Goal: Task Accomplishment & Management: Manage account settings

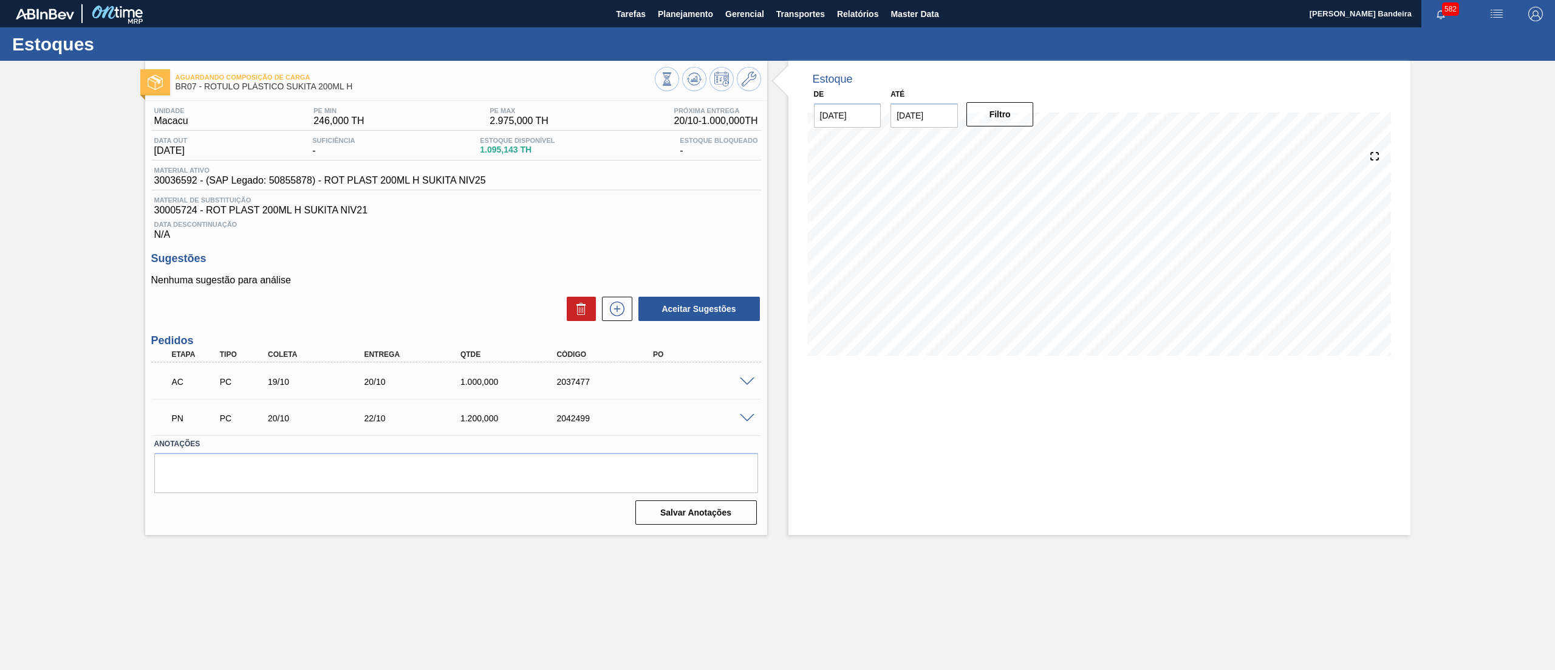
click at [747, 416] on span at bounding box center [747, 418] width 15 height 9
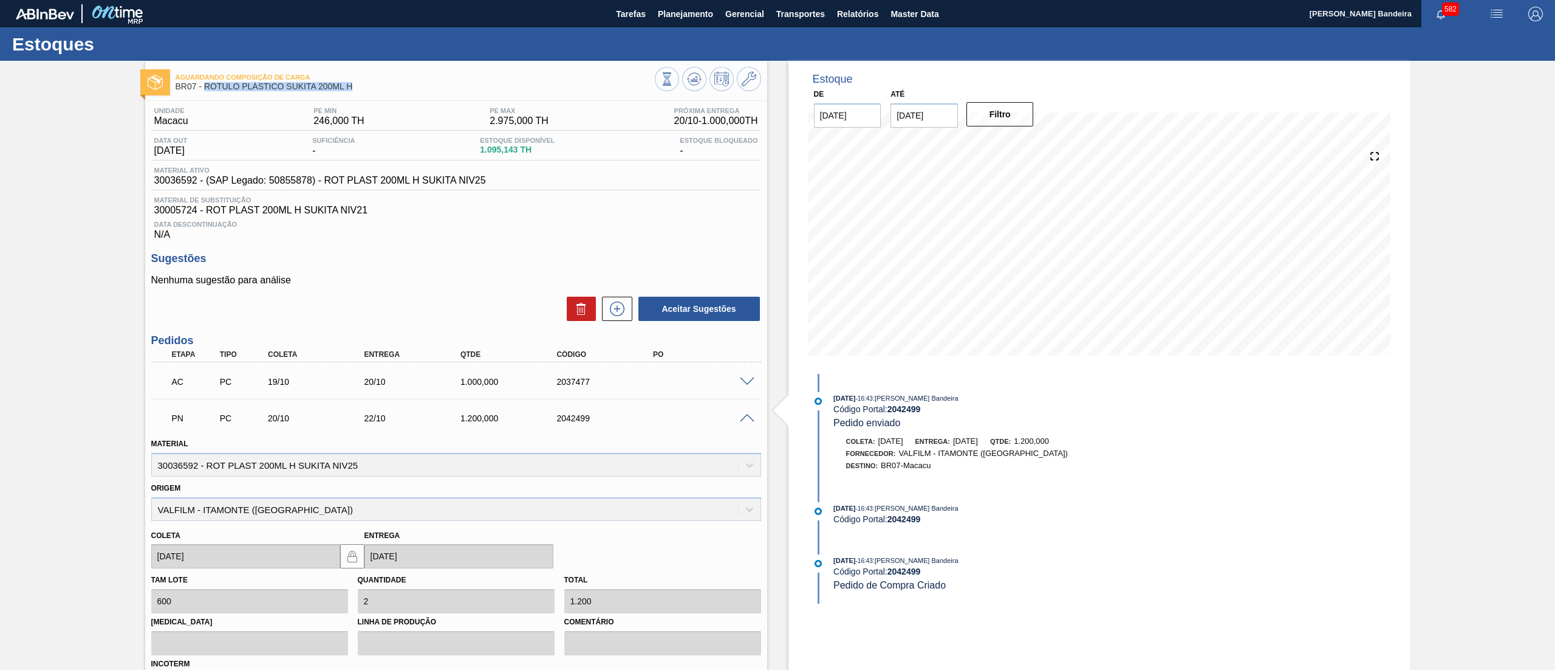
drag, startPoint x: 358, startPoint y: 89, endPoint x: 205, endPoint y: 91, distance: 152.5
click at [205, 91] on div "Aguardando Composição de Carga BR07 - RÓTULO PLÁSTICO SUKITA 200ML H" at bounding box center [415, 82] width 479 height 27
copy span "RÓTULO PLÁSTICO SUKITA 200ML H"
click at [676, 21] on span "Planejamento" at bounding box center [685, 14] width 55 height 15
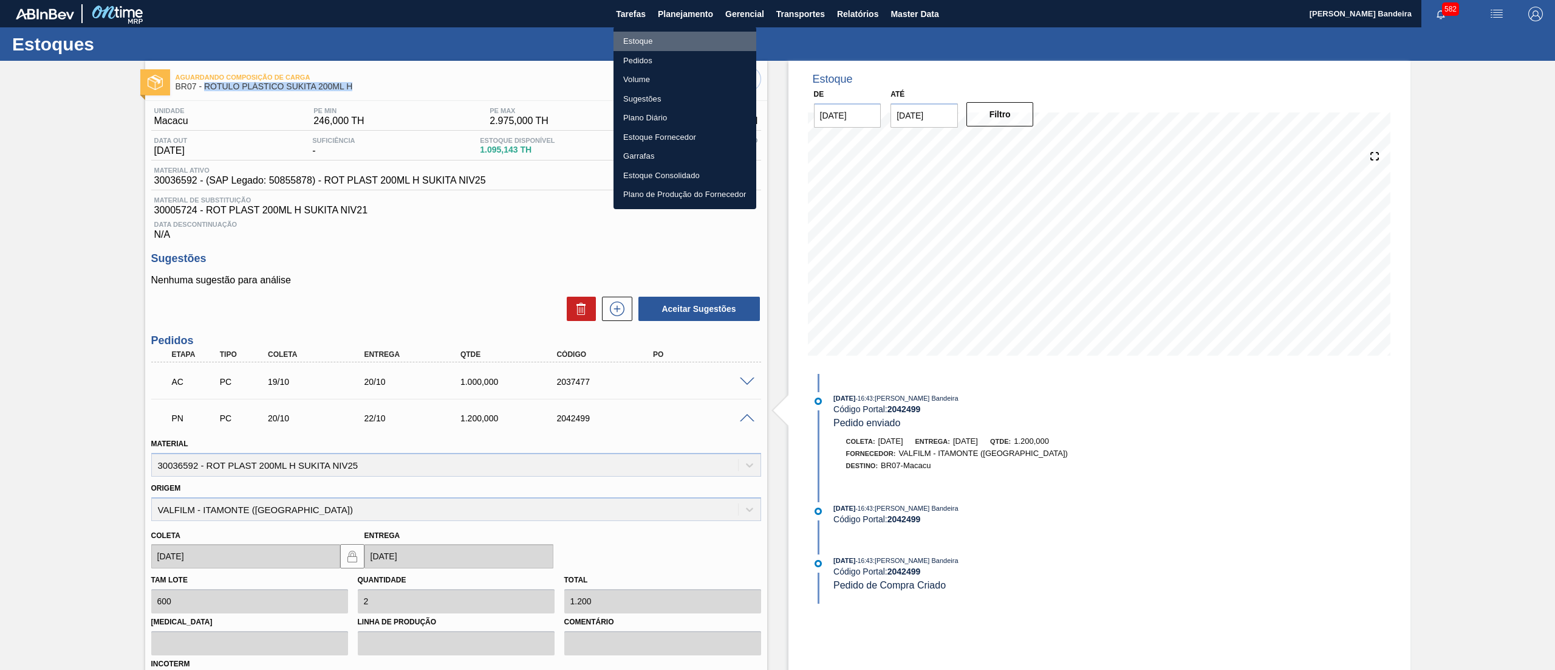
click at [670, 38] on li "Estoque" at bounding box center [685, 41] width 143 height 19
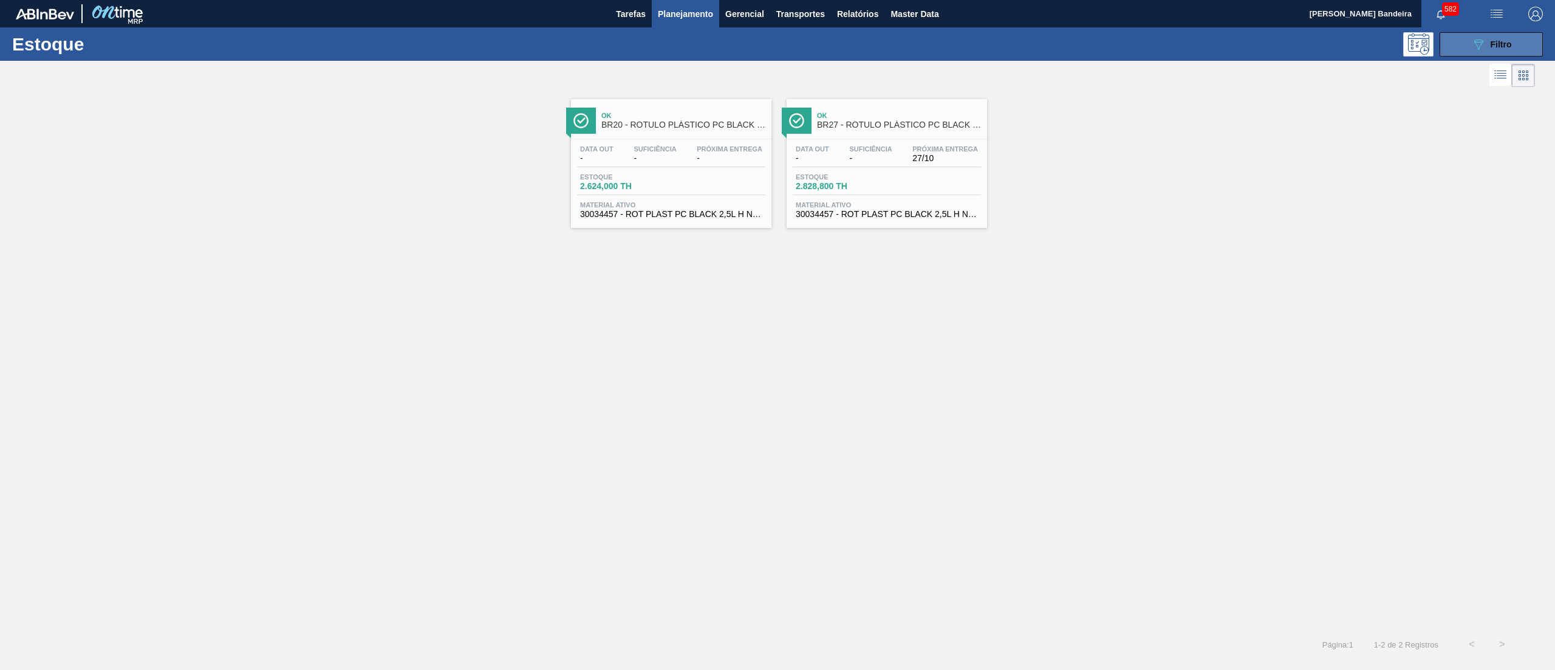
click at [1480, 45] on icon "089F7B8B-B2A5-4AFE-B5C0-19BA573D28AC" at bounding box center [1479, 44] width 15 height 15
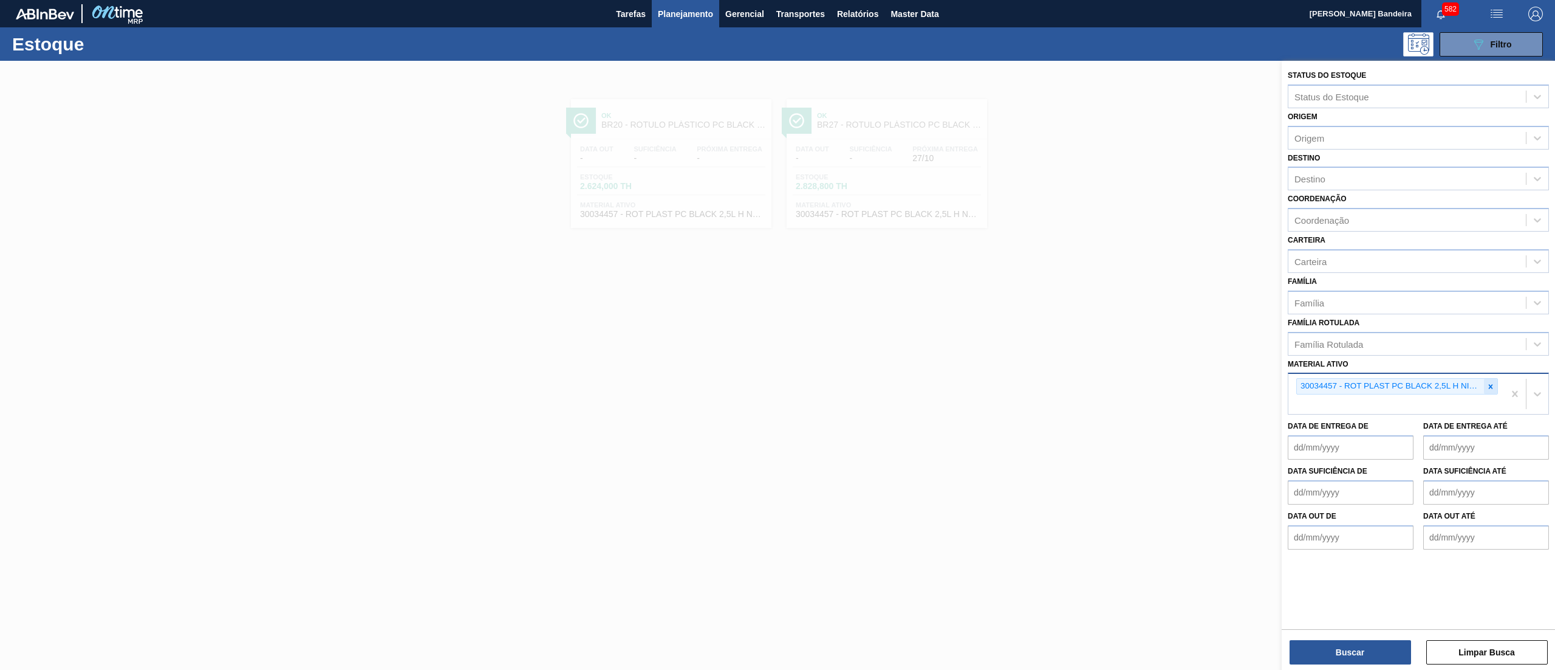
click at [1489, 388] on icon at bounding box center [1491, 386] width 9 height 9
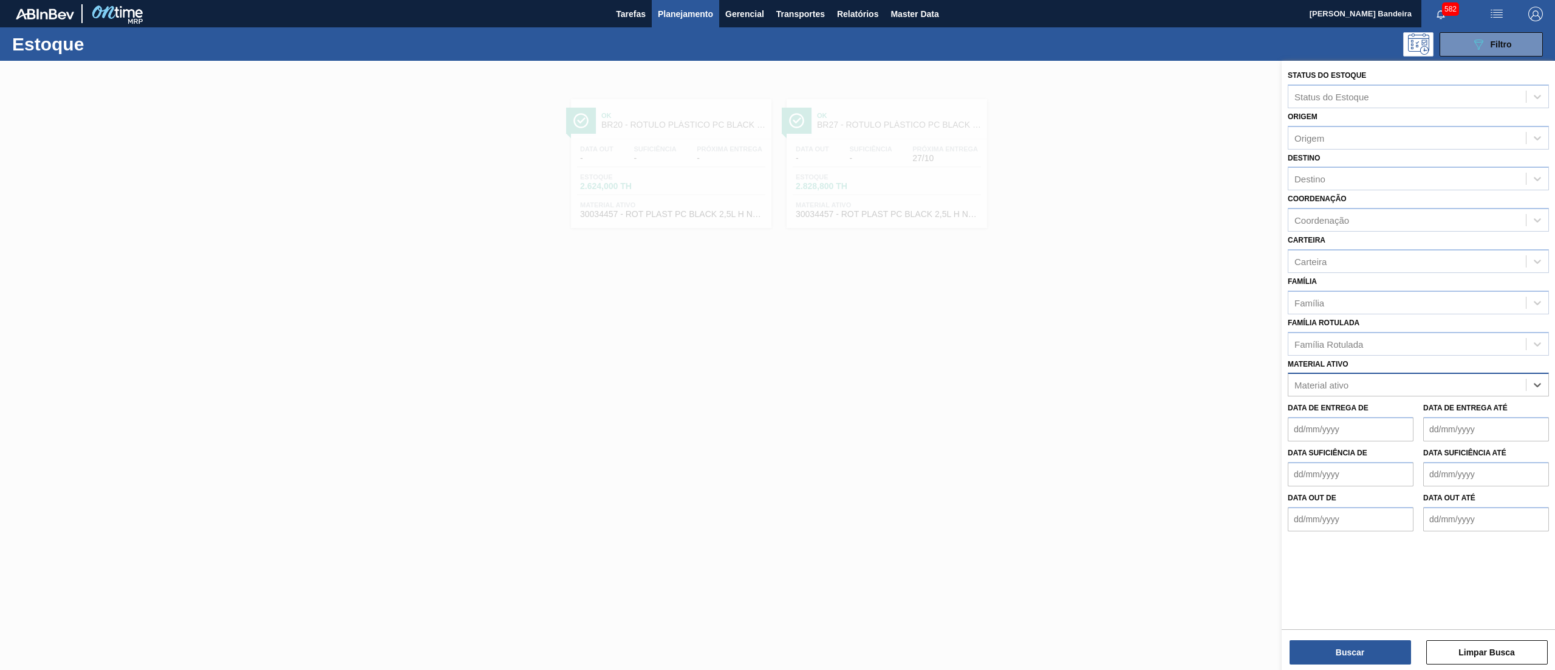
paste ativo "RÓTULO PLÁSTICO SUKITA 200ML H"
type ativo "RÓTULO PLÁSTICO SUKITA 200ML H"
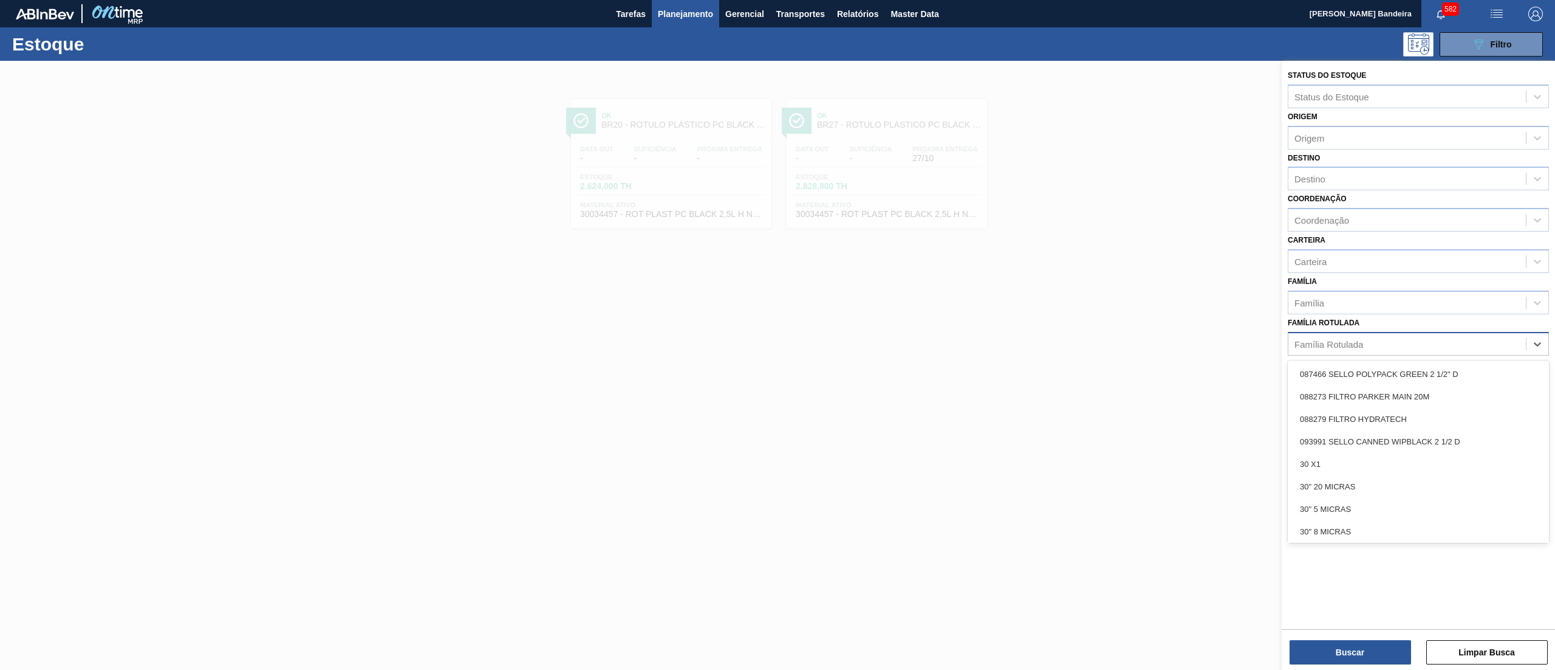
click at [1422, 352] on div "Família Rotulada" at bounding box center [1418, 344] width 261 height 24
paste Rotulada "RÓTULO PLÁSTICO SUKITA 200ML H"
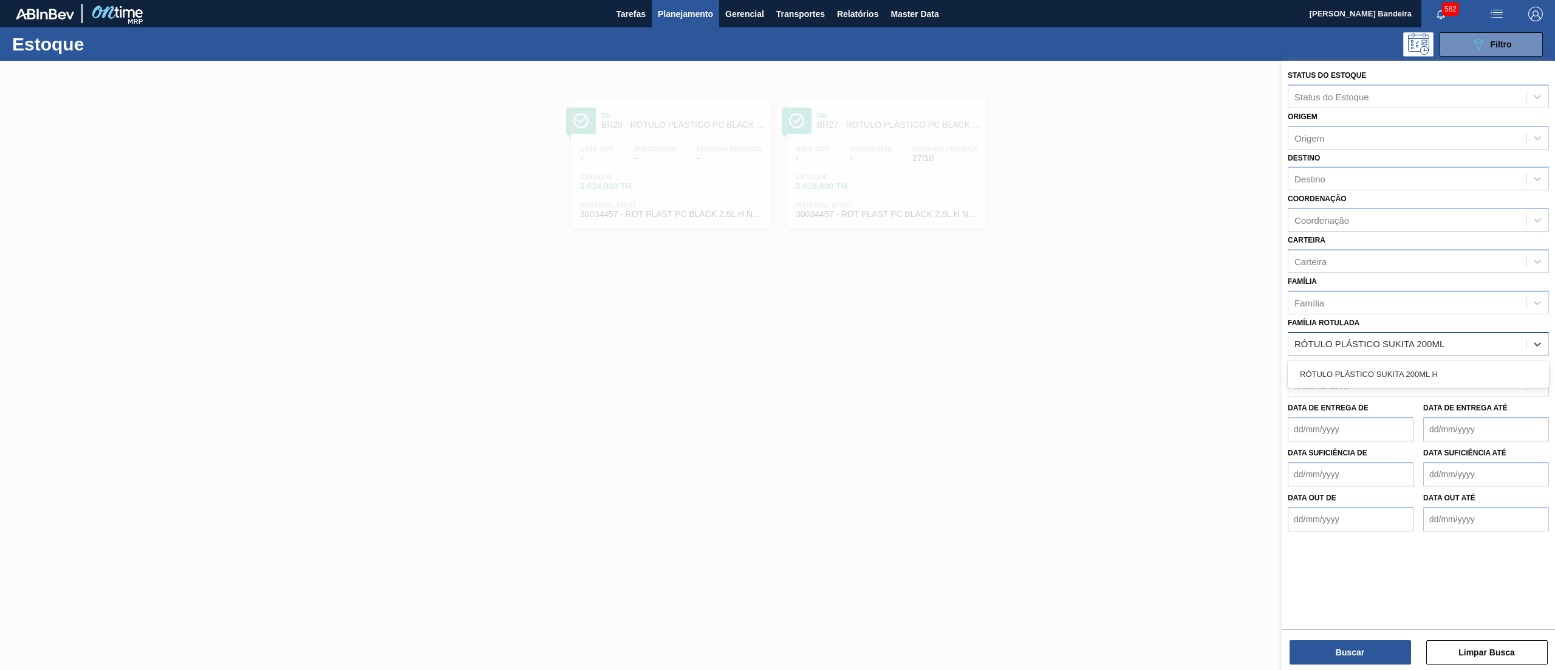
type Rotulada "RÓTULO PLÁSTICO SUKITA 200M"
click at [1388, 365] on div "RÓTULO PLÁSTICO SUKITA 200ML H" at bounding box center [1418, 374] width 261 height 22
click at [1345, 645] on button "Buscar" at bounding box center [1351, 652] width 122 height 24
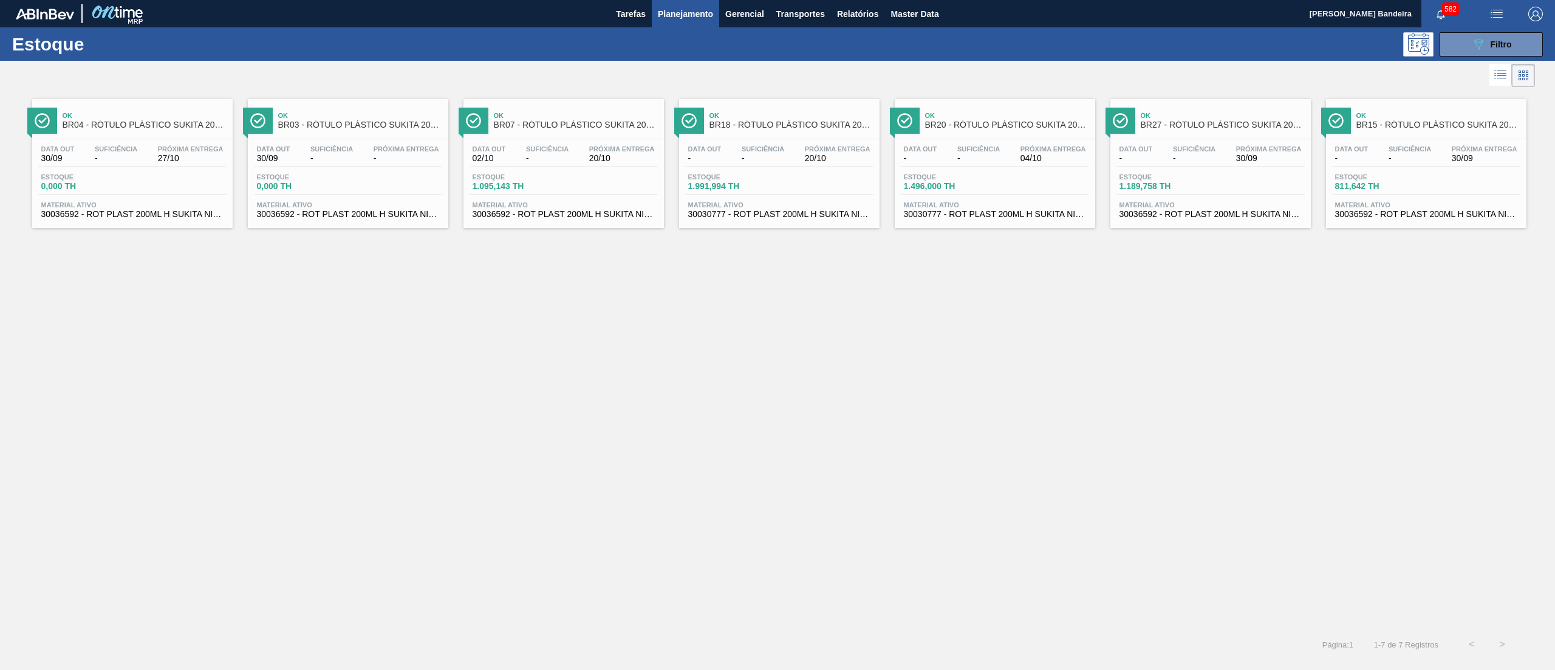
click at [763, 216] on span "30030777 - ROT PLAST 200ML H SUKITA NIV24" at bounding box center [779, 214] width 182 height 9
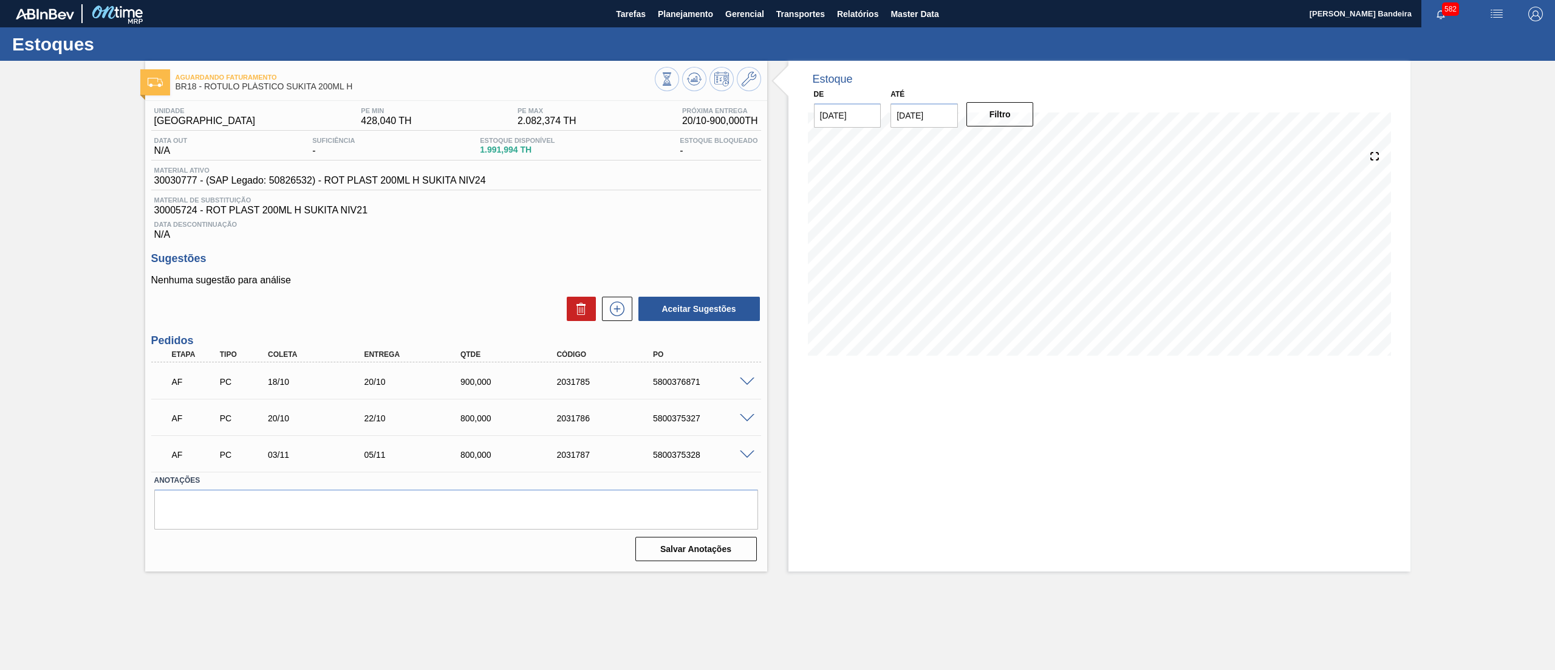
click at [746, 454] on span at bounding box center [747, 454] width 15 height 9
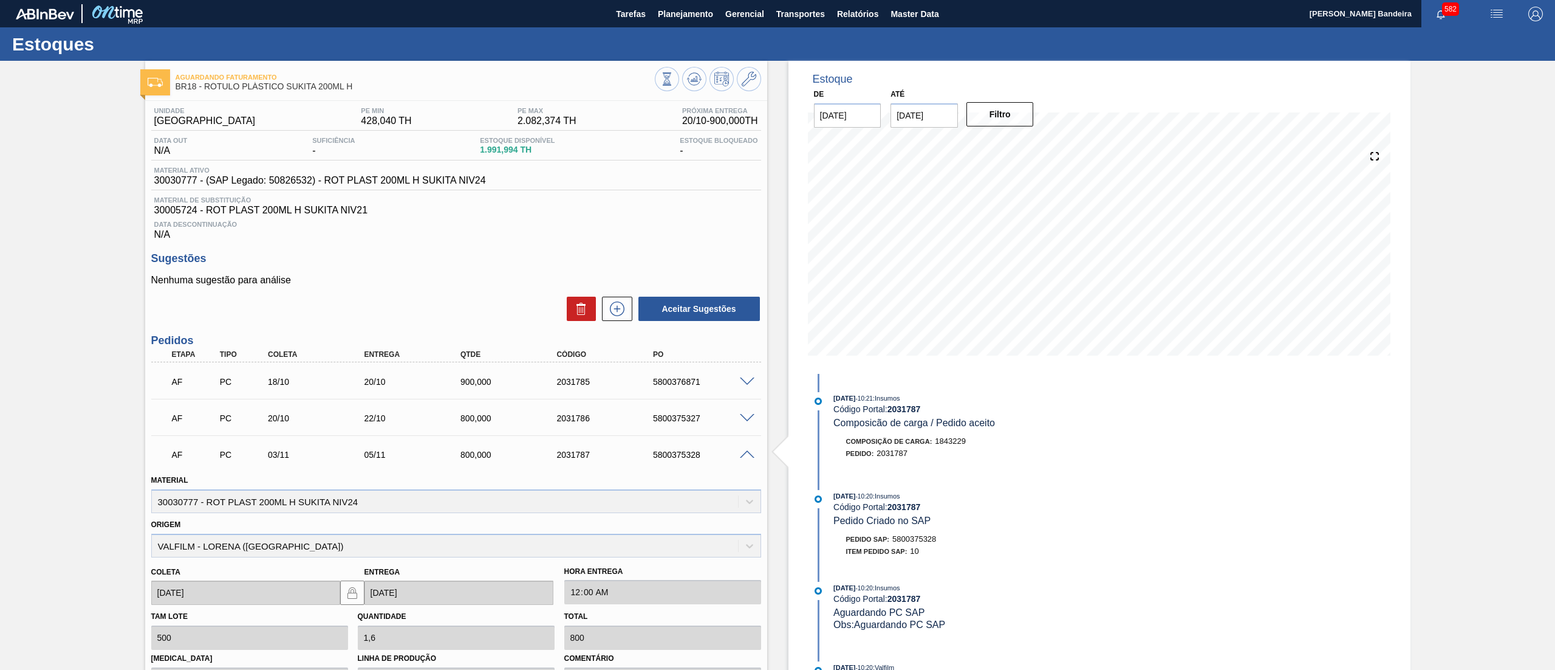
click at [746, 454] on span at bounding box center [747, 454] width 15 height 9
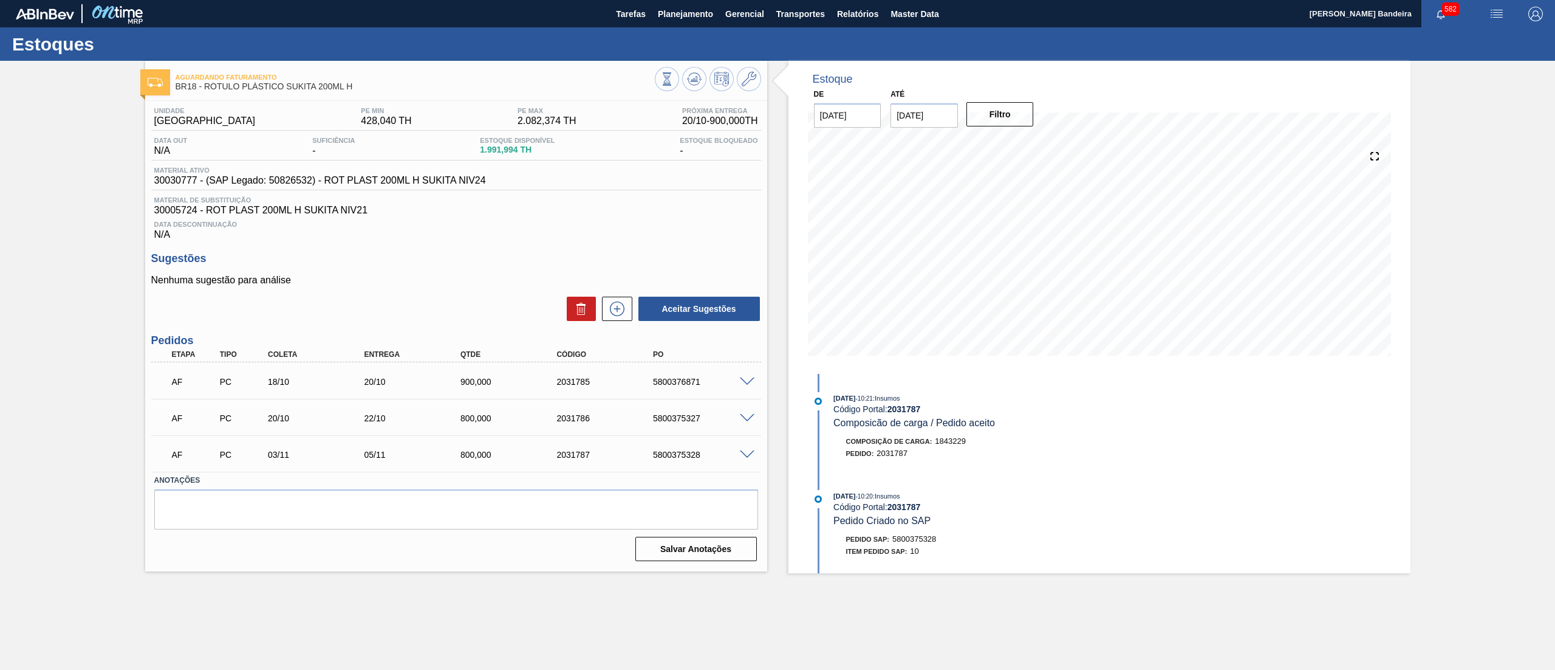
click at [741, 90] on div at bounding box center [708, 80] width 106 height 27
click at [745, 87] on button at bounding box center [749, 79] width 24 height 24
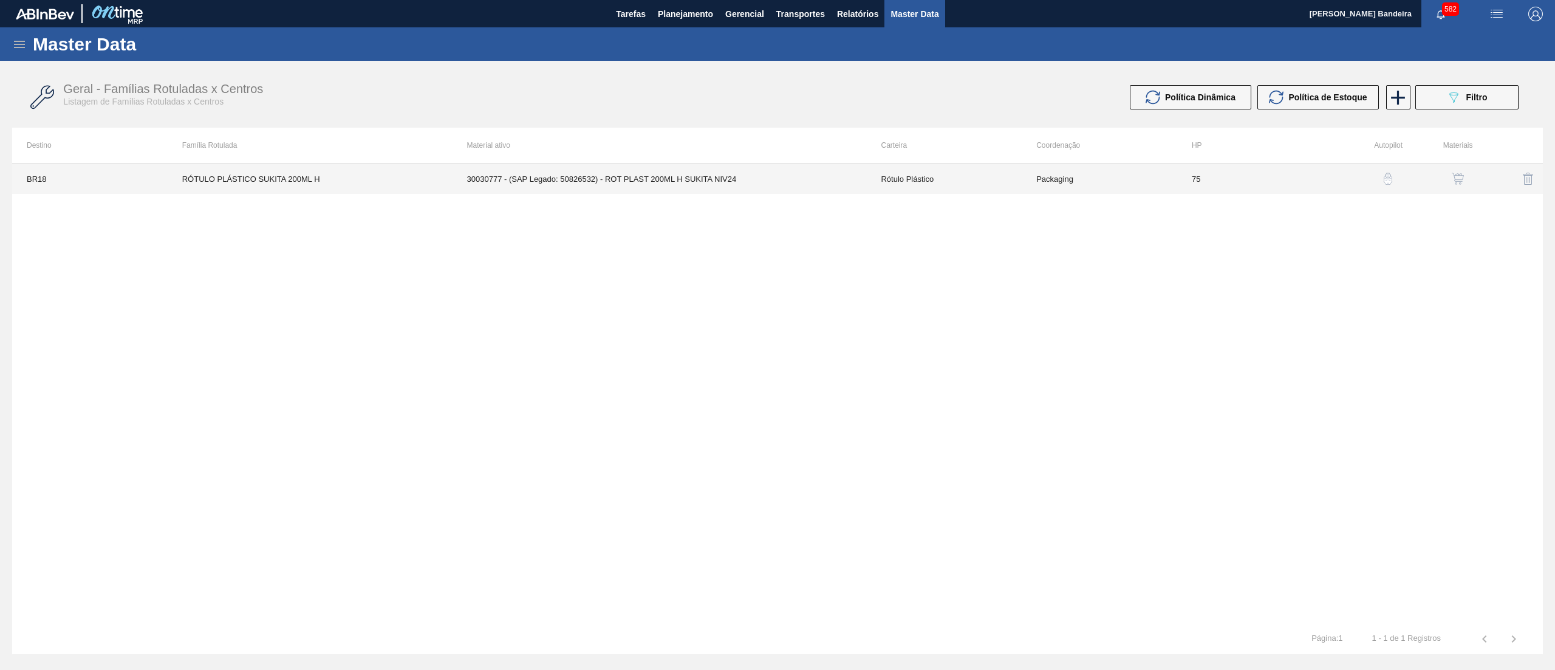
click at [779, 180] on td "30030777 - (SAP Legado: 50826532) - ROT PLAST 200ML H SUKITA NIV24" at bounding box center [660, 178] width 414 height 30
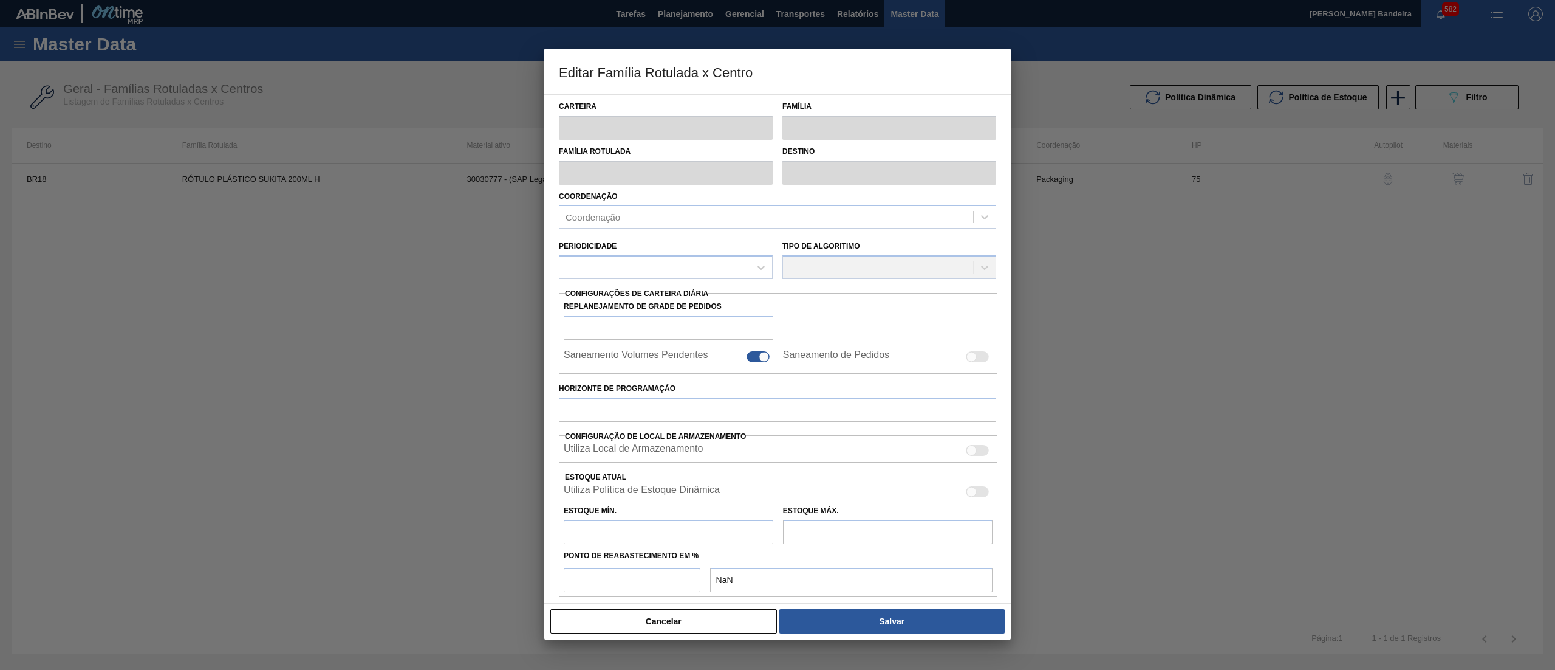
type input "Rótulo Plástico"
type input "RÓTULO PLÁSTICO SUKITA 200ML H"
type input "BR18 - [GEOGRAPHIC_DATA]"
type input "75"
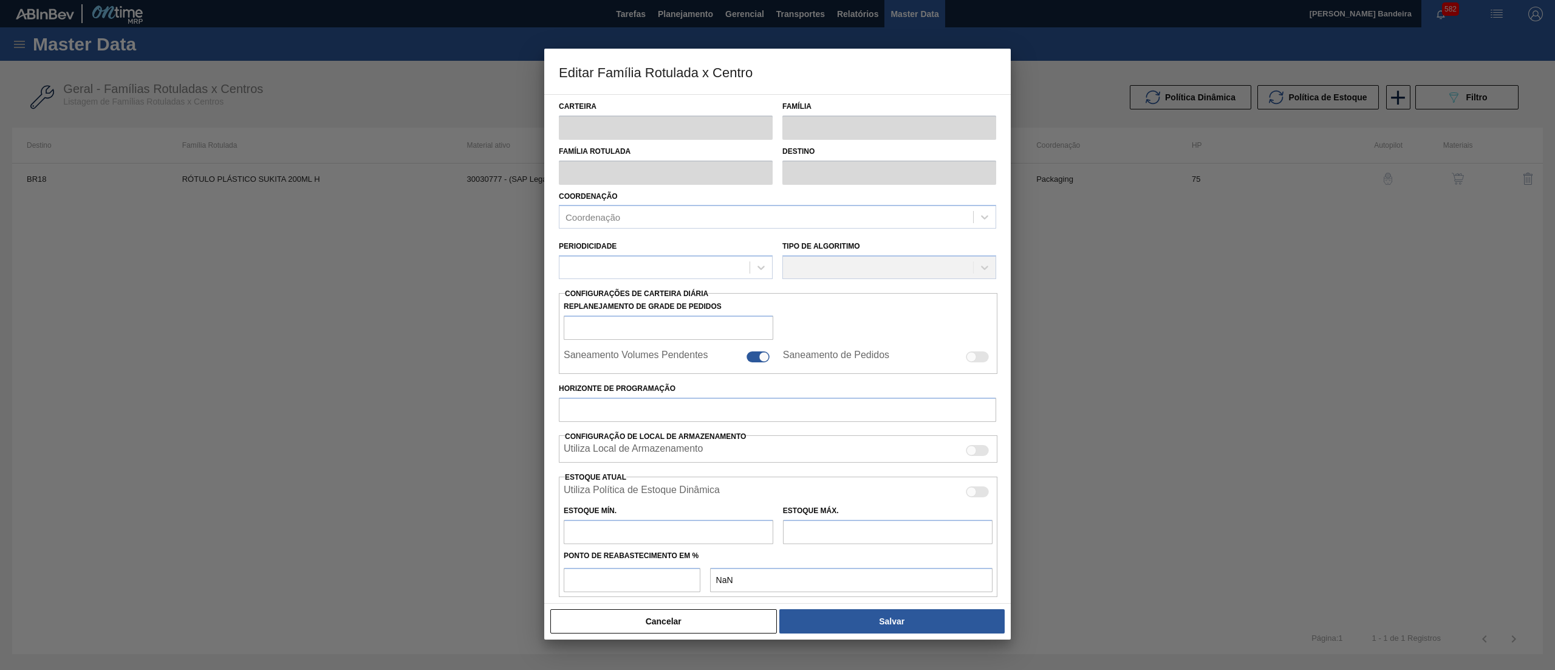
type input "428,04"
type input "2.082,374"
type input "50"
type input "1.255,207"
checkbox input "true"
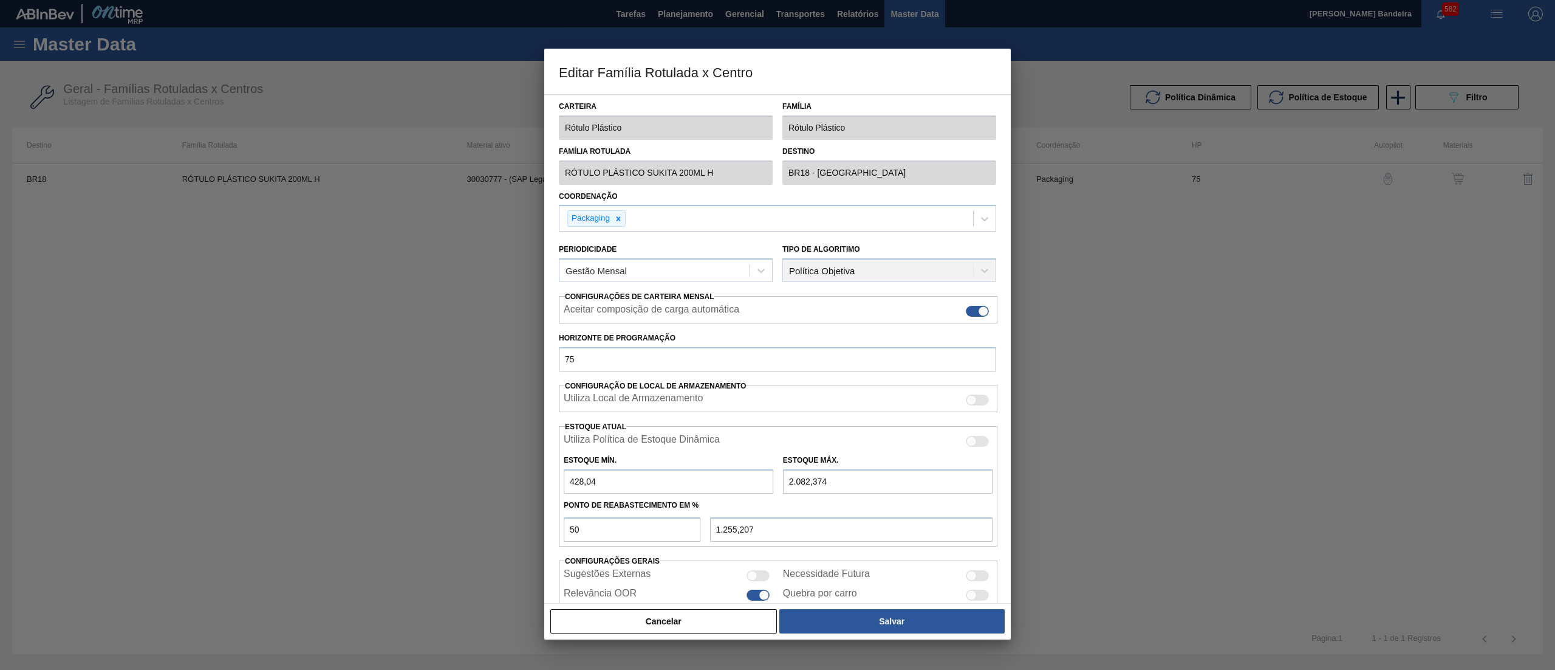
drag, startPoint x: 640, startPoint y: 490, endPoint x: 464, endPoint y: 490, distance: 175.6
click at [464, 490] on div "Editar Família Rotulada x Centro Carteira Rótulo Plástico Família Rótulo Plásti…" at bounding box center [777, 335] width 1555 height 670
drag, startPoint x: 793, startPoint y: 488, endPoint x: 759, endPoint y: 492, distance: 34.3
click at [759, 492] on div "Estoque Mín. 428,04 Estoque Máx. 2.082,374" at bounding box center [778, 470] width 439 height 45
type input "3.082,374"
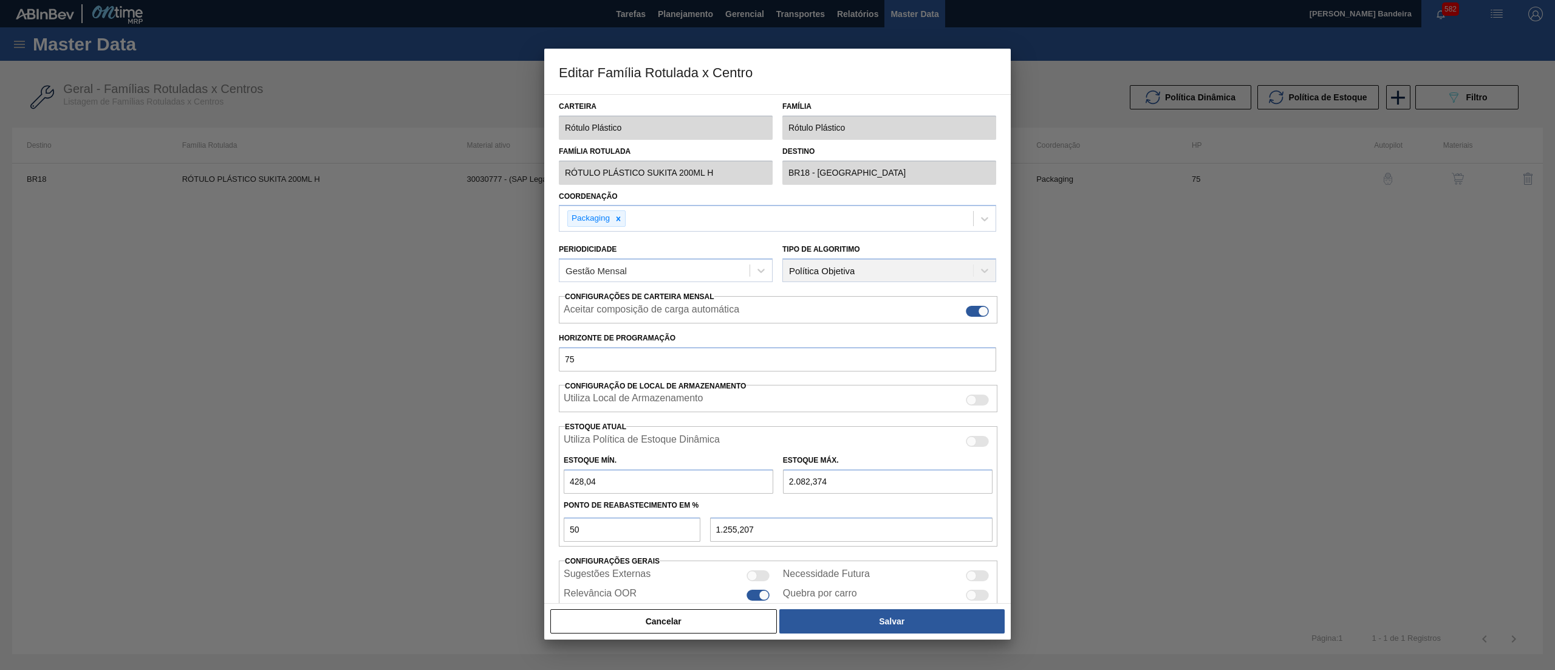
type input "1.755,207"
type input "3.082,374"
click at [837, 631] on button "Salvar" at bounding box center [892, 621] width 225 height 24
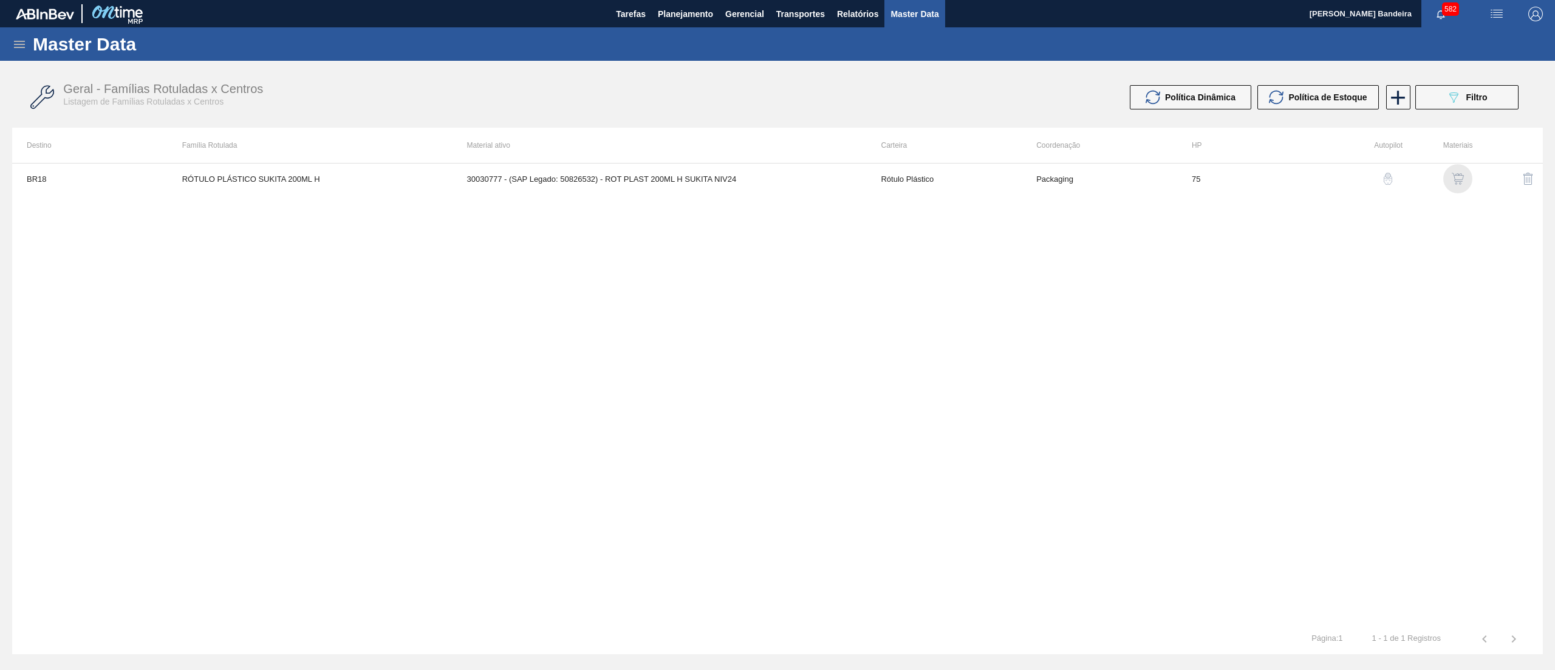
click at [1462, 182] on img "button" at bounding box center [1458, 179] width 12 height 12
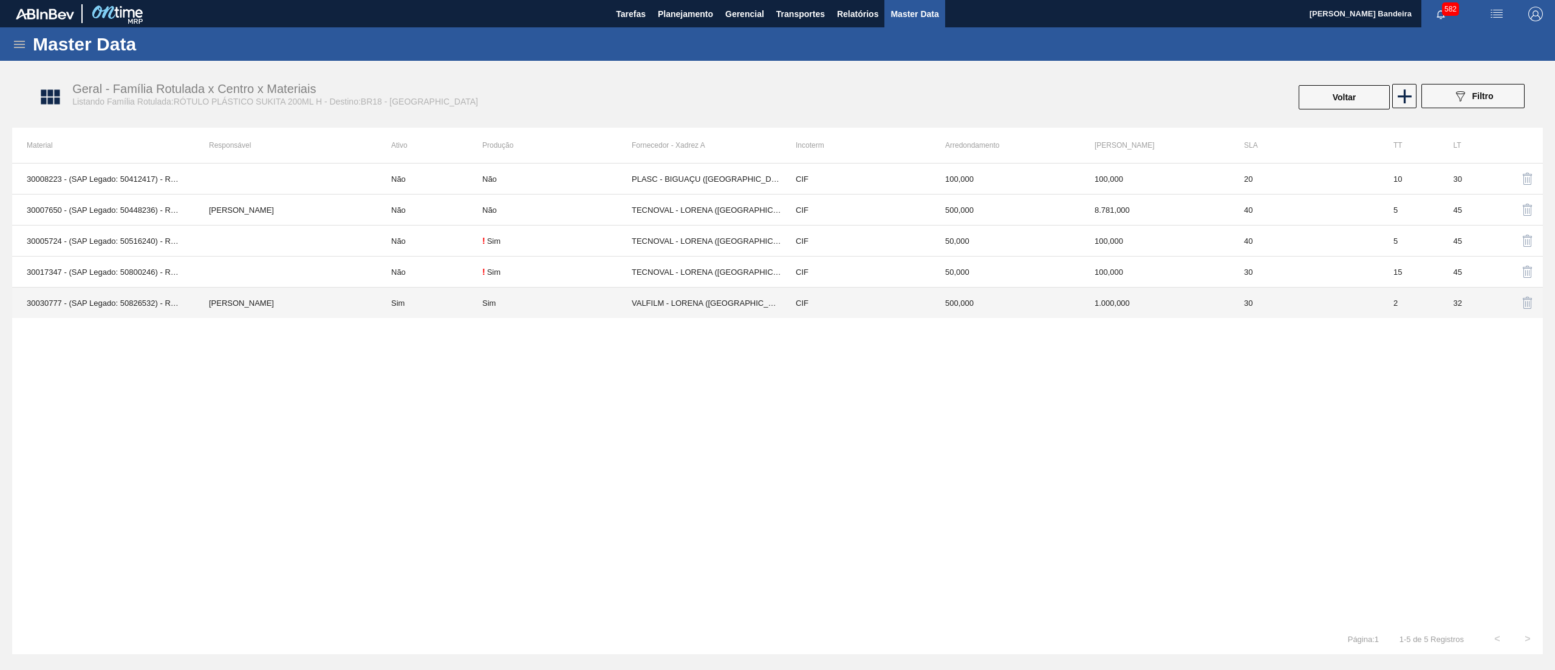
click at [870, 305] on td "CIF" at bounding box center [855, 302] width 149 height 31
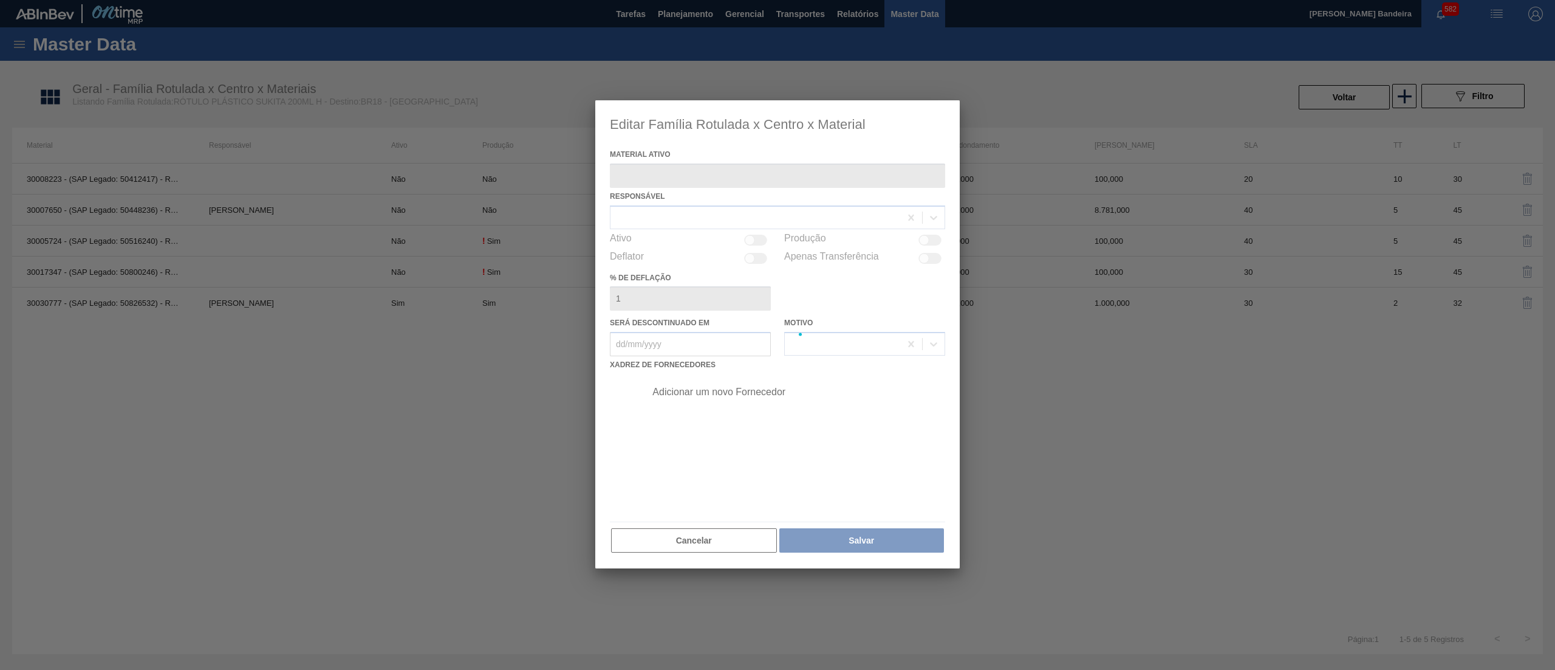
type ativo "30030777 - (SAP Legado: 50826532) - ROT PLAST 200ML H SUKITA NIV24"
checkbox input "true"
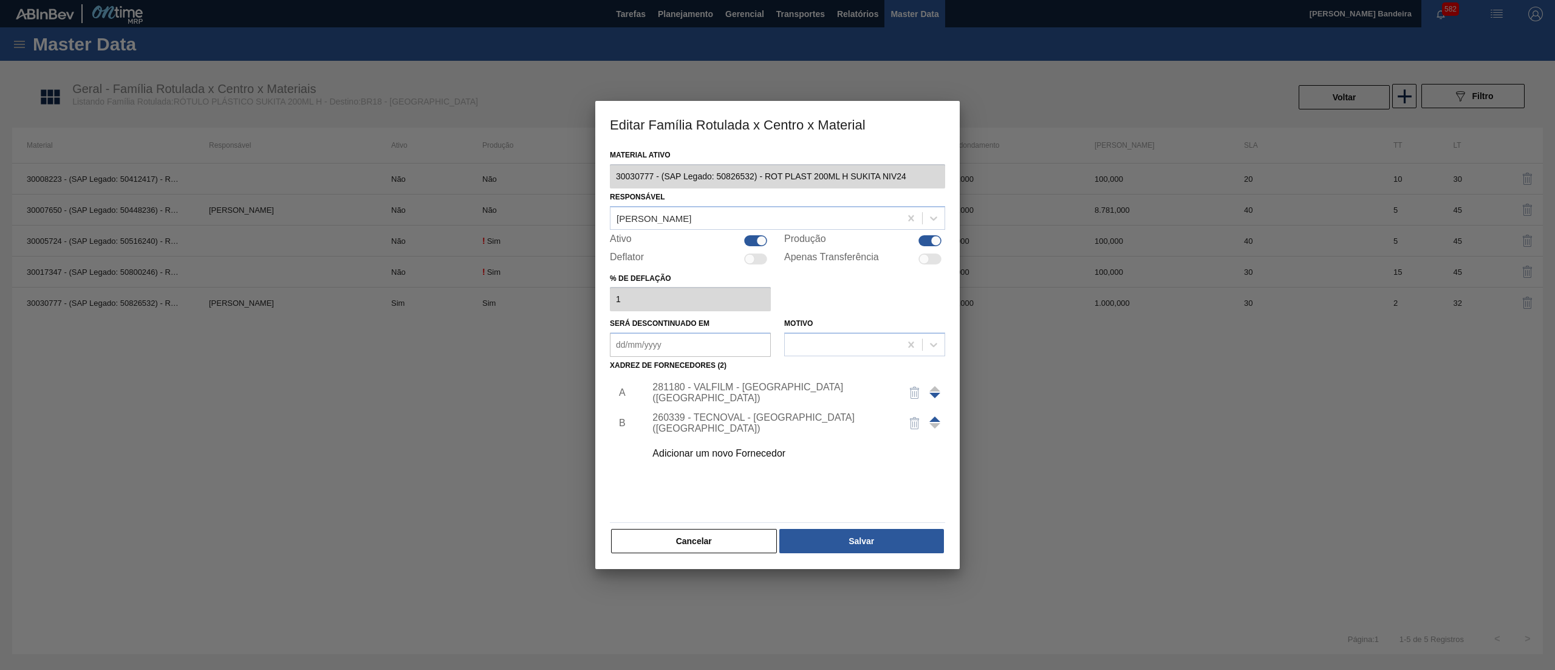
click at [752, 244] on div at bounding box center [755, 240] width 23 height 11
checkbox input "false"
click at [863, 536] on button "Salvar" at bounding box center [862, 541] width 165 height 24
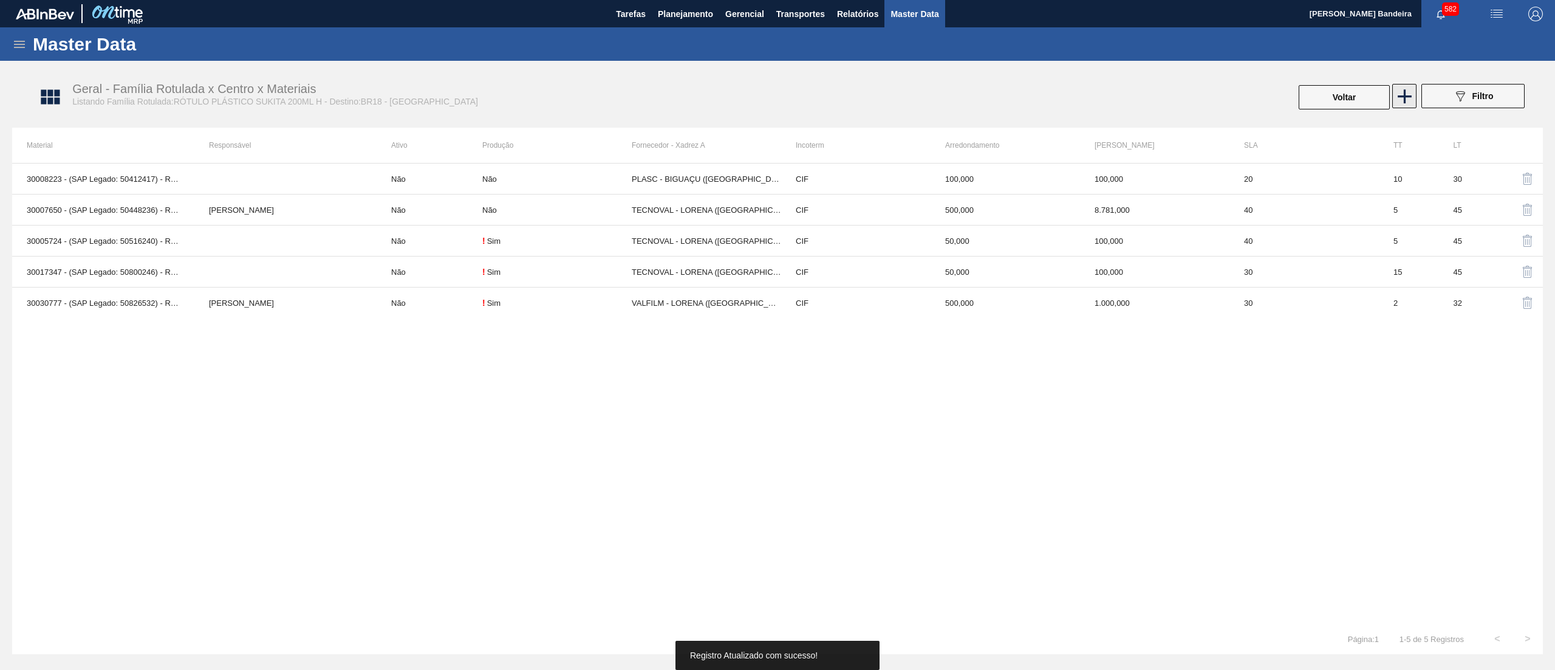
click at [1401, 101] on icon at bounding box center [1405, 96] width 24 height 24
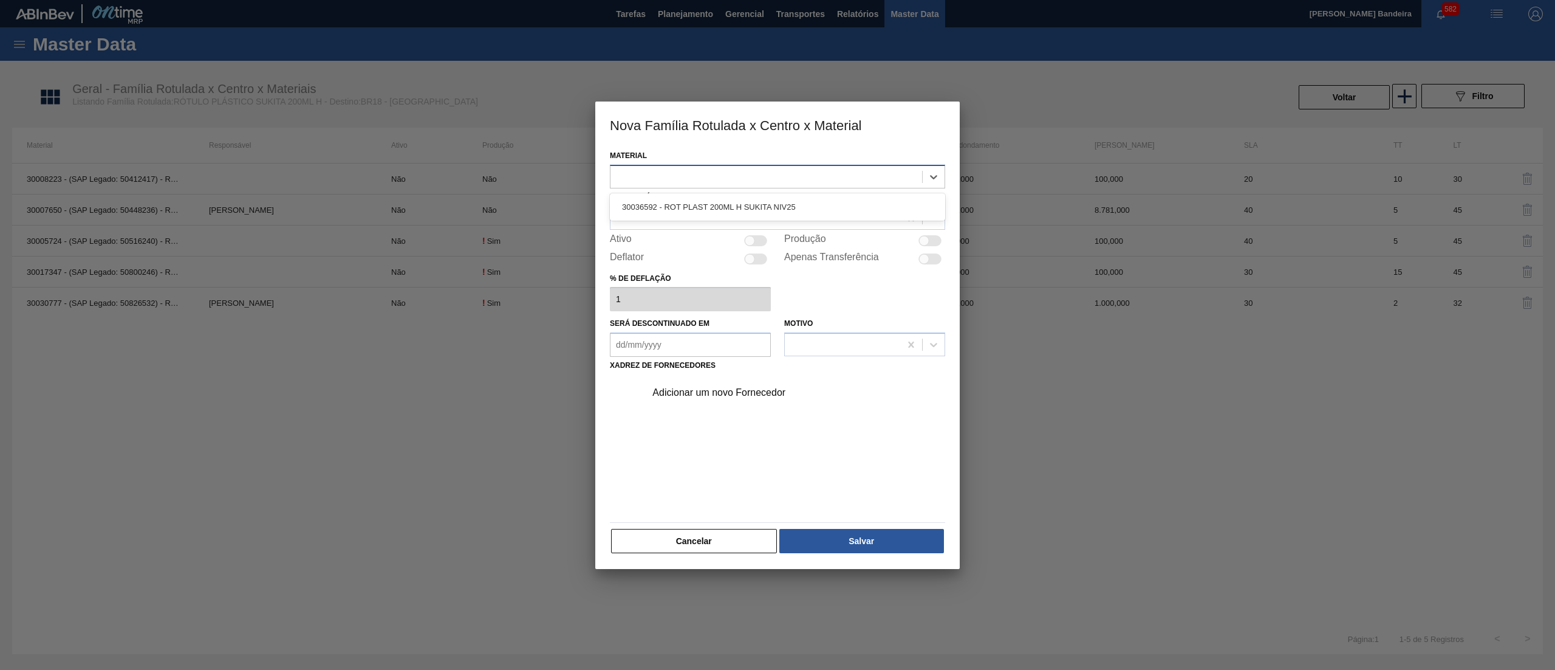
click at [791, 173] on div at bounding box center [767, 177] width 312 height 18
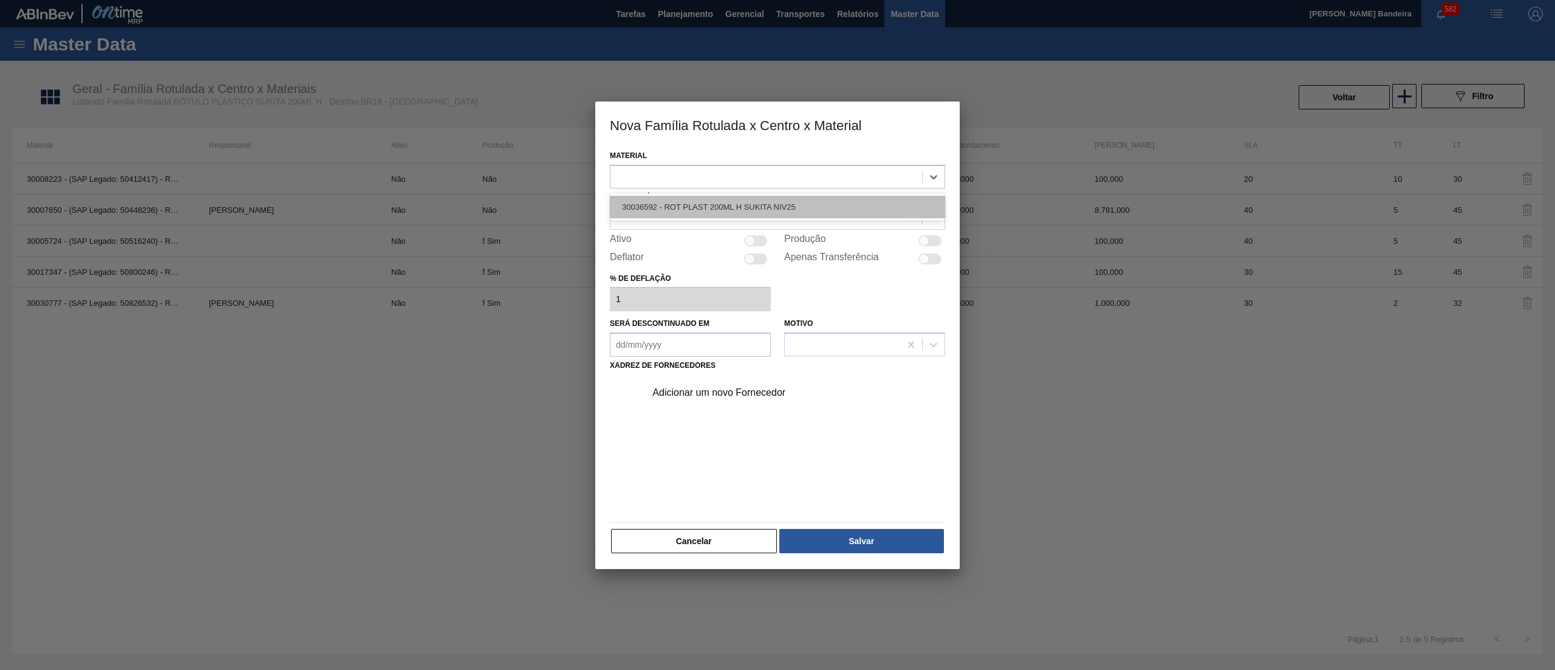
click at [795, 199] on div "30036592 - ROT PLAST 200ML H SUKITA NIV25" at bounding box center [777, 207] width 335 height 22
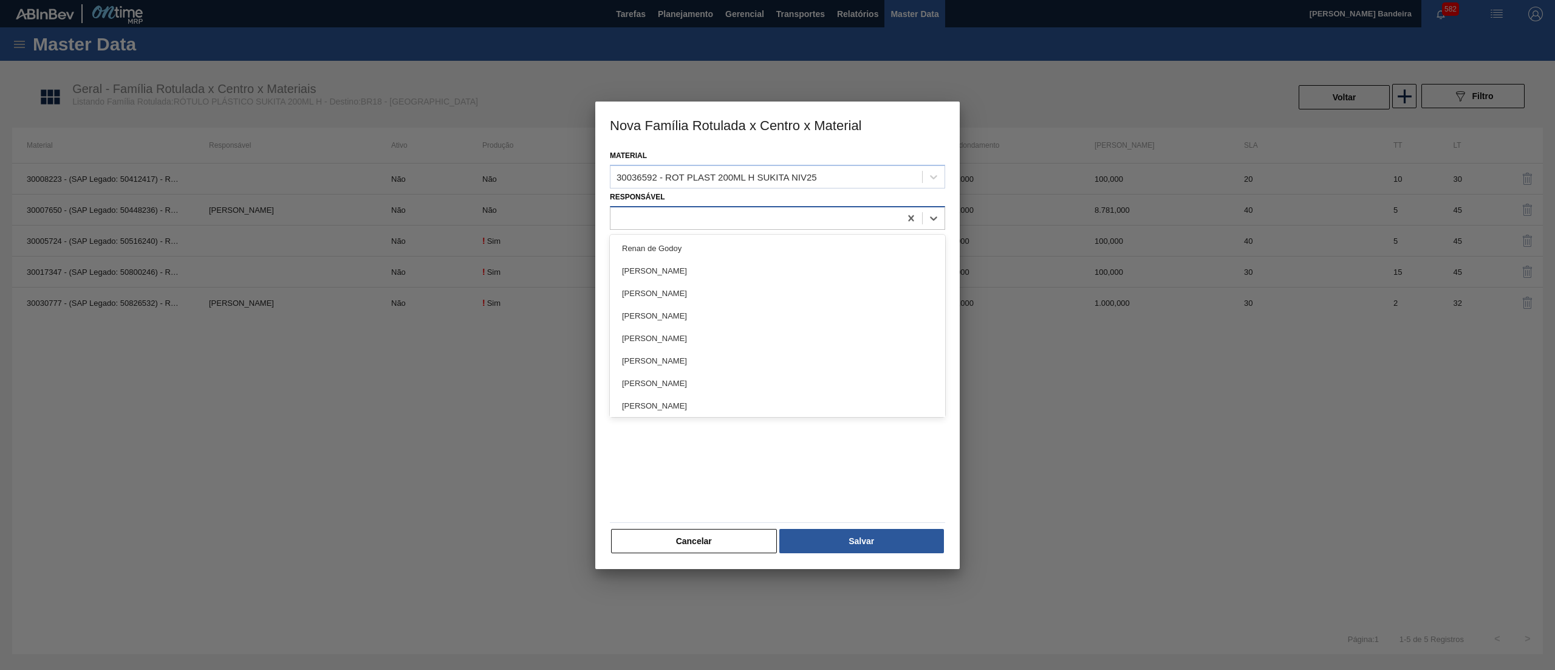
click at [791, 211] on div at bounding box center [756, 218] width 290 height 18
type input "far"
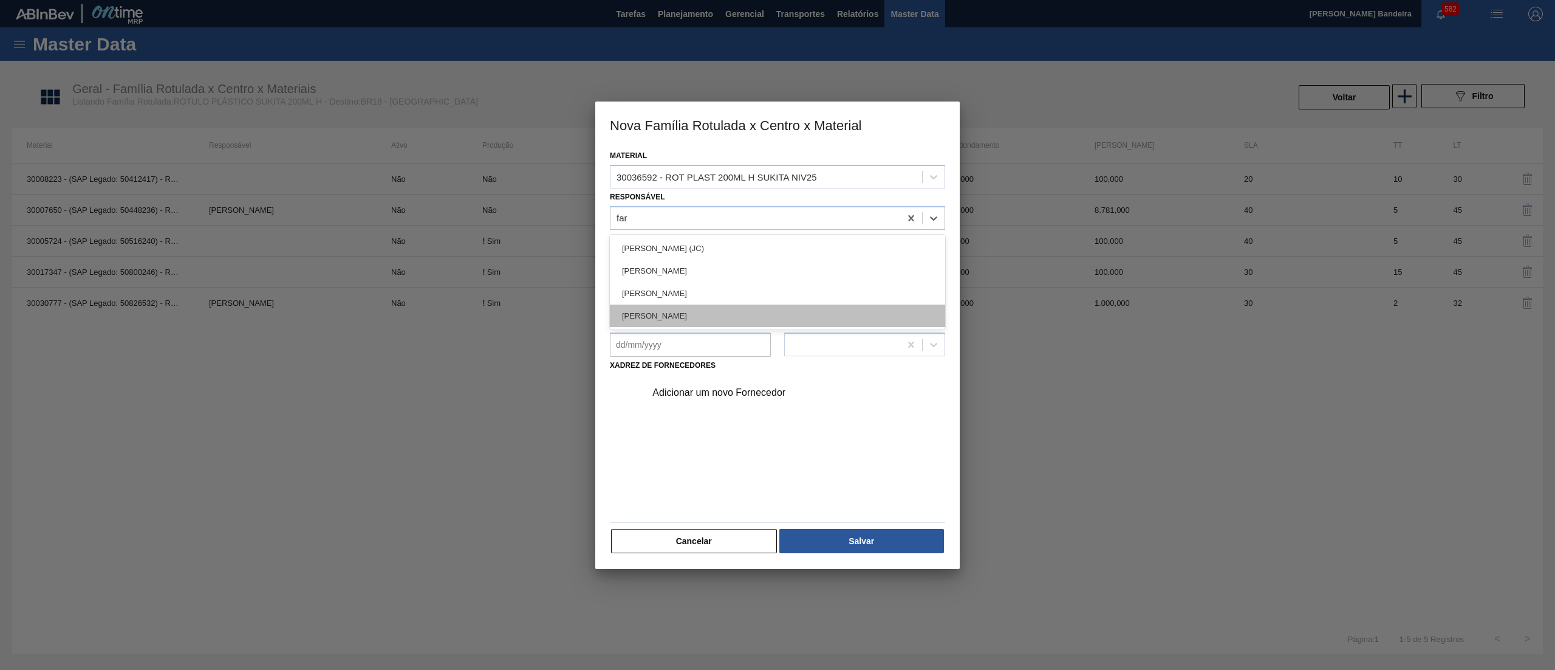
click at [783, 311] on div "[PERSON_NAME]" at bounding box center [777, 315] width 335 height 22
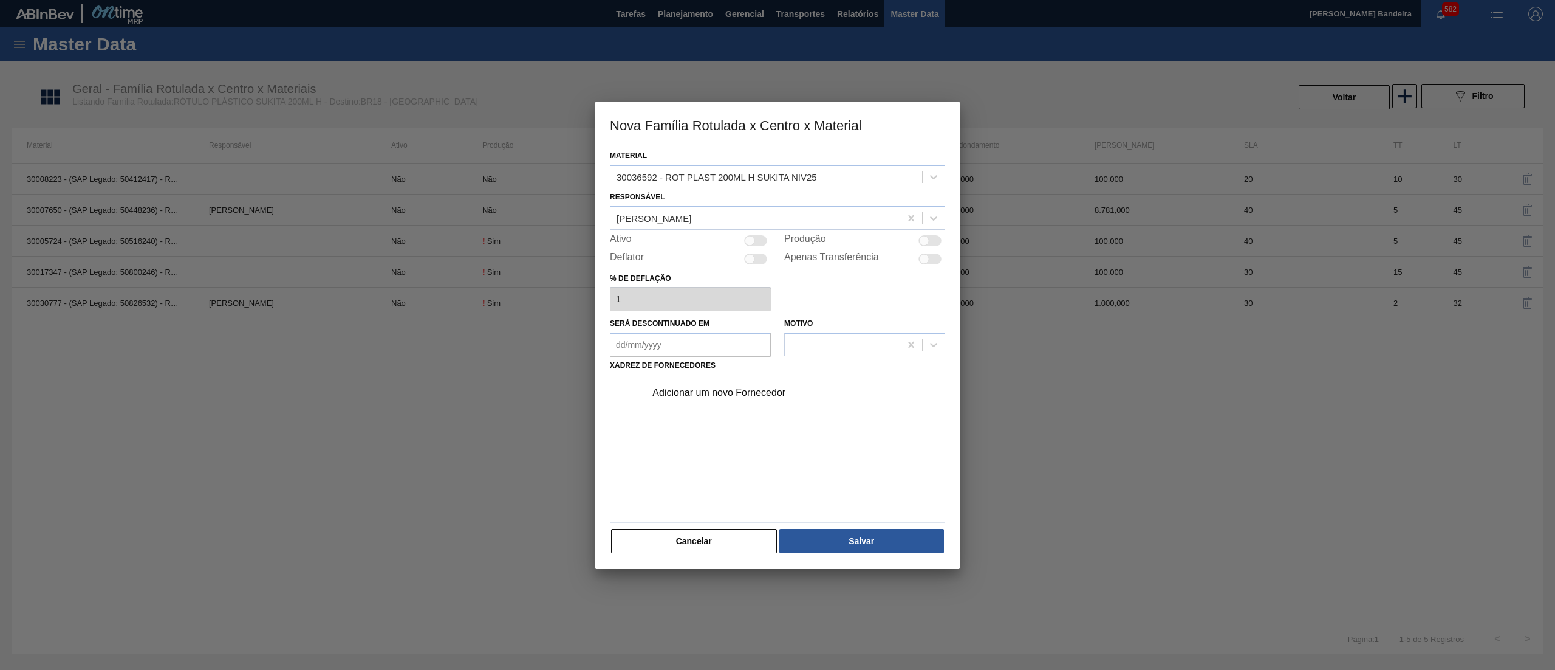
click at [754, 238] on div at bounding box center [750, 240] width 10 height 10
checkbox input "true"
click at [745, 384] on div "Adicionar um novo Fornecedor" at bounding box center [792, 392] width 307 height 30
click at [745, 392] on div "Adicionar um novo Fornecedor" at bounding box center [772, 392] width 238 height 11
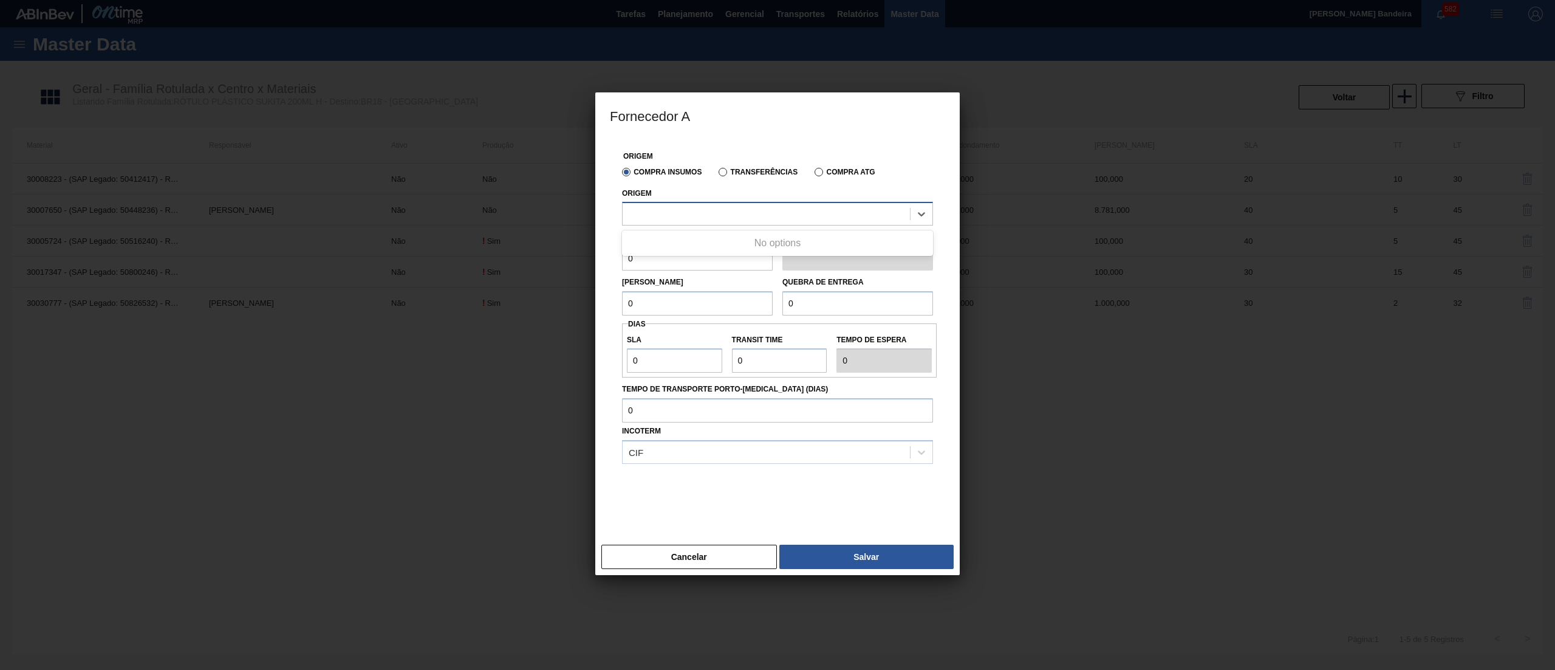
click at [766, 218] on div at bounding box center [766, 214] width 287 height 18
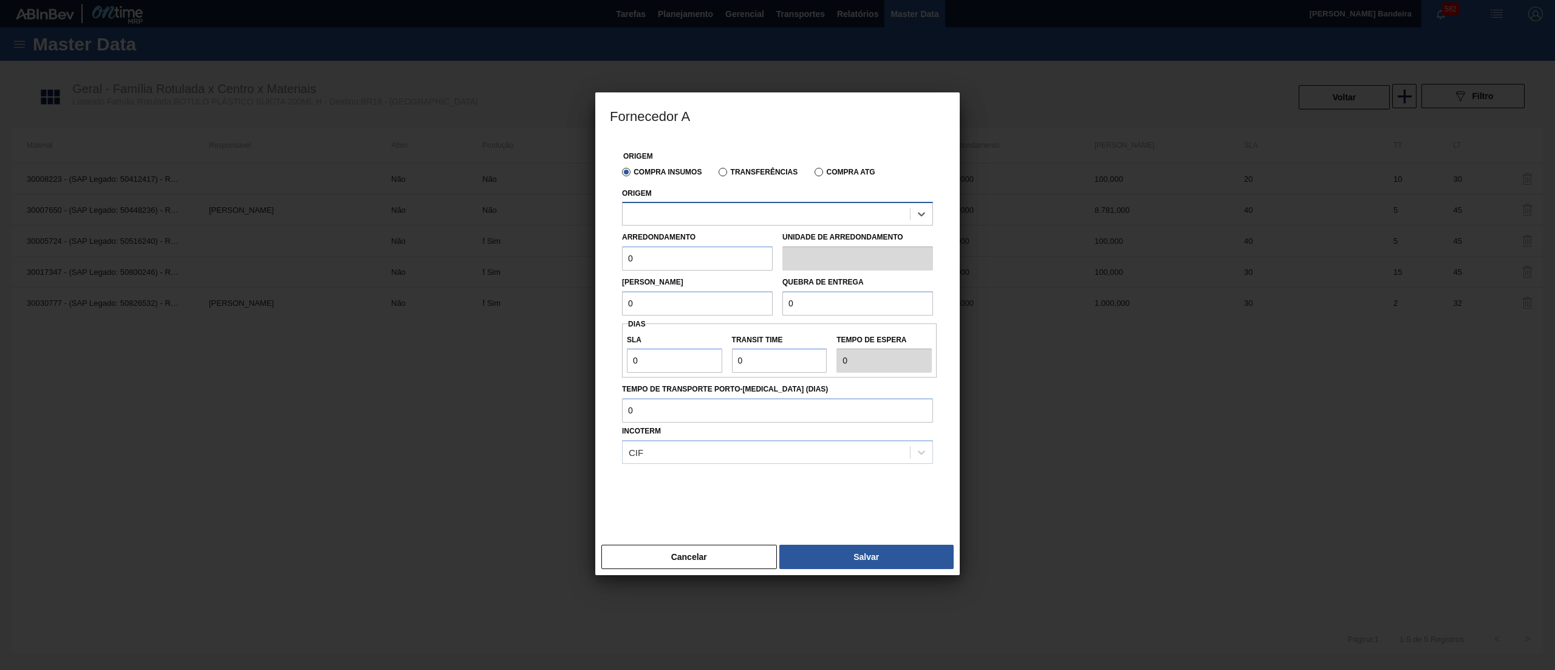
click at [766, 218] on div at bounding box center [766, 214] width 287 height 18
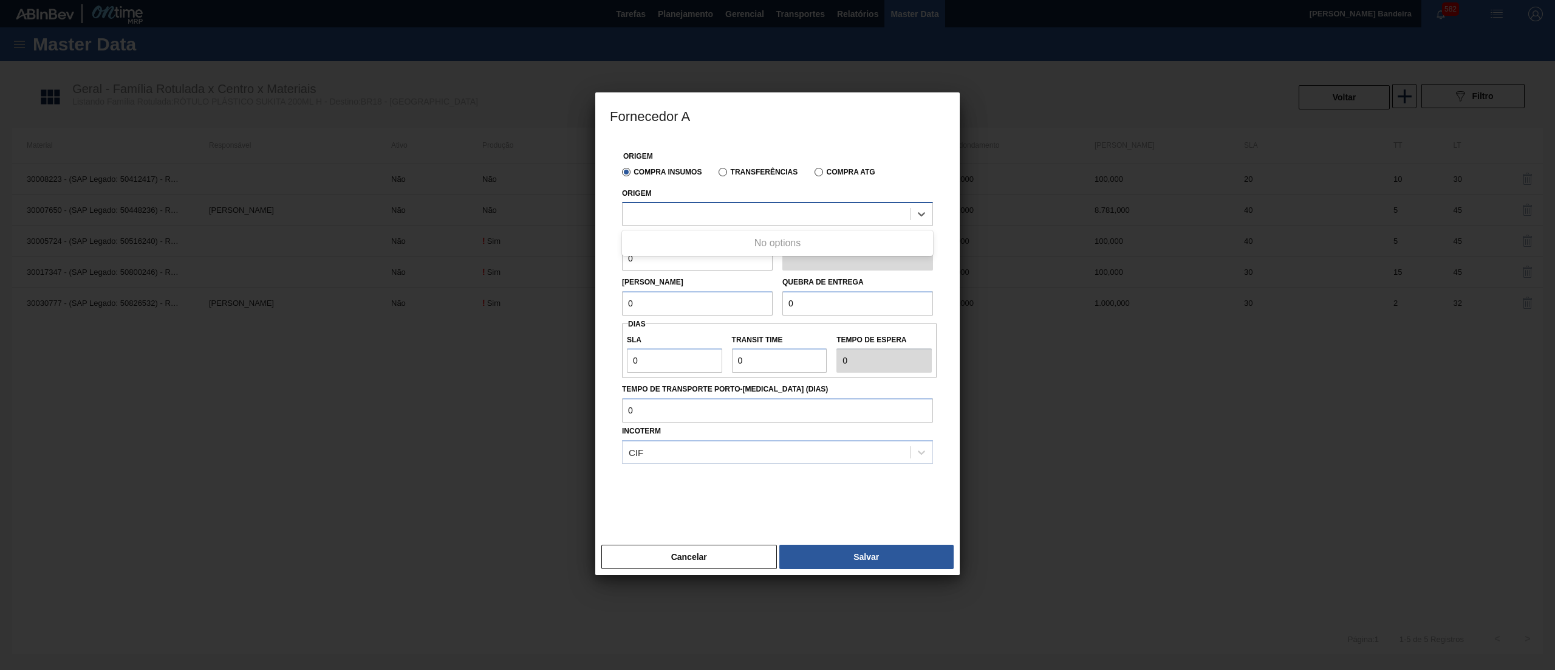
click at [766, 218] on div at bounding box center [766, 214] width 287 height 18
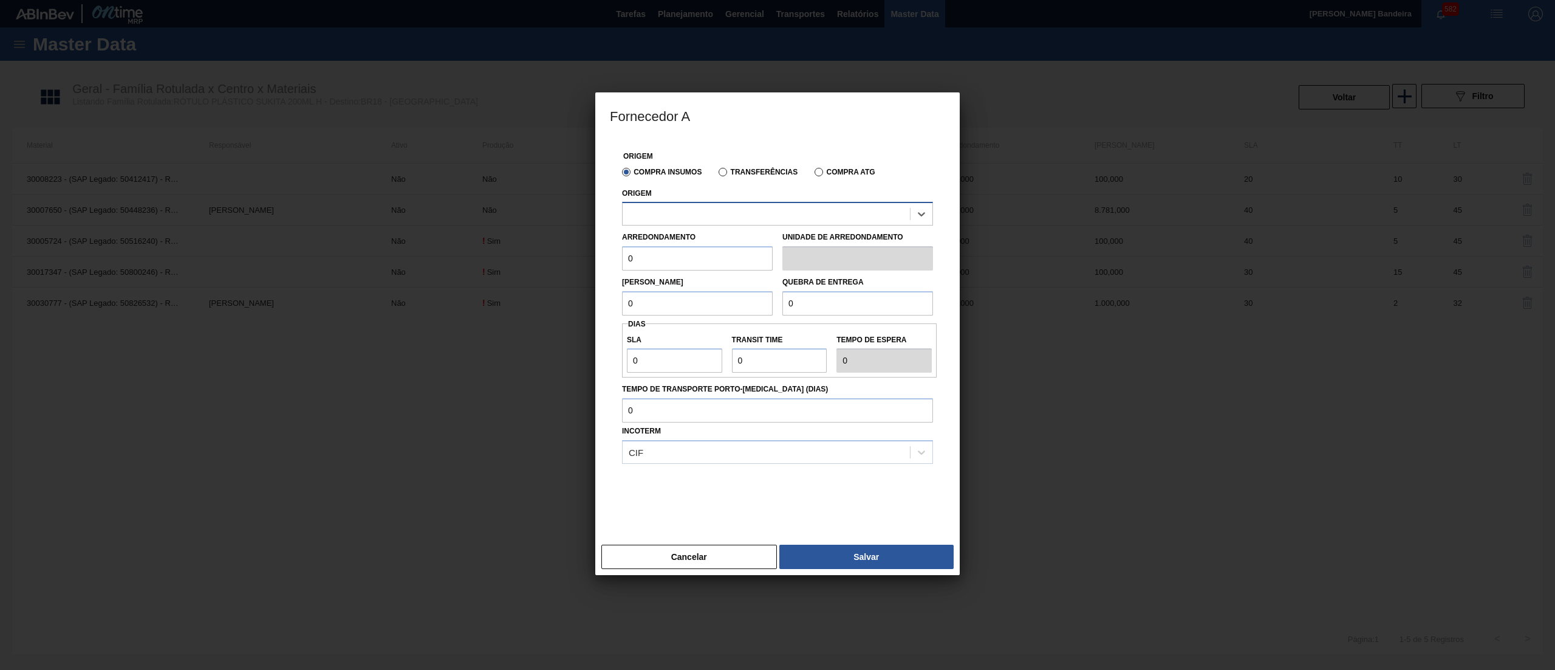
click at [766, 218] on div at bounding box center [766, 214] width 287 height 18
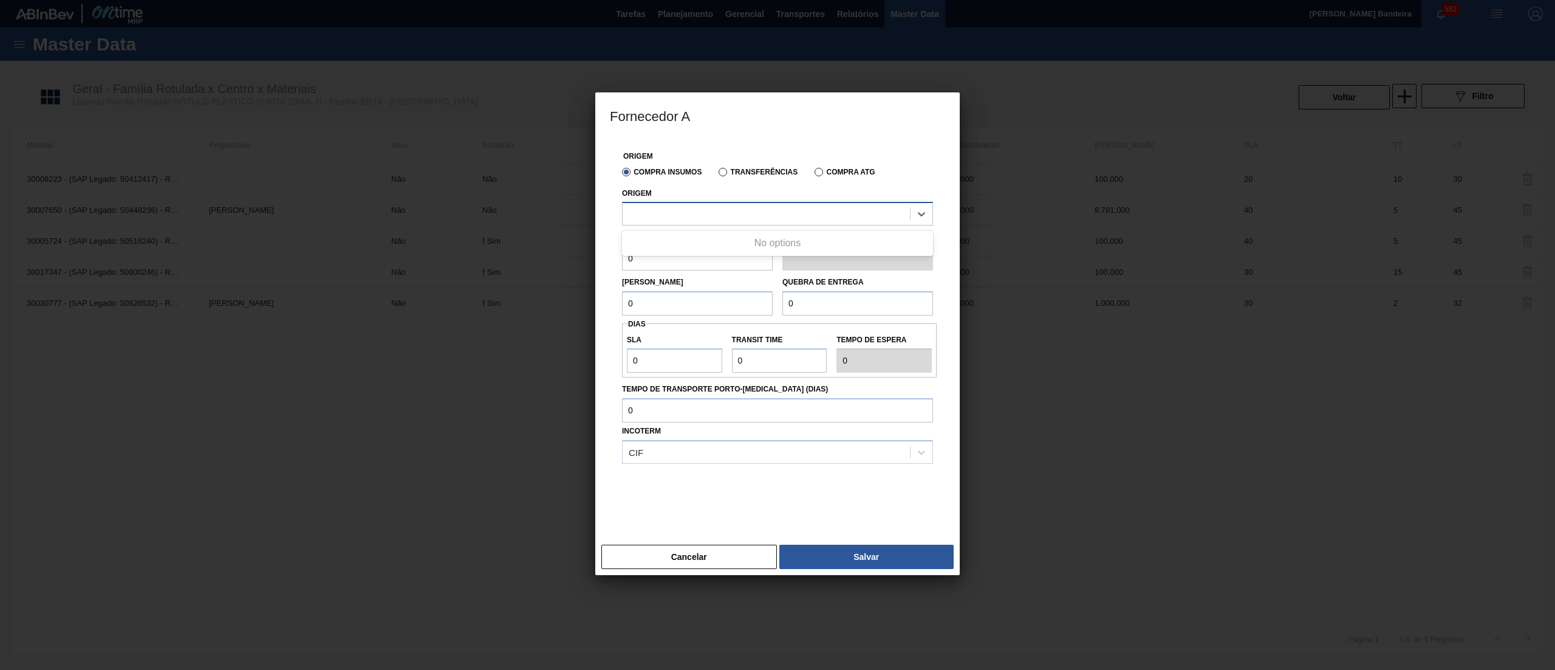
click at [766, 218] on div at bounding box center [766, 214] width 287 height 18
click at [729, 550] on button "Cancelar" at bounding box center [690, 556] width 176 height 24
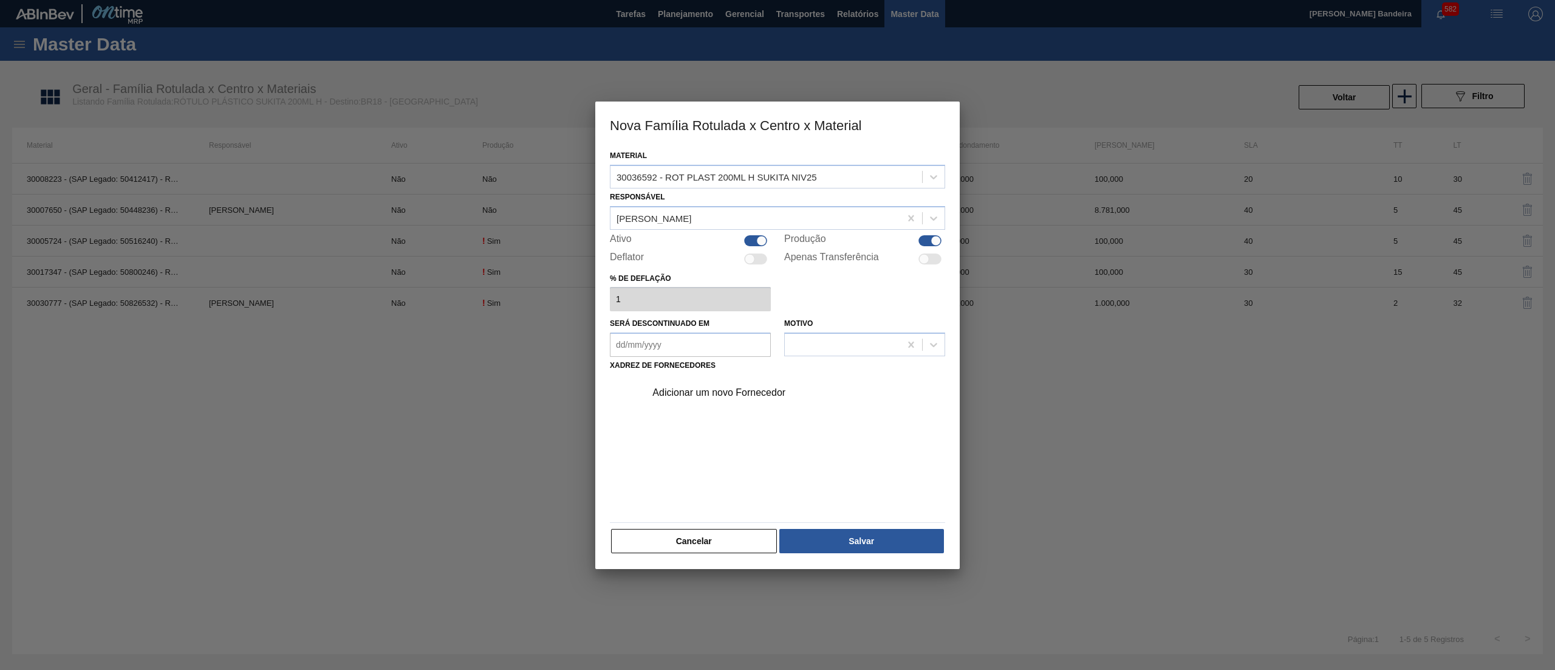
click at [747, 241] on div at bounding box center [755, 240] width 23 height 11
checkbox input "false"
click at [707, 529] on button "Cancelar" at bounding box center [694, 541] width 166 height 24
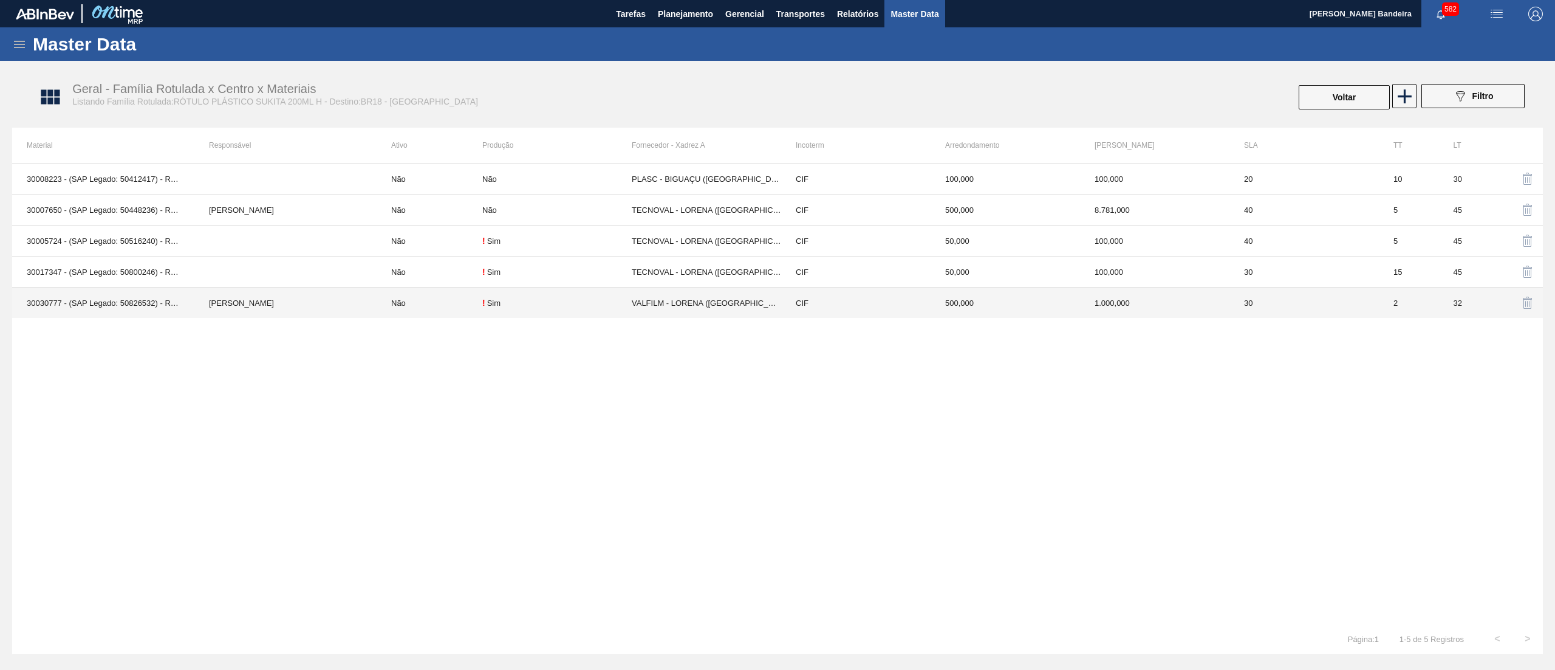
click at [601, 299] on div "! Sim" at bounding box center [556, 303] width 149 height 10
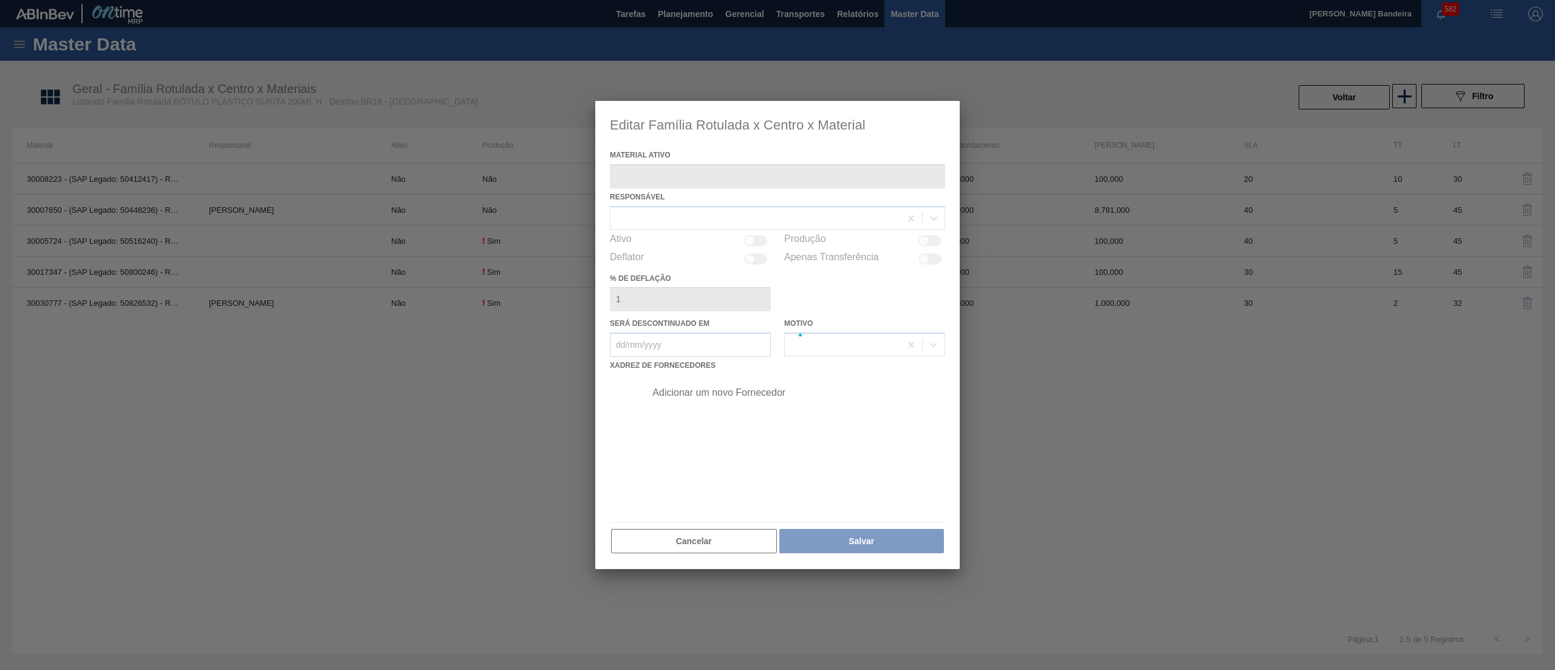
type ativo "30030777 - (SAP Legado: 50826532) - ROT PLAST 200ML H SUKITA NIV24"
checkbox input "true"
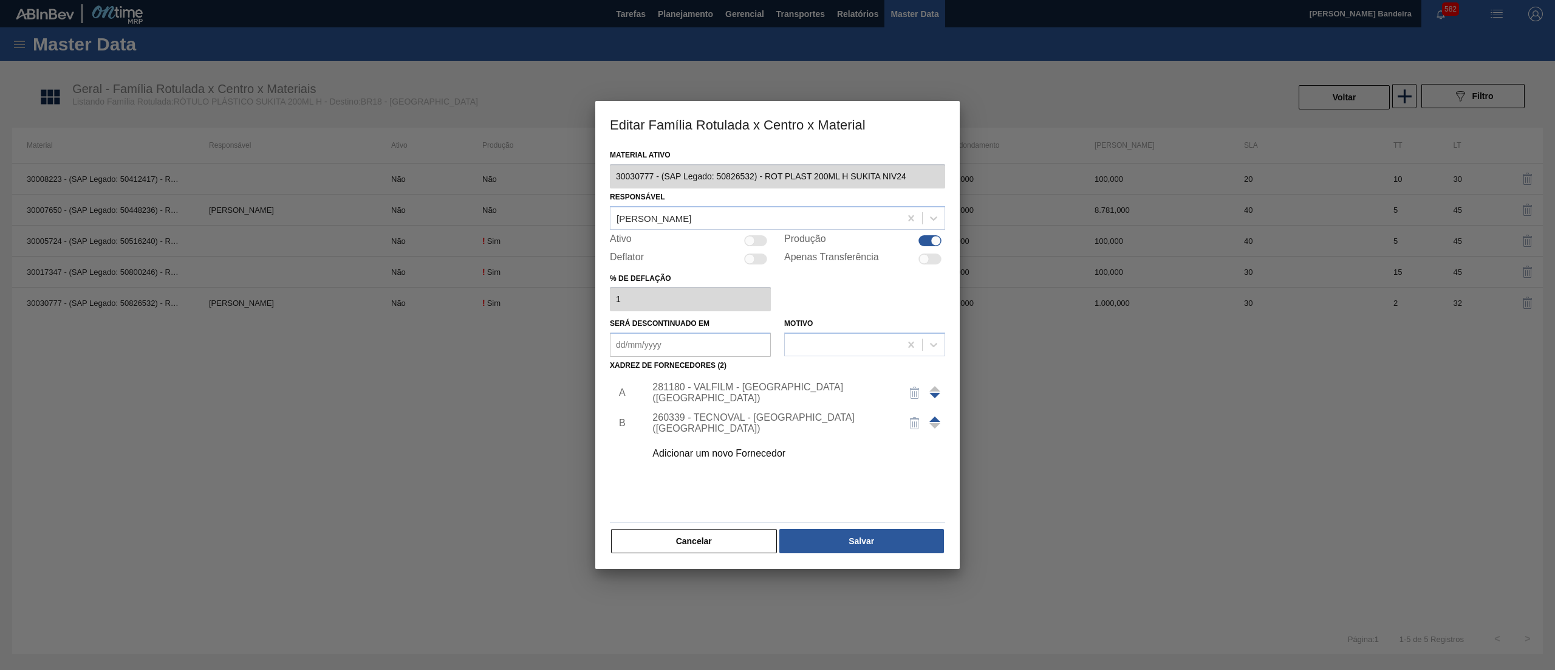
click at [763, 238] on div at bounding box center [755, 240] width 23 height 11
checkbox input "true"
click at [846, 539] on button "Salvar" at bounding box center [862, 541] width 165 height 24
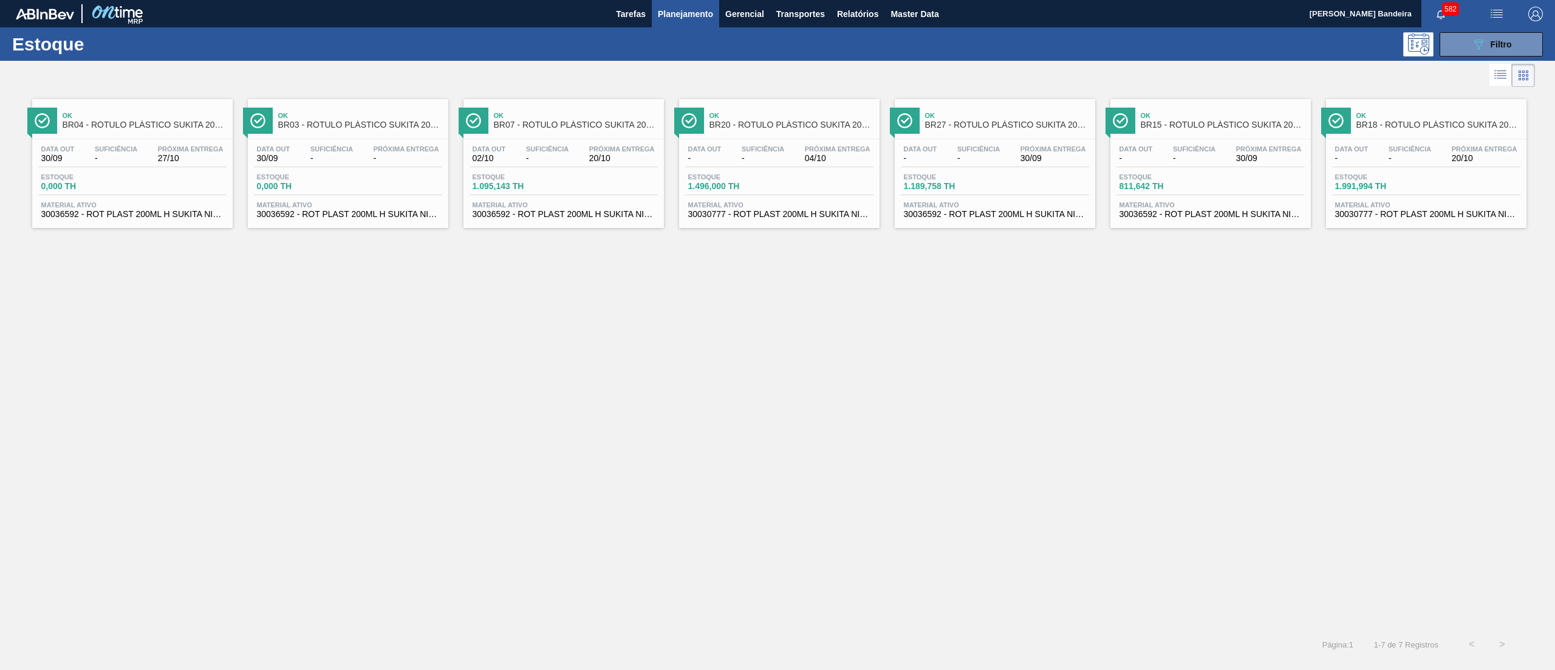
click at [795, 219] on span "30030777 - ROT PLAST 200ML H SUKITA NIV24" at bounding box center [779, 214] width 182 height 9
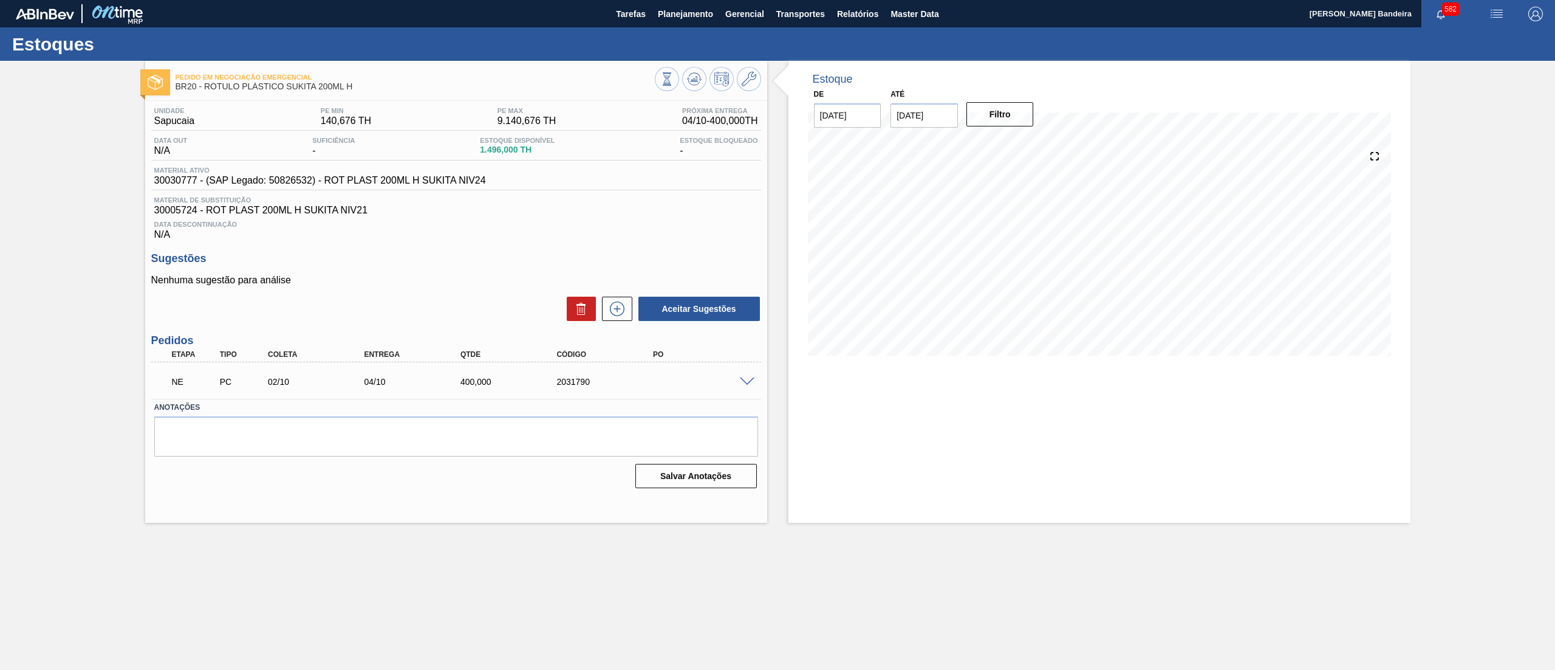
click at [747, 384] on span at bounding box center [747, 381] width 15 height 9
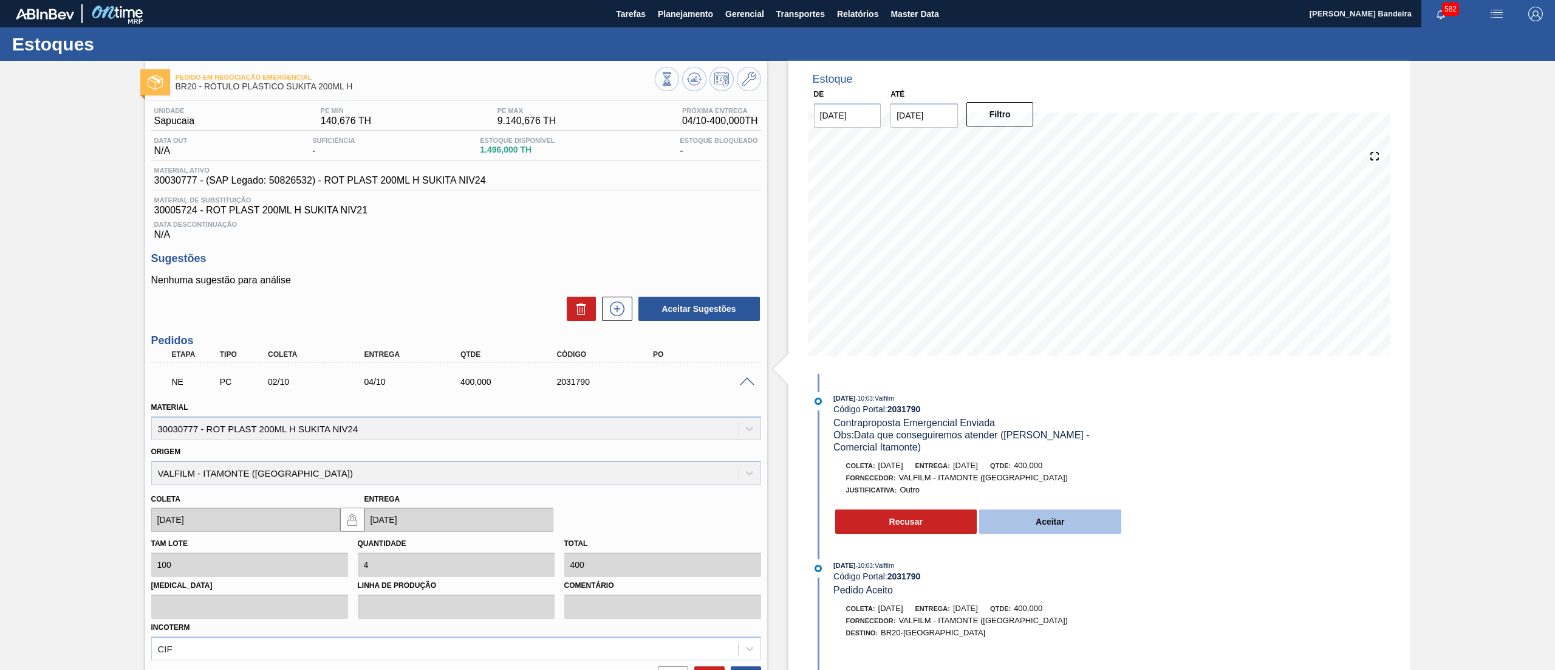
click at [1031, 515] on button "Aceitar" at bounding box center [1050, 521] width 142 height 24
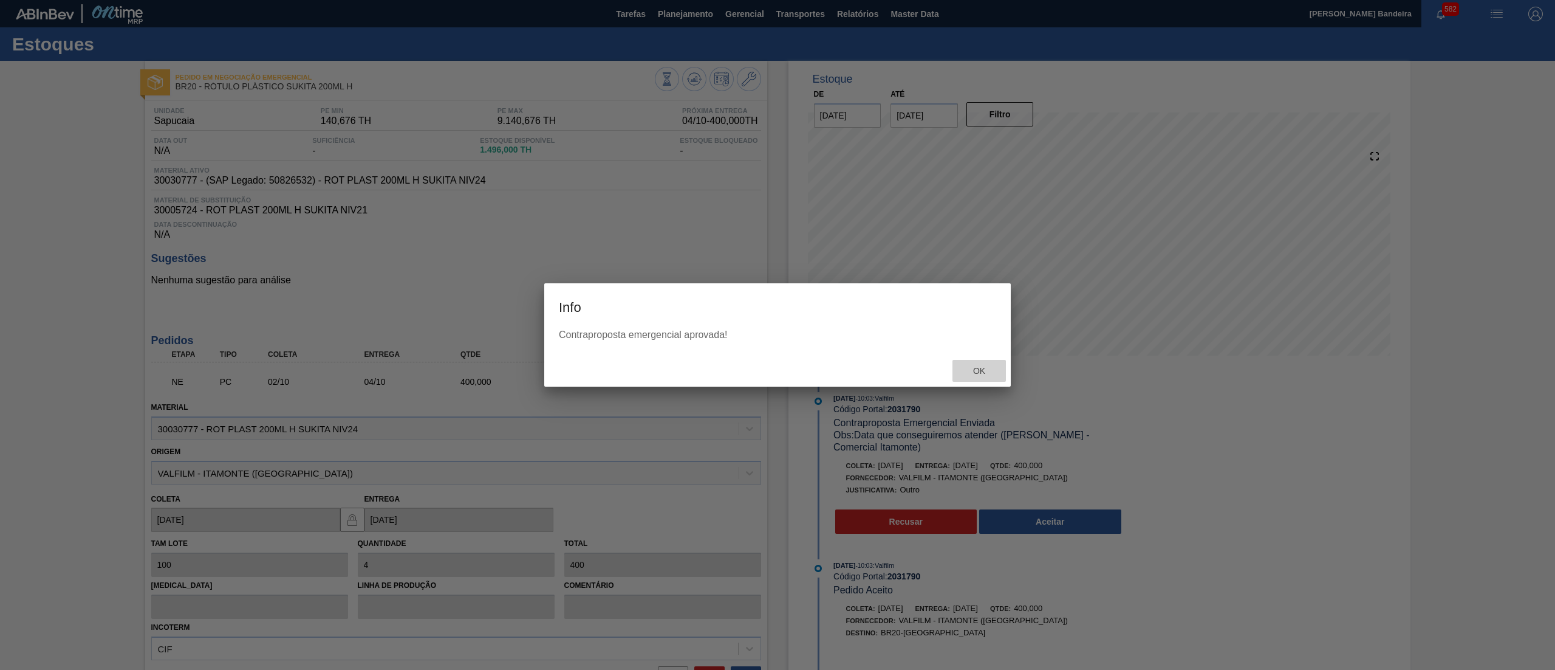
click at [982, 366] on span "Ok" at bounding box center [980, 371] width 32 height 10
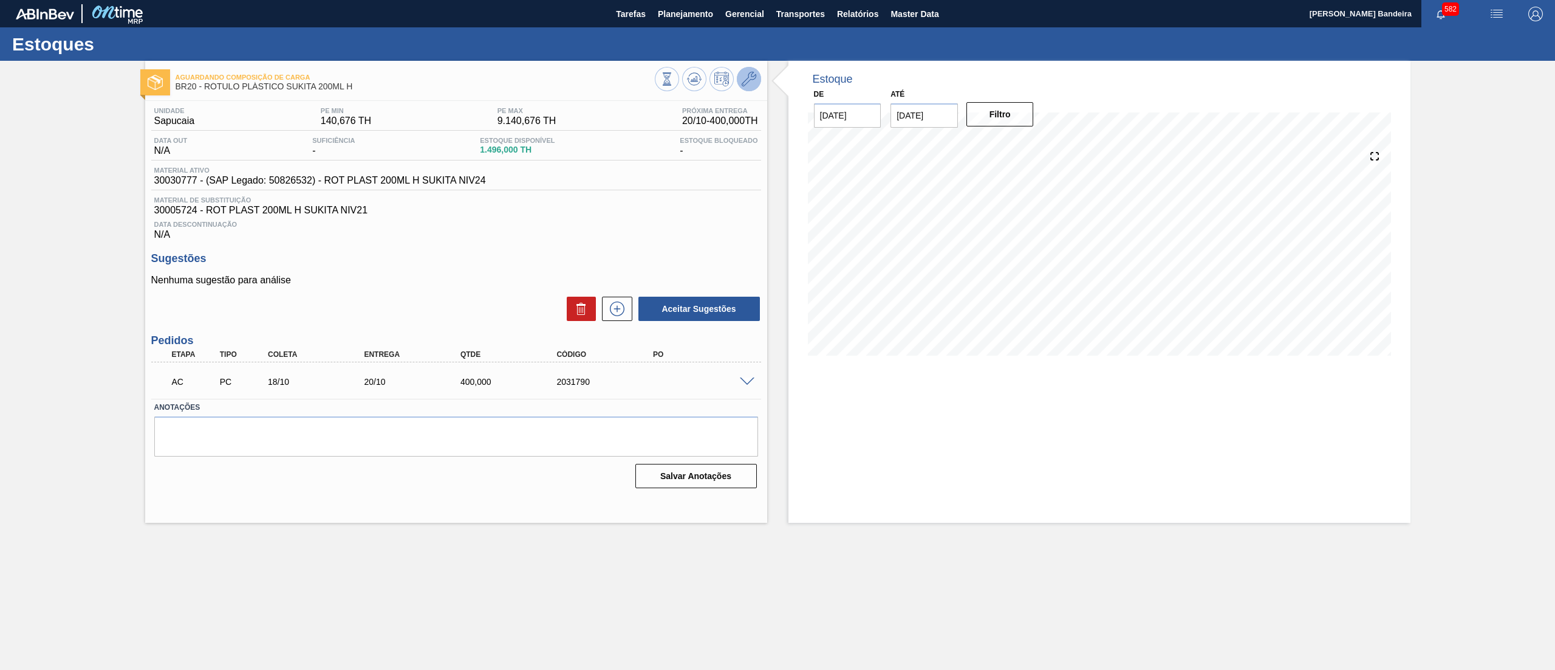
click at [747, 69] on button at bounding box center [749, 79] width 24 height 24
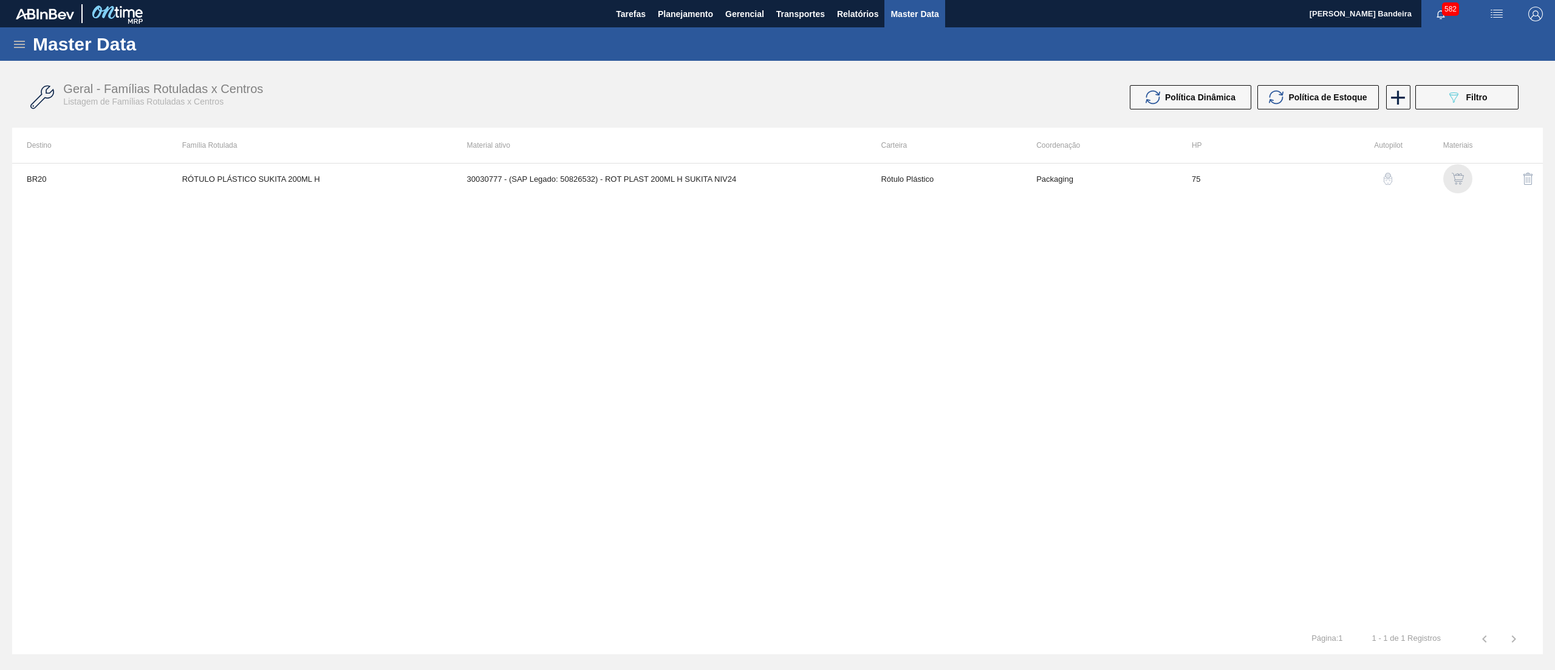
click at [1458, 174] on img "button" at bounding box center [1458, 179] width 12 height 12
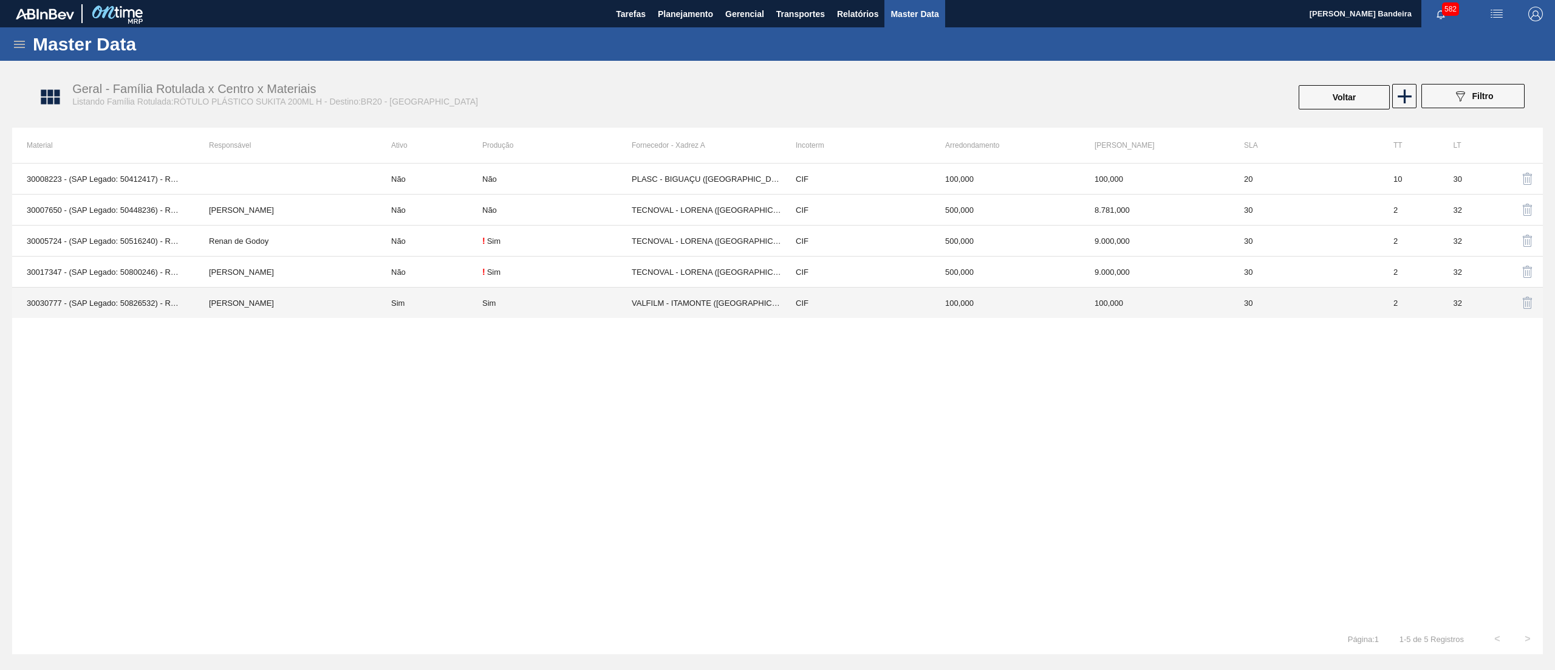
click at [863, 312] on td "CIF" at bounding box center [855, 302] width 149 height 31
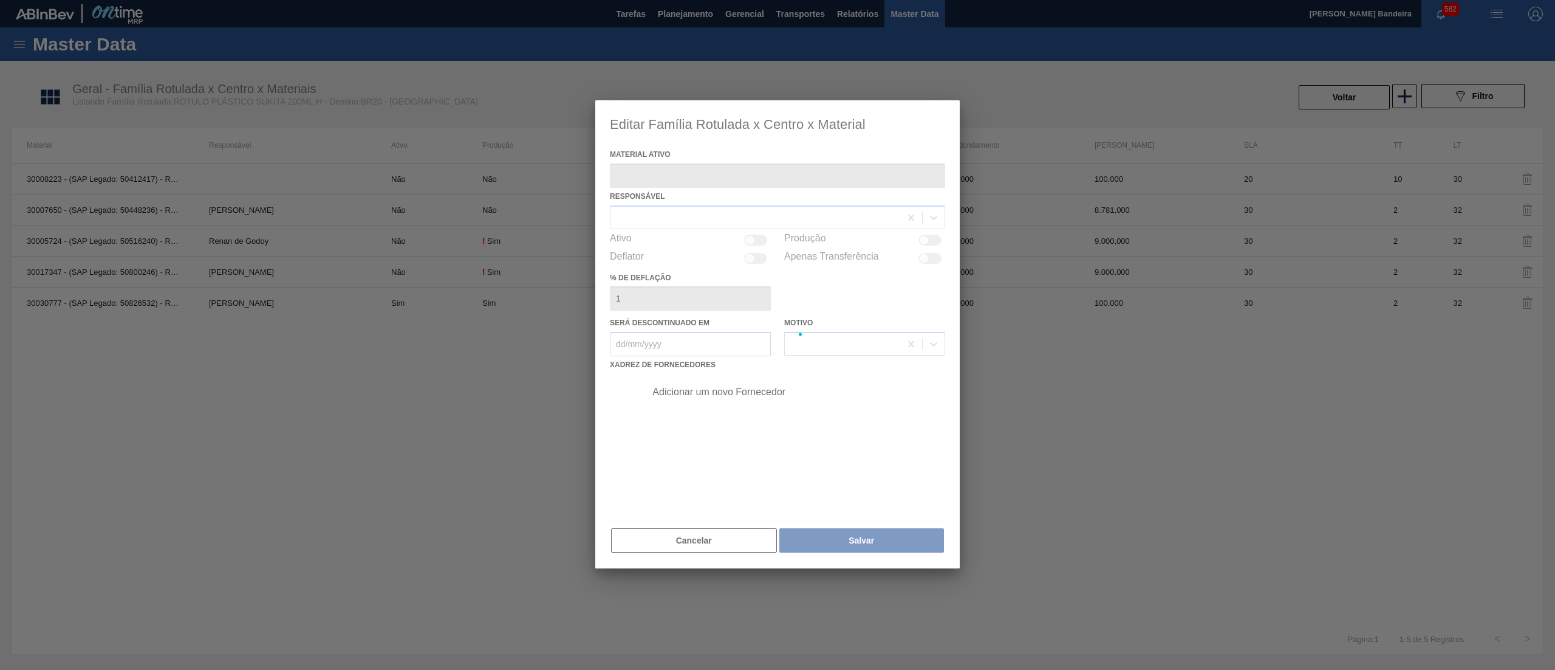
type ativo "30030777 - (SAP Legado: 50826532) - ROT PLAST 200ML H SUKITA NIV24"
checkbox input "true"
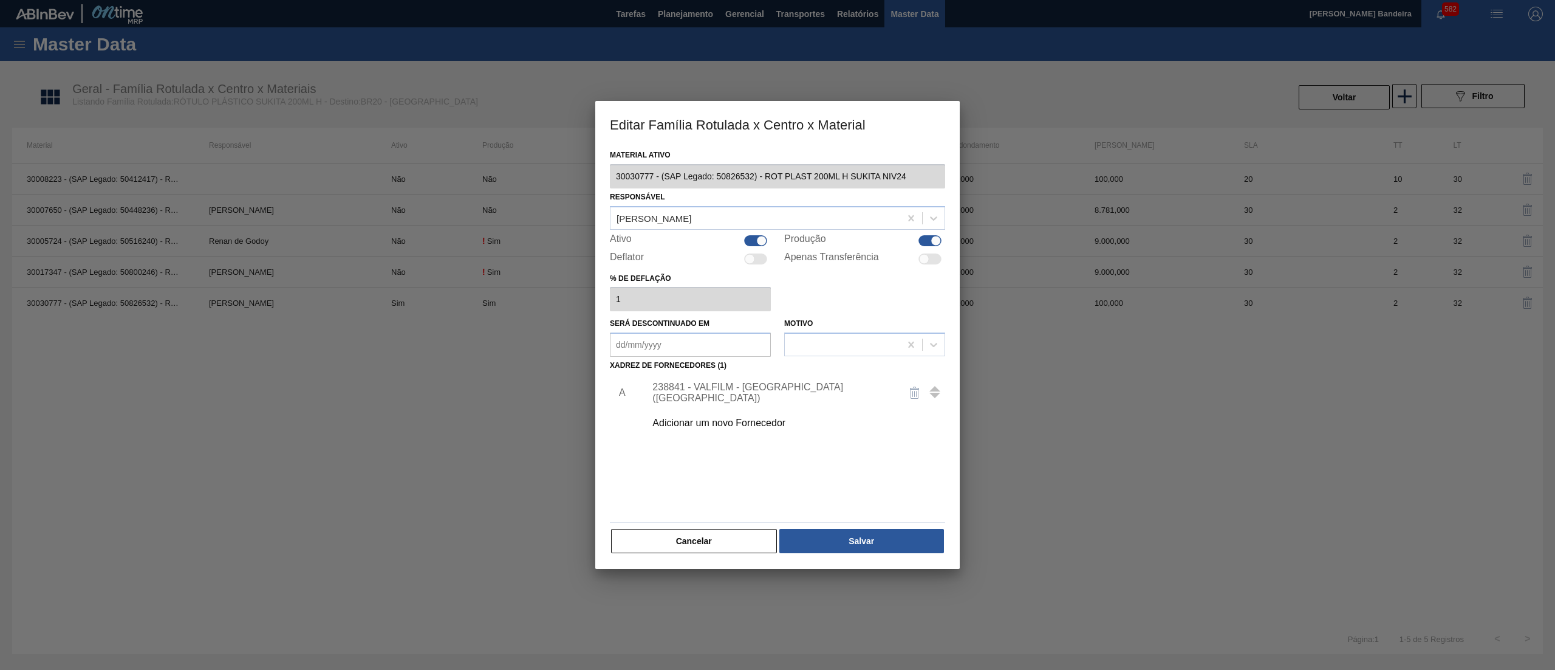
click at [752, 236] on div at bounding box center [755, 240] width 23 height 11
checkbox input "false"
click at [838, 546] on button "Salvar" at bounding box center [862, 541] width 165 height 24
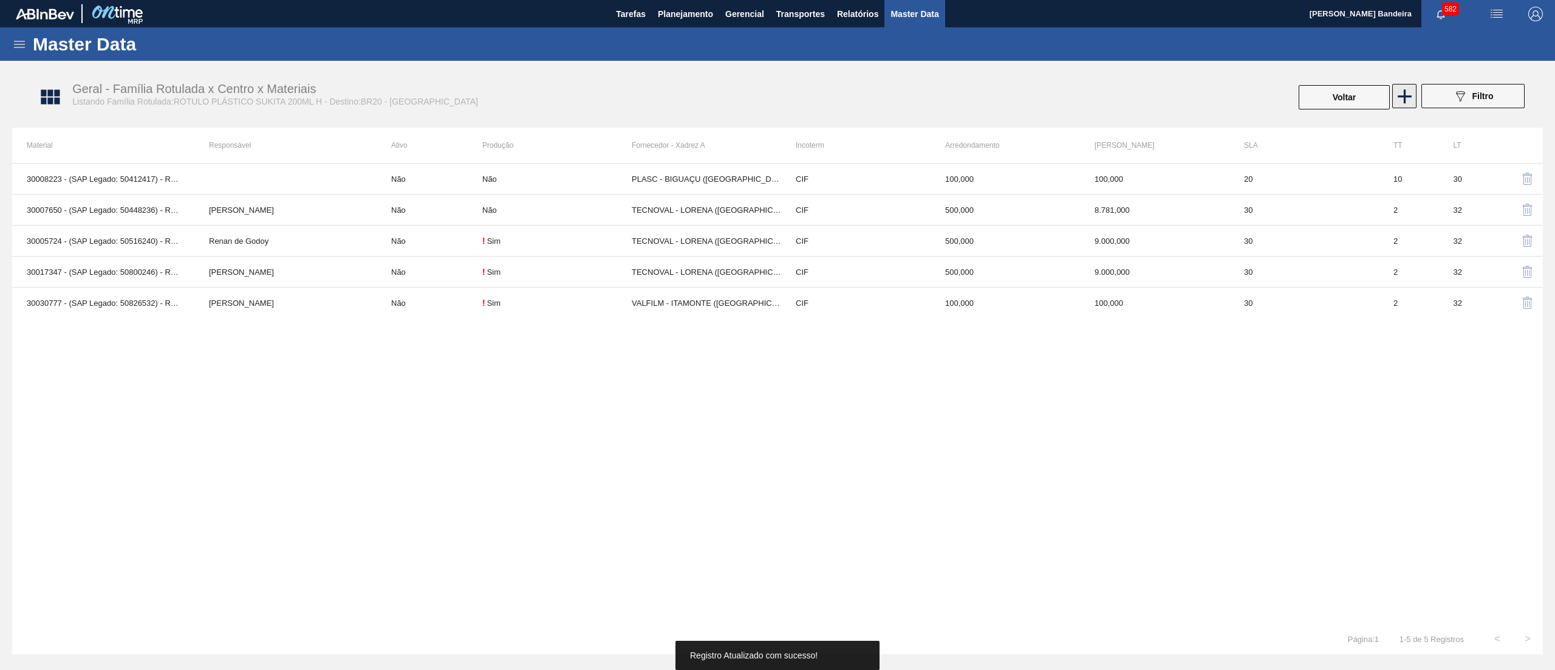
click at [1404, 89] on icon at bounding box center [1405, 96] width 14 height 14
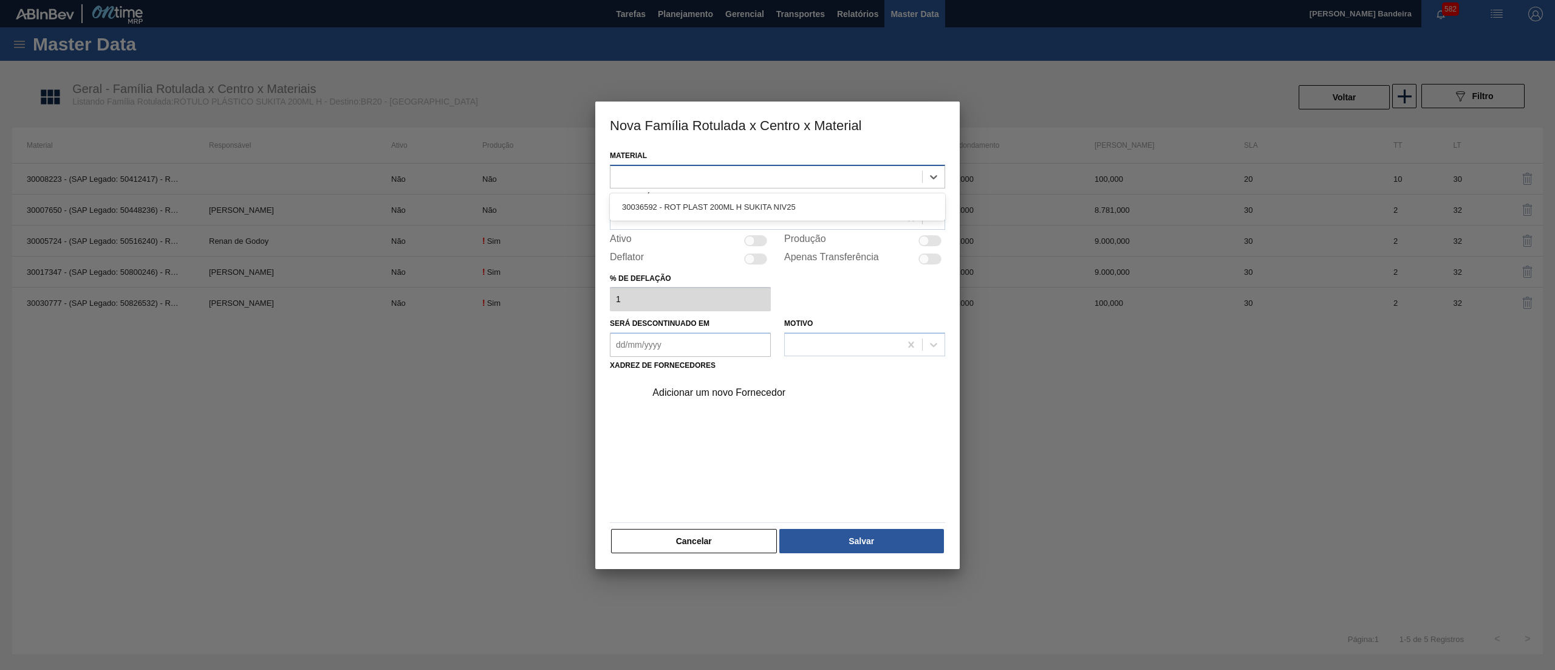
click at [677, 170] on div at bounding box center [767, 177] width 312 height 18
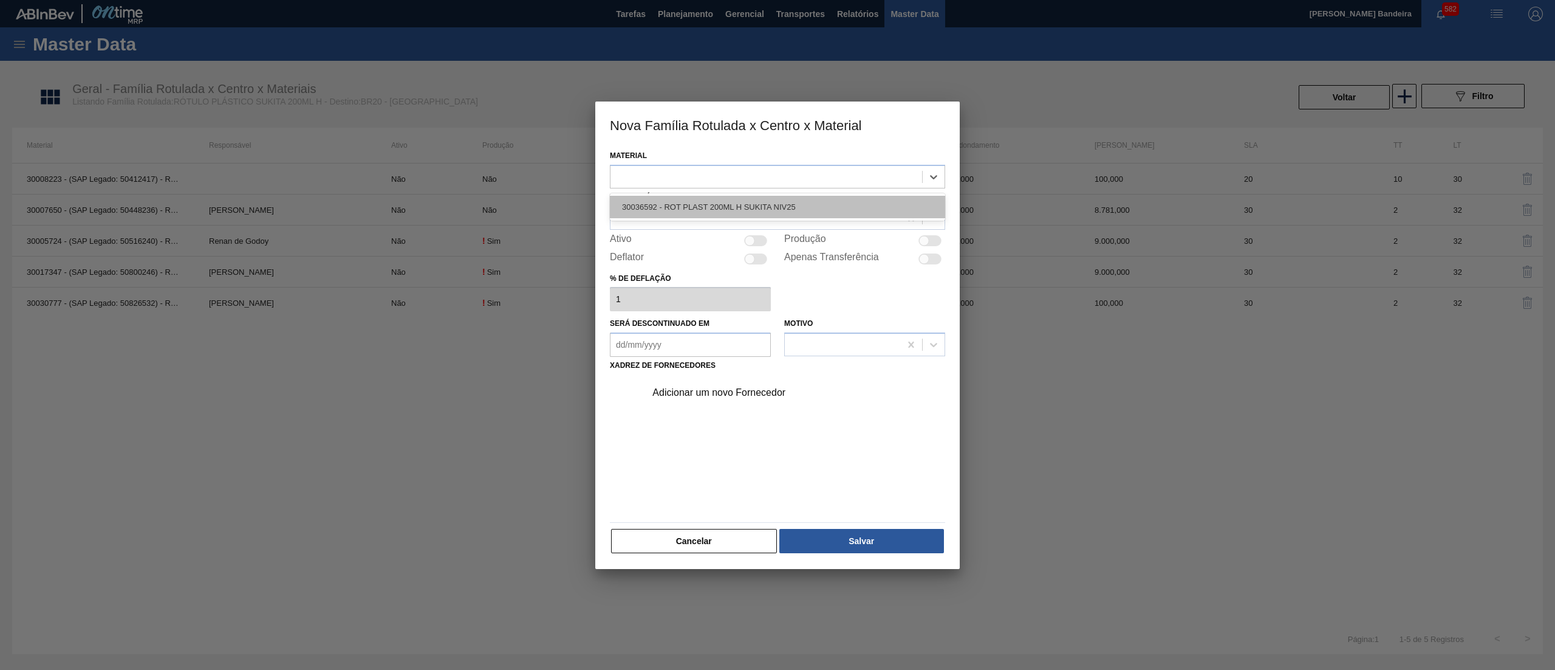
click at [691, 202] on div "30036592 - ROT PLAST 200ML H SUKITA NIV25" at bounding box center [777, 207] width 335 height 22
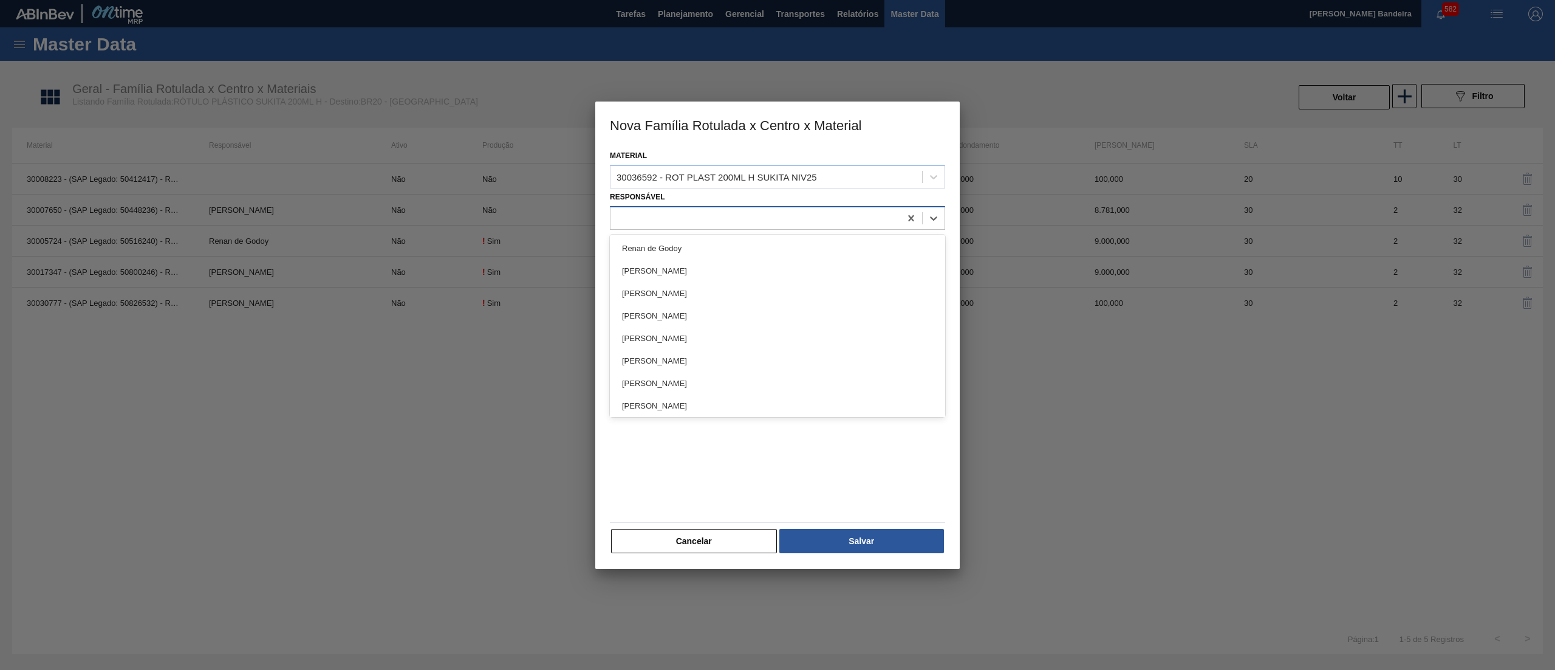
click at [693, 213] on div at bounding box center [756, 218] width 290 height 18
type input "far"
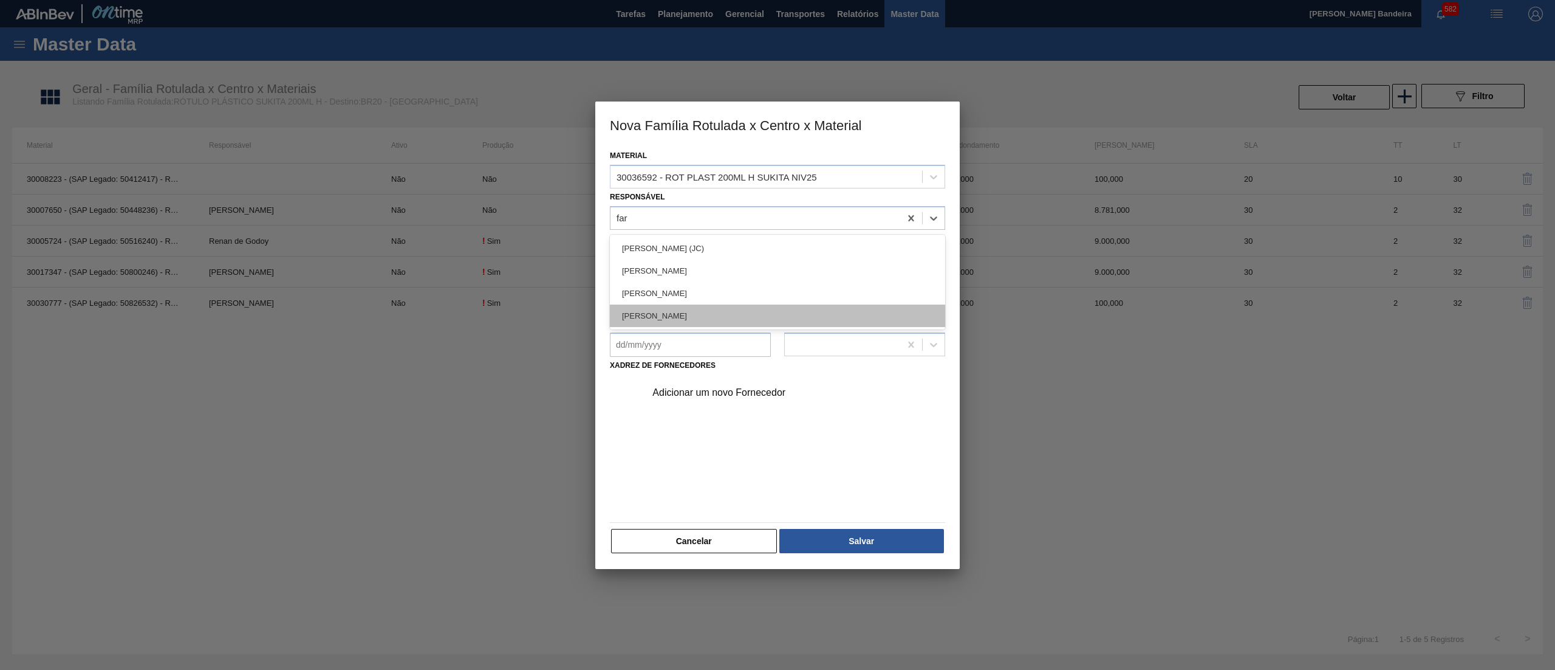
click at [694, 325] on div "[PERSON_NAME]" at bounding box center [777, 315] width 335 height 22
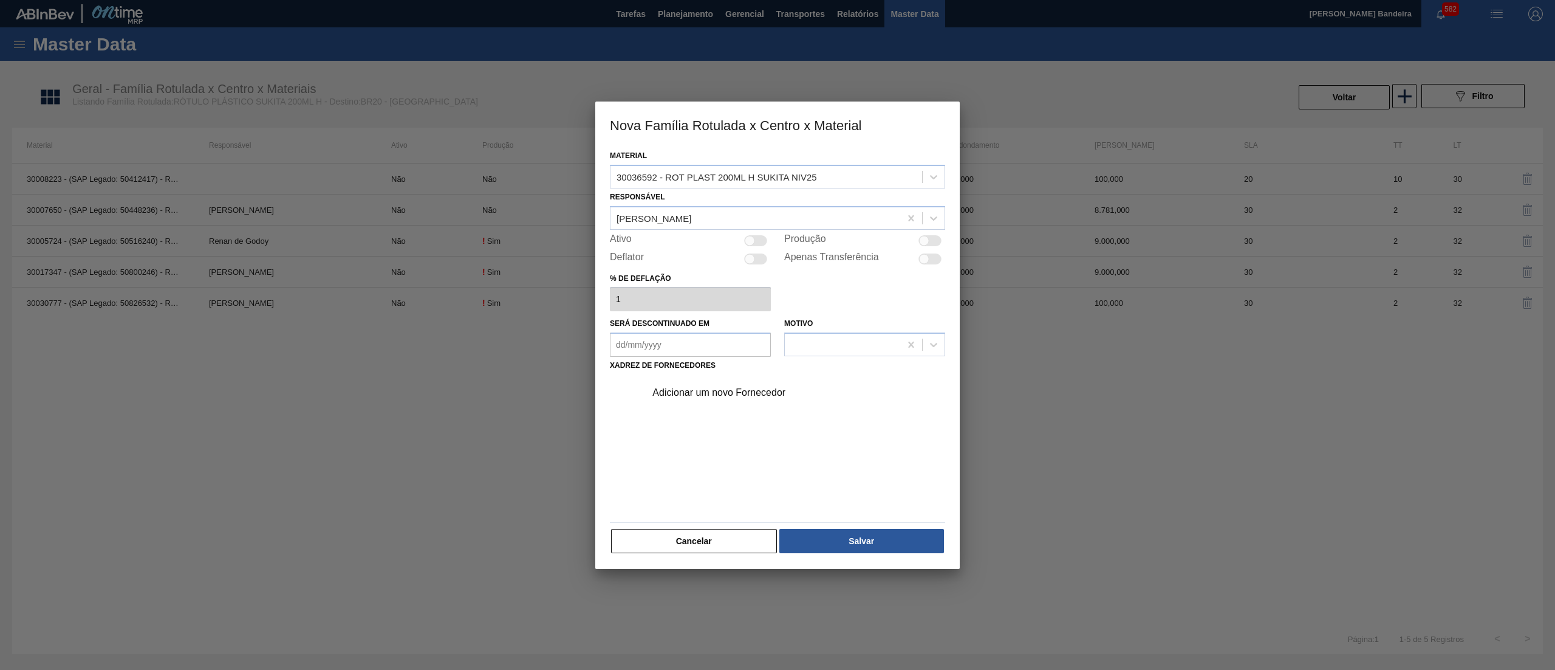
click at [766, 237] on div at bounding box center [755, 240] width 23 height 11
checkbox input "true"
click at [744, 388] on div "Adicionar um novo Fornecedor" at bounding box center [772, 392] width 238 height 11
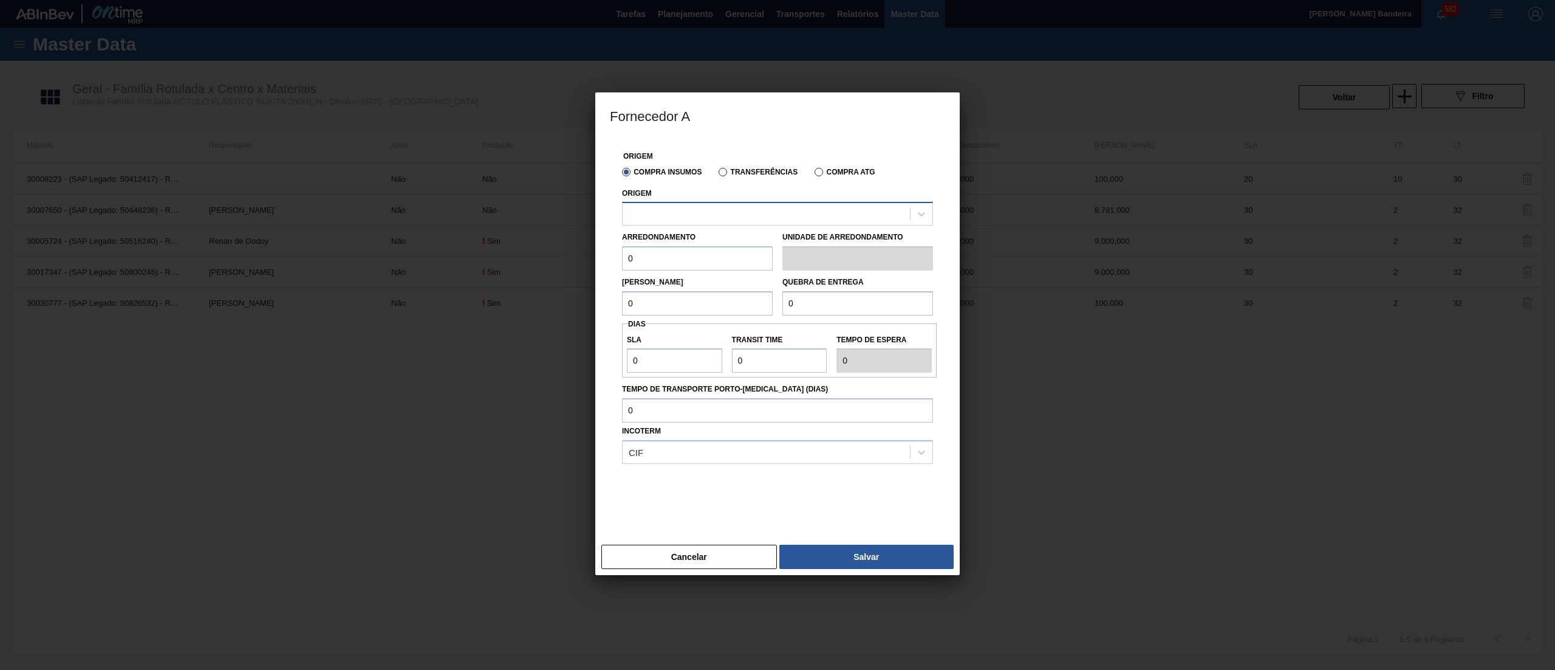
click at [722, 219] on div at bounding box center [766, 214] width 287 height 18
click at [725, 235] on div "238841 - VALFILM - ITAMONTE (MG)" at bounding box center [777, 244] width 311 height 22
drag, startPoint x: 677, startPoint y: 258, endPoint x: 596, endPoint y: 267, distance: 81.4
click at [596, 267] on div "Origem Compra Insumos Transferências Compra ATG Origem 238841 - VALFILM - ITAMO…" at bounding box center [777, 340] width 365 height 402
drag, startPoint x: 672, startPoint y: 260, endPoint x: 535, endPoint y: 269, distance: 137.6
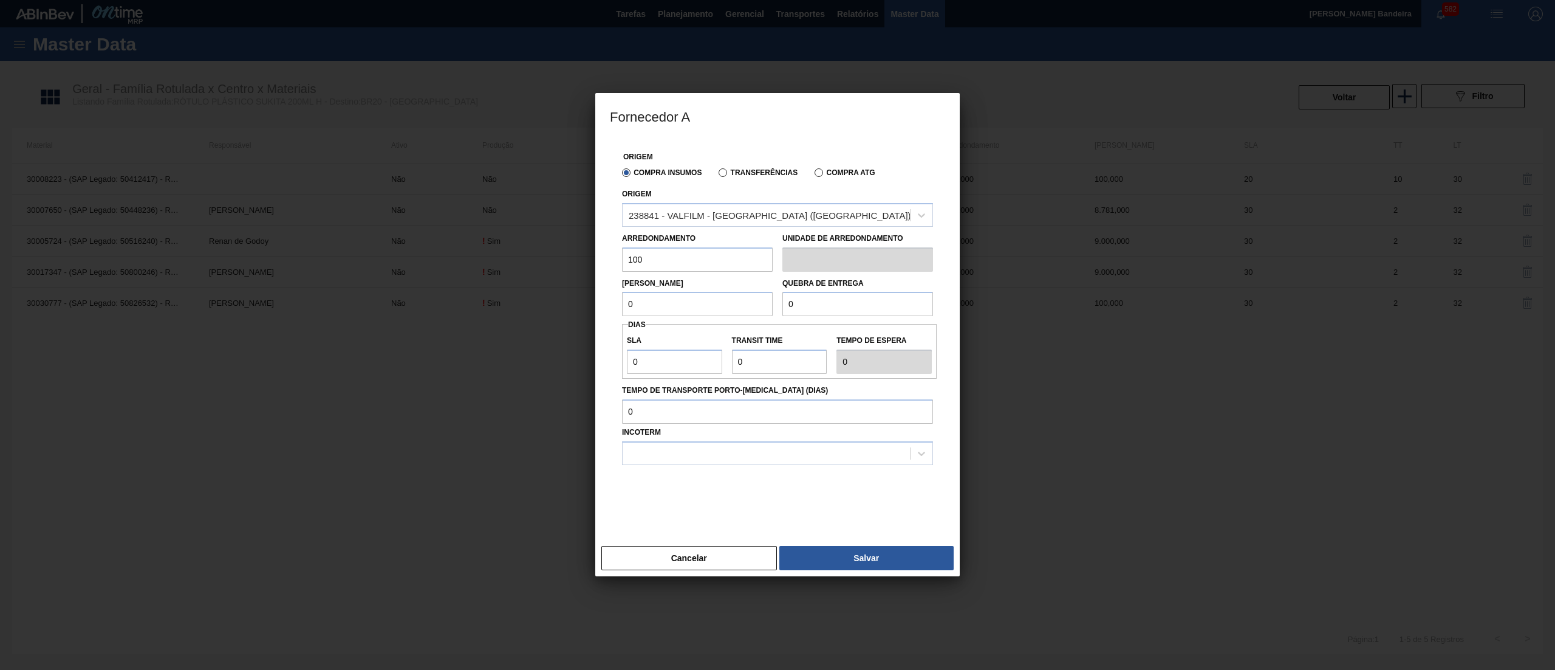
click at [535, 269] on div "Fornecedor A Origem Compra Insumos Transferências Compra ATG Origem 238841 - VA…" at bounding box center [777, 335] width 1555 height 670
type input "100"
drag, startPoint x: 642, startPoint y: 311, endPoint x: 565, endPoint y: 289, distance: 79.6
click at [565, 289] on div "Fornecedor A Origem Compra Insumos Transferências Compra ATG Origem 238841 - VA…" at bounding box center [777, 335] width 1555 height 670
paste input "10"
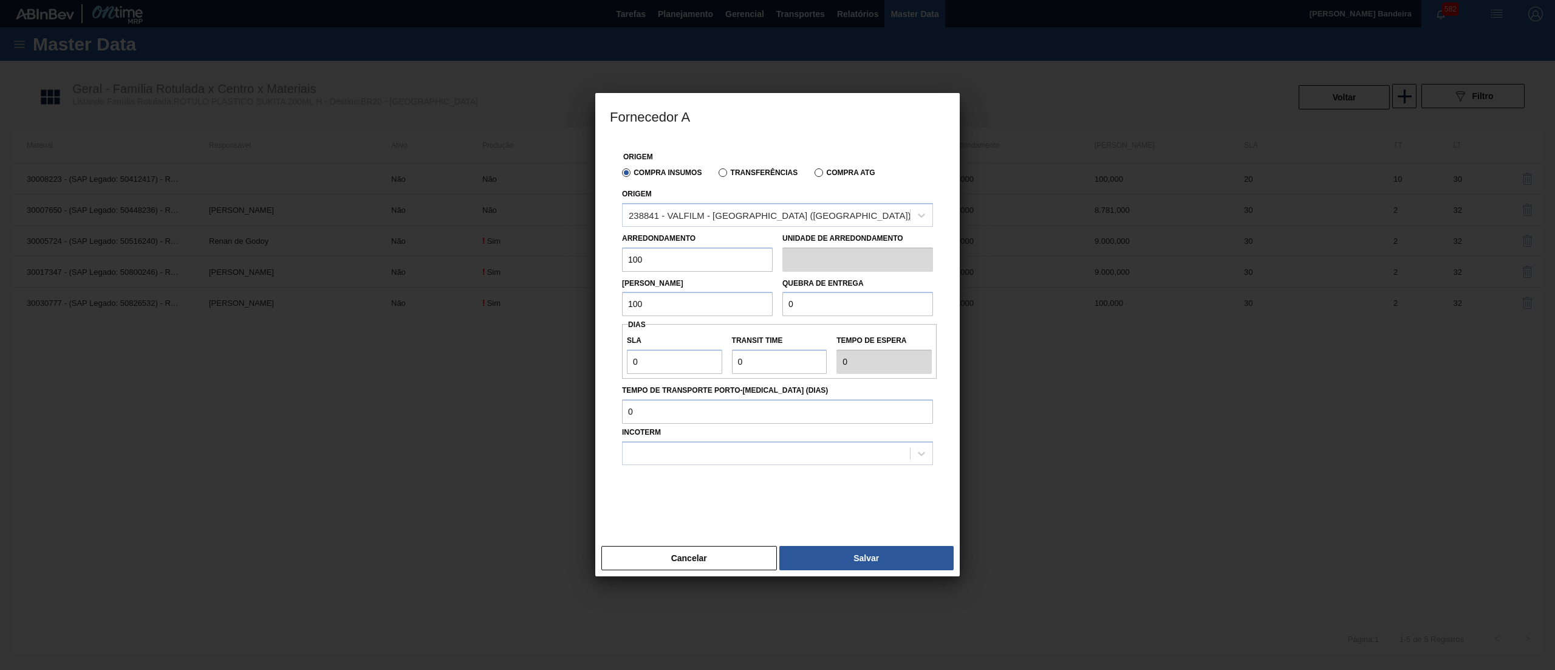
type input "100"
drag, startPoint x: 807, startPoint y: 305, endPoint x: 728, endPoint y: 313, distance: 79.4
click at [728, 313] on div "Lote Mínimo 100 Quebra de entrega 0" at bounding box center [777, 294] width 321 height 45
paste input "10"
type input "100"
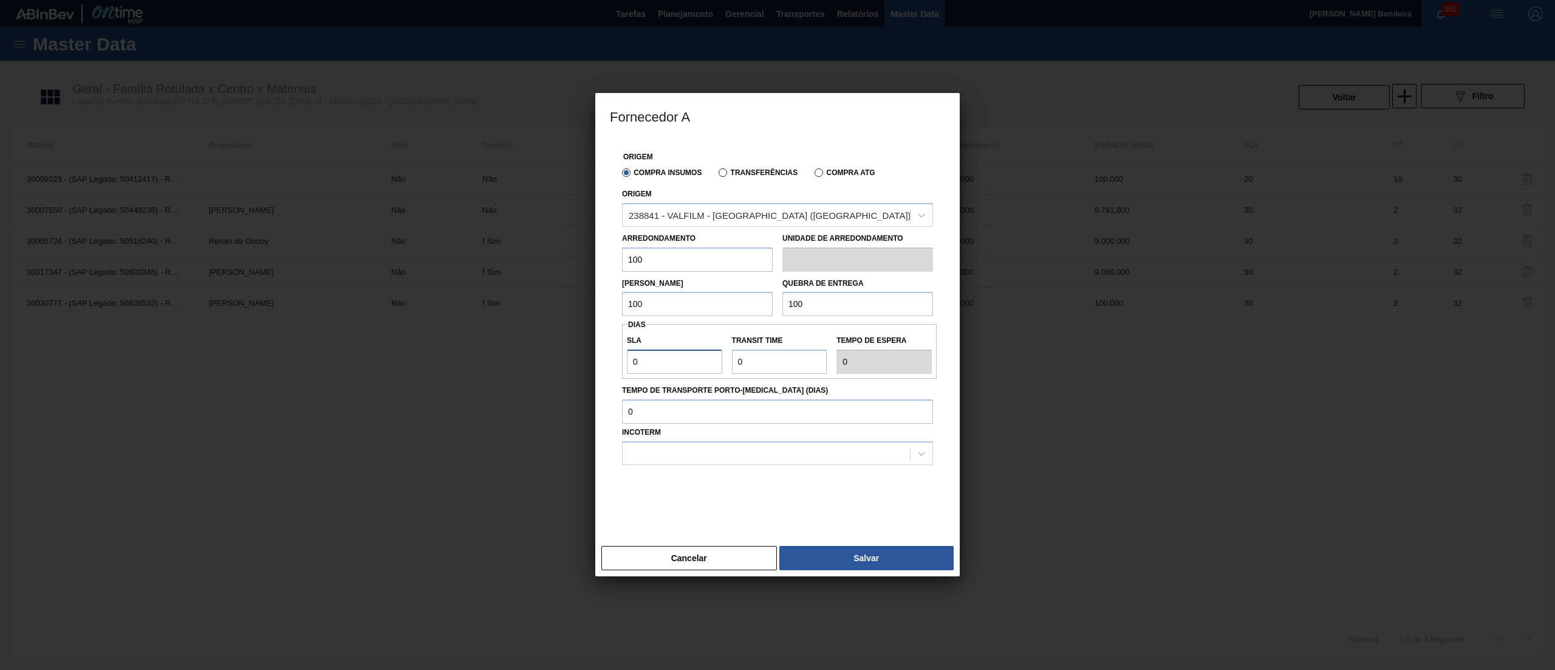
drag, startPoint x: 681, startPoint y: 363, endPoint x: 458, endPoint y: 356, distance: 223.7
click at [458, 356] on div "Fornecedor A Origem Compra Insumos Transferências Compra ATG Origem 238841 - VA…" at bounding box center [777, 335] width 1555 height 670
type input "3"
type input "30"
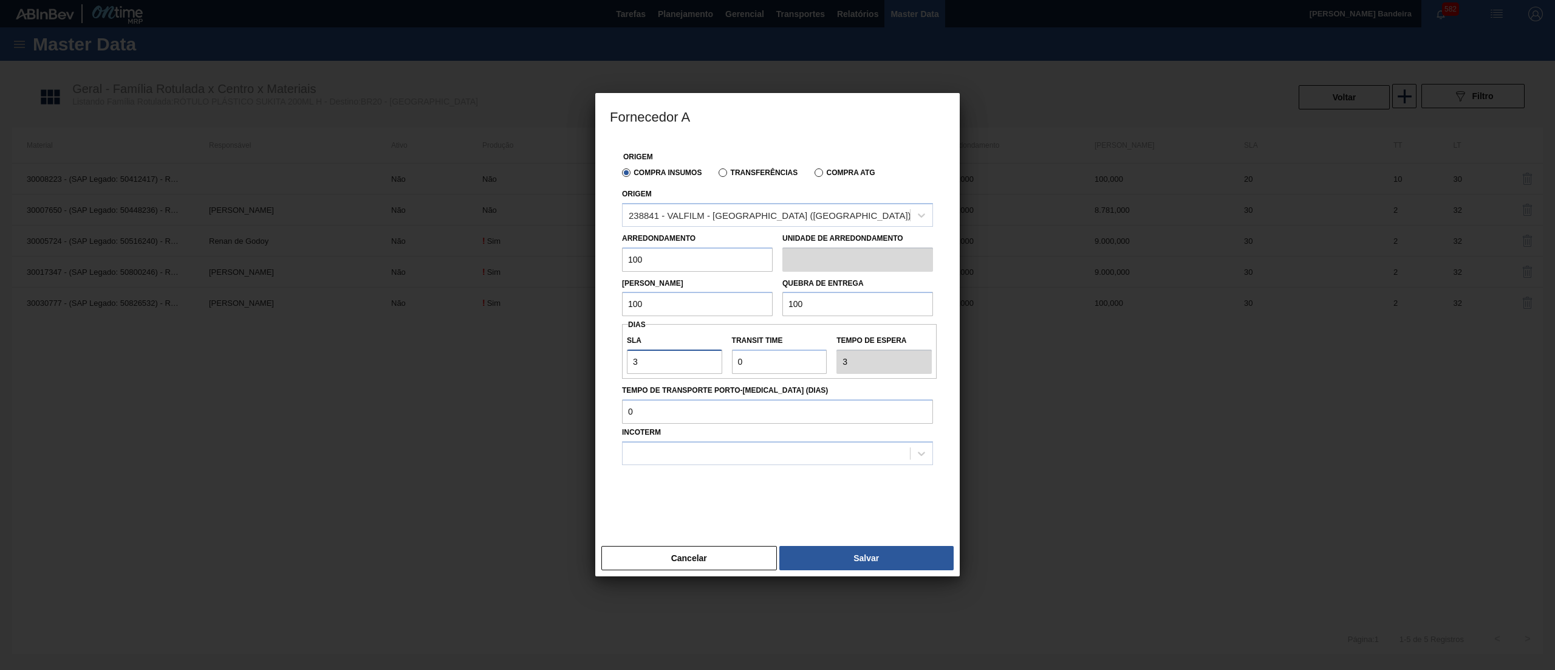
type input "30"
drag, startPoint x: 763, startPoint y: 359, endPoint x: 660, endPoint y: 362, distance: 103.3
click at [660, 362] on div "SLA 30 Transit Time Tempo de espera 30" at bounding box center [779, 351] width 315 height 45
type input "2"
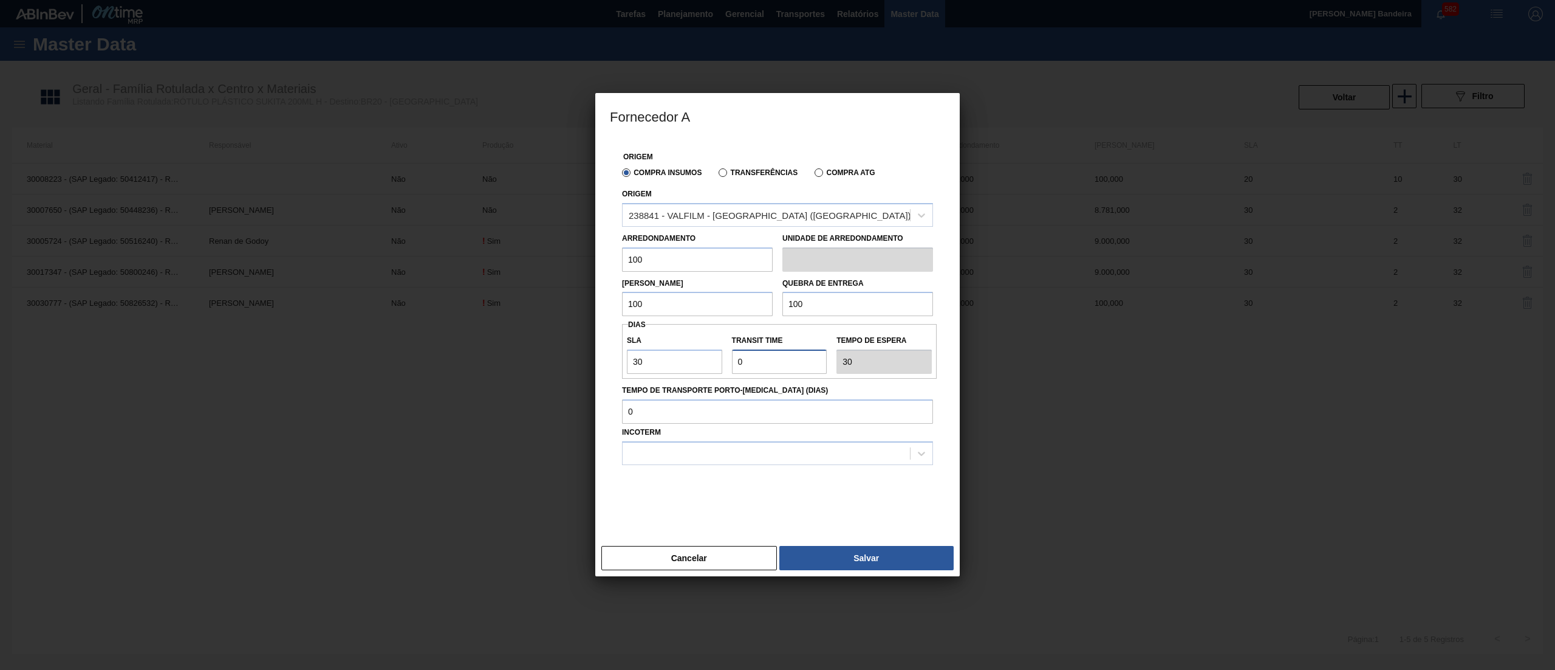
type input "32"
type input "2"
click at [640, 449] on div at bounding box center [766, 453] width 287 height 18
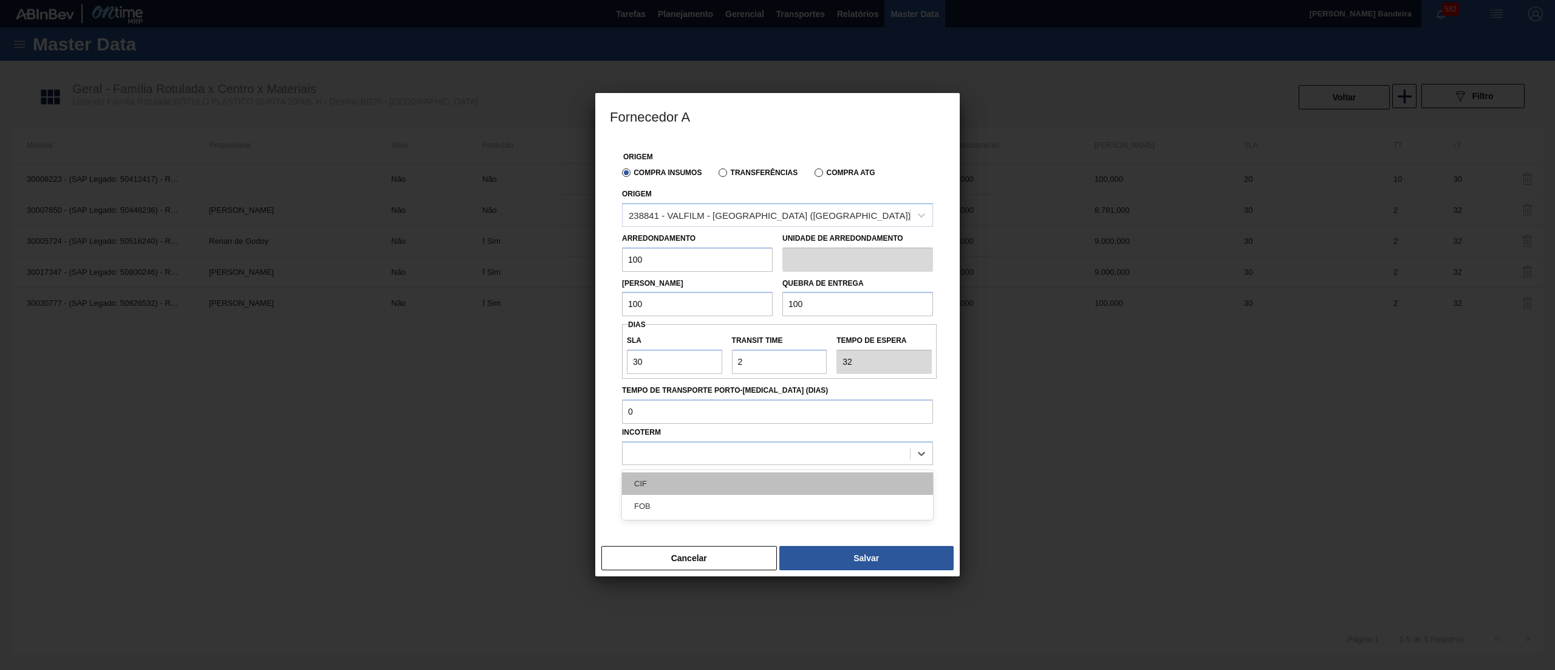
click at [671, 481] on div "CIF" at bounding box center [777, 483] width 311 height 22
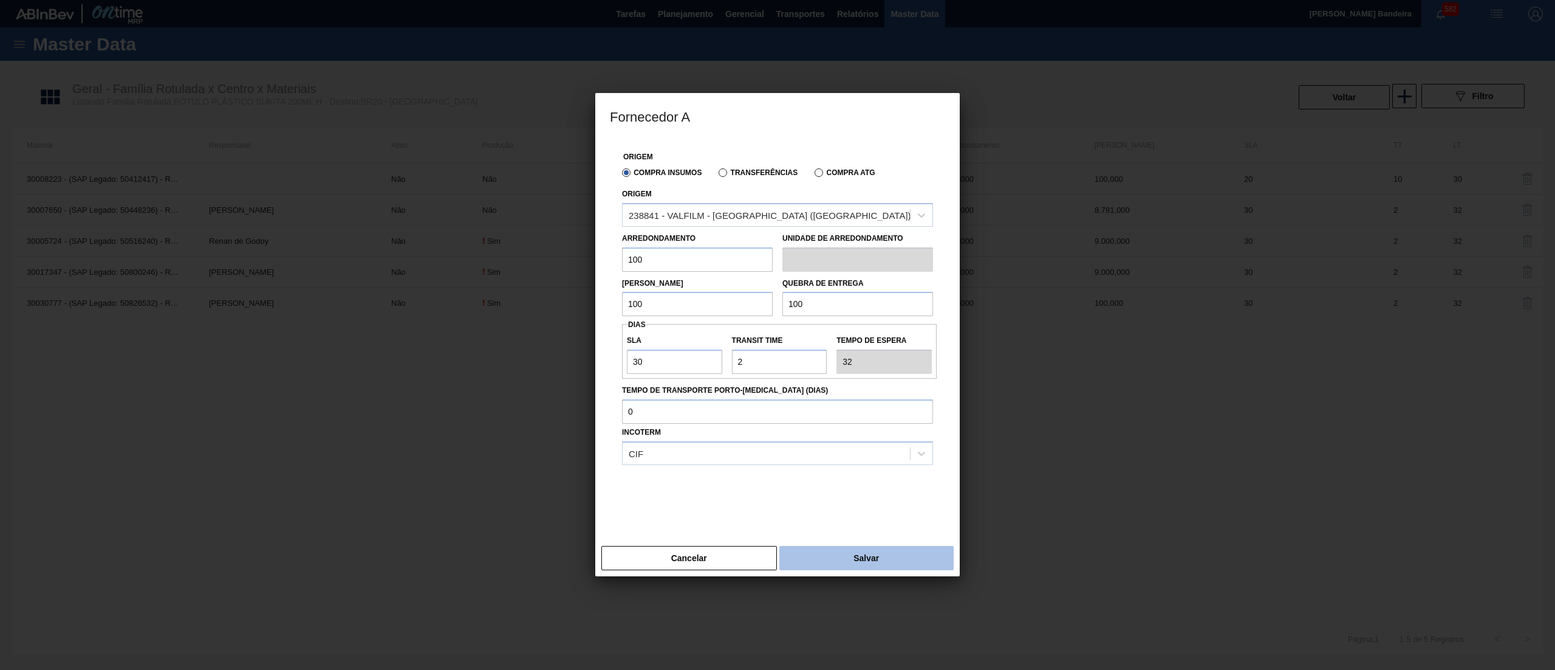
click at [809, 555] on button "Salvar" at bounding box center [867, 558] width 174 height 24
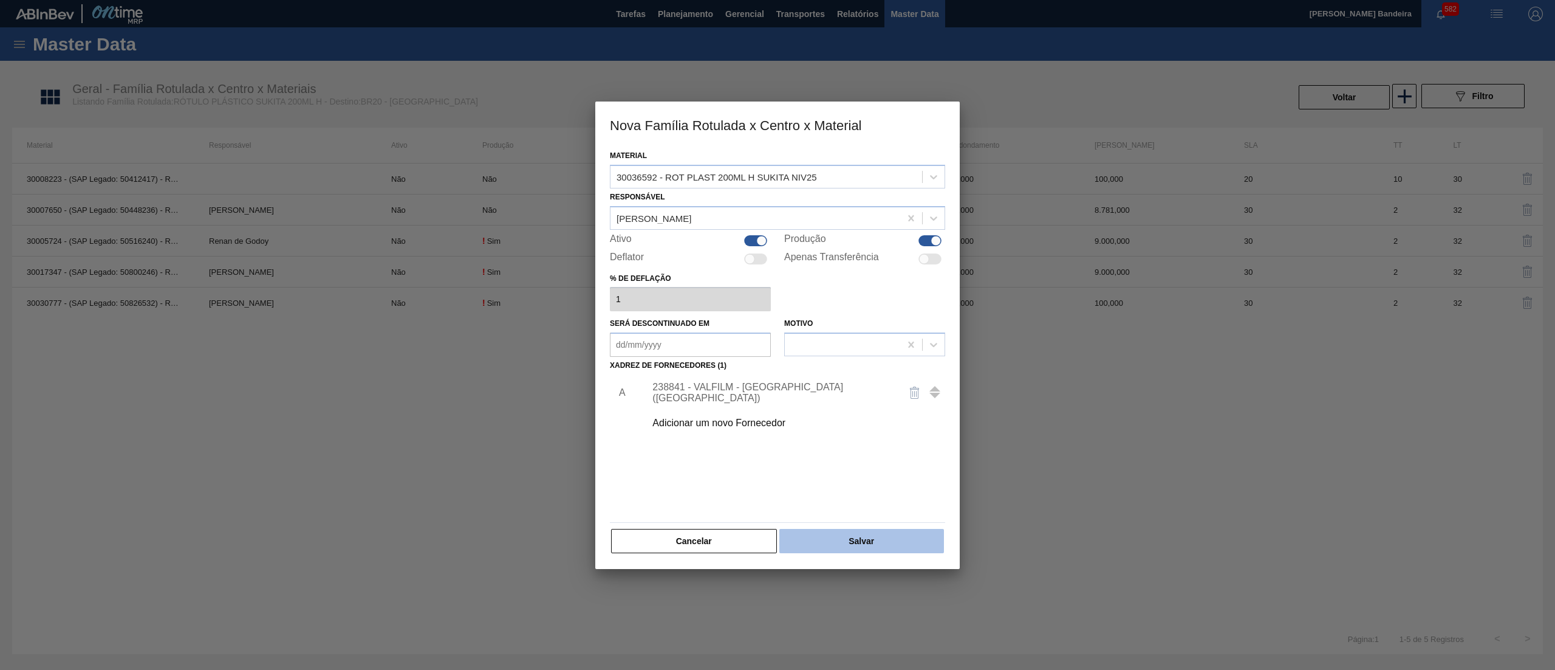
click at [828, 542] on button "Salvar" at bounding box center [862, 541] width 165 height 24
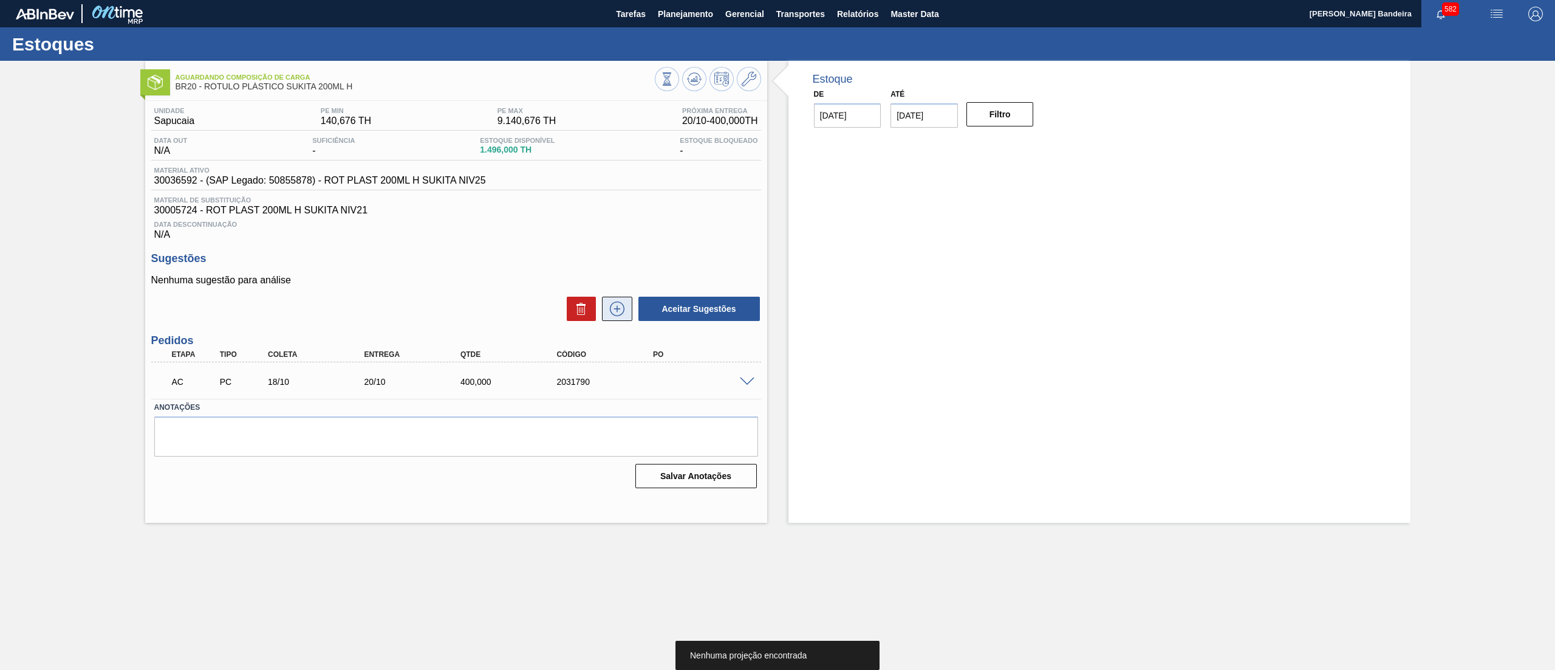
click at [618, 308] on icon at bounding box center [617, 308] width 19 height 15
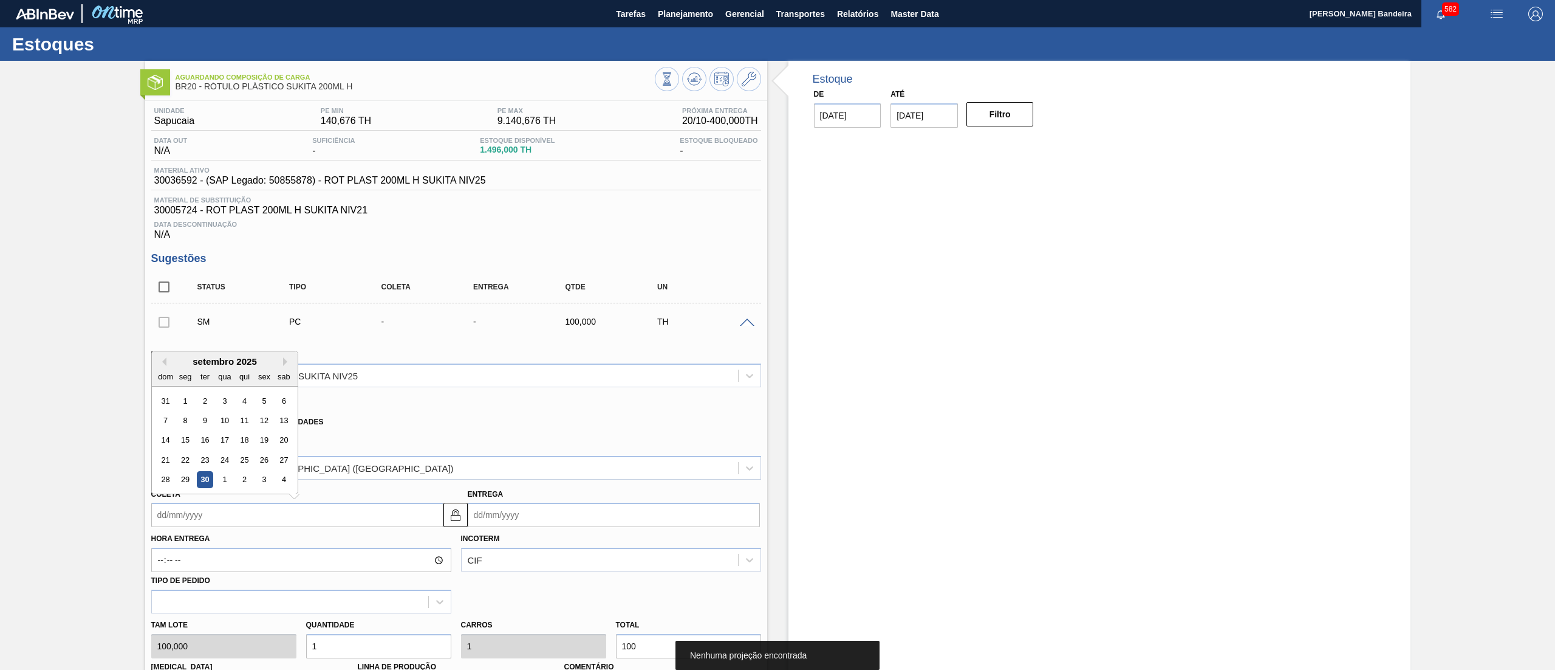
click at [371, 508] on input "Coleta" at bounding box center [297, 514] width 292 height 24
click at [287, 362] on button "Next Month" at bounding box center [287, 361] width 9 height 9
click at [188, 456] on div "20" at bounding box center [185, 459] width 16 height 16
type input "[DATE]"
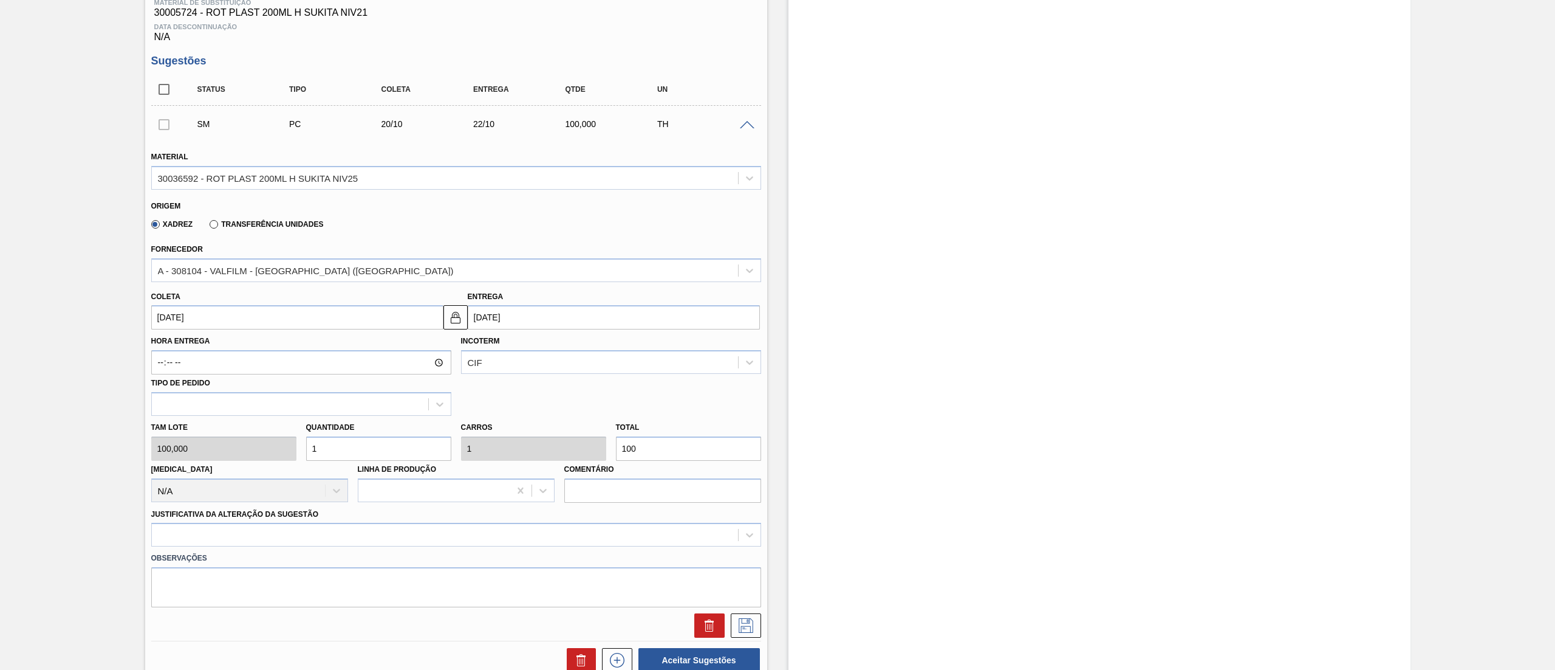
scroll to position [199, 0]
drag, startPoint x: 367, startPoint y: 458, endPoint x: 251, endPoint y: 474, distance: 117.1
click at [251, 474] on div "Tam lote 100,000 Quantidade 1 Carros 1 Total 100 Doca N/A Linha de Produção Com…" at bounding box center [456, 457] width 620 height 87
type input "8"
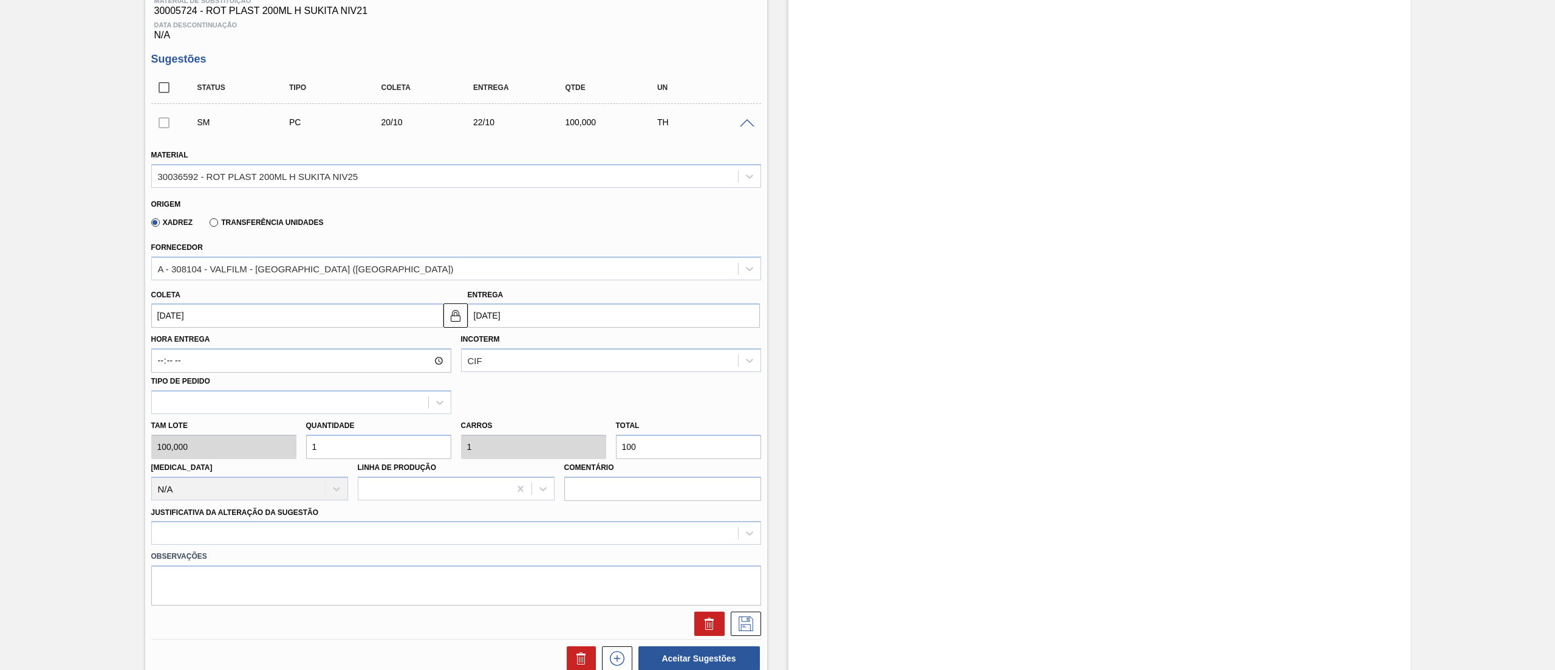
type input "800"
type input "80"
type input "8.000"
type input "800"
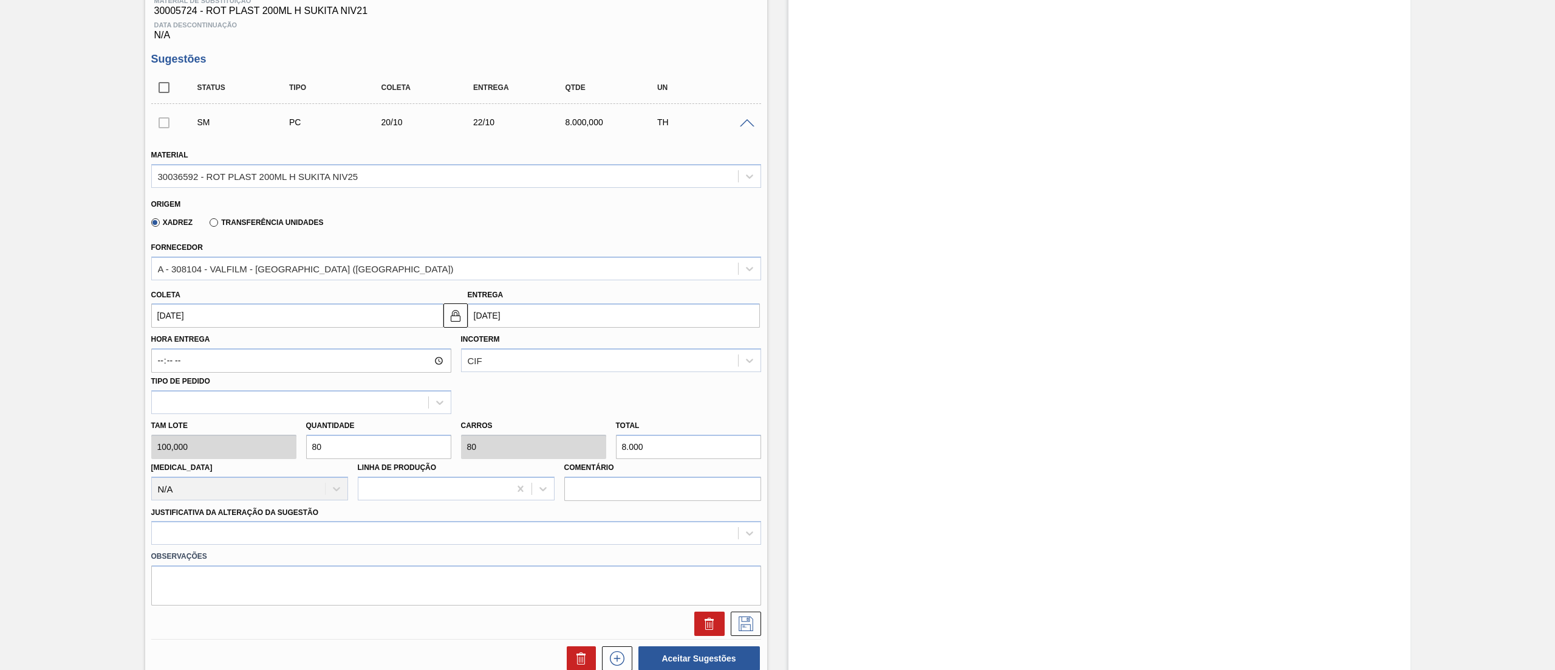
type input "800"
type input "80.000"
type input "80"
type input "8.000"
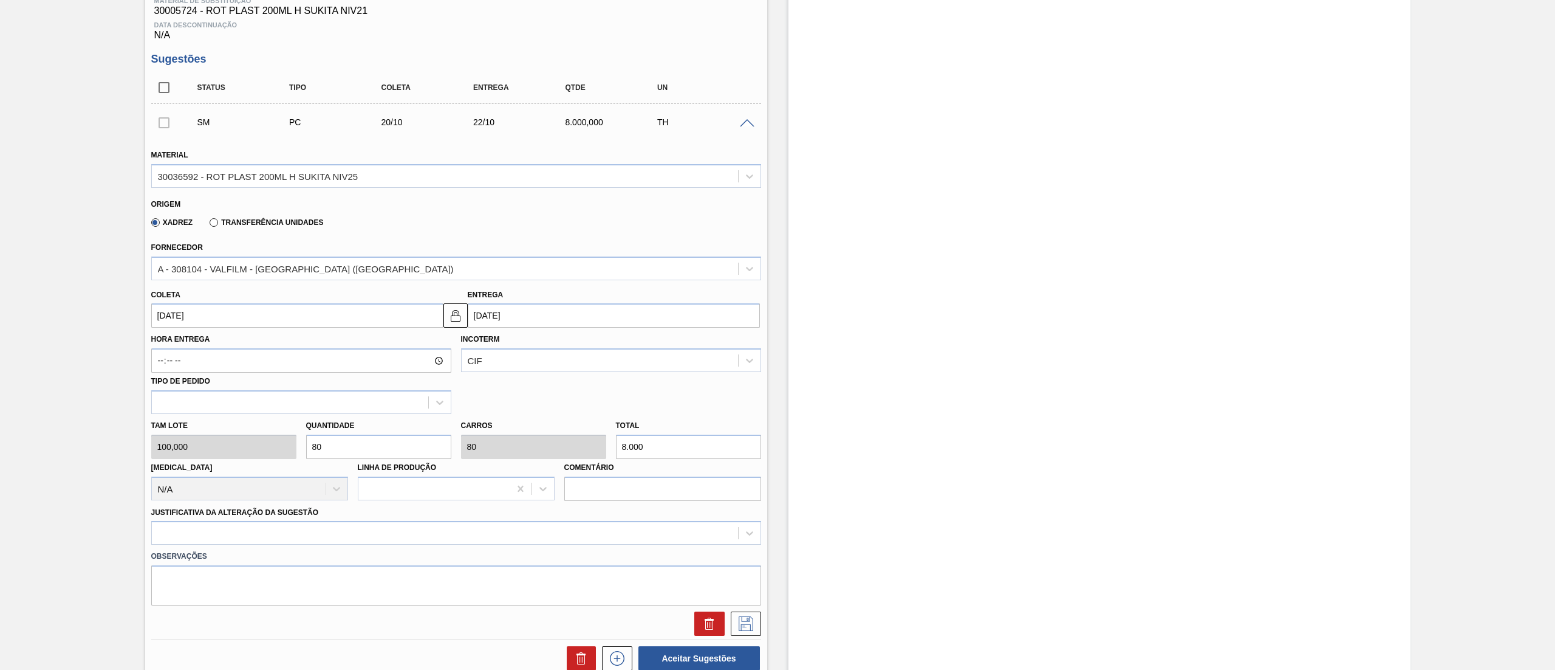
type input "8"
type input "800"
type input "8"
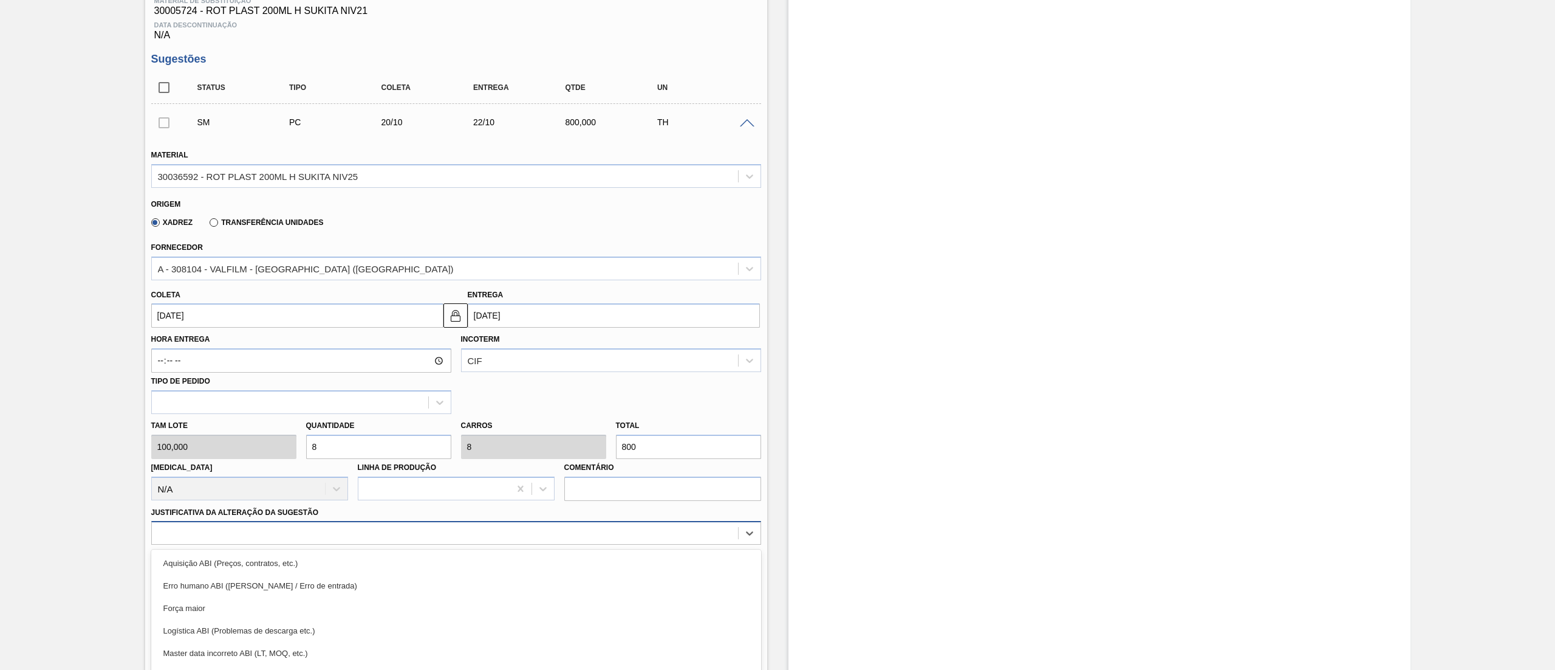
scroll to position [268, 0]
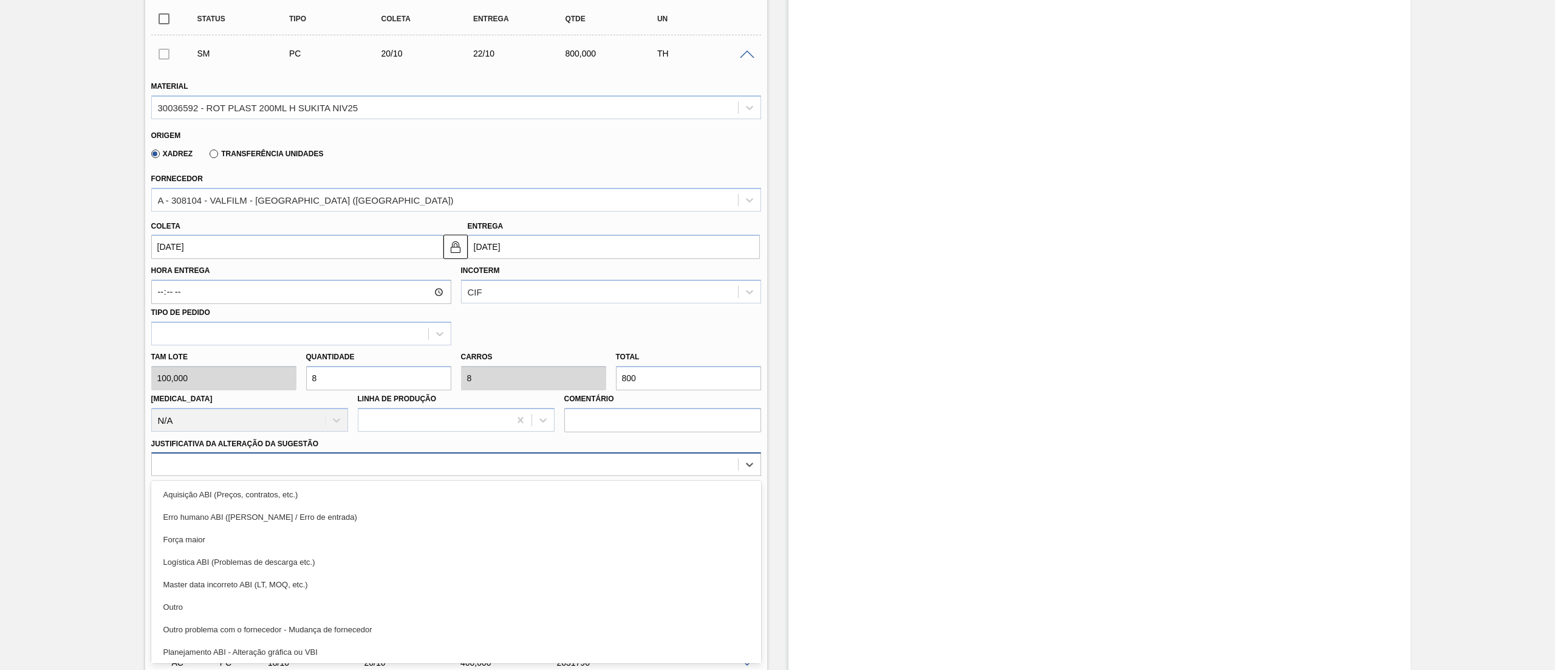
click at [283, 476] on div "option Erro humano ABI (Cálculo / Erro de entrada) focused, 2 of 18. 18 results…" at bounding box center [456, 464] width 610 height 24
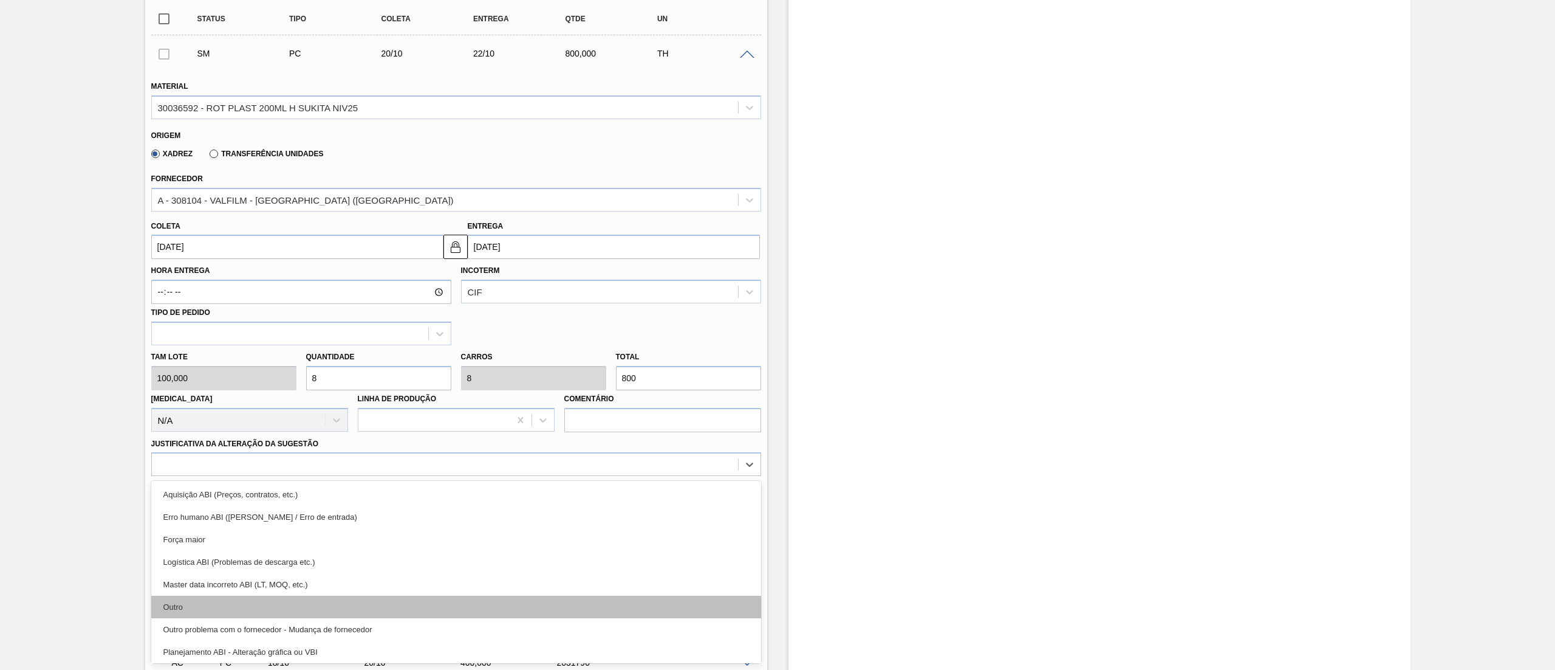
click at [298, 603] on div "Outro" at bounding box center [456, 606] width 610 height 22
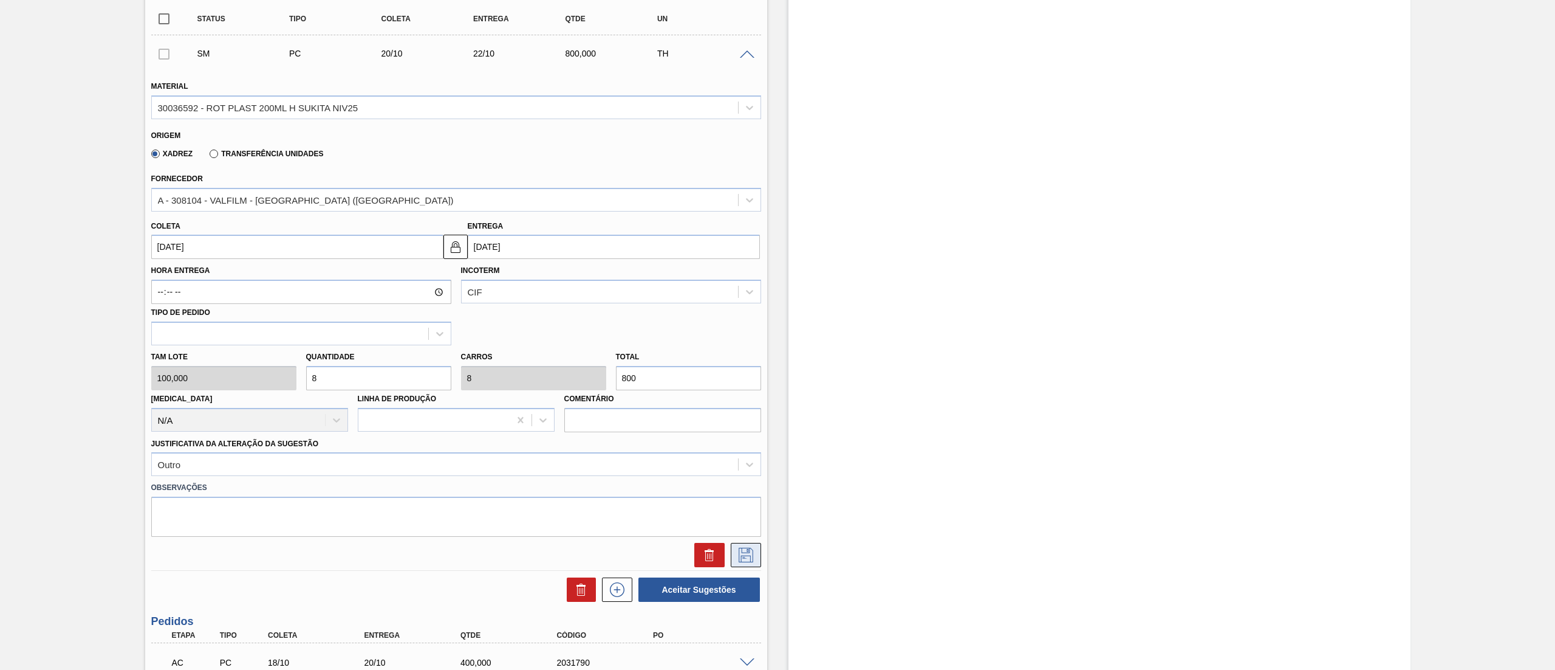
click at [742, 557] on icon at bounding box center [746, 554] width 15 height 15
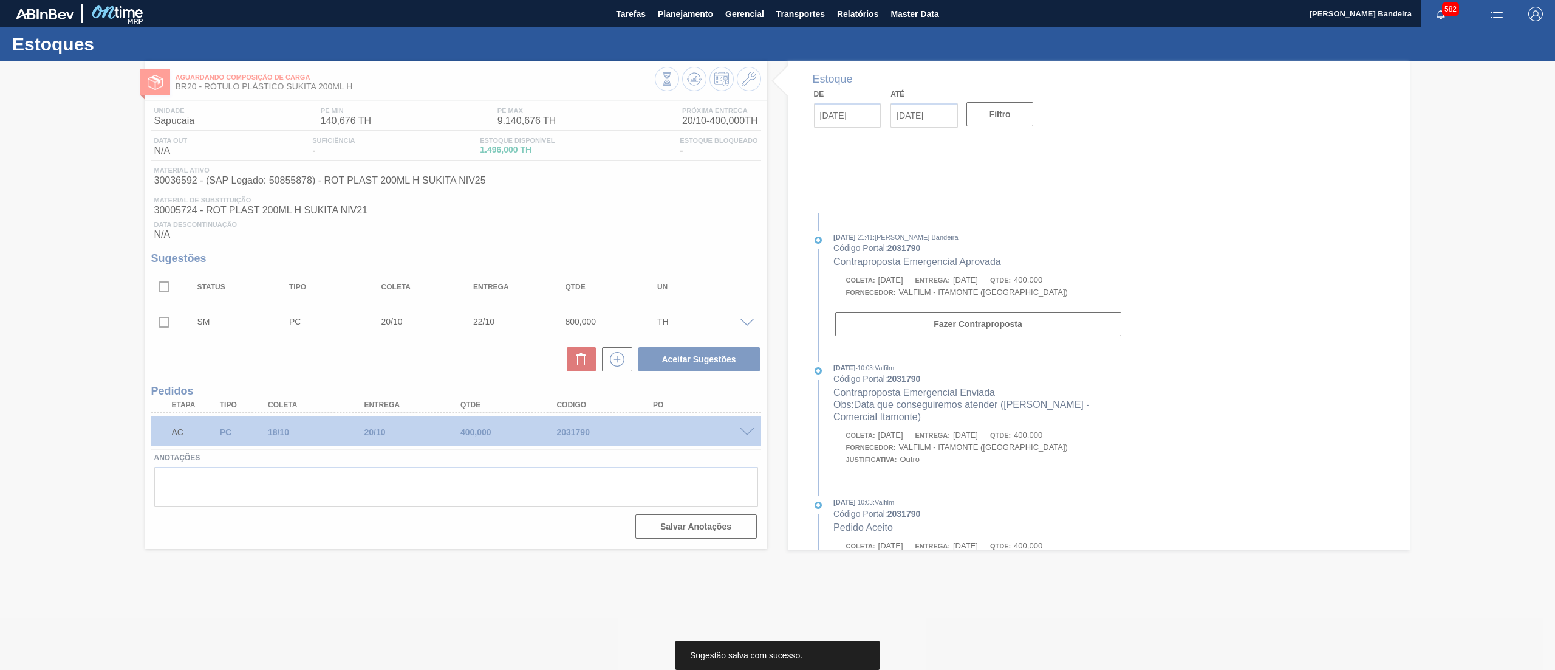
scroll to position [0, 0]
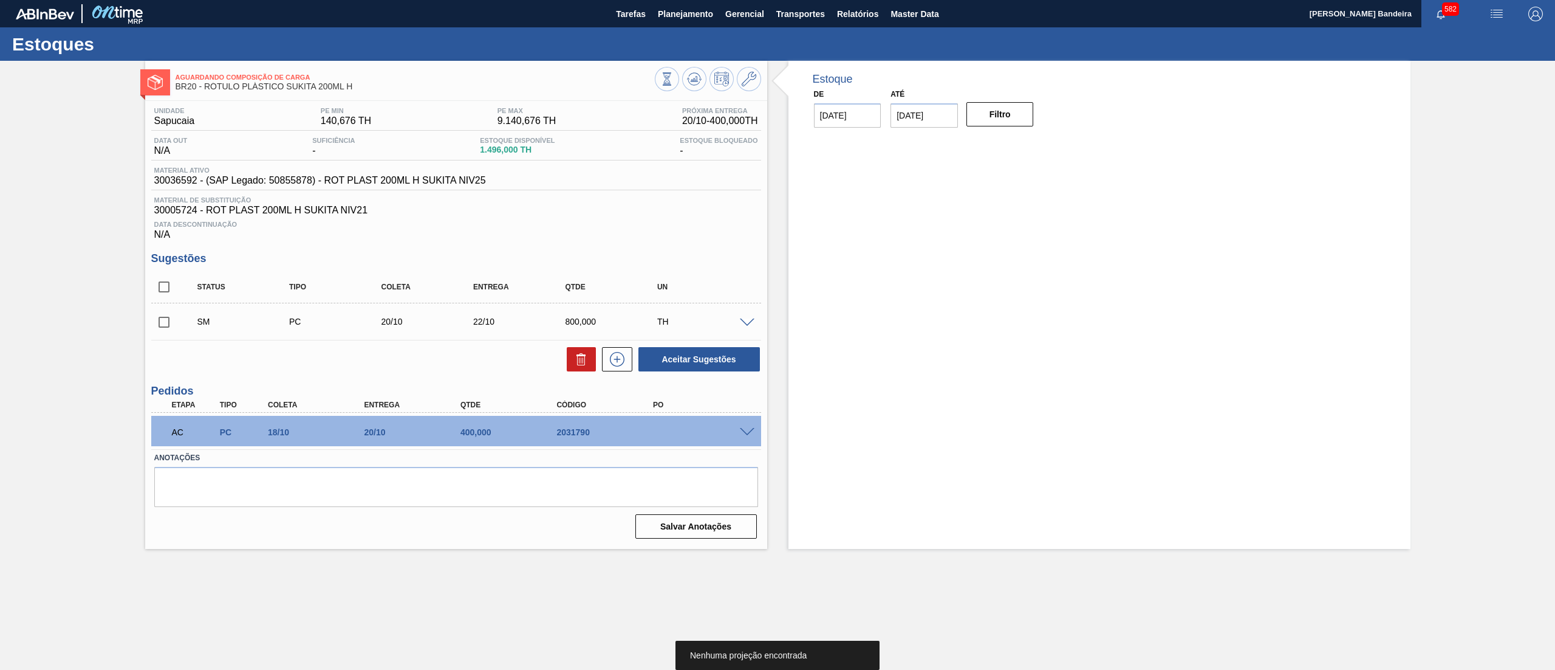
click at [162, 327] on input "checkbox" at bounding box center [164, 322] width 26 height 26
click at [647, 354] on button "Aceitar Sugestões" at bounding box center [700, 359] width 122 height 24
checkbox input "false"
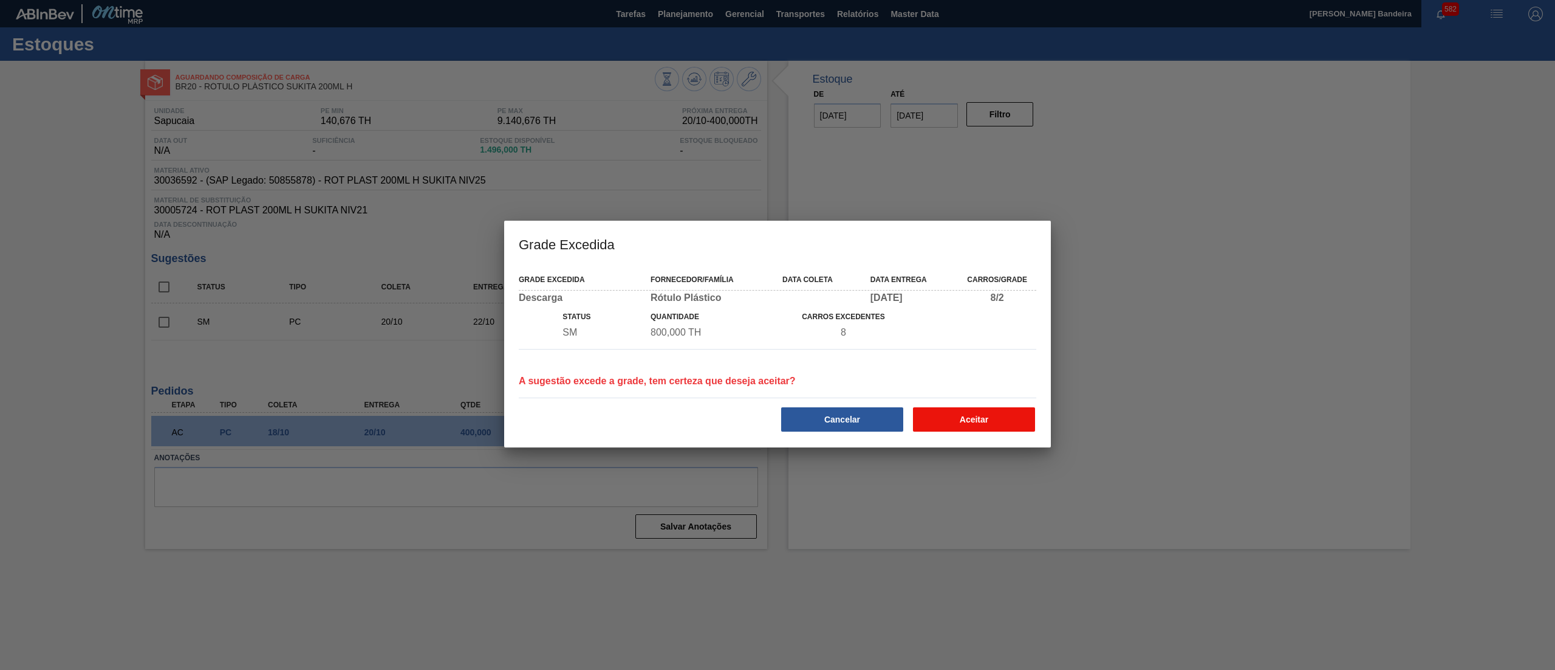
click at [954, 419] on button "Aceitar" at bounding box center [974, 419] width 122 height 24
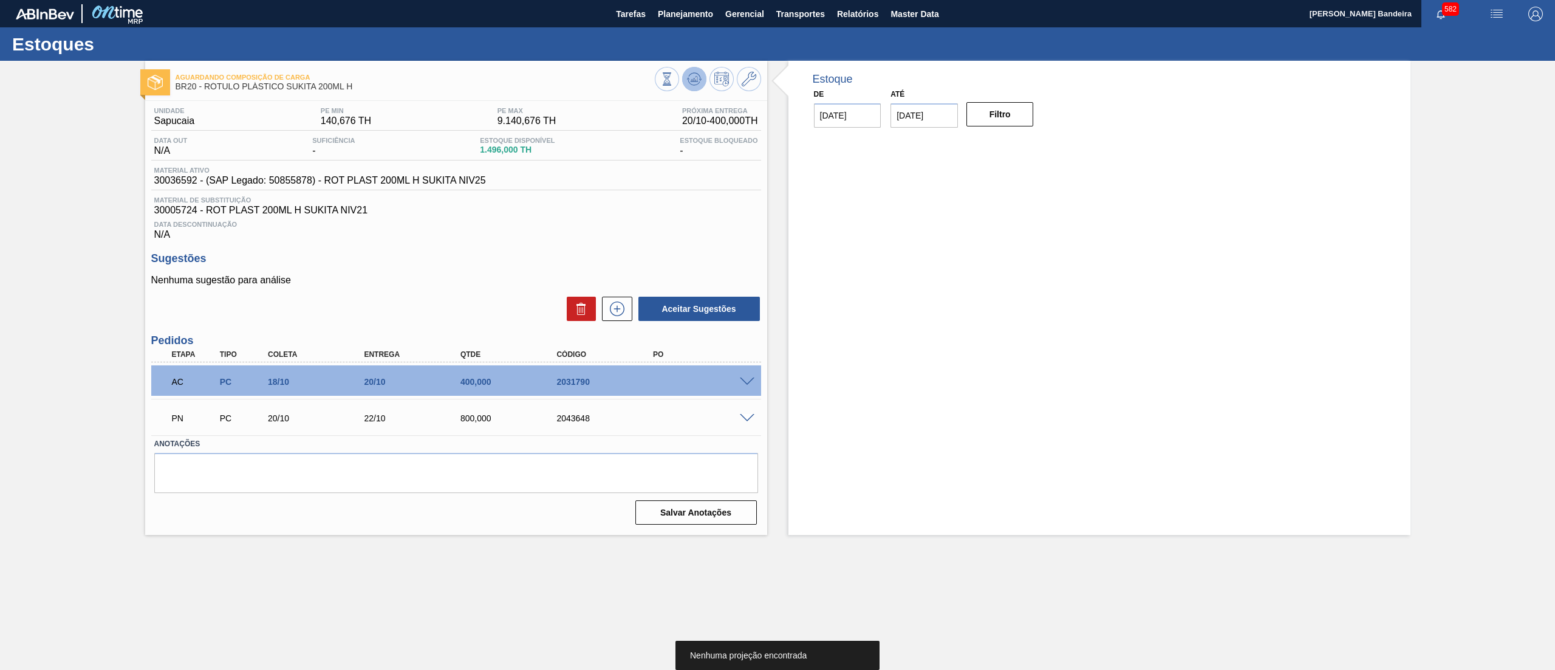
click at [701, 79] on icon at bounding box center [694, 79] width 15 height 15
click at [615, 312] on icon at bounding box center [617, 308] width 19 height 15
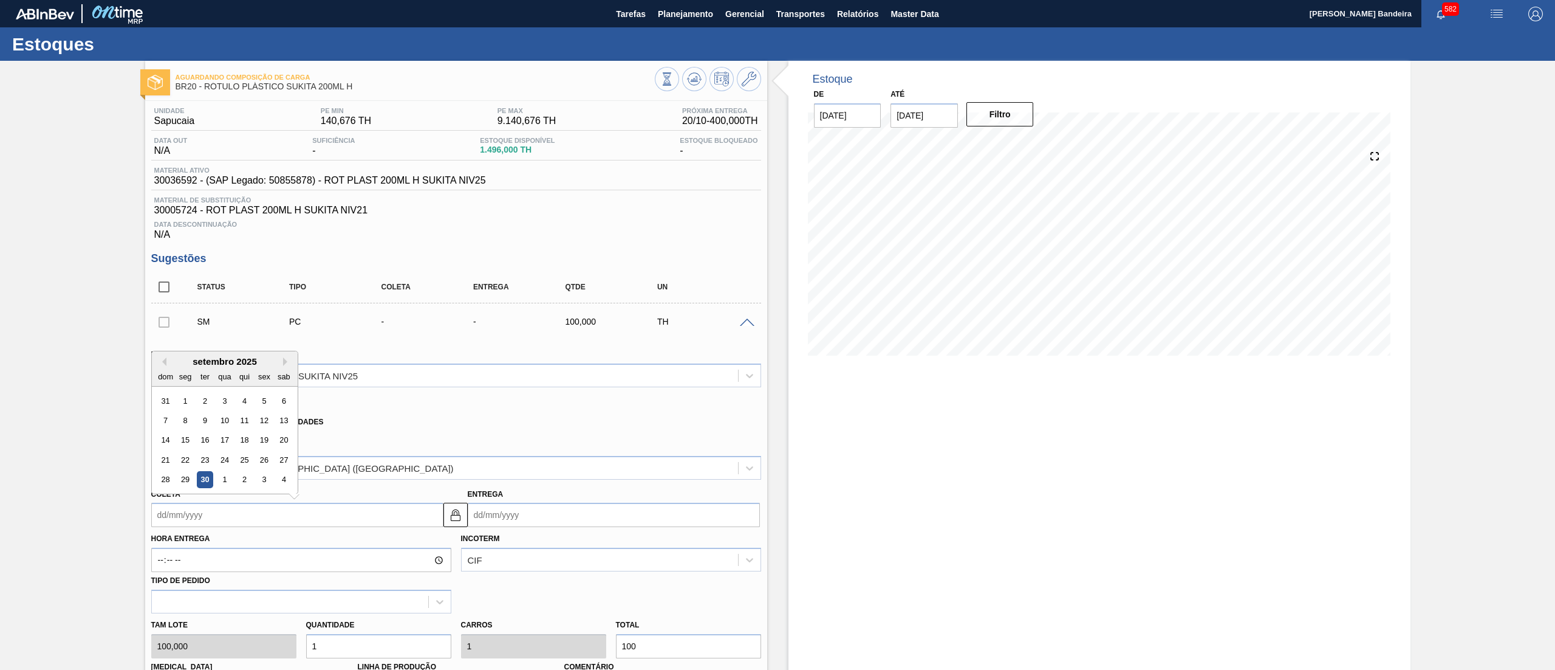
click at [373, 526] on input "Coleta" at bounding box center [297, 514] width 292 height 24
click at [286, 366] on button "Next Month" at bounding box center [287, 361] width 9 height 9
click at [262, 475] on div "31" at bounding box center [264, 479] width 16 height 16
type input "31/10/2025"
type input "02/11/2025"
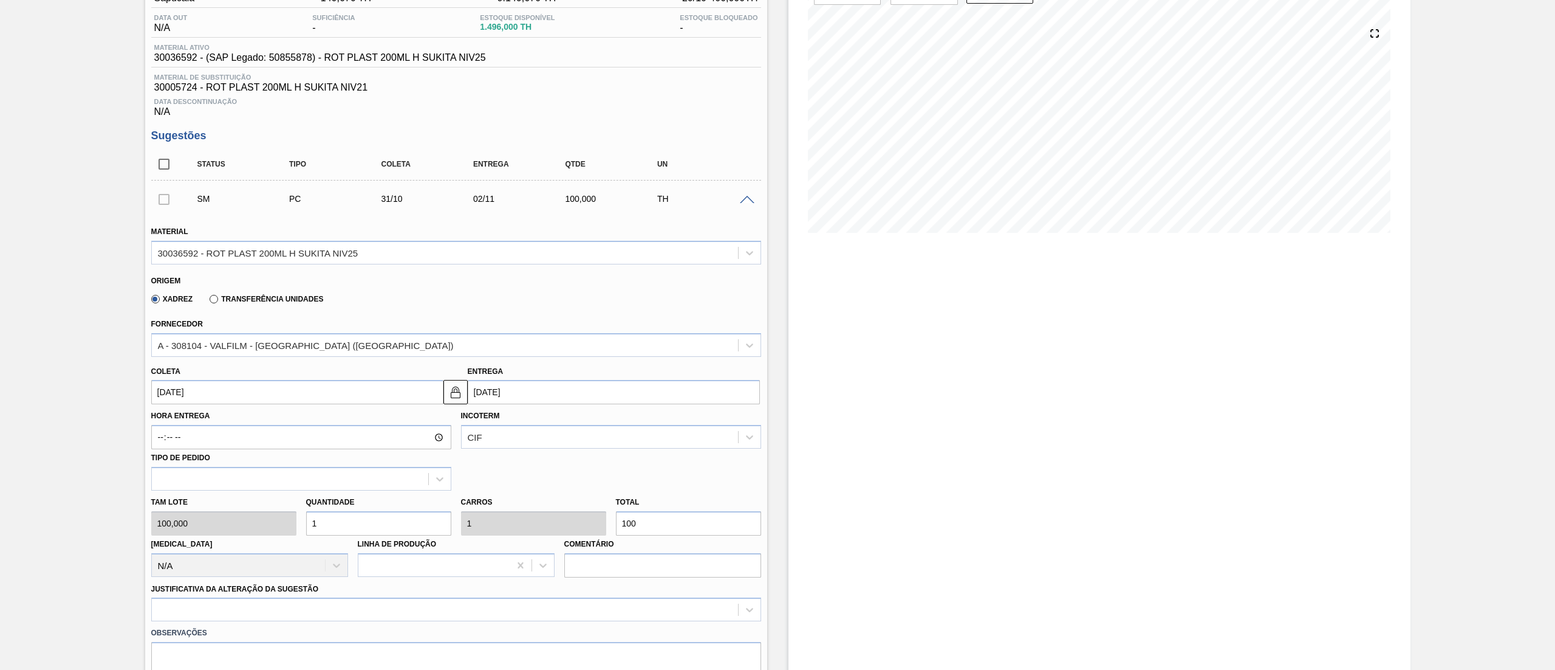
scroll to position [129, 0]
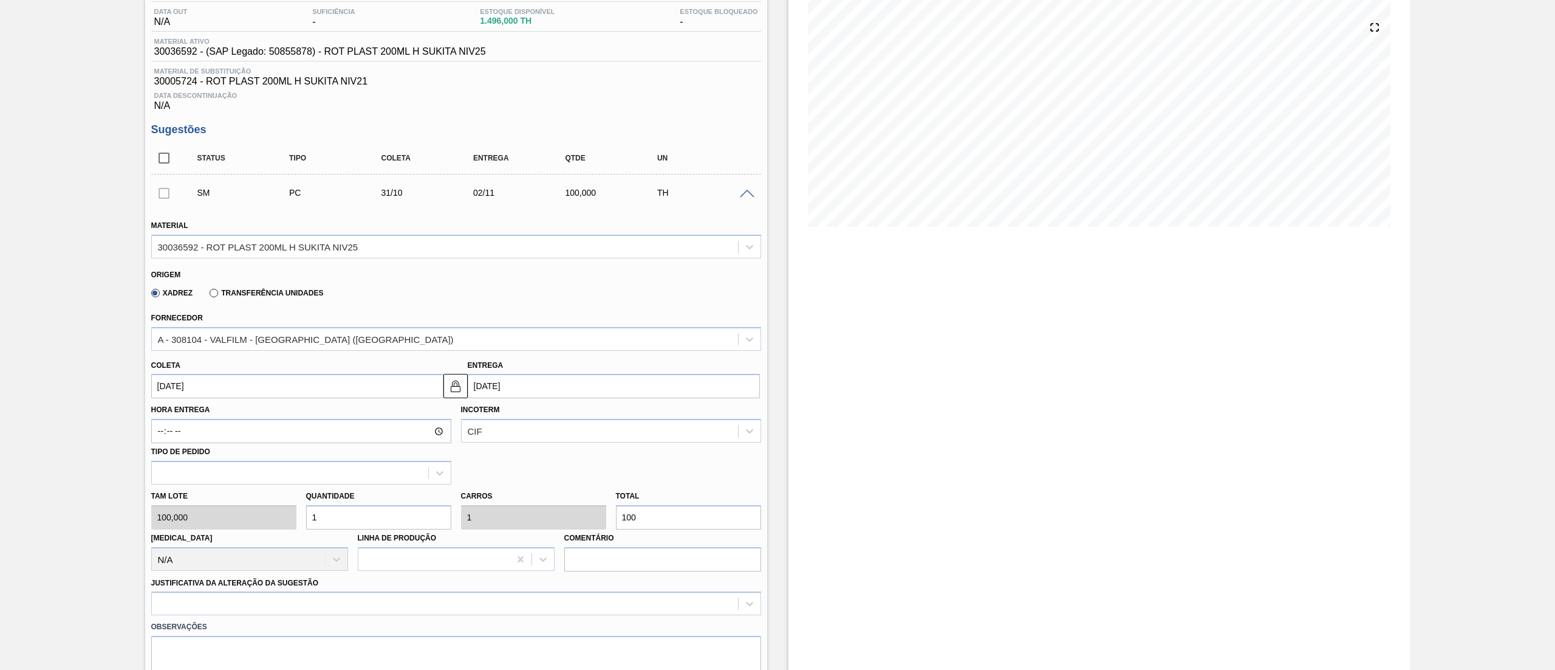
click at [252, 516] on div "Tam lote 100,000 Quantidade 1 Carros 1 Total 100 Doca N/A Linha de Produção Com…" at bounding box center [456, 527] width 620 height 87
type input "8"
type input "800"
type input "8"
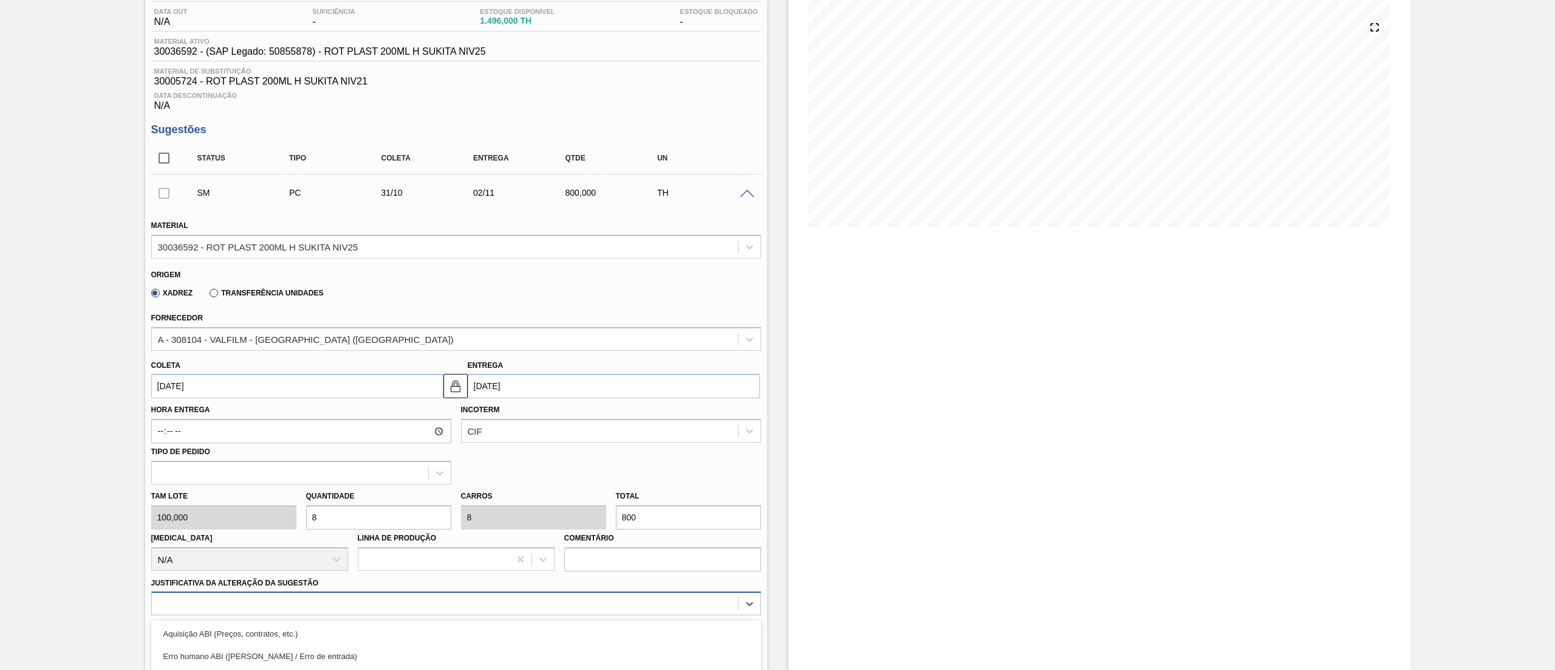
scroll to position [268, 0]
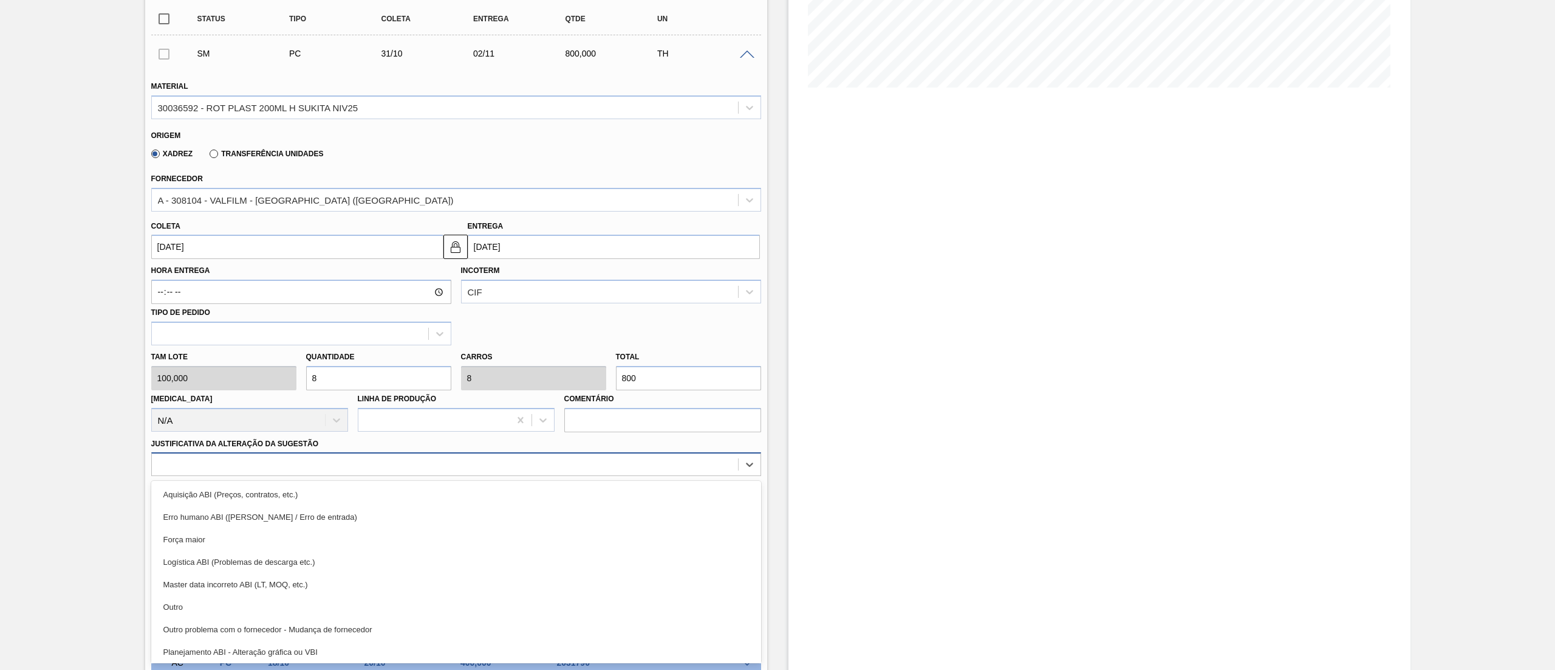
click at [281, 476] on div "option Outro focused, 6 of 18. 18 results available. Use Up and Down to choose …" at bounding box center [456, 464] width 610 height 24
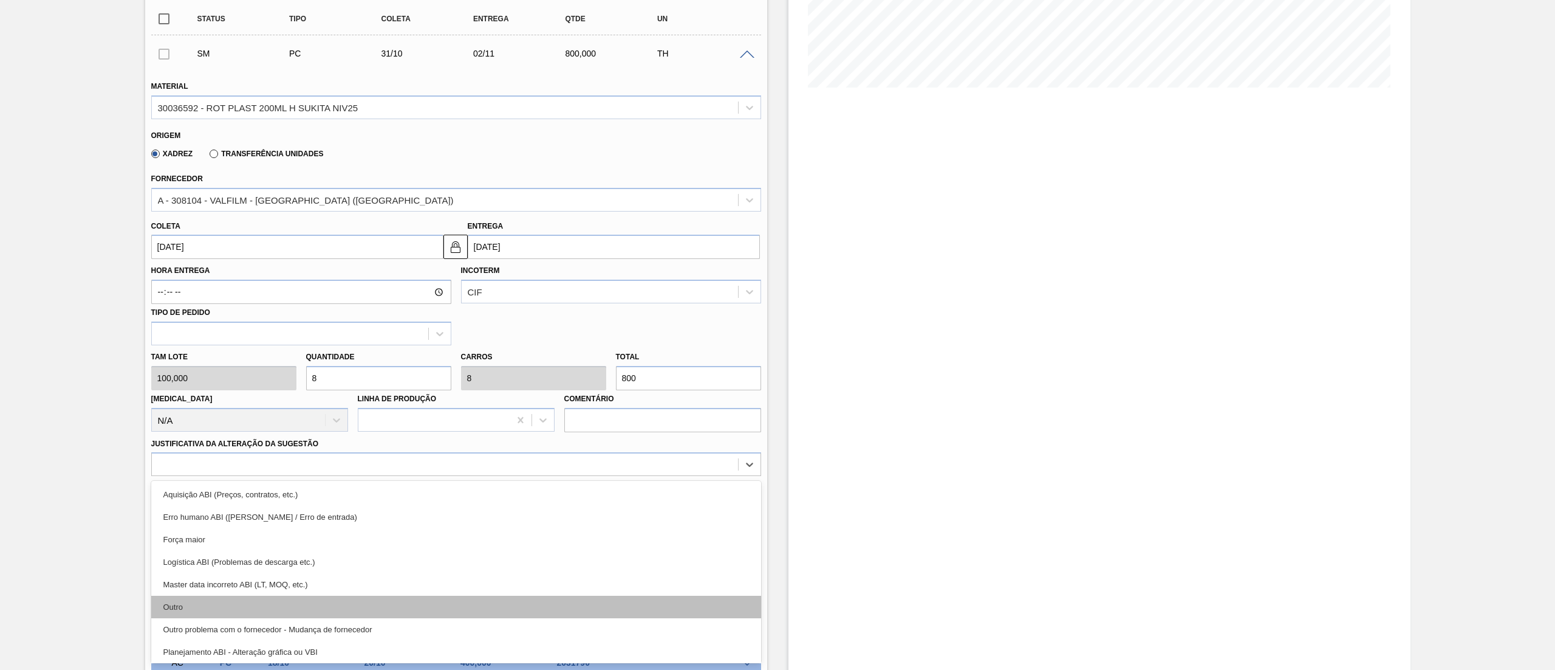
click at [292, 602] on div "Outro" at bounding box center [456, 606] width 610 height 22
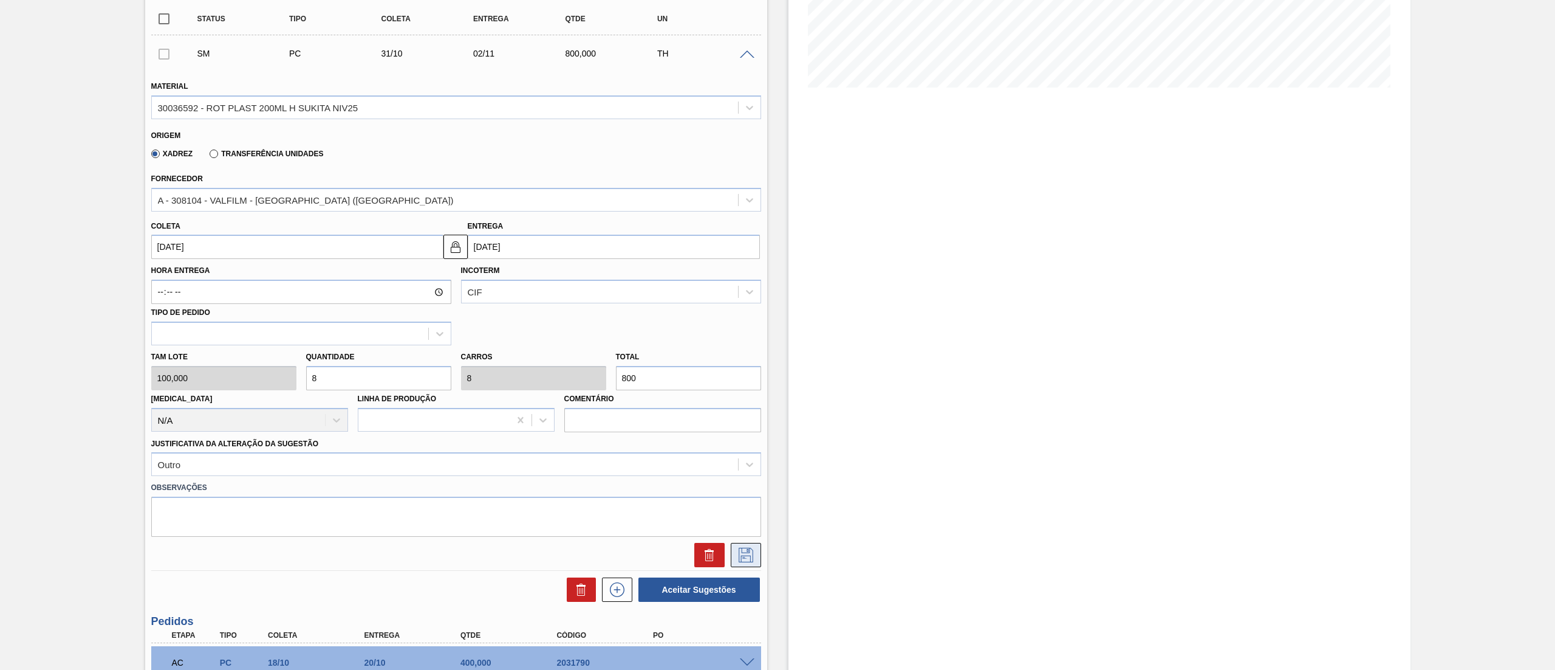
click at [746, 563] on button at bounding box center [746, 555] width 30 height 24
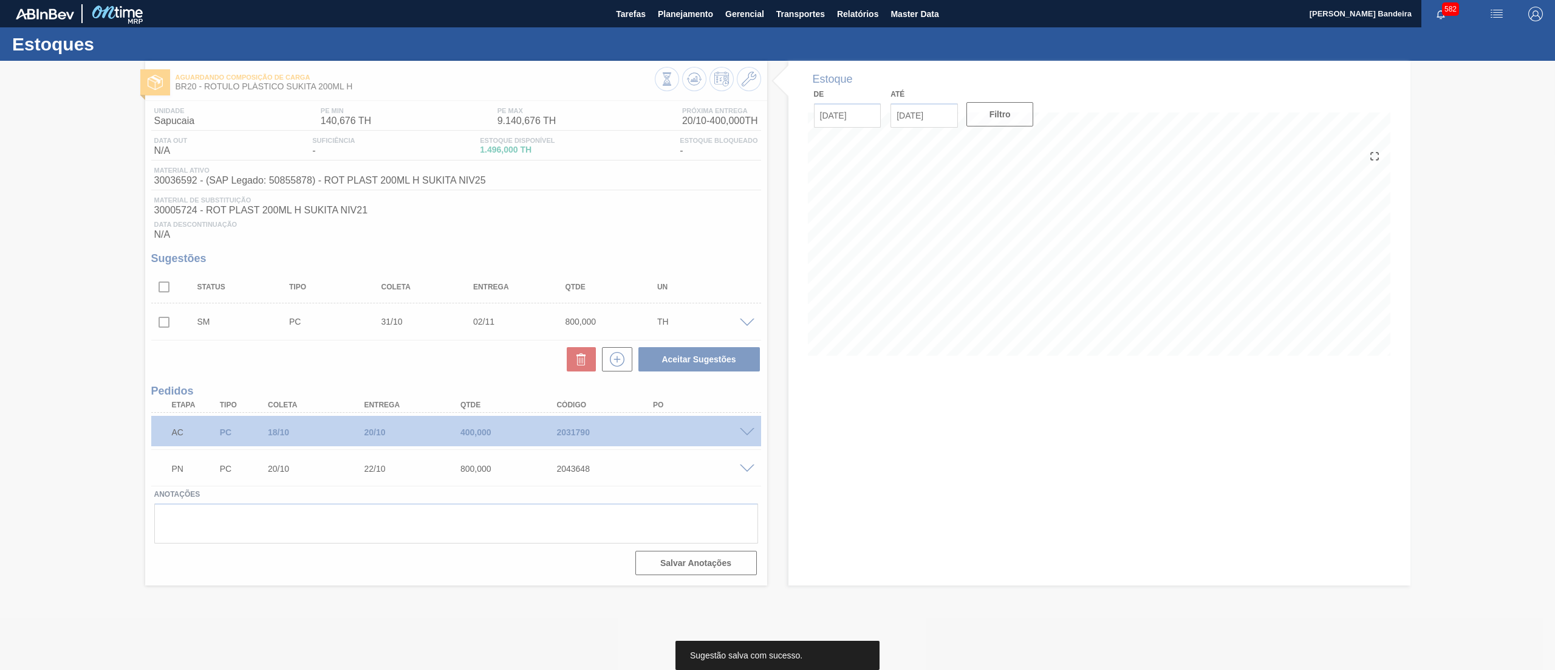
scroll to position [0, 0]
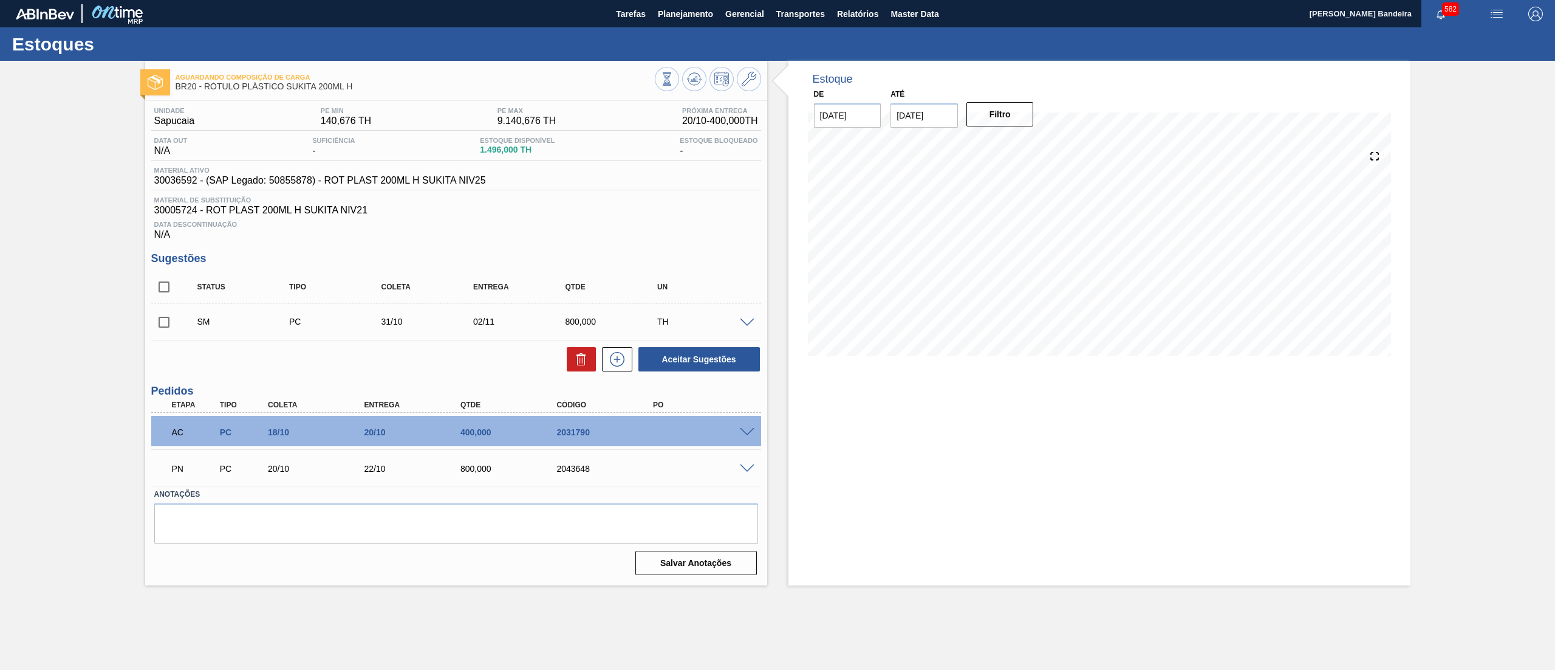
click at [162, 329] on input "checkbox" at bounding box center [164, 322] width 26 height 26
click at [663, 366] on button "Aceitar Sugestões" at bounding box center [700, 359] width 122 height 24
checkbox input "false"
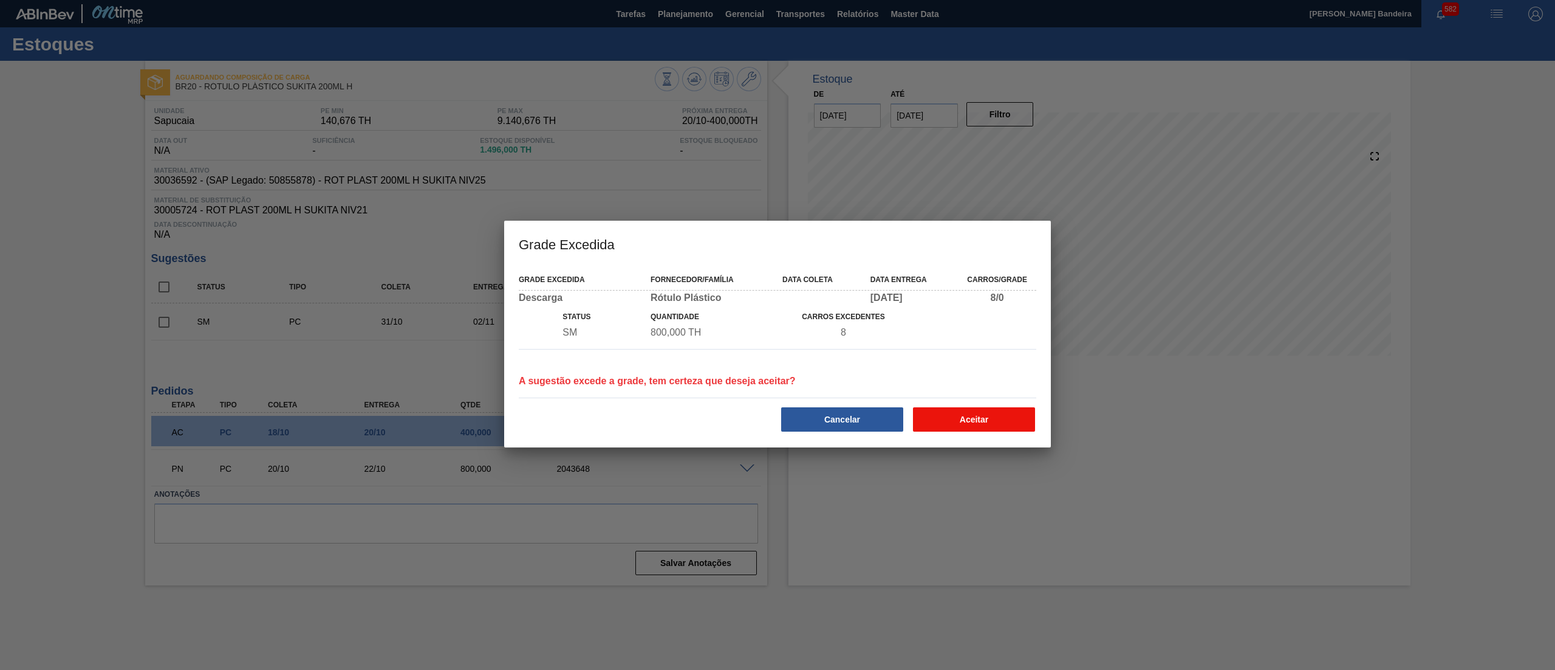
click at [955, 424] on button "Aceitar" at bounding box center [974, 419] width 122 height 24
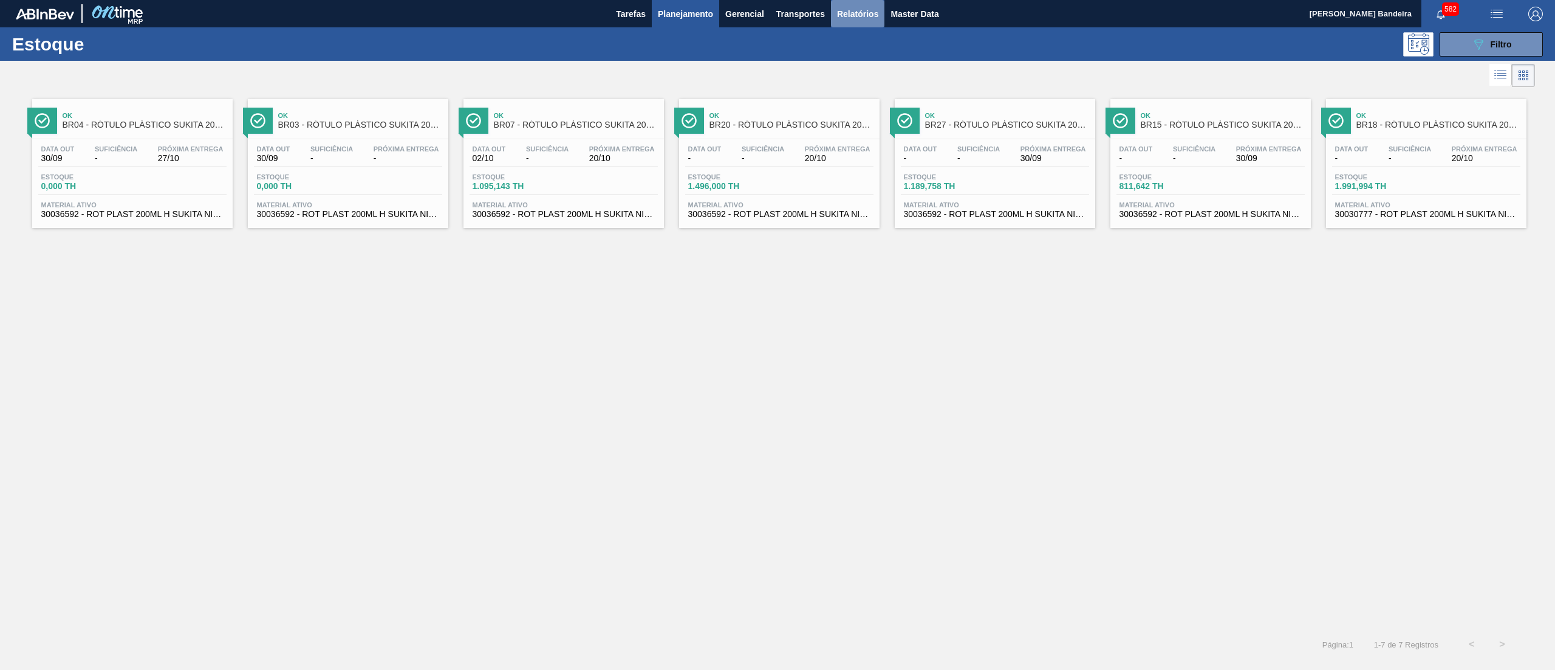
click at [873, 22] on button "Relatórios" at bounding box center [857, 13] width 53 height 27
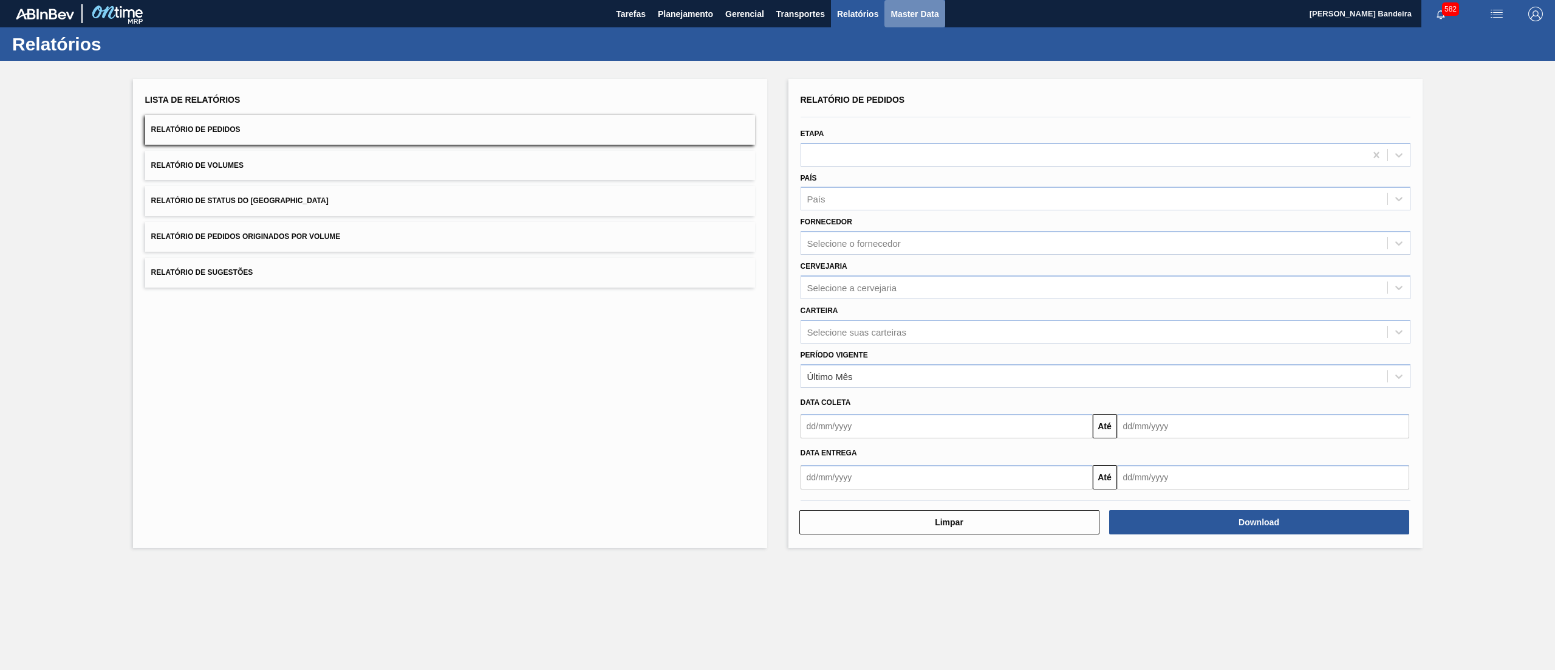
click at [891, 19] on span "Master Data" at bounding box center [915, 14] width 48 height 15
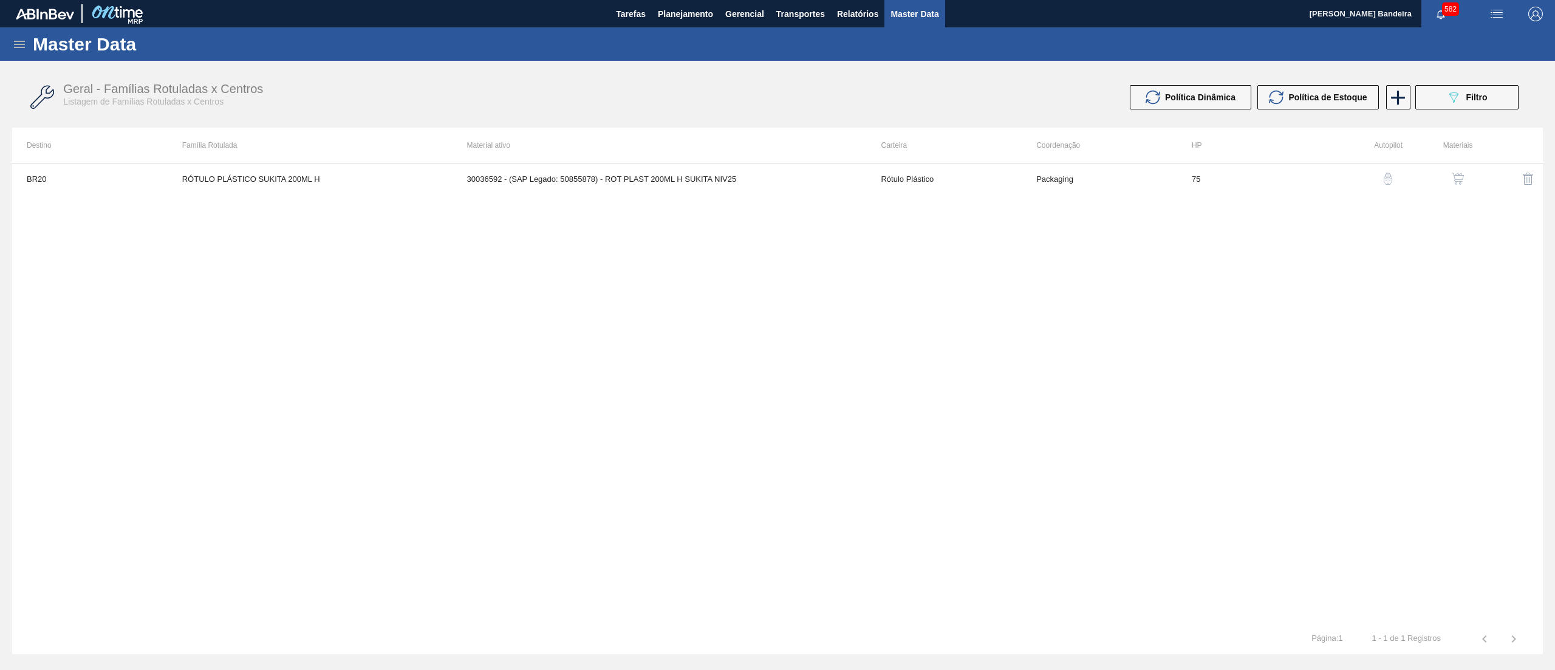
click at [18, 43] on icon at bounding box center [19, 44] width 15 height 15
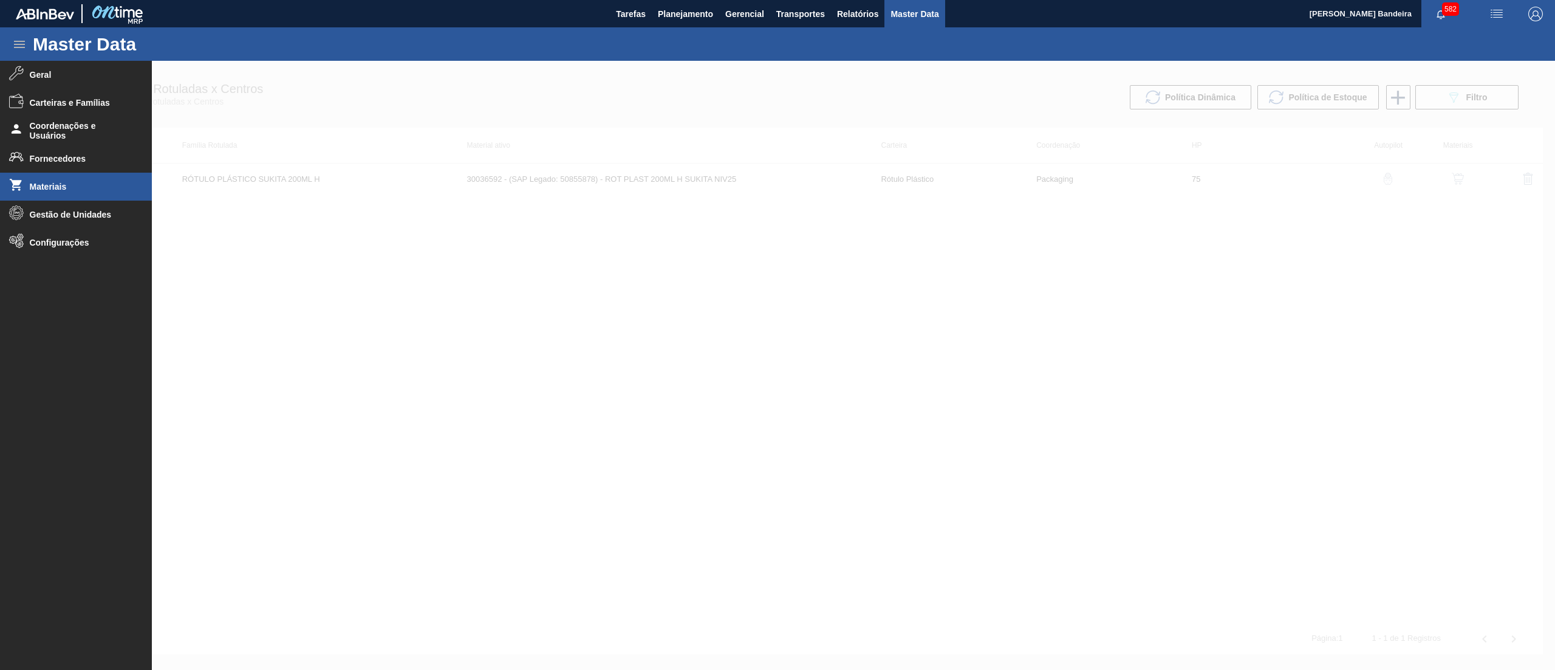
click at [91, 174] on li "Materiais" at bounding box center [76, 187] width 152 height 28
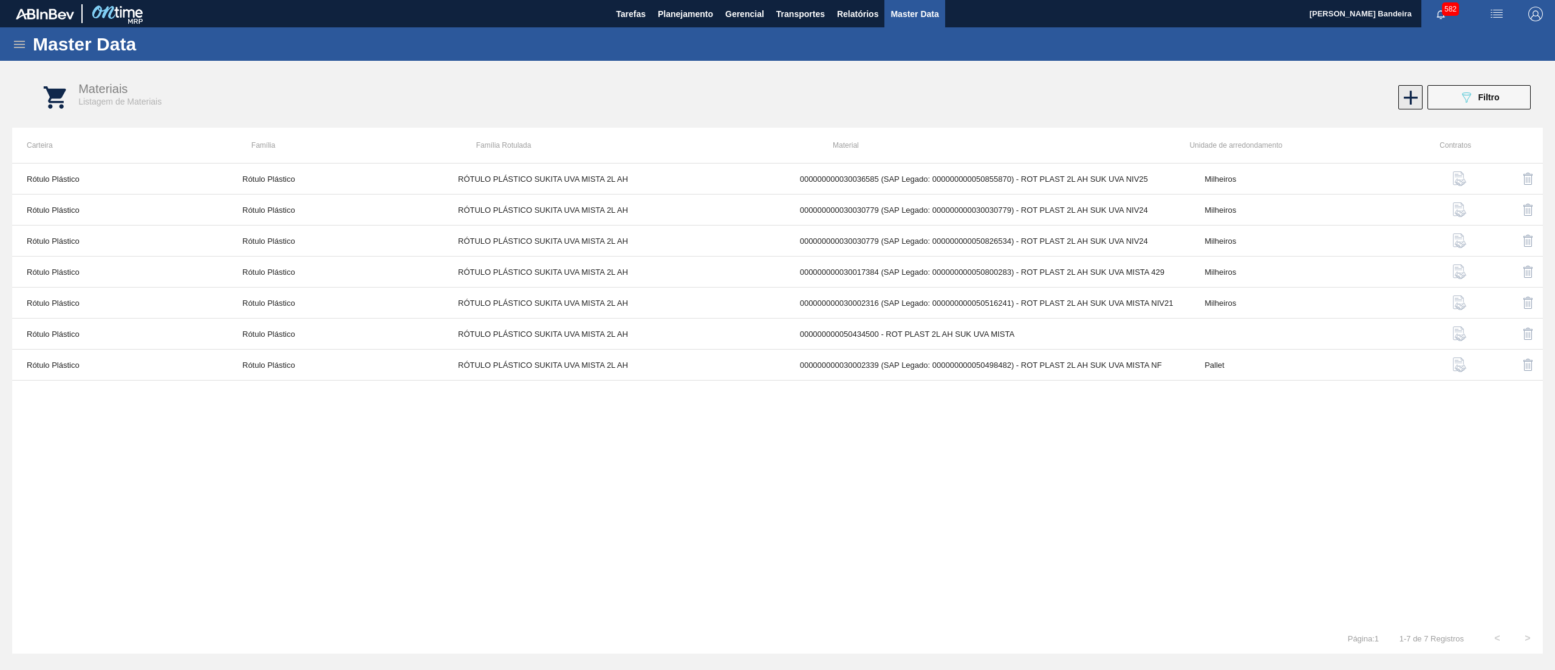
click at [1405, 107] on icon at bounding box center [1411, 98] width 24 height 24
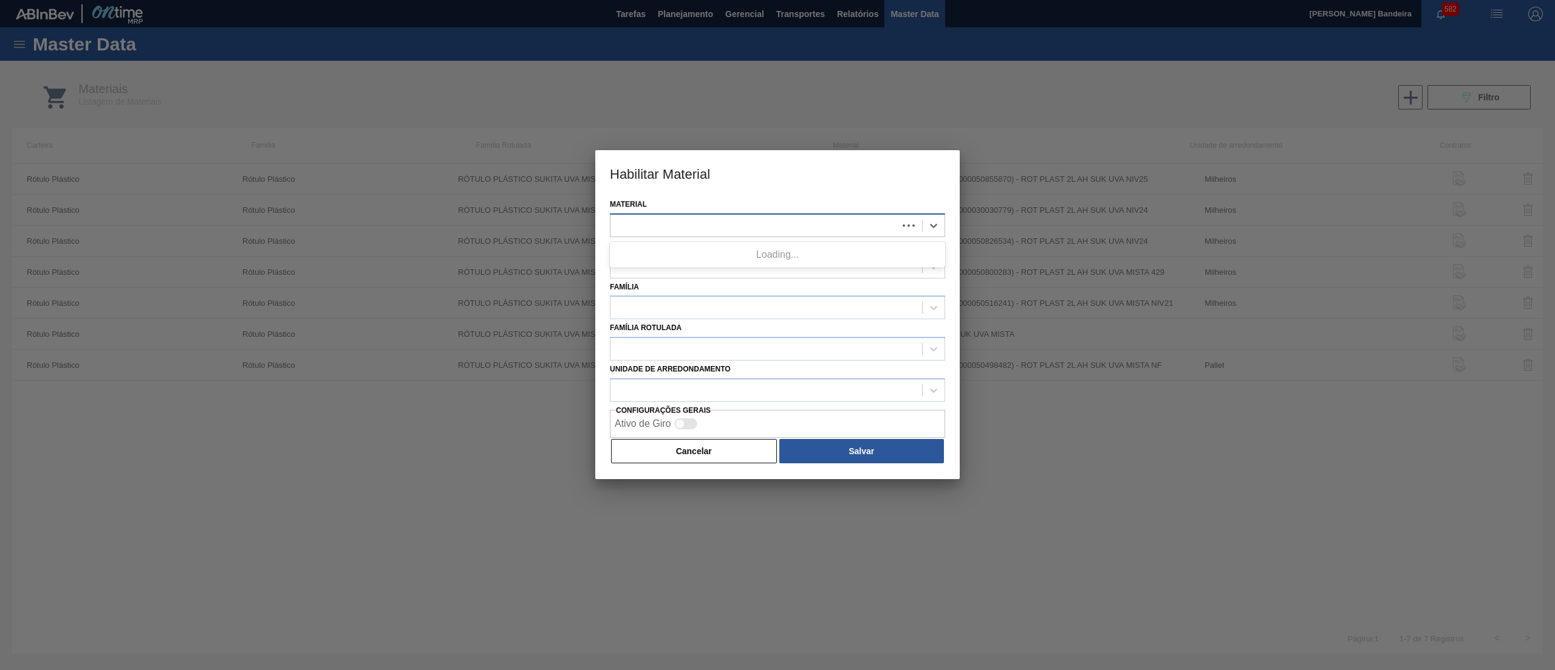
click at [702, 221] on div at bounding box center [754, 225] width 287 height 18
paste input "30036588"
type input "30036588"
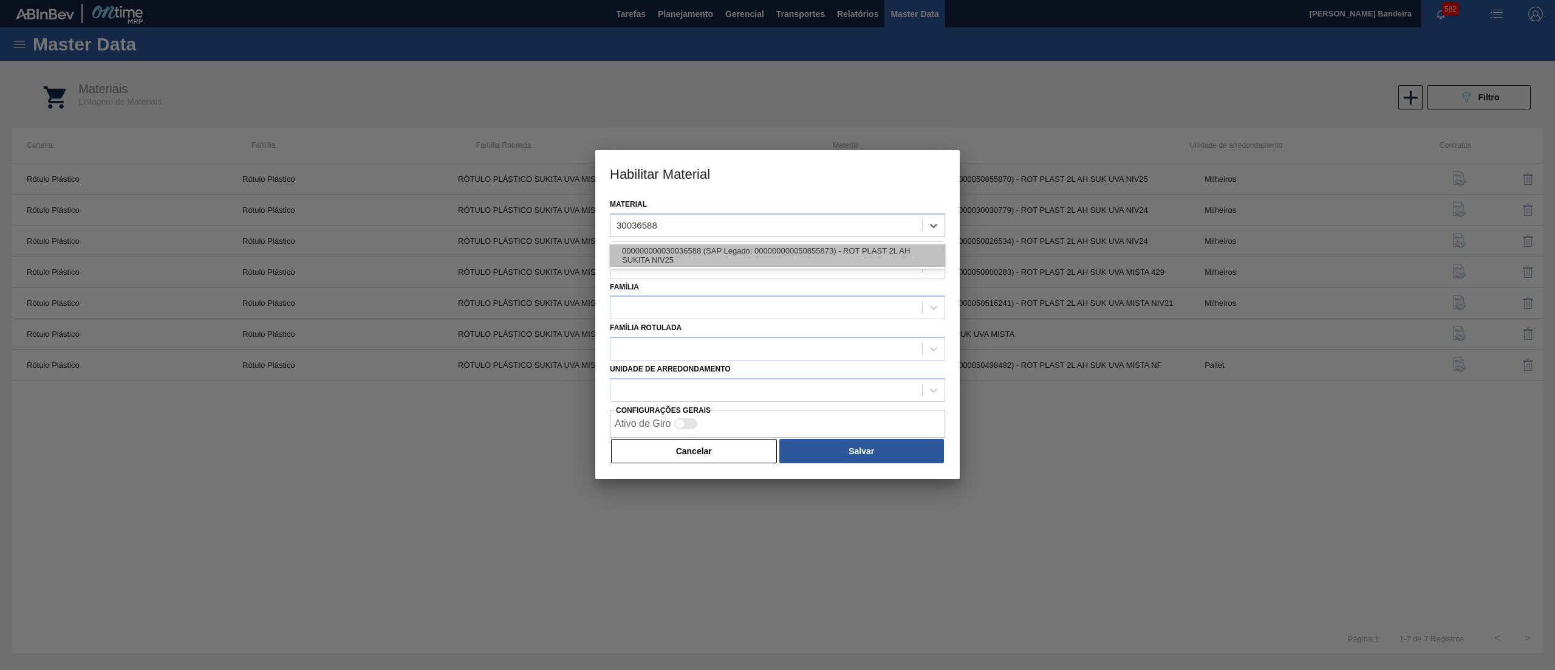
click at [705, 248] on div "000000000030036588 (SAP Legado: 000000000050855873) - ROT PLAST 2L AH SUKITA NI…" at bounding box center [777, 255] width 335 height 22
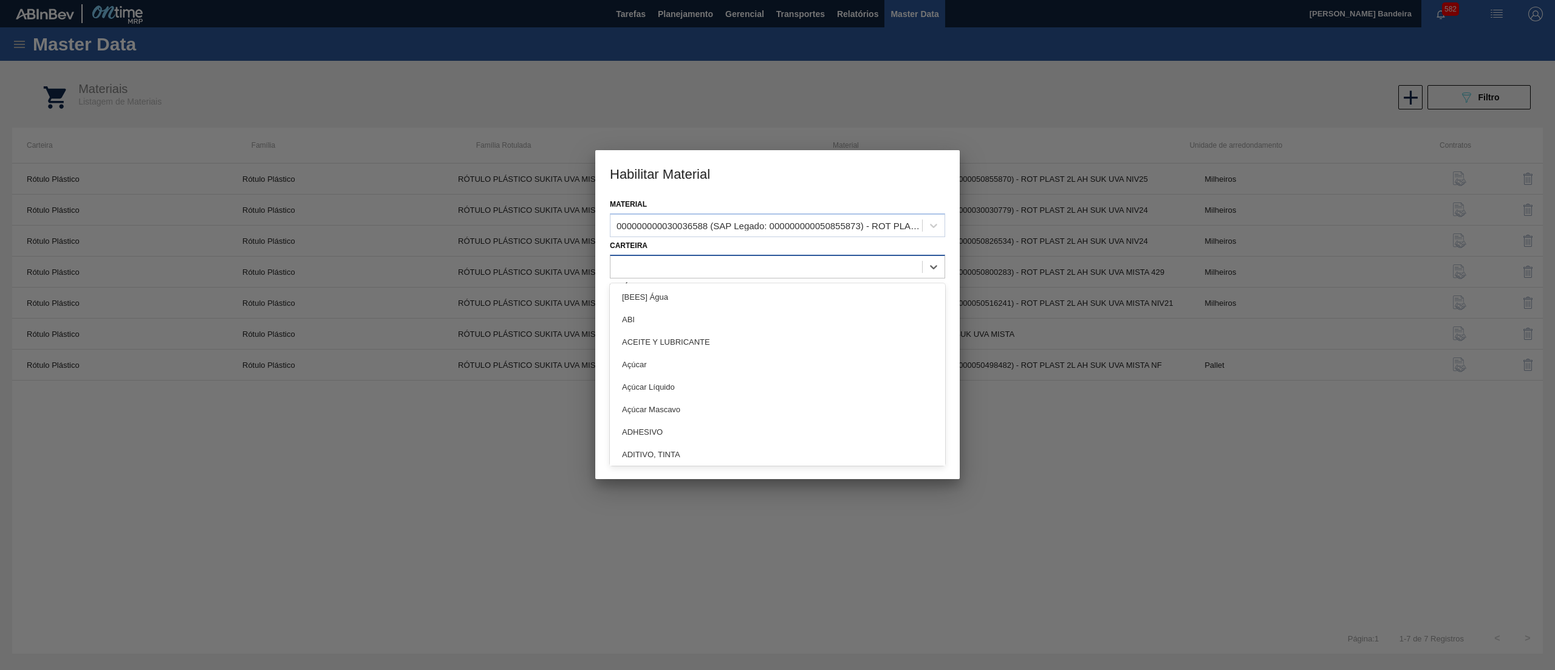
click at [701, 272] on div at bounding box center [767, 267] width 312 height 18
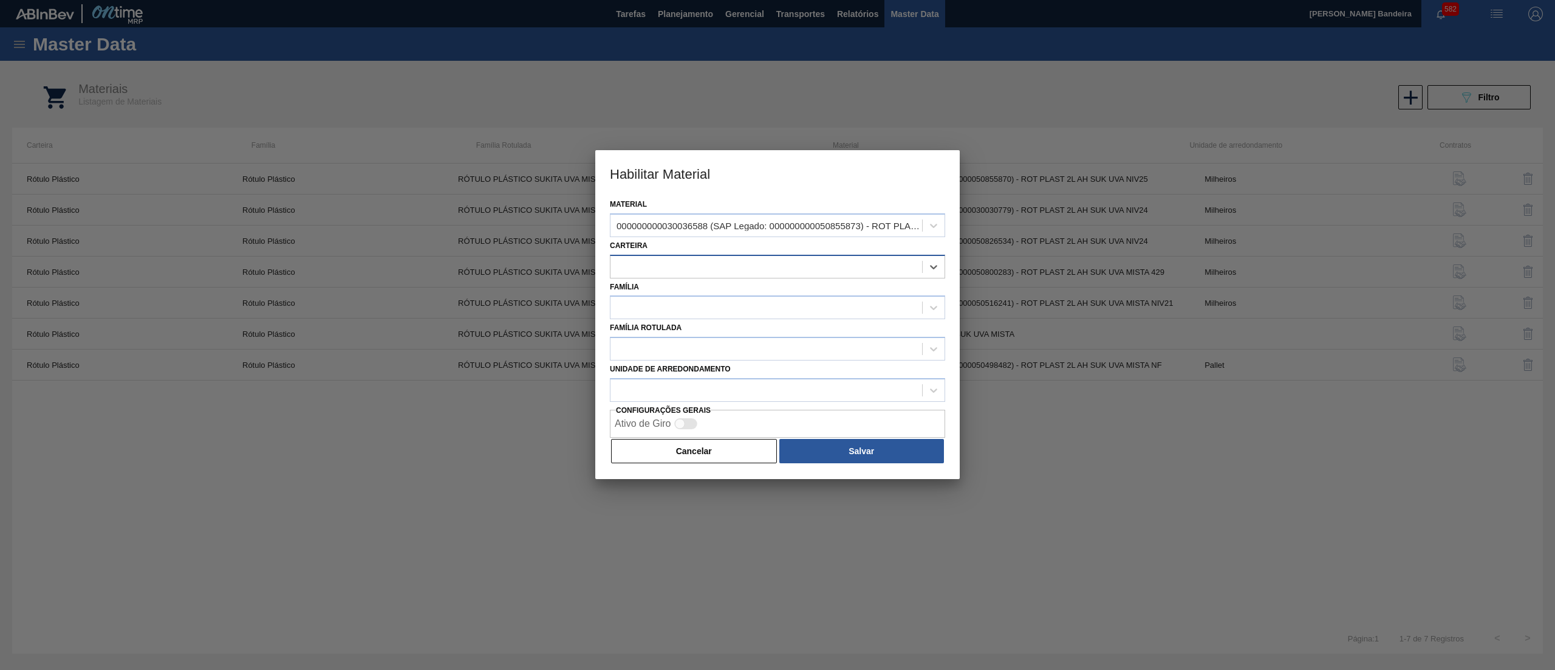
click at [701, 272] on div at bounding box center [767, 267] width 312 height 18
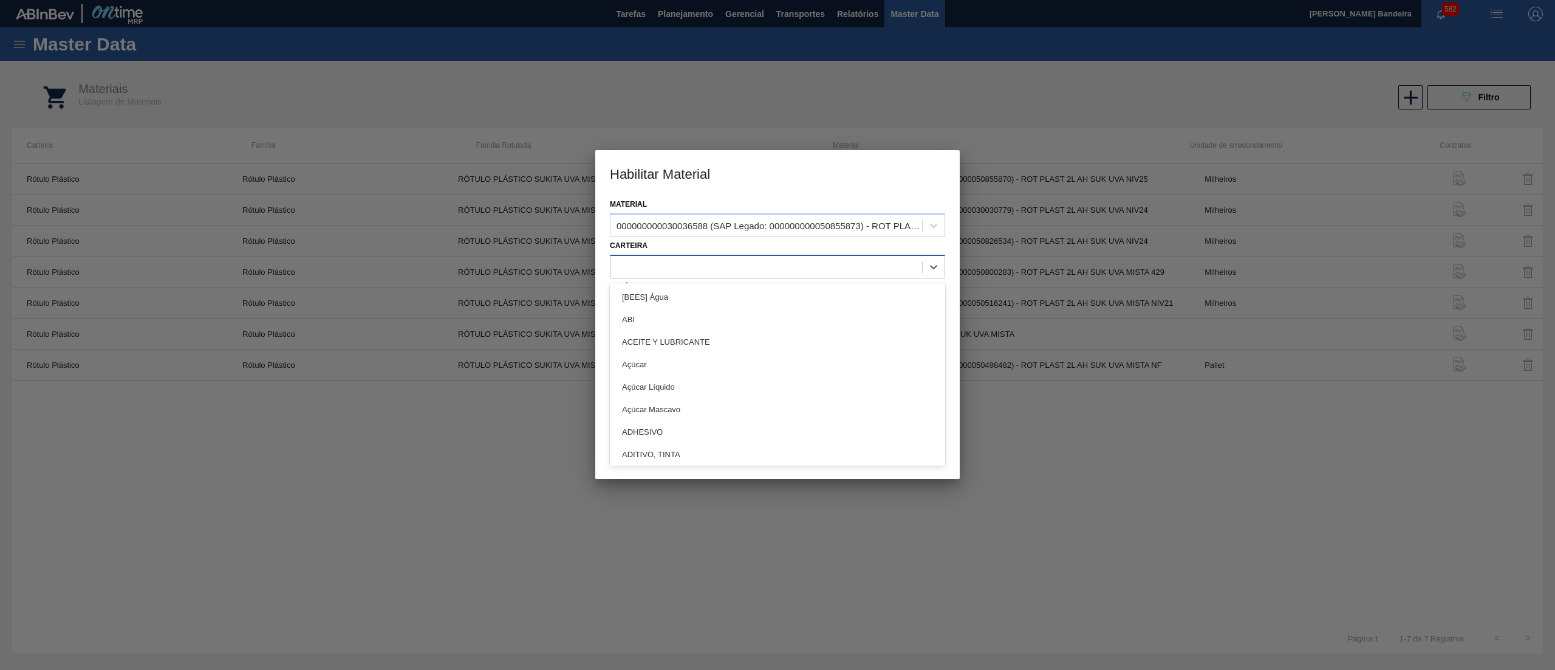
click at [701, 272] on div at bounding box center [767, 267] width 312 height 18
type input "plásti"
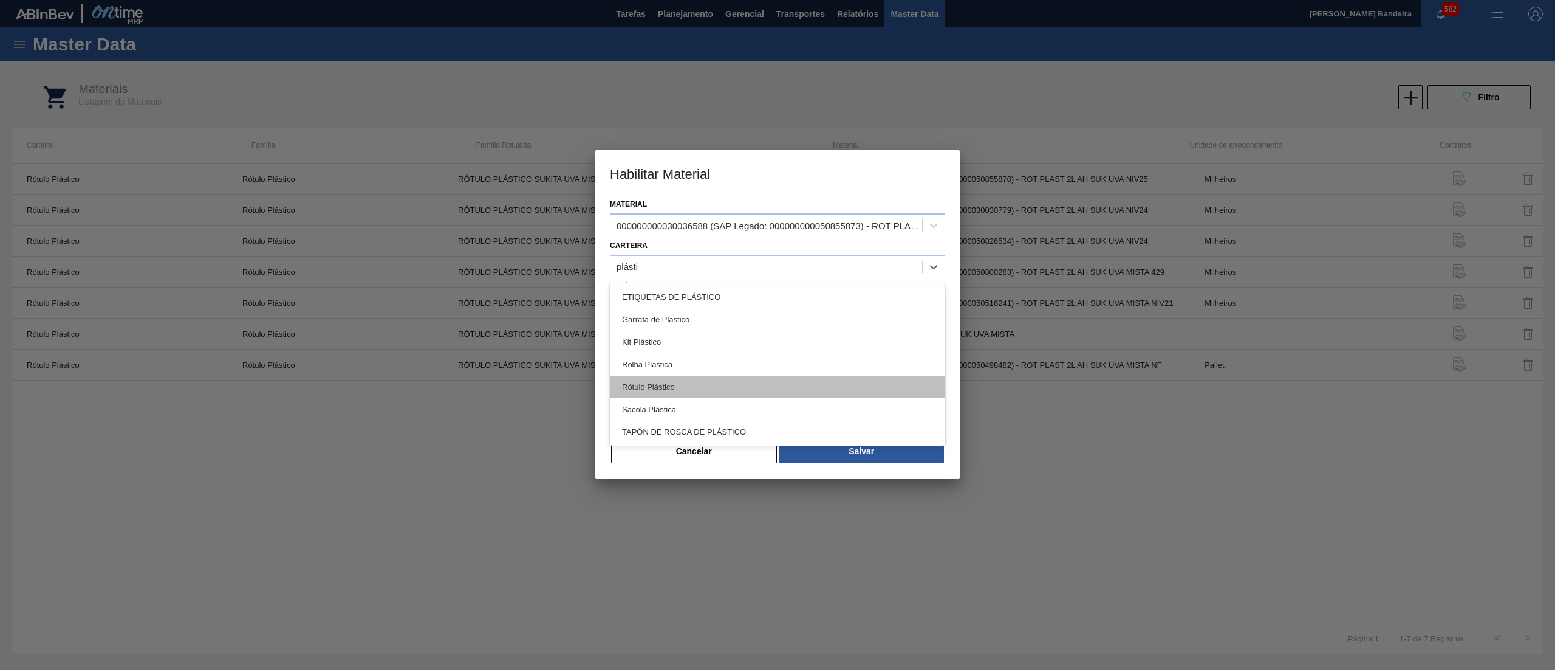
click at [705, 375] on div "Rótulo Plástico" at bounding box center [777, 386] width 335 height 22
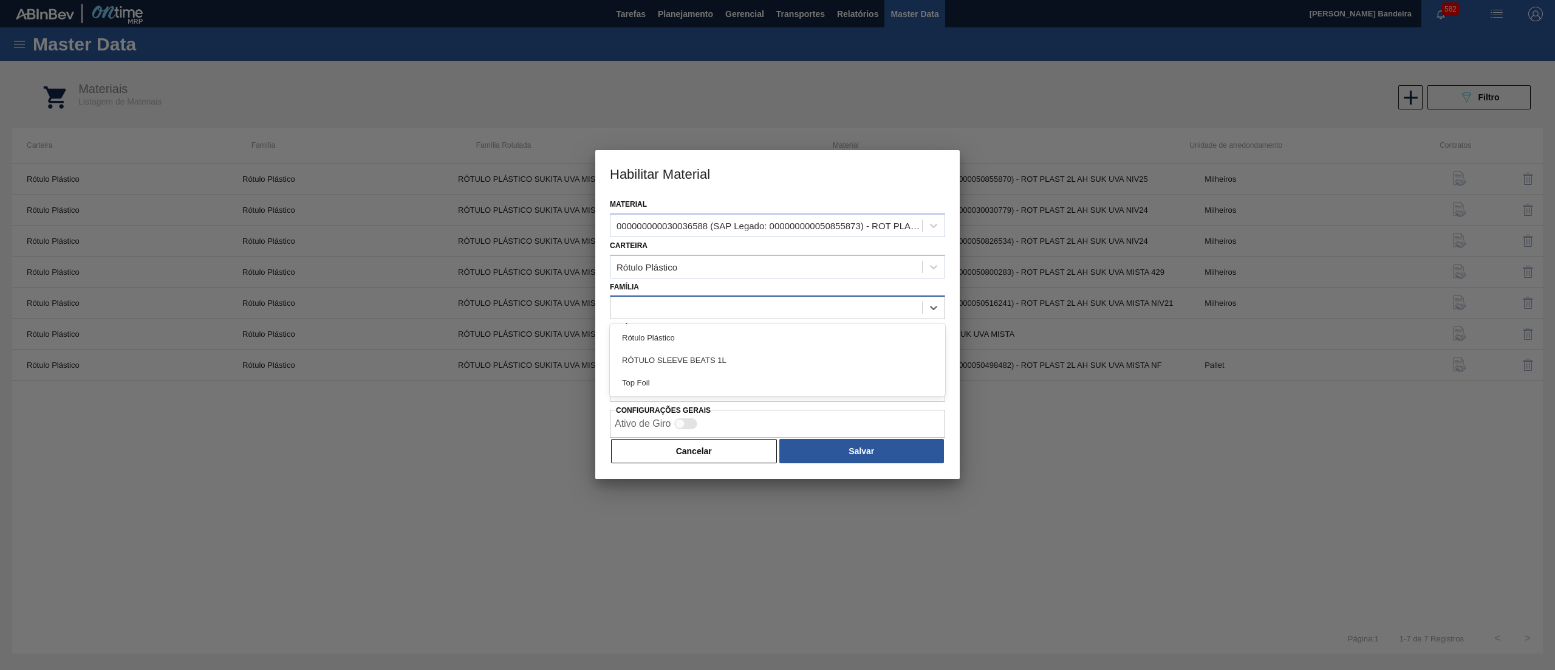
click at [715, 300] on div at bounding box center [767, 308] width 312 height 18
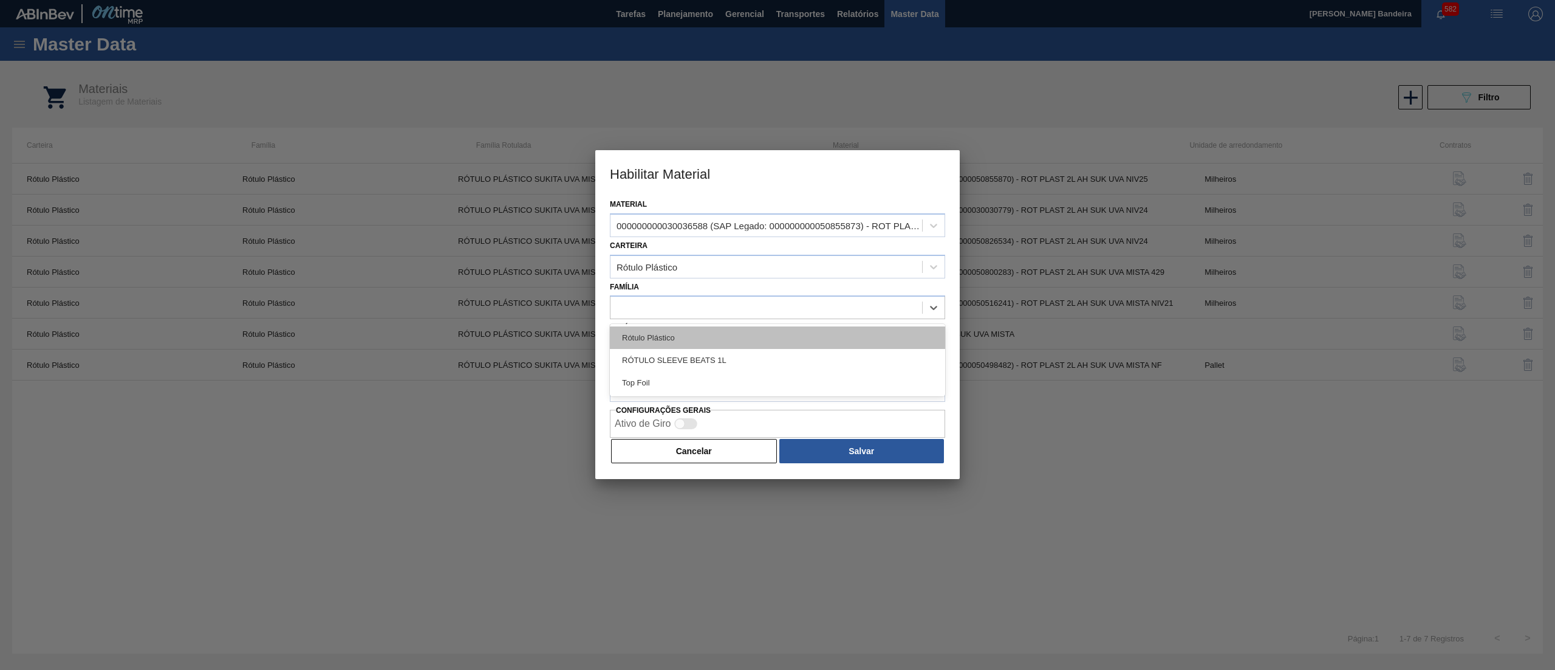
click at [711, 329] on div "Rótulo Plástico" at bounding box center [777, 337] width 335 height 22
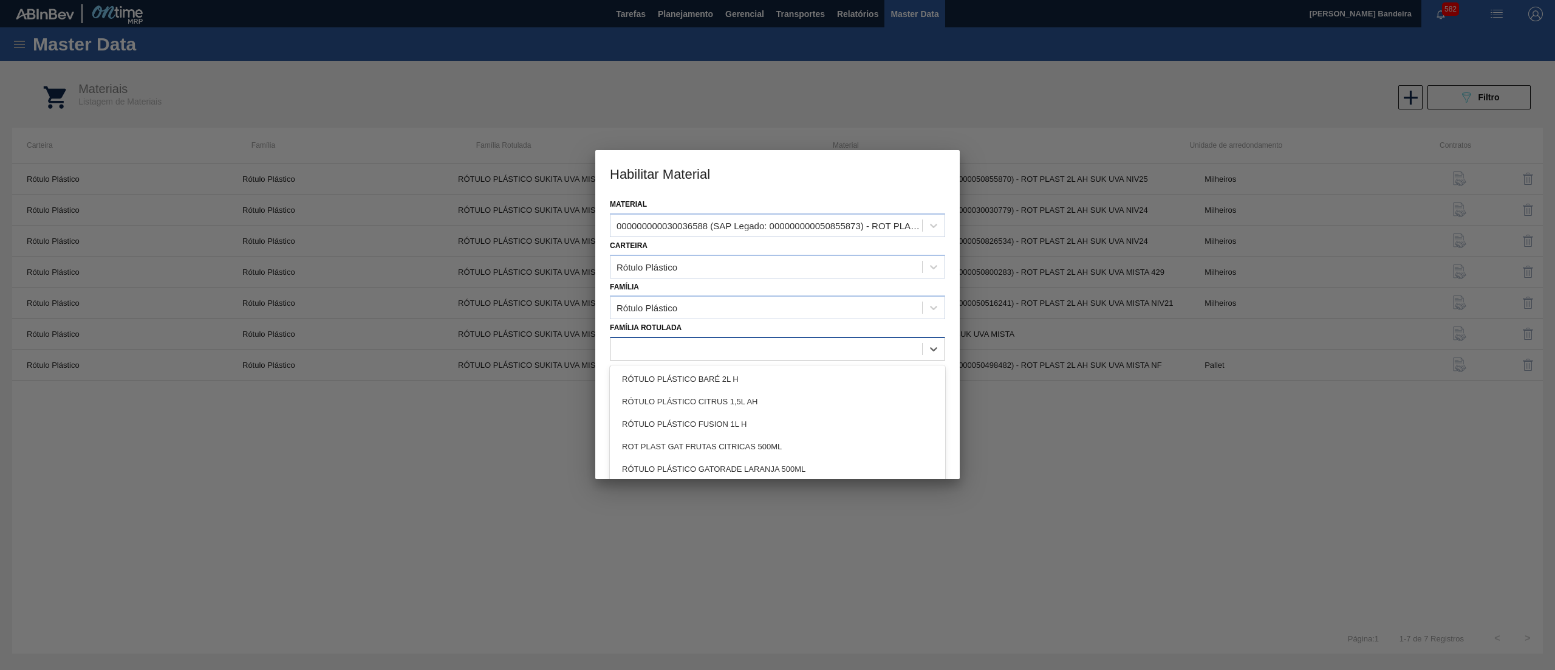
click at [797, 349] on div at bounding box center [767, 349] width 312 height 18
paste Rotulada "RÓTULO PLÁSTICO SUKITA 2L AH"
type Rotulada "RÓTULO PLÁSTICO SUKITA 2L AH"
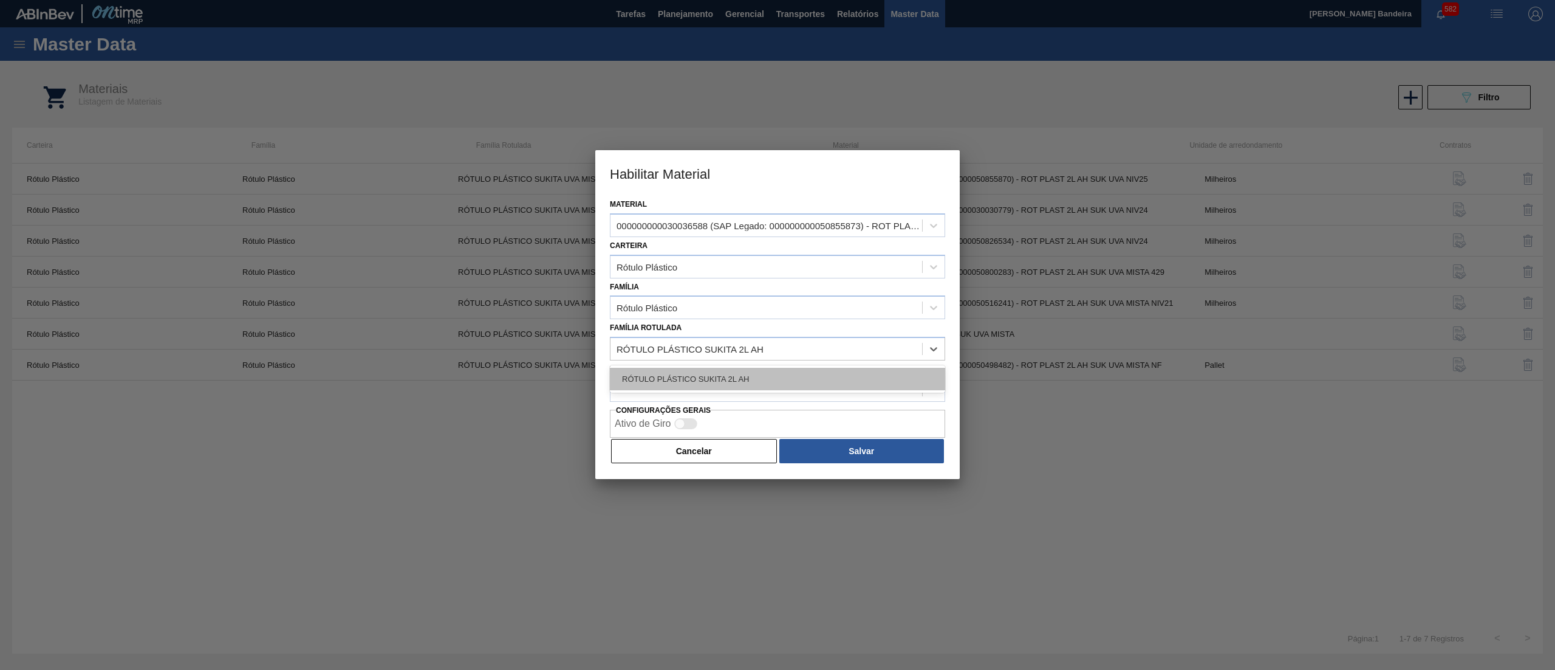
click at [770, 386] on div "RÓTULO PLÁSTICO SUKITA 2L AH" at bounding box center [777, 379] width 335 height 22
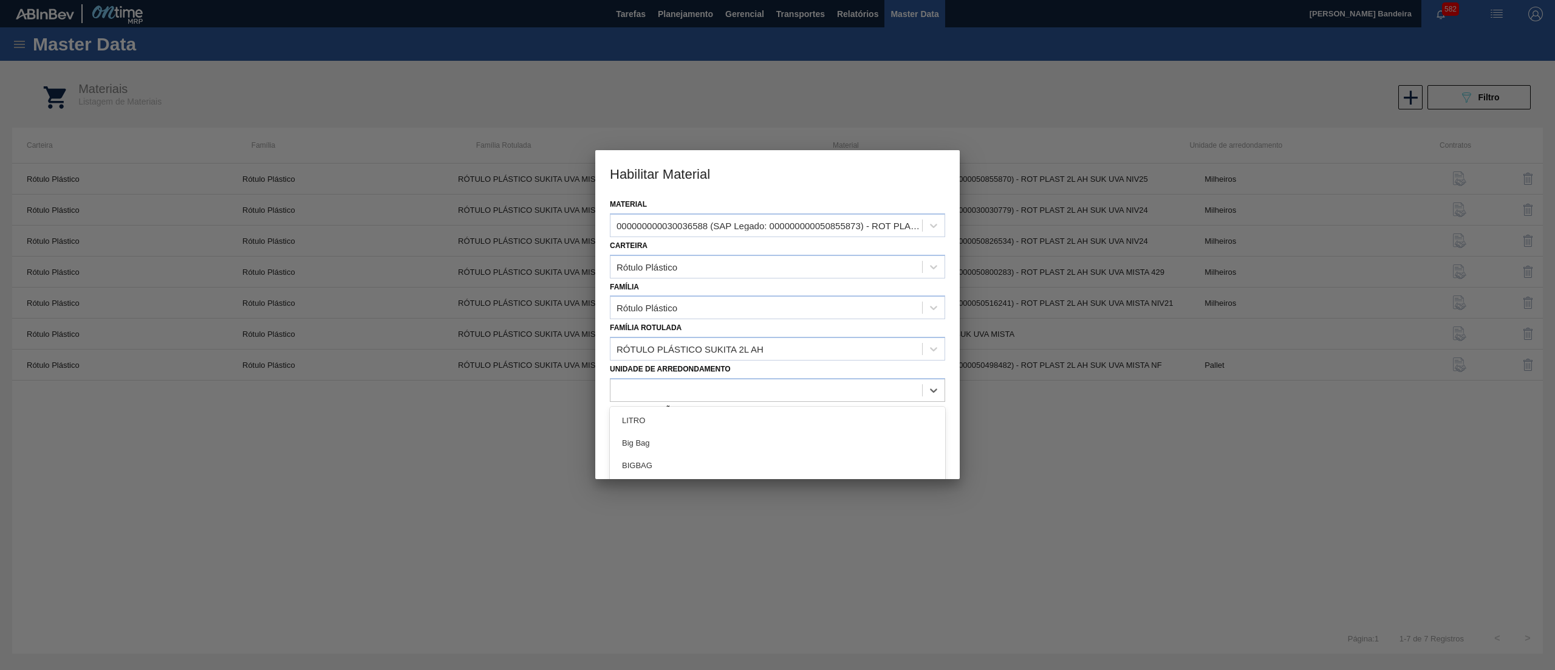
click at [770, 386] on div at bounding box center [767, 390] width 312 height 18
type arredondamento "mil"
click at [759, 444] on div "Milheiros" at bounding box center [777, 442] width 335 height 22
click at [834, 439] on button "Salvar" at bounding box center [862, 451] width 165 height 24
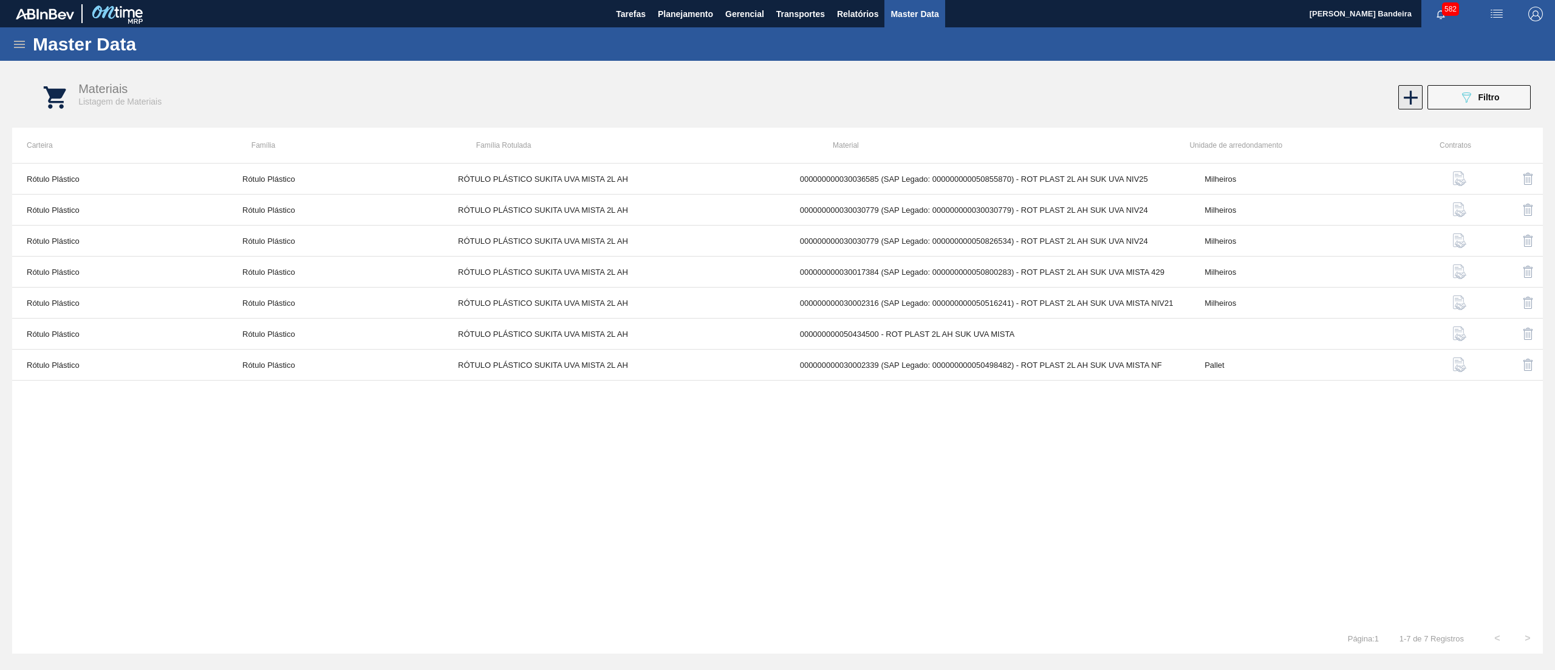
click at [1401, 100] on icon at bounding box center [1411, 98] width 24 height 24
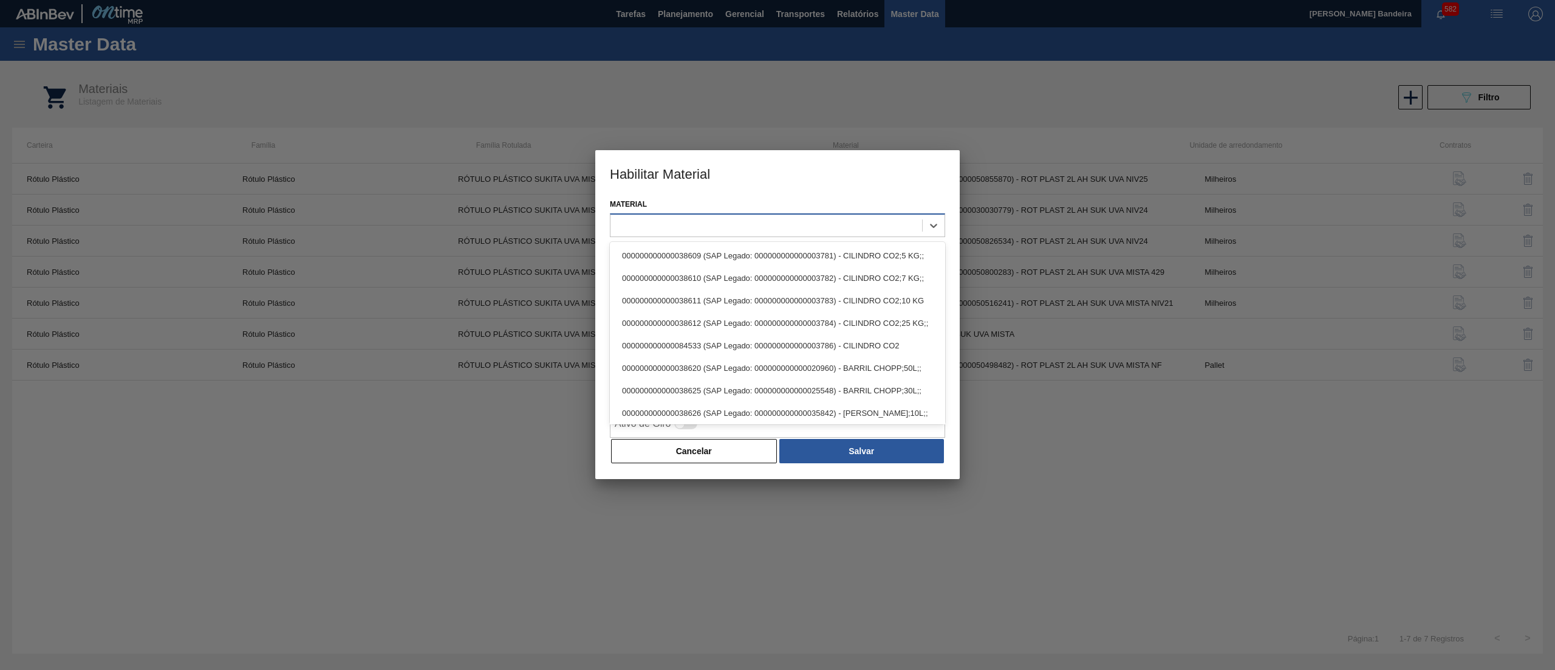
click at [883, 227] on div at bounding box center [767, 225] width 312 height 18
paste input "30036588"
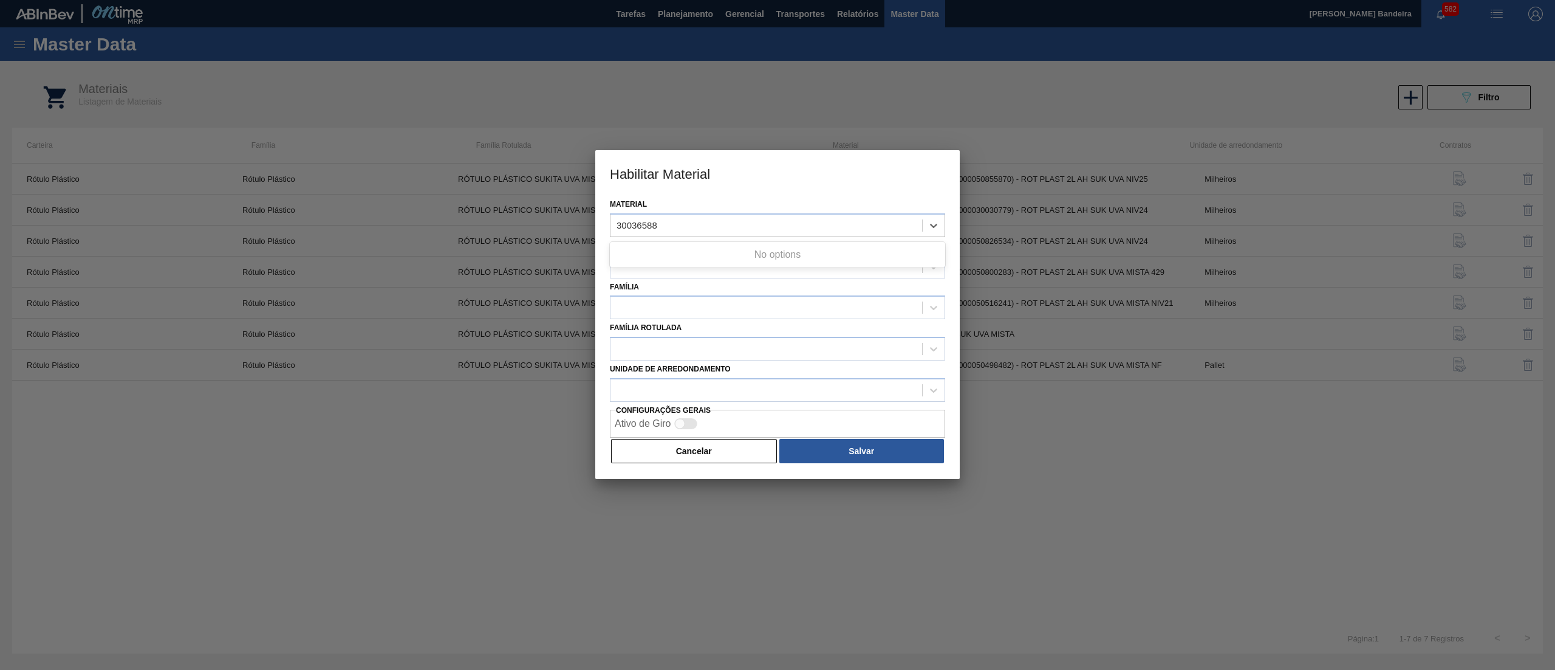
type input "30036588"
paste input "30036595"
type input "30036595"
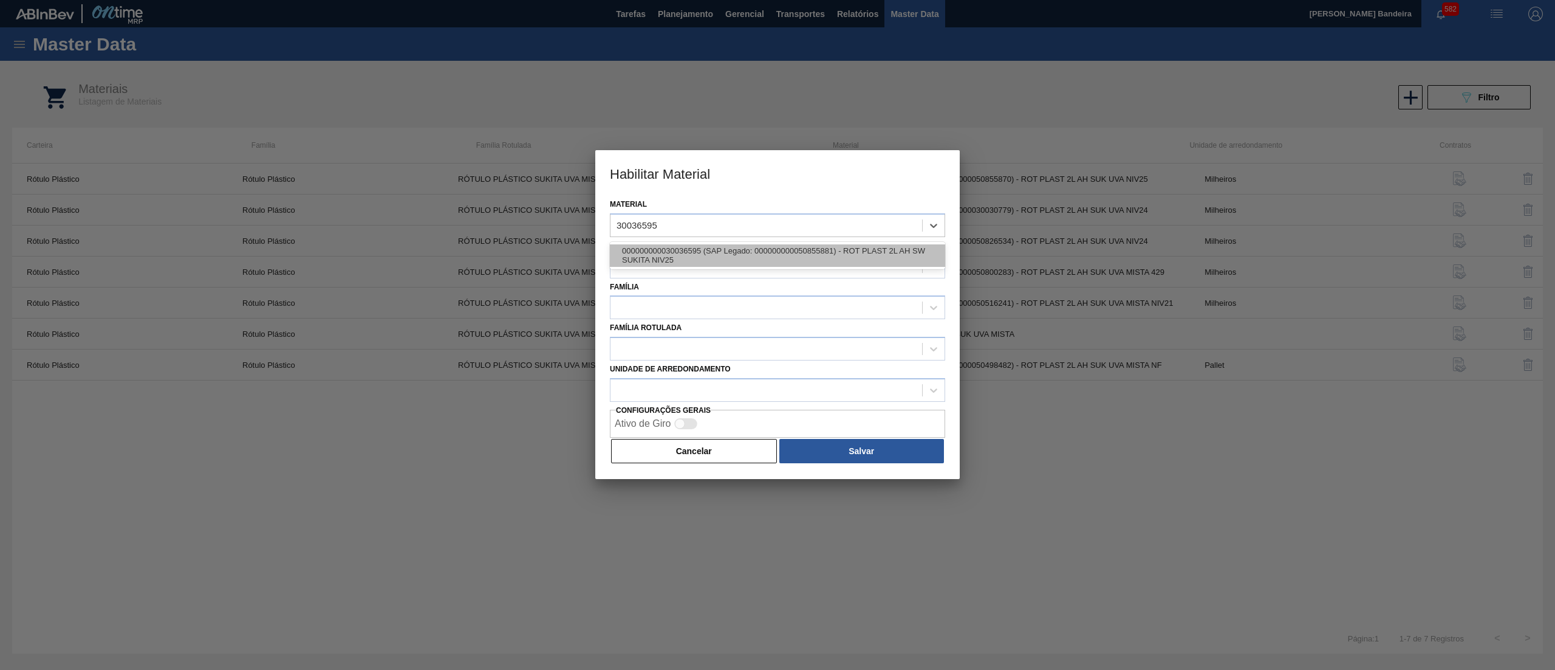
click at [798, 255] on div "000000000030036595 (SAP Legado: 000000000050855881) - ROT PLAST 2L AH SW SUKITA…" at bounding box center [777, 255] width 335 height 22
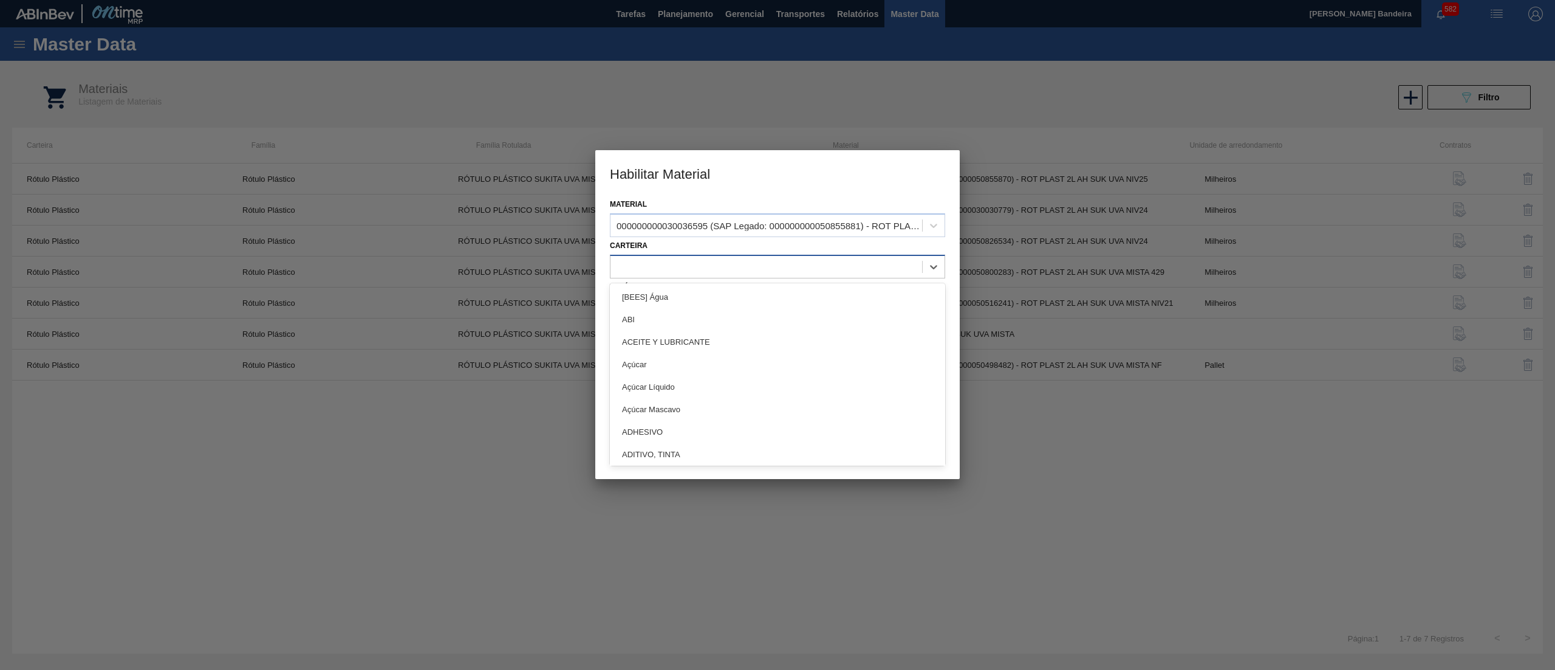
click at [797, 260] on div at bounding box center [767, 267] width 312 height 18
type input "plást"
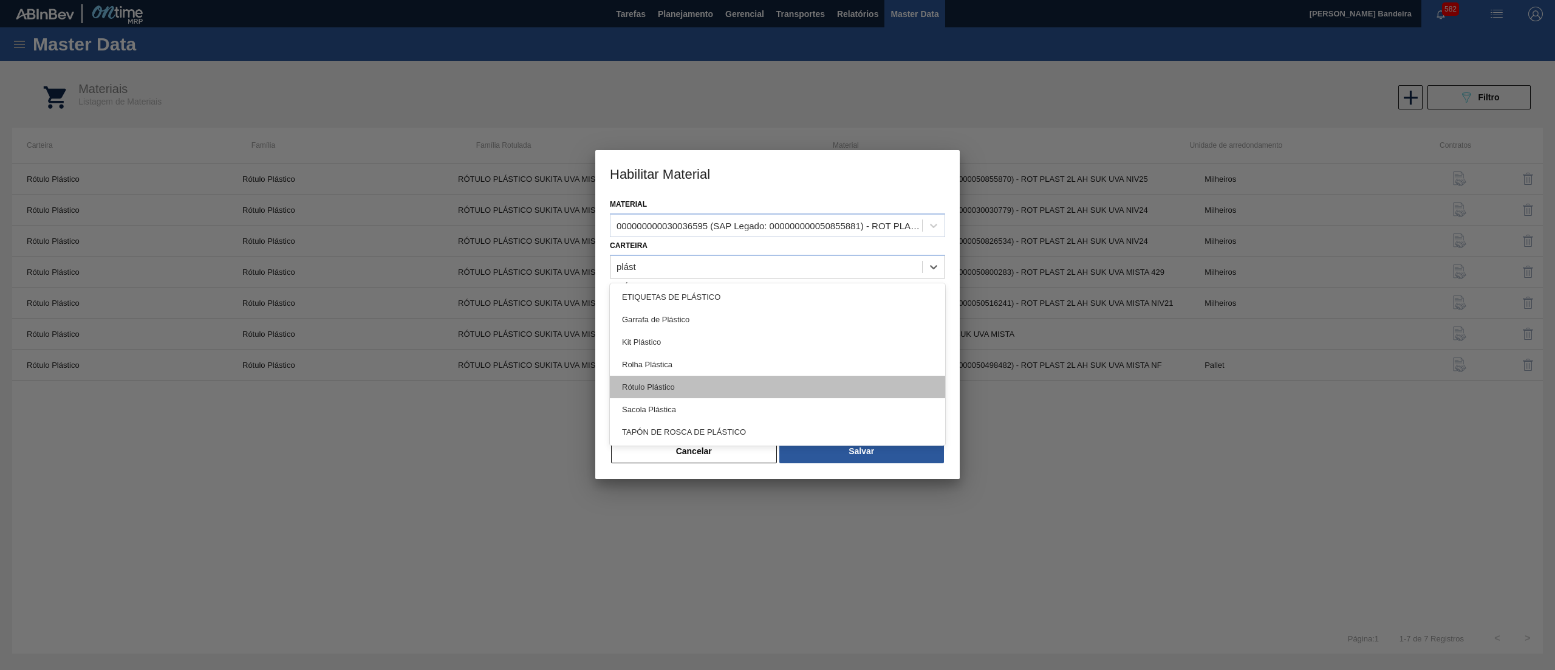
click at [774, 384] on div "Rótulo Plástico" at bounding box center [777, 386] width 335 height 22
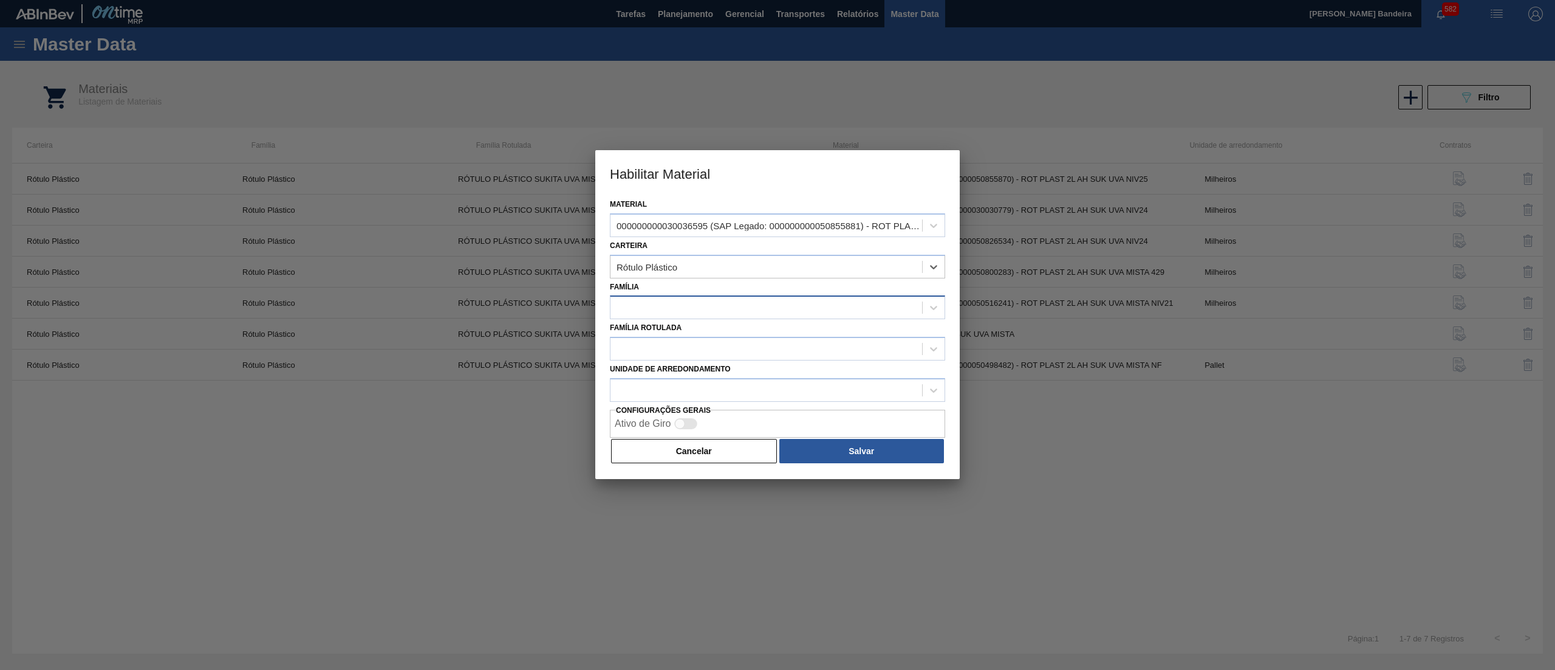
click at [769, 310] on div at bounding box center [767, 308] width 312 height 18
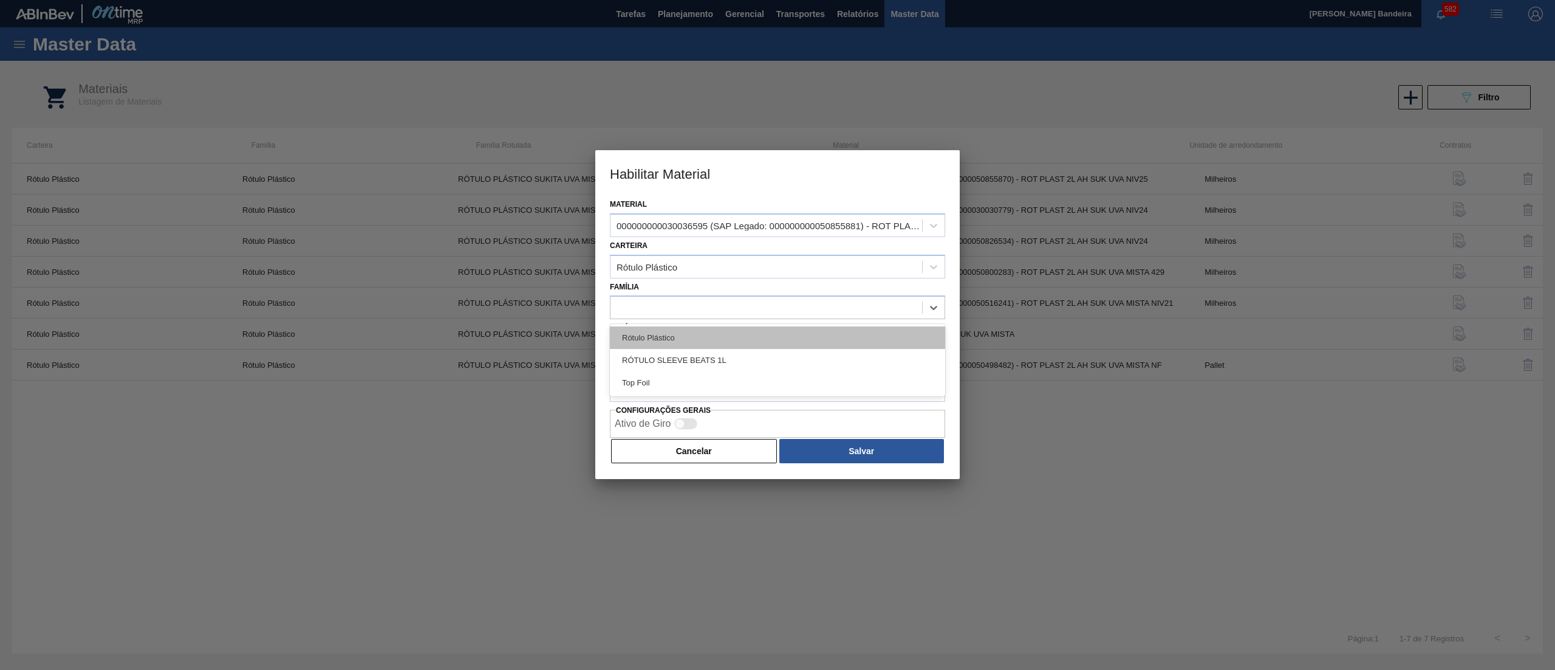
click at [769, 335] on div "Rótulo Plástico" at bounding box center [777, 337] width 335 height 22
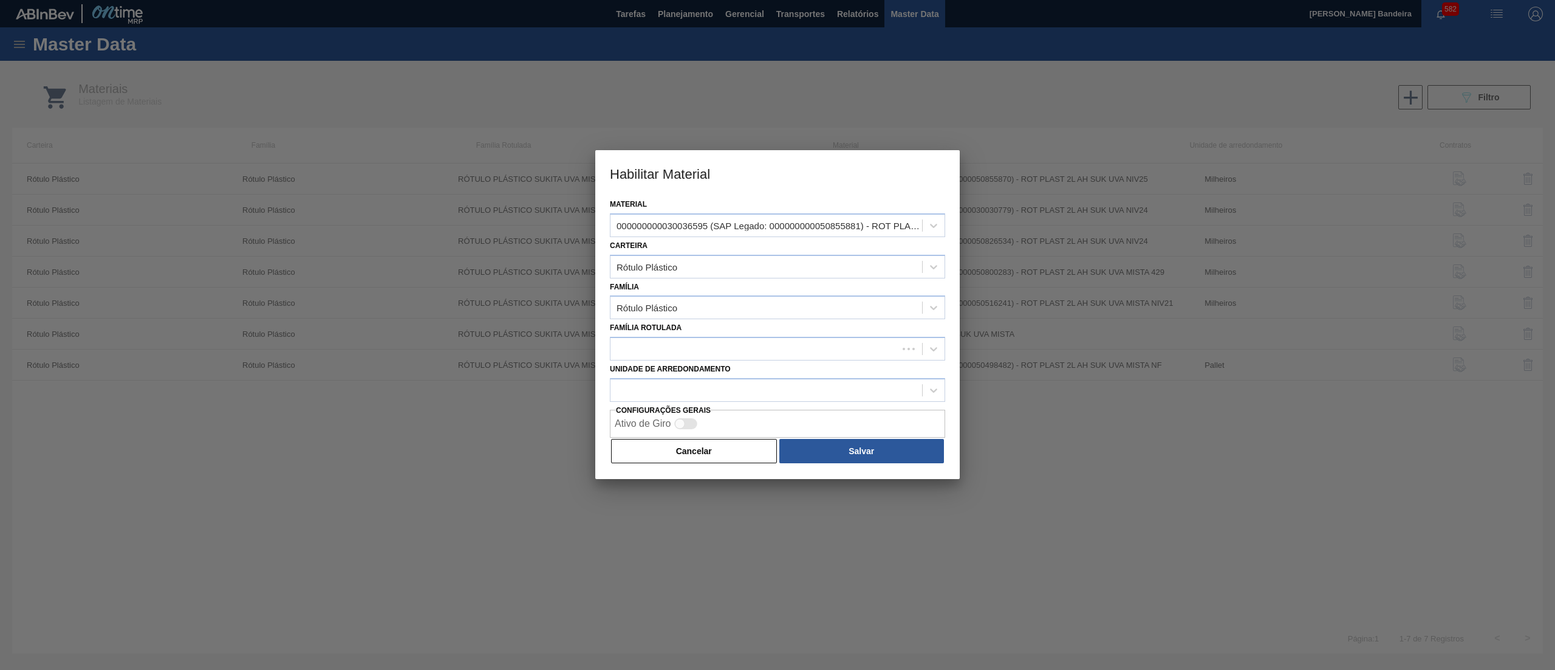
click at [769, 335] on div "Família Rotulada" at bounding box center [777, 339] width 335 height 41
click at [773, 348] on div at bounding box center [754, 349] width 287 height 18
paste Rotulada "RÓTULO PLÁSTICO SUKITA 2L AH"
type Rotulada "RÓTULO PLÁSTICO SUKITA 2L AH"
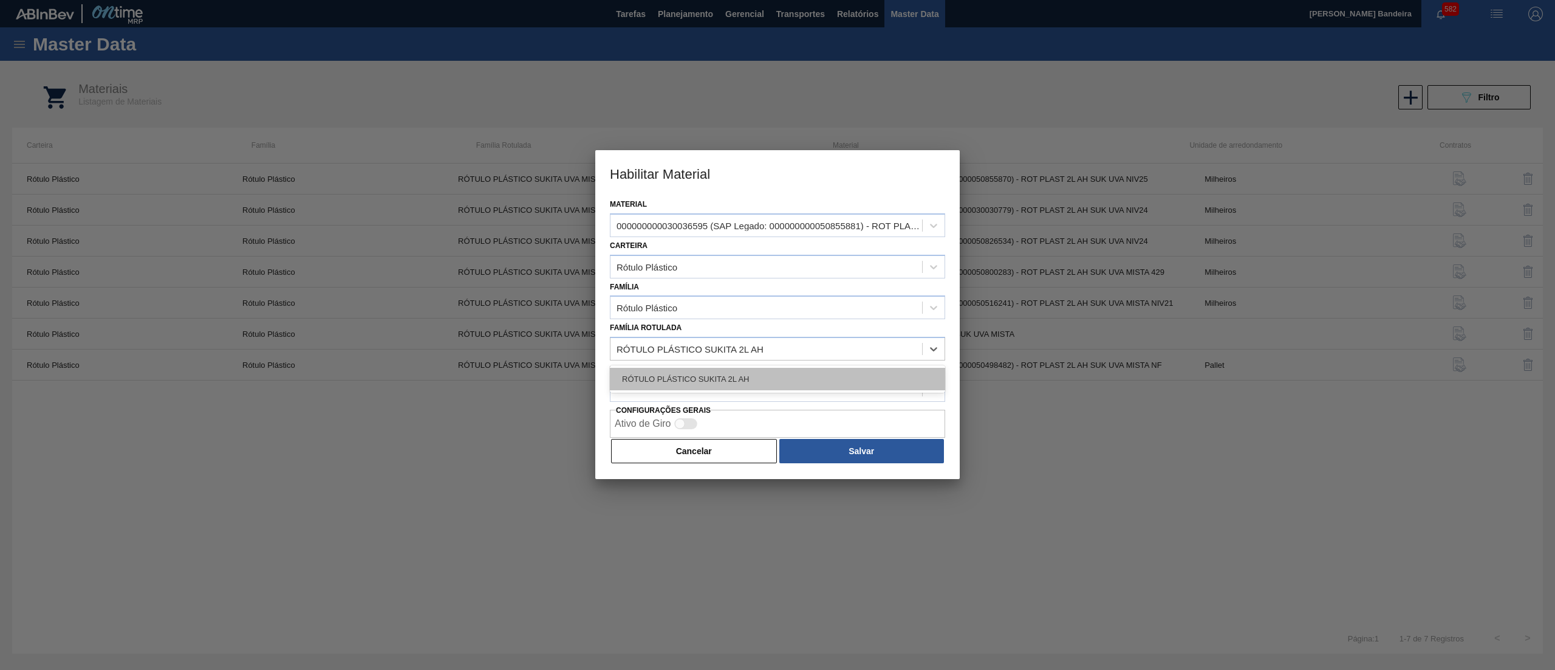
click at [819, 386] on div "RÓTULO PLÁSTICO SUKITA 2L AH" at bounding box center [777, 379] width 335 height 22
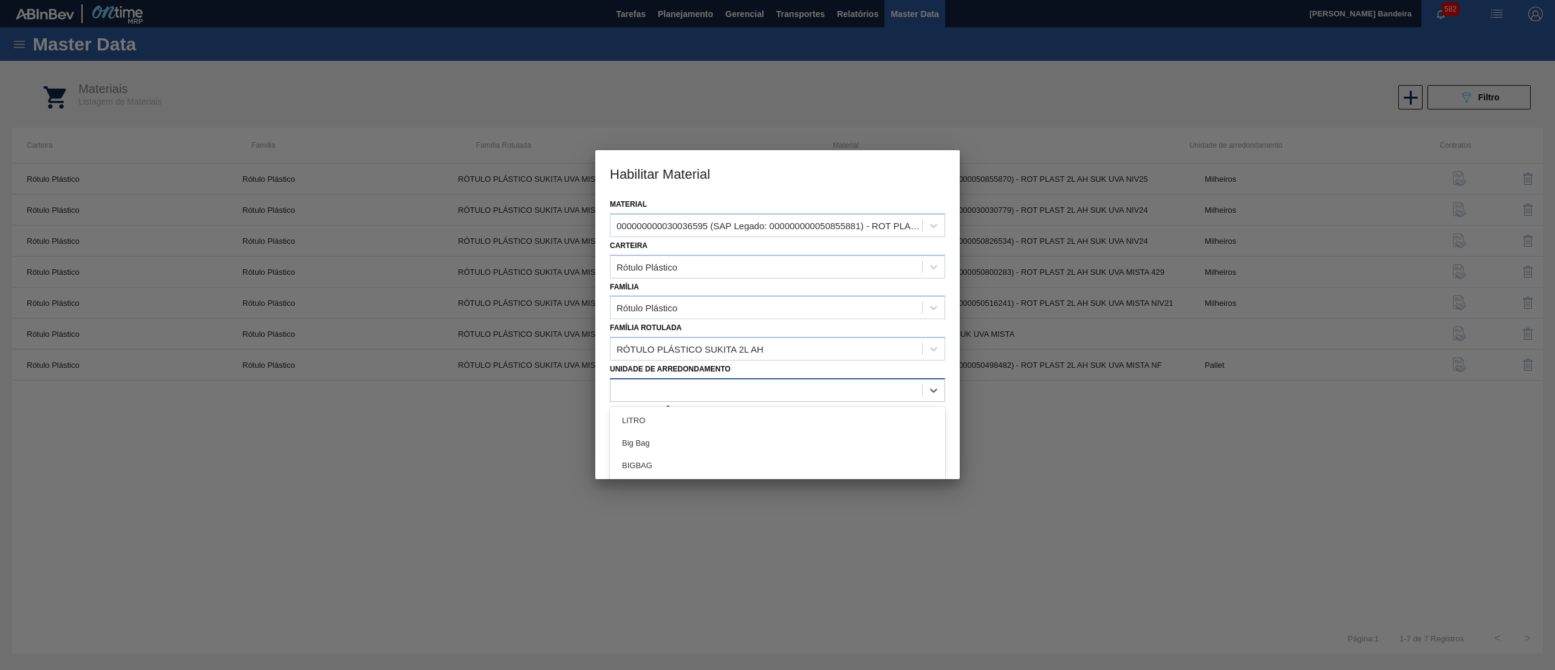
click at [783, 396] on div at bounding box center [767, 390] width 312 height 18
type arredondamento "mil"
click at [779, 435] on div "Milheiros" at bounding box center [777, 442] width 335 height 22
click at [865, 447] on button "Salvar" at bounding box center [862, 451] width 165 height 24
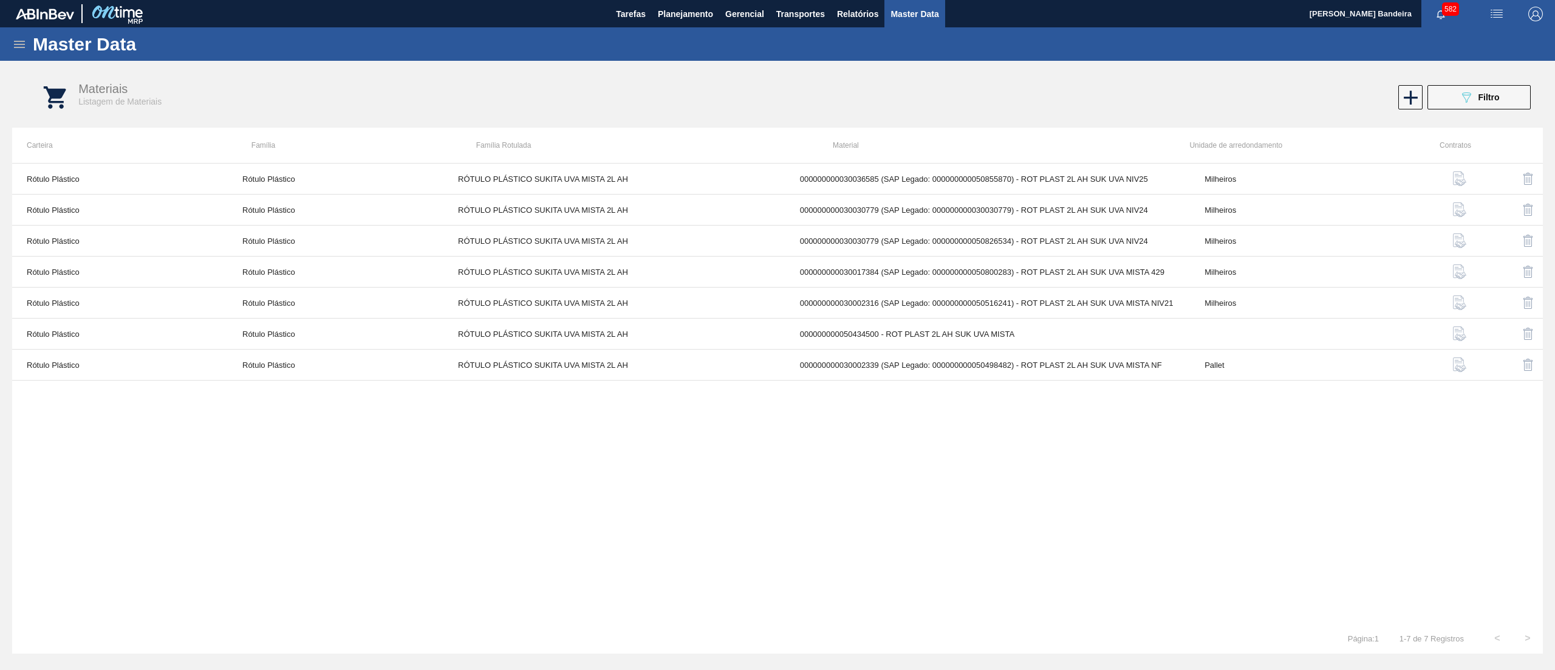
click at [20, 46] on icon at bounding box center [19, 44] width 11 height 7
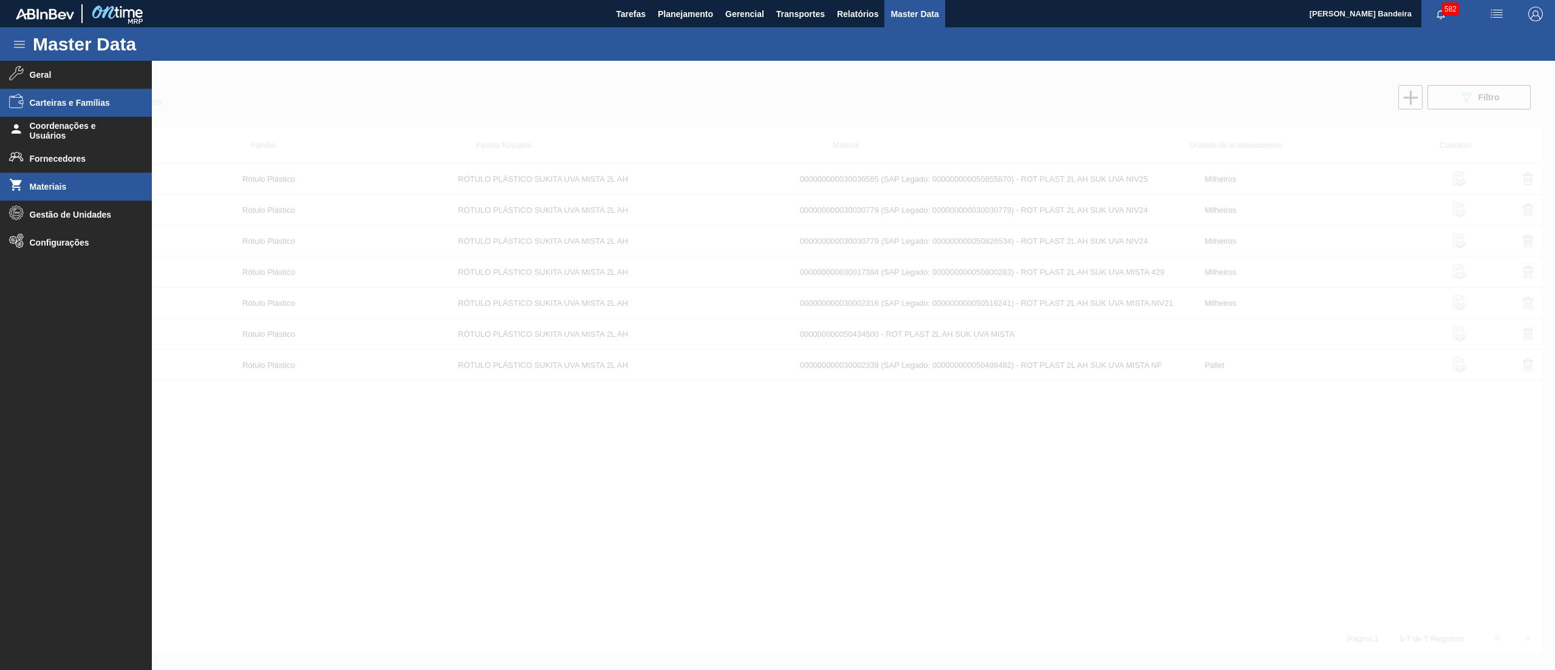
click at [98, 114] on li "Carteiras e Famílias" at bounding box center [76, 103] width 152 height 28
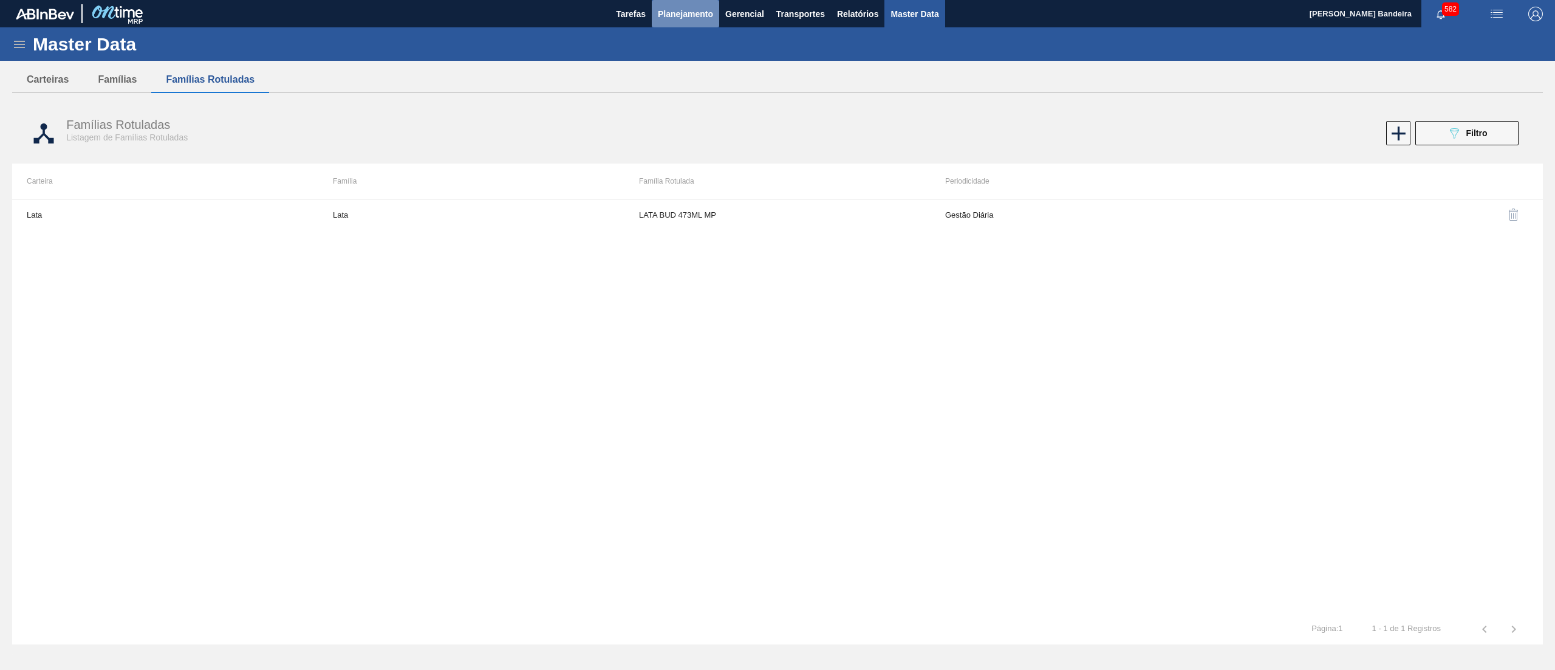
click at [701, 11] on span "Planejamento" at bounding box center [685, 14] width 55 height 15
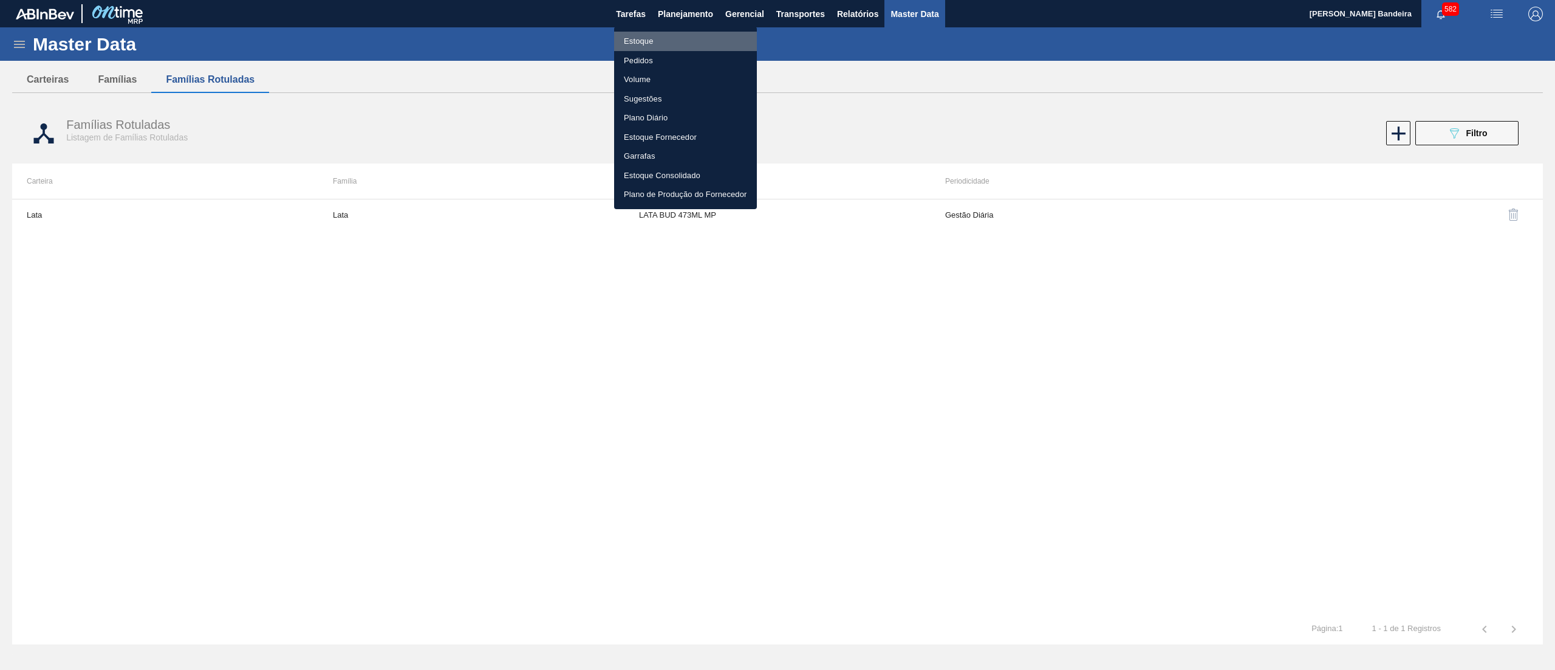
click at [667, 36] on li "Estoque" at bounding box center [685, 41] width 143 height 19
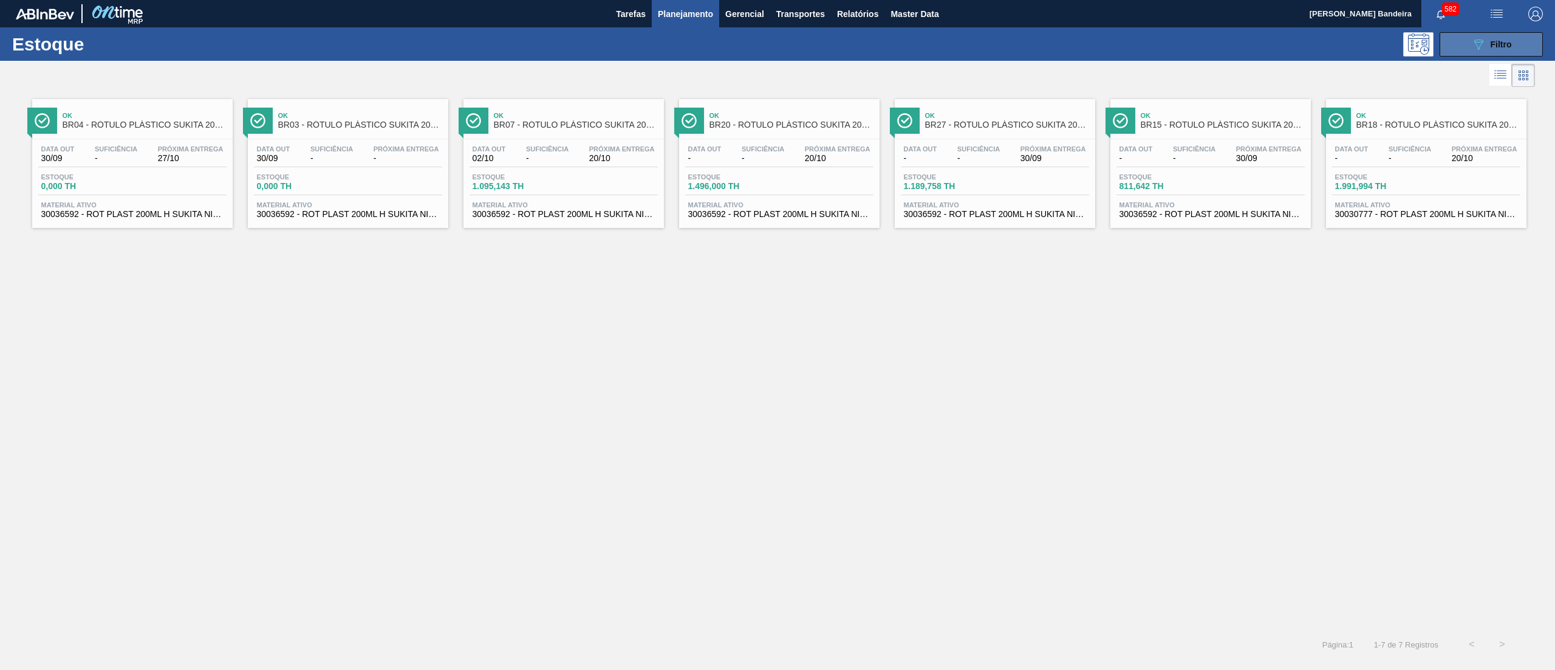
click at [1470, 52] on button "089F7B8B-B2A5-4AFE-B5C0-19BA573D28AC Filtro" at bounding box center [1491, 44] width 103 height 24
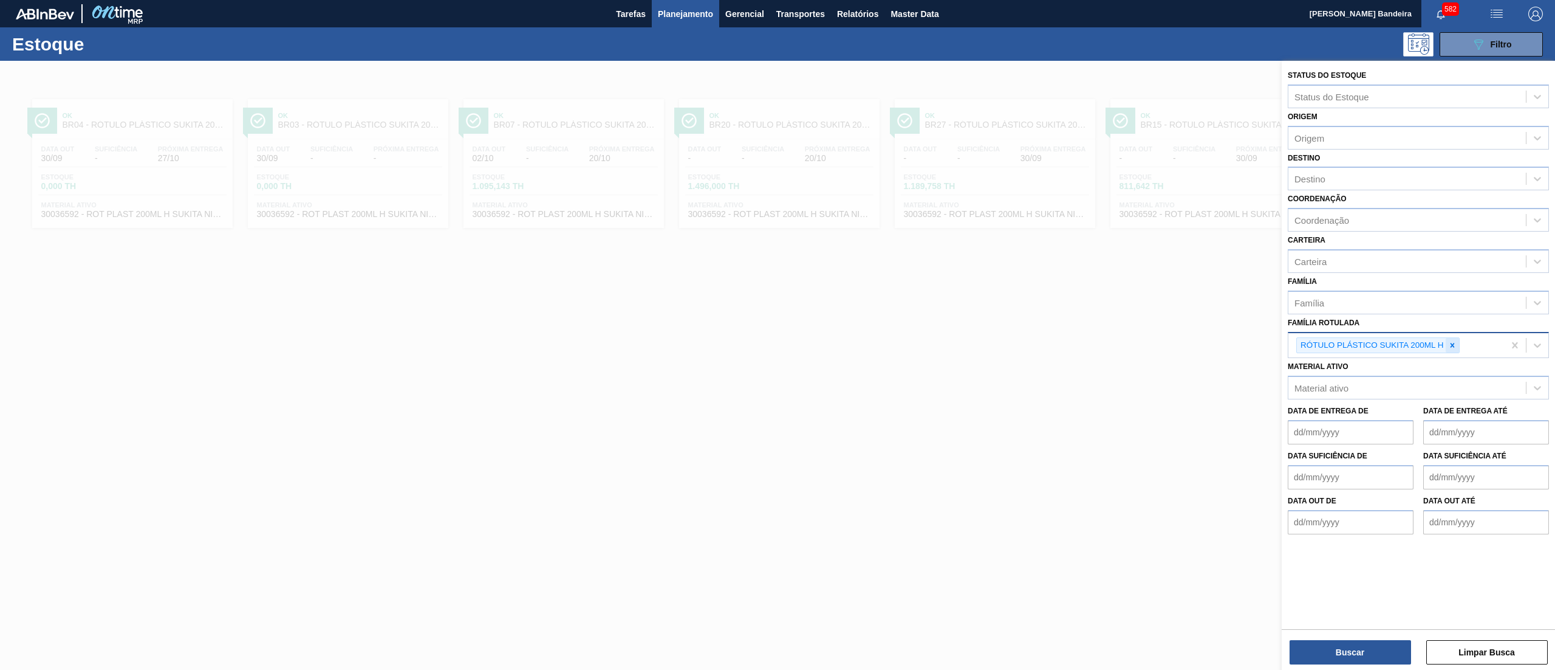
click at [1456, 342] on icon at bounding box center [1452, 345] width 9 height 9
paste Rotulada "RÓTULO PLÁSTICO SUKITA 2L AH"
type Rotulada "RÓTULO PLÁSTICO SUKITA 2L AH"
click at [1439, 379] on div "RÓTULO PLÁSTICO SUKITA 2L AH" at bounding box center [1418, 374] width 261 height 22
click at [1354, 653] on button "Buscar" at bounding box center [1351, 652] width 122 height 24
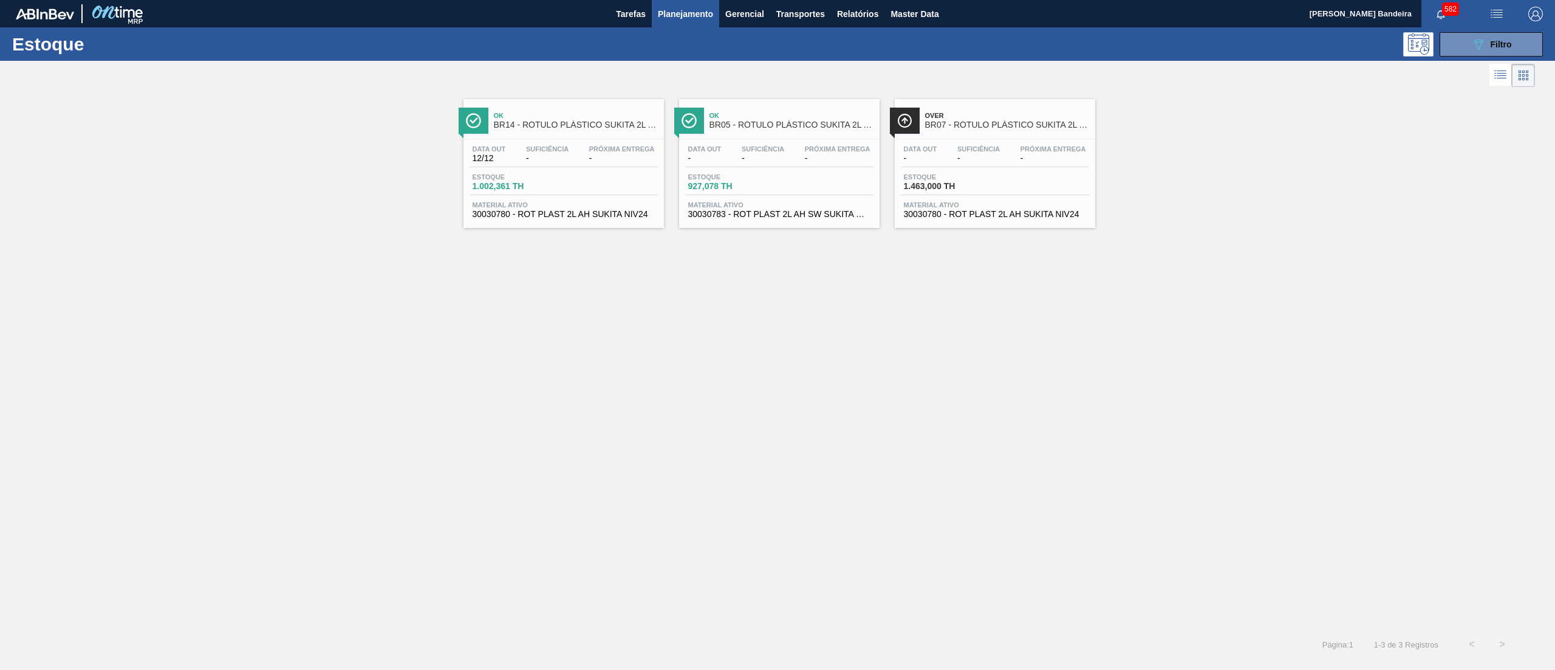
click at [977, 215] on span "30030780 - ROT PLAST 2L AH SUKITA NIV24" at bounding box center [995, 214] width 182 height 9
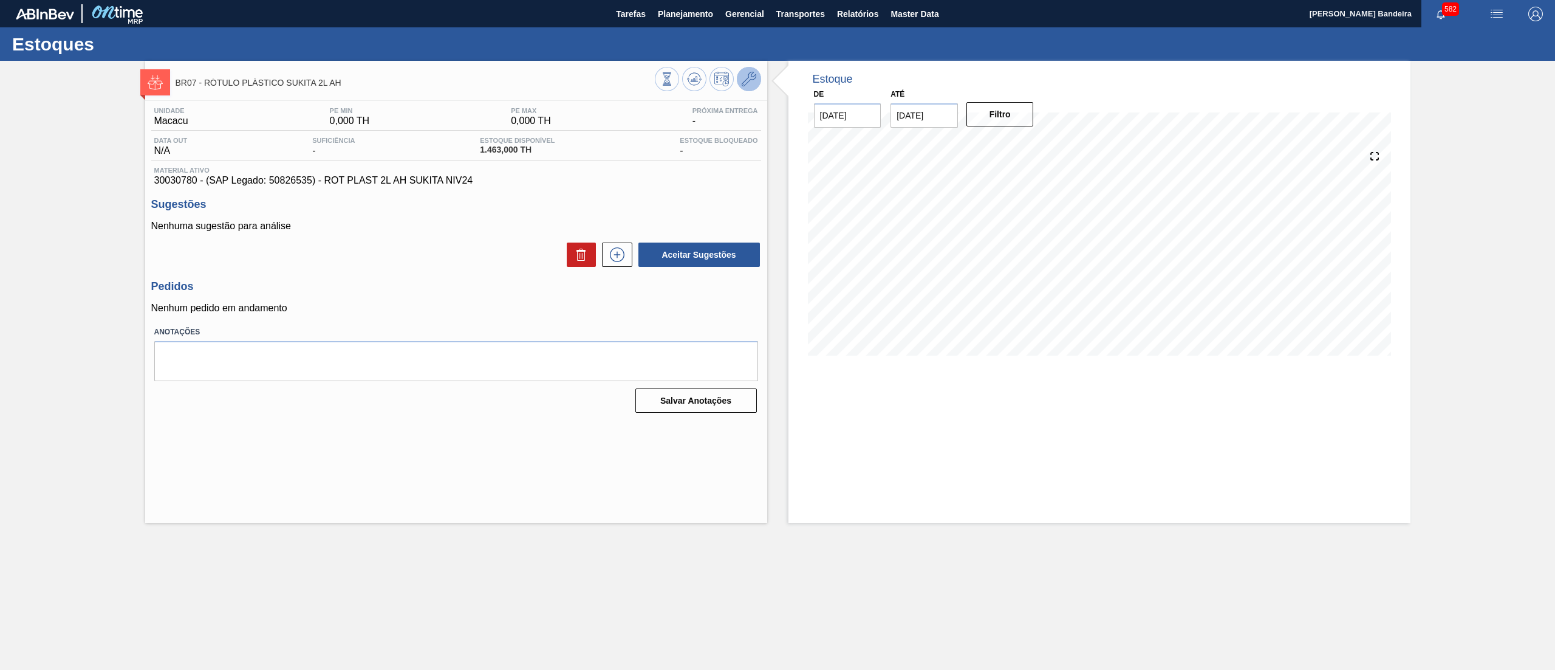
click at [742, 83] on icon at bounding box center [749, 79] width 15 height 15
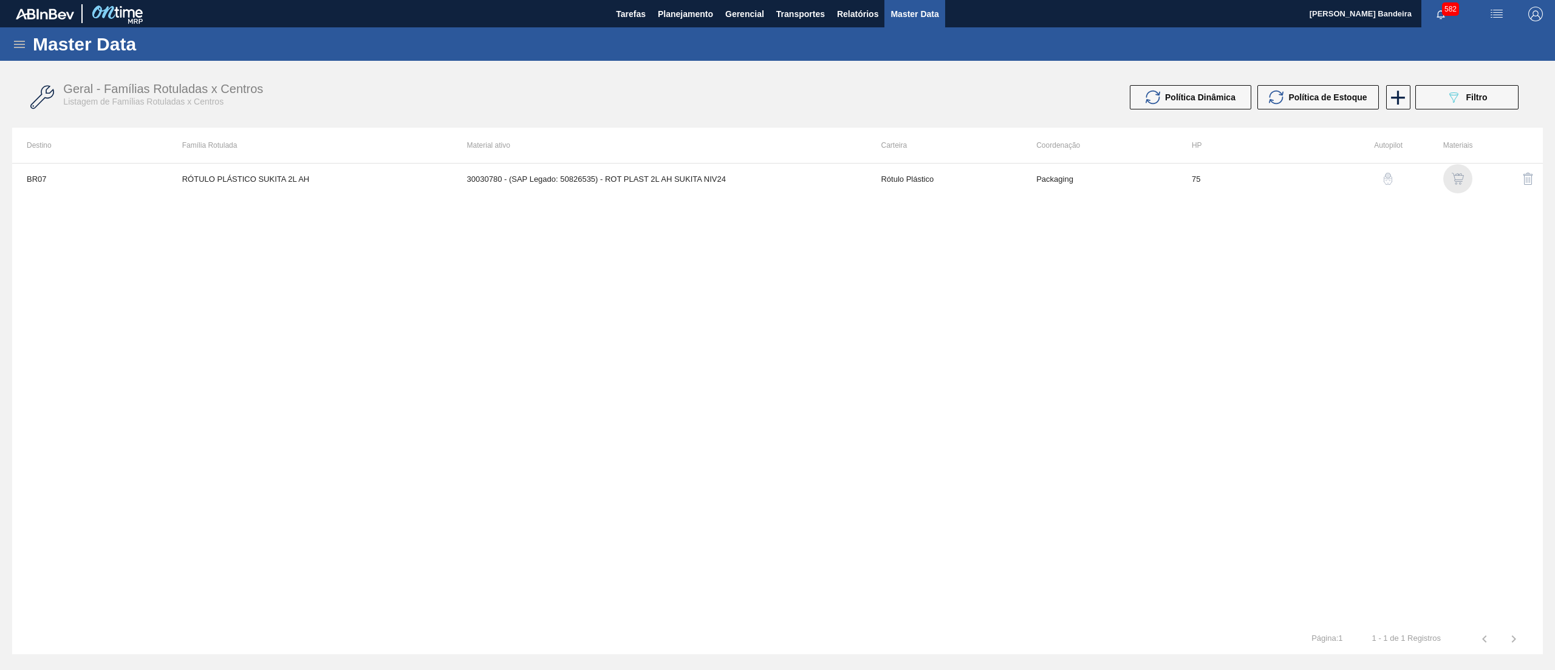
click at [1452, 184] on img "button" at bounding box center [1458, 179] width 12 height 12
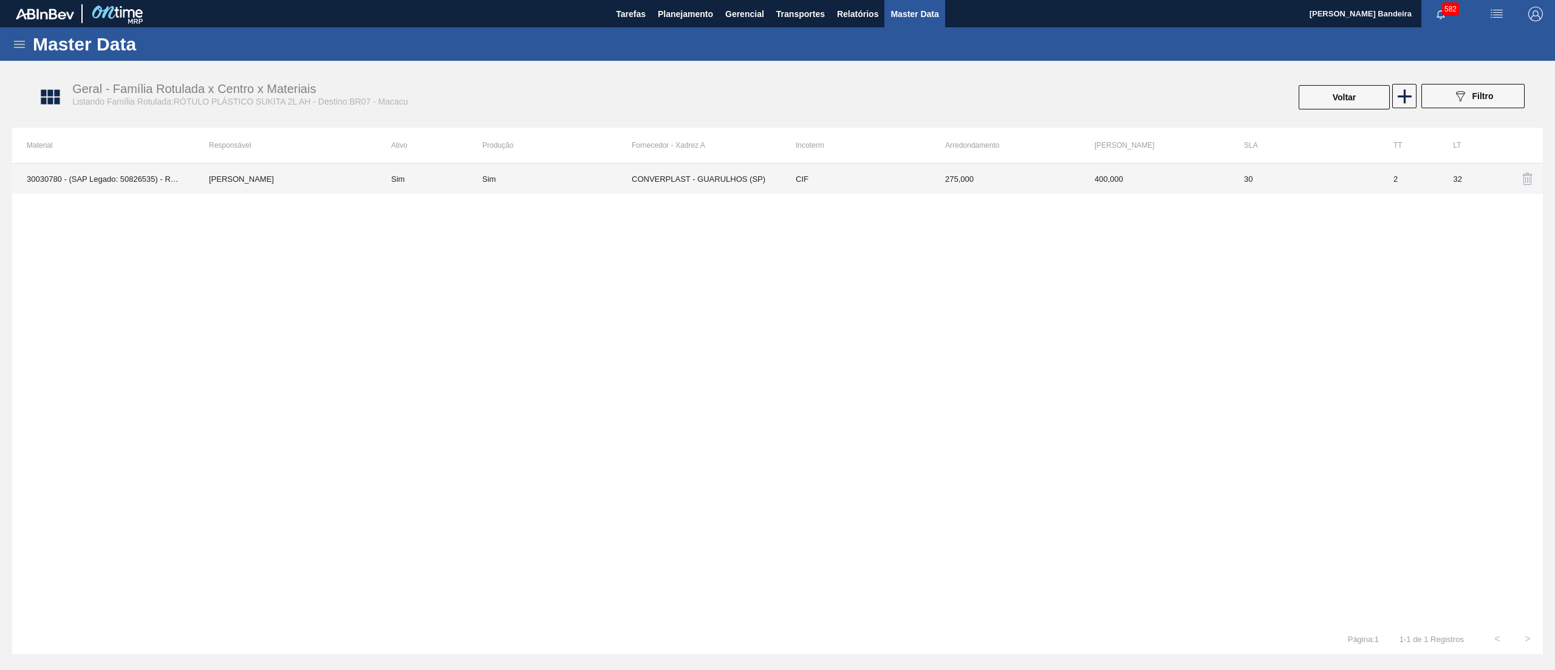
click at [839, 179] on td "CIF" at bounding box center [855, 178] width 149 height 30
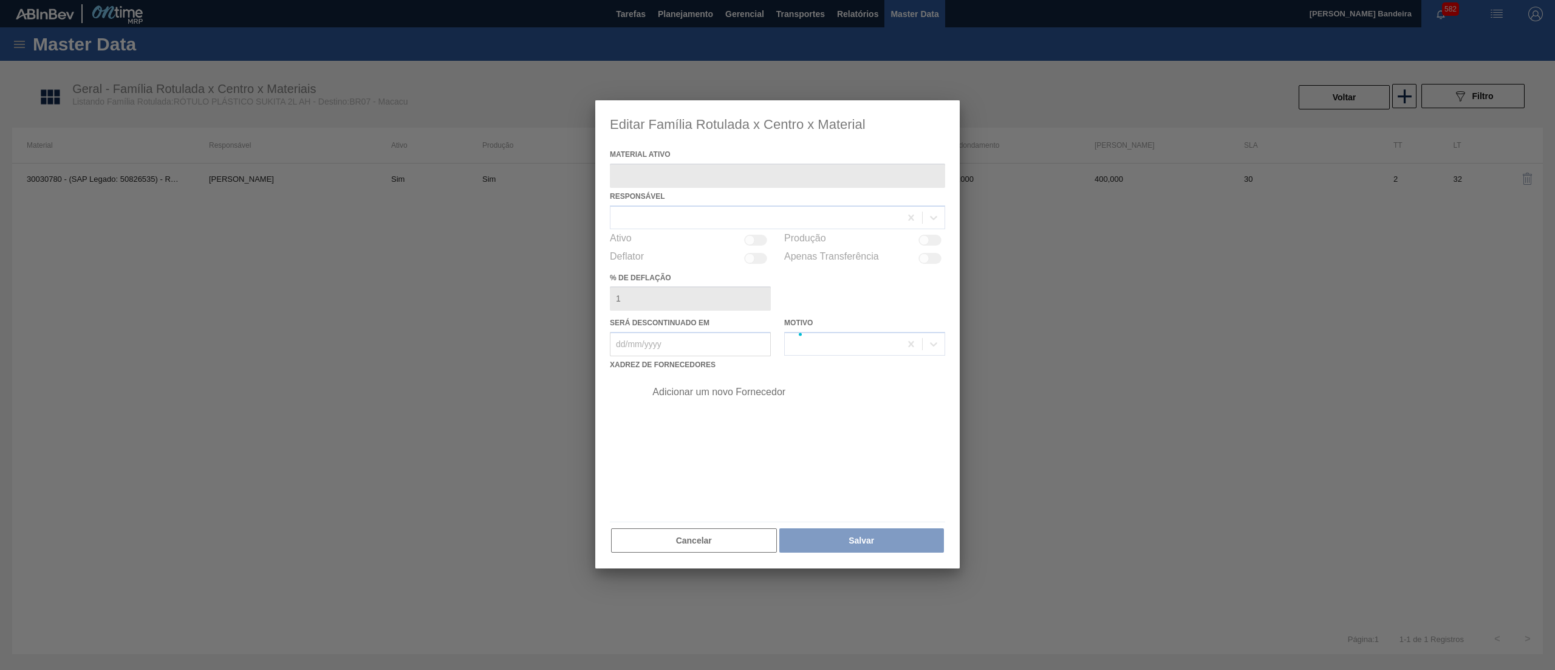
type ativo "30030780 - (SAP Legado: 50826535) - ROT PLAST 2L AH SUKITA NIV24"
checkbox input "true"
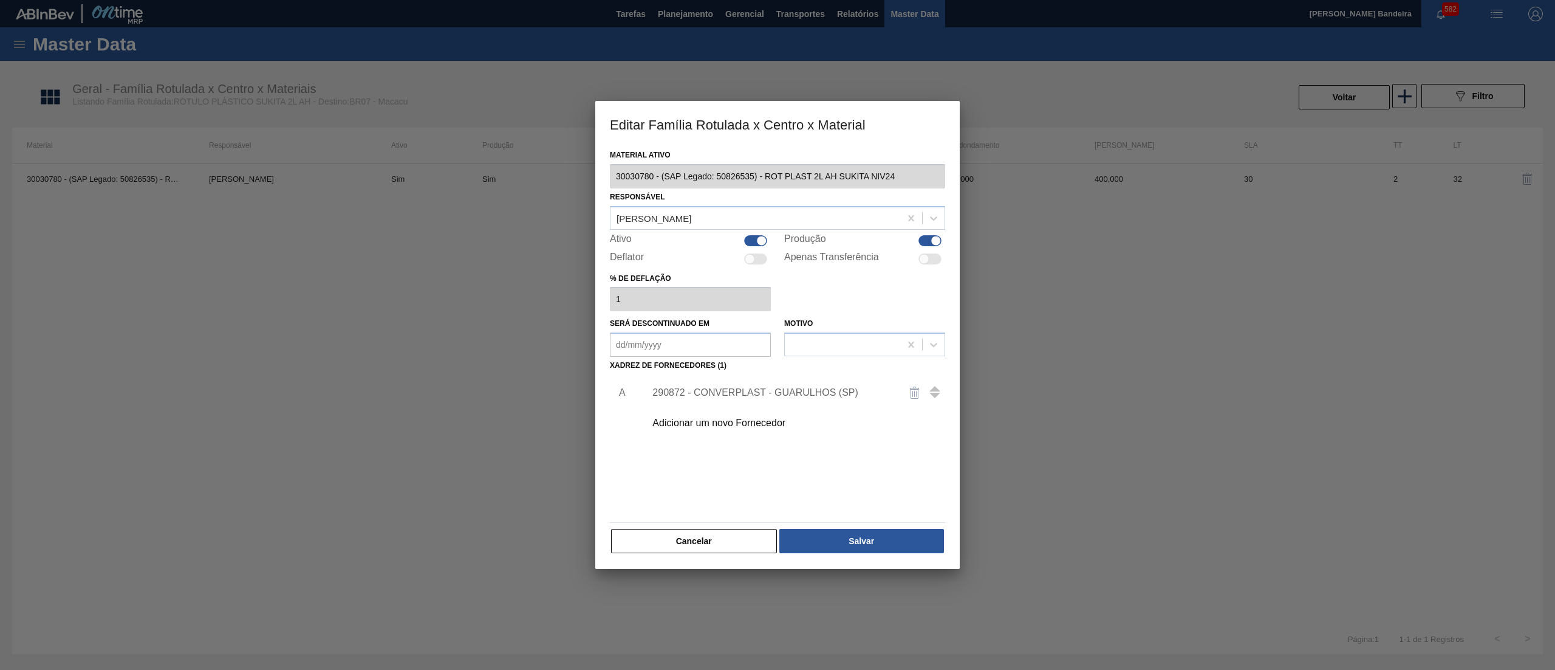
click at [749, 245] on div at bounding box center [755, 240] width 23 height 11
checkbox input "false"
click at [803, 544] on button "Salvar" at bounding box center [862, 541] width 165 height 24
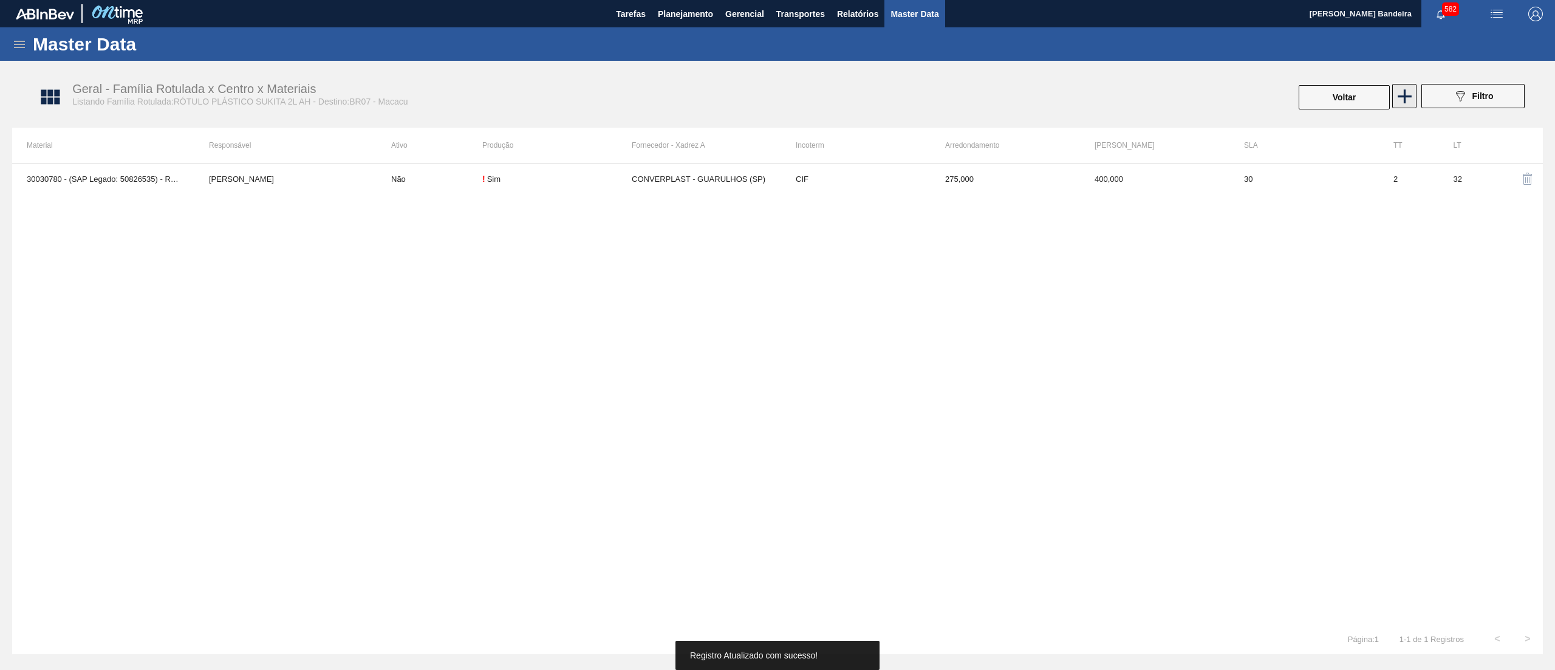
click at [1408, 103] on icon at bounding box center [1405, 96] width 24 height 24
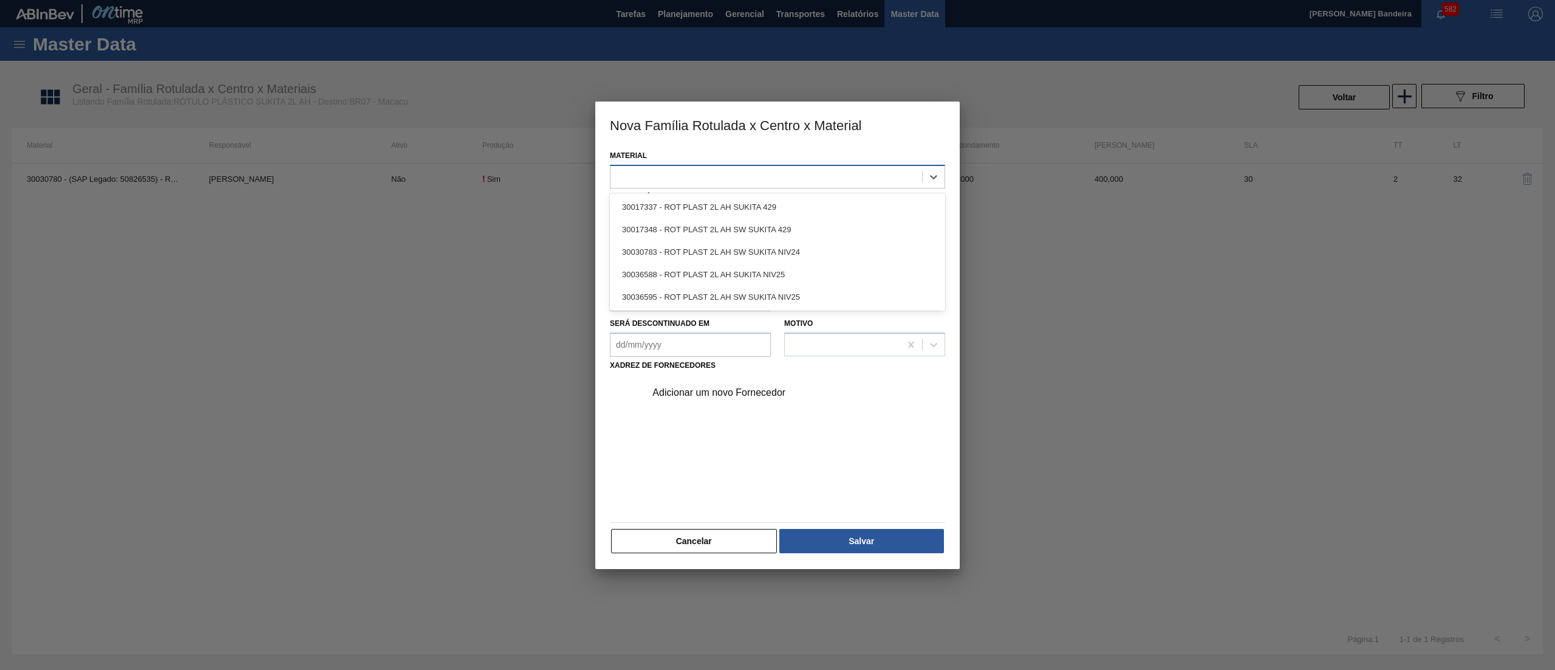
click at [694, 165] on div at bounding box center [777, 177] width 335 height 24
click at [720, 272] on div "30036588 - ROT PLAST 2L AH SUKITA NIV25" at bounding box center [777, 274] width 335 height 22
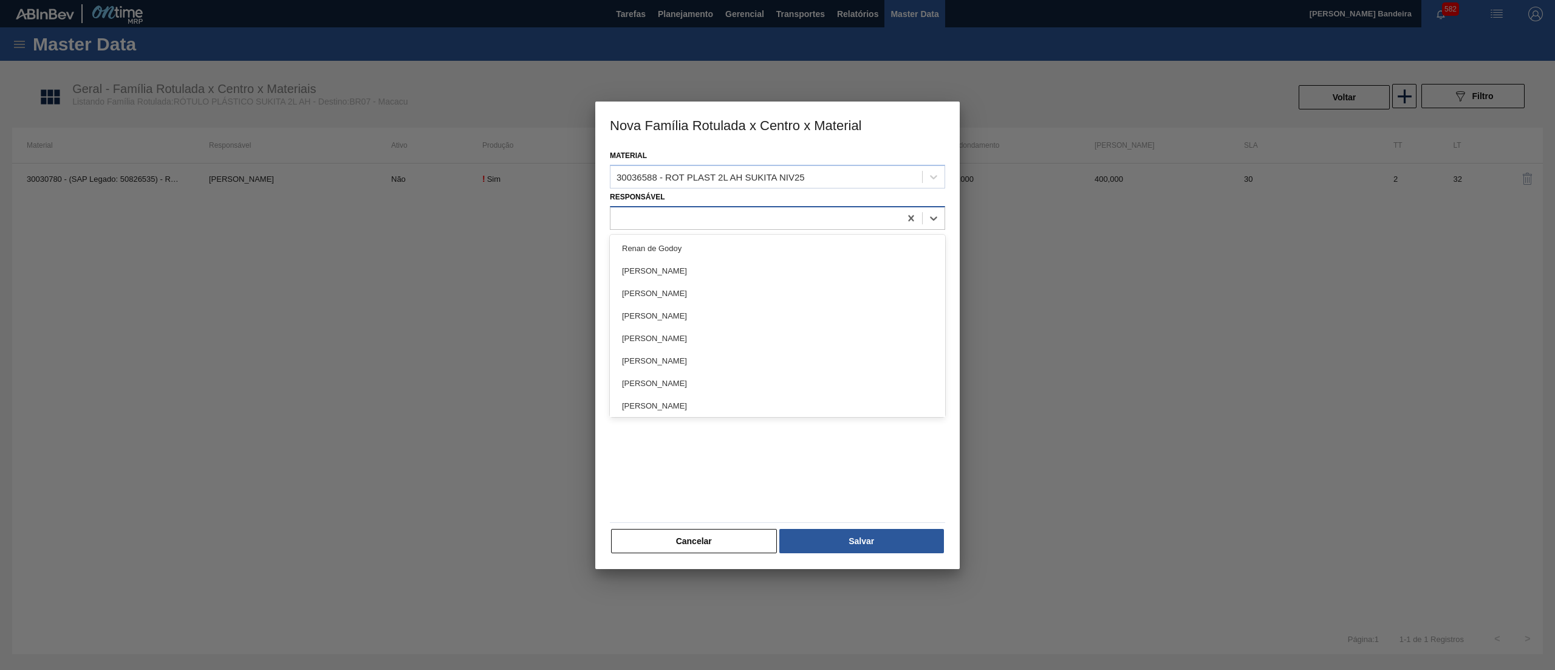
click at [759, 214] on div at bounding box center [756, 218] width 290 height 18
type input "far"
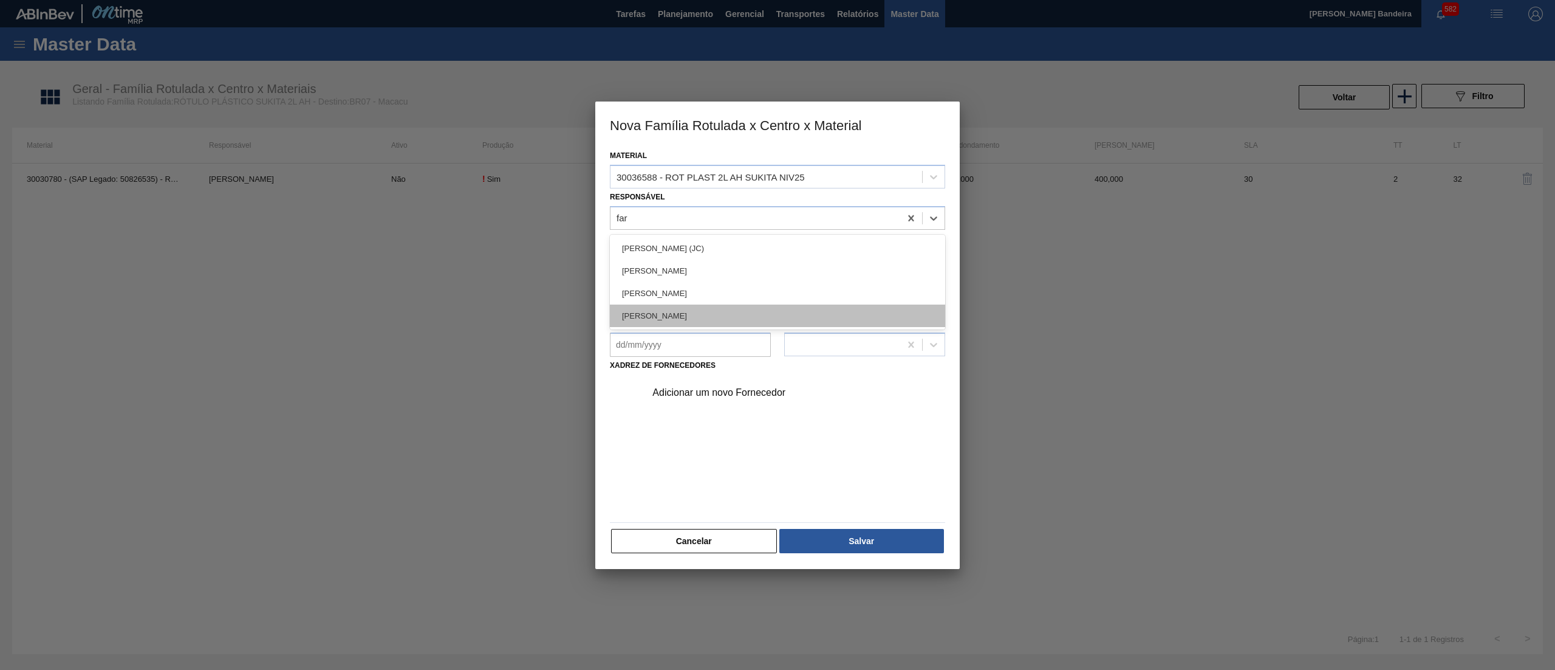
click at [739, 310] on div "[PERSON_NAME]" at bounding box center [777, 315] width 335 height 22
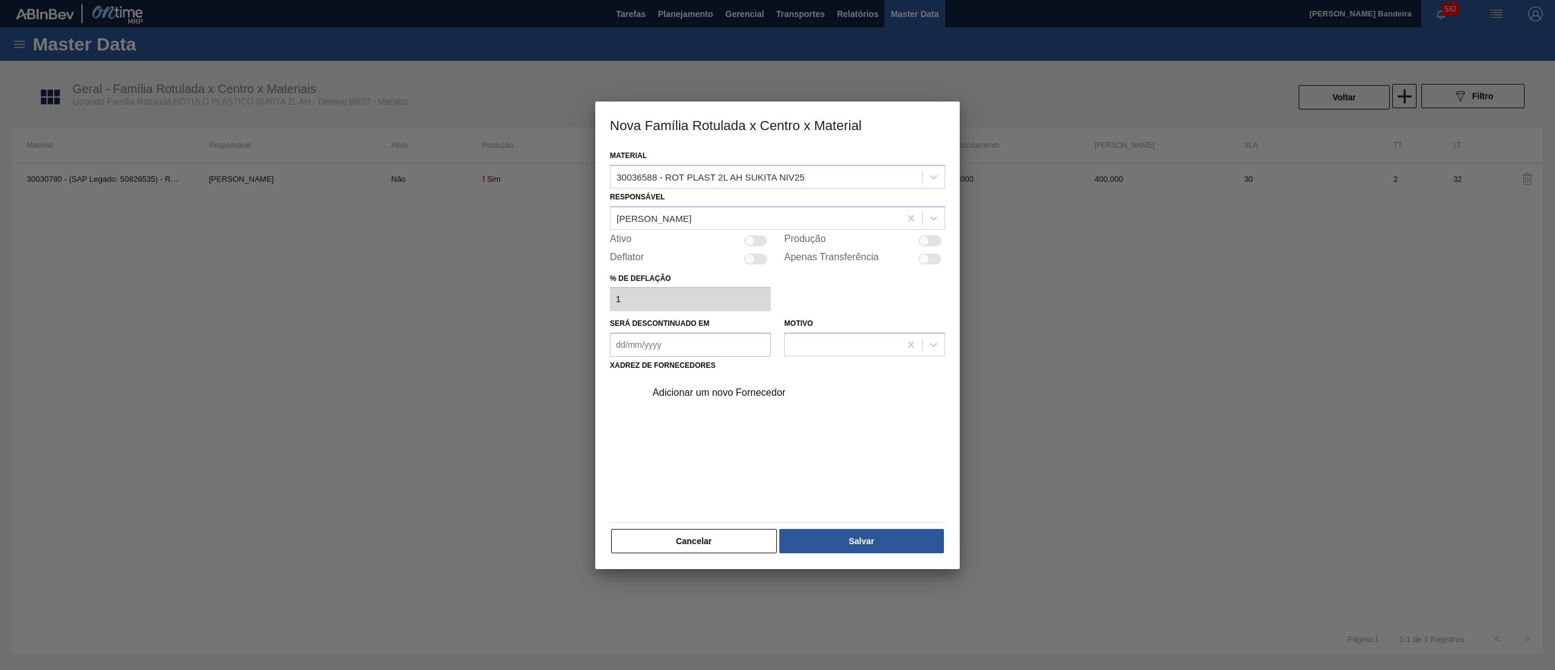
click at [752, 238] on div at bounding box center [750, 240] width 10 height 10
checkbox input "true"
click at [727, 391] on div "Adicionar um novo Fornecedor" at bounding box center [772, 392] width 238 height 11
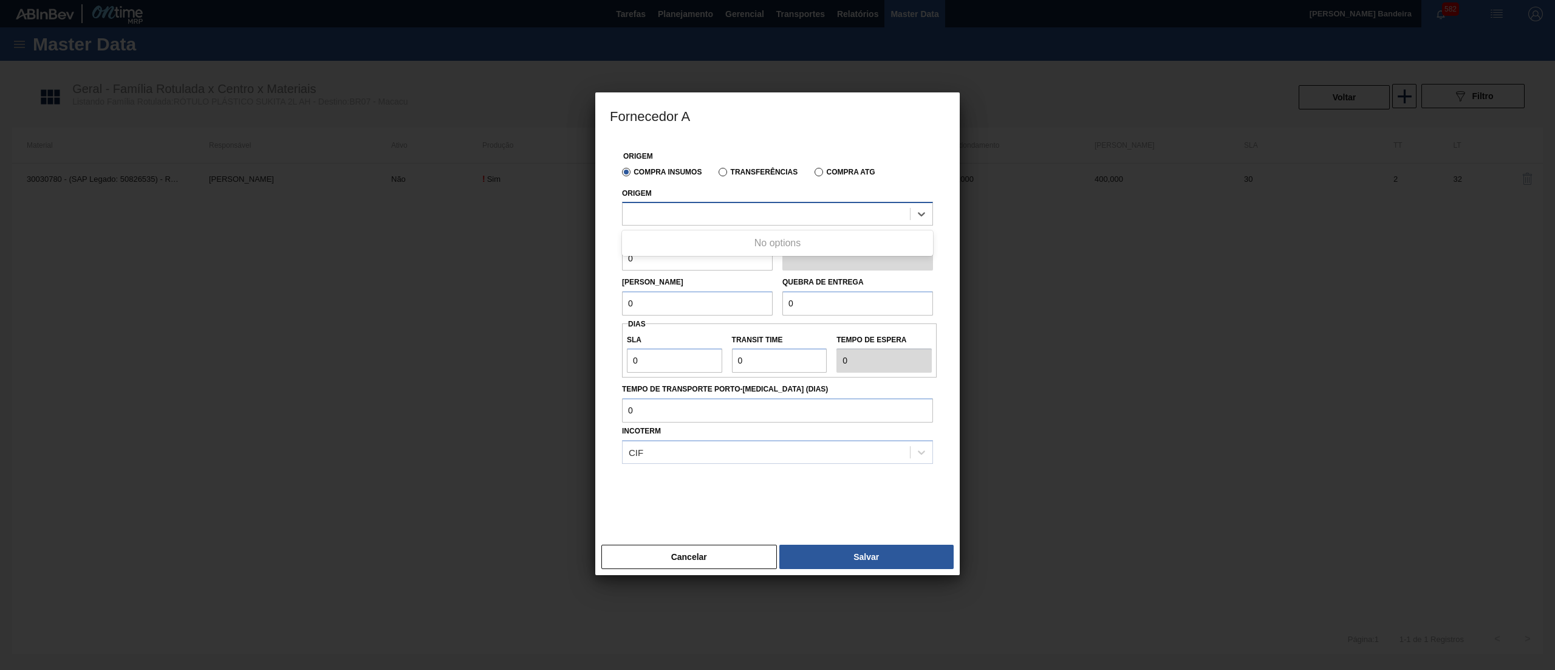
click at [766, 221] on div at bounding box center [766, 214] width 287 height 18
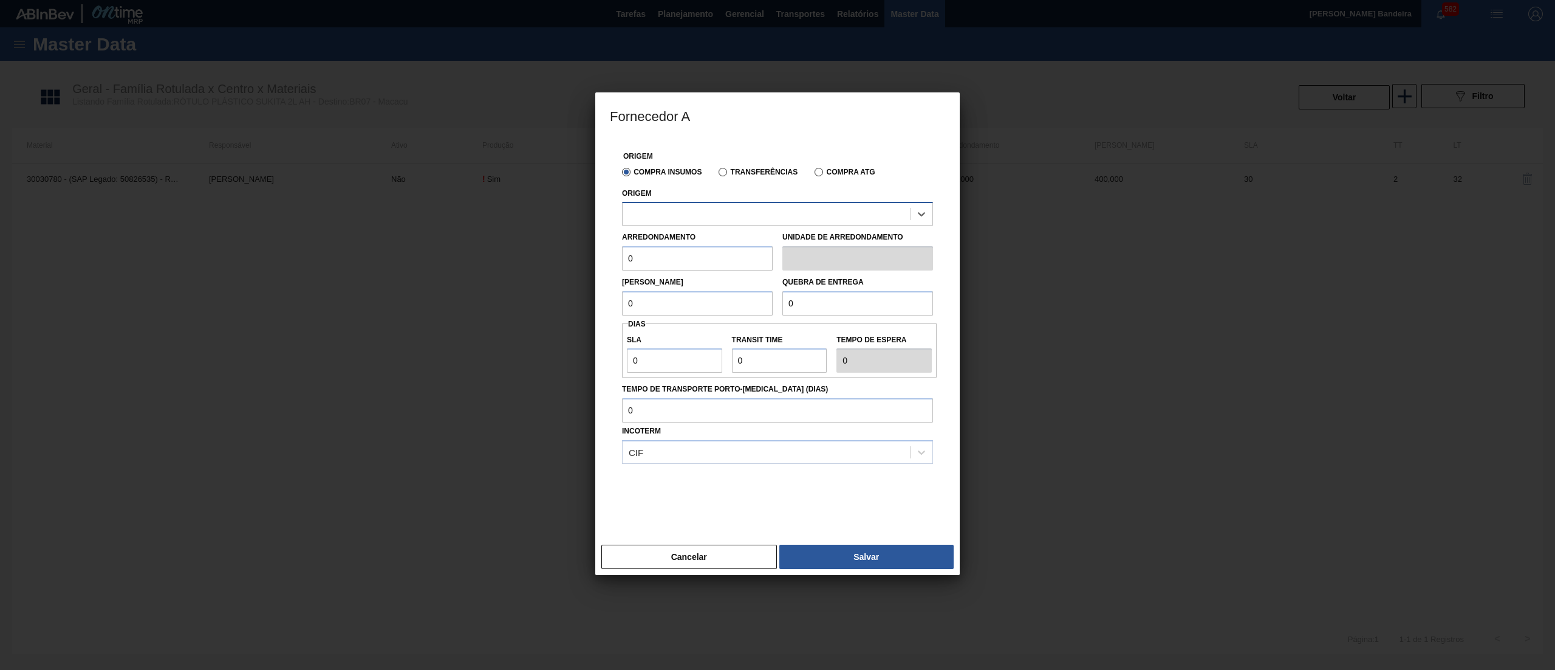
click at [766, 221] on div at bounding box center [766, 214] width 287 height 18
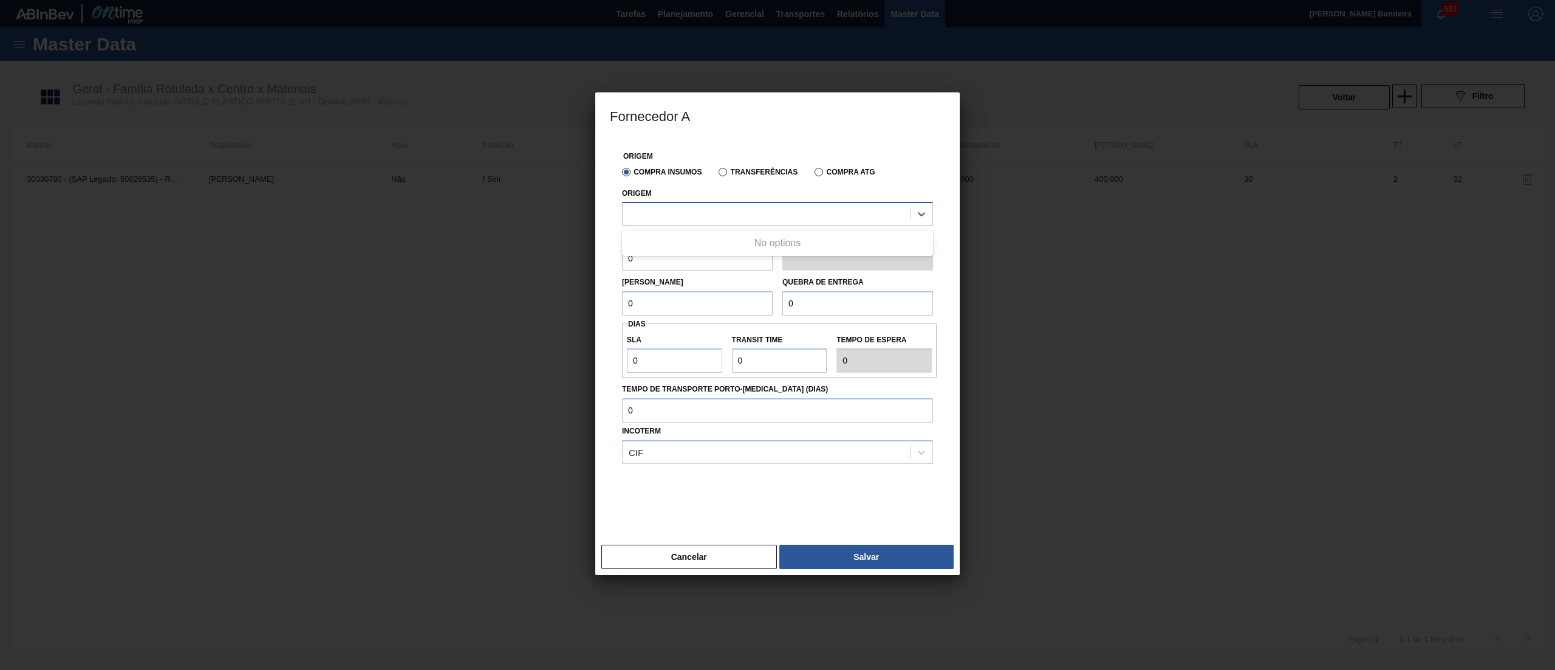
click at [766, 221] on div at bounding box center [766, 214] width 287 height 18
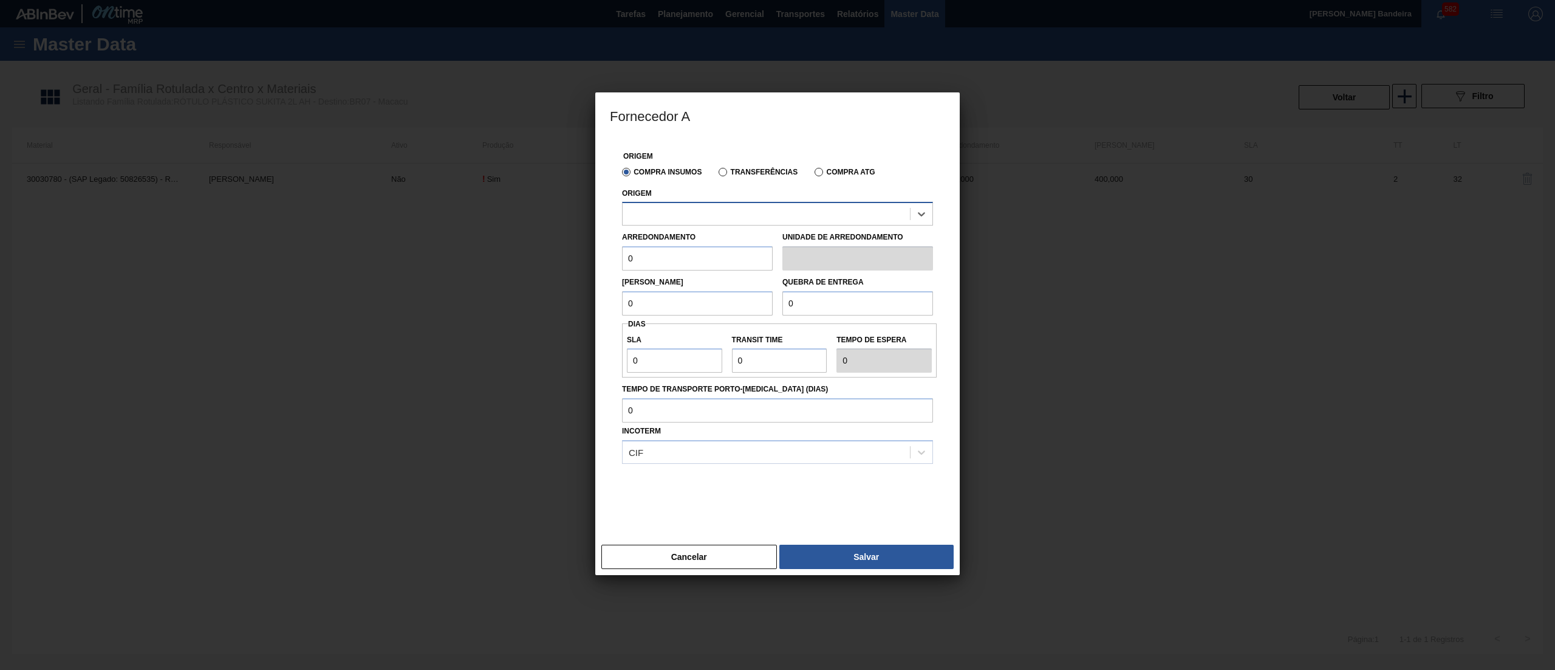
click at [766, 221] on div at bounding box center [766, 214] width 287 height 18
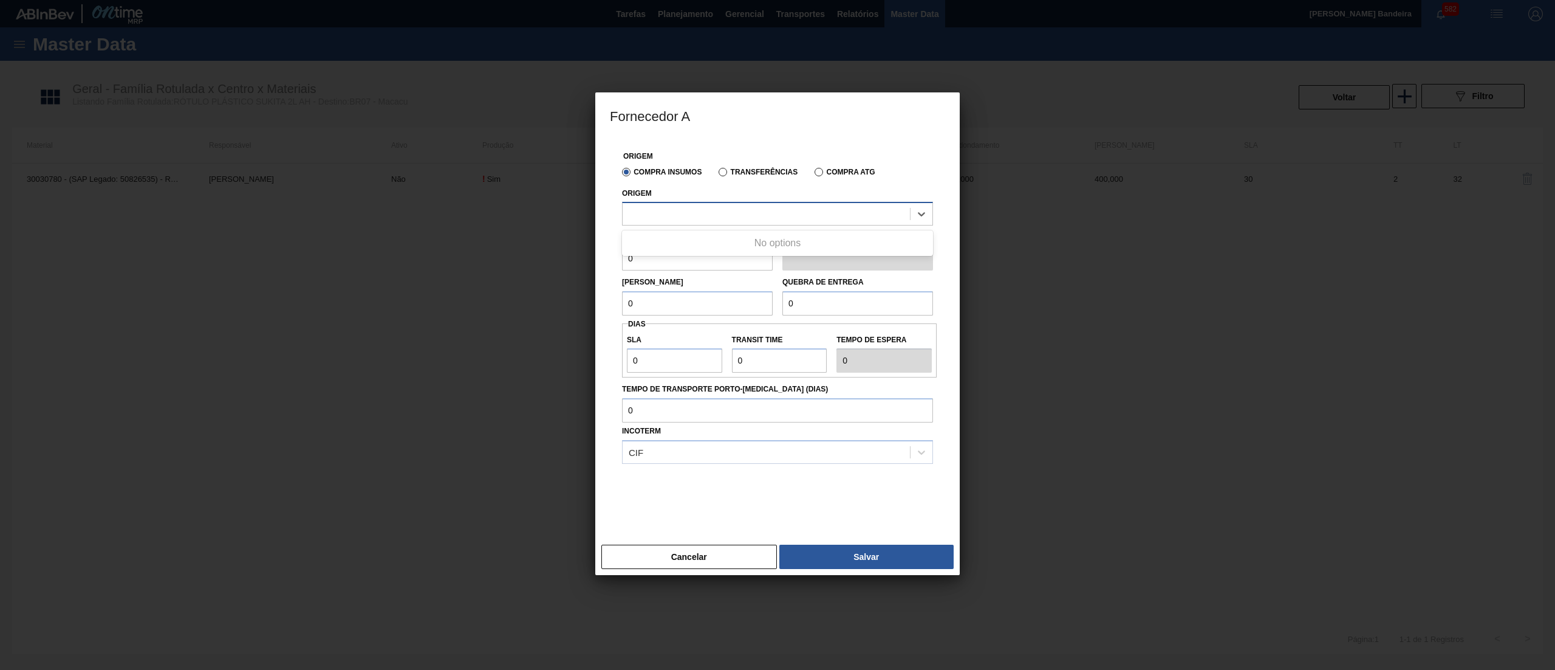
click at [766, 221] on div at bounding box center [766, 214] width 287 height 18
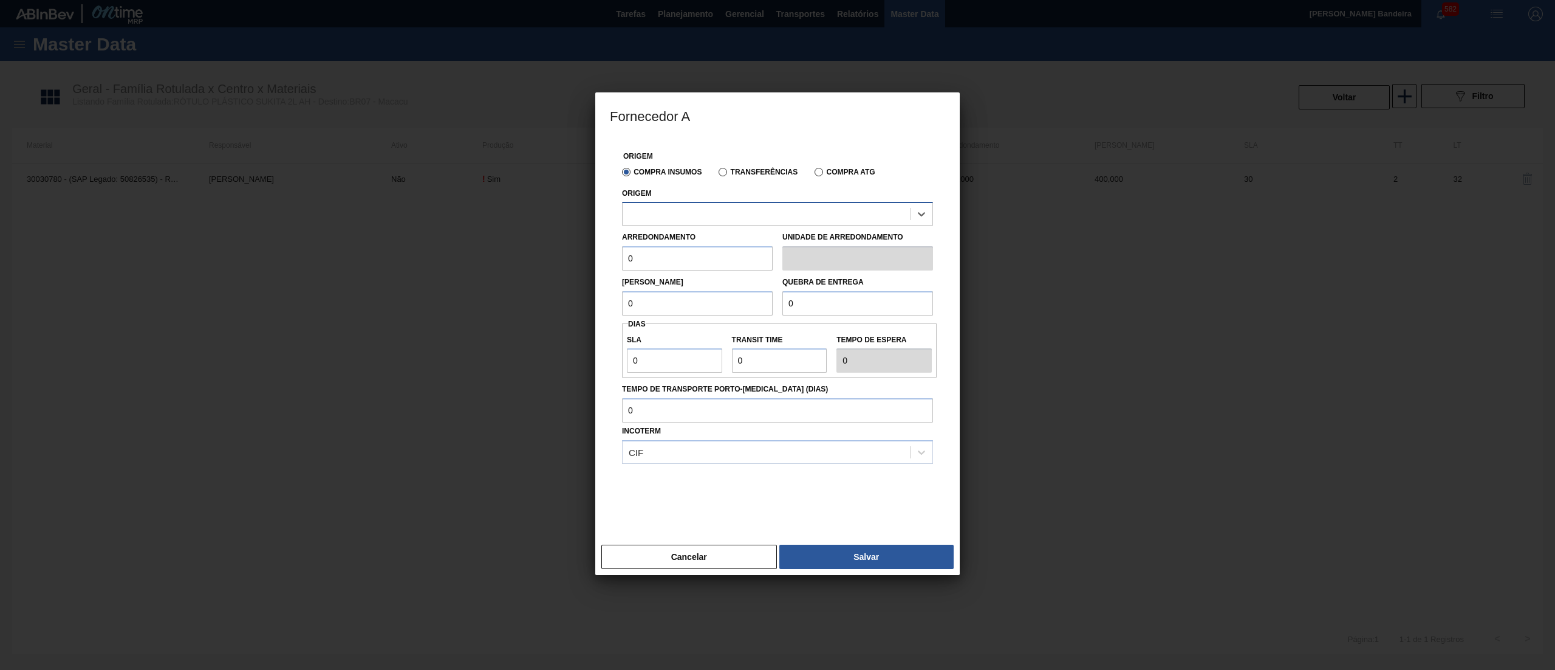
click at [766, 221] on div at bounding box center [766, 214] width 287 height 18
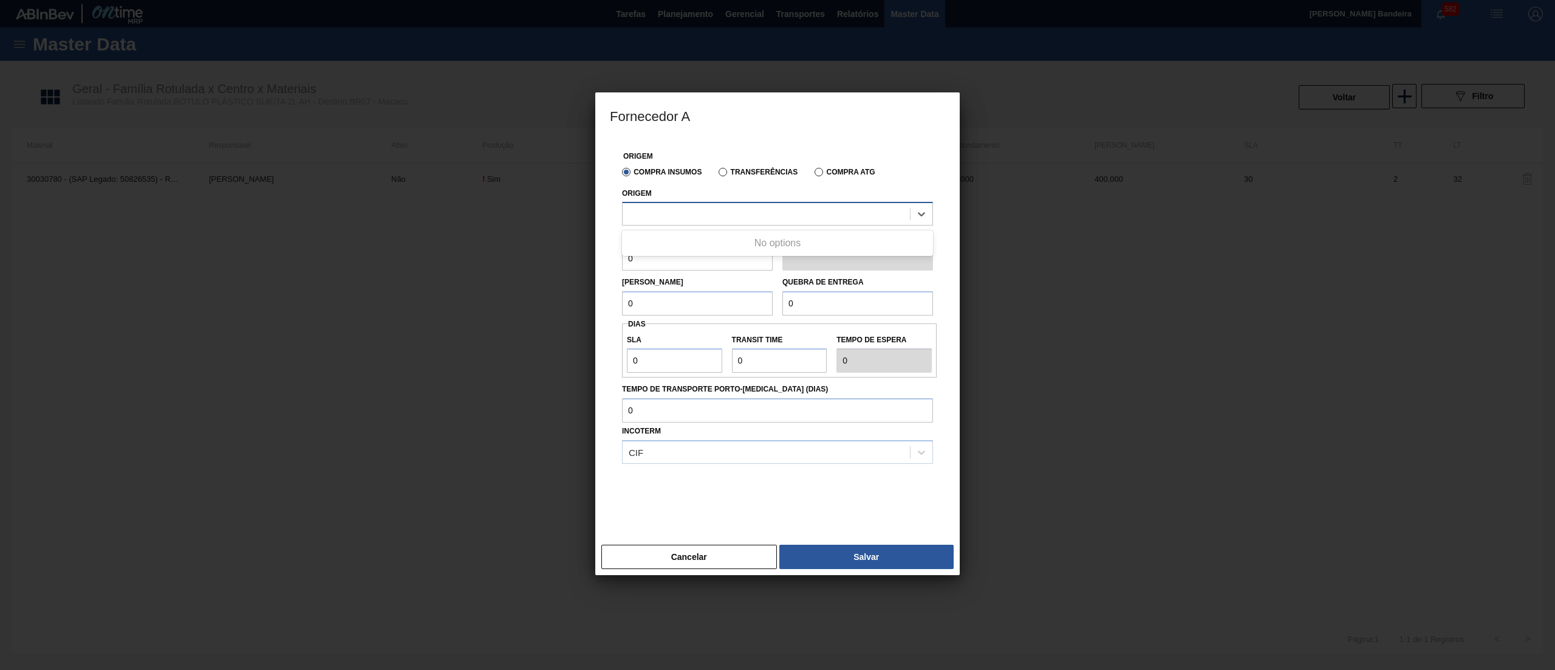
click at [766, 221] on div at bounding box center [766, 214] width 287 height 18
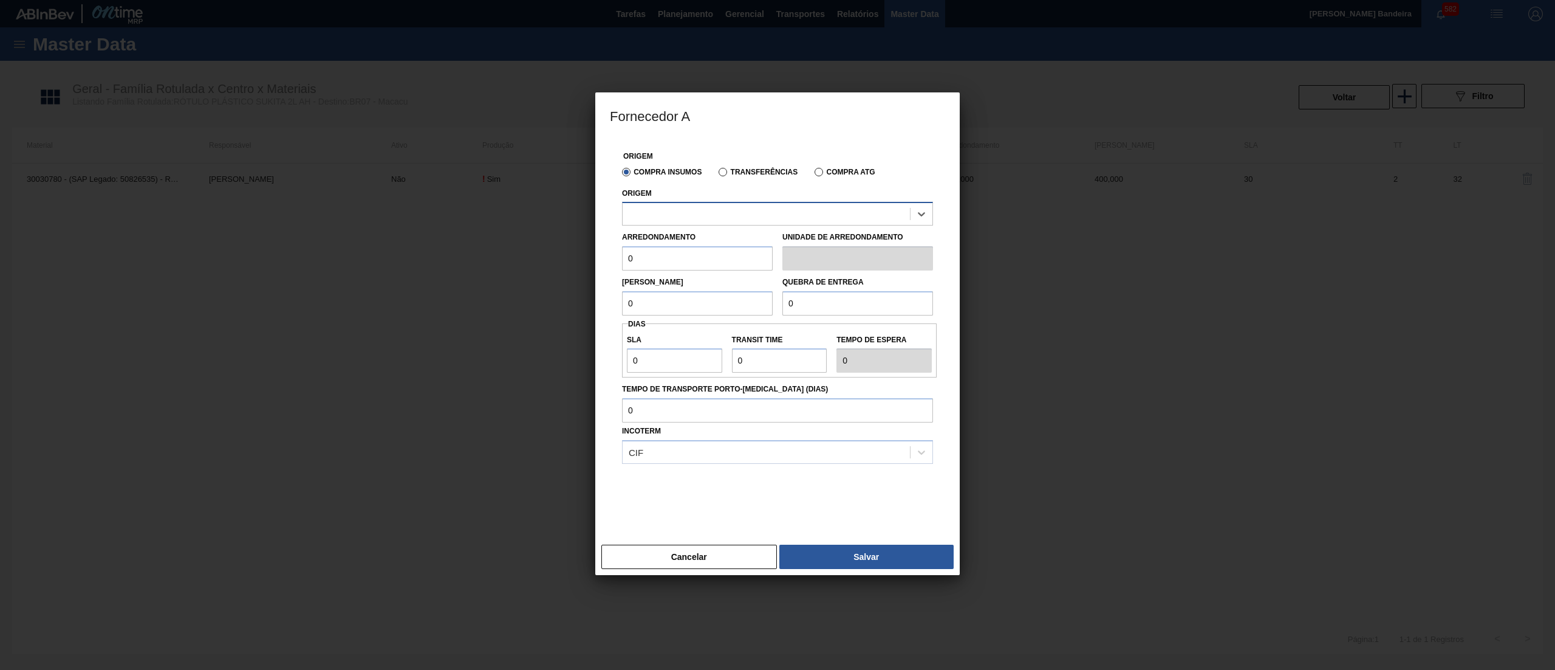
click at [766, 221] on div at bounding box center [766, 214] width 287 height 18
click at [798, 207] on div at bounding box center [766, 214] width 287 height 18
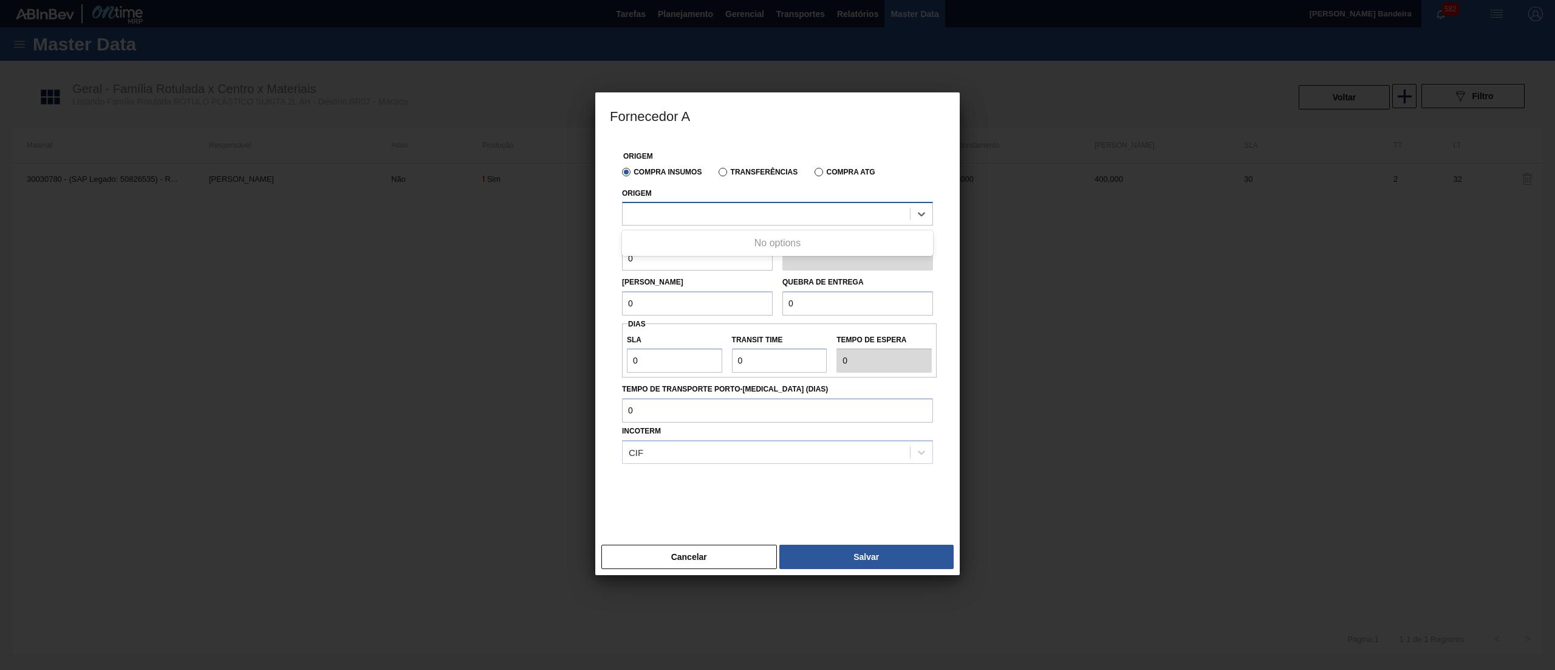
click at [798, 207] on div at bounding box center [766, 214] width 287 height 18
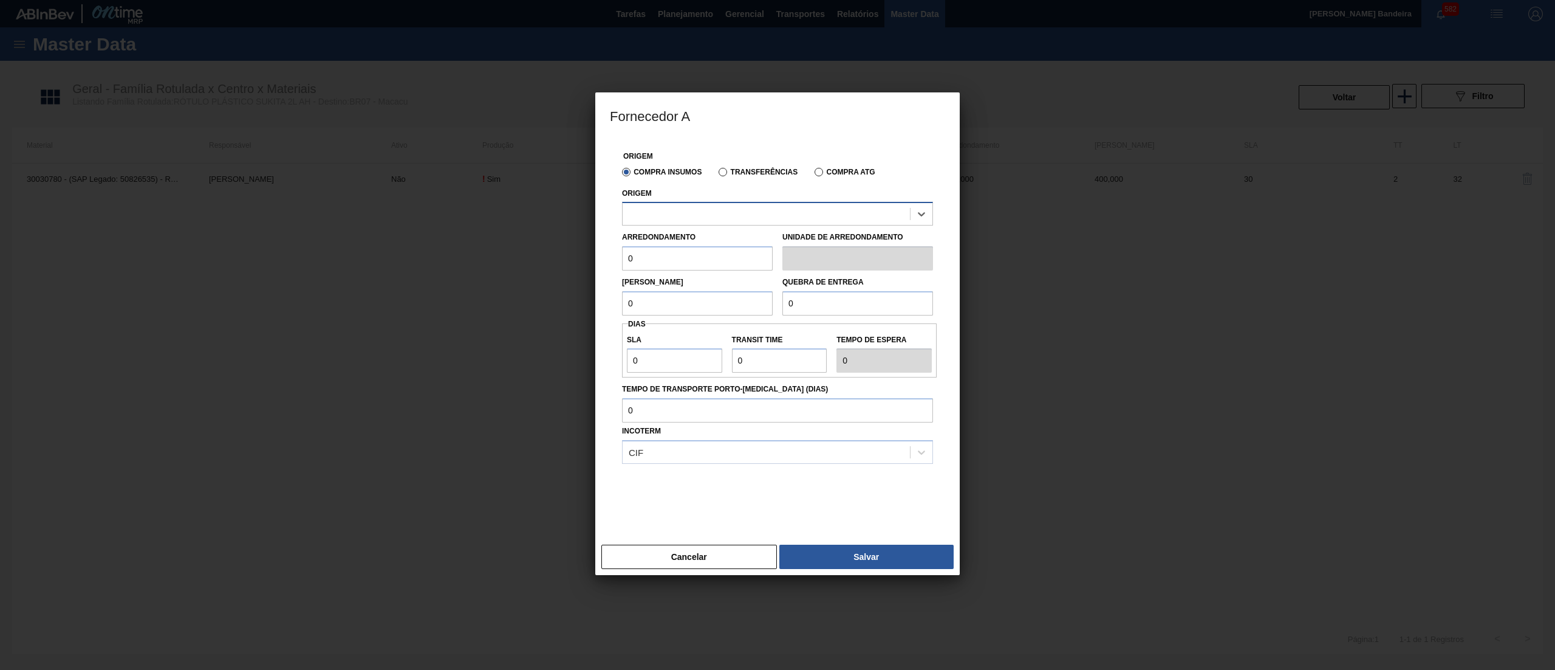
click at [798, 207] on div at bounding box center [766, 214] width 287 height 18
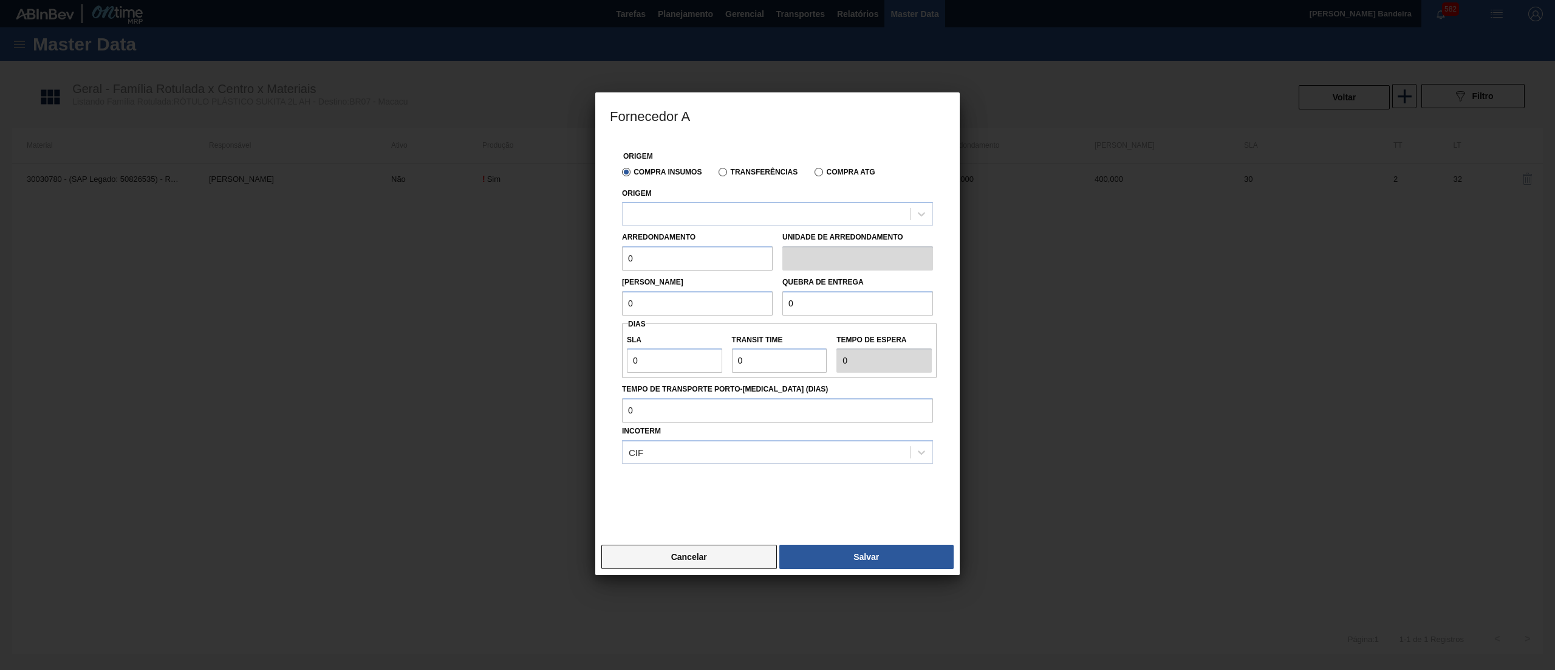
click at [732, 544] on button "Cancelar" at bounding box center [690, 556] width 176 height 24
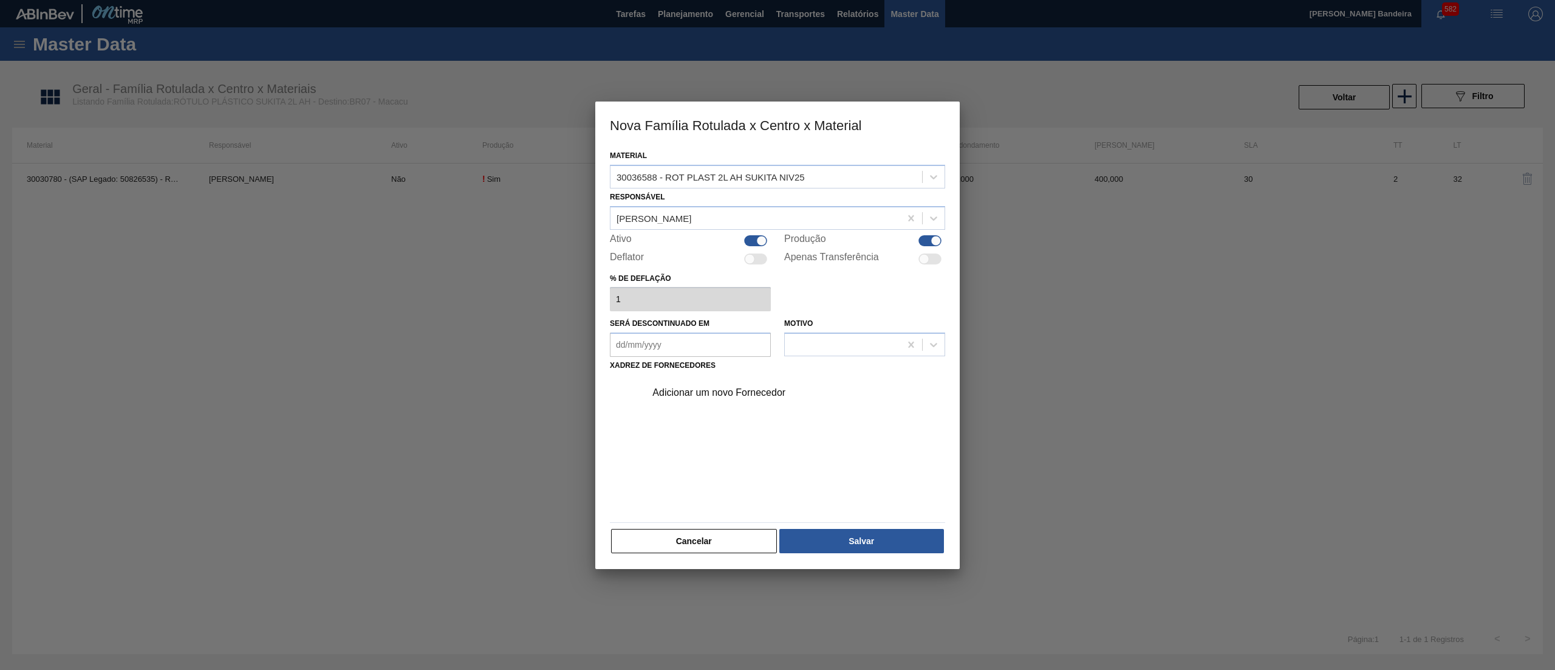
click at [753, 235] on div at bounding box center [755, 240] width 23 height 11
checkbox input "false"
click at [844, 533] on button "Salvar" at bounding box center [862, 541] width 165 height 24
click at [737, 530] on button "Cancelar" at bounding box center [694, 541] width 166 height 24
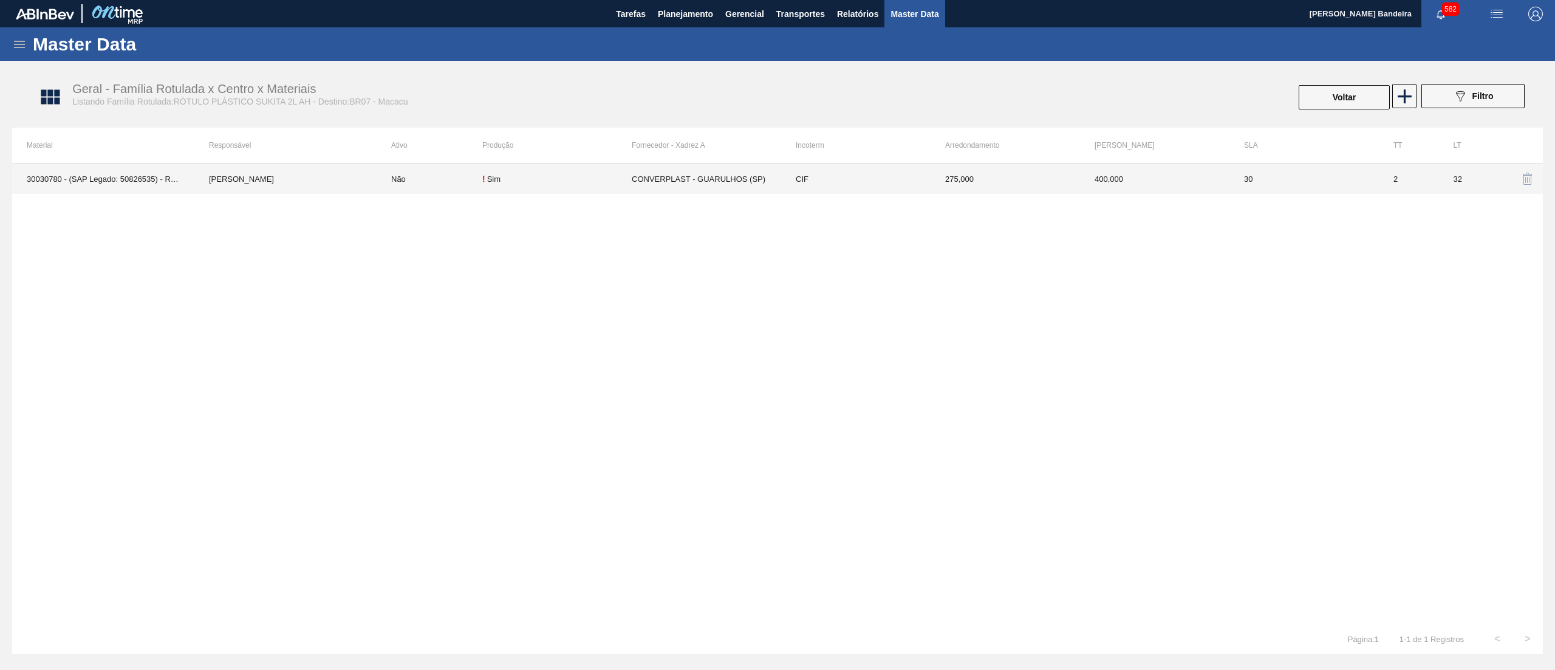
click at [650, 167] on td "CONVERPLAST - GUARULHOS (SP)" at bounding box center [706, 178] width 149 height 30
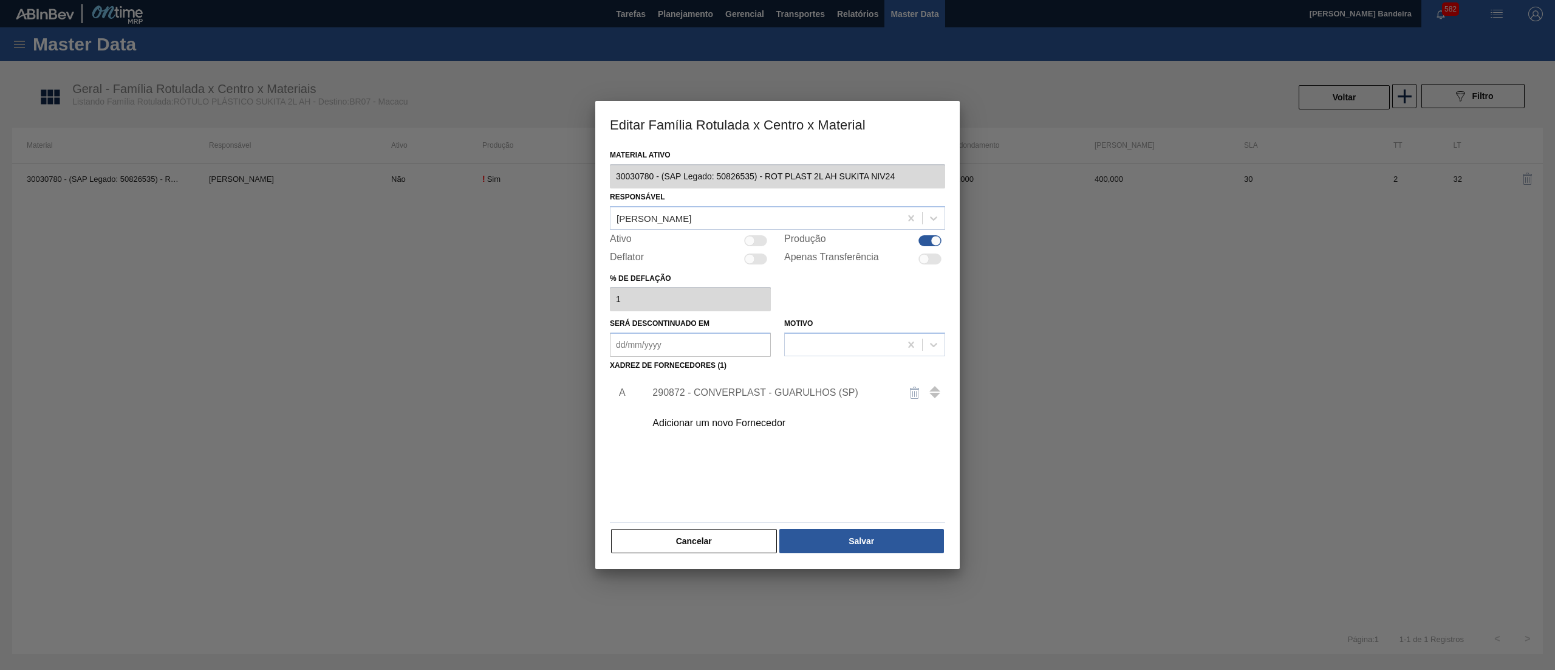
click at [756, 243] on div at bounding box center [755, 240] width 23 height 11
checkbox input "true"
click at [839, 542] on button "Salvar" at bounding box center [862, 541] width 165 height 24
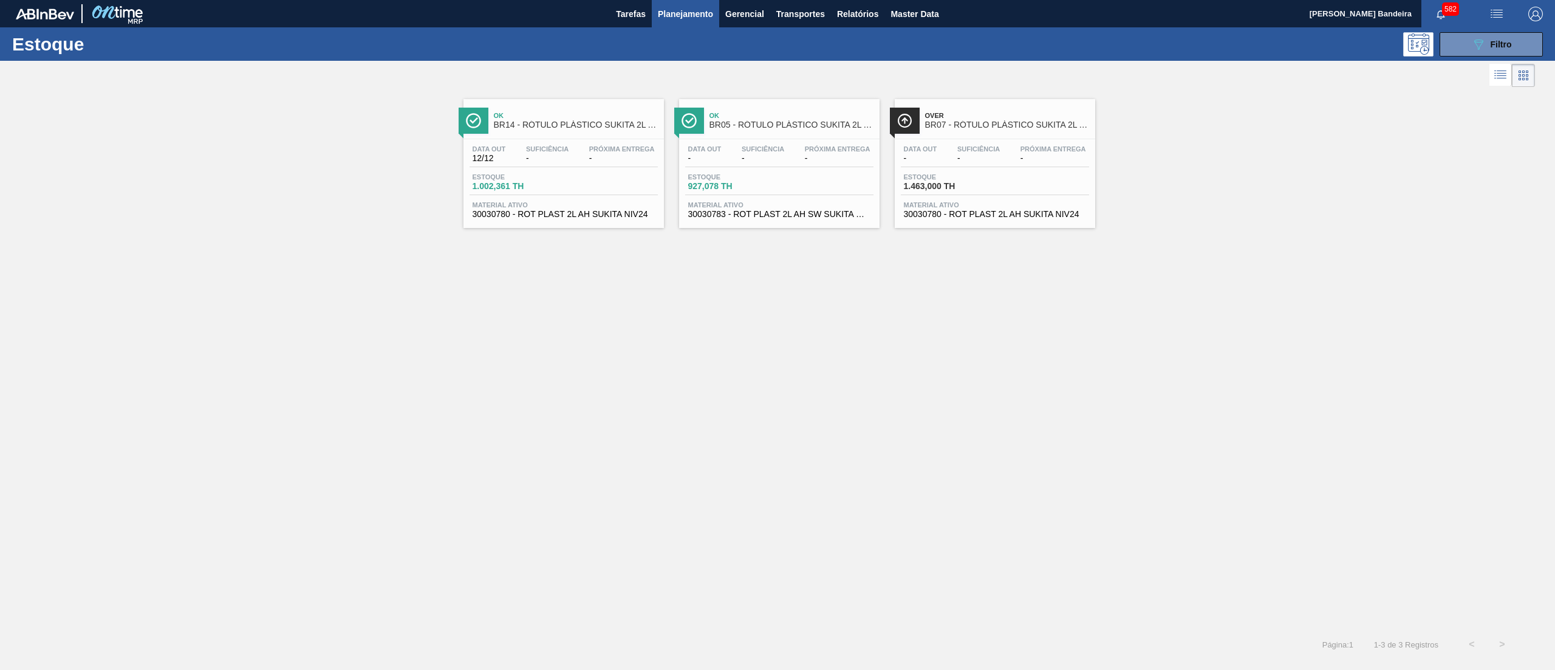
click at [764, 218] on span "30030783 - ROT PLAST 2L AH SW SUKITA NIV24" at bounding box center [779, 214] width 182 height 9
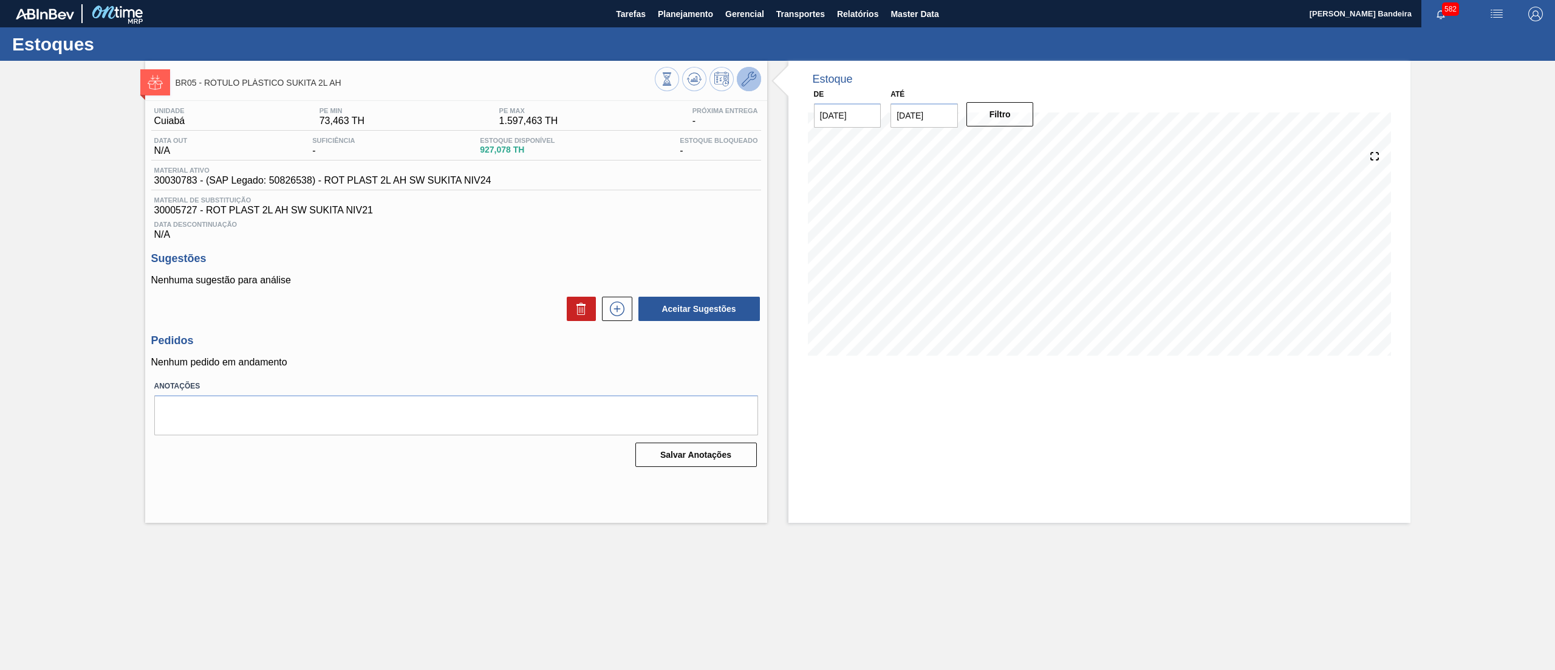
click at [752, 74] on icon at bounding box center [749, 79] width 15 height 15
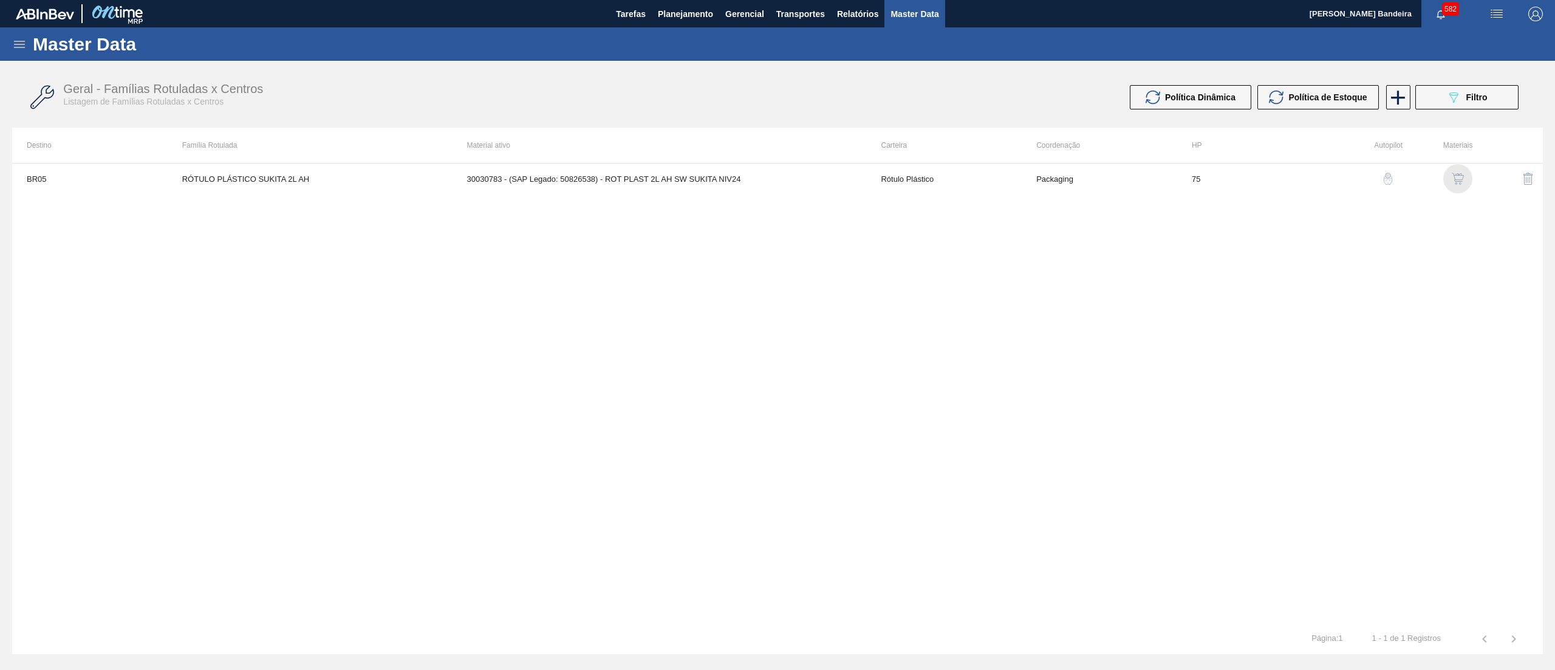
click at [1456, 173] on img "button" at bounding box center [1458, 179] width 12 height 12
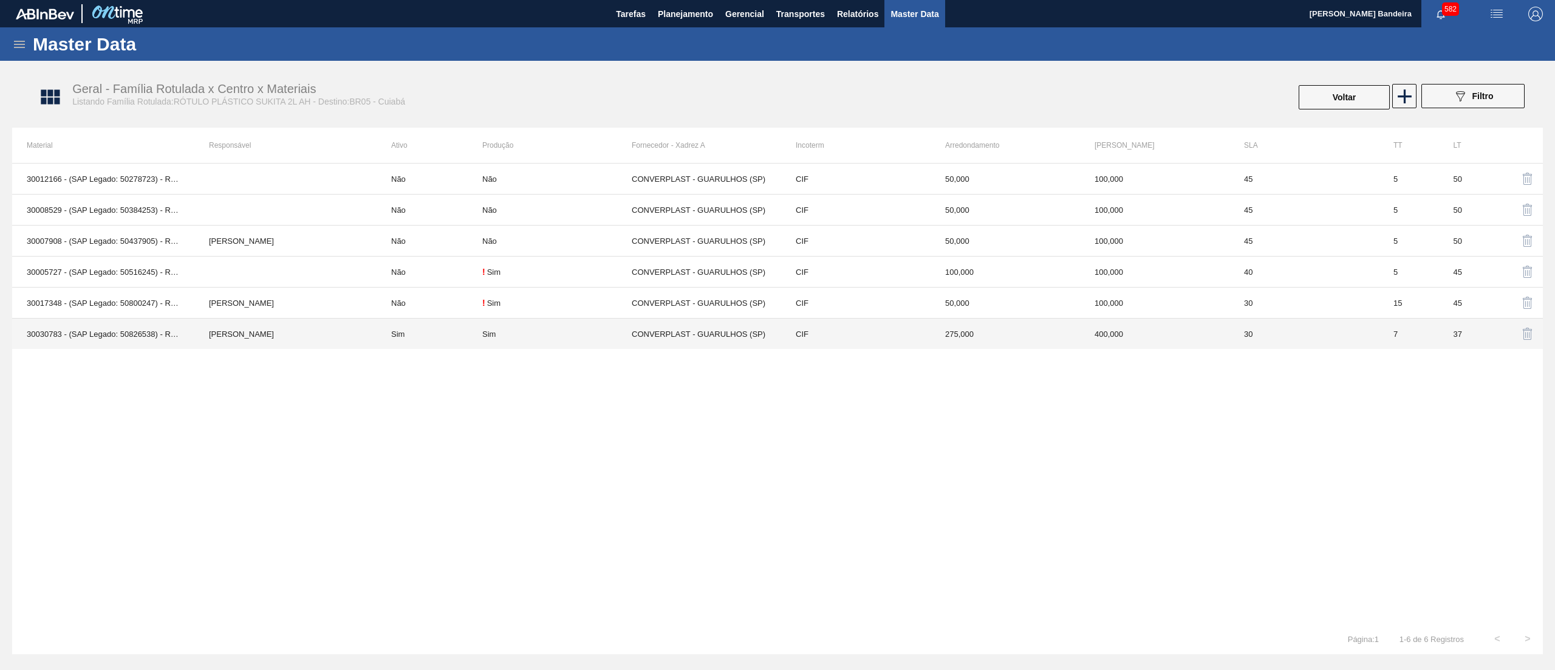
click at [558, 344] on td "Sim" at bounding box center [556, 333] width 149 height 31
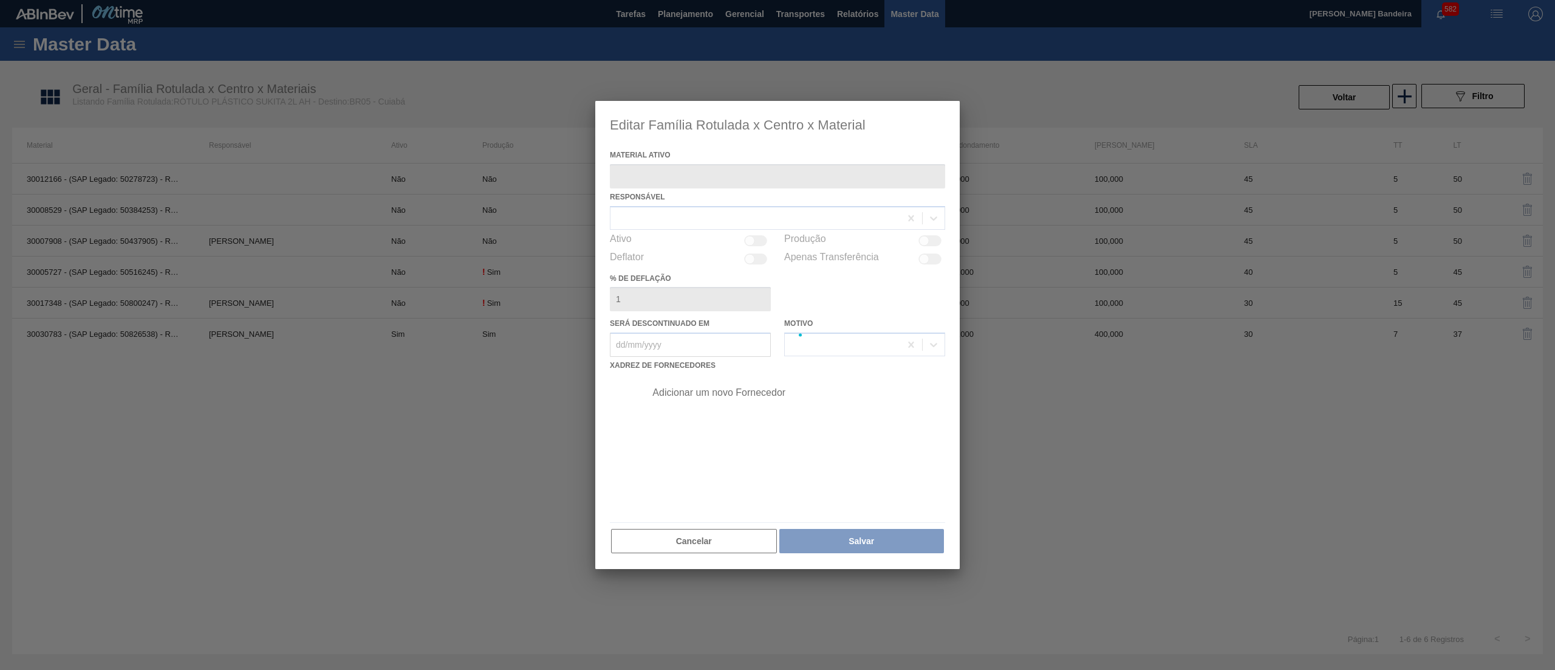
type ativo "30030783 - (SAP Legado: 50826538) - ROT PLAST 2L AH SW SUKITA NIV24"
checkbox input "true"
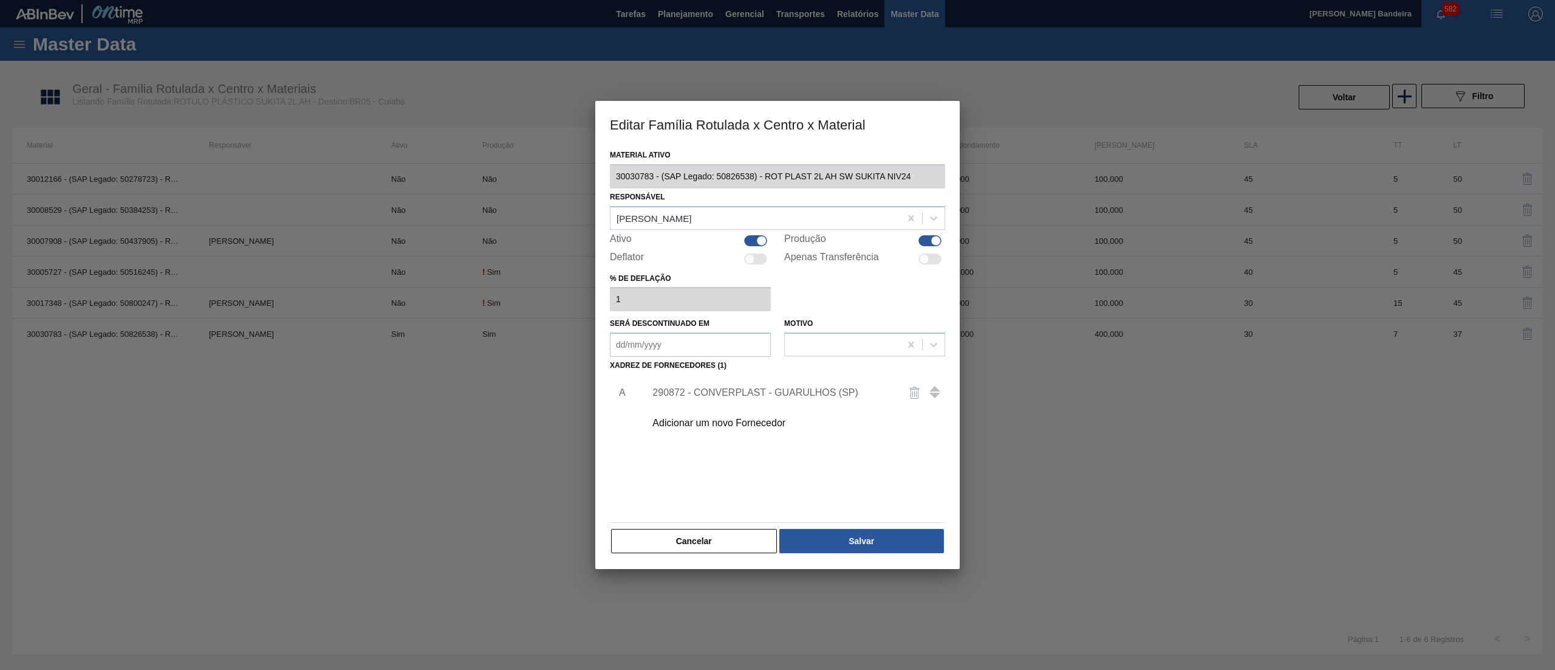
click at [756, 238] on div at bounding box center [761, 240] width 10 height 10
checkbox input "false"
click at [864, 543] on button "Salvar" at bounding box center [862, 541] width 165 height 24
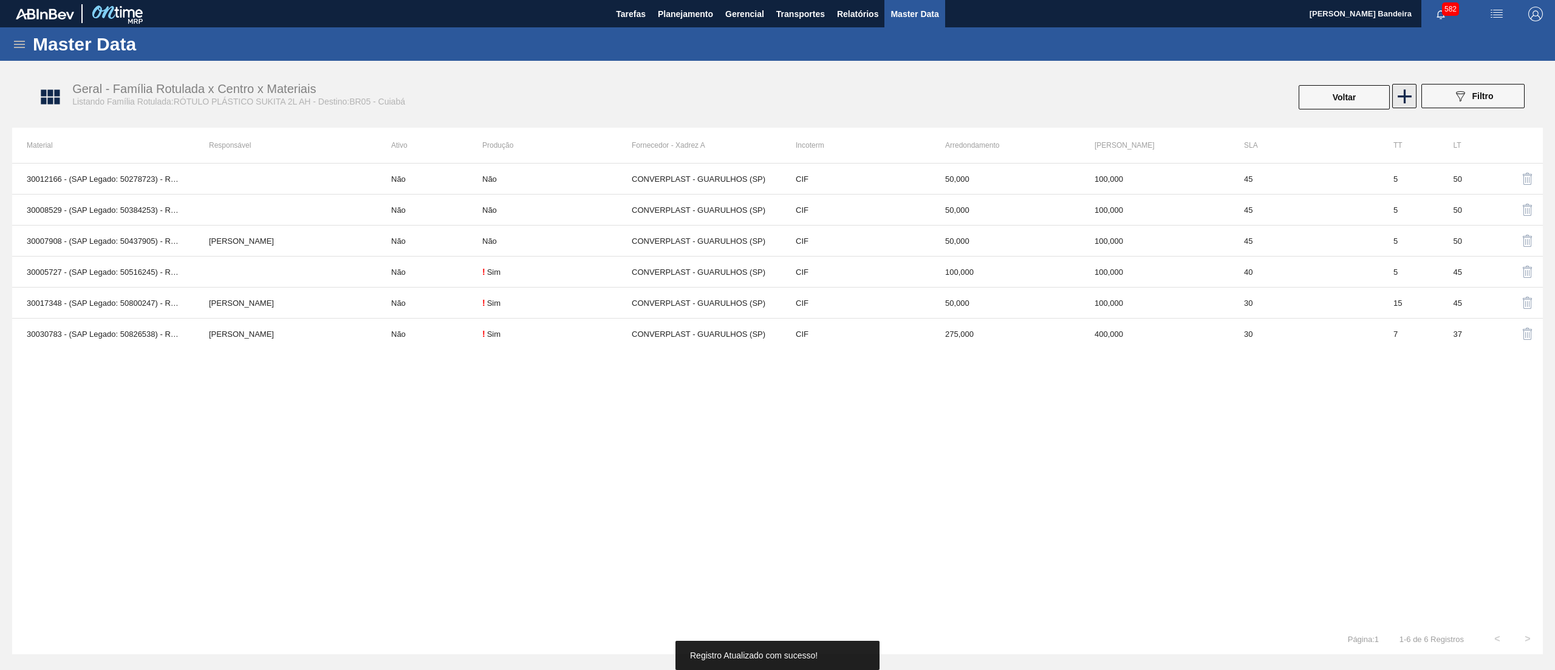
click at [1398, 95] on icon at bounding box center [1405, 96] width 14 height 14
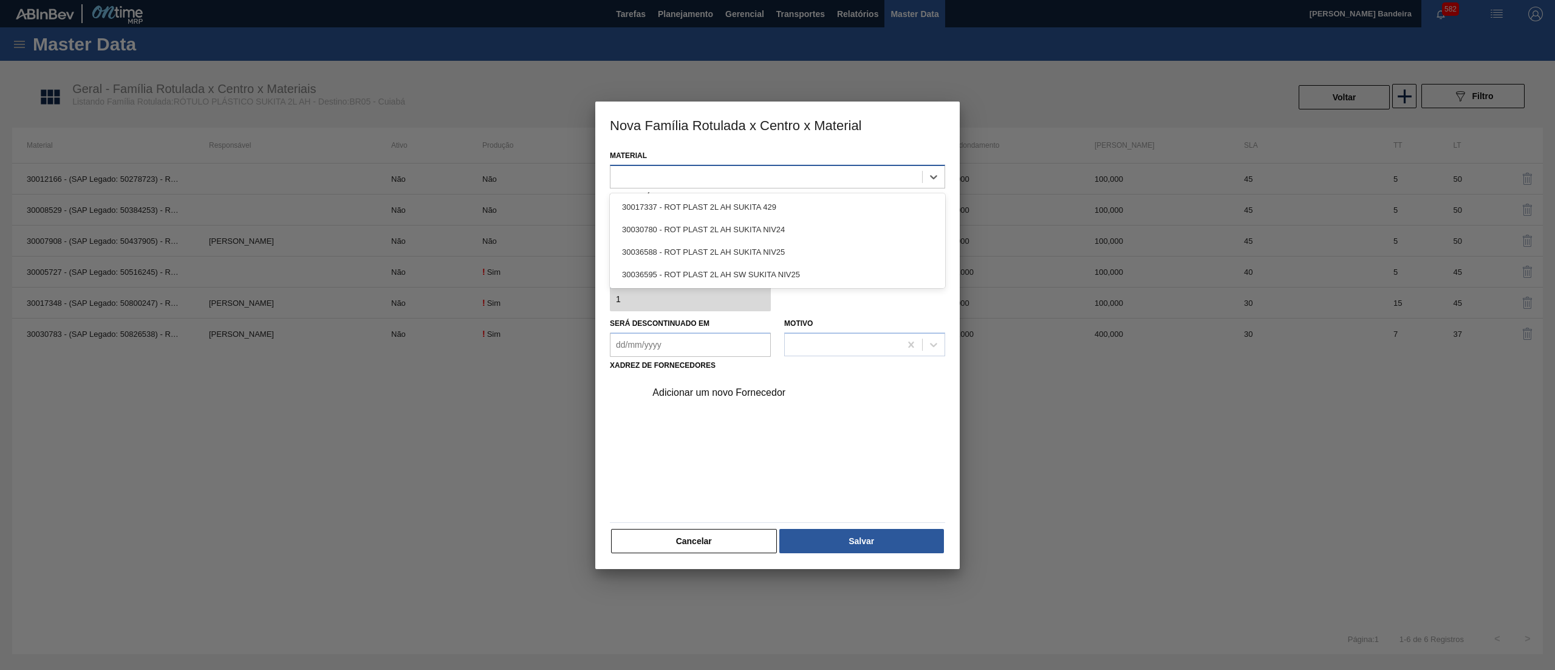
click at [784, 176] on div at bounding box center [767, 177] width 312 height 18
click at [786, 283] on div "30036595 - ROT PLAST 2L AH SW SUKITA NIV25" at bounding box center [777, 274] width 335 height 22
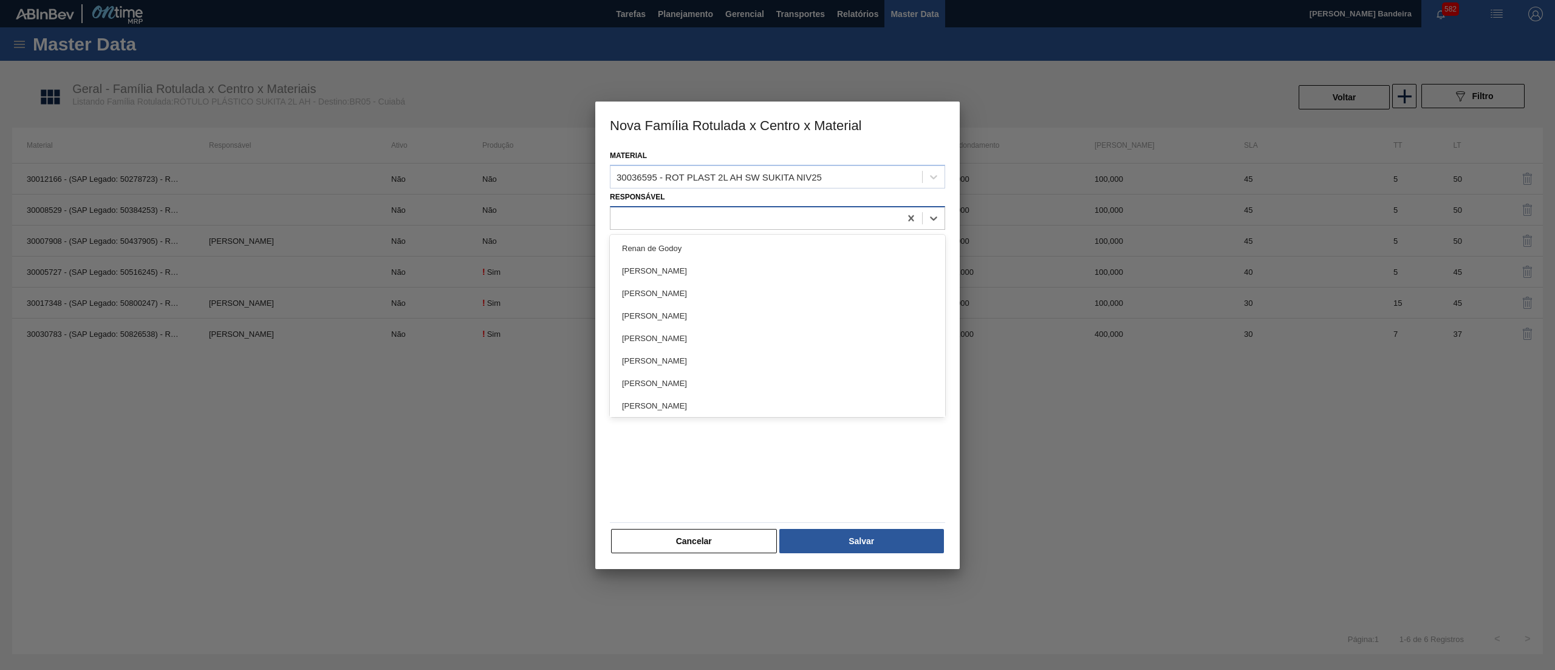
click at [772, 214] on div at bounding box center [756, 218] width 290 height 18
type input "far"
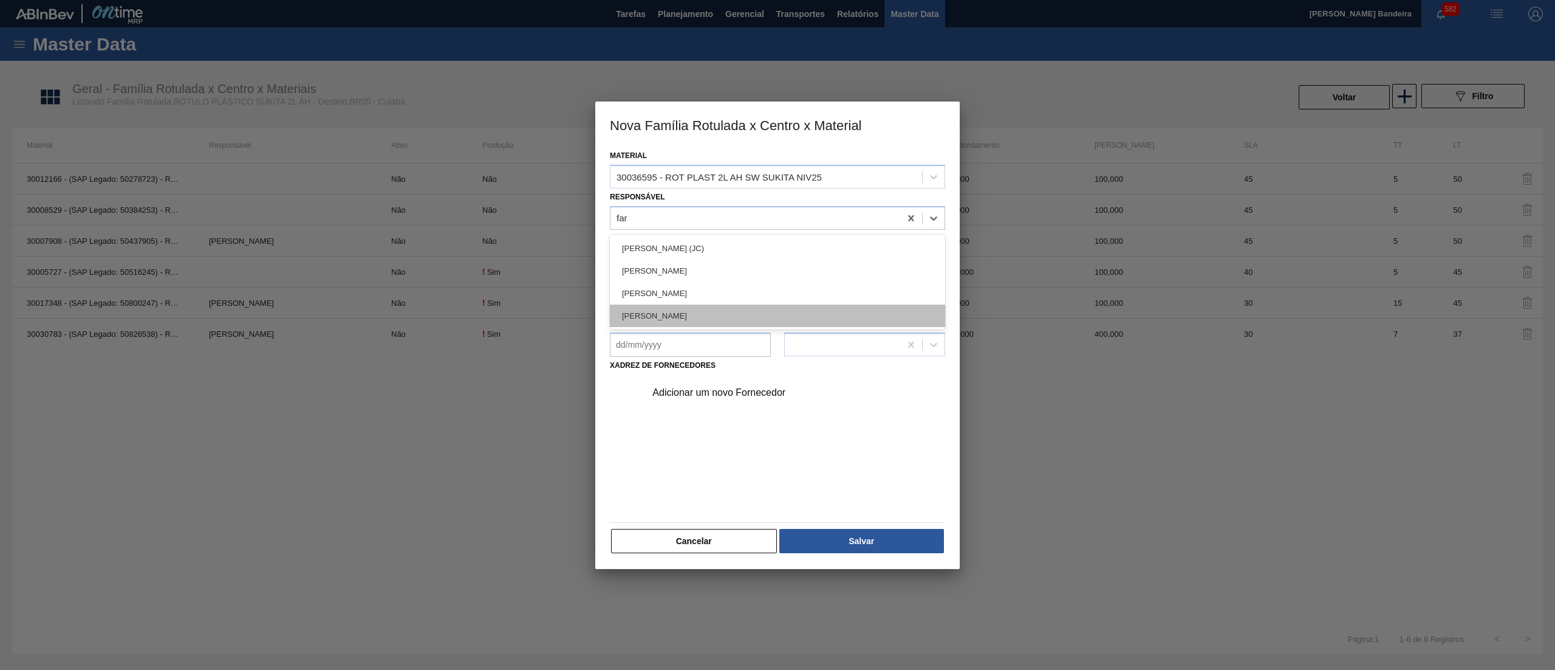
click at [747, 309] on div "[PERSON_NAME]" at bounding box center [777, 315] width 335 height 22
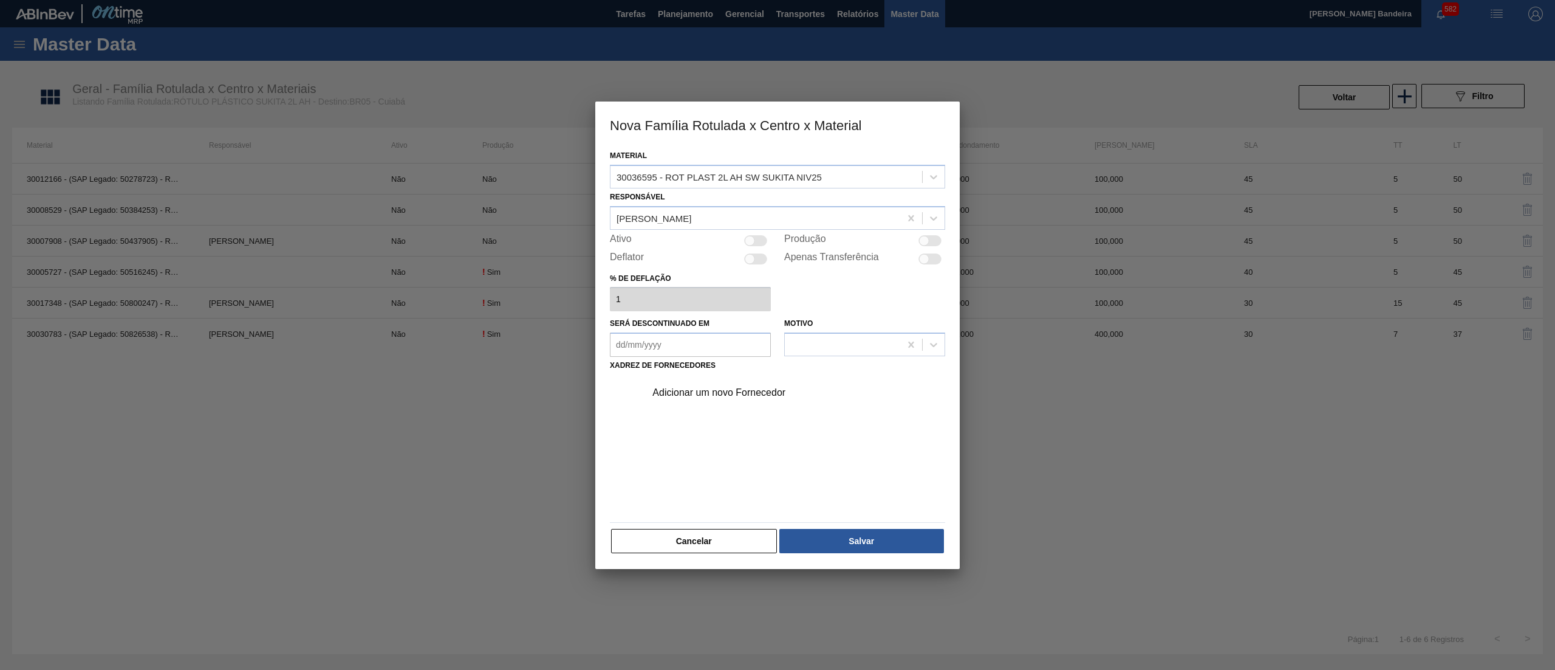
click at [764, 239] on div at bounding box center [755, 240] width 23 height 11
checkbox input "true"
click at [761, 391] on div "Adicionar um novo Fornecedor" at bounding box center [772, 392] width 238 height 11
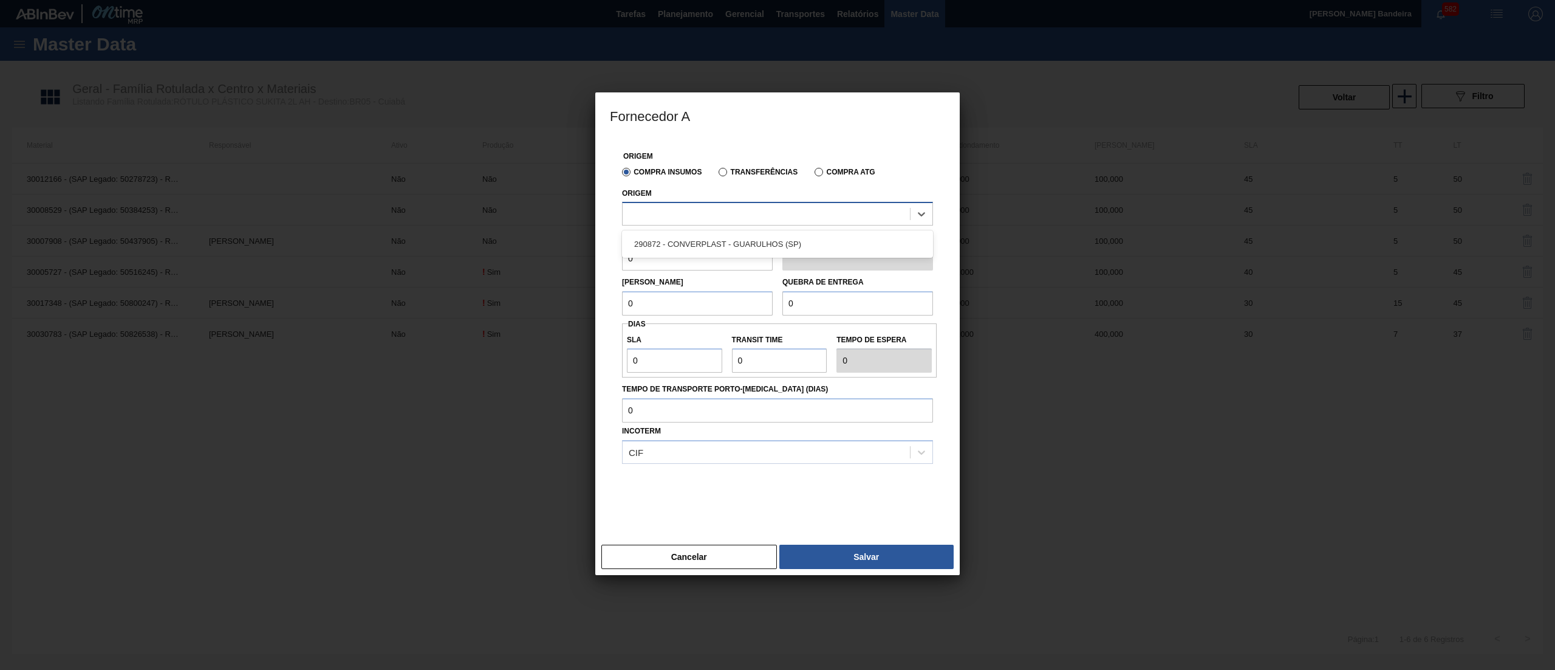
click at [802, 205] on div at bounding box center [766, 214] width 287 height 18
click at [809, 238] on div "290872 - CONVERPLAST - GUARULHOS (SP)" at bounding box center [777, 244] width 311 height 22
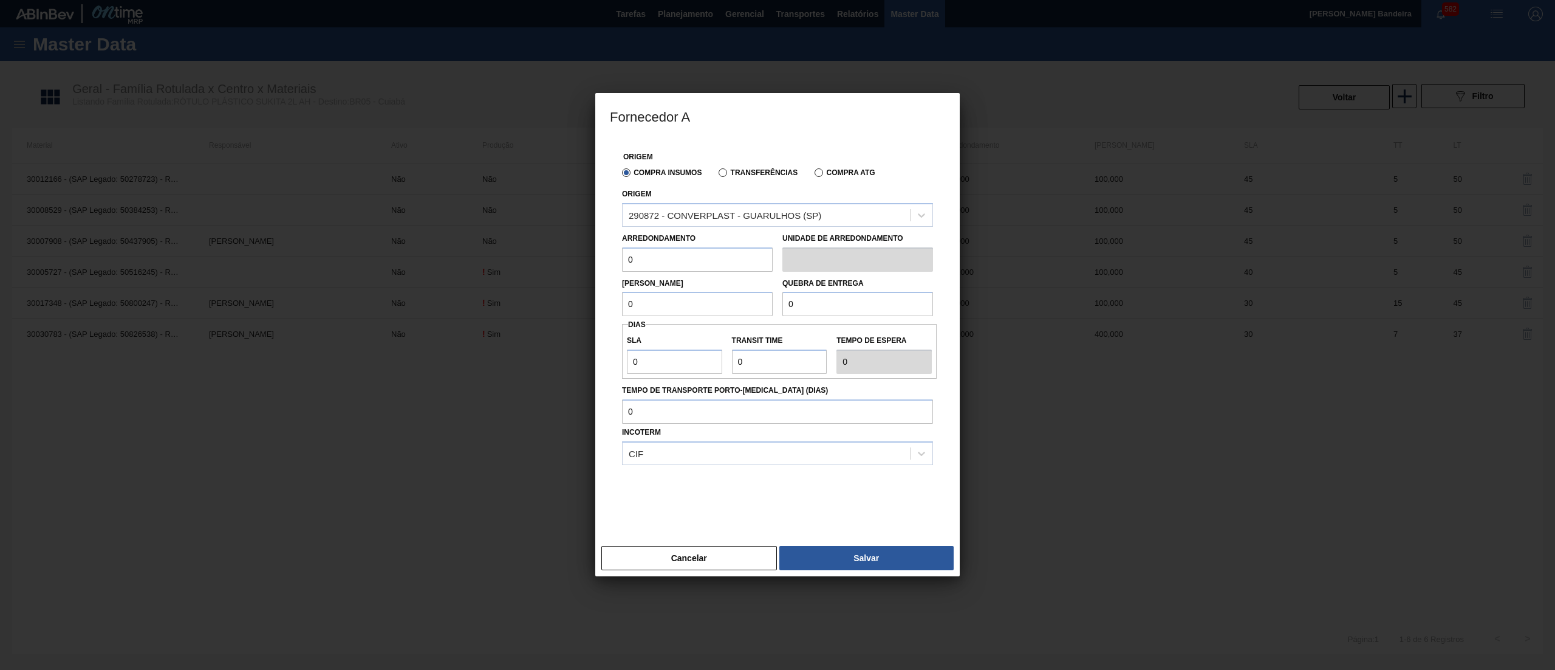
drag, startPoint x: 696, startPoint y: 260, endPoint x: 507, endPoint y: 266, distance: 189.1
click at [507, 266] on div "Fornecedor A Origem Compra Insumos Transferências Compra ATG Origem 290872 - CO…" at bounding box center [777, 335] width 1555 height 670
drag, startPoint x: 685, startPoint y: 267, endPoint x: 549, endPoint y: 257, distance: 136.4
click at [549, 257] on div "Fornecedor A Origem Compra Insumos Transferências Compra ATG Origem 290872 - CO…" at bounding box center [777, 335] width 1555 height 670
type input "400"
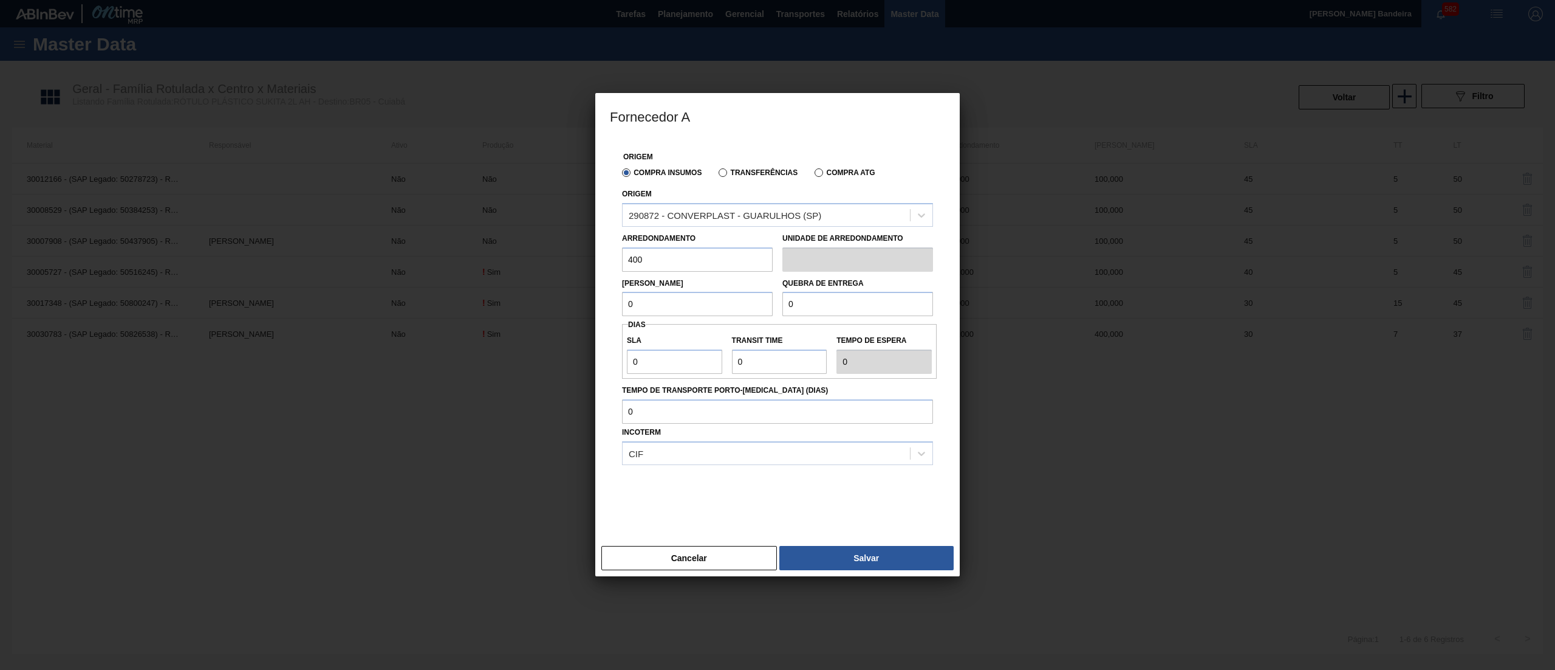
drag, startPoint x: 644, startPoint y: 303, endPoint x: 586, endPoint y: 306, distance: 58.4
click at [586, 306] on div "Fornecedor A Origem Compra Insumos Transferências Compra ATG Origem 290872 - CO…" at bounding box center [777, 335] width 1555 height 670
drag, startPoint x: 679, startPoint y: 254, endPoint x: 547, endPoint y: 269, distance: 132.1
click at [547, 269] on div "Fornecedor A Origem Compra Insumos Transferências Compra ATG Origem 290872 - CO…" at bounding box center [777, 335] width 1555 height 670
drag, startPoint x: 649, startPoint y: 306, endPoint x: 547, endPoint y: 314, distance: 101.7
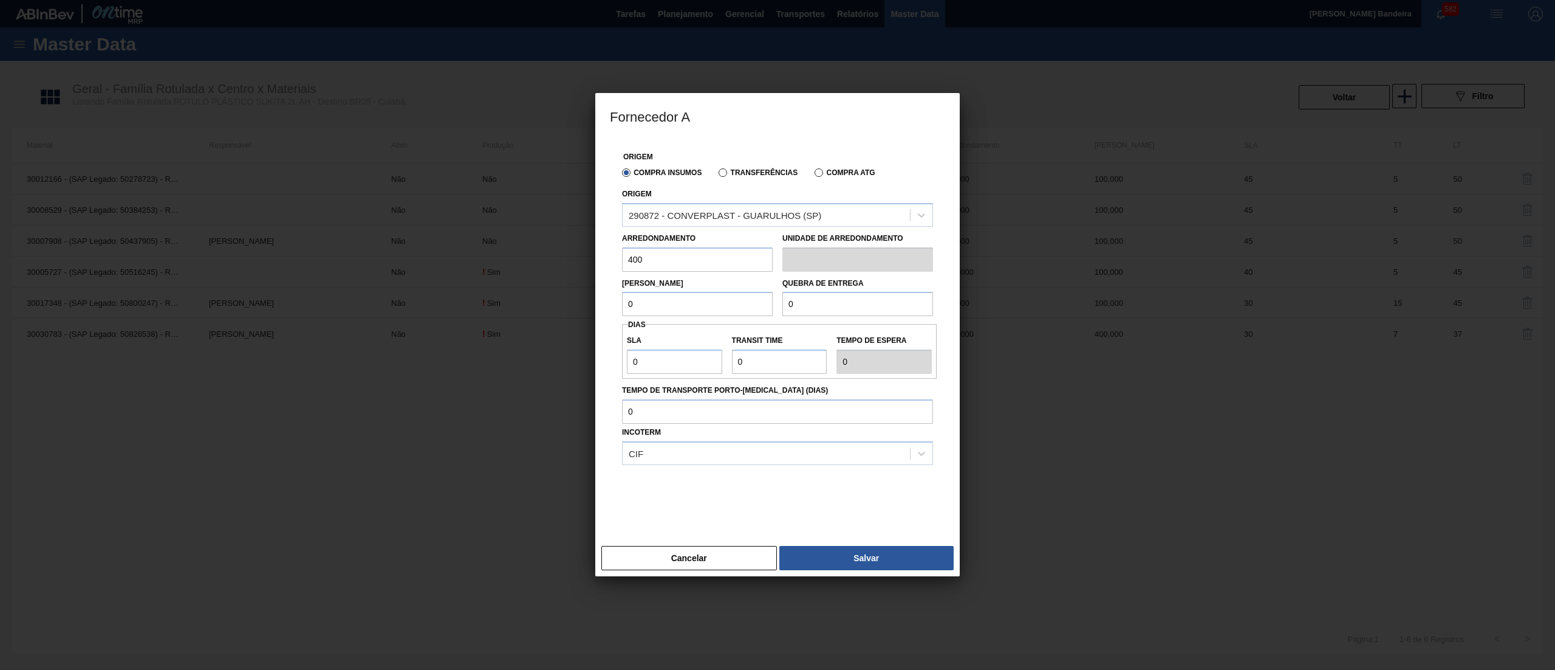
click at [547, 314] on div "Fornecedor A Origem Compra Insumos Transferências Compra ATG Origem 290872 - CO…" at bounding box center [777, 335] width 1555 height 670
paste input "40"
type input "400"
drag, startPoint x: 812, startPoint y: 296, endPoint x: 711, endPoint y: 309, distance: 101.7
click at [711, 309] on div "Lote Mínimo 400 Quebra de entrega 0" at bounding box center [777, 294] width 321 height 45
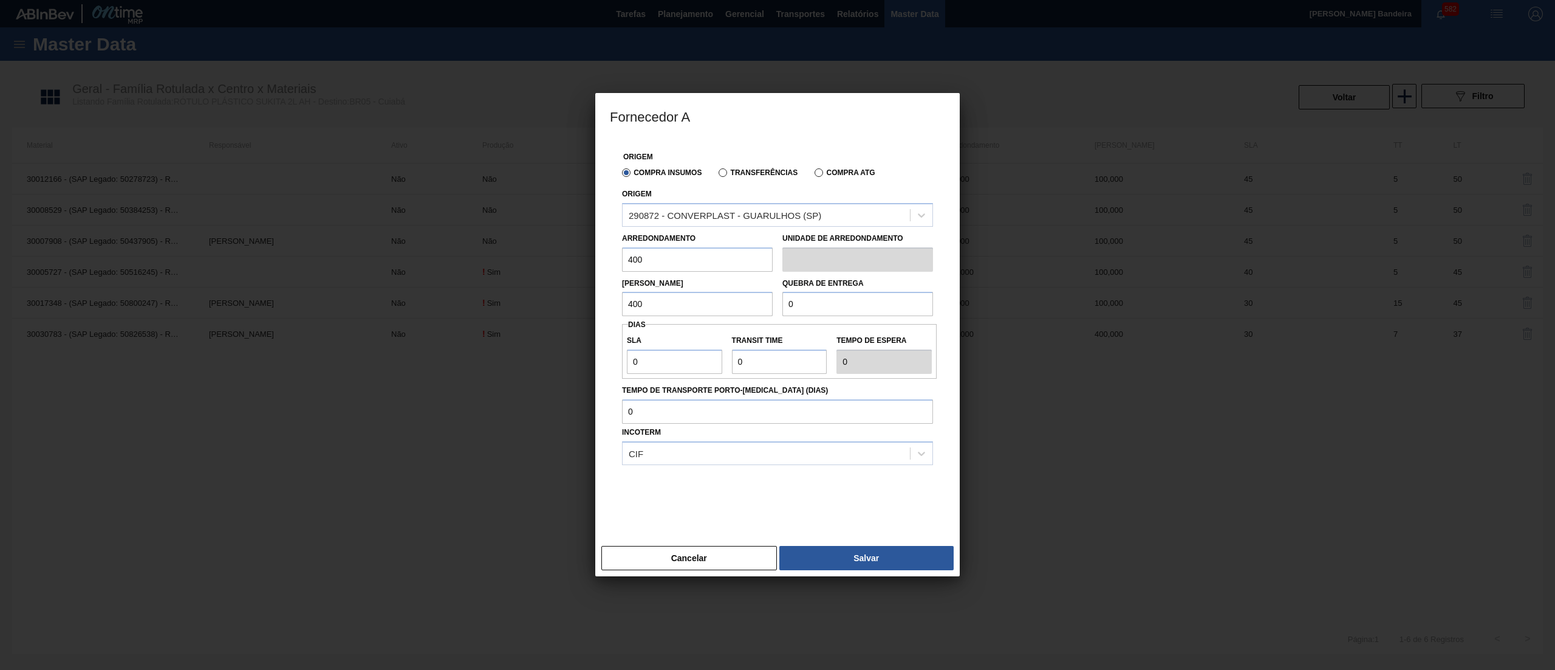
paste input "40"
type input "400"
drag, startPoint x: 656, startPoint y: 363, endPoint x: 506, endPoint y: 357, distance: 150.2
click at [506, 357] on div "Fornecedor A Origem Compra Insumos Transferências Compra ATG Origem 290872 - CO…" at bounding box center [777, 335] width 1555 height 670
type input "3"
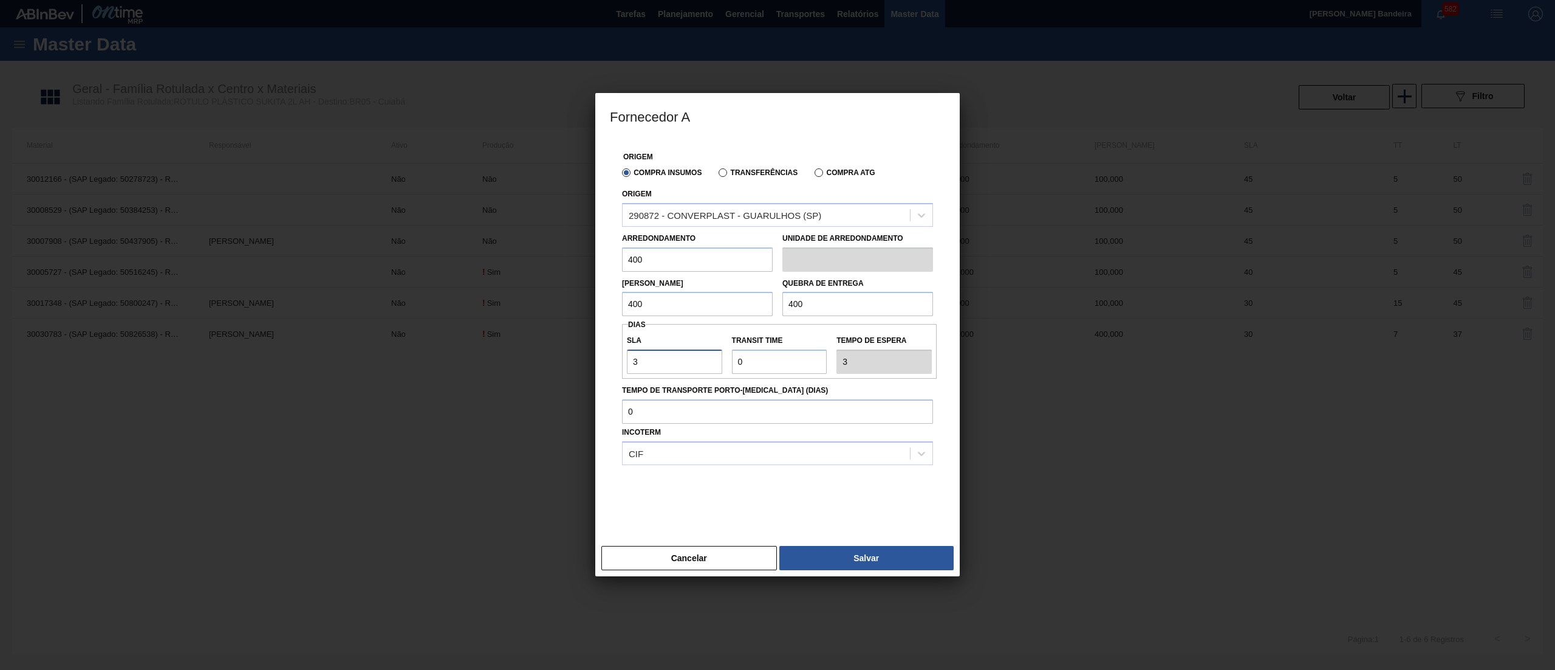
type input "3"
type input "30"
drag, startPoint x: 784, startPoint y: 371, endPoint x: 614, endPoint y: 368, distance: 170.1
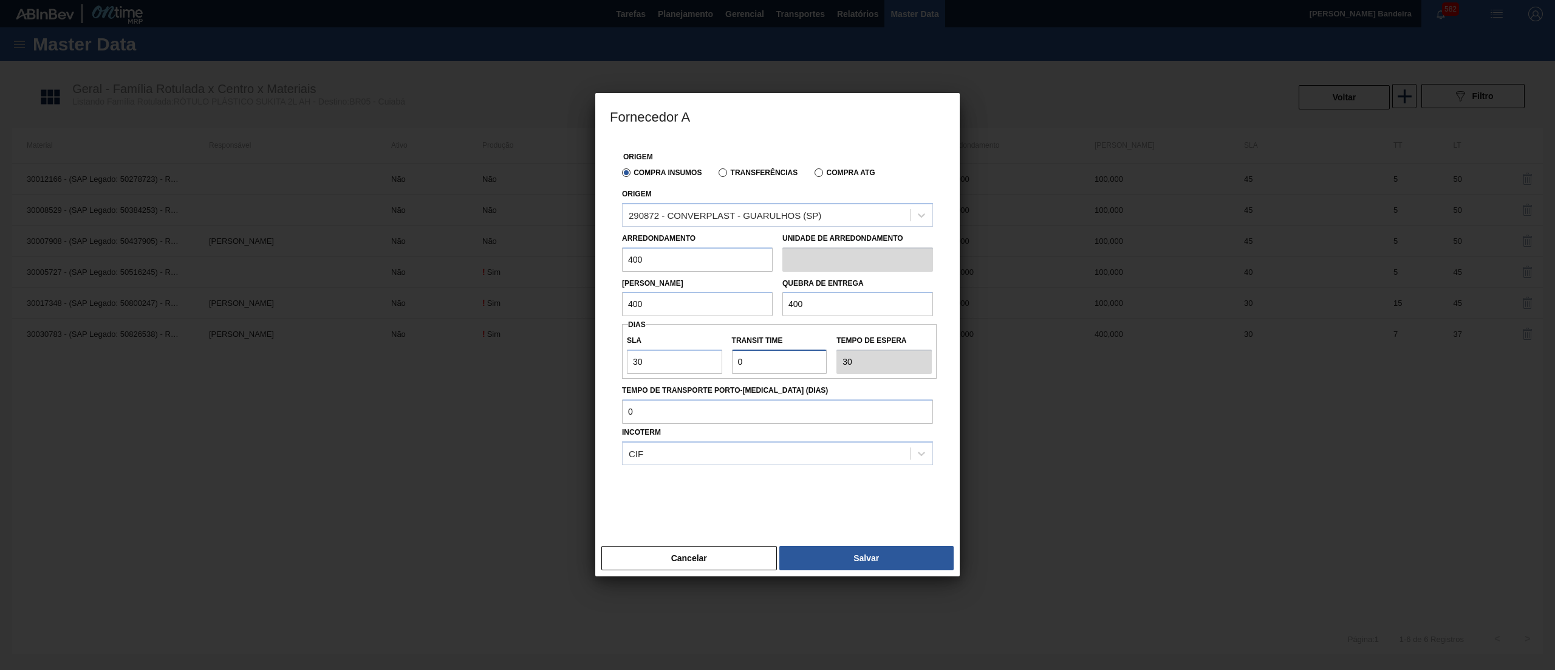
click at [614, 368] on div "Origem Compra Insumos Transferências Compra ATG Origem 290872 - CONVERPLAST - G…" at bounding box center [777, 332] width 335 height 387
type input "7"
type input "37"
type input "7"
click at [870, 558] on button "Salvar" at bounding box center [867, 558] width 174 height 24
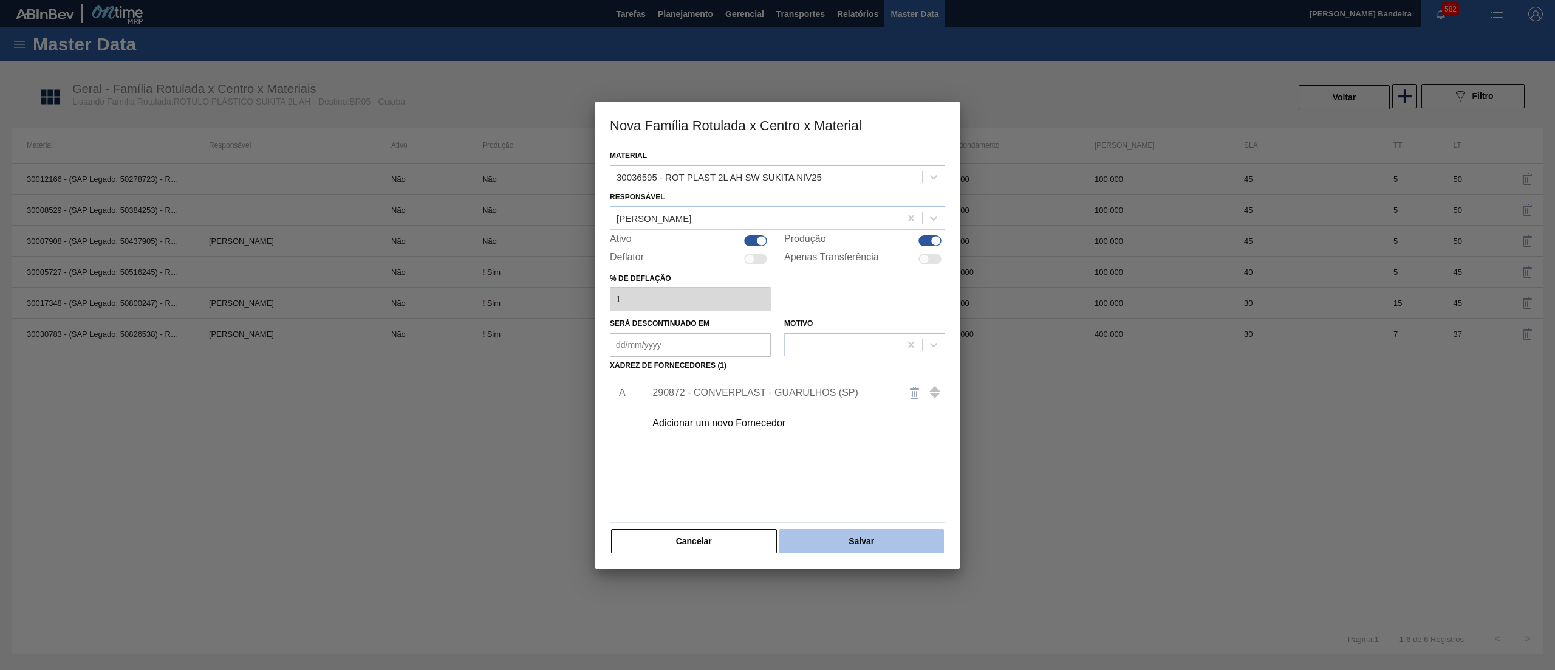
click at [859, 538] on button "Salvar" at bounding box center [862, 541] width 165 height 24
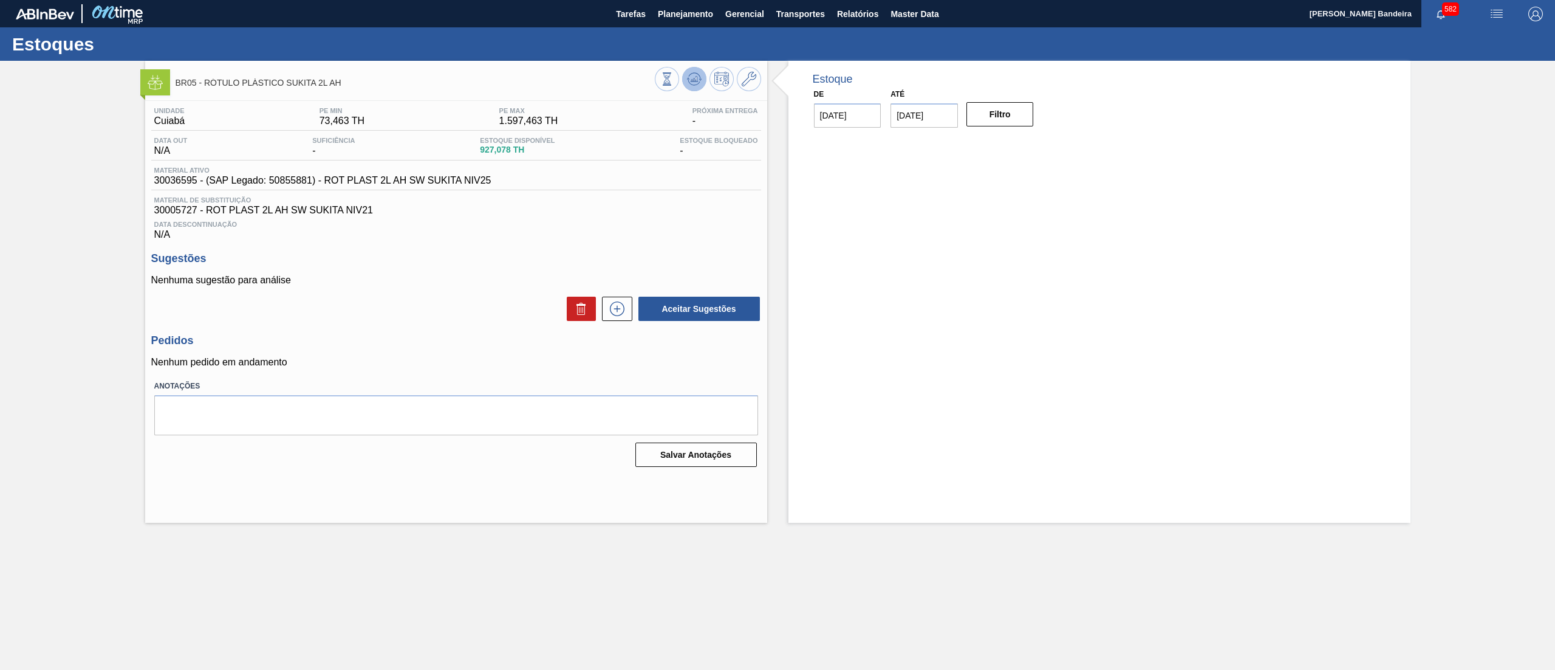
click at [699, 77] on icon at bounding box center [694, 79] width 15 height 15
click at [621, 312] on icon at bounding box center [617, 308] width 19 height 15
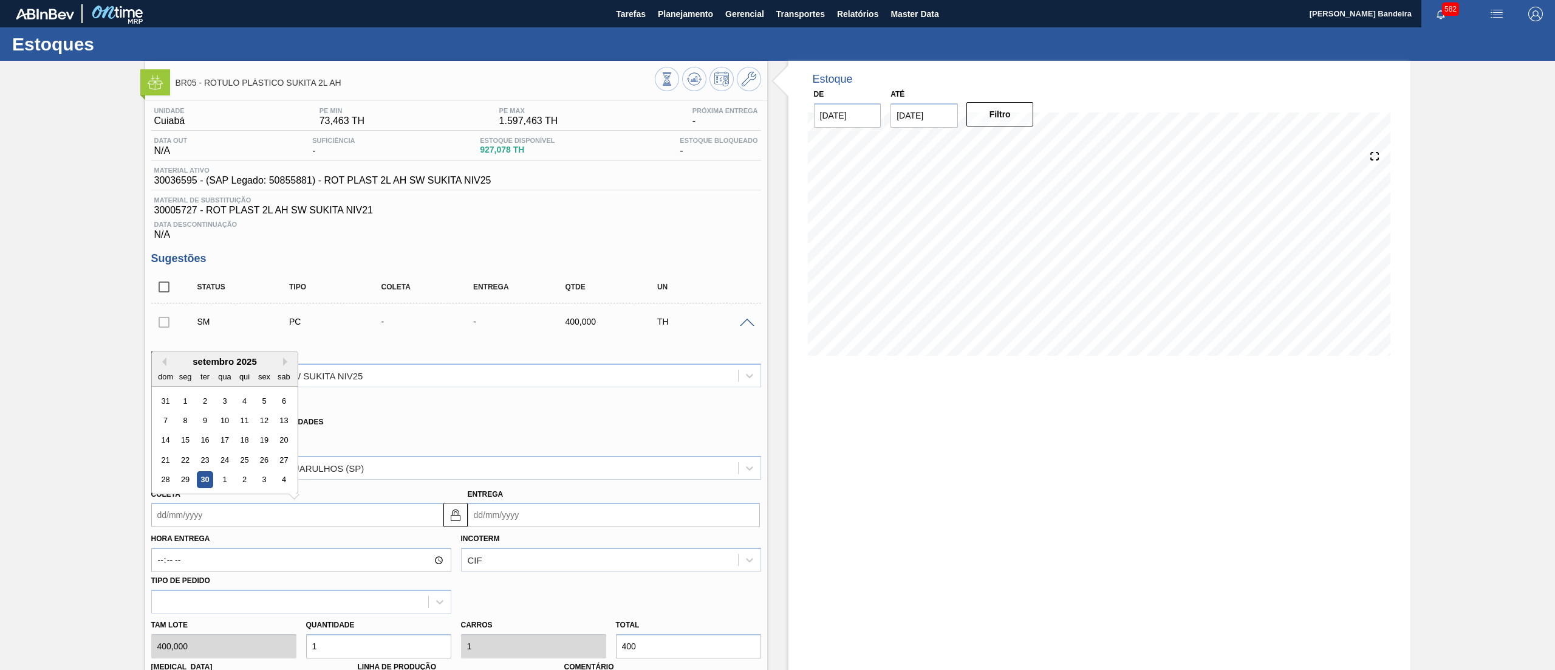
click at [343, 518] on input "Coleta" at bounding box center [297, 514] width 292 height 24
click at [287, 366] on button "Next Month" at bounding box center [287, 361] width 9 height 9
click at [183, 458] on div "20" at bounding box center [185, 459] width 16 height 16
type input "[DATE]"
type input "27/10/2025"
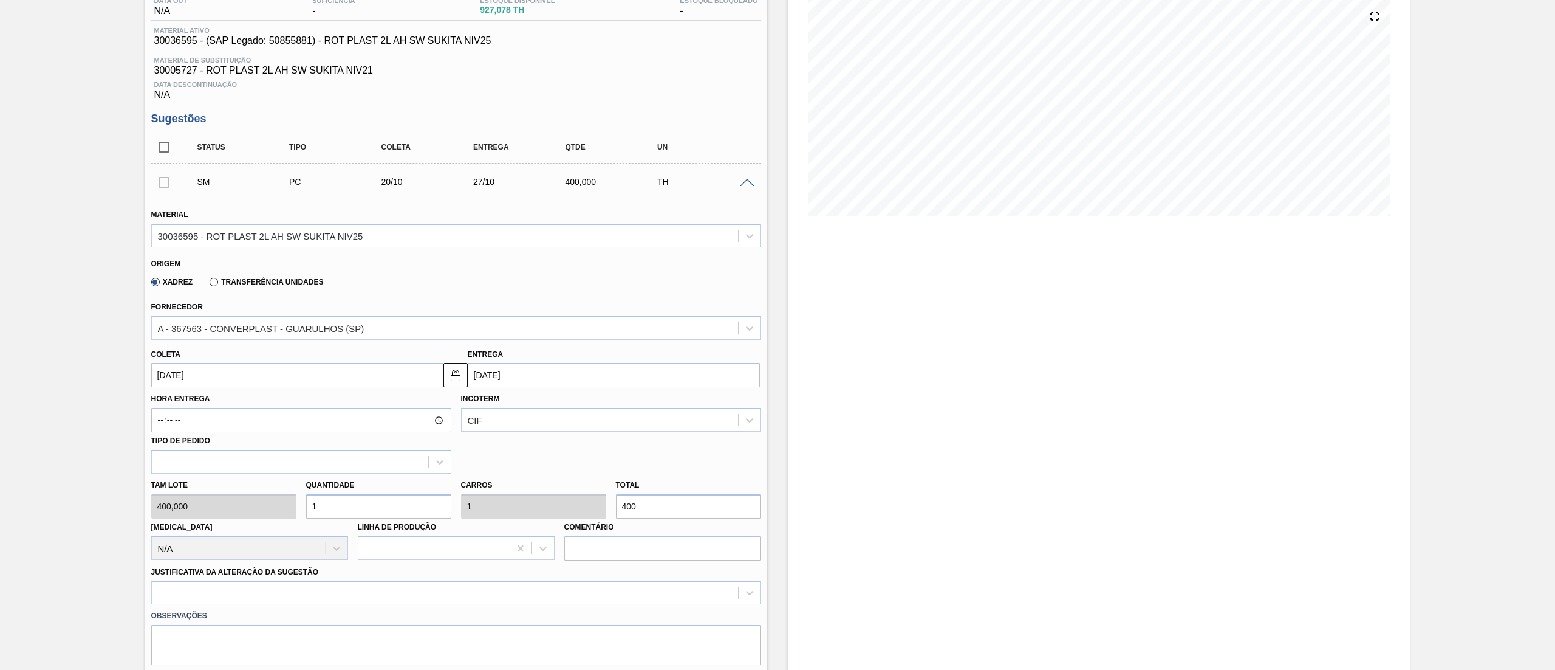
scroll to position [145, 0]
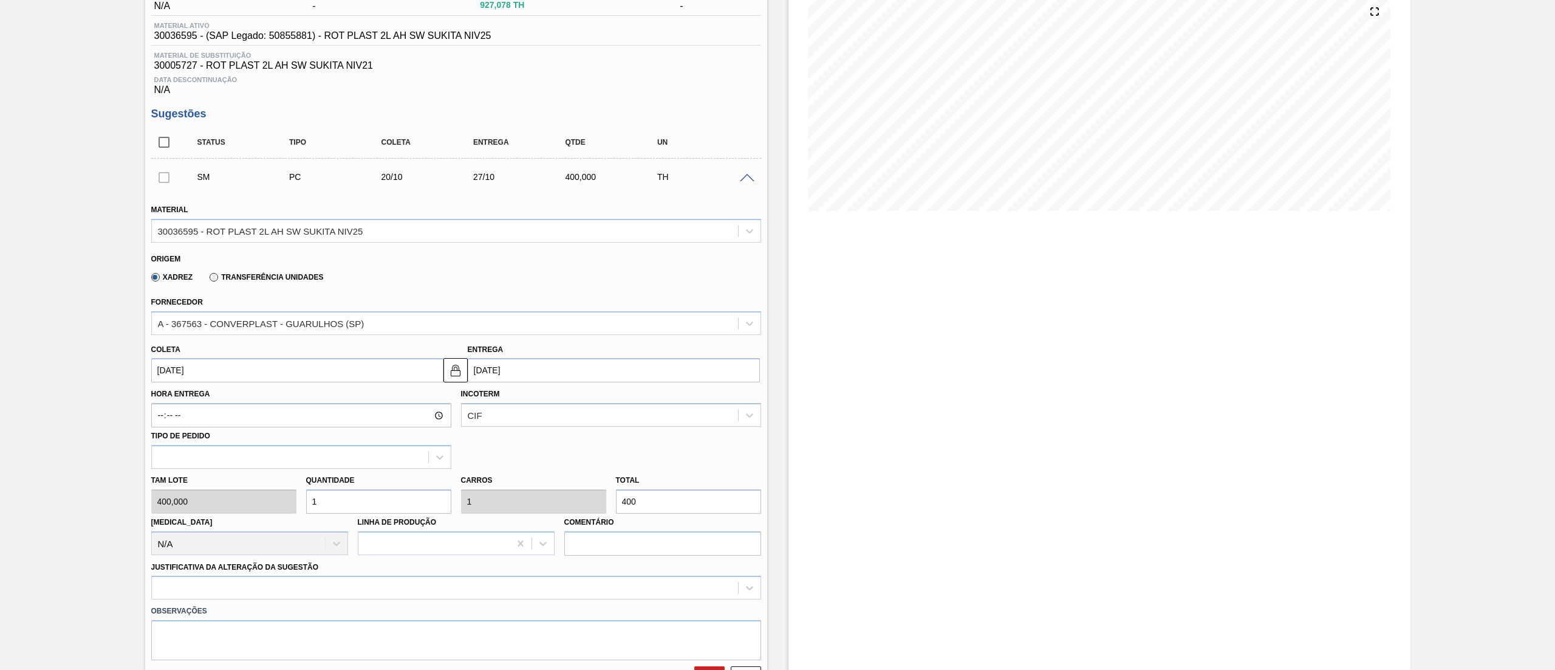
click at [205, 510] on div "Tam lote 400,000 Quantidade 1 Carros 1 Total 400 Doca N/A Linha de Produção Com…" at bounding box center [456, 511] width 620 height 87
type input "4"
type input "1.600"
type input "0"
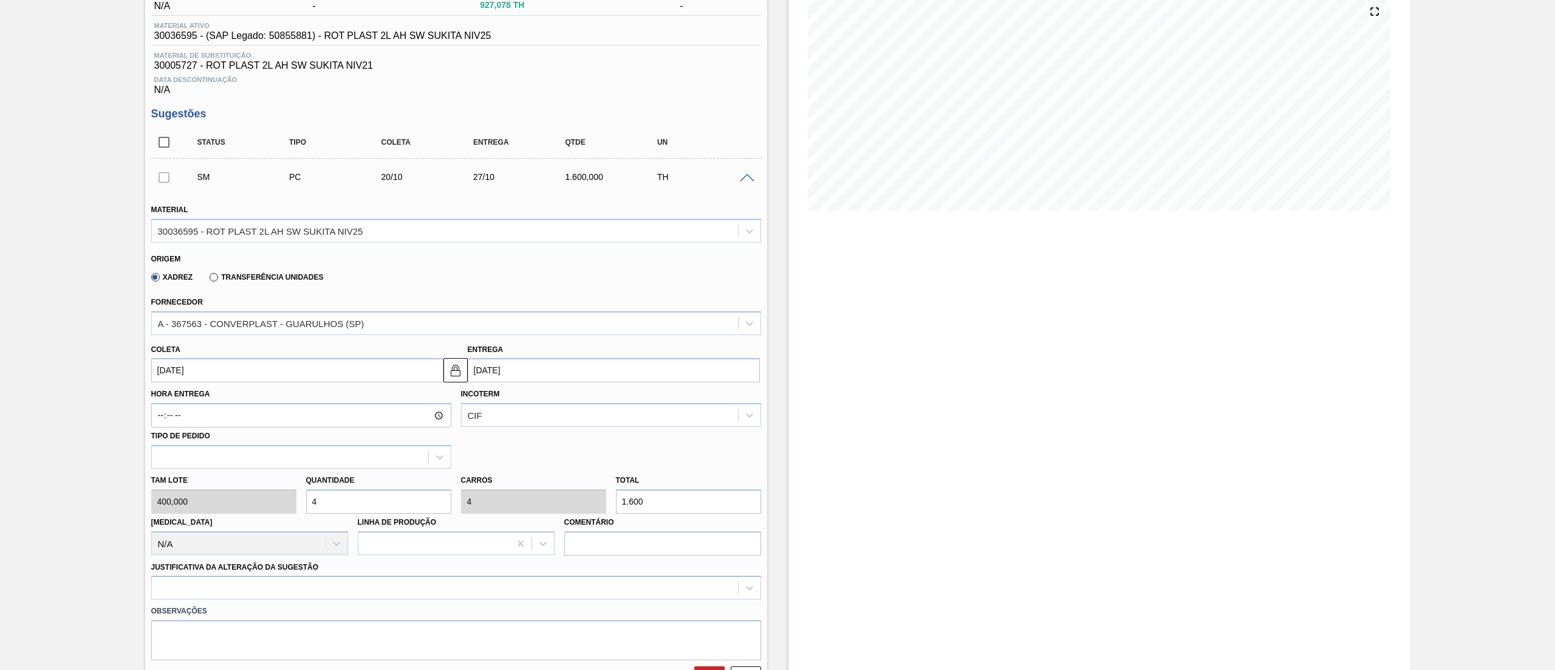
type input "0"
type input "3"
type input "1.200"
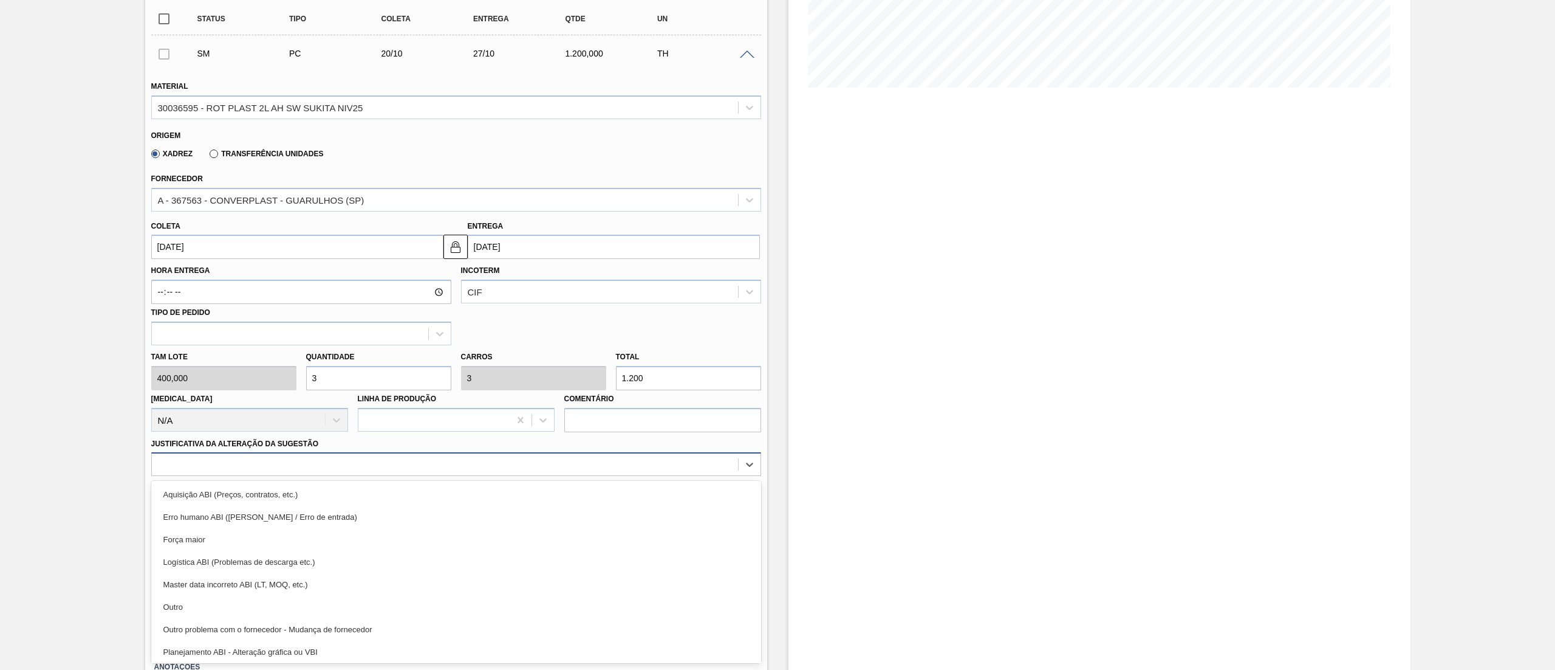
click at [334, 476] on div "option Master data incorreto ABI (LT, MOQ, etc.) focused, 5 of 18. 18 results a…" at bounding box center [456, 464] width 610 height 24
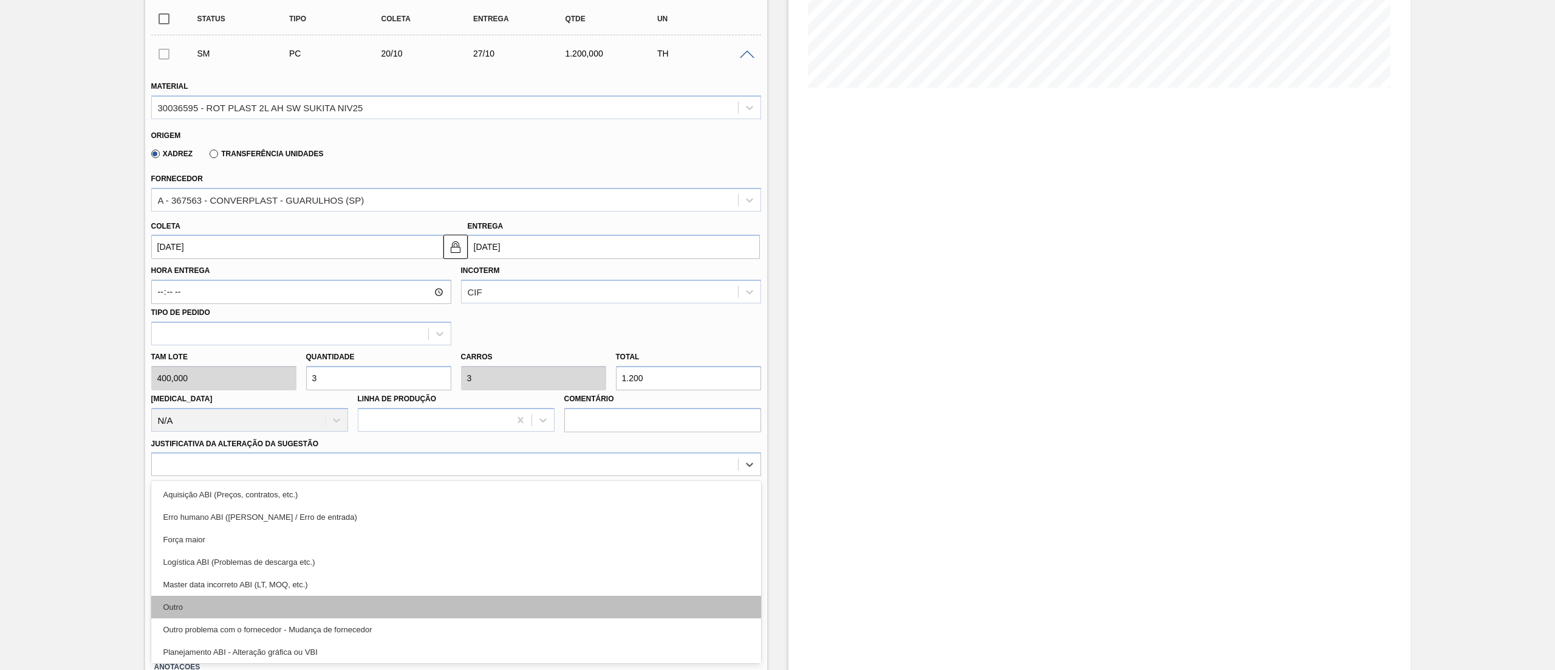
click at [339, 614] on div "Outro" at bounding box center [456, 606] width 610 height 22
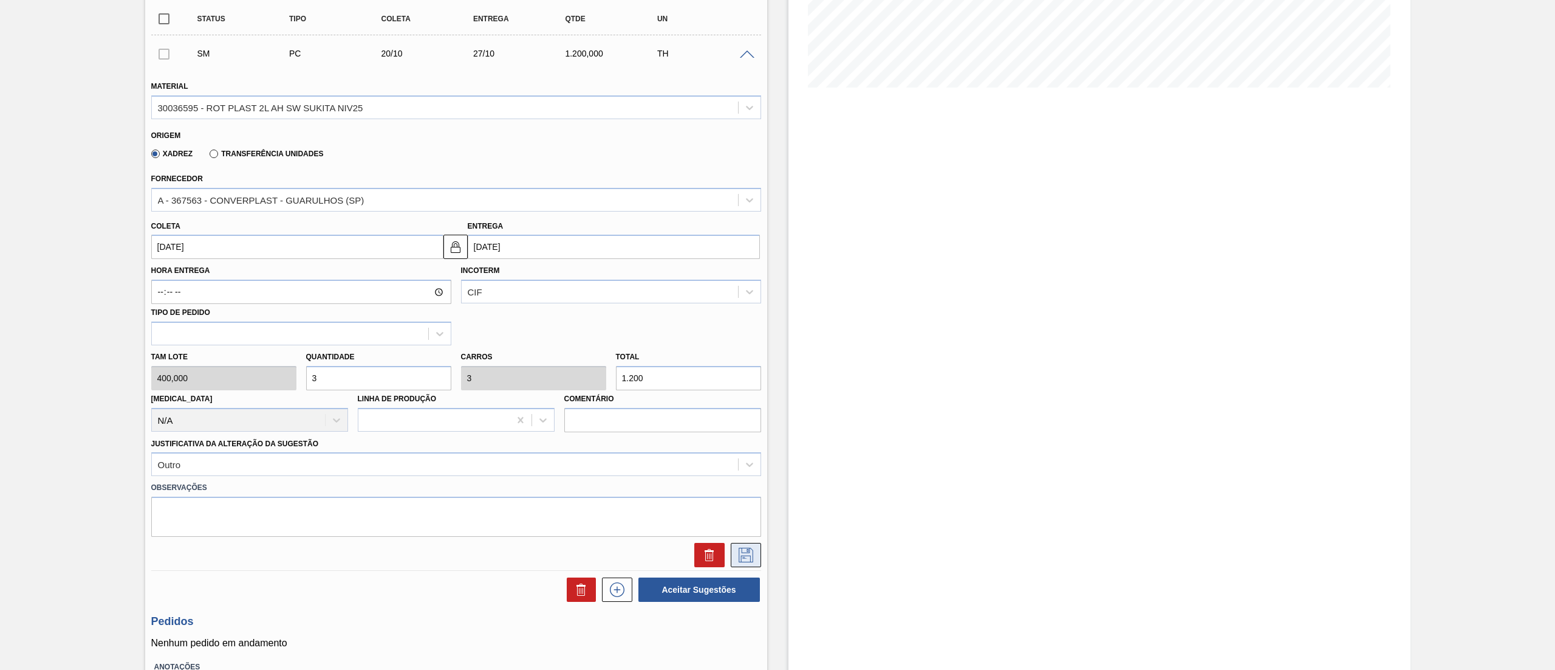
click at [740, 556] on icon at bounding box center [745, 554] width 19 height 15
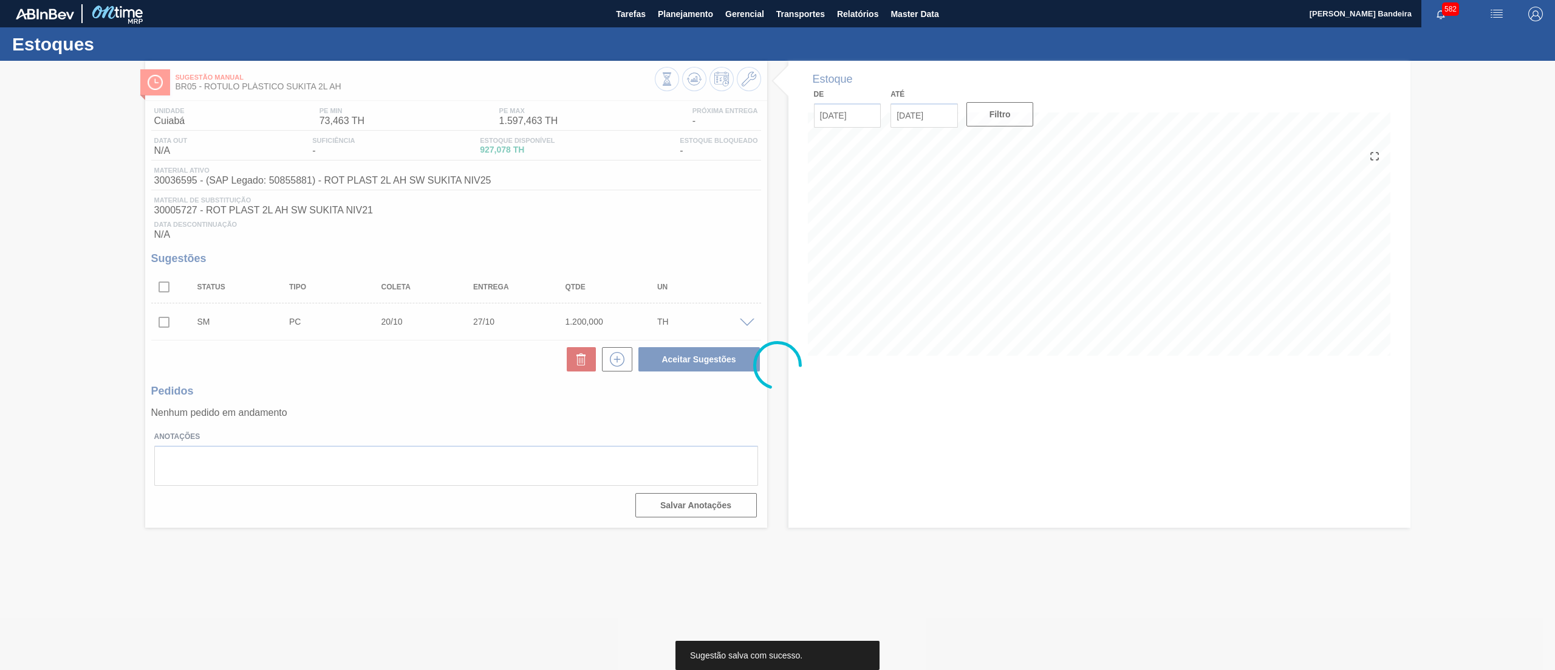
scroll to position [0, 0]
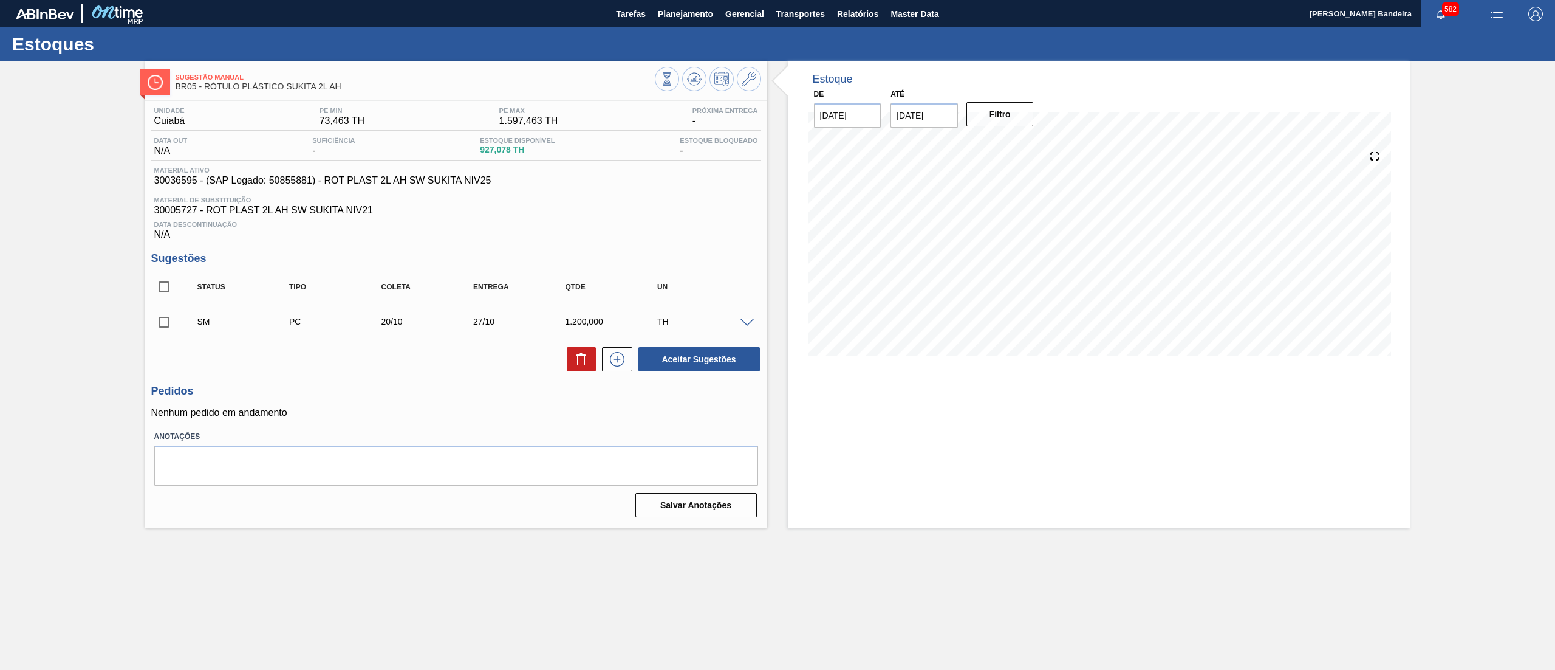
click at [749, 326] on span at bounding box center [747, 322] width 15 height 9
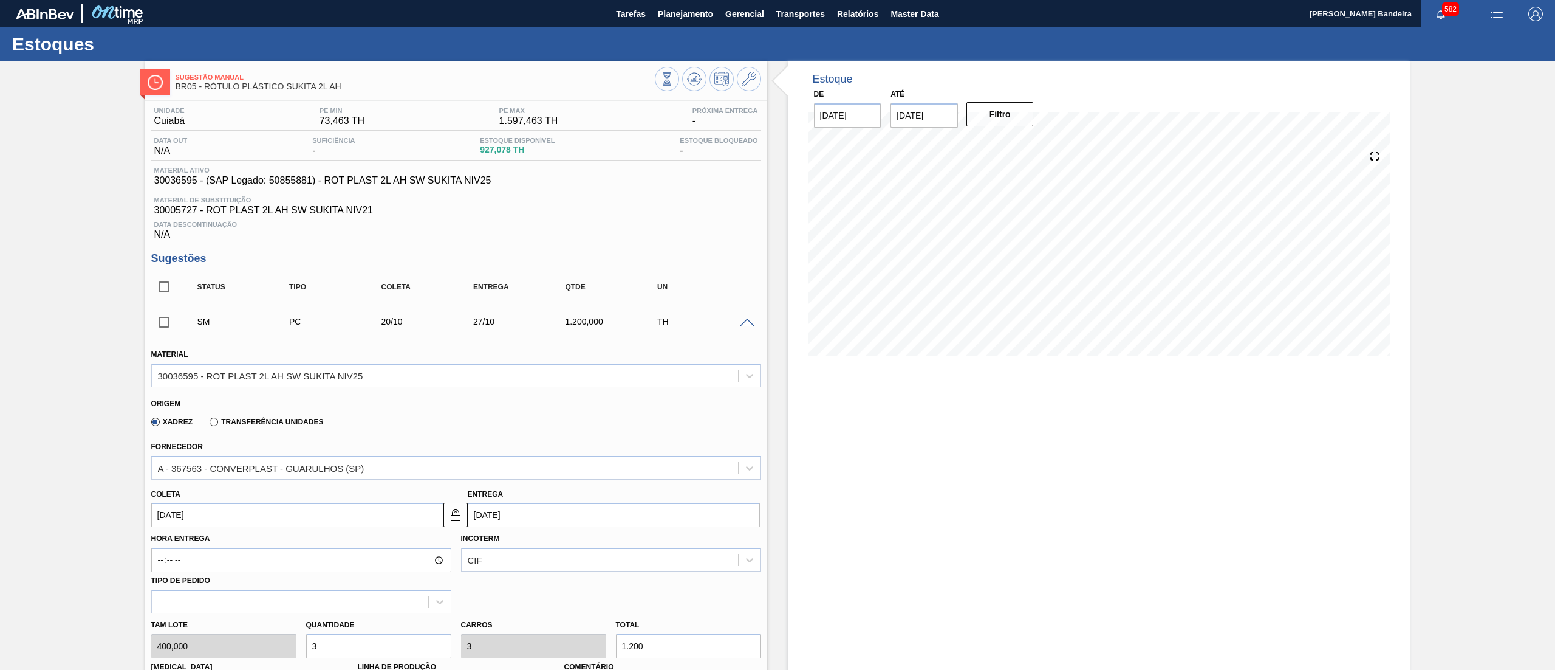
drag, startPoint x: 328, startPoint y: 657, endPoint x: 214, endPoint y: 656, distance: 113.6
click at [214, 656] on div "Tam lote 400,000 Quantidade 3 Carros 3 Total 1.200 Doca N/A Linha de Produção C…" at bounding box center [456, 656] width 620 height 87
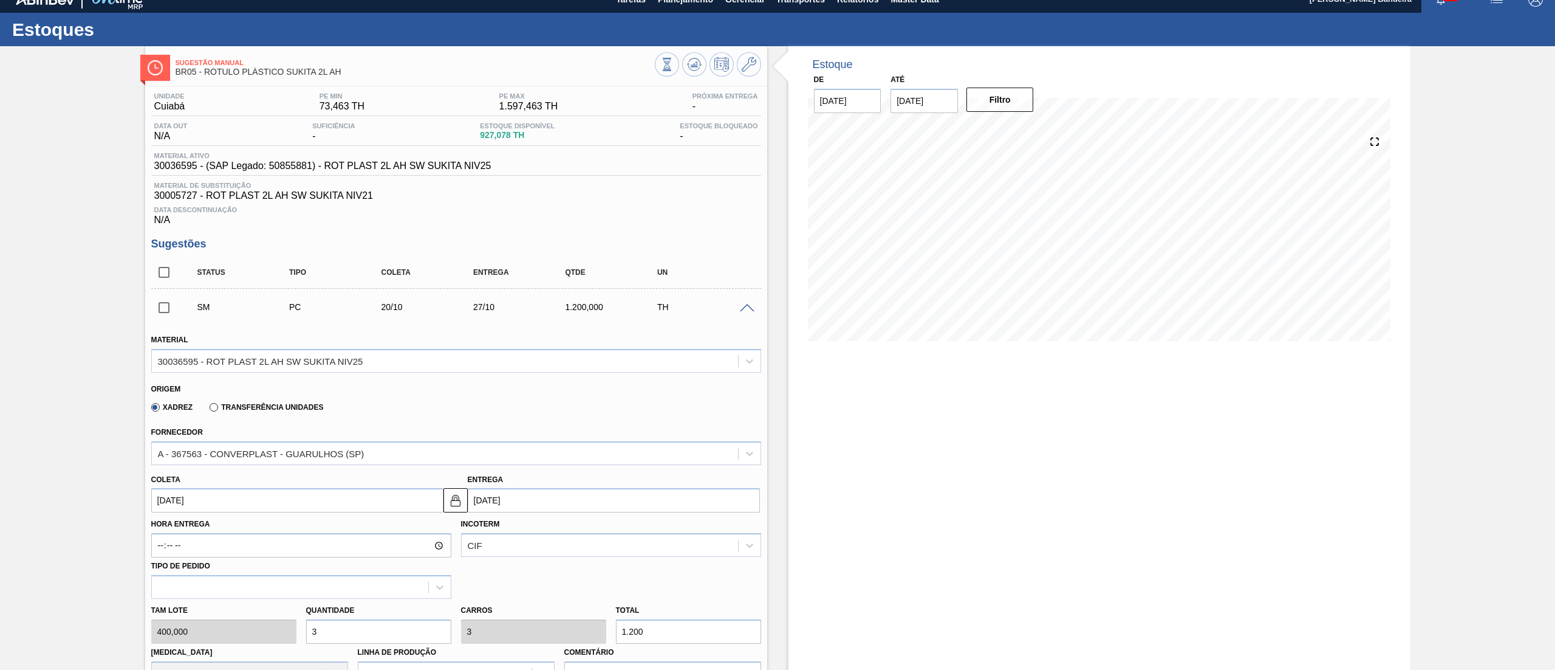
type input "2"
type input "800"
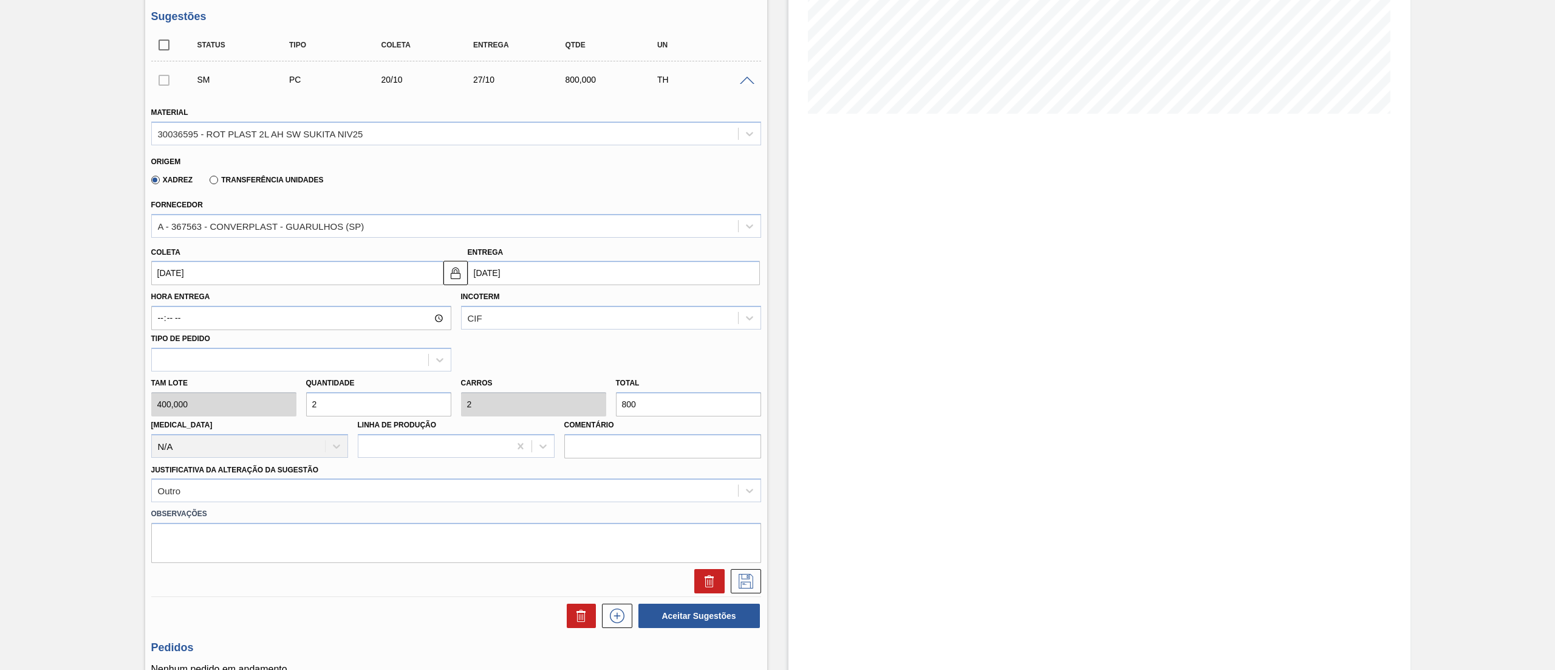
scroll to position [271, 0]
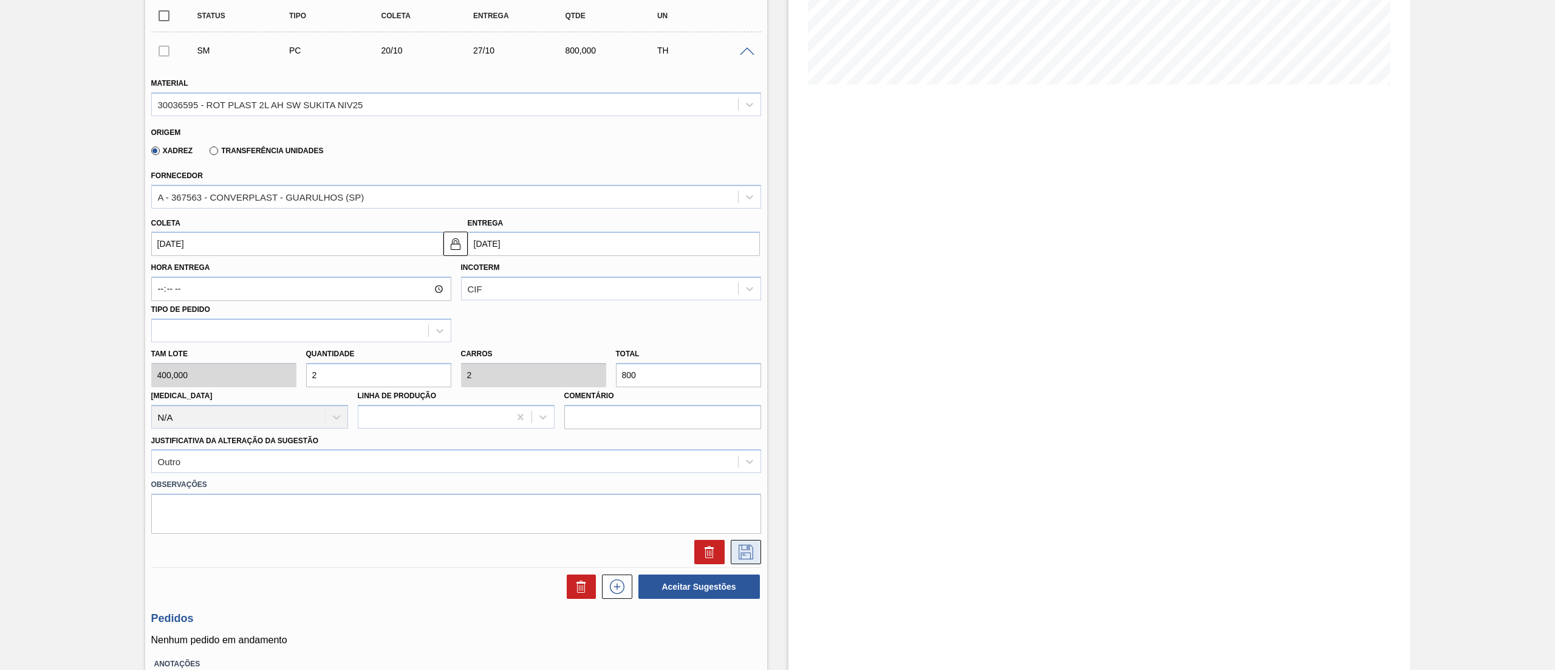
type input "2"
click at [752, 549] on icon at bounding box center [746, 551] width 15 height 15
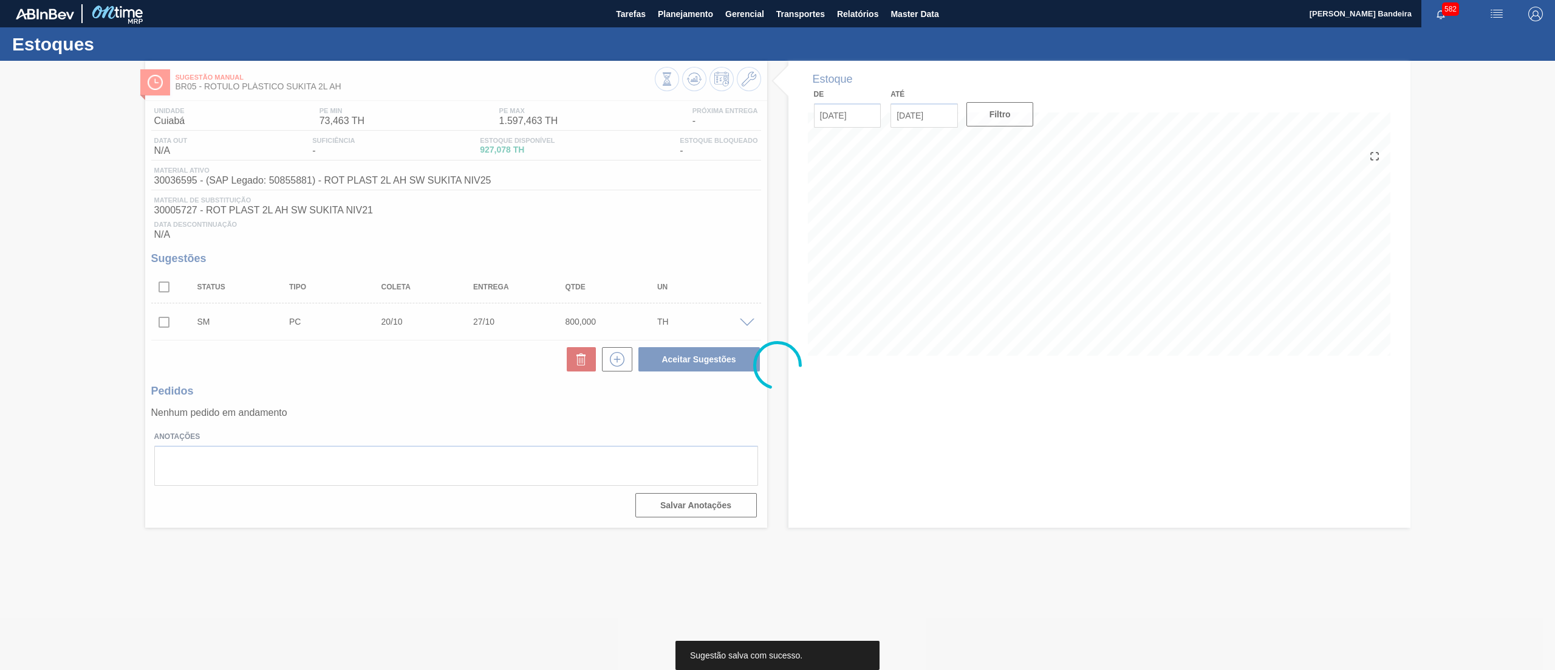
scroll to position [0, 0]
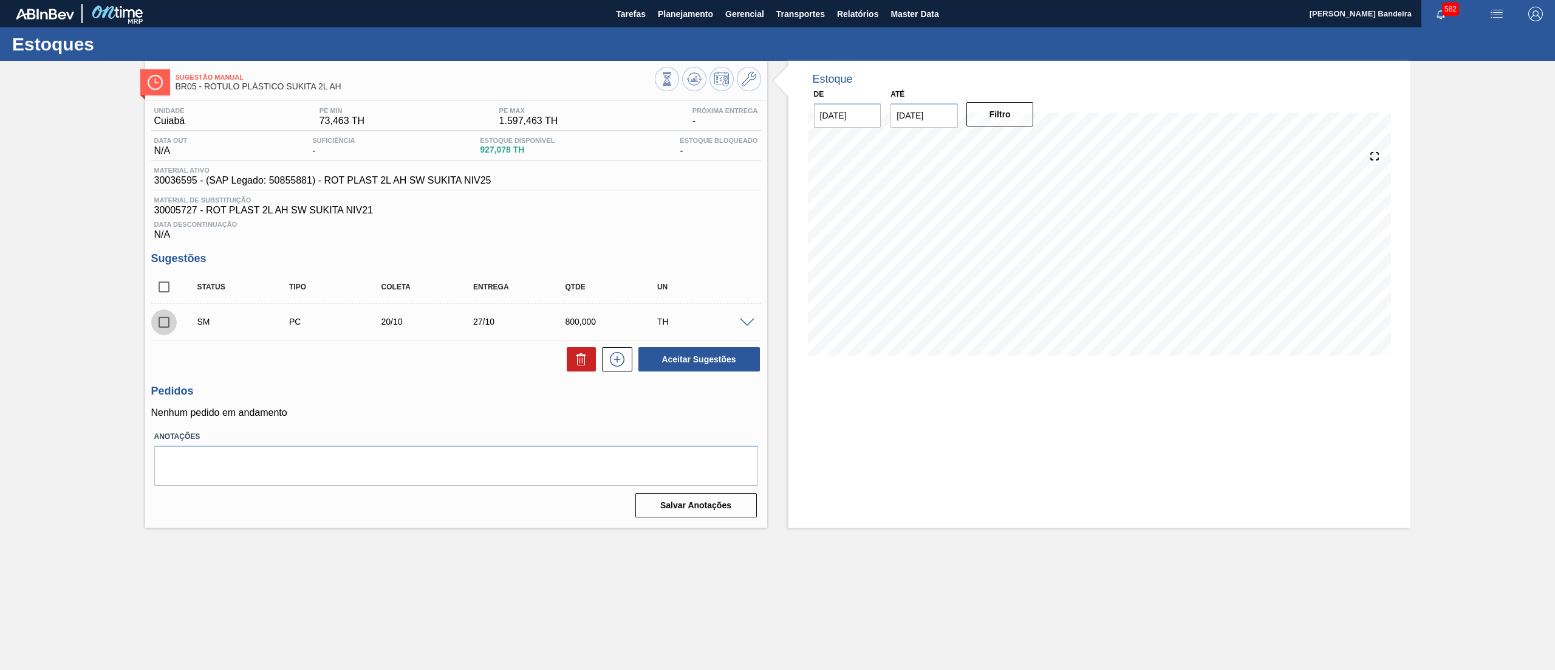
click at [164, 326] on input "checkbox" at bounding box center [164, 322] width 26 height 26
click at [693, 361] on button "Aceitar Sugestões" at bounding box center [700, 359] width 122 height 24
checkbox input "false"
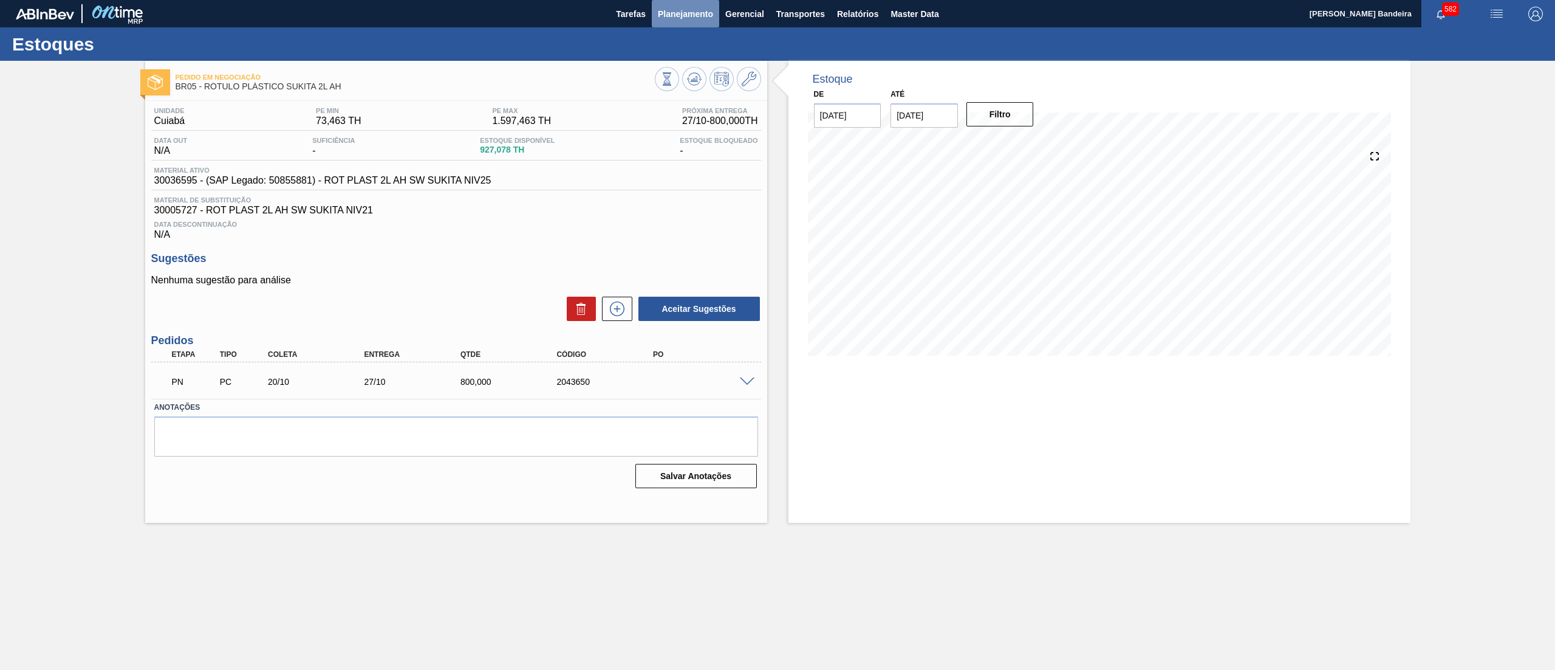
click at [676, 9] on span "Planejamento" at bounding box center [685, 14] width 55 height 15
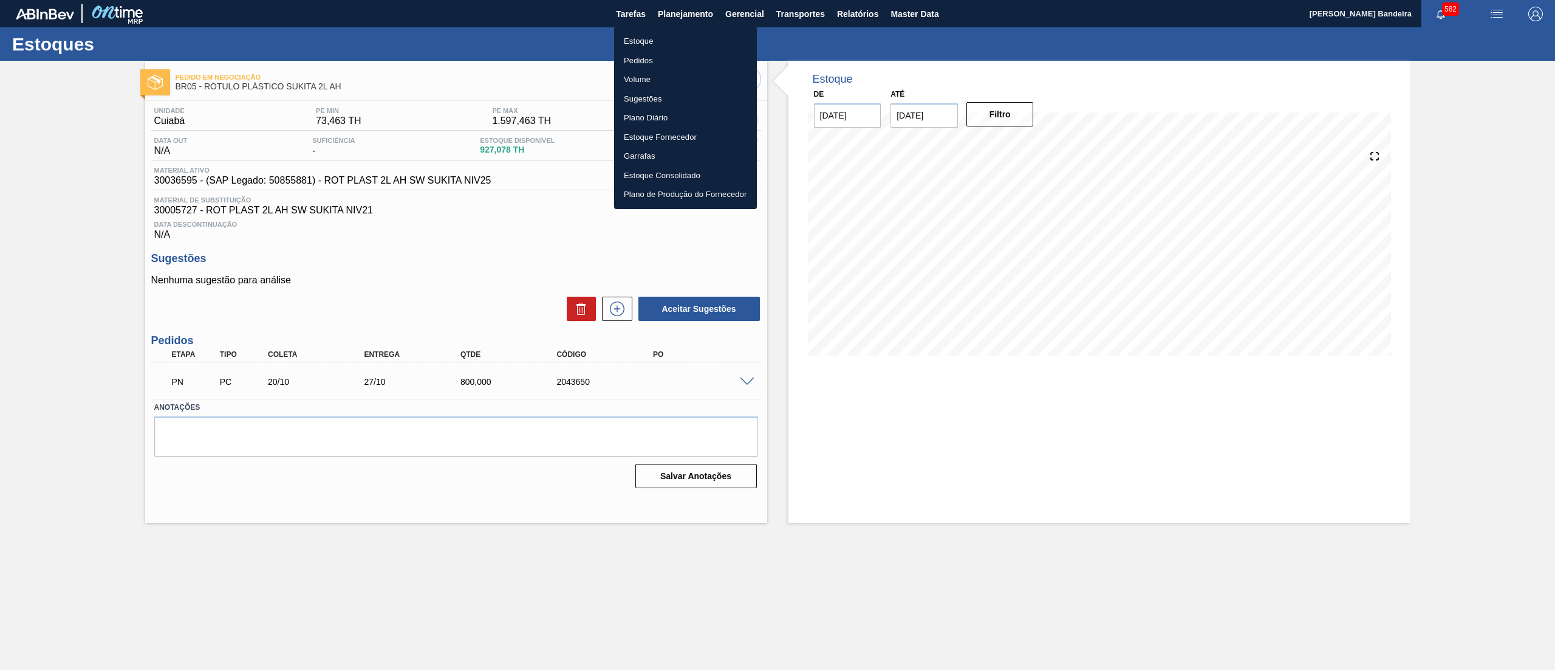
click at [679, 43] on li "Estoque" at bounding box center [685, 41] width 143 height 19
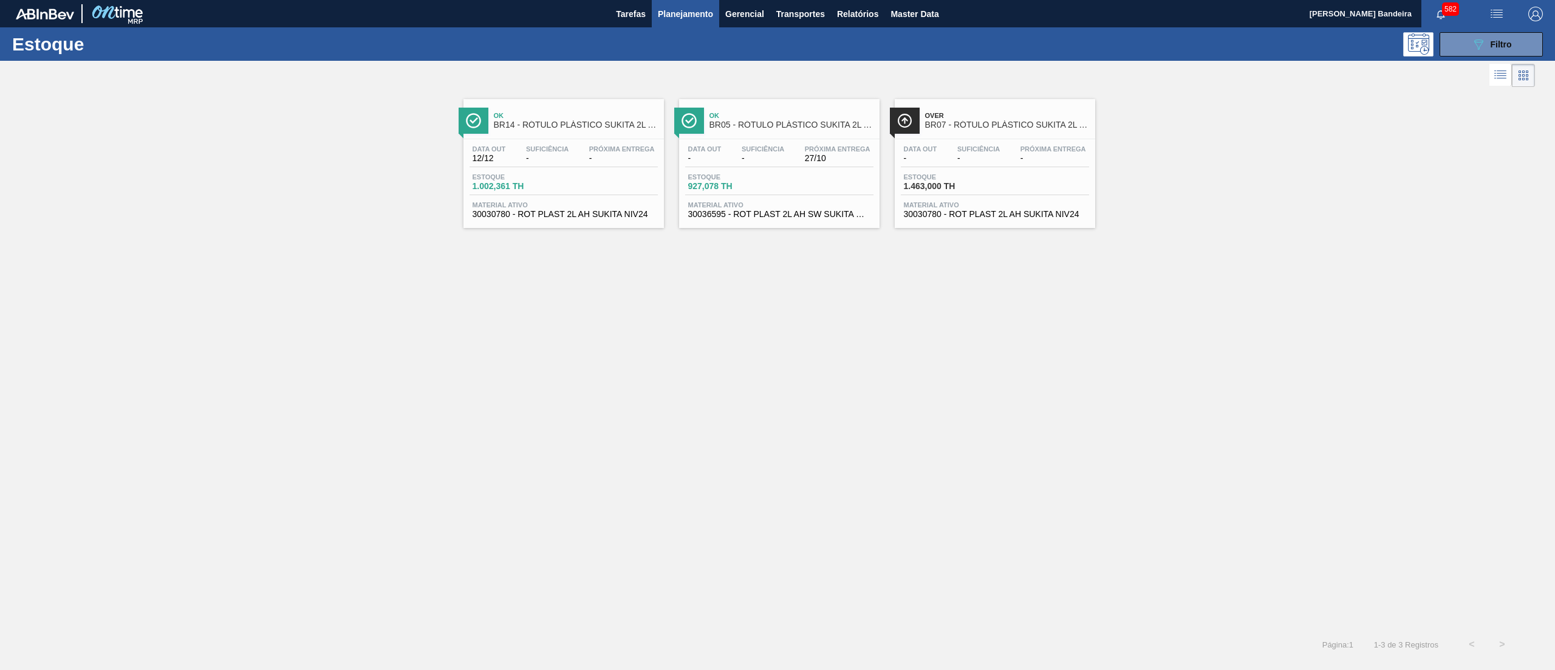
click at [616, 214] on span "30030780 - ROT PLAST 2L AH SUKITA NIV24" at bounding box center [564, 214] width 182 height 9
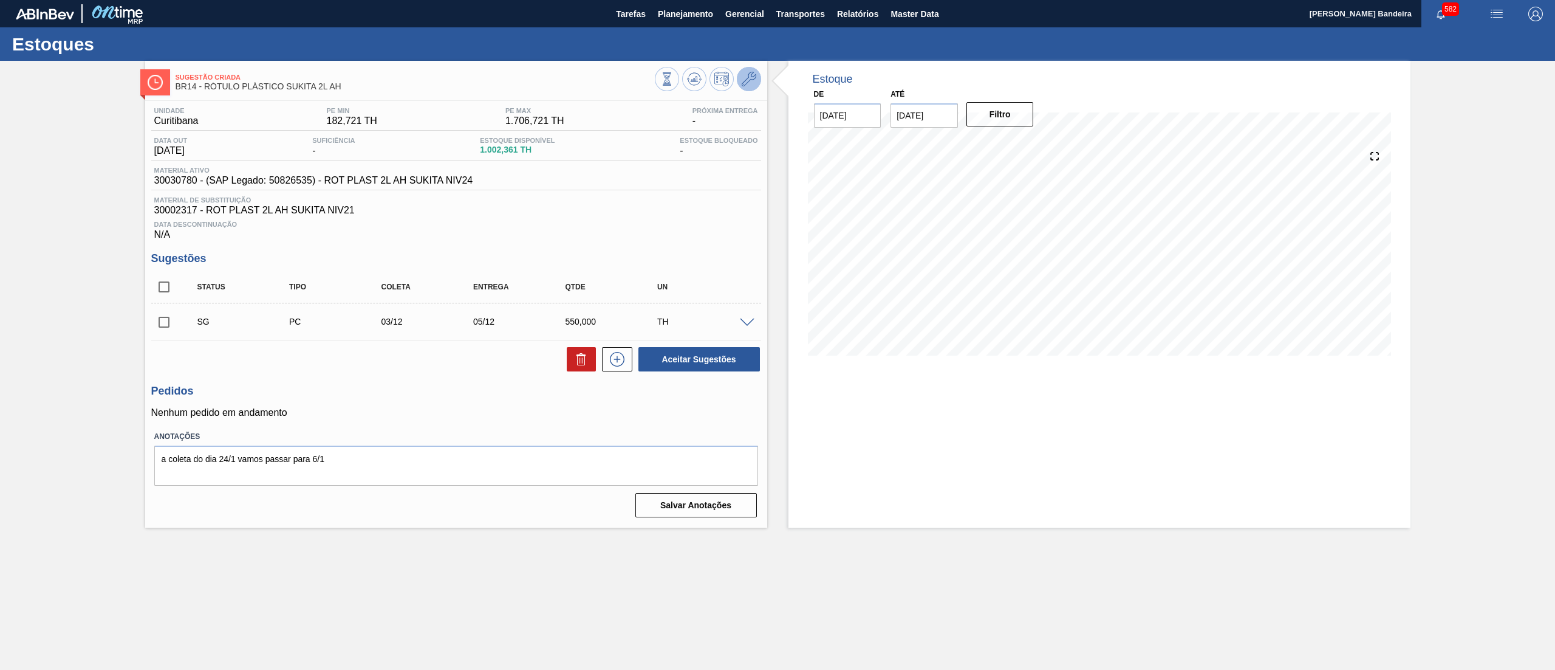
click at [744, 80] on icon at bounding box center [749, 79] width 15 height 15
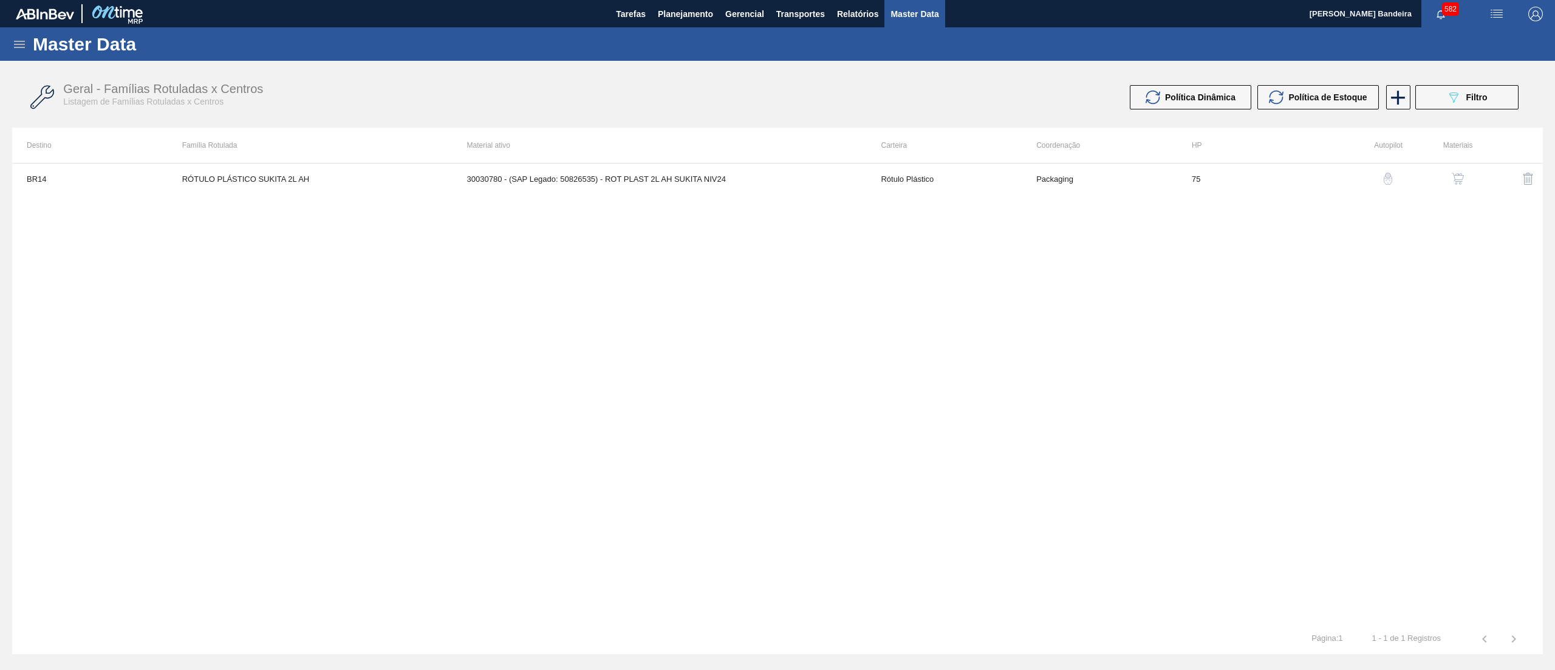
click at [1456, 170] on button "button" at bounding box center [1458, 178] width 29 height 29
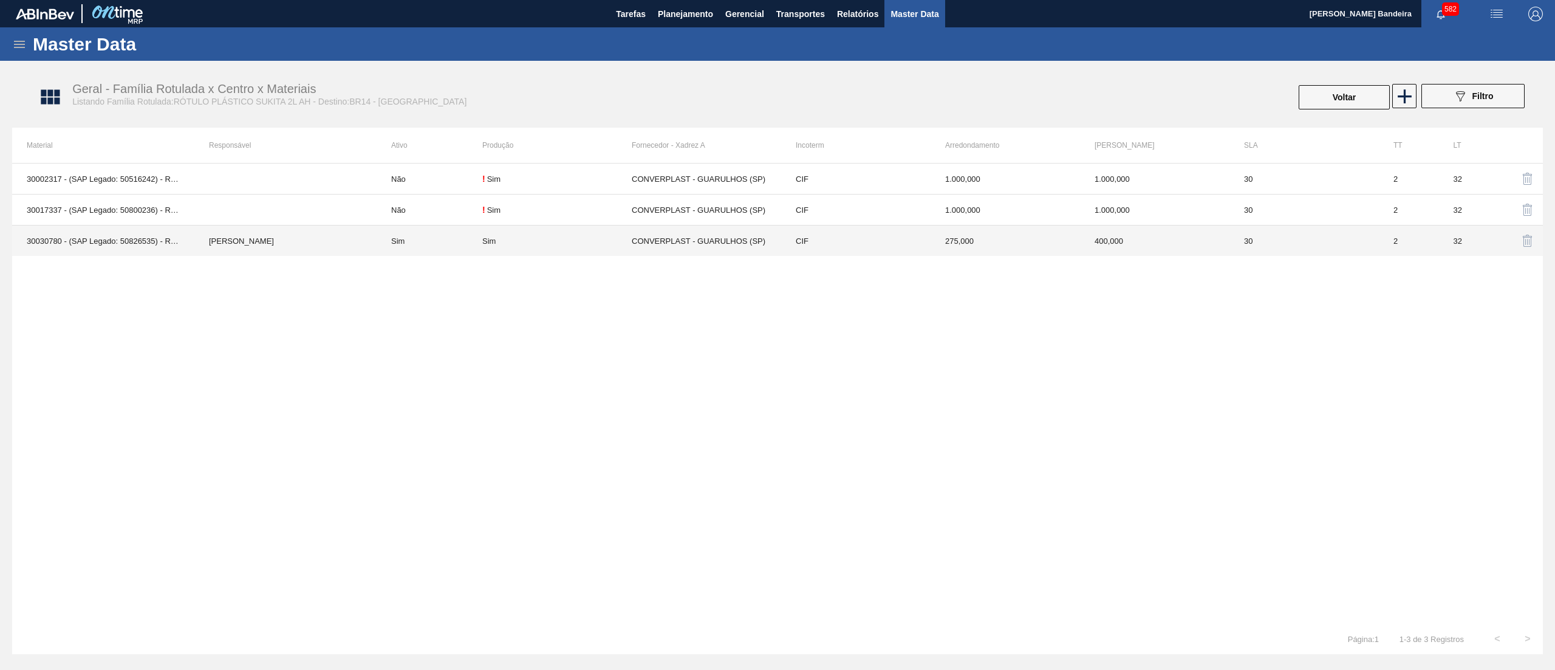
click at [574, 232] on td "Sim" at bounding box center [556, 240] width 149 height 31
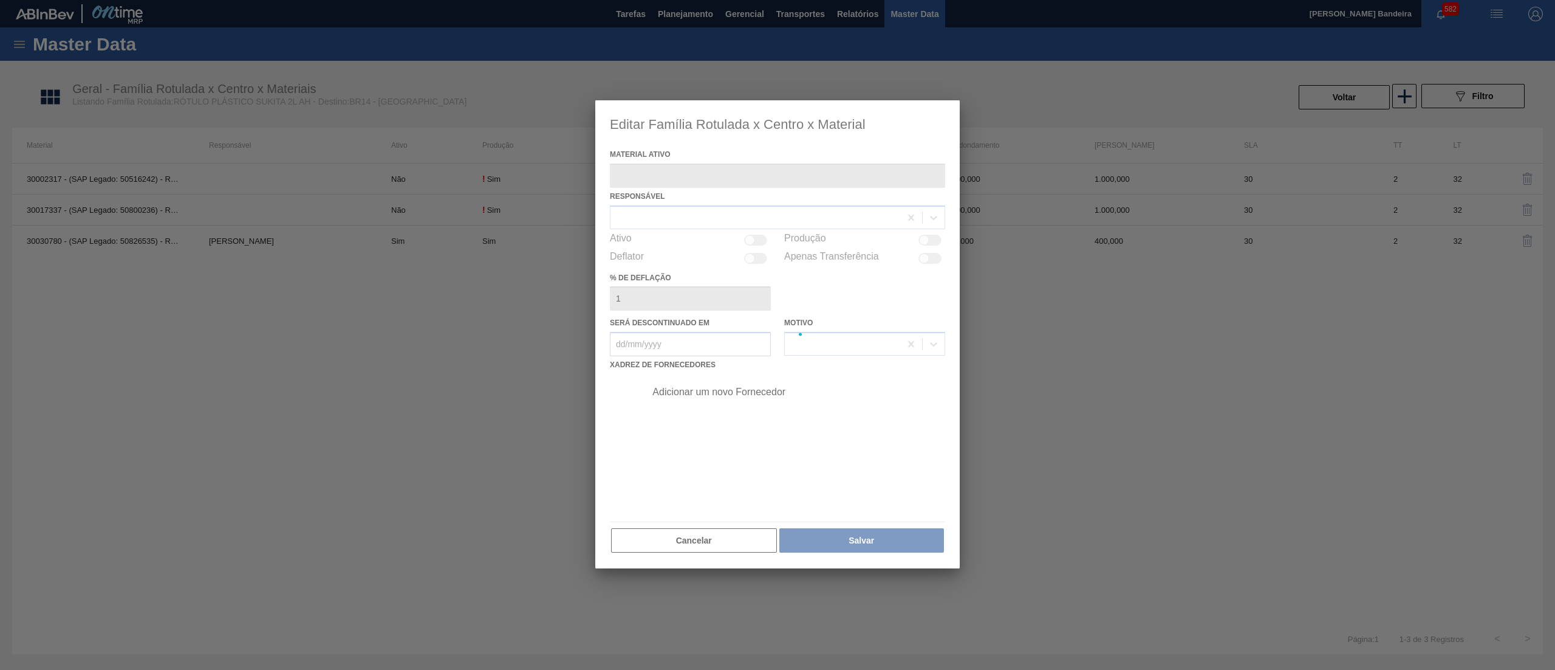
type ativo "30030780 - (SAP Legado: 50826535) - ROT PLAST 2L AH SUKITA NIV24"
checkbox input "true"
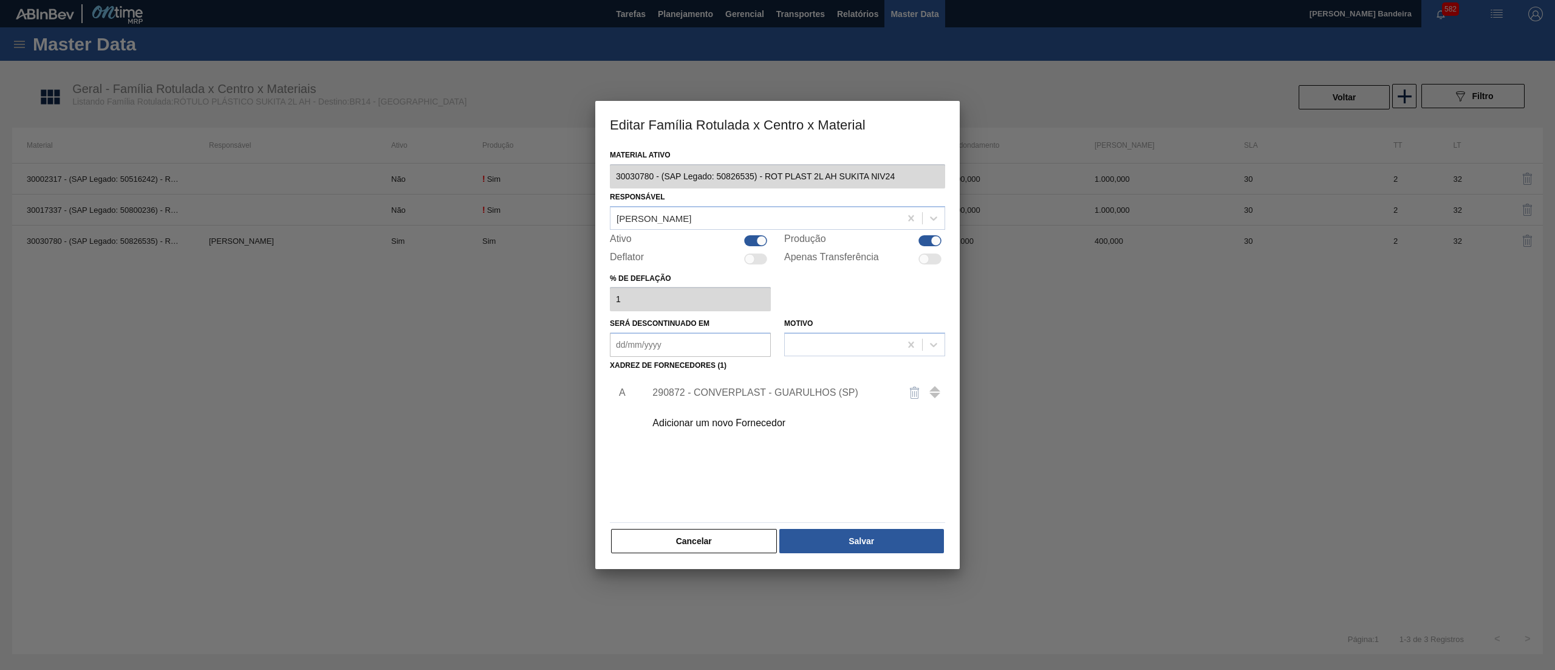
click at [761, 238] on div at bounding box center [761, 240] width 10 height 10
checkbox input "false"
click at [874, 532] on button "Salvar" at bounding box center [862, 541] width 165 height 24
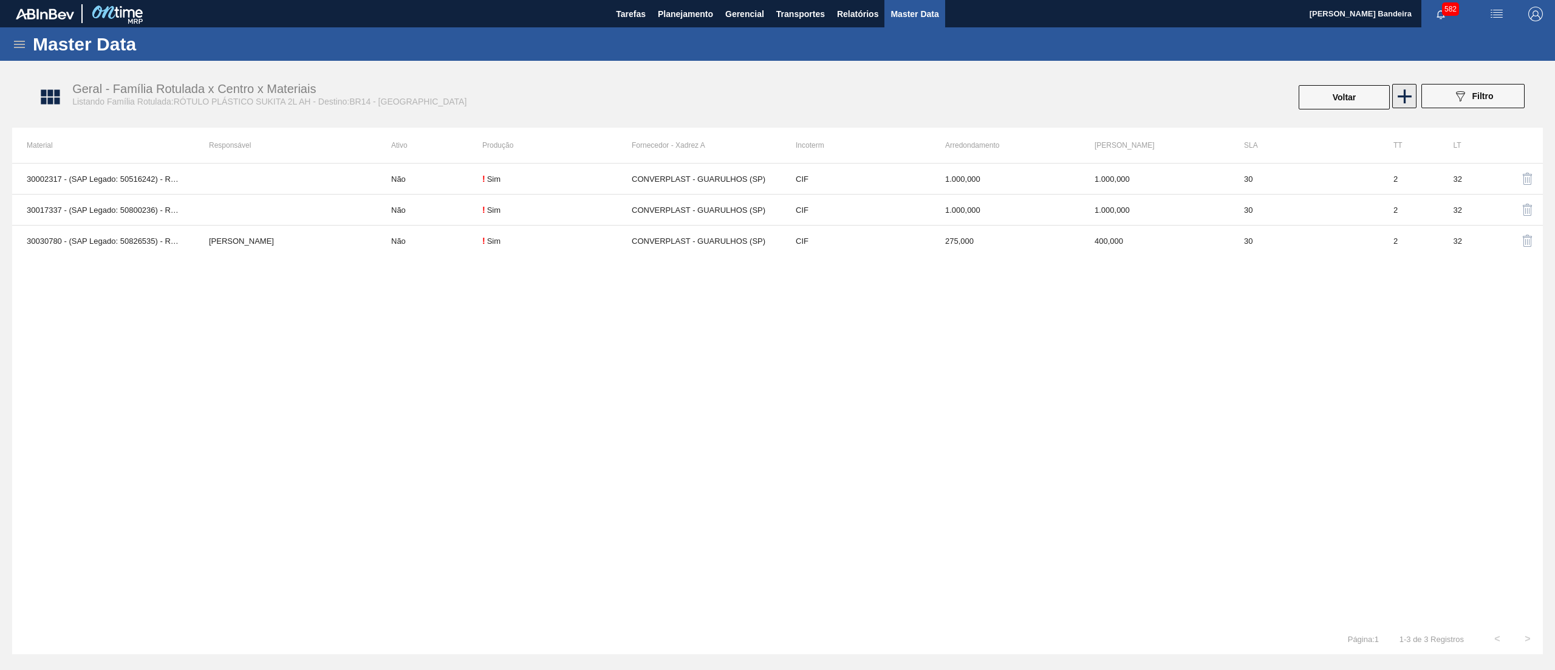
click at [1403, 92] on icon at bounding box center [1405, 96] width 24 height 24
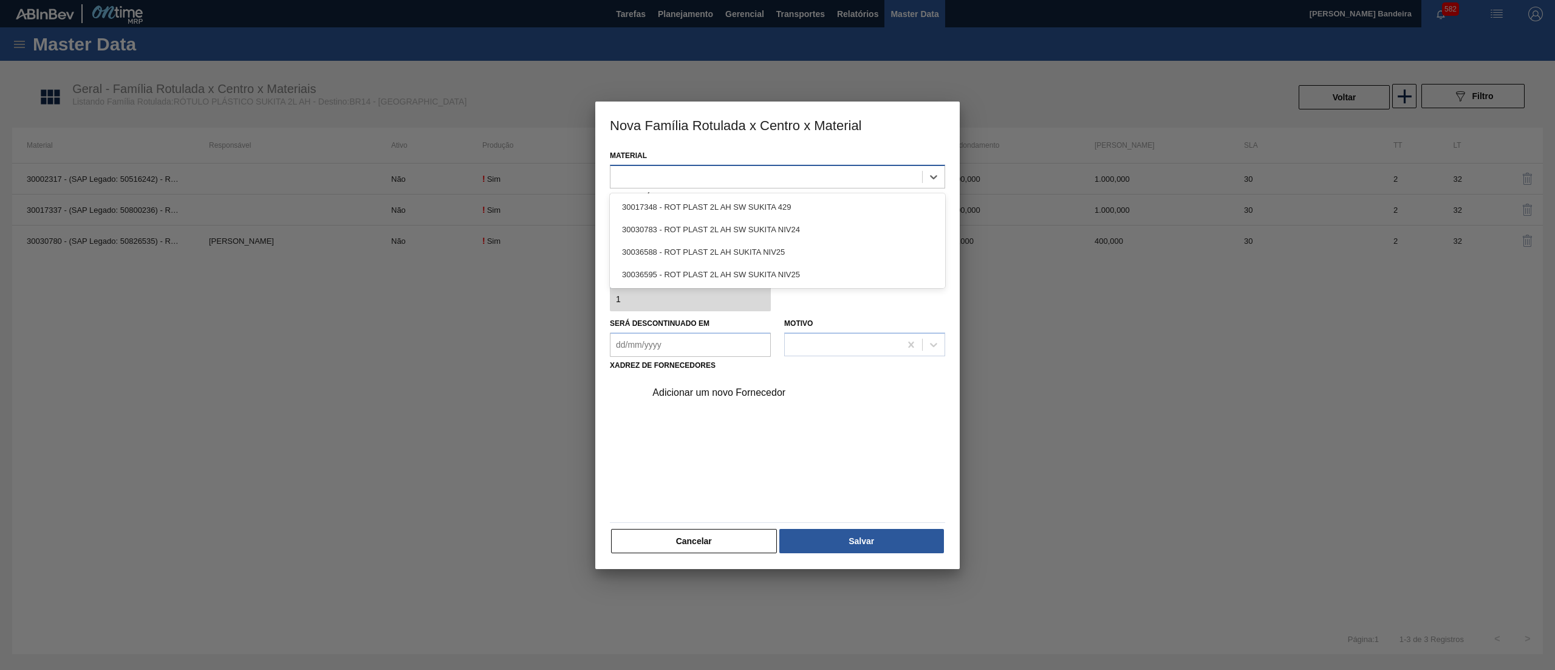
click at [840, 181] on div at bounding box center [767, 177] width 312 height 18
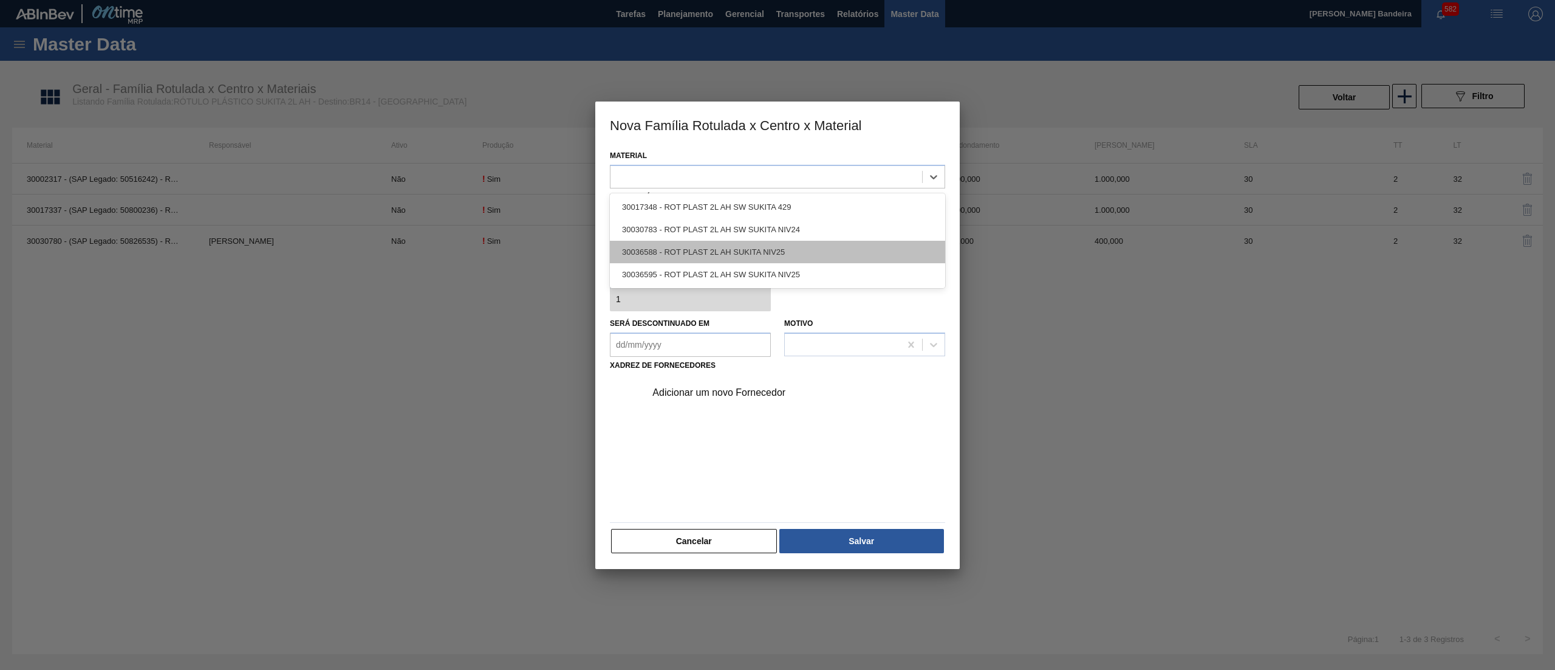
click at [806, 256] on div "30036588 - ROT PLAST 2L AH SUKITA NIV25" at bounding box center [777, 252] width 335 height 22
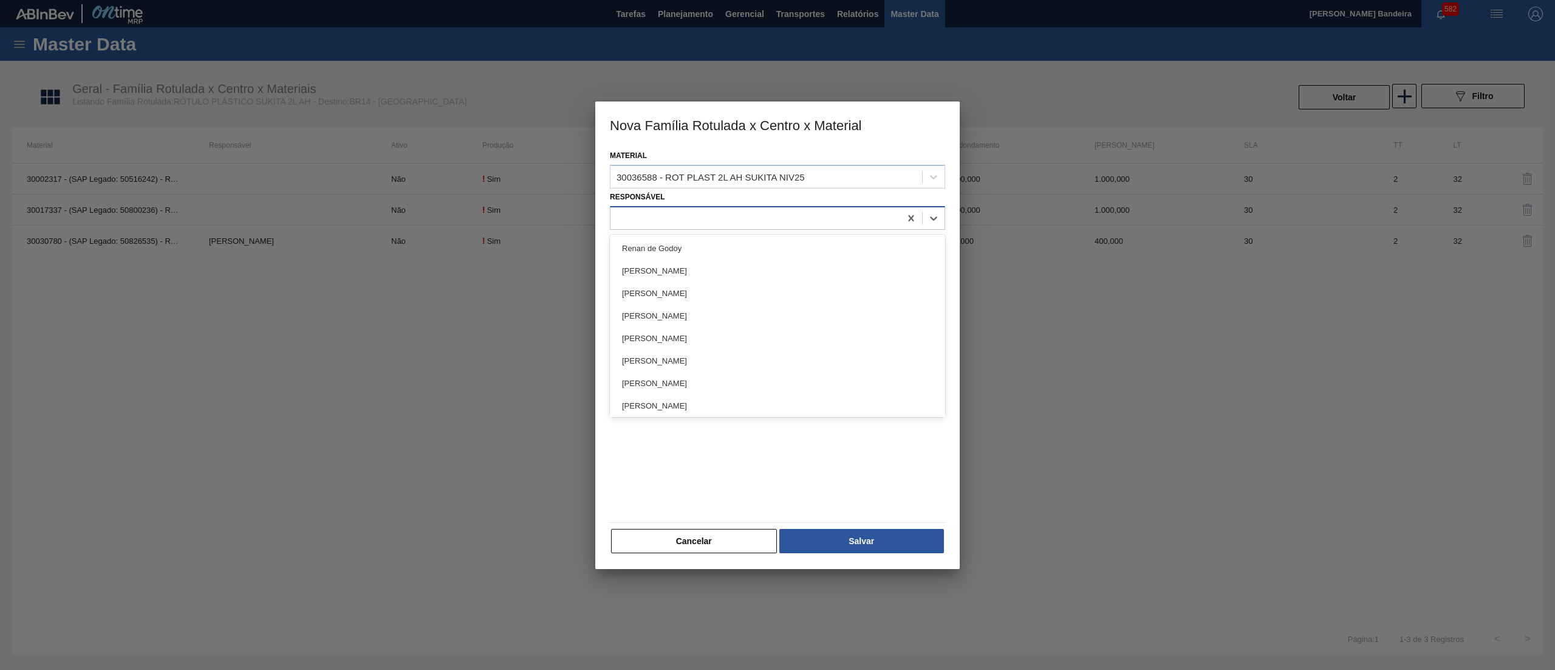
click at [769, 211] on div at bounding box center [756, 218] width 290 height 18
type input "far"
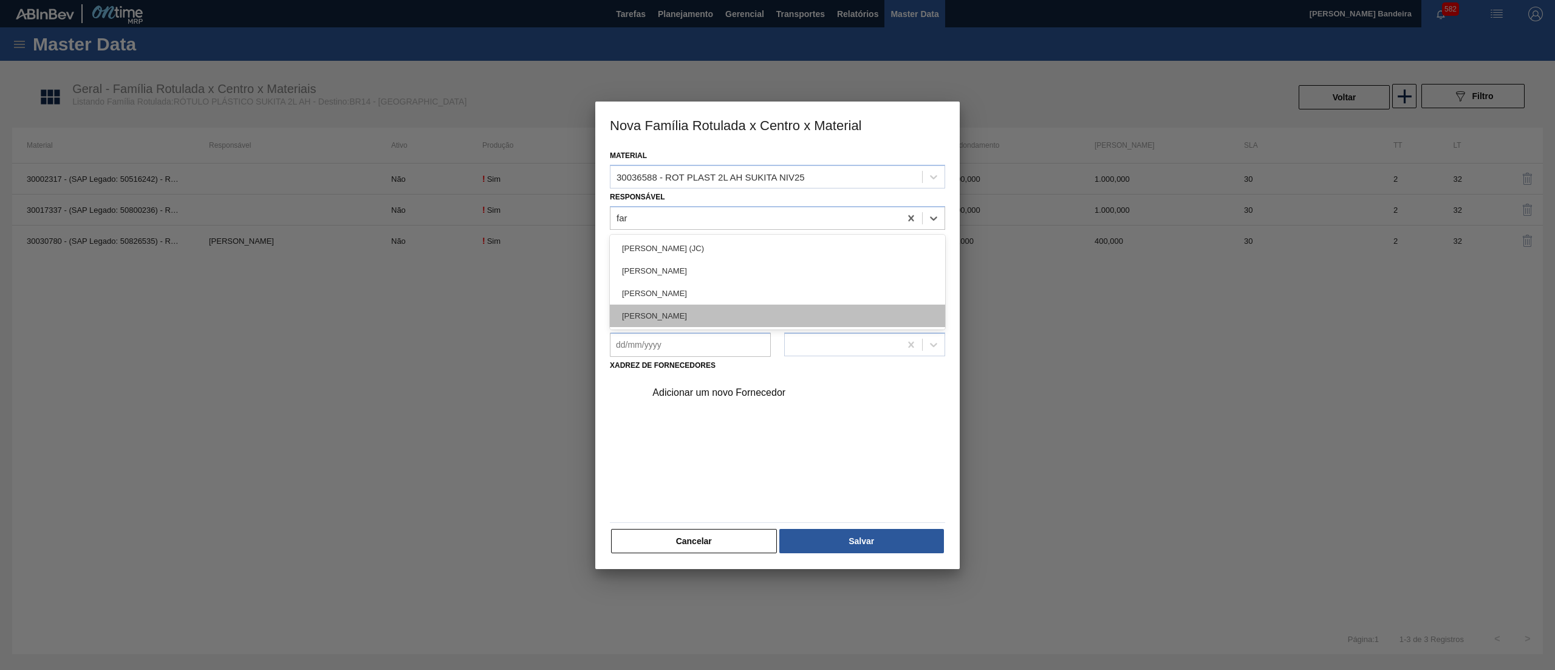
click at [749, 320] on div "[PERSON_NAME]" at bounding box center [777, 315] width 335 height 22
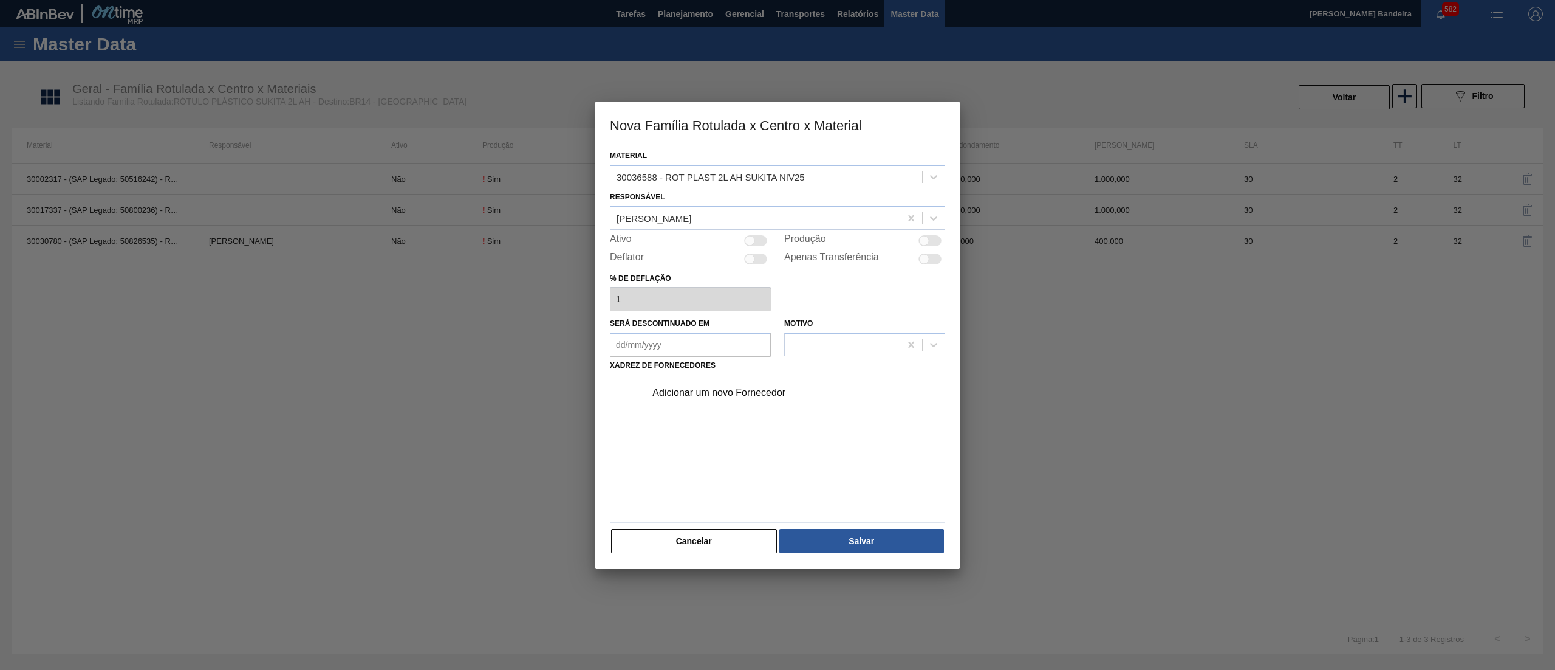
click at [764, 244] on div at bounding box center [755, 240] width 23 height 11
checkbox input "true"
click at [761, 392] on div "Adicionar um novo Fornecedor" at bounding box center [772, 392] width 238 height 11
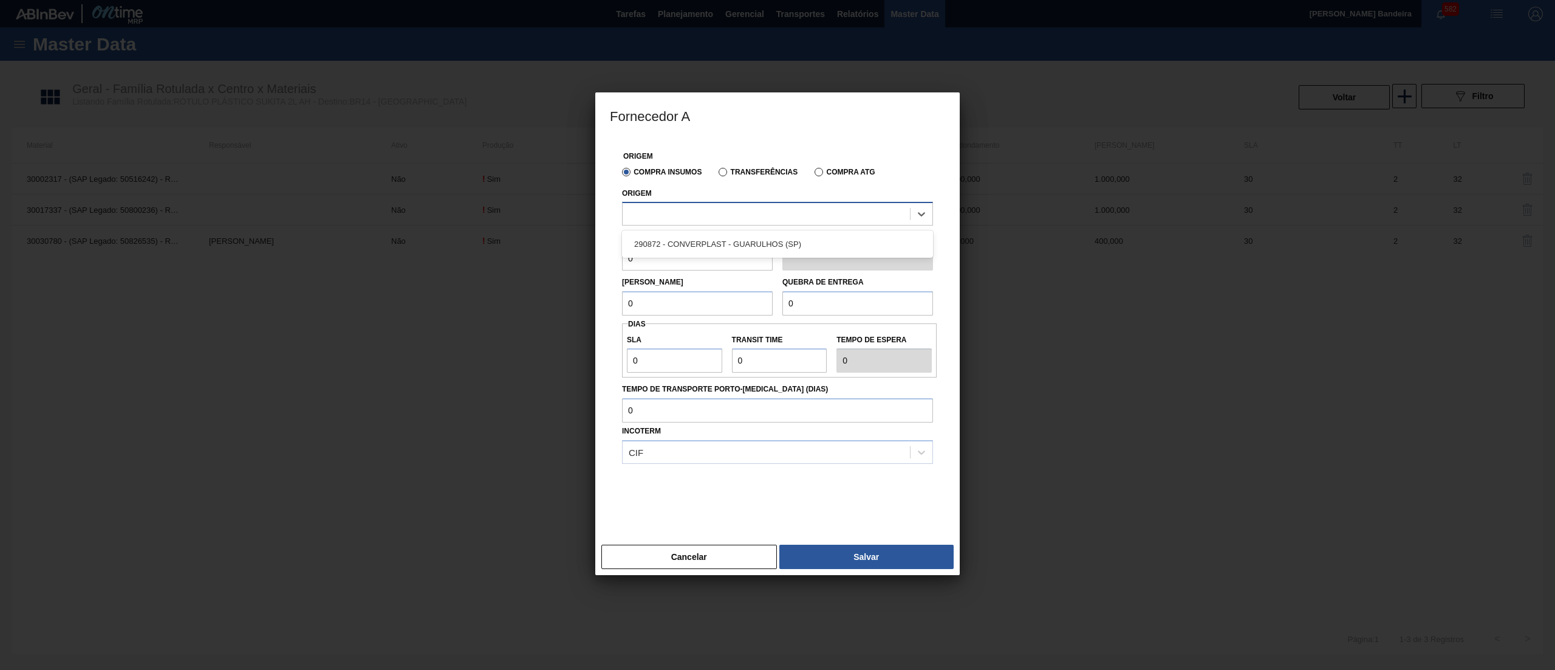
click at [736, 219] on div at bounding box center [766, 214] width 287 height 18
click at [738, 244] on div "290872 - CONVERPLAST - GUARULHOS (SP)" at bounding box center [777, 244] width 311 height 22
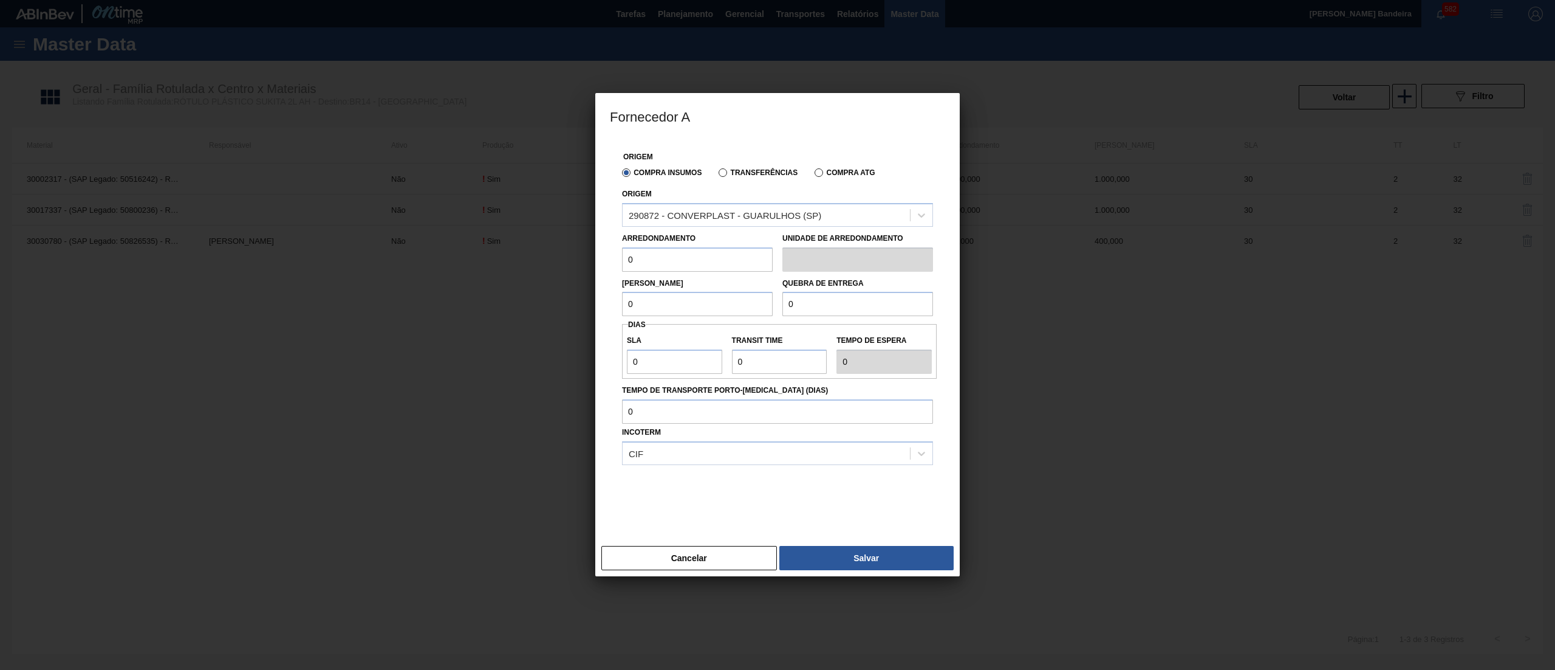
drag, startPoint x: 701, startPoint y: 249, endPoint x: 465, endPoint y: 247, distance: 235.8
click at [465, 247] on div "Fornecedor A Origem Compra Insumos Transferências Compra ATG Origem 290872 - CO…" at bounding box center [777, 335] width 1555 height 670
drag, startPoint x: 660, startPoint y: 259, endPoint x: 544, endPoint y: 267, distance: 115.7
click at [544, 267] on div "Fornecedor A Origem Compra Insumos Transferências Compra ATG Origem 290872 - CO…" at bounding box center [777, 335] width 1555 height 670
type input "400"
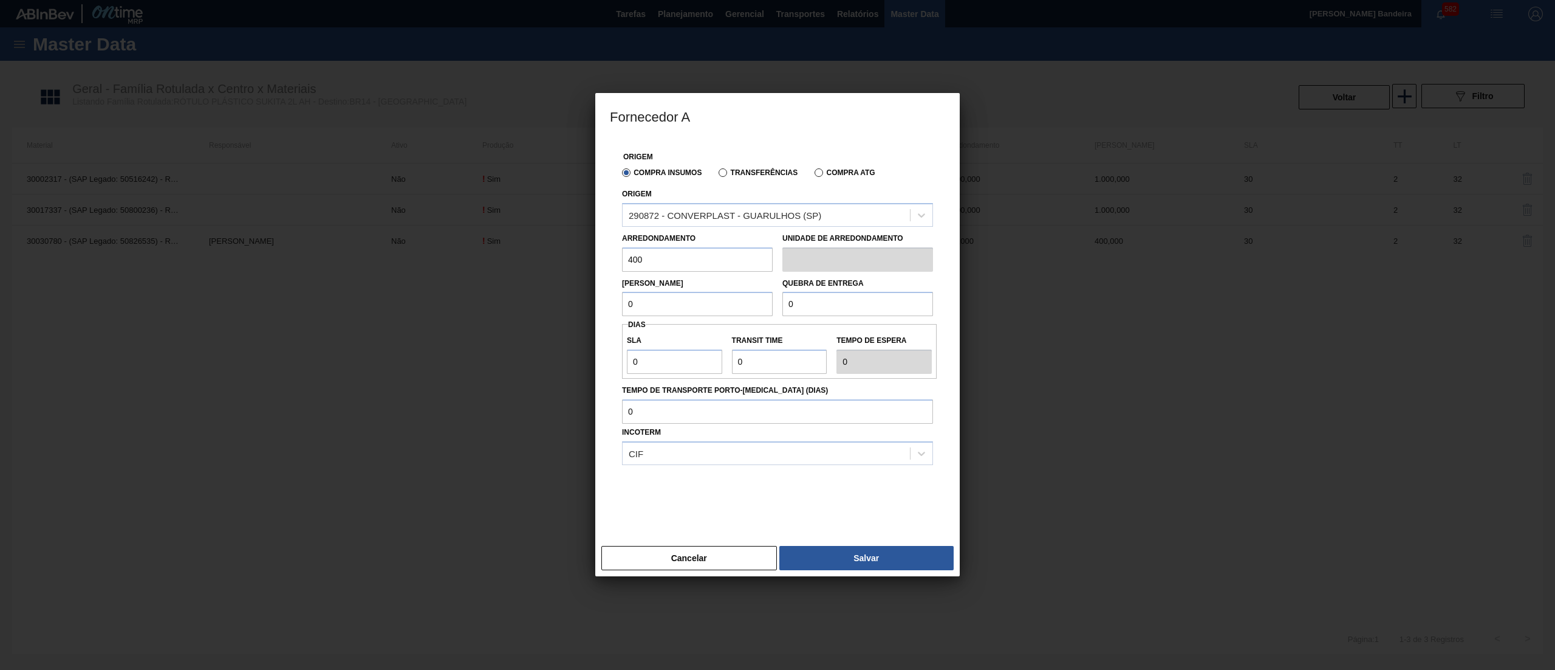
drag, startPoint x: 646, startPoint y: 296, endPoint x: 520, endPoint y: 301, distance: 126.4
click at [520, 301] on div "Fornecedor A Origem Compra Insumos Transferências Compra ATG Origem 290872 - CO…" at bounding box center [777, 335] width 1555 height 670
paste input "40"
type input "400"
drag, startPoint x: 821, startPoint y: 296, endPoint x: 688, endPoint y: 299, distance: 133.1
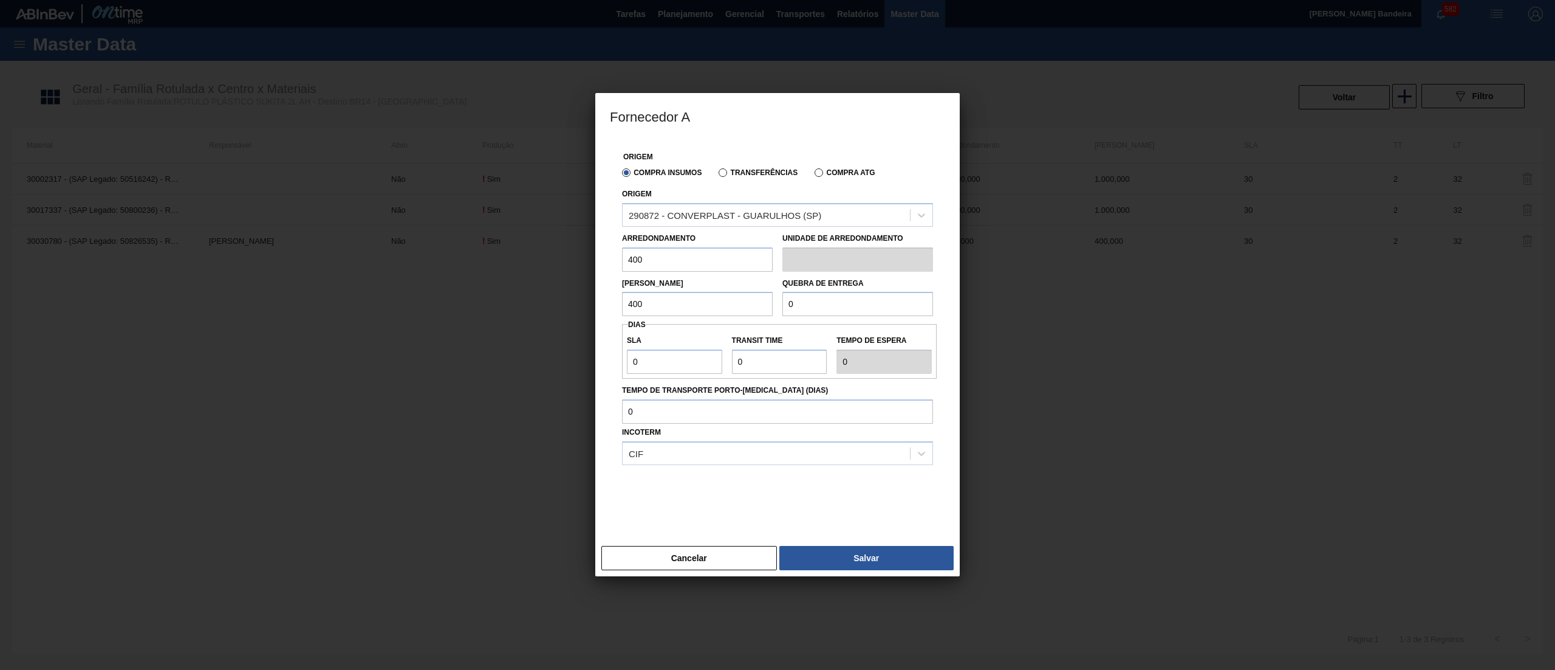
click at [688, 299] on div "Lote Mínimo 400 Quebra de entrega 0" at bounding box center [777, 294] width 321 height 45
paste input "40"
type input "400"
drag, startPoint x: 660, startPoint y: 361, endPoint x: 608, endPoint y: 354, distance: 52.7
click at [608, 354] on div "Origem Compra Insumos Transferências Compra ATG Origem 290872 - CONVERPLAST - G…" at bounding box center [777, 340] width 365 height 402
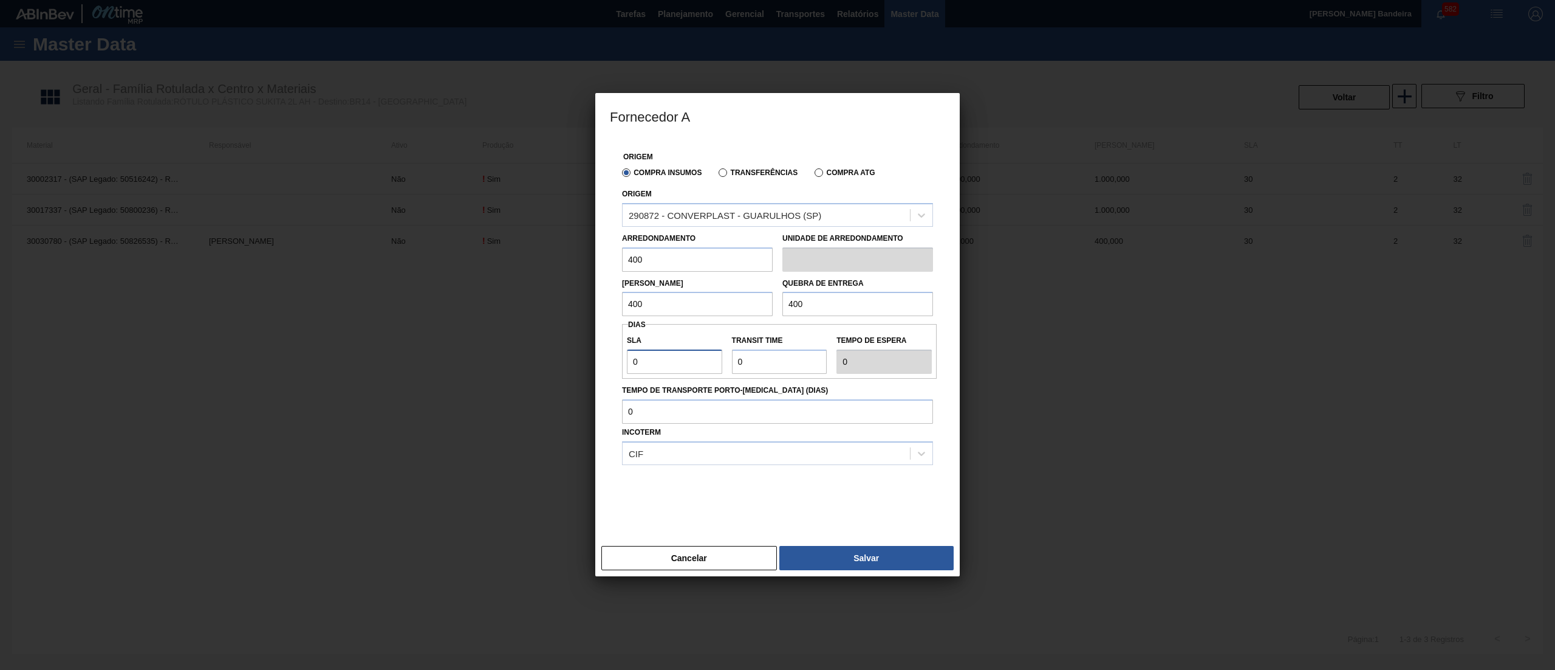
type input "3"
type input "30"
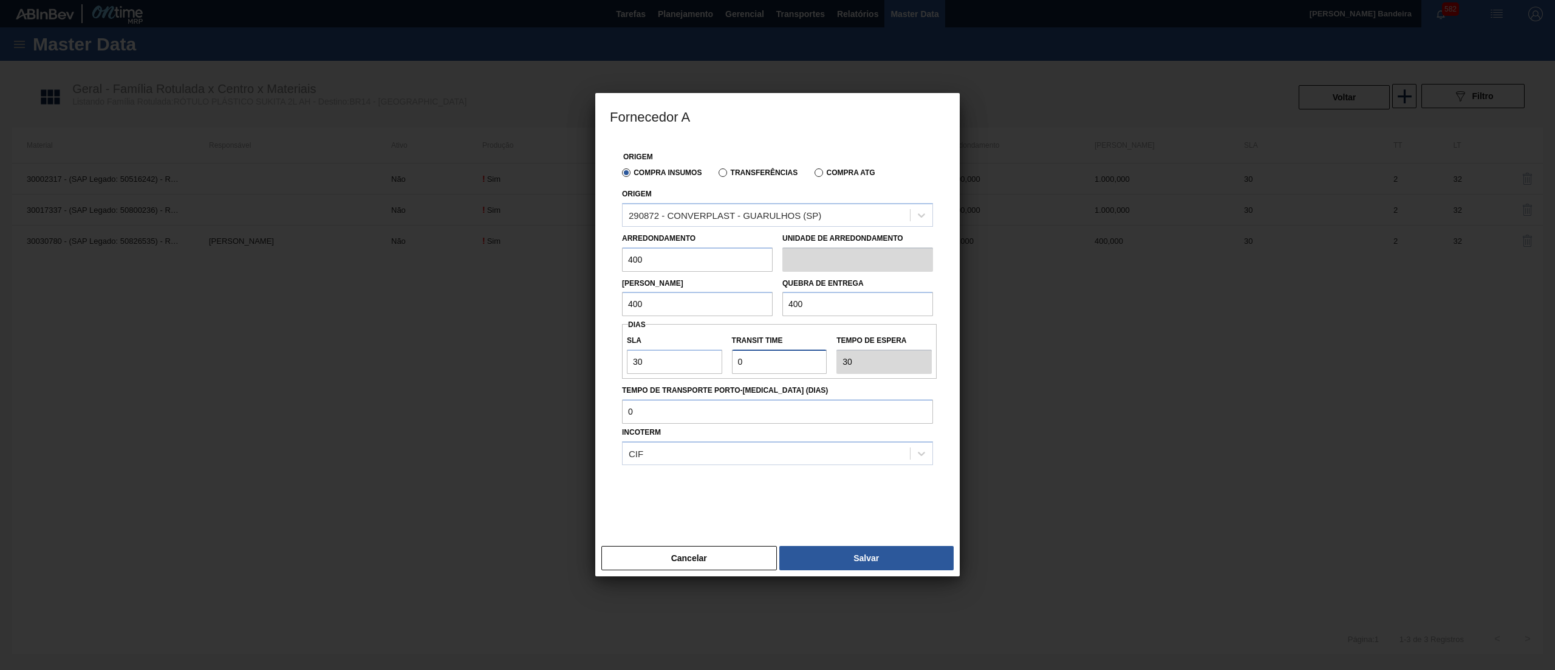
drag, startPoint x: 763, startPoint y: 373, endPoint x: 679, endPoint y: 377, distance: 83.9
click at [679, 377] on div "SLA 30 Transit Time Tempo de espera 30" at bounding box center [779, 351] width 315 height 55
type input "2"
type input "32"
type input "2"
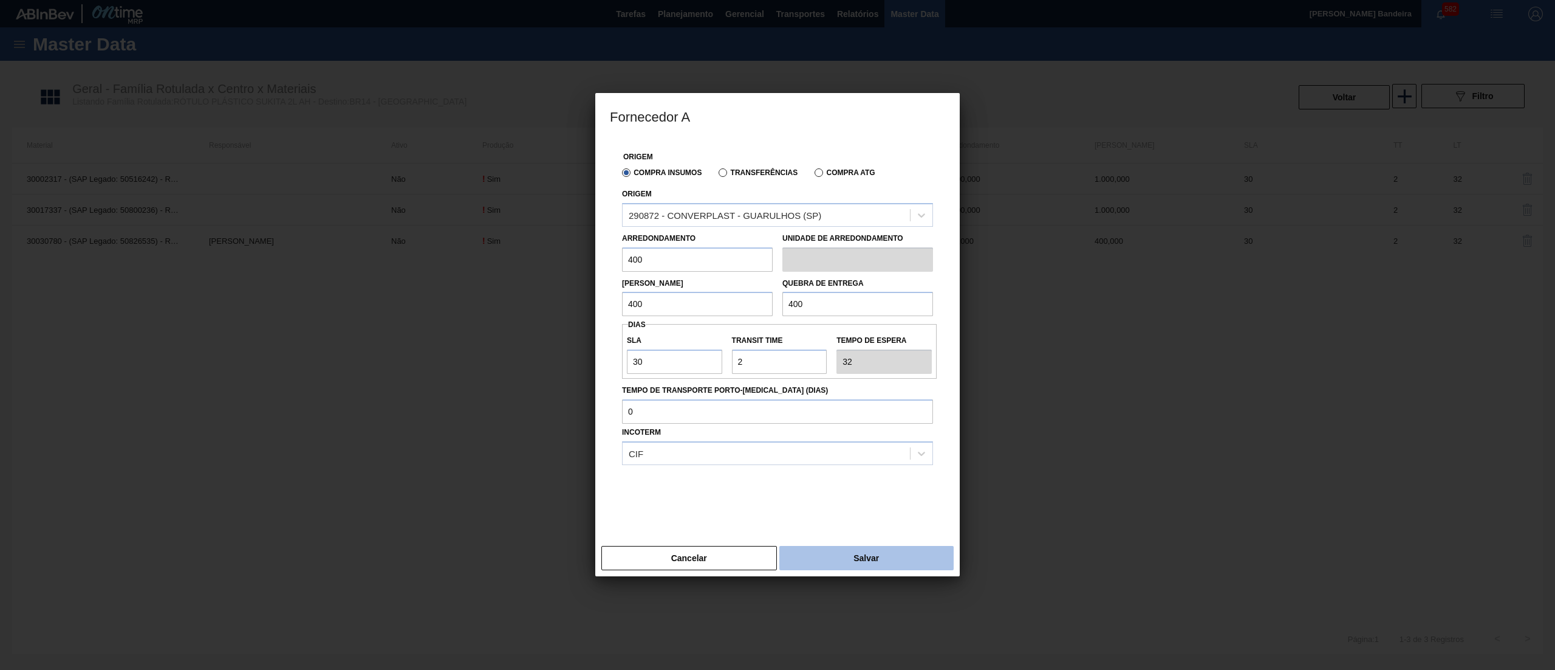
click at [806, 557] on button "Salvar" at bounding box center [867, 558] width 174 height 24
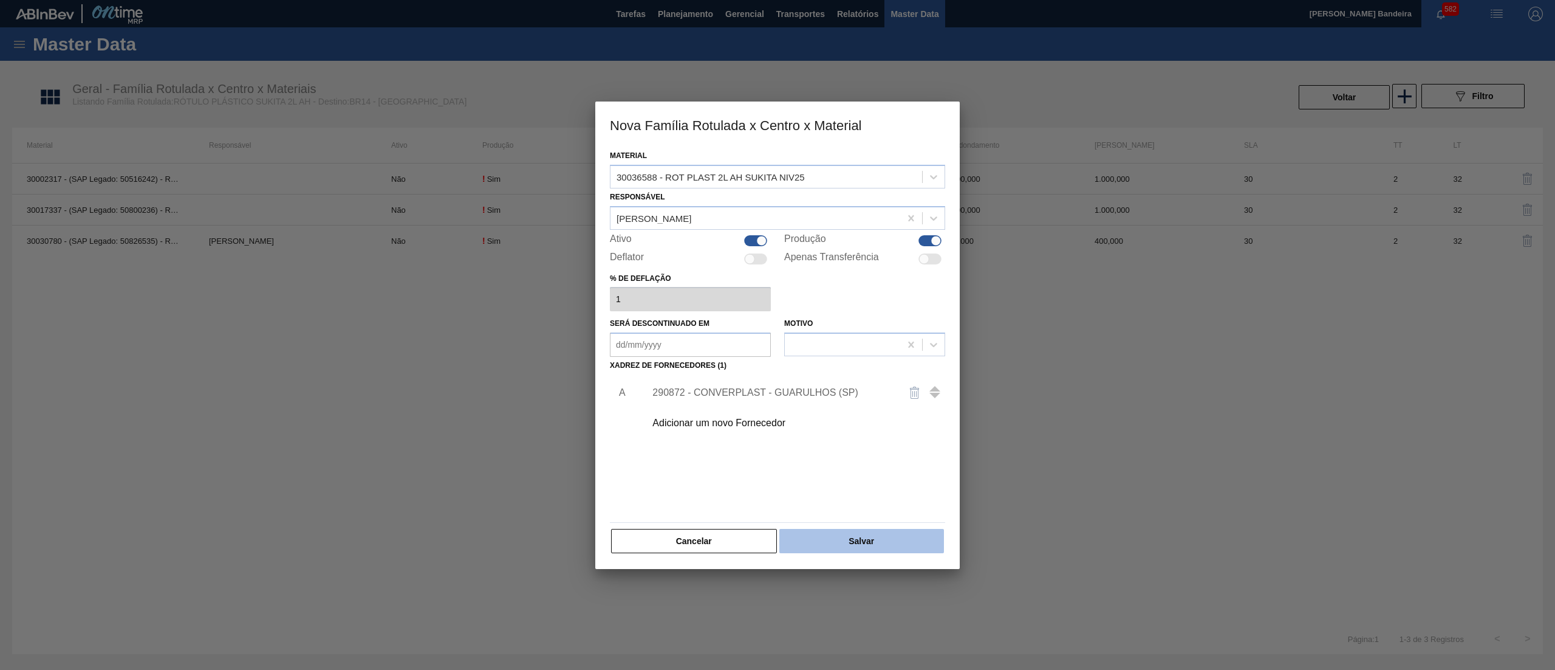
click at [849, 543] on button "Salvar" at bounding box center [862, 541] width 165 height 24
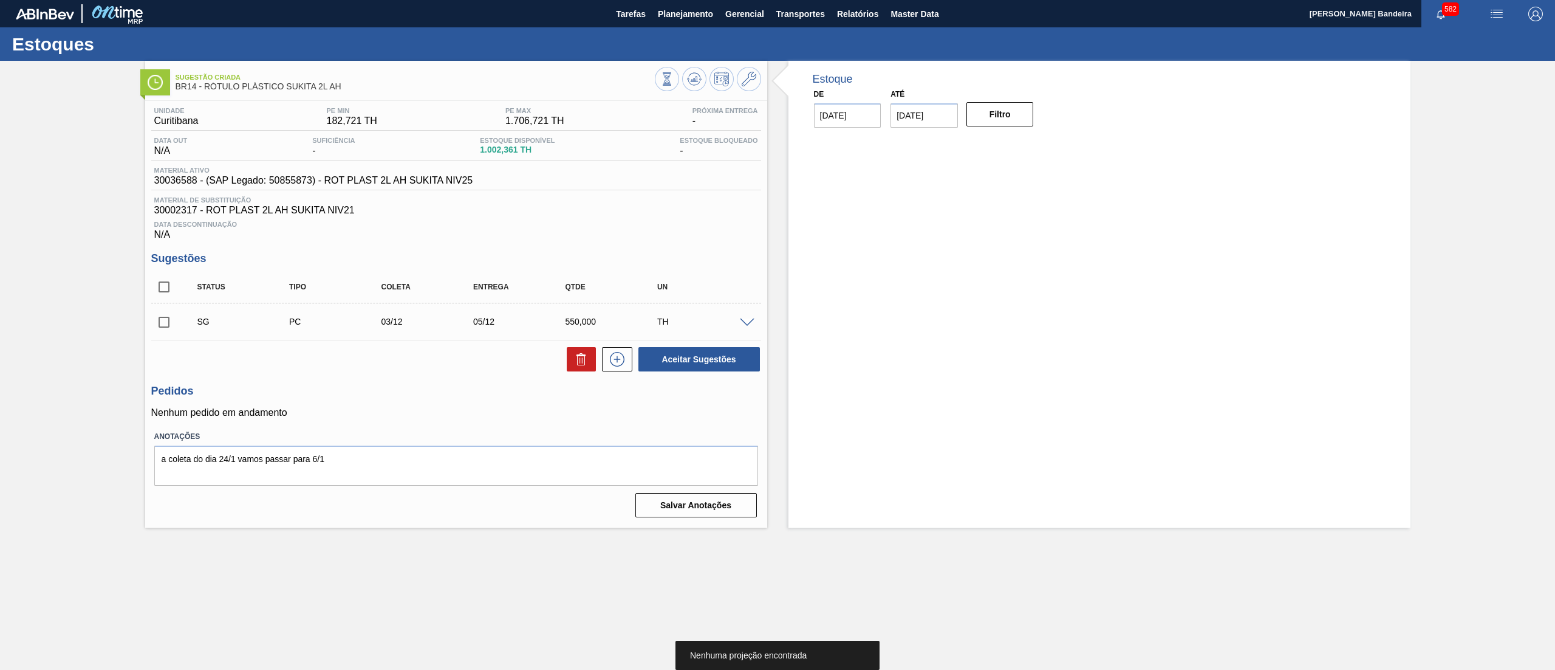
click at [742, 325] on span at bounding box center [747, 322] width 15 height 9
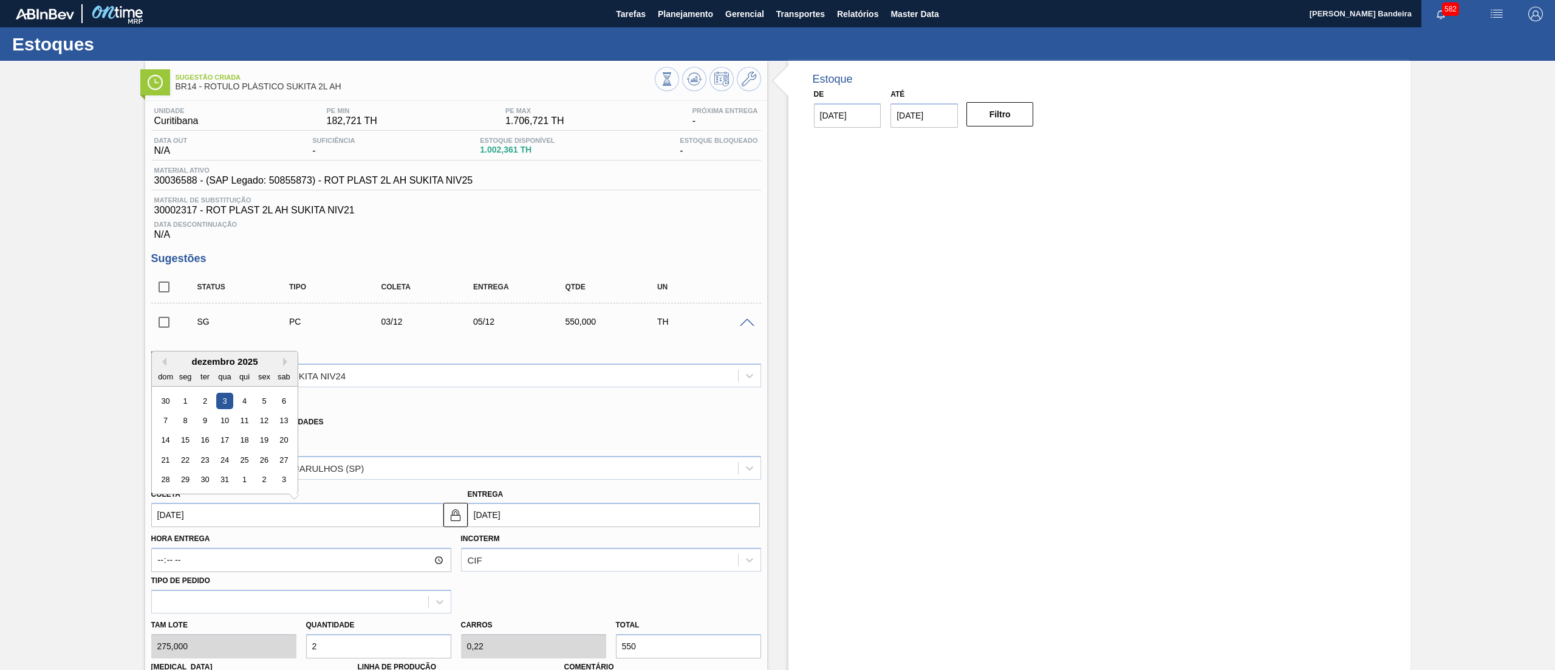
click at [314, 515] on input "03/12/2025" at bounding box center [297, 514] width 292 height 24
click at [163, 366] on button "Previous Month" at bounding box center [162, 361] width 9 height 9
click at [186, 459] on div "20" at bounding box center [185, 459] width 16 height 16
type input "[DATE]"
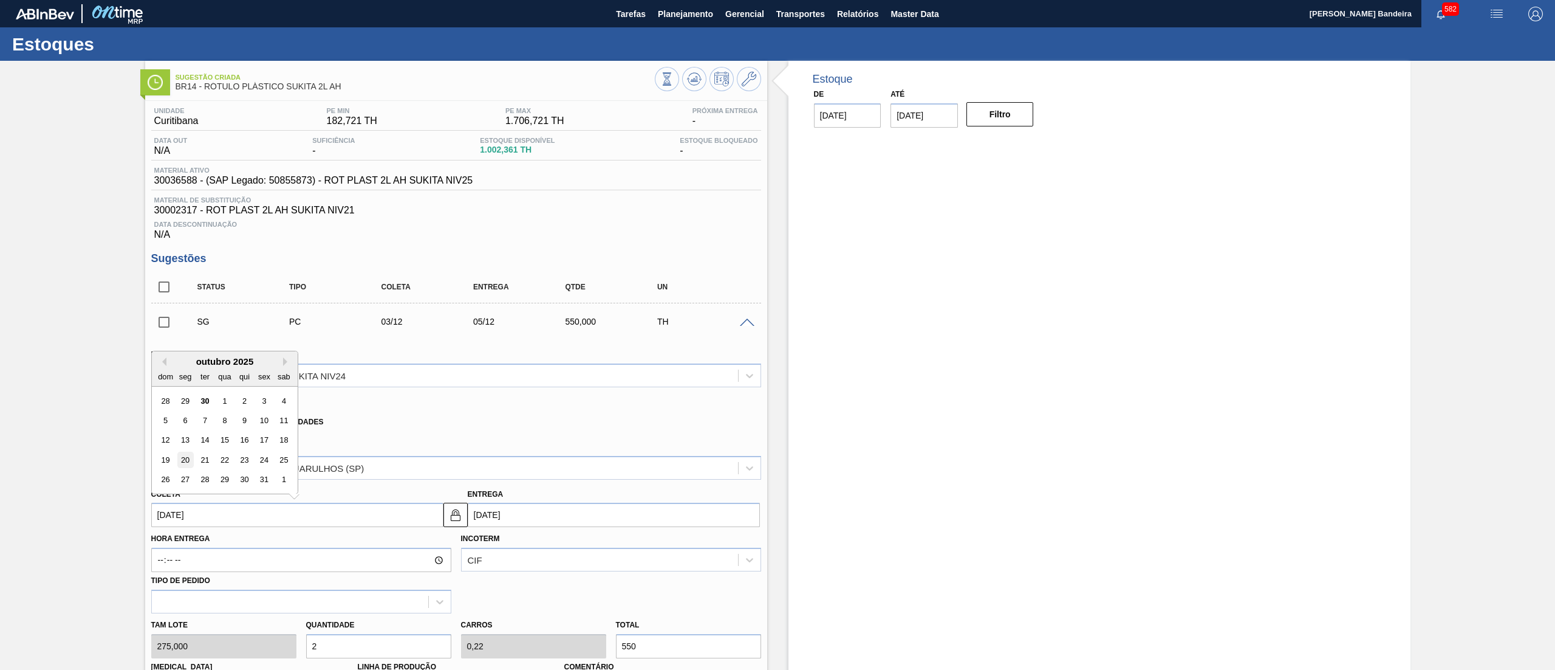
type input "[DATE]"
click at [281, 648] on div "Tam lote 275,000 Quantidade 2 Carros 0,22 Total 550 Doca N/A Linha de Produção …" at bounding box center [456, 656] width 620 height 87
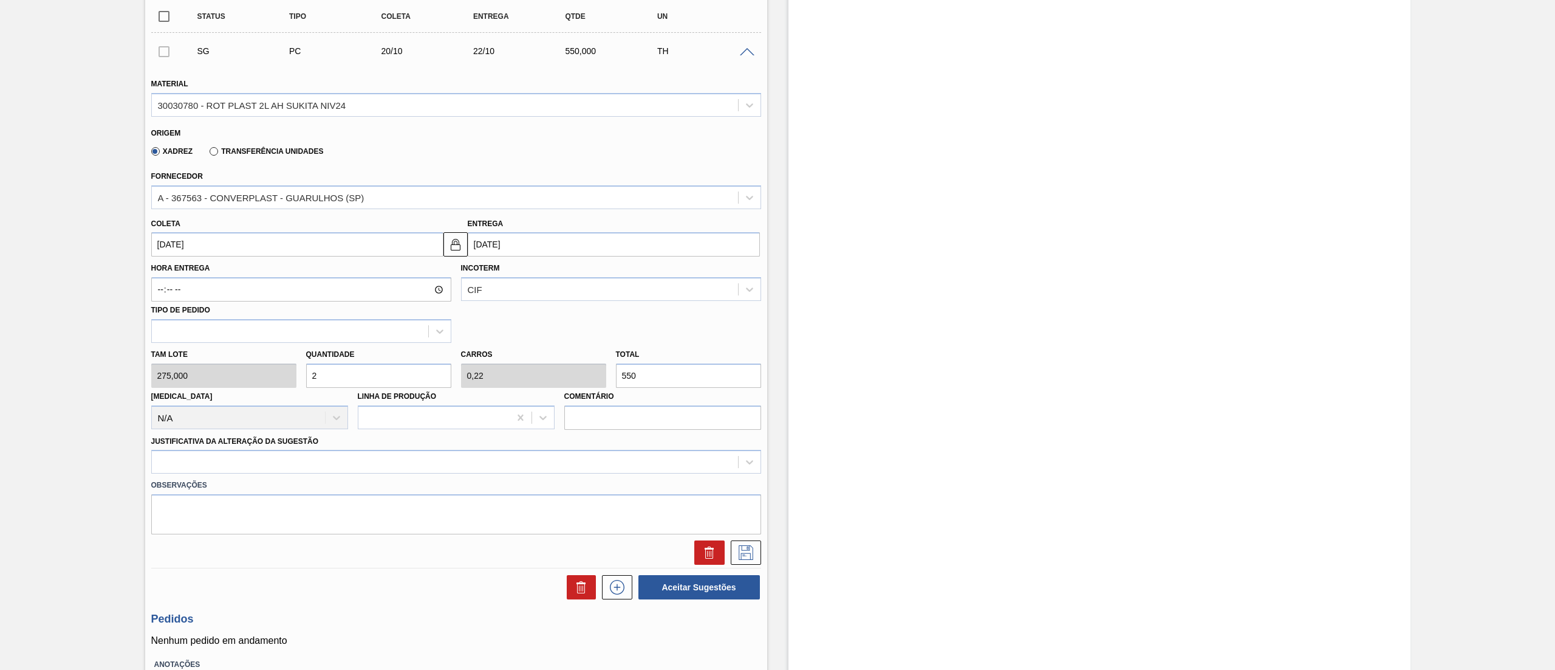
scroll to position [282, 0]
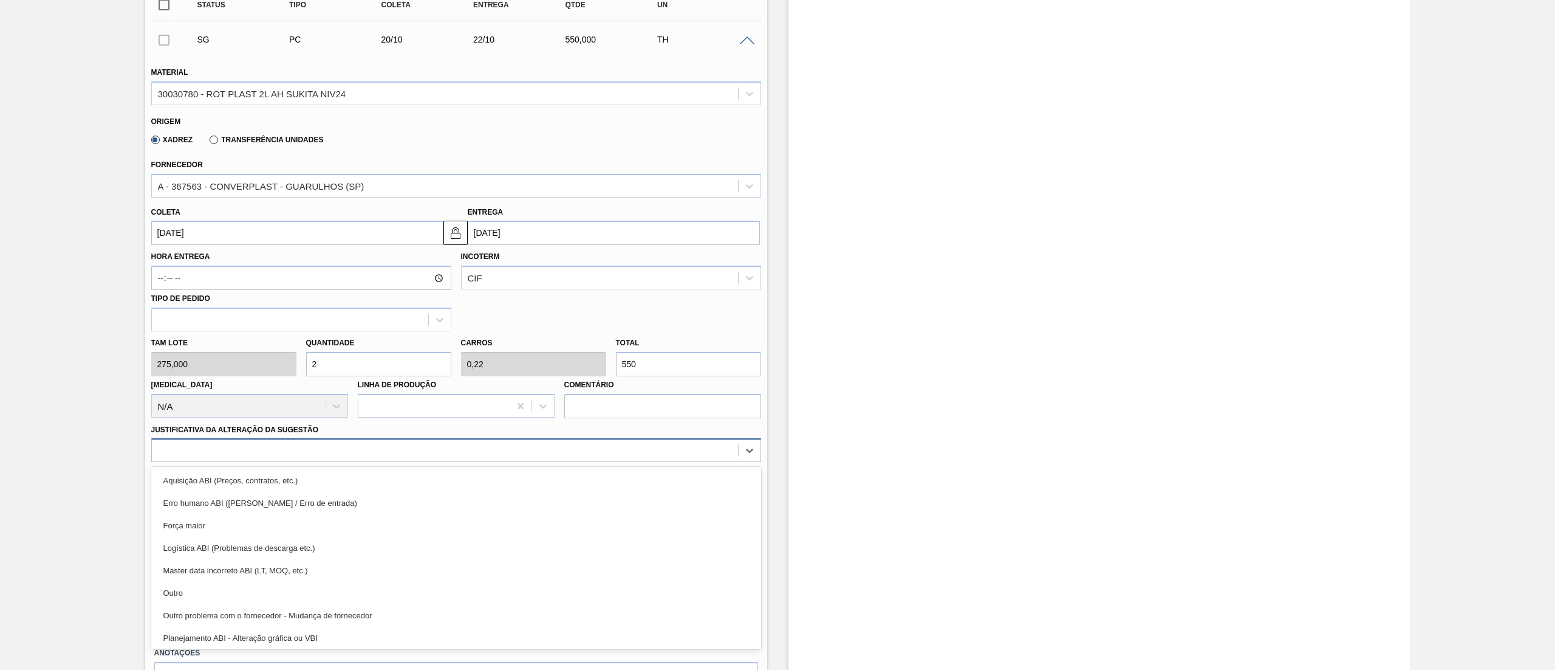
click at [521, 456] on div at bounding box center [445, 451] width 586 height 18
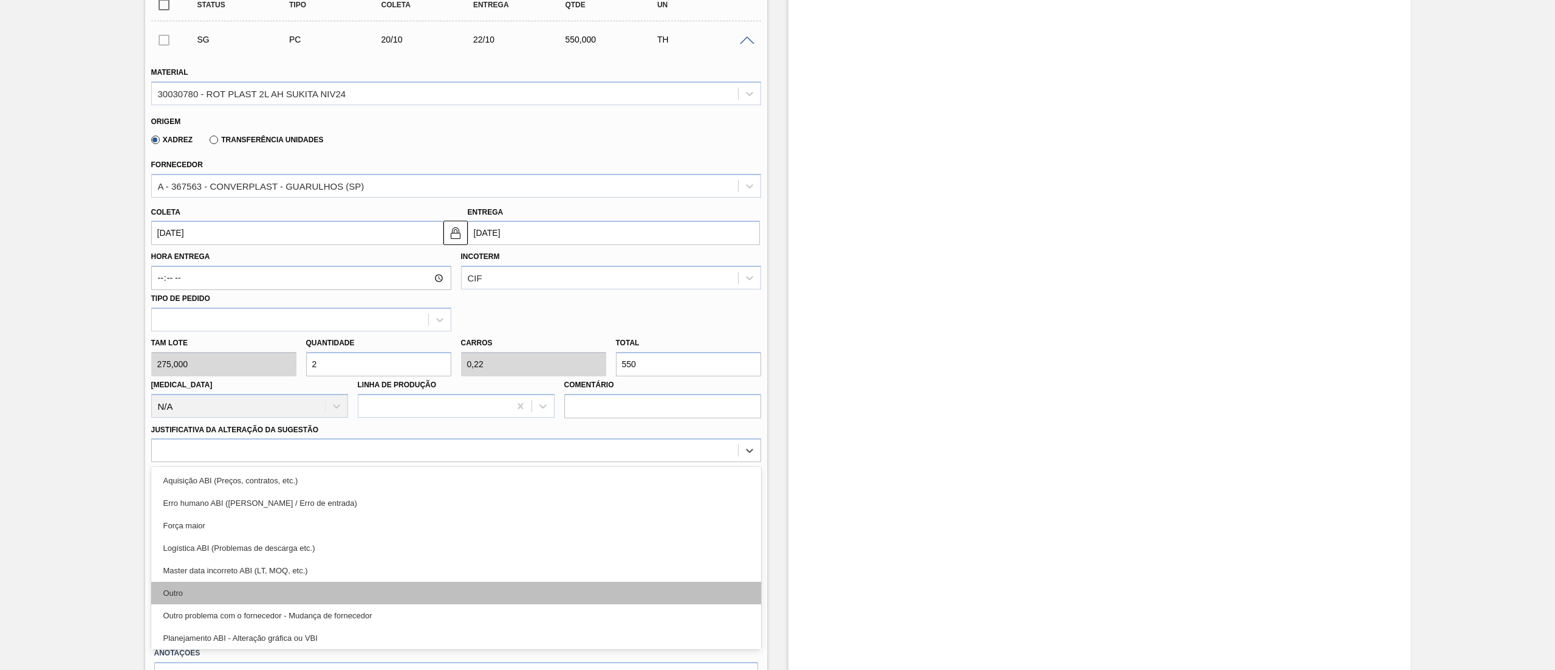
click at [488, 590] on div "Outro" at bounding box center [456, 592] width 610 height 22
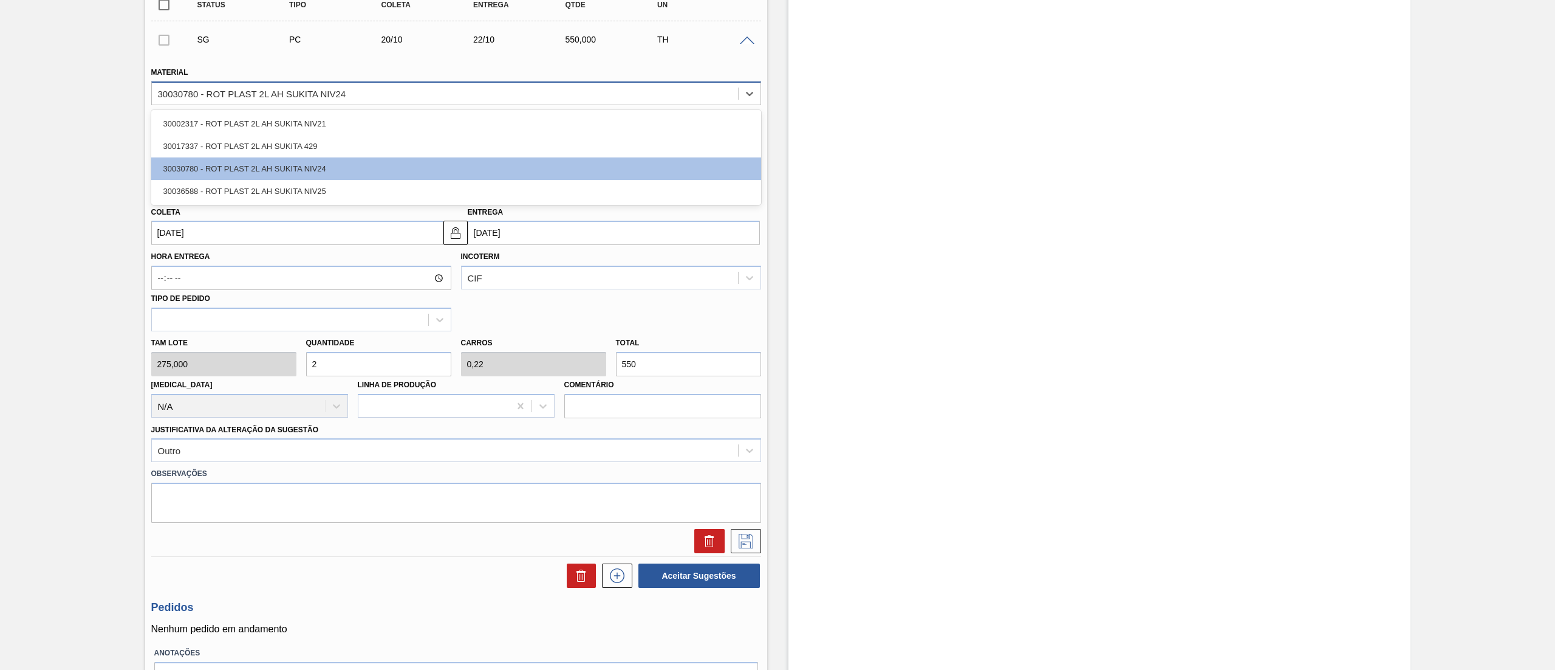
click at [388, 98] on div "30030780 - ROT PLAST 2L AH SUKITA NIV24" at bounding box center [445, 93] width 586 height 18
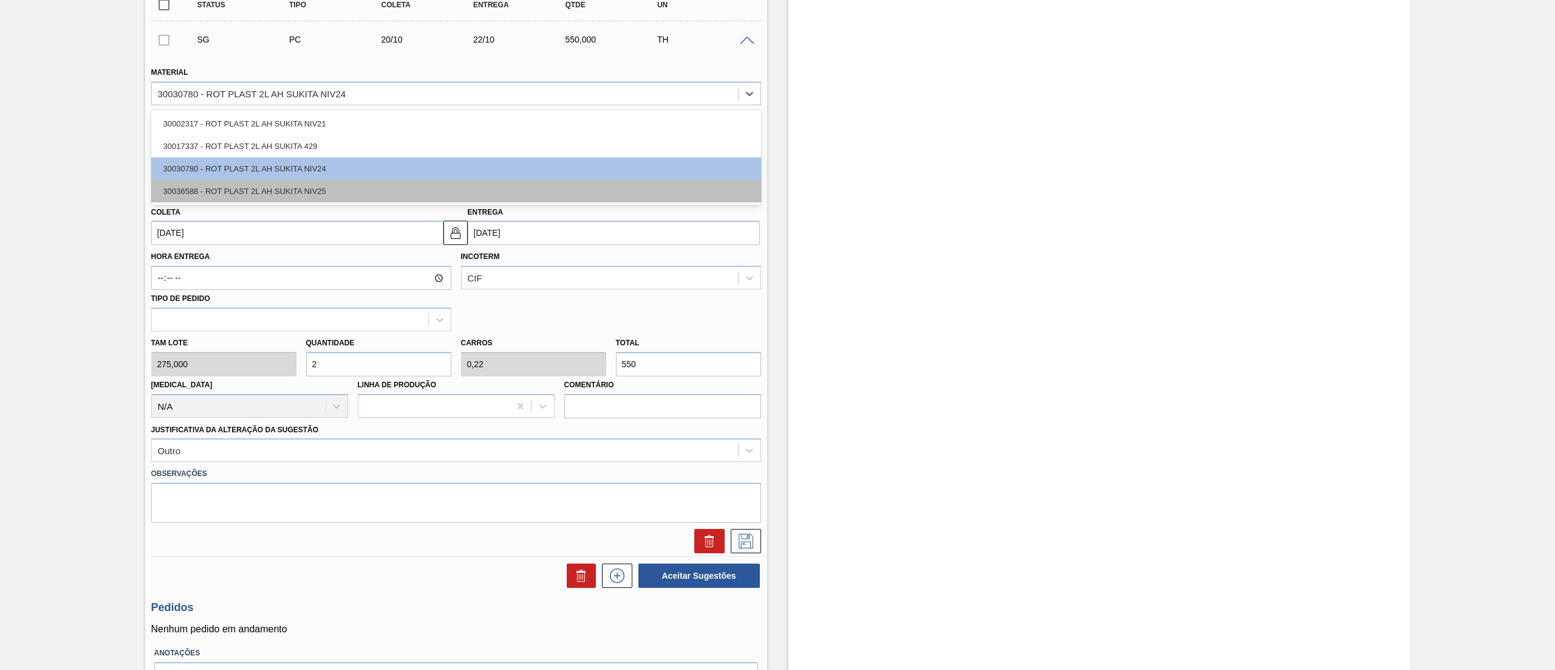
click at [387, 190] on div "30036588 - ROT PLAST 2L AH SUKITA NIV25" at bounding box center [456, 191] width 610 height 22
type input "400,000"
type input "1,375"
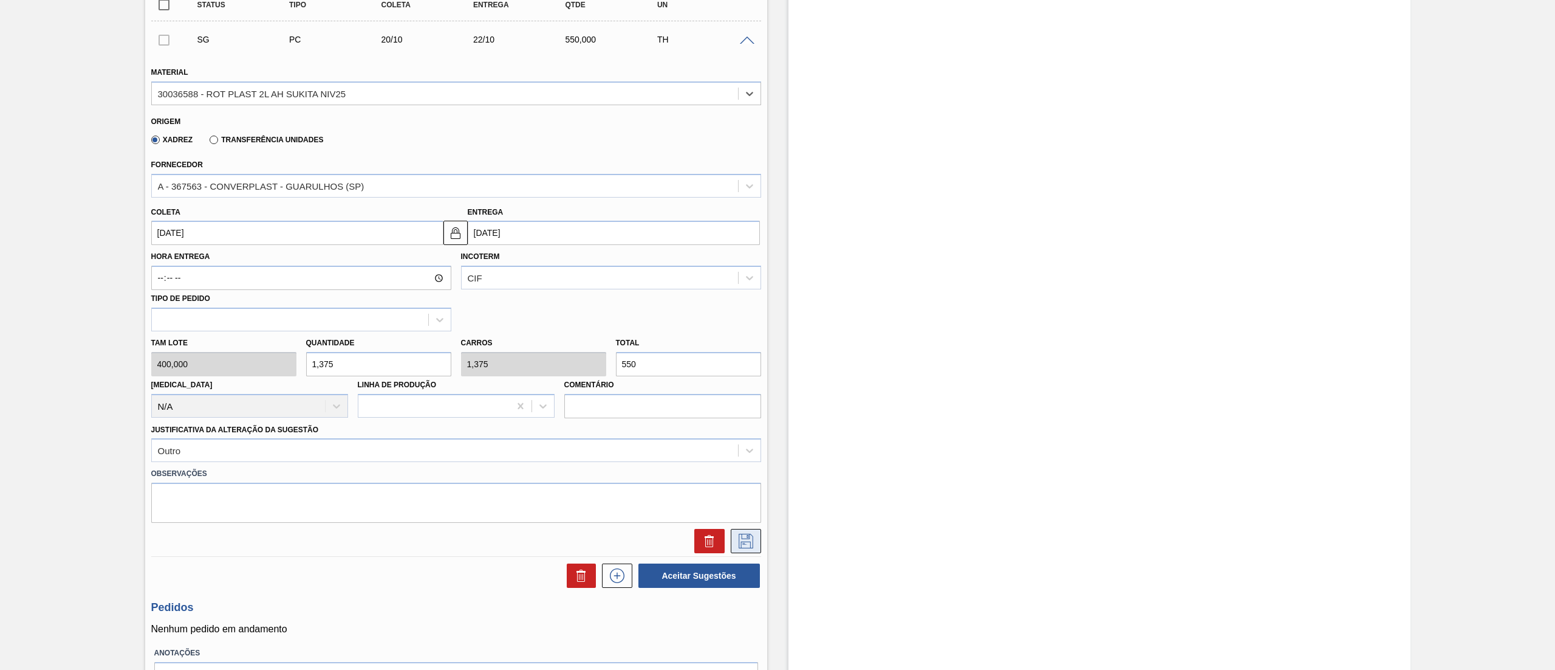
click at [741, 546] on icon at bounding box center [745, 540] width 19 height 15
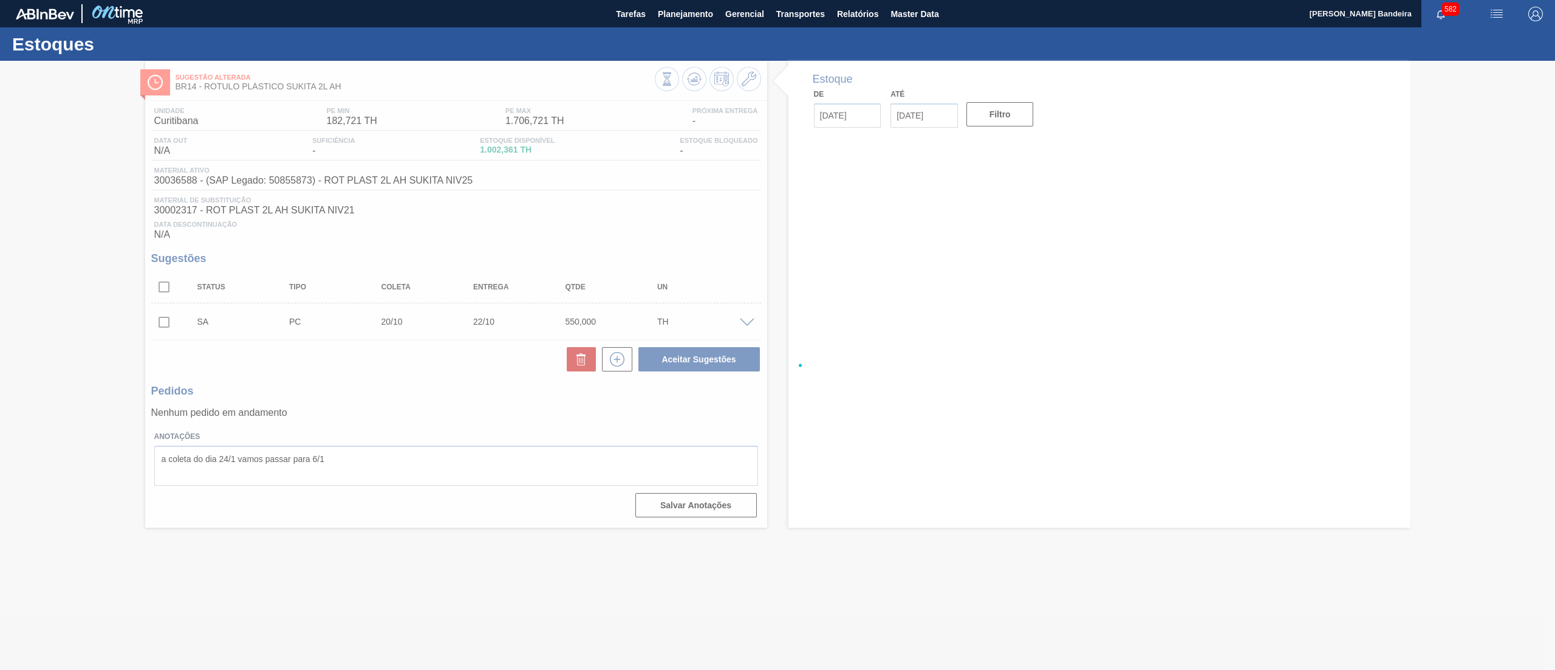
scroll to position [0, 0]
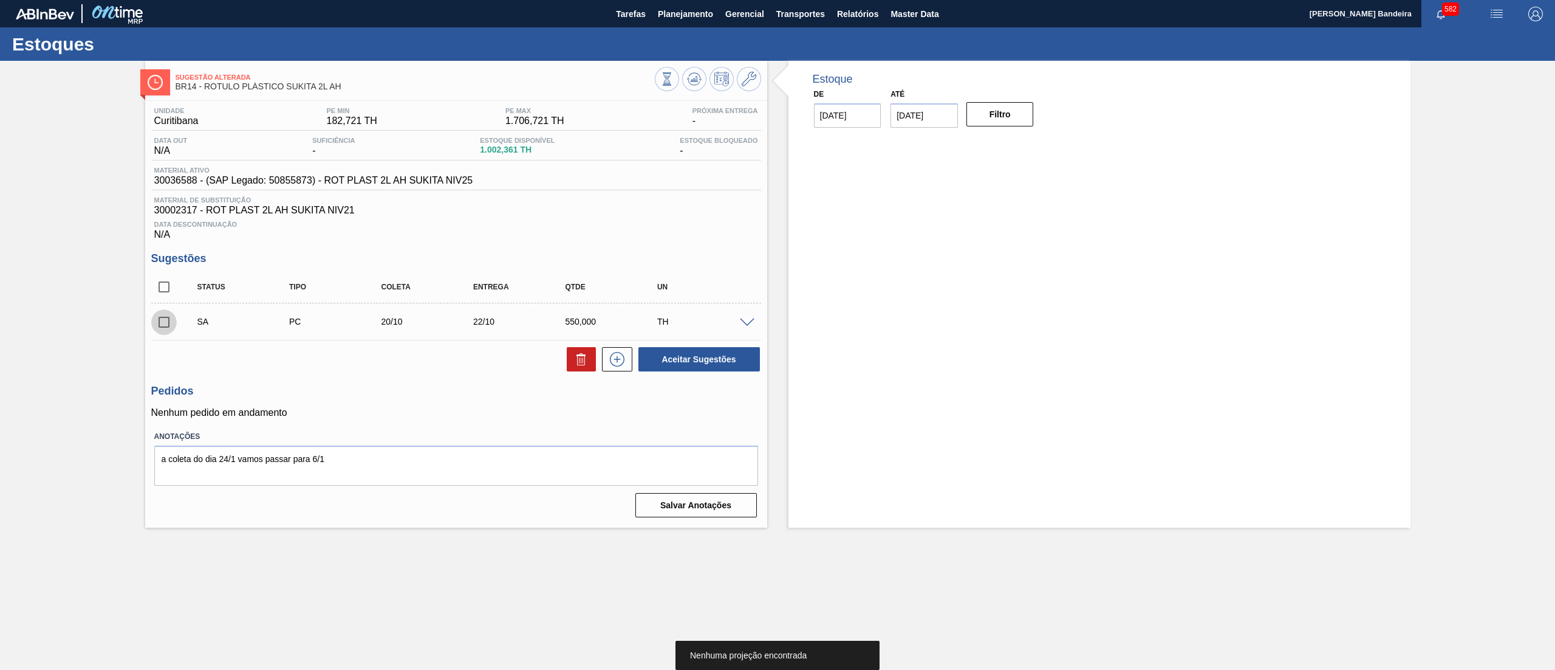
click at [171, 325] on input "checkbox" at bounding box center [164, 322] width 26 height 26
click at [669, 367] on button "Aceitar Sugestões" at bounding box center [700, 359] width 122 height 24
checkbox input "false"
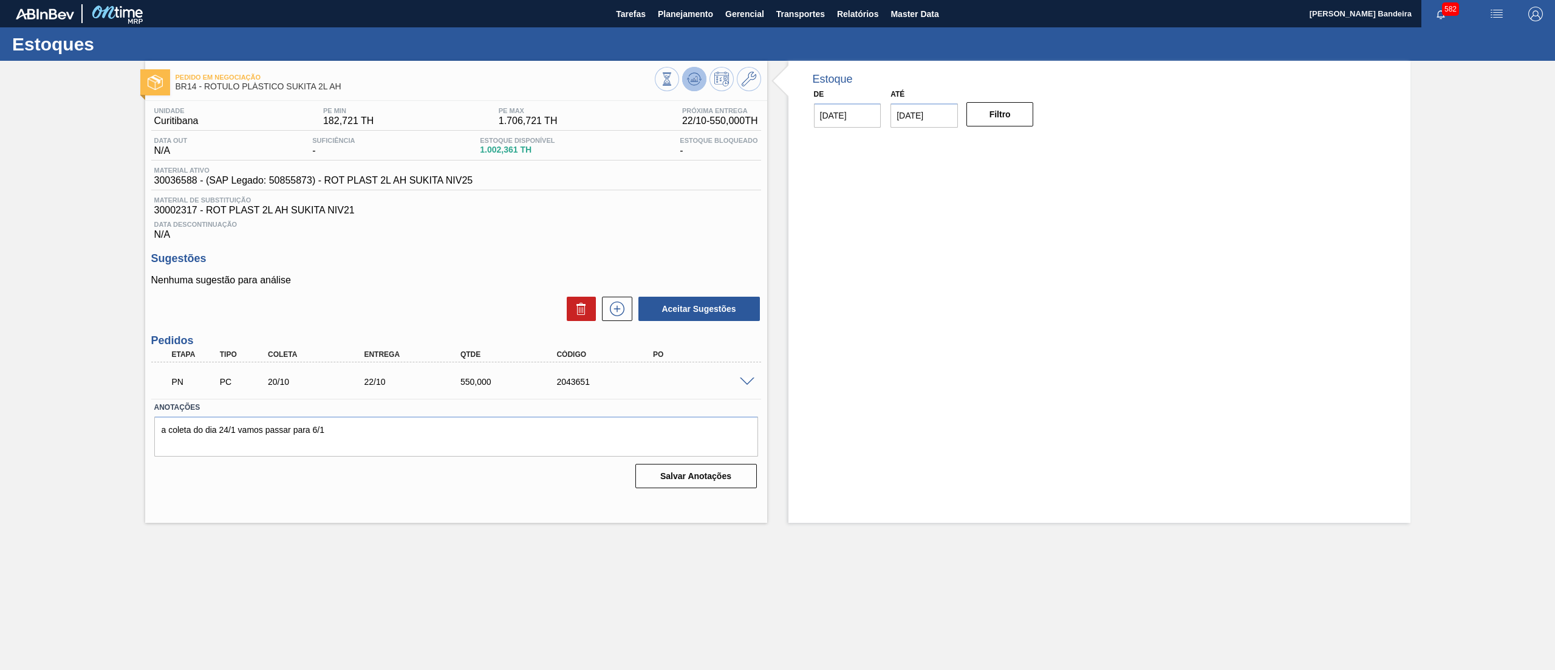
click at [689, 70] on button at bounding box center [694, 79] width 24 height 24
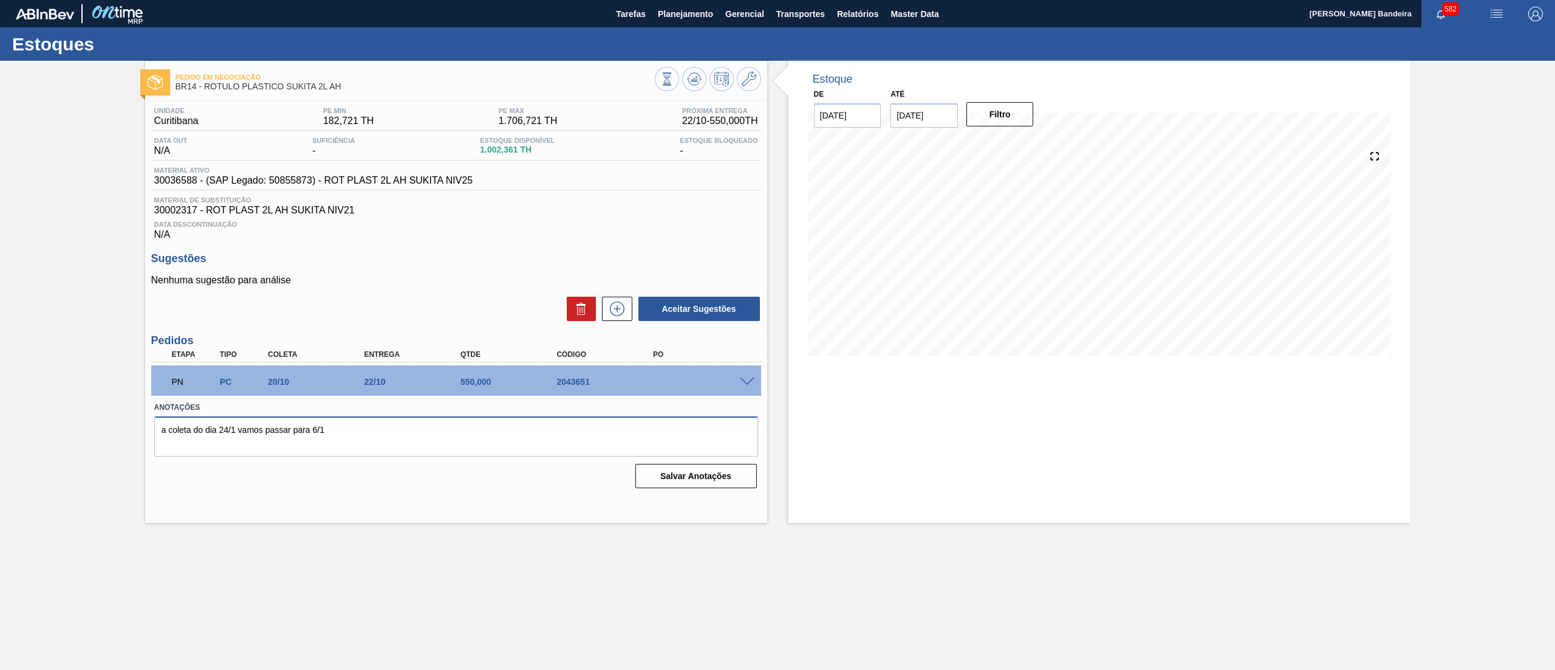
drag, startPoint x: 407, startPoint y: 430, endPoint x: 0, endPoint y: 408, distance: 407.7
click at [0, 408] on div "Pedido em Negociação BR14 - RÓTULO PLÁSTICO SUKITA 2L AH Unidade Curitibana PE …" at bounding box center [777, 292] width 1555 height 462
type textarea "."
click at [703, 481] on button "Salvar Anotações" at bounding box center [697, 476] width 122 height 24
click at [623, 312] on icon at bounding box center [617, 308] width 19 height 15
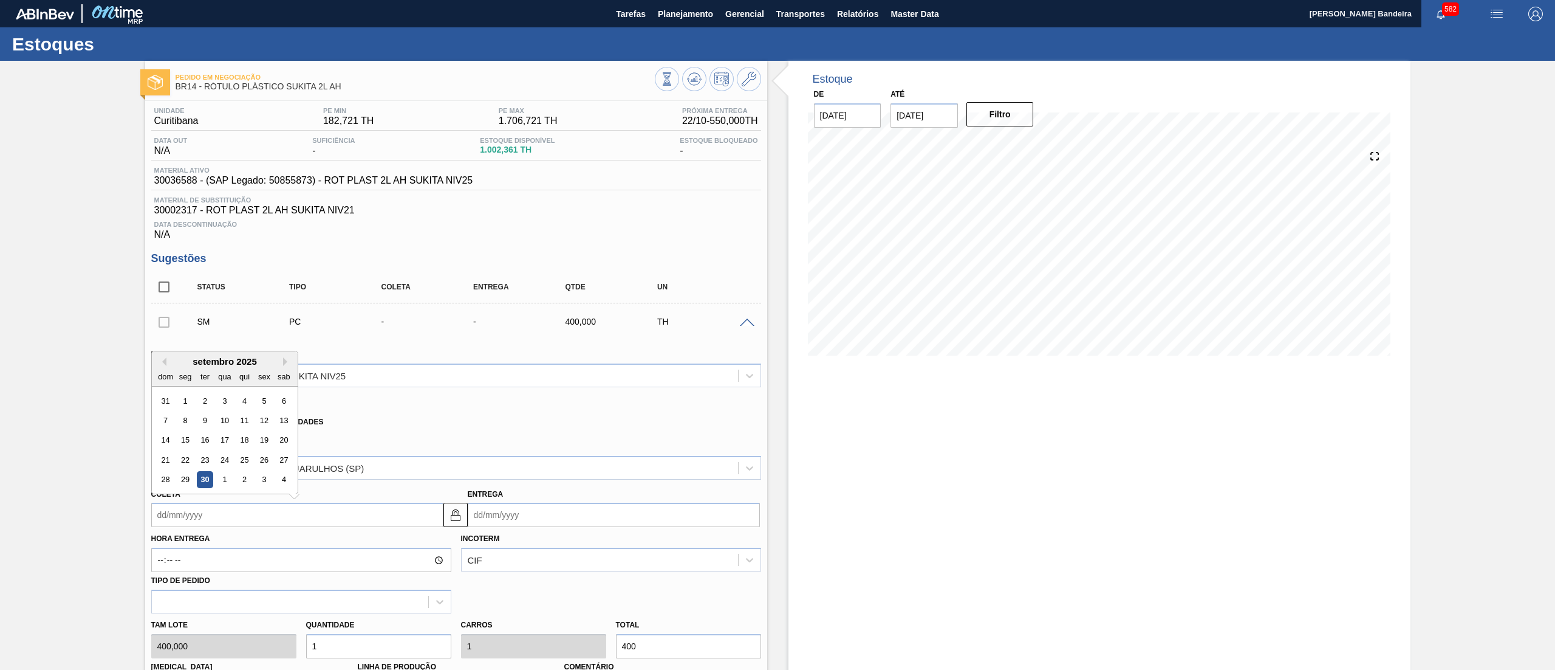
click at [340, 522] on input "Coleta" at bounding box center [297, 514] width 292 height 24
click at [287, 360] on button "Next Month" at bounding box center [287, 361] width 9 height 9
click at [187, 462] on div "17" at bounding box center [185, 459] width 16 height 16
type input "17/11/2025"
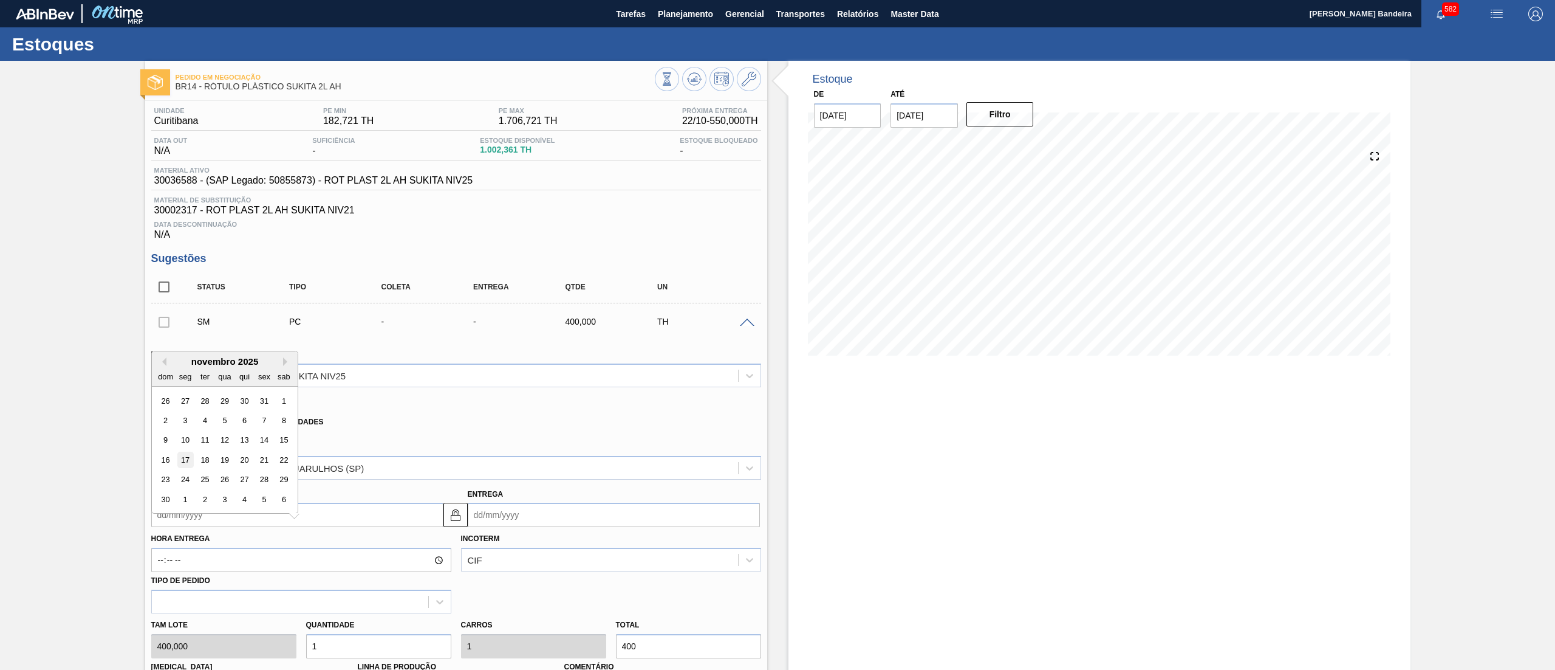
type input "19/11/2025"
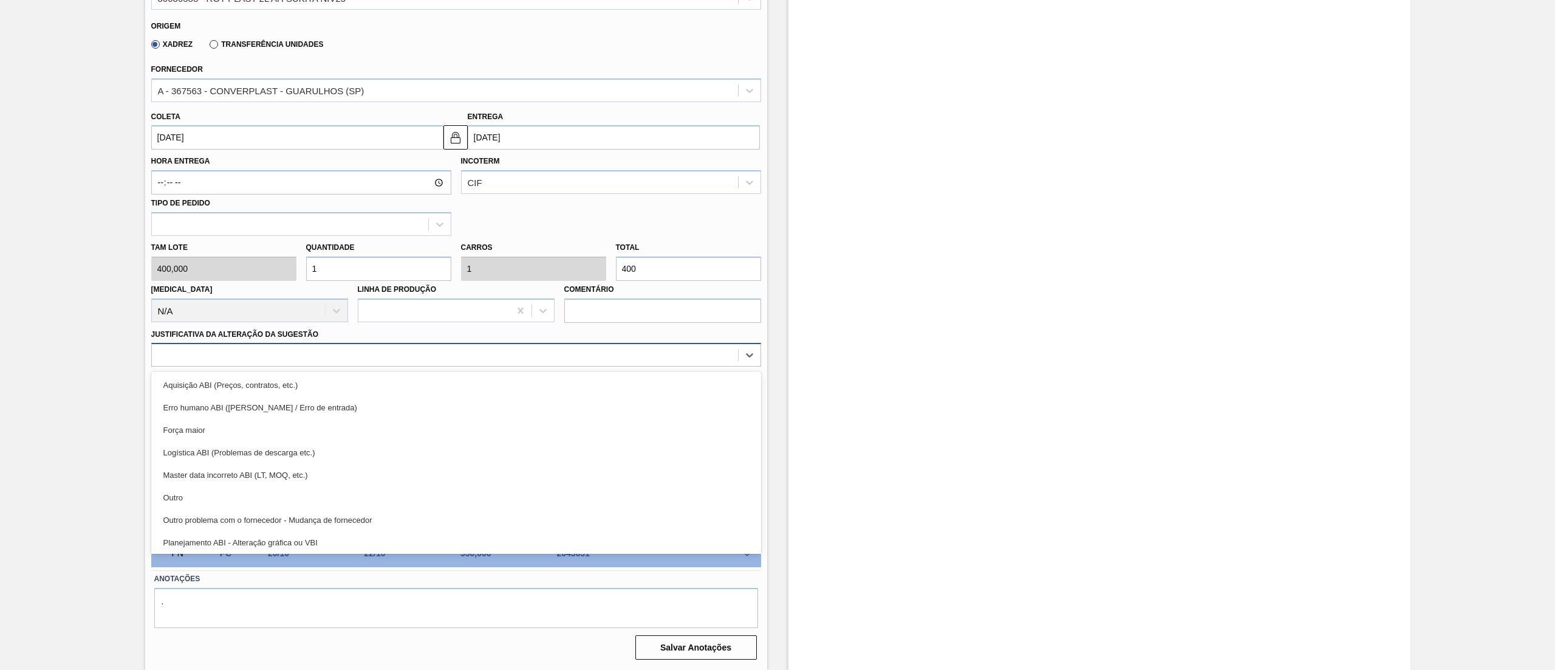
click at [479, 350] on div at bounding box center [445, 355] width 586 height 18
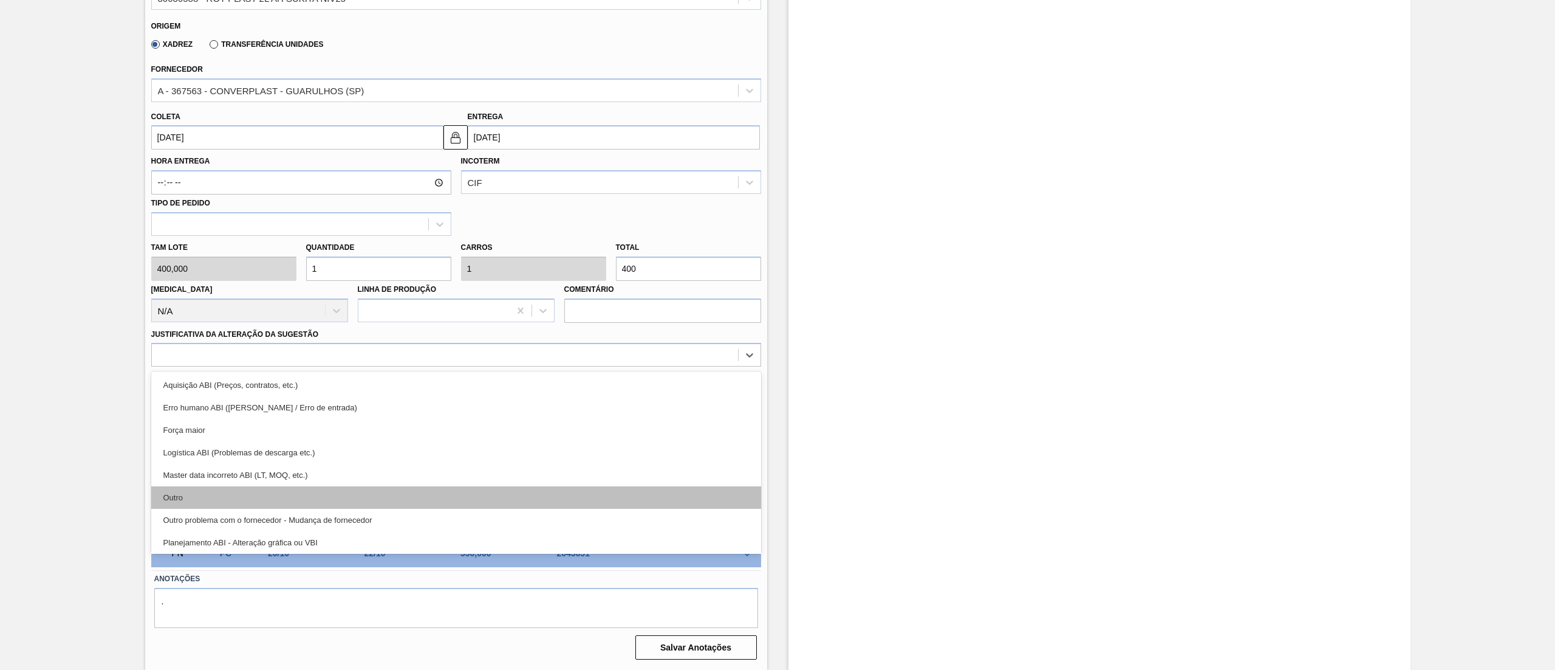
click at [394, 505] on div "Outro" at bounding box center [456, 497] width 610 height 22
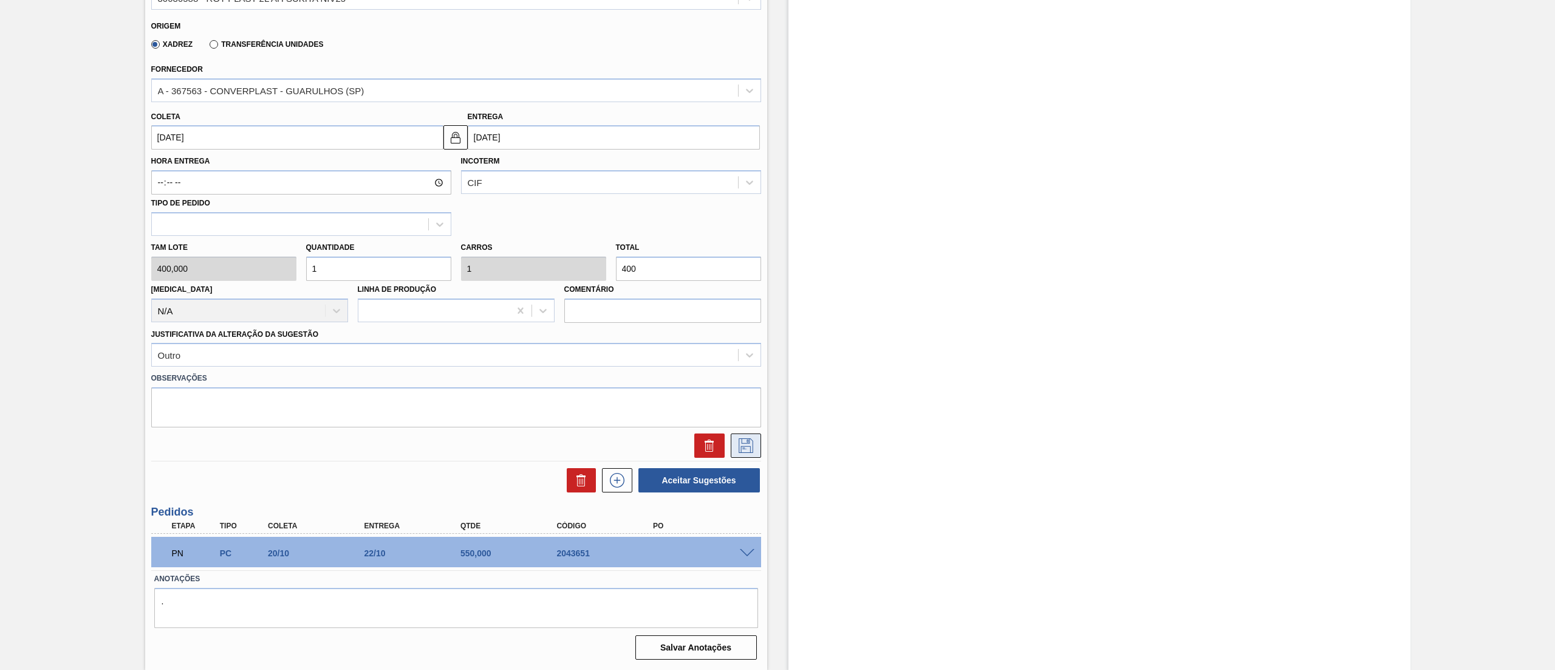
click at [747, 447] on icon at bounding box center [746, 445] width 15 height 15
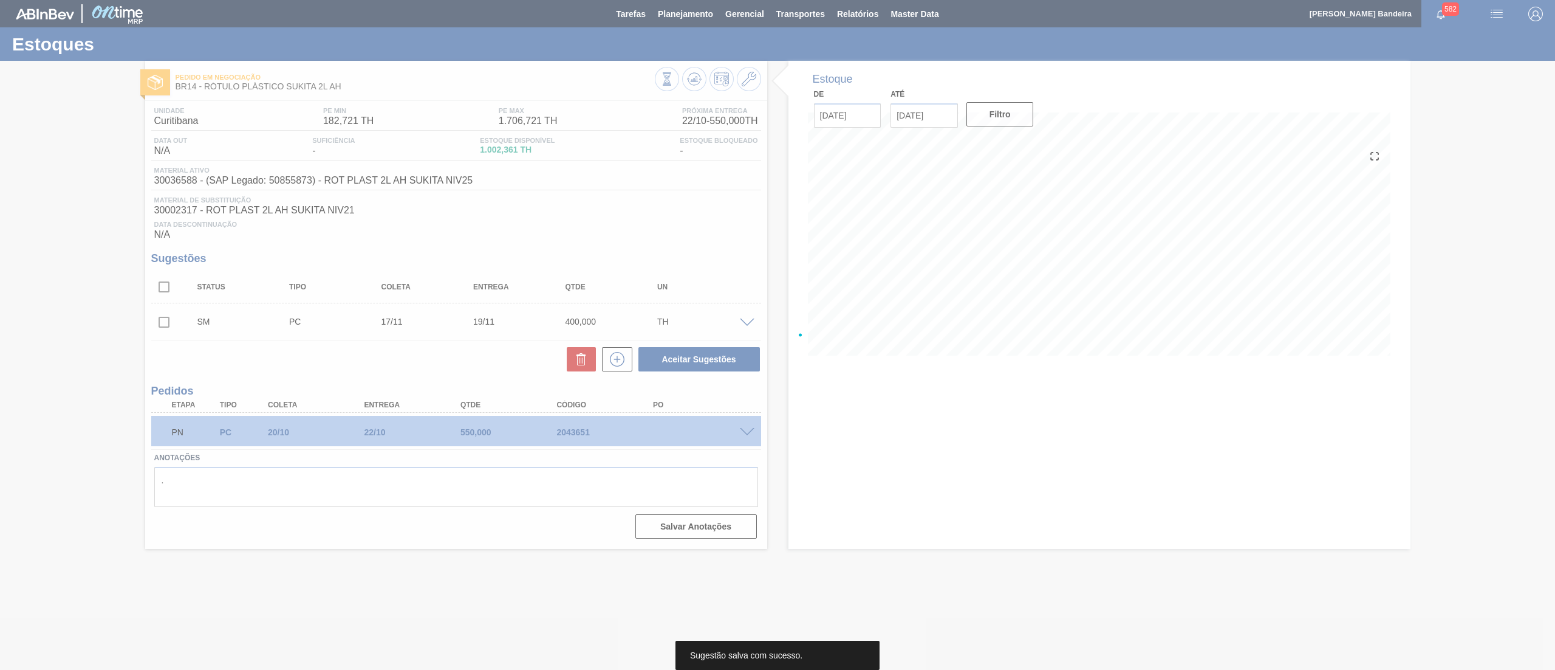
scroll to position [0, 0]
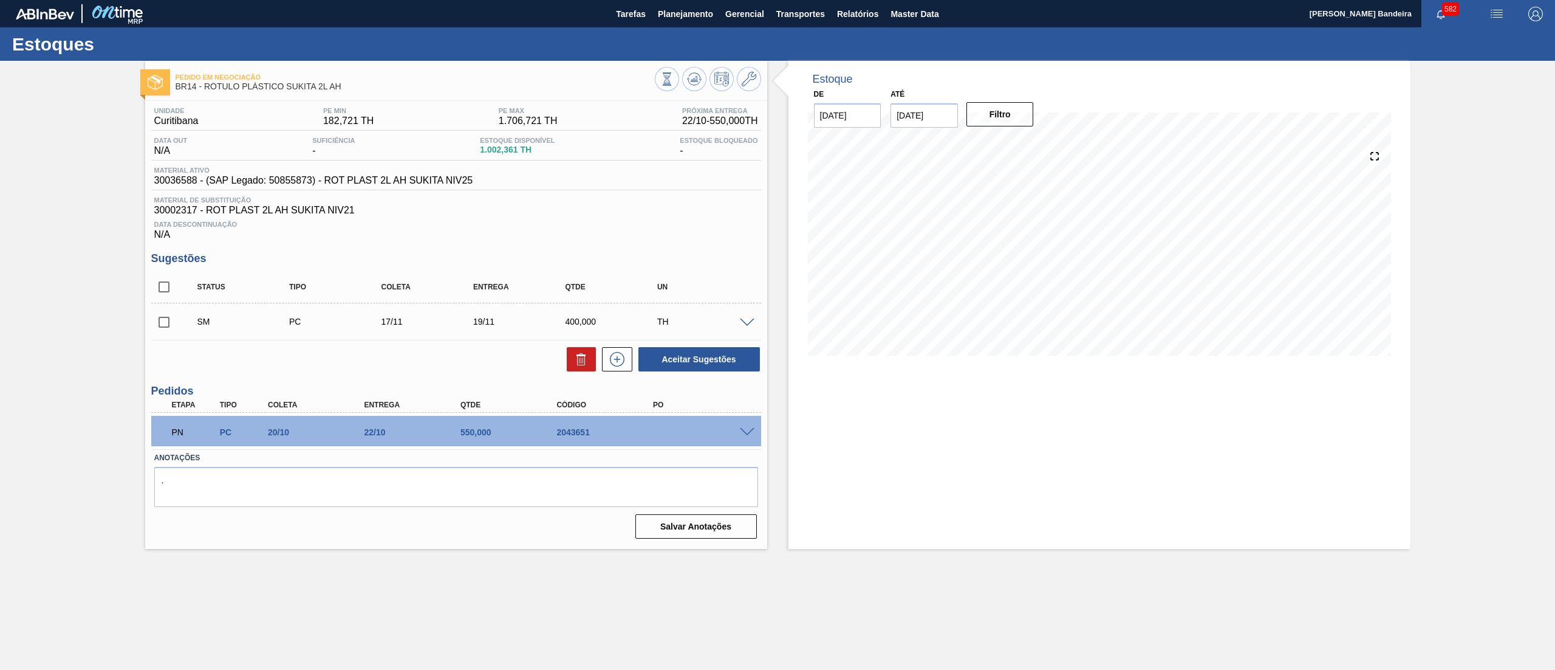
click at [747, 324] on span at bounding box center [747, 322] width 15 height 9
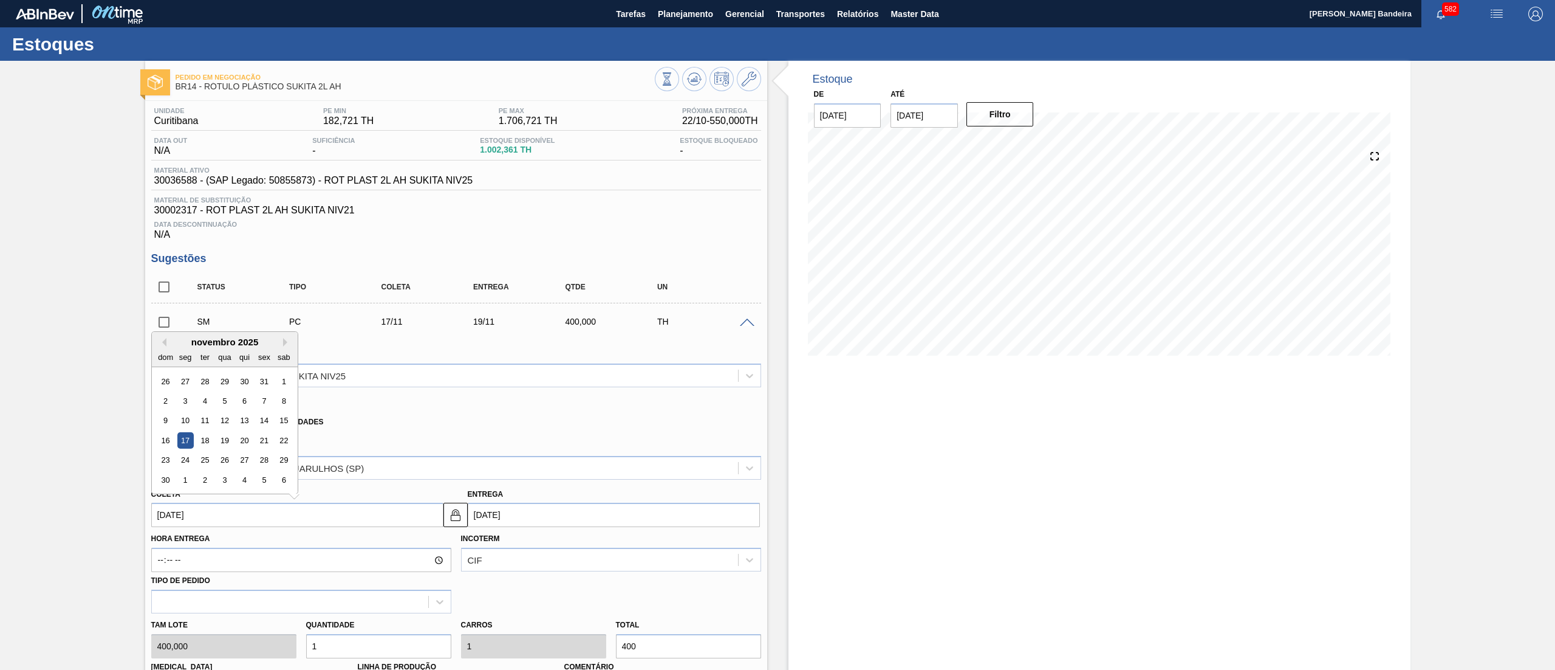
click at [333, 527] on input "17/11/2025" at bounding box center [297, 514] width 292 height 24
click at [185, 468] on div "24" at bounding box center [185, 460] width 16 height 16
type input "24/11/2025"
type input "26/11/2025"
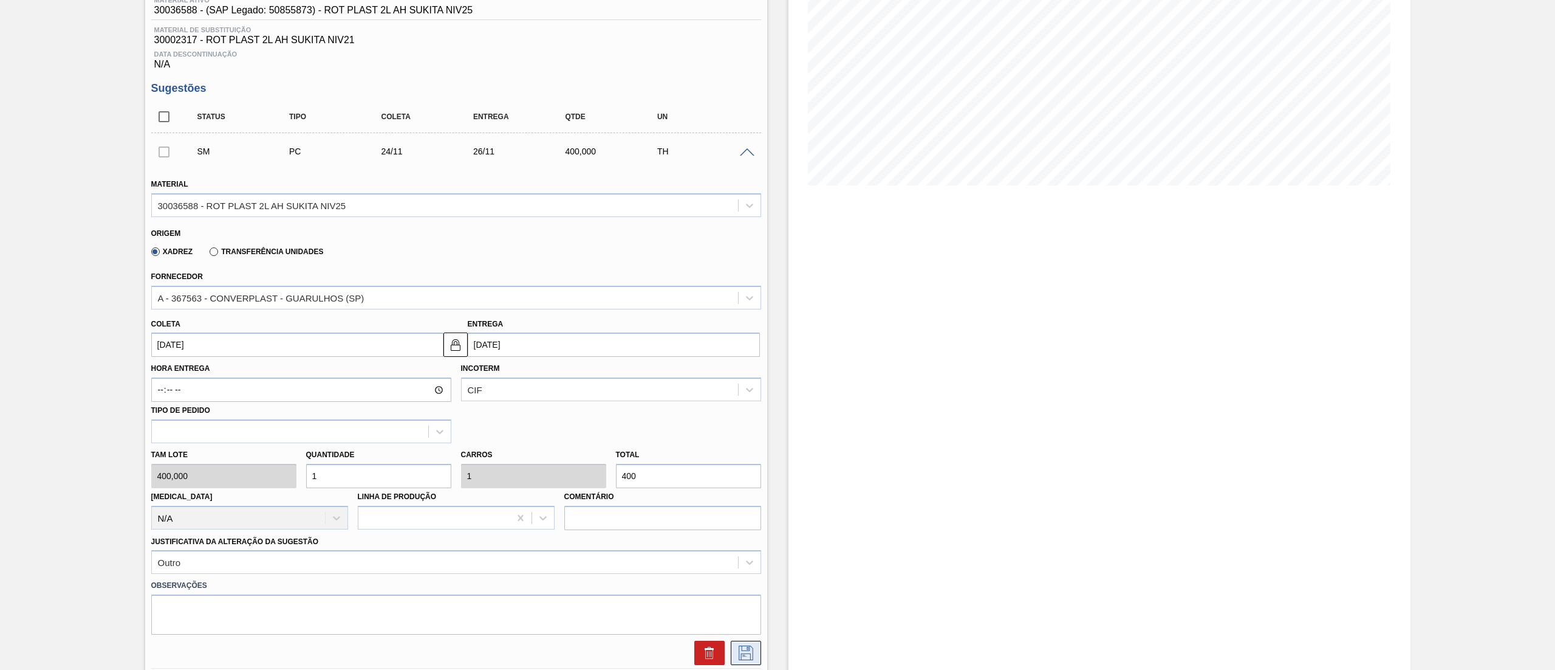
click at [749, 654] on icon at bounding box center [745, 652] width 19 height 15
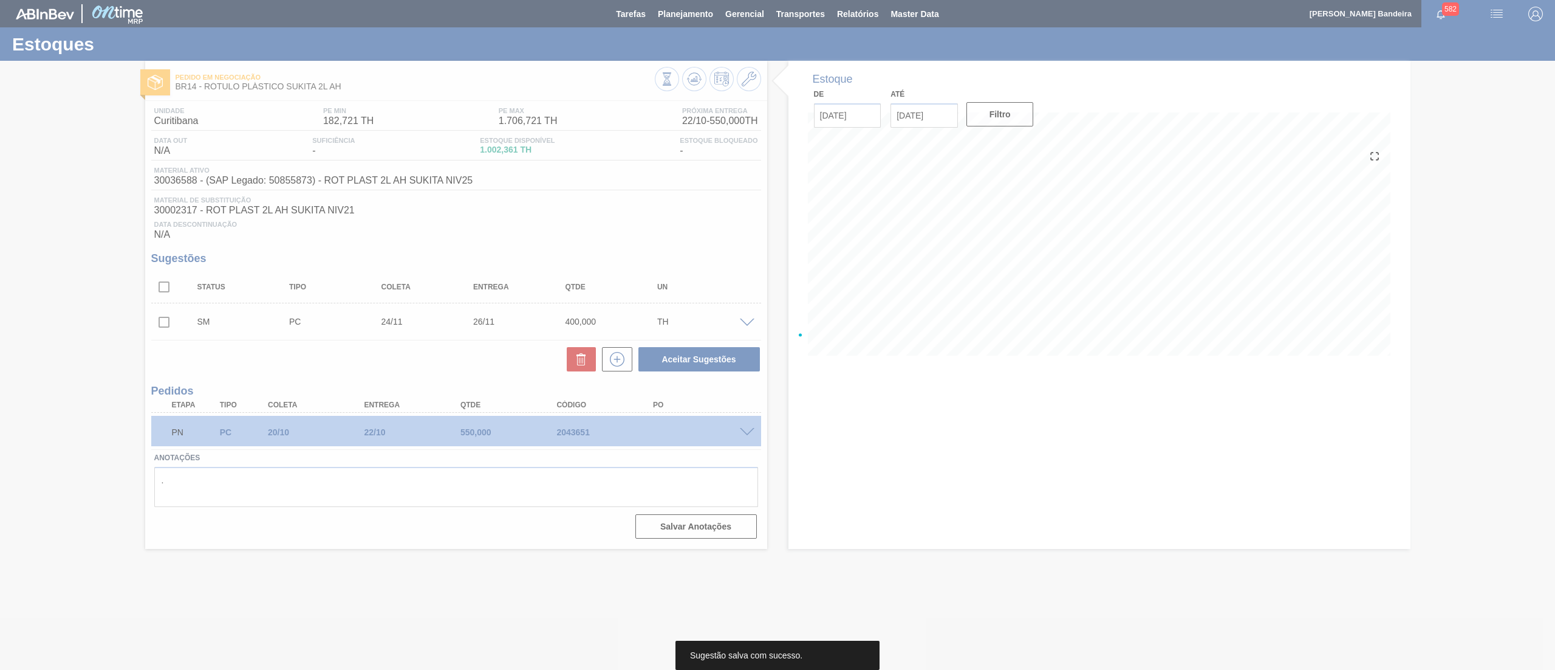
scroll to position [0, 0]
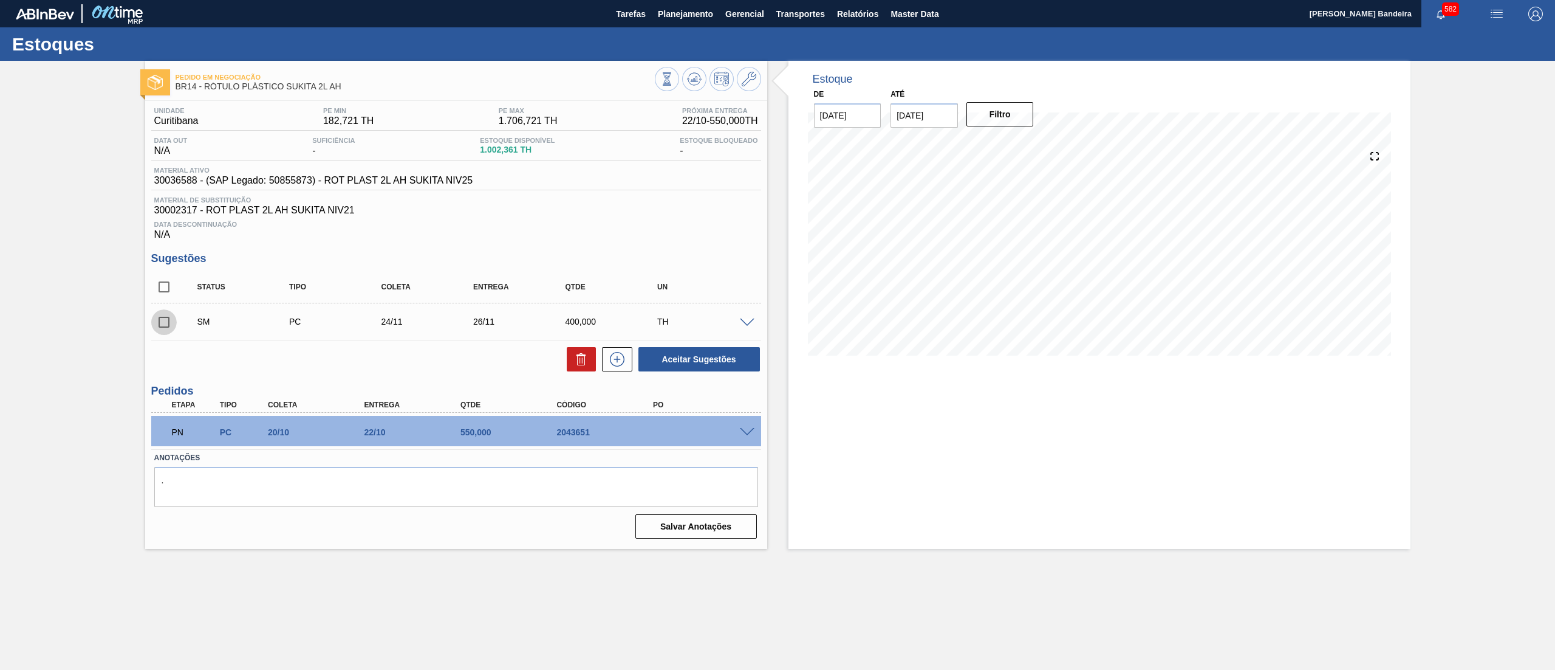
click at [163, 328] on input "checkbox" at bounding box center [164, 322] width 26 height 26
click at [657, 354] on button "Aceitar Sugestões" at bounding box center [700, 359] width 122 height 24
checkbox input "false"
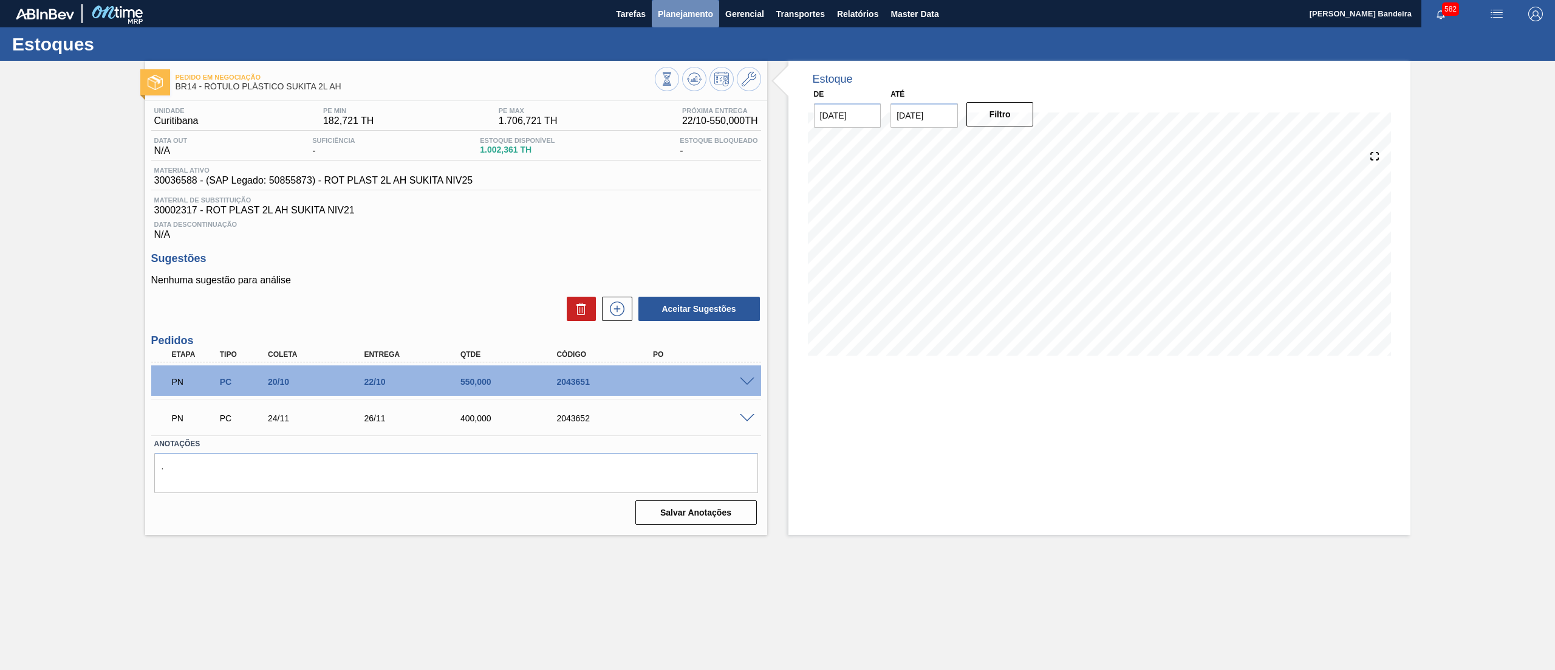
click at [688, 12] on span "Planejamento" at bounding box center [685, 14] width 55 height 15
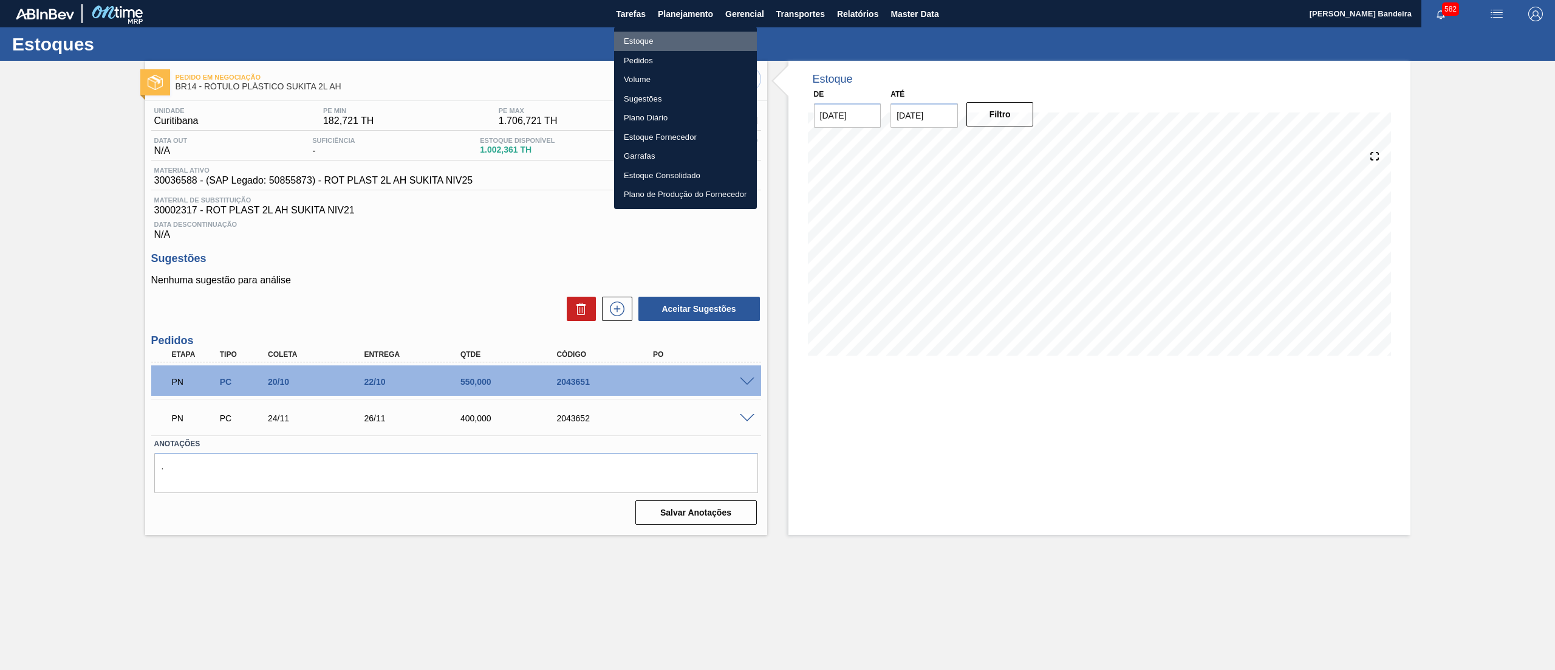
click at [691, 39] on li "Estoque" at bounding box center [685, 41] width 143 height 19
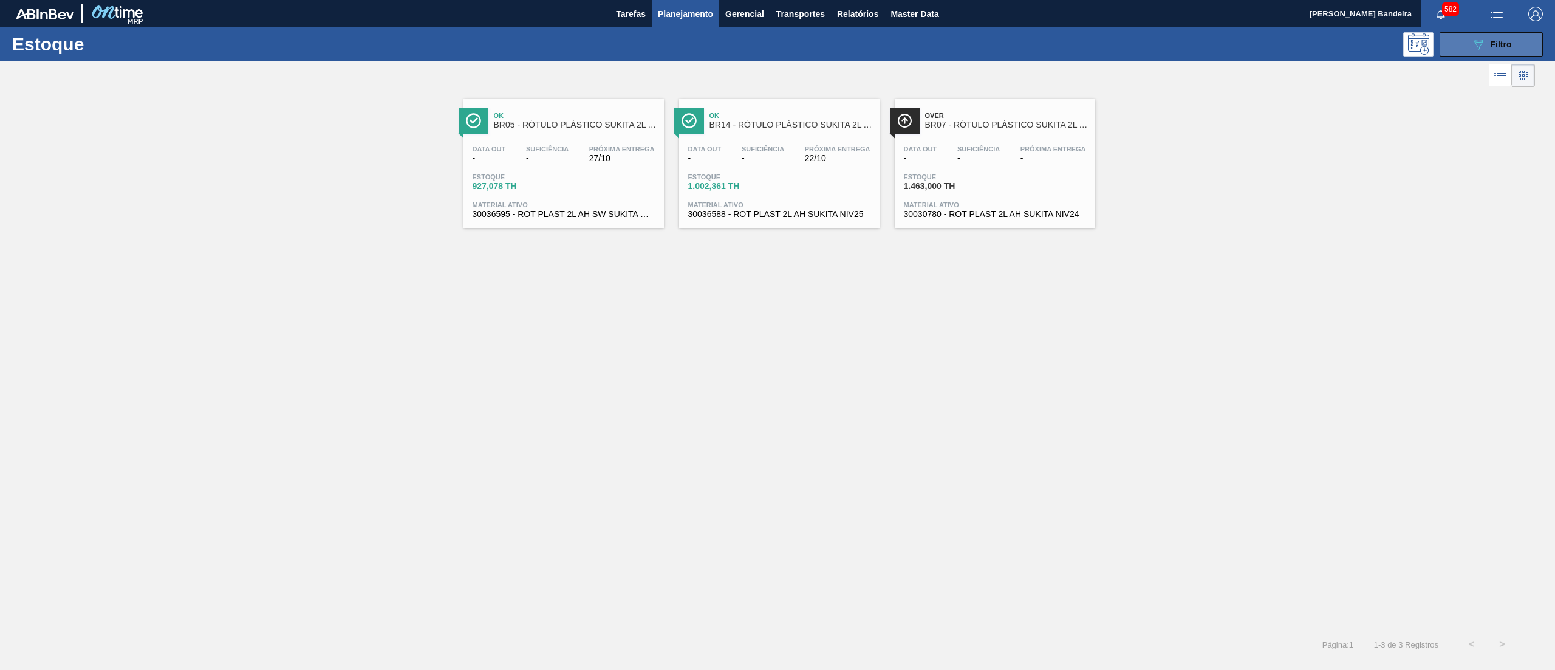
click at [1480, 43] on icon "089F7B8B-B2A5-4AFE-B5C0-19BA573D28AC" at bounding box center [1479, 44] width 15 height 15
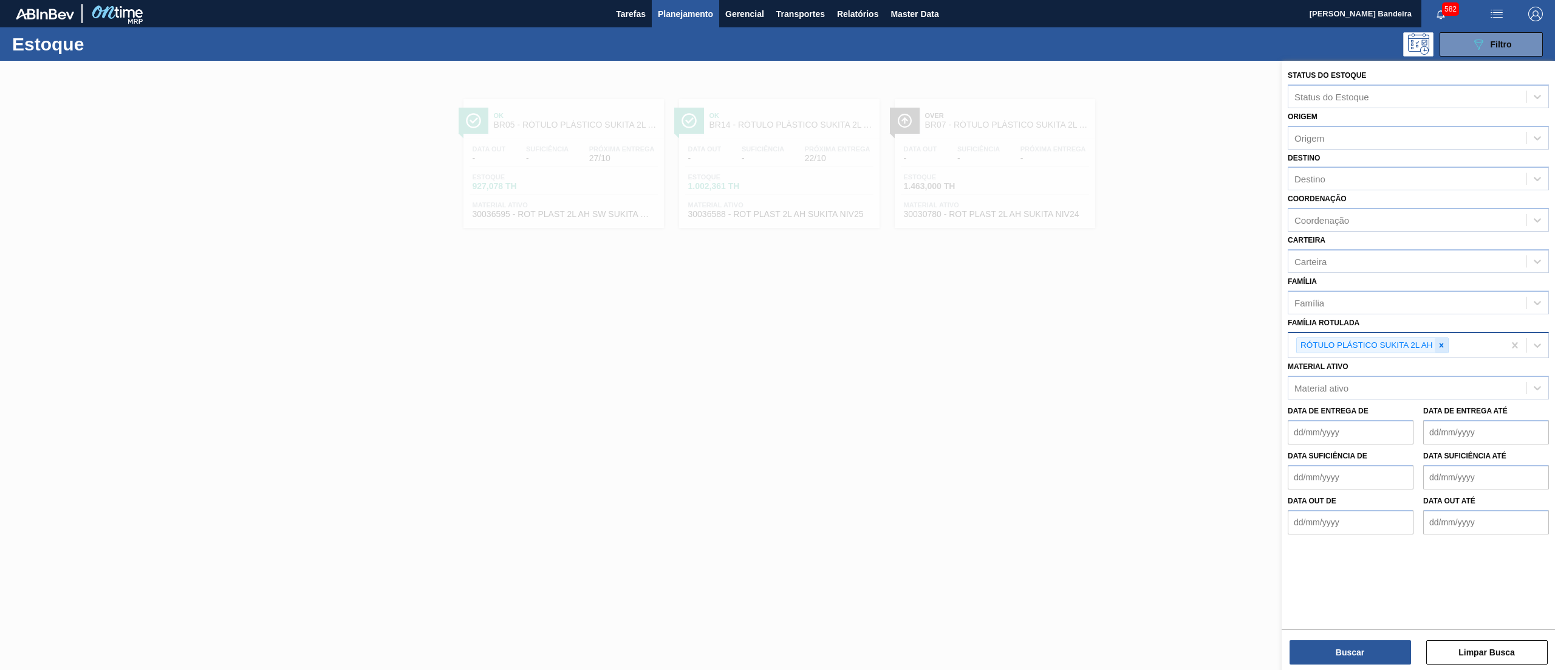
click at [1442, 344] on icon at bounding box center [1442, 345] width 9 height 9
paste Rotulada "30036586"
type Rotulada "30036586"
click at [1401, 323] on div "Família Rotulada Família Rotulada" at bounding box center [1418, 334] width 261 height 41
click at [922, 12] on span "Master Data" at bounding box center [915, 14] width 48 height 15
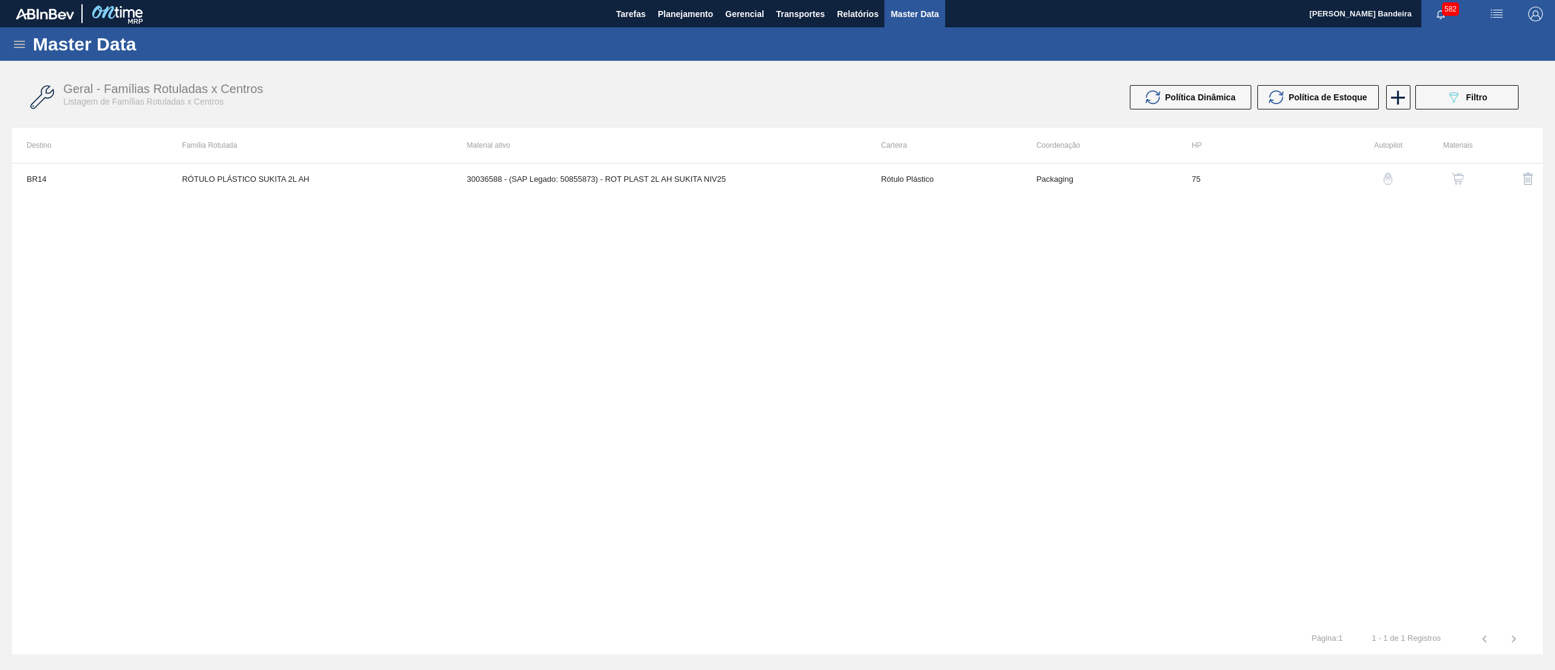
drag, startPoint x: 9, startPoint y: 48, endPoint x: 13, endPoint y: 43, distance: 6.9
click at [13, 43] on div "Master Data" at bounding box center [777, 43] width 1555 height 33
click at [13, 43] on icon at bounding box center [19, 44] width 15 height 15
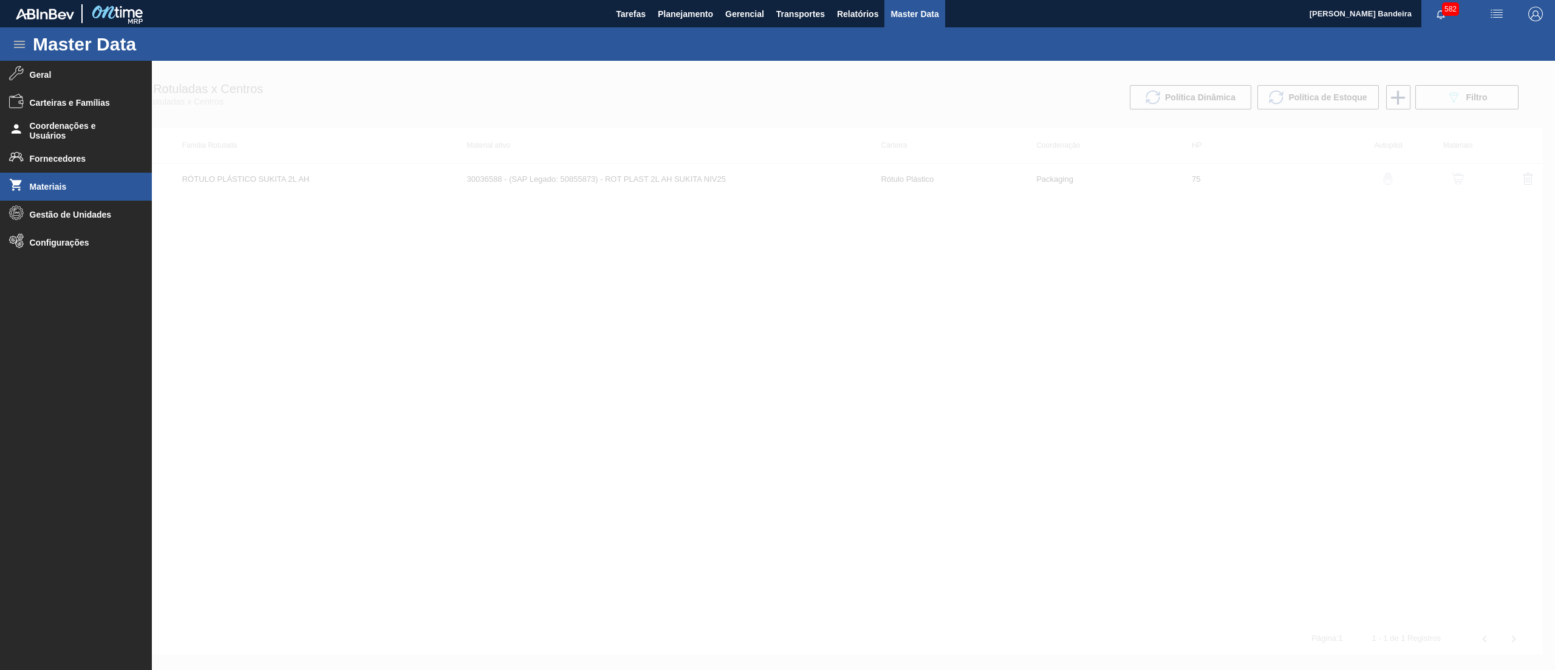
click at [72, 187] on span "Materiais" at bounding box center [80, 187] width 100 height 10
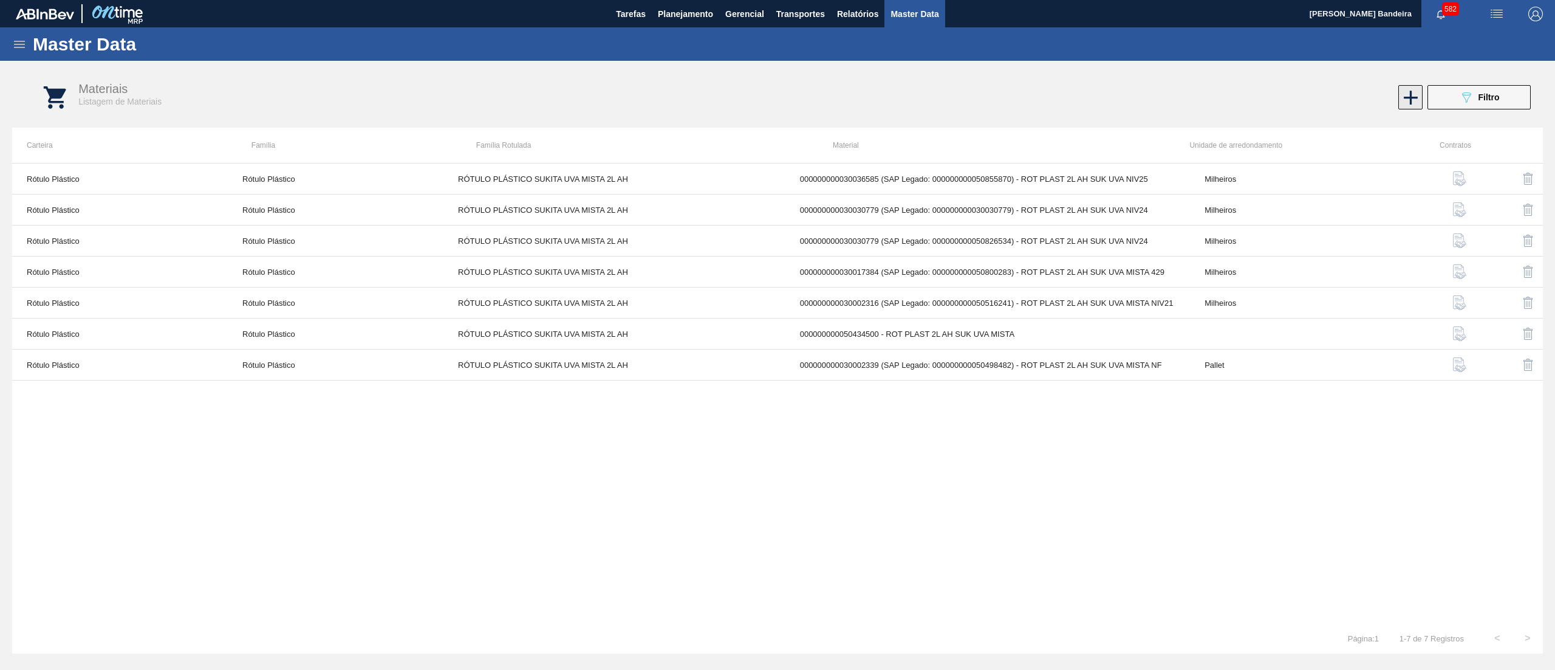
click at [1408, 94] on icon at bounding box center [1411, 98] width 24 height 24
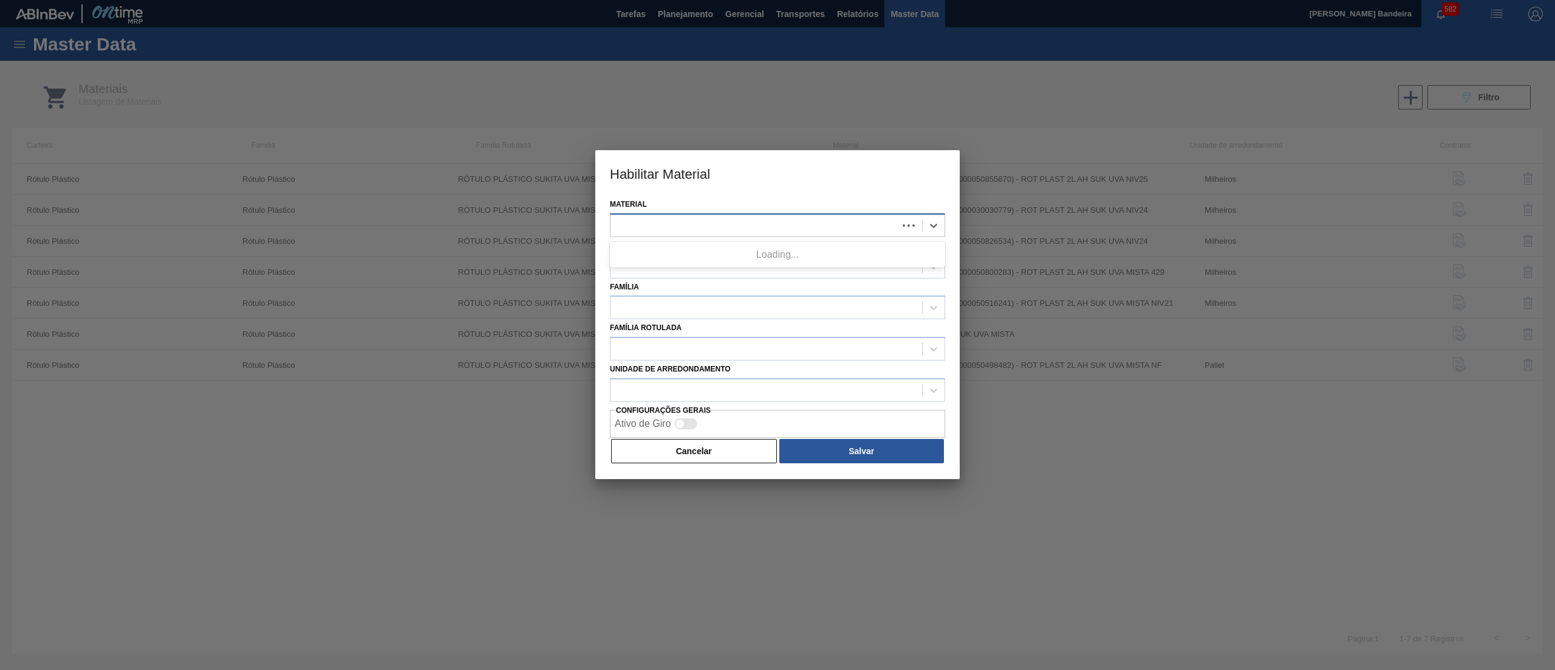
click at [759, 221] on div at bounding box center [754, 225] width 287 height 18
paste input "30036586"
type input "30036586"
click at [752, 226] on div at bounding box center [754, 225] width 287 height 18
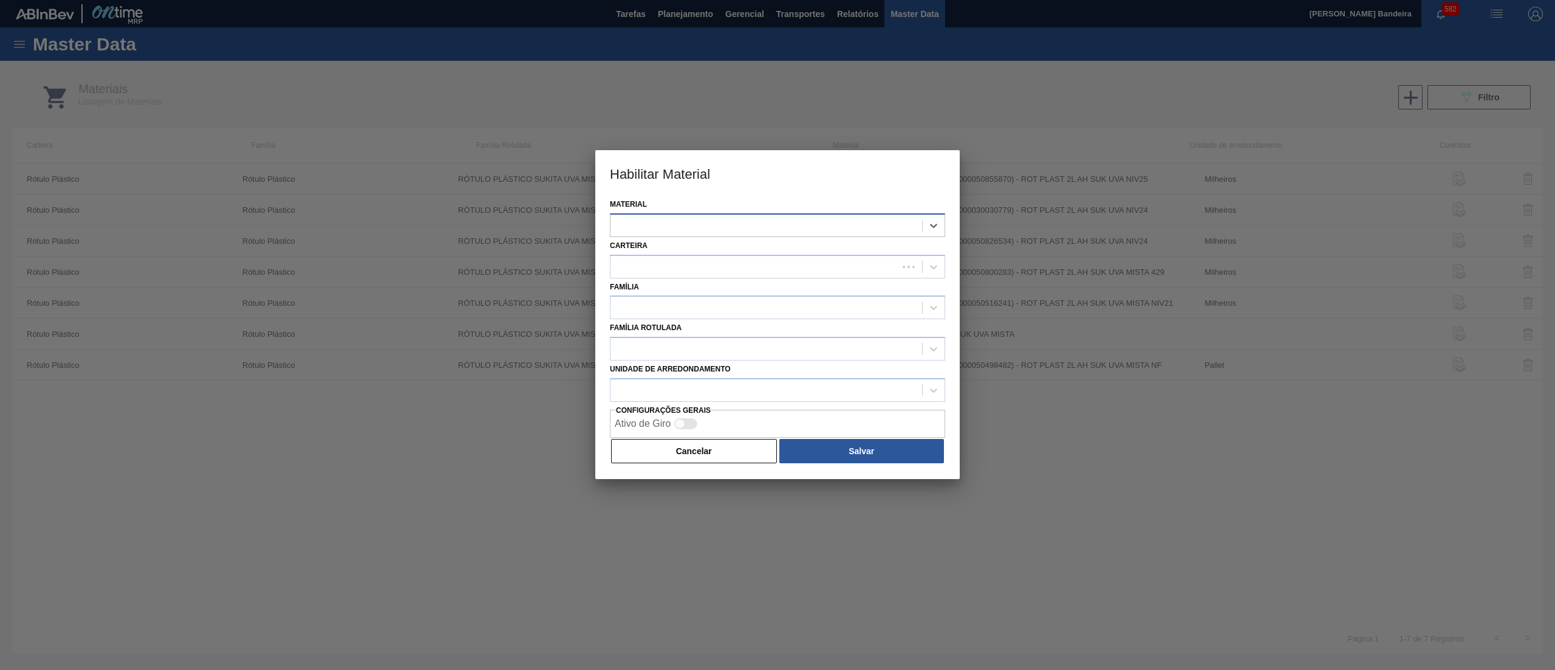
click at [752, 226] on div at bounding box center [767, 225] width 312 height 18
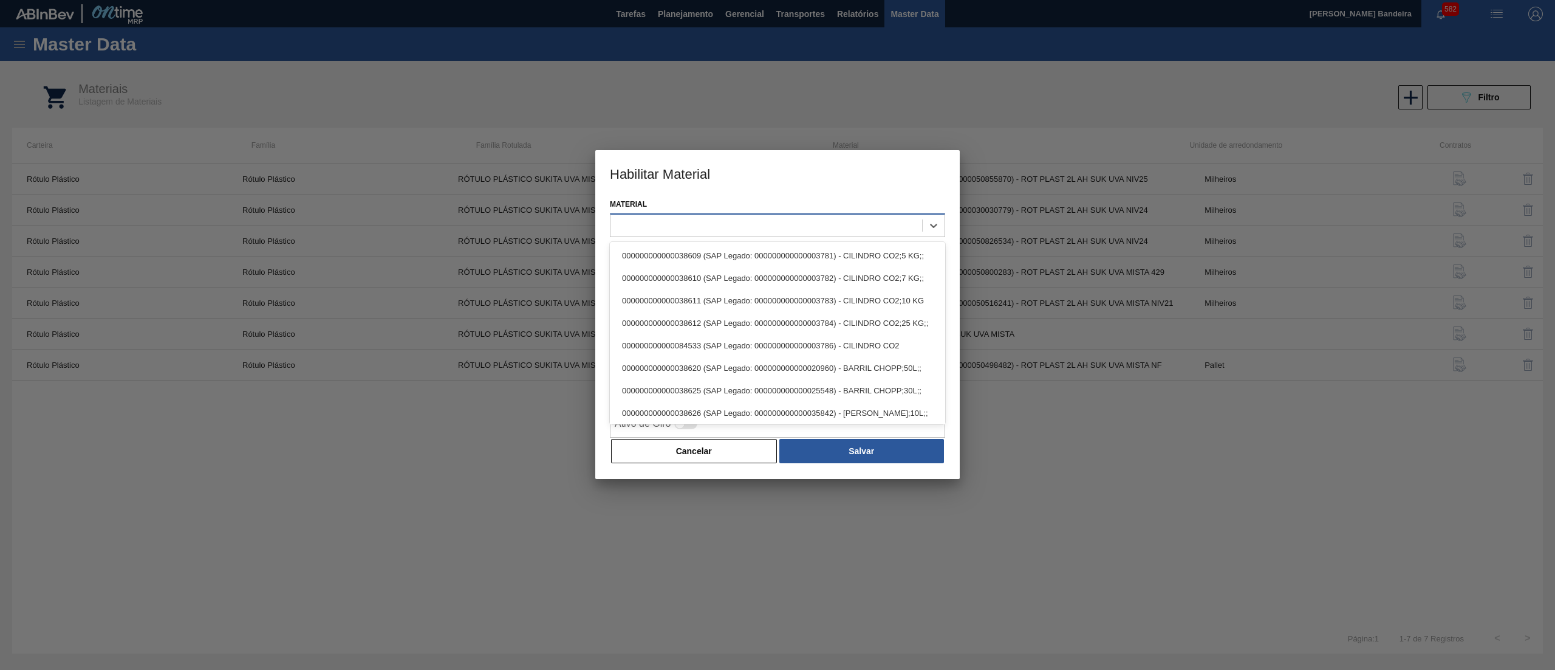
click at [752, 226] on div at bounding box center [767, 225] width 312 height 18
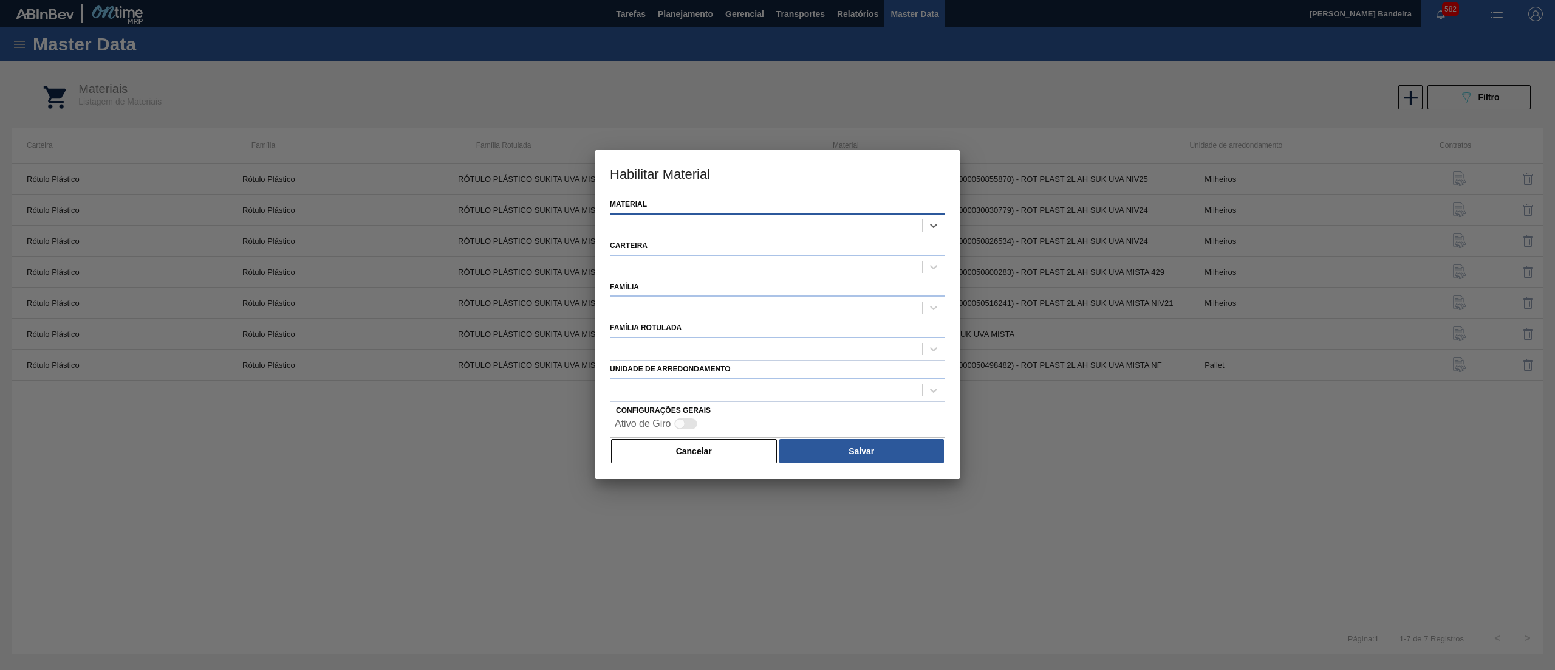
paste input "30036586"
click at [752, 226] on div at bounding box center [767, 225] width 312 height 18
type input "30036586"
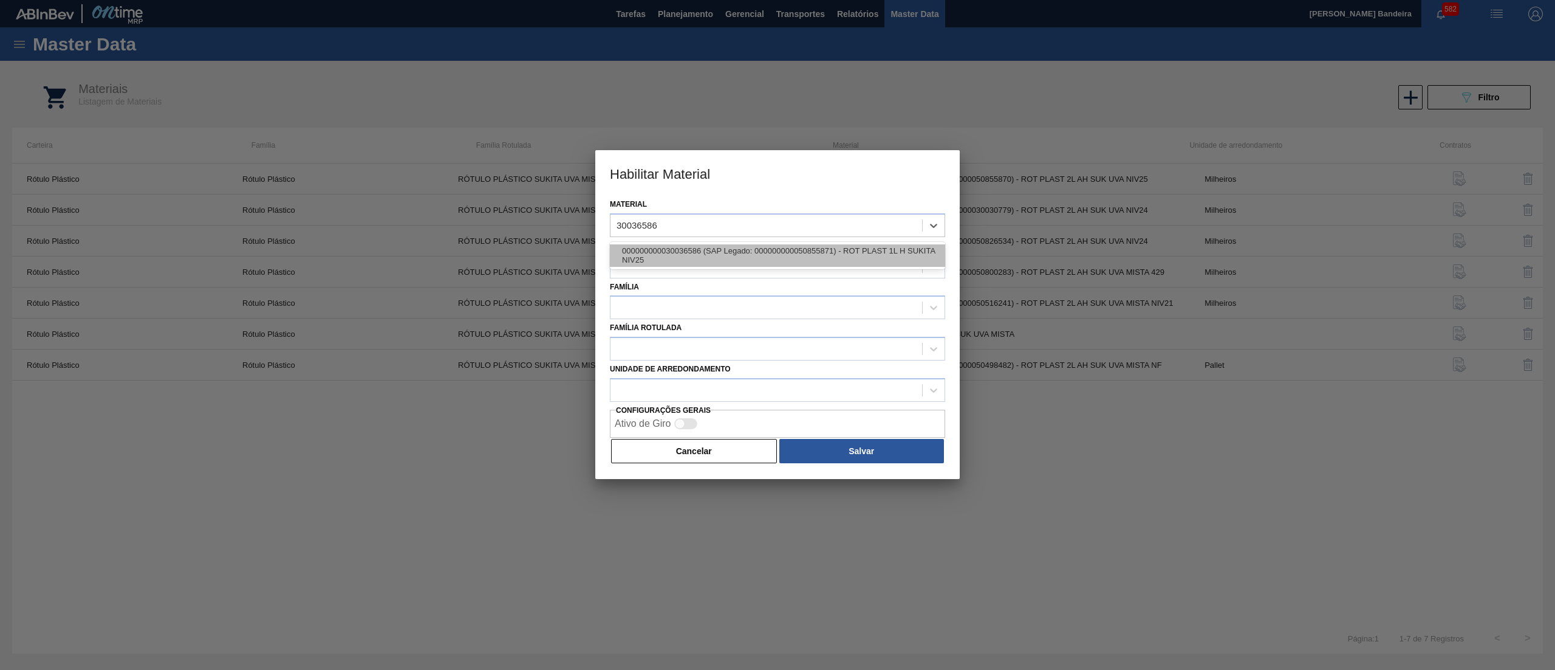
click at [758, 264] on div "000000000030036586 (SAP Legado: 000000000050855871) - ROT PLAST 1L H SUKITA NIV…" at bounding box center [777, 255] width 335 height 22
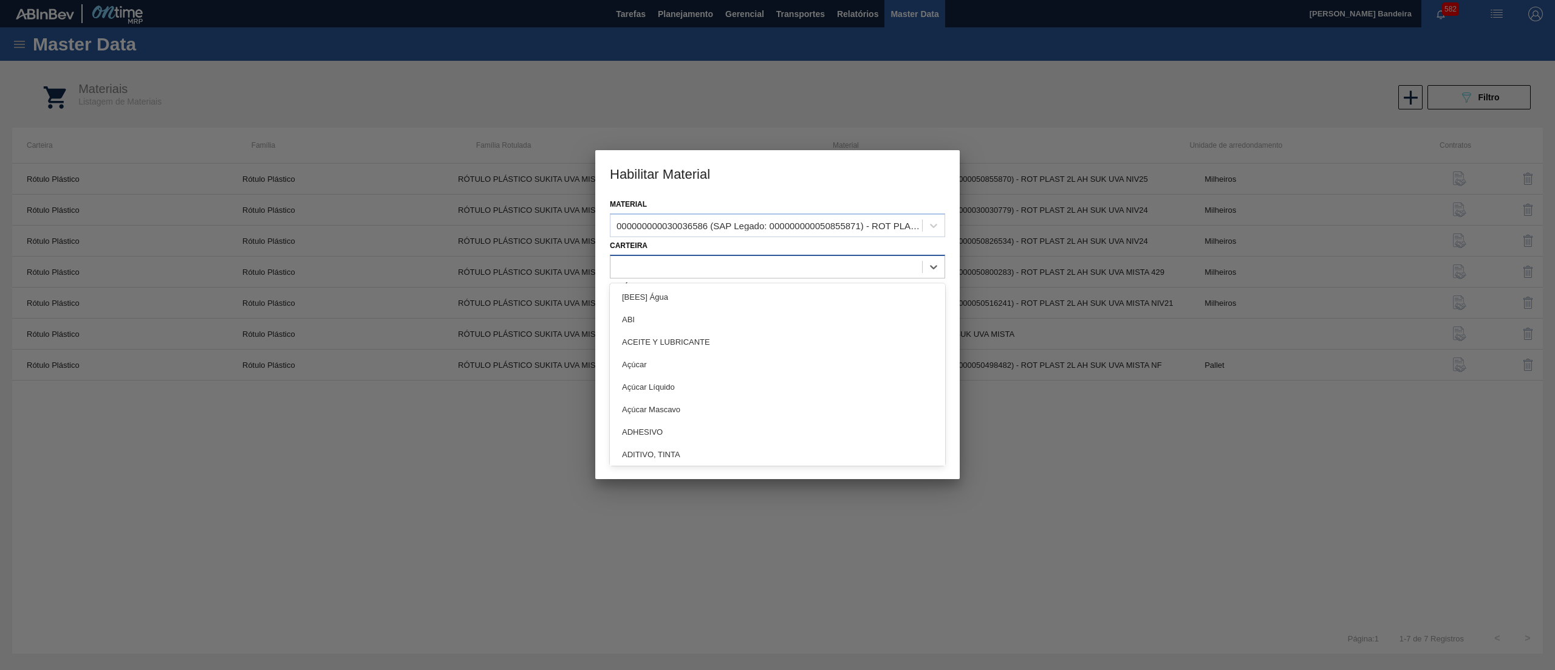
click at [750, 275] on div at bounding box center [777, 267] width 335 height 24
type input "plásti"
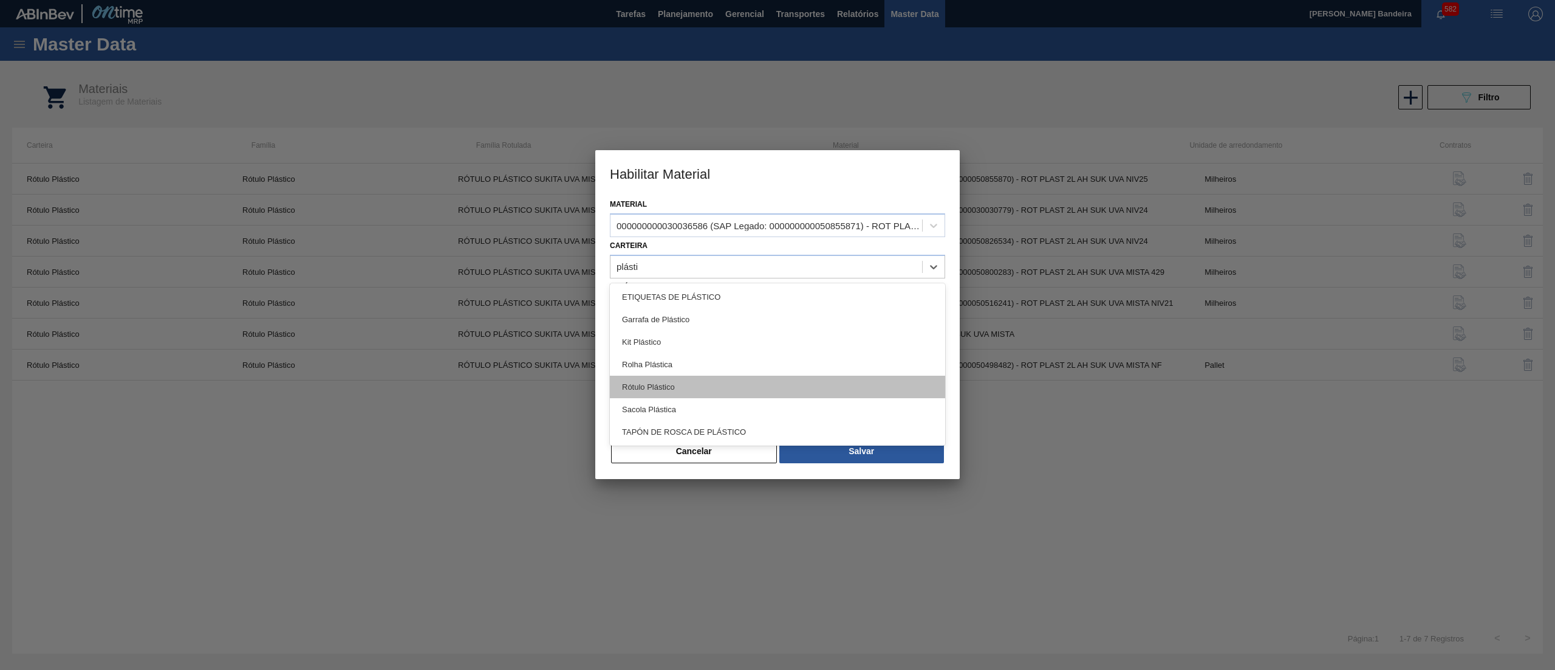
click at [710, 380] on div "Rótulo Plástico" at bounding box center [777, 386] width 335 height 22
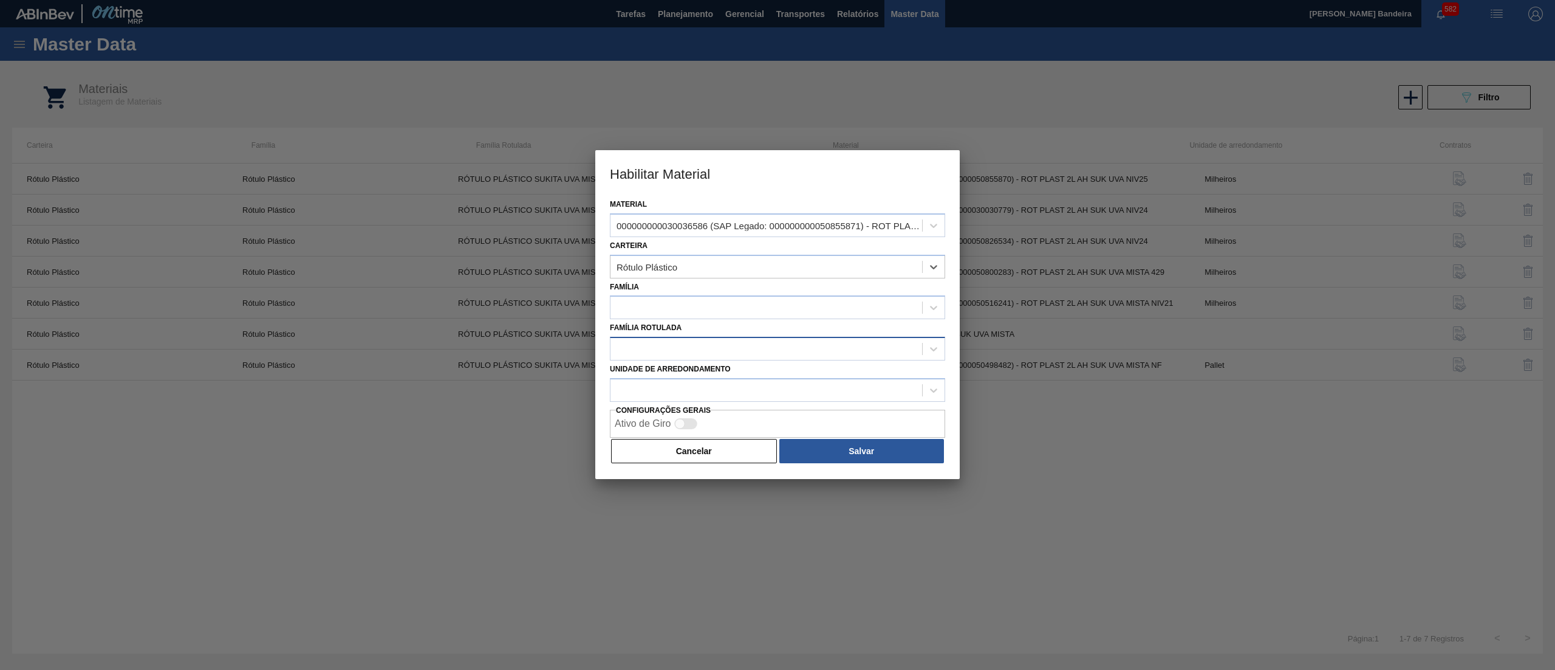
paste input "RÓTULO PLÁSTICO SUKITA 1L H"
type input "RÓTULO PLÁSTICO SUKITA 1L H"
drag, startPoint x: 878, startPoint y: 323, endPoint x: 798, endPoint y: 299, distance: 83.6
click at [798, 299] on div at bounding box center [767, 308] width 312 height 18
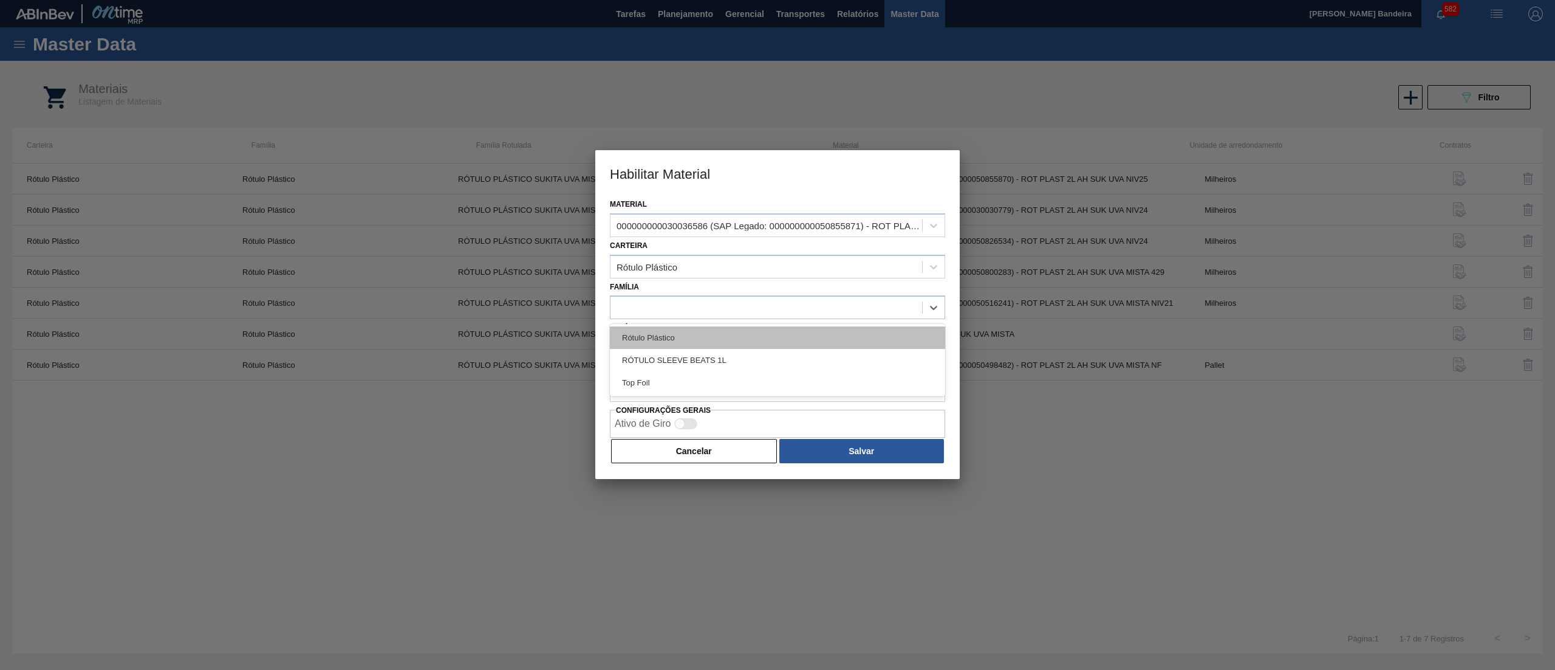
click at [769, 331] on div "Rótulo Plástico" at bounding box center [777, 337] width 335 height 22
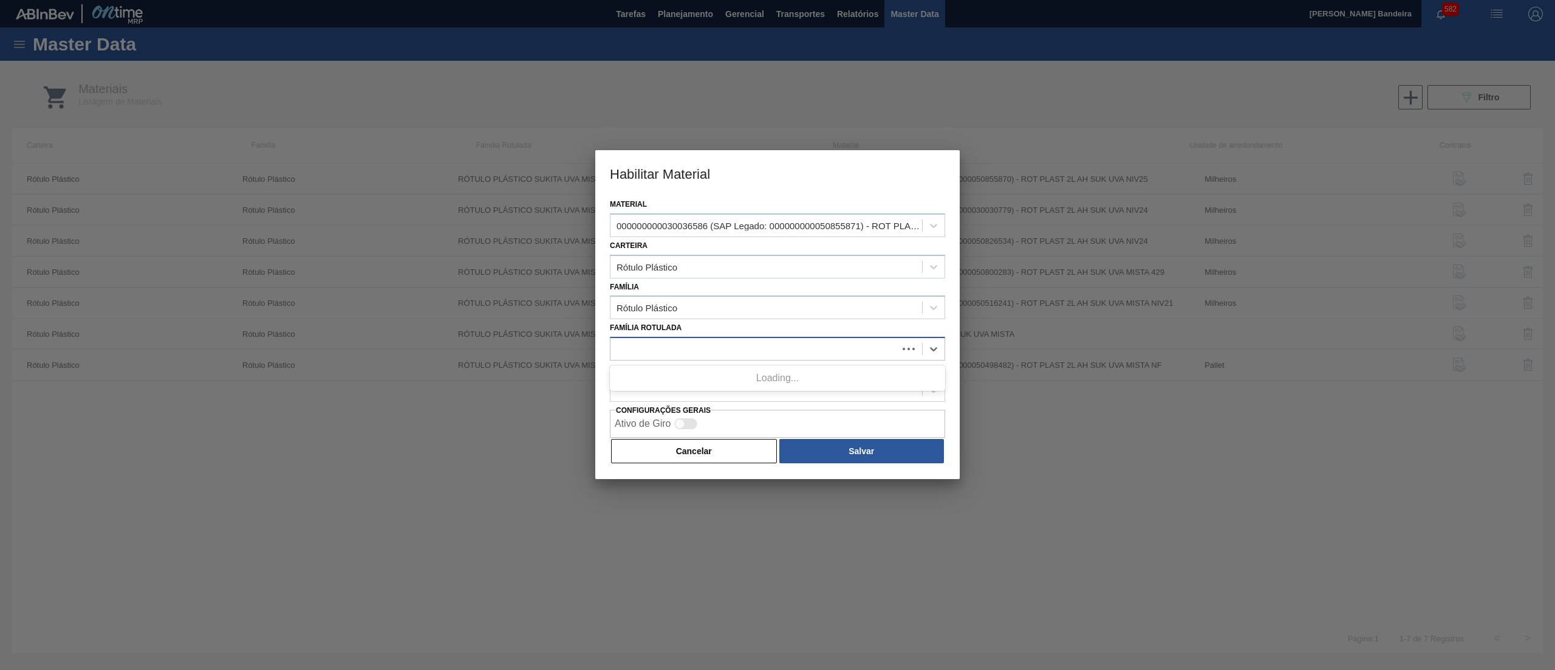
click at [749, 350] on div at bounding box center [754, 349] width 287 height 18
paste Rotulada "RÓTULO PLÁSTICO SUKITA 1L H"
type Rotulada "RÓTULO PLÁSTICO SUKITA 1L H"
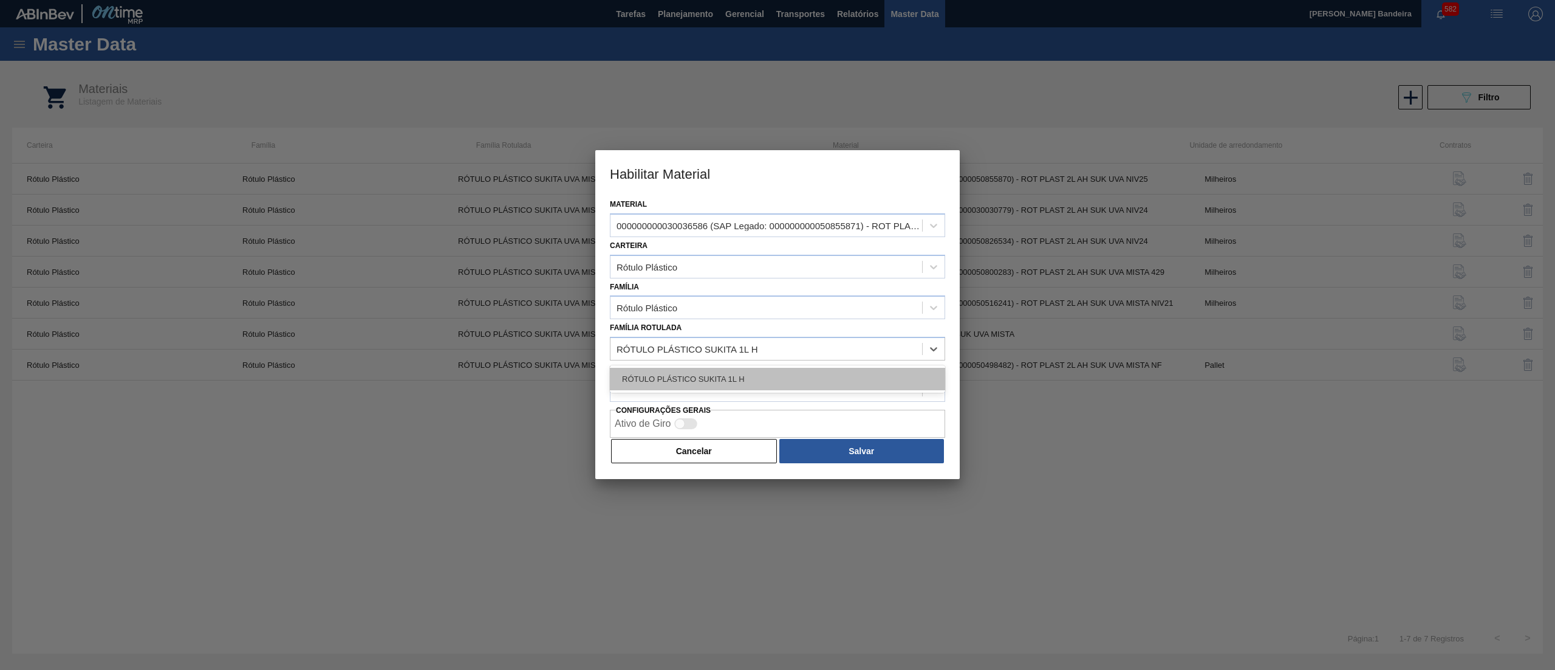
click at [744, 371] on div "RÓTULO PLÁSTICO SUKITA 1L H" at bounding box center [777, 379] width 335 height 22
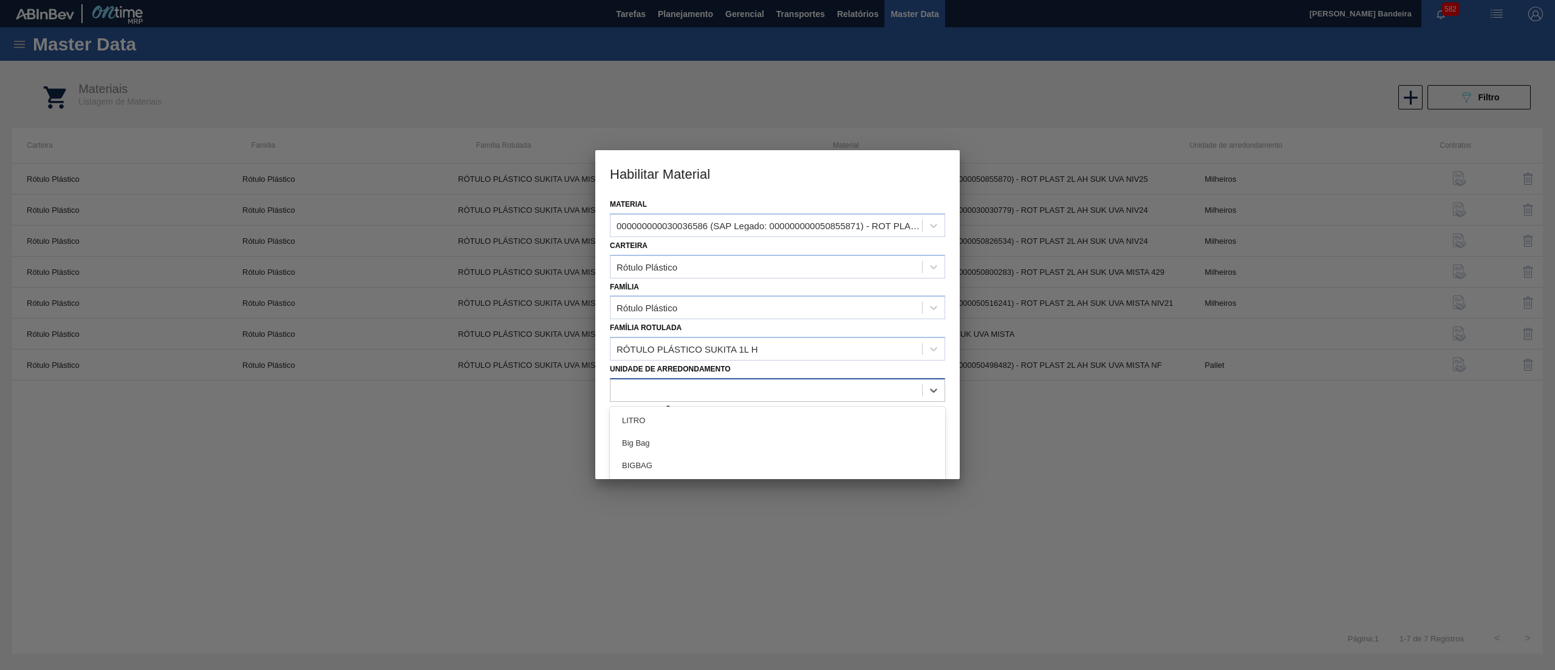
click at [744, 383] on div at bounding box center [767, 390] width 312 height 18
type arredondamento "mil"
click at [740, 446] on div "Milheiros" at bounding box center [777, 442] width 335 height 22
click at [865, 445] on button "Salvar" at bounding box center [862, 451] width 165 height 24
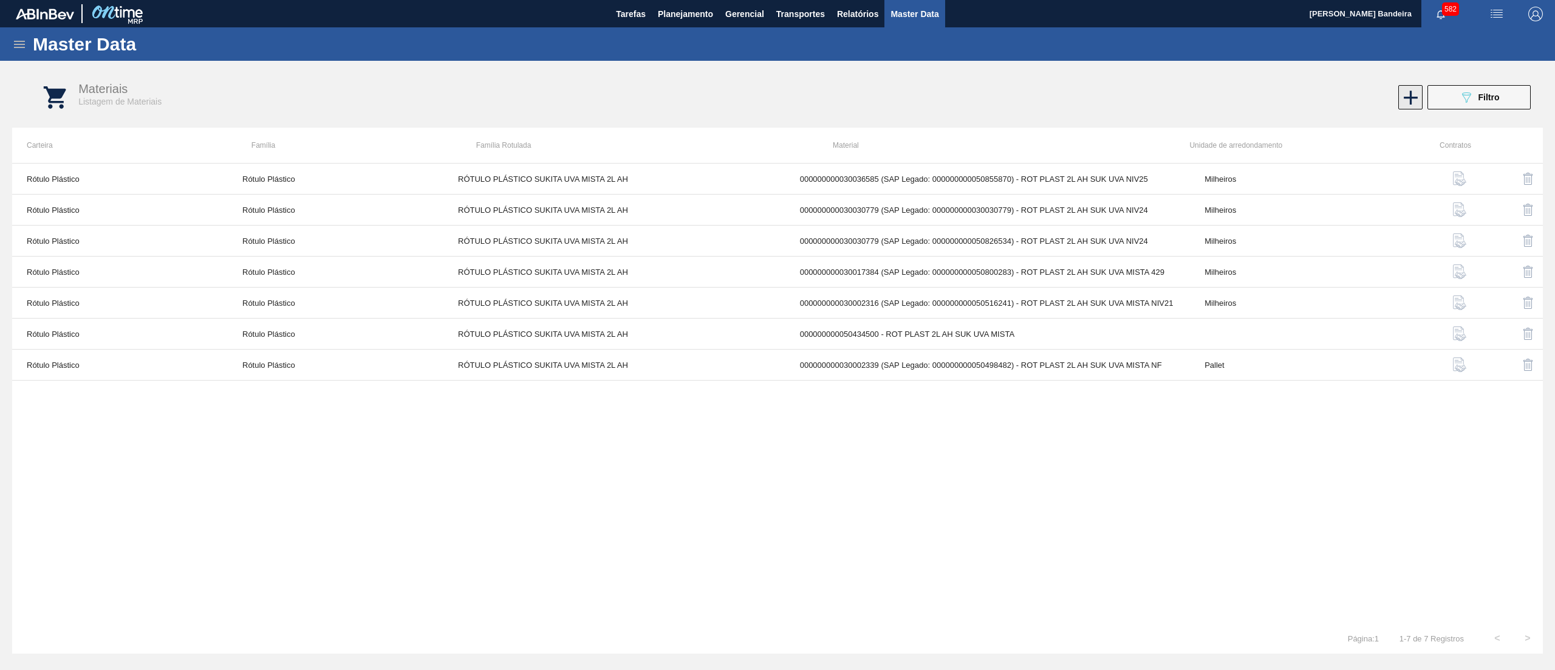
click at [1403, 94] on icon at bounding box center [1411, 98] width 24 height 24
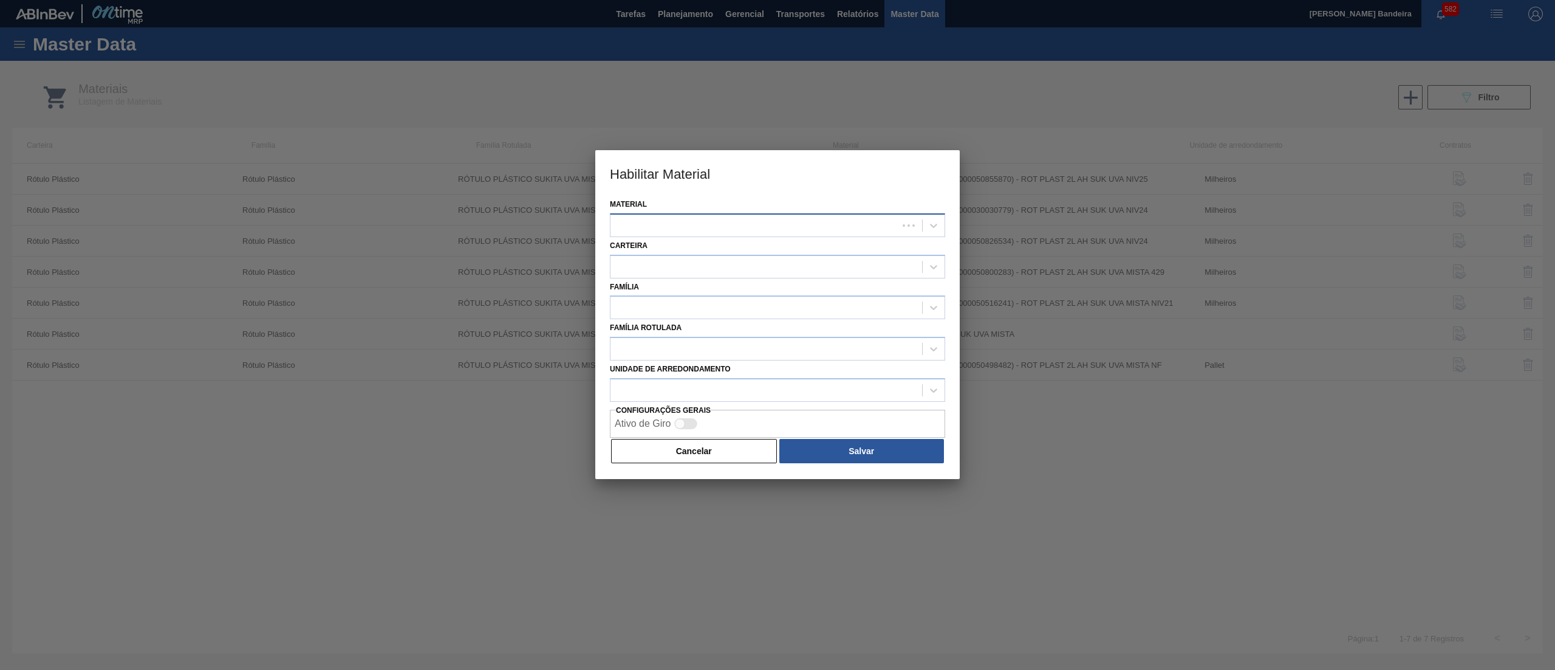
click at [713, 228] on div at bounding box center [754, 225] width 287 height 18
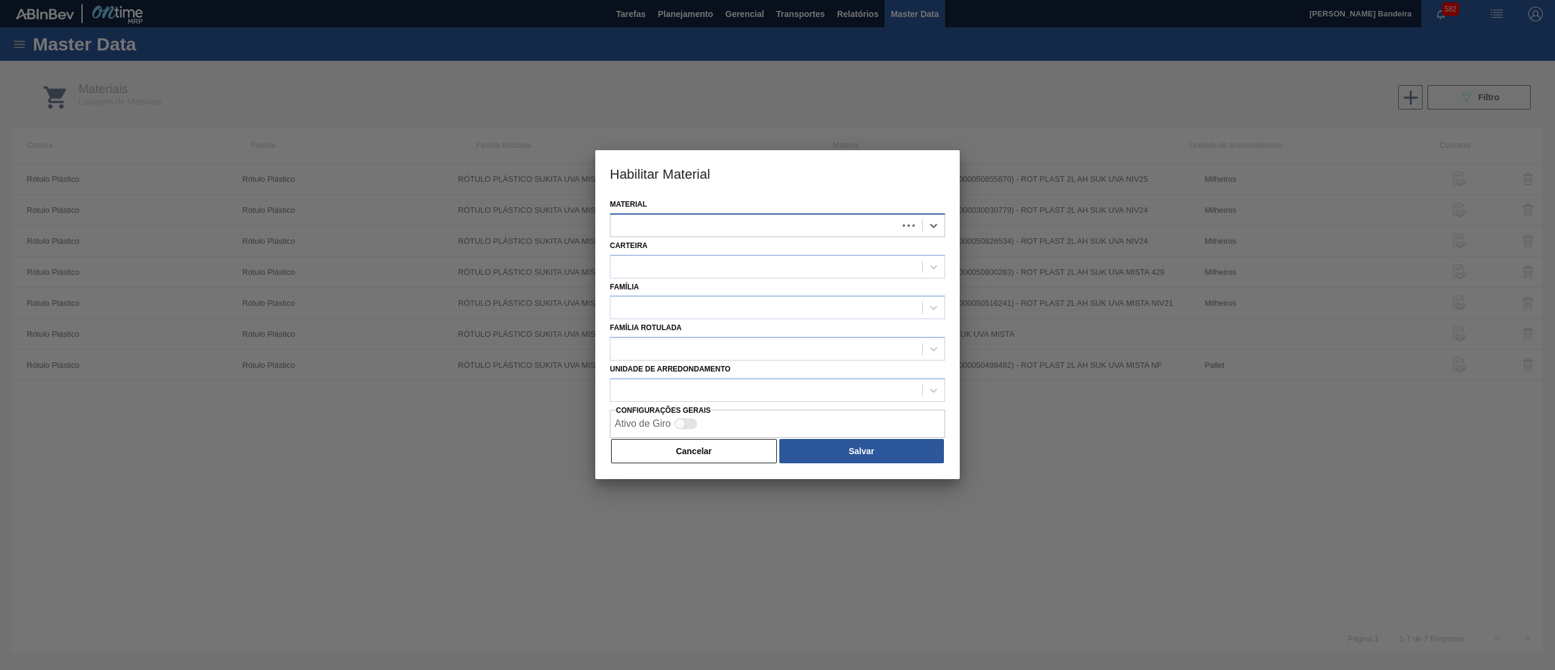
click at [713, 228] on div at bounding box center [754, 225] width 287 height 18
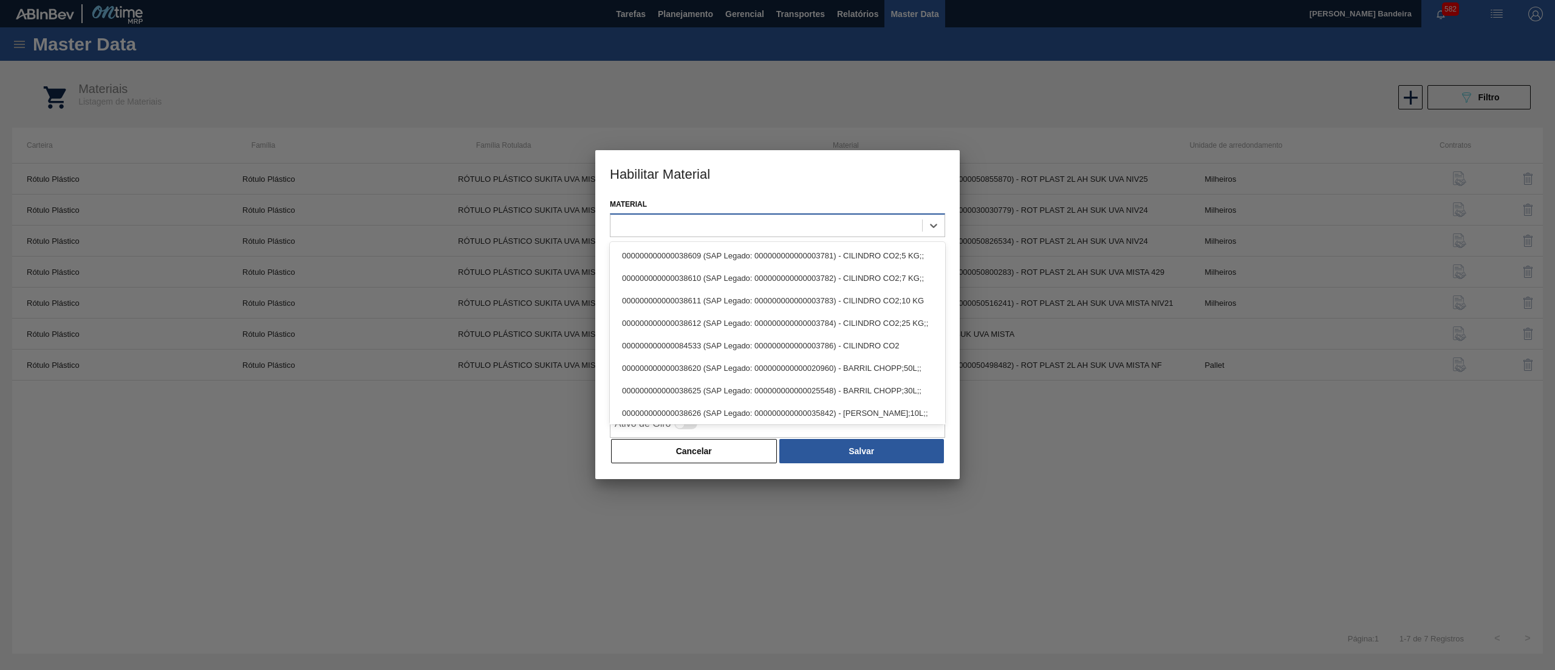
paste input "30036596"
type input "30036596"
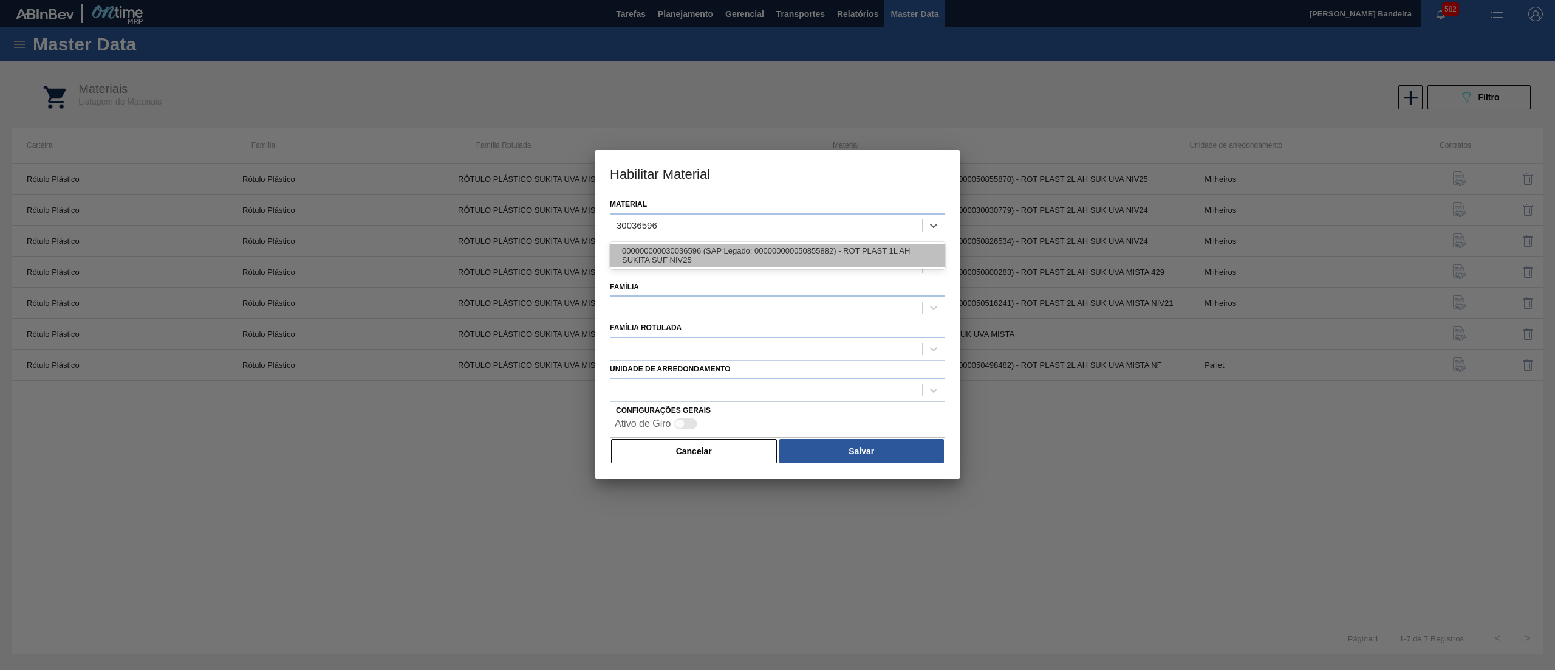
click at [715, 249] on div "000000000030036596 (SAP Legado: 000000000050855882) - ROT PLAST 1L AH SUKITA SU…" at bounding box center [777, 255] width 335 height 22
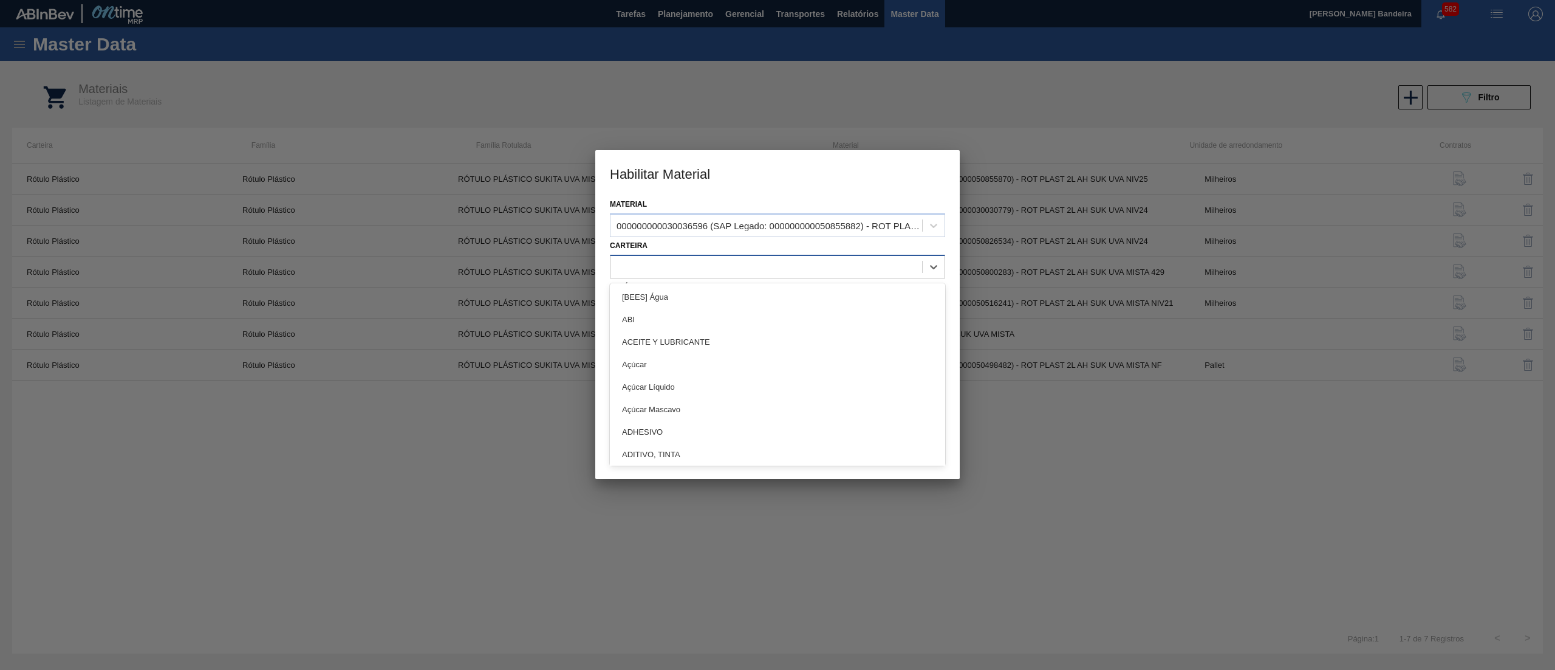
click at [698, 269] on div at bounding box center [767, 267] width 312 height 18
type input "plást"
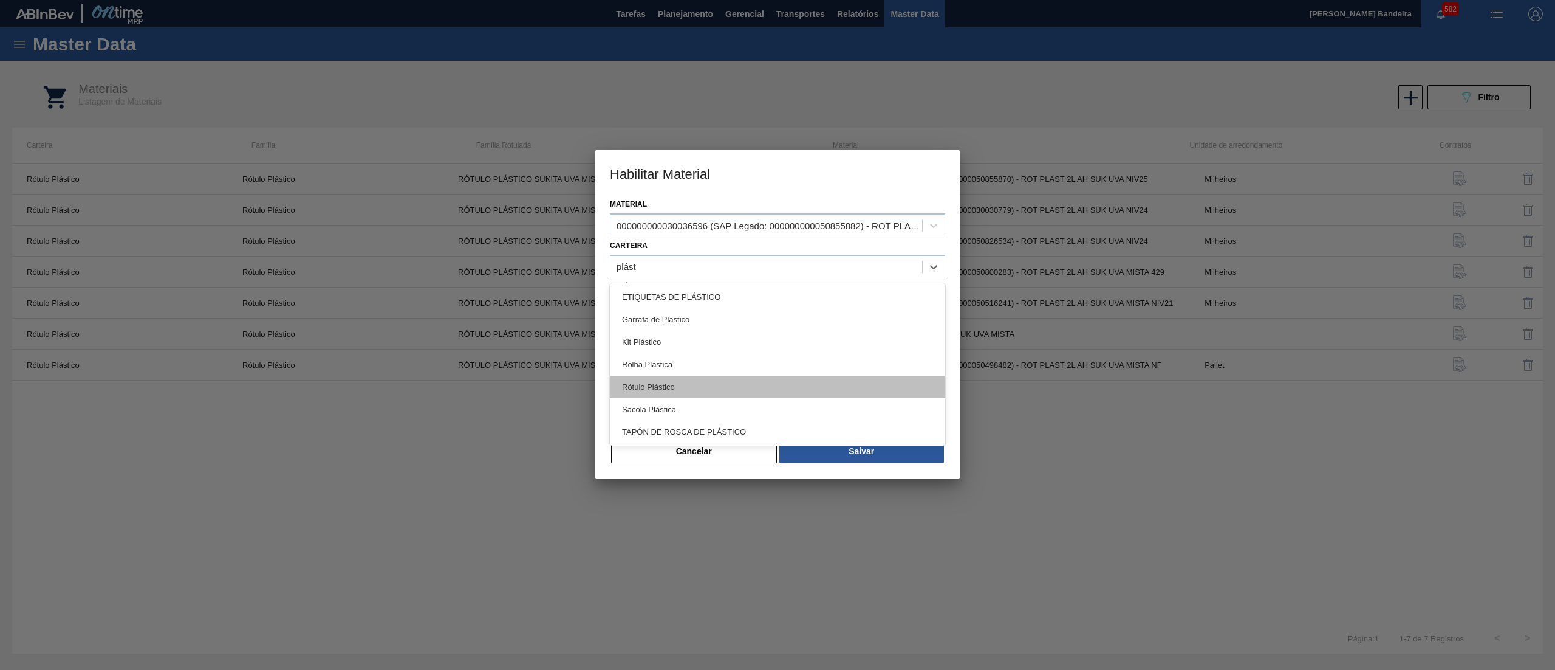
click at [684, 379] on div "Rótulo Plástico" at bounding box center [777, 386] width 335 height 22
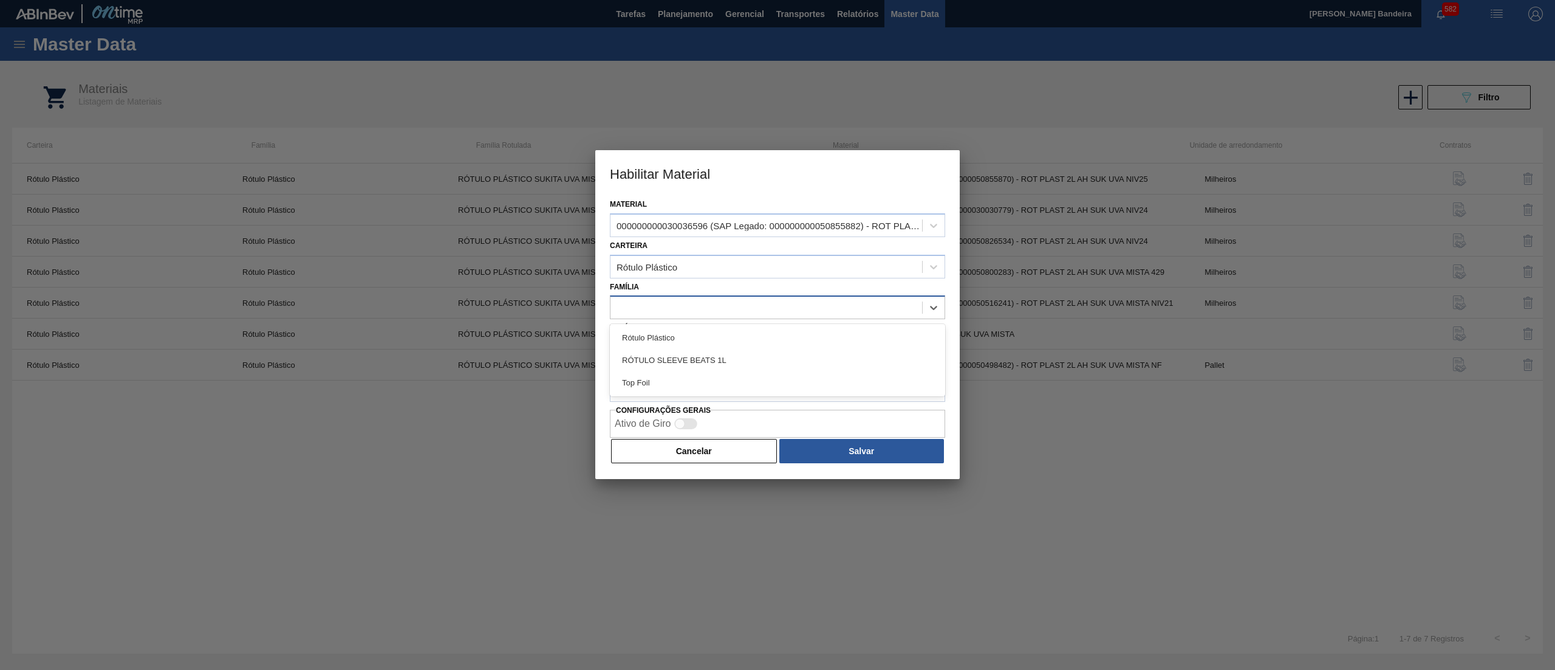
click at [712, 313] on div at bounding box center [767, 308] width 312 height 18
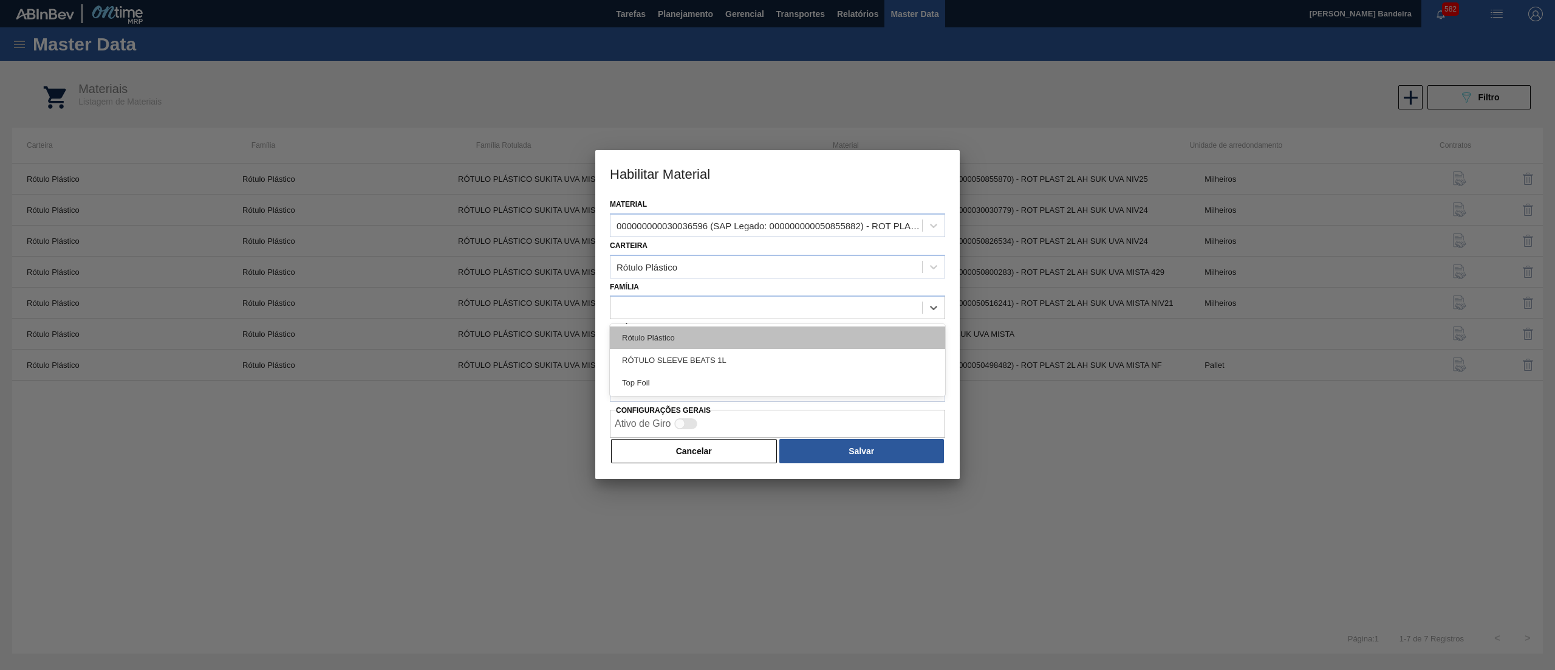
click at [713, 331] on div "Rótulo Plástico" at bounding box center [777, 337] width 335 height 22
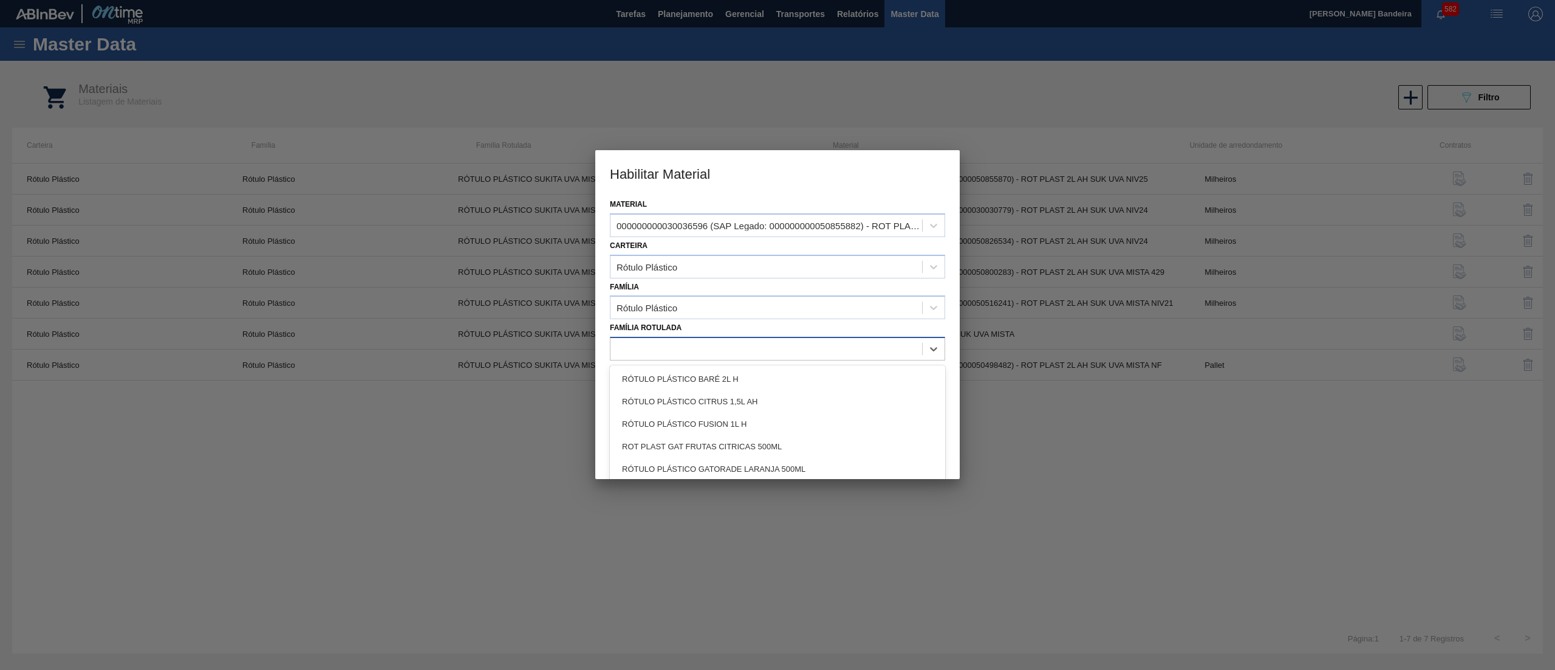
click at [834, 350] on div at bounding box center [767, 349] width 312 height 18
paste Rotulada "RÓTULO PLÁSTICO SUKITA 1L AH"
type Rotulada "RÓTULO PLÁSTICO SUKITA 1L AH"
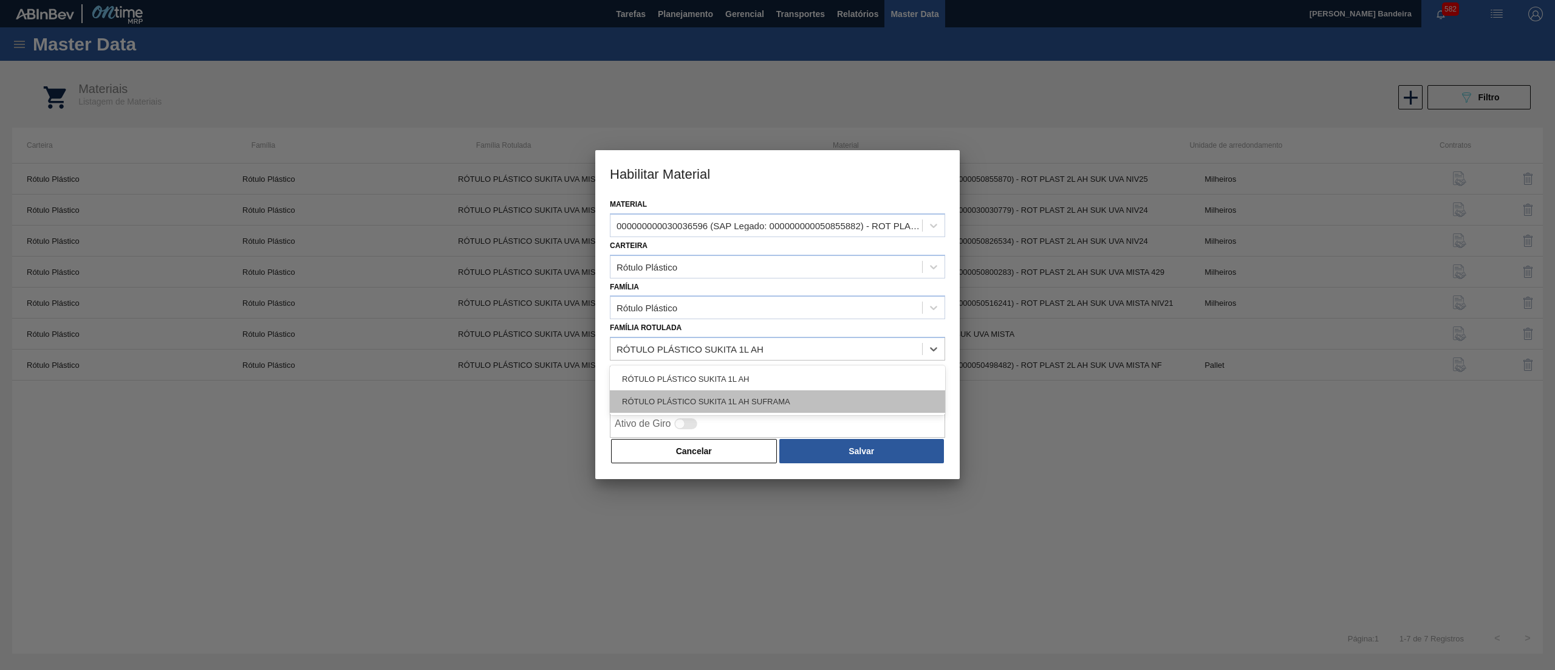
click at [804, 400] on div "RÓTULO PLÁSTICO SUKITA 1L AH SUFRAMA" at bounding box center [777, 401] width 335 height 22
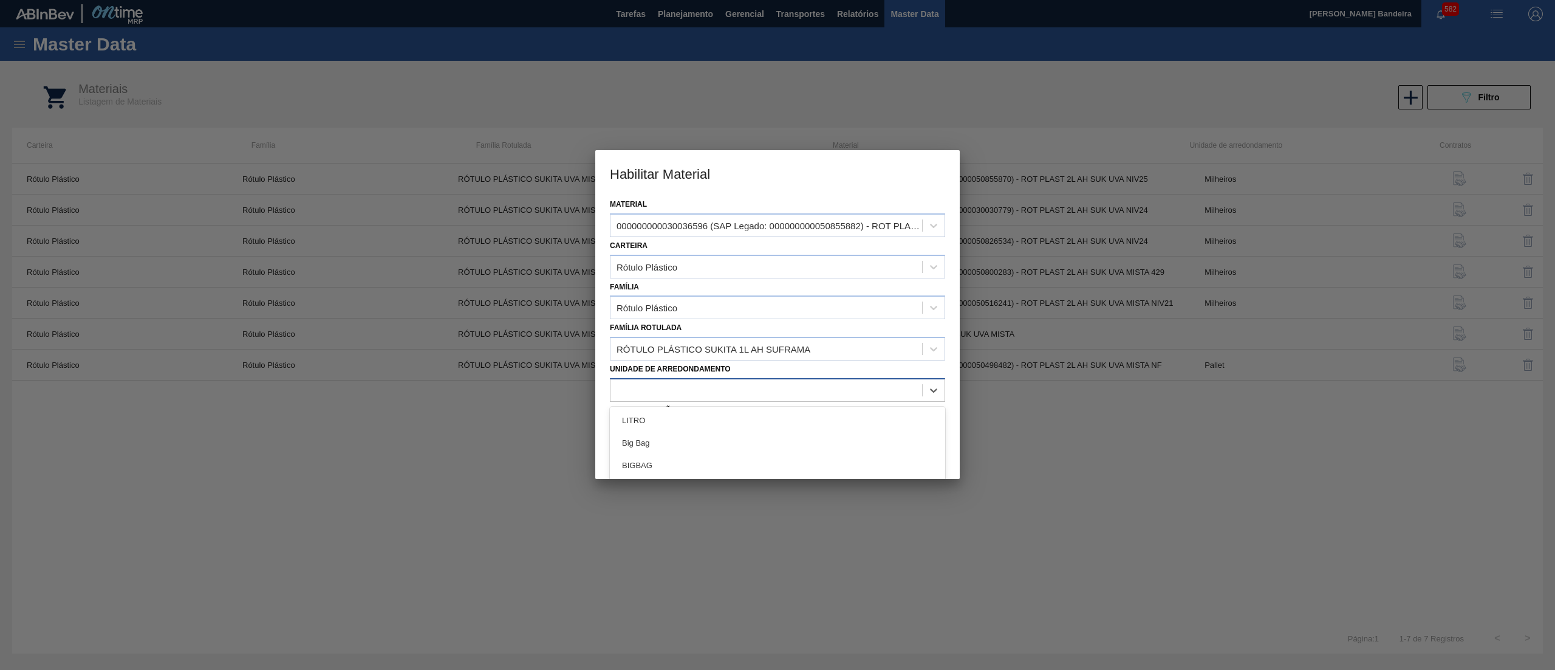
click at [788, 388] on div at bounding box center [767, 390] width 312 height 18
type arredondamento "p"
type arredondamento "mil"
click at [712, 447] on div "Milheiros" at bounding box center [777, 442] width 335 height 22
click at [849, 451] on button "Salvar" at bounding box center [862, 451] width 165 height 24
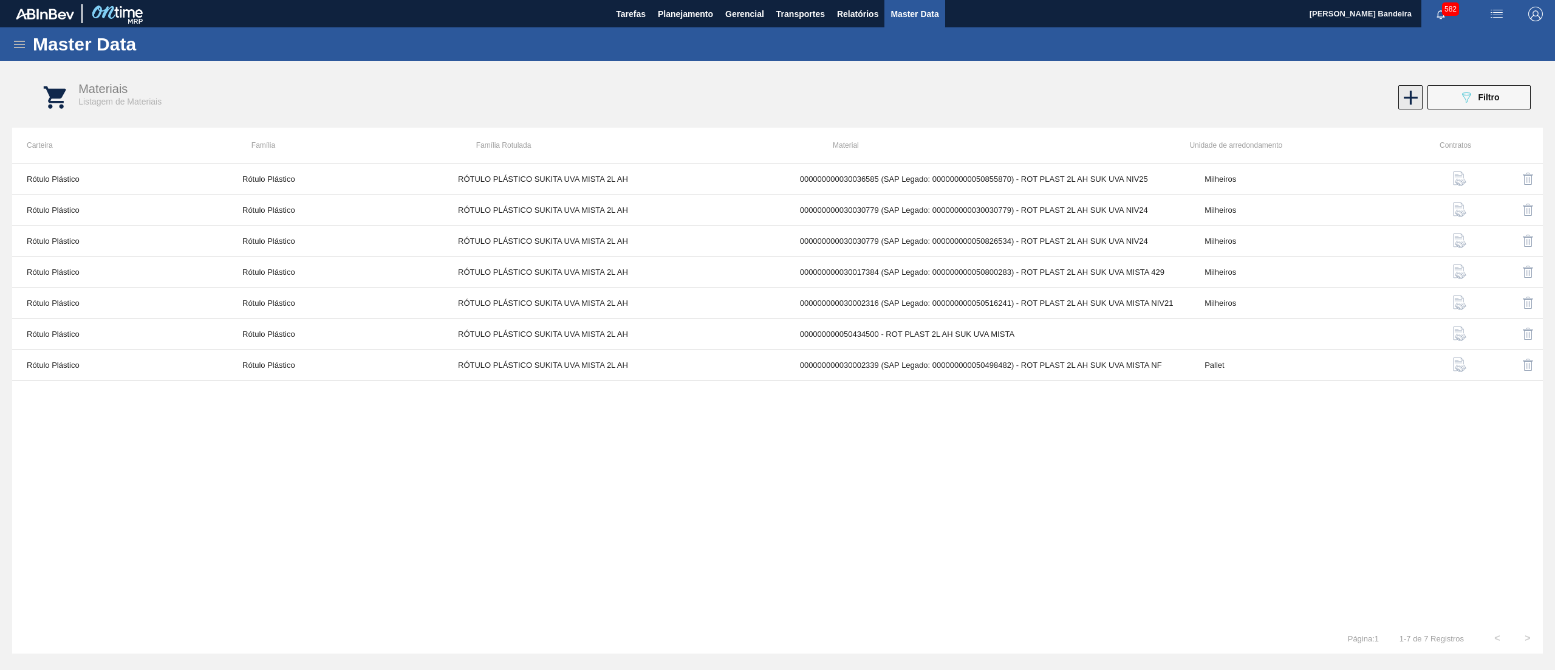
click at [1400, 100] on icon at bounding box center [1411, 98] width 24 height 24
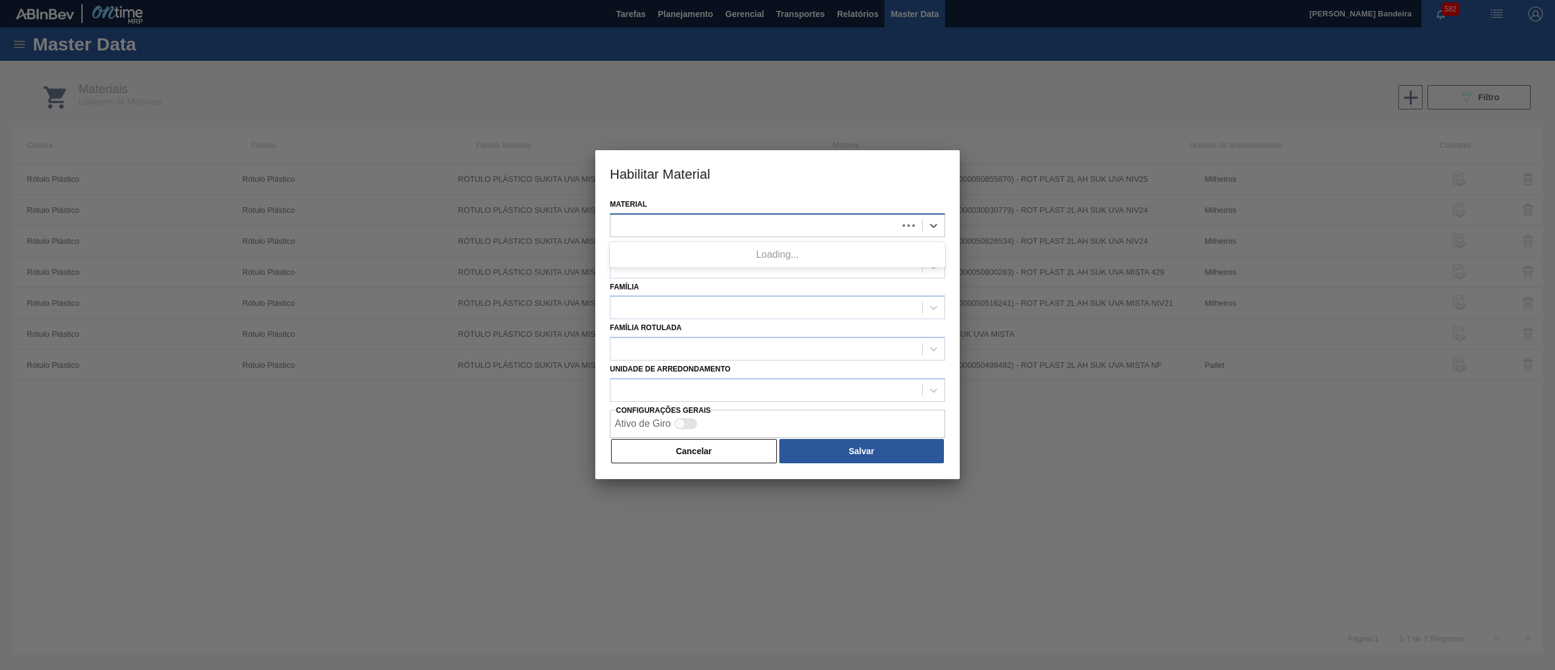
paste input "30036597"
click at [698, 220] on div at bounding box center [754, 225] width 287 height 18
type input "30036597"
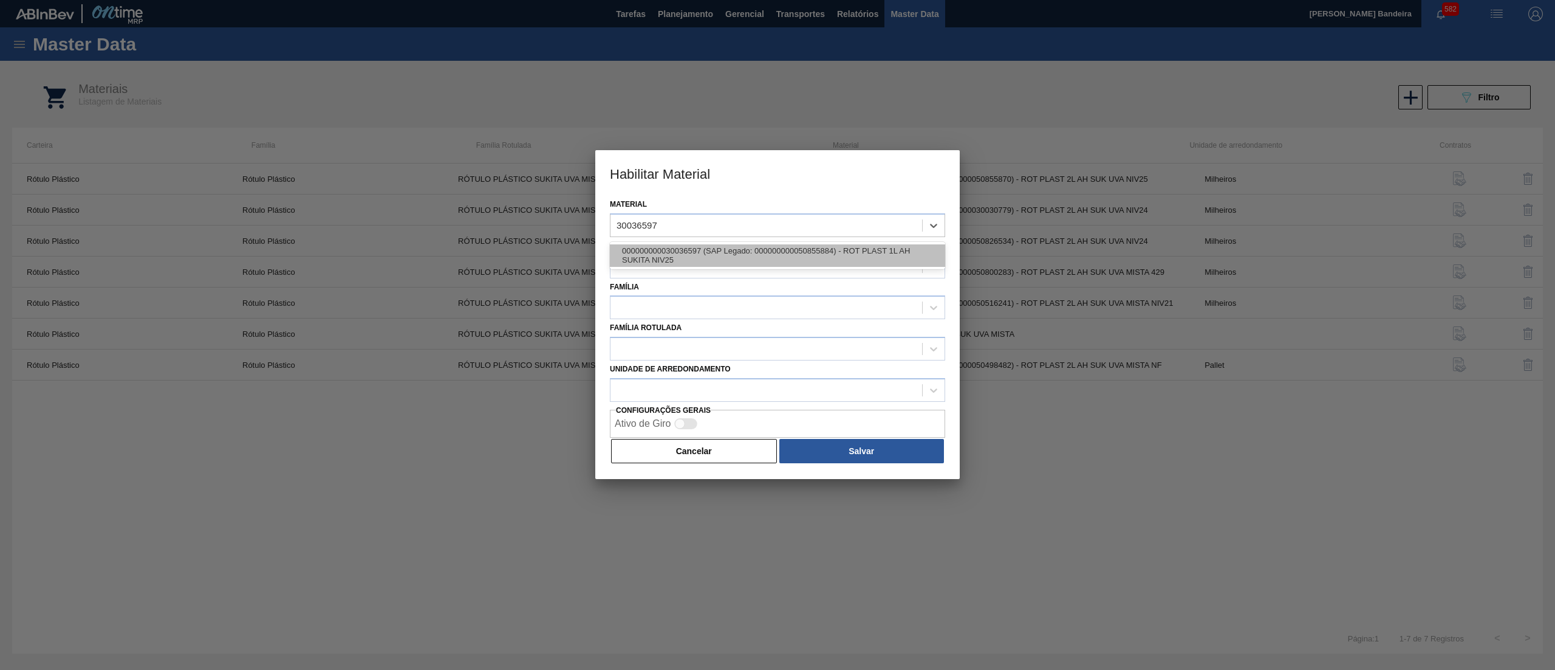
click at [701, 250] on div "000000000030036597 (SAP Legado: 000000000050855884) - ROT PLAST 1L AH SUKITA NI…" at bounding box center [777, 255] width 335 height 22
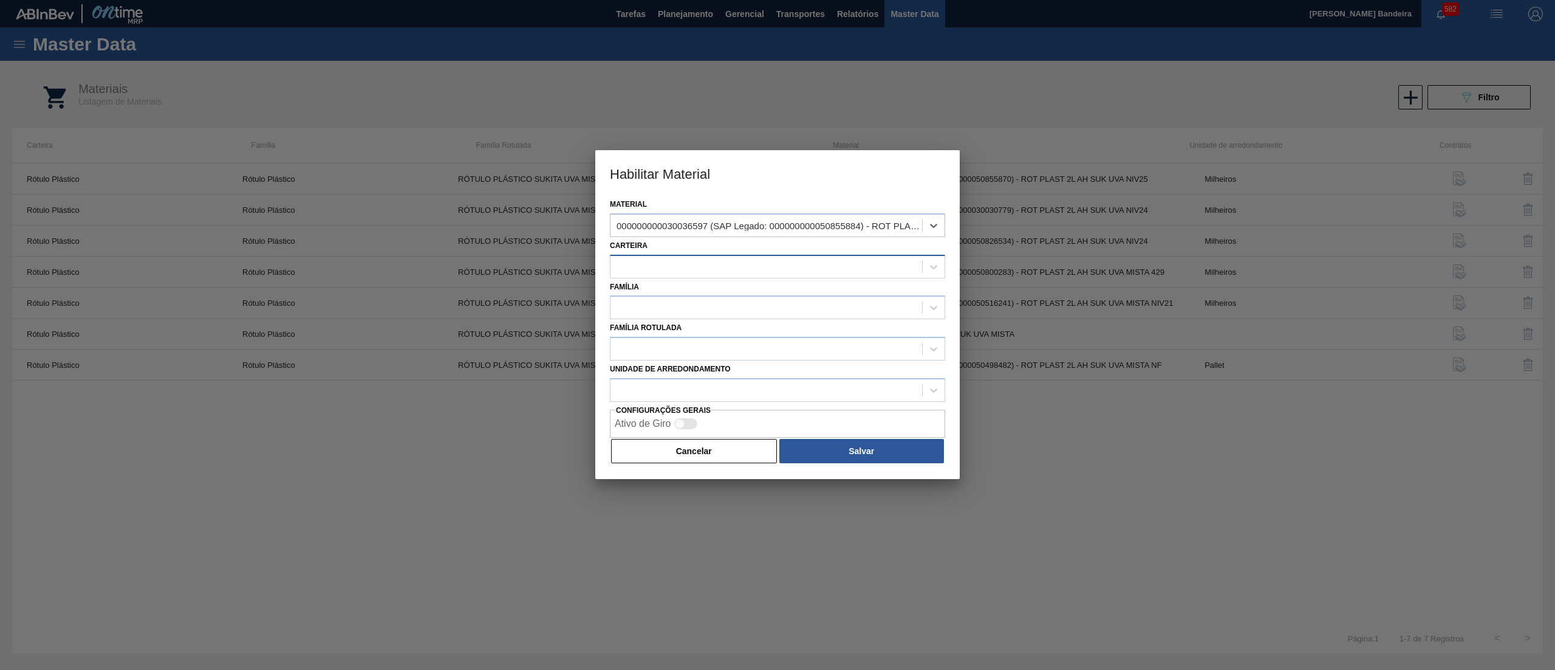
click at [690, 264] on div at bounding box center [767, 267] width 312 height 18
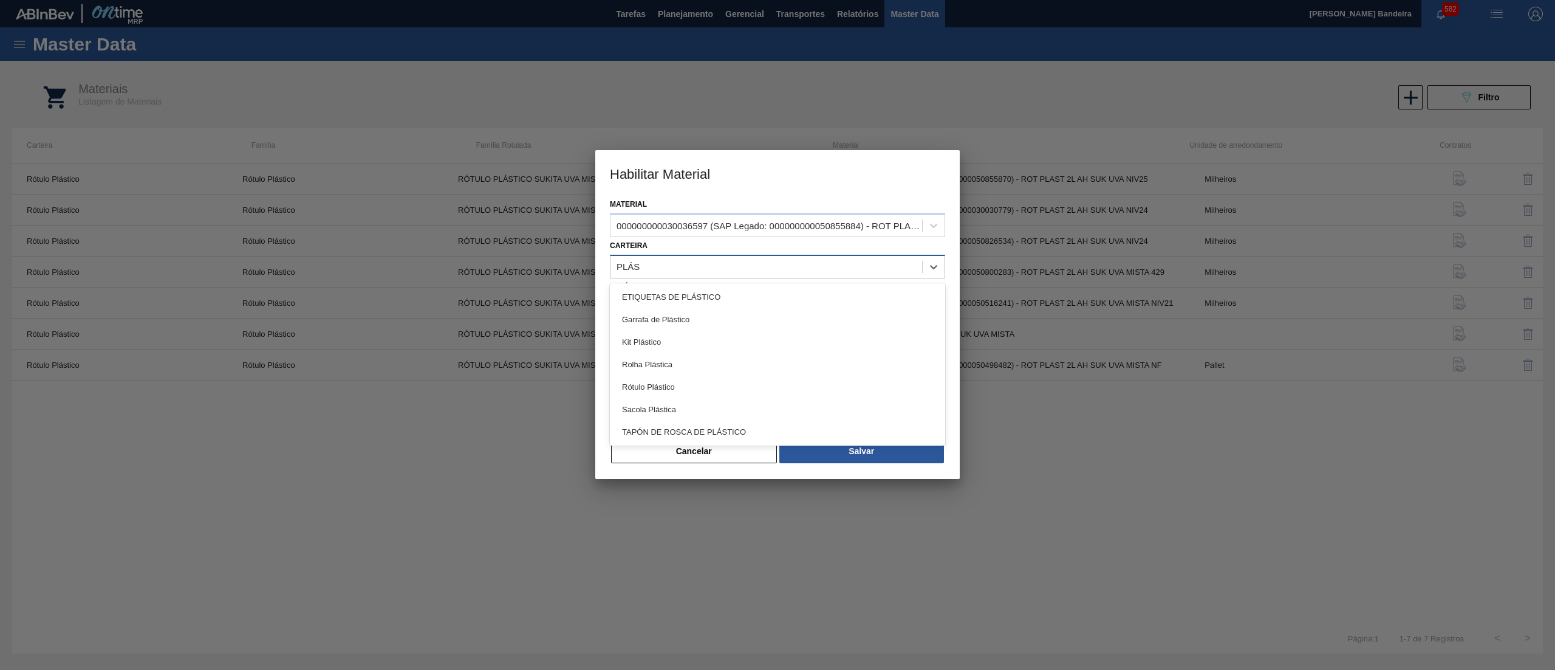
type input "PLÁST"
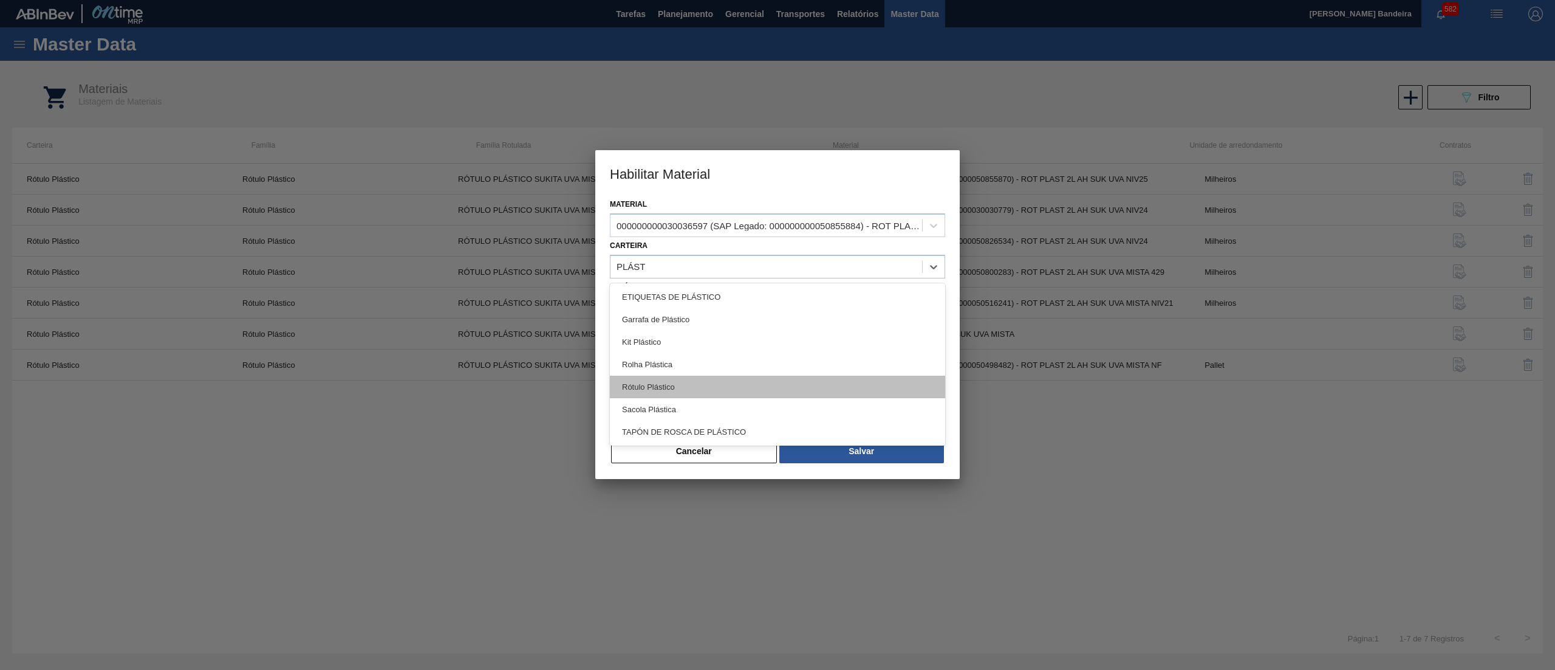
click at [689, 390] on div "Rótulo Plástico" at bounding box center [777, 386] width 335 height 22
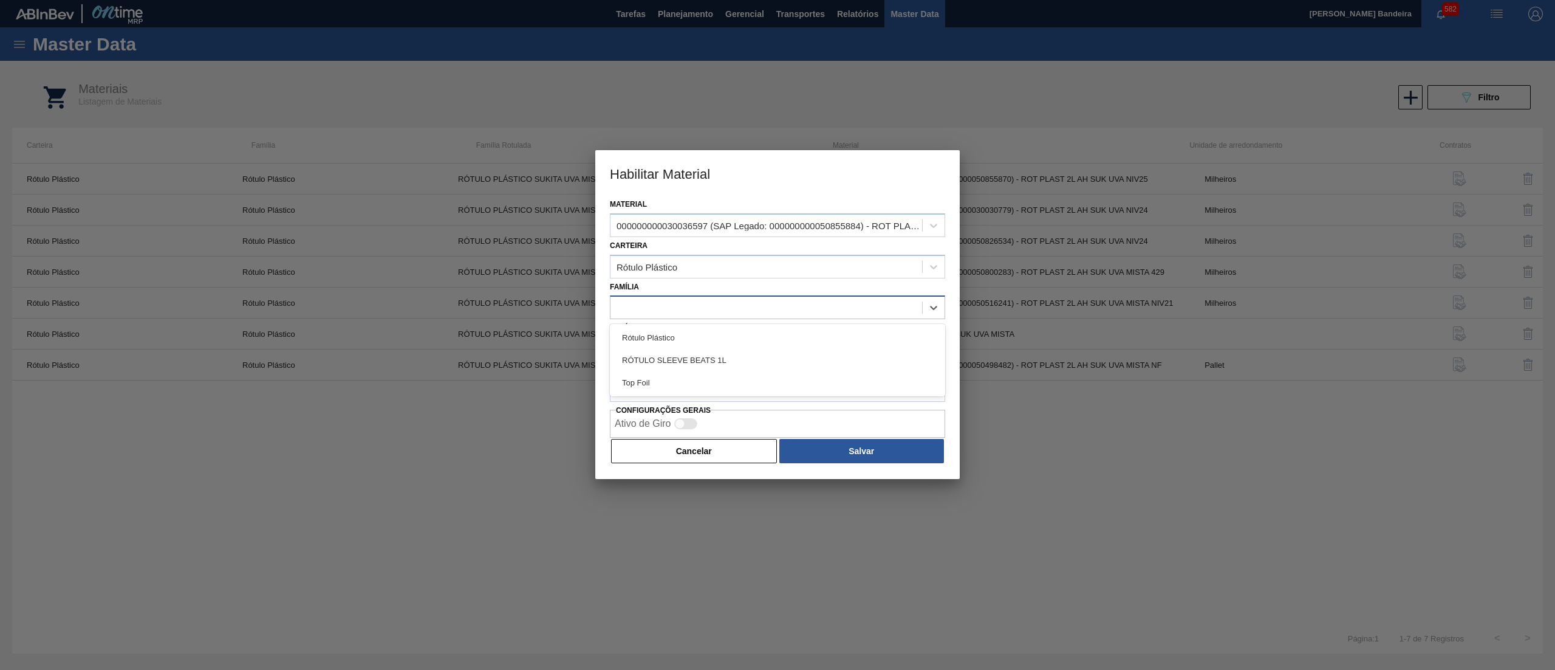
click at [710, 312] on div at bounding box center [767, 308] width 312 height 18
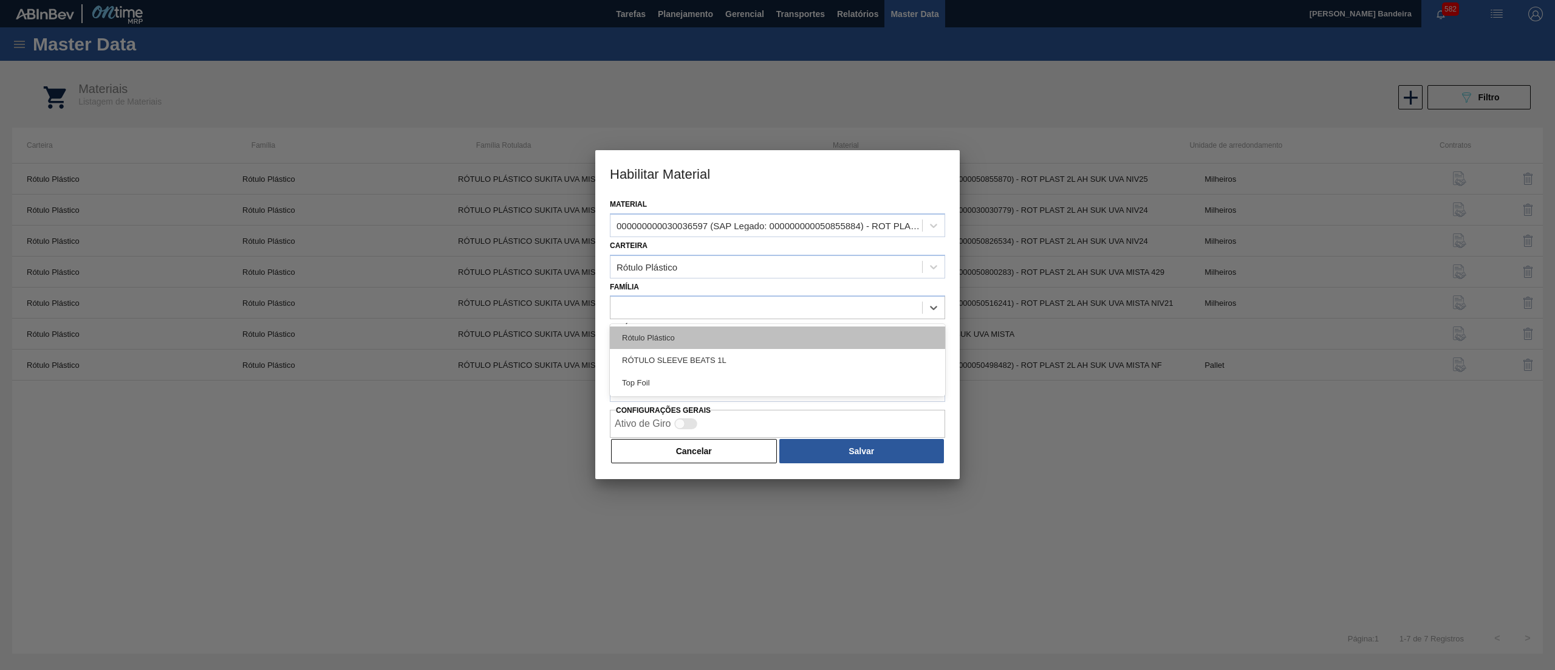
click at [716, 327] on div "Rótulo Plástico" at bounding box center [777, 337] width 335 height 22
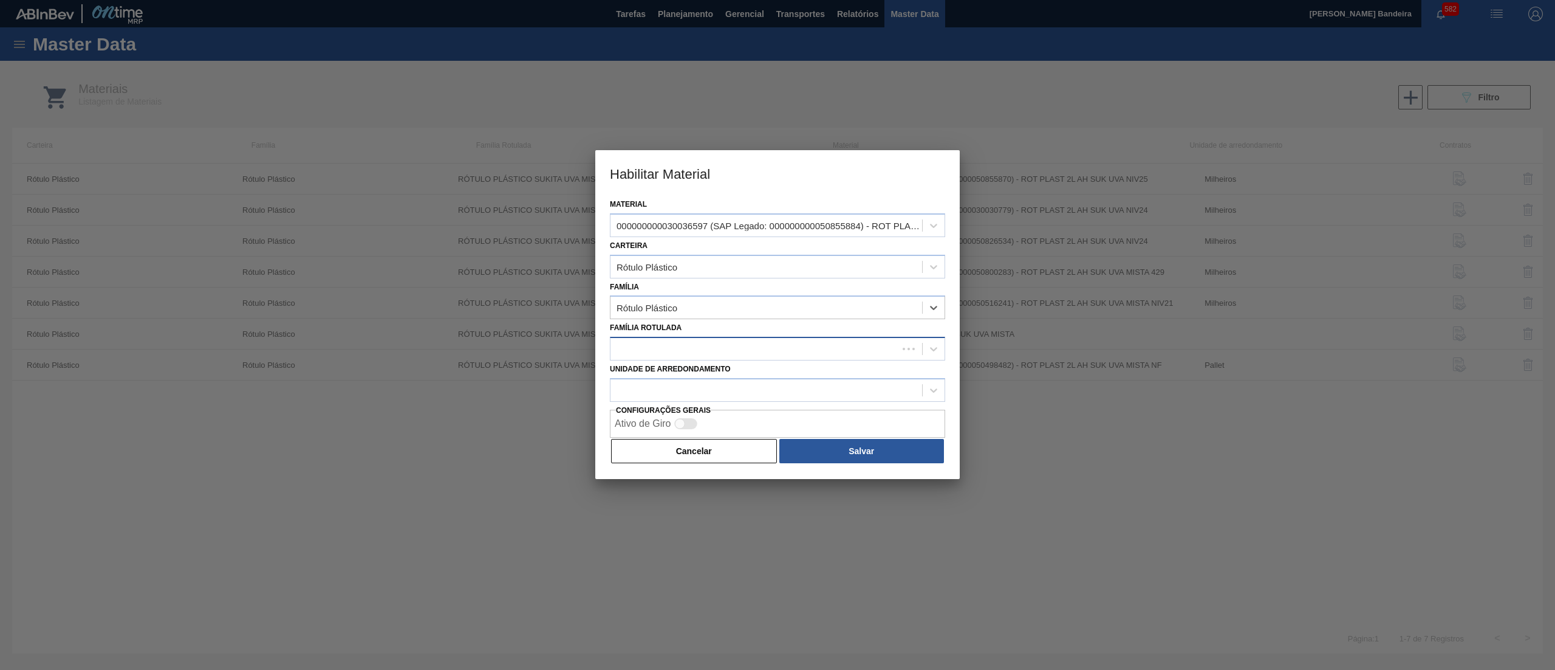
click at [718, 341] on div at bounding box center [754, 349] width 287 height 18
paste Rotulada "RÓTULO PLÁSTICO SUKITA 1L AH"
type Rotulada "RÓTULO PLÁSTICO SUKITA 1L AH"
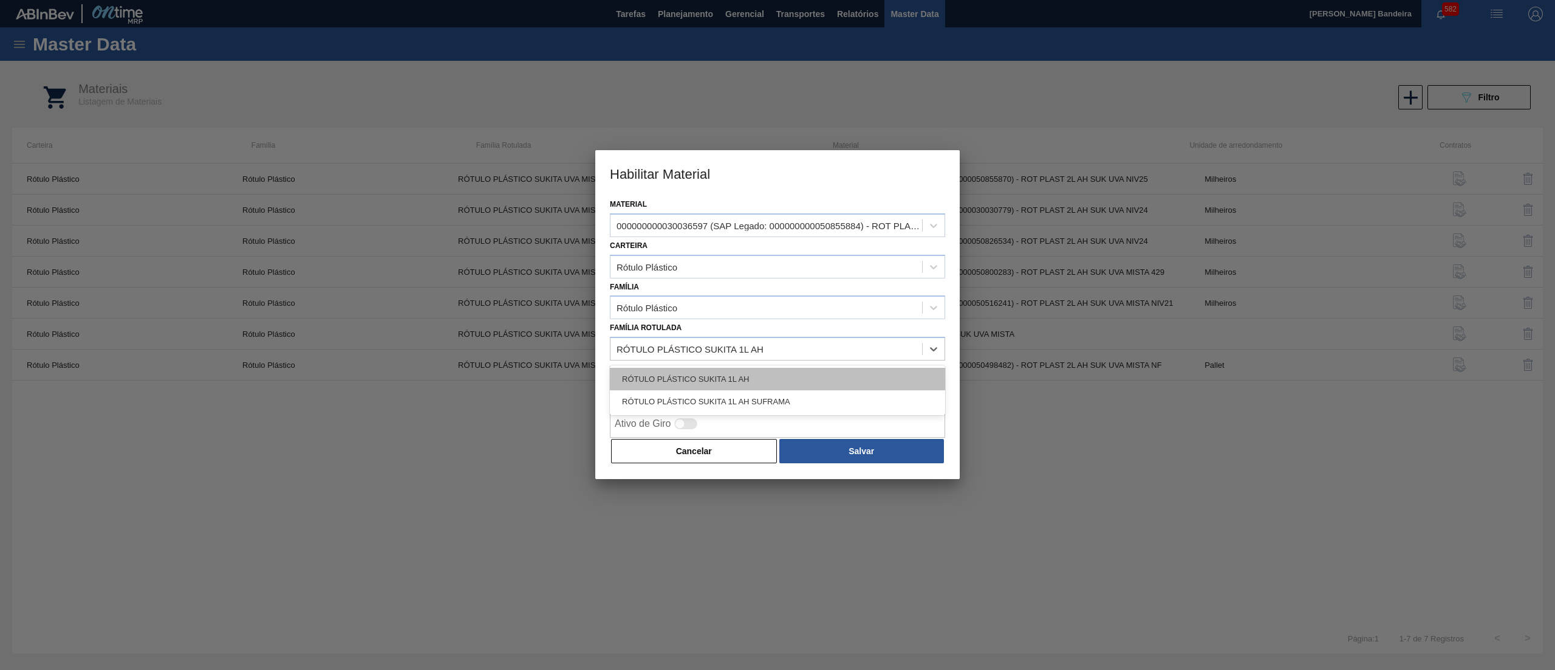
click at [873, 373] on div "RÓTULO PLÁSTICO SUKITA 1L AH" at bounding box center [777, 379] width 335 height 22
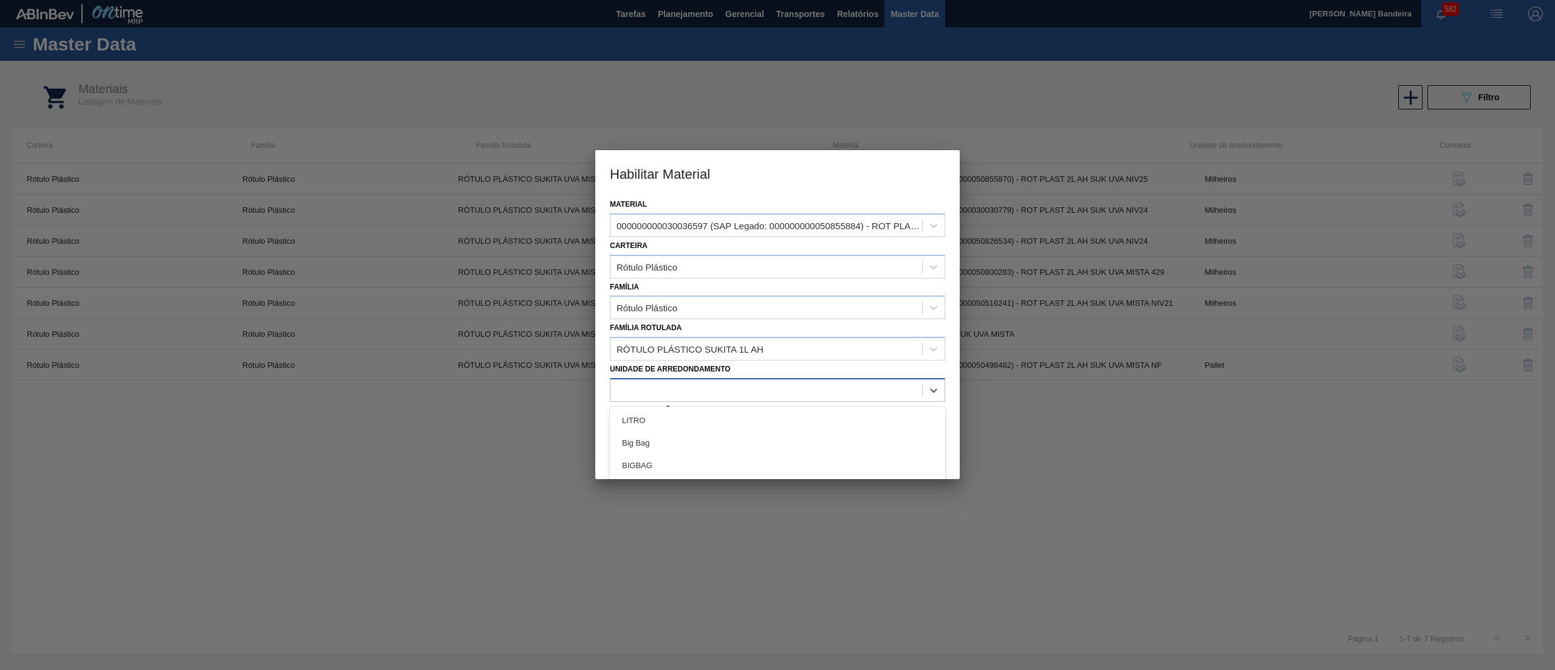
click at [843, 379] on div at bounding box center [777, 390] width 335 height 24
type arredondamento "MIL"
click at [789, 432] on div "Milheiros" at bounding box center [777, 442] width 335 height 22
click at [846, 452] on button "Salvar" at bounding box center [862, 451] width 165 height 24
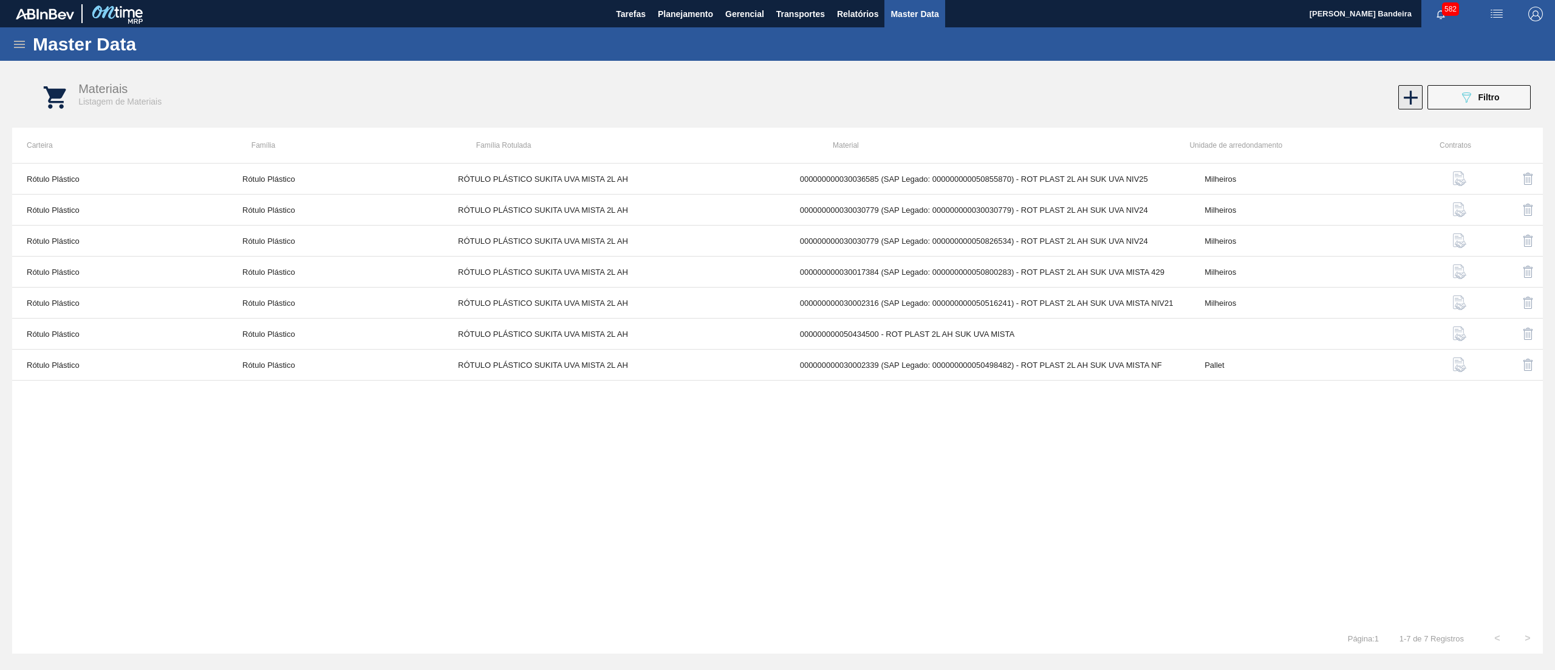
click at [1414, 100] on icon at bounding box center [1411, 98] width 24 height 24
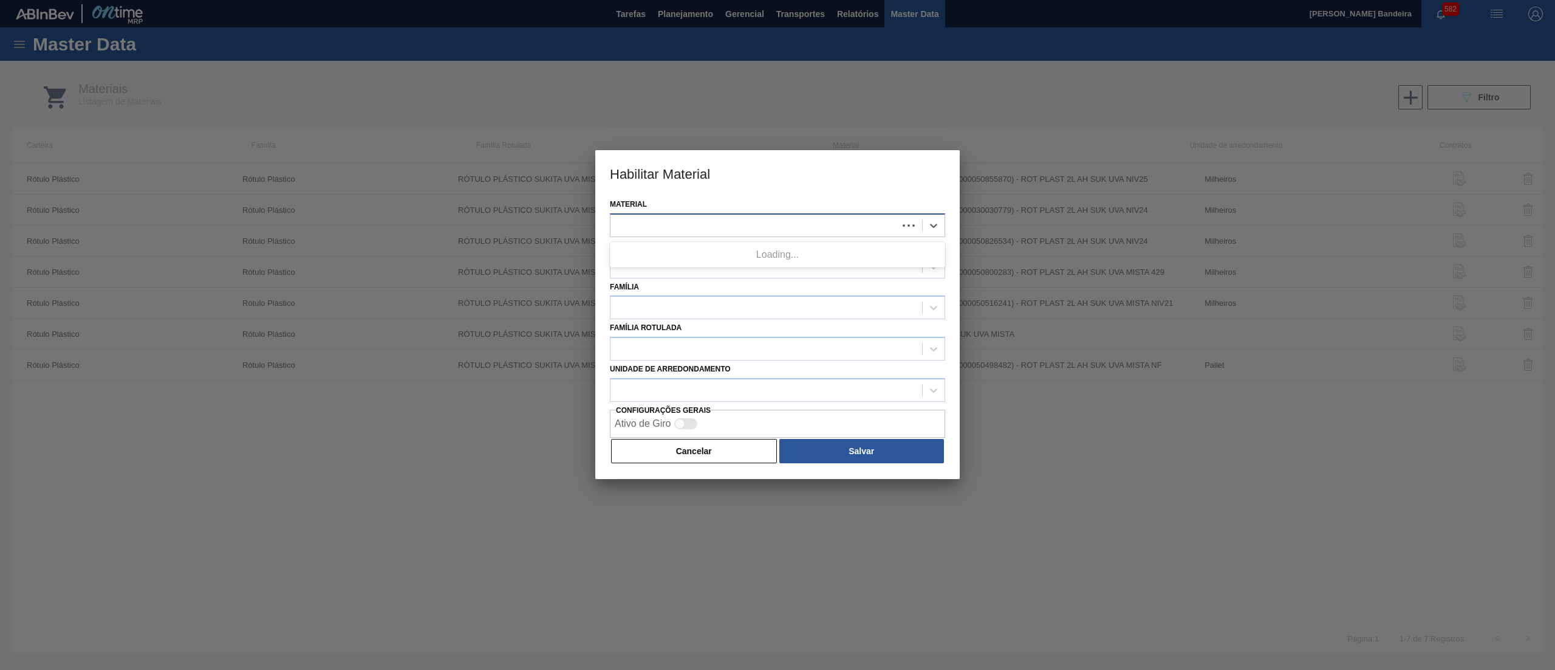
click at [825, 216] on div at bounding box center [754, 225] width 287 height 18
paste input "30036593"
type input "30036593"
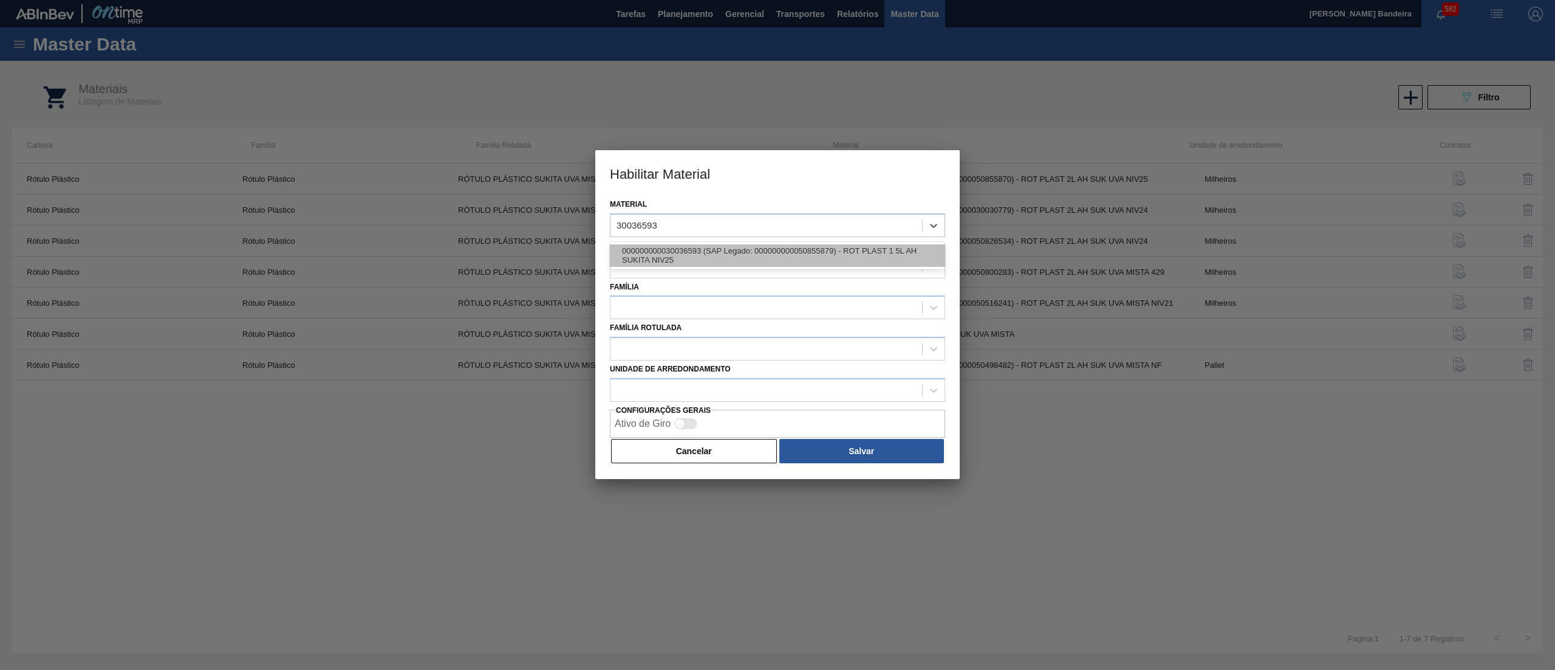
click at [824, 249] on div "000000000030036593 (SAP Legado: 000000000050855879) - ROT PLAST 1 5L AH SUKITA …" at bounding box center [777, 255] width 335 height 22
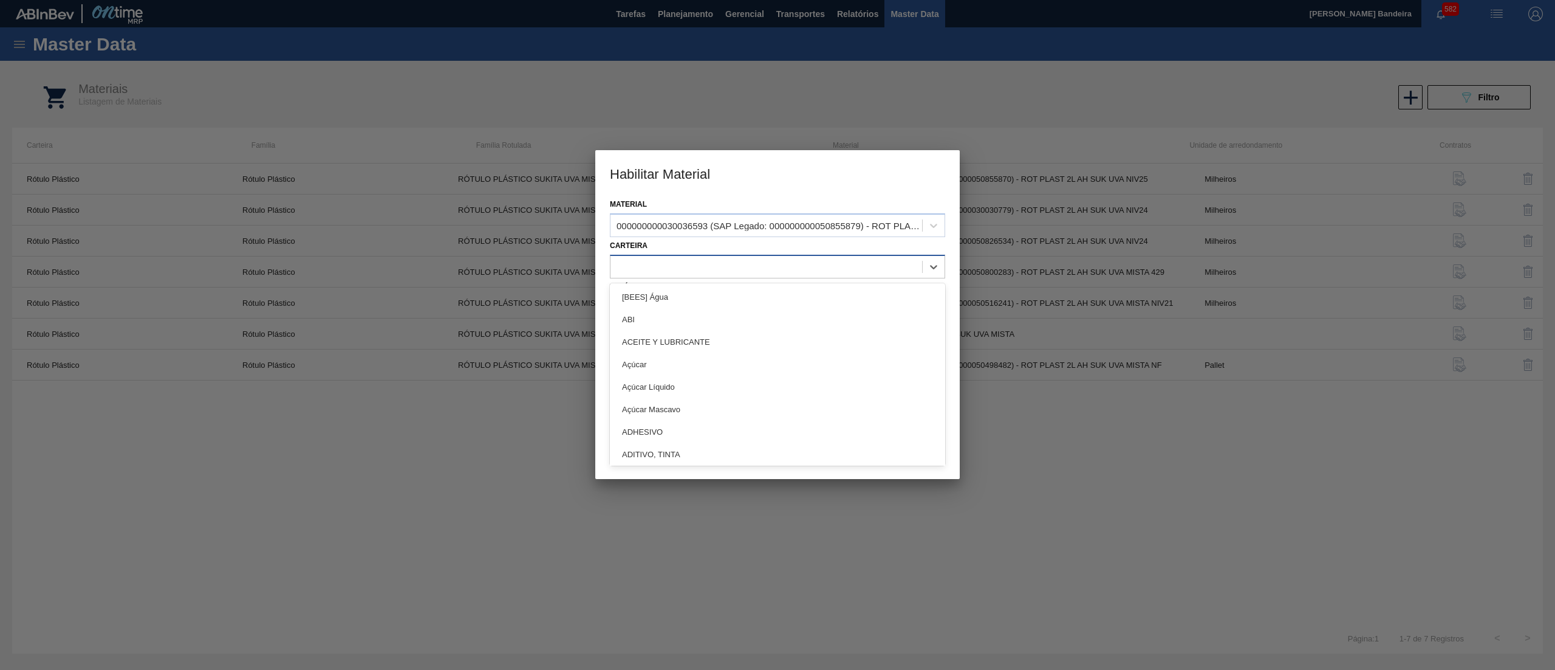
click at [810, 267] on div at bounding box center [767, 267] width 312 height 18
type input "PLÁST"
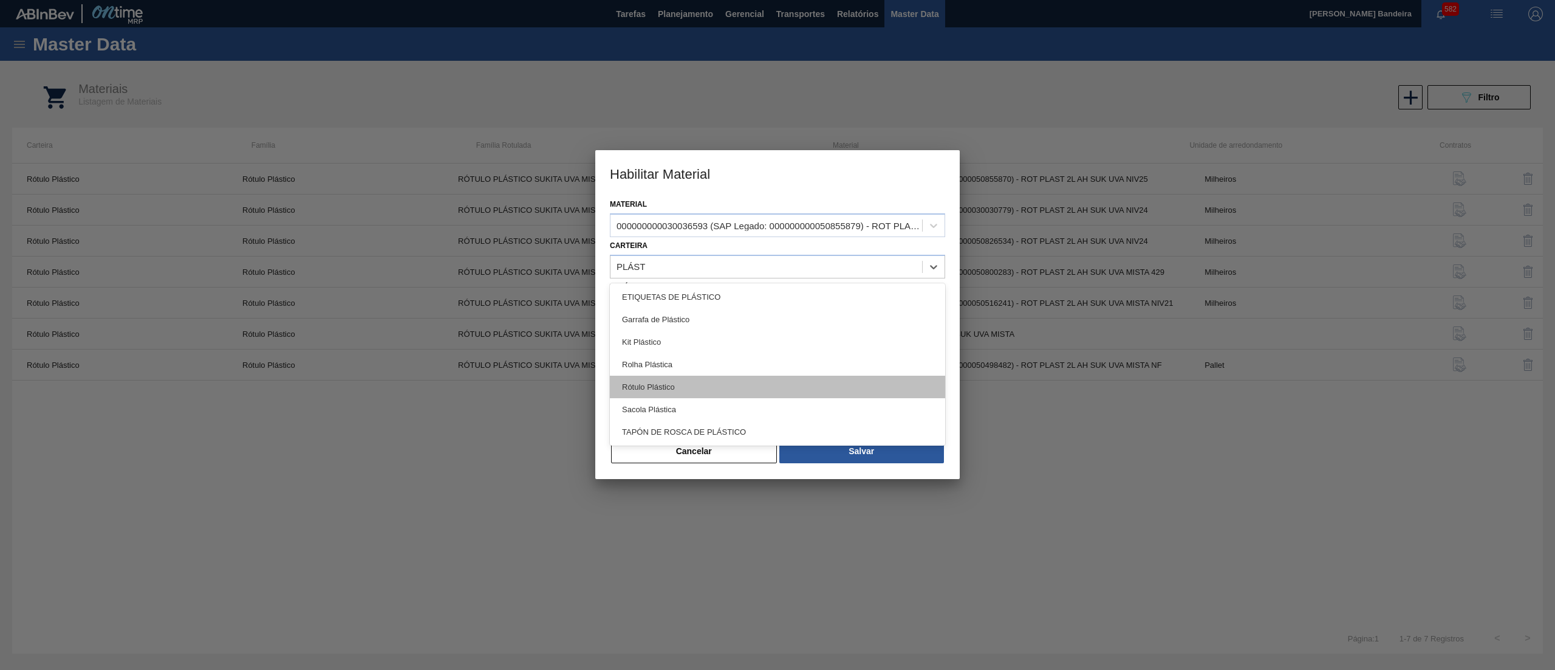
click at [752, 382] on div "Rótulo Plástico" at bounding box center [777, 386] width 335 height 22
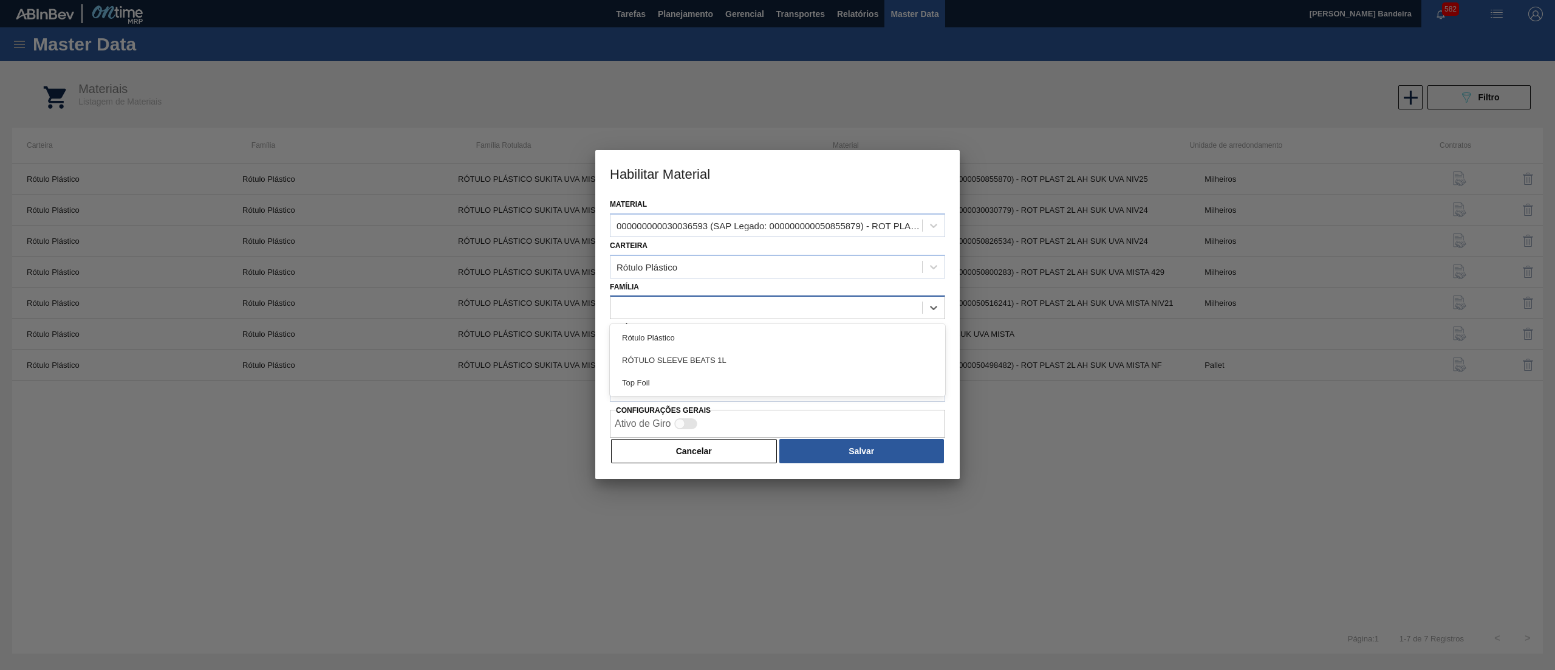
click at [778, 313] on div at bounding box center [767, 308] width 312 height 18
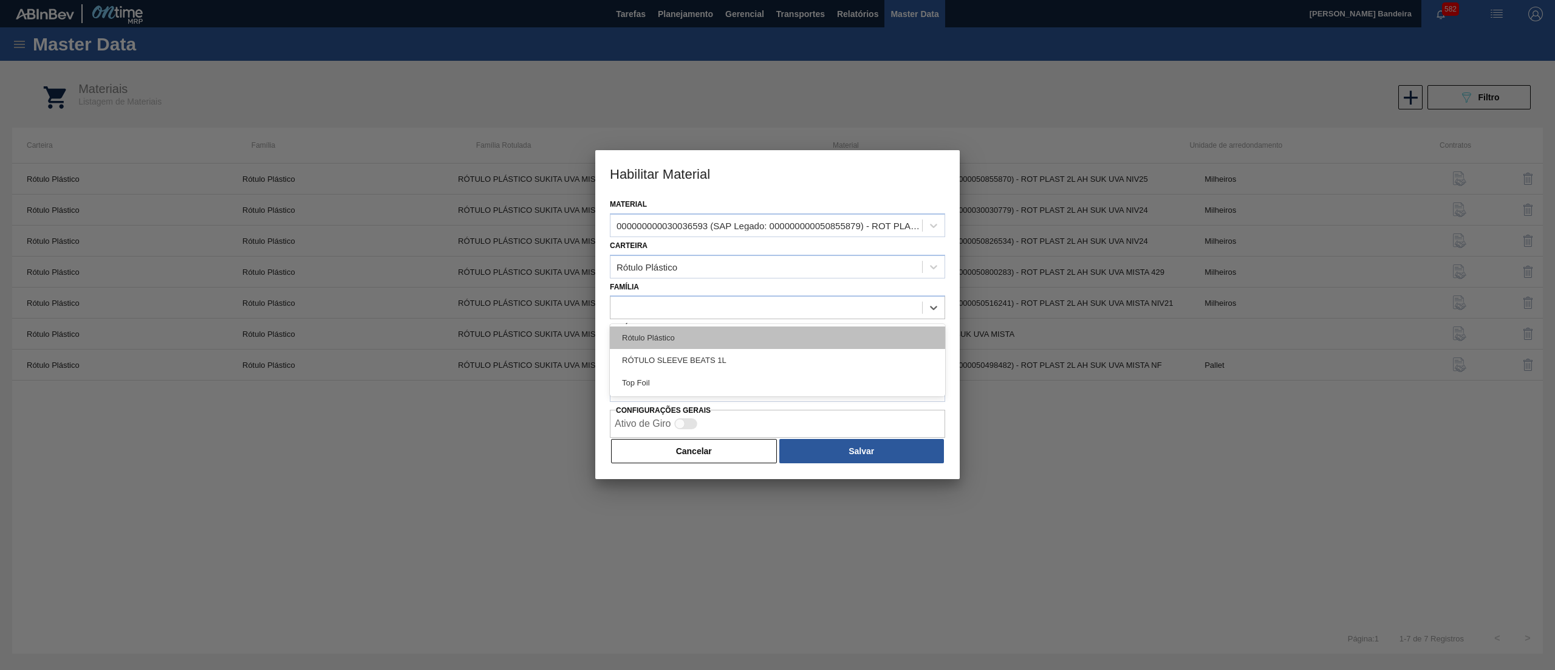
click at [773, 334] on div "Rótulo Plástico" at bounding box center [777, 337] width 335 height 22
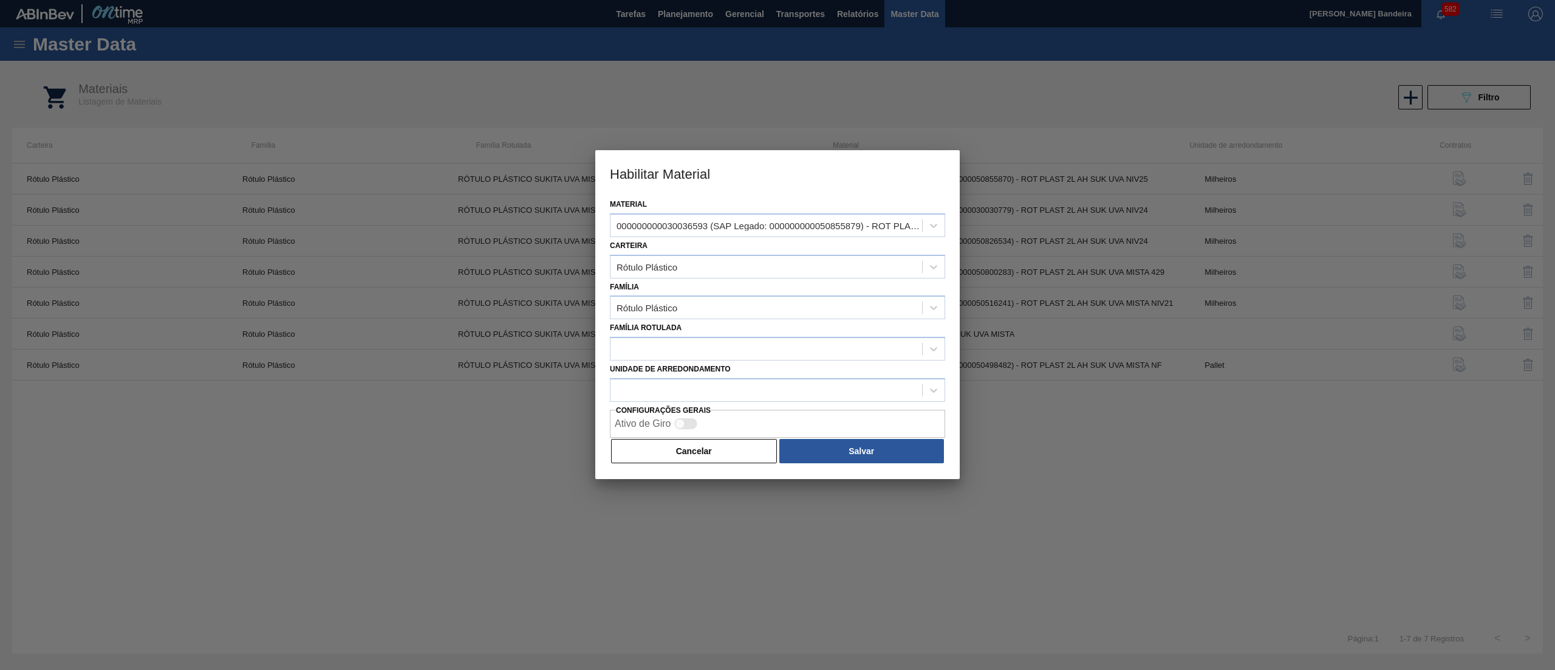
click at [691, 335] on div "Família Rotulada" at bounding box center [777, 339] width 335 height 41
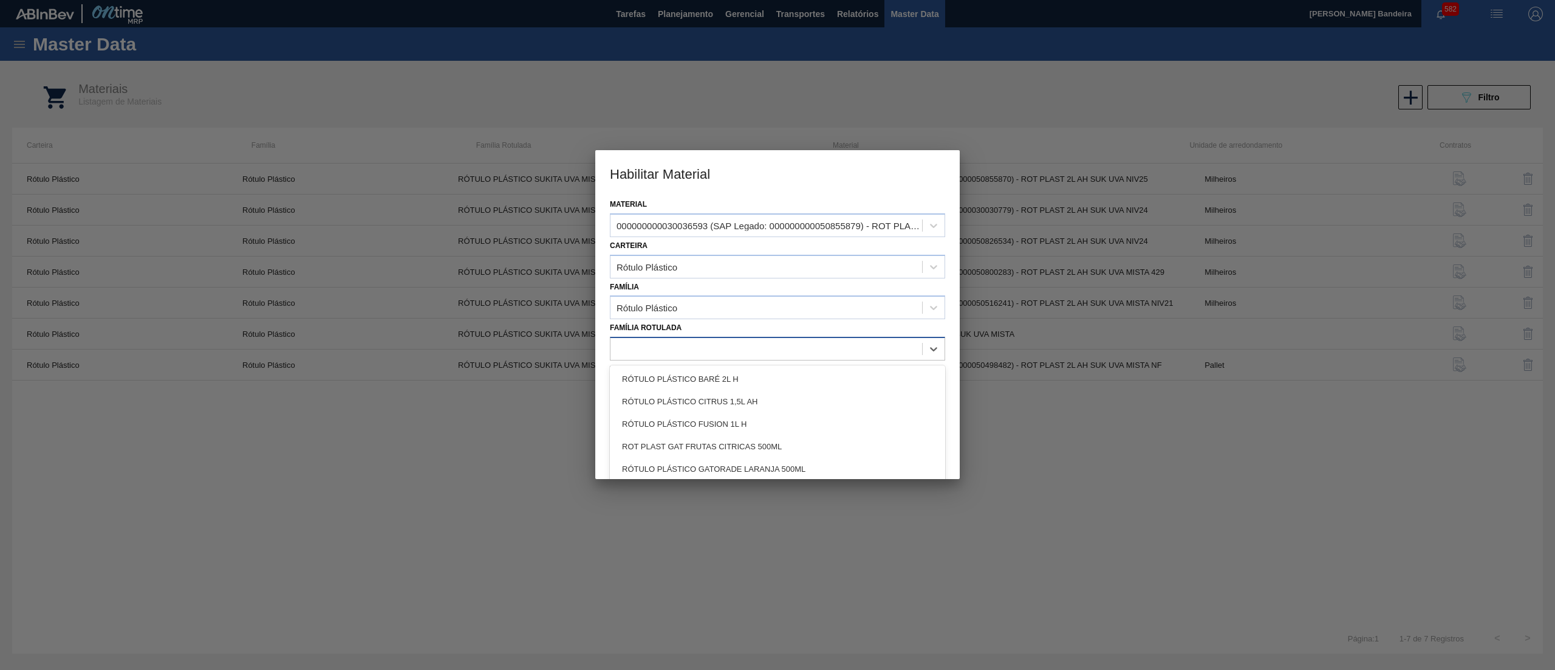
click at [693, 340] on div at bounding box center [767, 349] width 312 height 18
paste Rotulada "ROT PLAST. 1,5L AH SUKITA"
type Rotulada "ROT PLAST. 1,5L AH SUKITA"
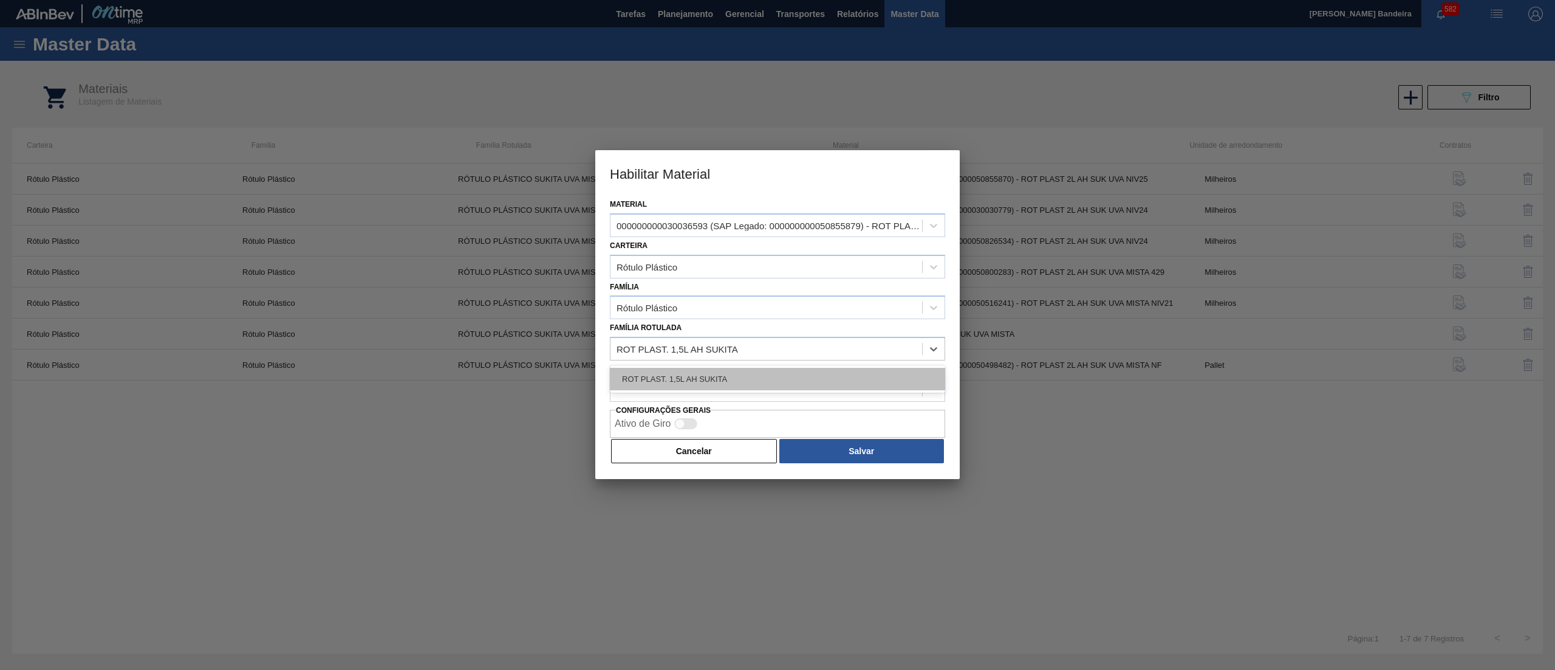
click at [705, 372] on div "ROT PLAST. 1,5L AH SUKITA" at bounding box center [777, 379] width 335 height 22
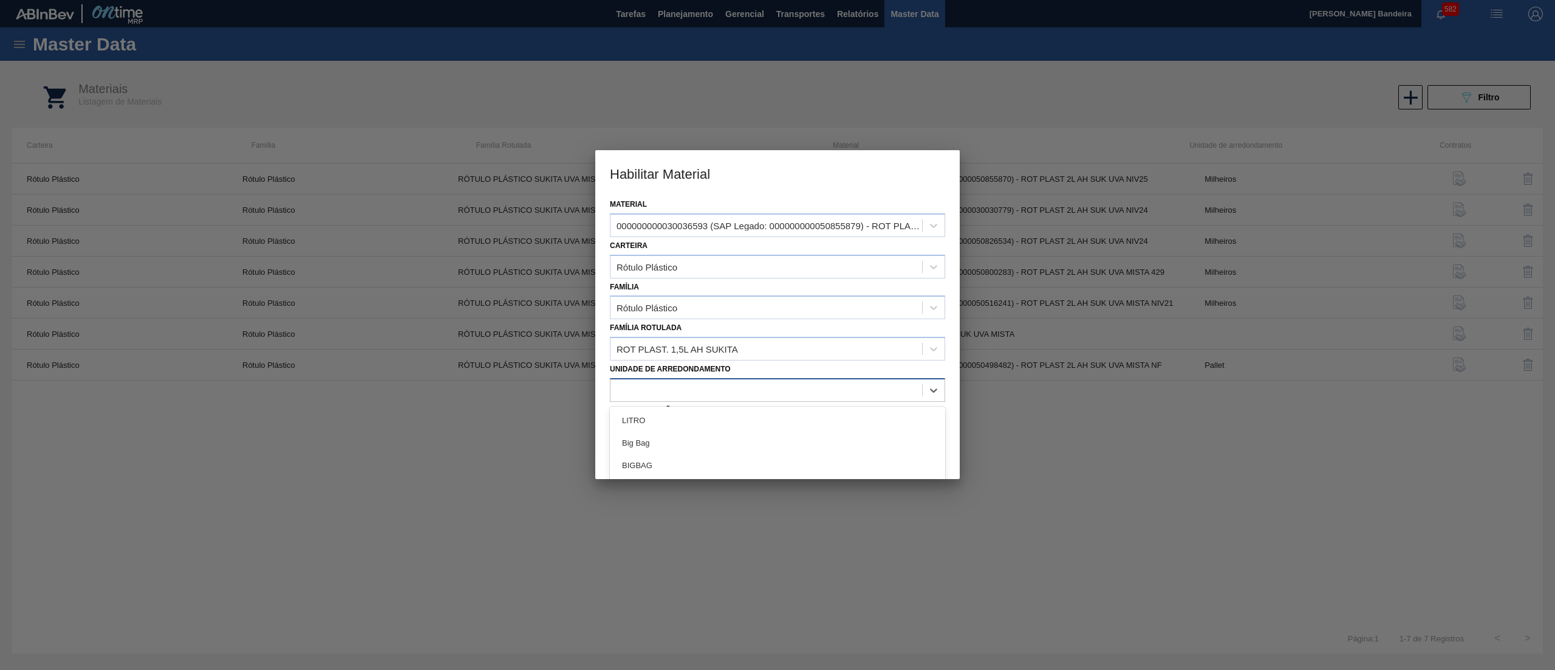
click at [713, 400] on div at bounding box center [777, 390] width 335 height 24
type arredondamento "MIL"
click at [713, 434] on div "Milheiros" at bounding box center [777, 442] width 335 height 22
click at [809, 451] on button "Salvar" at bounding box center [862, 451] width 165 height 24
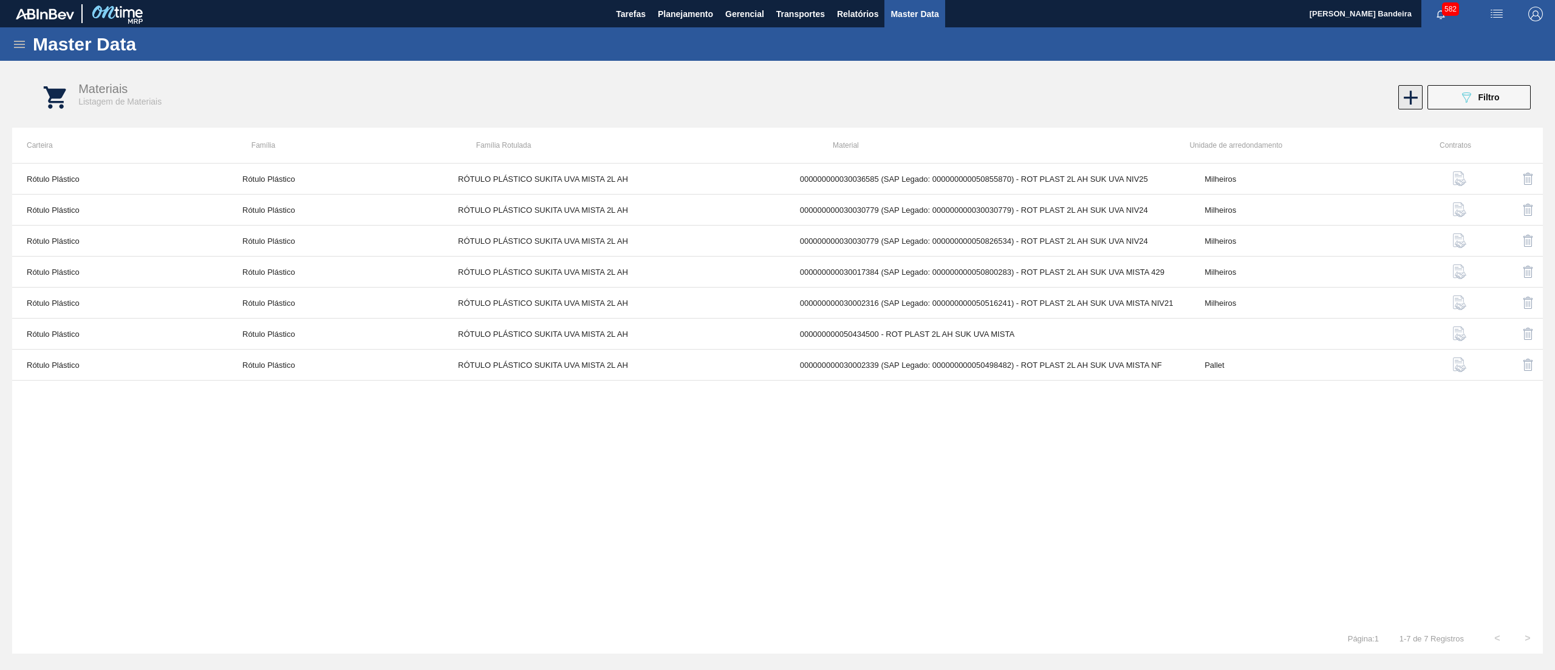
click at [1401, 101] on icon at bounding box center [1411, 98] width 24 height 24
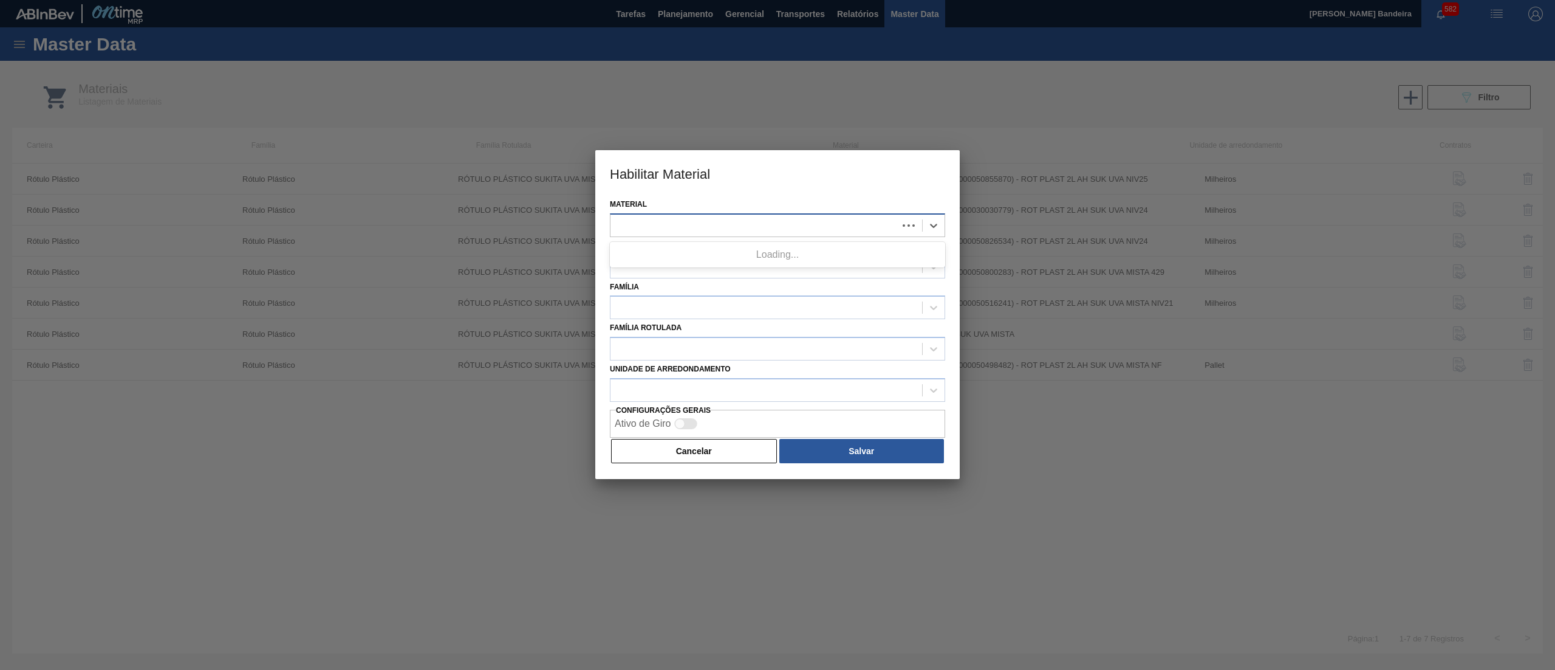
click at [814, 225] on div at bounding box center [754, 225] width 287 height 18
paste input "30036591"
type input "30036591"
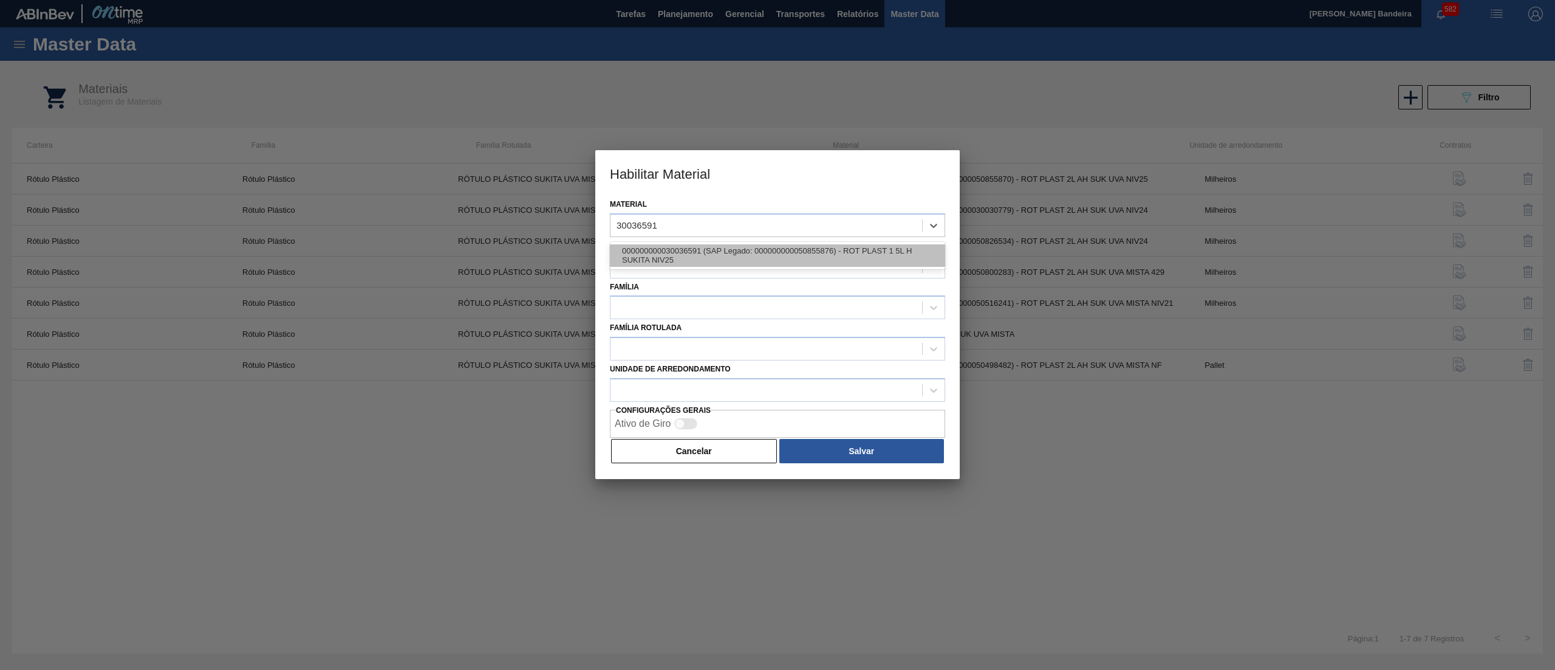
click at [817, 253] on div "000000000030036591 (SAP Legado: 000000000050855876) - ROT PLAST 1 5L H SUKITA N…" at bounding box center [777, 255] width 335 height 22
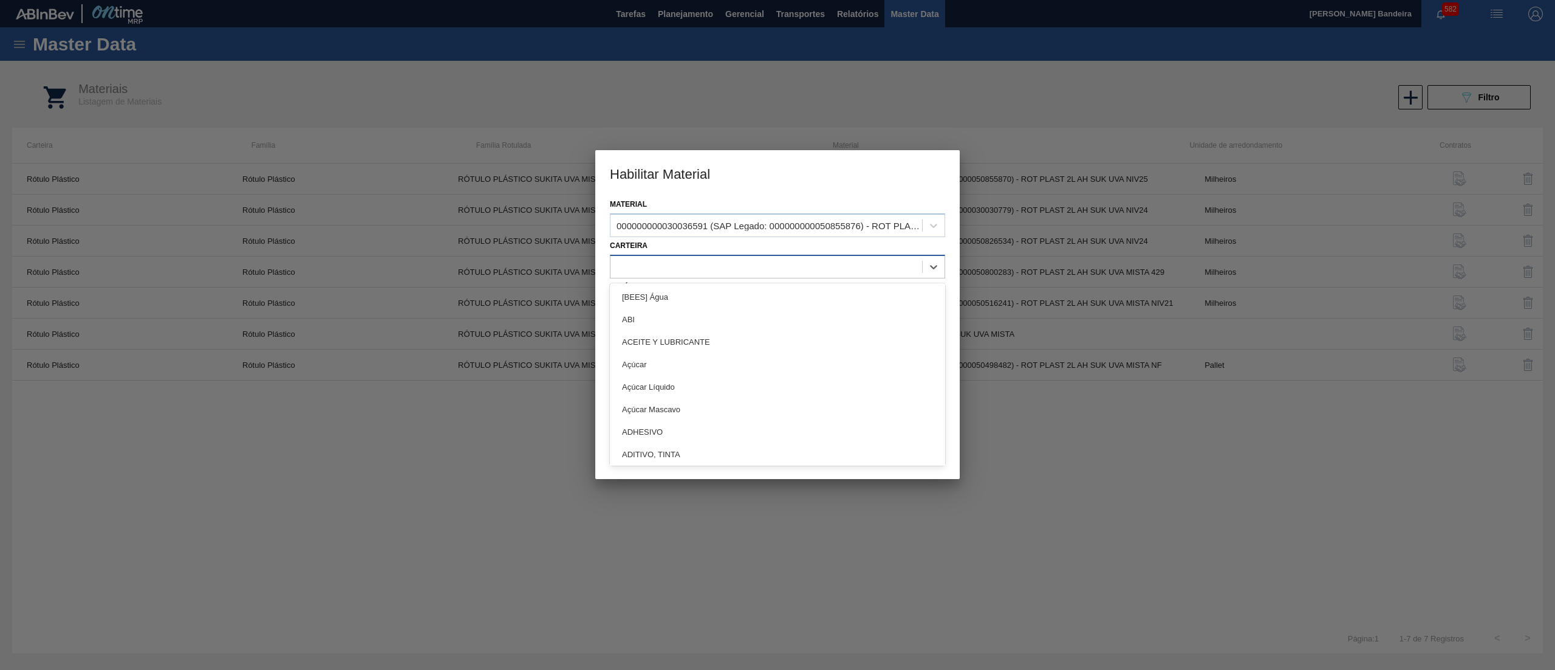
click at [732, 271] on div at bounding box center [767, 267] width 312 height 18
type input "PLÁST"
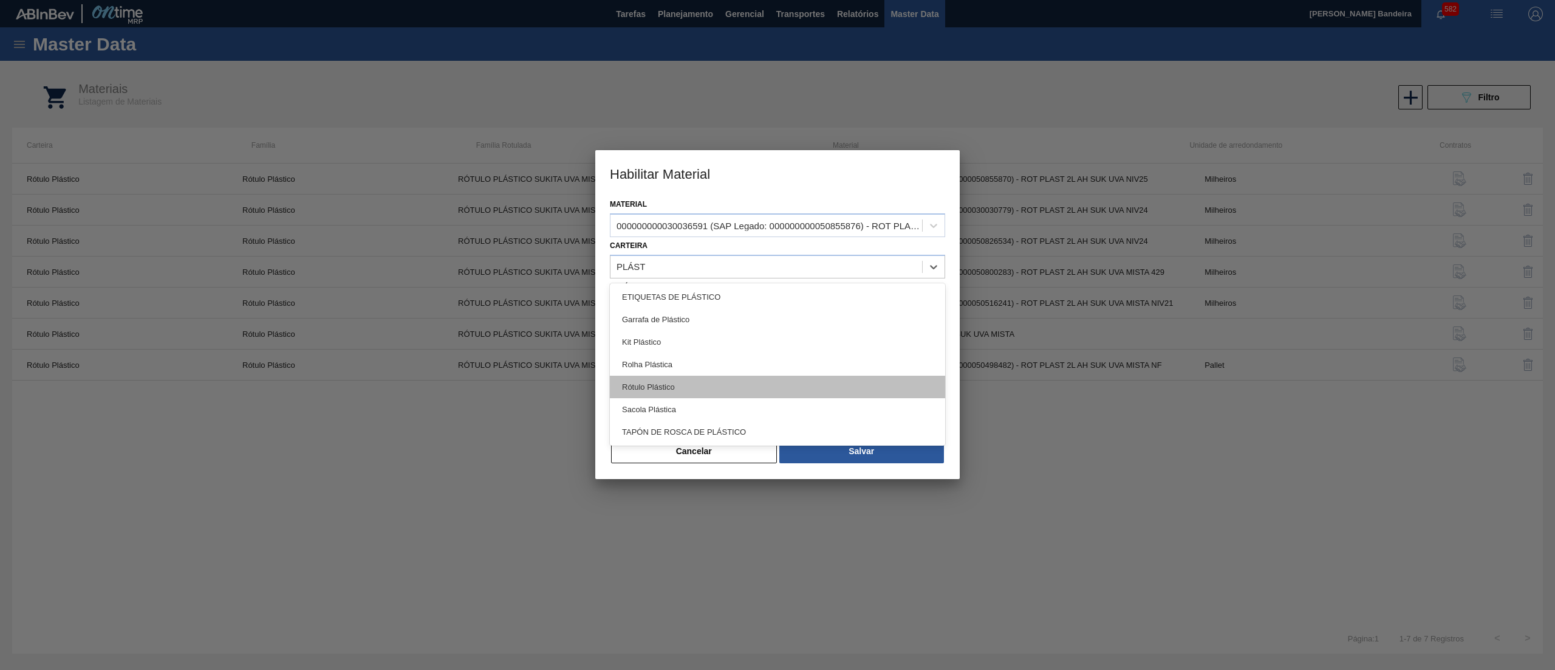
click at [721, 386] on div "Rótulo Plástico" at bounding box center [777, 386] width 335 height 22
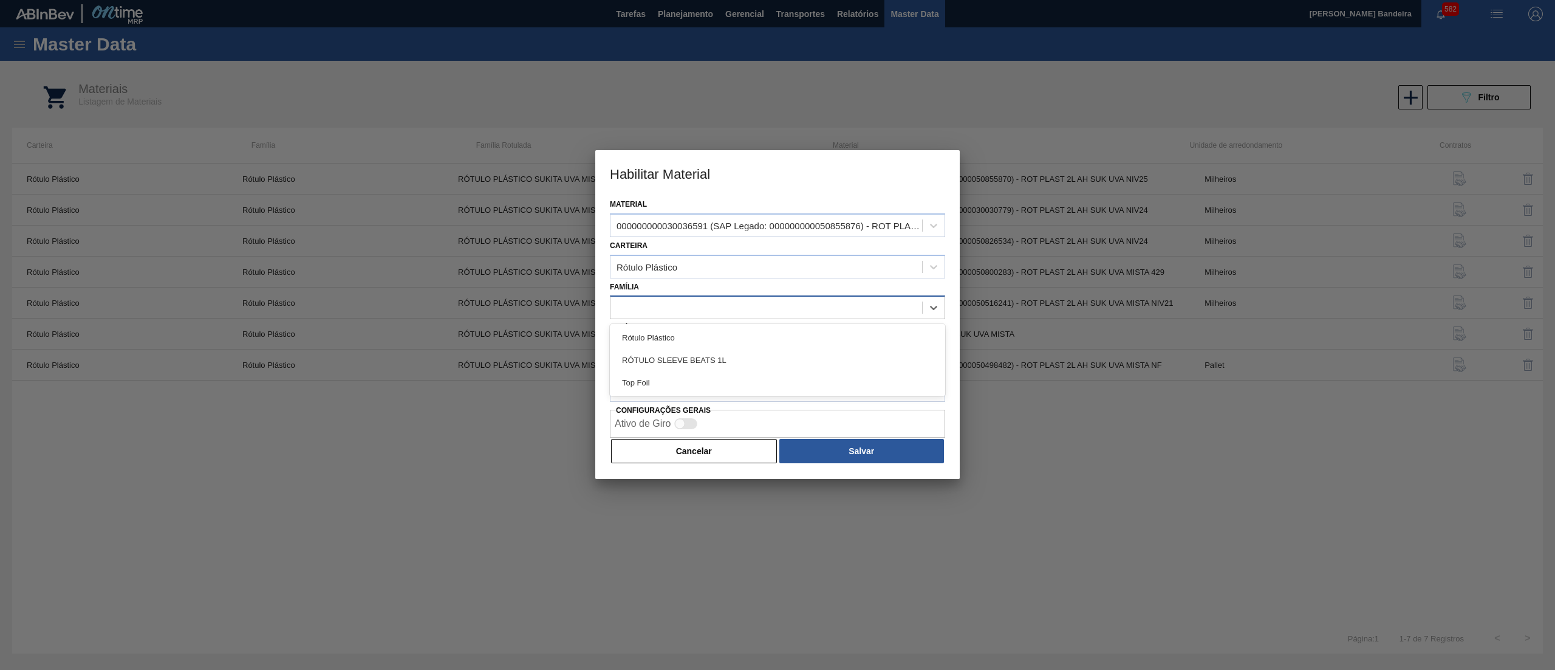
click at [710, 313] on div at bounding box center [767, 308] width 312 height 18
type input "PLÁST"
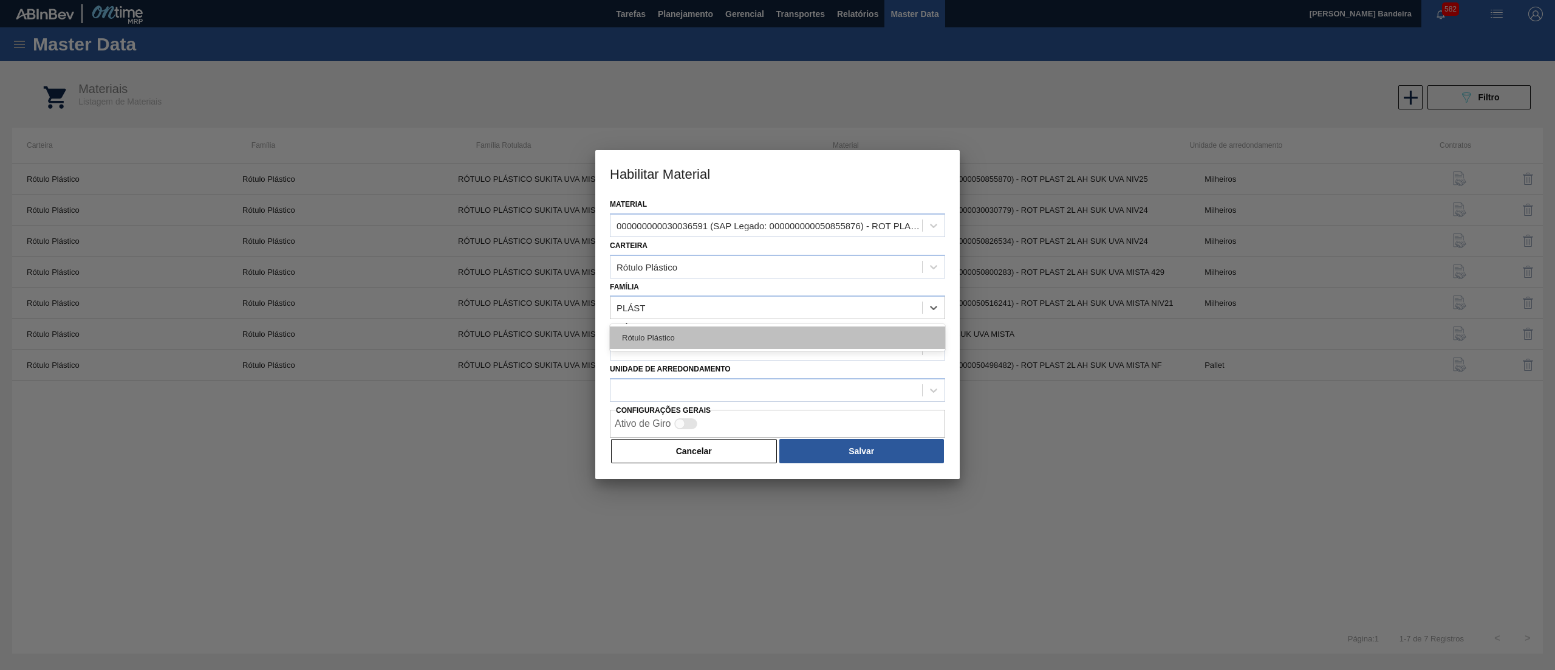
click at [710, 340] on div "Rótulo Plástico" at bounding box center [777, 337] width 335 height 22
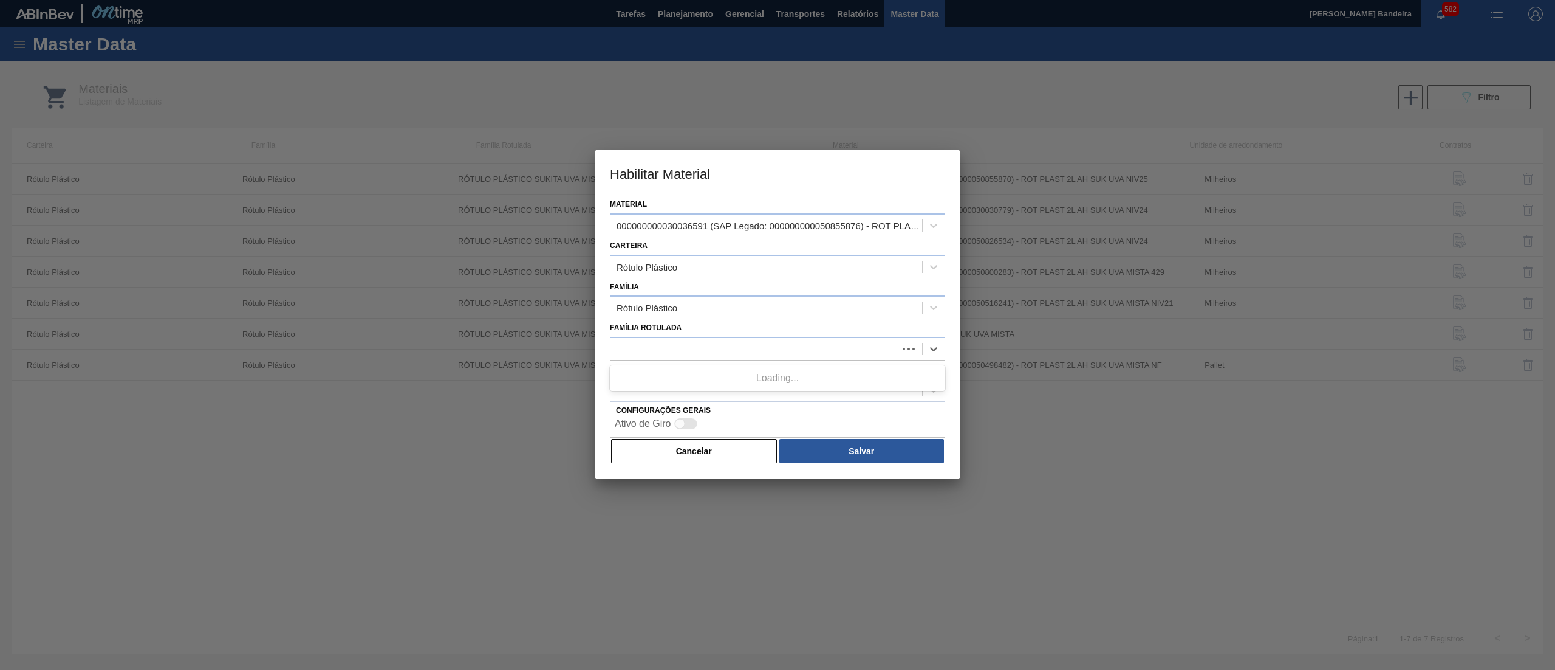
click at [710, 340] on div at bounding box center [754, 349] width 287 height 18
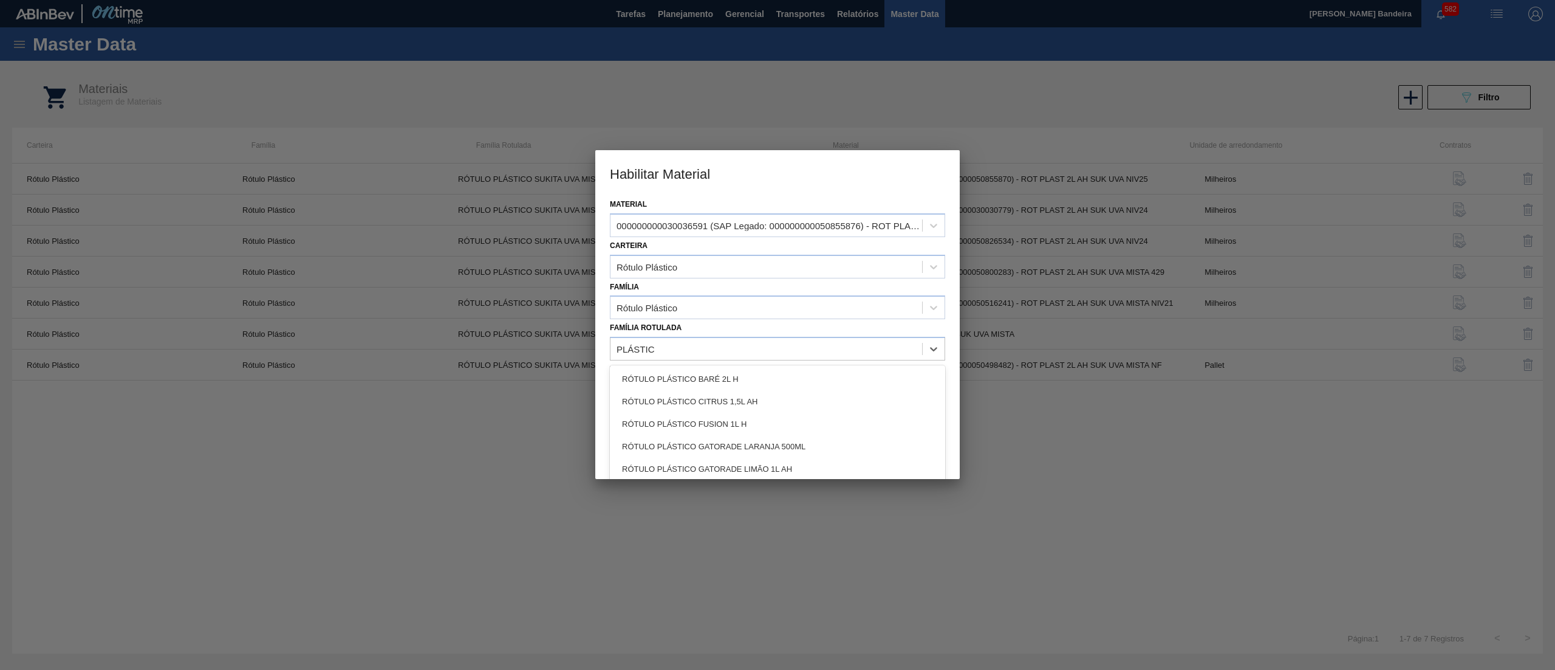
type Rotulada "PLÁSTIC"
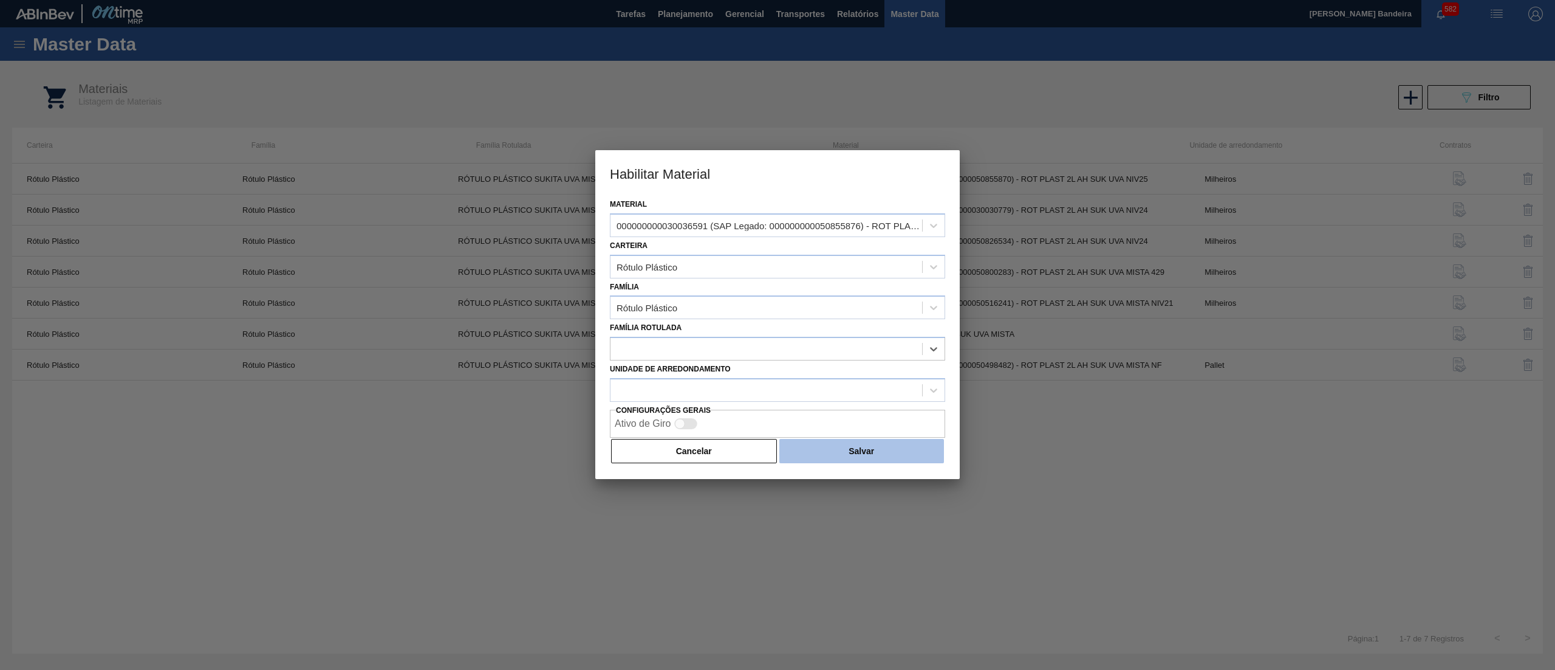
paste Rotulada "ROT PLAST. 1,5L H SUKITA"
type Rotulada "ROT PLAST. 1,5L H SUKITA"
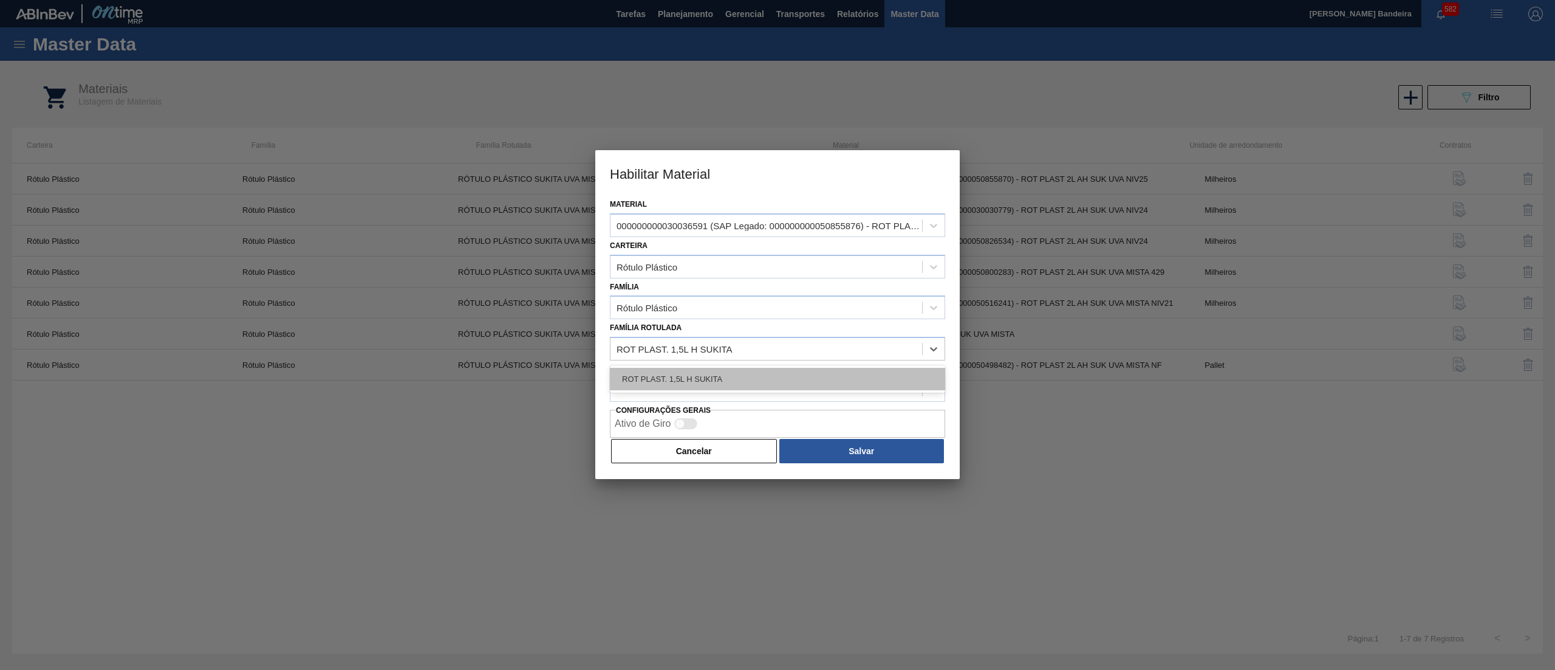
click at [761, 368] on div "ROT PLAST. 1,5L H SUKITA" at bounding box center [777, 379] width 335 height 22
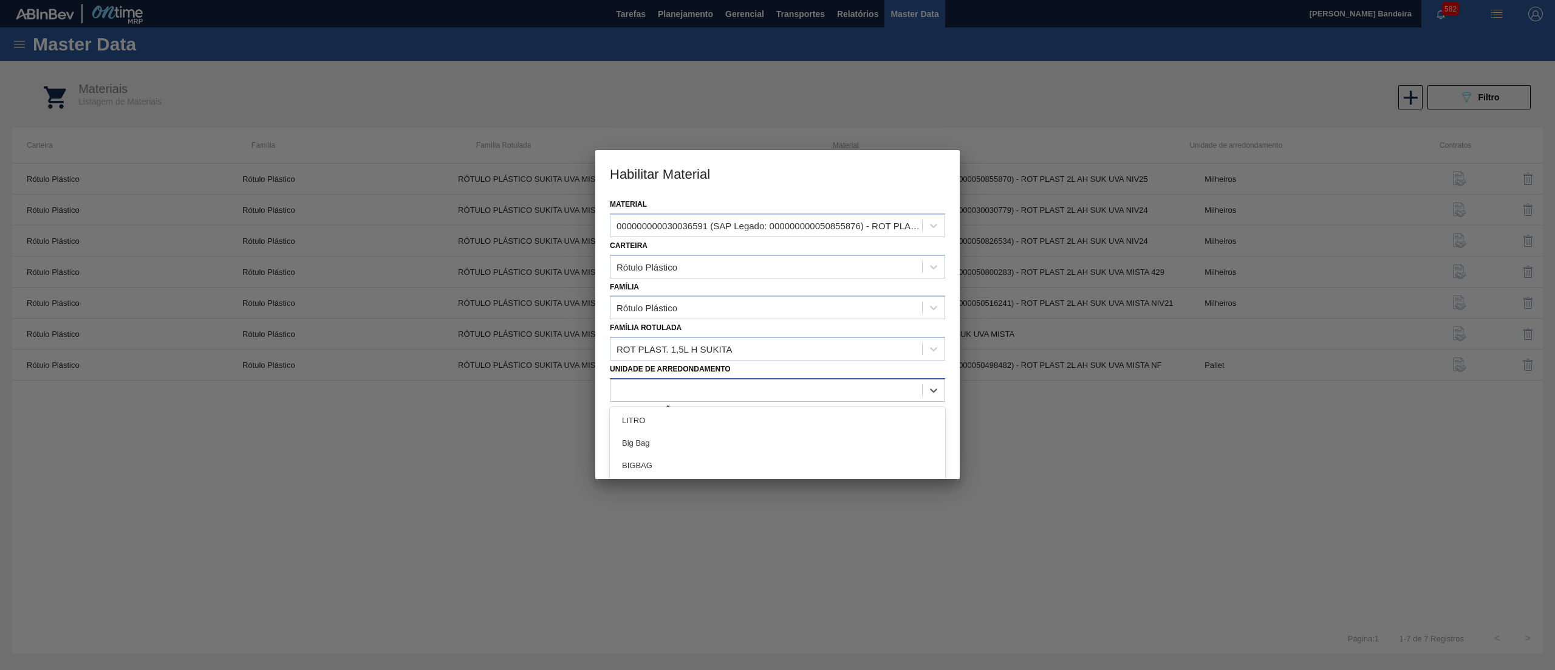
click at [761, 392] on div at bounding box center [767, 390] width 312 height 18
type arredondamento "MIL"
click at [744, 442] on div "Milheiros" at bounding box center [777, 442] width 335 height 22
click at [834, 447] on button "Salvar" at bounding box center [862, 451] width 165 height 24
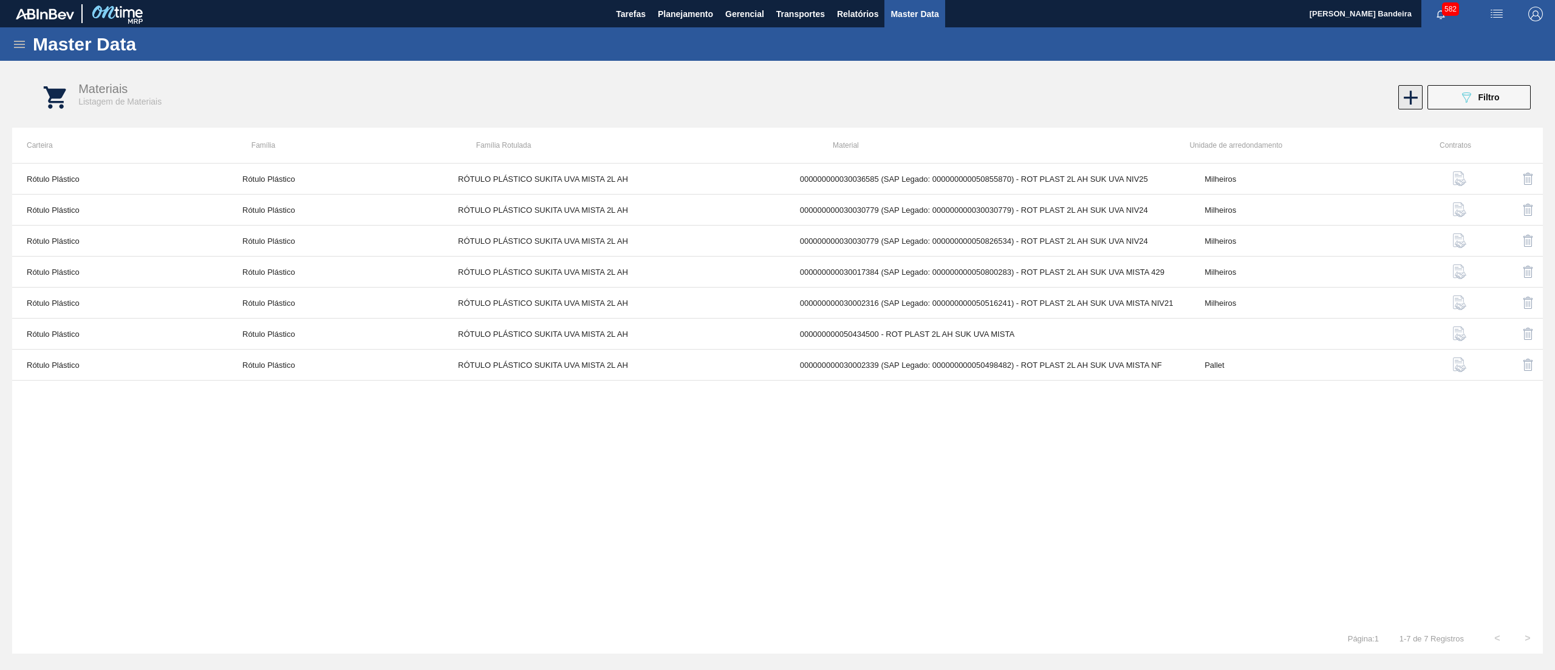
click at [1412, 94] on icon at bounding box center [1411, 98] width 24 height 24
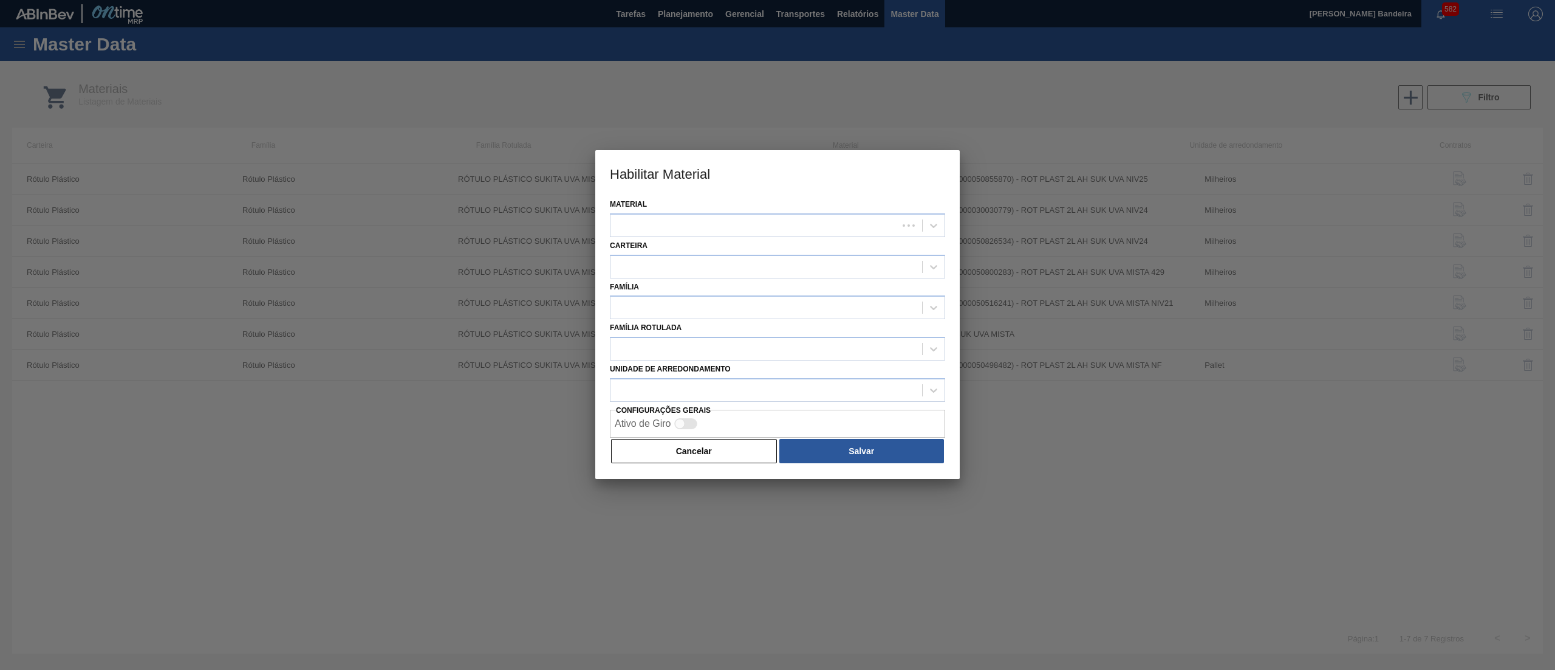
click at [756, 238] on div "Carteira" at bounding box center [777, 257] width 335 height 41
click at [754, 230] on div at bounding box center [754, 225] width 287 height 18
paste input "30036582"
type input "30036582"
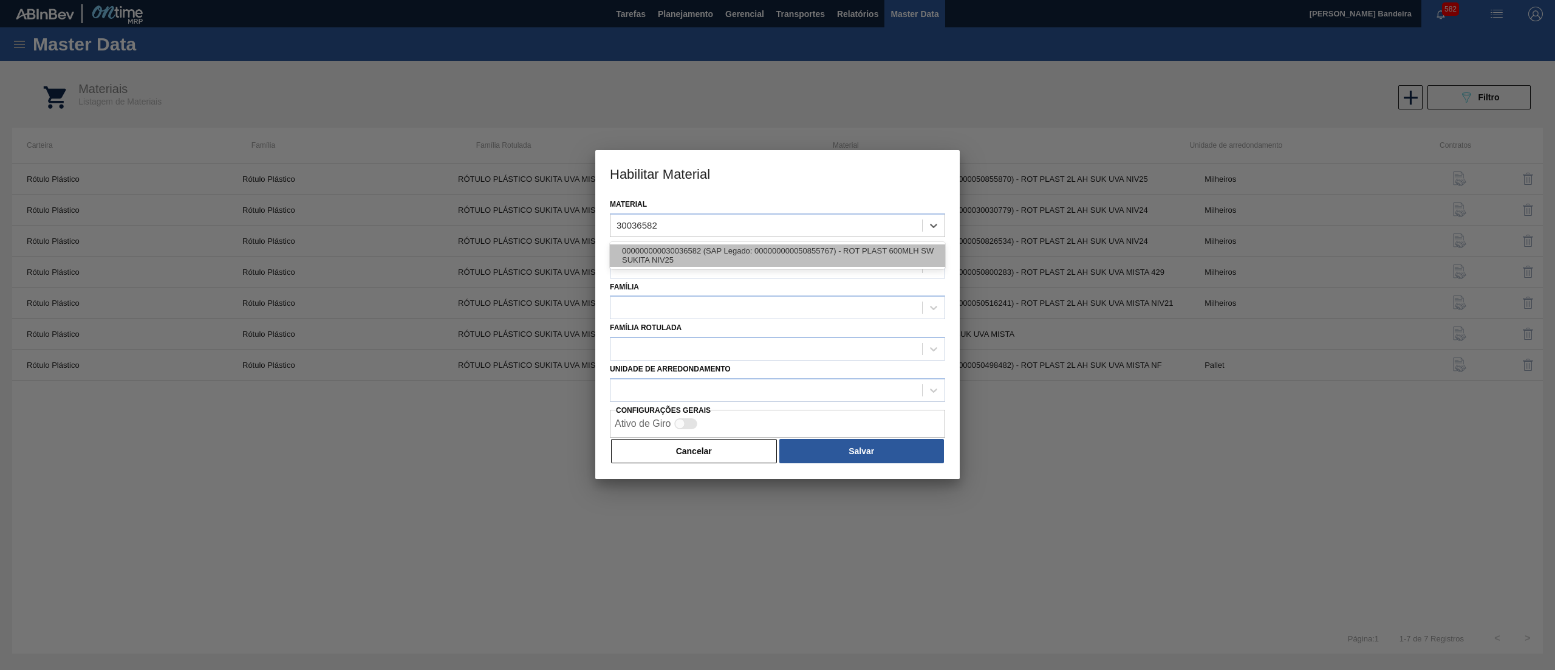
click at [775, 261] on div "000000000030036582 (SAP Legado: 000000000050855767) - ROT PLAST 600MLH SW SUKIT…" at bounding box center [777, 255] width 335 height 22
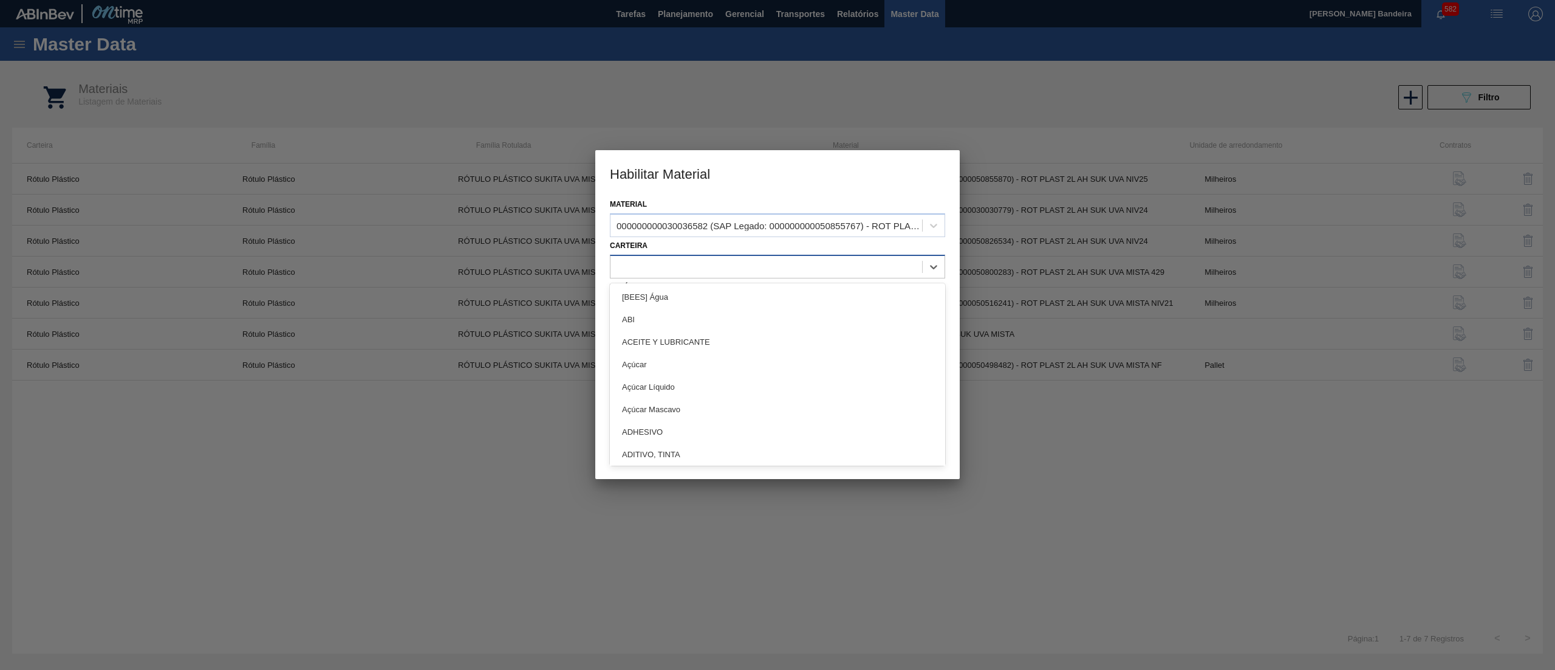
click at [764, 262] on div at bounding box center [767, 267] width 312 height 18
type input "PLÁST"
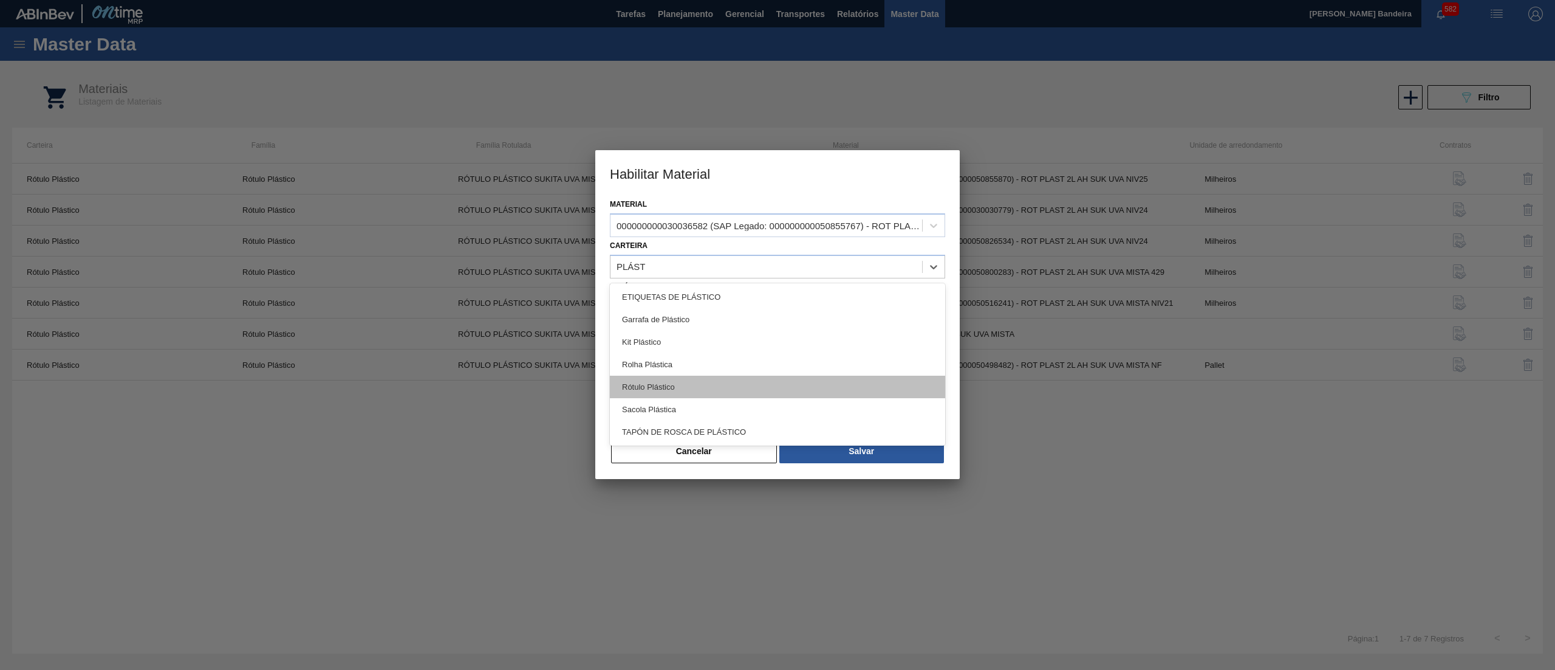
click at [705, 381] on div "Rótulo Plástico" at bounding box center [777, 386] width 335 height 22
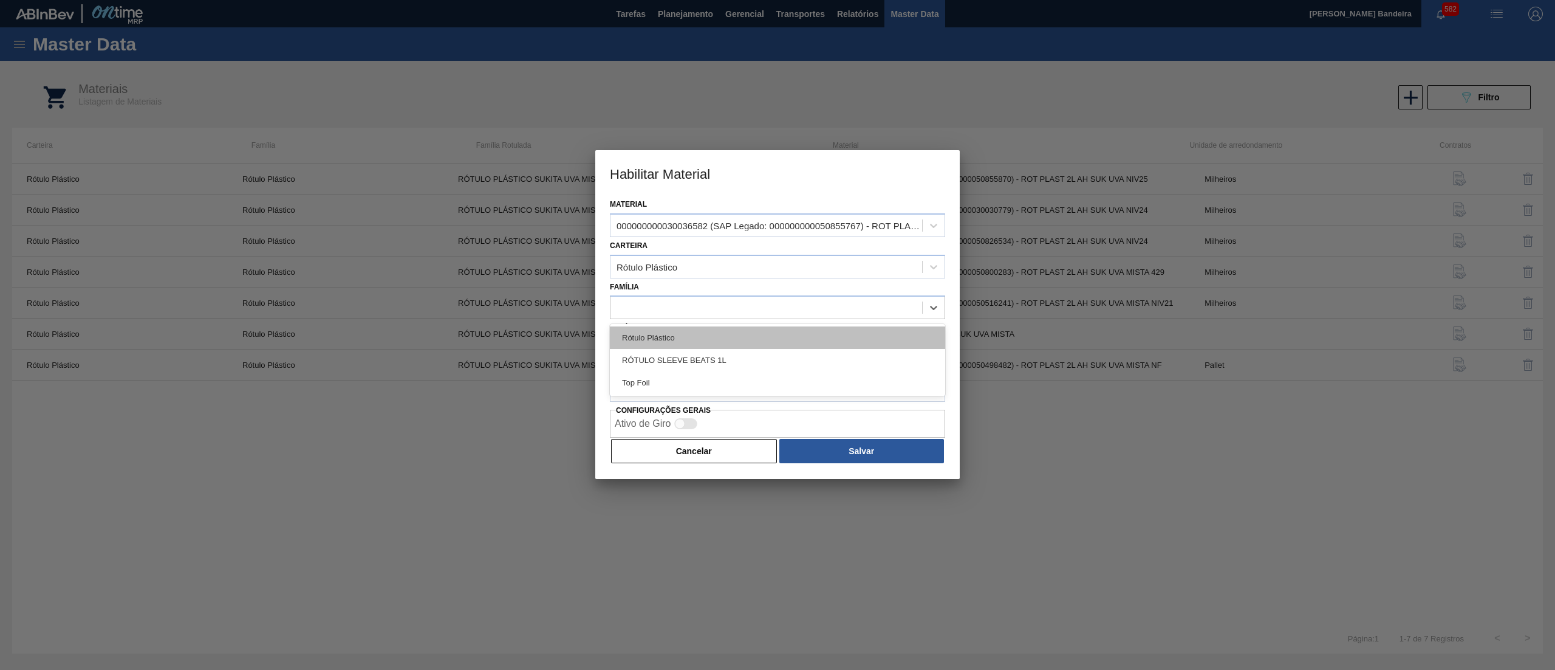
drag, startPoint x: 698, startPoint y: 314, endPoint x: 699, endPoint y: 330, distance: 16.4
click at [699, 319] on div "option Rótulo Plástico focused, 1 of 3. 3 results available. Use Up and Down to…" at bounding box center [777, 307] width 335 height 24
click at [699, 330] on div "Rótulo Plástico" at bounding box center [777, 337] width 335 height 22
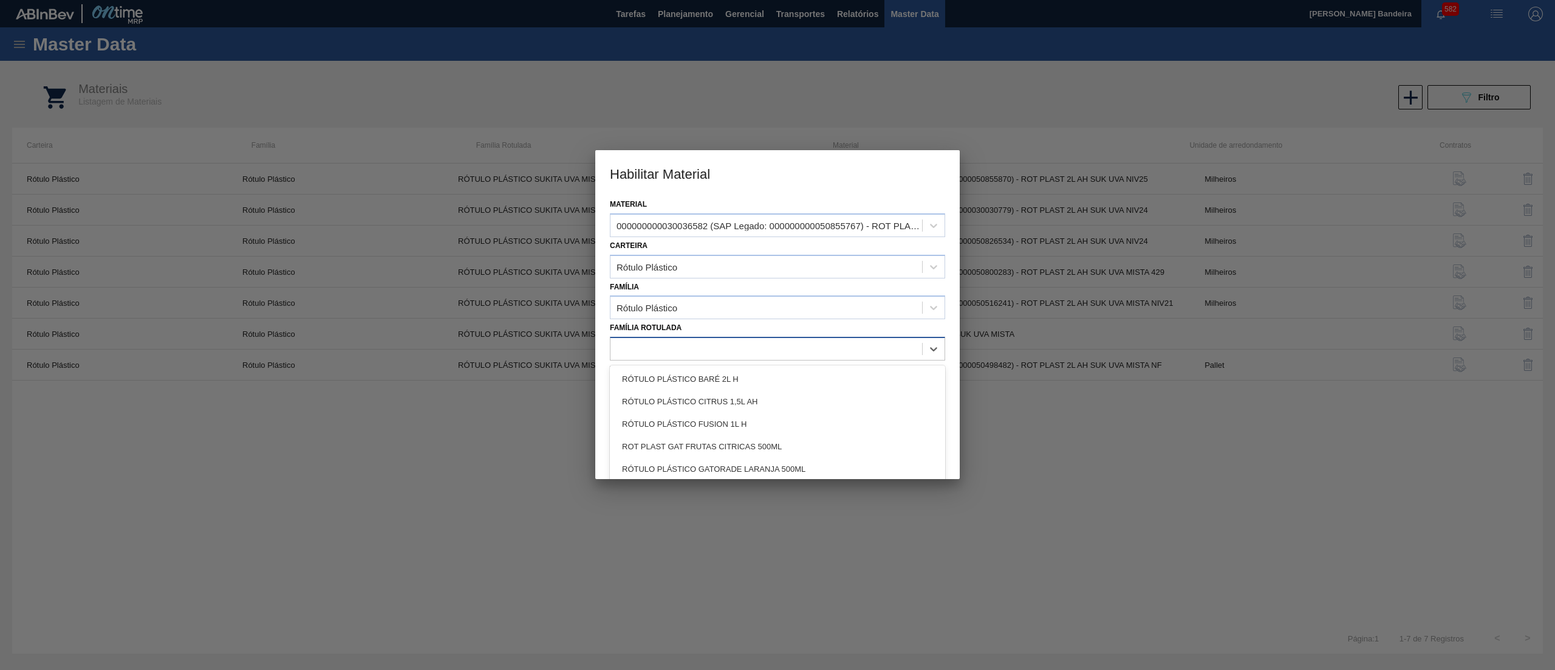
paste Rotulada "RÓTULO PLÁSTICO SUKITA 600ML H"
type Rotulada "RÓTULO PLÁSTICO SUKITA 600ML H"
click at [788, 340] on div "RÓTULO PLÁSTICO SUKITA 600ML H" at bounding box center [767, 349] width 312 height 18
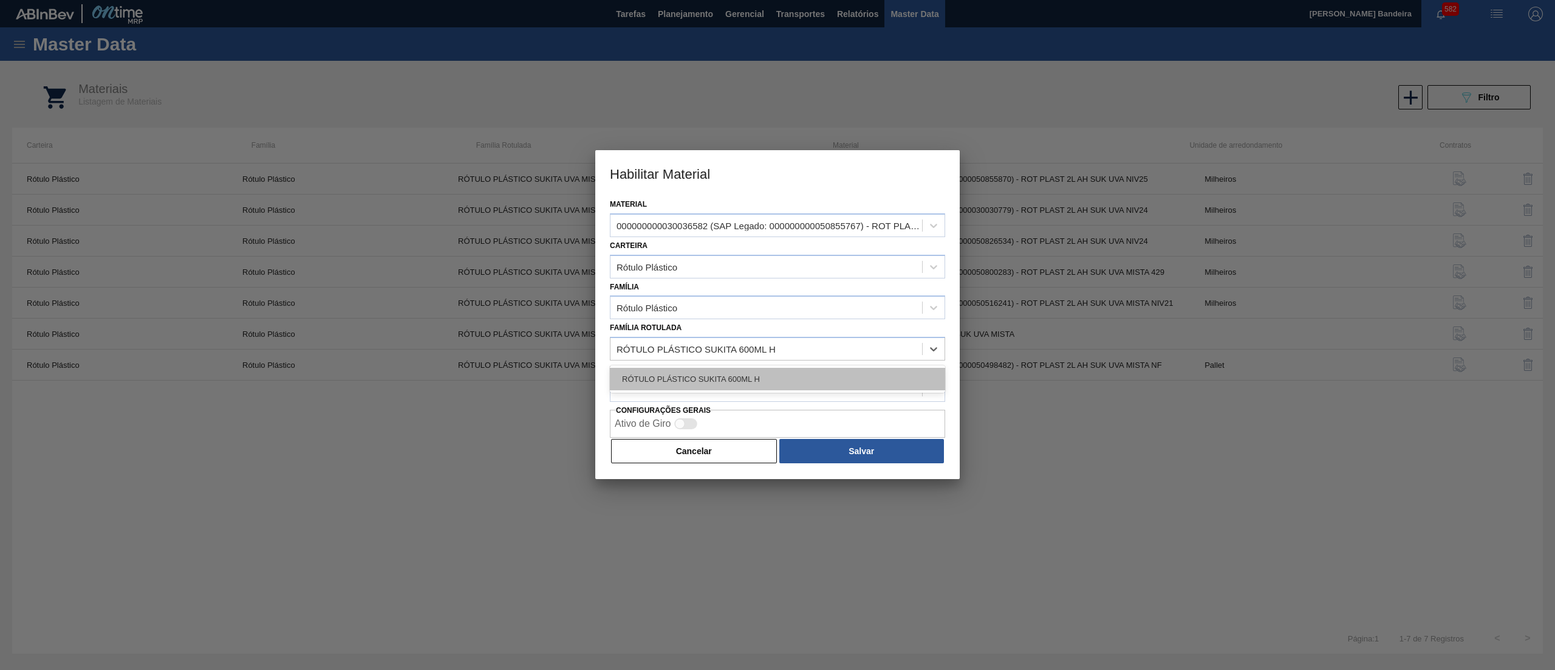
click at [785, 375] on div "RÓTULO PLÁSTICO SUKITA 600ML H" at bounding box center [777, 379] width 335 height 22
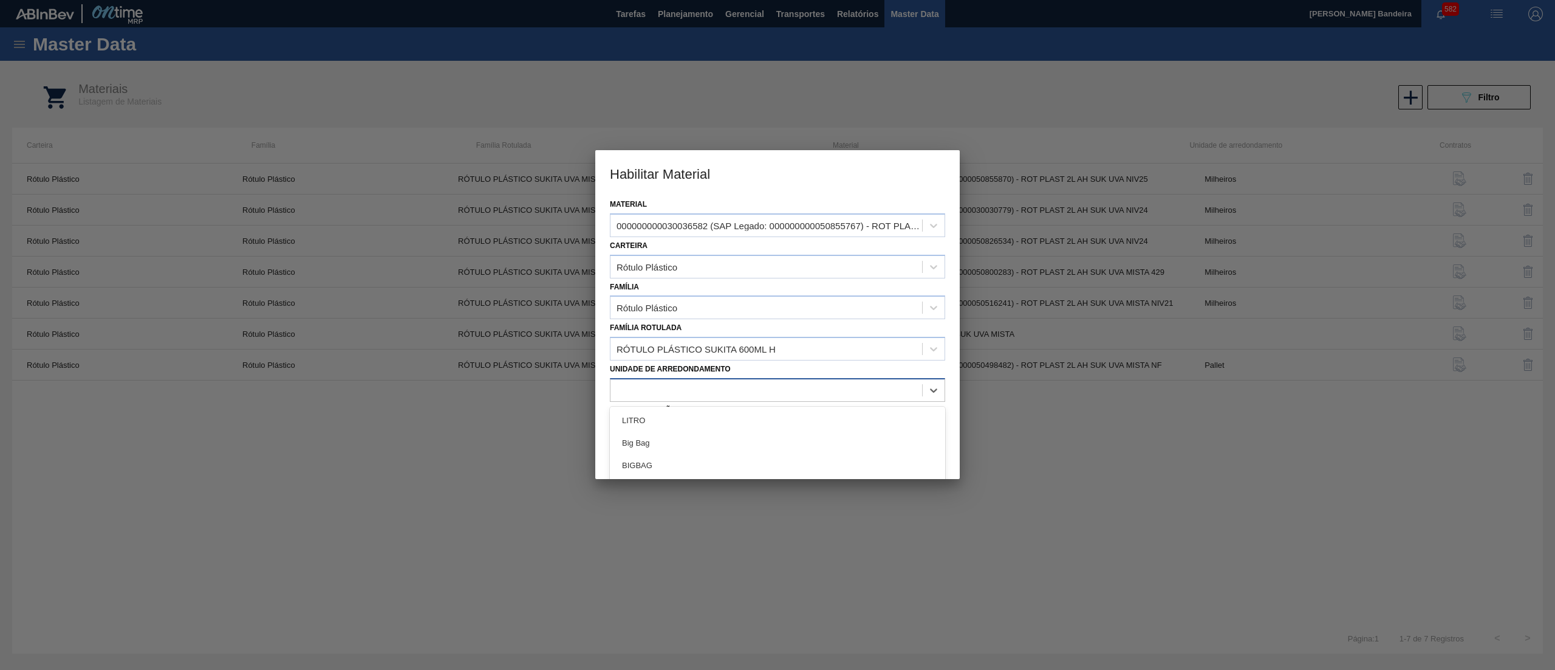
click at [775, 390] on div at bounding box center [767, 390] width 312 height 18
type arredondamento "mil"
click at [753, 442] on div "Milheiros" at bounding box center [777, 442] width 335 height 22
click at [855, 442] on button "Salvar" at bounding box center [862, 451] width 165 height 24
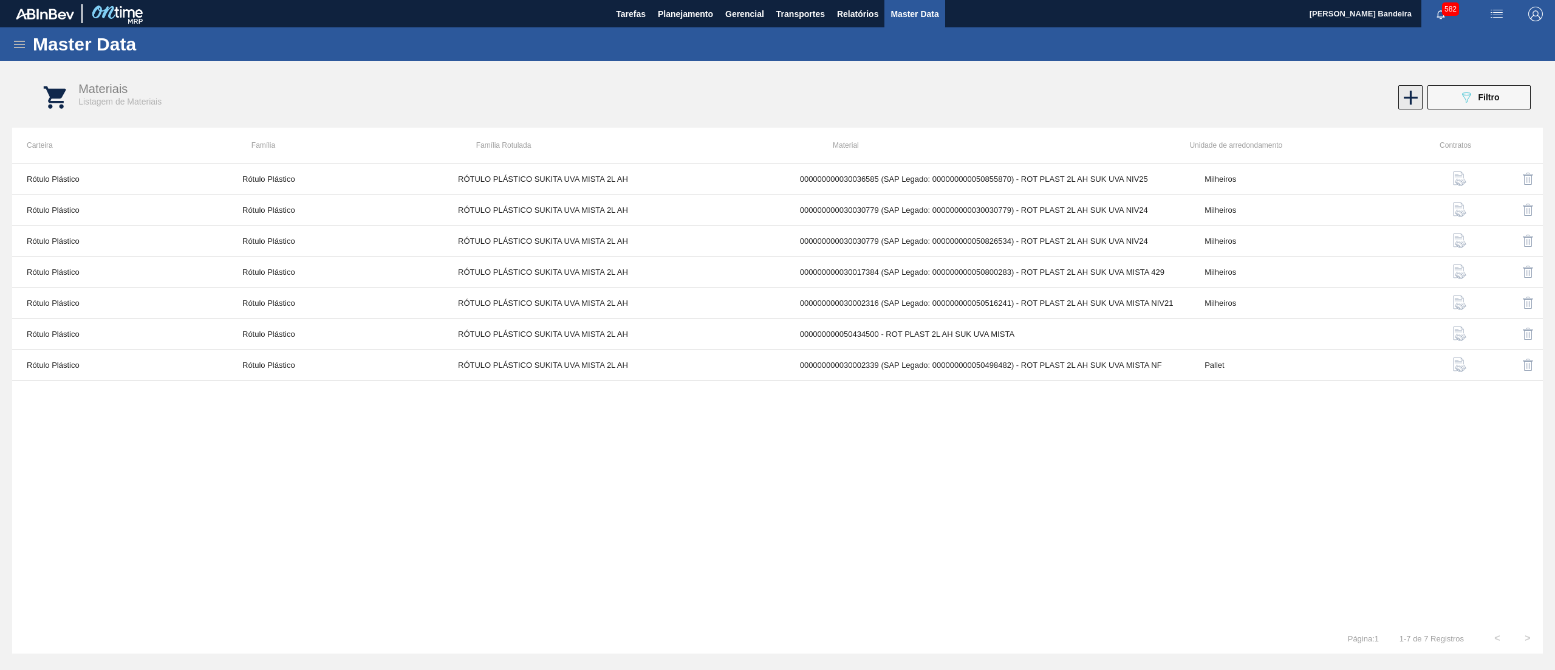
click at [1405, 94] on icon at bounding box center [1411, 98] width 24 height 24
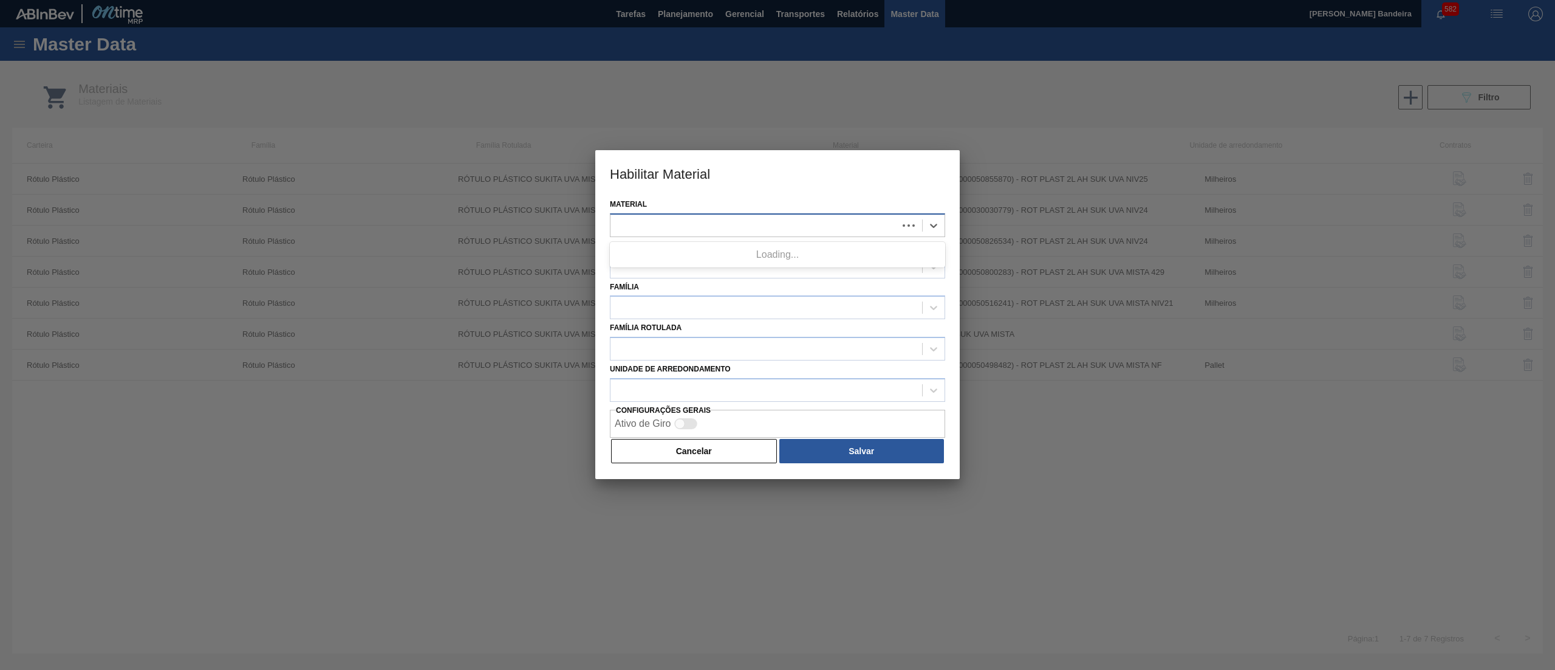
click at [830, 233] on div at bounding box center [777, 225] width 335 height 24
paste input "30036599"
type input "30036599"
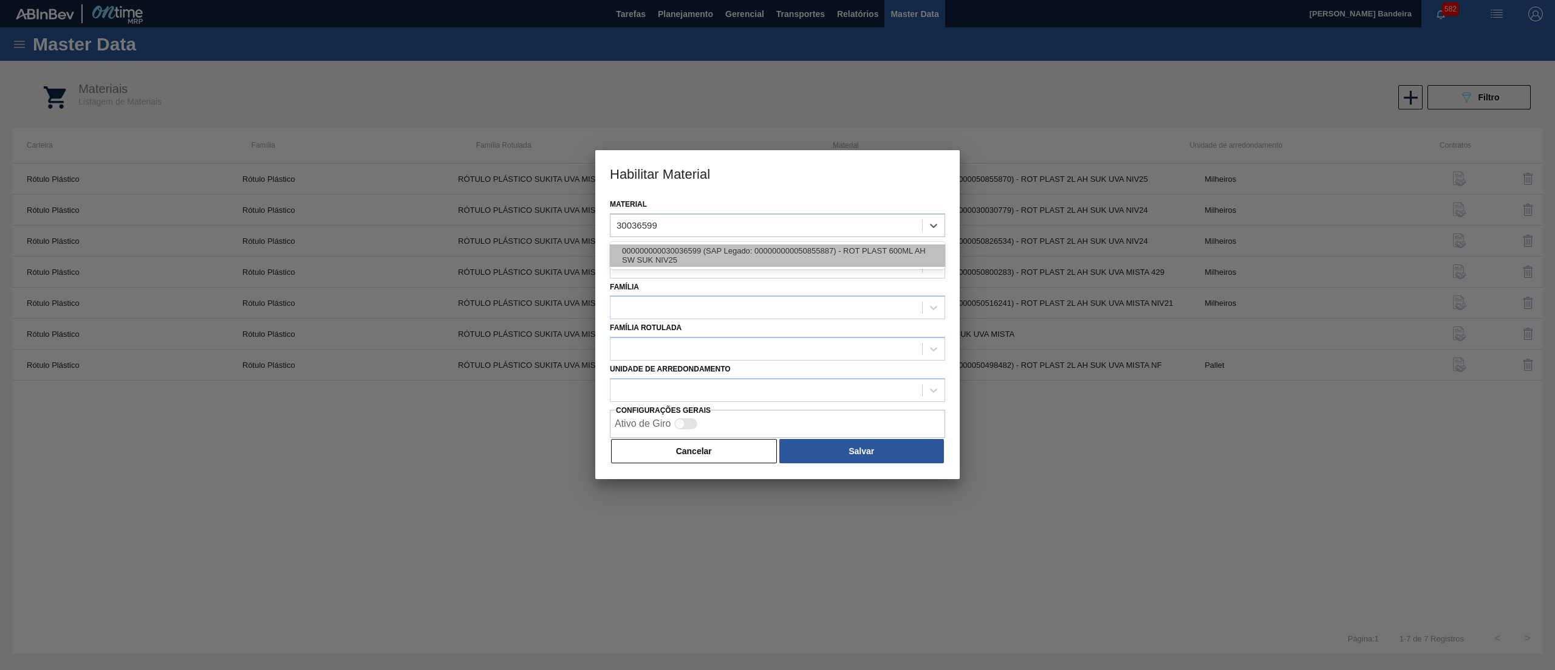
click at [823, 248] on div "000000000030036599 (SAP Legado: 000000000050855887) - ROT PLAST 600ML AH SW SUK…" at bounding box center [777, 255] width 335 height 22
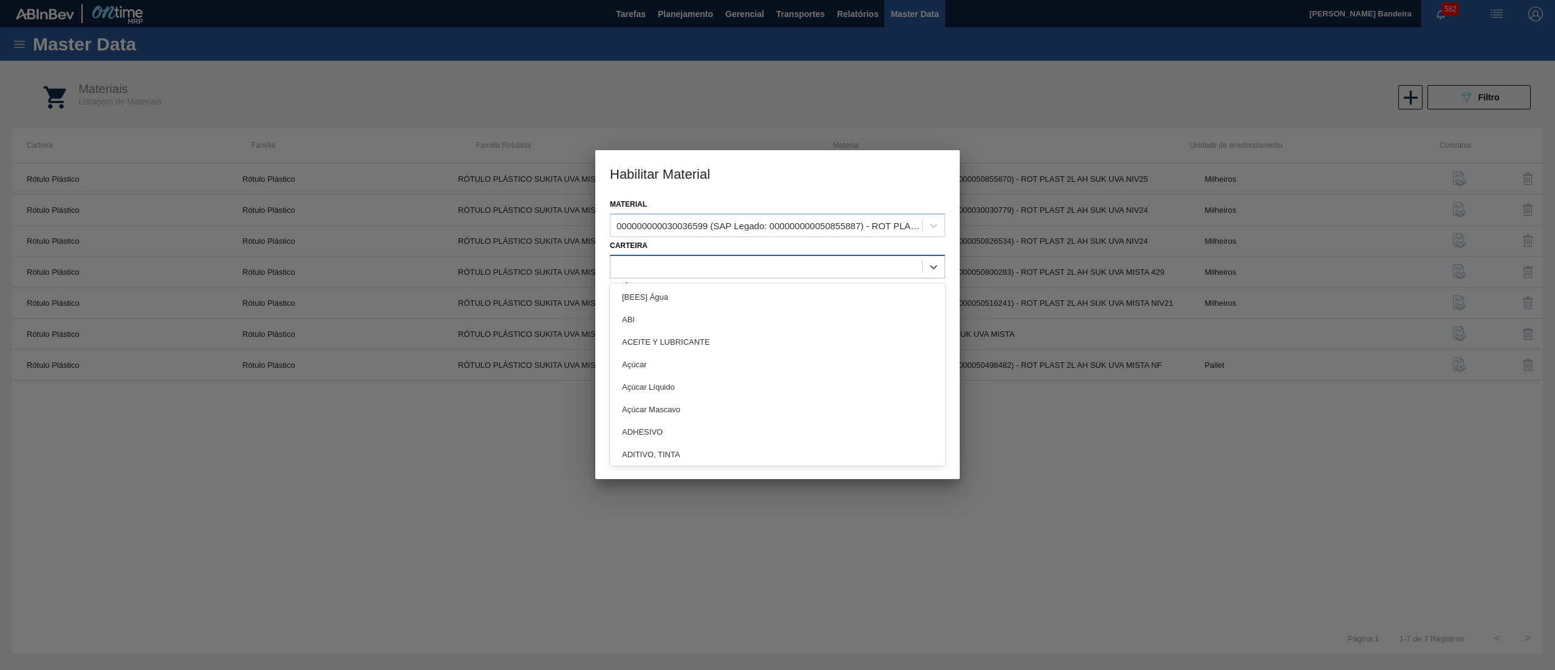
click at [790, 261] on div at bounding box center [767, 267] width 312 height 18
type input "plást"
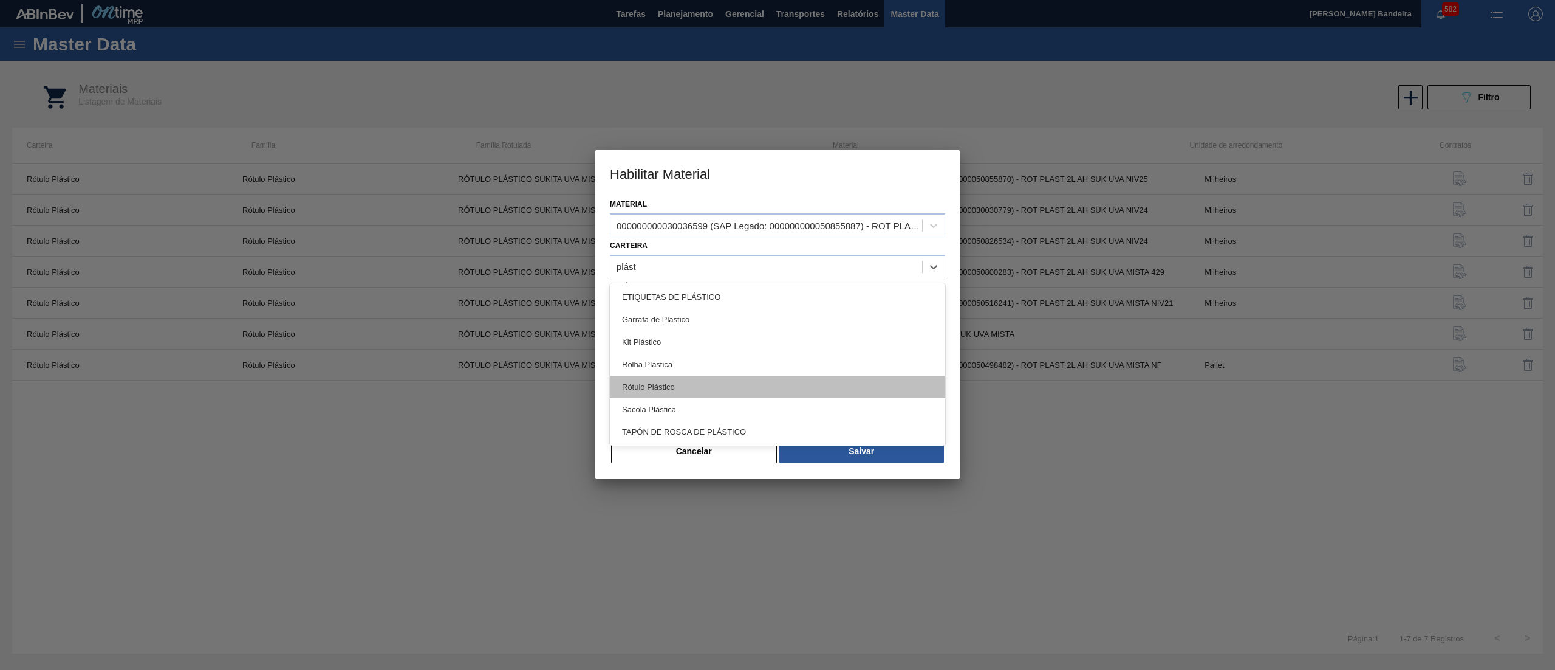
click at [722, 380] on div "Rótulo Plástico" at bounding box center [777, 386] width 335 height 22
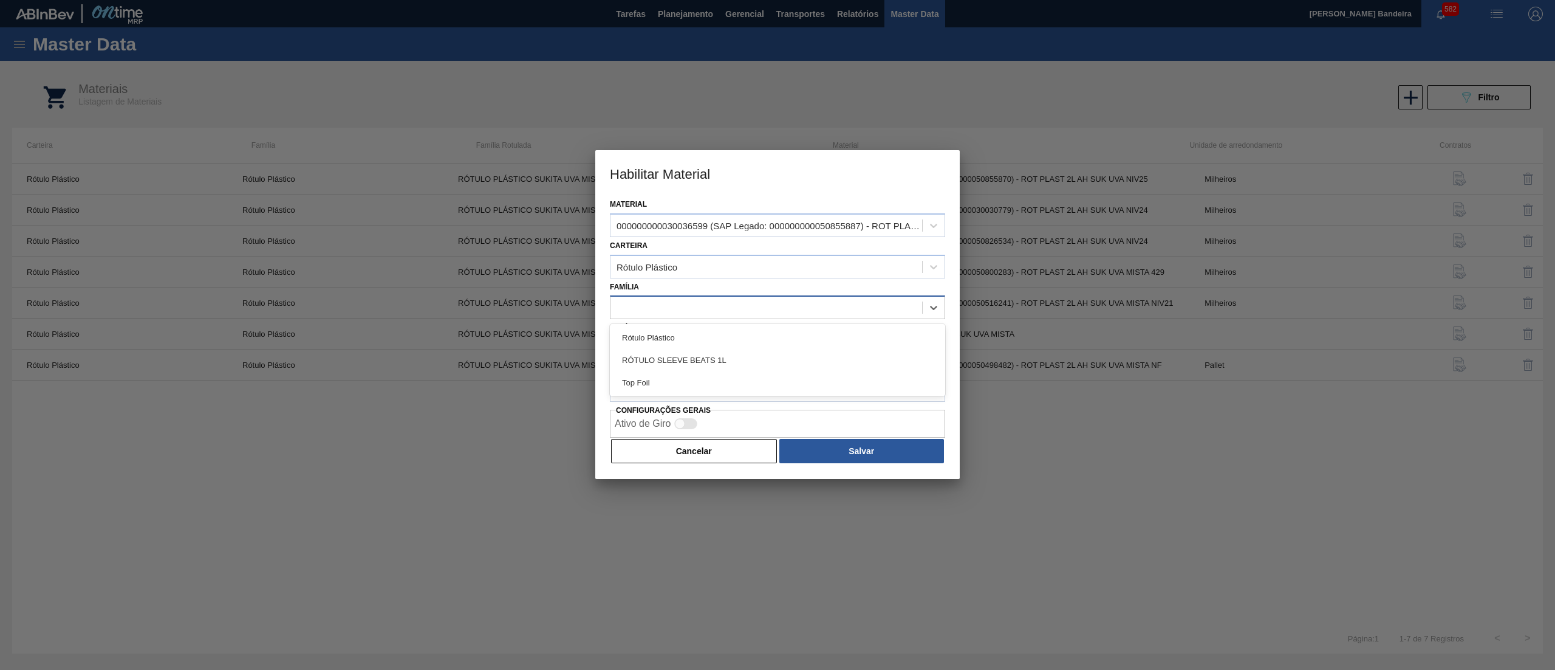
click at [694, 312] on div at bounding box center [767, 308] width 312 height 18
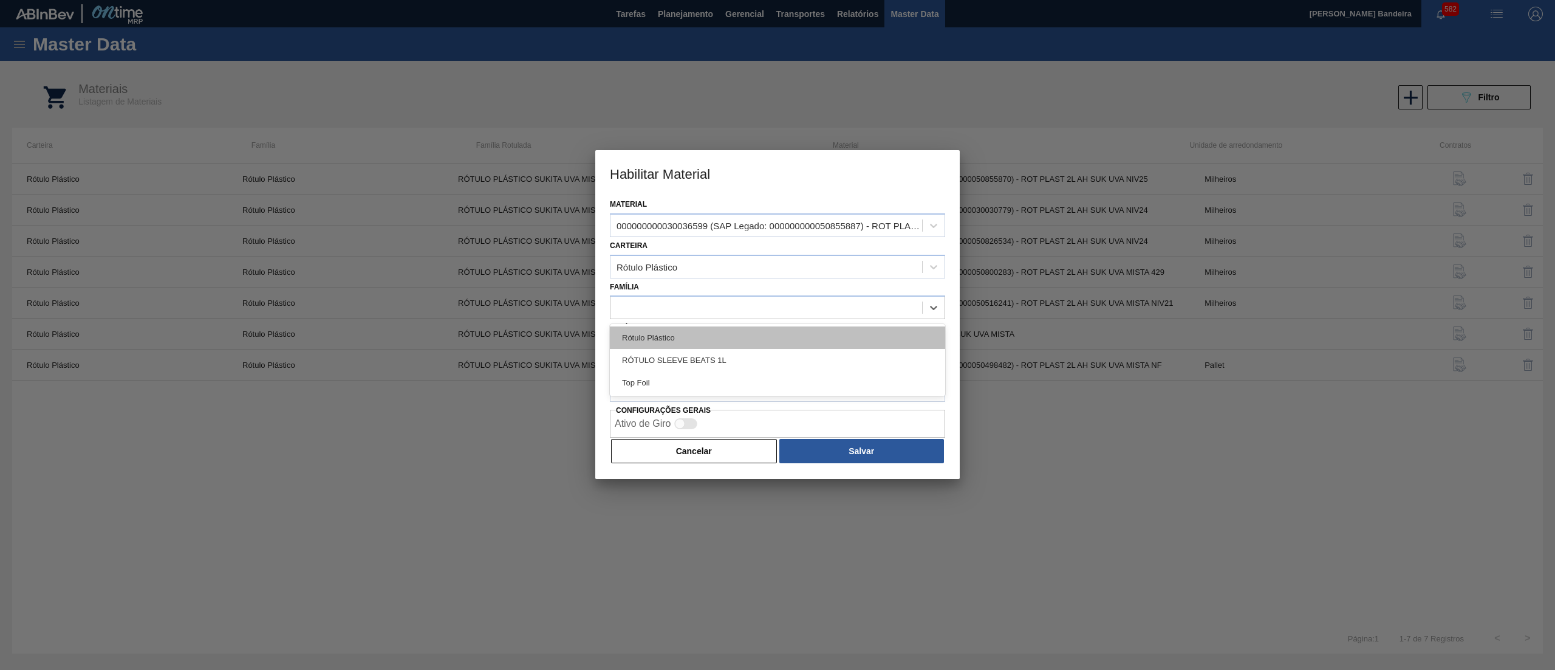
click at [701, 337] on div "Rótulo Plástico" at bounding box center [777, 337] width 335 height 22
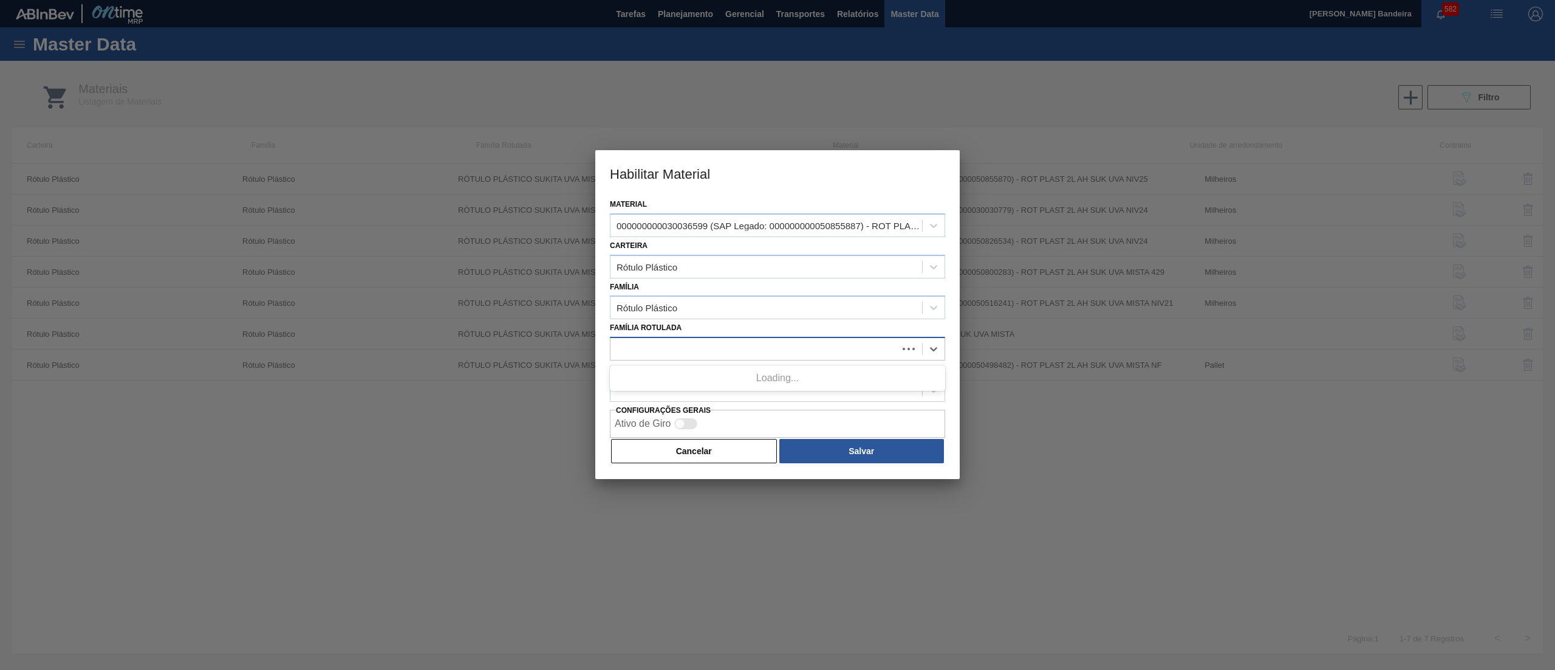
click at [703, 346] on div at bounding box center [754, 349] width 287 height 18
paste Rotulada "RÓTULO PLÁSTICO SUKITA 600ML AH"
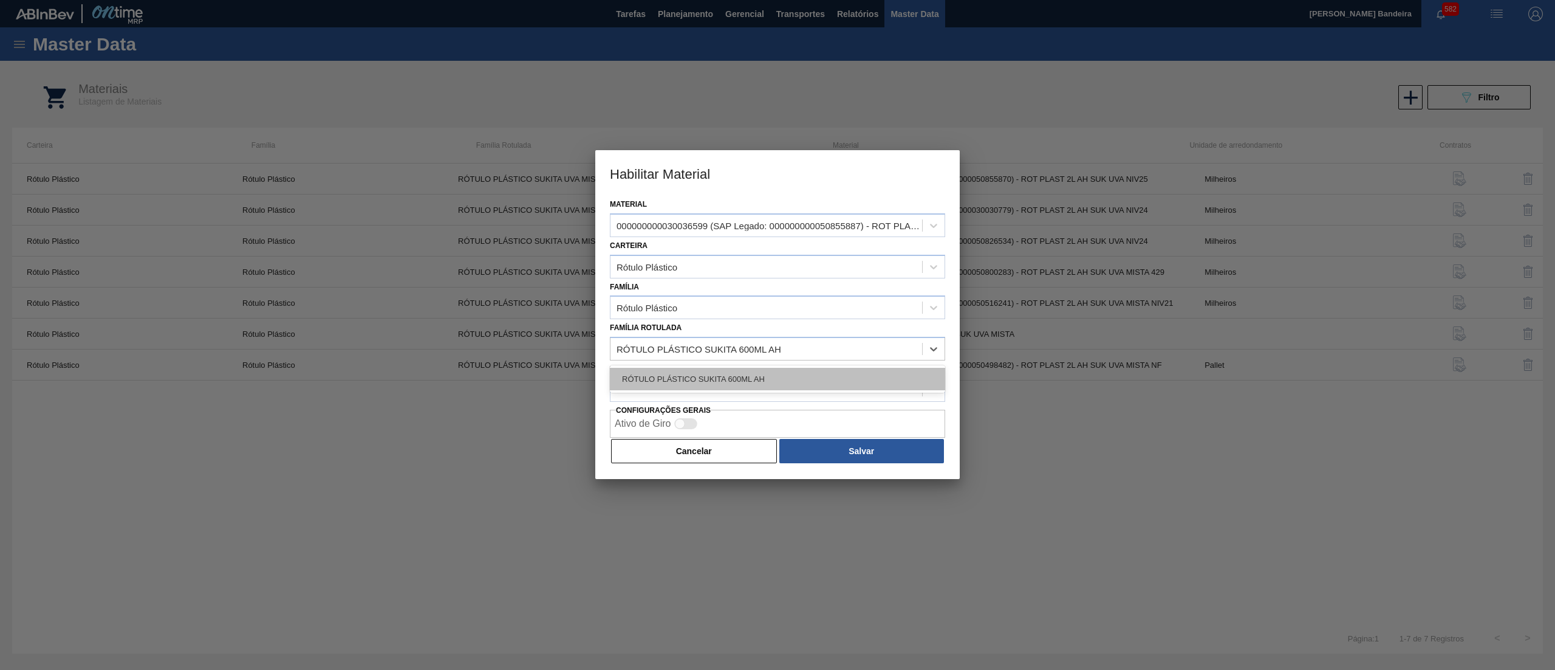
click at [827, 378] on div "RÓTULO PLÁSTICO SUKITA 600ML AH" at bounding box center [777, 379] width 335 height 22
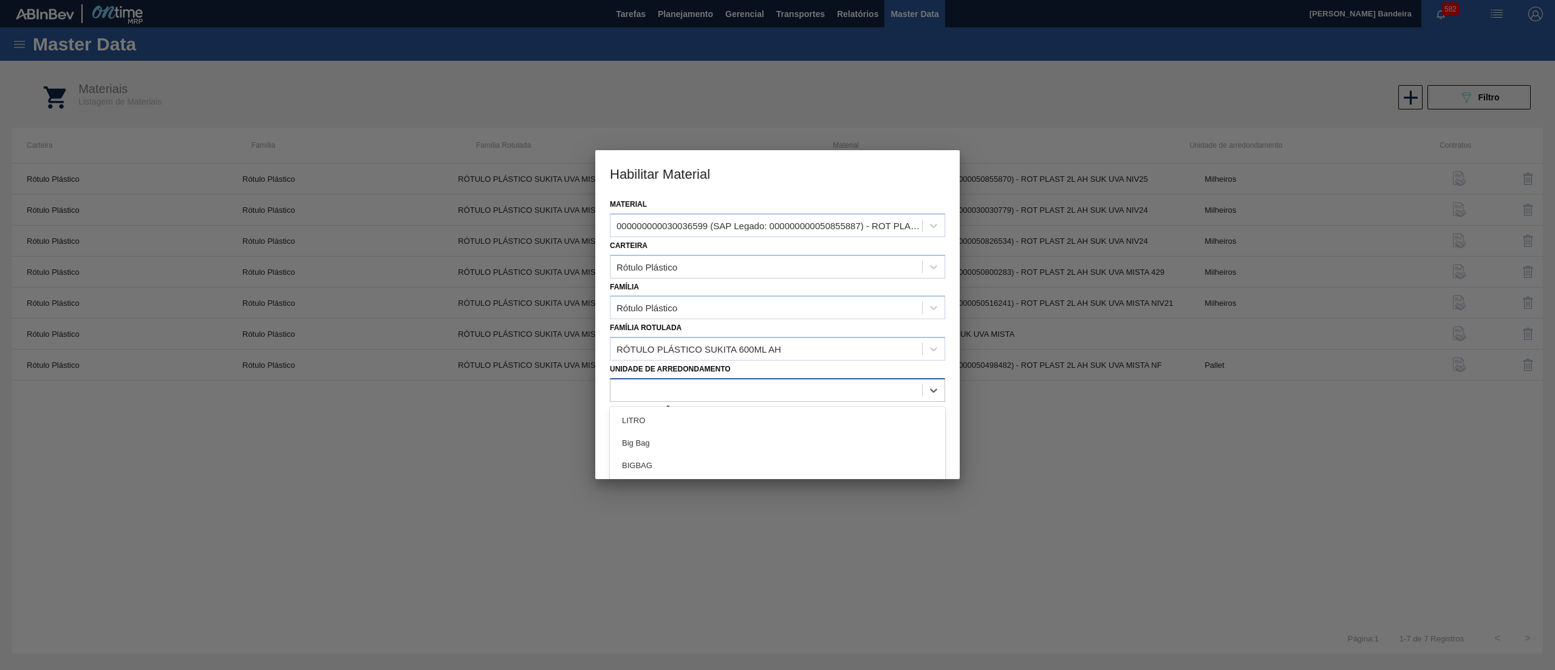
click at [826, 393] on div at bounding box center [767, 390] width 312 height 18
click at [797, 437] on div "Milheiros" at bounding box center [777, 442] width 335 height 22
click at [909, 442] on button "Salvar" at bounding box center [862, 451] width 165 height 24
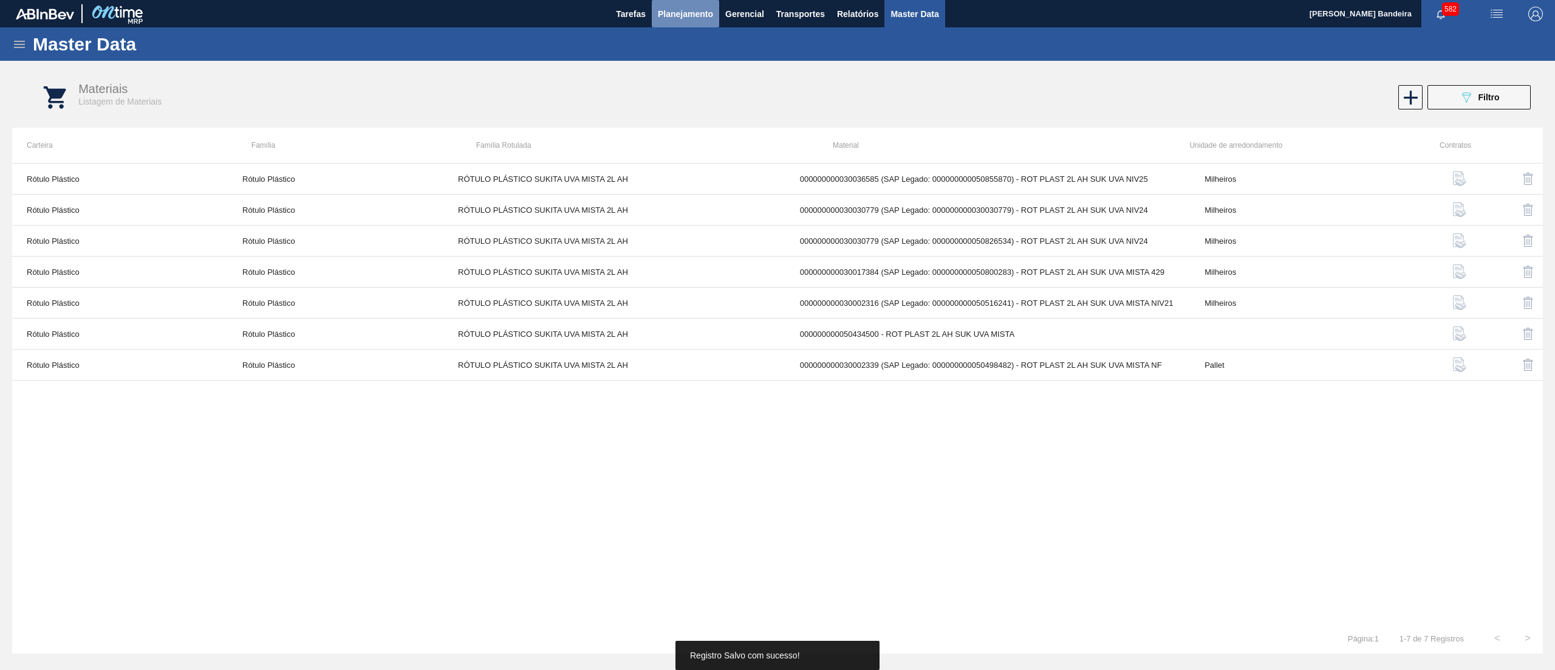
click at [700, 12] on span "Planejamento" at bounding box center [685, 14] width 55 height 15
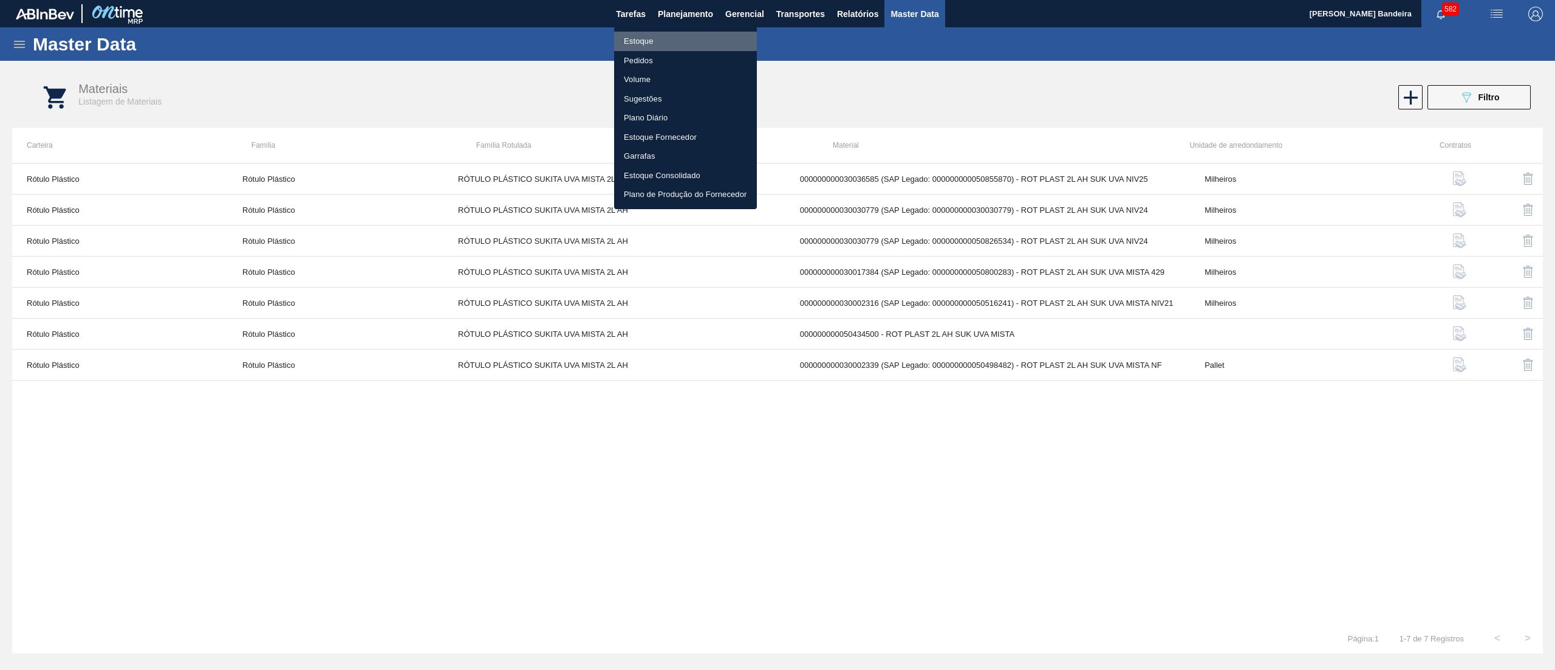
click at [691, 34] on li "Estoque" at bounding box center [685, 41] width 143 height 19
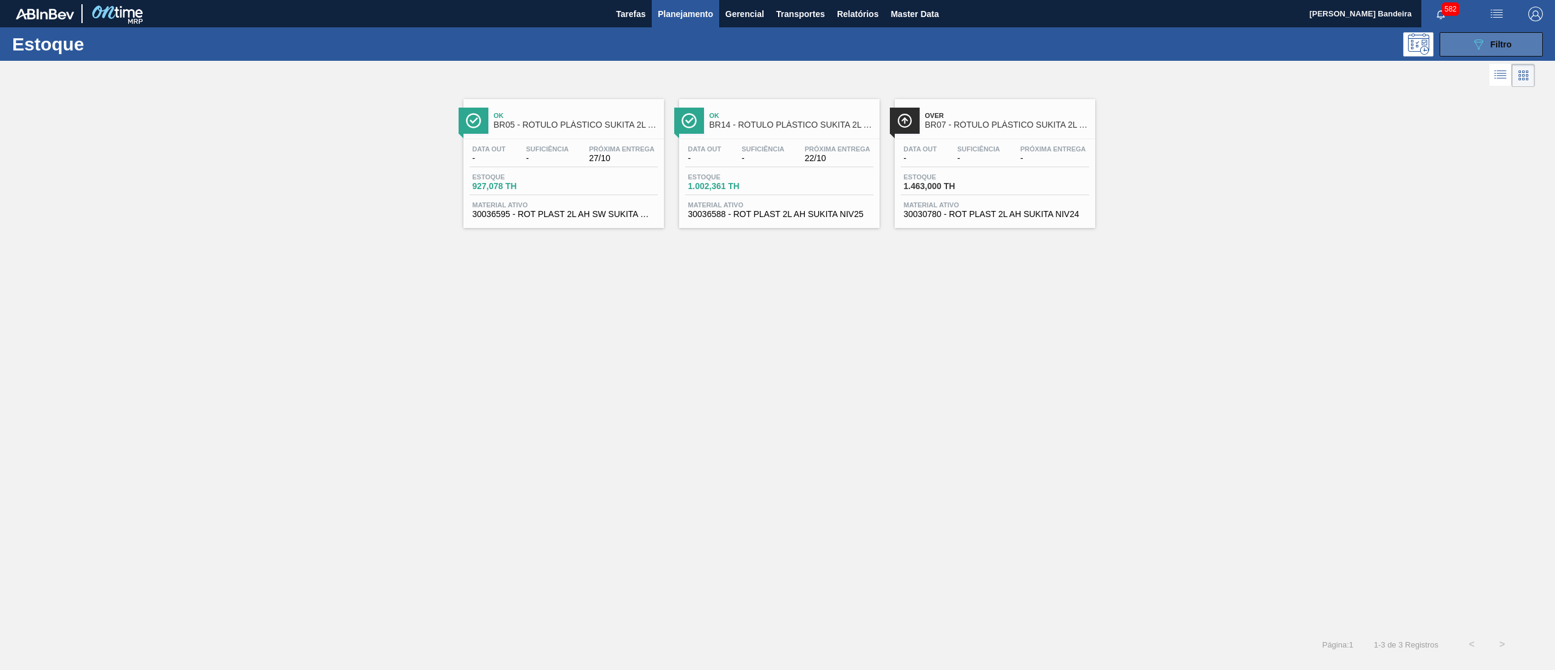
click at [1455, 46] on button "089F7B8B-B2A5-4AFE-B5C0-19BA573D28AC Filtro" at bounding box center [1491, 44] width 103 height 24
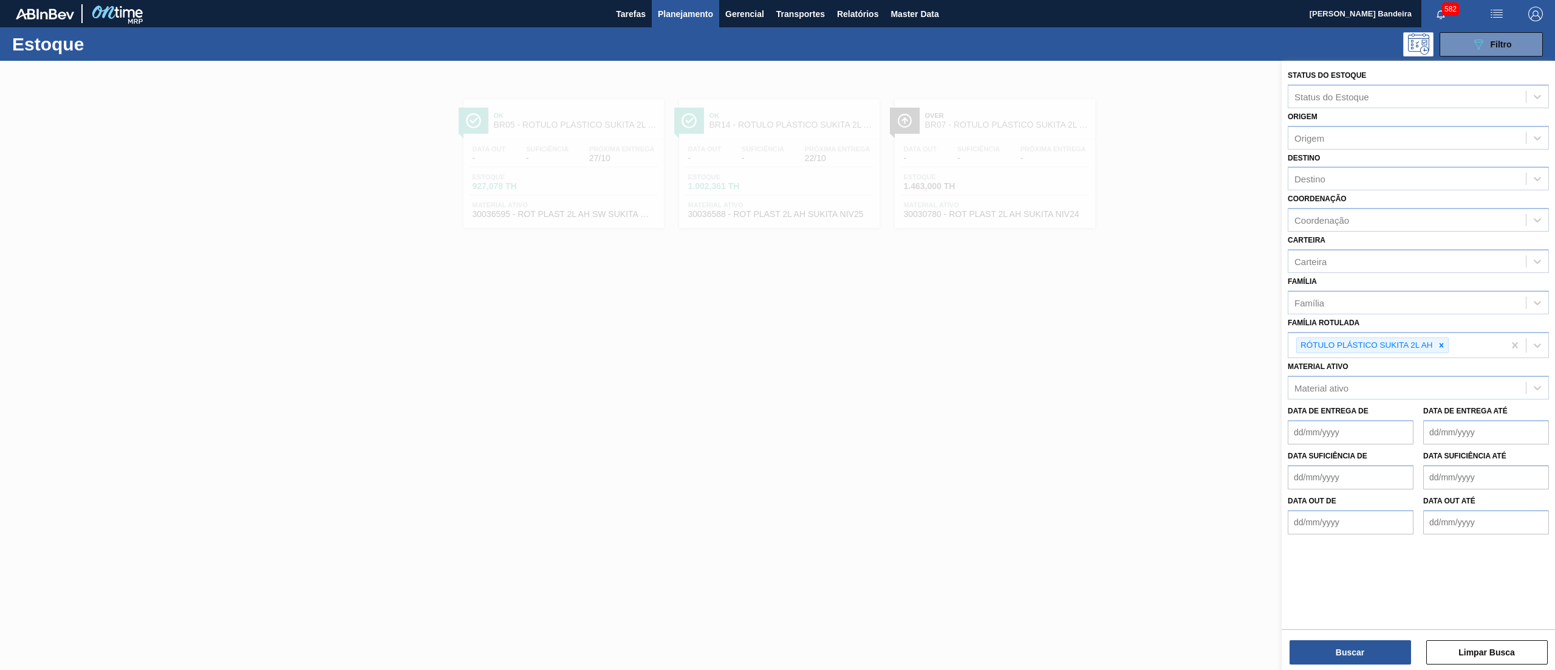
click at [1035, 320] on div at bounding box center [777, 396] width 1555 height 670
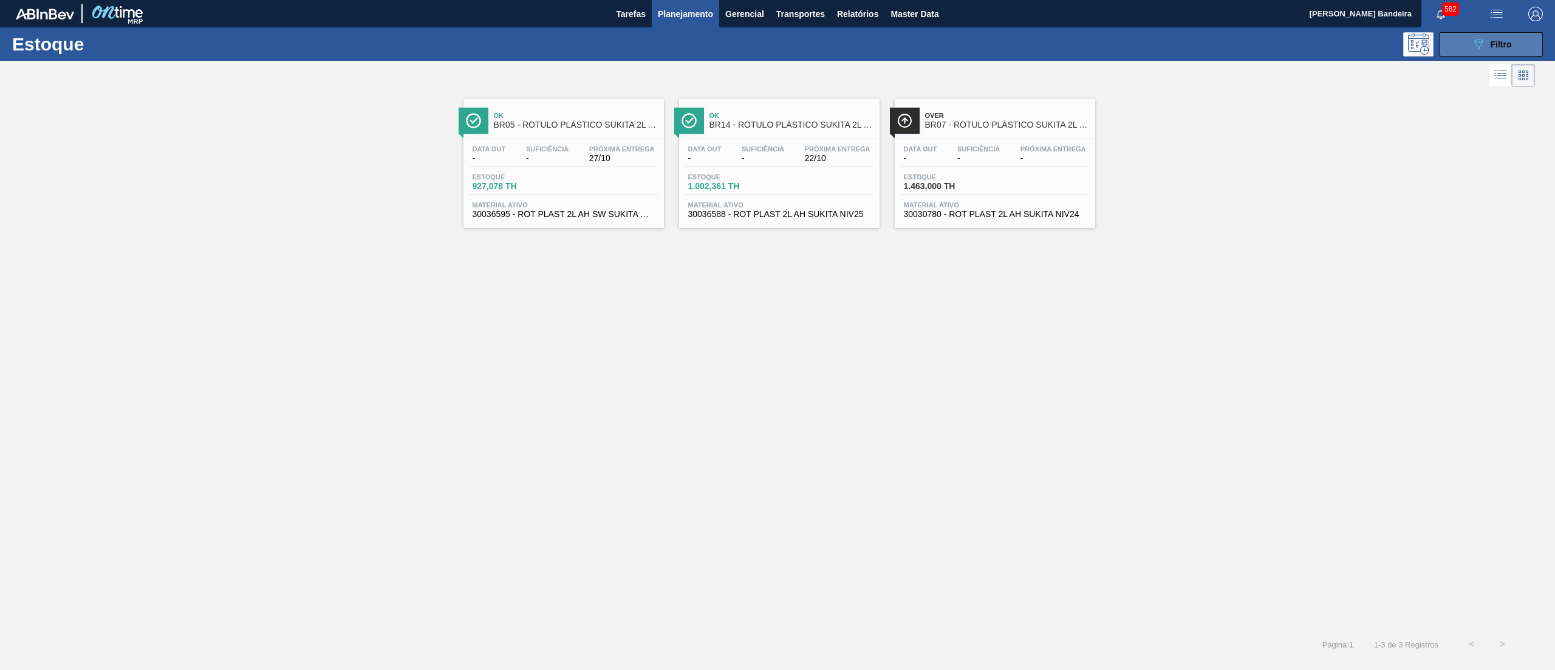
click at [1492, 38] on div "089F7B8B-B2A5-4AFE-B5C0-19BA573D28AC Filtro" at bounding box center [1492, 44] width 41 height 15
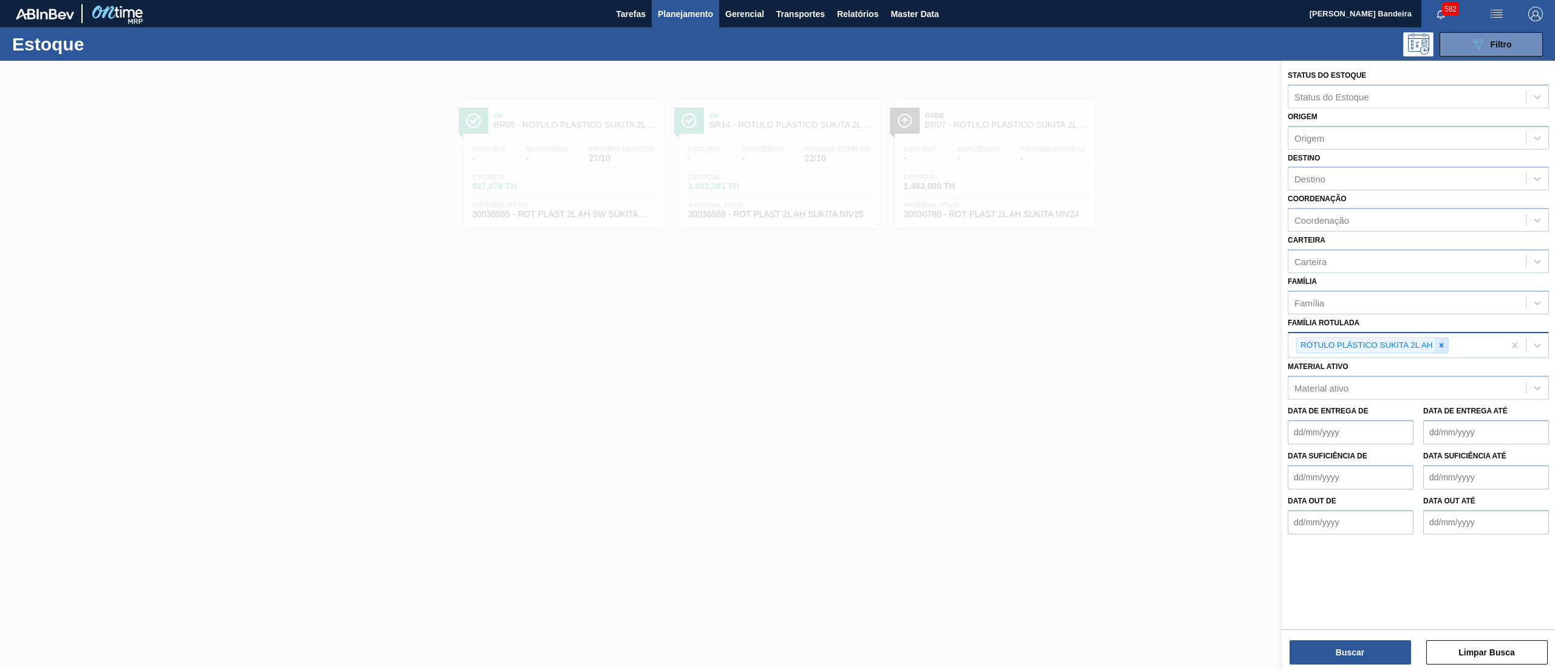
click at [1438, 349] on div at bounding box center [1441, 345] width 13 height 15
paste Rotulada "RÓTULO PLÁSTICO SUKITA 600ML H"
click at [1440, 373] on div "RÓTULO PLÁSTICO SUKITA 600ML H" at bounding box center [1418, 374] width 261 height 22
paste Rotulada "RÓTULO PLÁSTICO SUKITA 600ML H"
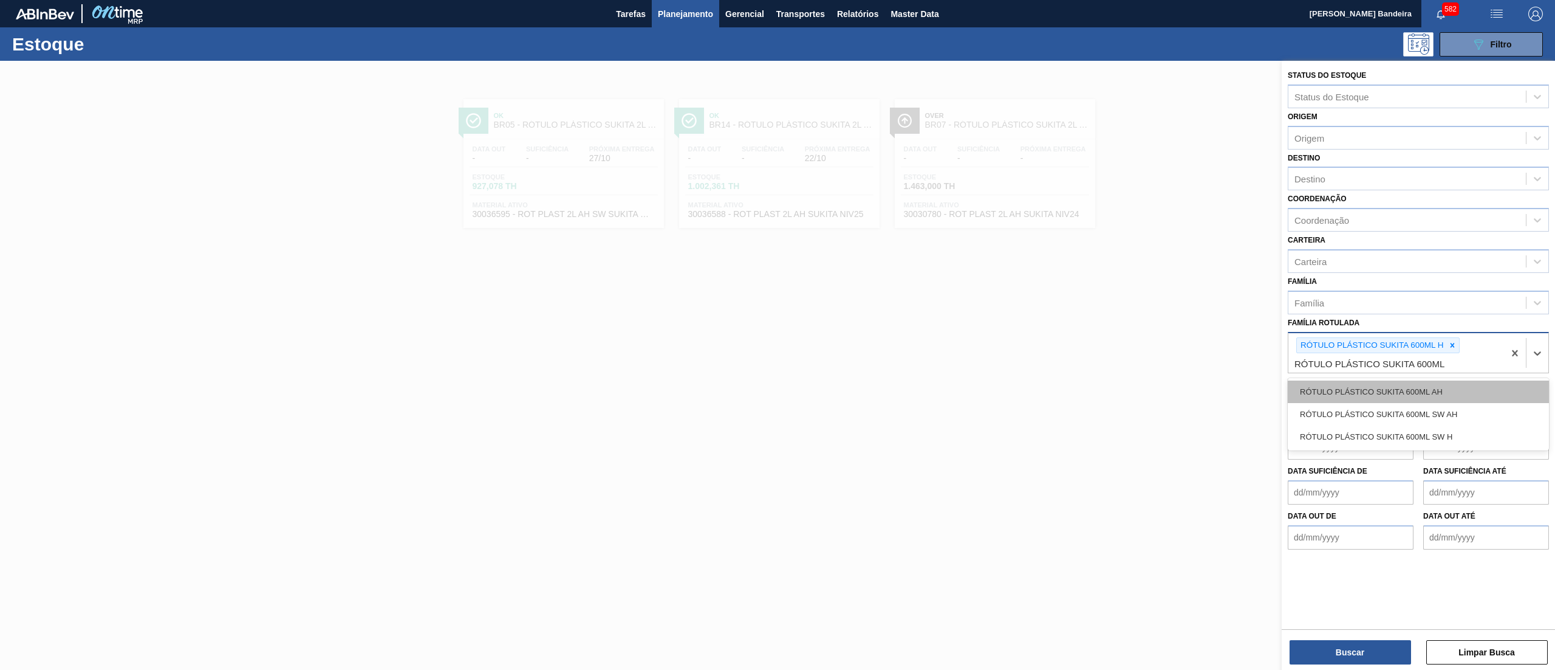
click at [1450, 395] on div "RÓTULO PLÁSTICO SUKITA 600ML AH" at bounding box center [1418, 391] width 261 height 22
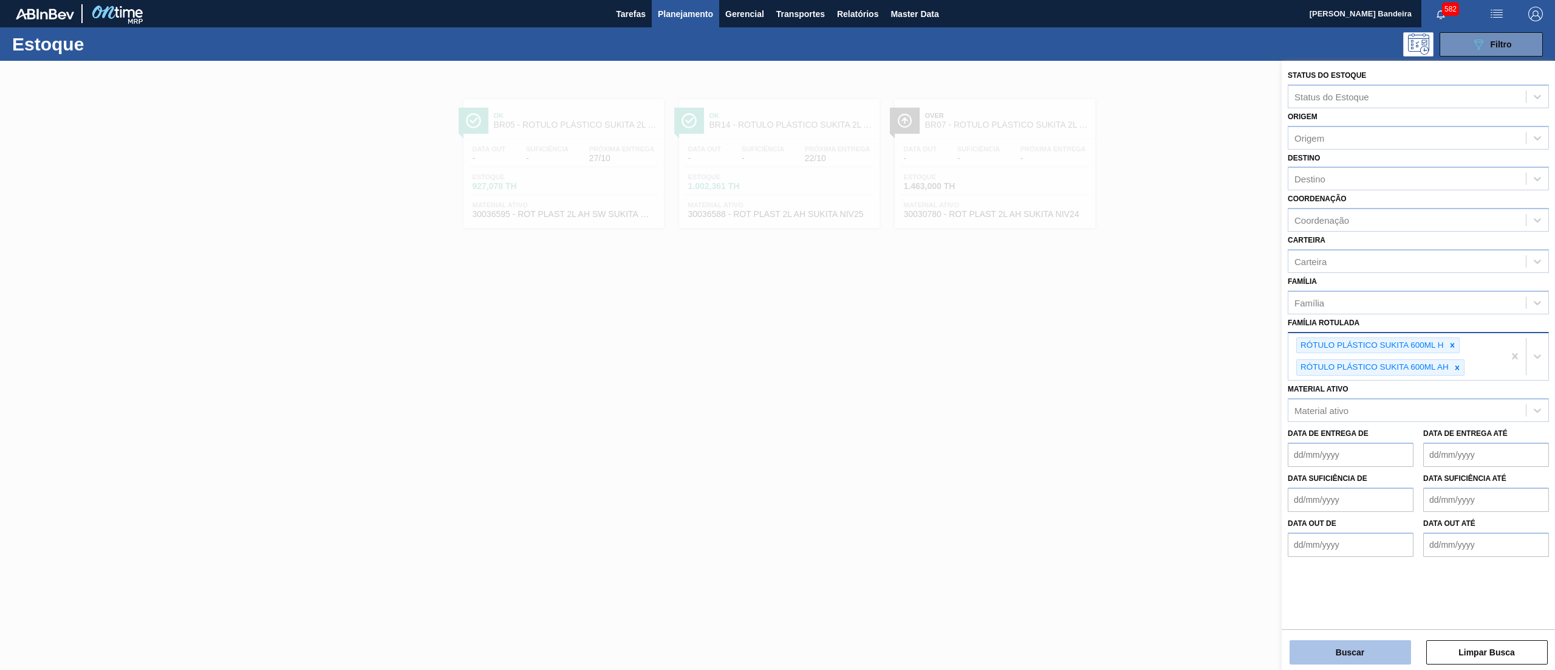
click at [1359, 644] on button "Buscar" at bounding box center [1351, 652] width 122 height 24
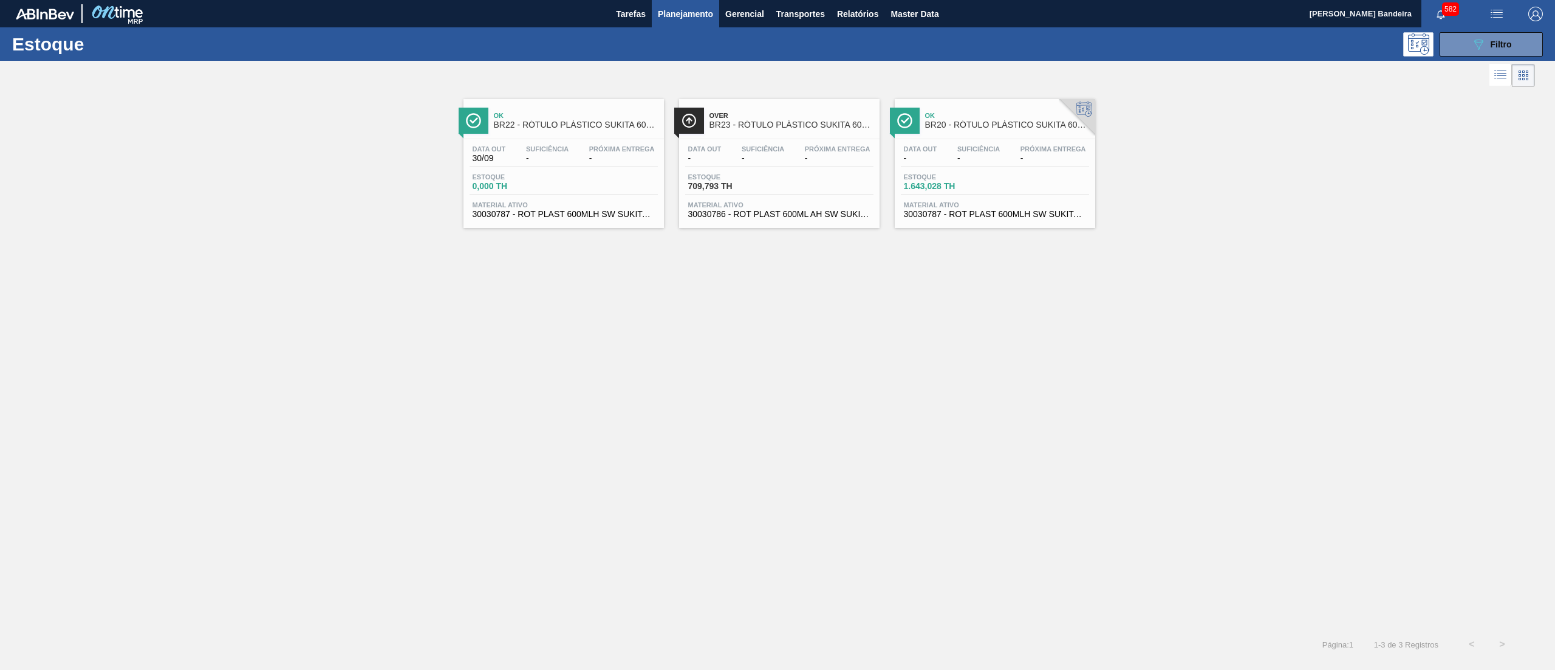
click at [620, 211] on span "30030787 - ROT PLAST 600MLH SW SUKITA NIV24" at bounding box center [564, 214] width 182 height 9
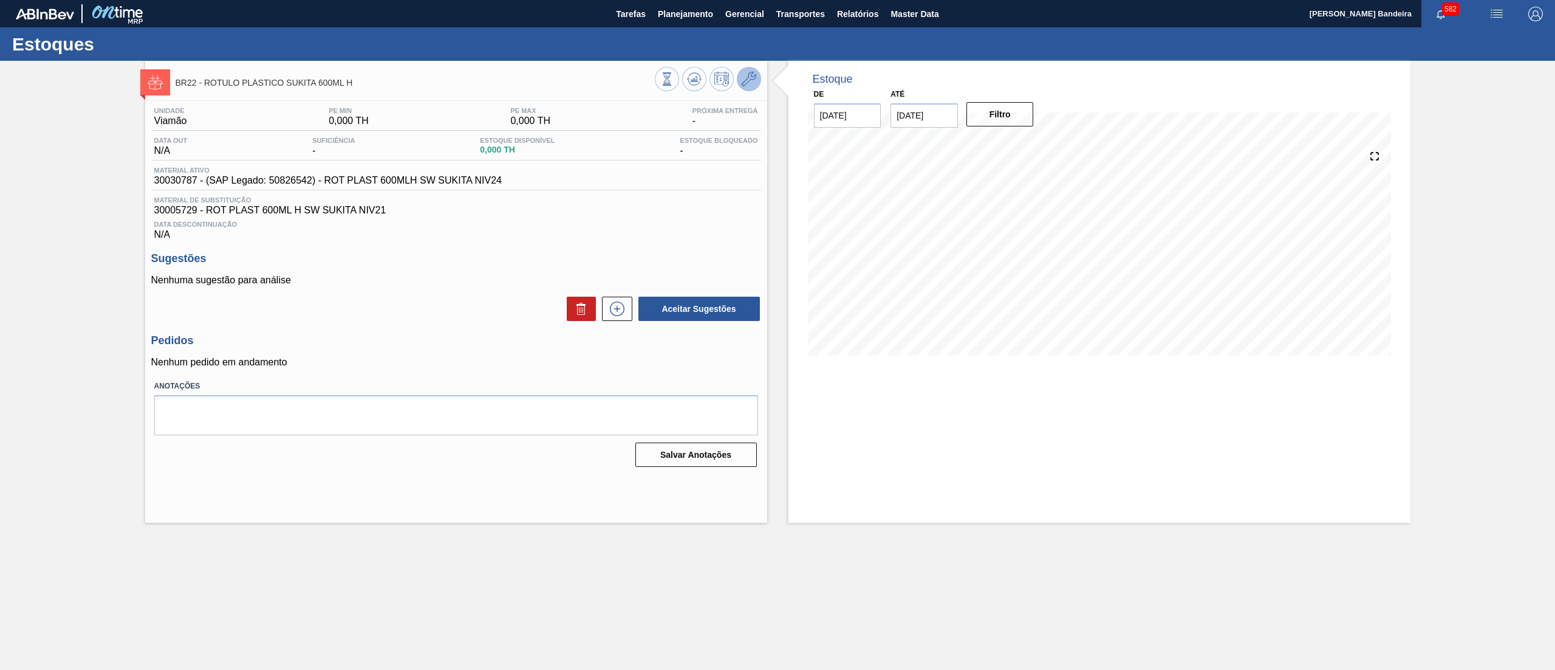
click at [749, 84] on icon at bounding box center [749, 79] width 15 height 15
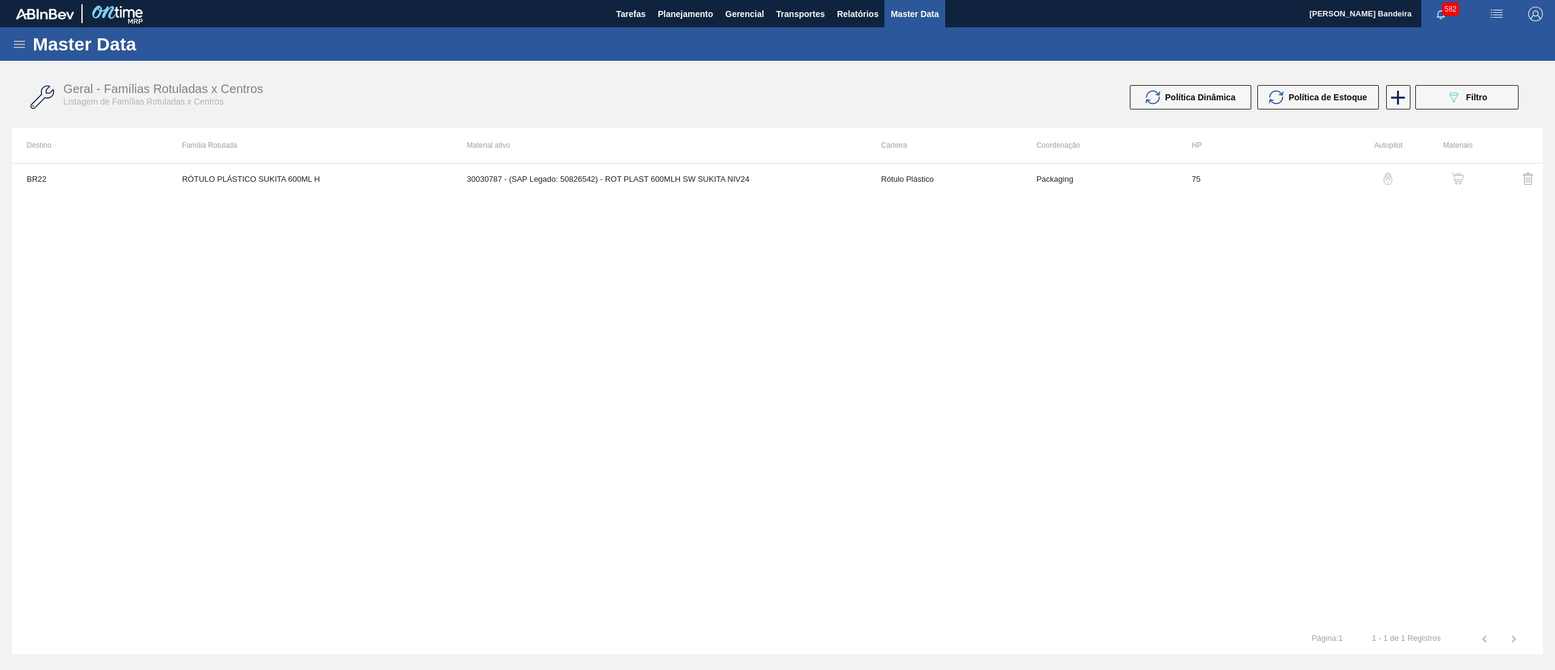
click at [1455, 168] on button "button" at bounding box center [1458, 178] width 29 height 29
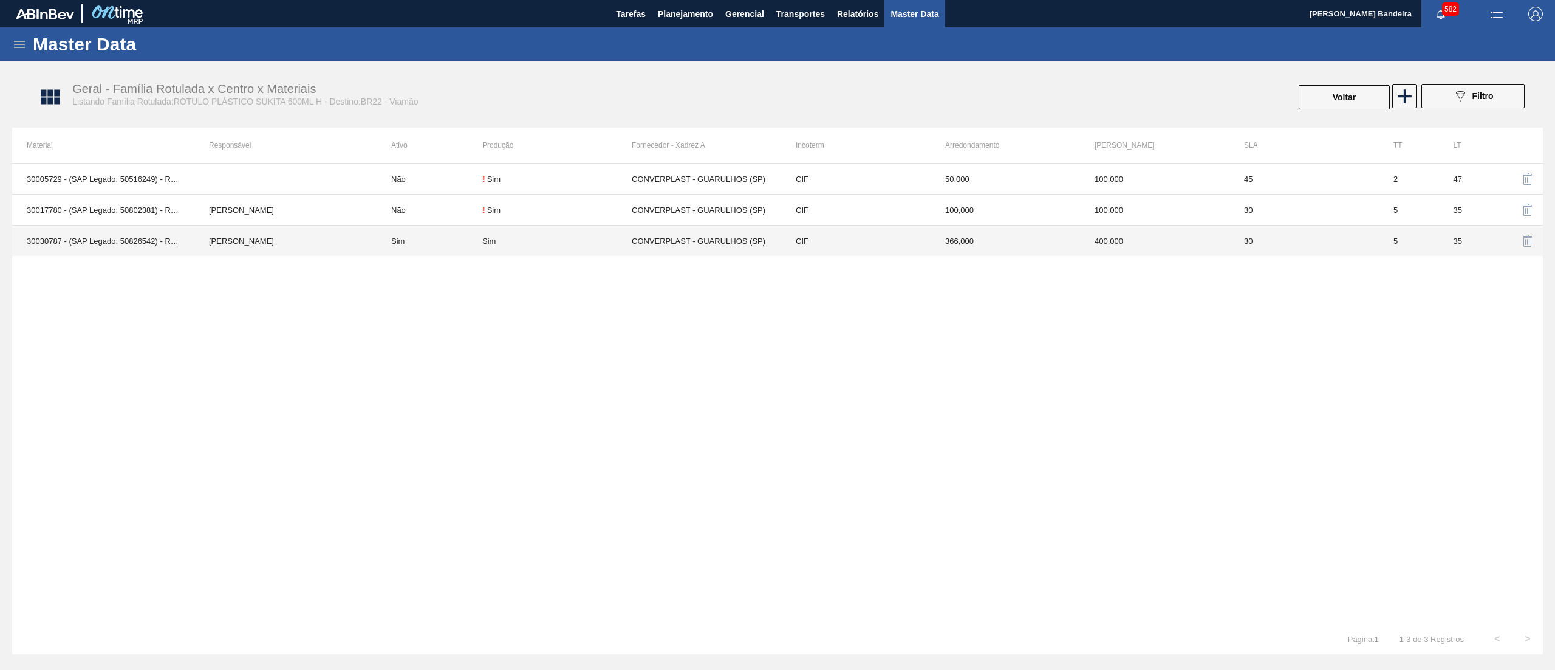
click at [577, 233] on td "Sim" at bounding box center [556, 240] width 149 height 31
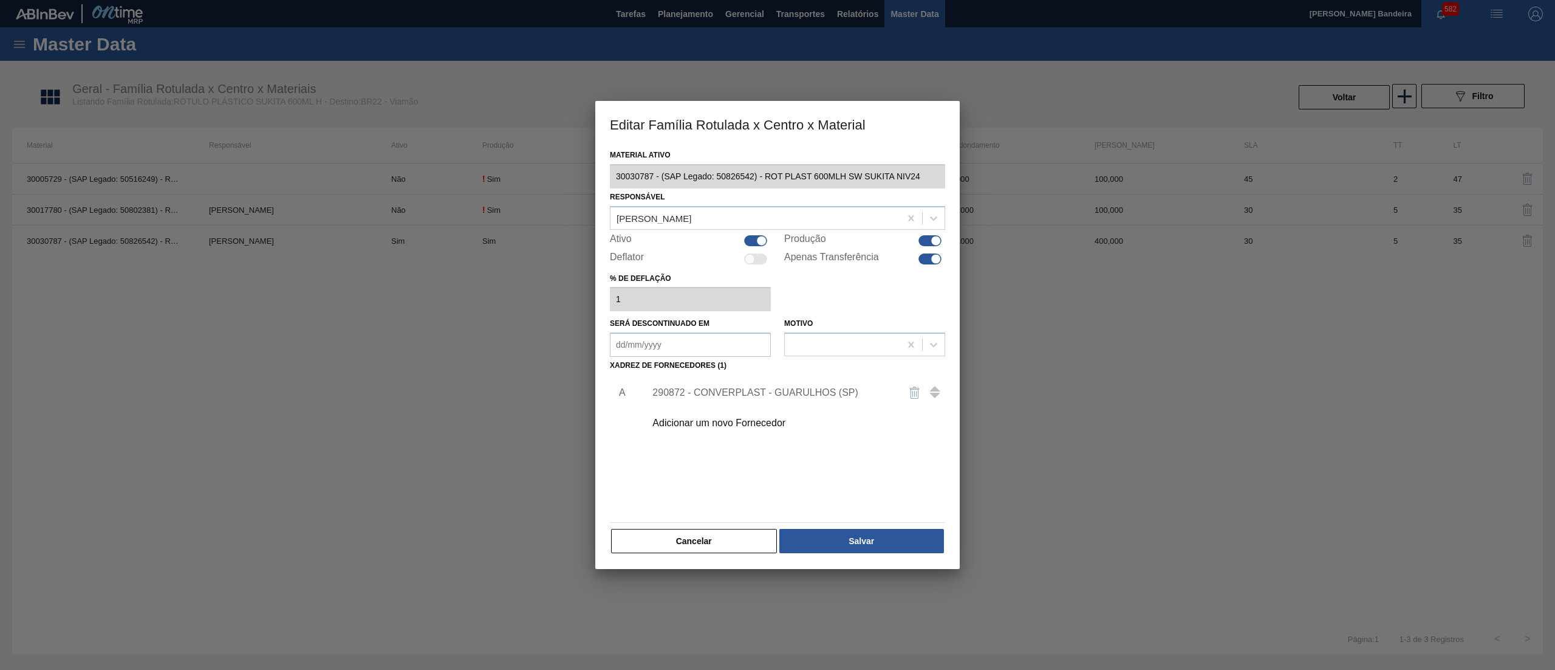
click at [751, 243] on div at bounding box center [755, 240] width 23 height 11
click at [905, 546] on button "Salvar" at bounding box center [862, 541] width 165 height 24
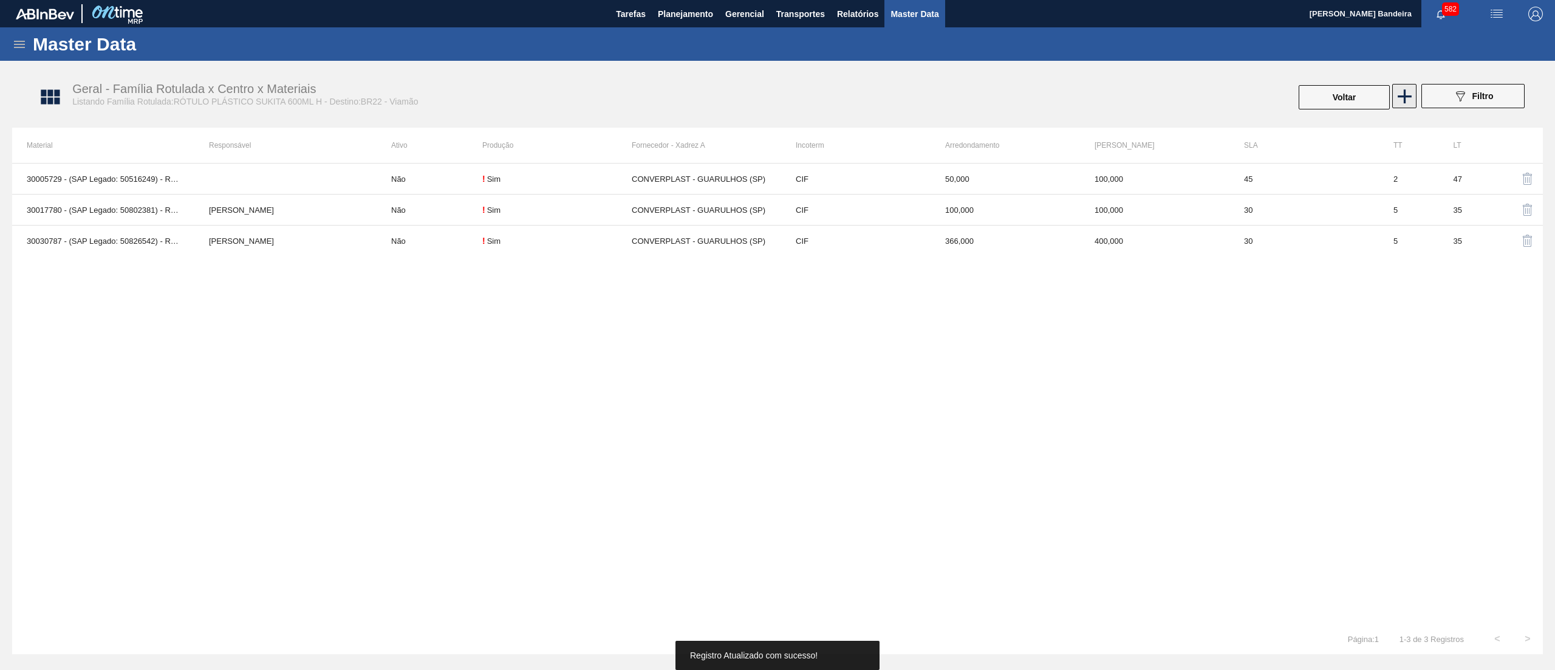
click at [1408, 97] on icon at bounding box center [1405, 96] width 14 height 14
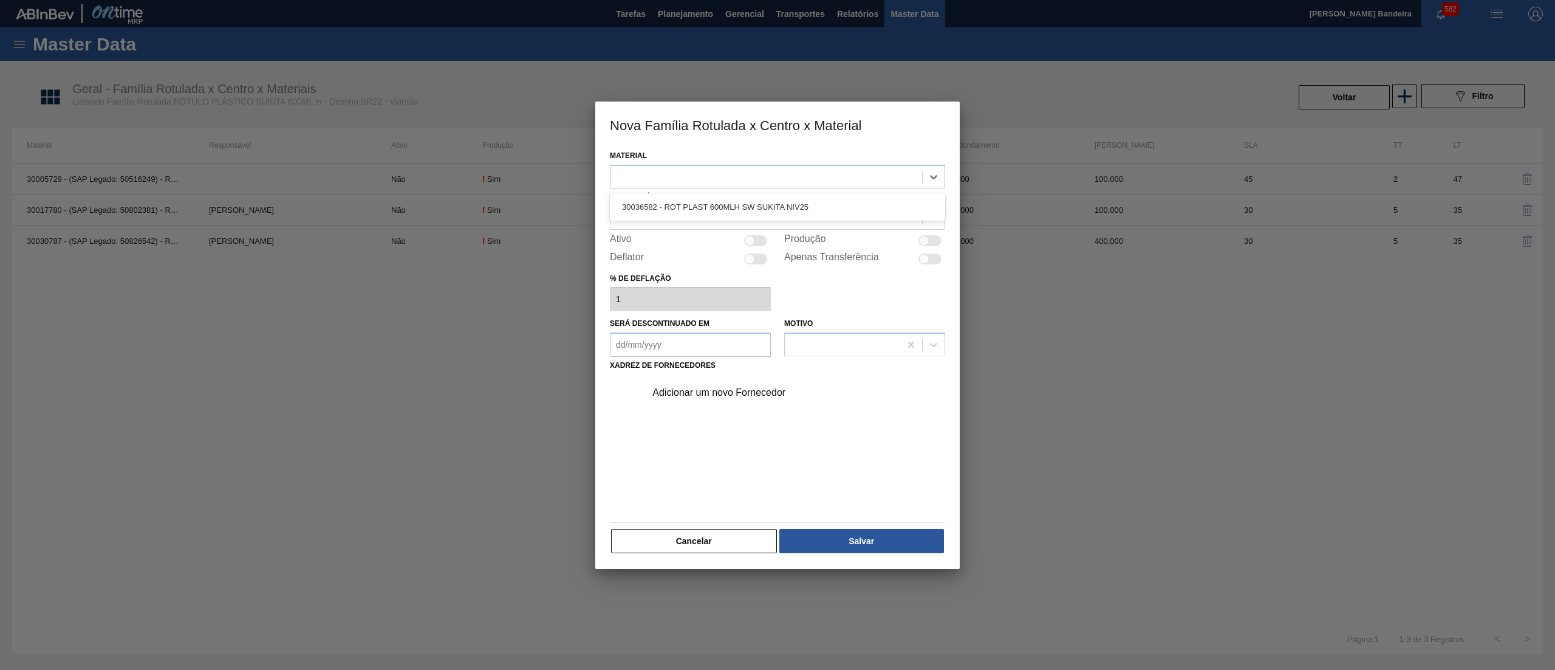
click at [691, 177] on div at bounding box center [767, 177] width 312 height 18
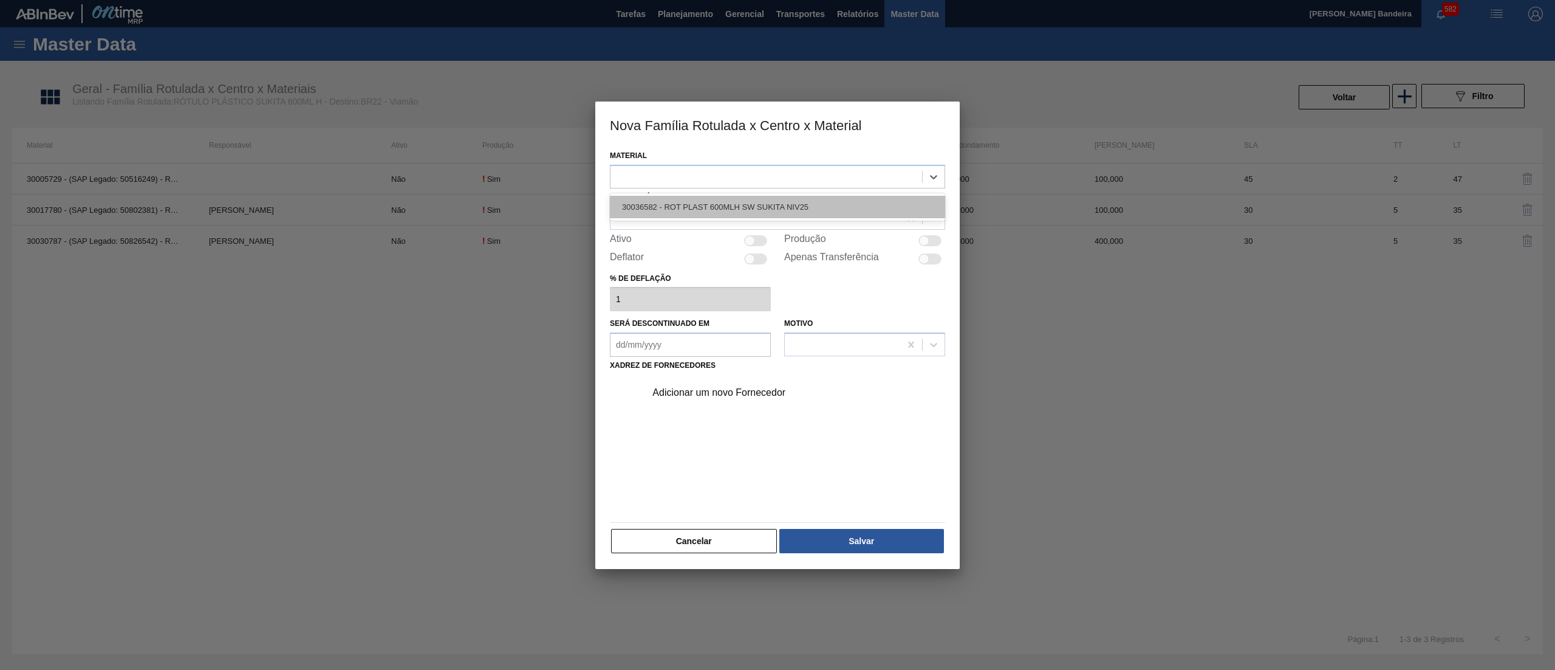
click at [703, 202] on div "30036582 - ROT PLAST 600MLH SW SUKITA NIV25" at bounding box center [777, 207] width 335 height 22
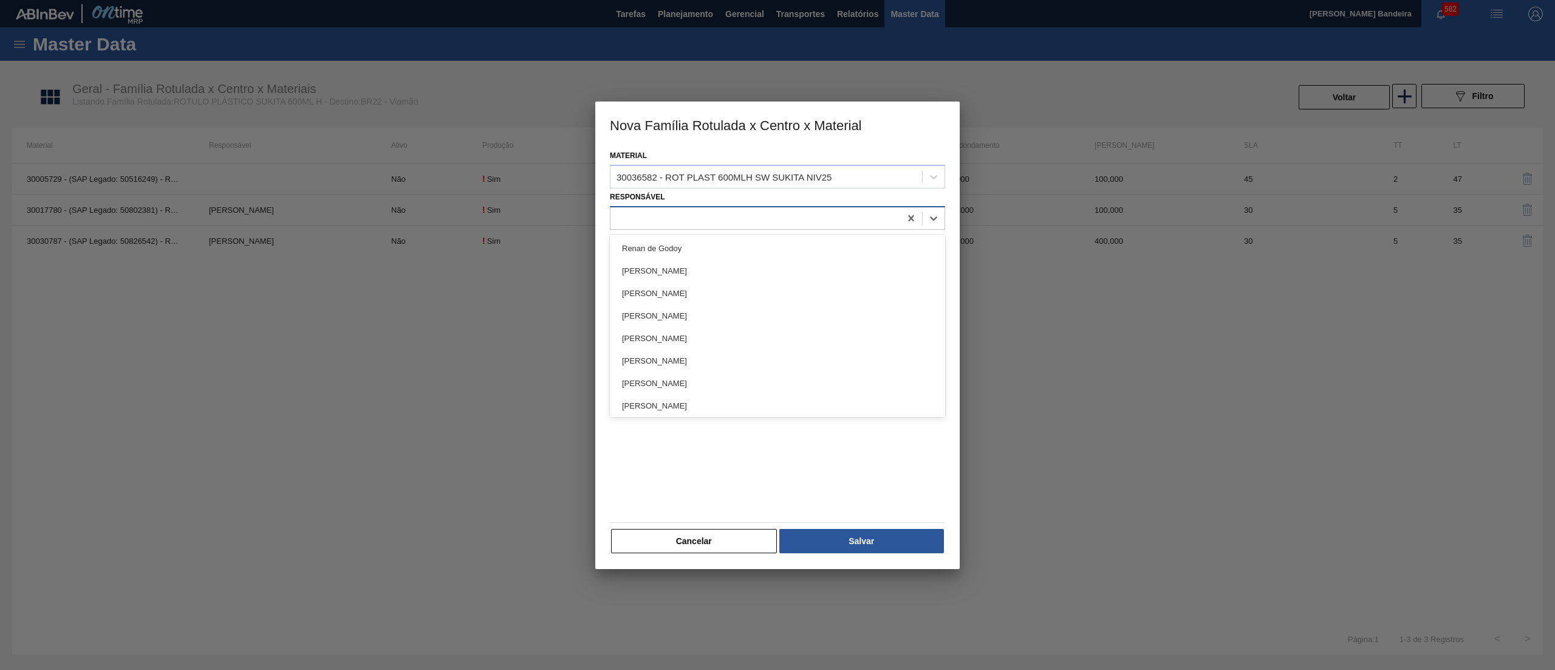
click at [708, 220] on div at bounding box center [756, 218] width 290 height 18
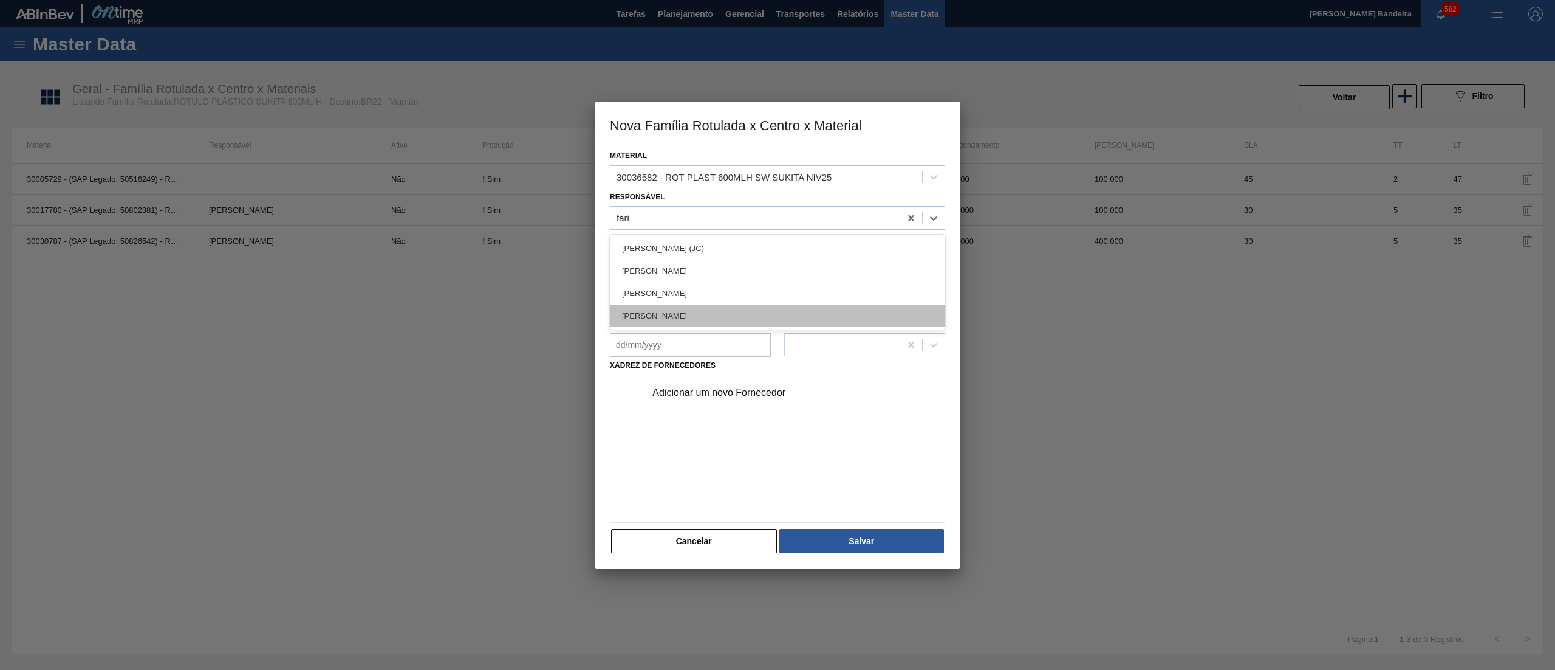
click at [718, 312] on div "[PERSON_NAME]" at bounding box center [777, 315] width 335 height 22
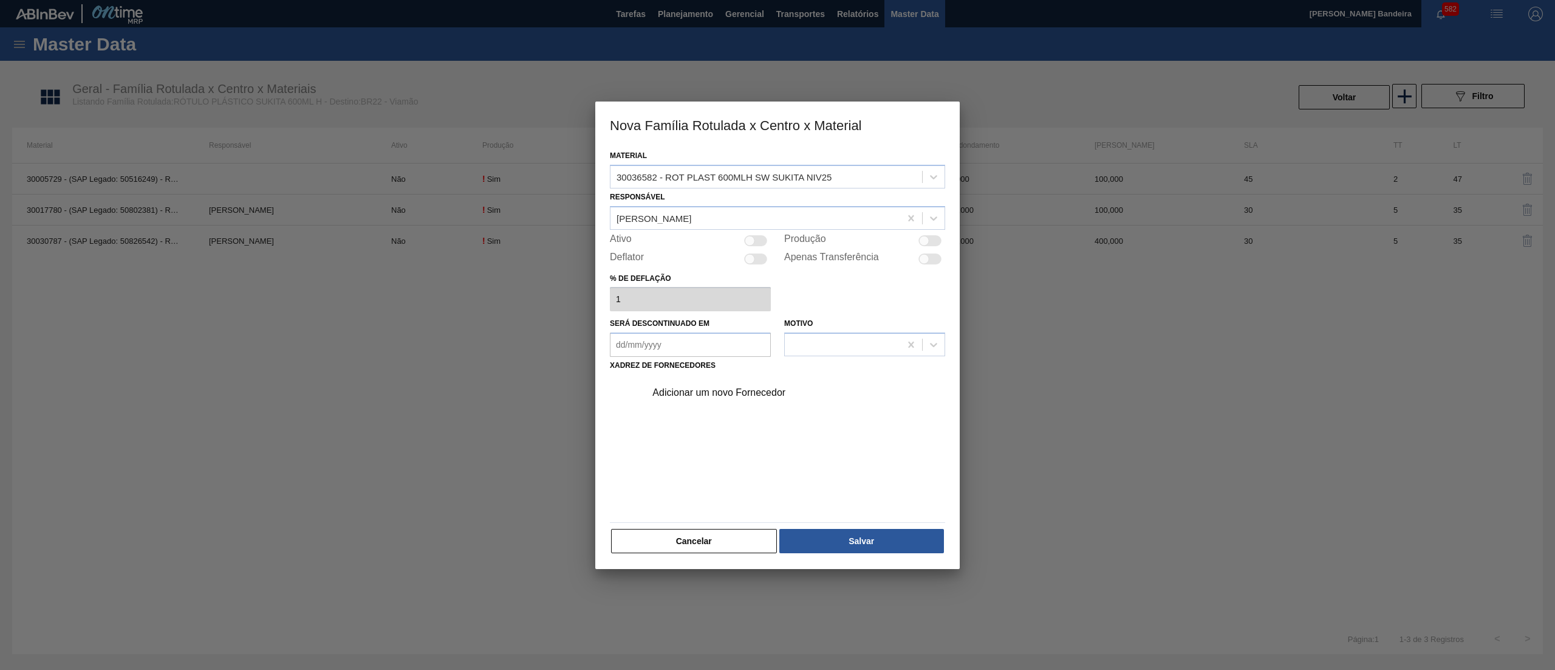
click at [757, 238] on div at bounding box center [755, 240] width 23 height 11
click at [718, 393] on div "Adicionar um novo Fornecedor" at bounding box center [772, 392] width 238 height 11
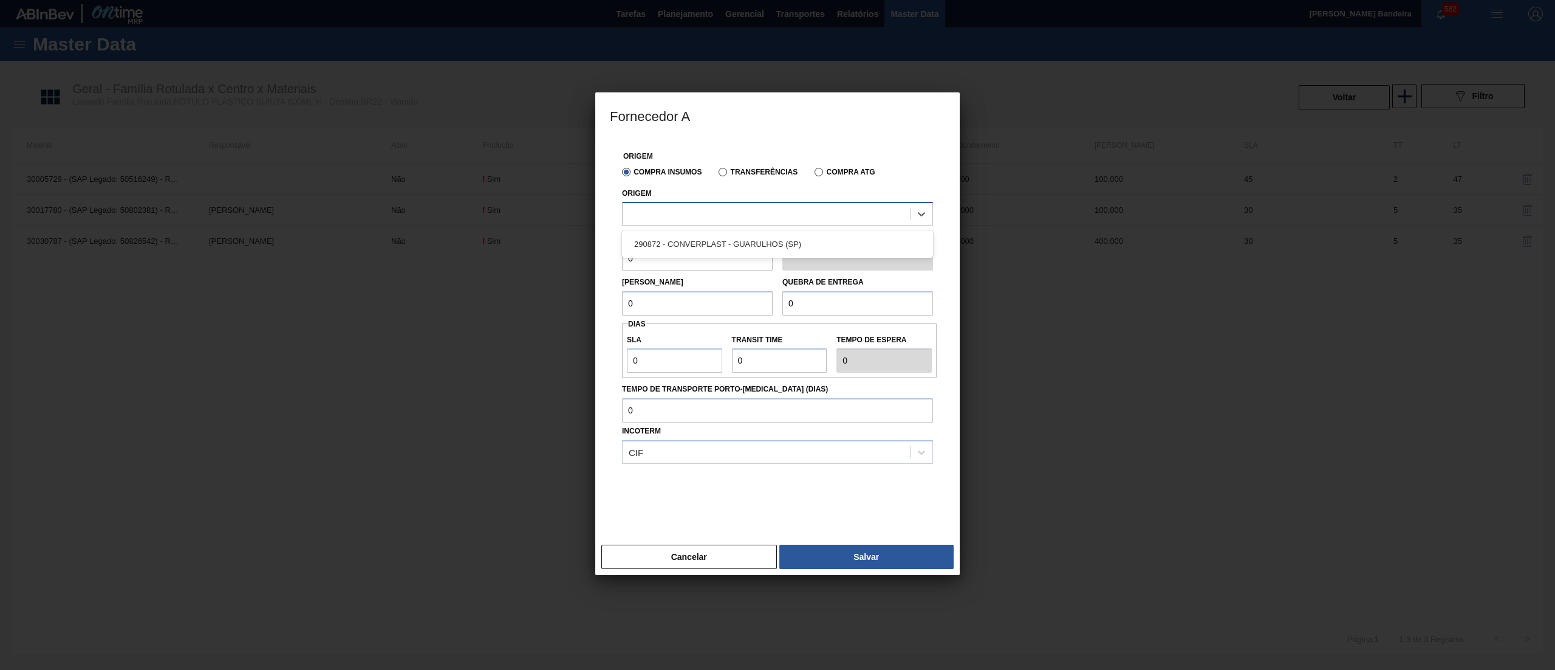
click at [759, 224] on div at bounding box center [777, 214] width 311 height 24
click at [764, 249] on div "290872 - CONVERPLAST - GUARULHOS (SP)" at bounding box center [777, 244] width 311 height 22
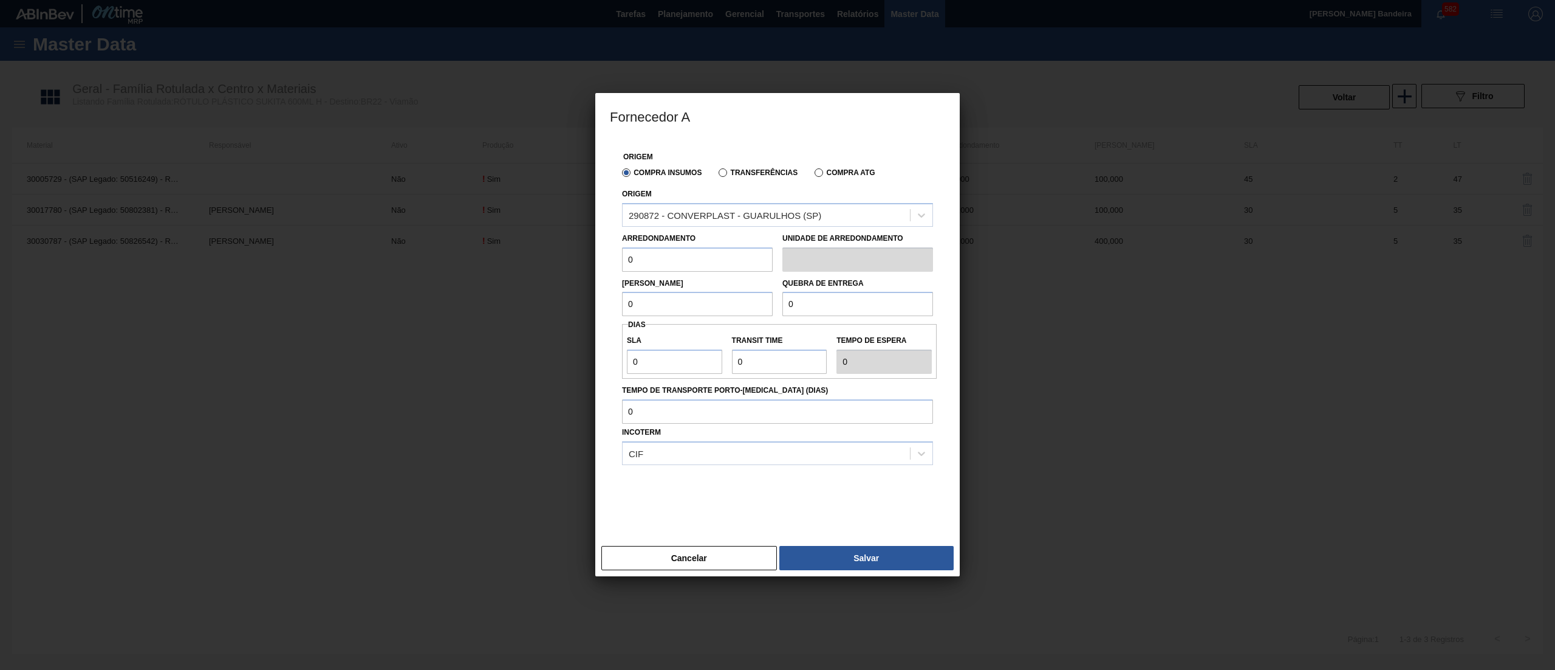
drag, startPoint x: 705, startPoint y: 267, endPoint x: 501, endPoint y: 265, distance: 203.6
click at [501, 265] on div "Fornecedor A Origem Compra Insumos Transferências Compra ATG Origem 290872 - CO…" at bounding box center [777, 335] width 1555 height 670
drag, startPoint x: 642, startPoint y: 267, endPoint x: 520, endPoint y: 260, distance: 121.7
click at [520, 260] on div "Fornecedor A Origem Compra Insumos Transferências Compra ATG Origem 290872 - CO…" at bounding box center [777, 335] width 1555 height 670
drag, startPoint x: 657, startPoint y: 312, endPoint x: 554, endPoint y: 305, distance: 103.5
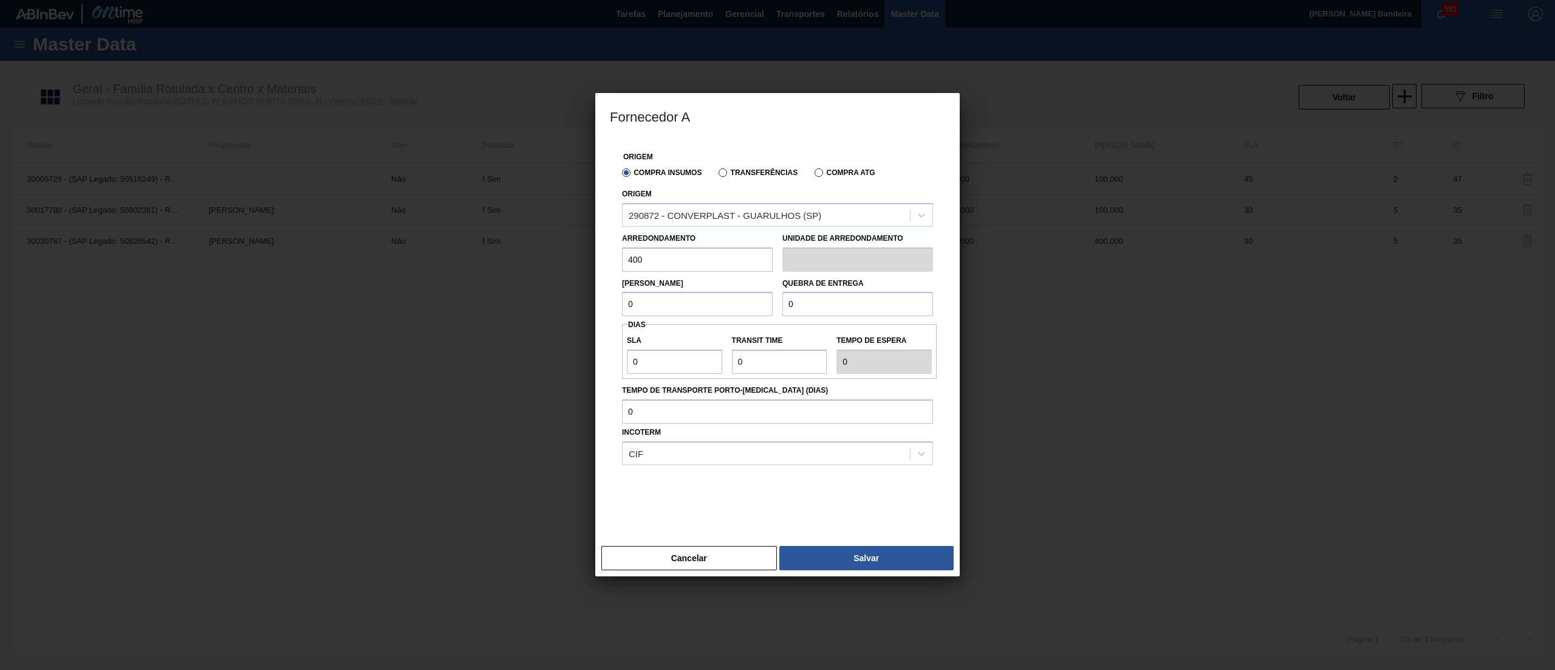
click at [554, 305] on div "Fornecedor A Origem Compra Insumos Transferências Compra ATG Origem 290872 - CO…" at bounding box center [777, 335] width 1555 height 670
paste input "40"
drag, startPoint x: 834, startPoint y: 315, endPoint x: 664, endPoint y: 299, distance: 170.2
click at [664, 299] on div "Lote Mínimo 400 Quebra de entrega 0" at bounding box center [777, 294] width 321 height 45
paste input "40"
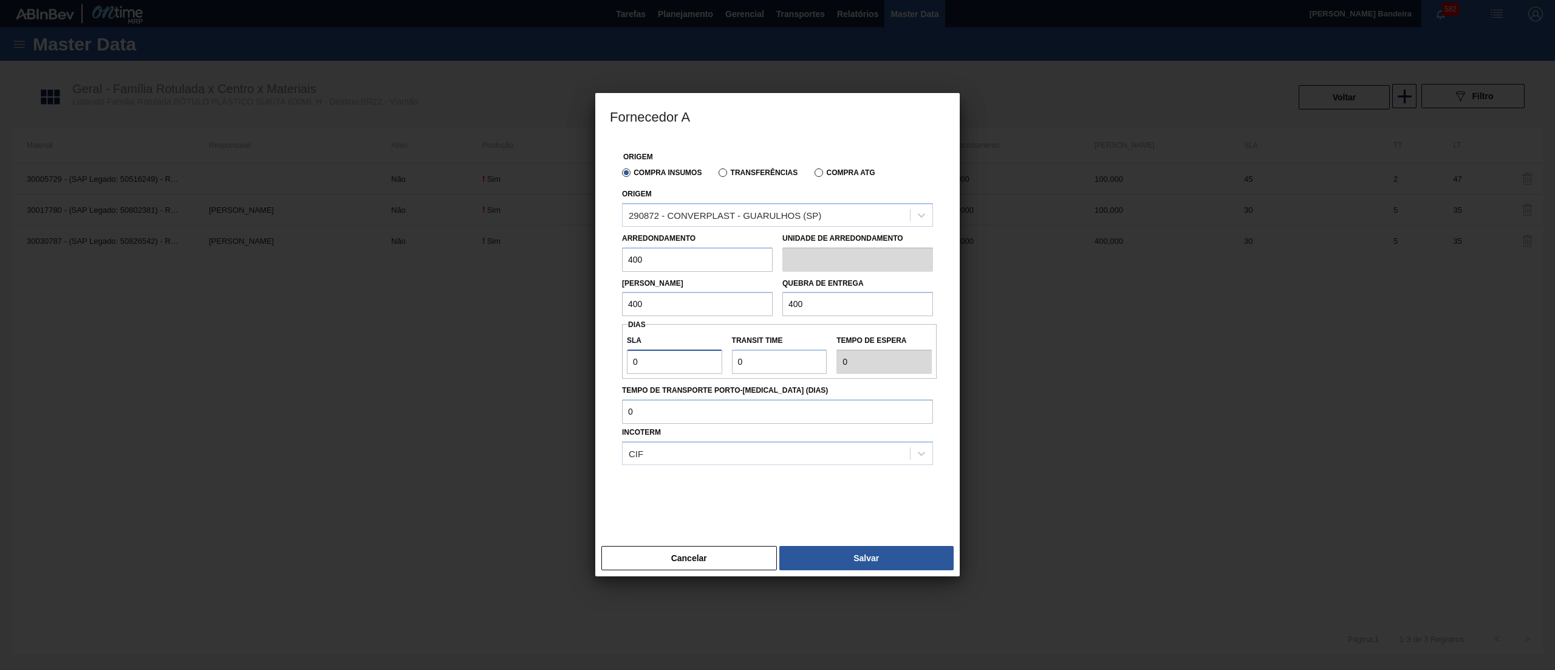
drag, startPoint x: 693, startPoint y: 362, endPoint x: 414, endPoint y: 341, distance: 279.6
click at [414, 341] on div "Fornecedor A Origem Compra Insumos Transferências Compra ATG Origem 290872 - CO…" at bounding box center [777, 335] width 1555 height 670
drag, startPoint x: 762, startPoint y: 368, endPoint x: 670, endPoint y: 360, distance: 92.7
click at [670, 360] on div "SLA 30 Transit Time Tempo de espera 30" at bounding box center [779, 351] width 315 height 45
click at [883, 554] on button "Salvar" at bounding box center [867, 558] width 174 height 24
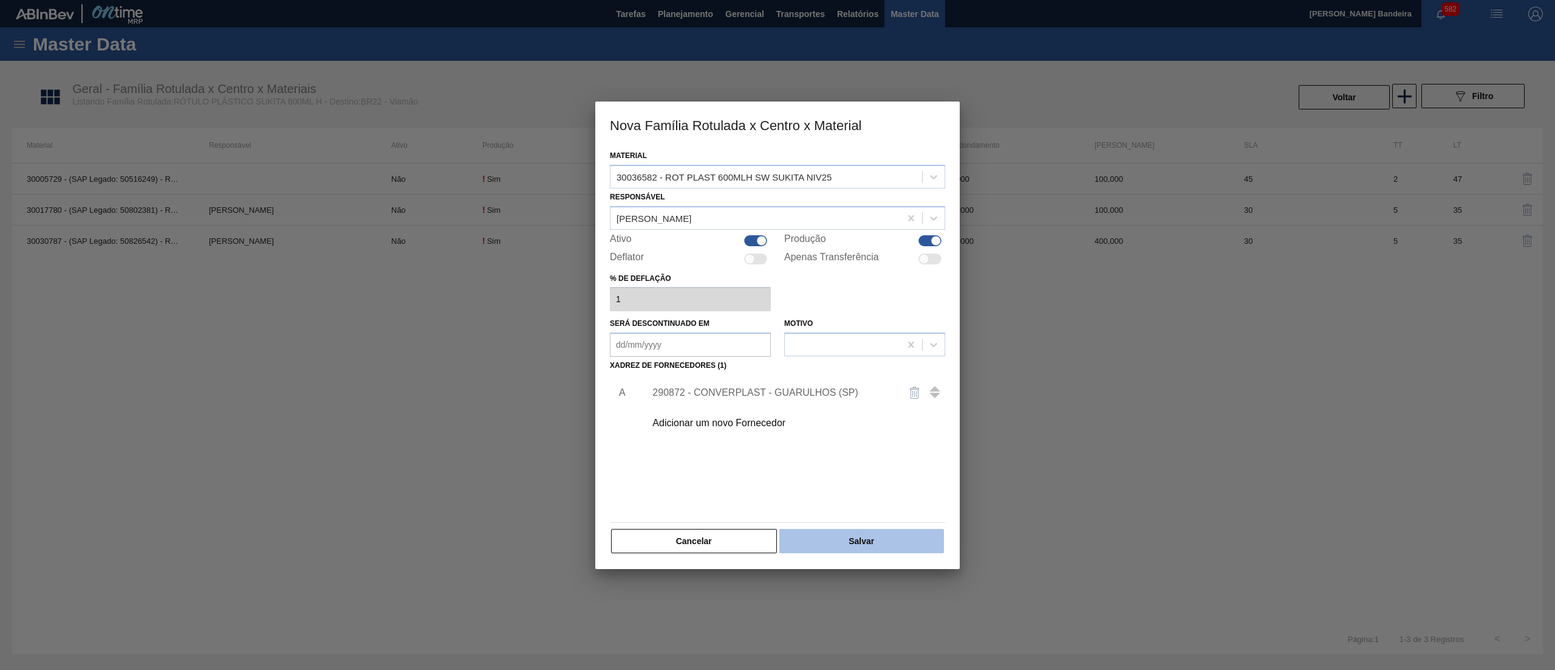
click at [875, 536] on button "Salvar" at bounding box center [862, 541] width 165 height 24
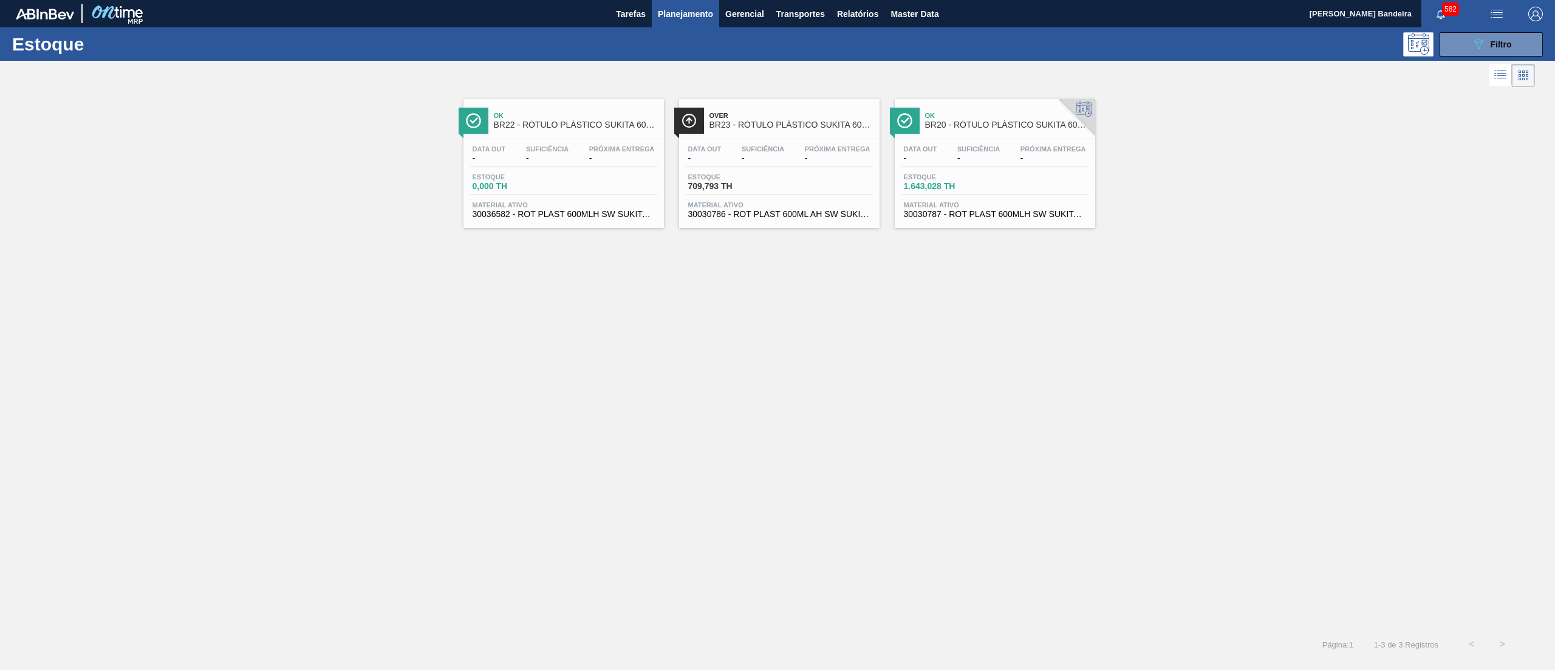
click at [769, 209] on div "Material ativo 30030786 - ROT PLAST 600ML AH SW SUKITA NIV24" at bounding box center [779, 210] width 188 height 18
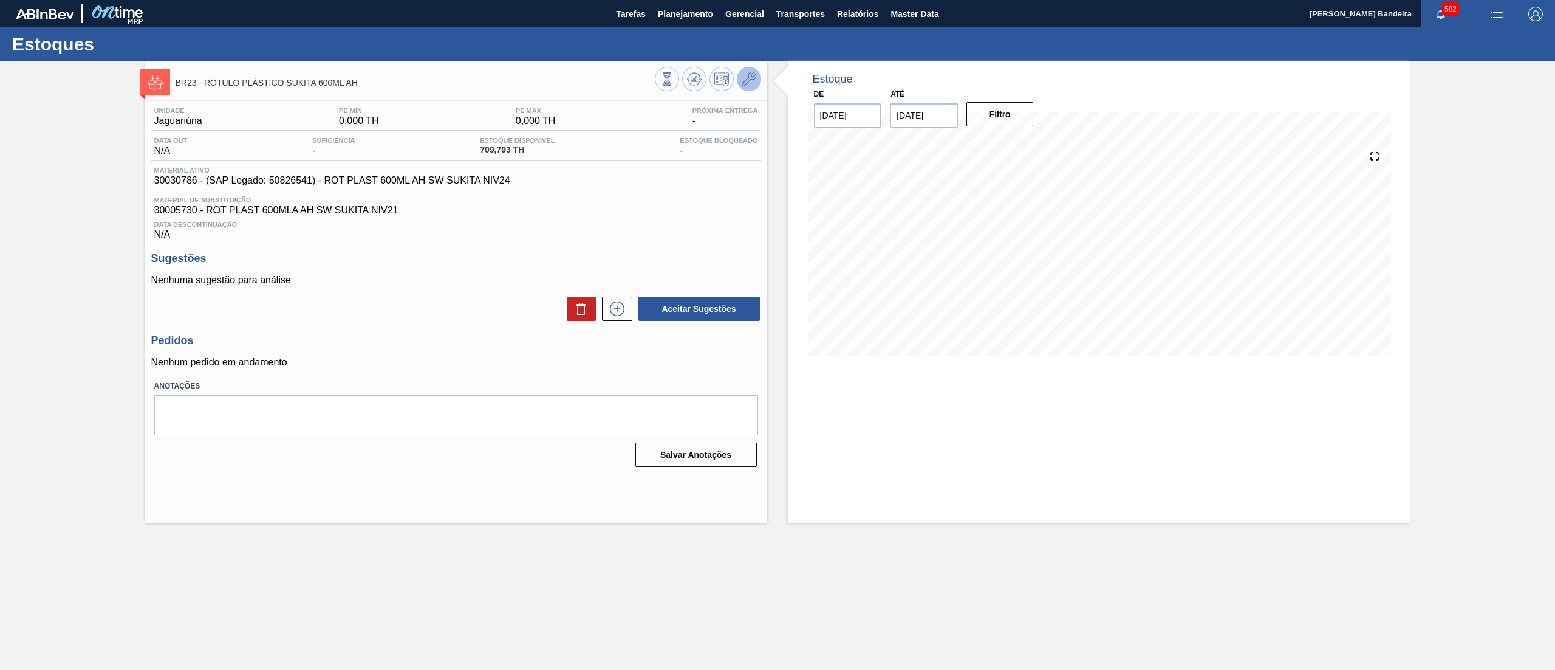
click at [757, 87] on button at bounding box center [749, 79] width 24 height 24
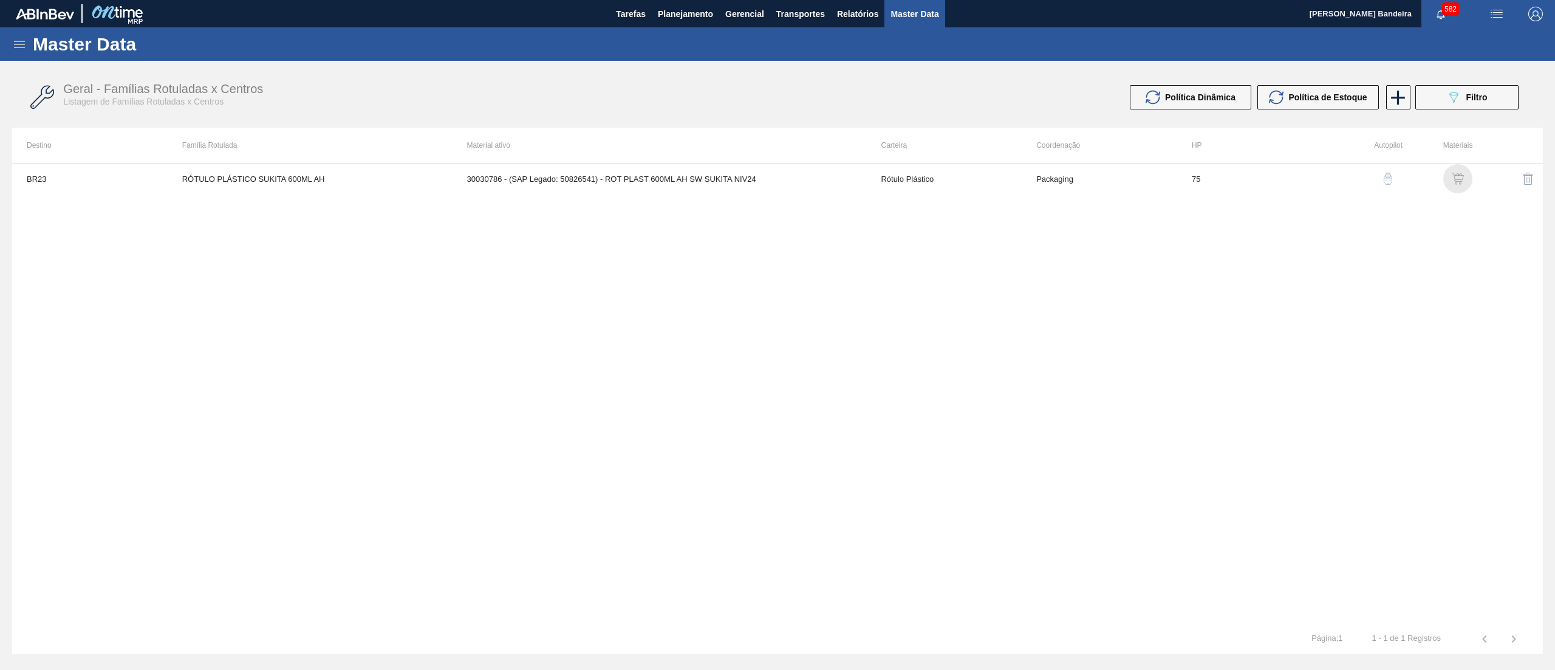
click at [1459, 180] on img "button" at bounding box center [1458, 179] width 12 height 12
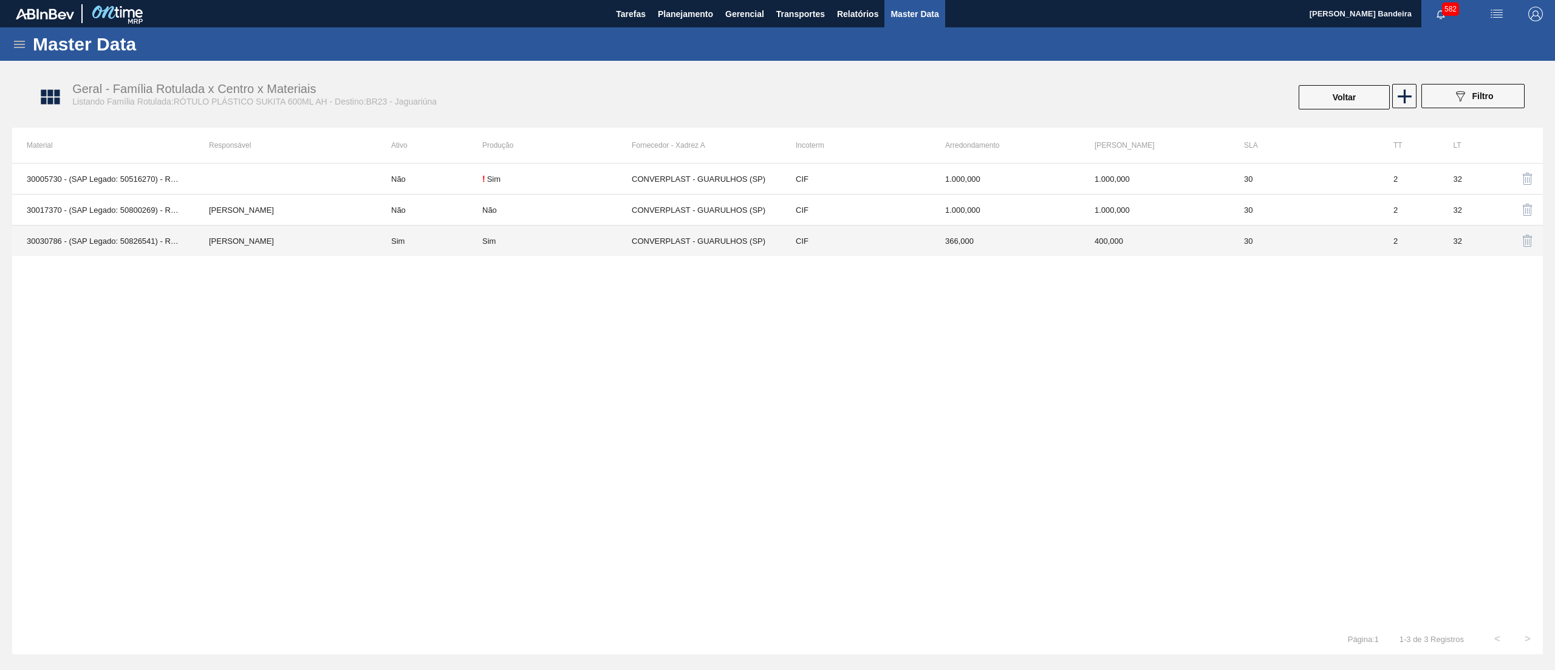
click at [545, 248] on td "Sim" at bounding box center [556, 240] width 149 height 31
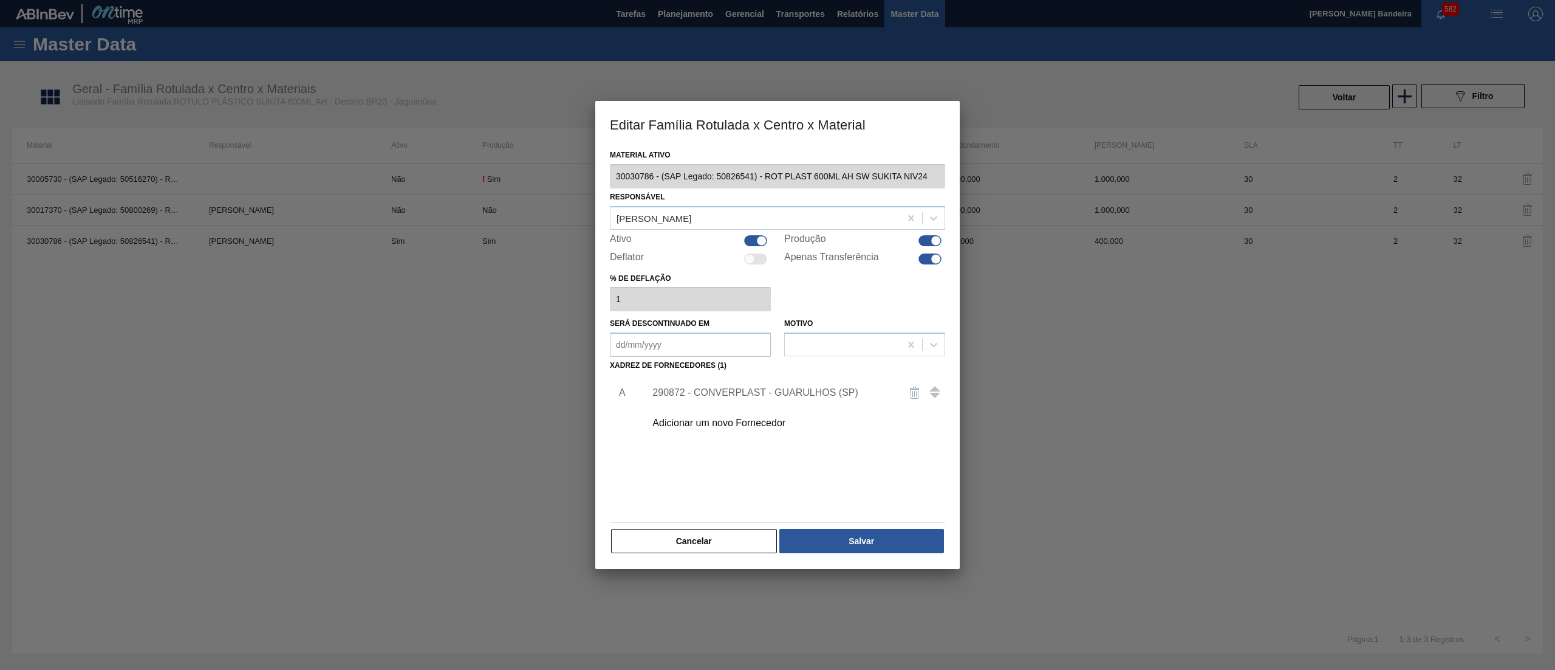
click at [747, 237] on div at bounding box center [755, 240] width 23 height 11
click at [927, 260] on div at bounding box center [930, 258] width 23 height 11
click at [876, 532] on button "Salvar" at bounding box center [862, 541] width 165 height 24
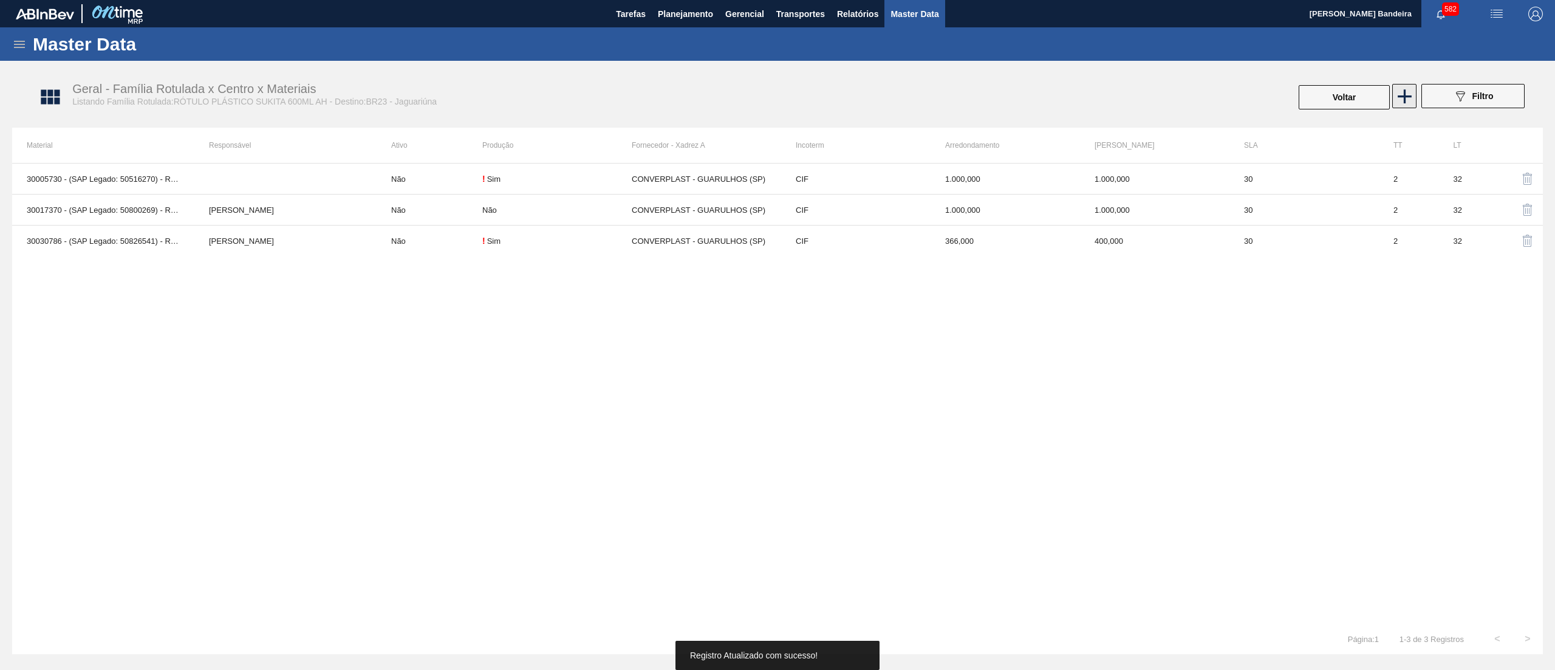
click at [1404, 97] on icon at bounding box center [1405, 96] width 14 height 14
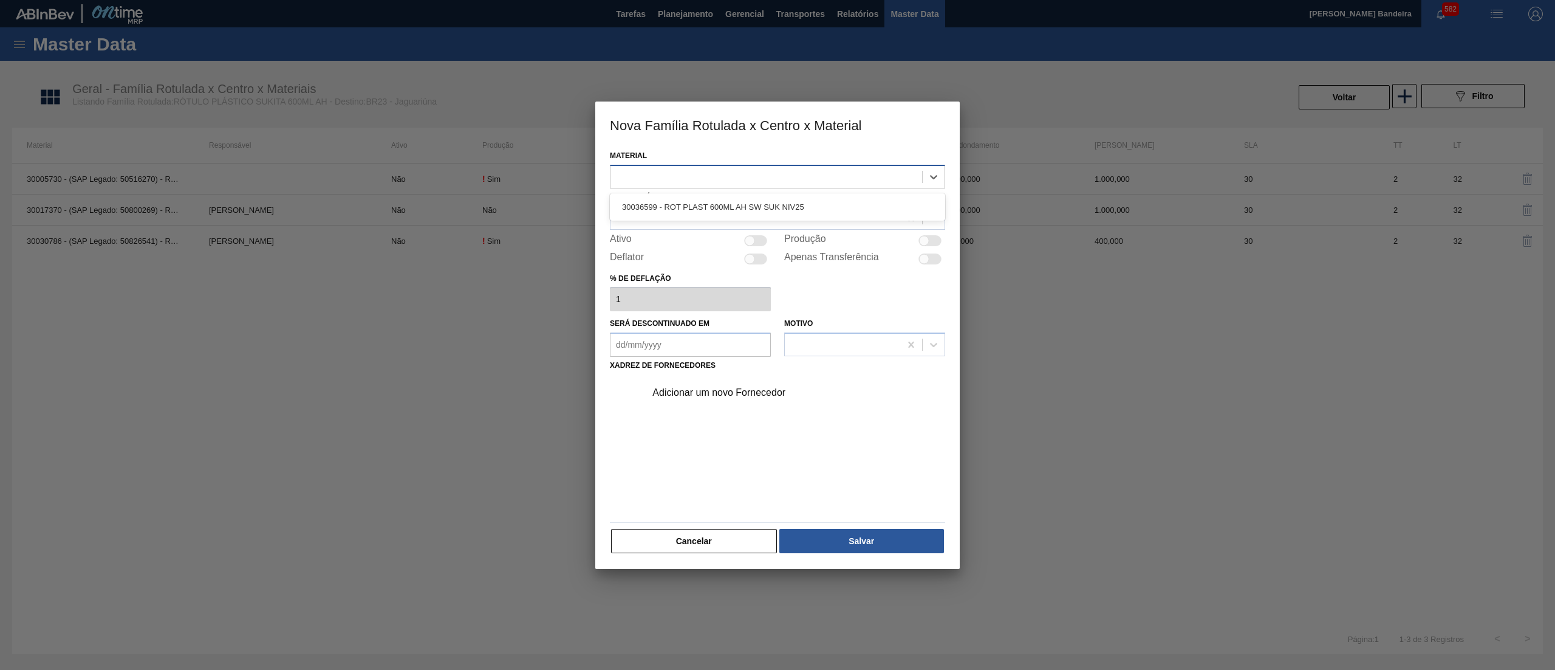
click at [762, 175] on div at bounding box center [767, 177] width 312 height 18
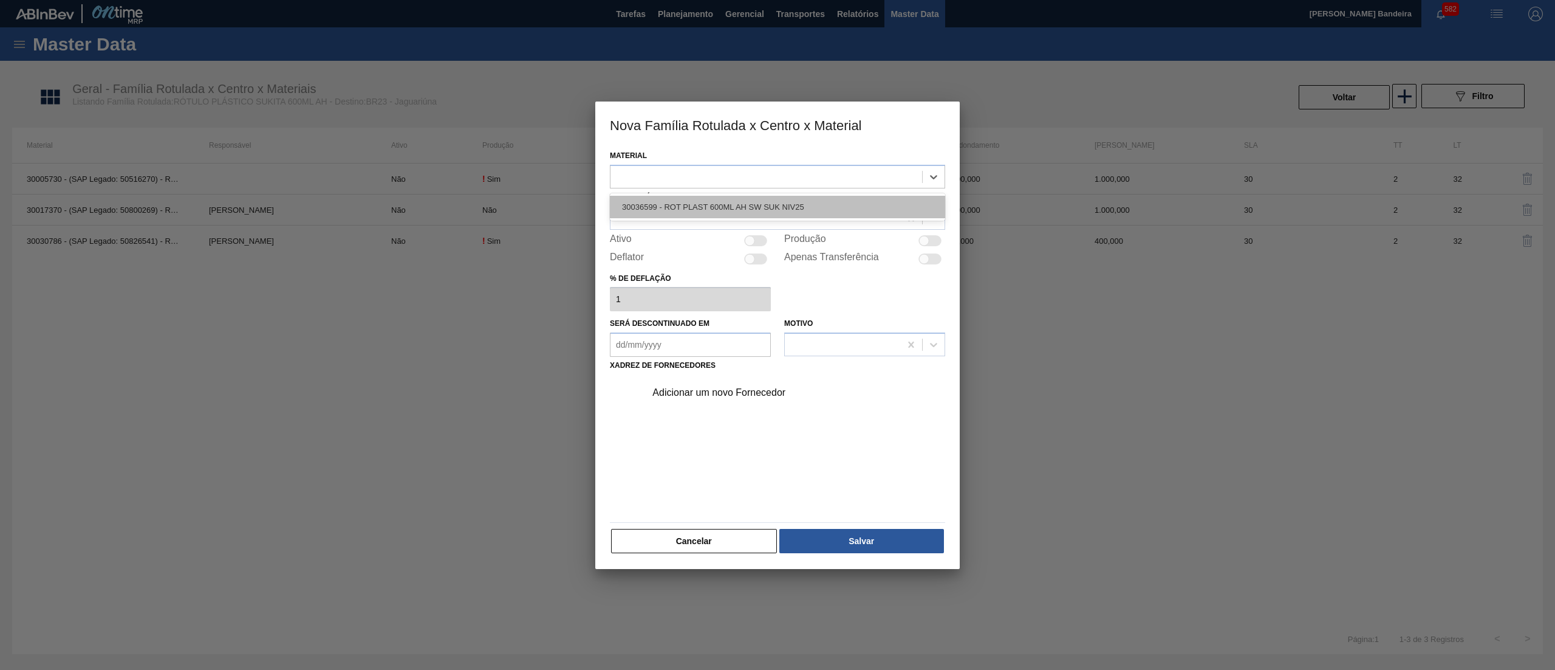
click at [766, 204] on div "30036599 - ROT PLAST 600ML AH SW SUK NIV25" at bounding box center [777, 207] width 335 height 22
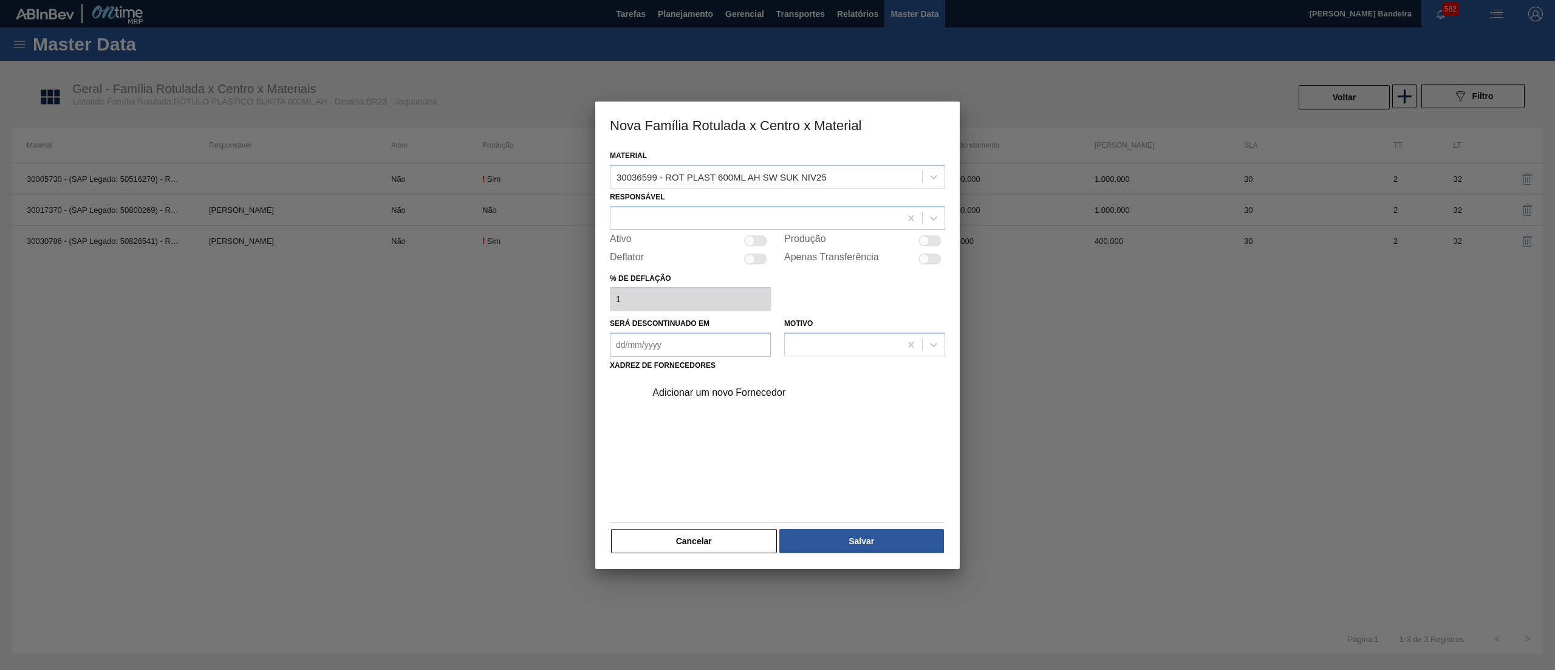
click at [766, 204] on div "Responsável" at bounding box center [777, 208] width 335 height 41
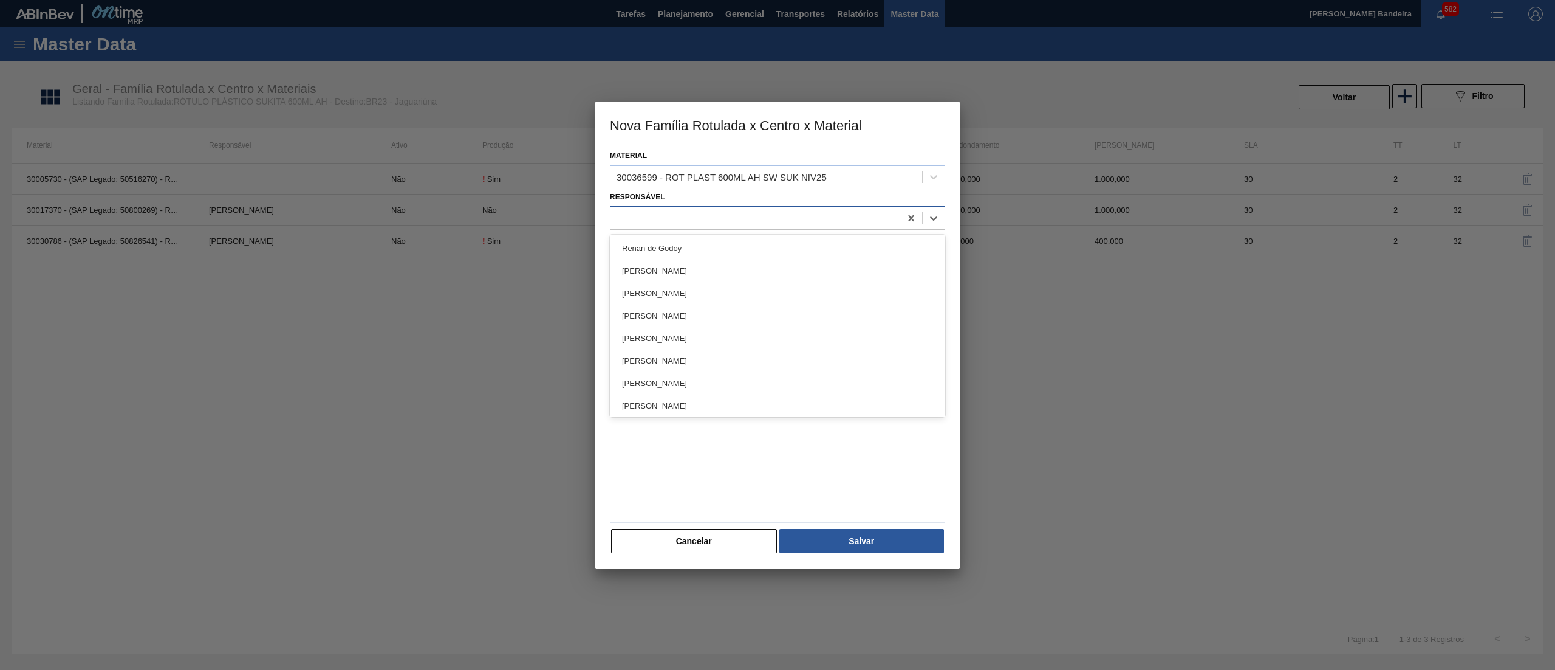
click at [769, 213] on div at bounding box center [756, 218] width 290 height 18
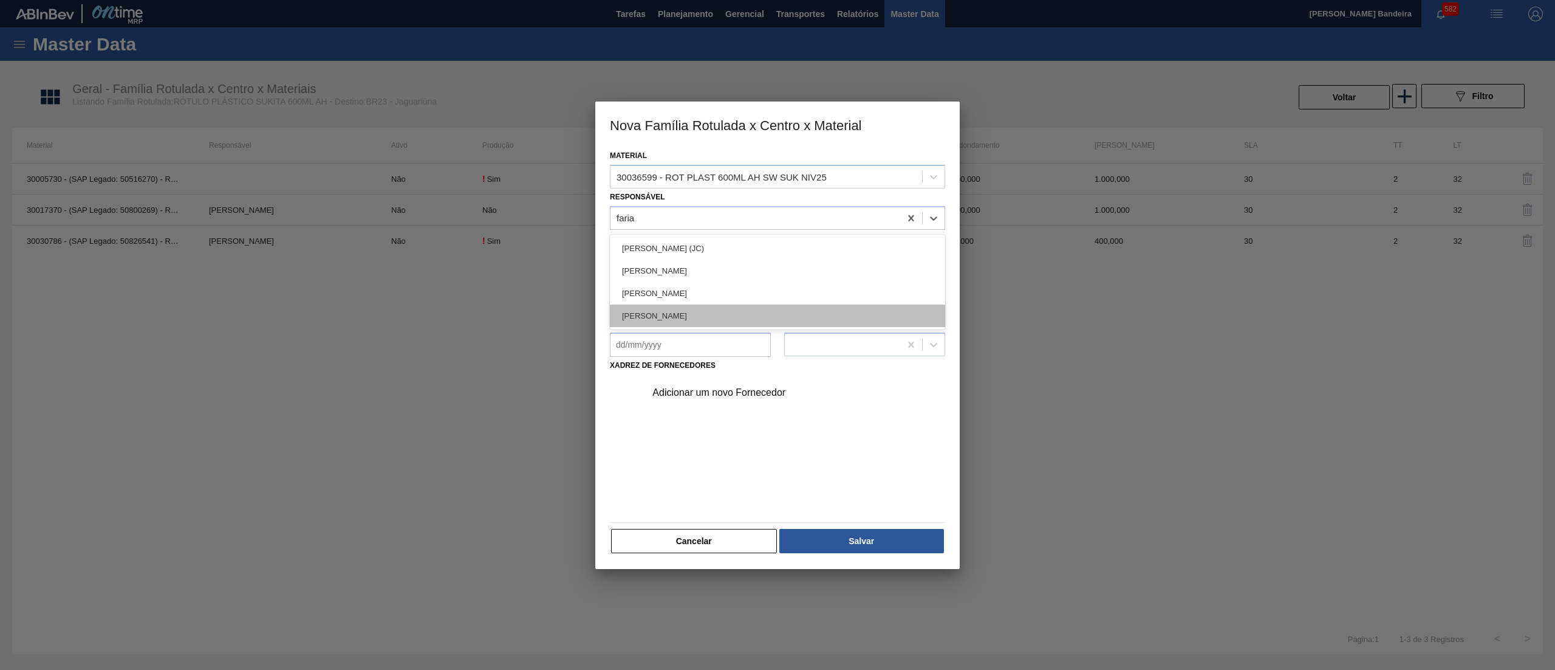
click at [747, 320] on div "[PERSON_NAME]" at bounding box center [777, 315] width 335 height 22
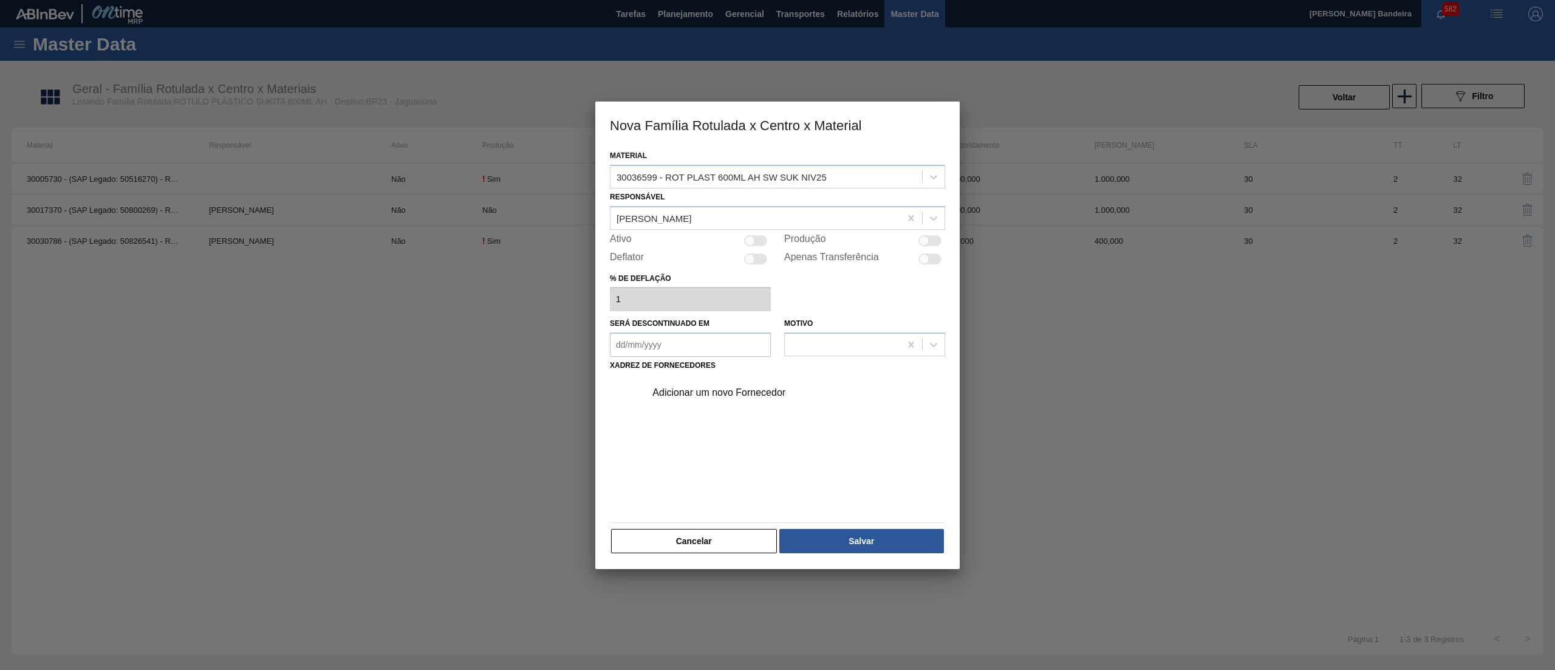
click at [762, 240] on div at bounding box center [755, 240] width 23 height 11
click at [732, 396] on div "Adicionar um novo Fornecedor" at bounding box center [772, 392] width 238 height 11
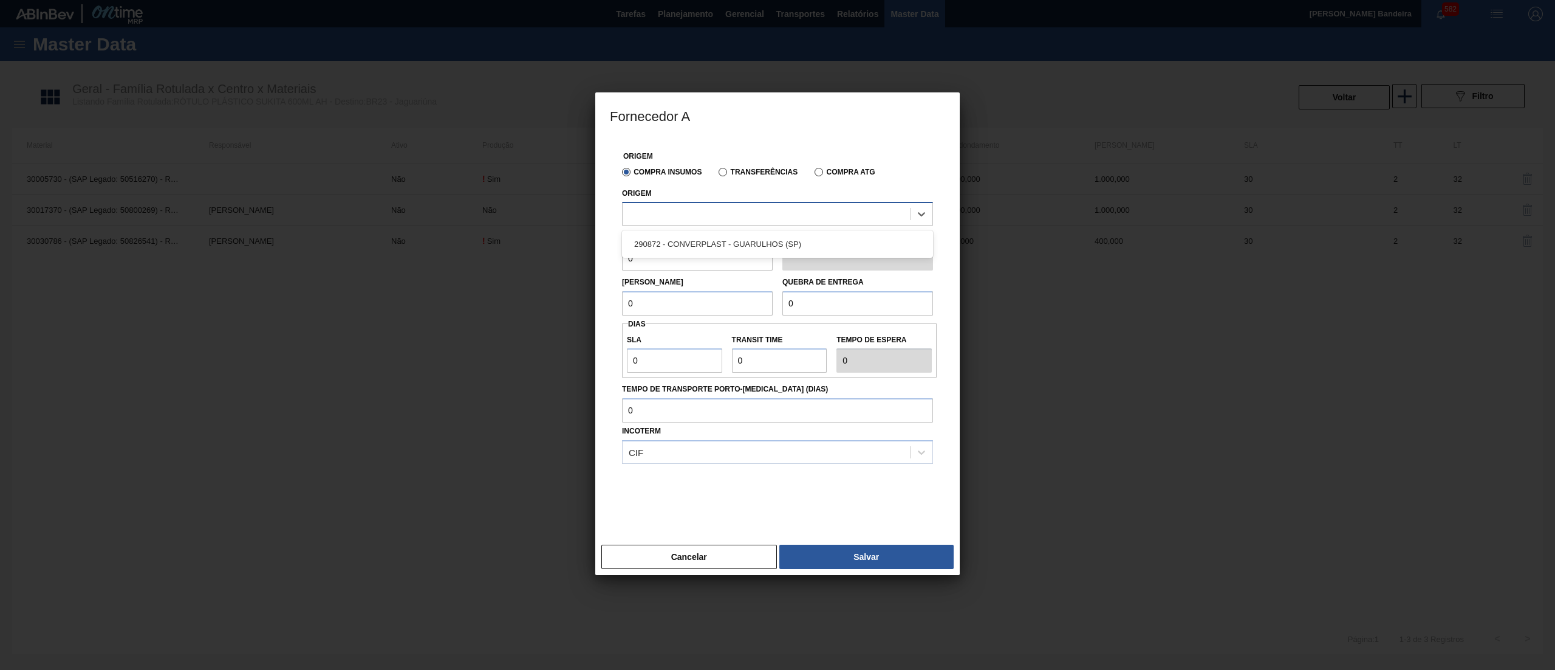
click at [708, 218] on div at bounding box center [766, 214] width 287 height 18
click at [713, 242] on div "290872 - CONVERPLAST - GUARULHOS (SP)" at bounding box center [777, 244] width 311 height 22
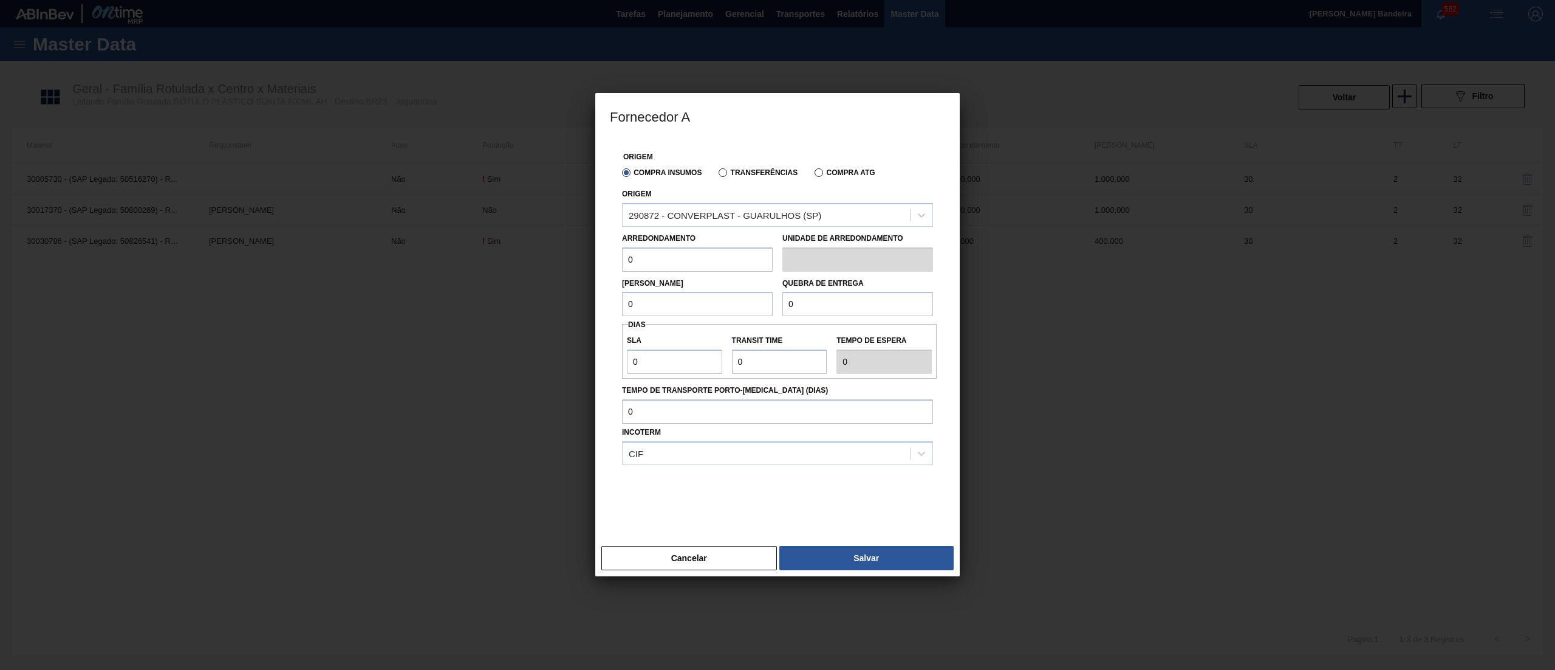
drag, startPoint x: 698, startPoint y: 252, endPoint x: 357, endPoint y: 228, distance: 341.7
click at [357, 228] on div "Fornecedor A Origem Compra Insumos Transferências Compra ATG Origem 290872 - CO…" at bounding box center [777, 335] width 1555 height 670
paste input "40"
drag, startPoint x: 654, startPoint y: 311, endPoint x: 530, endPoint y: 298, distance: 124.0
click at [530, 298] on div "Fornecedor A Origem Compra Insumos Transferências Compra ATG Origem 290872 - CO…" at bounding box center [777, 335] width 1555 height 670
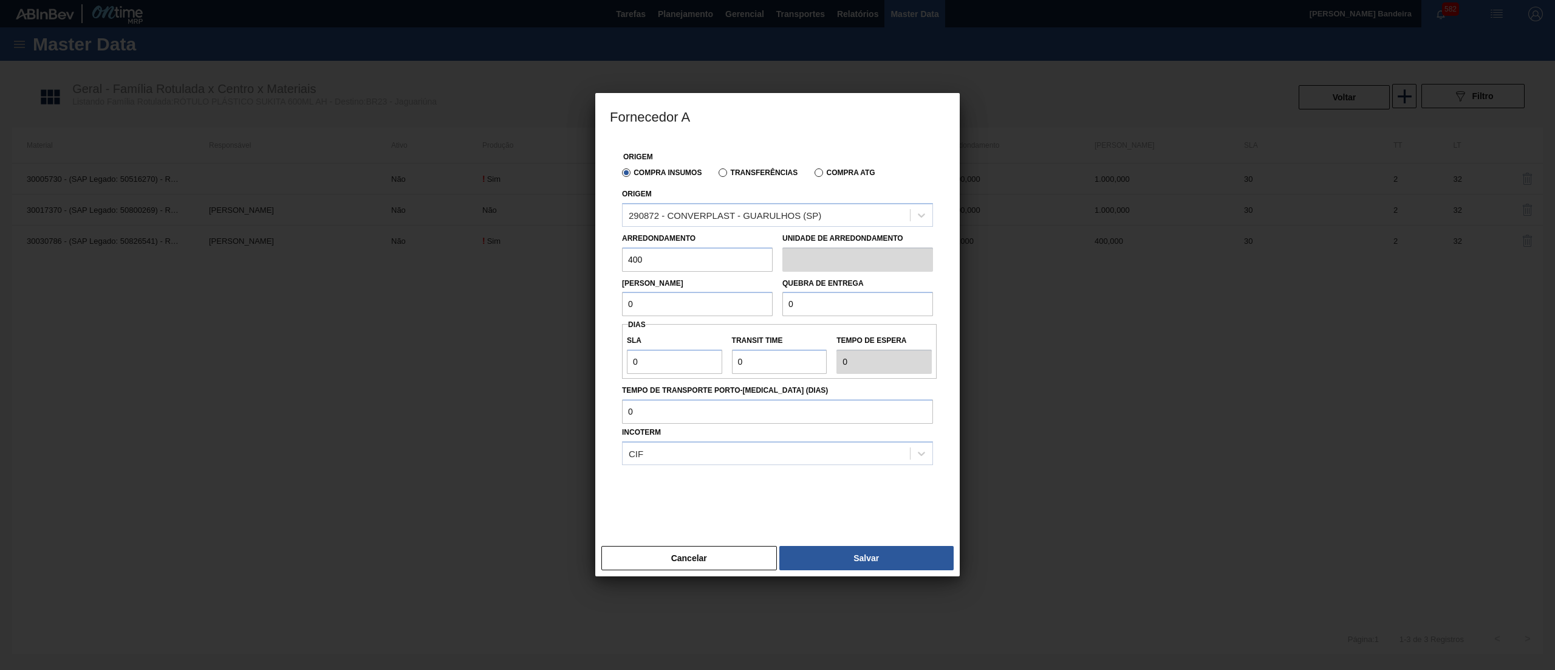
paste input "40"
drag, startPoint x: 834, startPoint y: 305, endPoint x: 679, endPoint y: 289, distance: 155.8
click at [679, 289] on div "Lote Mínimo 400 Quebra de entrega 0" at bounding box center [777, 294] width 321 height 45
paste input "40"
drag, startPoint x: 676, startPoint y: 366, endPoint x: 555, endPoint y: 357, distance: 121.3
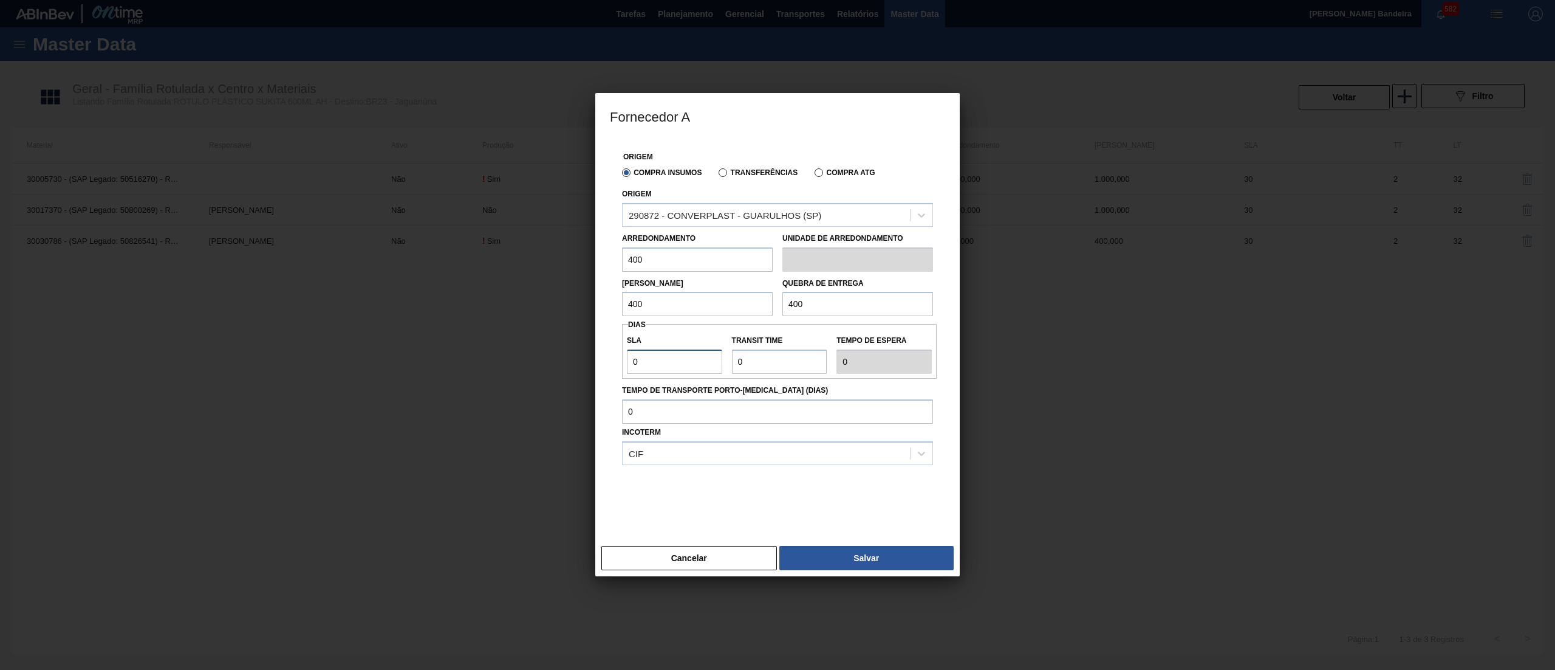
click at [555, 357] on div "Fornecedor A Origem Compra Insumos Transferências Compra ATG Origem 290872 - CO…" at bounding box center [777, 335] width 1555 height 670
drag, startPoint x: 772, startPoint y: 366, endPoint x: 651, endPoint y: 368, distance: 120.3
click at [651, 368] on div "SLA 30 Transit Time Tempo de espera 30" at bounding box center [779, 351] width 315 height 45
click at [844, 566] on button "Salvar" at bounding box center [867, 558] width 174 height 24
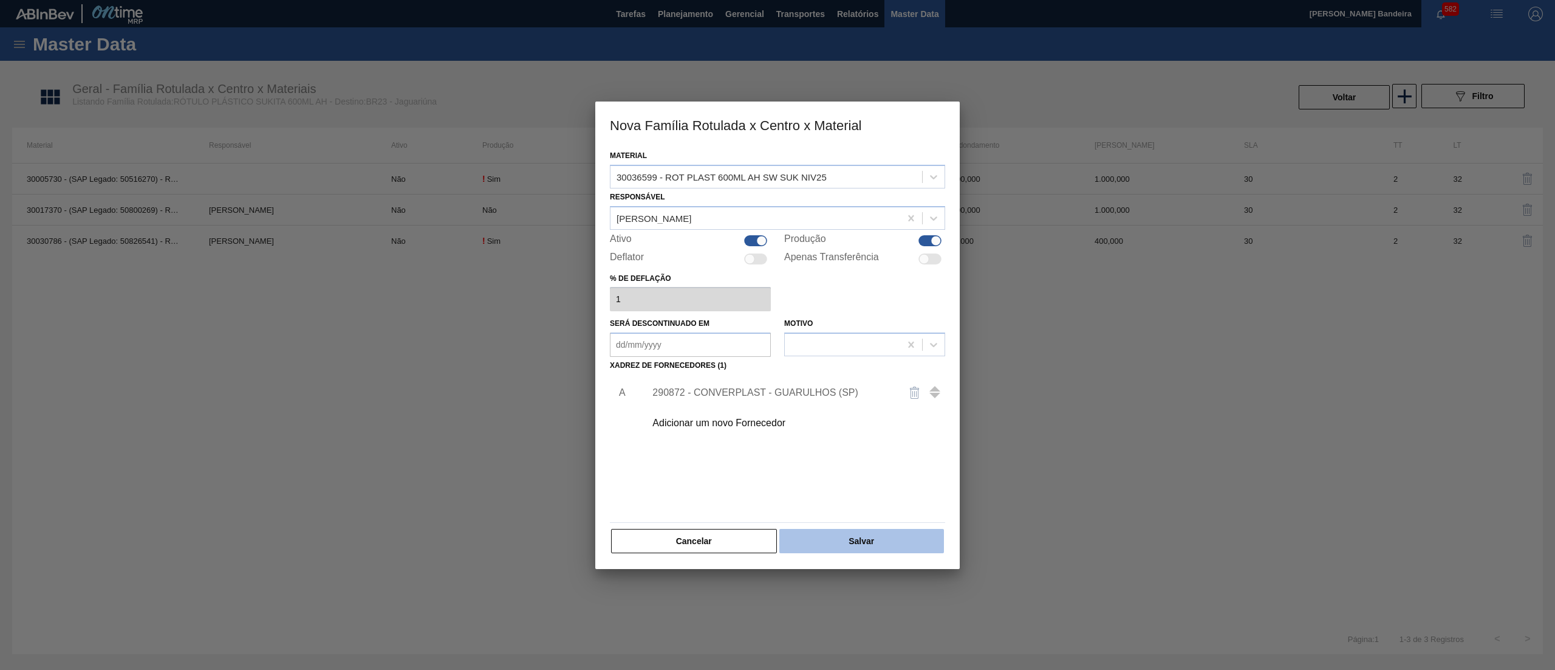
click at [888, 541] on button "Salvar" at bounding box center [862, 541] width 165 height 24
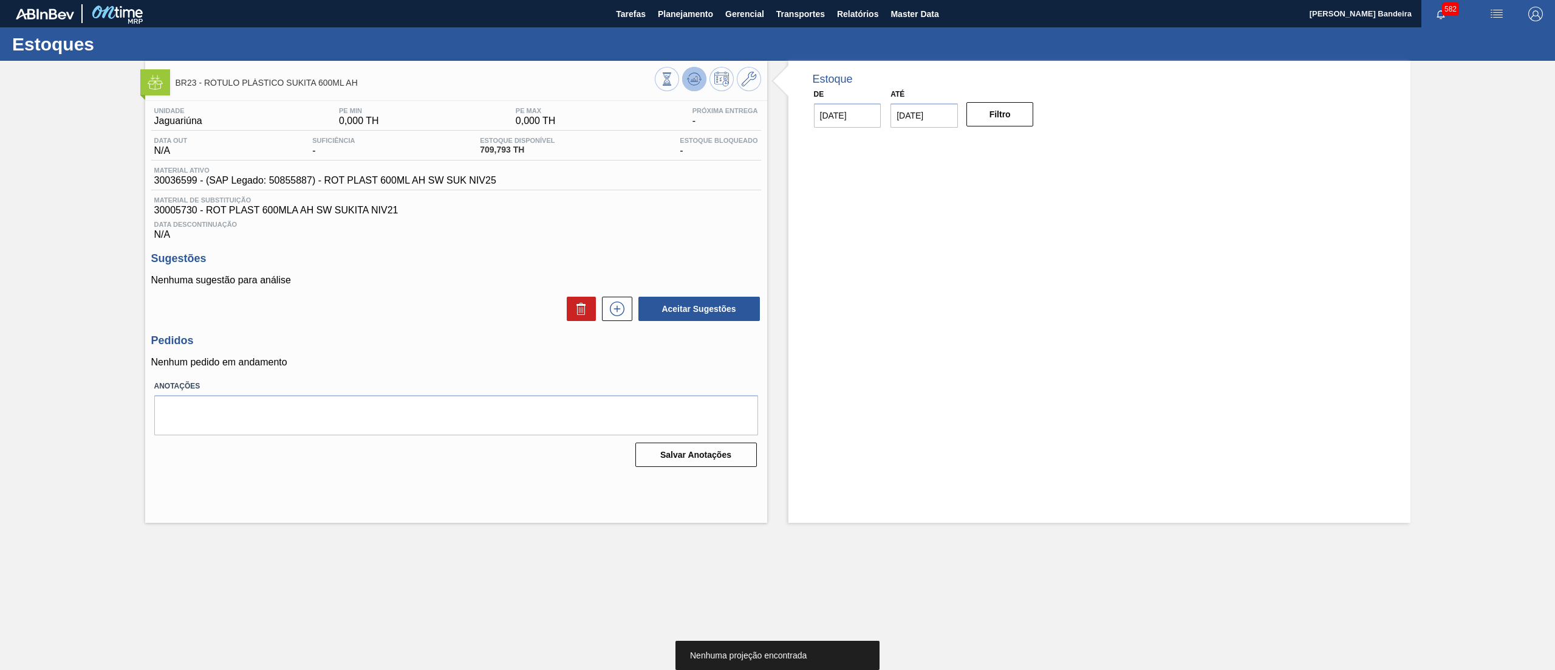
click at [696, 78] on icon at bounding box center [694, 78] width 8 height 5
click at [623, 309] on icon at bounding box center [617, 308] width 15 height 15
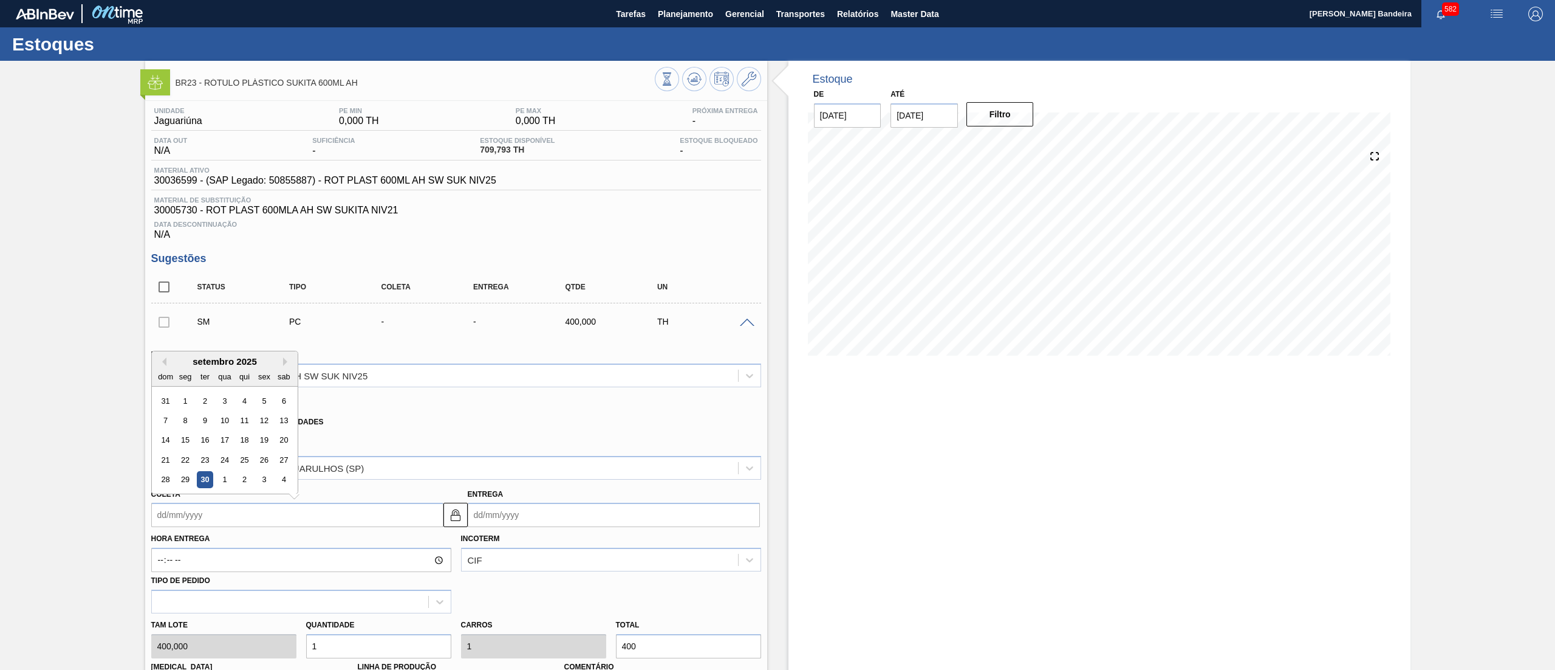
click at [292, 515] on input "Coleta" at bounding box center [297, 514] width 292 height 24
click at [287, 361] on button "Next Month" at bounding box center [287, 361] width 9 height 9
click at [186, 439] on div "13" at bounding box center [185, 440] width 16 height 16
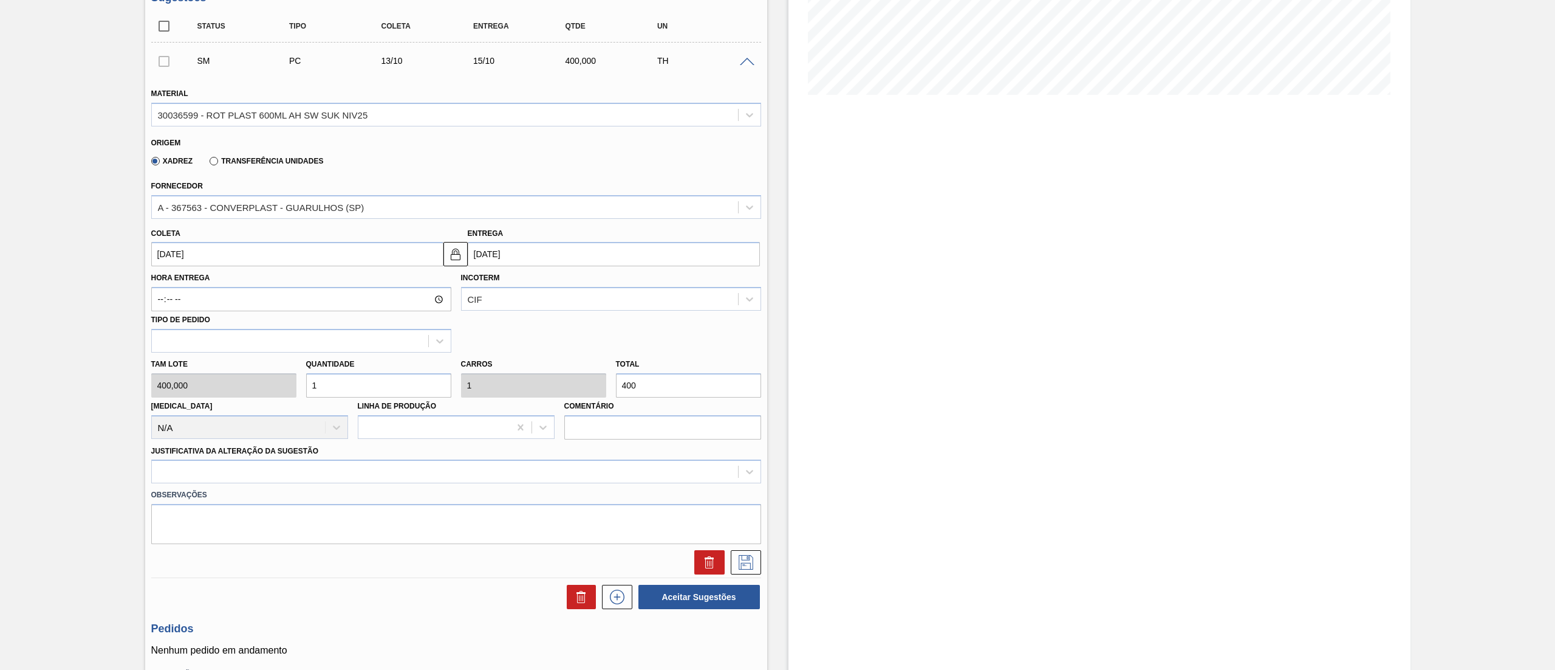
scroll to position [275, 0]
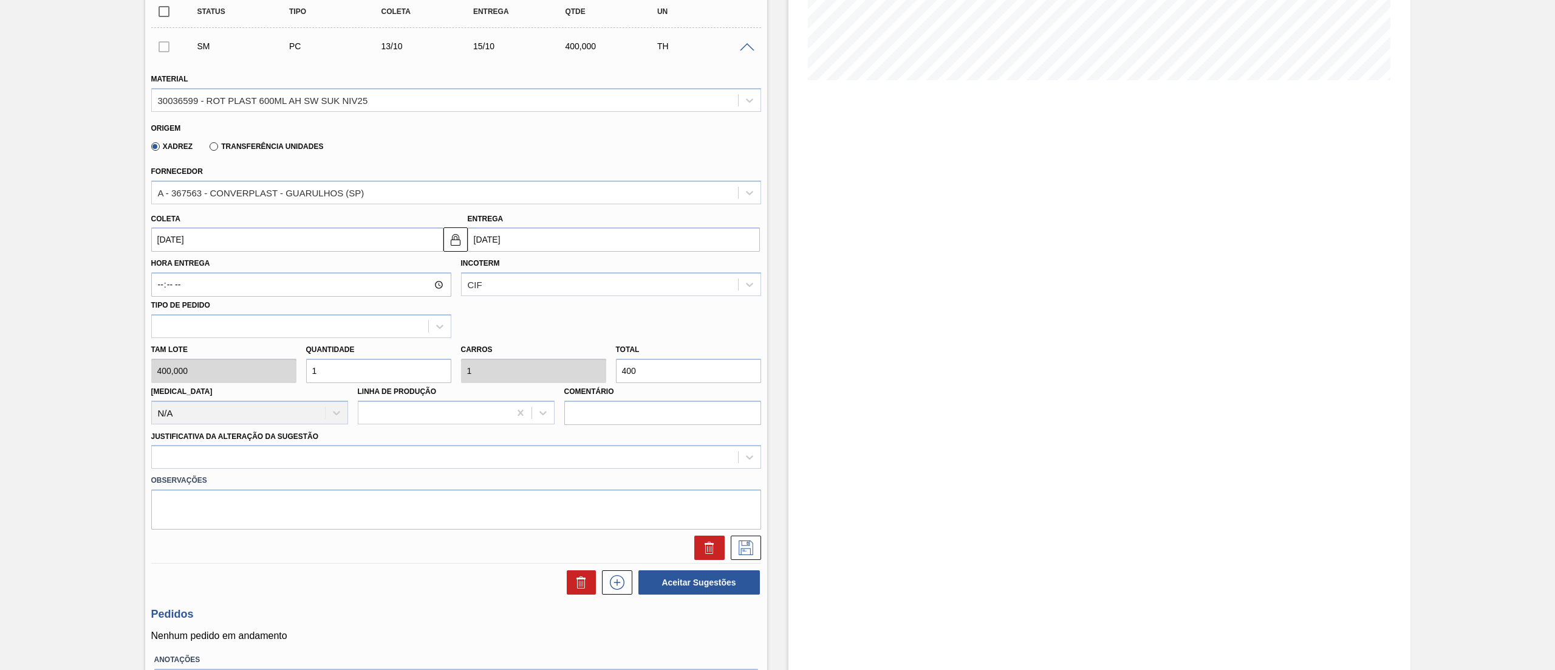
click at [174, 374] on div "Tam lote 400,000 Quantidade 1 Carros 1 Total 400 Doca N/A Linha de Produção Com…" at bounding box center [456, 381] width 620 height 87
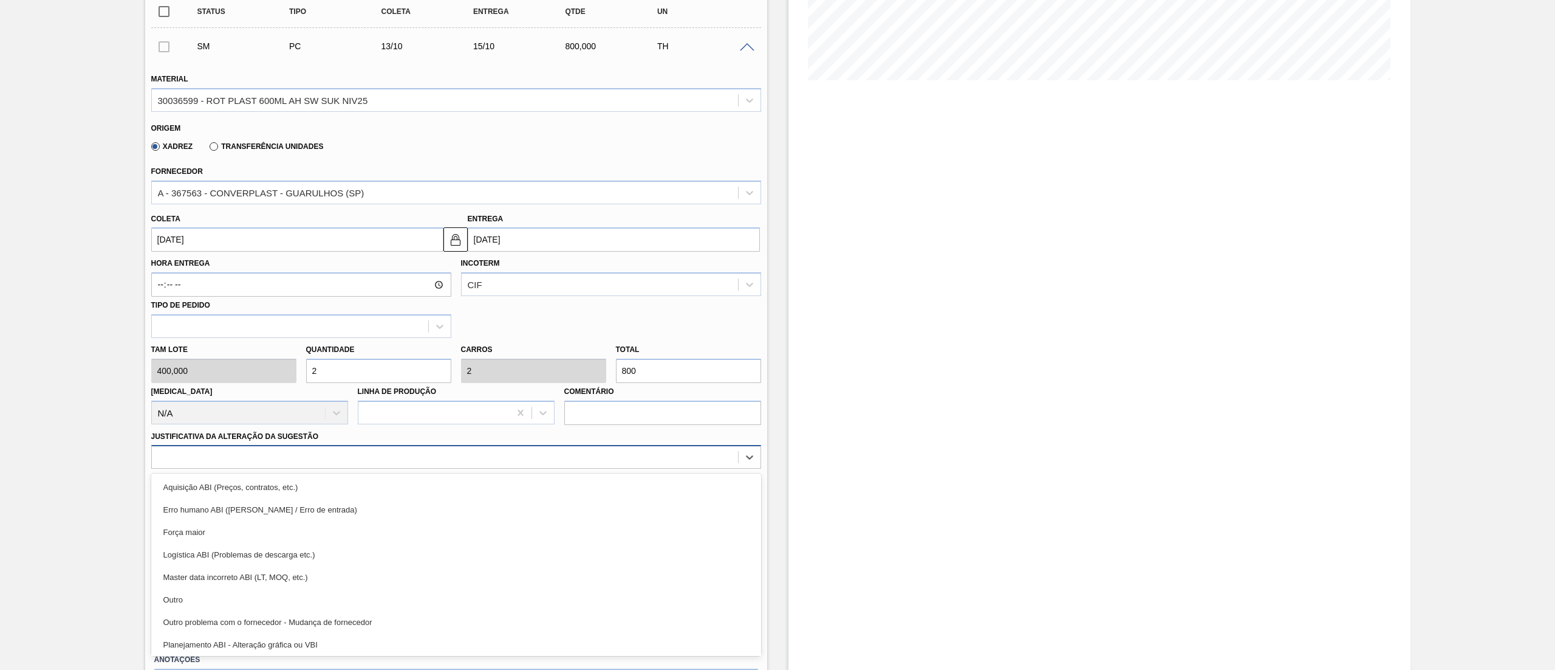
click at [209, 456] on div at bounding box center [445, 457] width 586 height 18
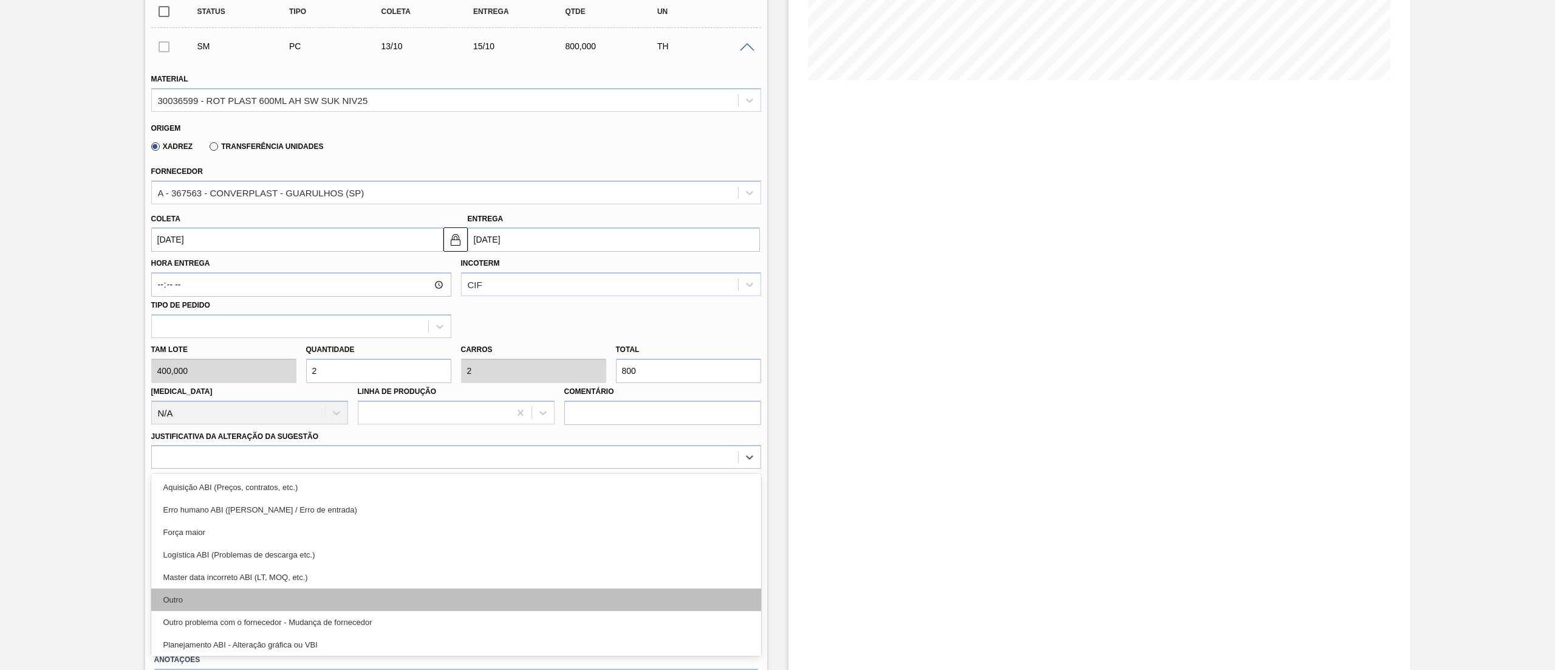
click at [265, 592] on div "Outro" at bounding box center [456, 599] width 610 height 22
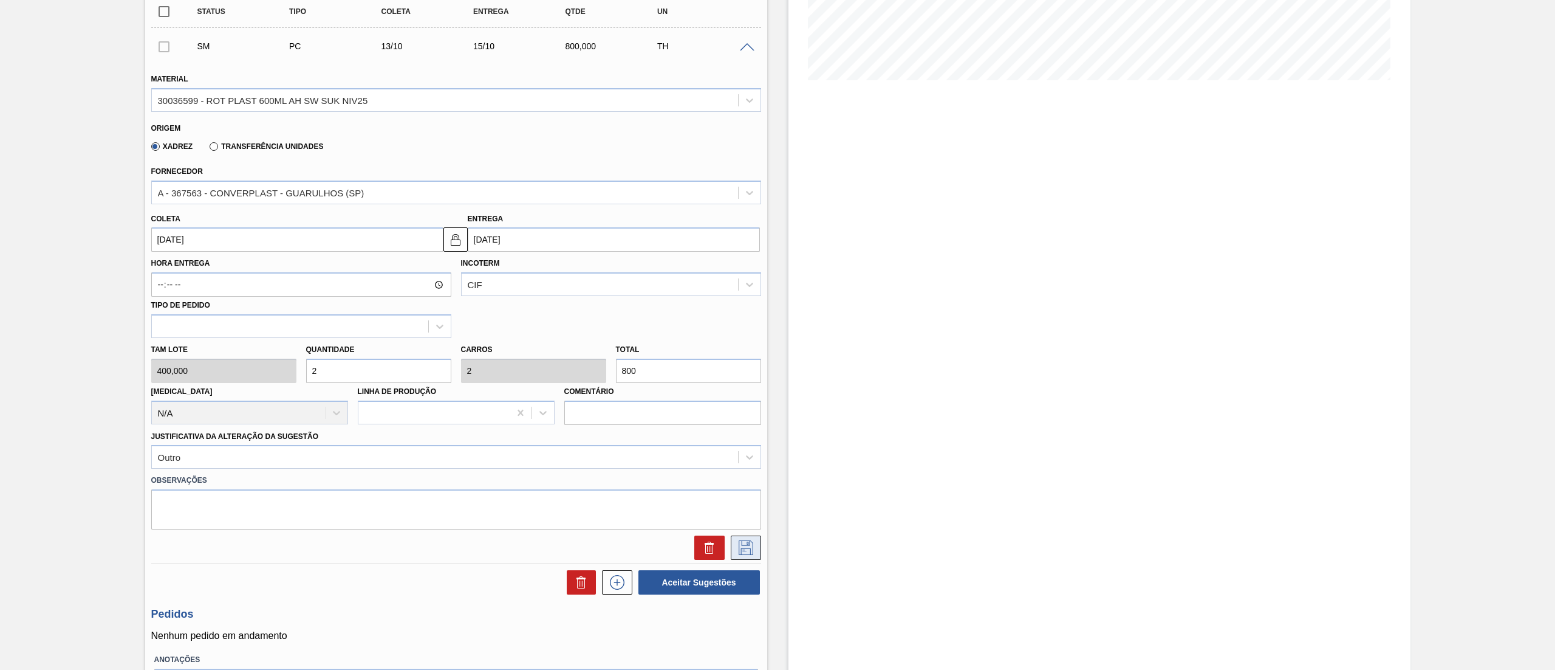
click at [750, 546] on icon at bounding box center [745, 547] width 19 height 15
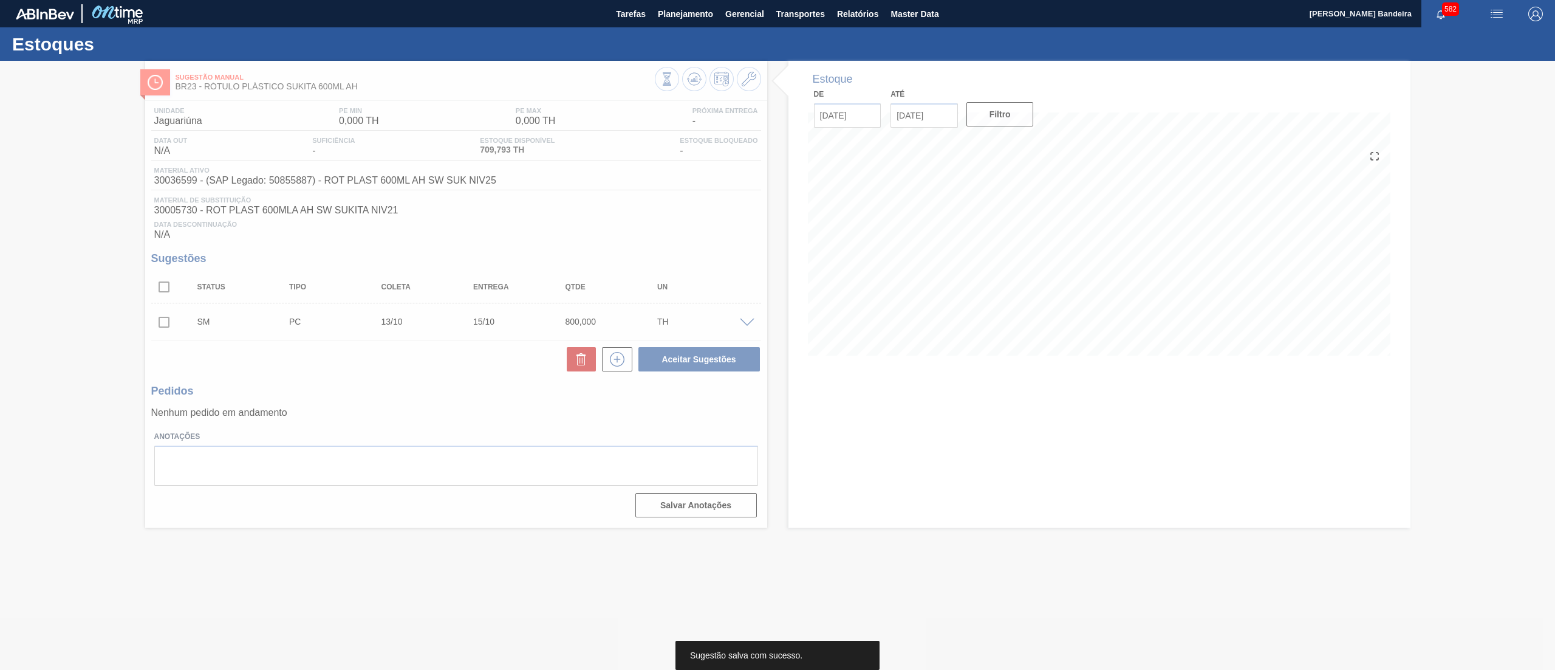
scroll to position [0, 0]
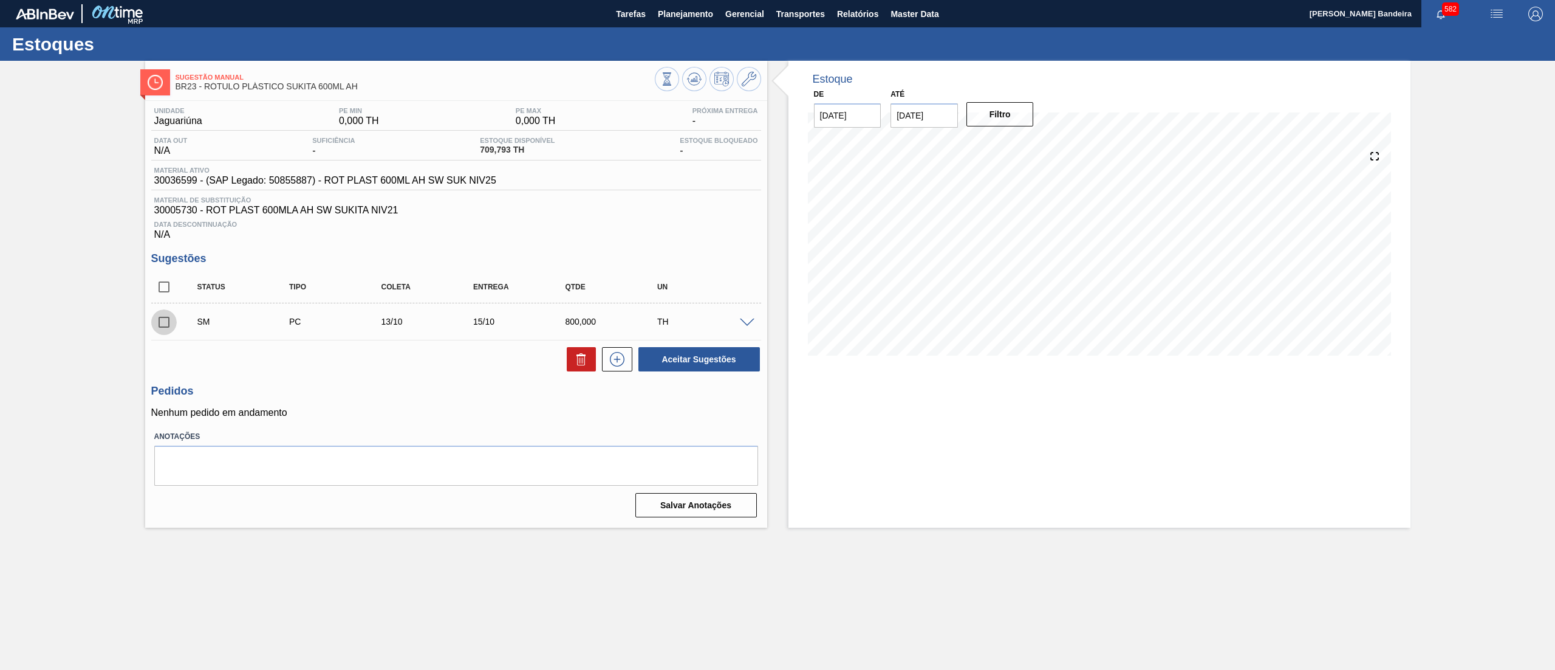
click at [153, 323] on input "checkbox" at bounding box center [164, 322] width 26 height 26
click at [645, 354] on button "Aceitar Sugestões" at bounding box center [700, 359] width 122 height 24
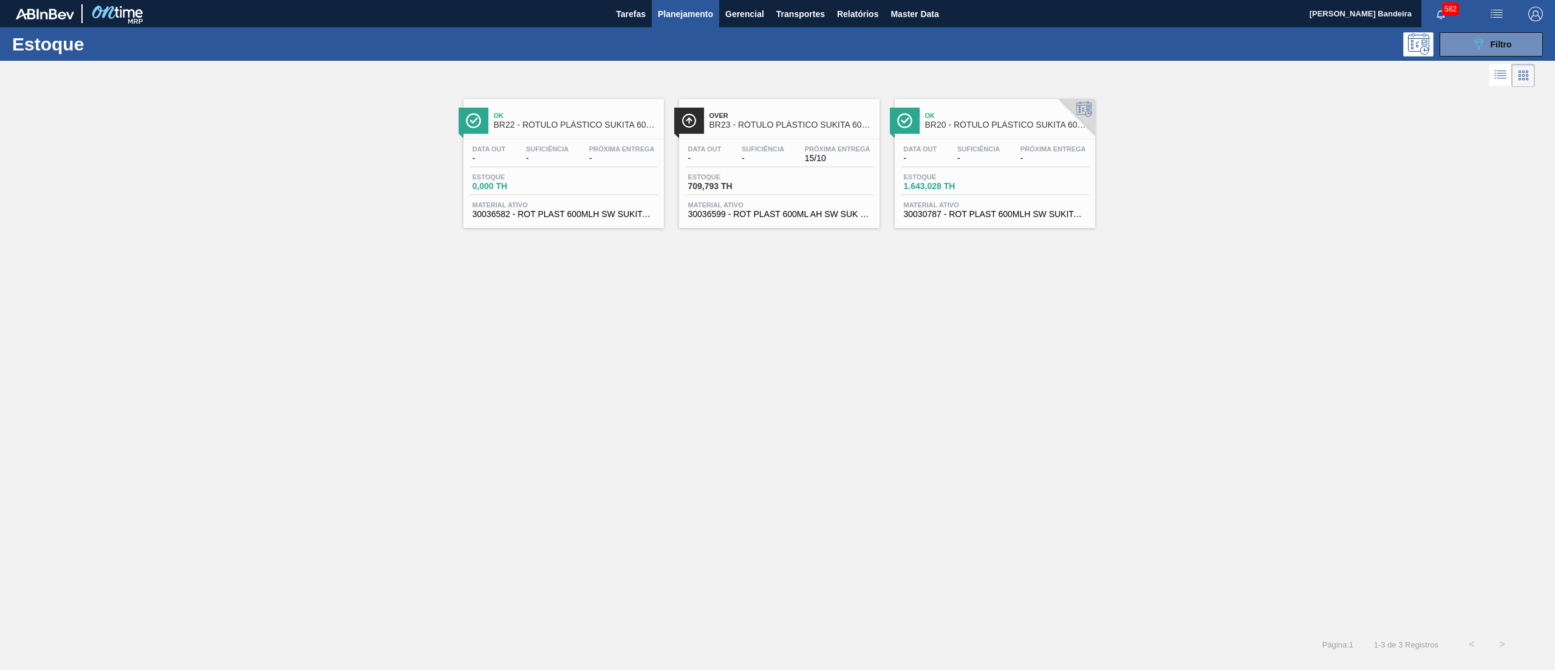
click at [970, 205] on span "Material ativo" at bounding box center [995, 204] width 182 height 7
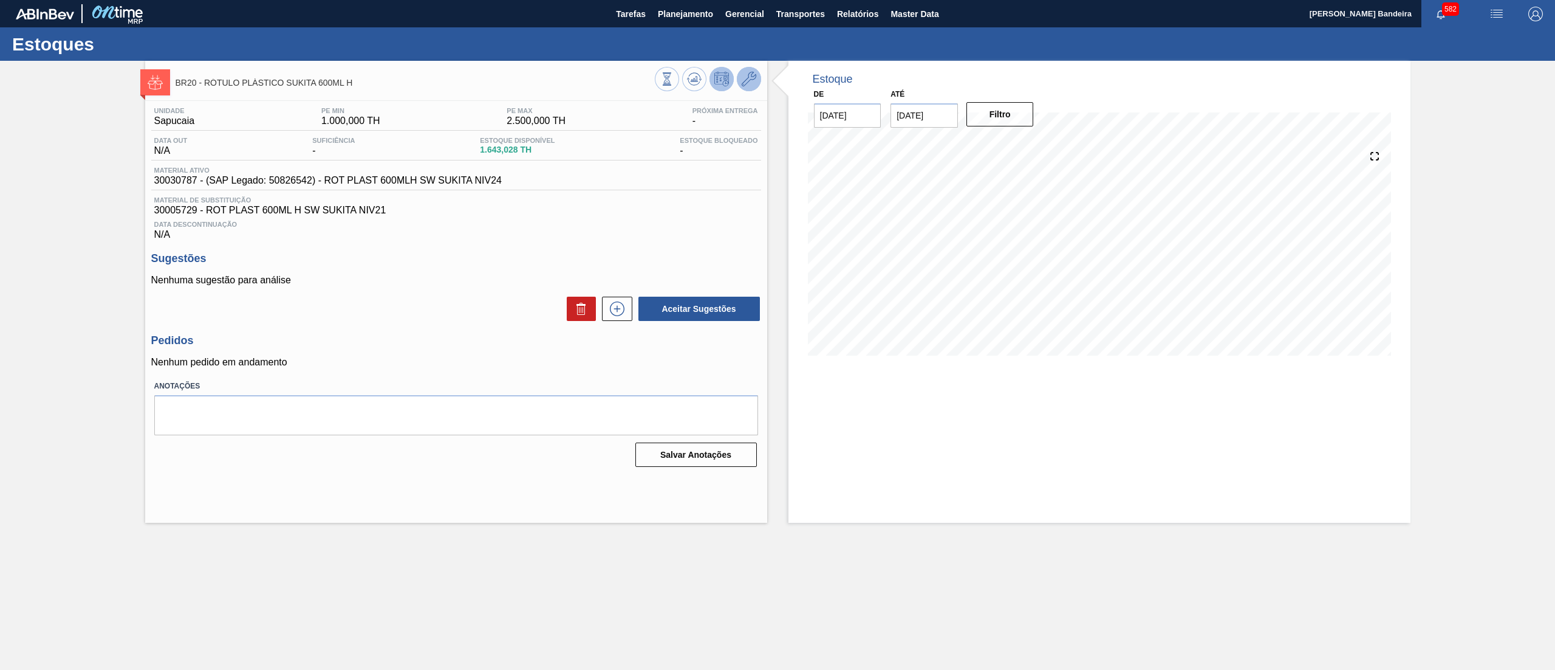
click at [744, 84] on icon at bounding box center [749, 79] width 15 height 15
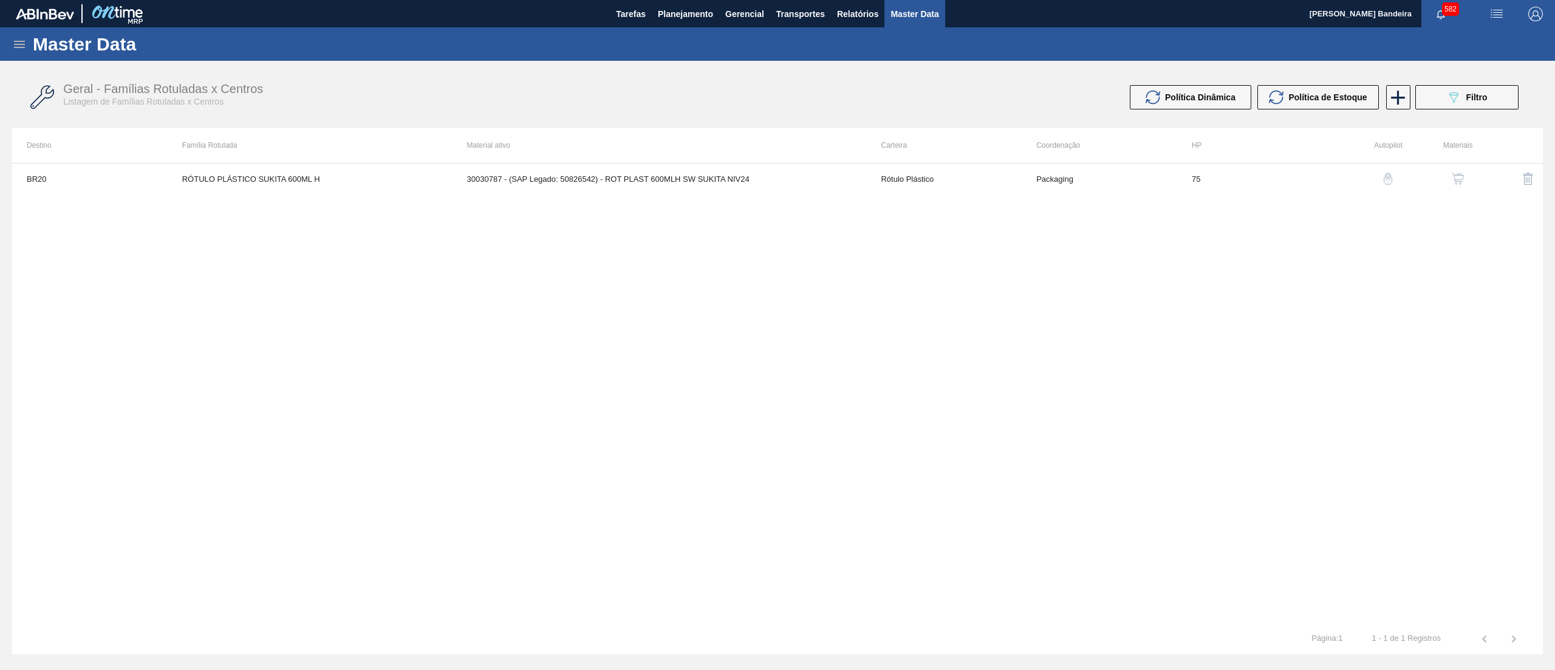
click at [1453, 187] on button "button" at bounding box center [1458, 178] width 29 height 29
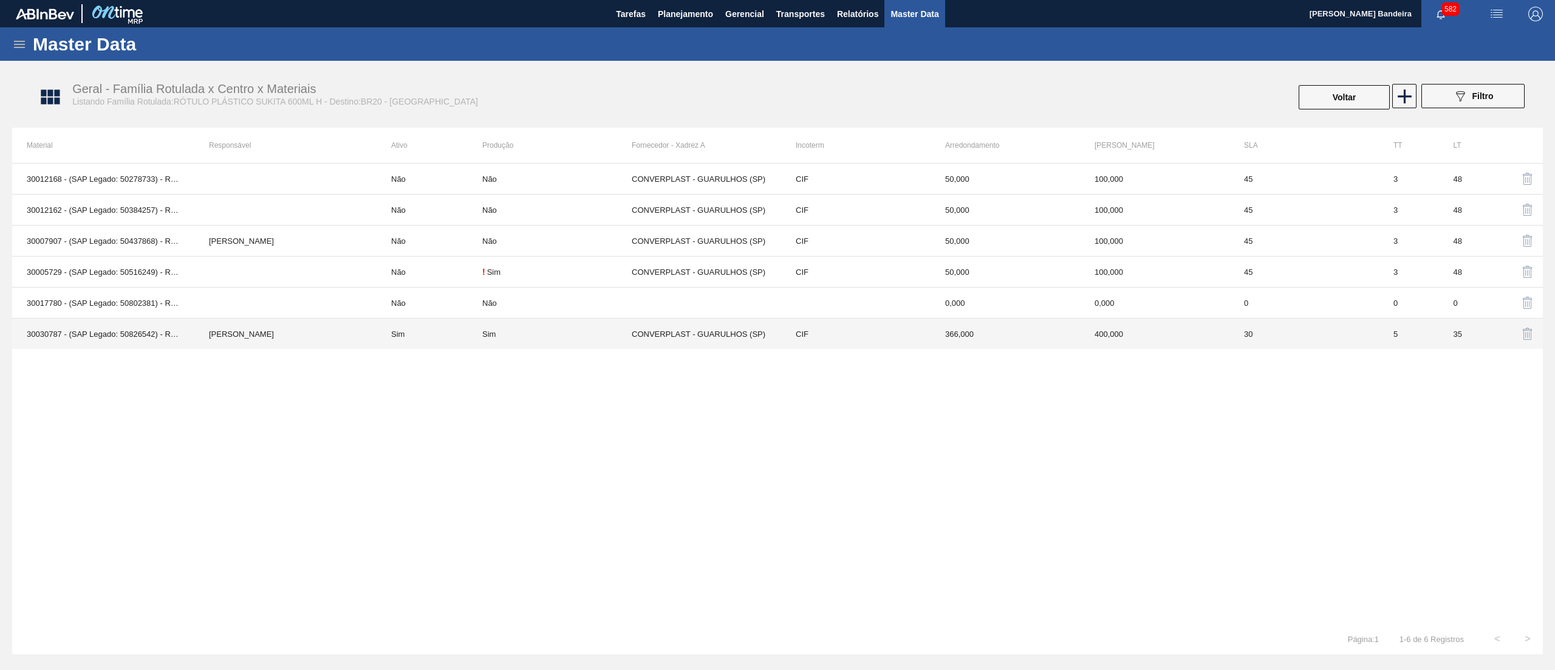
click at [538, 337] on div "Sim" at bounding box center [556, 333] width 149 height 9
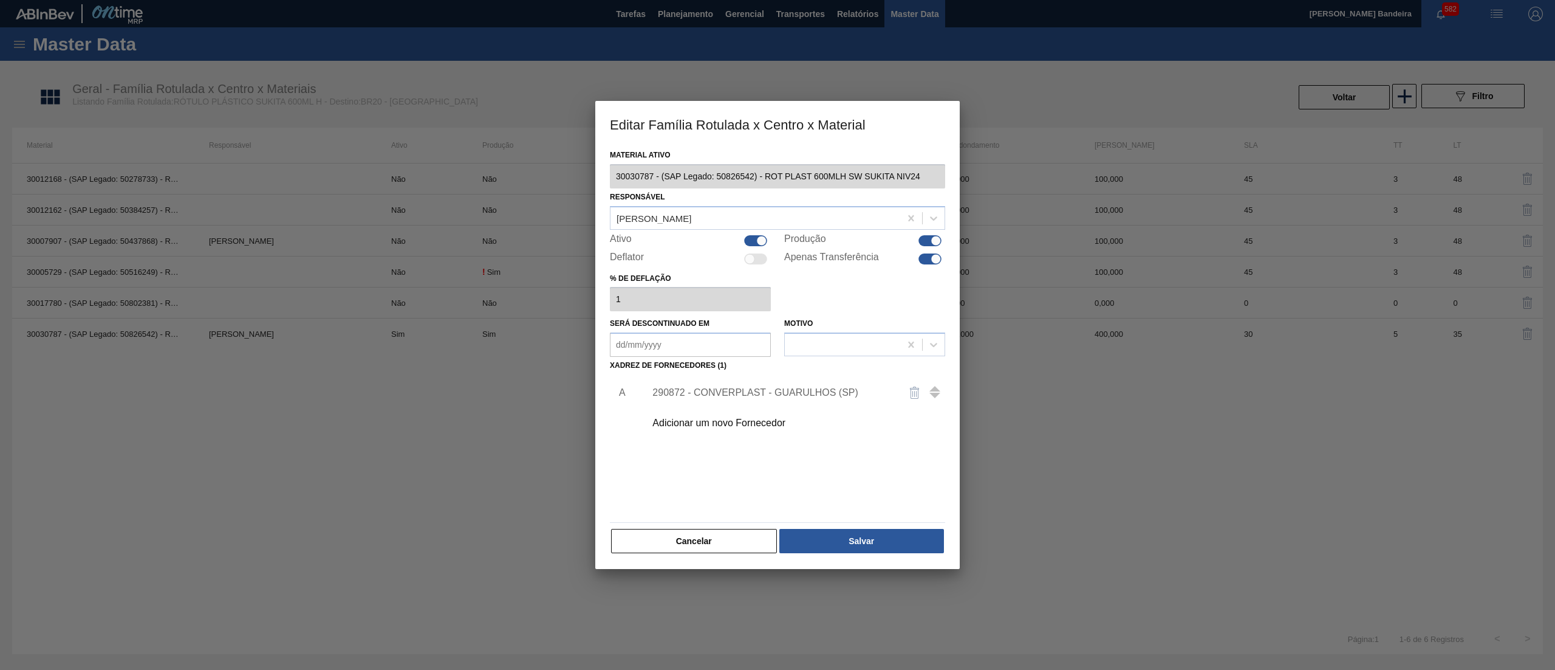
click at [757, 237] on div at bounding box center [761, 240] width 10 height 10
click at [931, 259] on div at bounding box center [936, 258] width 10 height 10
click at [832, 535] on button "Salvar" at bounding box center [862, 541] width 165 height 24
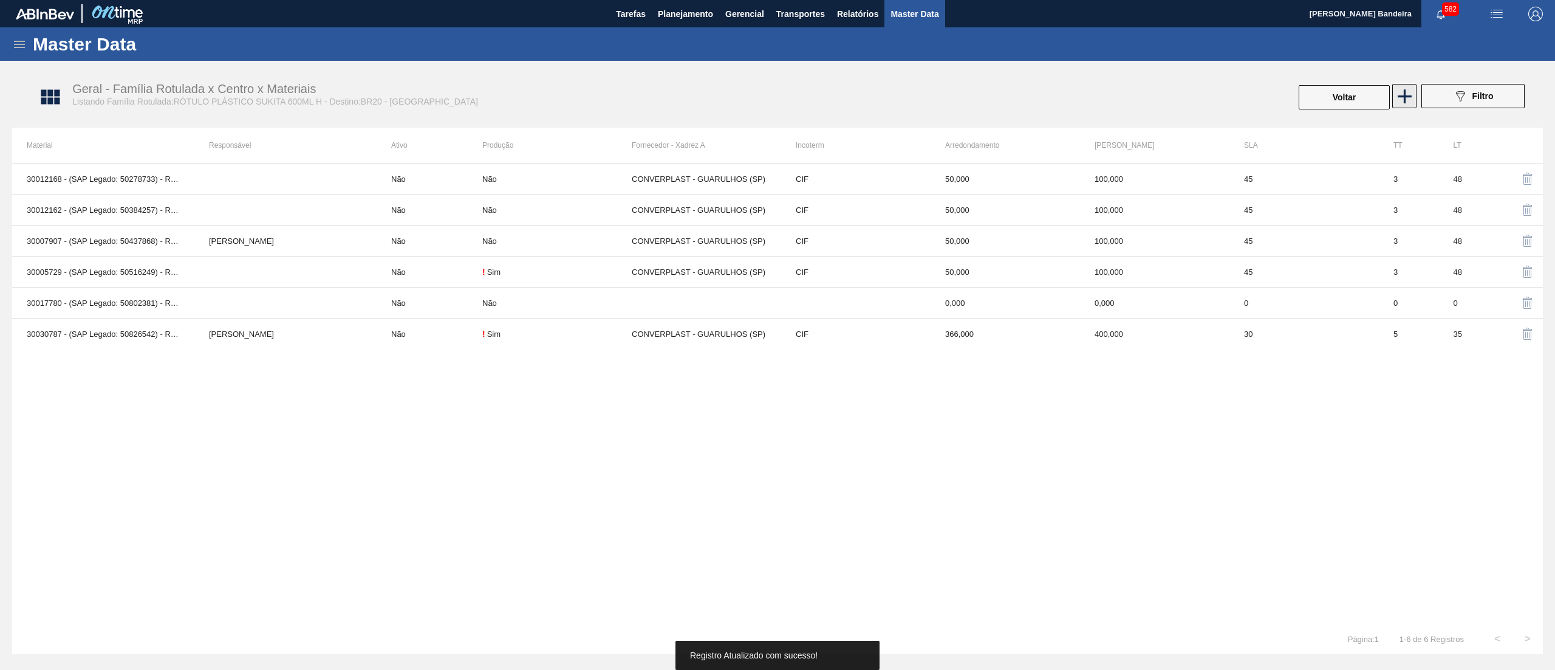
click at [1398, 102] on icon at bounding box center [1405, 96] width 24 height 24
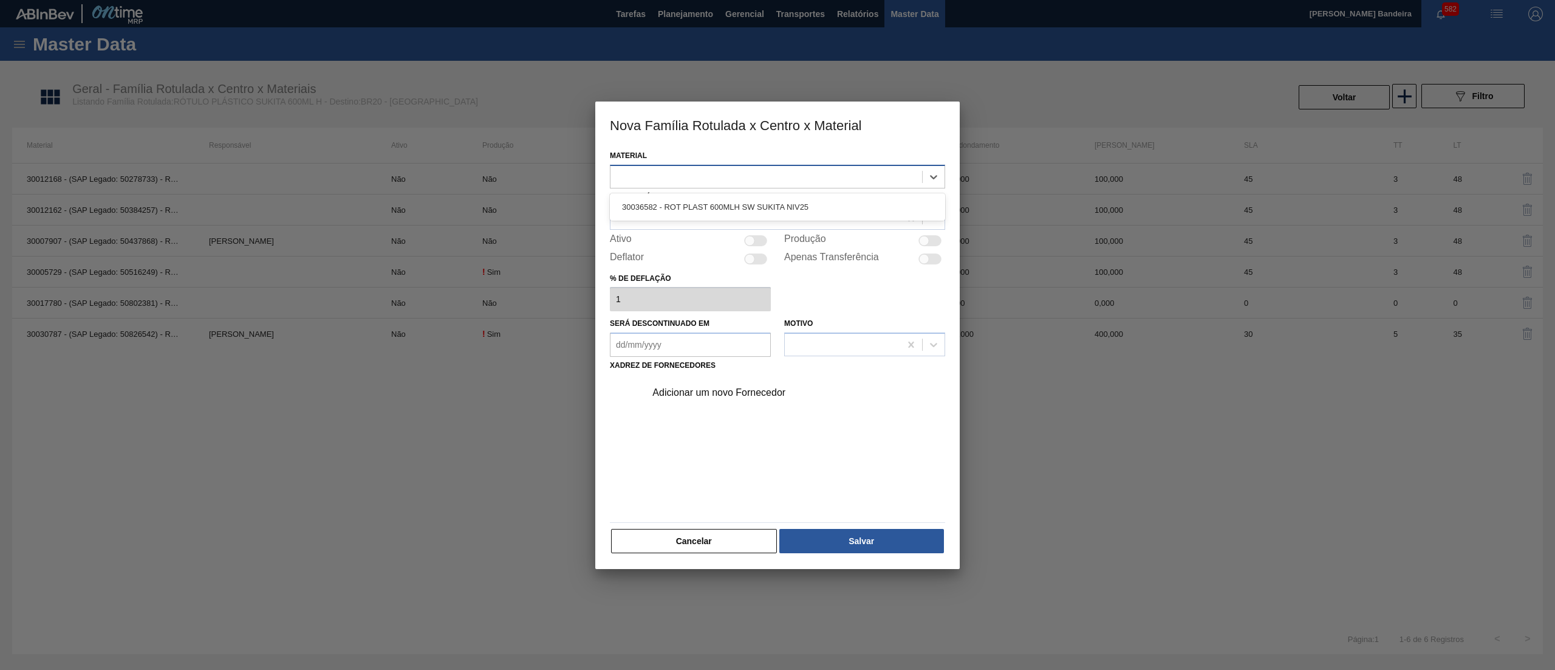
click at [761, 170] on div at bounding box center [767, 177] width 312 height 18
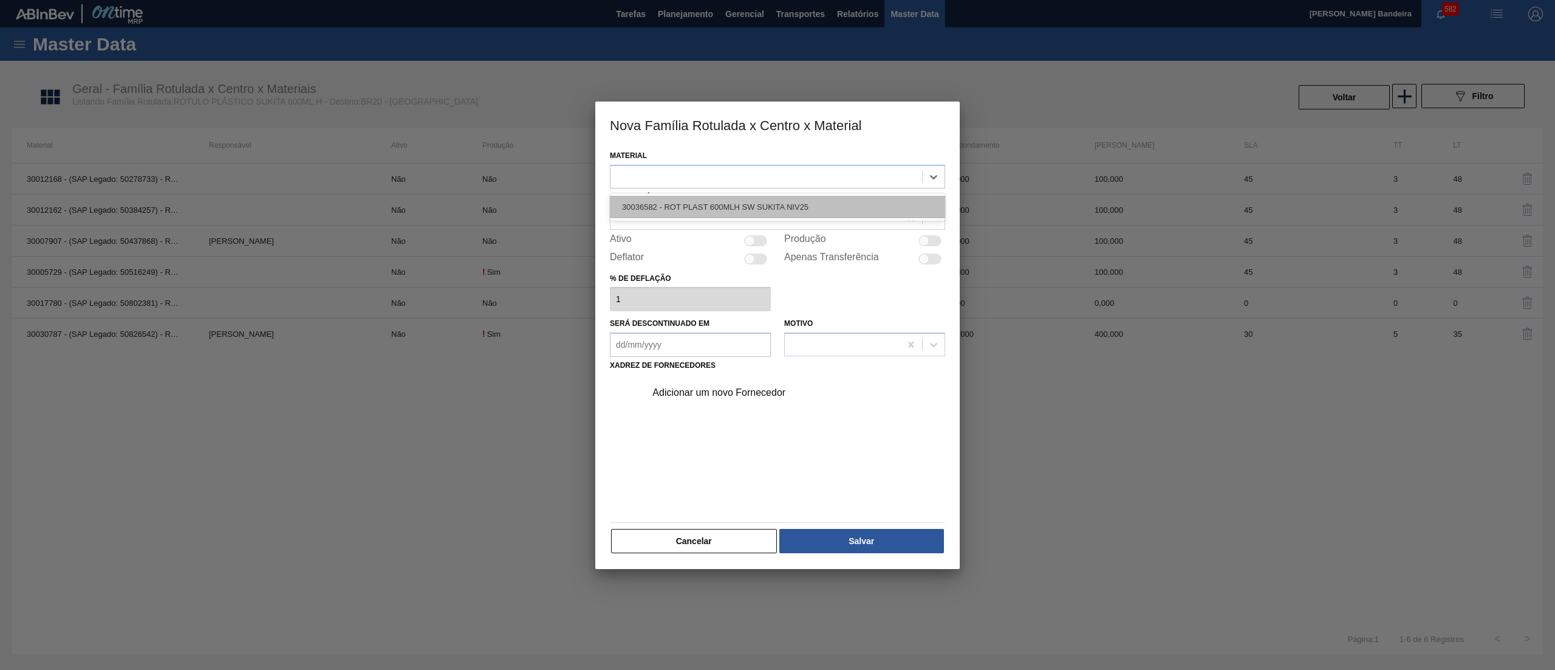
click at [756, 208] on div "30036582 - ROT PLAST 600MLH SW SUKITA NIV25" at bounding box center [777, 207] width 335 height 22
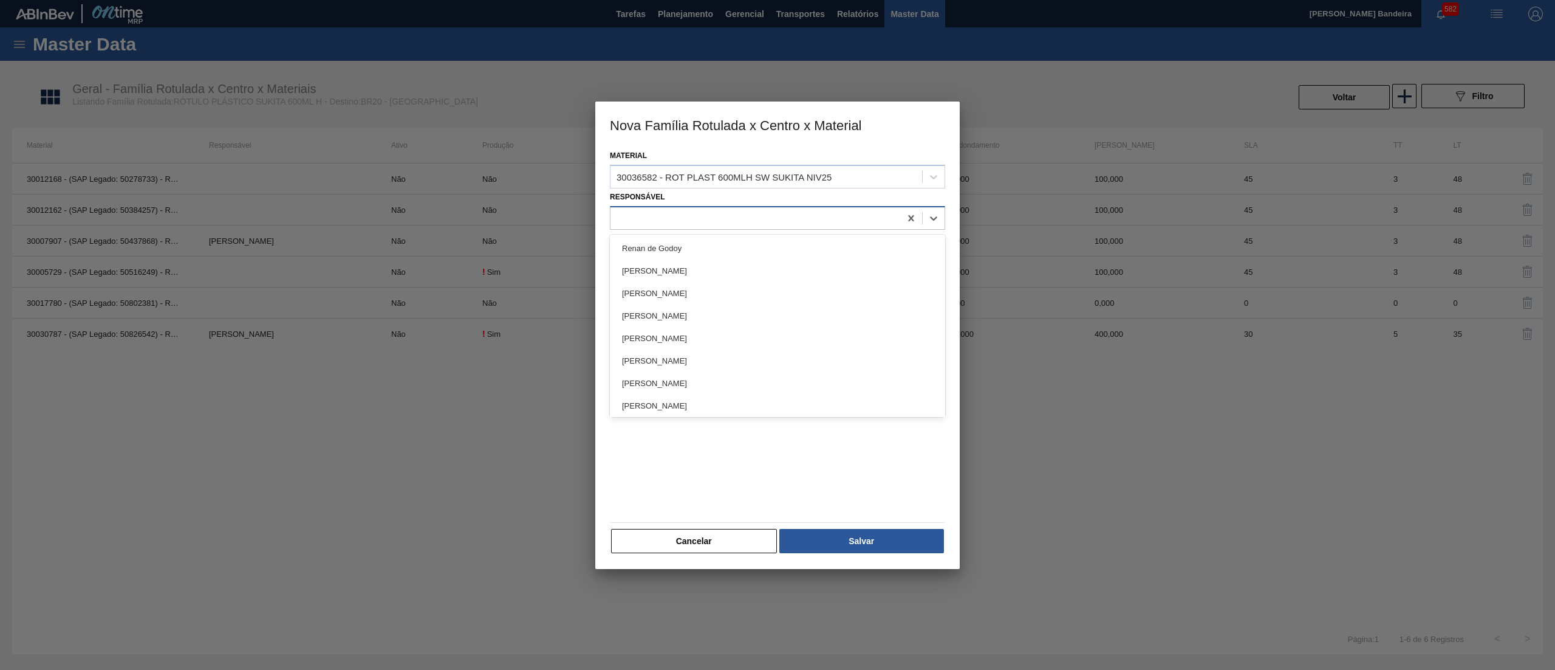
click at [753, 215] on div at bounding box center [756, 218] width 290 height 18
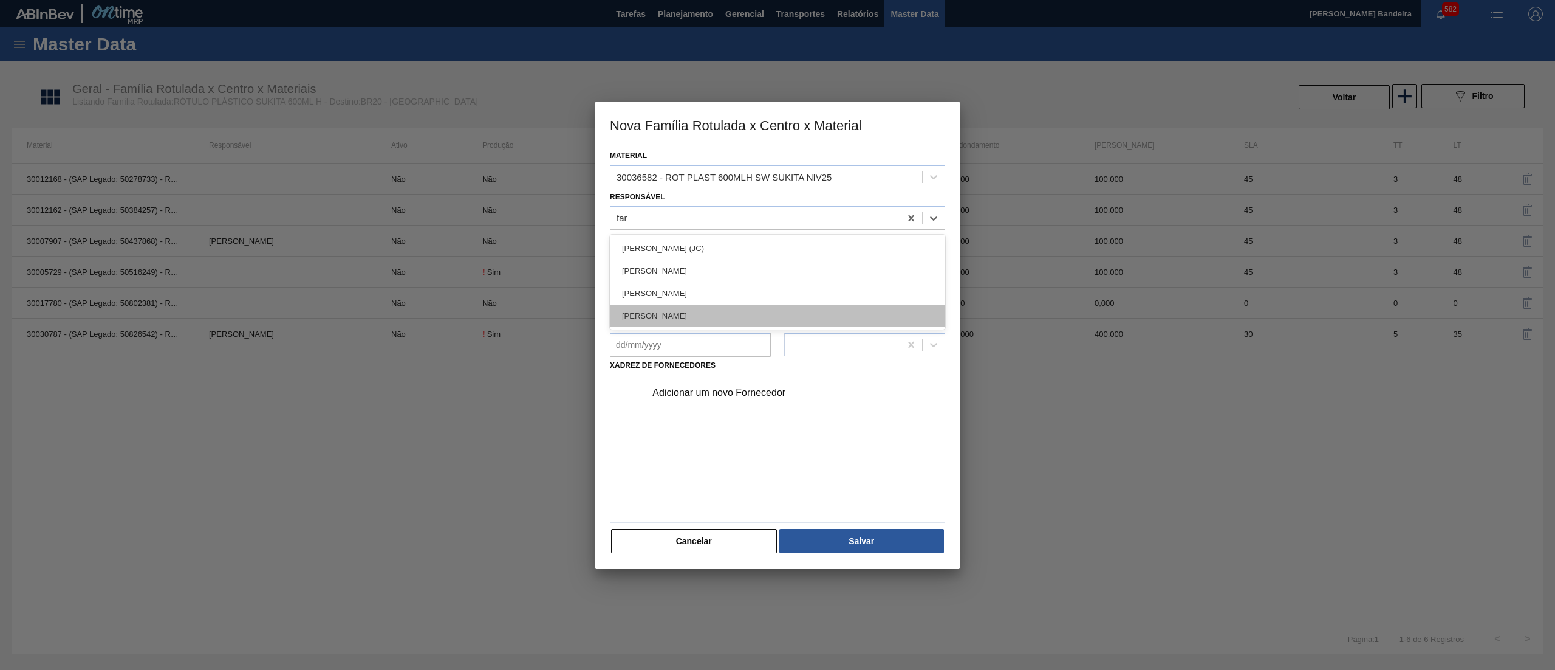
click at [730, 323] on div "[PERSON_NAME]" at bounding box center [777, 315] width 335 height 22
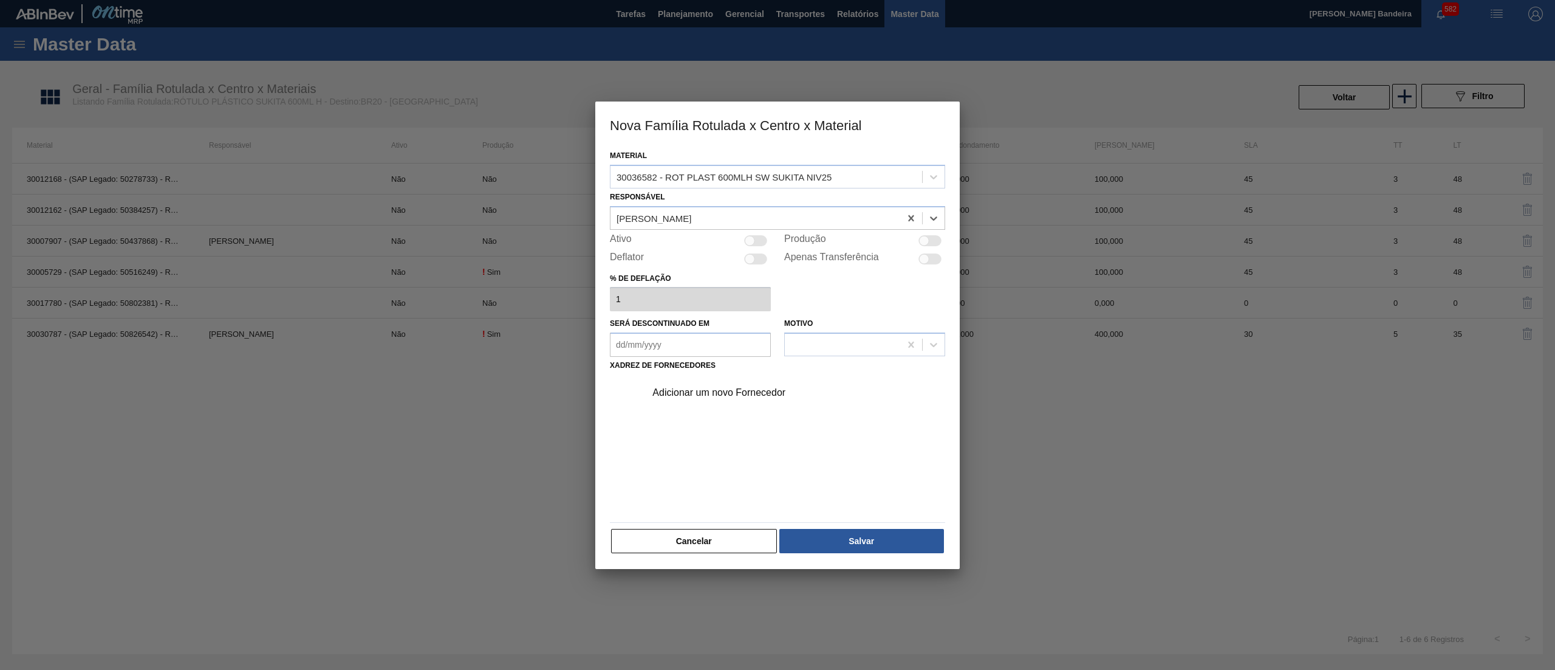
click at [759, 242] on div at bounding box center [755, 240] width 23 height 11
click at [722, 390] on div "Adicionar um novo Fornecedor" at bounding box center [772, 392] width 238 height 11
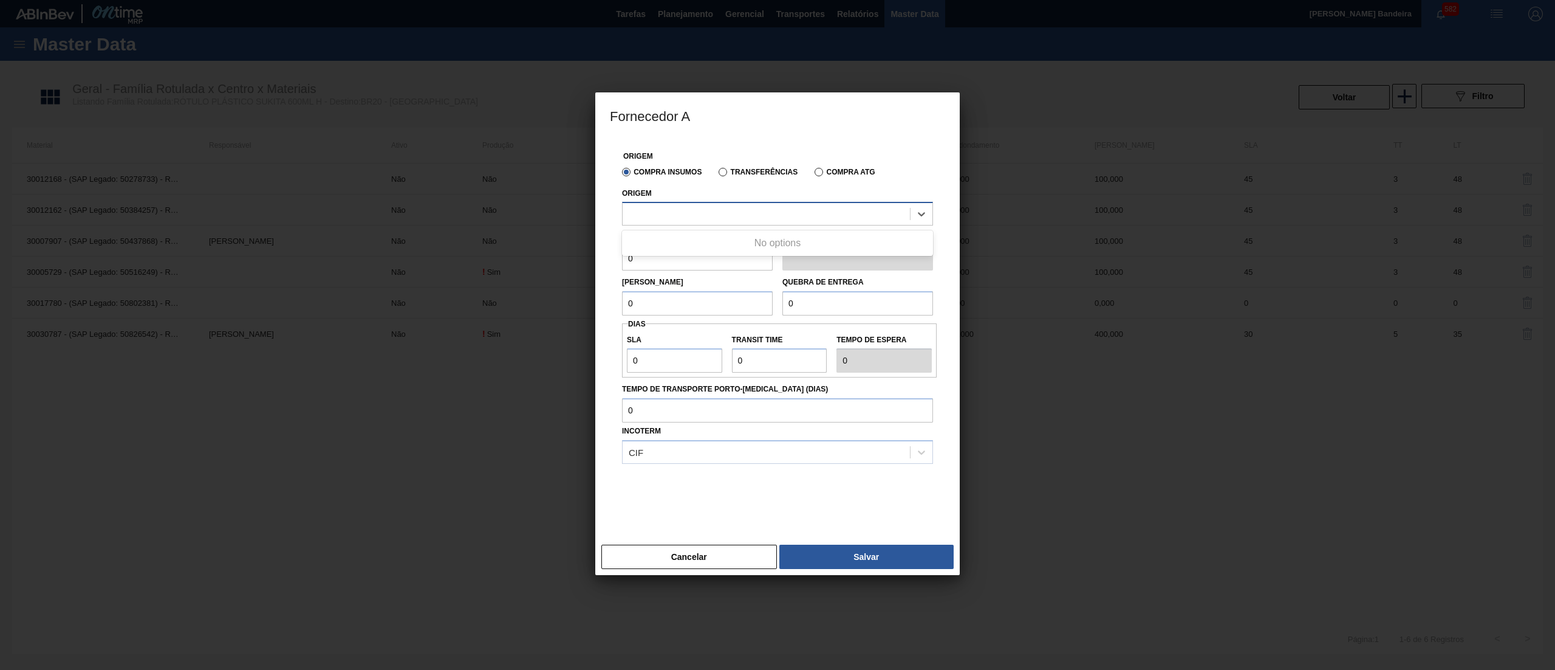
click at [727, 214] on div at bounding box center [766, 214] width 287 height 18
click at [727, 244] on div "290872 - CONVERPLAST - GUARULHOS (SP)" at bounding box center [777, 244] width 311 height 22
drag, startPoint x: 696, startPoint y: 254, endPoint x: 526, endPoint y: 218, distance: 173.9
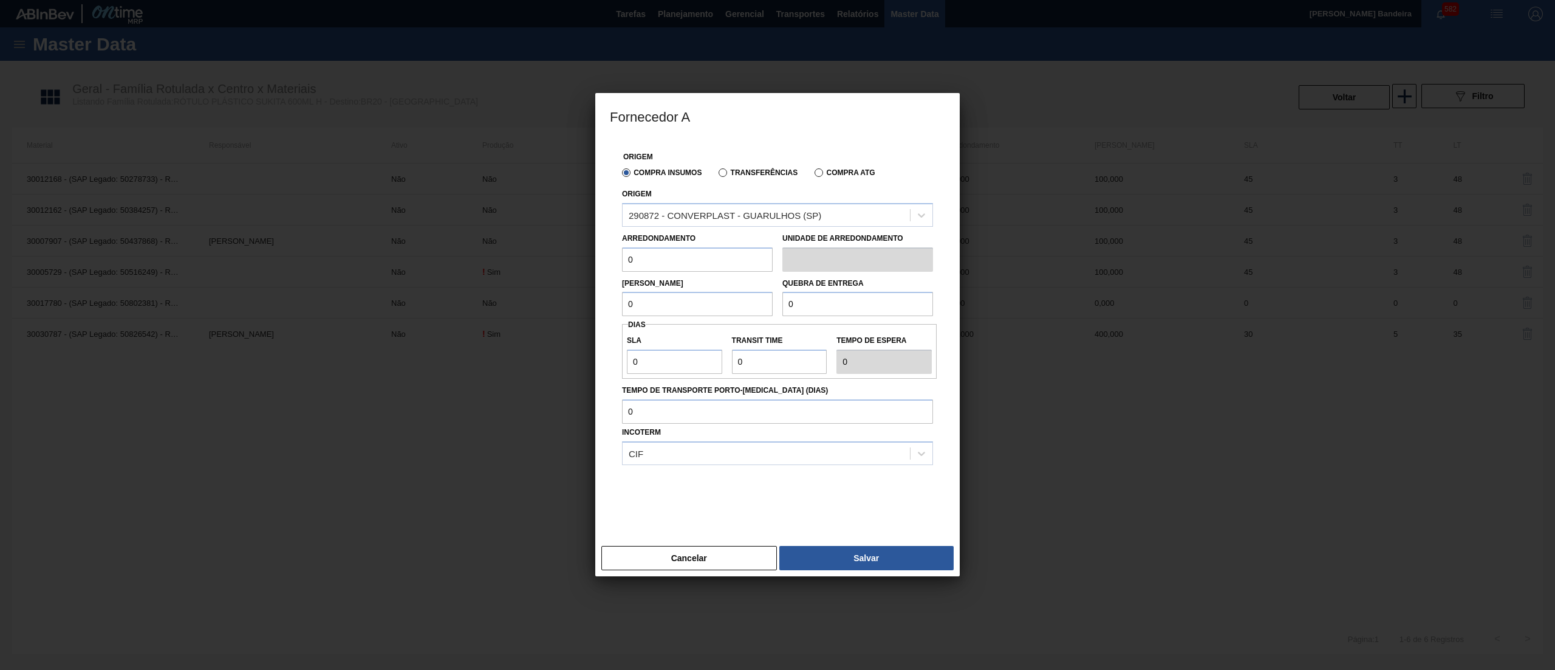
click at [526, 218] on div "Fornecedor A Origem Compra Insumos Transferências Compra ATG Origem 290872 - CO…" at bounding box center [777, 335] width 1555 height 670
paste input "40"
drag, startPoint x: 645, startPoint y: 306, endPoint x: 529, endPoint y: 286, distance: 117.9
click at [529, 286] on div "Fornecedor A Origem Compra Insumos Transferências Compra ATG Origem 290872 - CO…" at bounding box center [777, 335] width 1555 height 670
paste input "40"
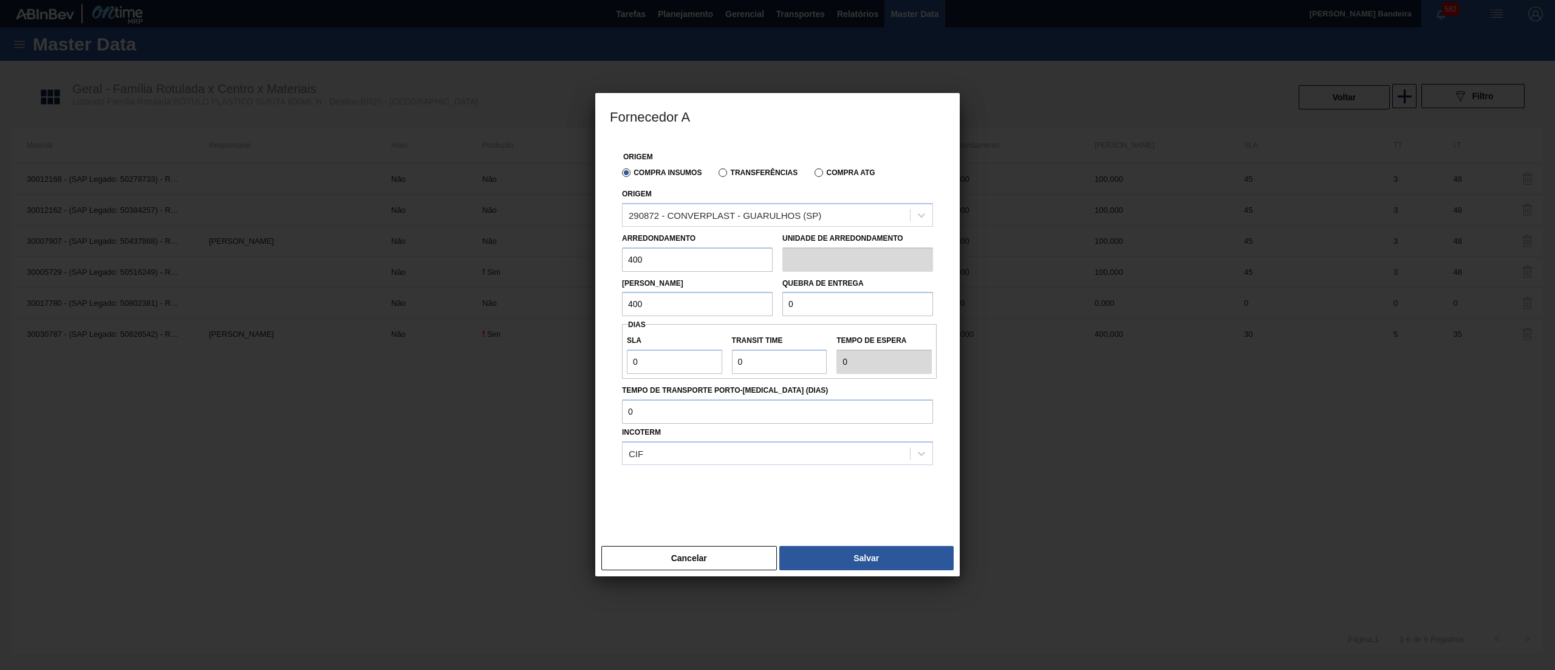
drag, startPoint x: 820, startPoint y: 315, endPoint x: 646, endPoint y: 281, distance: 176.6
click at [646, 281] on div "Lote Mínimo 400 Quebra de entrega 0" at bounding box center [777, 294] width 321 height 45
paste input "40"
drag, startPoint x: 659, startPoint y: 352, endPoint x: 595, endPoint y: 335, distance: 66.2
click at [595, 335] on div "Origem Compra Insumos Transferências Compra ATG Origem 290872 - CONVERPLAST - G…" at bounding box center [777, 340] width 365 height 402
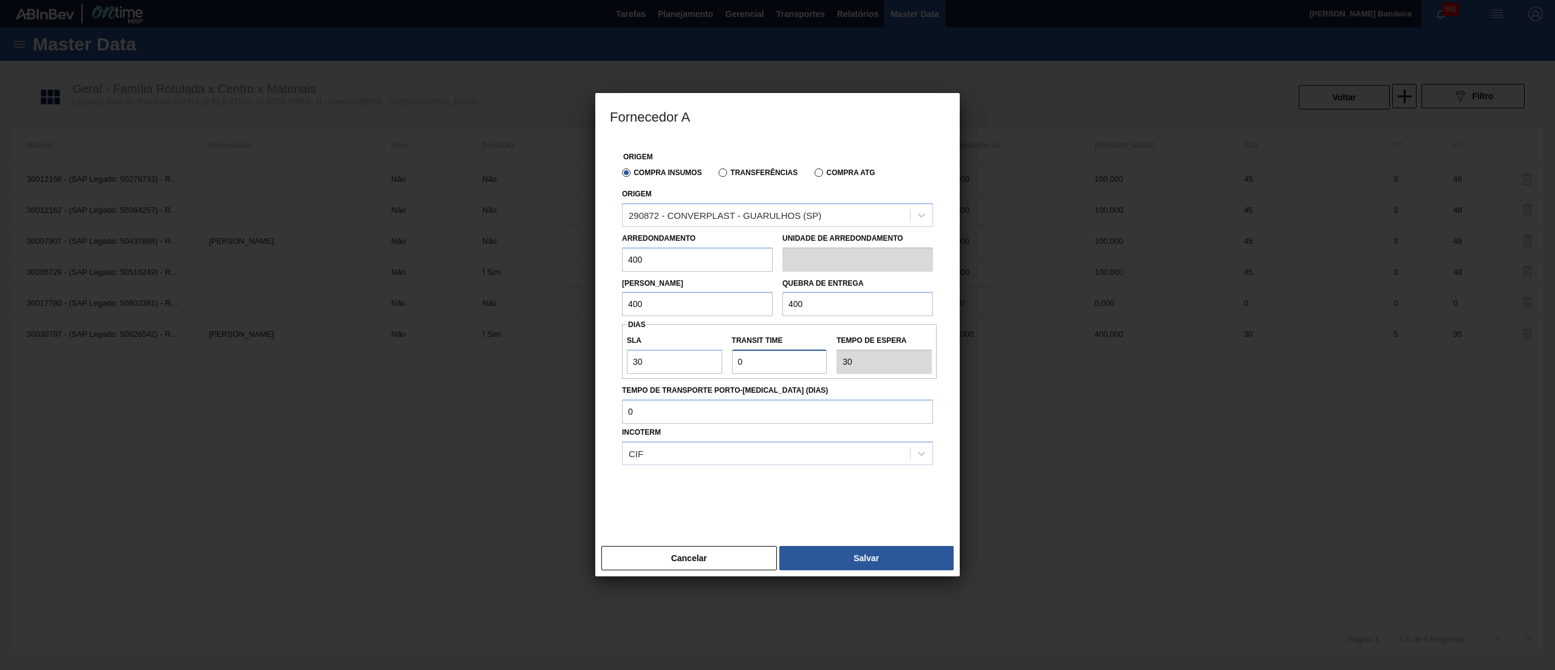
drag, startPoint x: 793, startPoint y: 358, endPoint x: 620, endPoint y: 347, distance: 174.2
click at [620, 347] on div "Origem Compra Insumos Transferências Compra ATG Origem 290872 - CONVERPLAST - G…" at bounding box center [777, 332] width 335 height 387
click at [882, 546] on button "Salvar" at bounding box center [867, 558] width 174 height 24
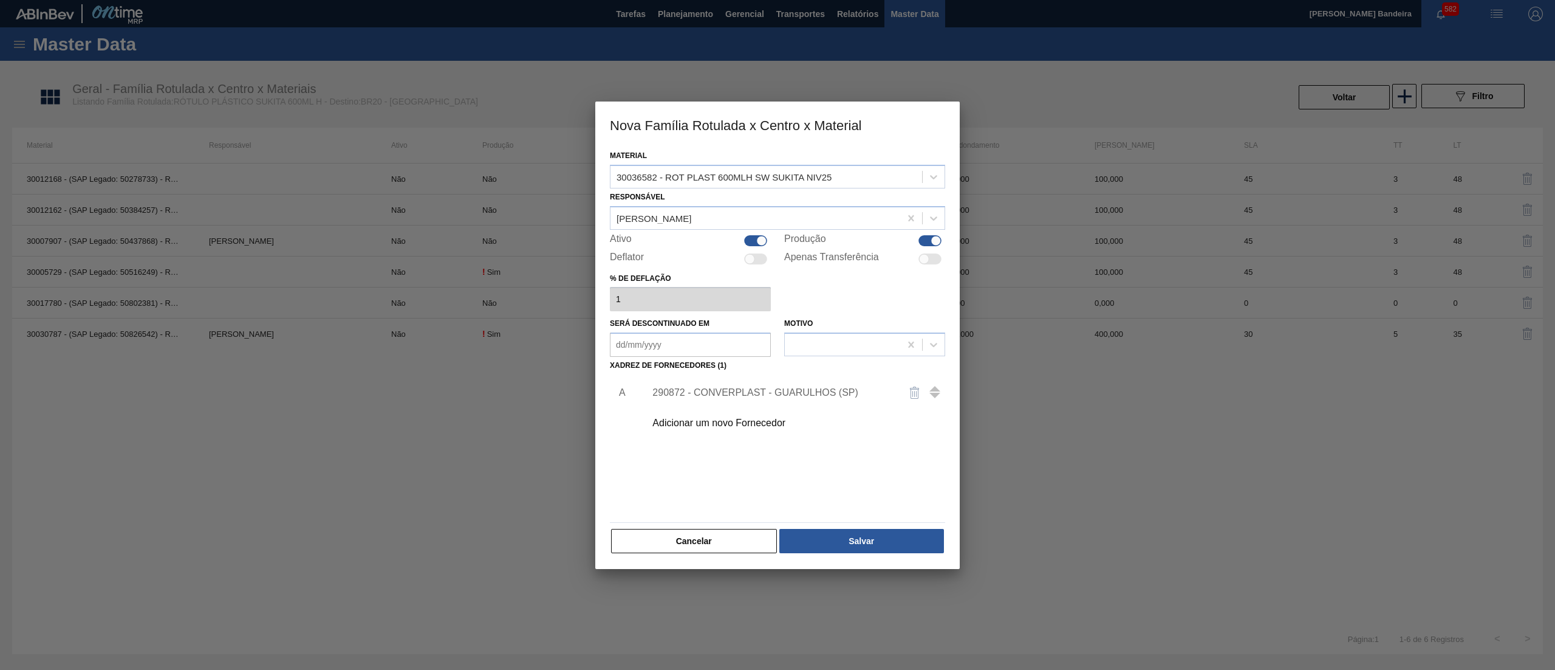
click at [882, 546] on button "Salvar" at bounding box center [862, 541] width 165 height 24
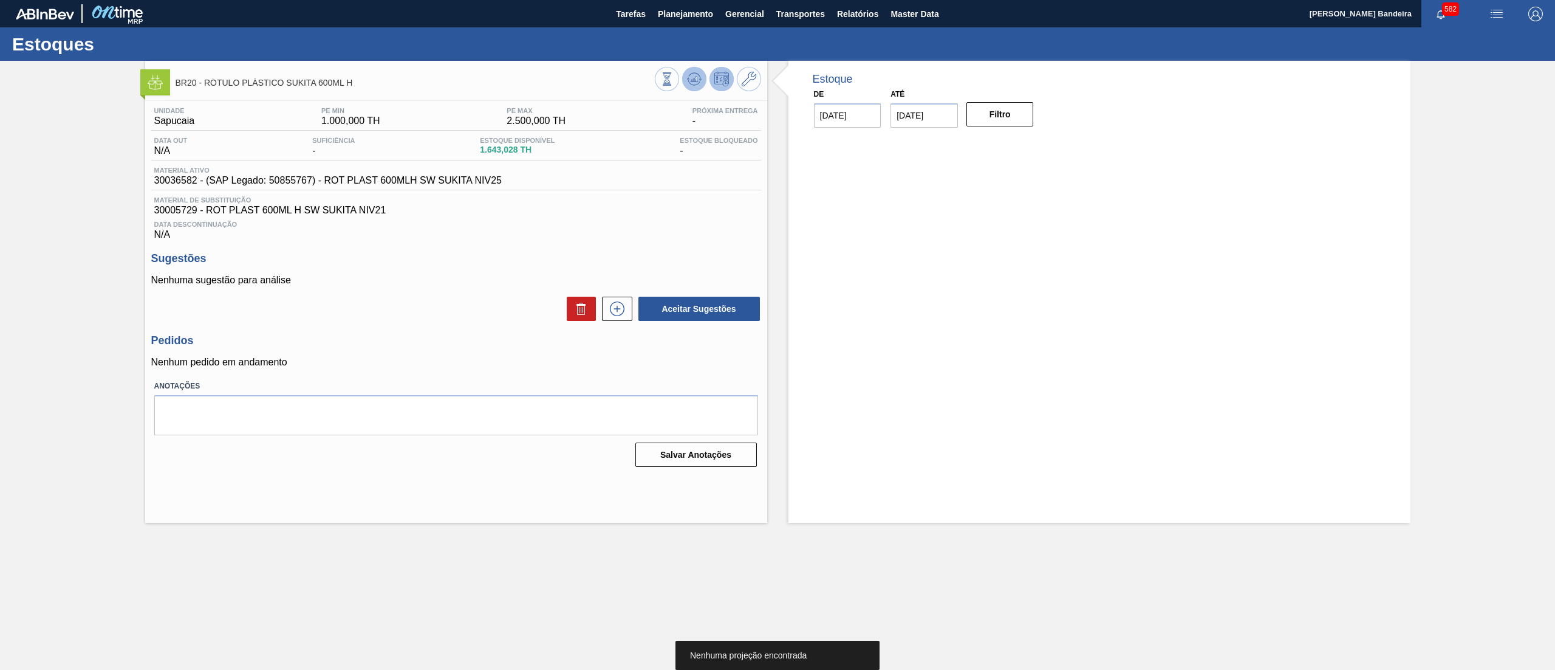
click at [700, 73] on icon at bounding box center [694, 79] width 15 height 15
click at [621, 303] on button at bounding box center [617, 308] width 30 height 24
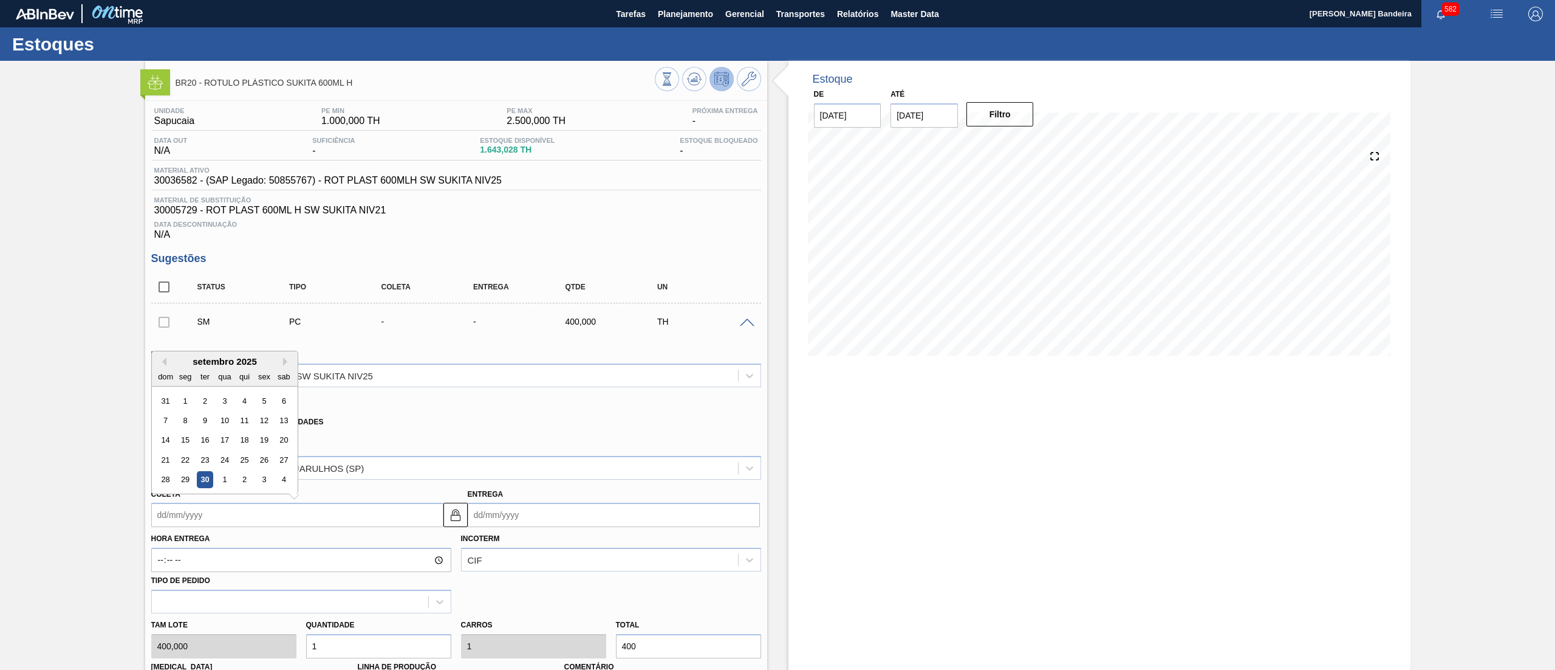
click at [246, 527] on input "Coleta" at bounding box center [297, 514] width 292 height 24
click at [283, 364] on button "Next Month" at bounding box center [287, 361] width 9 height 9
click at [188, 459] on div "20" at bounding box center [185, 459] width 16 height 16
click at [341, 642] on input "1" at bounding box center [378, 646] width 145 height 24
drag, startPoint x: 341, startPoint y: 642, endPoint x: 303, endPoint y: 640, distance: 38.9
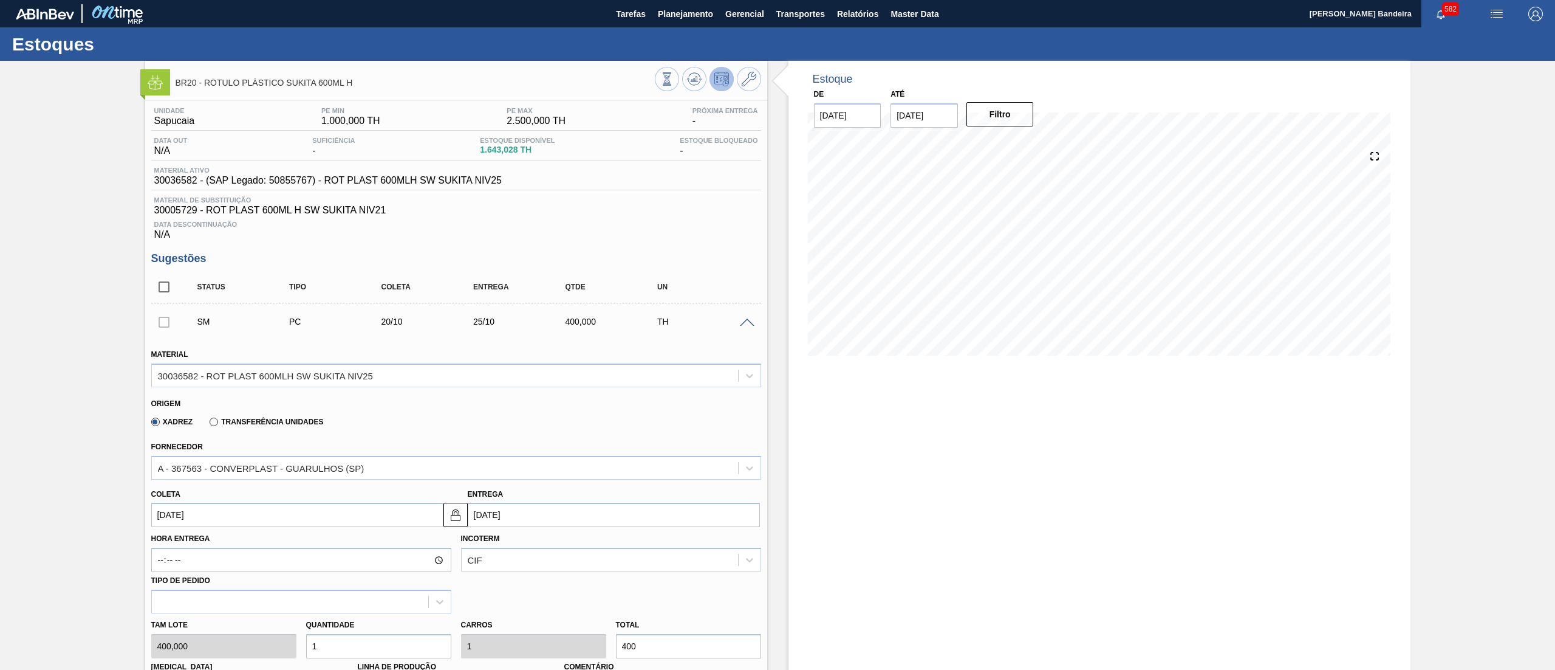
click at [303, 640] on div "Quantidade 1" at bounding box center [378, 637] width 155 height 42
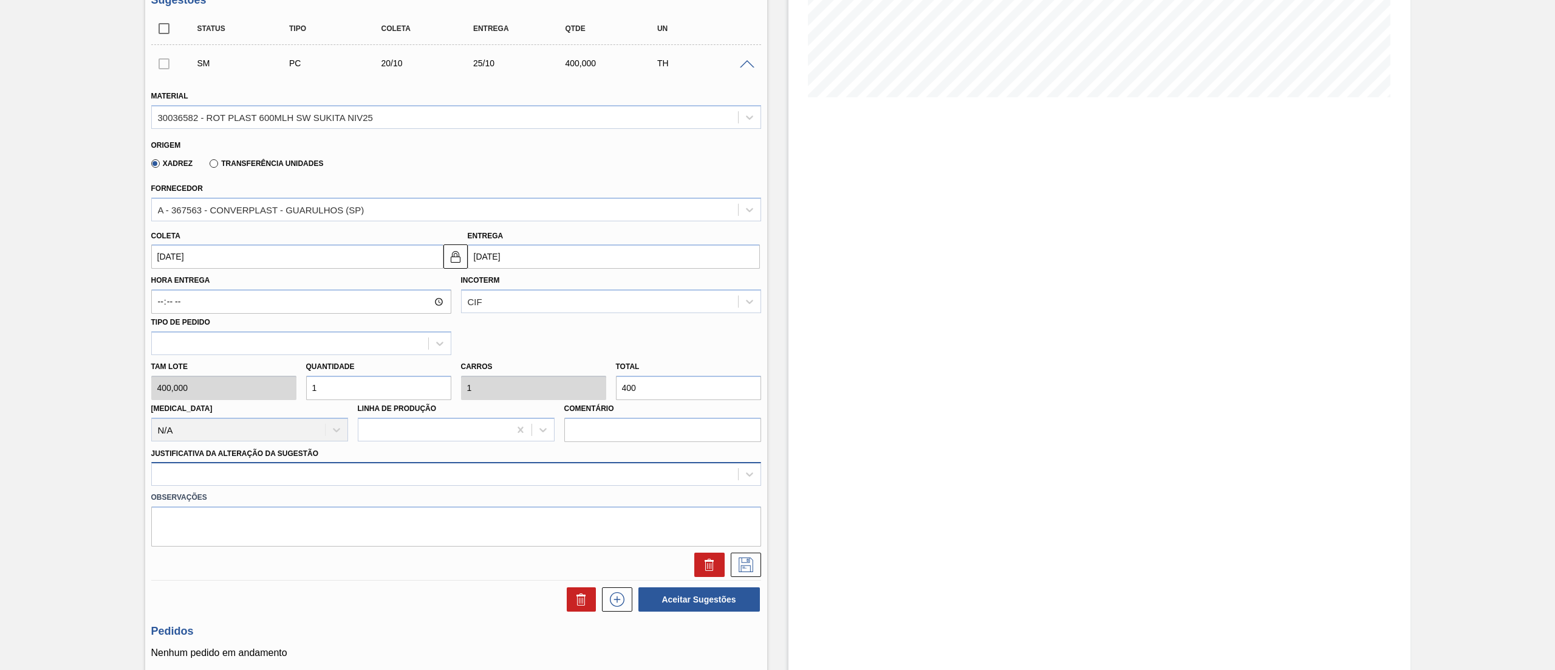
scroll to position [268, 0]
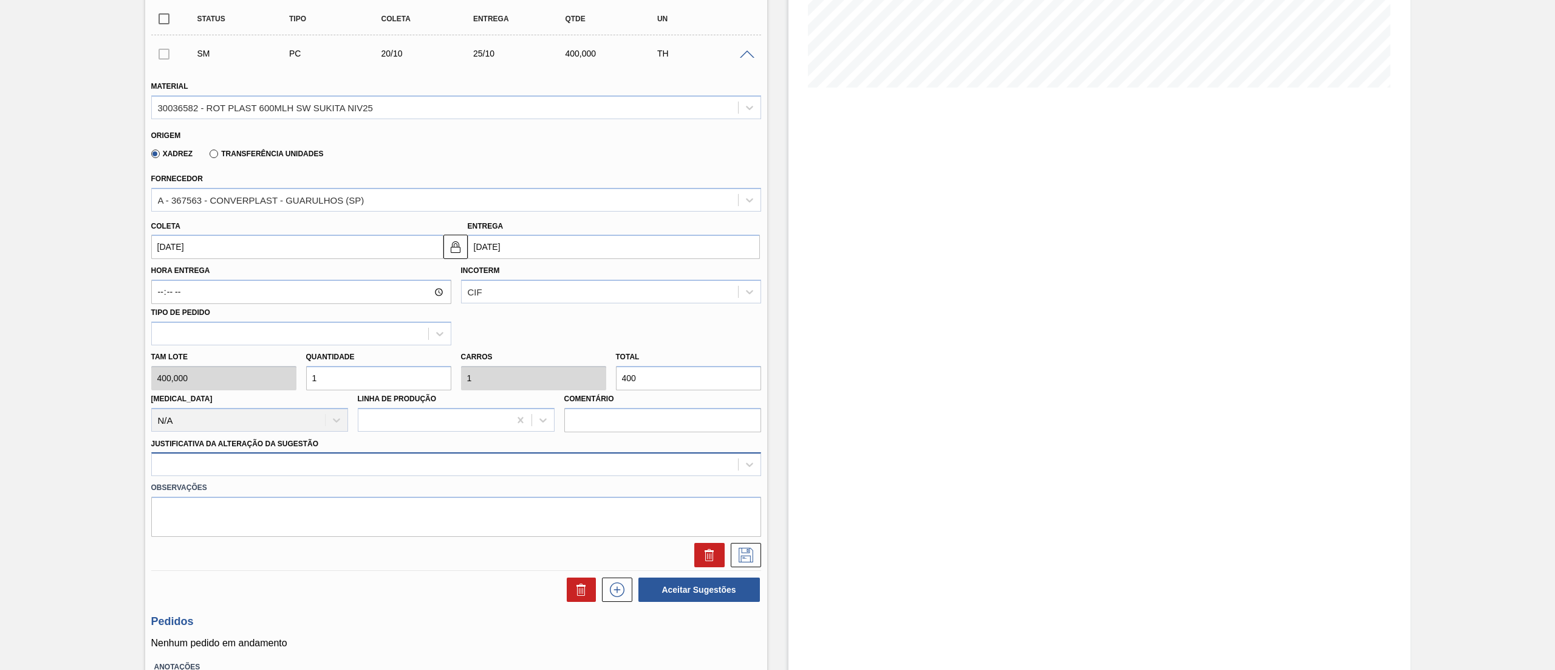
click at [501, 478] on div "Material 30036582 - ROT PLAST 600MLH SW SUKITA NIV25 Origem Xadrez Transferênci…" at bounding box center [456, 318] width 610 height 498
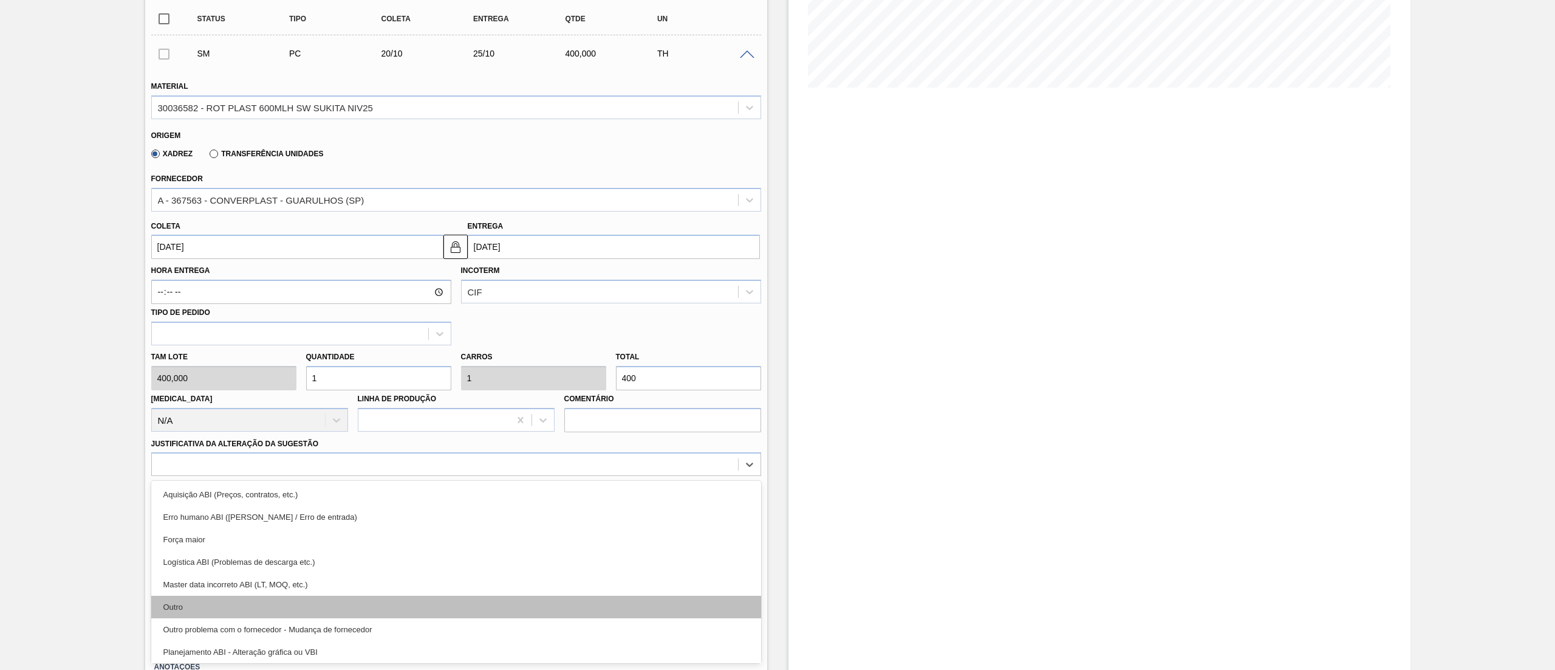
click at [440, 600] on div "Outro" at bounding box center [456, 606] width 610 height 22
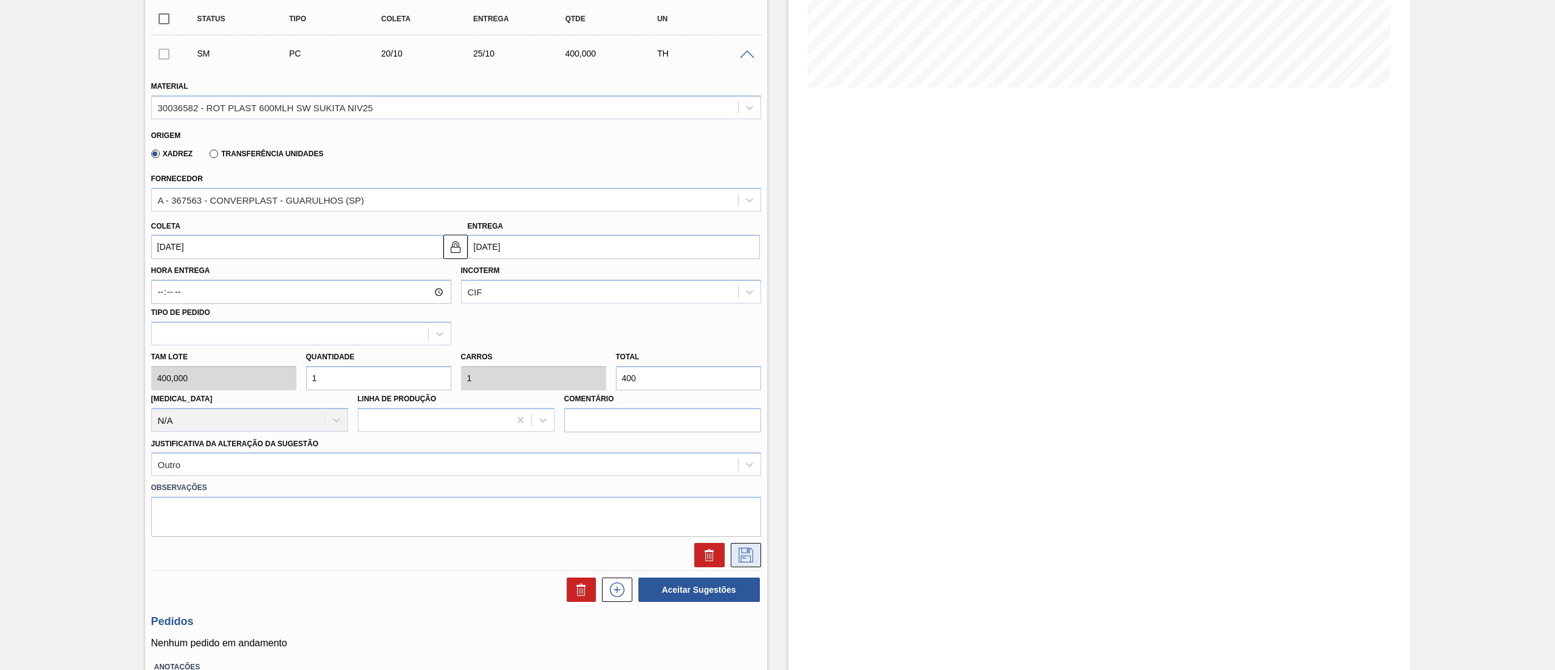
click at [747, 550] on icon at bounding box center [745, 554] width 6 height 10
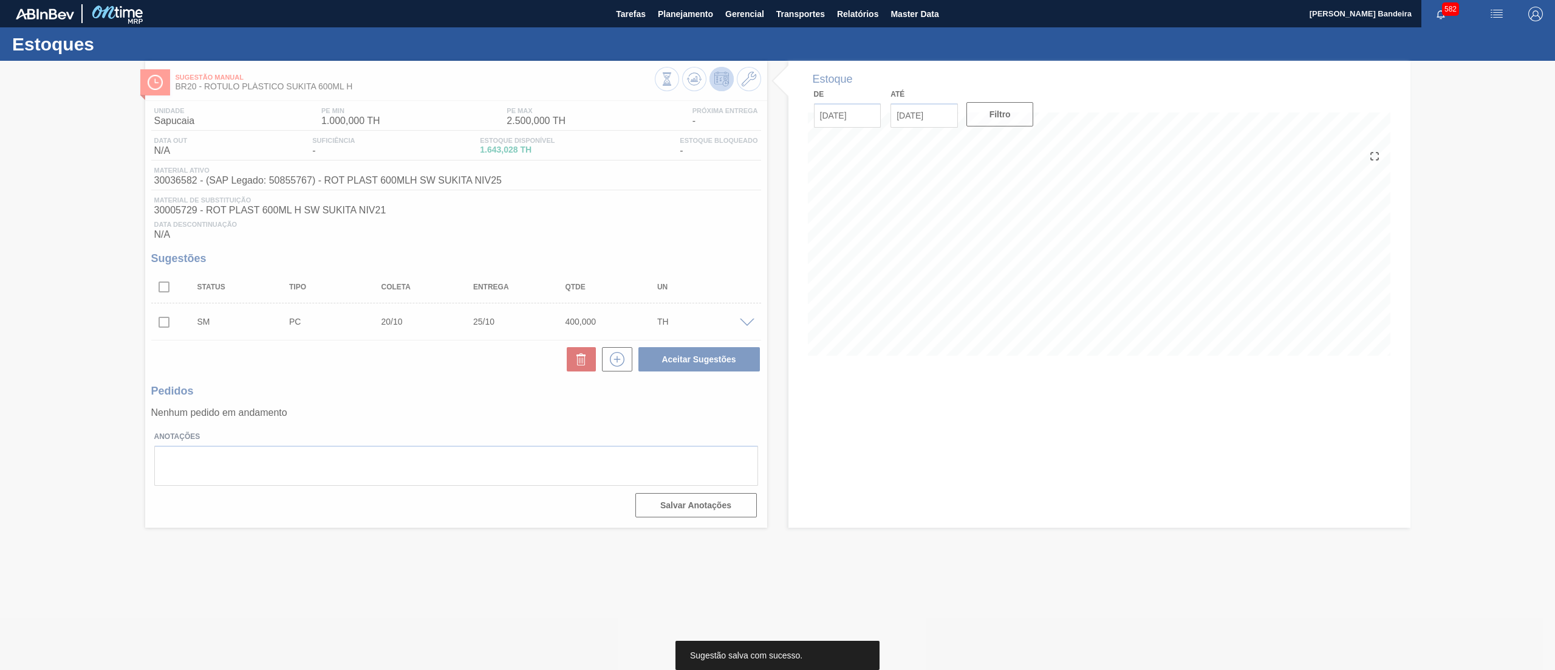
scroll to position [0, 0]
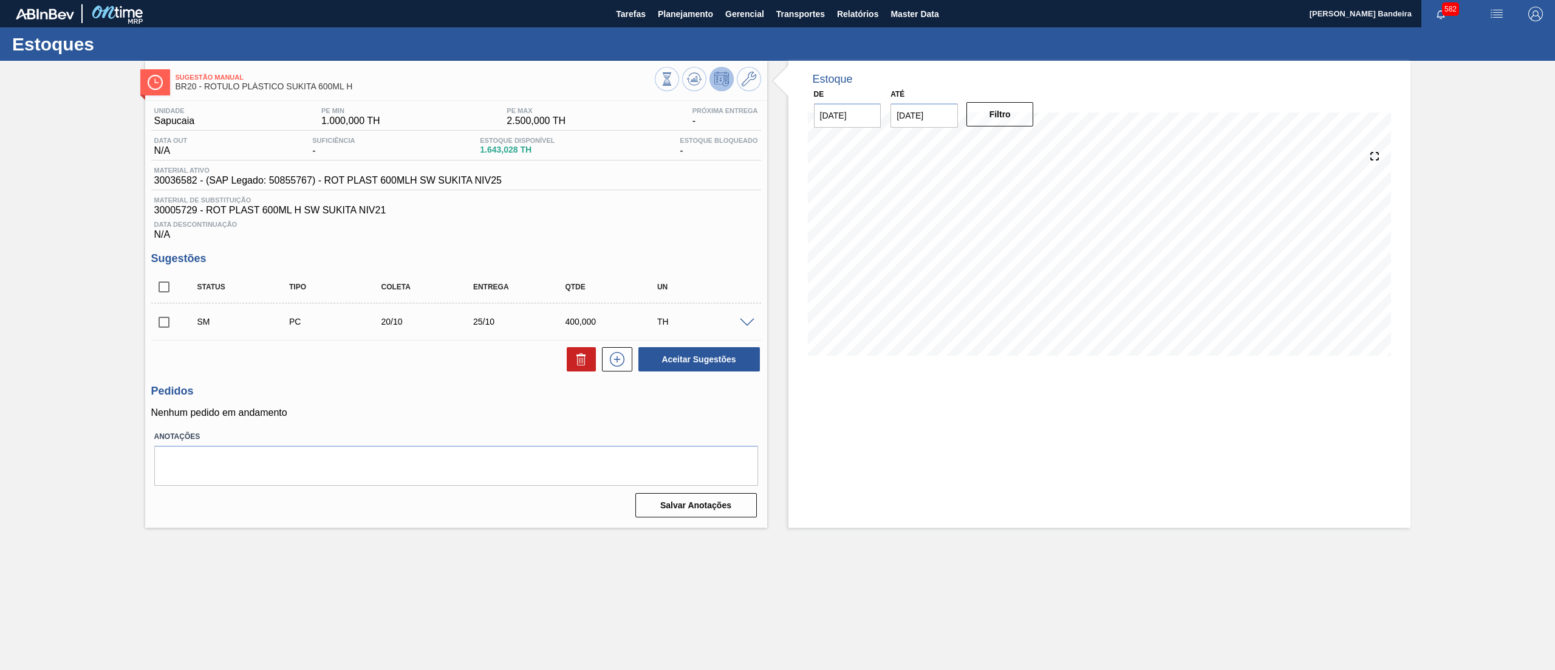
click at [171, 318] on input "checkbox" at bounding box center [164, 322] width 26 height 26
click at [648, 362] on button "Aceitar Sugestões" at bounding box center [700, 359] width 122 height 24
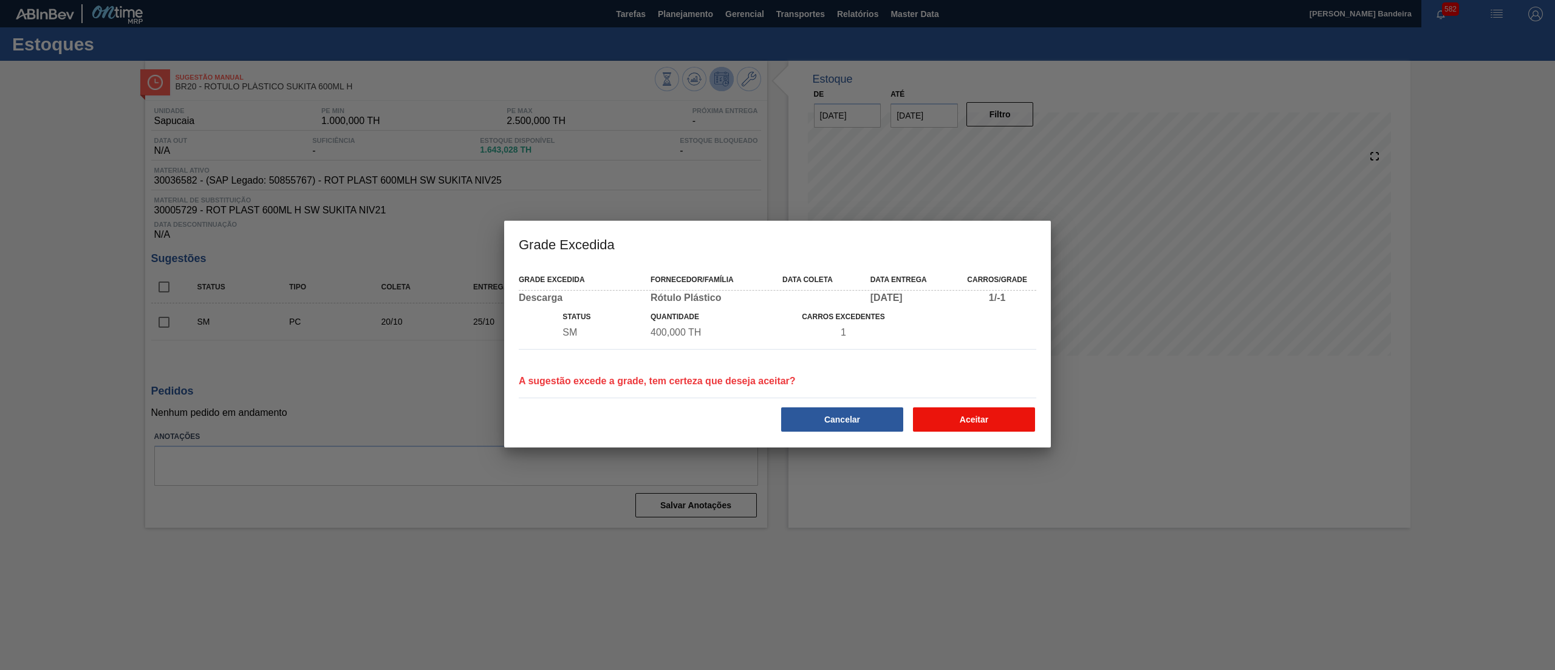
click at [979, 417] on button "Aceitar" at bounding box center [974, 419] width 122 height 24
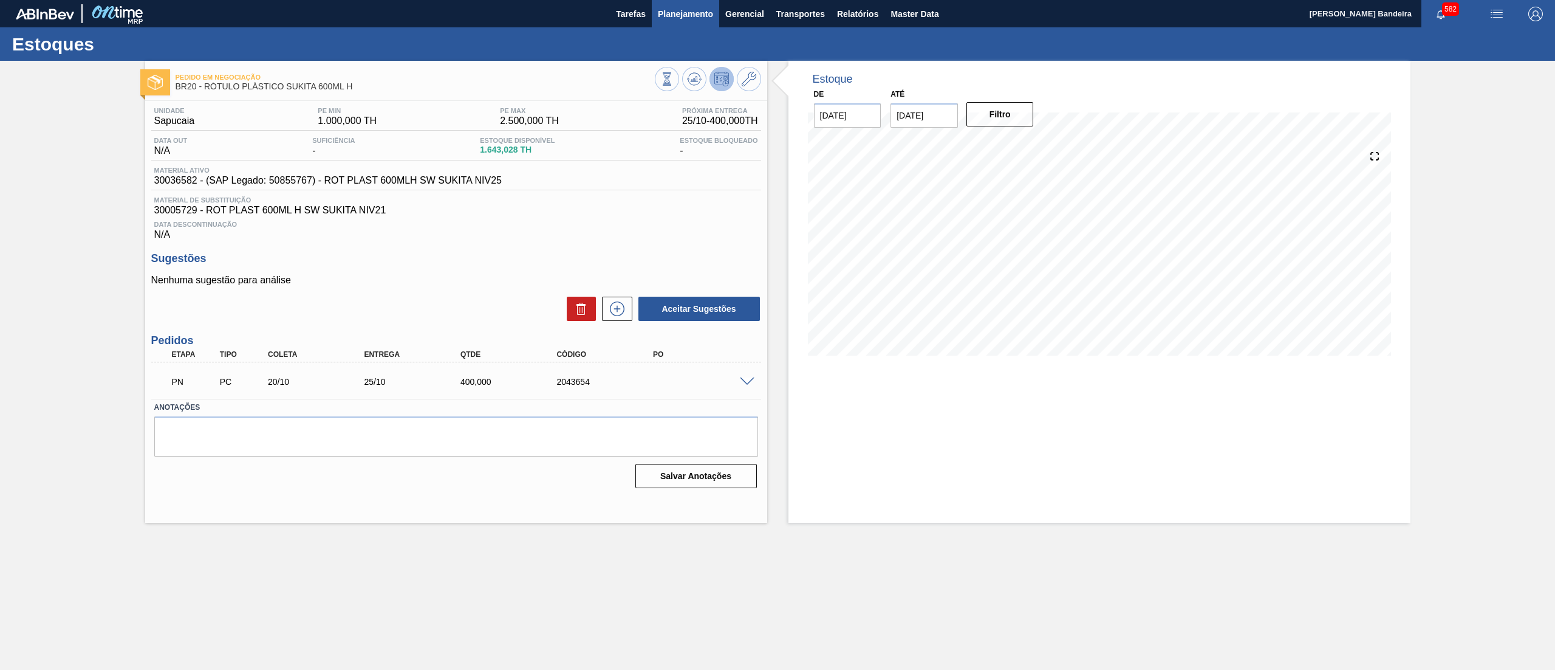
click at [696, 19] on span "Planejamento" at bounding box center [685, 14] width 55 height 15
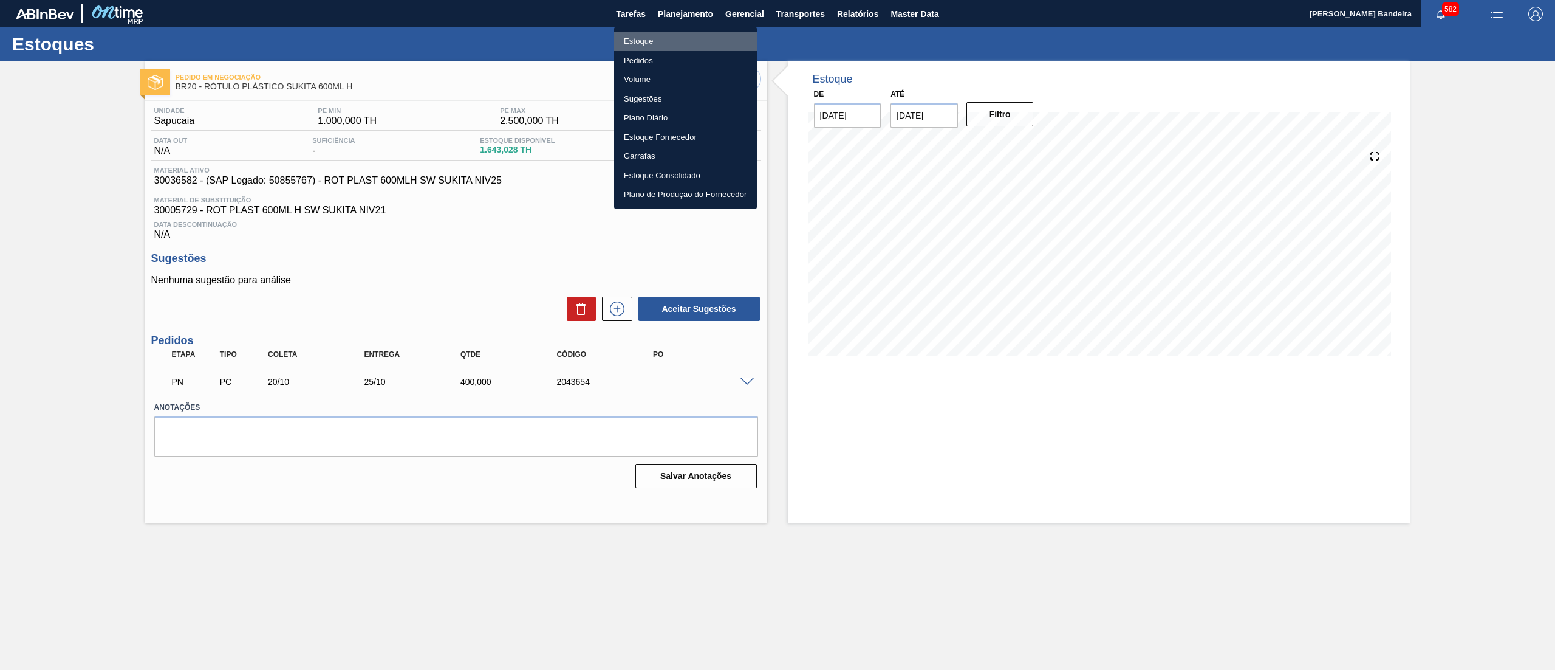
click at [689, 35] on li "Estoque" at bounding box center [685, 41] width 143 height 19
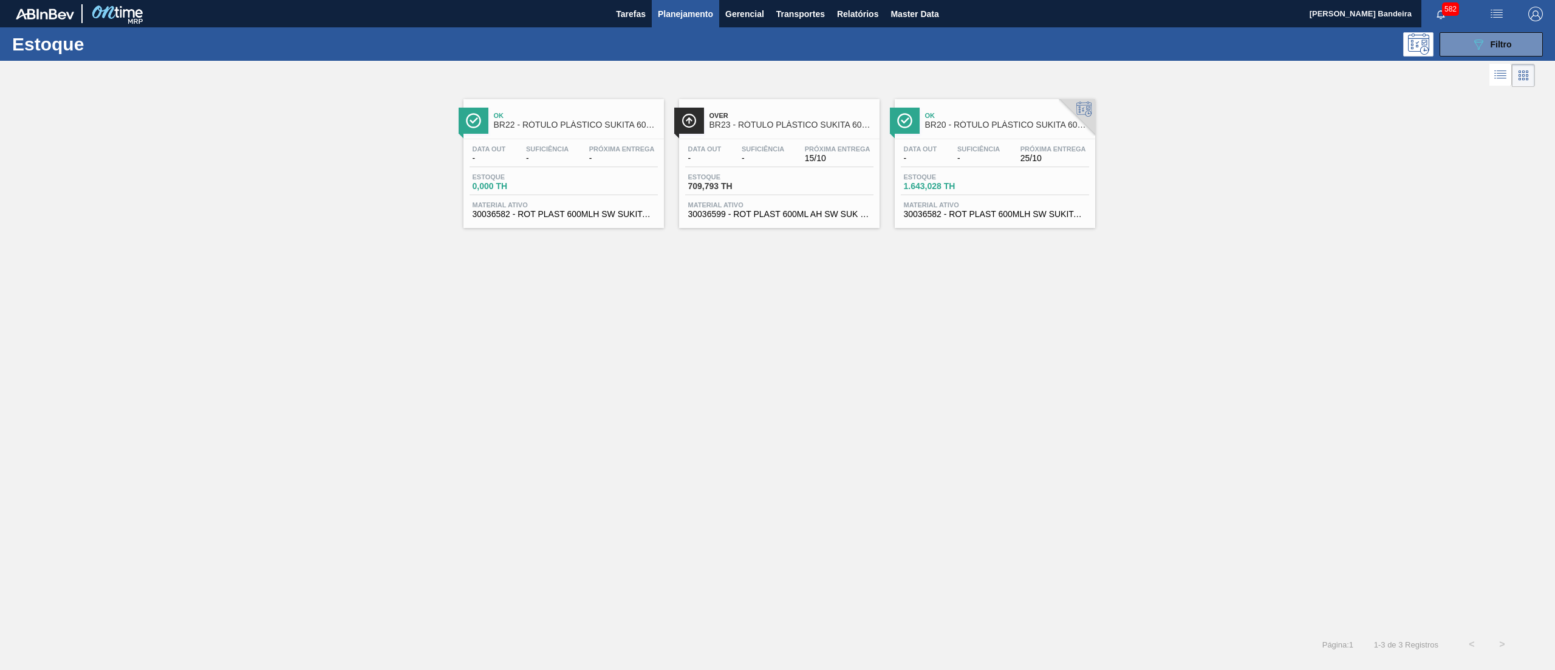
click at [1464, 56] on div "Estoque 089F7B8B-B2A5-4AFE-B5C0-19BA573D28AC Filtro" at bounding box center [777, 43] width 1555 height 33
click at [1465, 43] on button "089F7B8B-B2A5-4AFE-B5C0-19BA573D28AC Filtro" at bounding box center [1491, 44] width 103 height 24
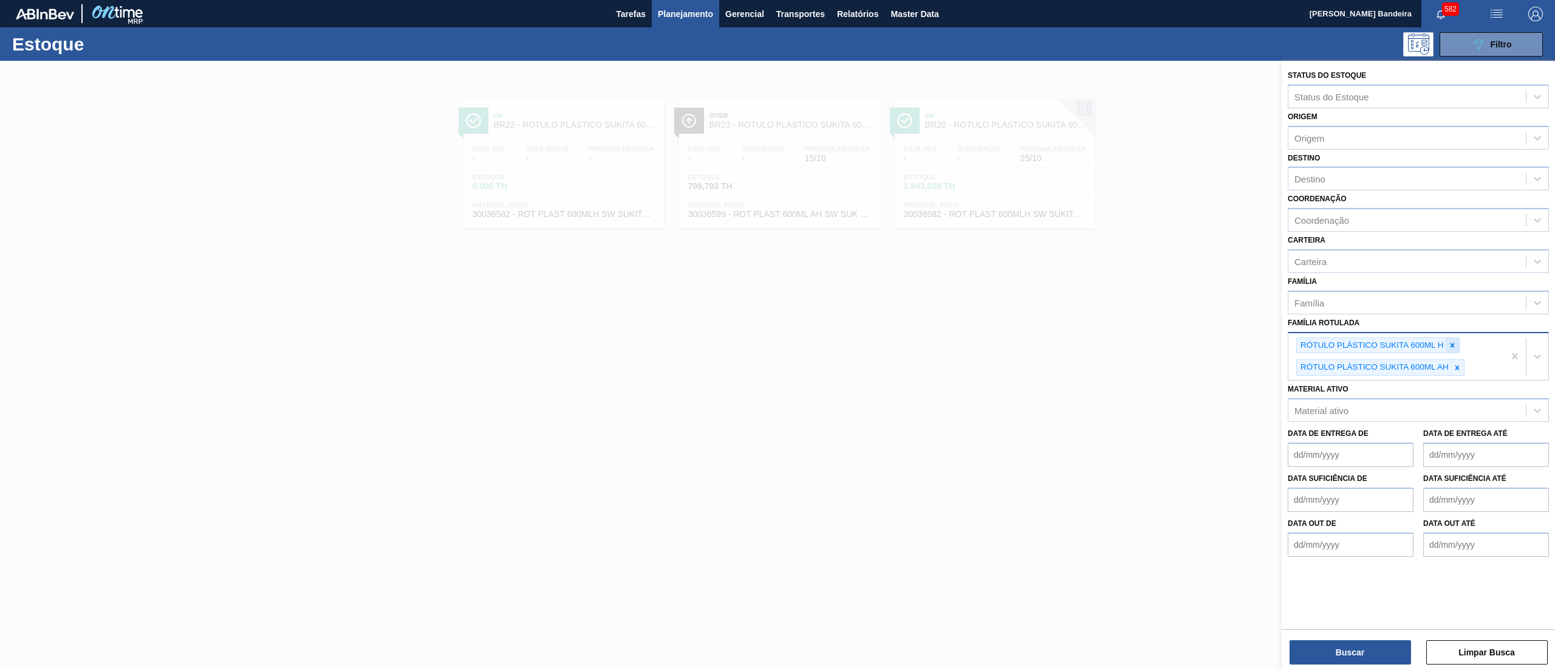
click at [1456, 341] on icon at bounding box center [1452, 345] width 9 height 9
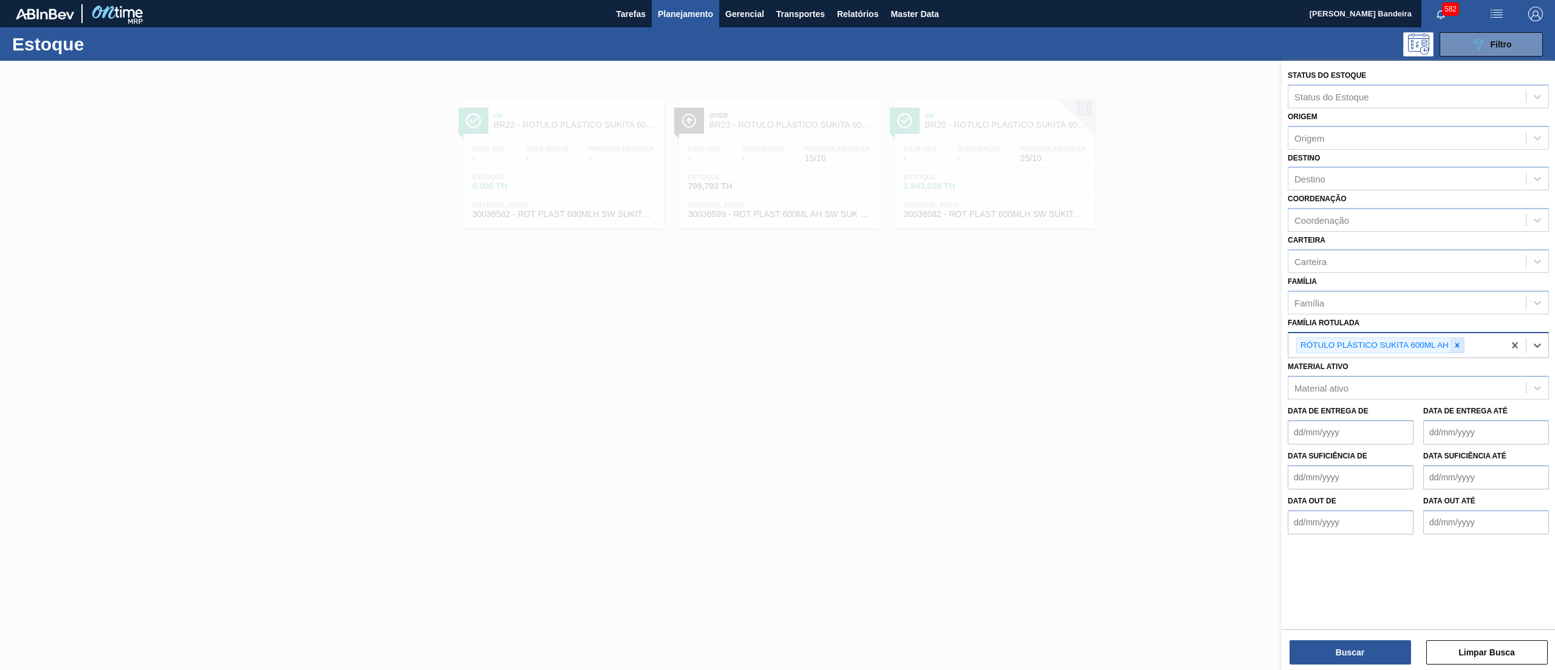
click at [1456, 343] on icon at bounding box center [1457, 345] width 9 height 9
paste Rotulada "ROT PLAST. 1,5L AH SUKITA"
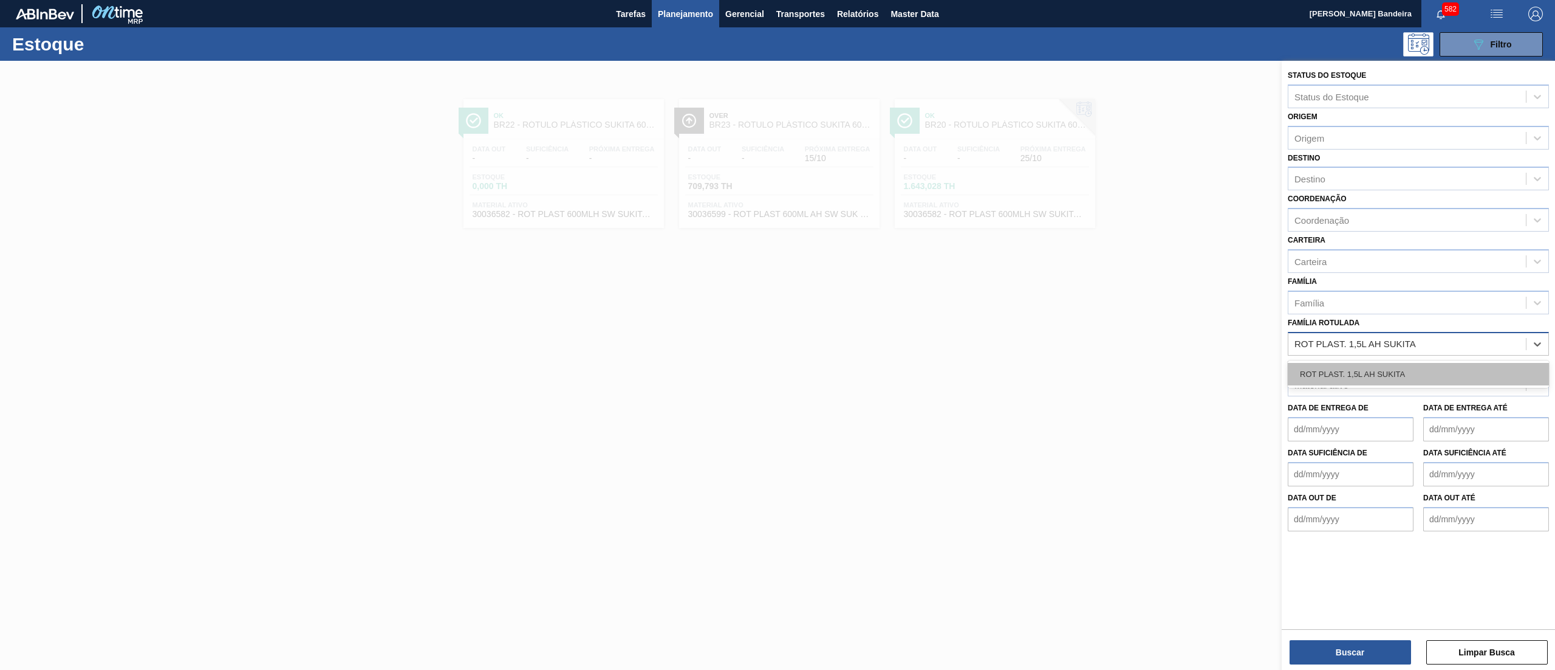
click at [1457, 365] on div "ROT PLAST. 1,5L AH SUKITA" at bounding box center [1418, 374] width 261 height 22
paste Rotulada "ROT PLAST. 1,5L AH SUKITA"
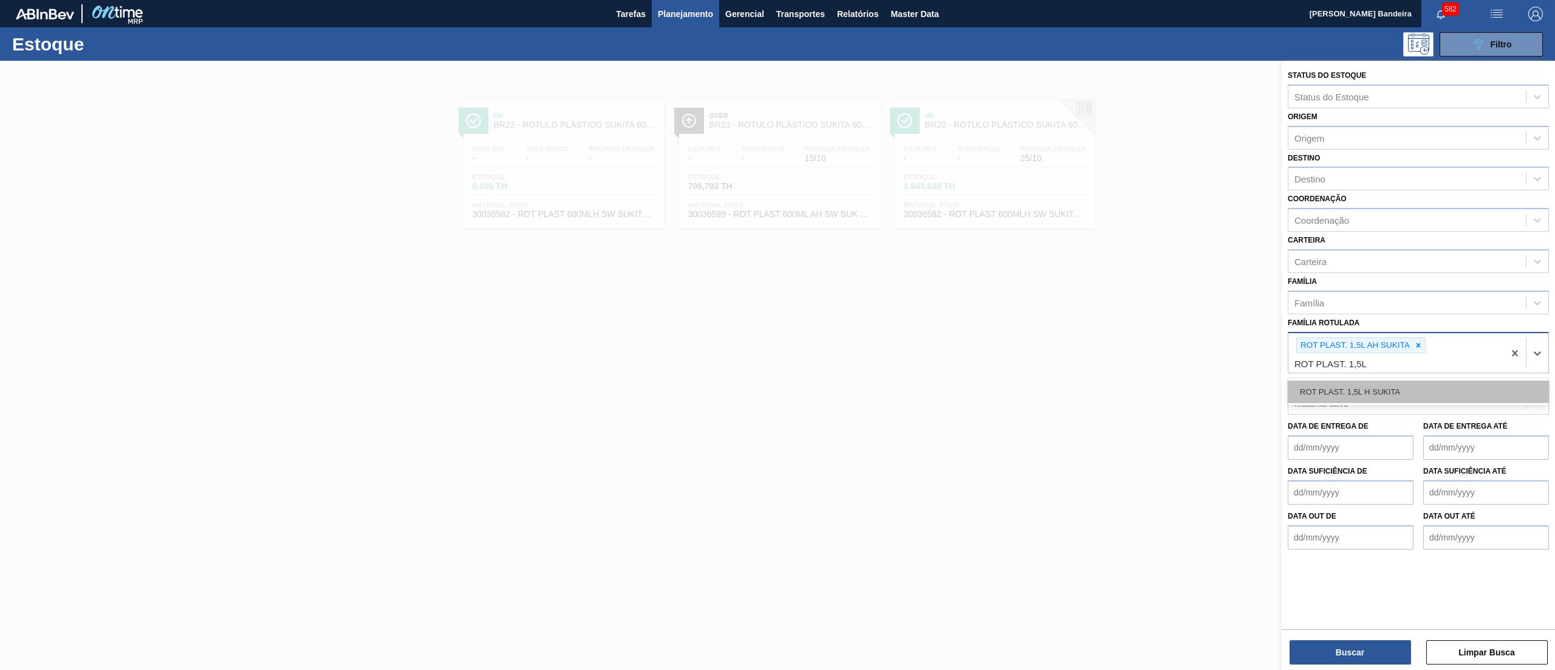
click at [1454, 386] on div "ROT PLAST. 1,5L H SUKITA" at bounding box center [1418, 391] width 261 height 22
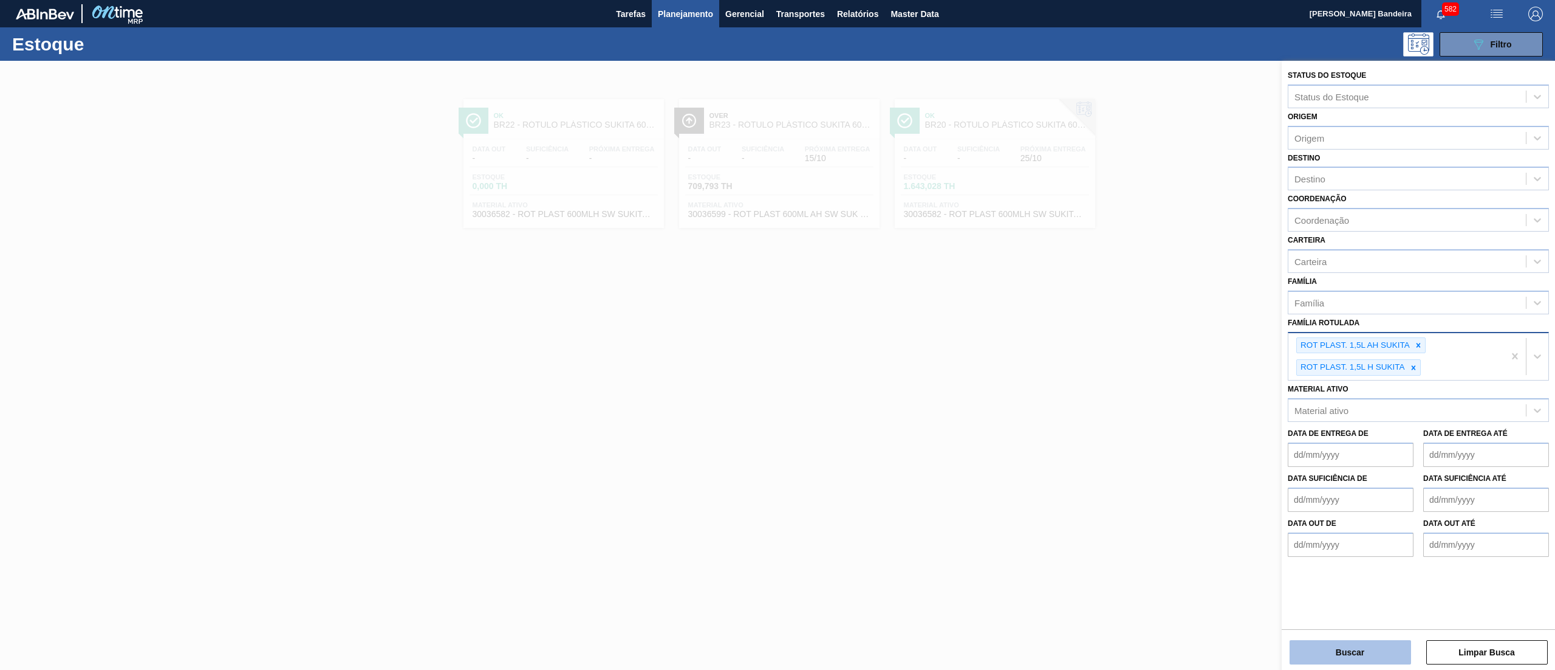
click at [1320, 653] on button "Buscar" at bounding box center [1351, 652] width 122 height 24
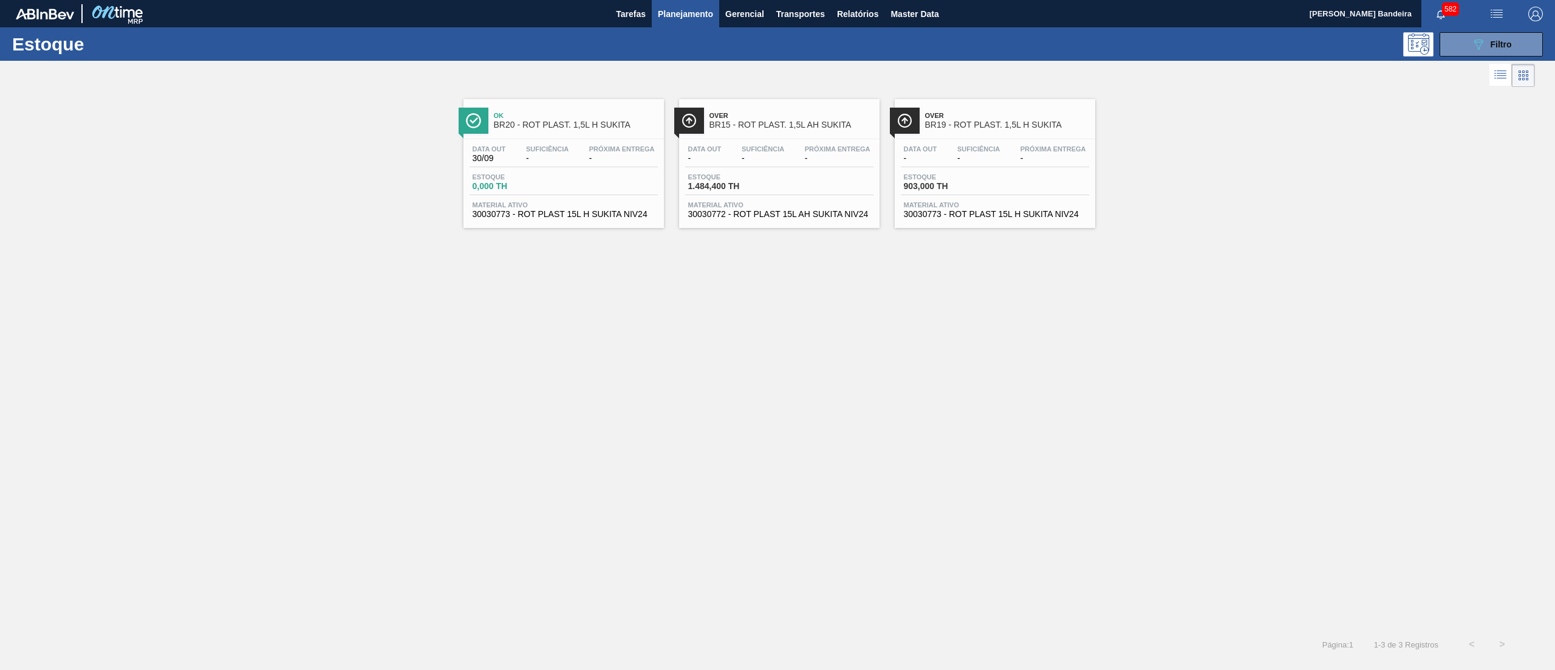
click at [612, 219] on span "30030773 - ROT PLAST 15L H SUKITA NIV24" at bounding box center [564, 214] width 182 height 9
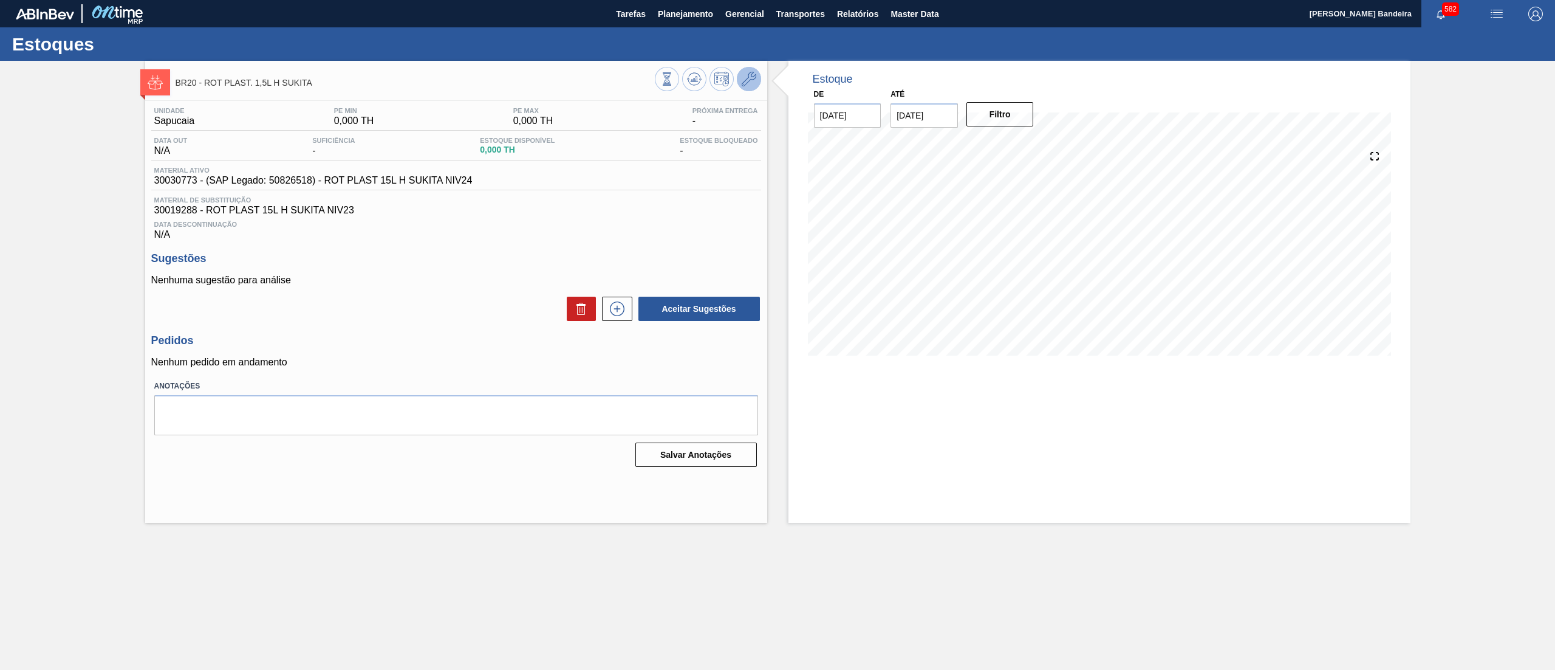
click at [746, 84] on icon at bounding box center [749, 79] width 15 height 15
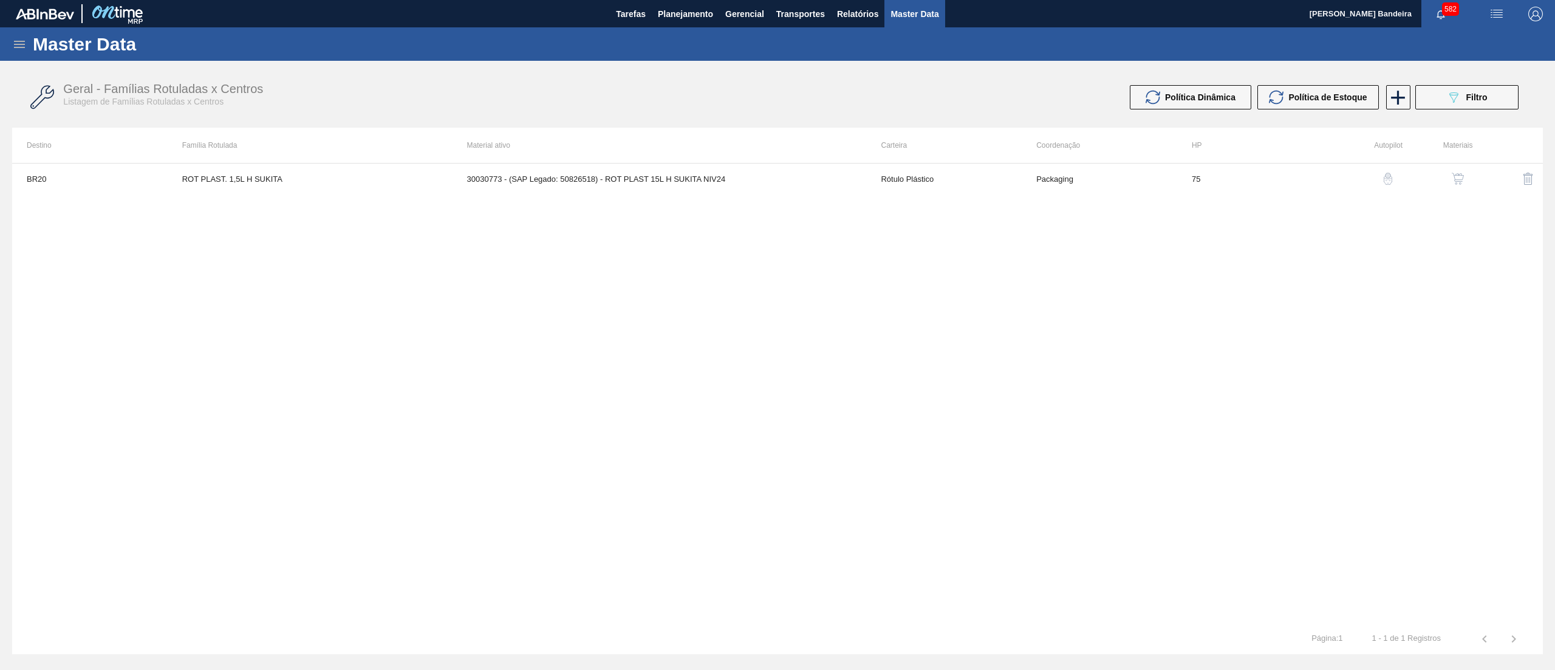
click at [1457, 179] on img "button" at bounding box center [1458, 179] width 12 height 12
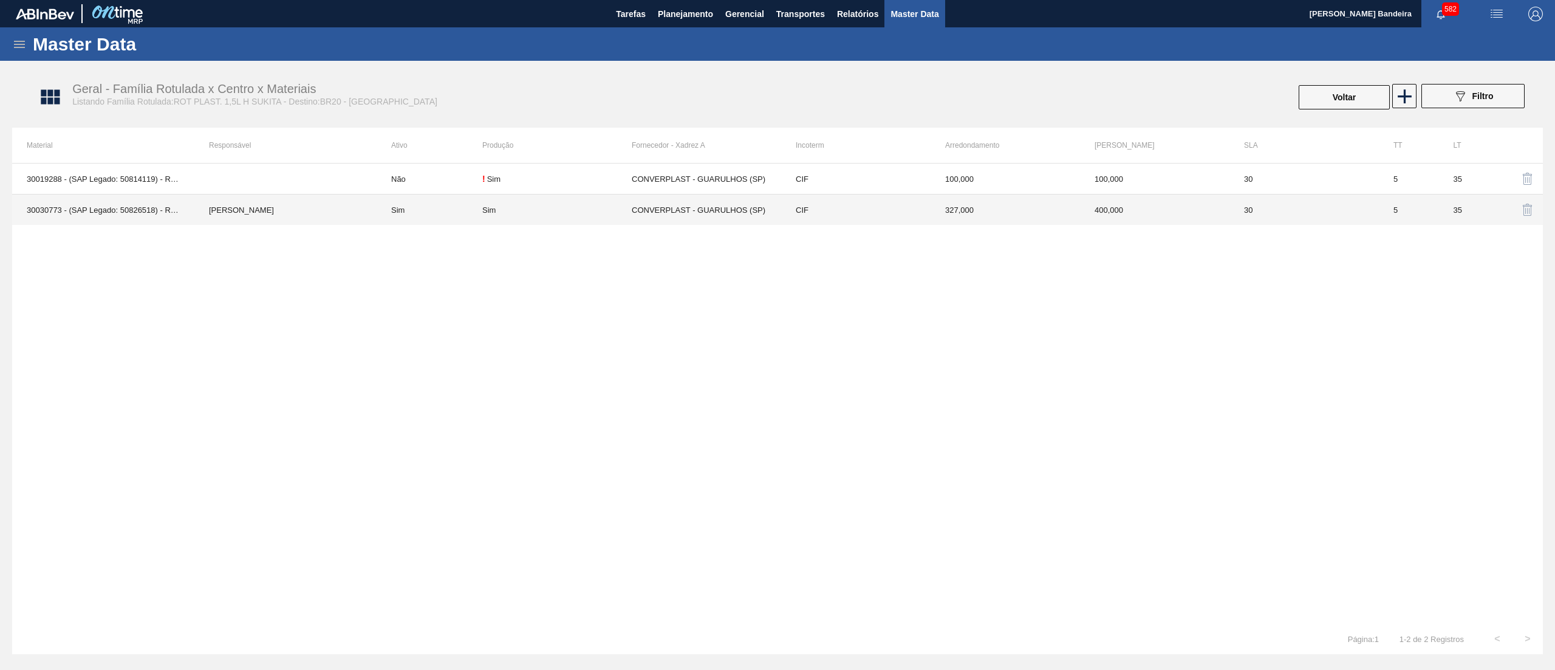
click at [540, 214] on div "Sim" at bounding box center [556, 209] width 149 height 9
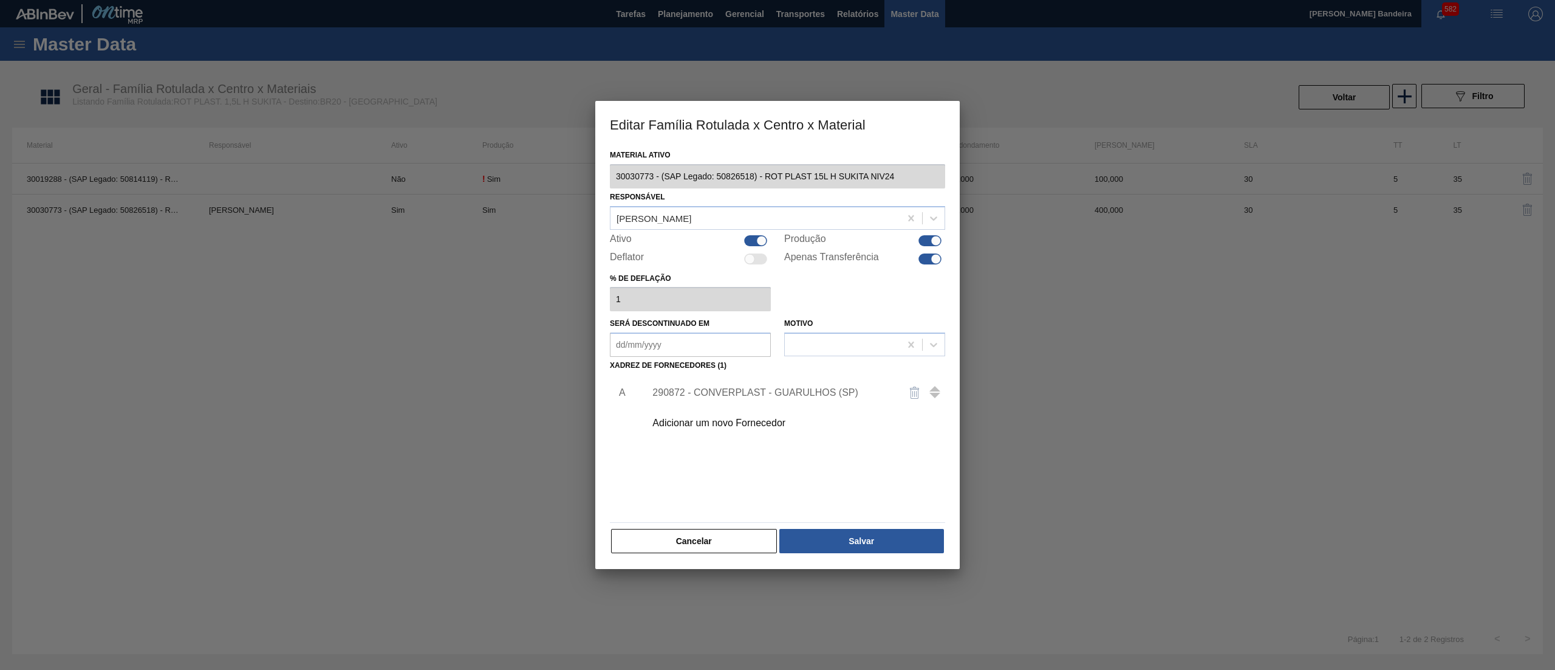
click at [745, 238] on div at bounding box center [755, 240] width 23 height 11
click at [922, 255] on div at bounding box center [930, 258] width 23 height 11
click at [869, 532] on button "Salvar" at bounding box center [862, 541] width 165 height 24
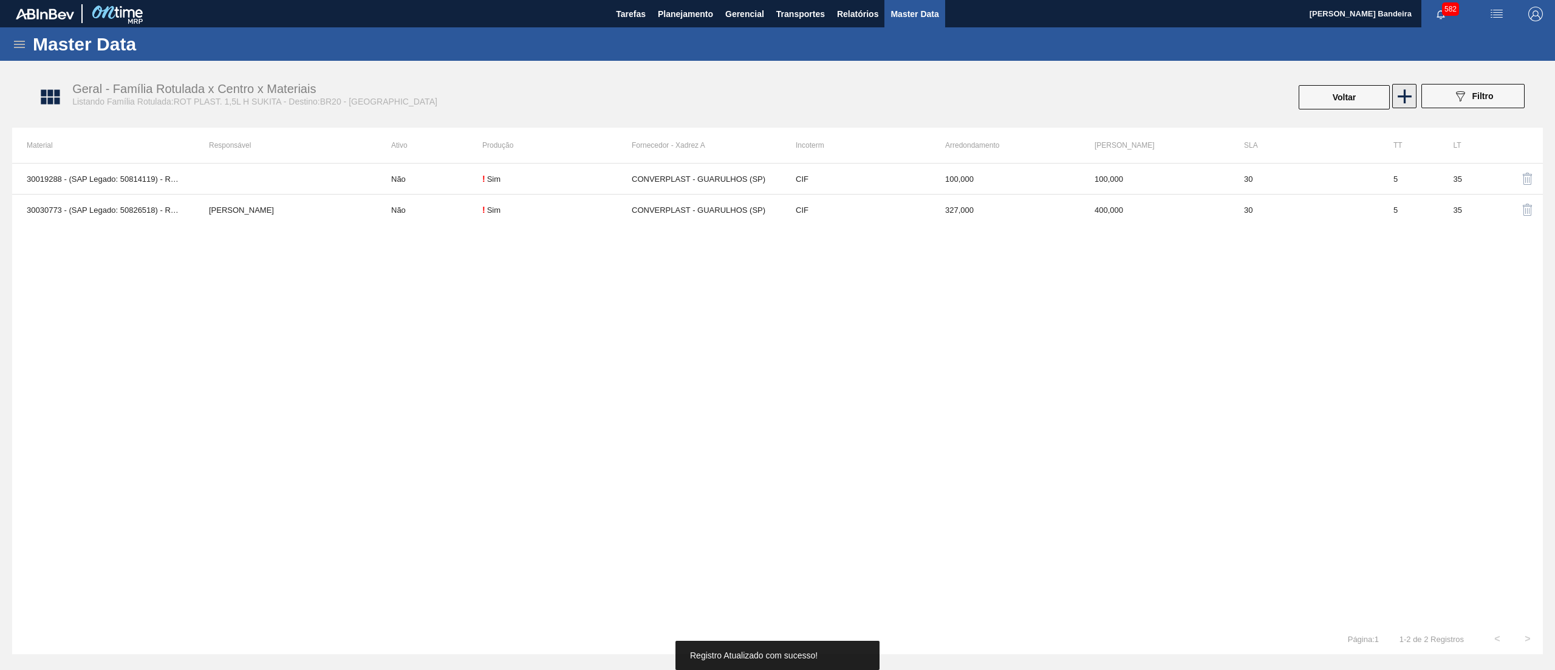
click at [1412, 95] on icon at bounding box center [1405, 96] width 24 height 24
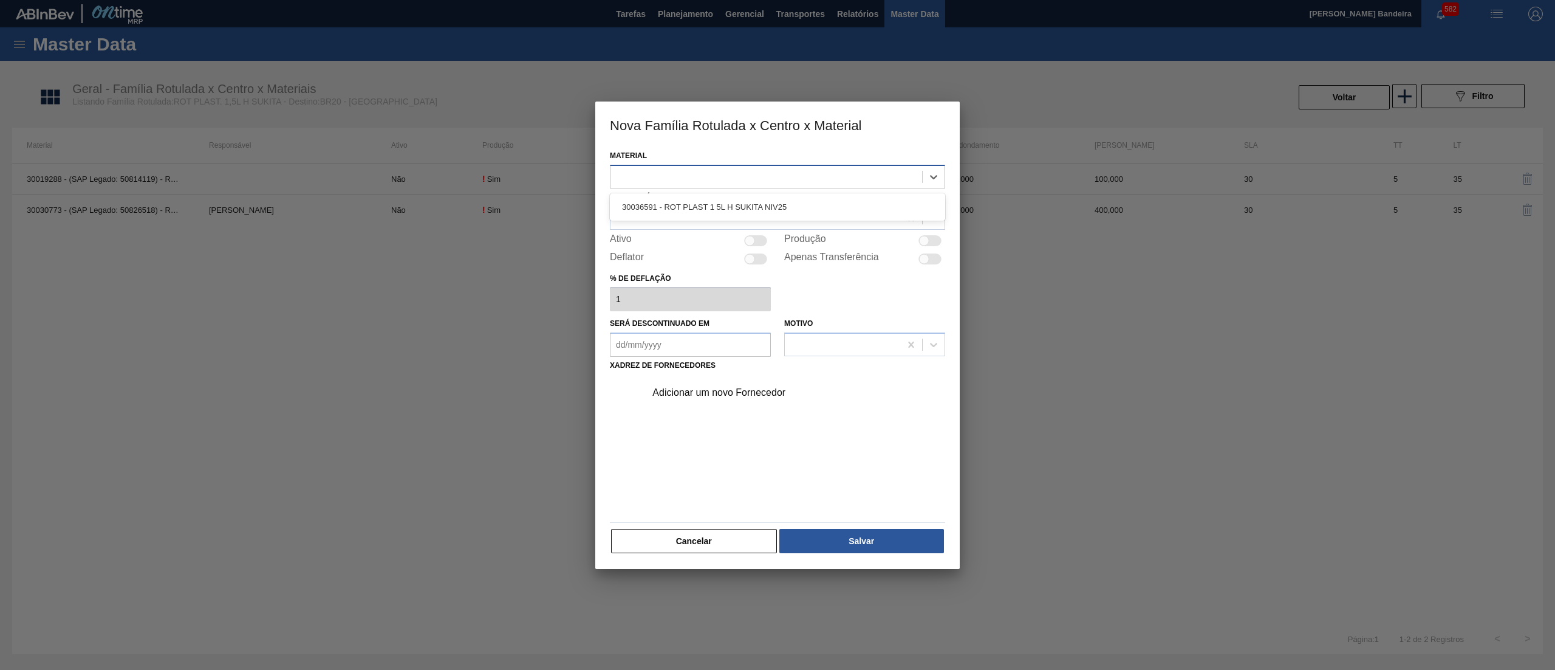
click at [715, 176] on div at bounding box center [767, 177] width 312 height 18
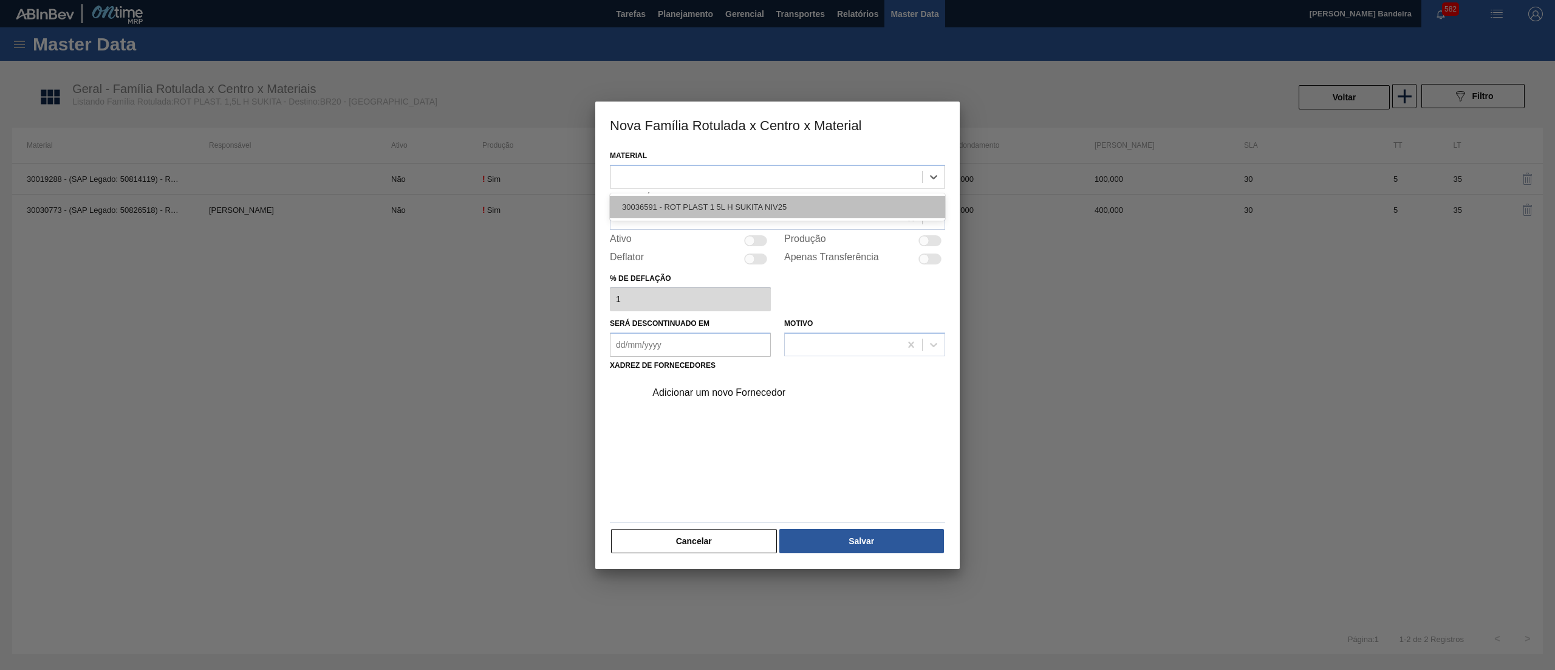
click at [718, 202] on div "30036591 - ROT PLAST 1 5L H SUKITA NIV25" at bounding box center [777, 207] width 335 height 22
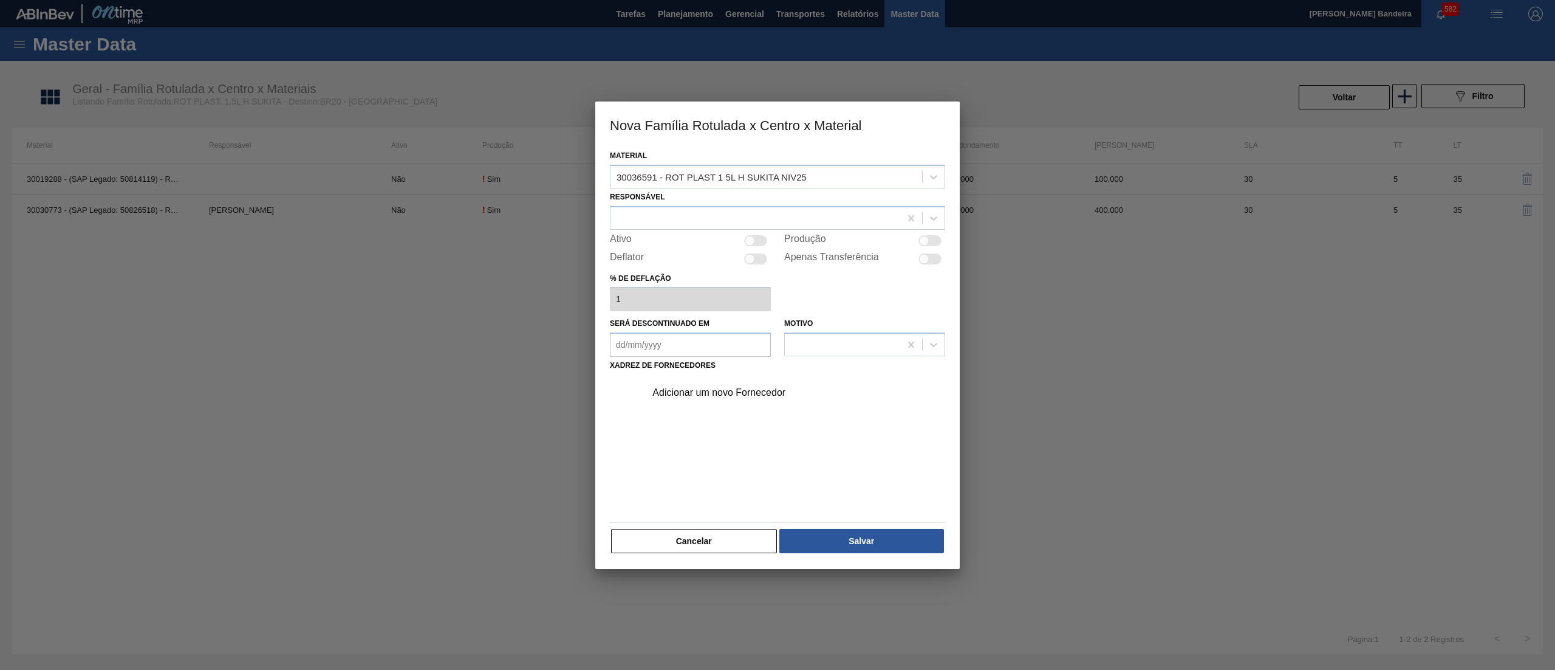
click at [718, 202] on div "Responsável" at bounding box center [777, 208] width 335 height 41
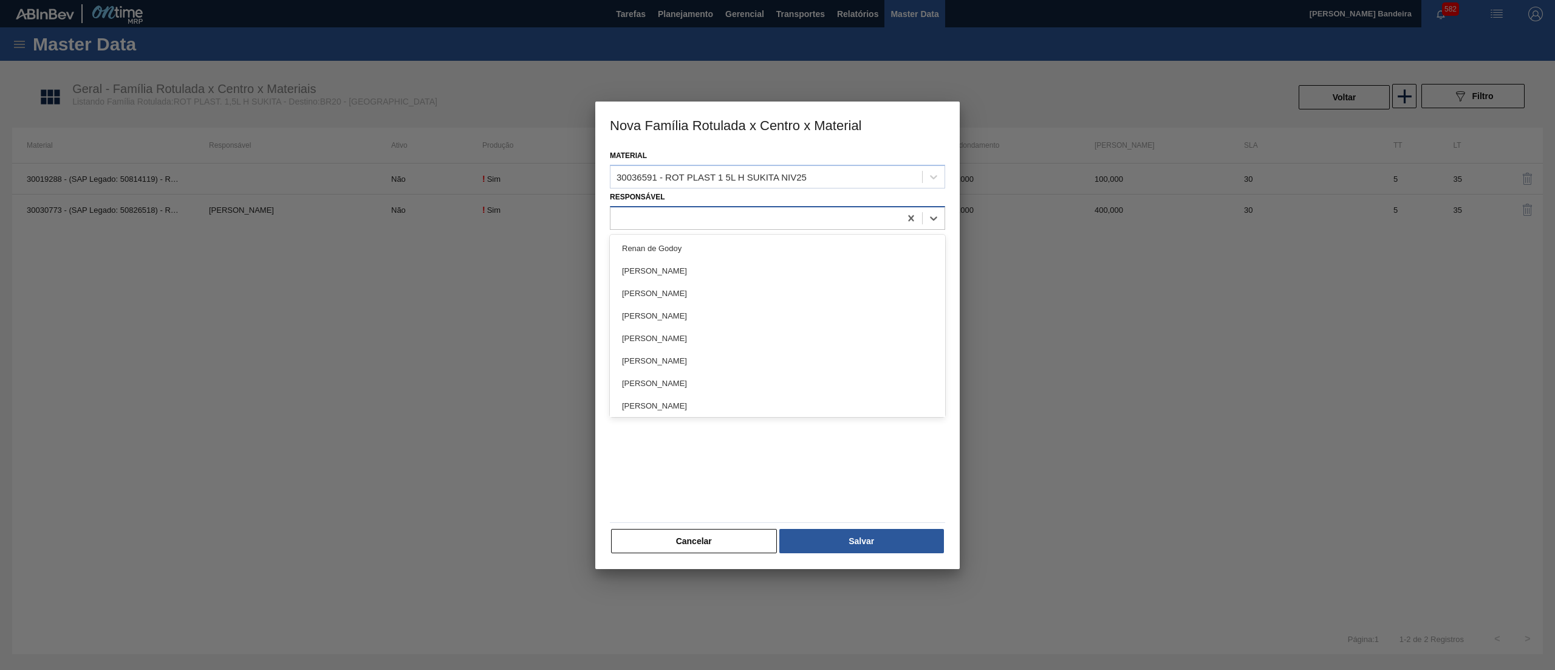
click at [720, 216] on div at bounding box center [756, 218] width 290 height 18
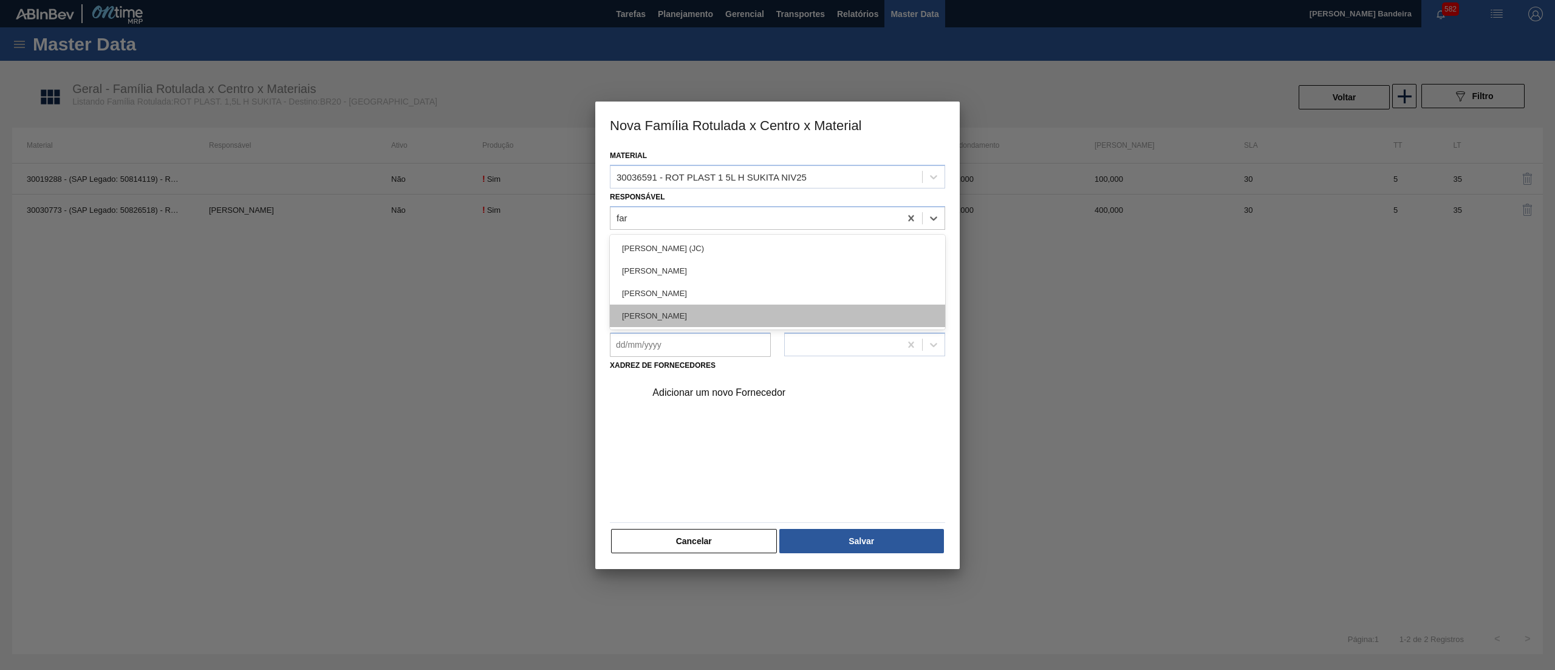
click at [716, 307] on div "[PERSON_NAME]" at bounding box center [777, 315] width 335 height 22
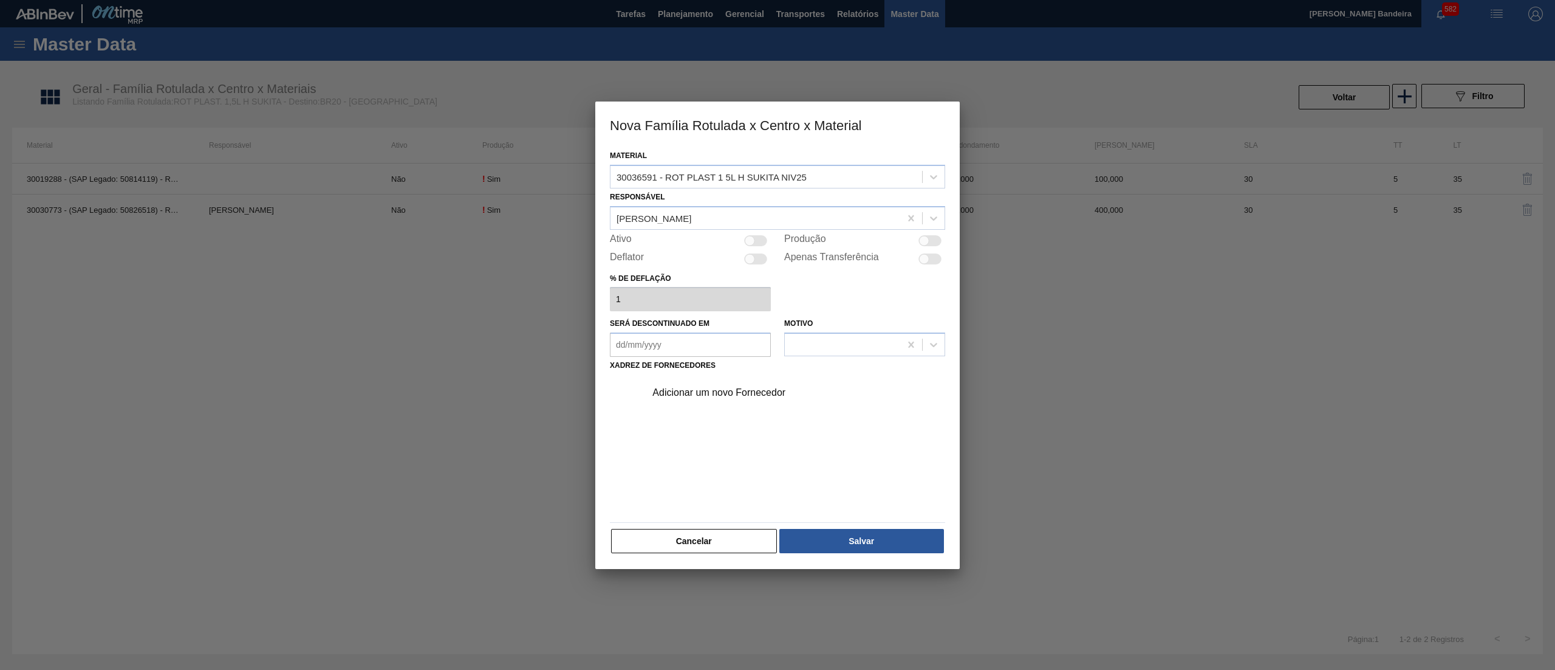
click at [752, 239] on div at bounding box center [750, 240] width 10 height 10
click at [696, 393] on div "Adicionar um novo Fornecedor" at bounding box center [772, 392] width 238 height 11
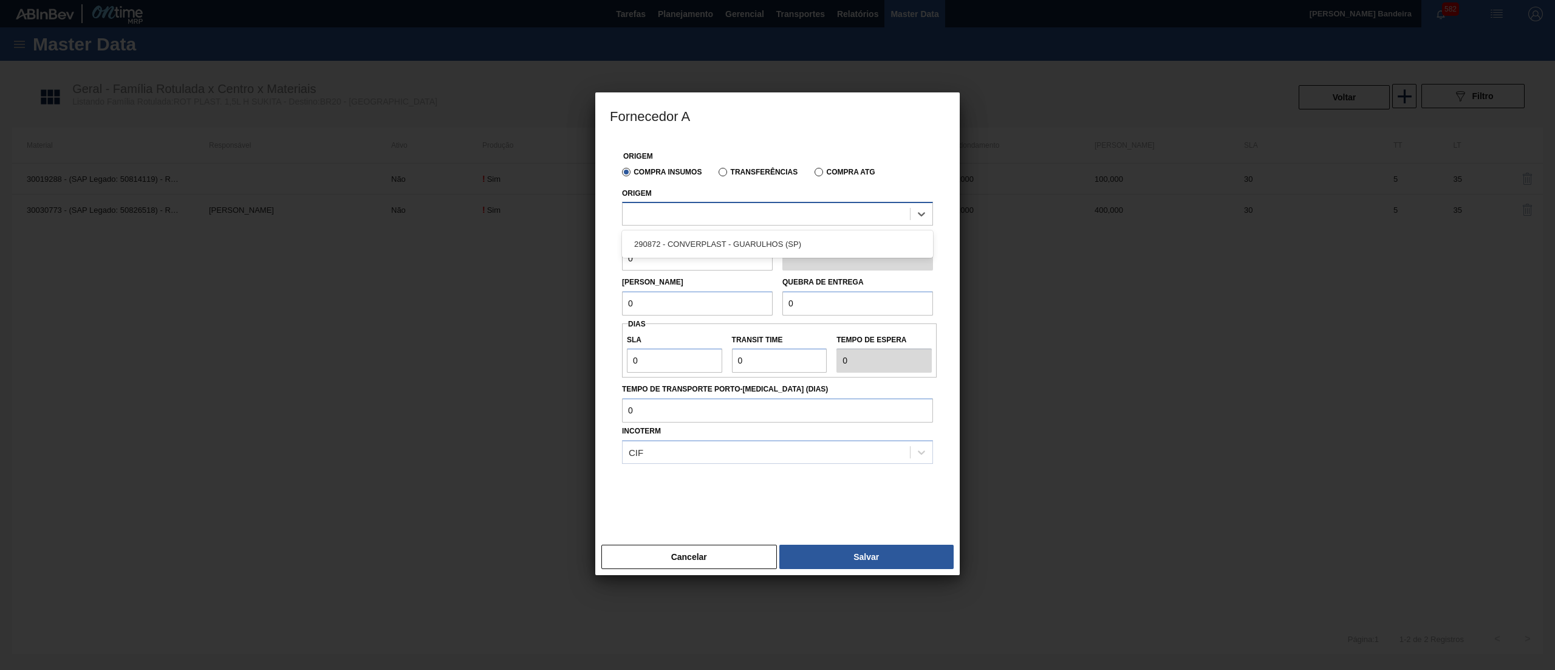
click at [756, 216] on div at bounding box center [766, 214] width 287 height 18
click at [755, 249] on div "290872 - CONVERPLAST - GUARULHOS (SP)" at bounding box center [777, 244] width 311 height 22
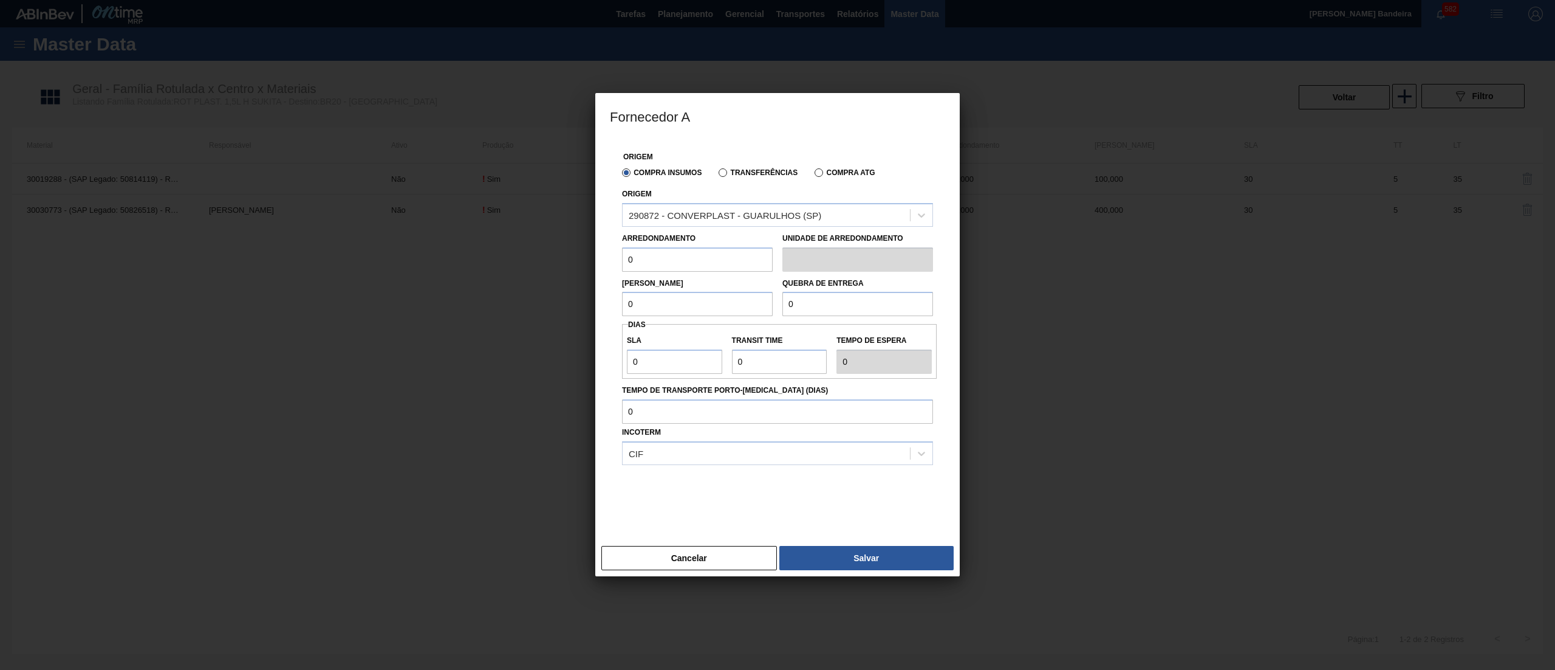
drag, startPoint x: 706, startPoint y: 255, endPoint x: 523, endPoint y: 242, distance: 183.9
click at [523, 242] on div "Fornecedor A Origem Compra Insumos Transferências Compra ATG Origem 290872 - CO…" at bounding box center [777, 335] width 1555 height 670
paste input "1.50"
drag, startPoint x: 660, startPoint y: 253, endPoint x: 455, endPoint y: 252, distance: 204.8
click at [455, 252] on div "Fornecedor A Origem Compra Insumos Transferências Compra ATG Origem 290872 - CO…" at bounding box center [777, 335] width 1555 height 670
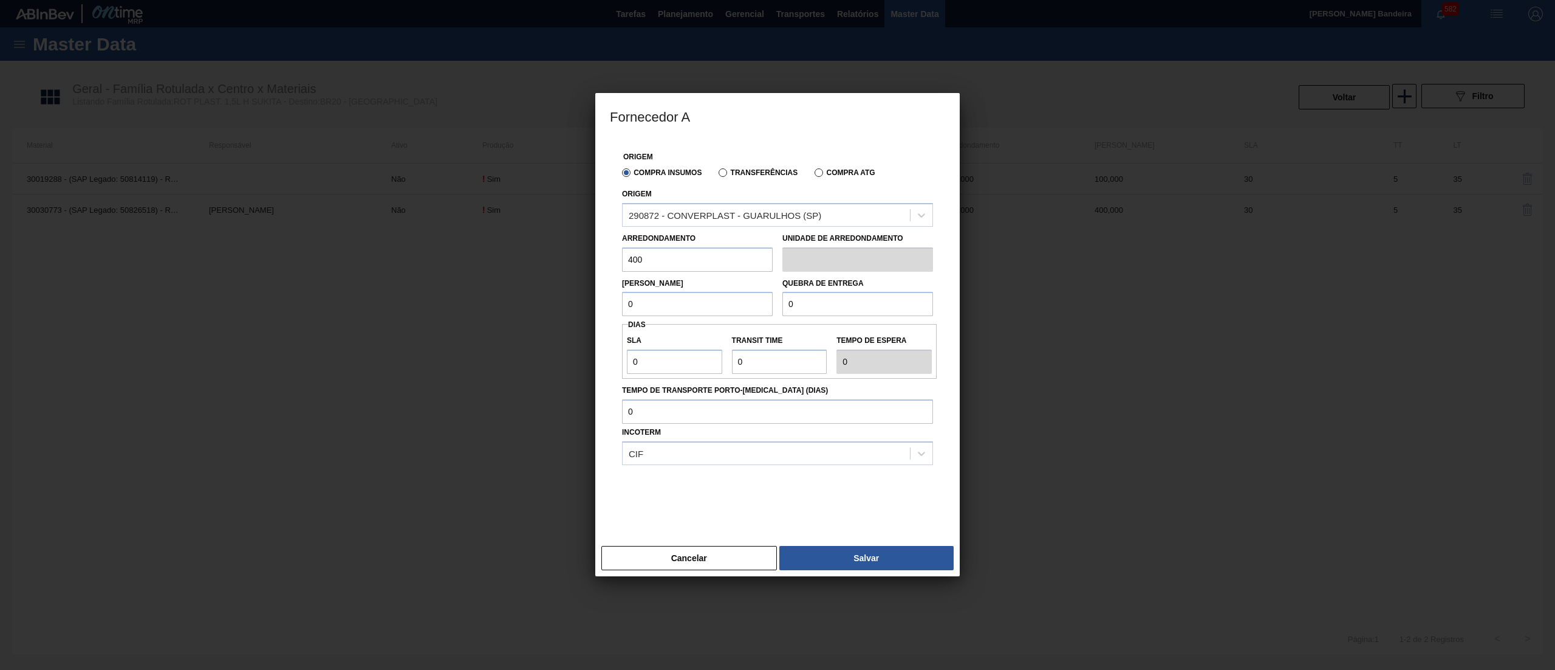
drag, startPoint x: 663, startPoint y: 264, endPoint x: 506, endPoint y: 250, distance: 158.0
click at [506, 250] on div "Fornecedor A Origem Compra Insumos Transferências Compra ATG Origem 290872 - CO…" at bounding box center [777, 335] width 1555 height 670
drag, startPoint x: 662, startPoint y: 313, endPoint x: 546, endPoint y: 293, distance: 117.7
click at [546, 293] on div "Fornecedor A Origem Compra Insumos Transferências Compra ATG Origem 290872 - CO…" at bounding box center [777, 335] width 1555 height 670
paste input "40"
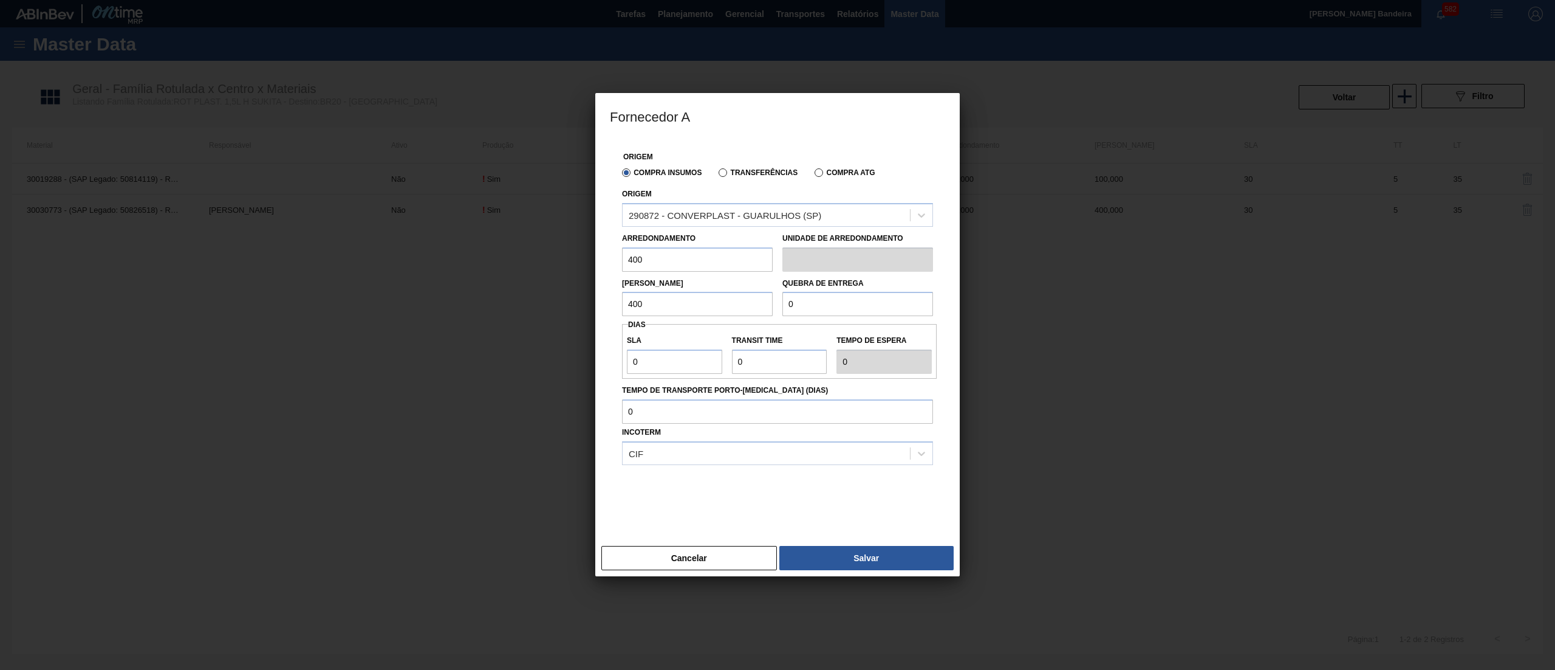
drag, startPoint x: 868, startPoint y: 294, endPoint x: 617, endPoint y: 278, distance: 250.8
click at [617, 278] on div "Lote Mínimo 400 Quebra de entrega 0" at bounding box center [777, 294] width 321 height 45
paste input "40"
drag, startPoint x: 667, startPoint y: 362, endPoint x: 479, endPoint y: 316, distance: 193.3
click at [479, 316] on div "Fornecedor A Origem Compra Insumos Transferências Compra ATG Origem 290872 - CO…" at bounding box center [777, 335] width 1555 height 670
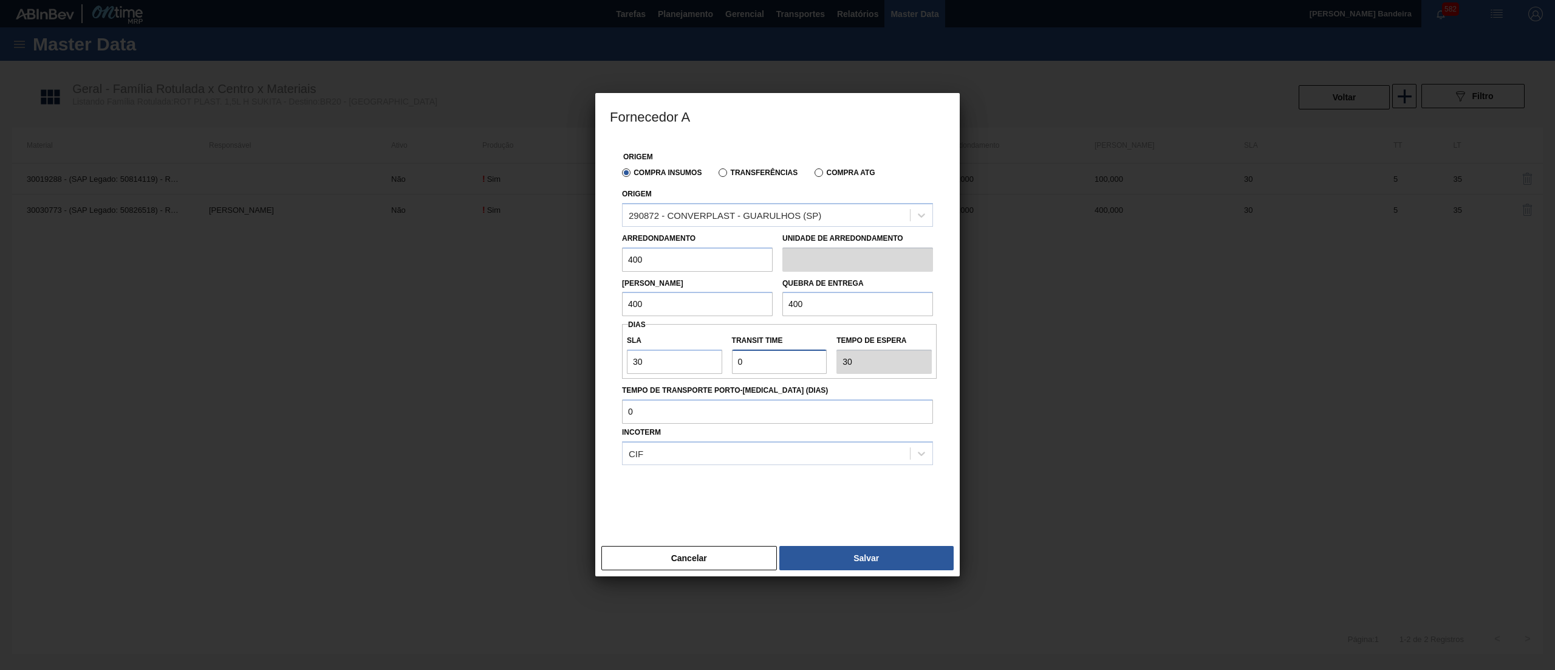
drag, startPoint x: 781, startPoint y: 367, endPoint x: 634, endPoint y: 372, distance: 147.1
click at [634, 372] on div "SLA 30 Transit Time Tempo de espera 30" at bounding box center [779, 351] width 315 height 45
click at [798, 552] on button "Salvar" at bounding box center [867, 558] width 174 height 24
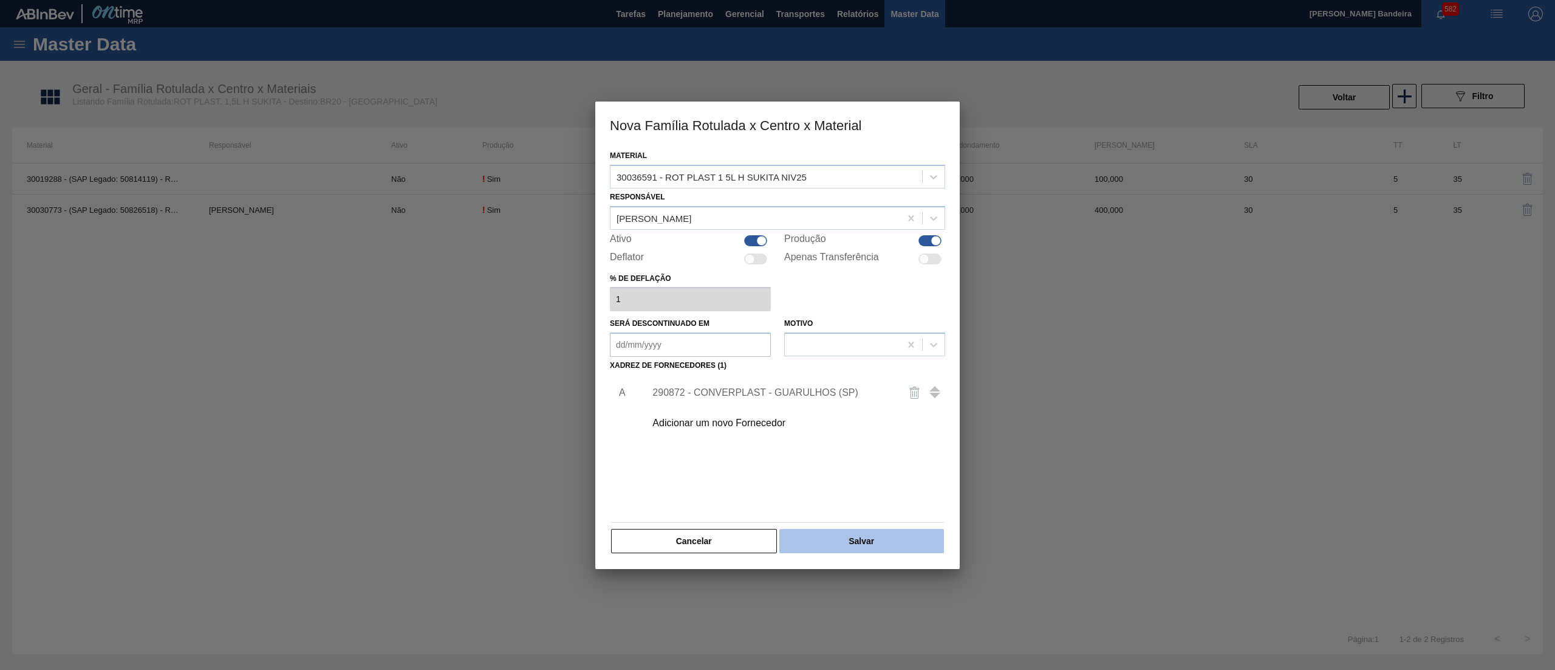
click at [862, 541] on button "Salvar" at bounding box center [862, 541] width 165 height 24
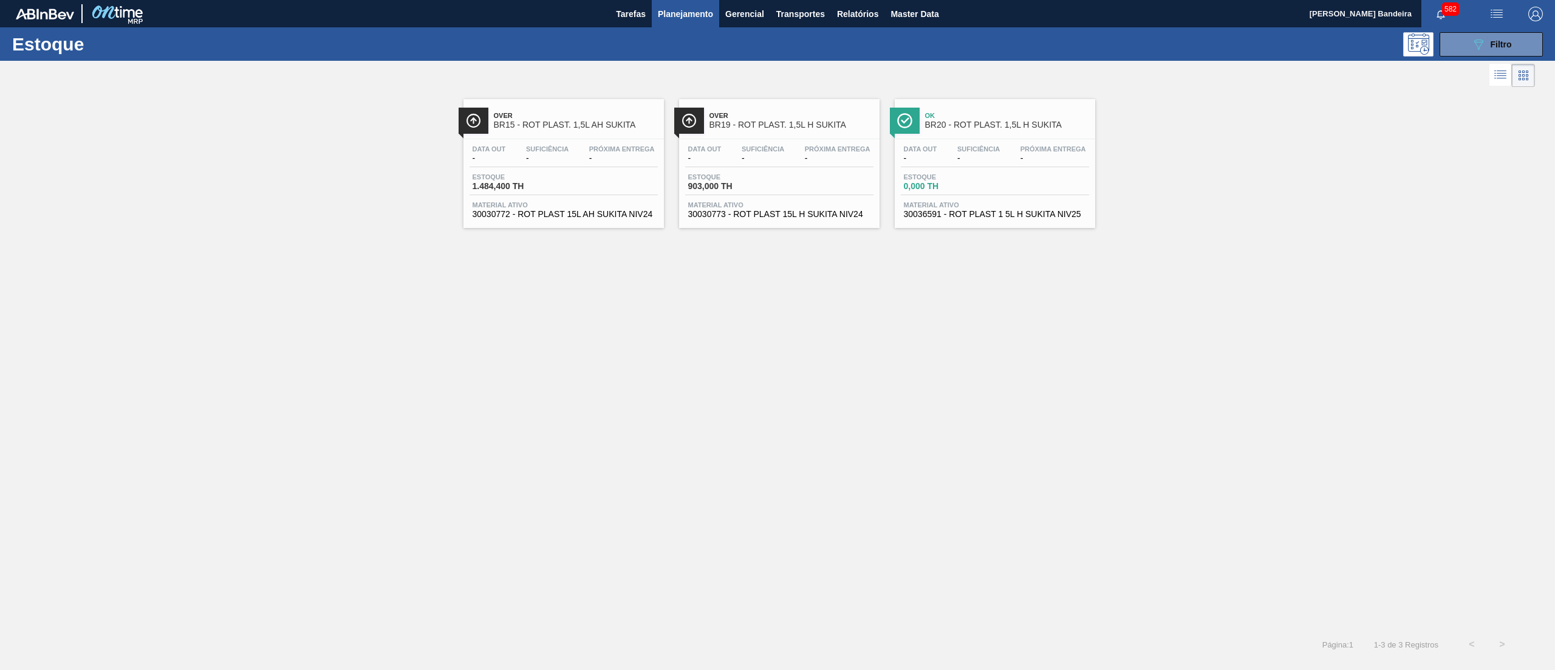
click at [827, 211] on span "30030773 - ROT PLAST 15L H SUKITA NIV24" at bounding box center [779, 214] width 182 height 9
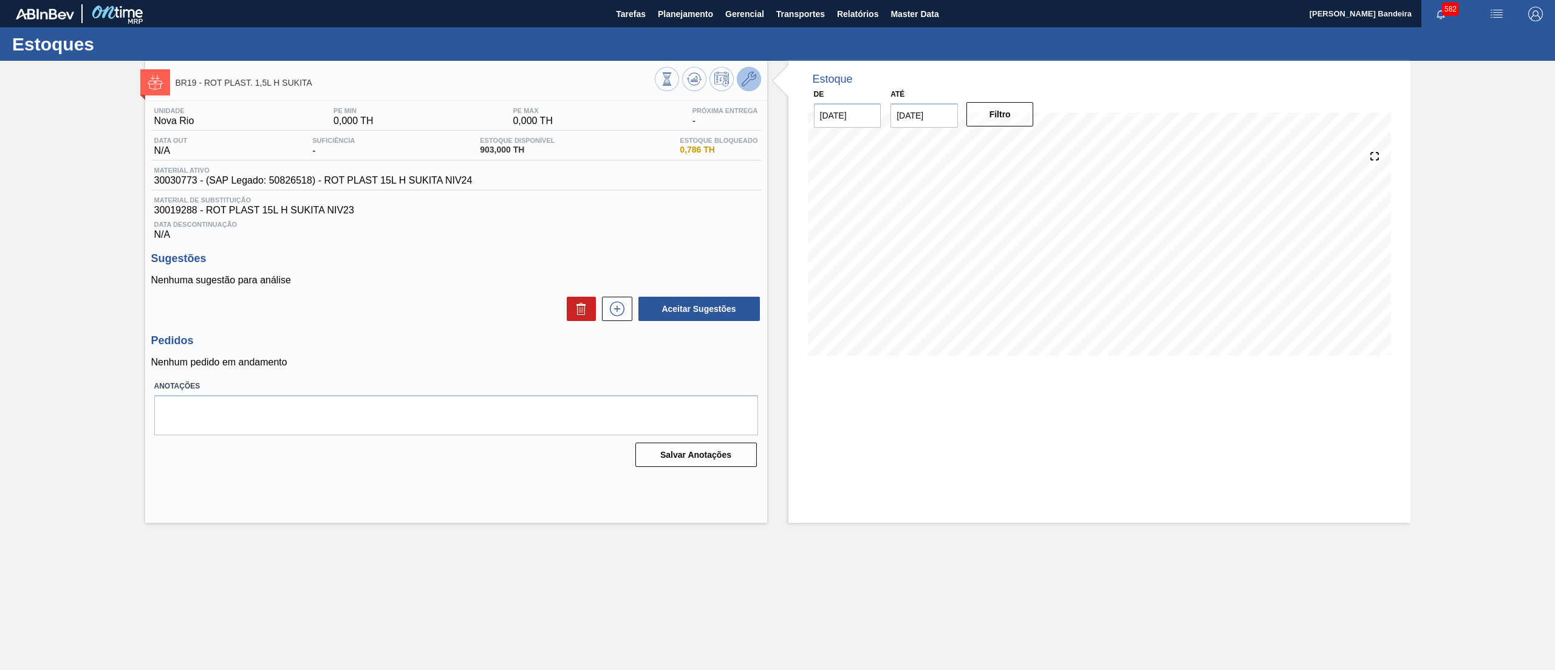
click at [749, 85] on icon at bounding box center [749, 79] width 15 height 15
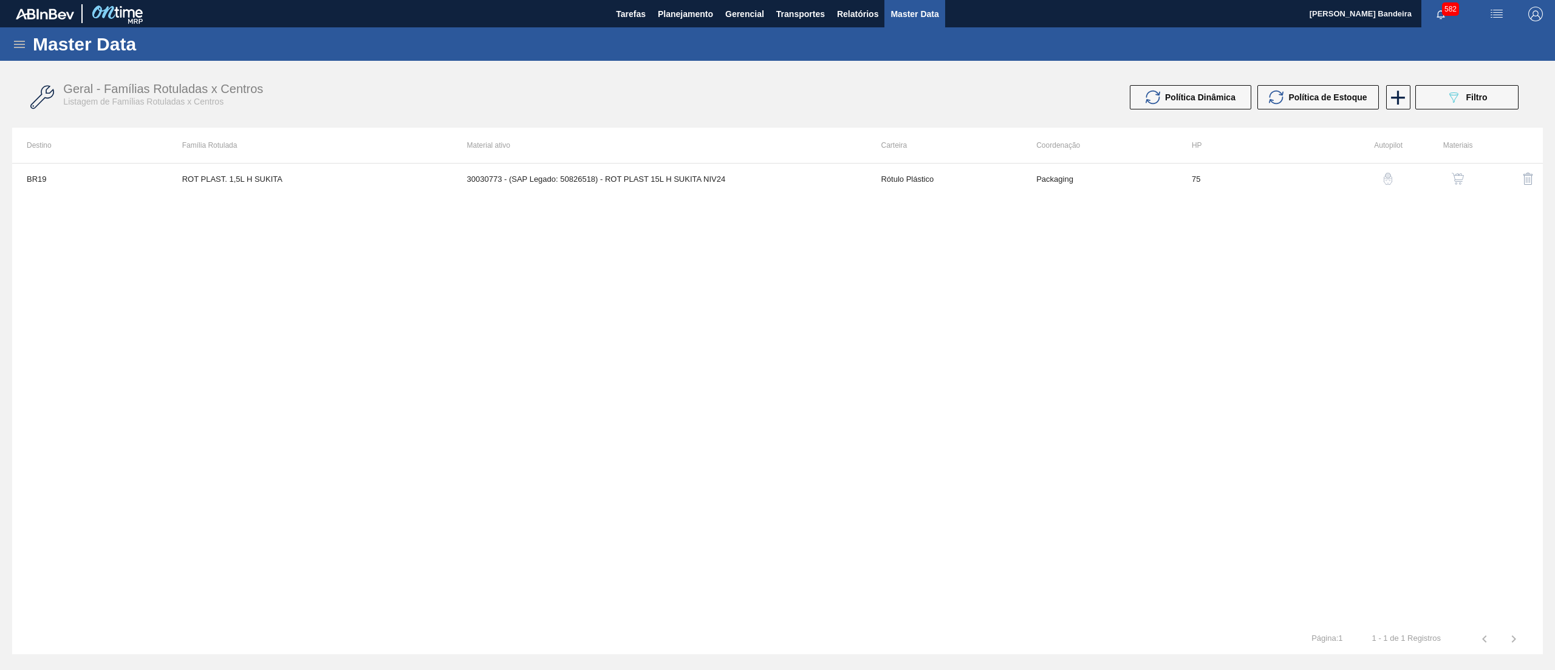
click at [1461, 190] on button "button" at bounding box center [1458, 178] width 29 height 29
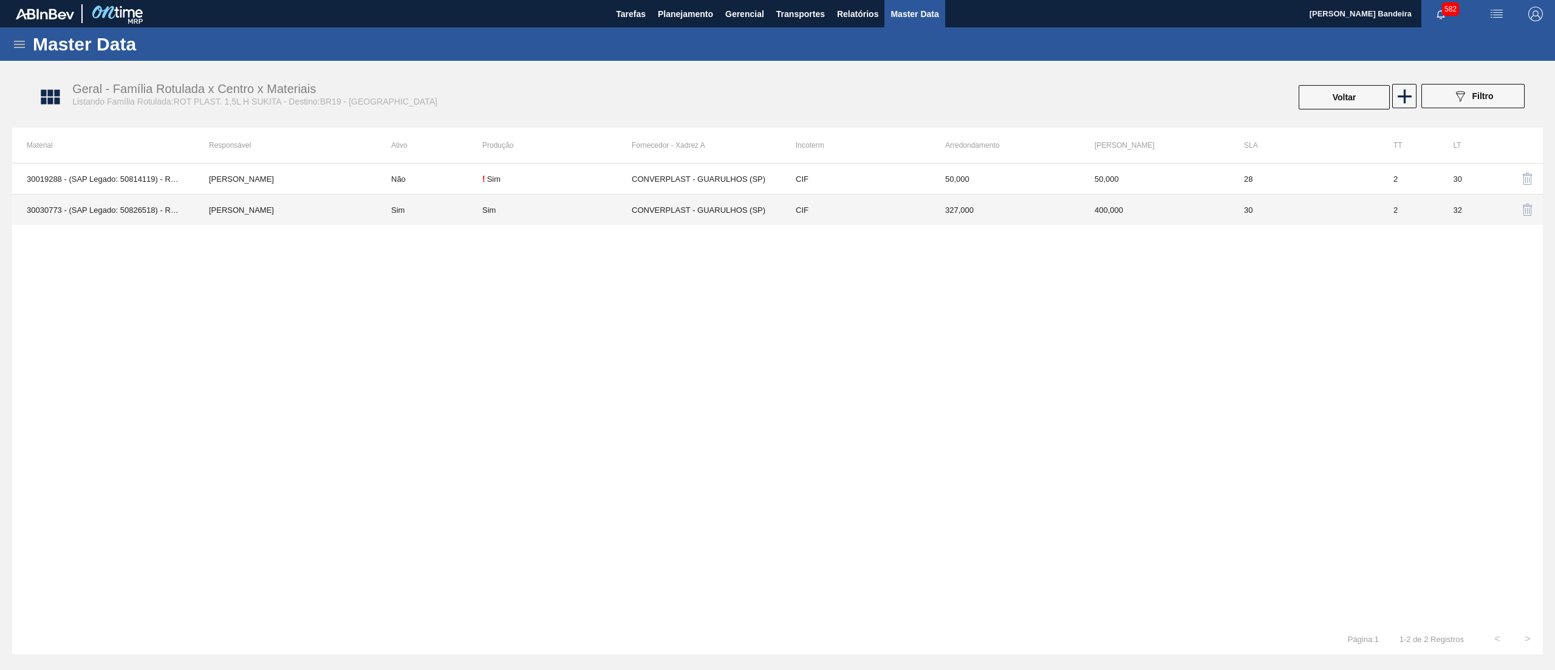
click at [620, 218] on td "Sim" at bounding box center [556, 209] width 149 height 31
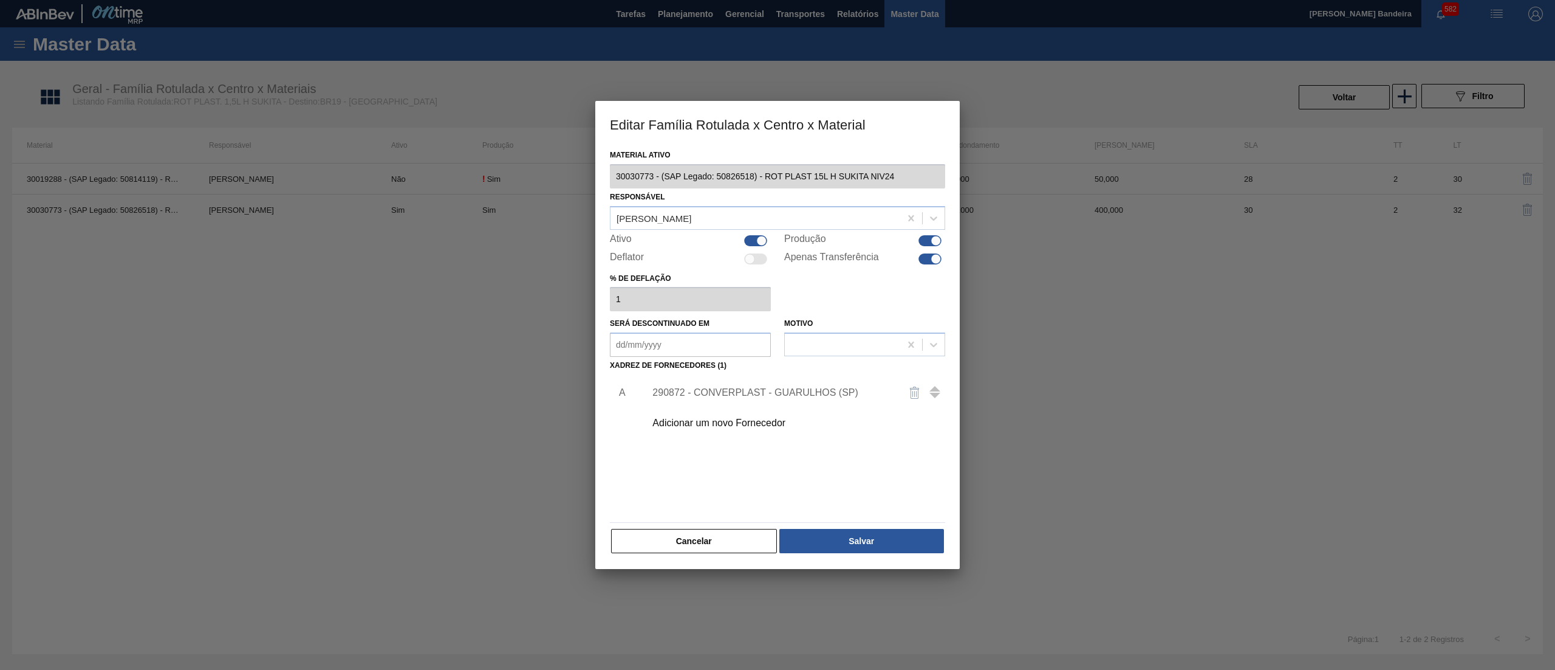
click at [752, 239] on div at bounding box center [755, 240] width 23 height 11
click at [924, 257] on div at bounding box center [930, 258] width 23 height 11
click at [859, 533] on button "Salvar" at bounding box center [862, 541] width 165 height 24
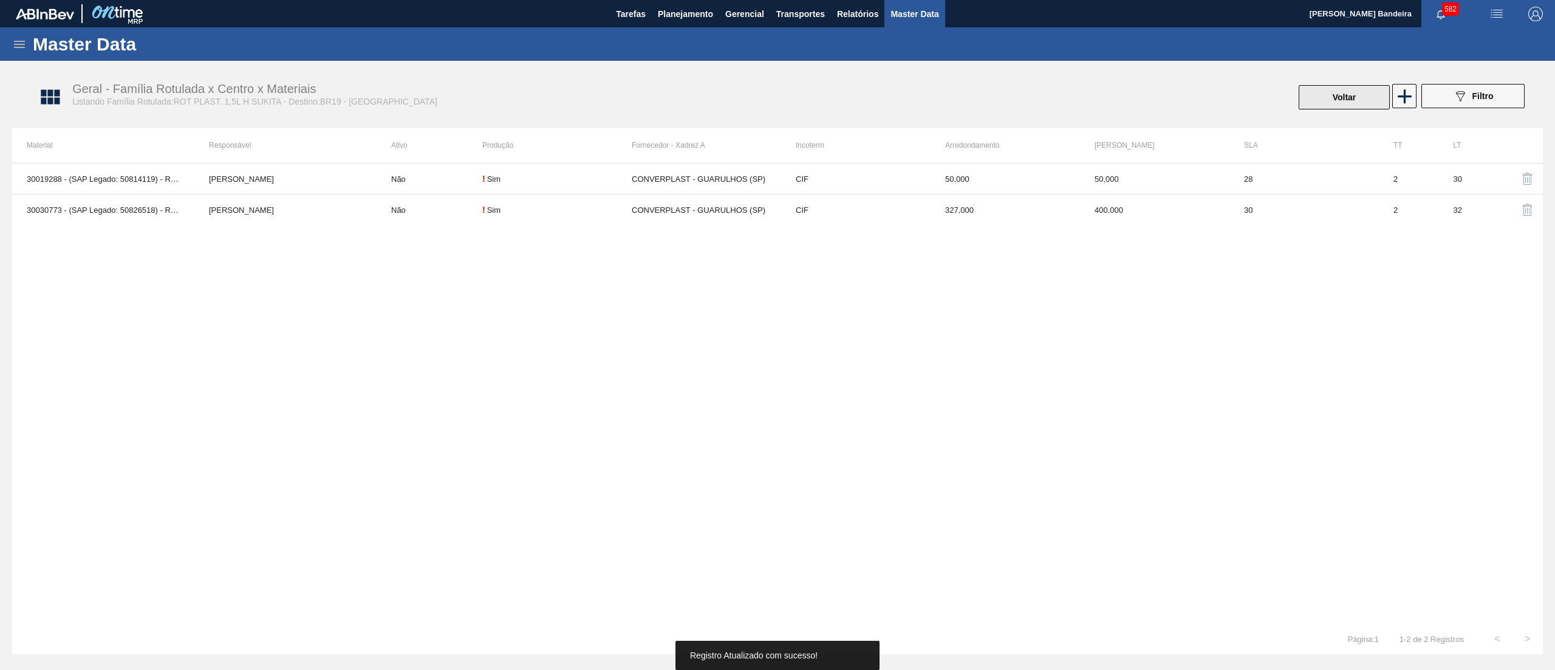
click at [1311, 99] on button "Voltar" at bounding box center [1344, 97] width 91 height 24
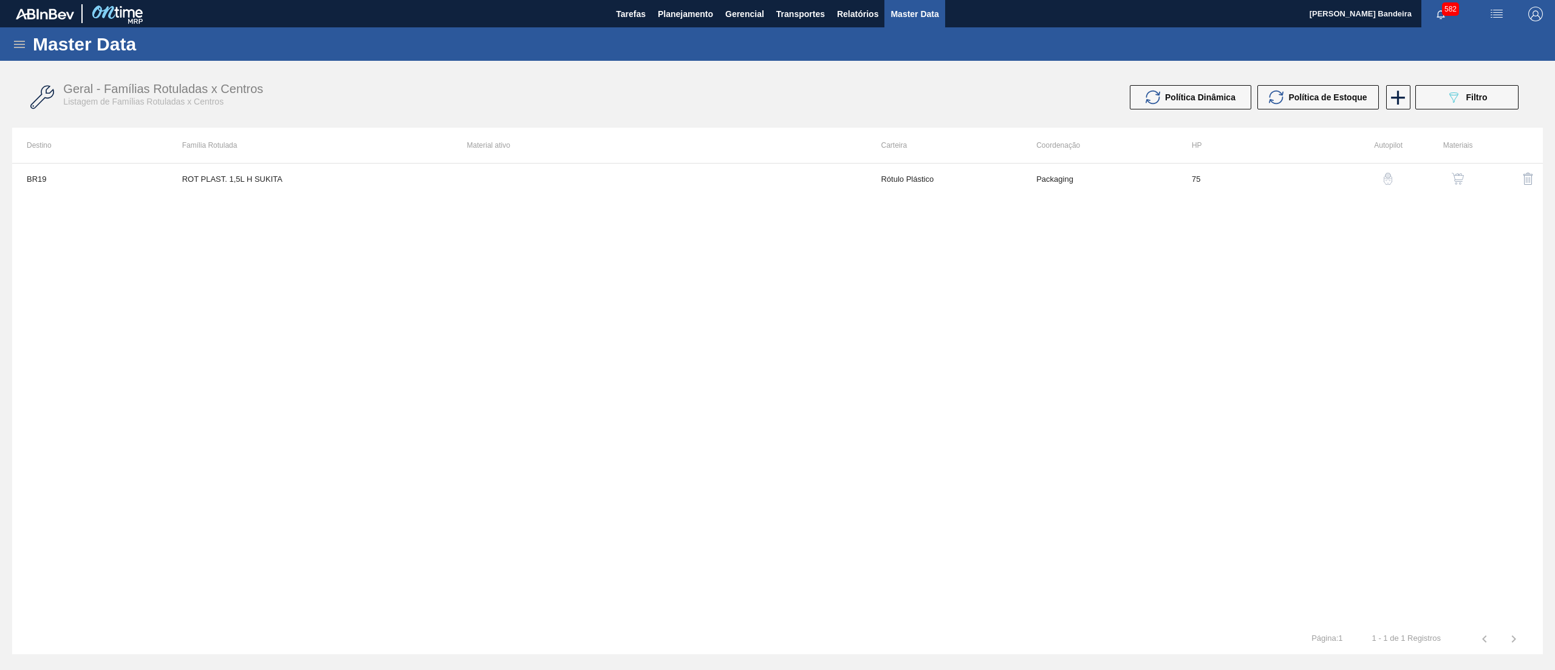
click at [1467, 174] on button "button" at bounding box center [1458, 178] width 29 height 29
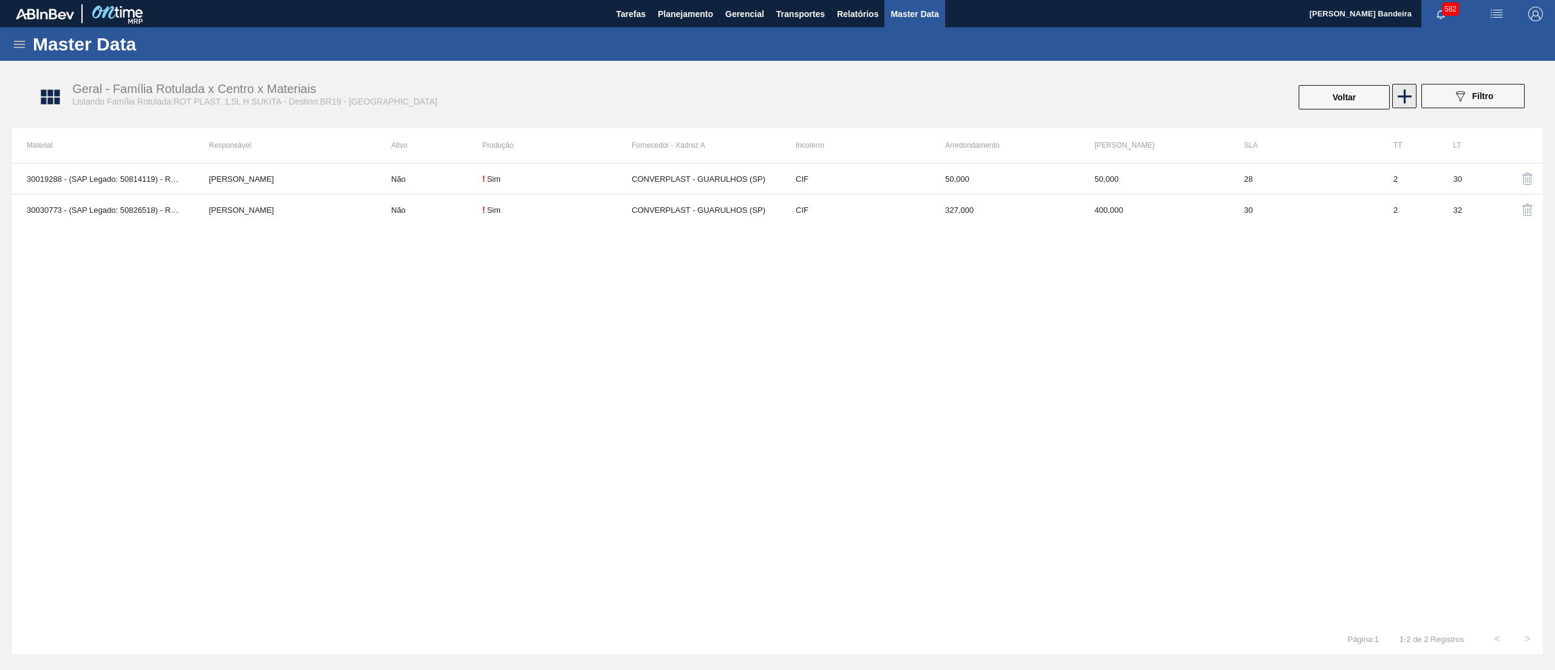
click at [1413, 97] on icon at bounding box center [1405, 96] width 24 height 24
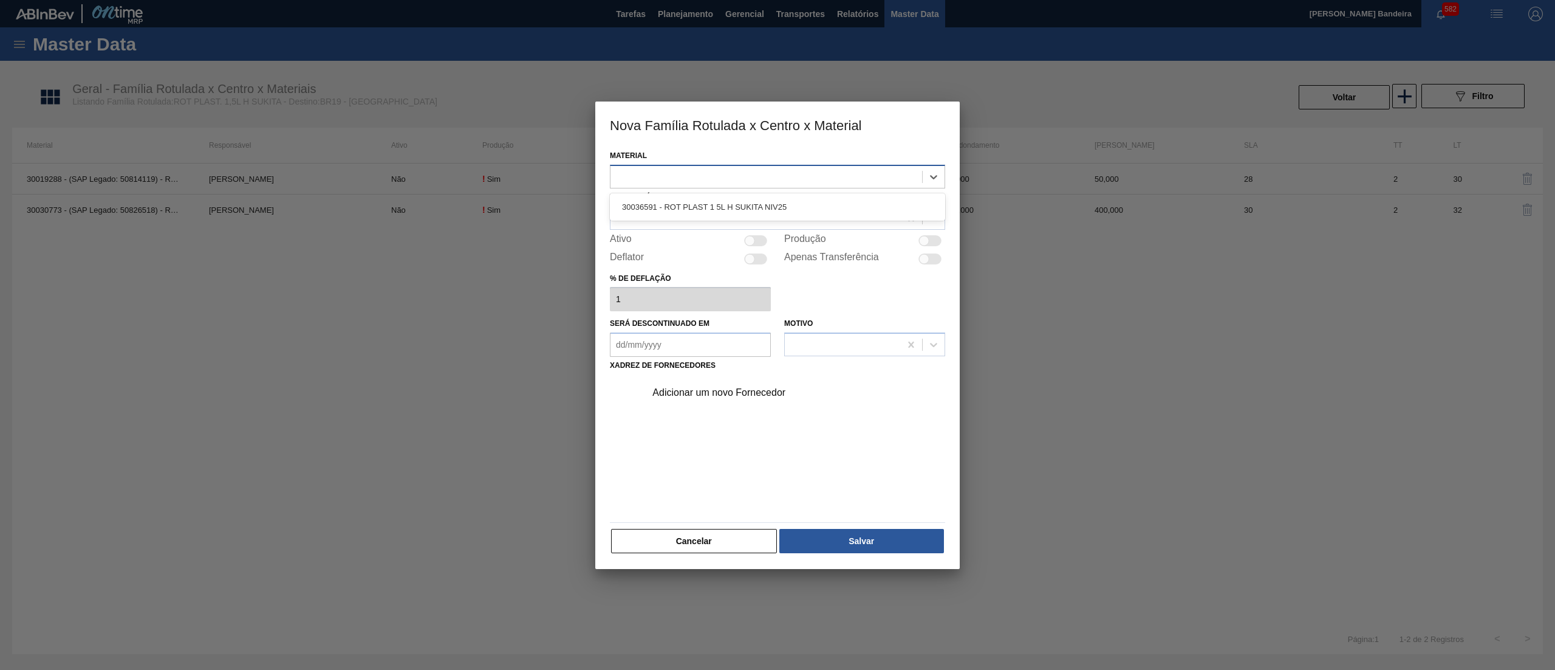
click at [796, 186] on div at bounding box center [777, 177] width 335 height 24
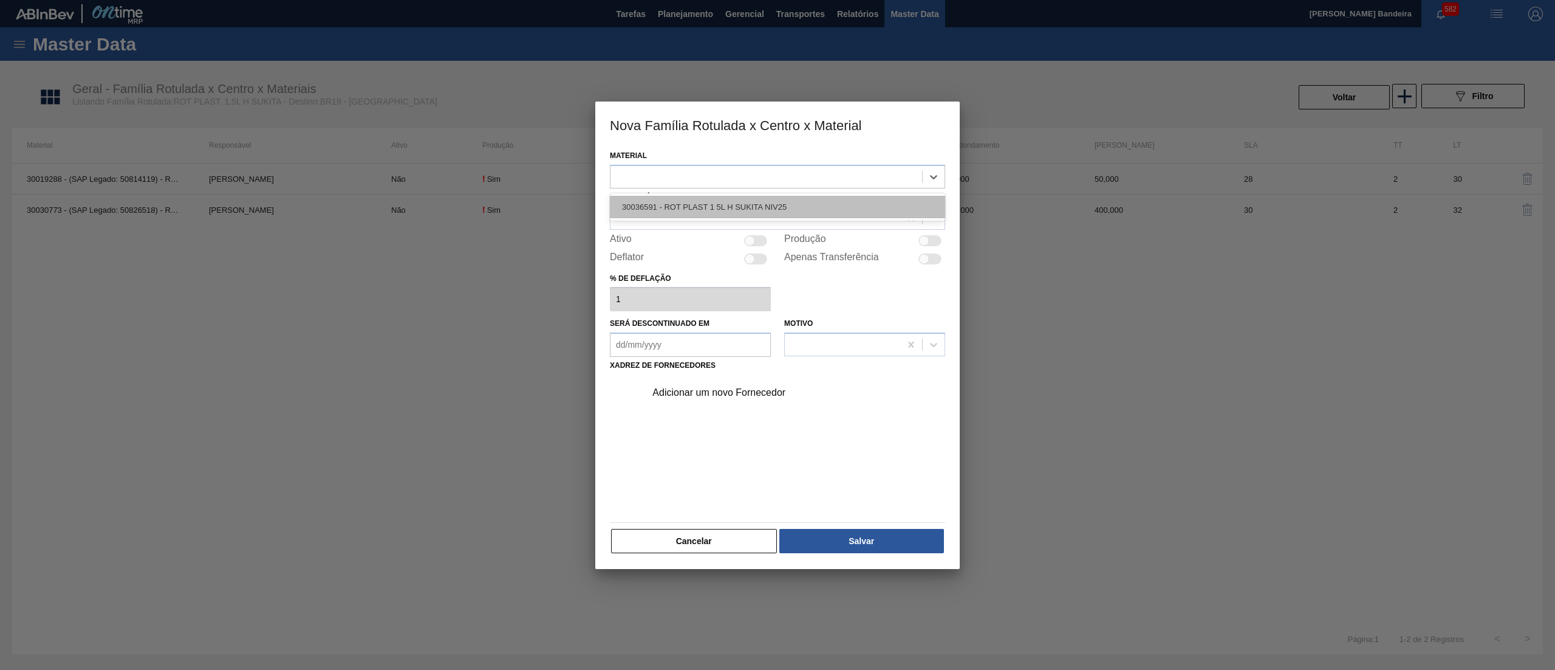
click at [792, 201] on div "30036591 - ROT PLAST 1 5L H SUKITA NIV25" at bounding box center [777, 207] width 335 height 22
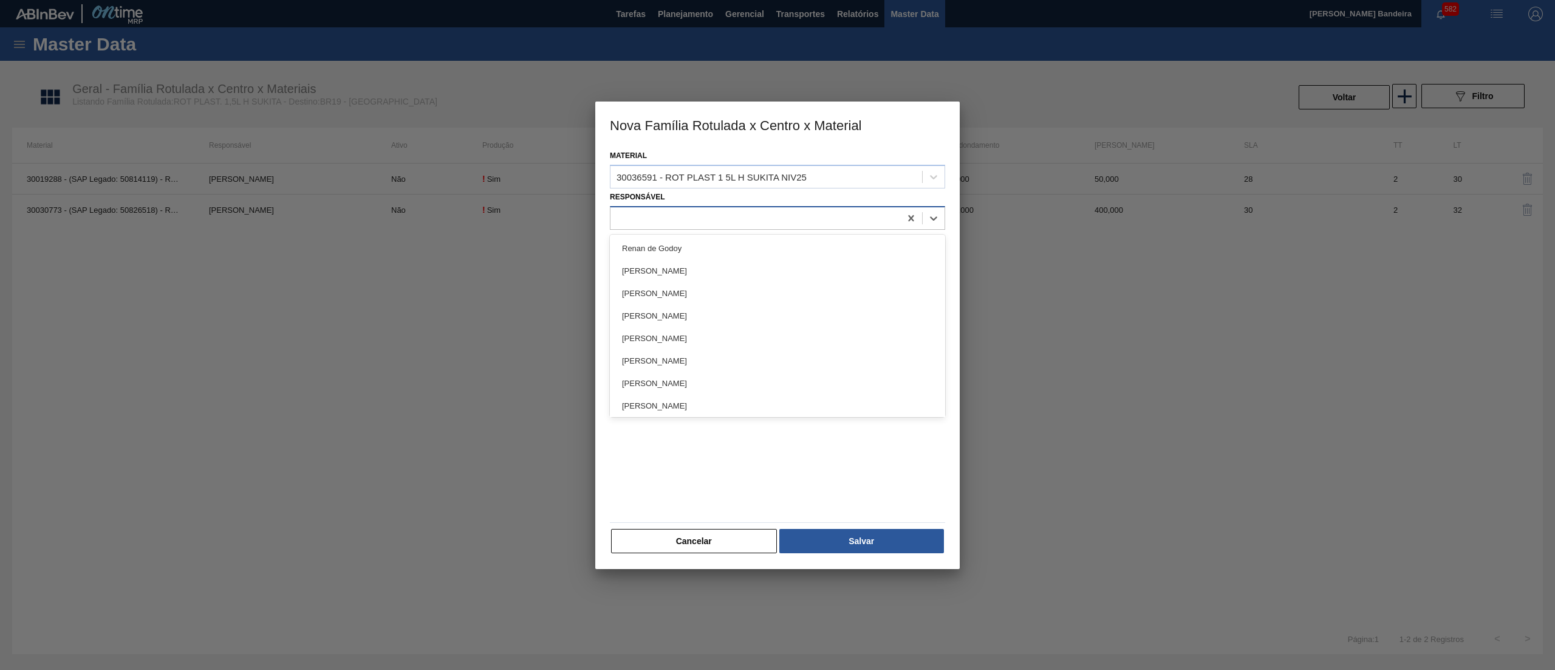
click at [792, 210] on div at bounding box center [756, 218] width 290 height 18
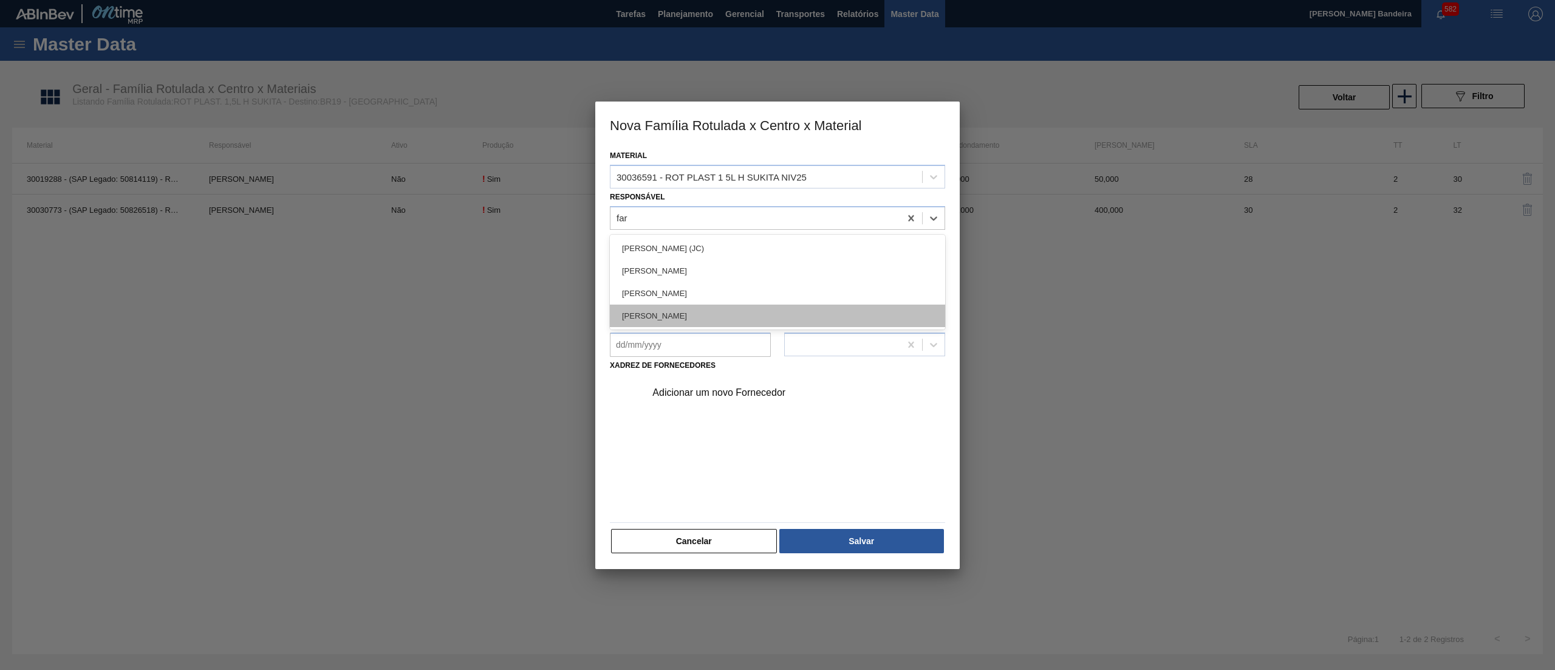
click at [750, 311] on div "[PERSON_NAME]" at bounding box center [777, 315] width 335 height 22
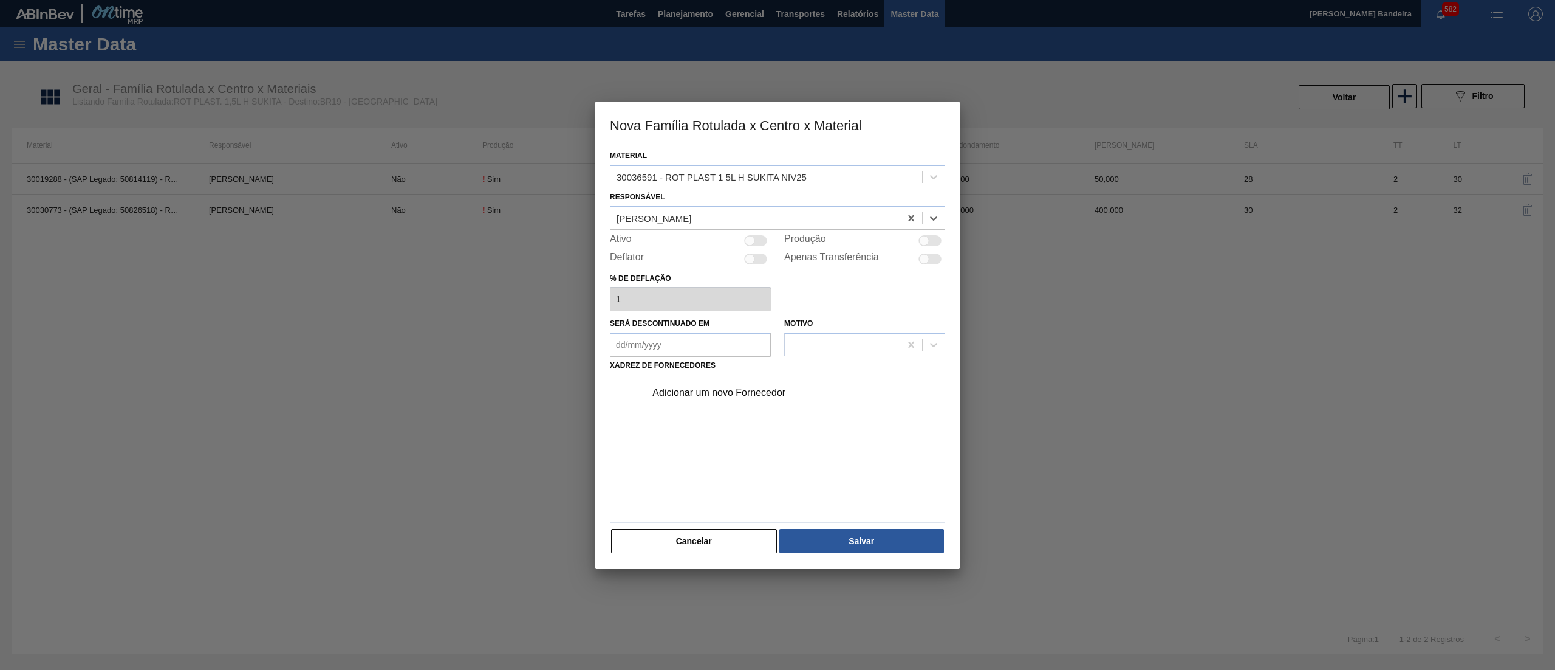
click at [752, 241] on div at bounding box center [750, 240] width 10 height 10
click at [724, 393] on div "Adicionar um novo Fornecedor" at bounding box center [772, 392] width 238 height 11
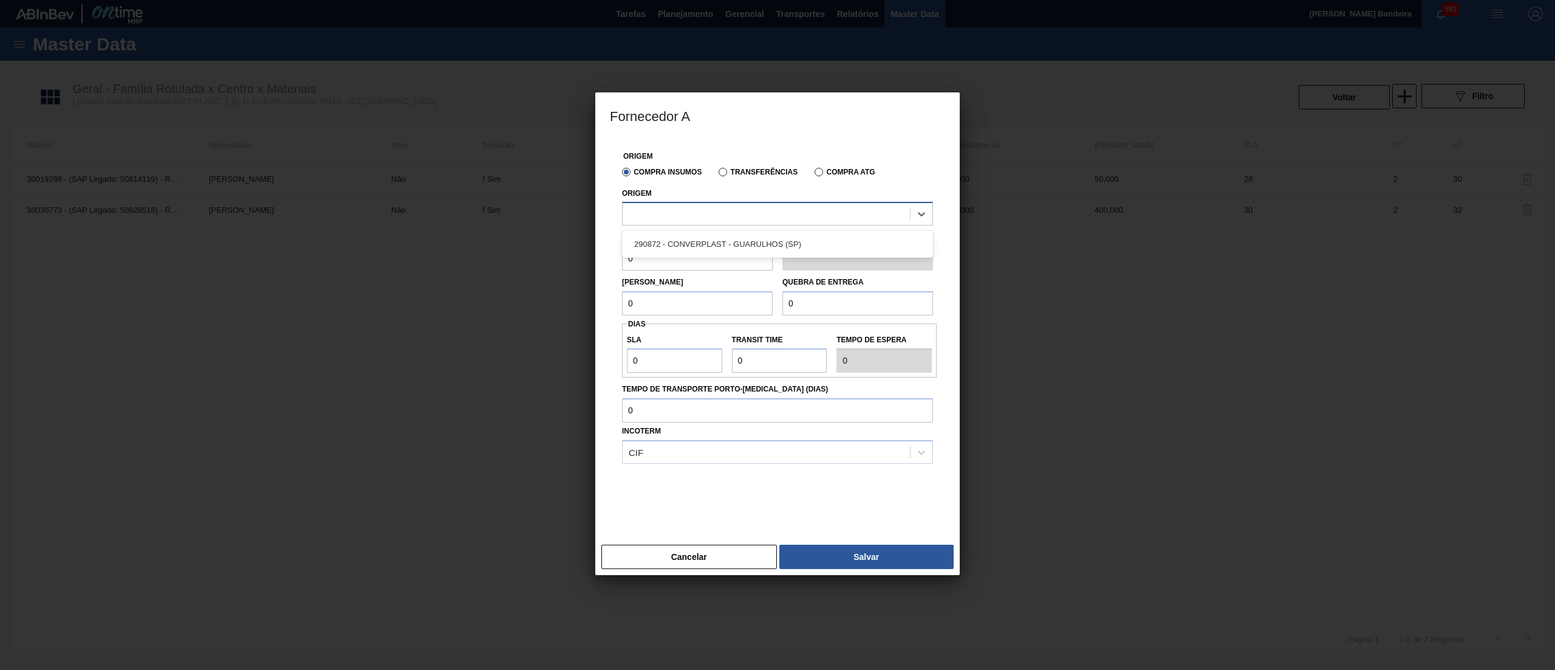
click at [729, 218] on div at bounding box center [766, 214] width 287 height 18
click at [728, 242] on div "290872 - CONVERPLAST - GUARULHOS (SP)" at bounding box center [777, 244] width 311 height 22
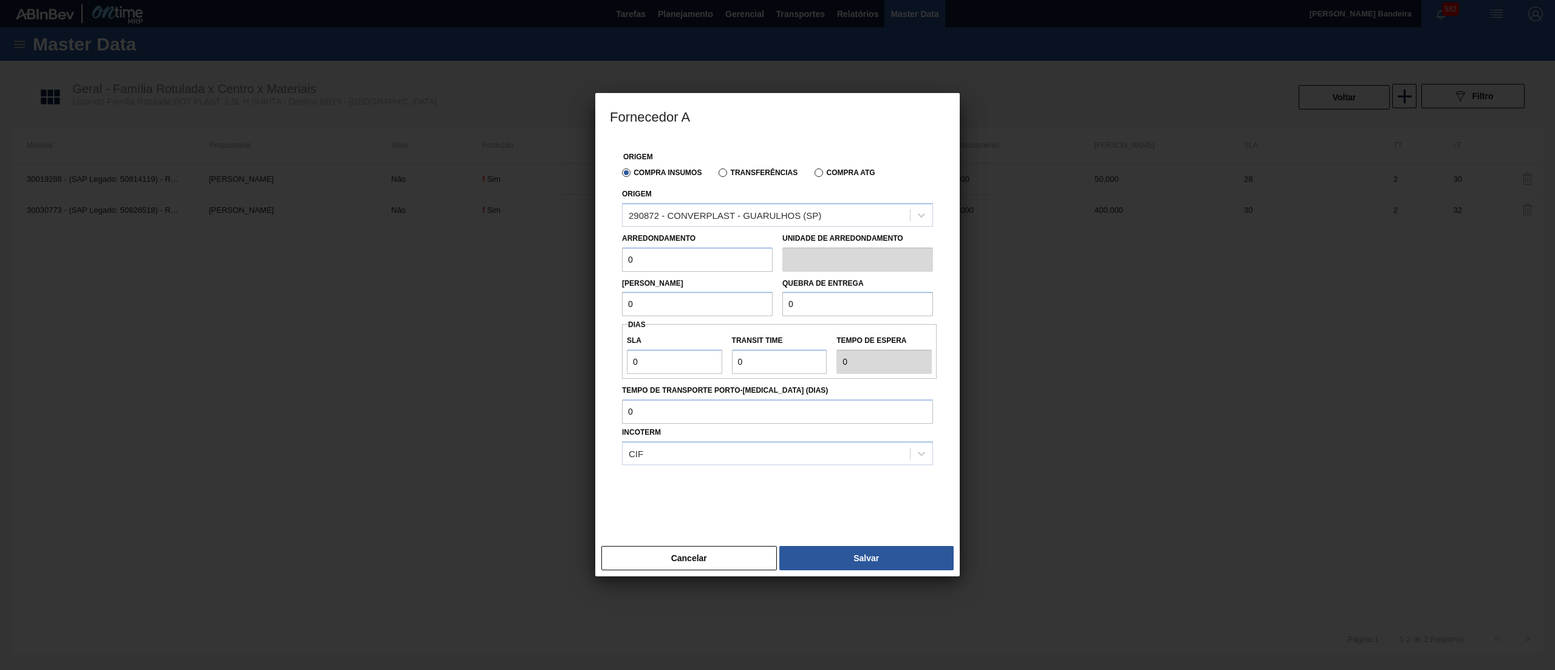
drag, startPoint x: 698, startPoint y: 255, endPoint x: 462, endPoint y: 242, distance: 236.7
click at [462, 242] on div "Fornecedor A Origem Compra Insumos Transferências Compra ATG Origem 290872 - CO…" at bounding box center [777, 335] width 1555 height 670
paste input "40"
drag, startPoint x: 646, startPoint y: 312, endPoint x: 541, endPoint y: 296, distance: 107.0
click at [541, 296] on div "Fornecedor A Origem Compra Insumos Transferências Compra ATG Origem 290872 - CO…" at bounding box center [777, 335] width 1555 height 670
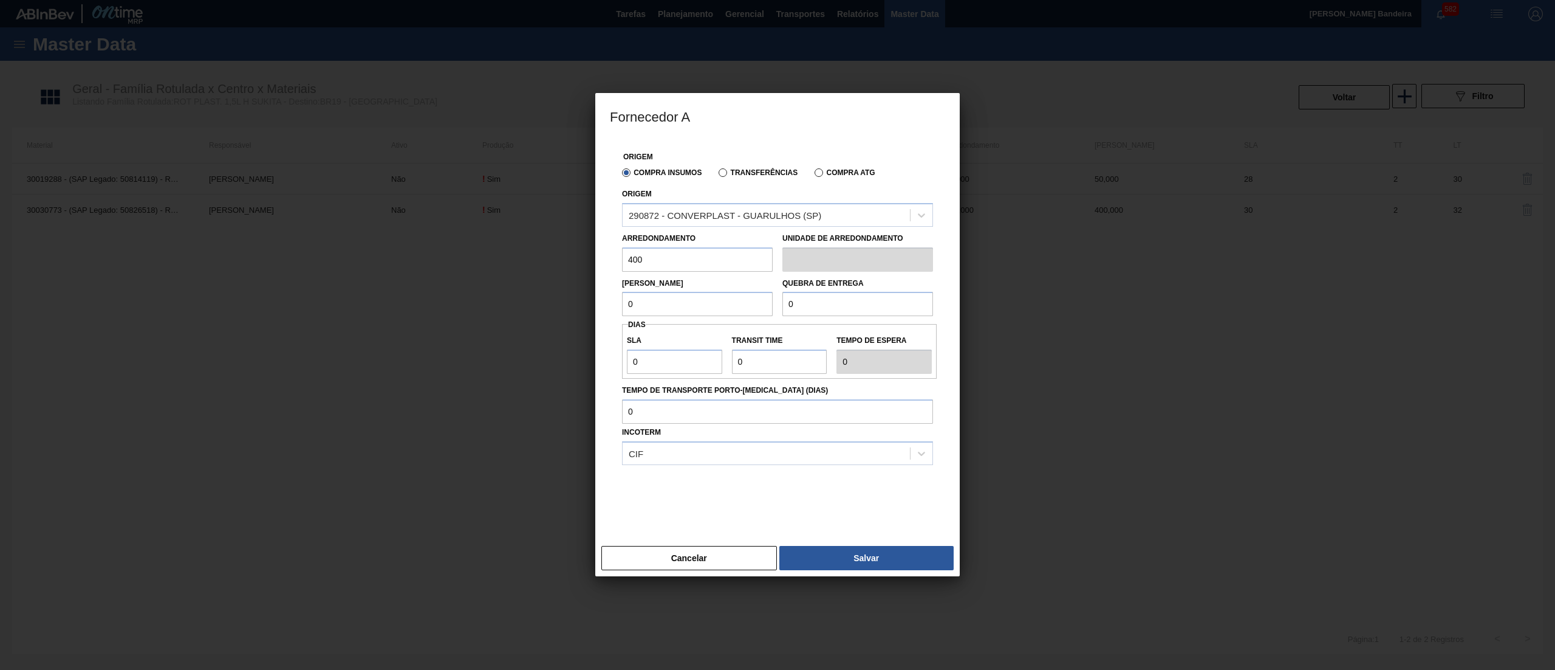
paste input "40"
drag, startPoint x: 802, startPoint y: 307, endPoint x: 662, endPoint y: 271, distance: 144.4
click at [662, 271] on div "Origem Compra Insumos Transferências Compra ATG Origem 290872 - CONVERPLAST - G…" at bounding box center [777, 332] width 335 height 387
paste input "40"
drag, startPoint x: 662, startPoint y: 360, endPoint x: 576, endPoint y: 355, distance: 86.4
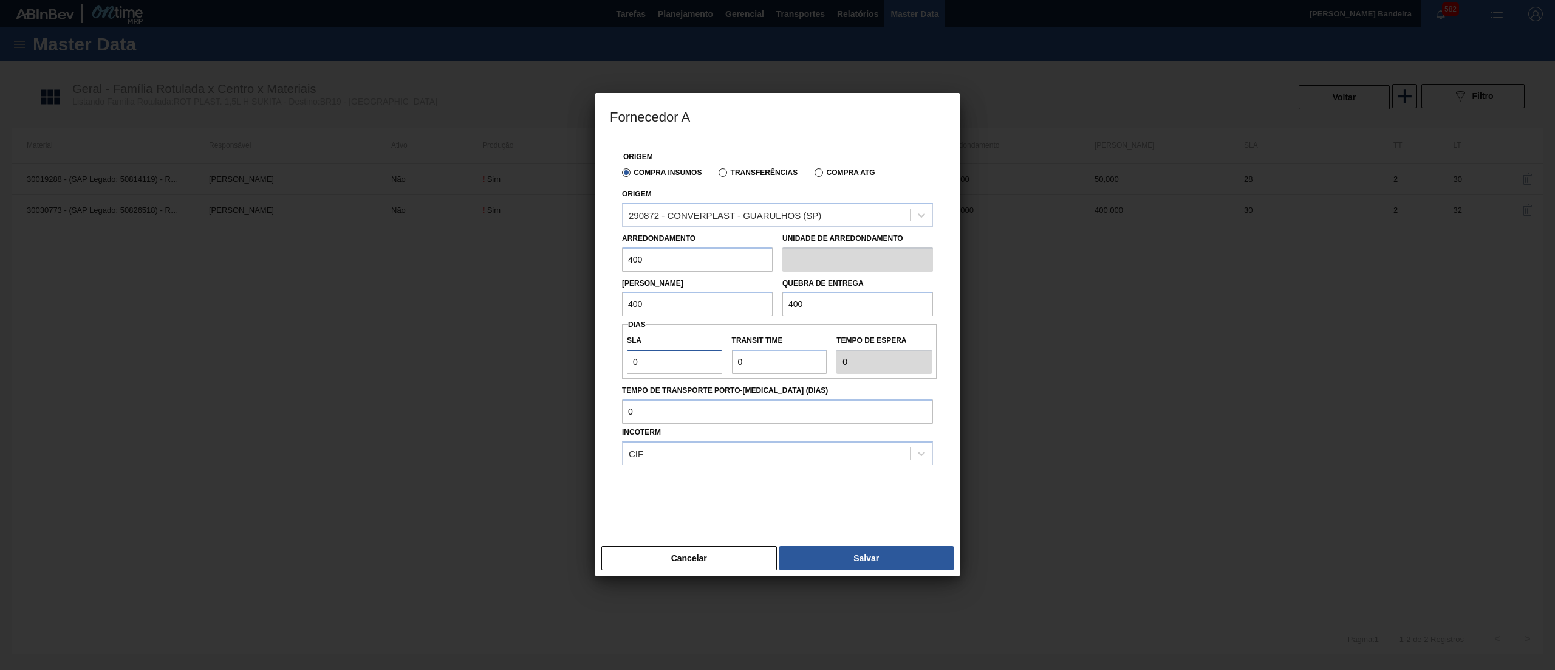
click at [576, 355] on div "Fornecedor A Origem Compra Insumos Transferências Compra ATG Origem 290872 - CO…" at bounding box center [777, 335] width 1555 height 670
drag, startPoint x: 759, startPoint y: 371, endPoint x: 701, endPoint y: 363, distance: 58.9
click at [701, 363] on div "SLA 30 Transit Time Tempo de espera 30" at bounding box center [779, 351] width 315 height 45
click at [863, 566] on button "Salvar" at bounding box center [867, 558] width 174 height 24
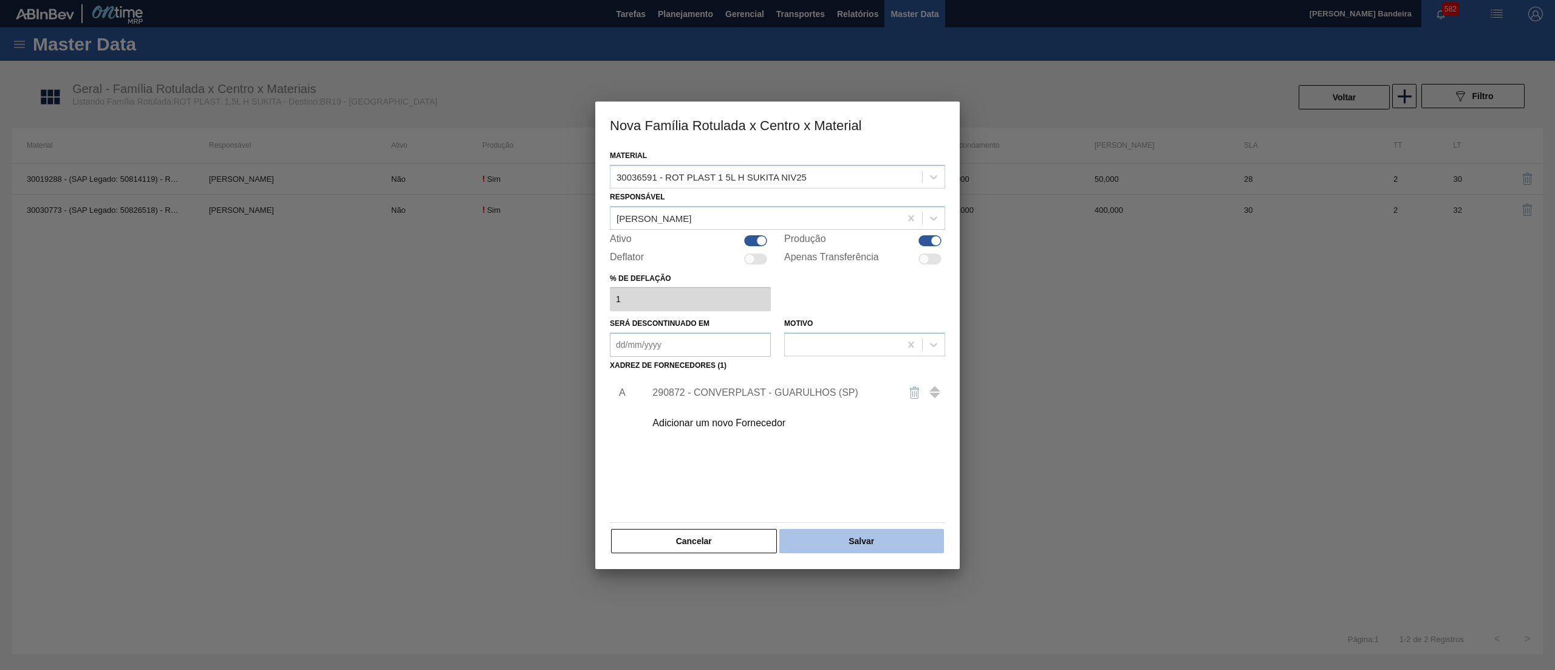
click at [886, 546] on button "Salvar" at bounding box center [862, 541] width 165 height 24
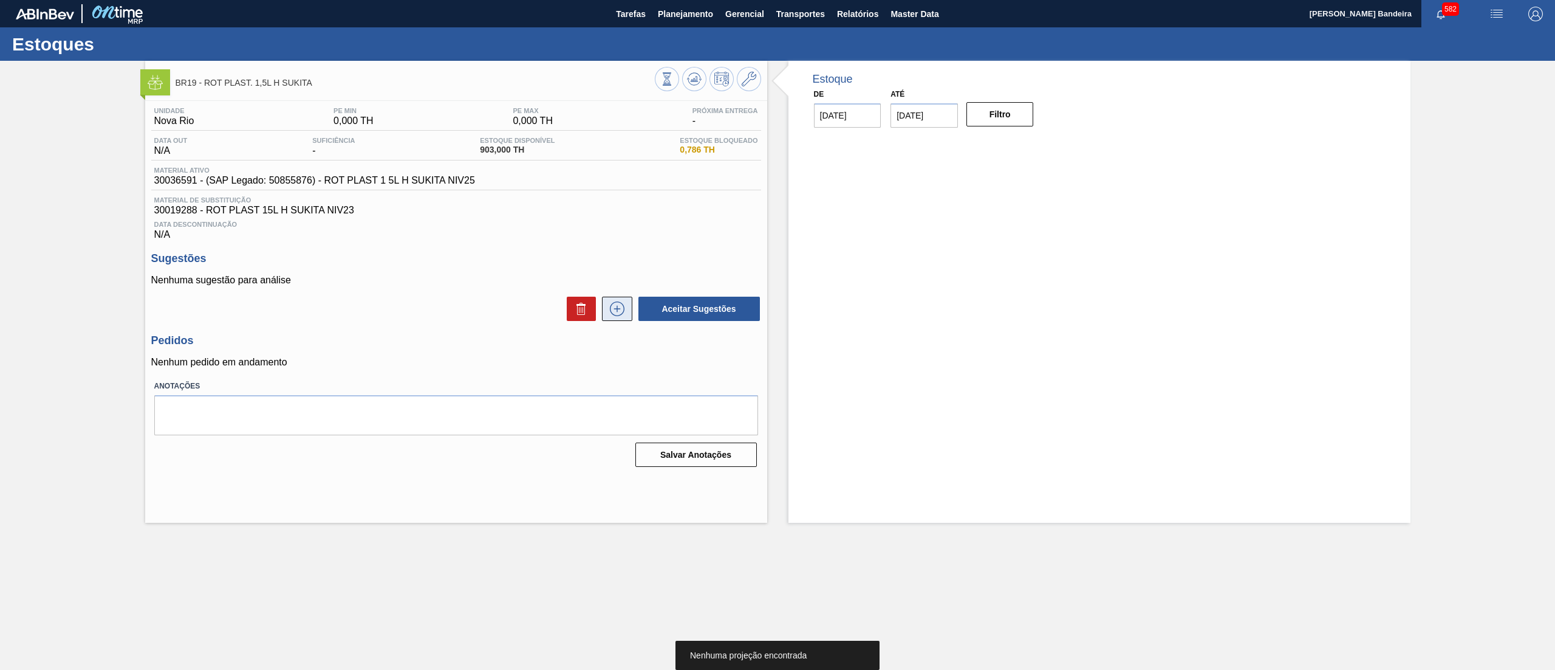
click at [617, 315] on icon at bounding box center [617, 308] width 19 height 15
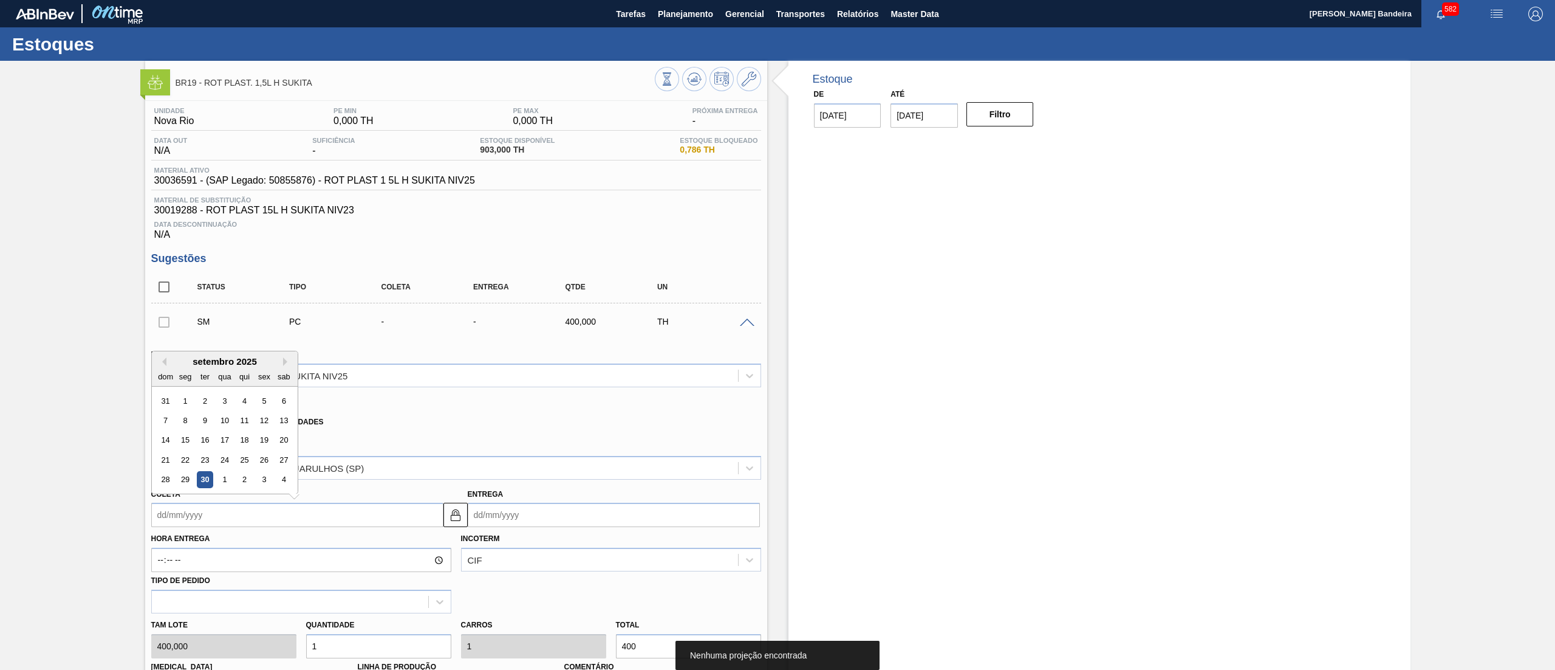
click at [328, 510] on input "Coleta" at bounding box center [297, 514] width 292 height 24
click at [284, 363] on button "Next Month" at bounding box center [287, 361] width 9 height 9
click at [183, 459] on div "20" at bounding box center [185, 459] width 16 height 16
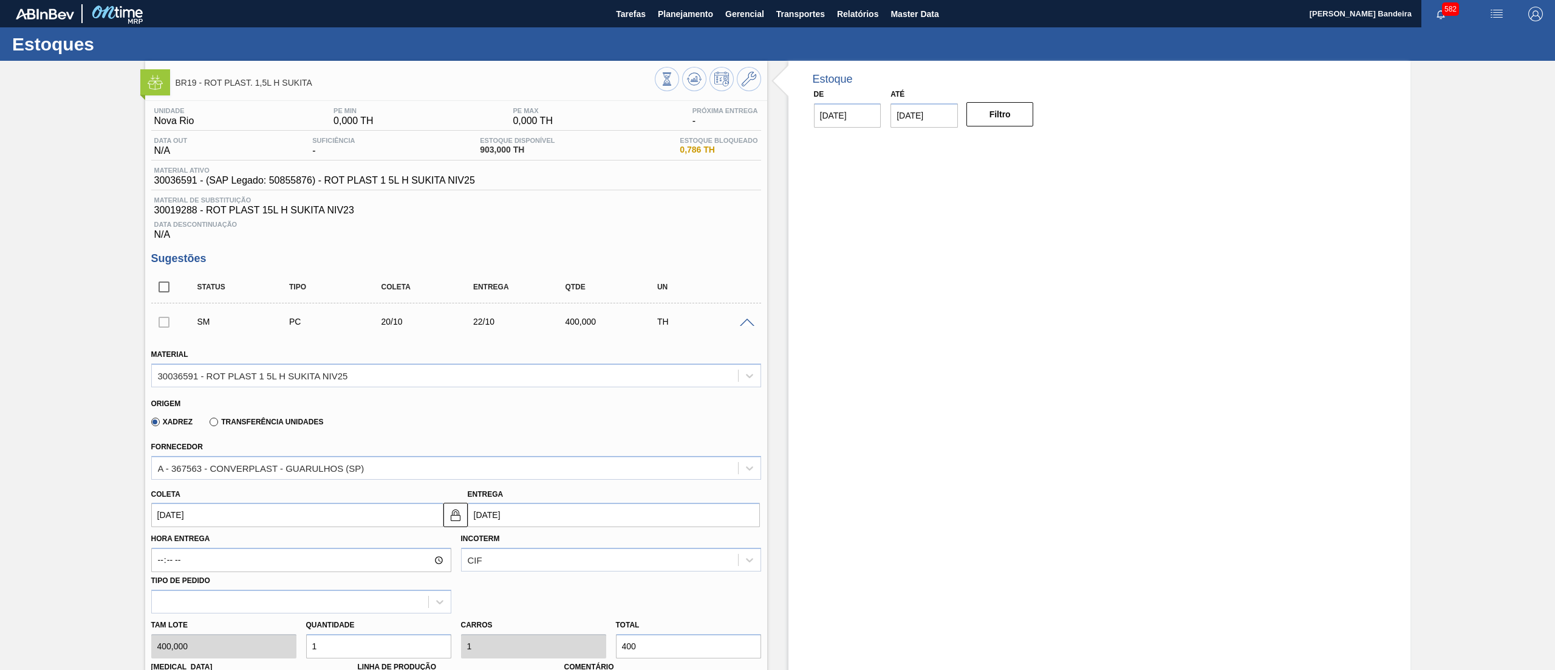
click at [244, 639] on div "Tam lote 400,000 Quantidade 1 Carros 1 Total 400 Doca N/A Linha de Produção Com…" at bounding box center [456, 656] width 620 height 87
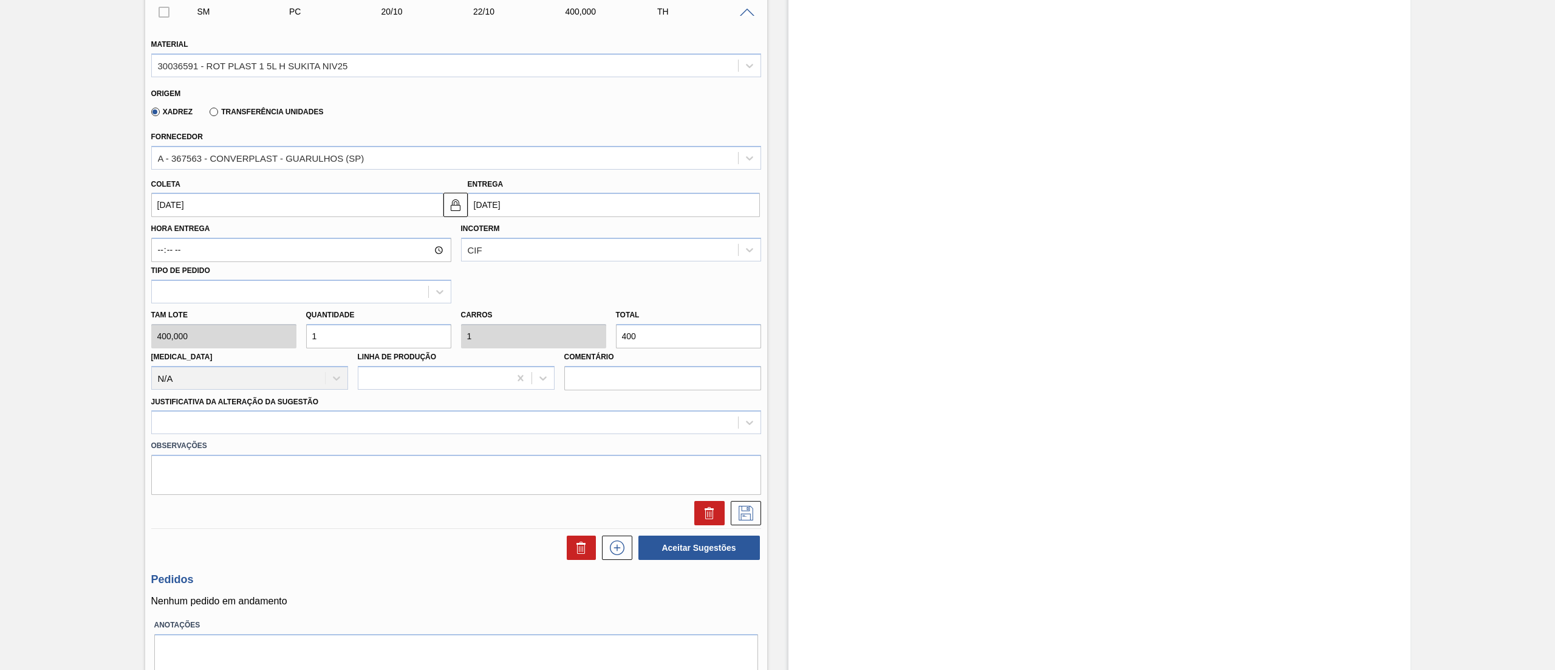
scroll to position [317, 0]
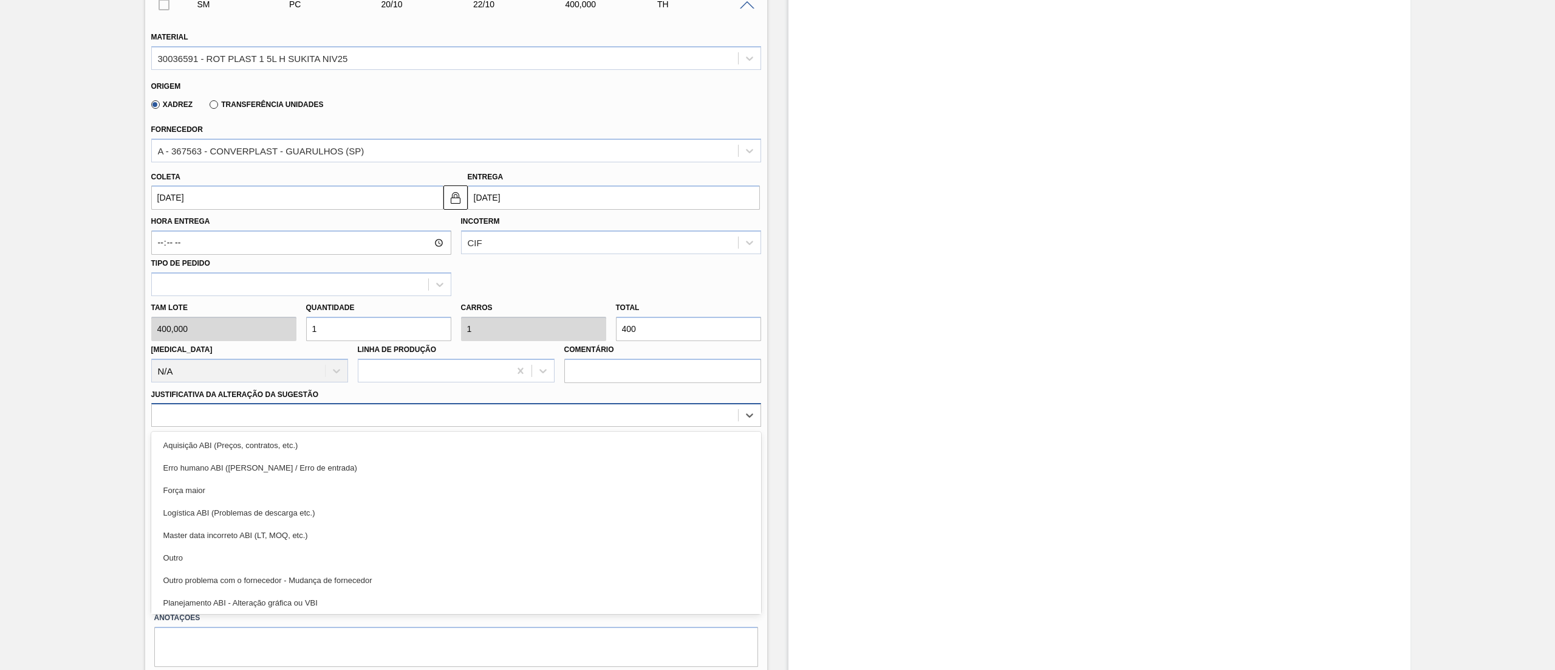
click at [485, 417] on div at bounding box center [445, 415] width 586 height 18
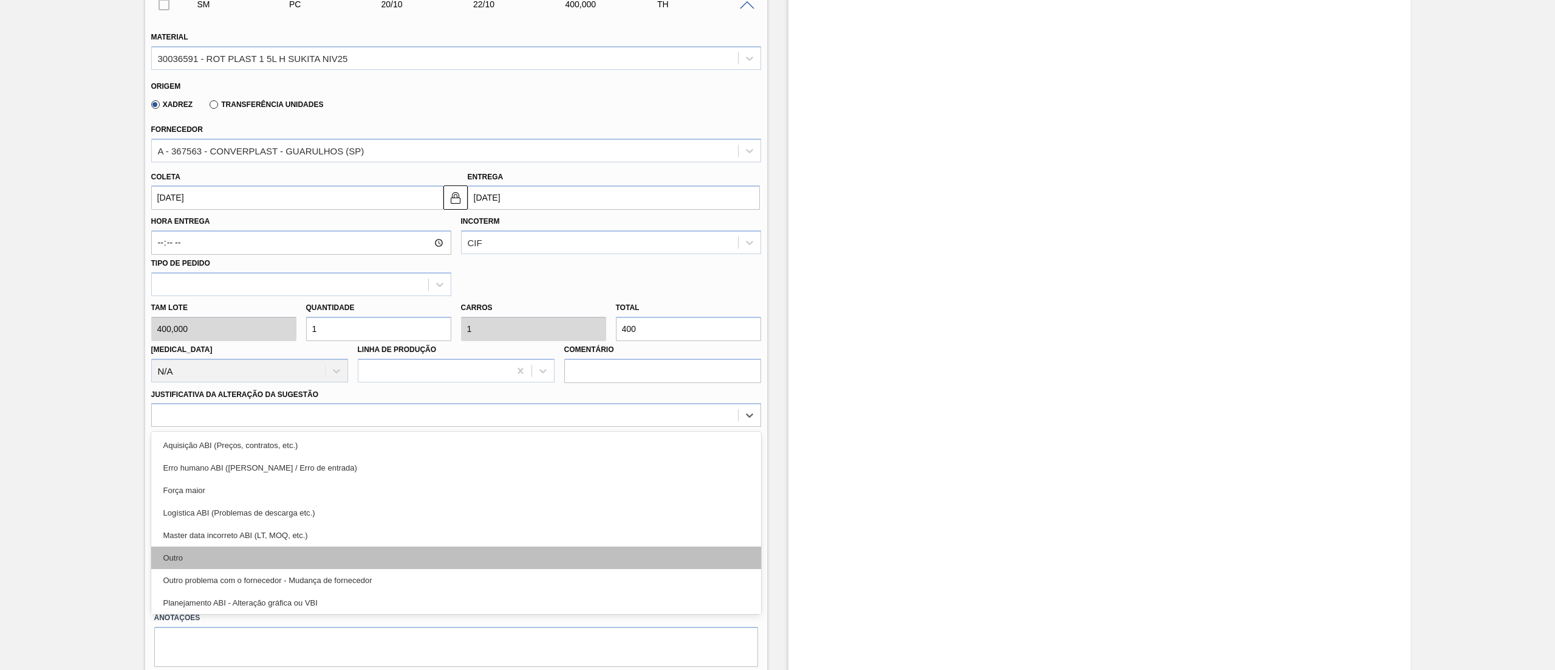
click at [385, 554] on div "Outro" at bounding box center [456, 557] width 610 height 22
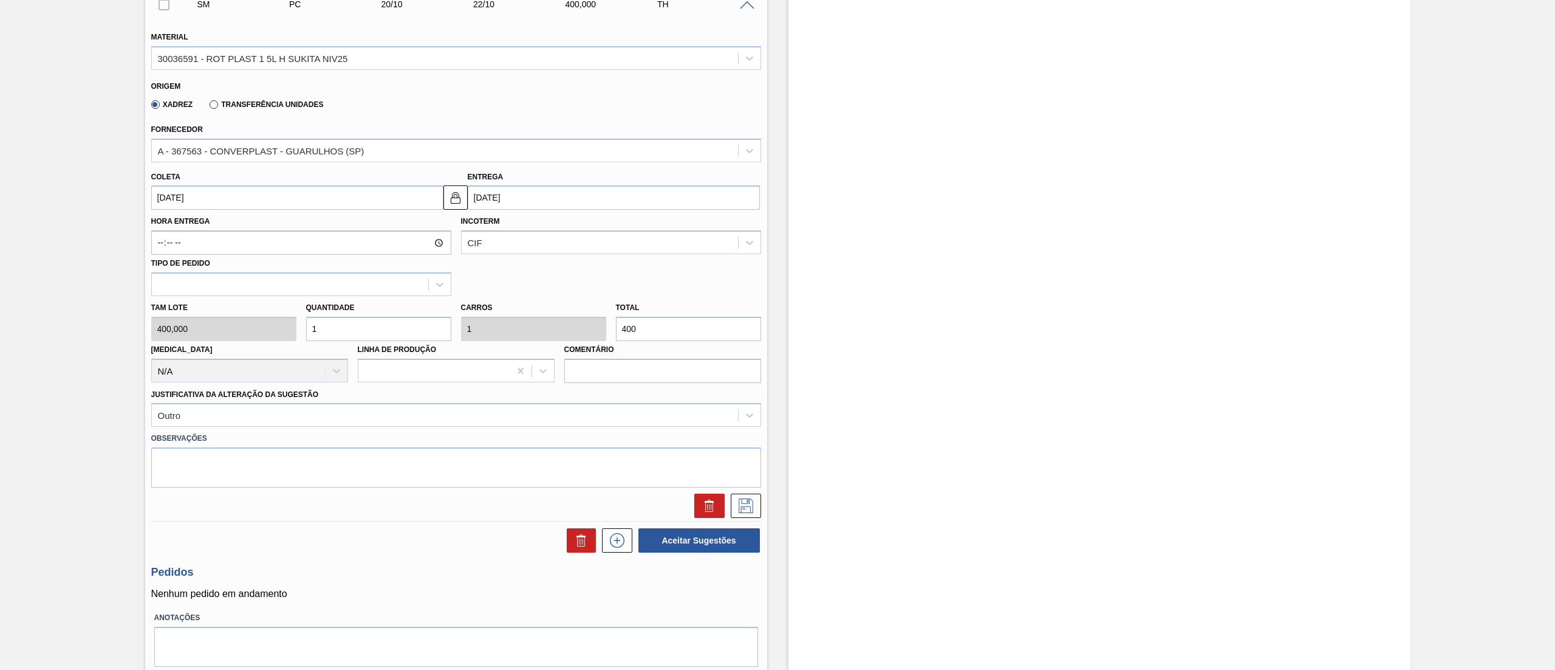
click at [275, 328] on div "Tam lote 400,000 Quantidade 1 Carros 1 Total 400 Doca N/A Linha de Produção Com…" at bounding box center [456, 339] width 620 height 87
click at [755, 508] on button at bounding box center [746, 505] width 30 height 24
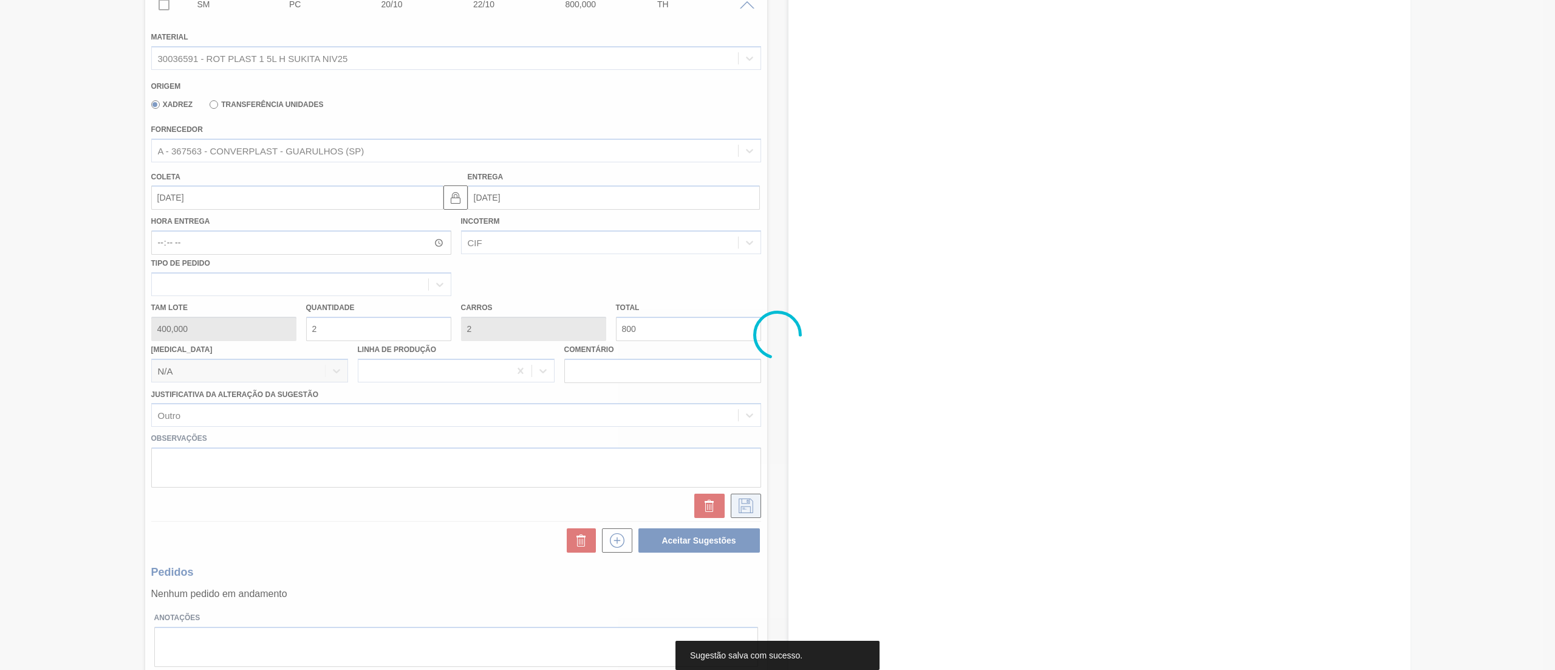
scroll to position [0, 0]
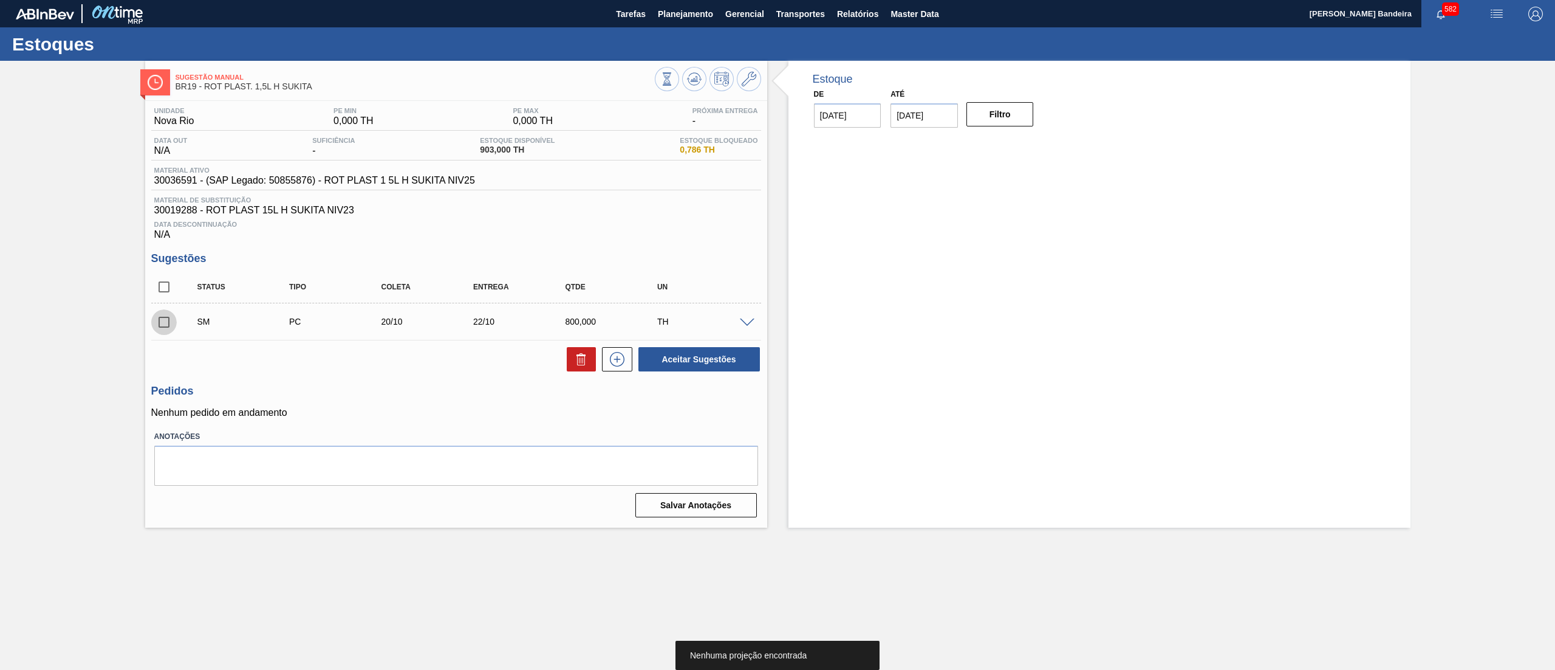
click at [175, 331] on input "checkbox" at bounding box center [164, 322] width 26 height 26
click at [650, 364] on button "Aceitar Sugestões" at bounding box center [700, 359] width 122 height 24
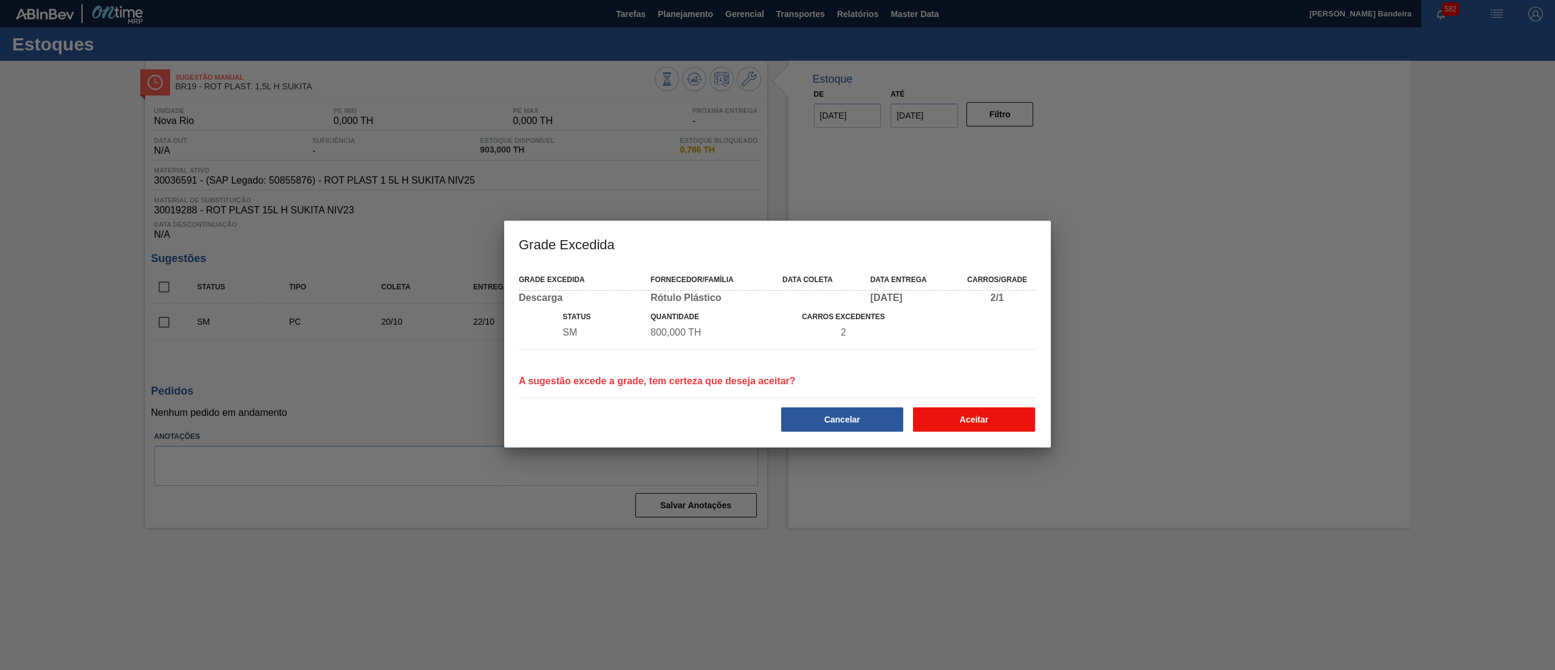
click at [944, 416] on button "Aceitar" at bounding box center [974, 419] width 122 height 24
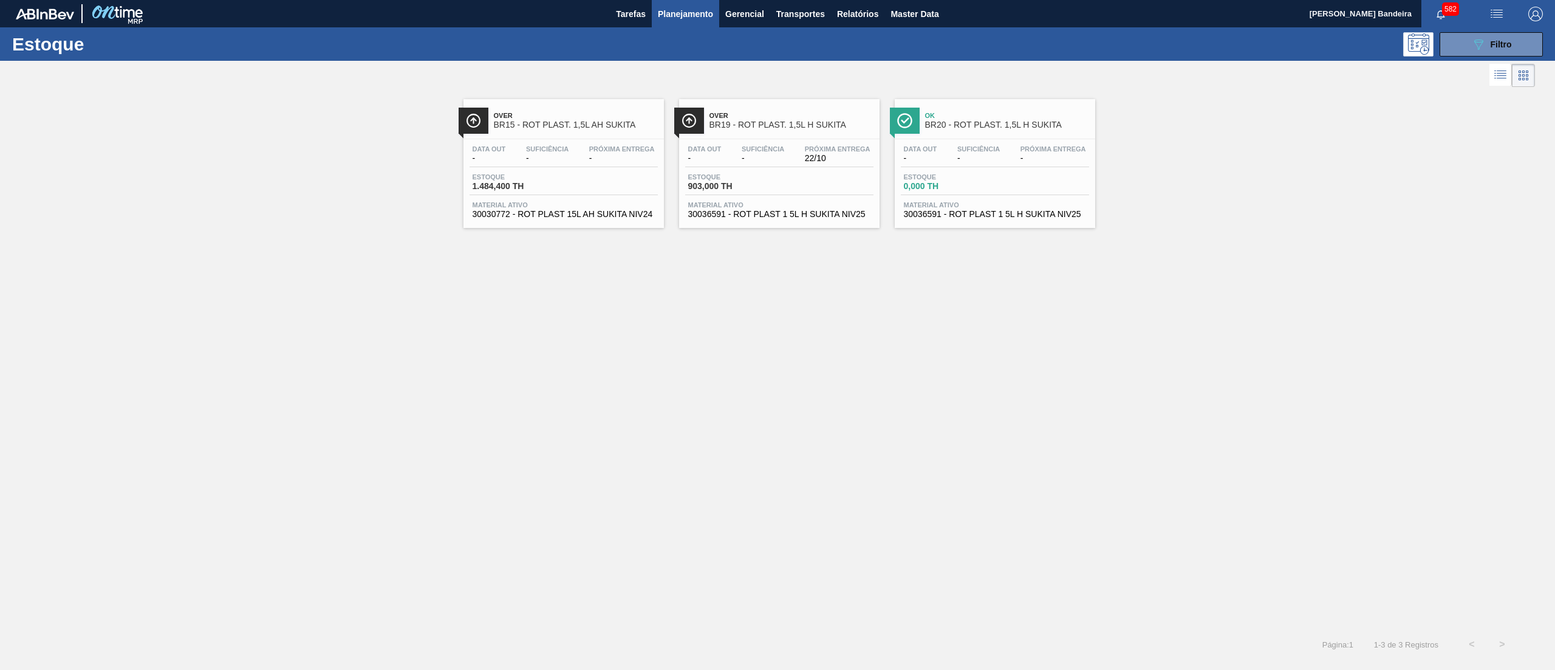
click at [613, 219] on span "30030772 - ROT PLAST 15L AH SUKITA NIV24" at bounding box center [564, 214] width 182 height 9
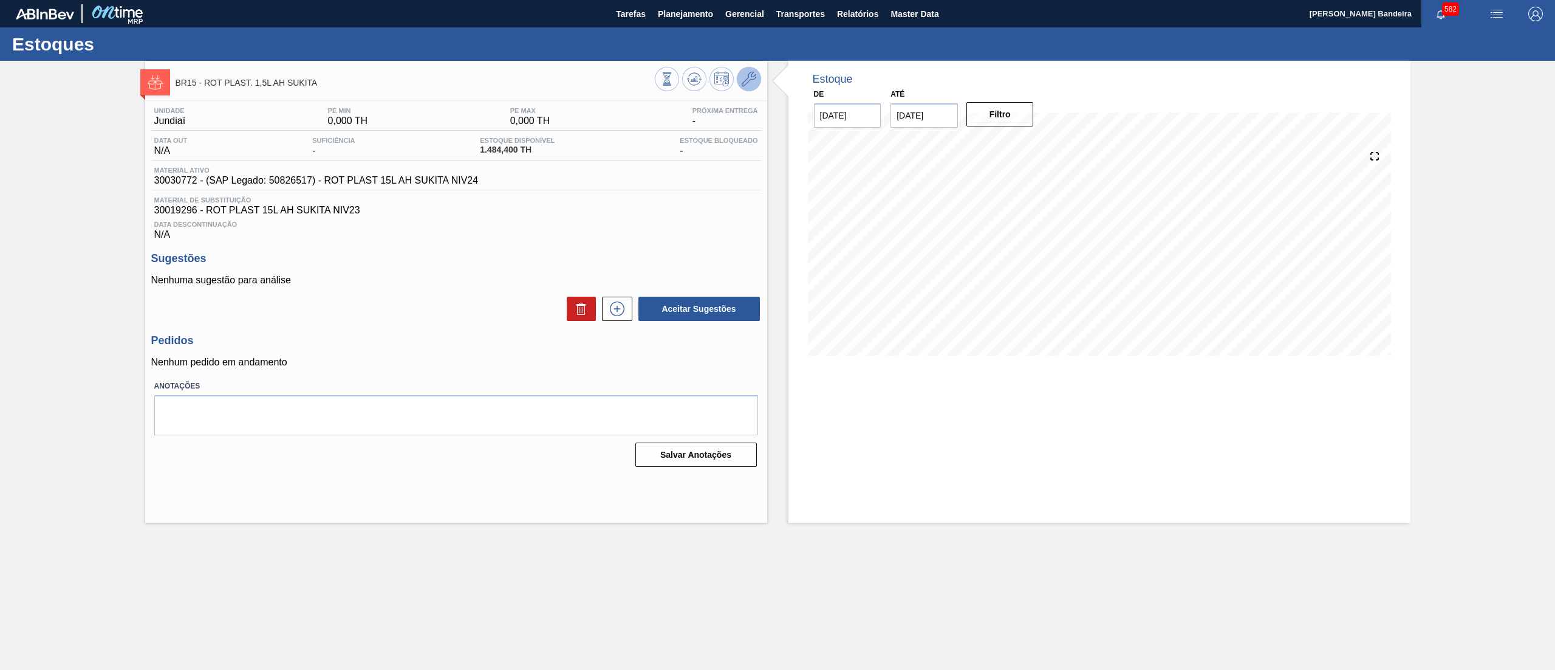
click at [756, 73] on button at bounding box center [749, 79] width 24 height 24
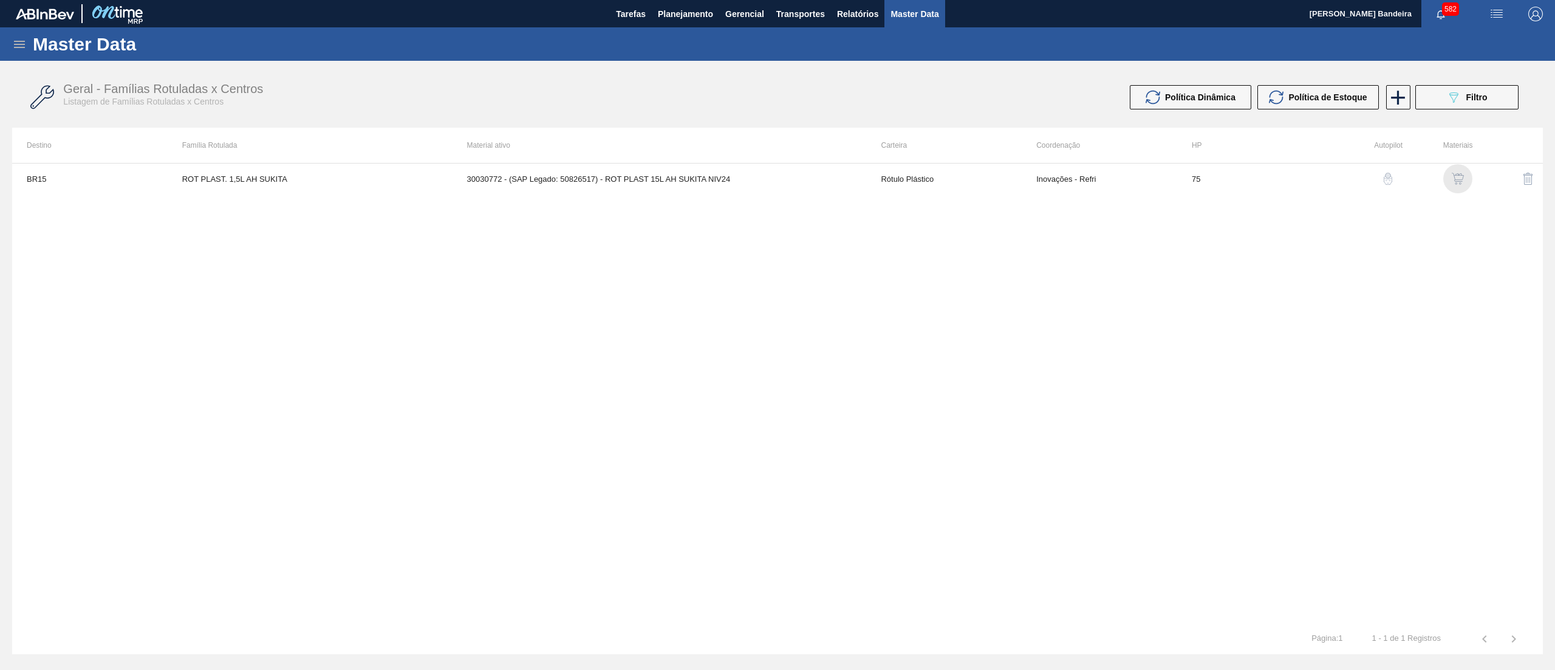
click at [1455, 179] on img "button" at bounding box center [1458, 179] width 12 height 12
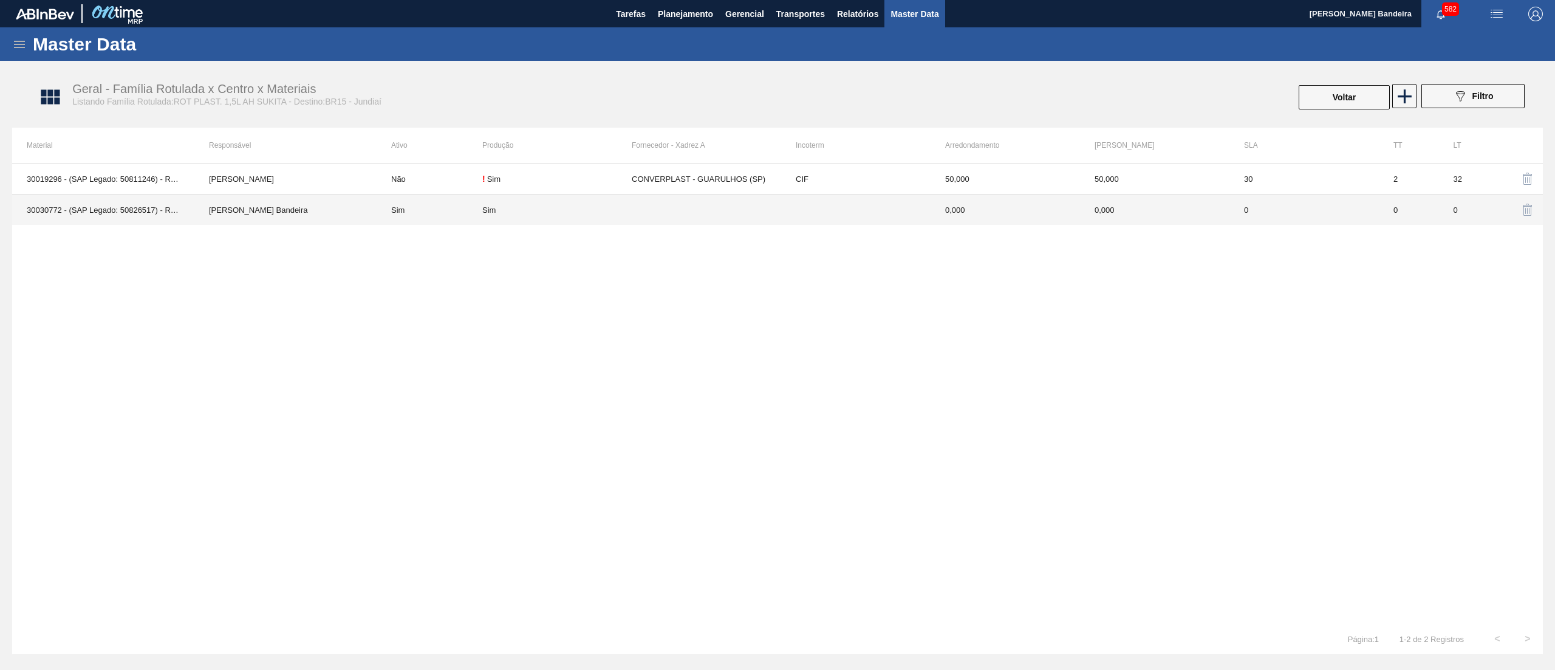
click at [678, 208] on td at bounding box center [706, 209] width 149 height 31
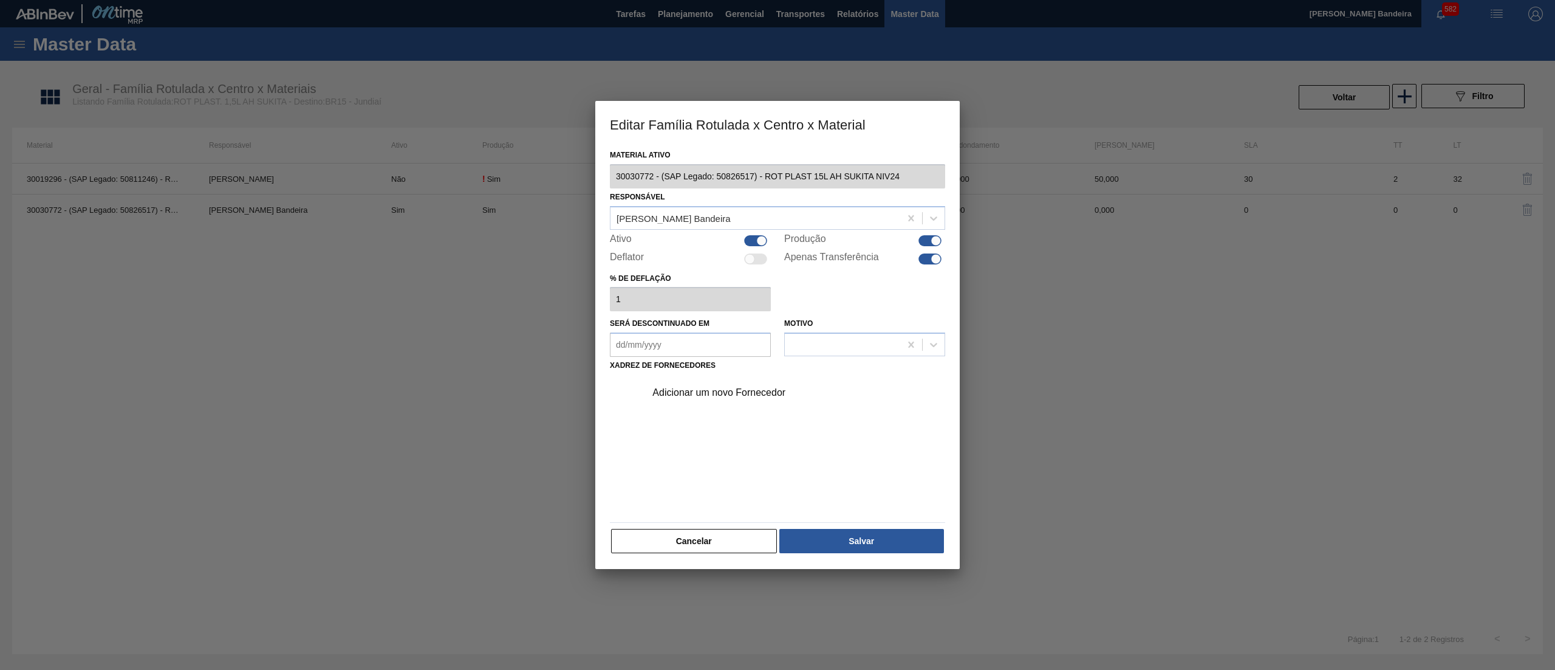
click at [750, 241] on div at bounding box center [755, 240] width 23 height 11
click at [938, 255] on div at bounding box center [936, 258] width 10 height 10
click at [864, 532] on button "Salvar" at bounding box center [862, 541] width 165 height 24
click at [691, 544] on button "Cancelar" at bounding box center [694, 541] width 166 height 24
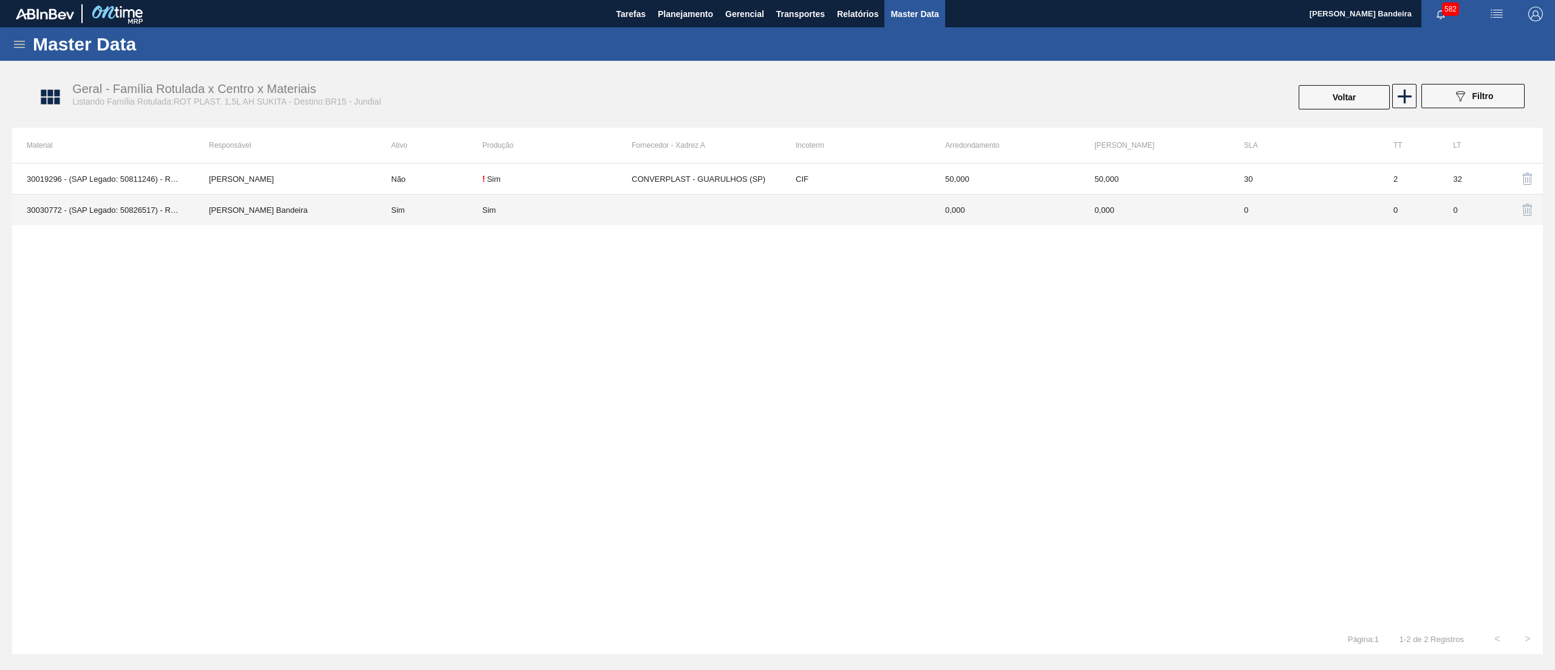
click at [859, 196] on td at bounding box center [855, 209] width 149 height 31
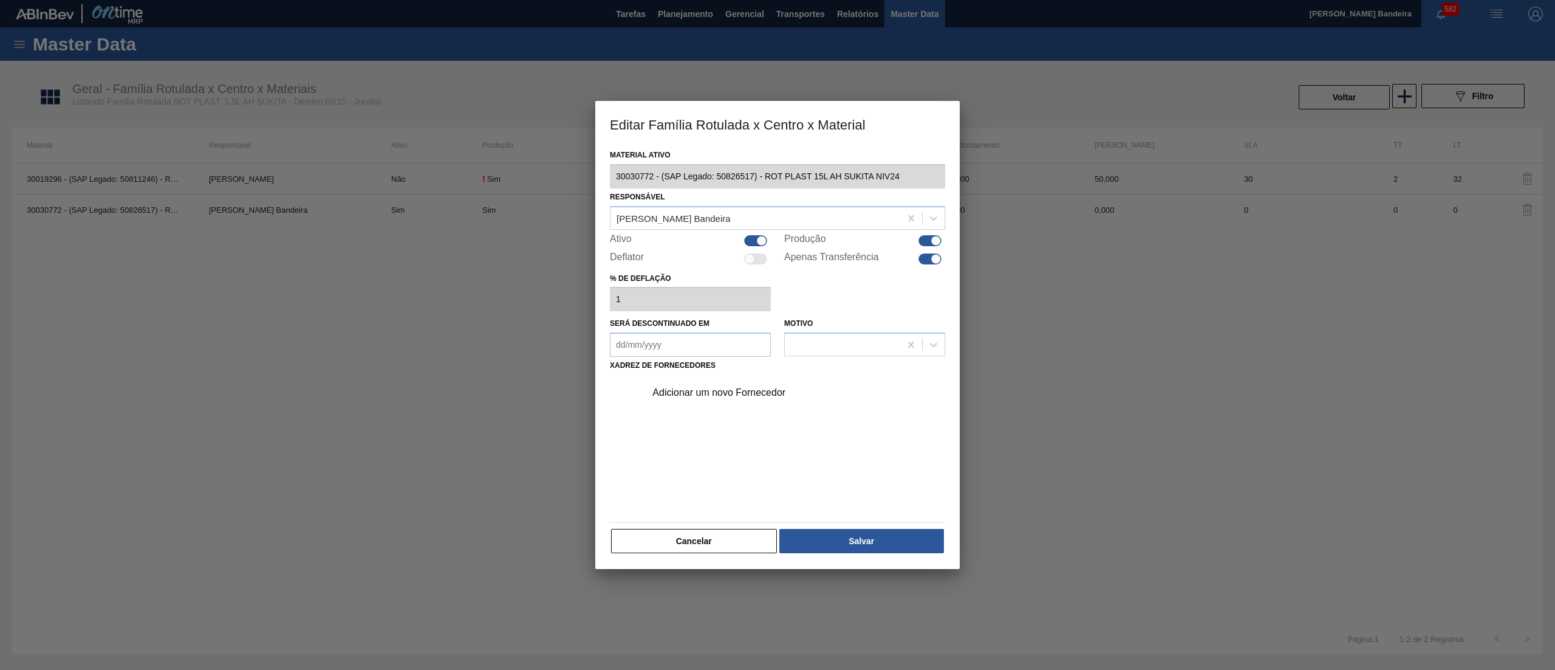
click at [750, 236] on div at bounding box center [755, 240] width 23 height 11
click at [926, 259] on div at bounding box center [930, 258] width 23 height 11
click at [926, 259] on div at bounding box center [924, 258] width 10 height 10
click at [933, 256] on div at bounding box center [936, 258] width 10 height 10
click at [866, 552] on button "Salvar" at bounding box center [862, 541] width 165 height 24
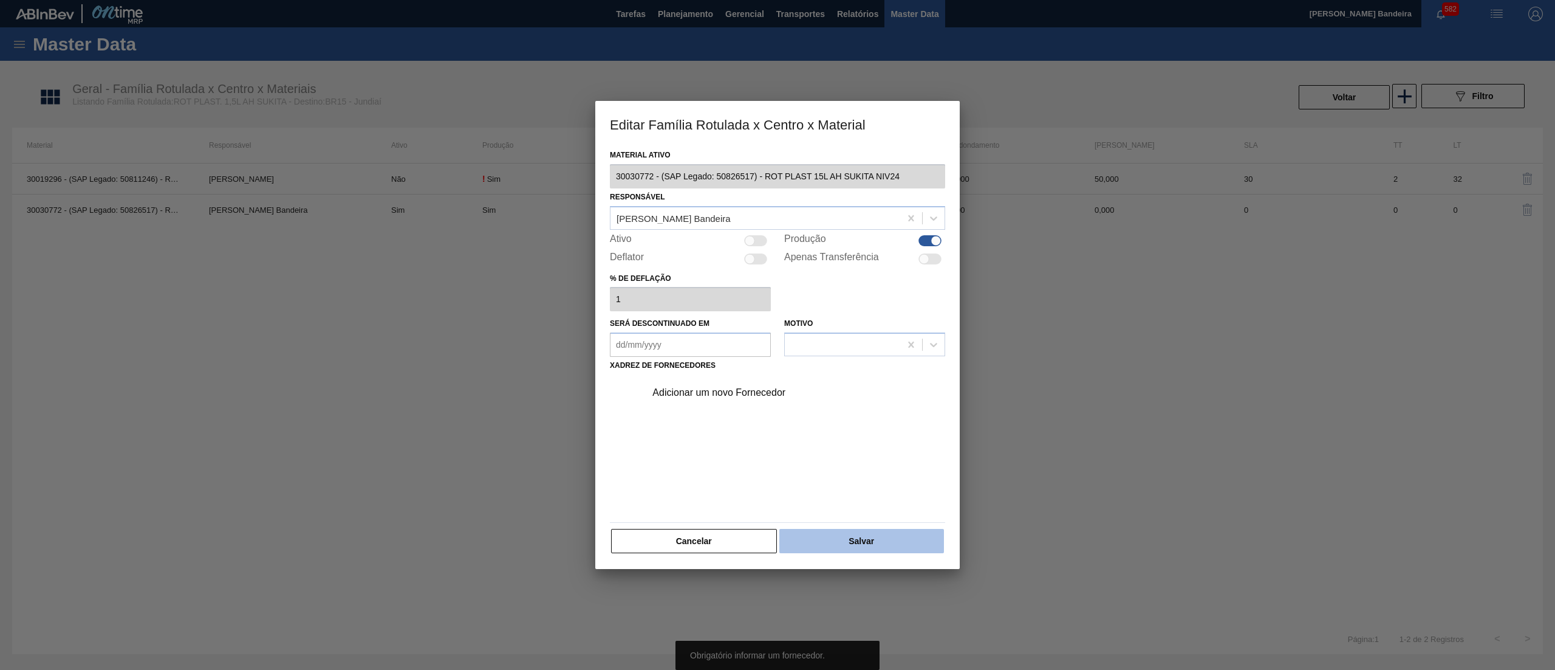
click at [866, 552] on button "Salvar" at bounding box center [862, 541] width 165 height 24
click at [793, 394] on div "Adicionar um novo Fornecedor" at bounding box center [772, 392] width 238 height 11
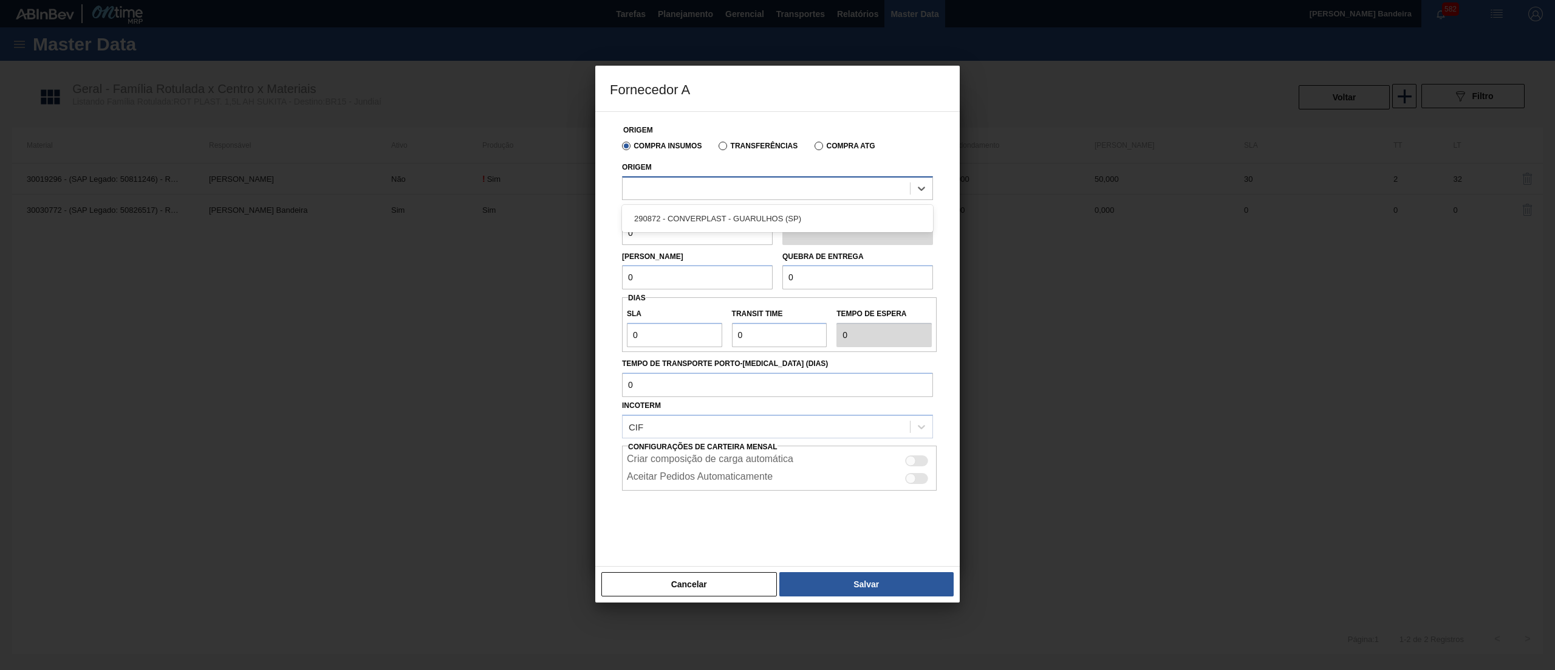
click at [747, 190] on div at bounding box center [766, 188] width 287 height 18
click at [747, 211] on div "290872 - CONVERPLAST - GUARULHOS (SP)" at bounding box center [777, 218] width 311 height 22
drag, startPoint x: 682, startPoint y: 230, endPoint x: 595, endPoint y: 228, distance: 86.3
click at [595, 228] on div "Origem Compra Insumos Transferências Compra ATG Origem 290872 - CONVERPLAST - G…" at bounding box center [777, 338] width 365 height 455
paste input "40"
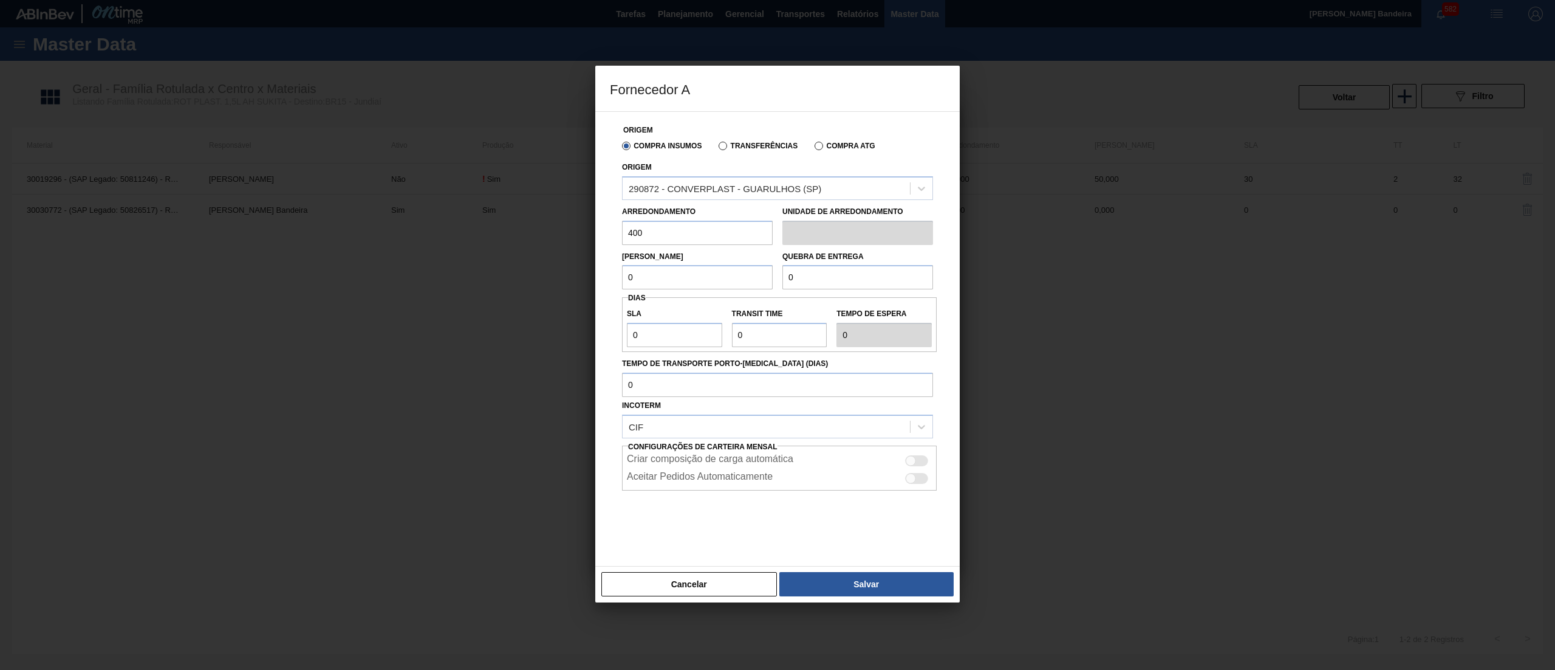
drag, startPoint x: 680, startPoint y: 281, endPoint x: 579, endPoint y: 272, distance: 101.9
click at [579, 272] on div "Fornecedor A Origem Compra Insumos Transferências Compra ATG Origem 290872 - CO…" at bounding box center [777, 335] width 1555 height 670
paste input "40"
drag, startPoint x: 809, startPoint y: 286, endPoint x: 703, endPoint y: 279, distance: 106.5
click at [703, 279] on div "Lote Mínimo 400 Quebra de entrega 0" at bounding box center [777, 267] width 321 height 45
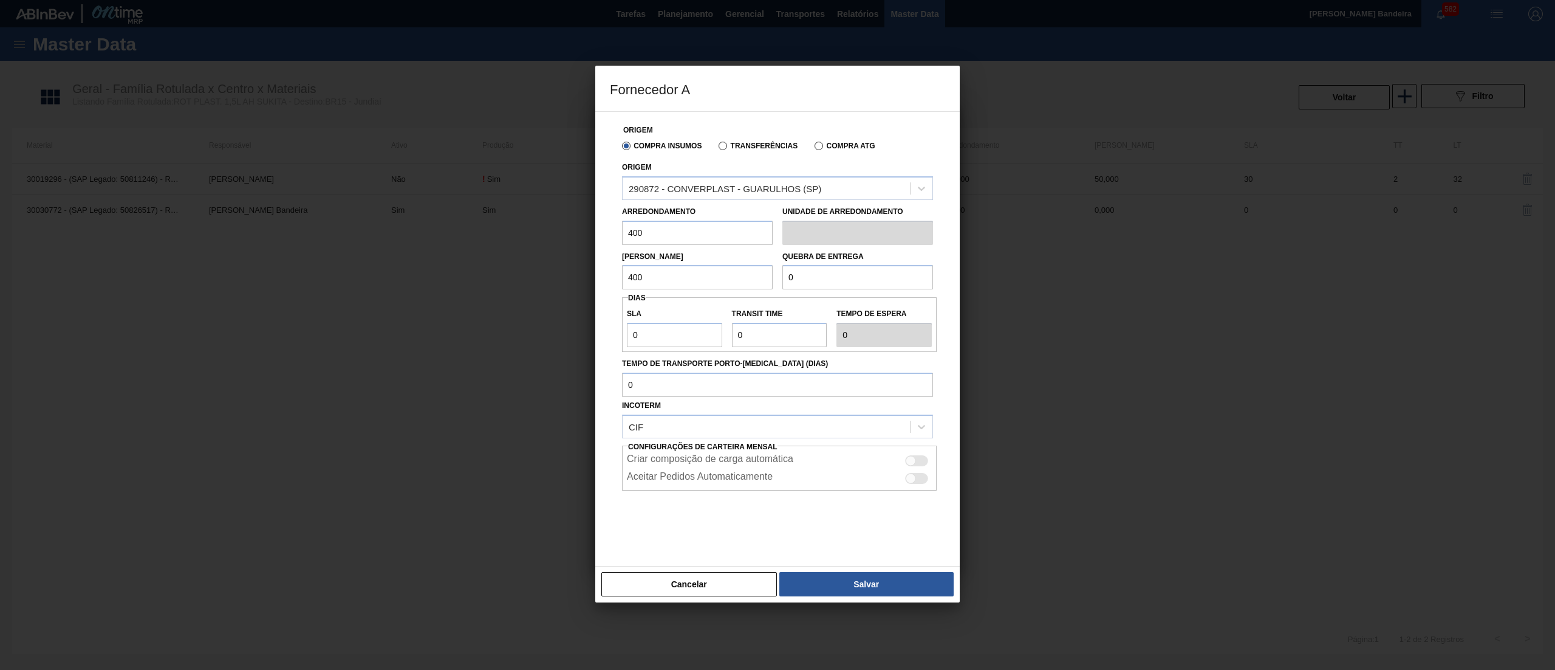
paste input "40"
drag, startPoint x: 679, startPoint y: 332, endPoint x: 557, endPoint y: 332, distance: 121.5
click at [557, 332] on div "Fornecedor A Origem Compra Insumos Transferências Compra ATG Origem 290872 - CO…" at bounding box center [777, 335] width 1555 height 670
drag, startPoint x: 768, startPoint y: 335, endPoint x: 651, endPoint y: 332, distance: 116.7
click at [651, 332] on div "SLA 30 Transit Time Tempo de espera 30" at bounding box center [779, 324] width 315 height 45
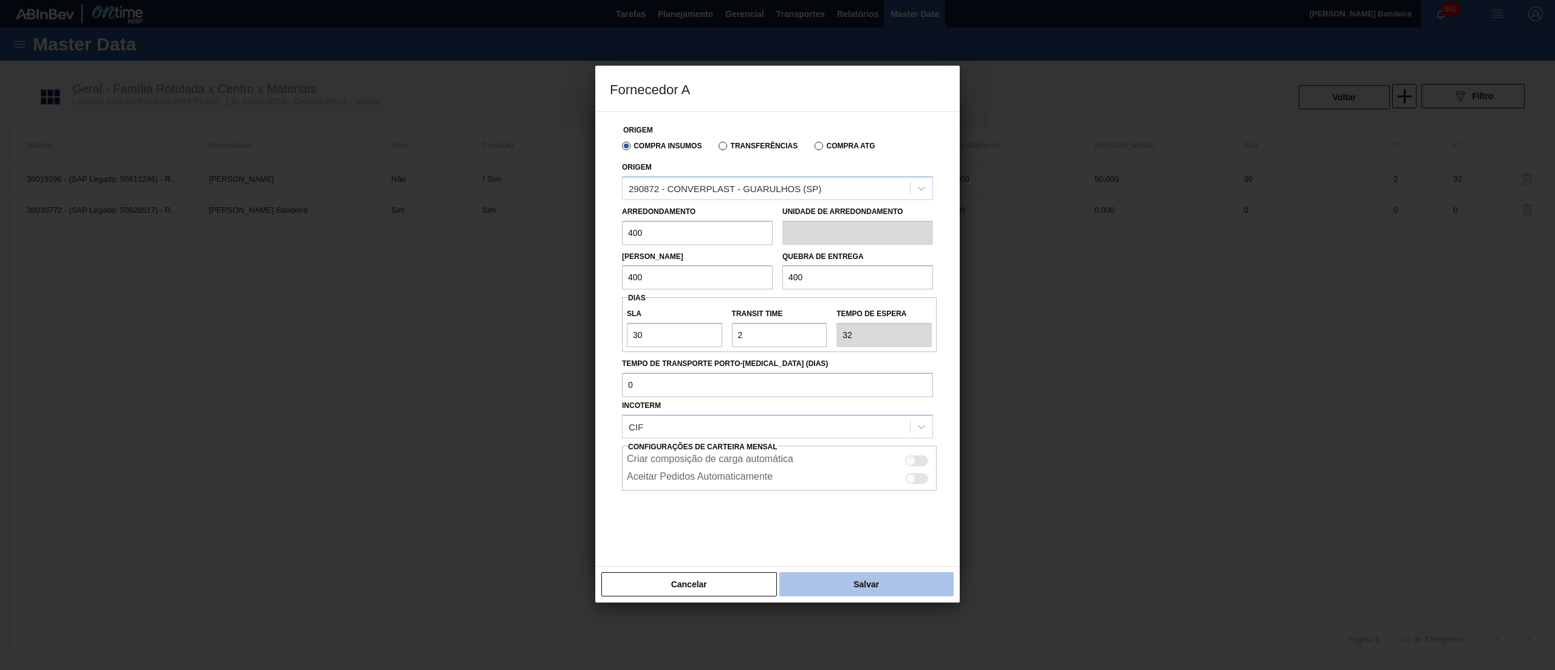
click at [814, 581] on button "Salvar" at bounding box center [867, 584] width 174 height 24
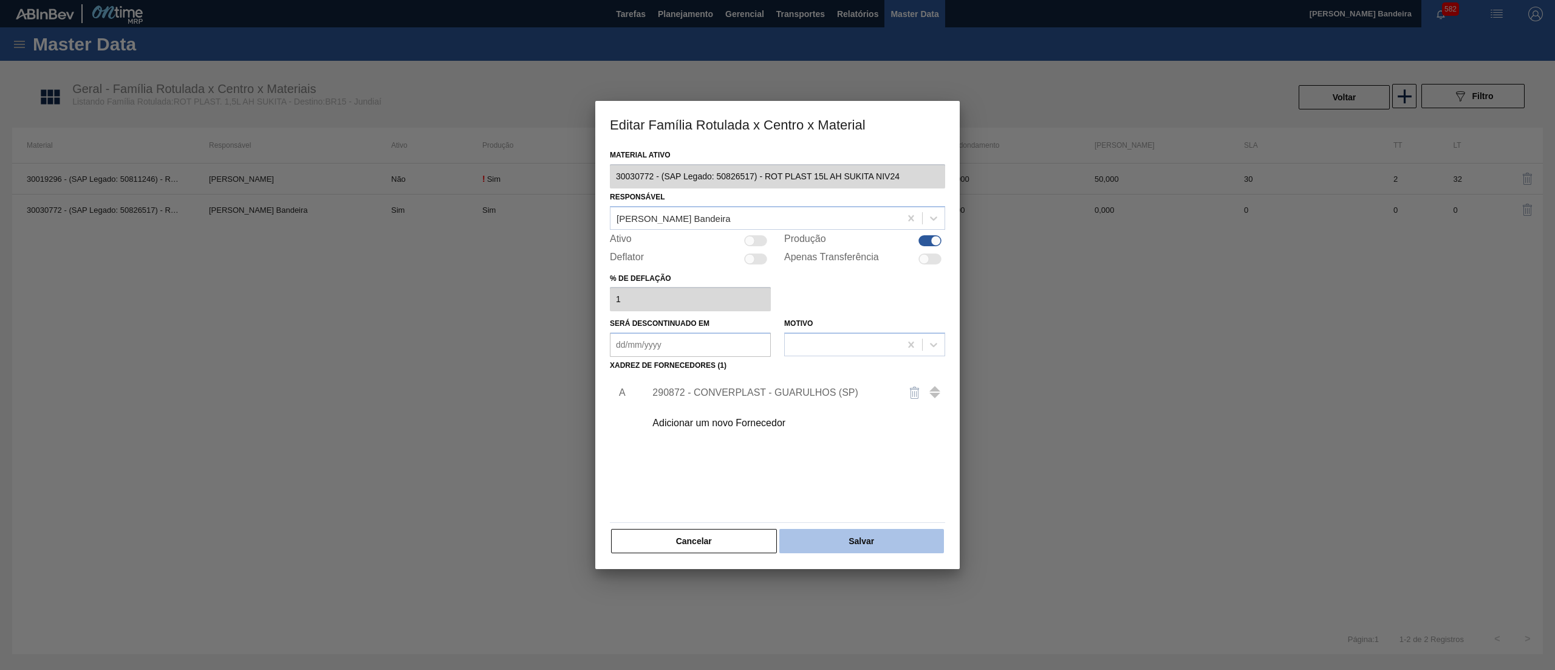
click at [869, 548] on button "Salvar" at bounding box center [862, 541] width 165 height 24
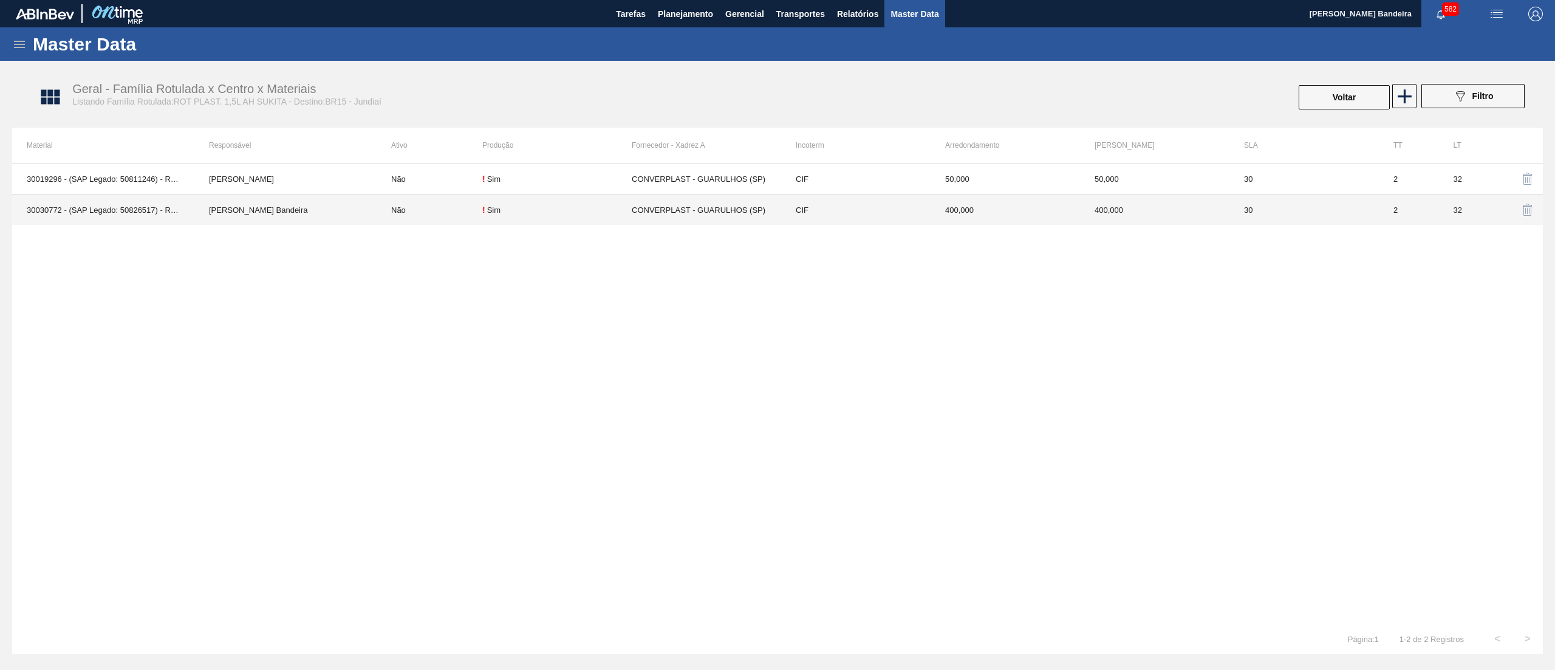
click at [334, 211] on td "[PERSON_NAME] Bandeira" at bounding box center [285, 209] width 182 height 31
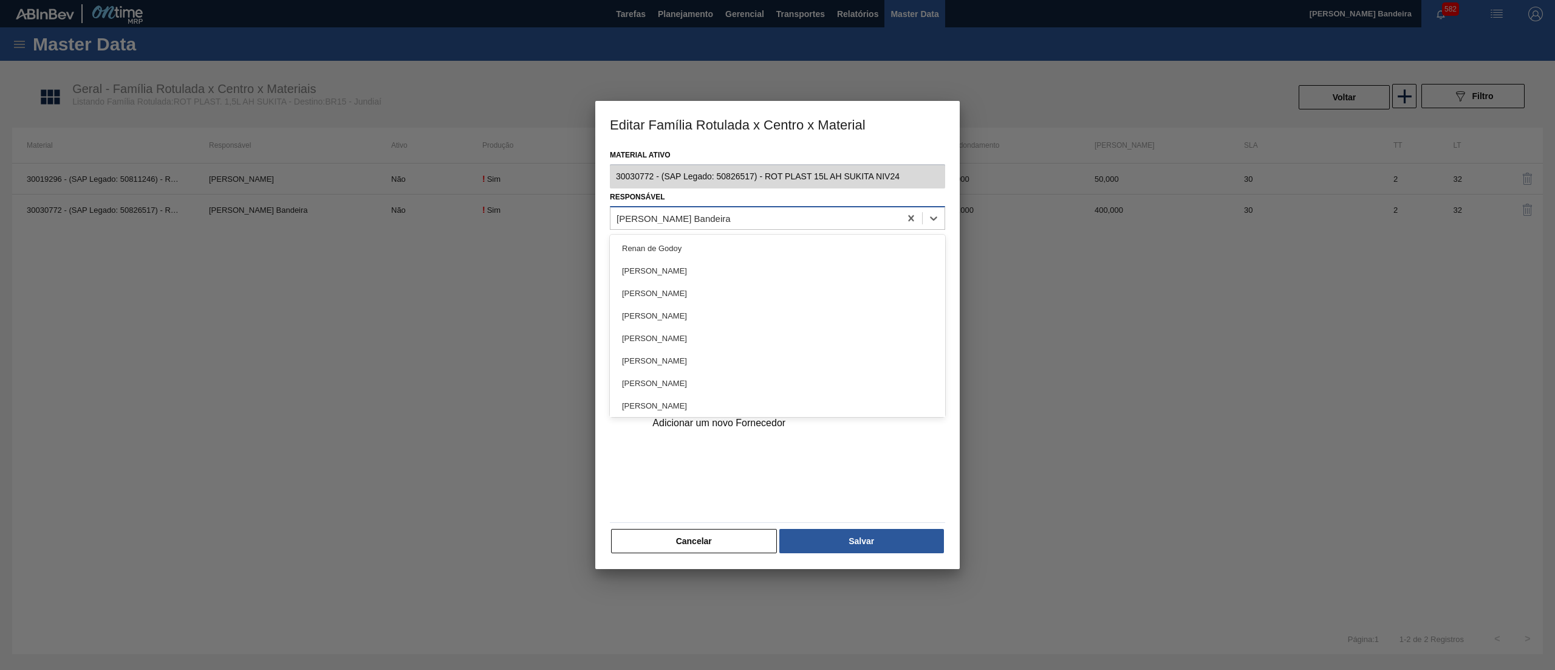
click at [685, 216] on div "[PERSON_NAME] Bandeira" at bounding box center [674, 218] width 114 height 10
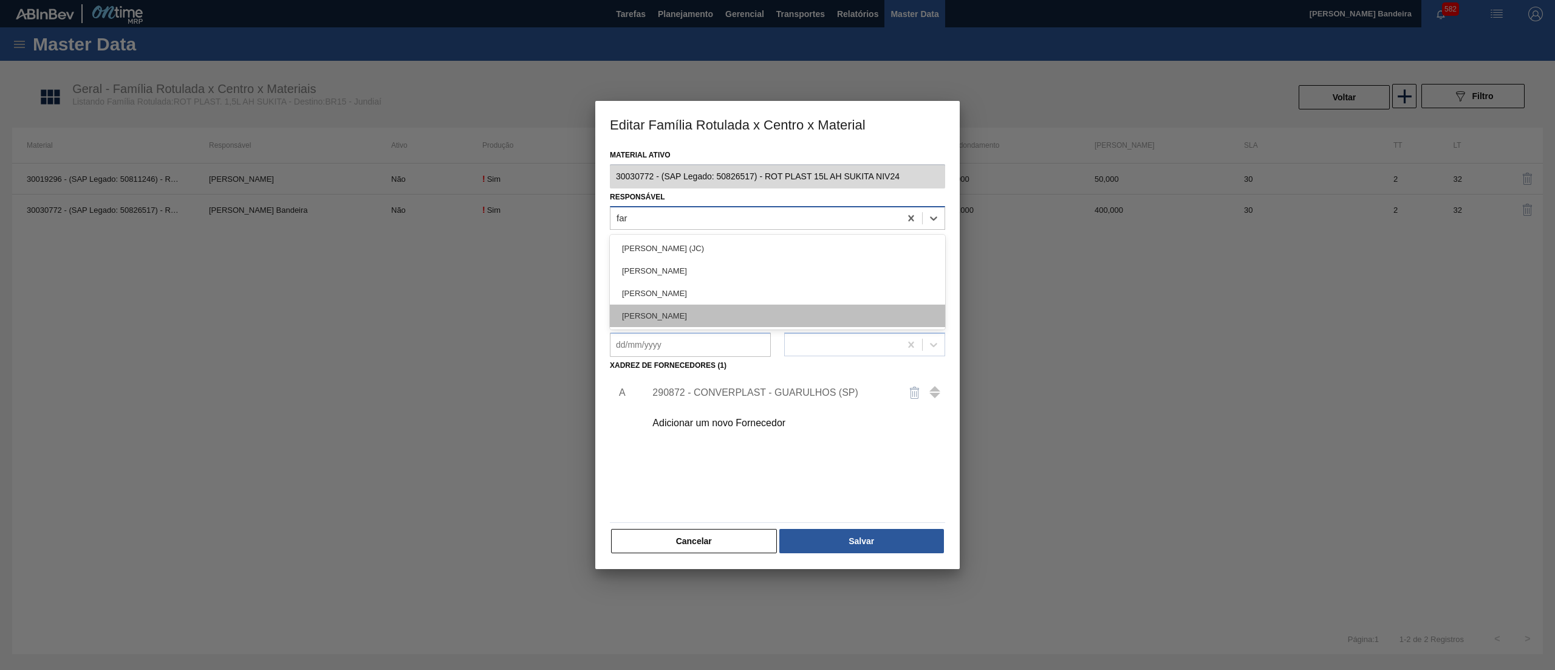
click at [773, 315] on div "[PERSON_NAME]" at bounding box center [777, 315] width 335 height 22
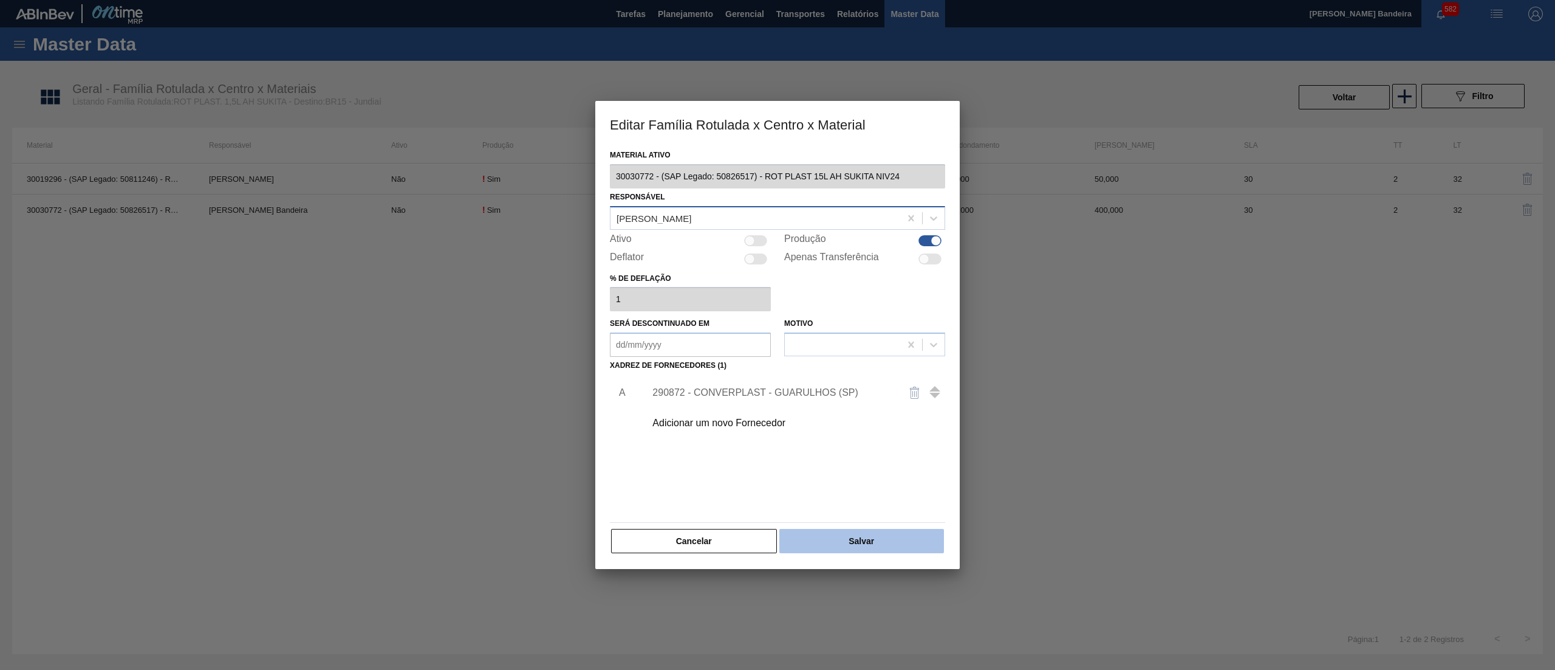
click at [871, 533] on button "Salvar" at bounding box center [862, 541] width 165 height 24
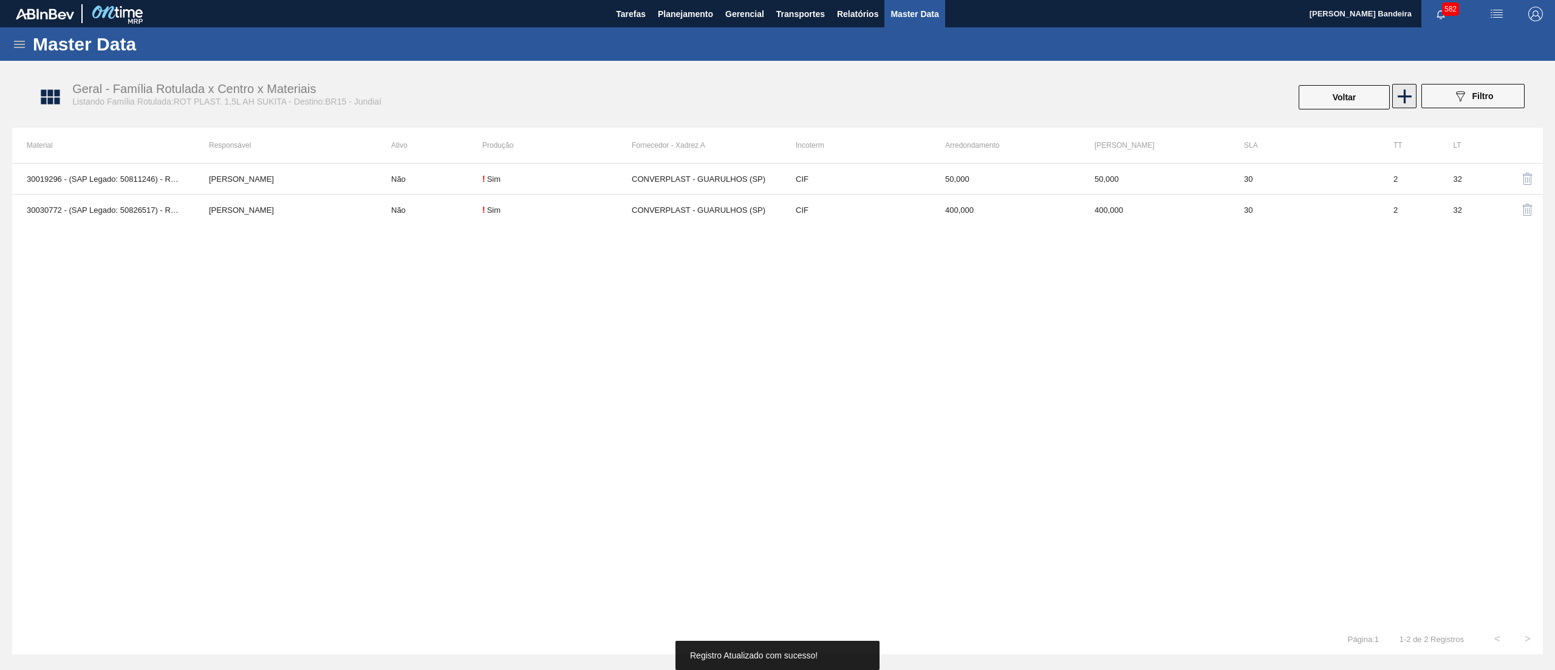
click at [1396, 92] on icon at bounding box center [1405, 96] width 24 height 24
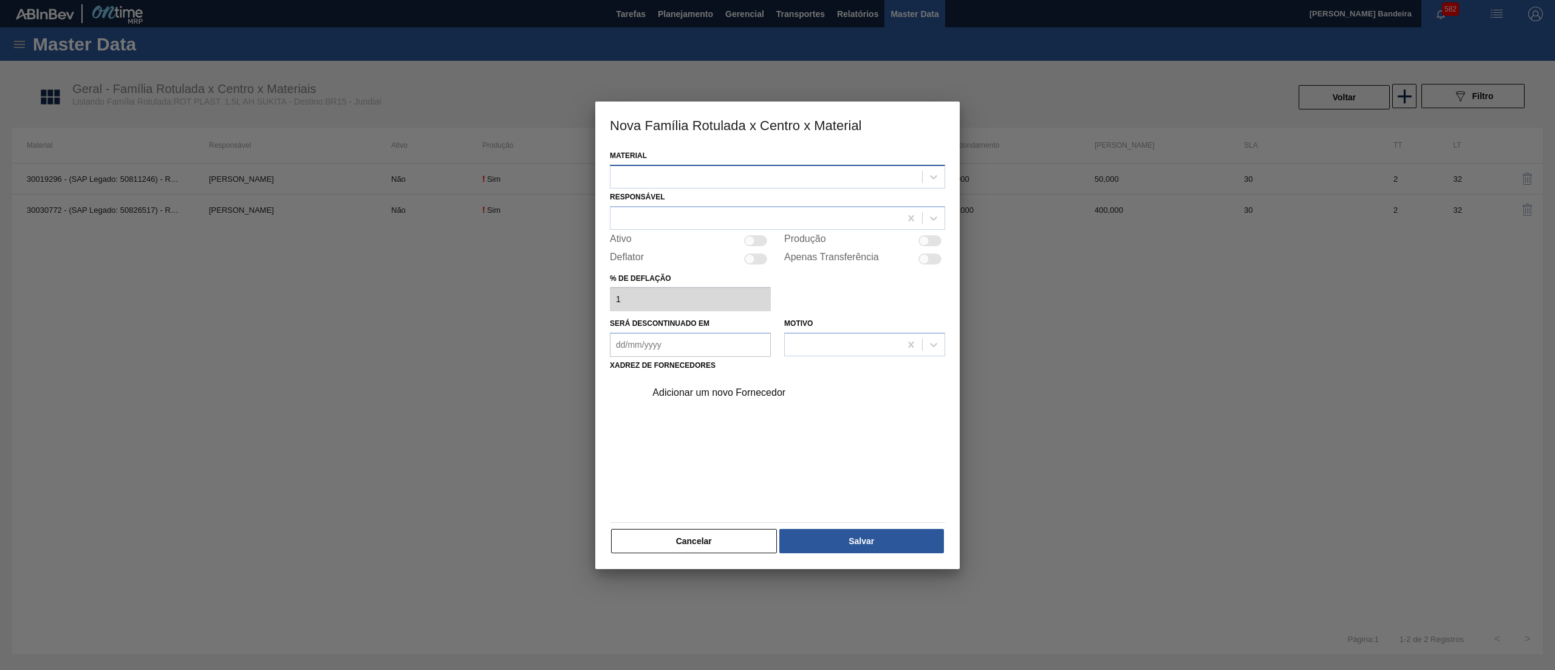
click at [841, 170] on div at bounding box center [767, 177] width 312 height 18
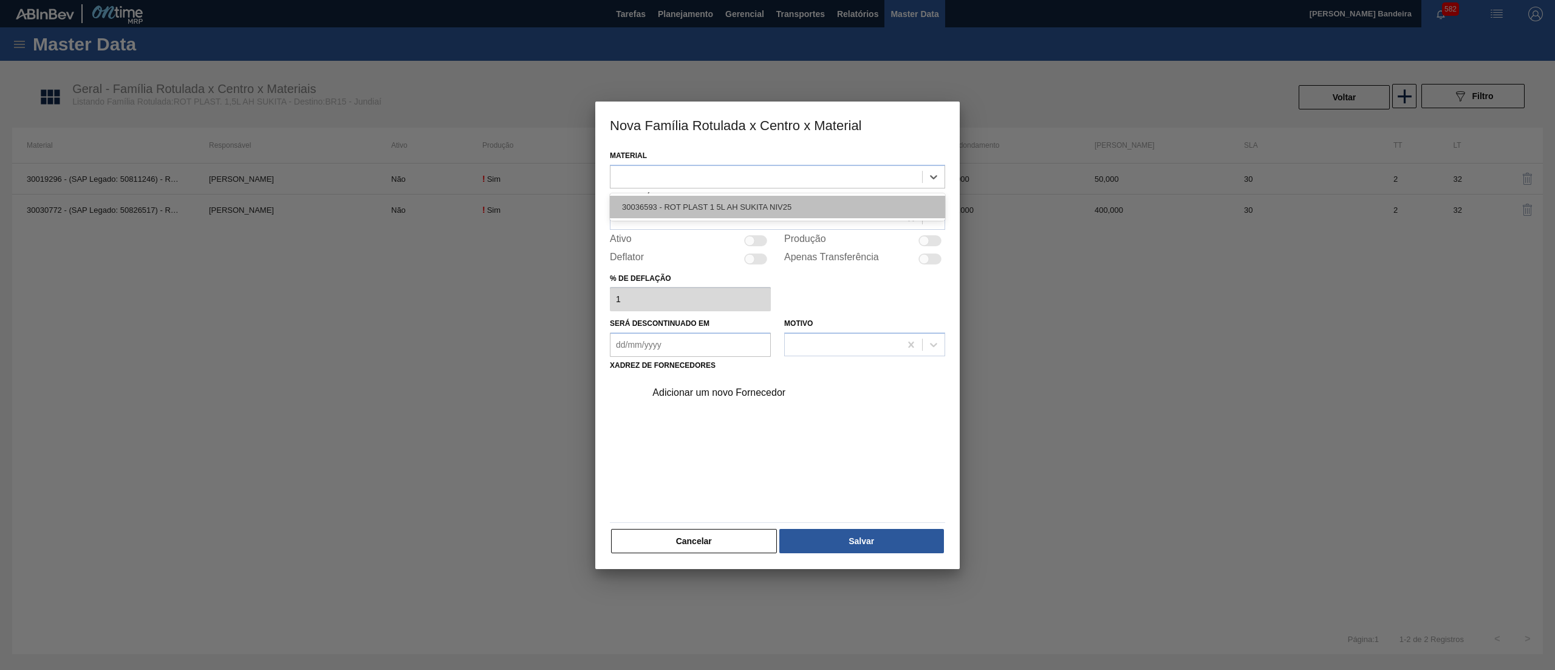
click at [830, 201] on div "30036593 - ROT PLAST 1 5L AH SUKITA NIV25" at bounding box center [777, 207] width 335 height 22
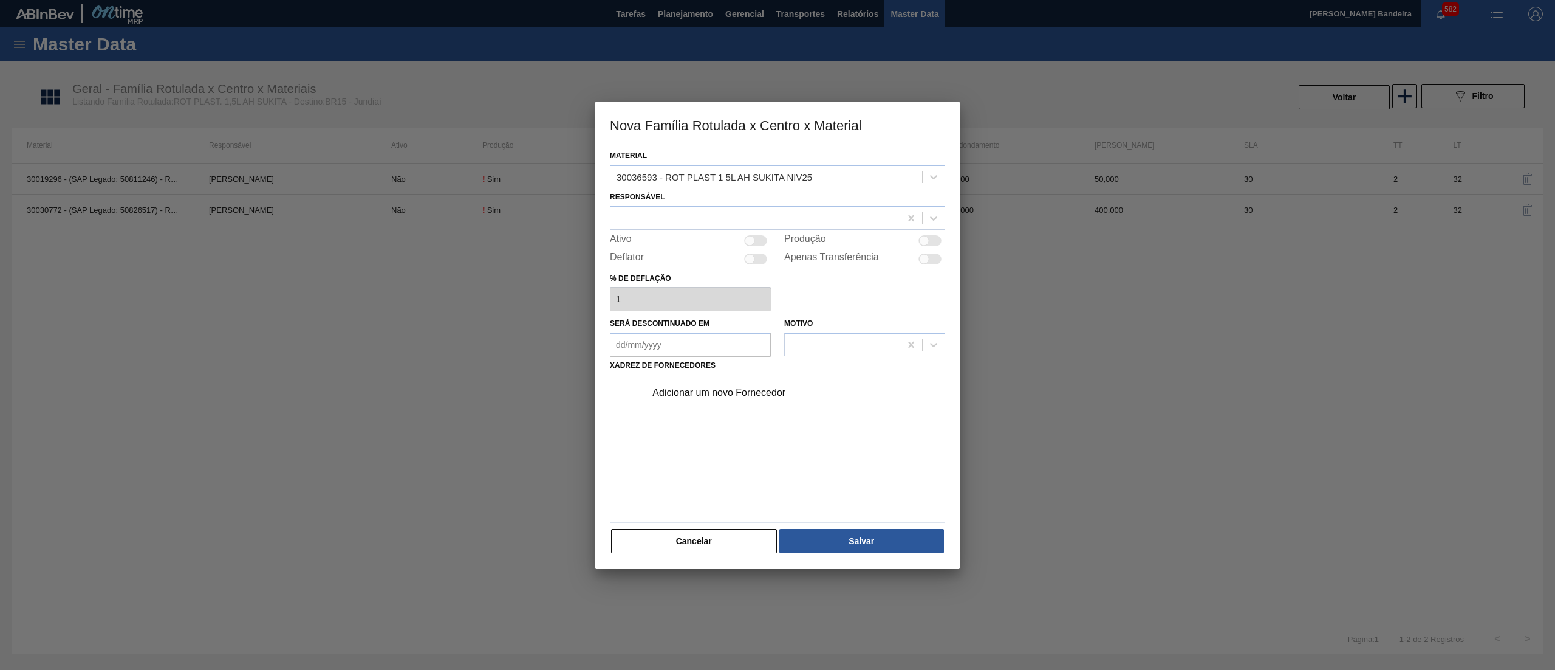
click at [830, 201] on div "Responsável" at bounding box center [777, 208] width 335 height 41
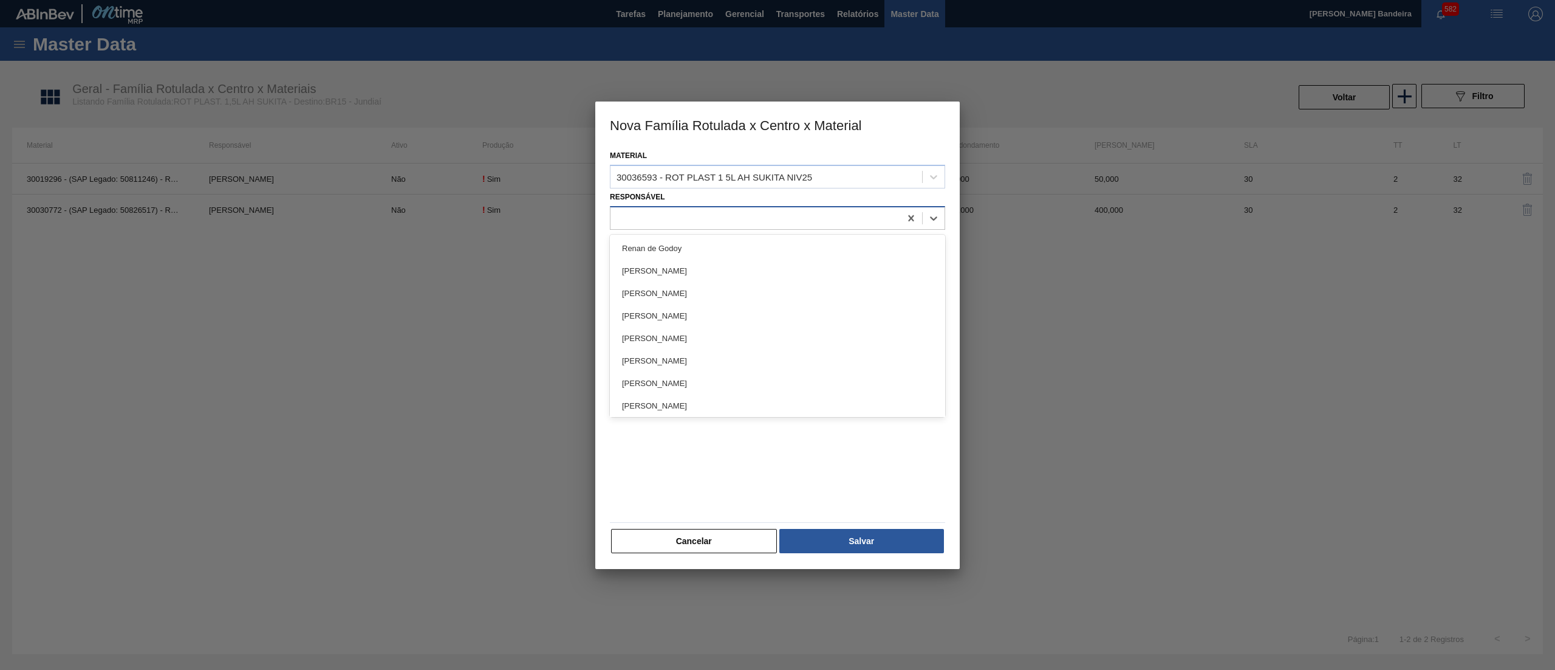
click at [824, 213] on div at bounding box center [756, 218] width 290 height 18
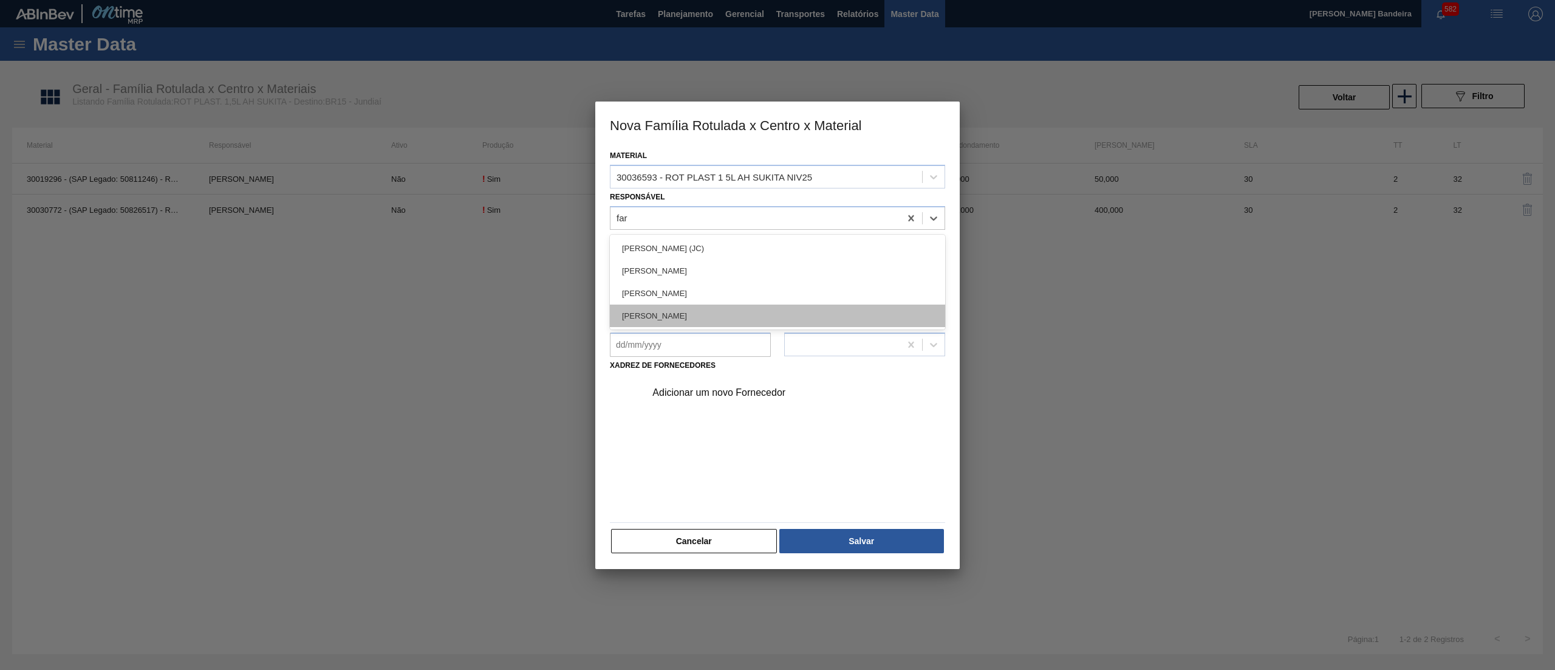
click at [730, 318] on div "[PERSON_NAME]" at bounding box center [777, 315] width 335 height 22
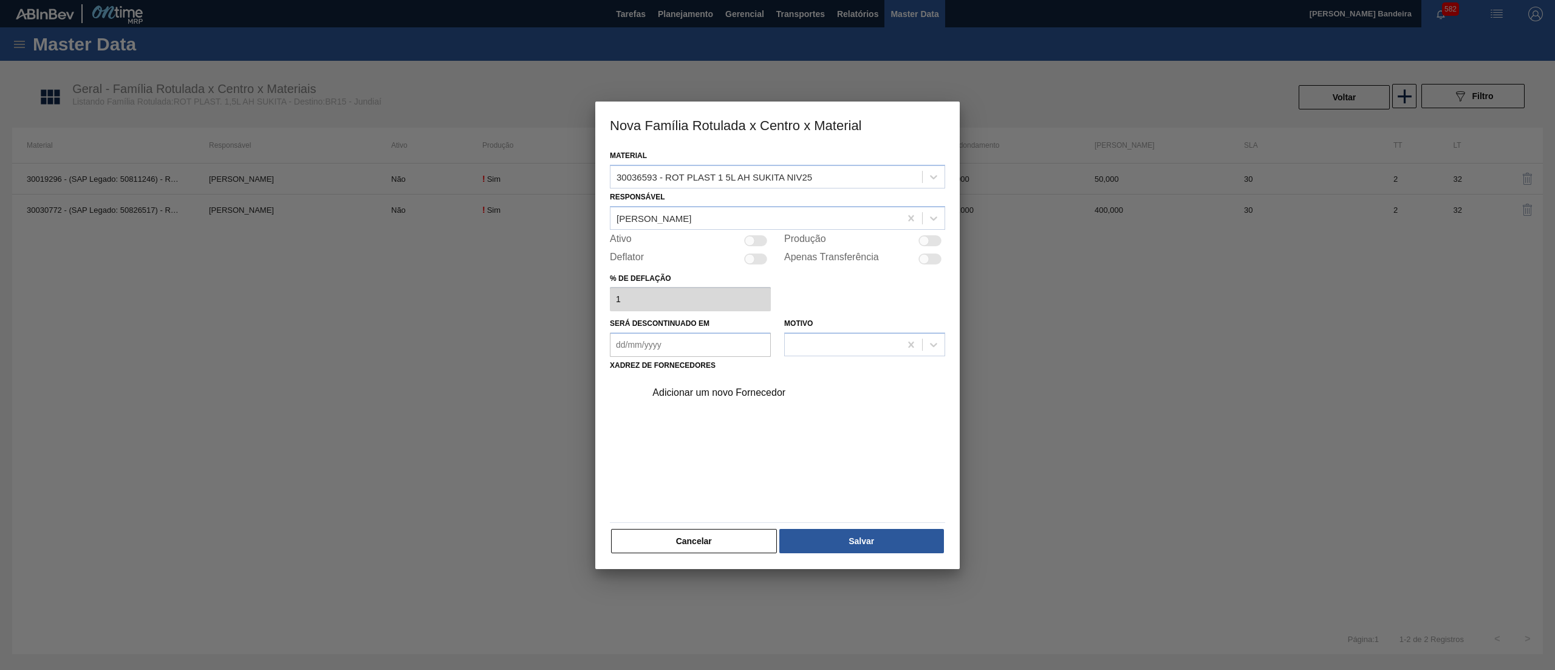
click at [753, 242] on div at bounding box center [750, 240] width 10 height 10
click at [735, 387] on div "Adicionar um novo Fornecedor" at bounding box center [772, 392] width 238 height 11
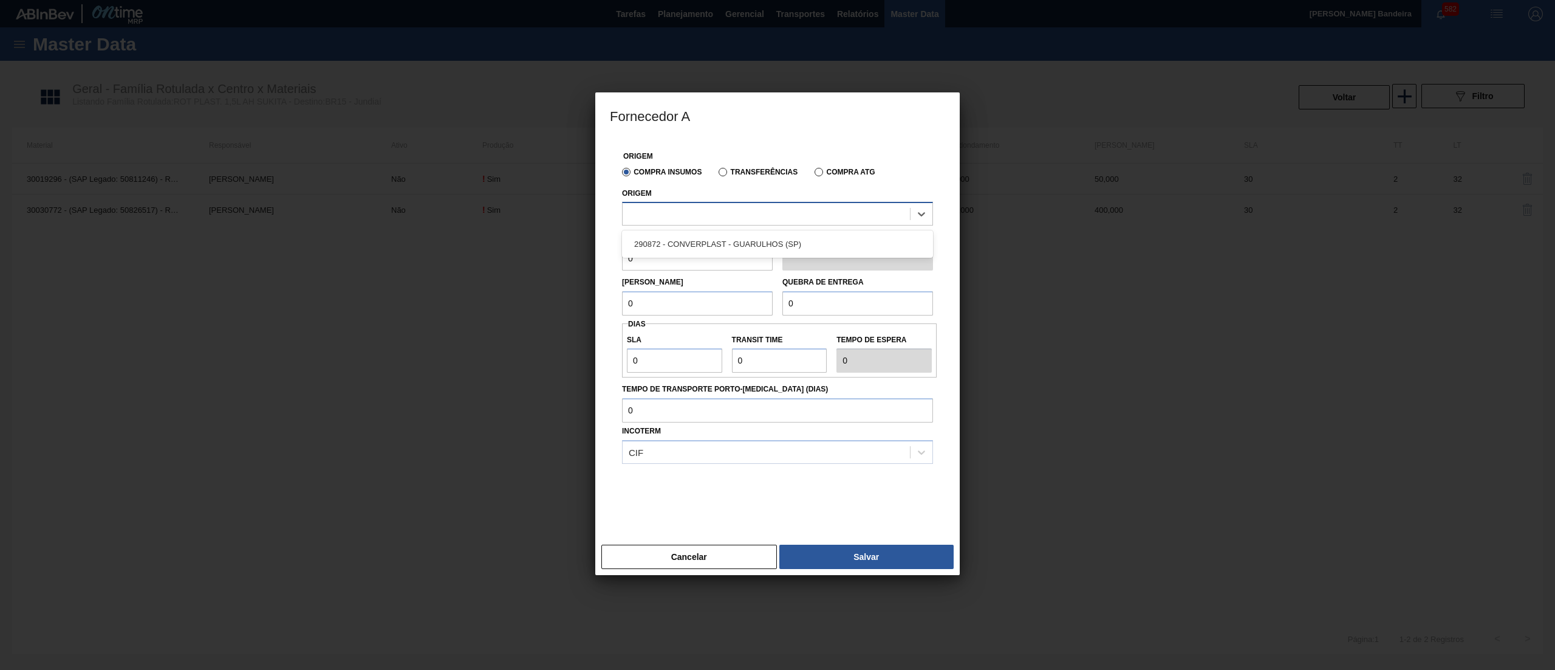
click at [757, 223] on div at bounding box center [777, 214] width 311 height 24
click at [763, 247] on div "290872 - CONVERPLAST - GUARULHOS (SP)" at bounding box center [777, 244] width 311 height 22
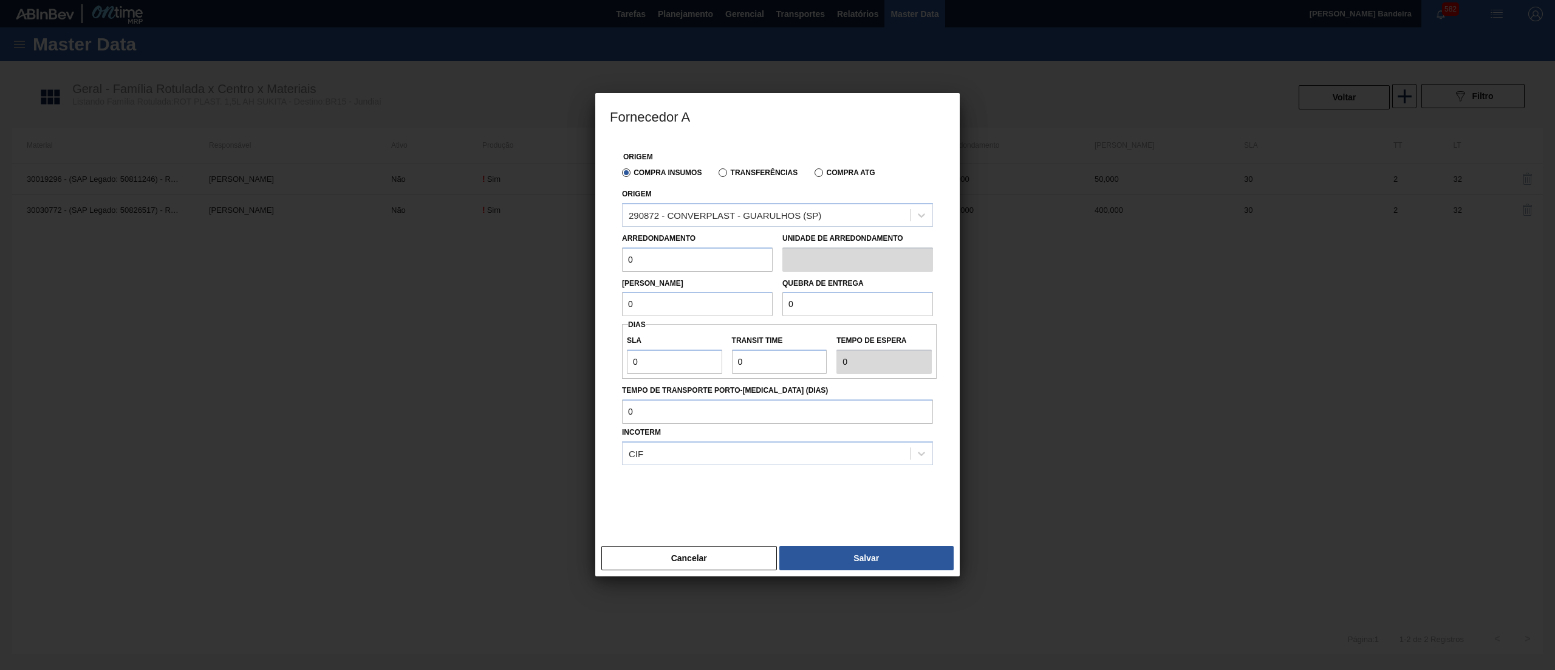
drag, startPoint x: 696, startPoint y: 255, endPoint x: 572, endPoint y: 237, distance: 125.9
click at [572, 237] on div "Fornecedor A Origem Compra Insumos Transferências Compra ATG Origem 290872 - CO…" at bounding box center [777, 335] width 1555 height 670
paste input "40"
drag, startPoint x: 685, startPoint y: 295, endPoint x: 548, endPoint y: 277, distance: 138.5
click at [548, 277] on div "Fornecedor A Origem Compra Insumos Transferências Compra ATG Origem 290872 - CO…" at bounding box center [777, 335] width 1555 height 670
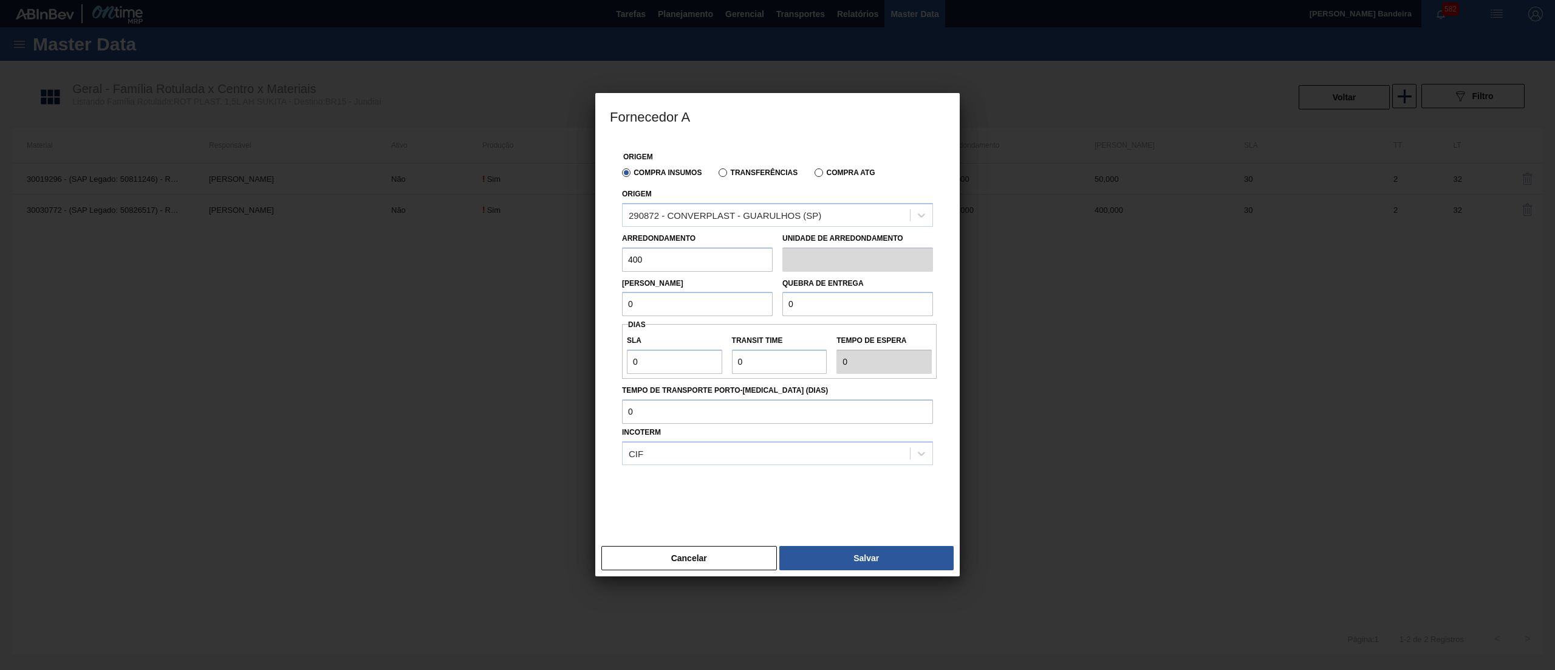
paste input "40"
drag, startPoint x: 804, startPoint y: 305, endPoint x: 695, endPoint y: 296, distance: 109.7
click at [695, 296] on div "Lote Mínimo 400 Quebra de entrega 0" at bounding box center [777, 294] width 321 height 45
paste input "40"
drag, startPoint x: 672, startPoint y: 351, endPoint x: 496, endPoint y: 349, distance: 176.2
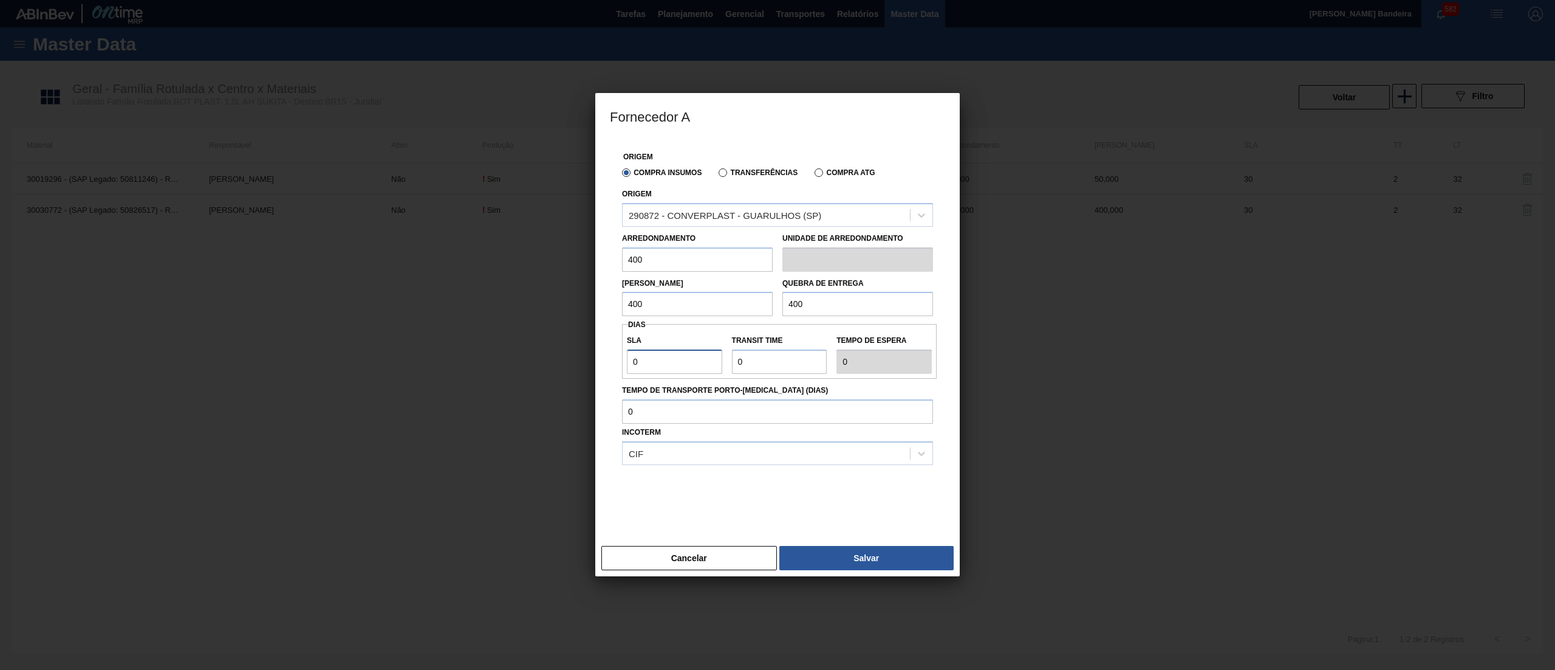
click at [496, 349] on div "Fornecedor A Origem Compra Insumos Transferências Compra ATG Origem 290872 - CO…" at bounding box center [777, 335] width 1555 height 670
drag, startPoint x: 762, startPoint y: 364, endPoint x: 696, endPoint y: 349, distance: 67.2
click at [696, 349] on div "SLA 30 Transit Time Tempo de espera 30" at bounding box center [779, 351] width 315 height 45
click at [892, 566] on button "Salvar" at bounding box center [867, 558] width 174 height 24
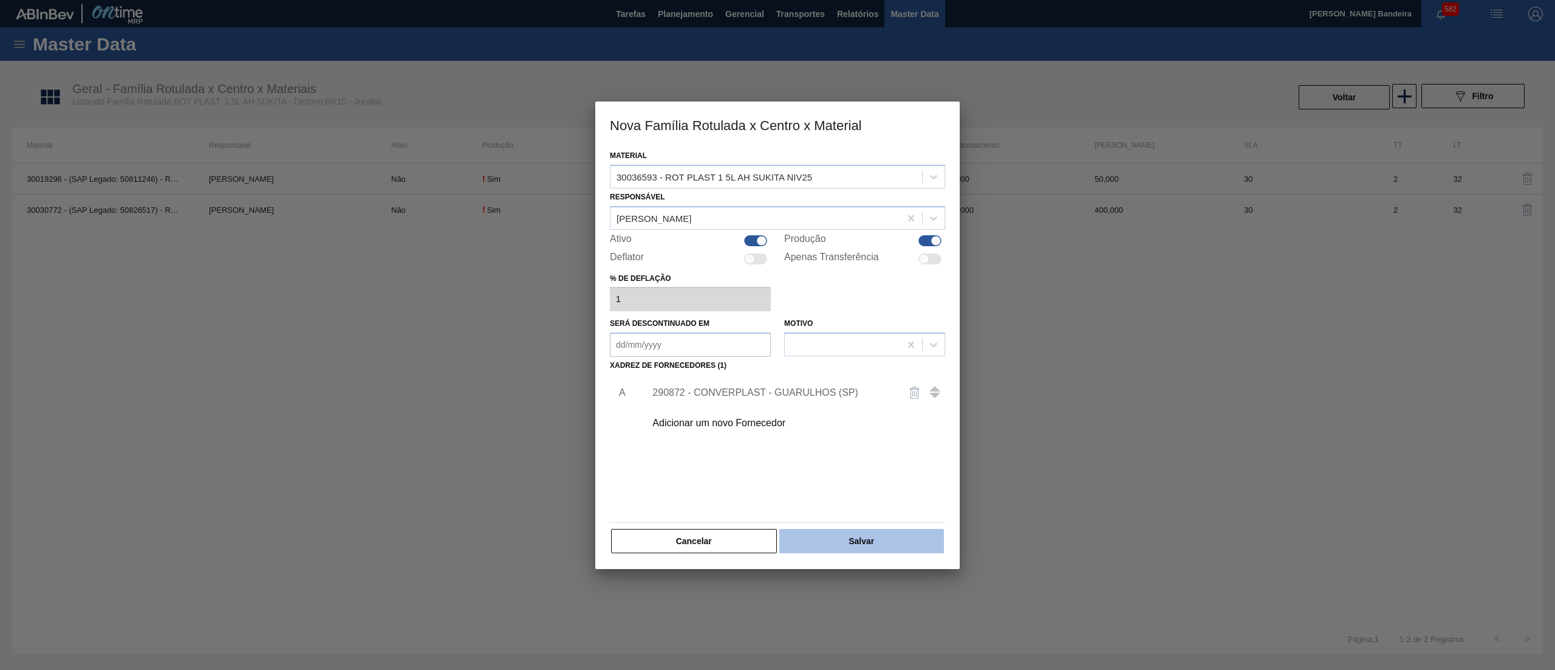
click at [903, 548] on button "Salvar" at bounding box center [862, 541] width 165 height 24
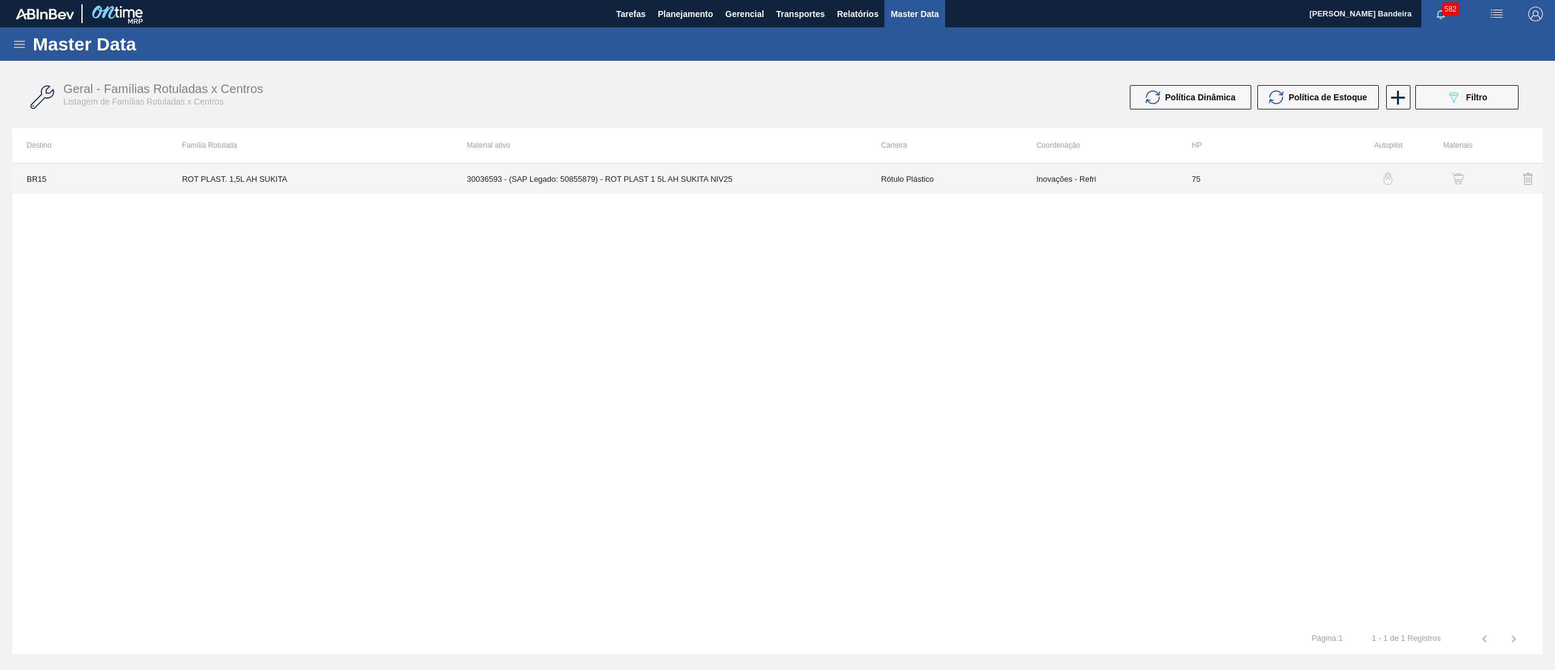
click at [818, 187] on td "30036593 - (SAP Legado: 50855879) - ROT PLAST 1 5L AH SUKITA NIV25" at bounding box center [660, 178] width 414 height 30
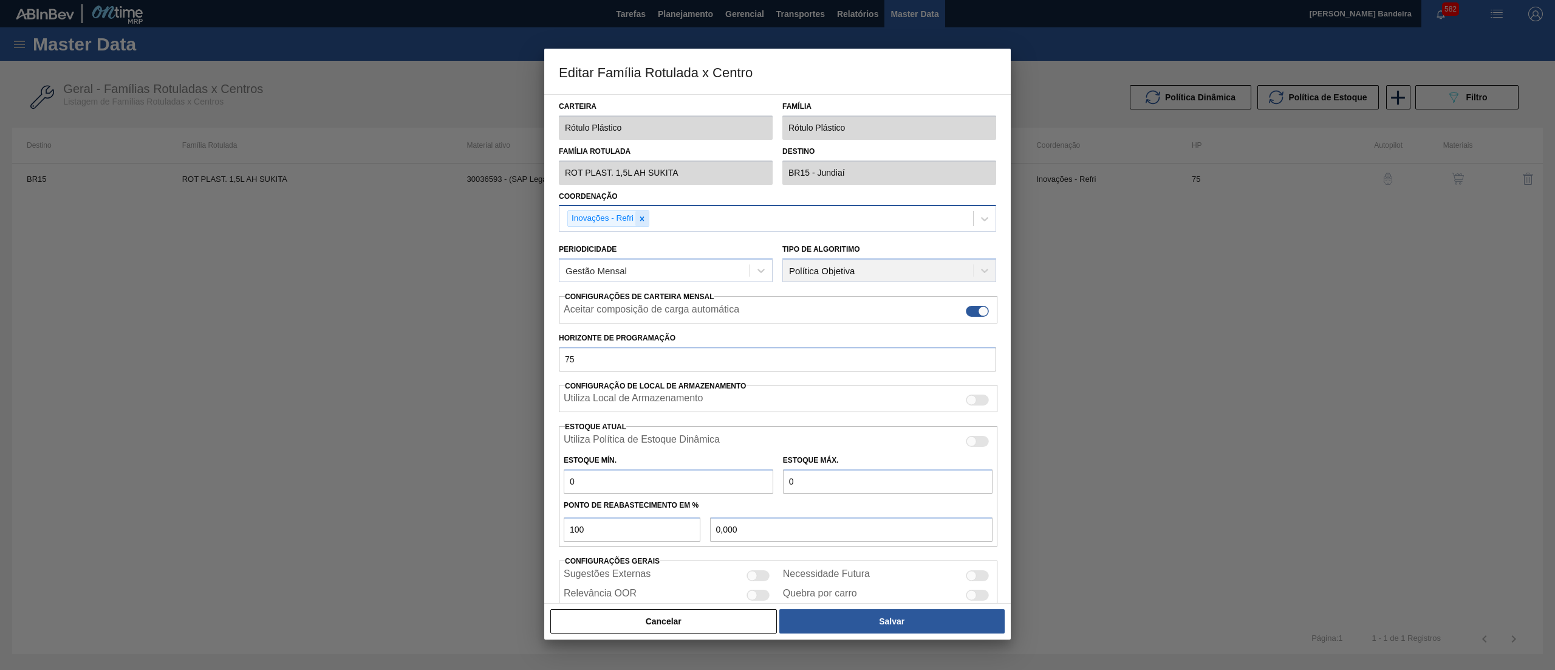
click at [642, 216] on icon at bounding box center [642, 218] width 4 height 4
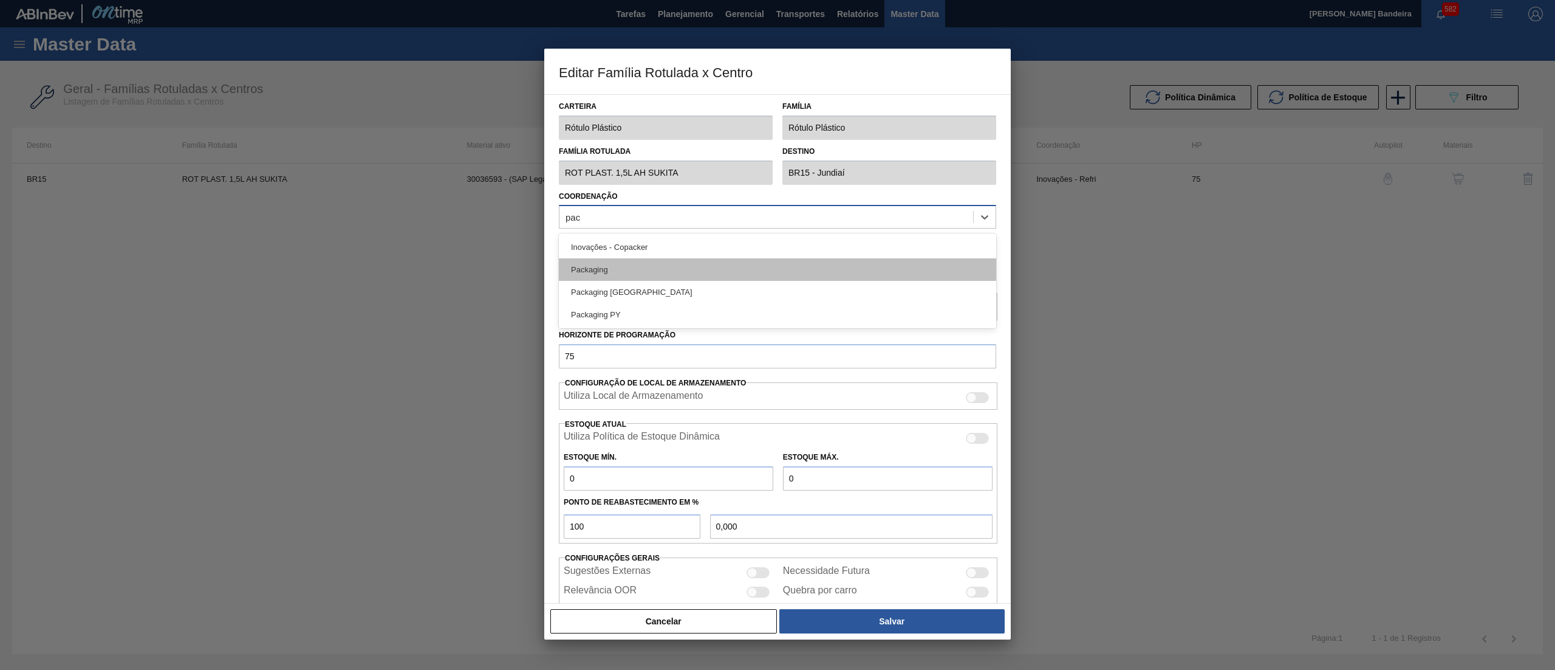
click at [645, 264] on div "Packaging" at bounding box center [777, 269] width 437 height 22
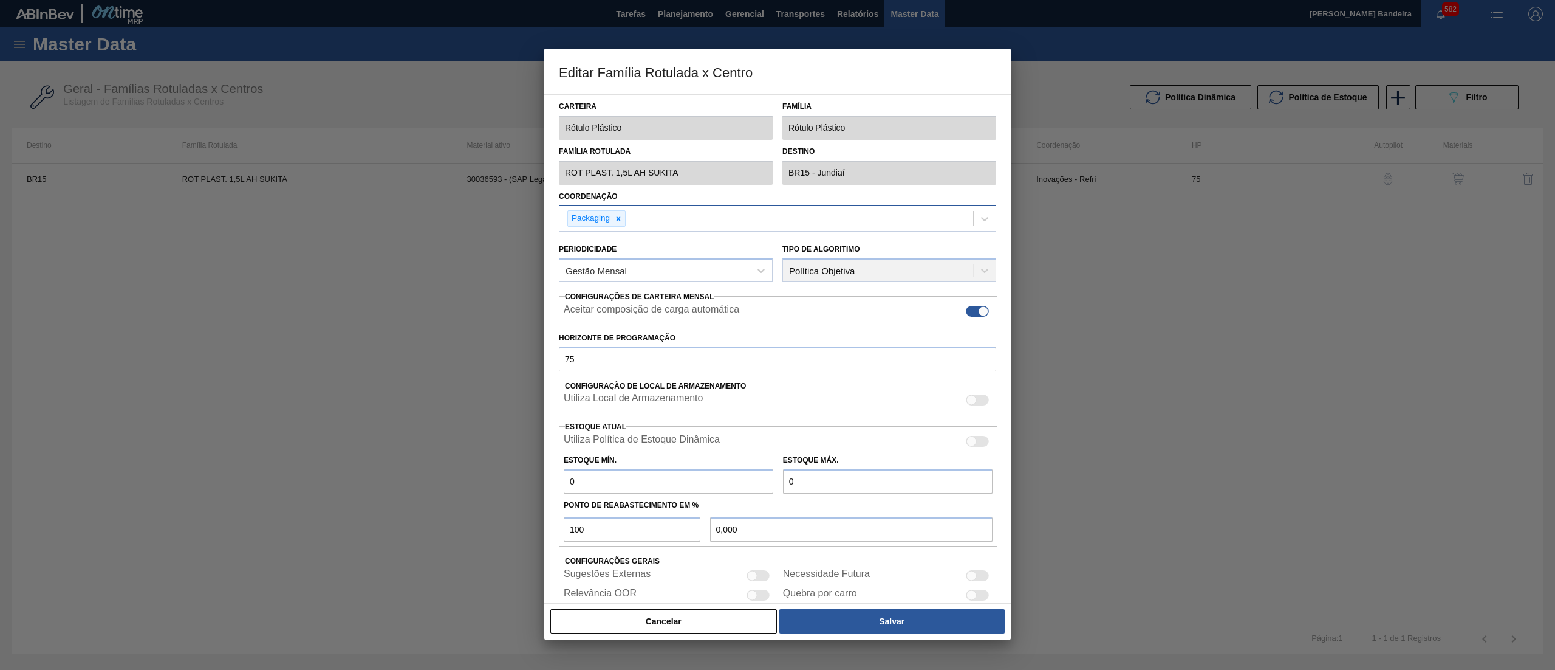
drag, startPoint x: 722, startPoint y: 485, endPoint x: 320, endPoint y: 447, distance: 404.6
click at [320, 447] on div "Editar Família Rotulada x Centro Carteira Rótulo Plástico Família Rótulo Plásti…" at bounding box center [777, 335] width 1555 height 670
drag, startPoint x: 806, startPoint y: 482, endPoint x: 701, endPoint y: 478, distance: 104.6
click at [701, 478] on div "Estoque Mín. 279 Estoque Máx. 0" at bounding box center [778, 470] width 439 height 45
click at [864, 609] on button "Salvar" at bounding box center [892, 621] width 225 height 24
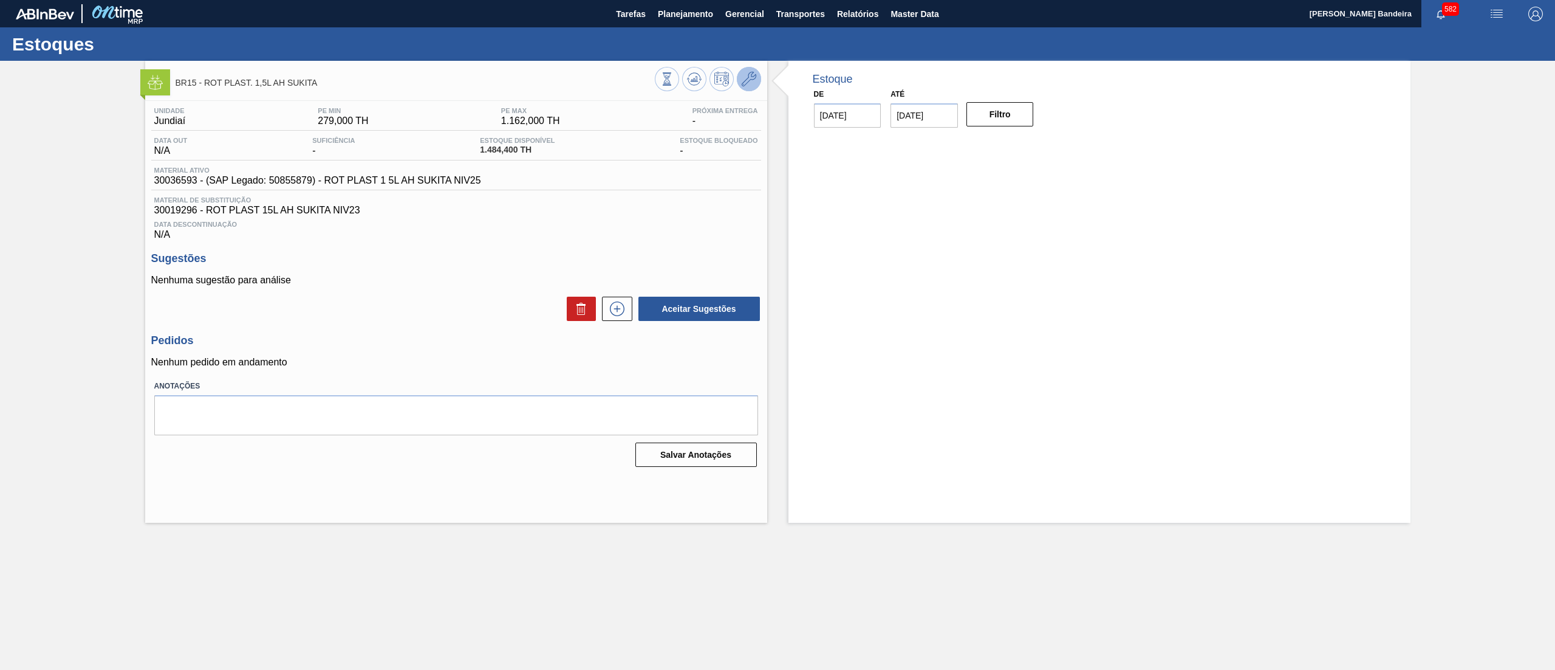
click at [749, 79] on icon at bounding box center [749, 79] width 15 height 15
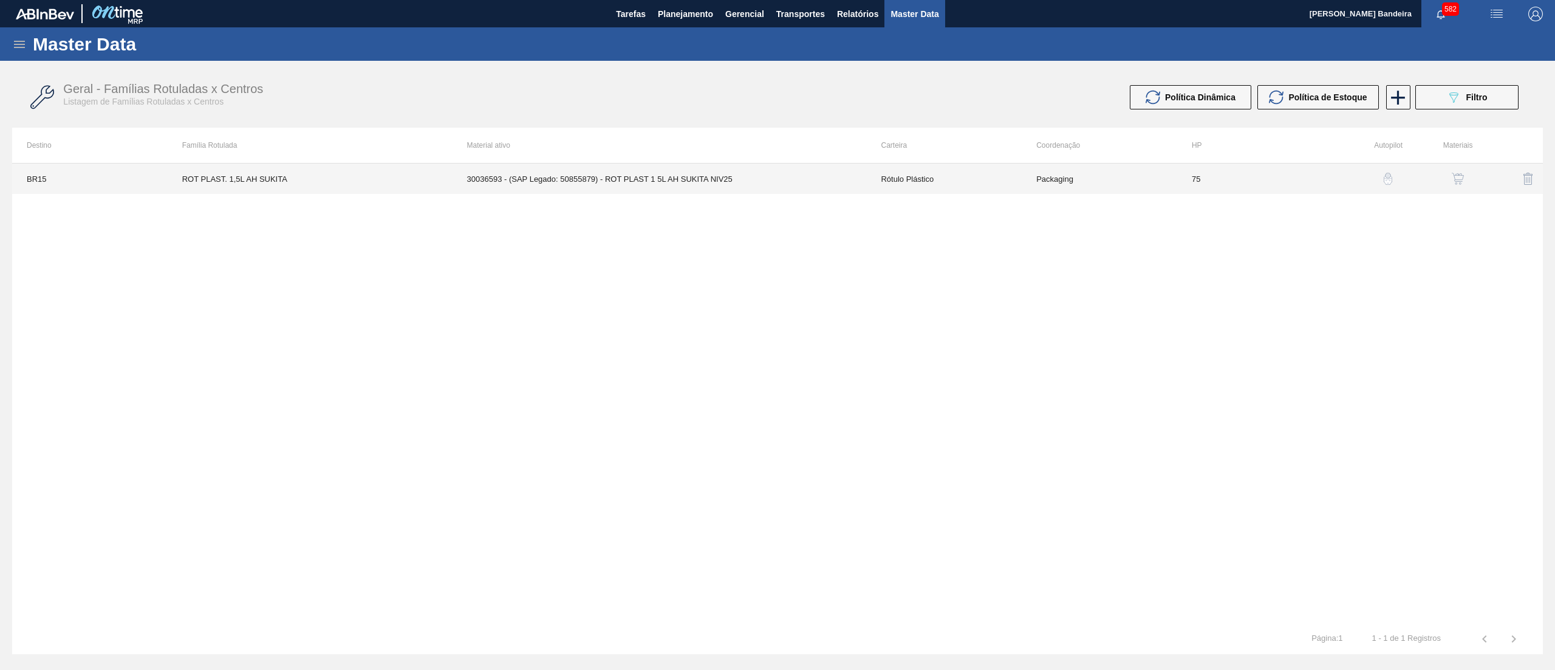
click at [822, 176] on td "30036593 - (SAP Legado: 50855879) - ROT PLAST 1 5L AH SUKITA NIV25" at bounding box center [660, 178] width 414 height 30
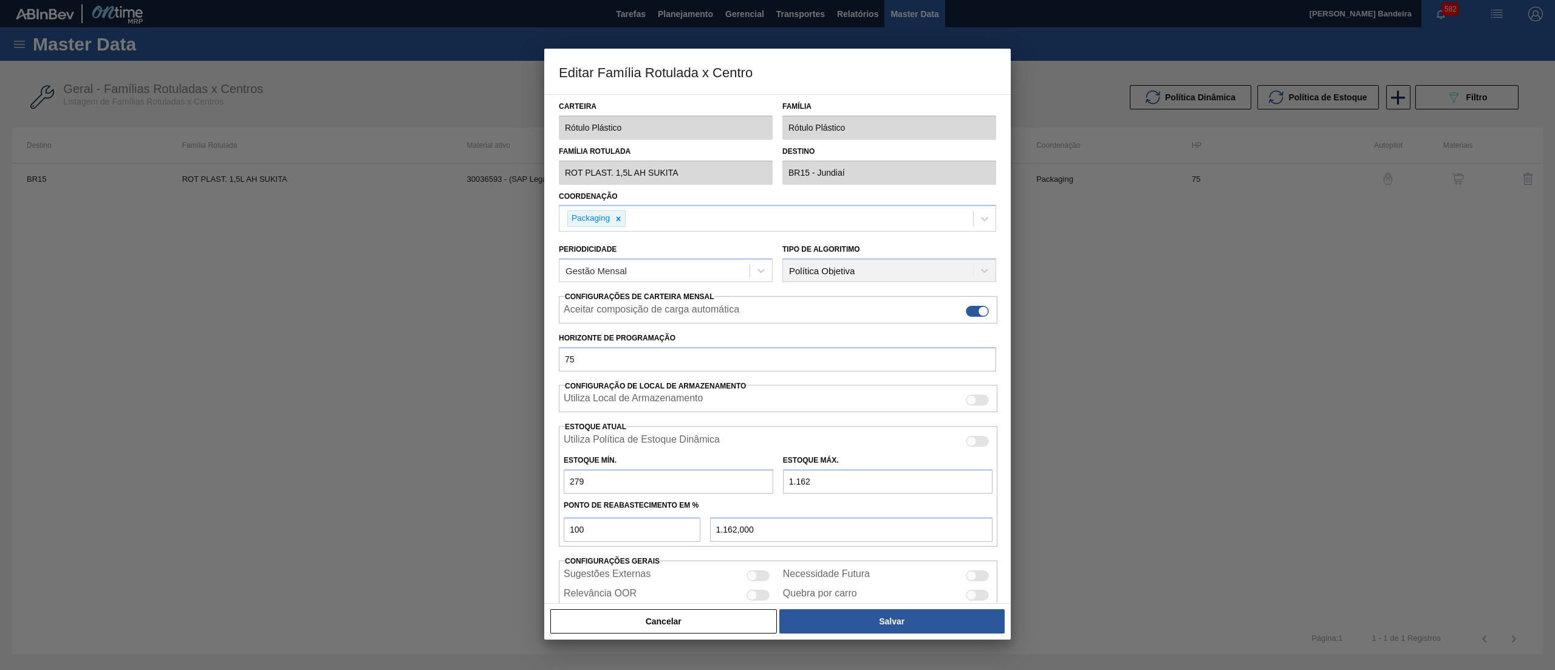
click at [800, 481] on input "1.162" at bounding box center [888, 481] width 210 height 24
drag, startPoint x: 650, startPoint y: 488, endPoint x: 438, endPoint y: 464, distance: 212.9
click at [438, 464] on div "Editar Família Rotulada x Centro Carteira Rótulo Plástico Família Rótulo Plásti…" at bounding box center [777, 335] width 1555 height 670
click at [902, 624] on button "Salvar" at bounding box center [892, 621] width 225 height 24
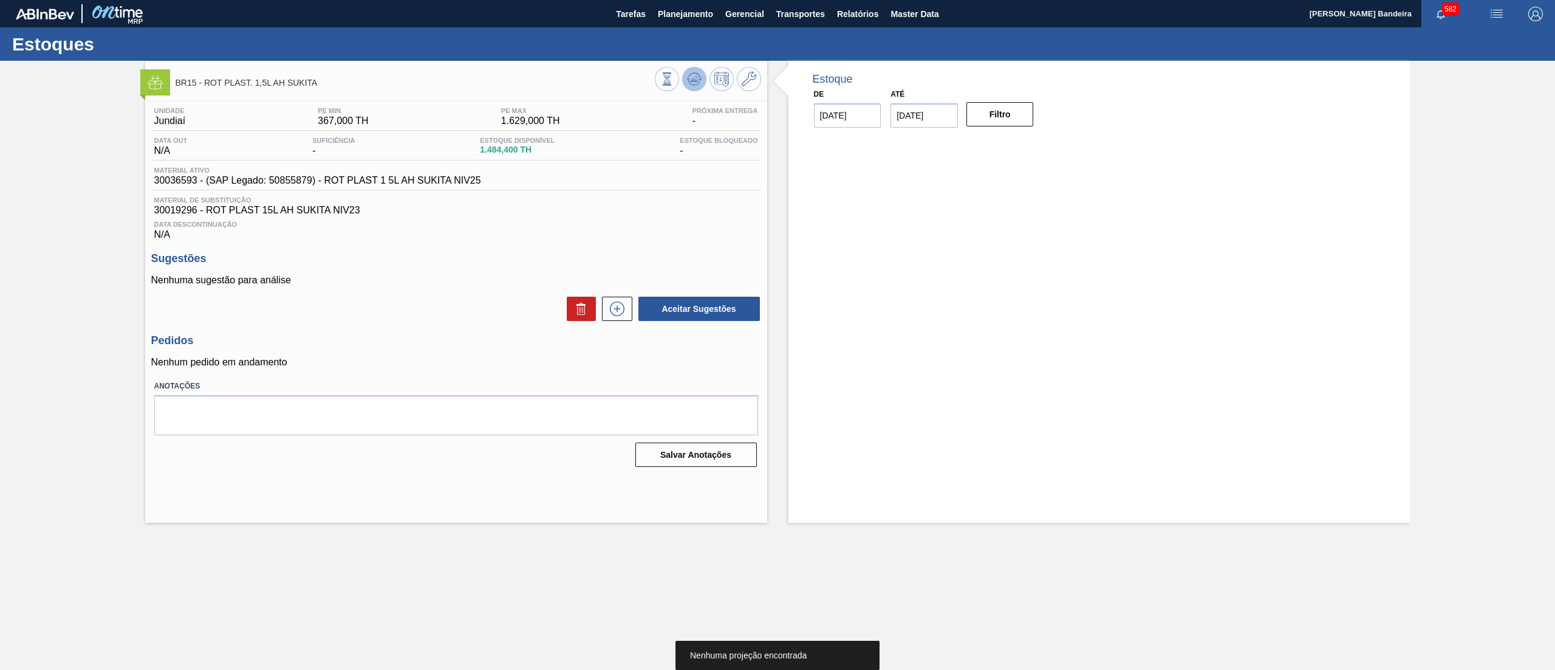
click at [691, 81] on icon at bounding box center [694, 78] width 8 height 5
click at [756, 74] on button at bounding box center [749, 79] width 24 height 24
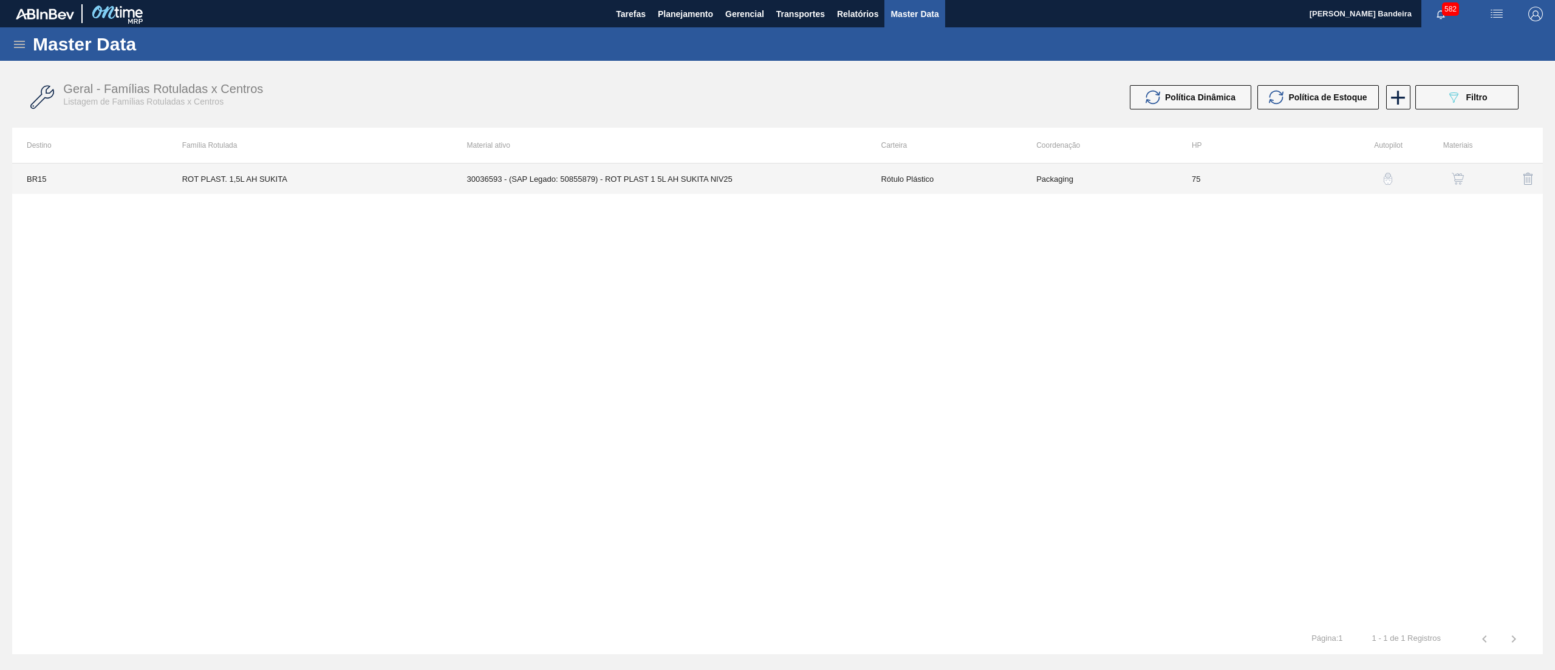
click at [811, 177] on td "30036593 - (SAP Legado: 50855879) - ROT PLAST 1 5L AH SUKITA NIV25" at bounding box center [660, 178] width 414 height 30
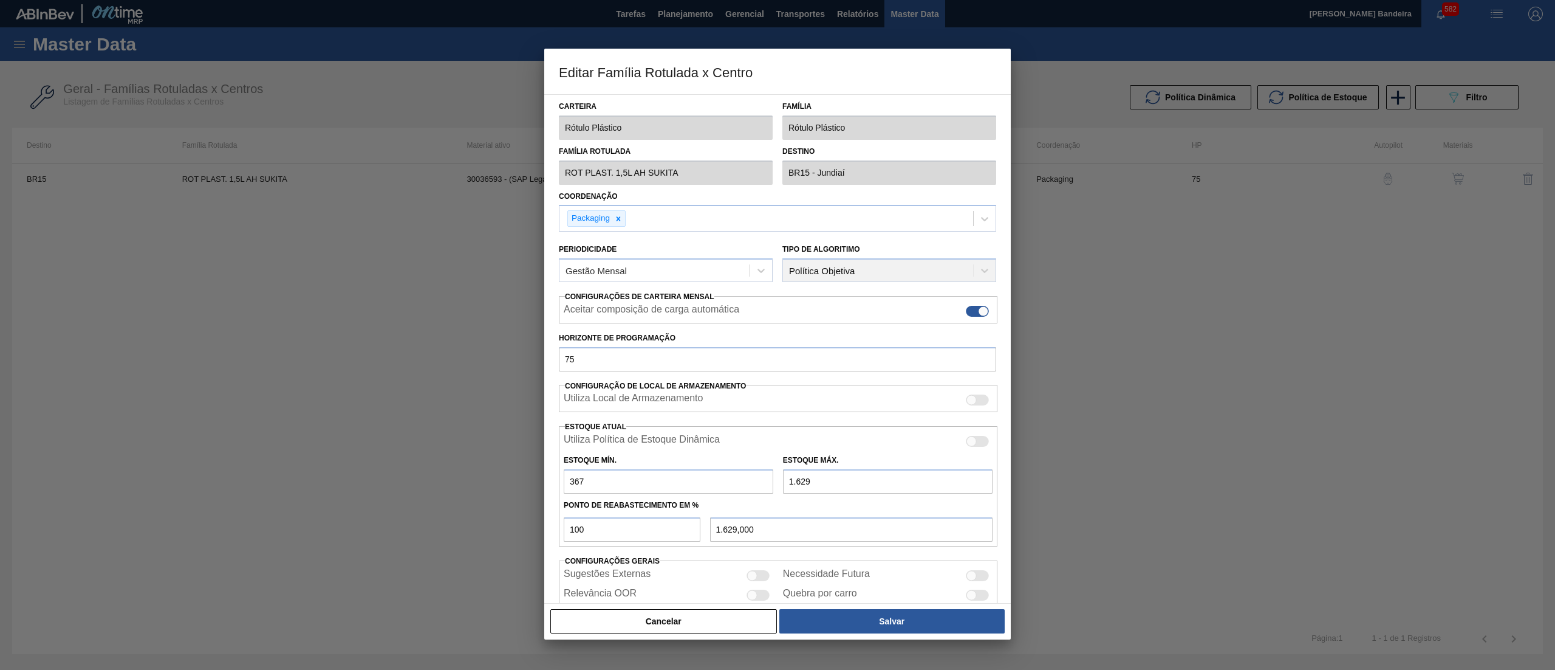
click at [797, 478] on input "1.629" at bounding box center [888, 481] width 210 height 24
click at [795, 483] on input "6.292" at bounding box center [888, 481] width 210 height 24
click at [859, 619] on button "Salvar" at bounding box center [892, 621] width 225 height 24
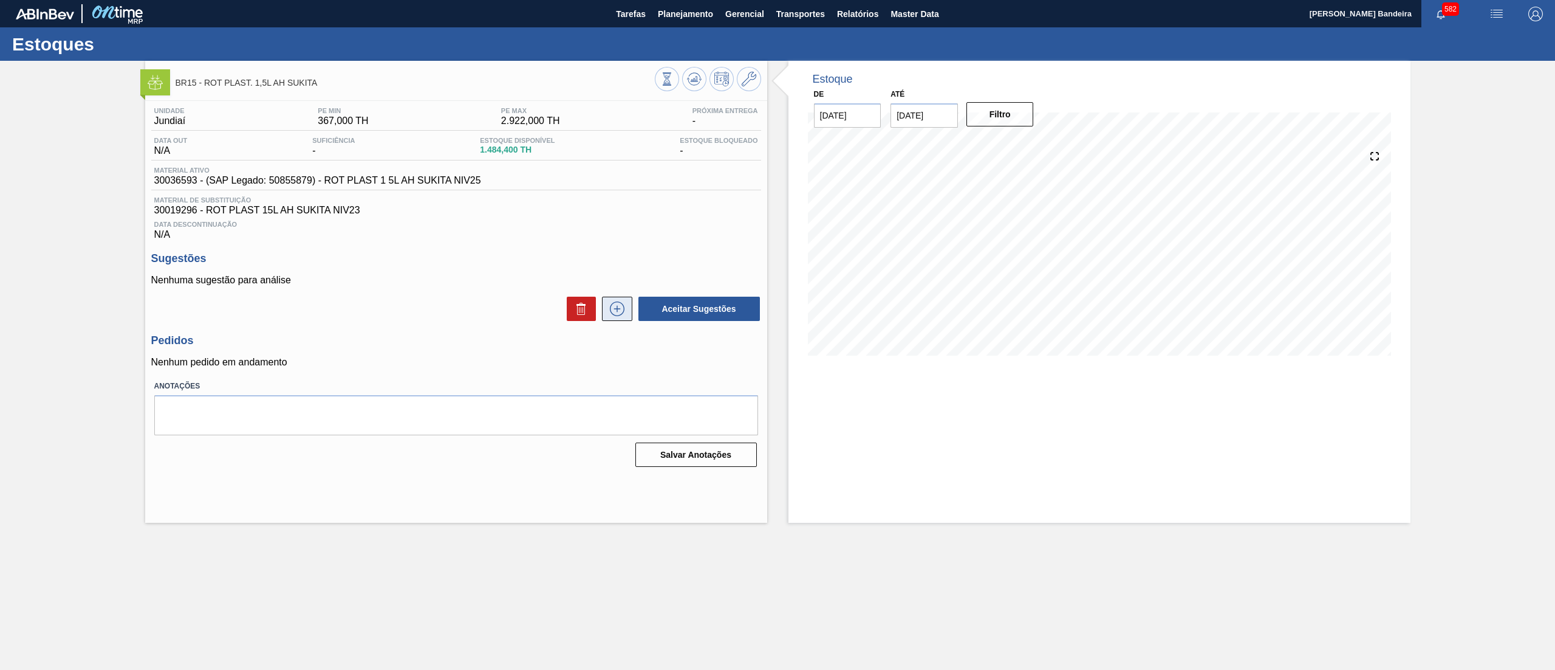
click at [622, 320] on button at bounding box center [617, 308] width 30 height 24
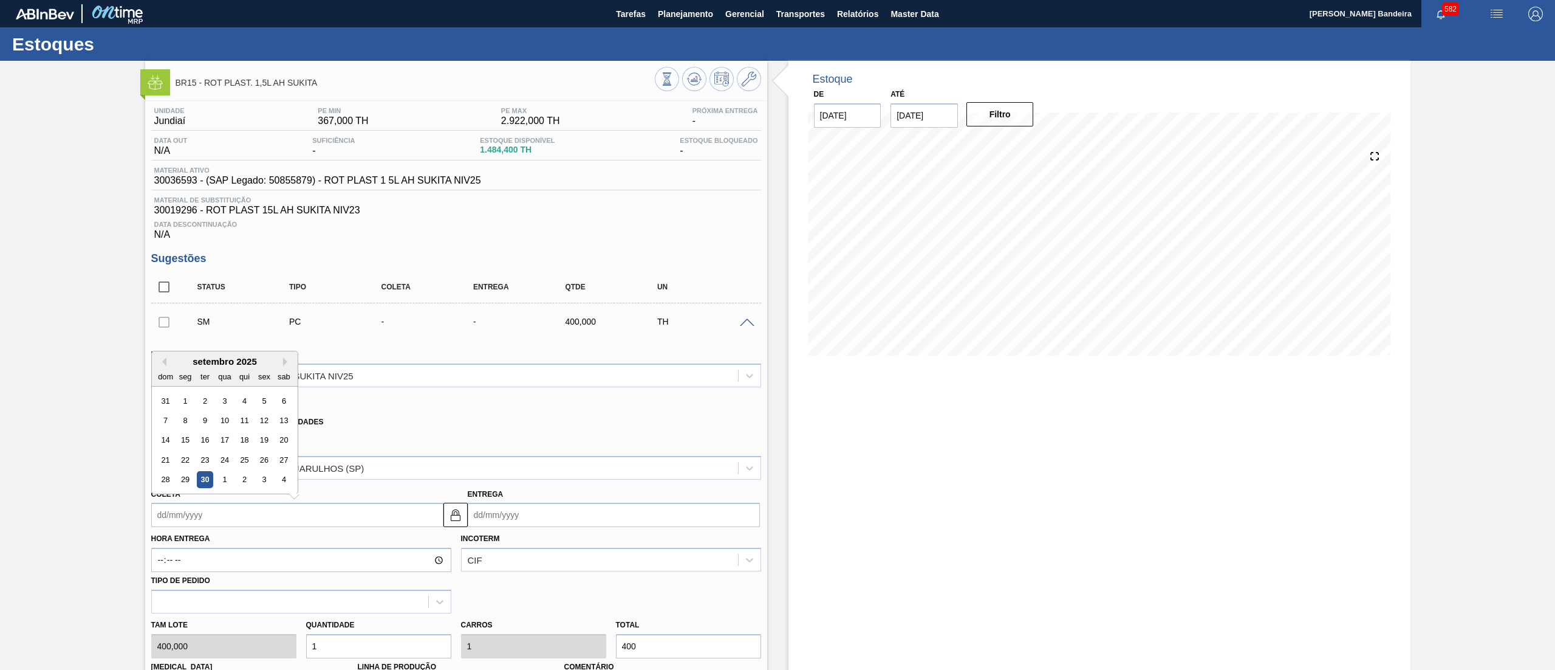
click at [324, 522] on input "Coleta" at bounding box center [297, 514] width 292 height 24
click at [287, 365] on button "Next Month" at bounding box center [287, 361] width 9 height 9
click at [186, 456] on div "20" at bounding box center [185, 459] width 16 height 16
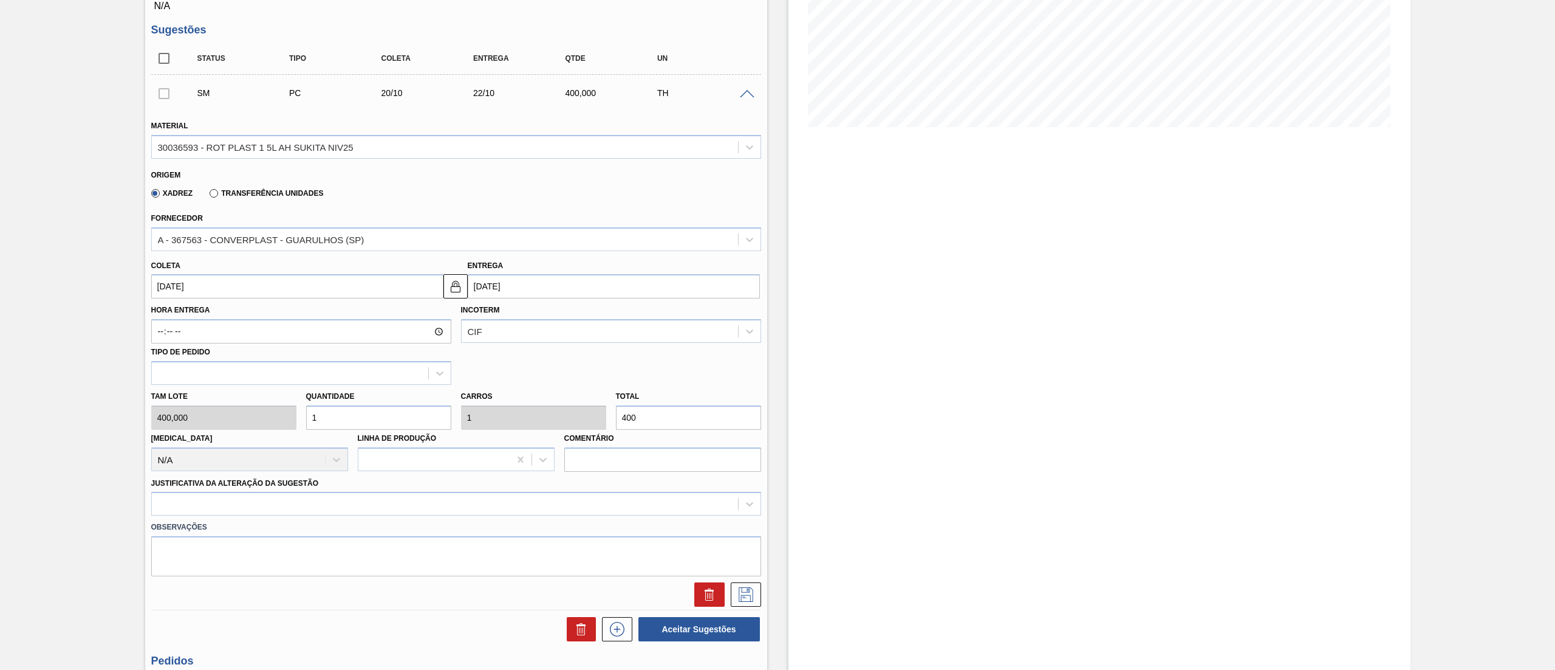
scroll to position [231, 0]
click at [272, 414] on div "Tam lote 400,000 Quantidade 1 Carros 1 Total 400 Doca N/A Linha de Produção Com…" at bounding box center [456, 425] width 620 height 87
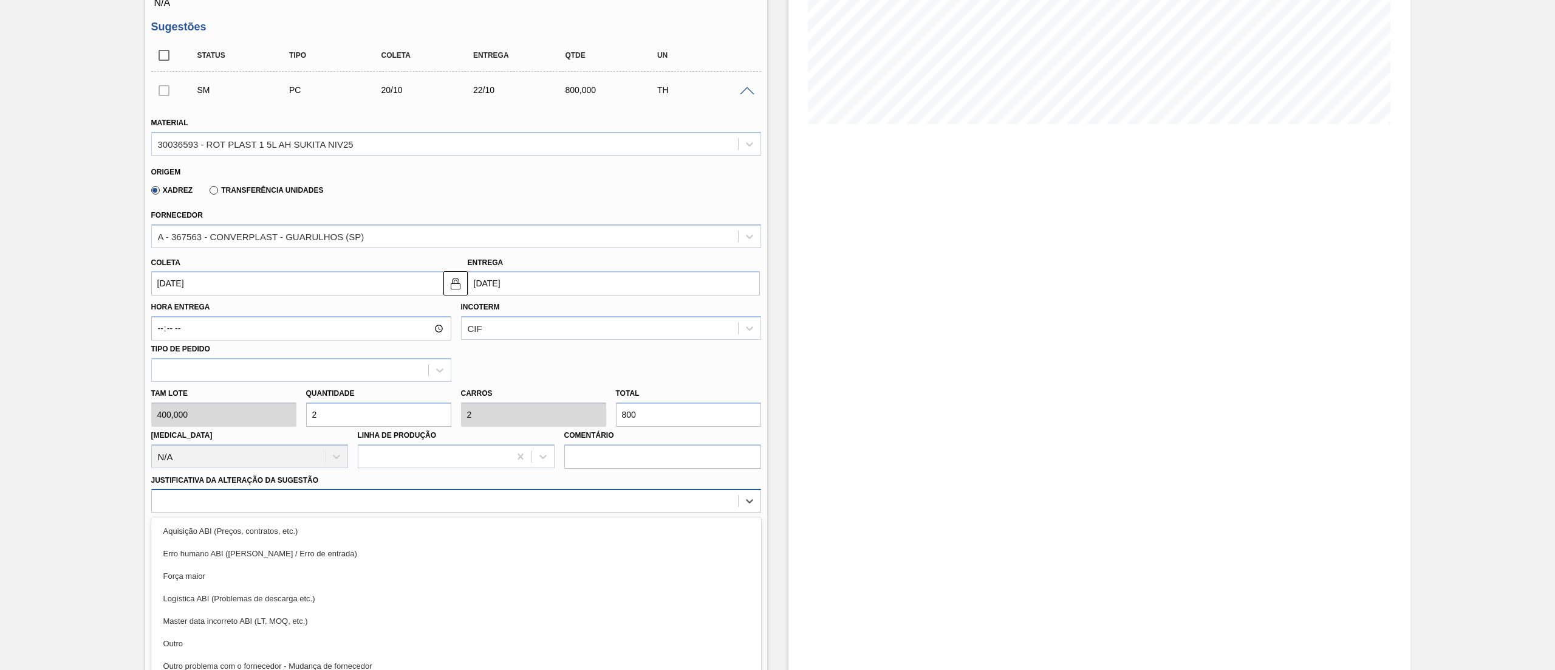
scroll to position [268, 0]
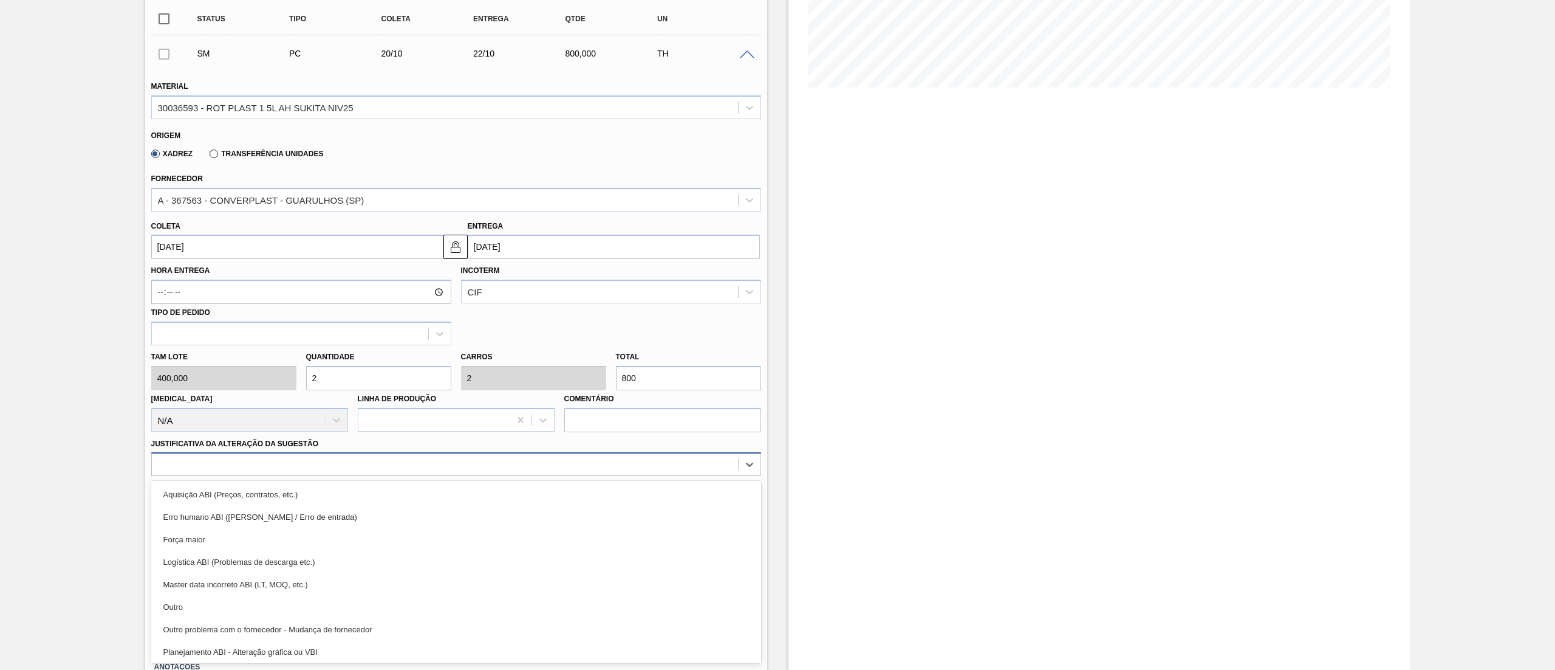
click at [303, 476] on div "option Erro humano ABI (Cálculo / Erro de entrada) focused, 2 of 18. 18 results…" at bounding box center [456, 464] width 610 height 24
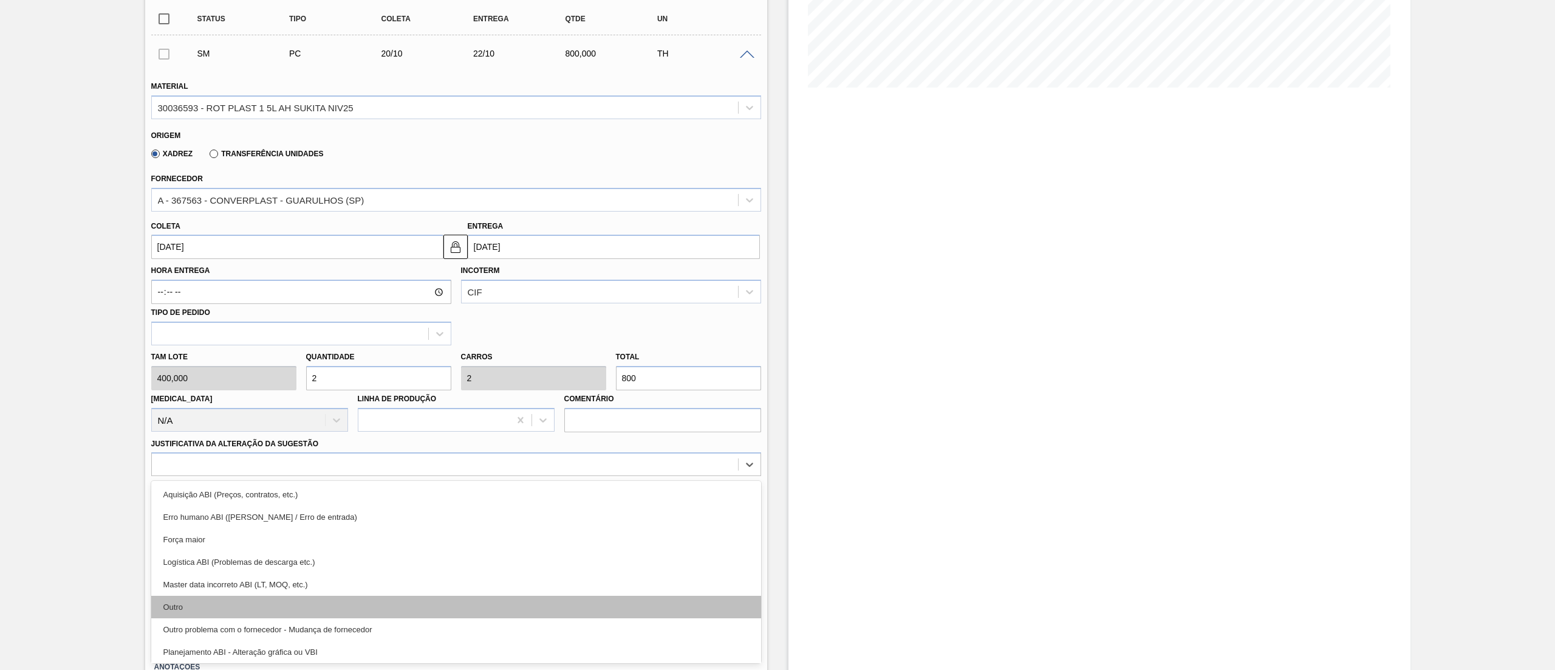
click at [303, 603] on div "Outro" at bounding box center [456, 606] width 610 height 22
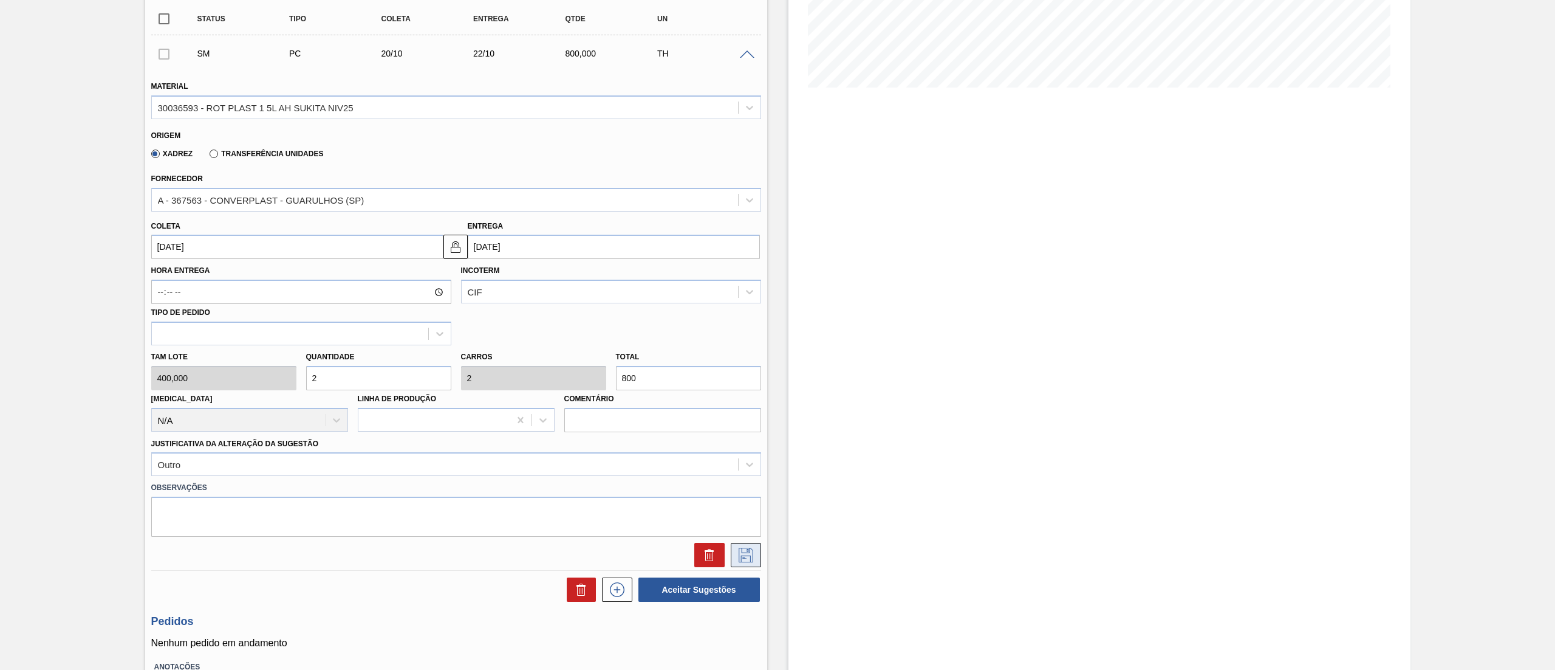
click at [739, 559] on icon at bounding box center [746, 554] width 15 height 15
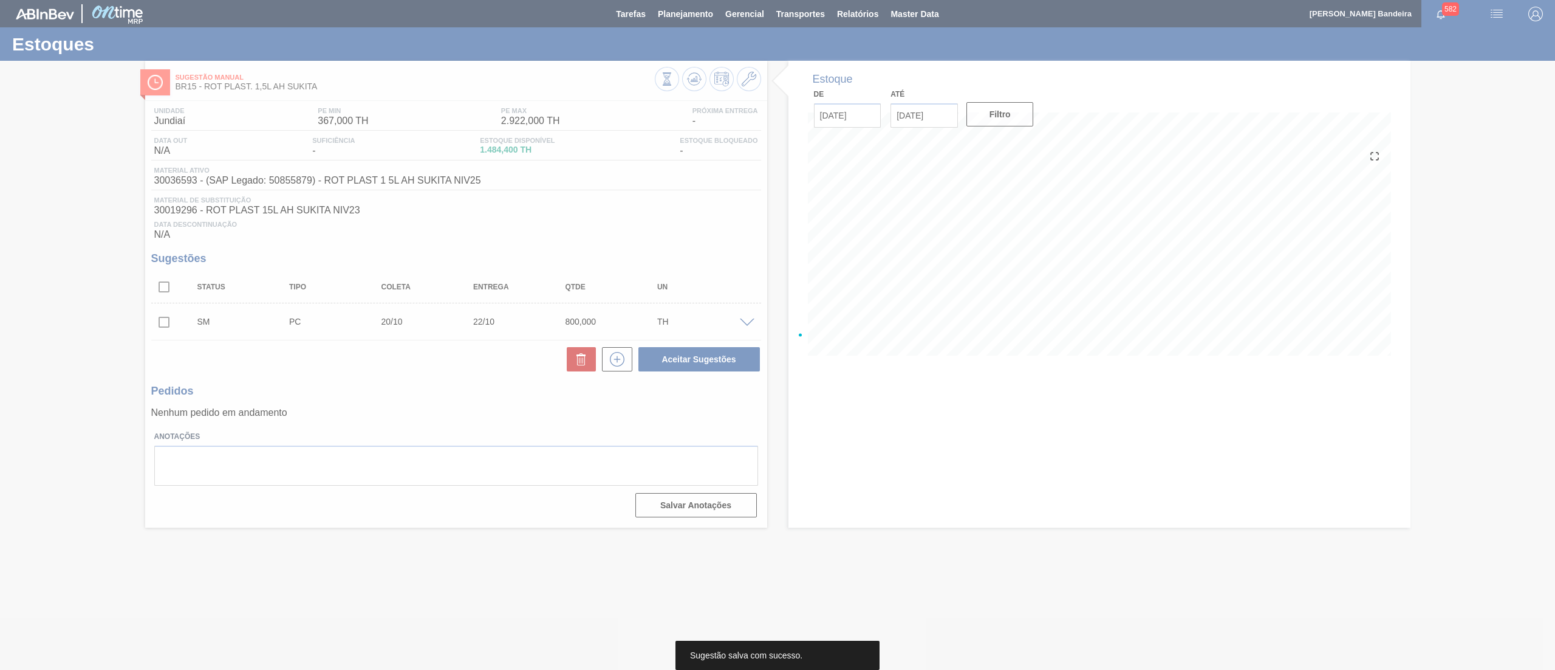
scroll to position [0, 0]
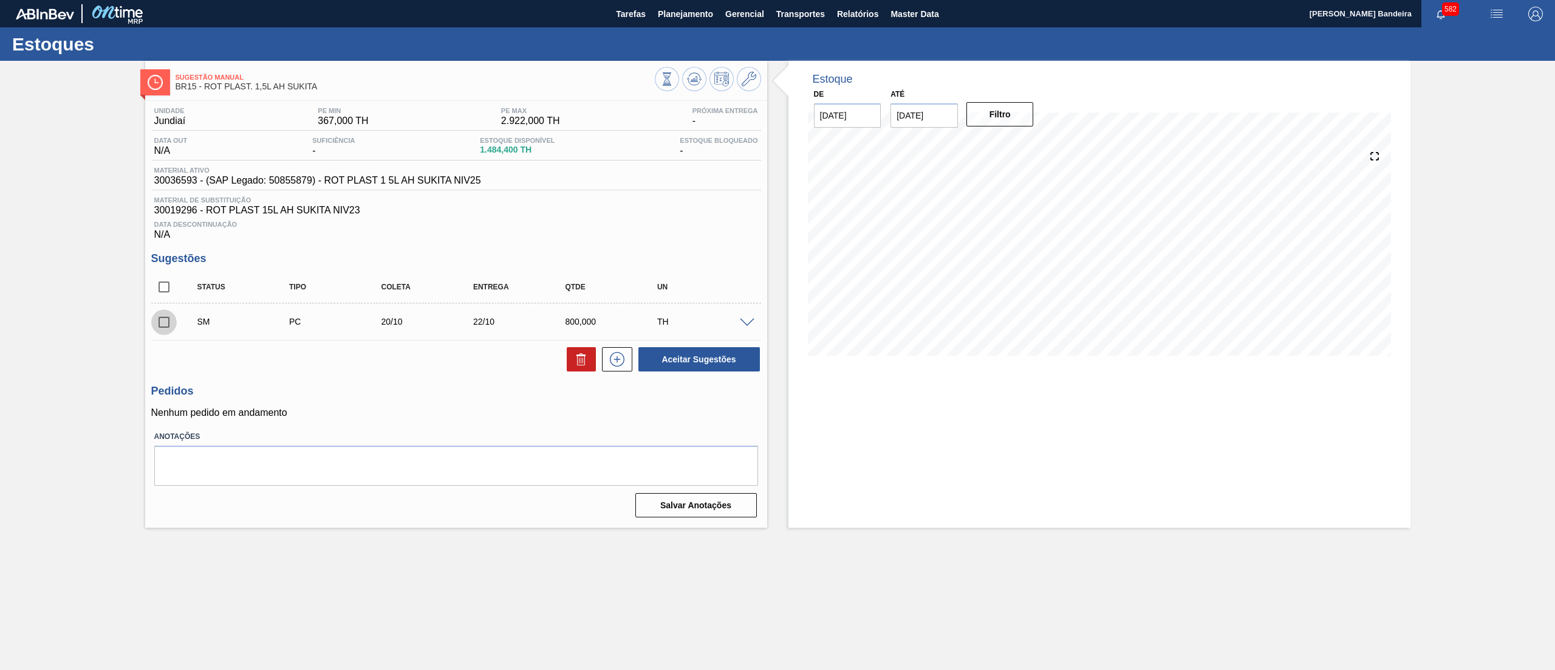
click at [166, 325] on input "checkbox" at bounding box center [164, 322] width 26 height 26
click at [659, 354] on button "Aceitar Sugestões" at bounding box center [700, 359] width 122 height 24
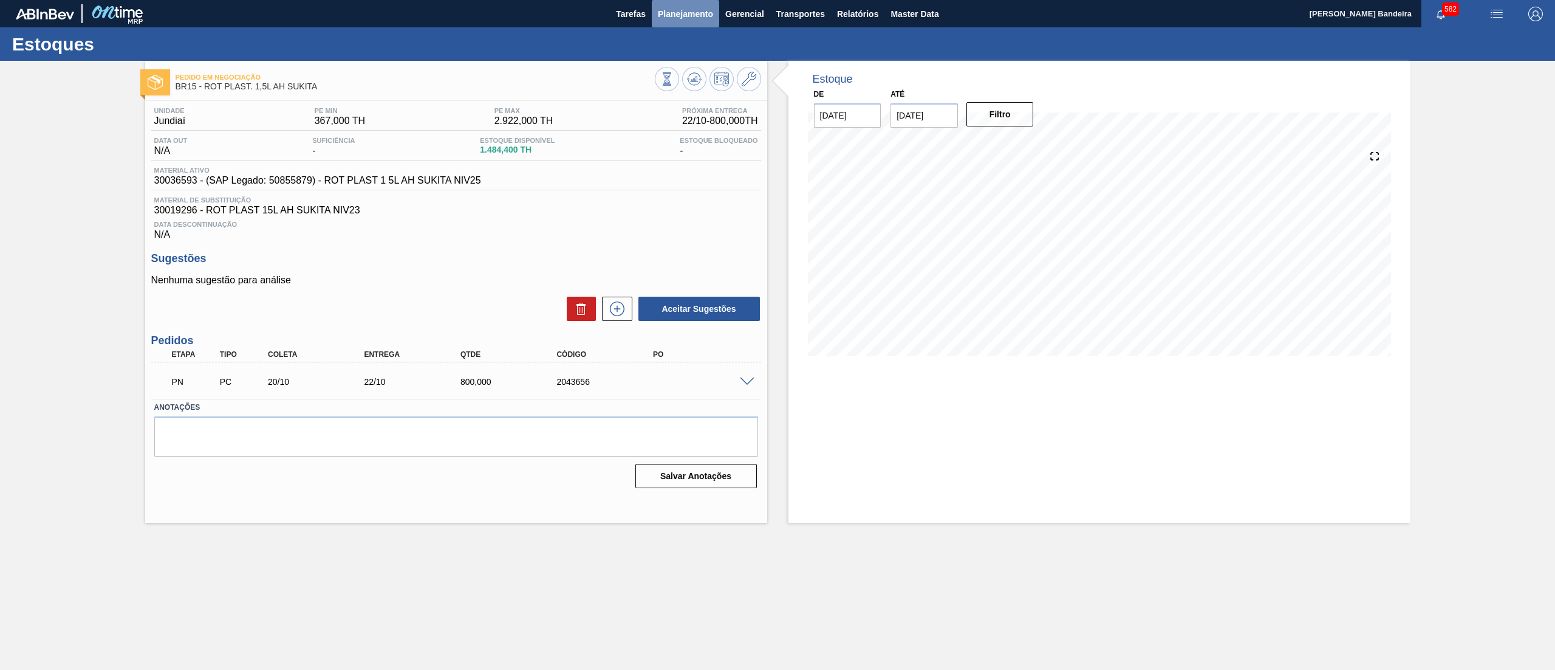
click at [689, 19] on span "Planejamento" at bounding box center [685, 14] width 55 height 15
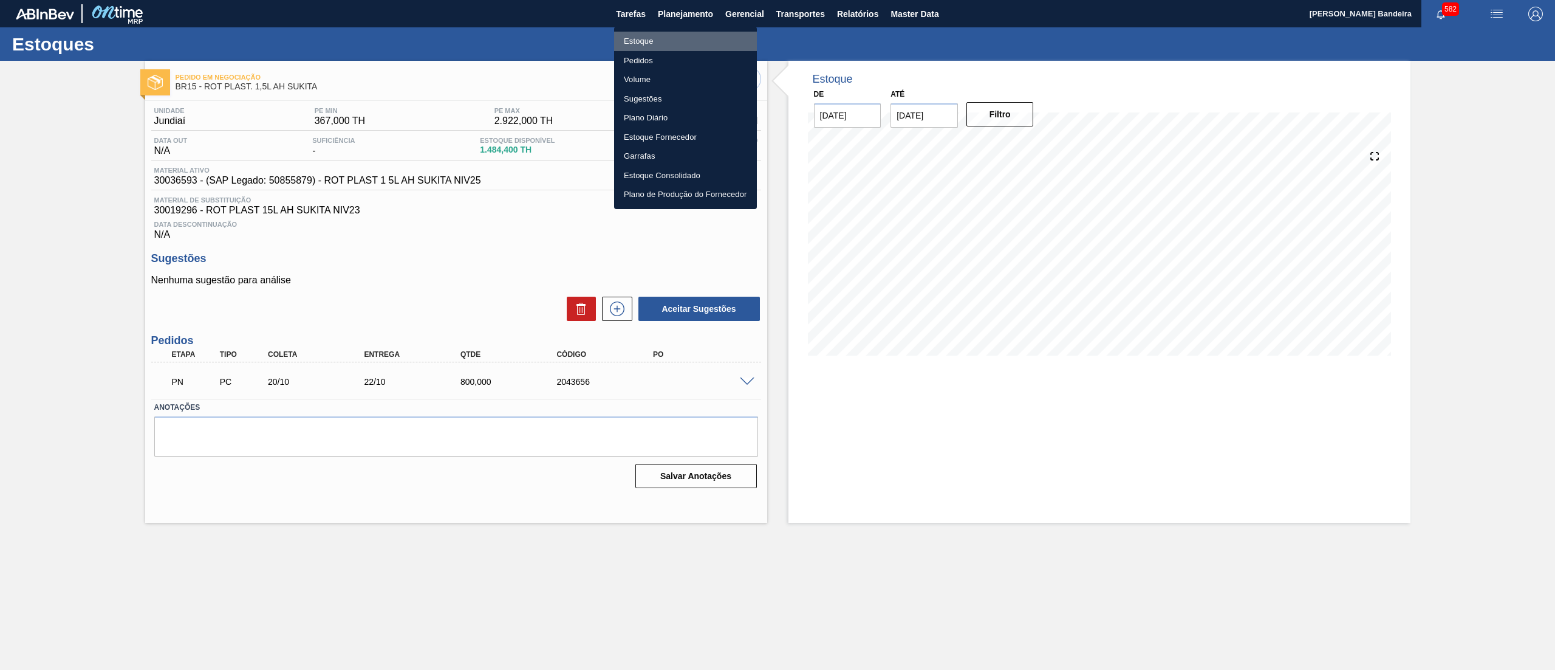
click at [690, 41] on li "Estoque" at bounding box center [685, 41] width 143 height 19
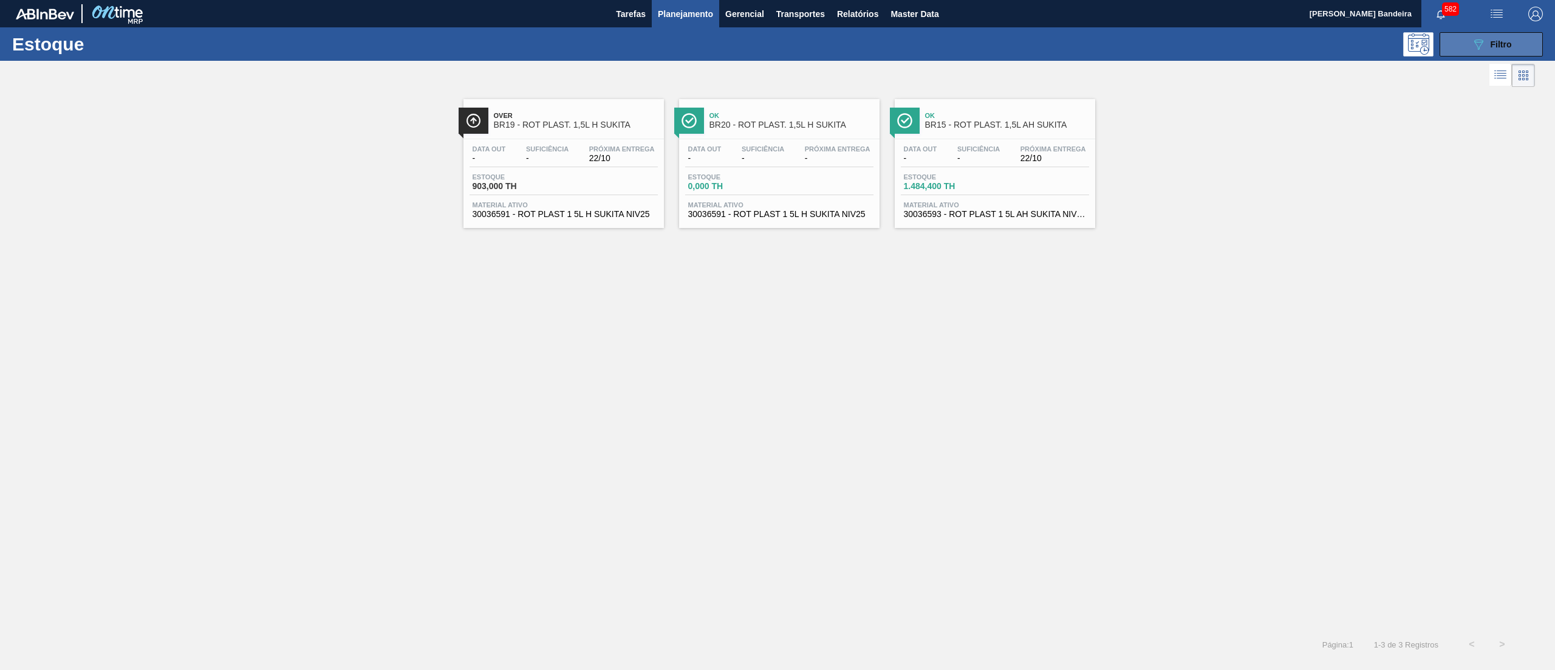
click at [1473, 50] on icon "089F7B8B-B2A5-4AFE-B5C0-19BA573D28AC" at bounding box center [1479, 44] width 15 height 15
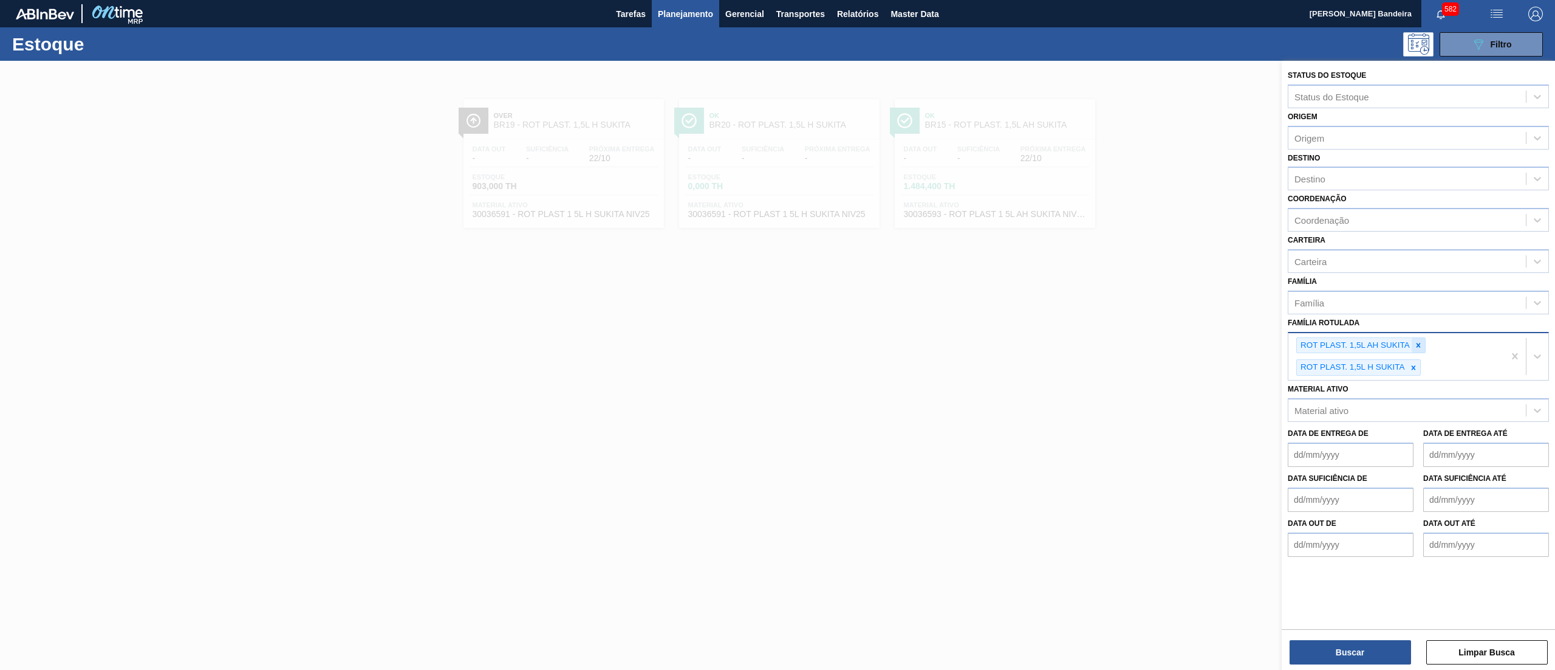
click at [1417, 349] on div at bounding box center [1418, 345] width 13 height 15
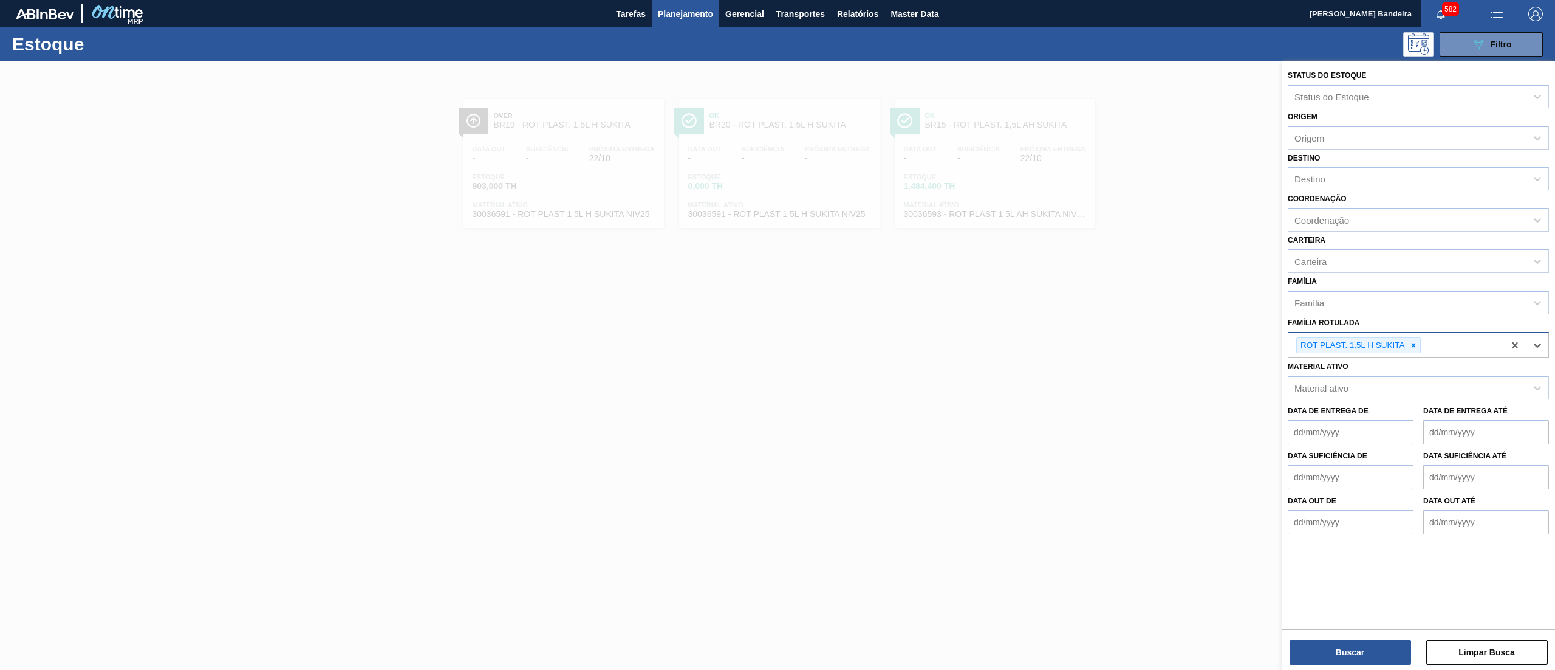
click at [1417, 349] on div at bounding box center [1413, 345] width 13 height 15
paste Rotulada "RÓTULO PLÁSTICO SUKITA 1L H"
click at [1422, 372] on div "RÓTULO PLÁSTICO SUKITA 1L H" at bounding box center [1418, 374] width 261 height 22
paste Rotulada "RÓTULO PLÁSTICO SUKITA 1L H"
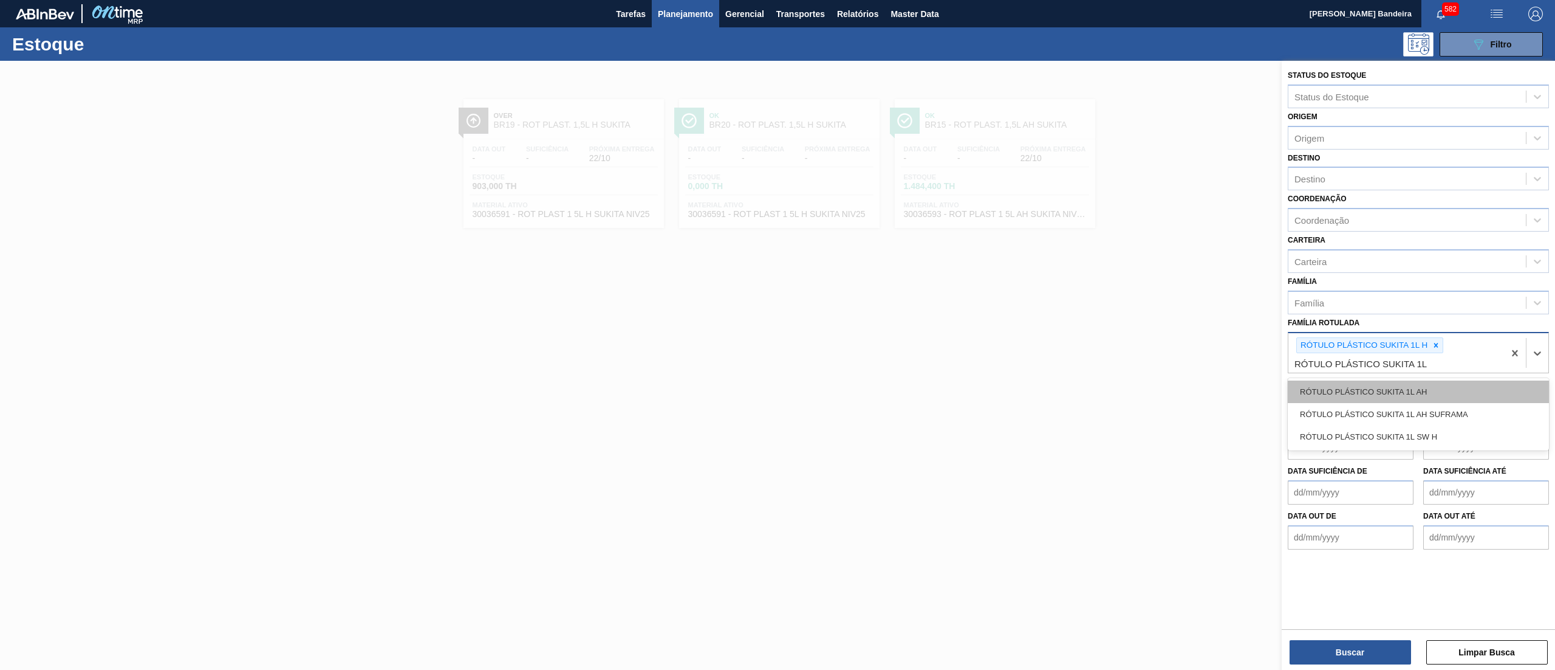
click at [1473, 399] on div "RÓTULO PLÁSTICO SUKITA 1L AH" at bounding box center [1418, 391] width 261 height 22
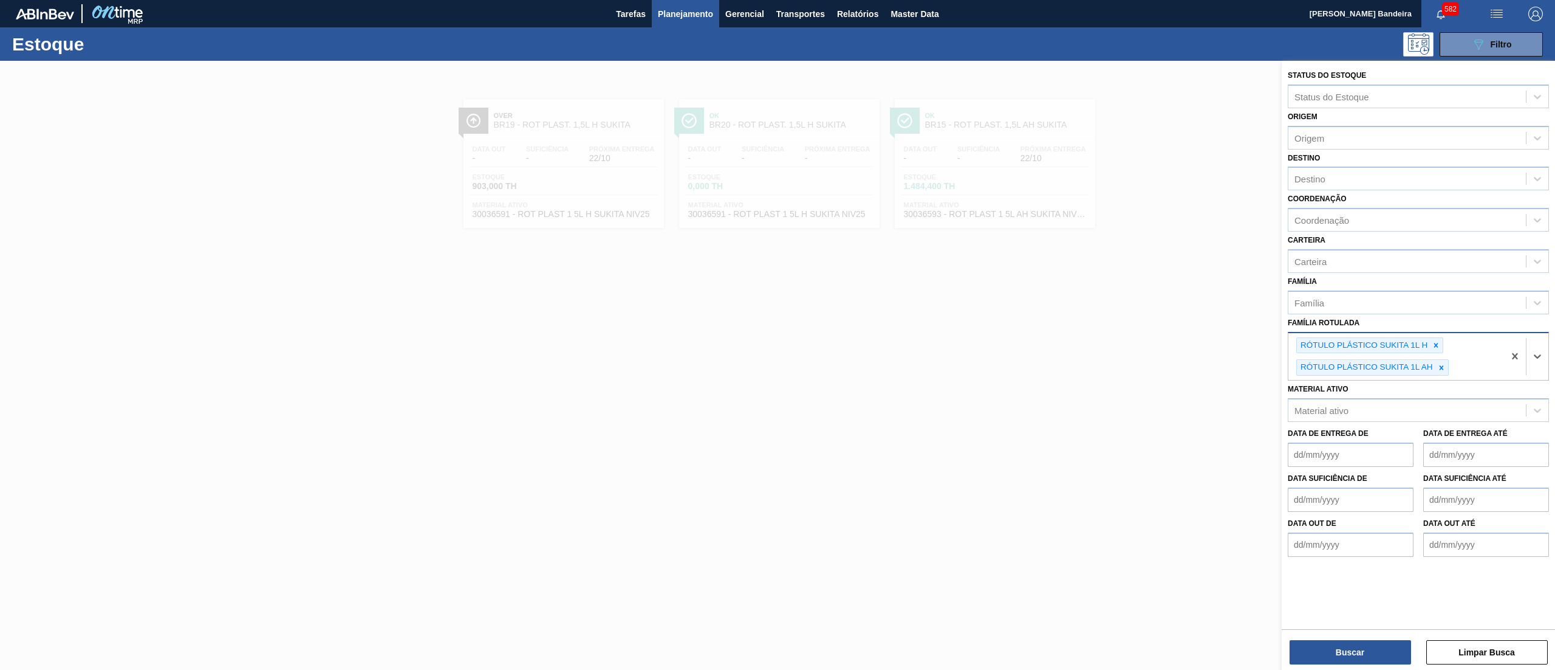
paste Rotulada "RÓTULO PLÁSTICO SUKITA 1L H"
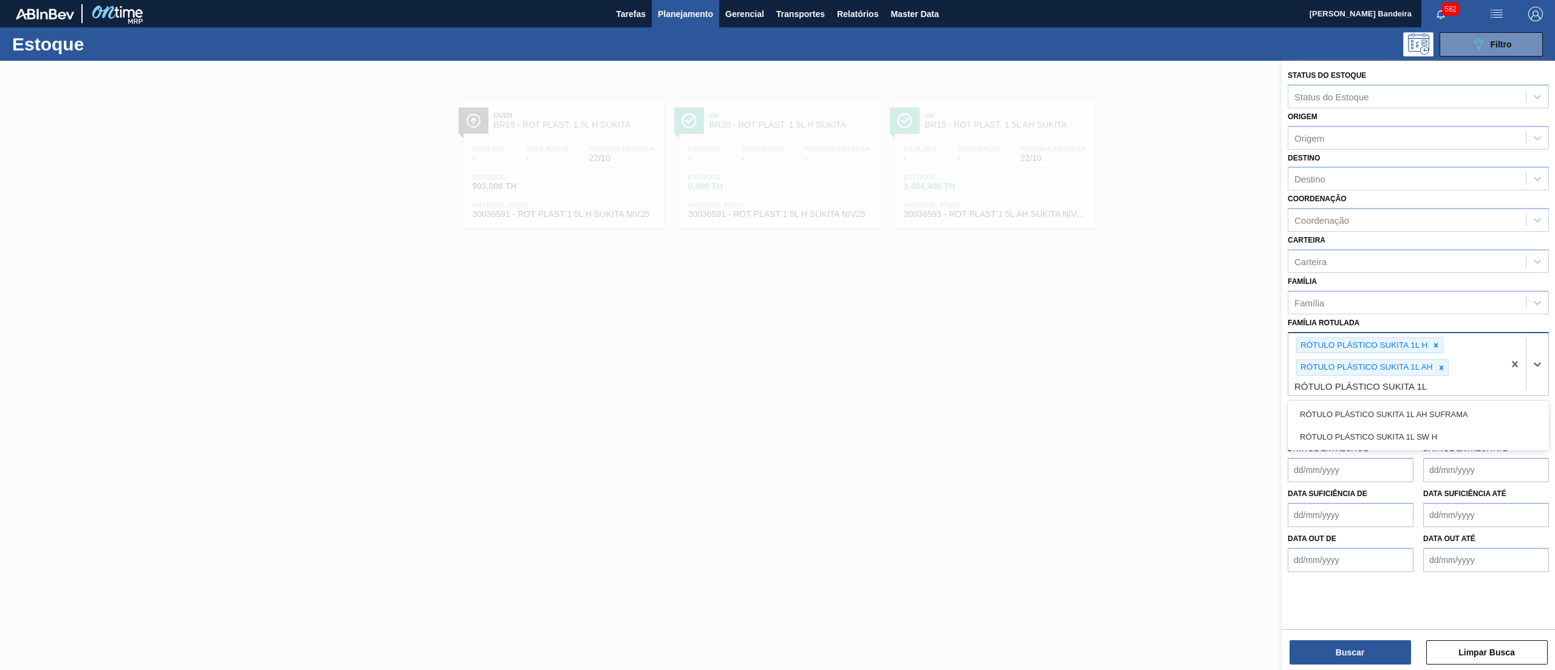
click at [1470, 408] on div "RÓTULO PLÁSTICO SUKITA 1L AH SUFRAMA" at bounding box center [1418, 414] width 261 height 22
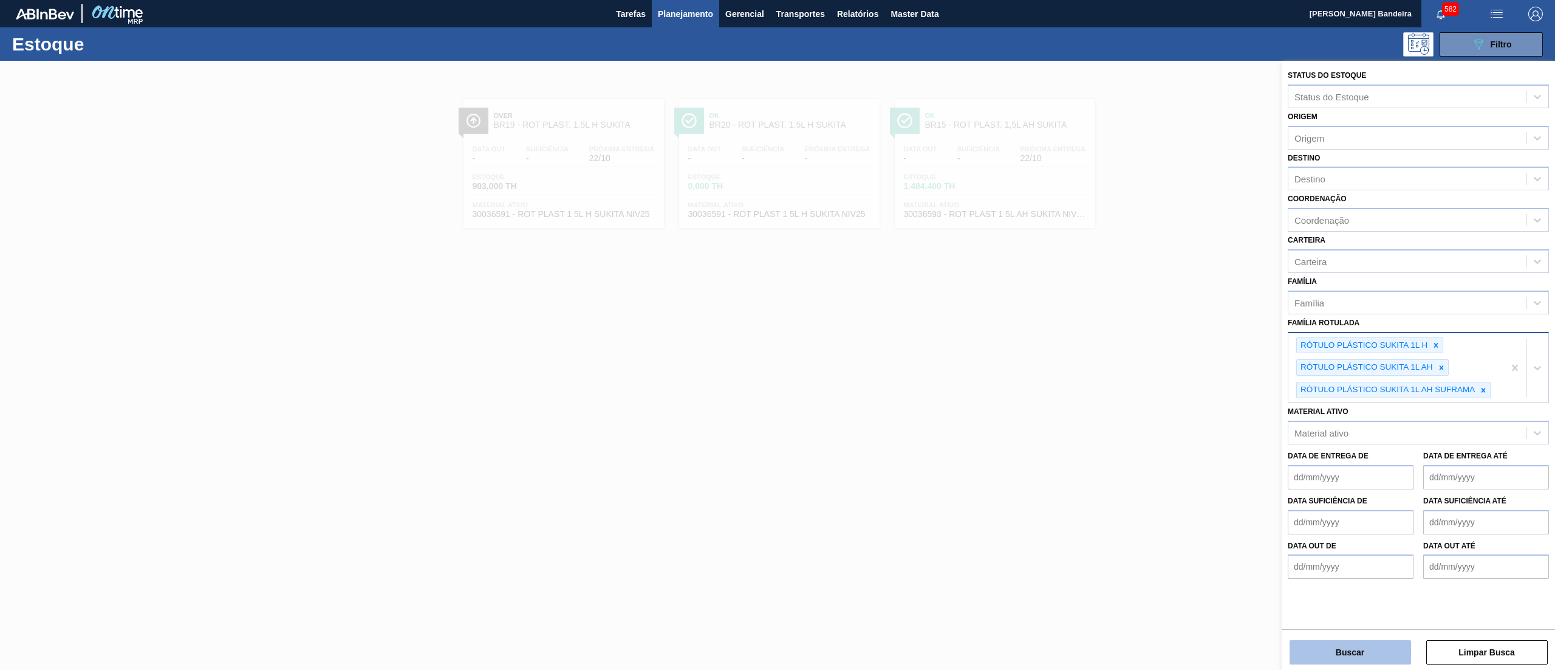
click at [1364, 650] on button "Buscar" at bounding box center [1351, 652] width 122 height 24
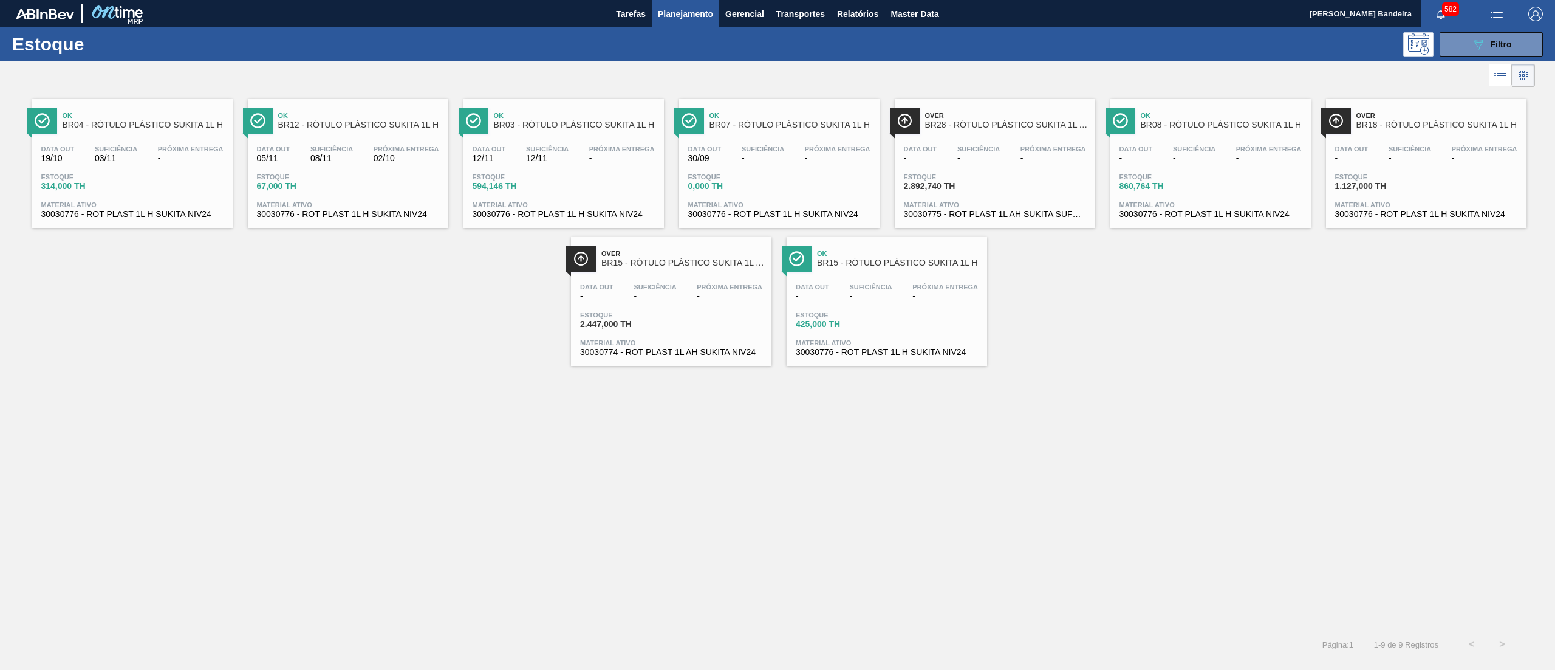
click at [182, 208] on span "Material ativo" at bounding box center [132, 204] width 182 height 7
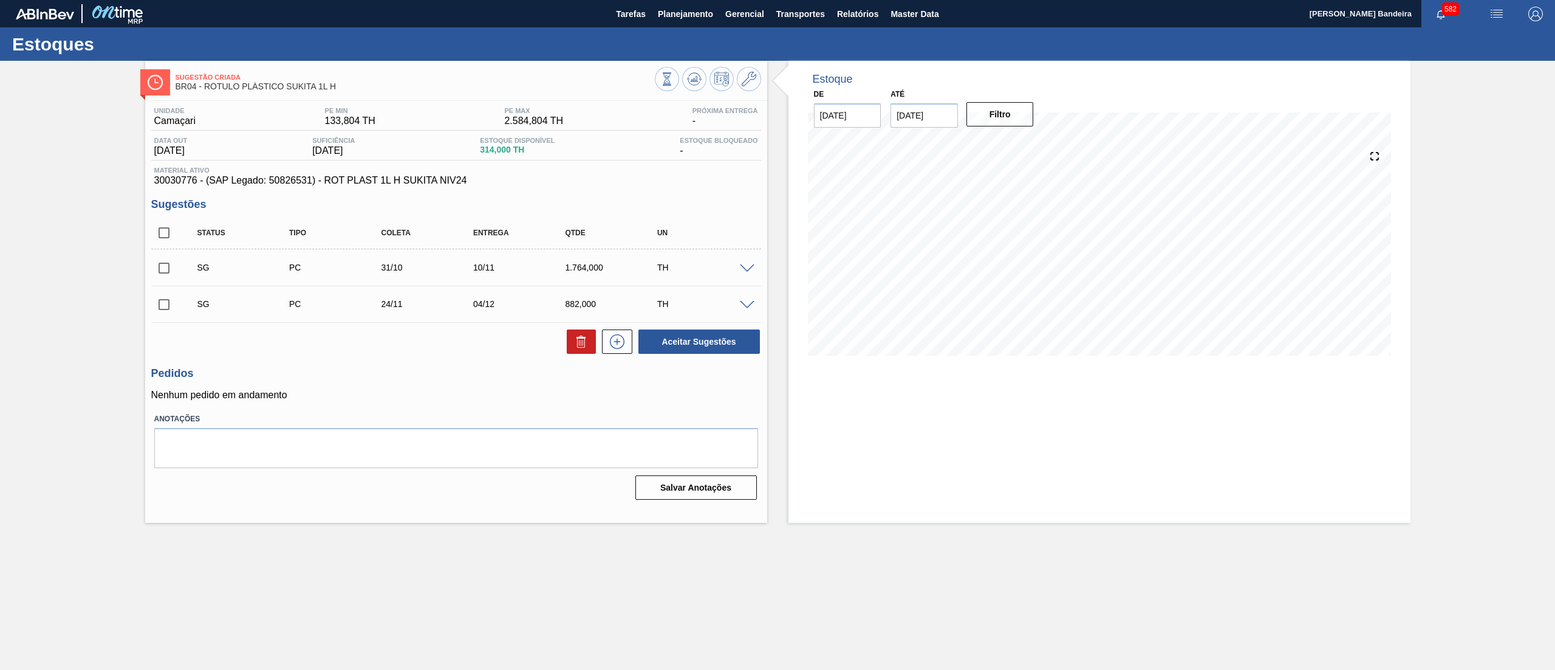
click at [750, 270] on span at bounding box center [747, 268] width 15 height 9
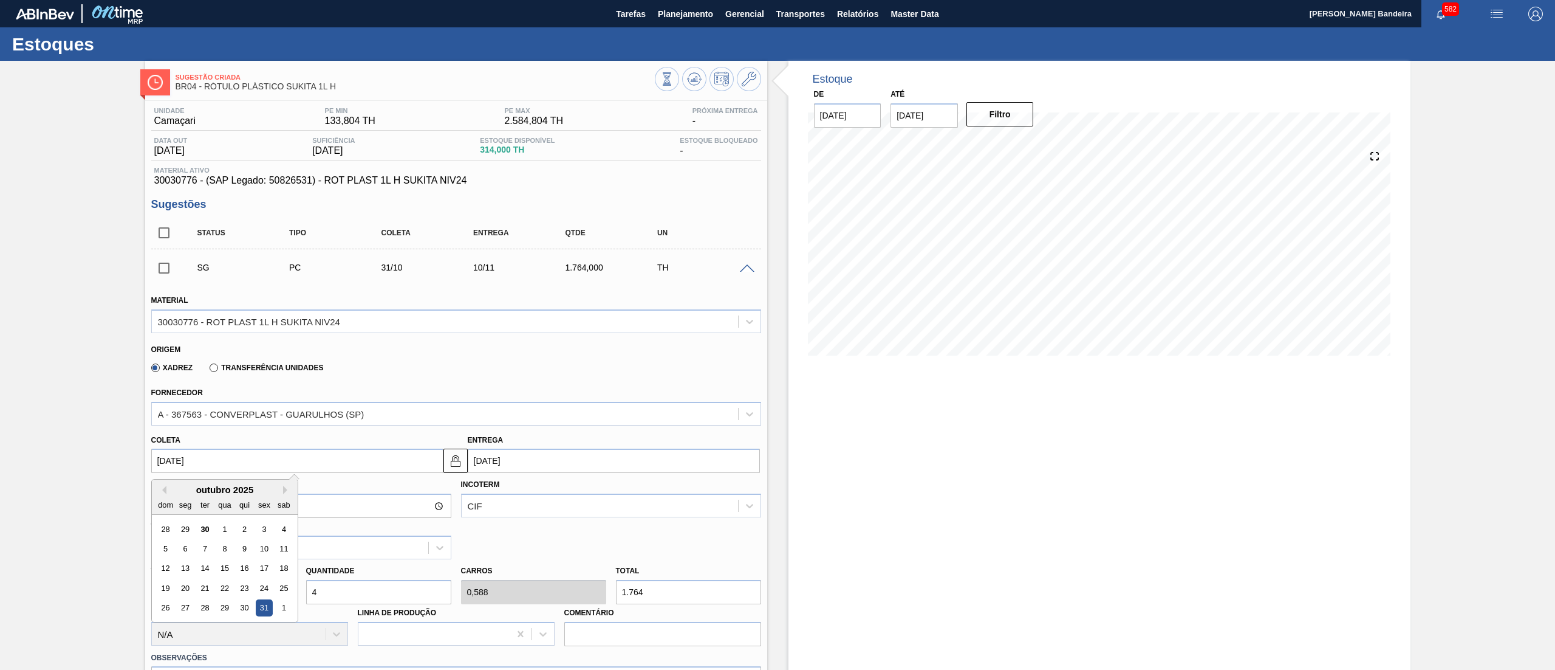
click at [252, 461] on input "31/10/2025" at bounding box center [297, 460] width 292 height 24
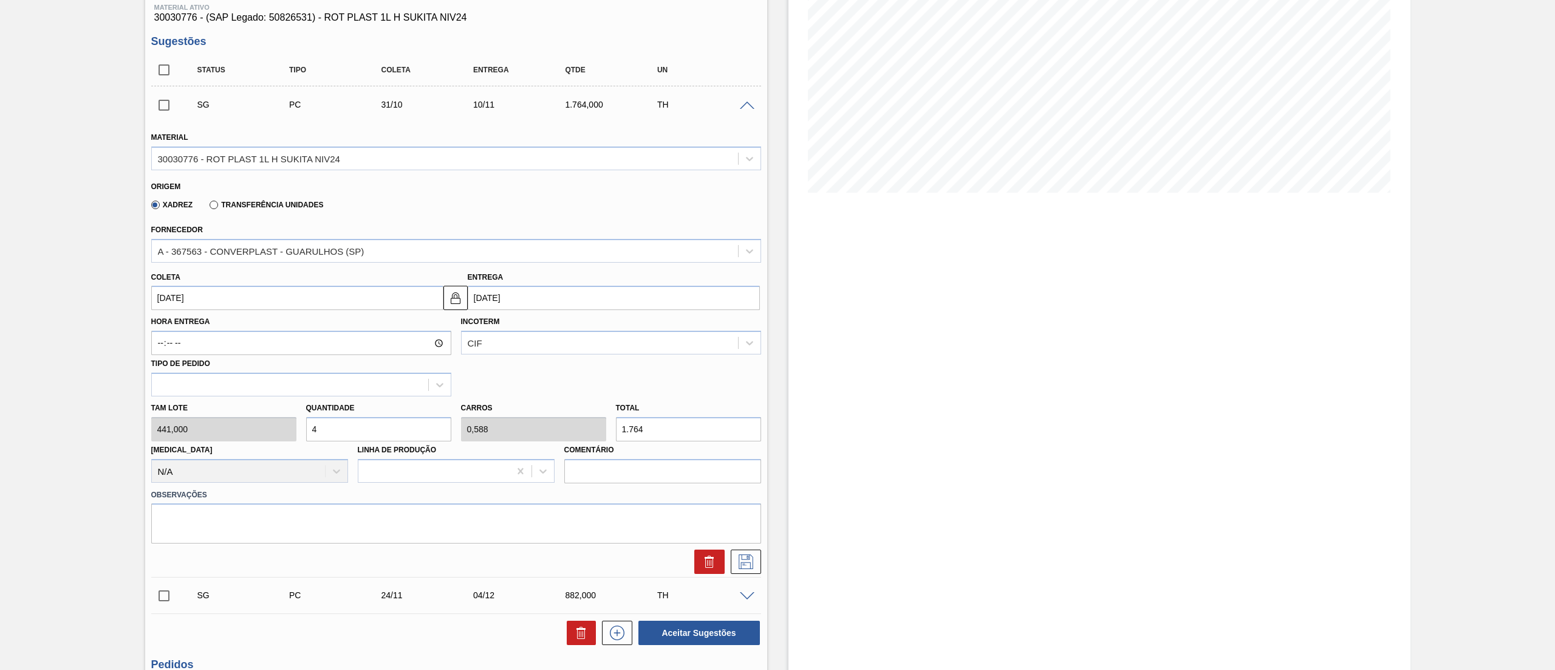
click at [247, 428] on div "Tam lote 441,000 Quantidade 4 Carros 0,588 Total 1.764 Doca N/A Linha de Produç…" at bounding box center [456, 439] width 620 height 87
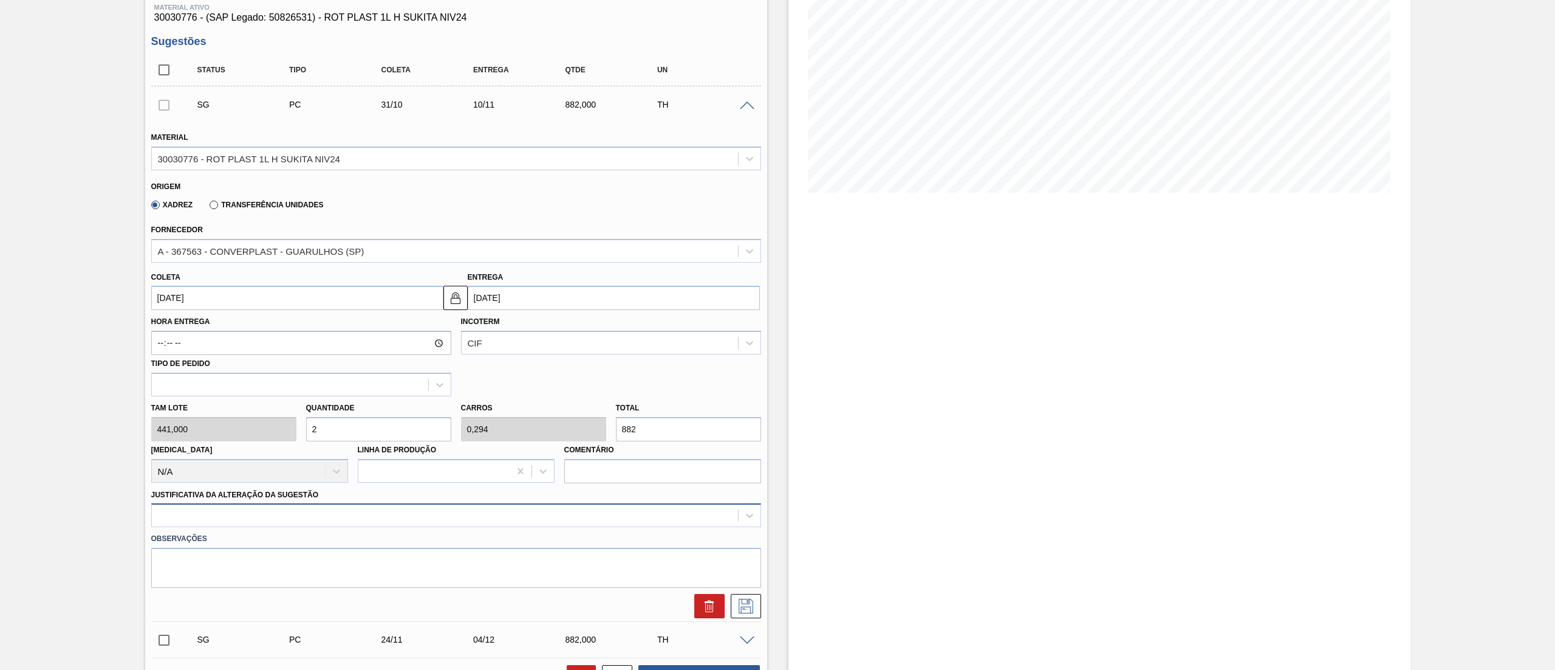
scroll to position [213, 0]
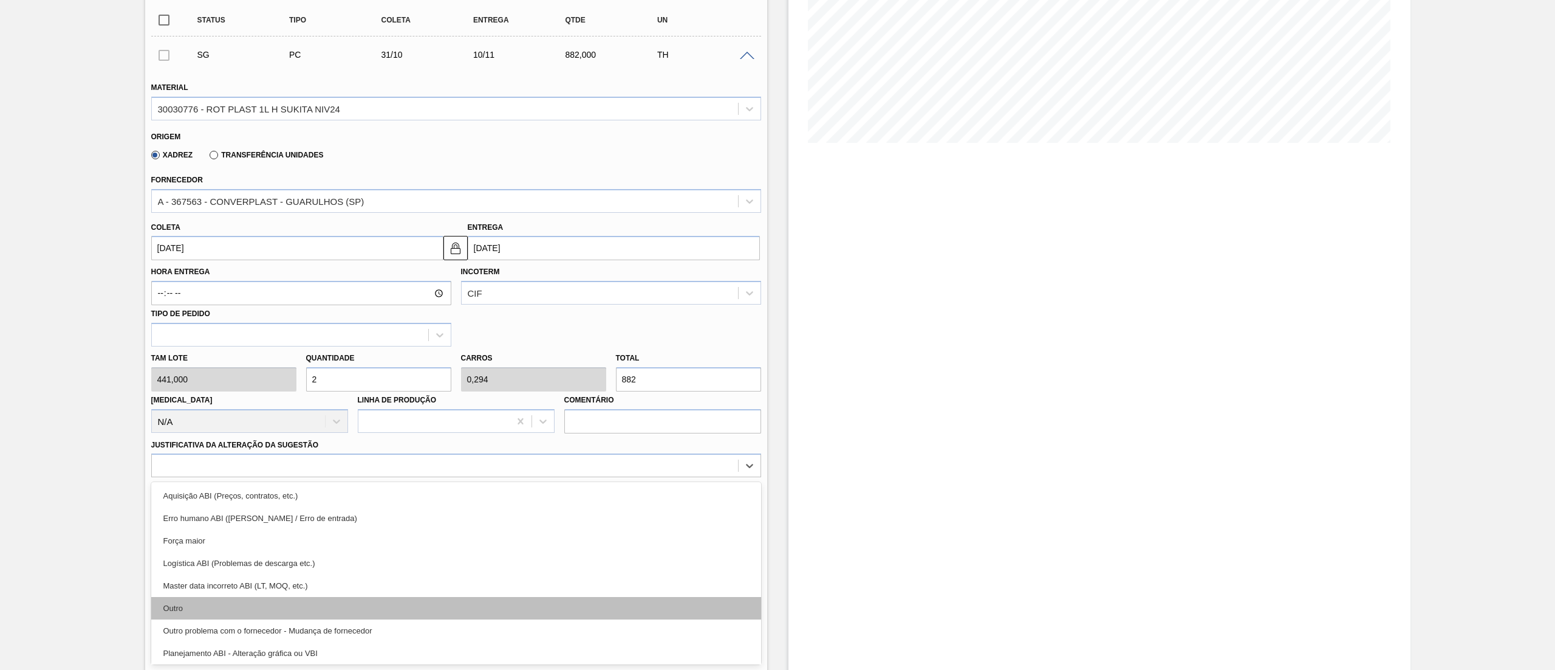
drag, startPoint x: 314, startPoint y: 515, endPoint x: 316, endPoint y: 602, distance: 86.9
click at [316, 477] on div "option Outro focused, 6 of 18. 18 results available. Use Up and Down to choose …" at bounding box center [456, 465] width 610 height 24
click at [316, 602] on div "Outro" at bounding box center [456, 608] width 610 height 22
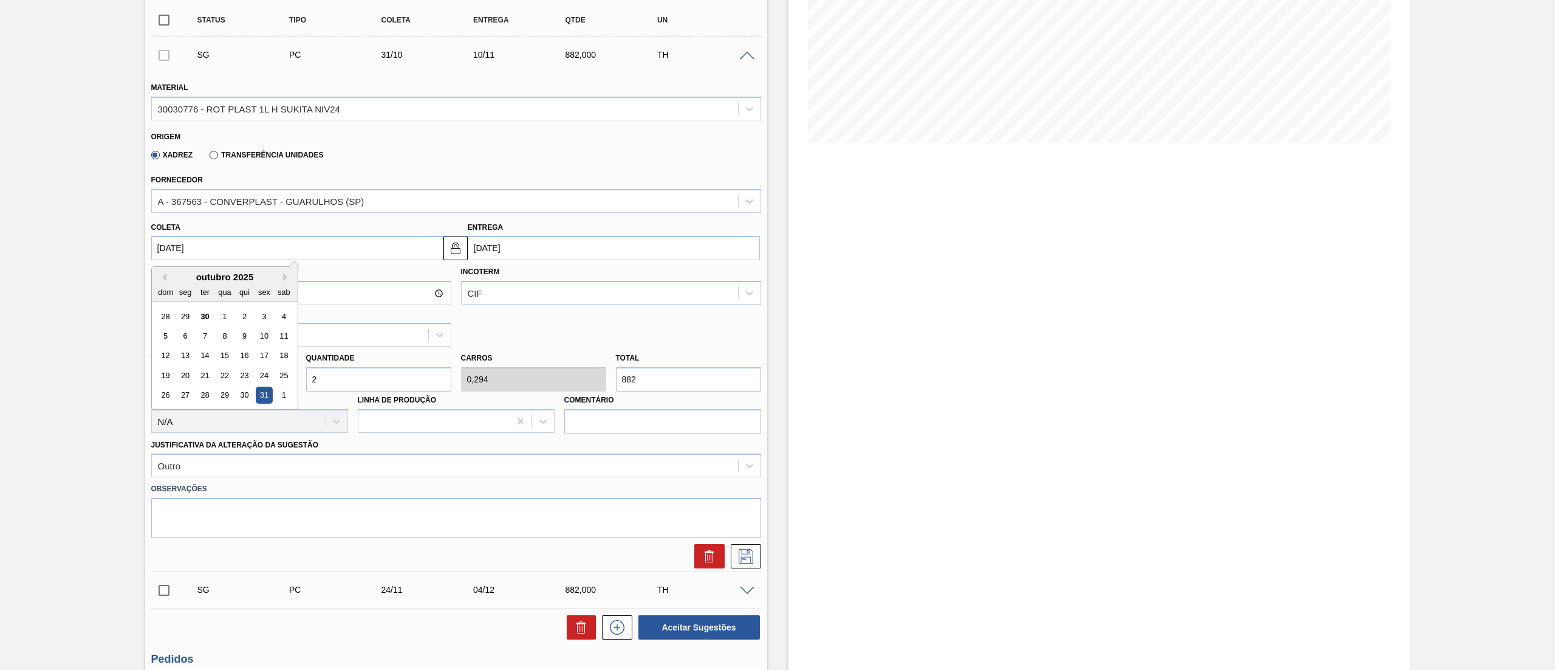
click at [305, 247] on input "31/10/2025" at bounding box center [297, 248] width 292 height 24
click at [188, 352] on div "13" at bounding box center [185, 356] width 16 height 16
click at [375, 242] on input "13/10/2025" at bounding box center [297, 248] width 292 height 24
click at [261, 343] on div "10" at bounding box center [264, 335] width 16 height 16
click at [749, 549] on icon at bounding box center [746, 556] width 15 height 15
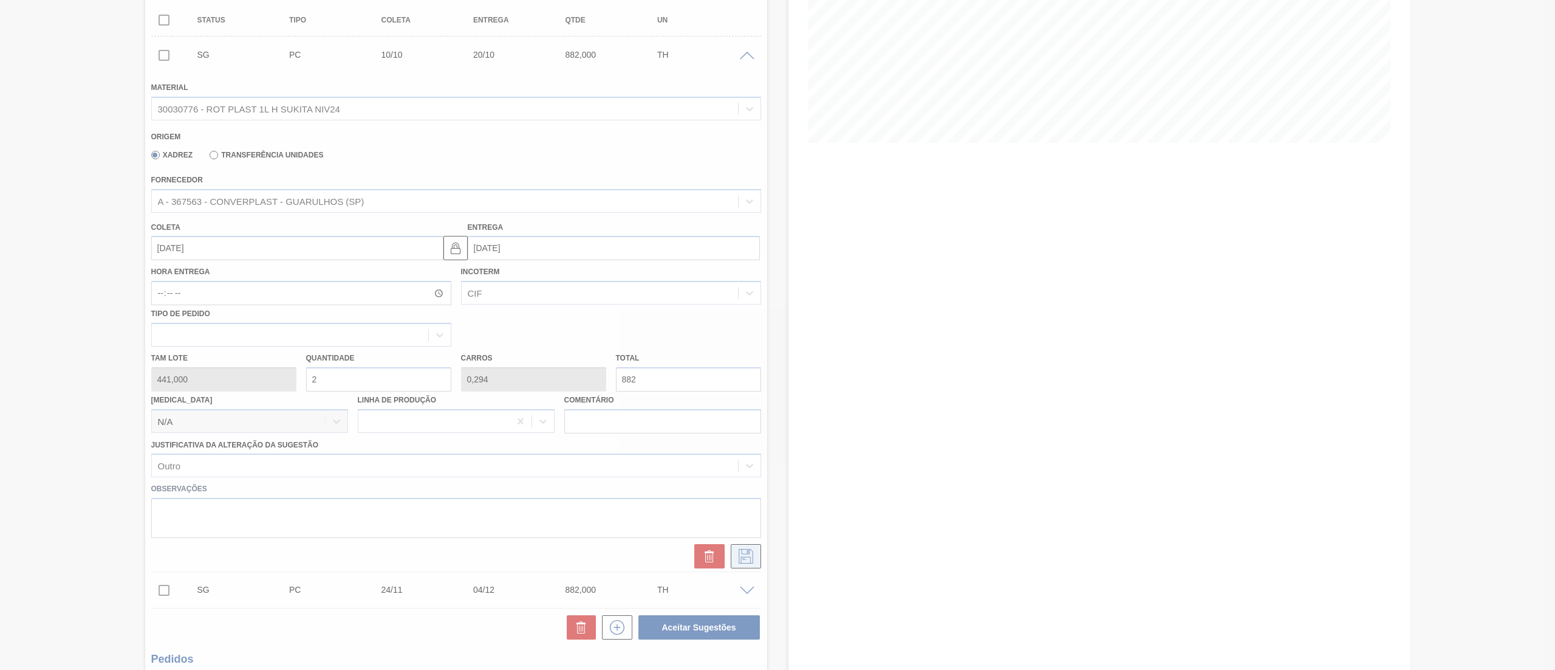
scroll to position [0, 0]
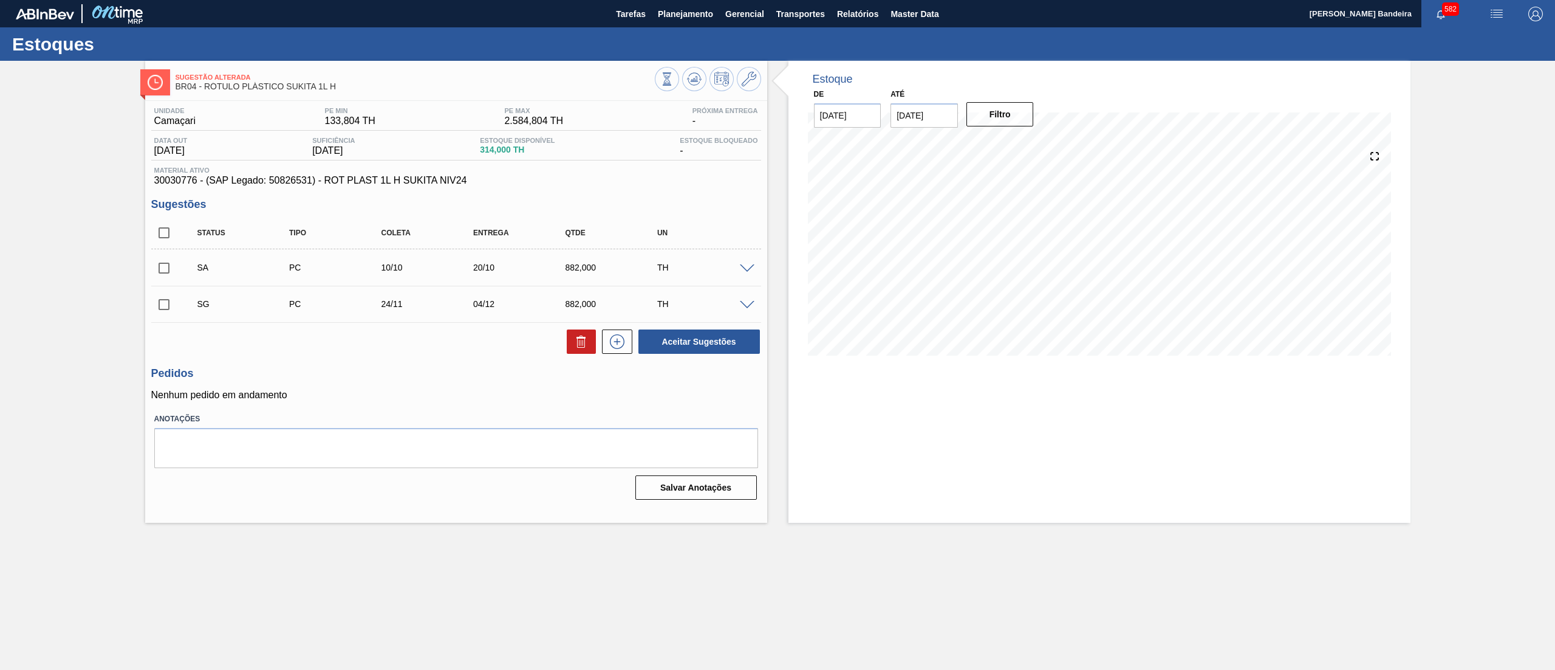
click at [745, 272] on span at bounding box center [747, 268] width 15 height 9
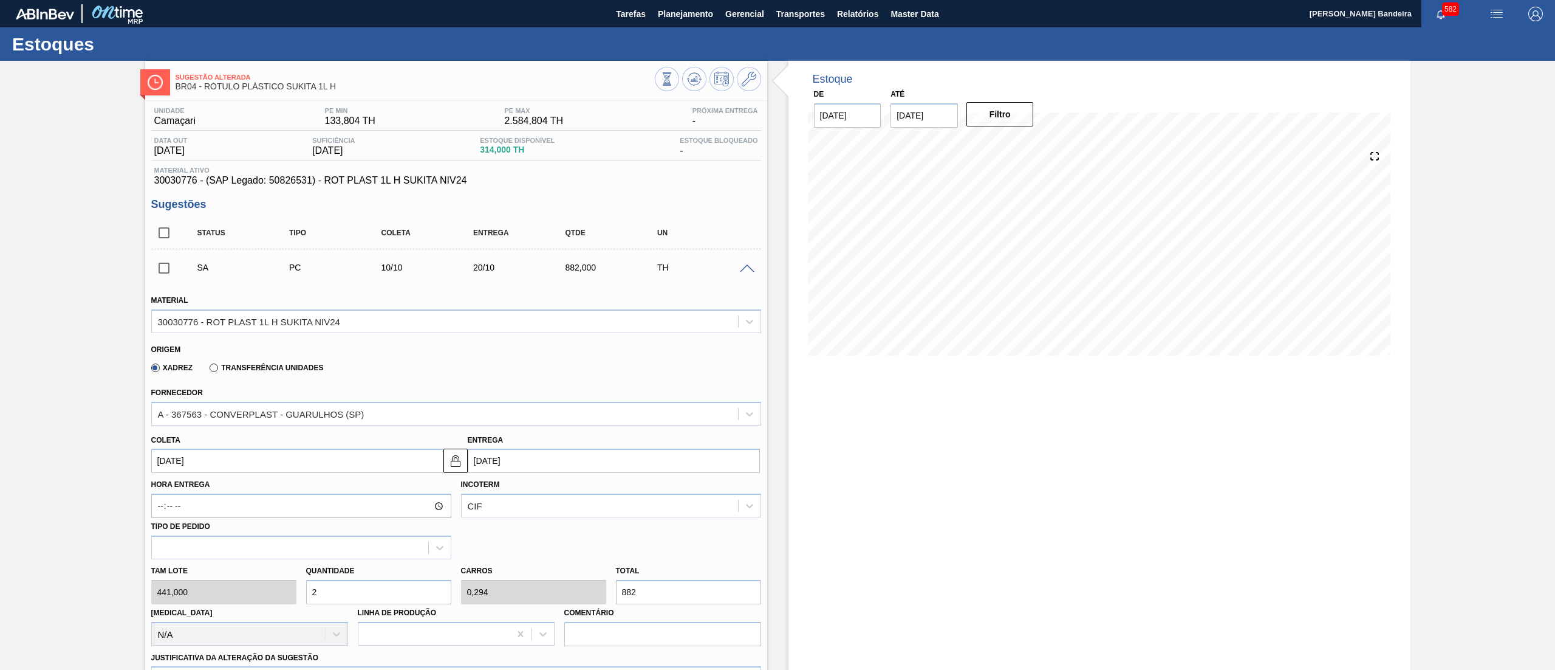
click at [267, 451] on input "10/10/2025" at bounding box center [297, 460] width 292 height 24
click at [224, 546] on div "8" at bounding box center [224, 548] width 16 height 16
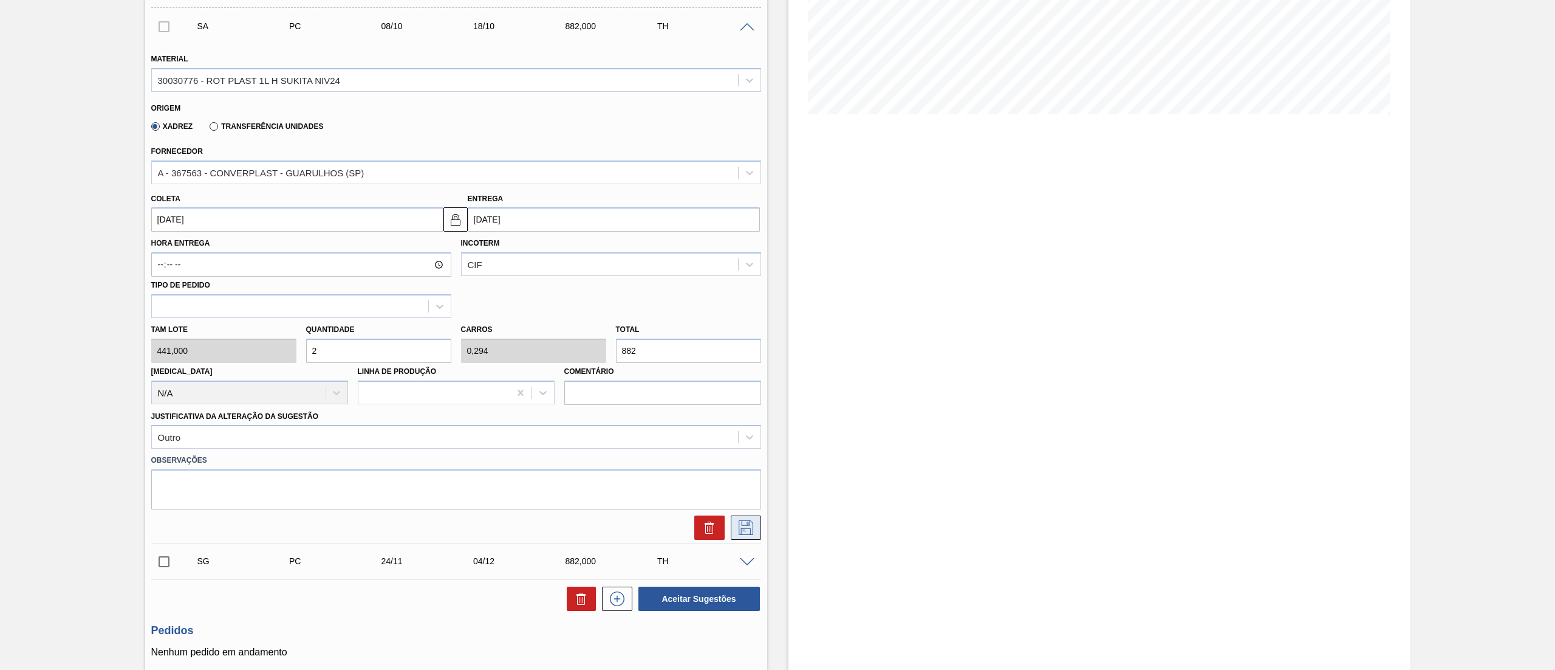
click at [749, 526] on icon at bounding box center [745, 527] width 19 height 15
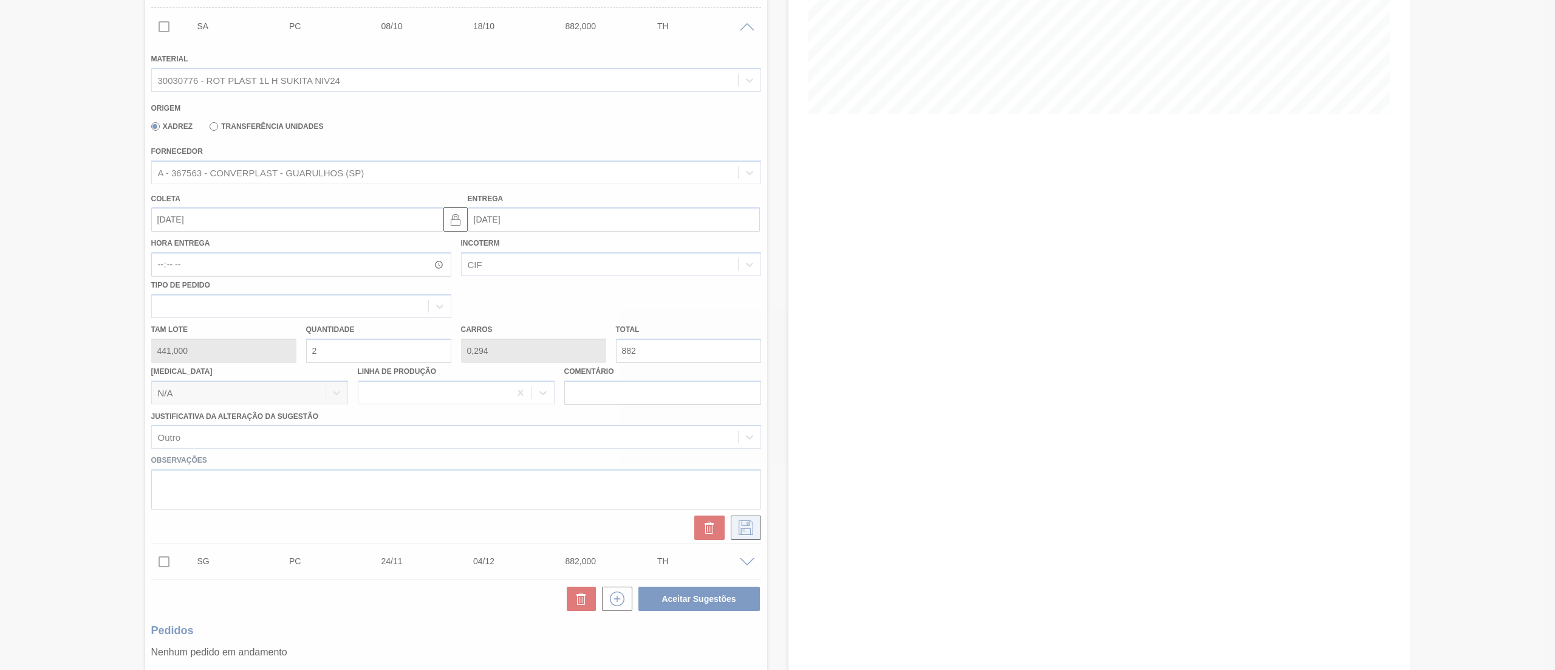
scroll to position [0, 0]
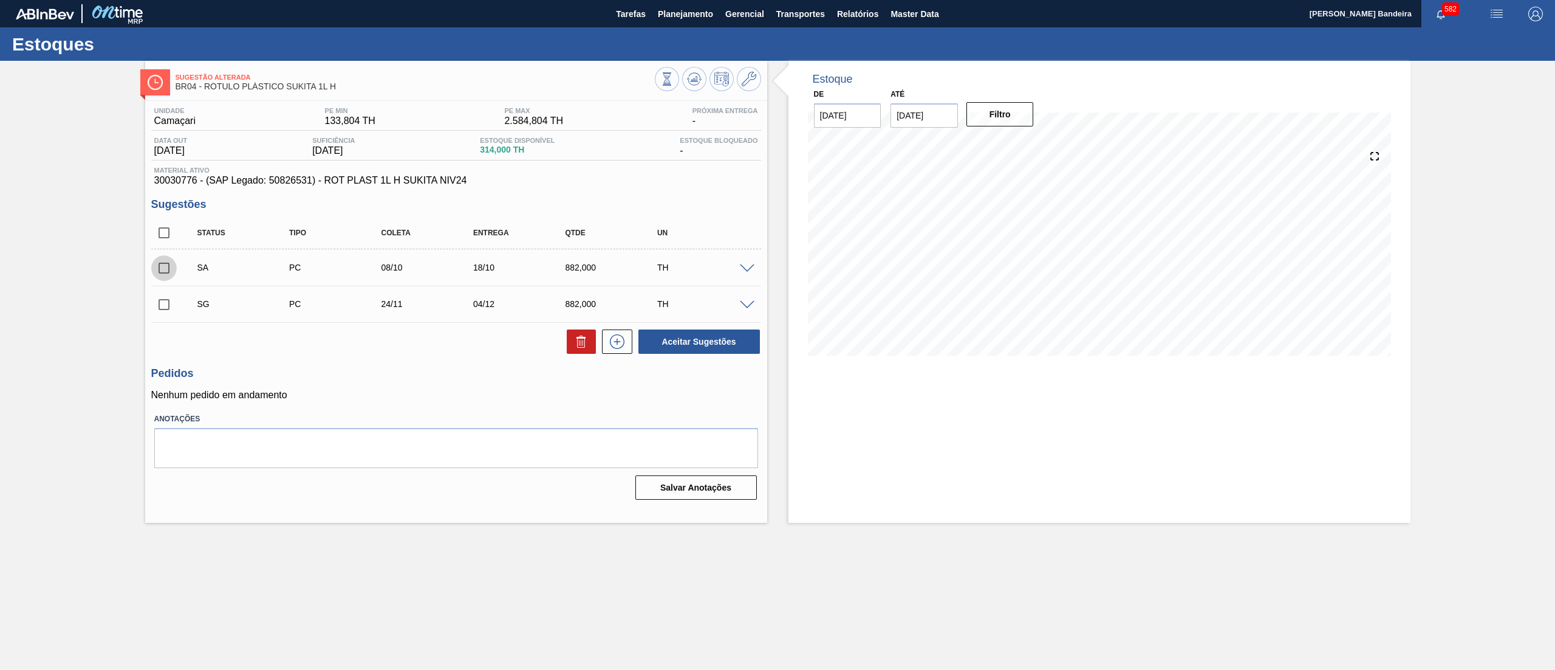
click at [162, 264] on input "checkbox" at bounding box center [164, 268] width 26 height 26
click at [655, 348] on button "Aceitar Sugestões" at bounding box center [700, 341] width 122 height 24
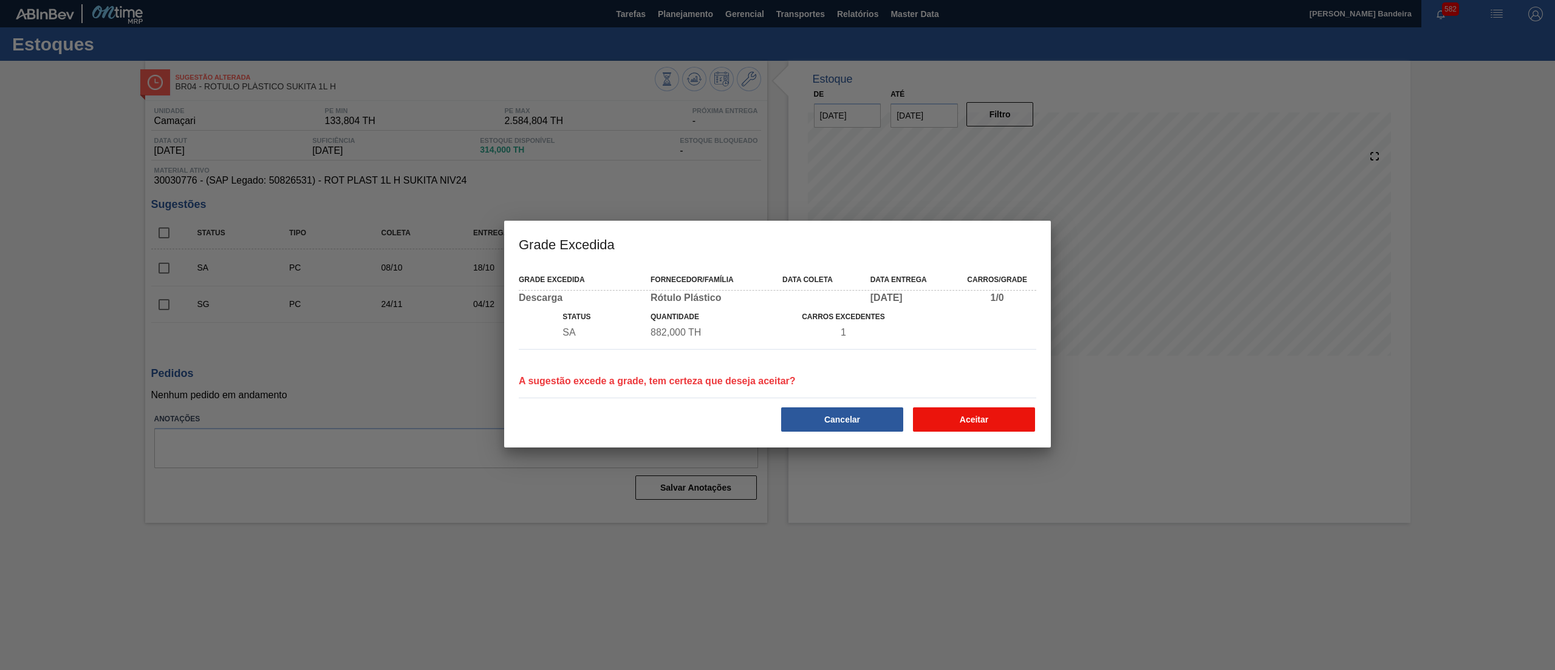
click at [949, 423] on button "Aceitar" at bounding box center [974, 419] width 122 height 24
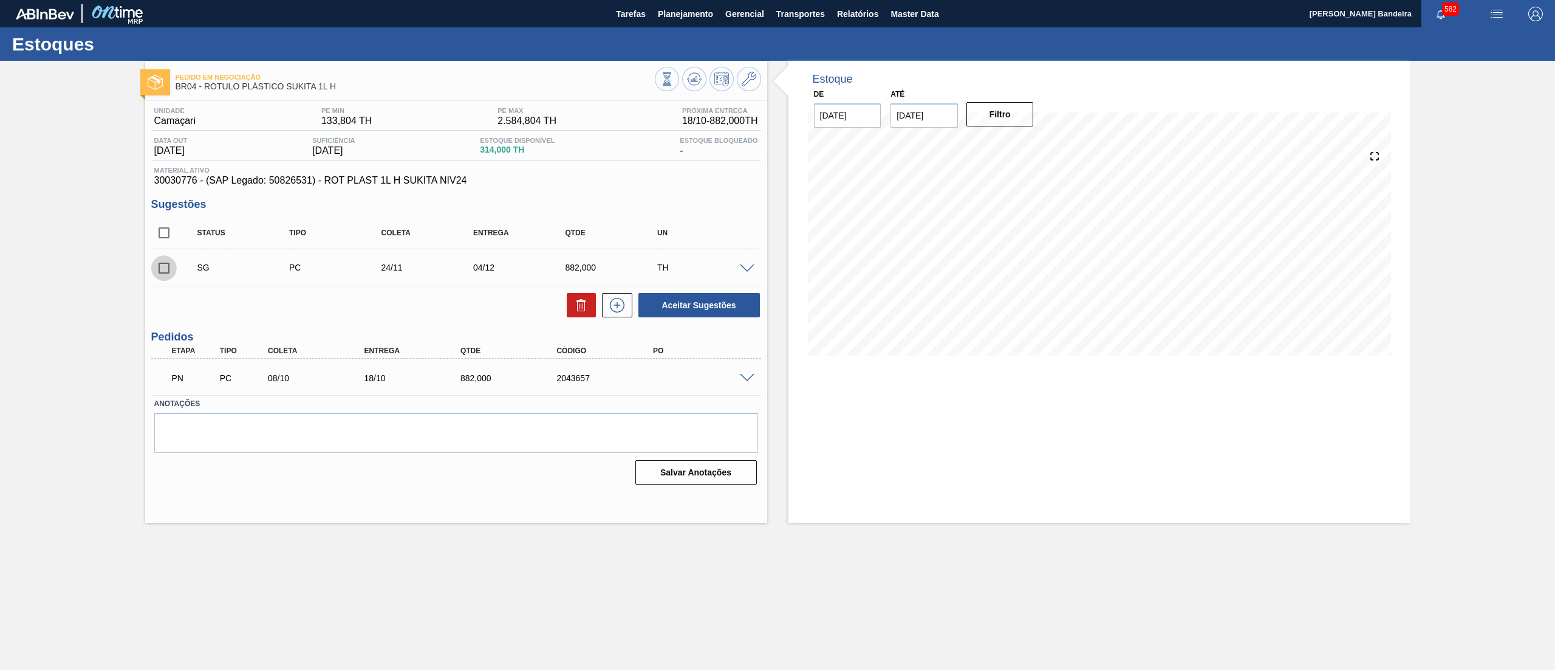
click at [165, 269] on input "checkbox" at bounding box center [164, 268] width 26 height 26
click at [581, 304] on icon at bounding box center [581, 305] width 15 height 15
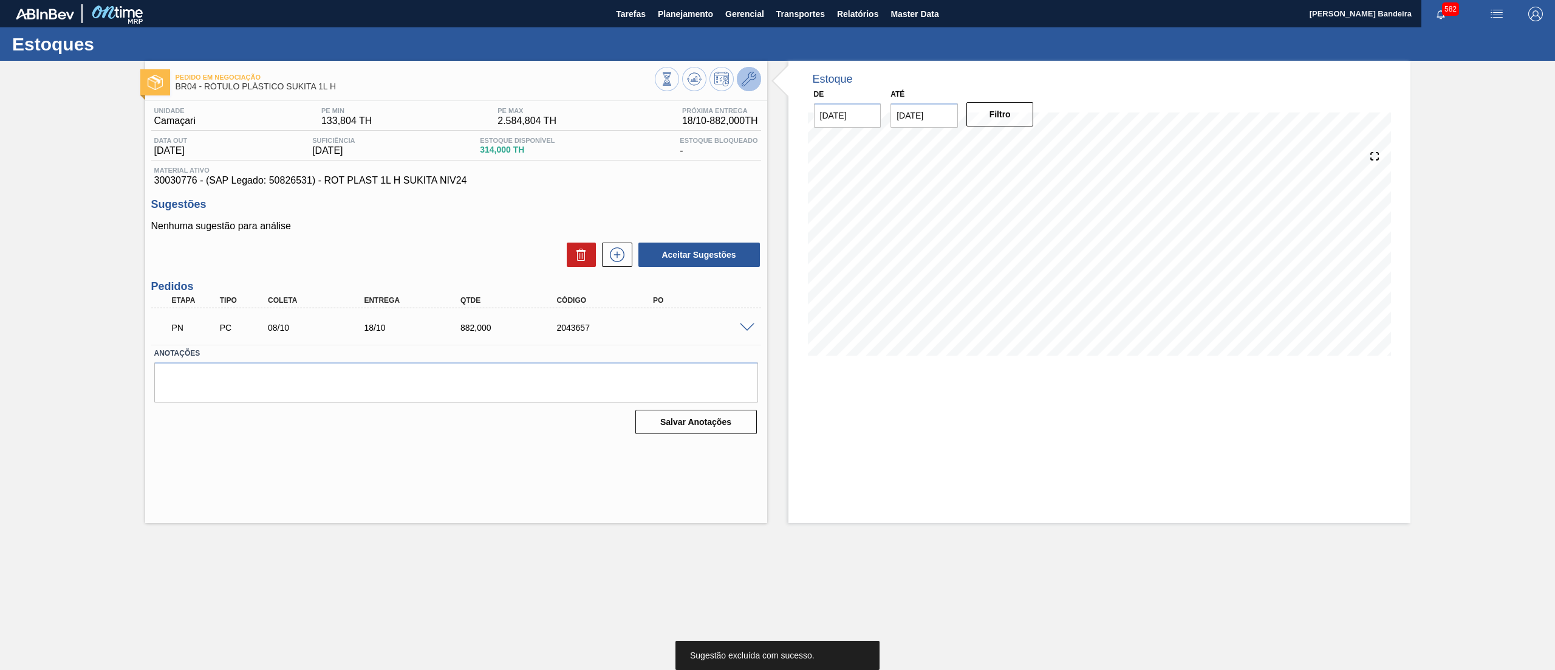
click at [747, 84] on icon at bounding box center [749, 79] width 15 height 15
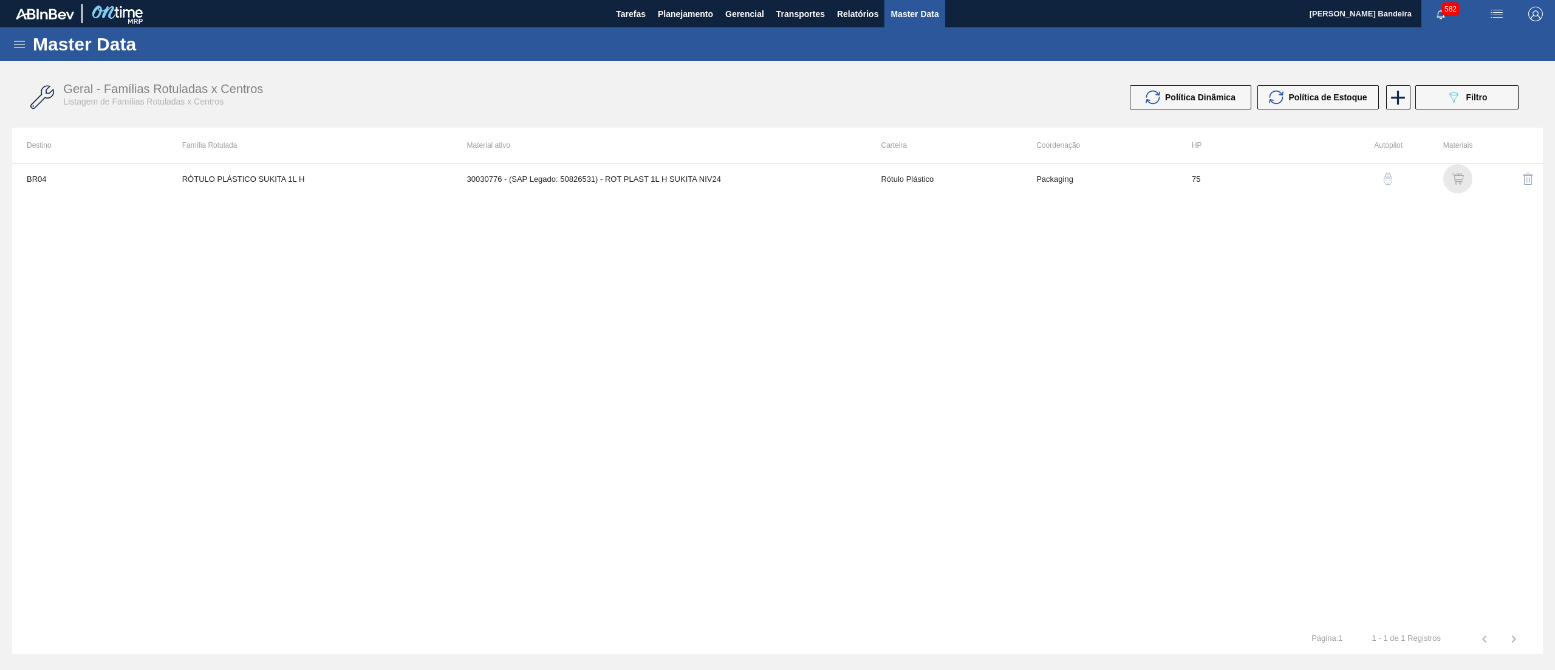
click at [1462, 174] on img "button" at bounding box center [1458, 179] width 12 height 12
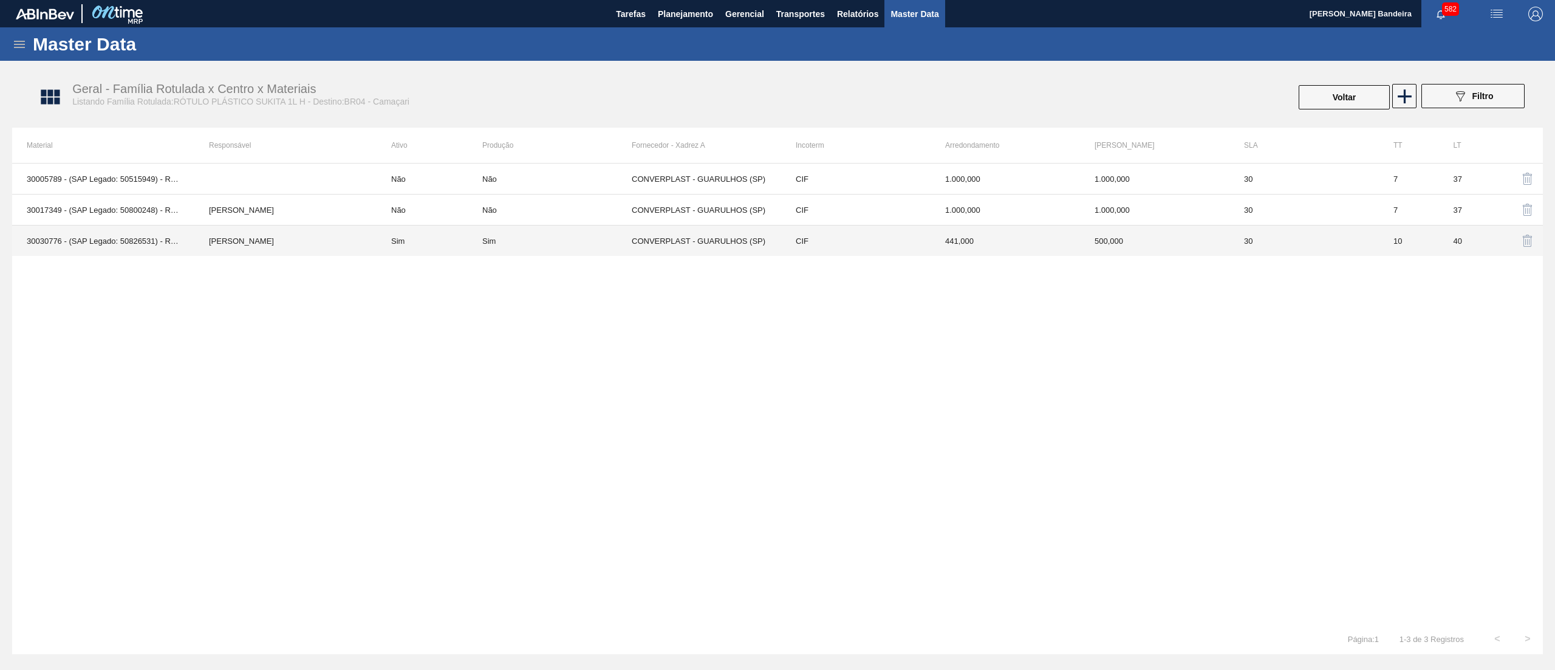
click at [577, 247] on td "Sim" at bounding box center [556, 240] width 149 height 31
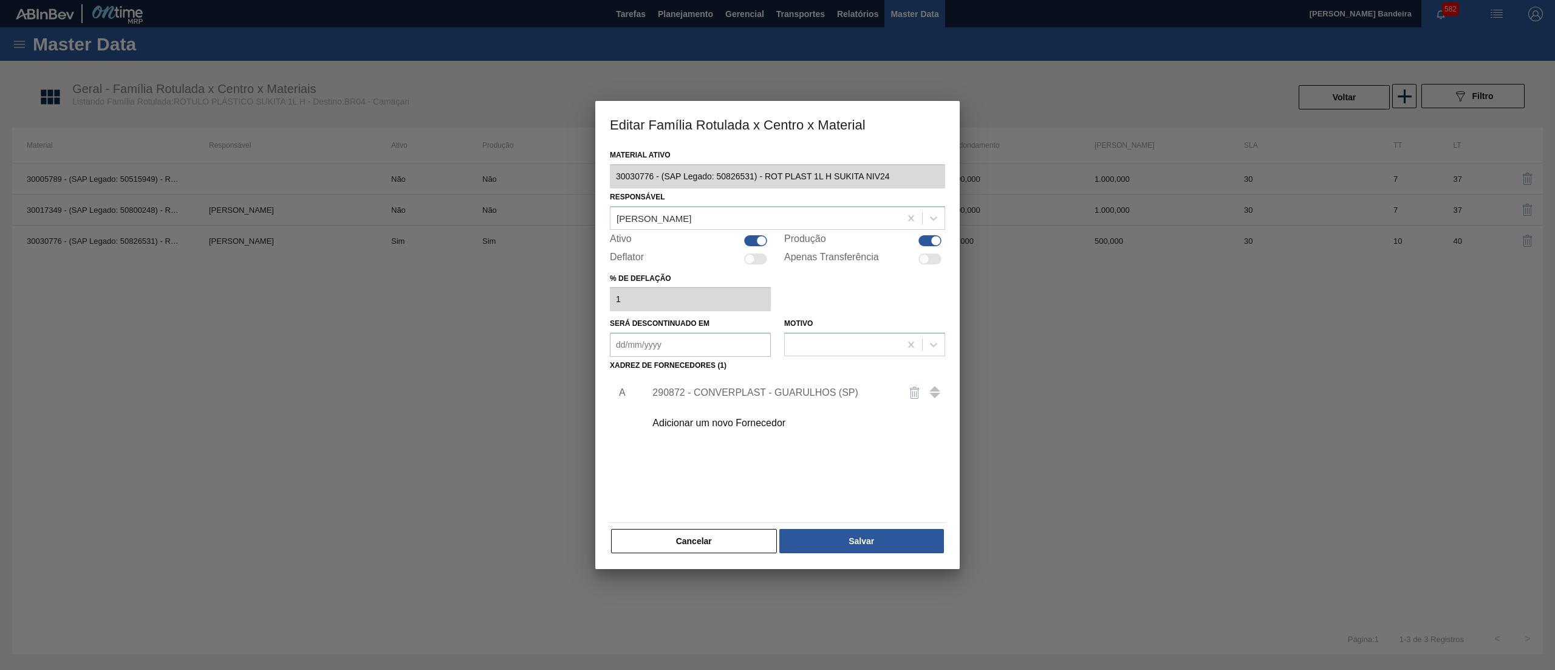
click at [746, 235] on div at bounding box center [755, 240] width 23 height 11
click at [753, 236] on div at bounding box center [755, 240] width 23 height 11
click at [848, 546] on button "Salvar" at bounding box center [862, 541] width 165 height 24
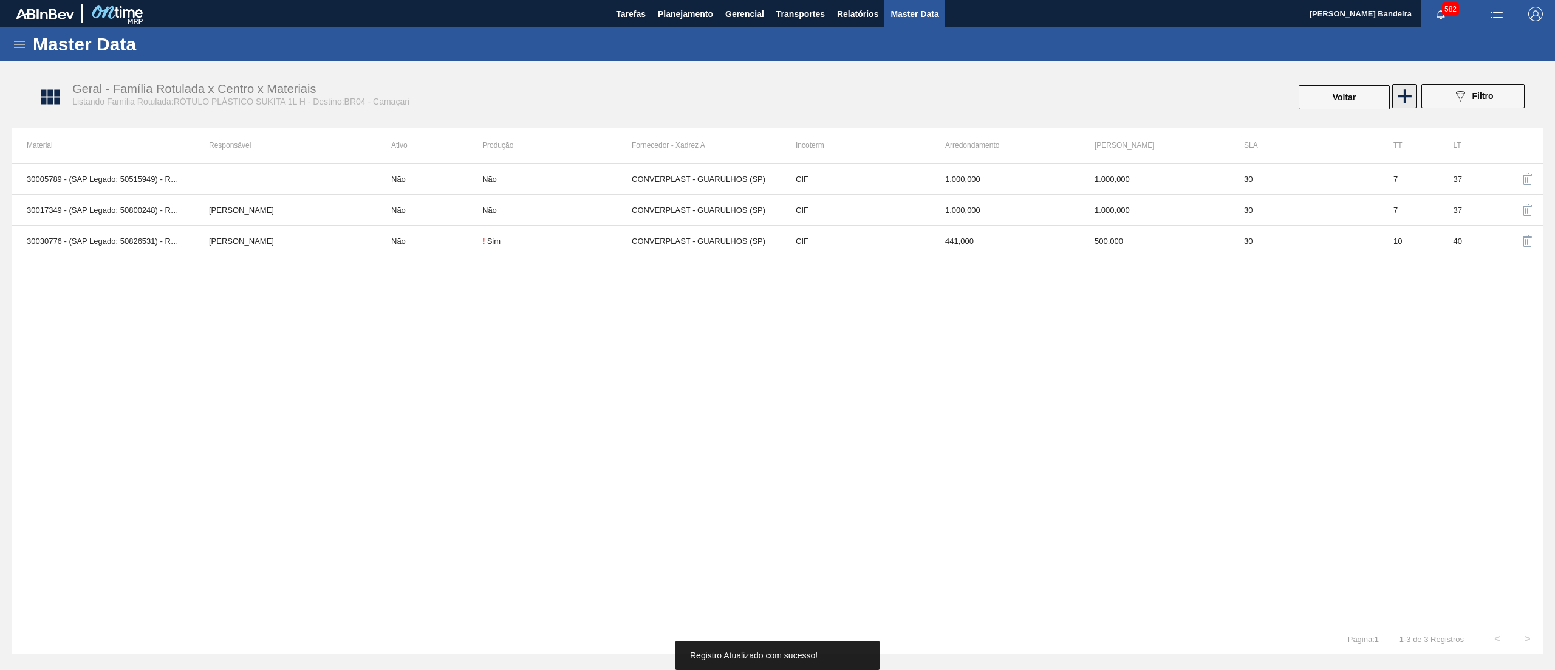
click at [1399, 96] on icon at bounding box center [1405, 96] width 14 height 14
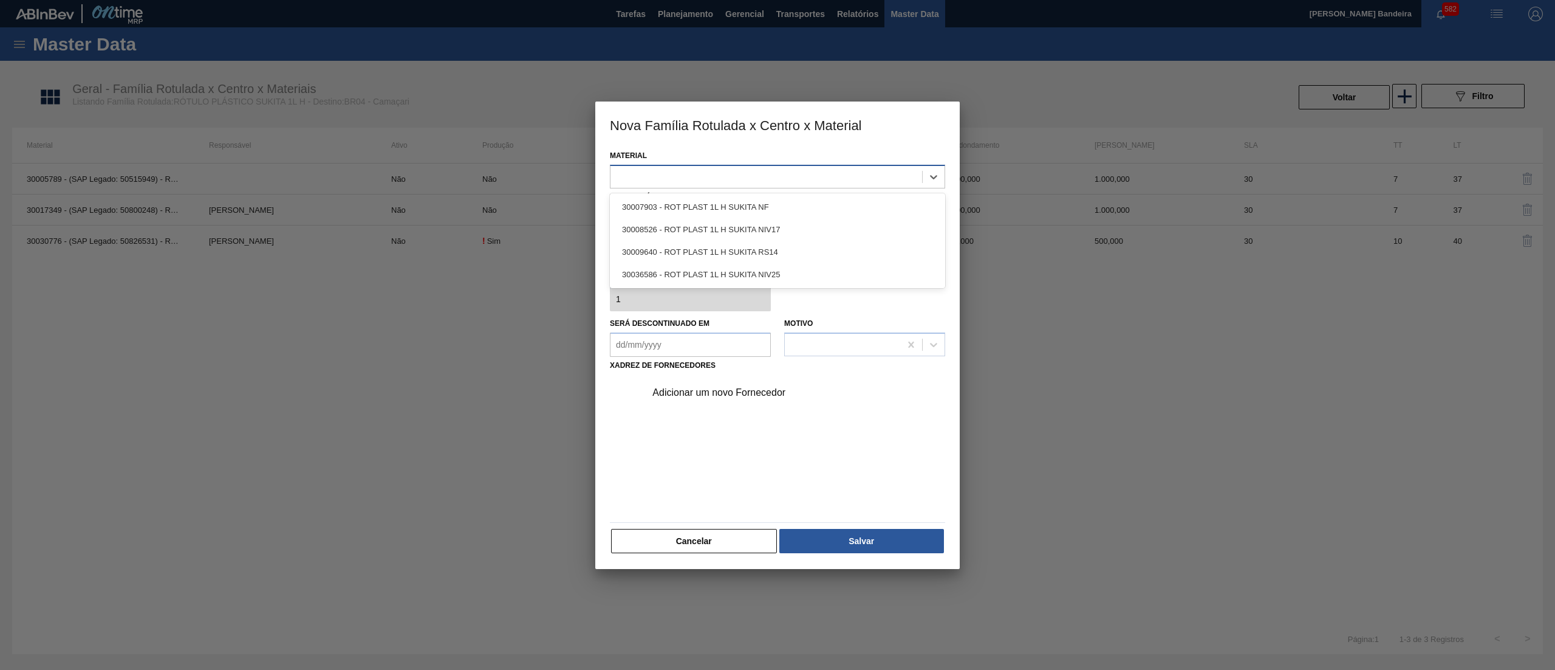
click at [846, 177] on div at bounding box center [767, 177] width 312 height 18
click at [802, 275] on div "30036586 - ROT PLAST 1L H SUKITA NIV25" at bounding box center [777, 274] width 335 height 22
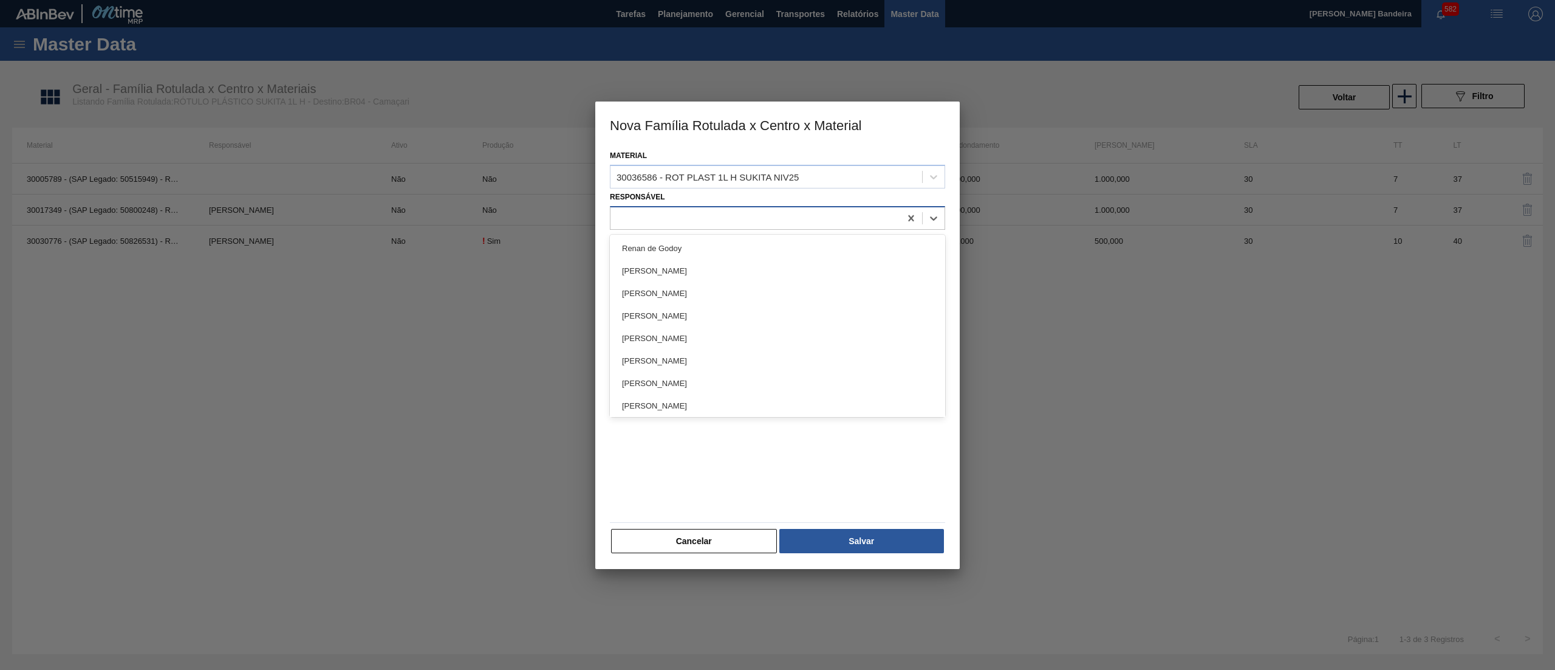
click at [764, 221] on div at bounding box center [756, 218] width 290 height 18
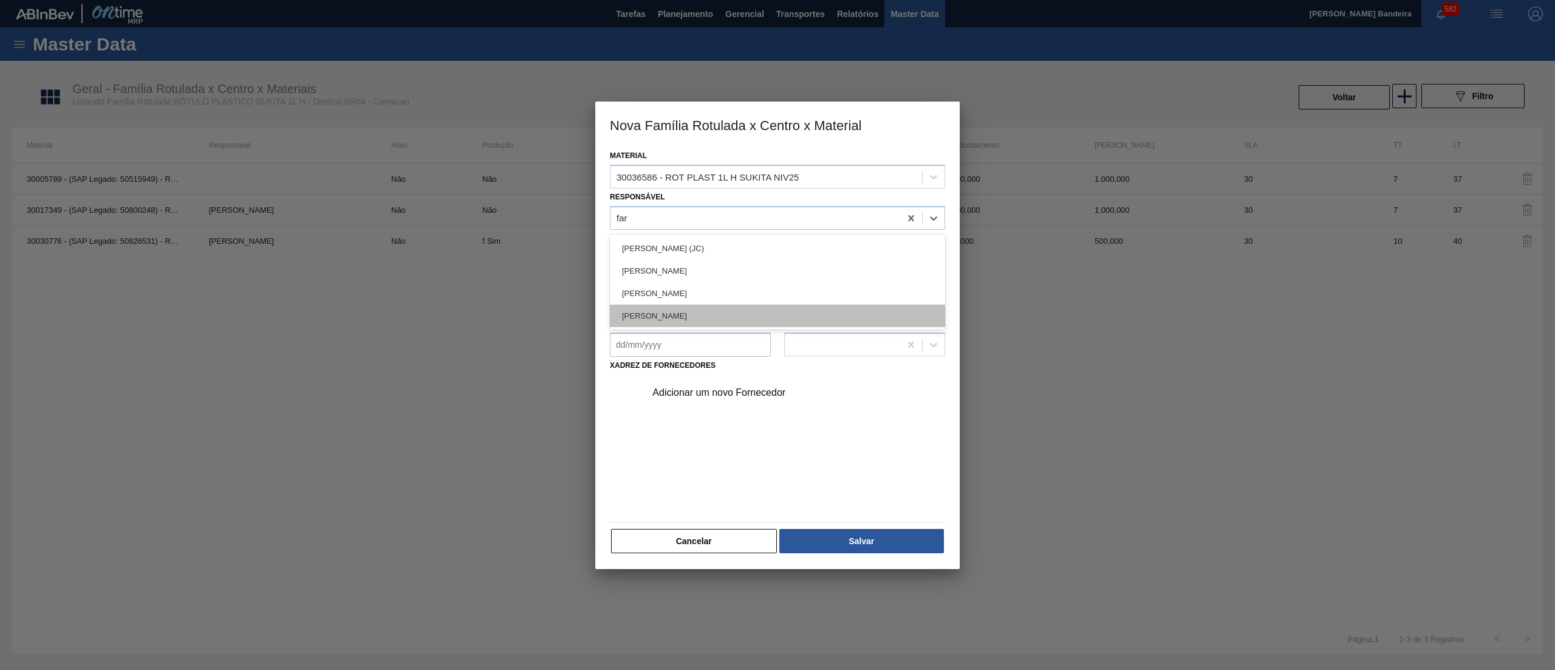
click at [749, 317] on div "[PERSON_NAME]" at bounding box center [777, 315] width 335 height 22
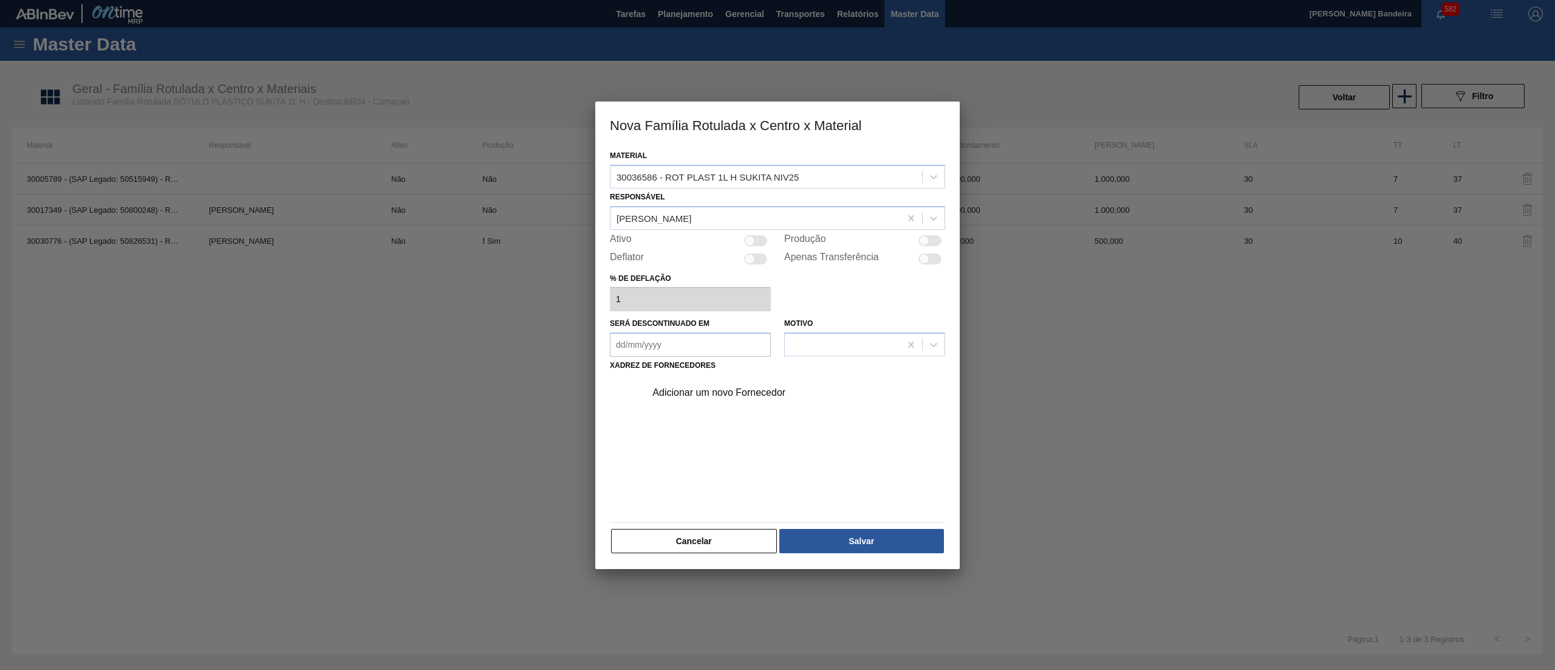
click at [759, 235] on div at bounding box center [755, 240] width 23 height 11
click at [733, 388] on div "Adicionar um novo Fornecedor" at bounding box center [772, 392] width 238 height 11
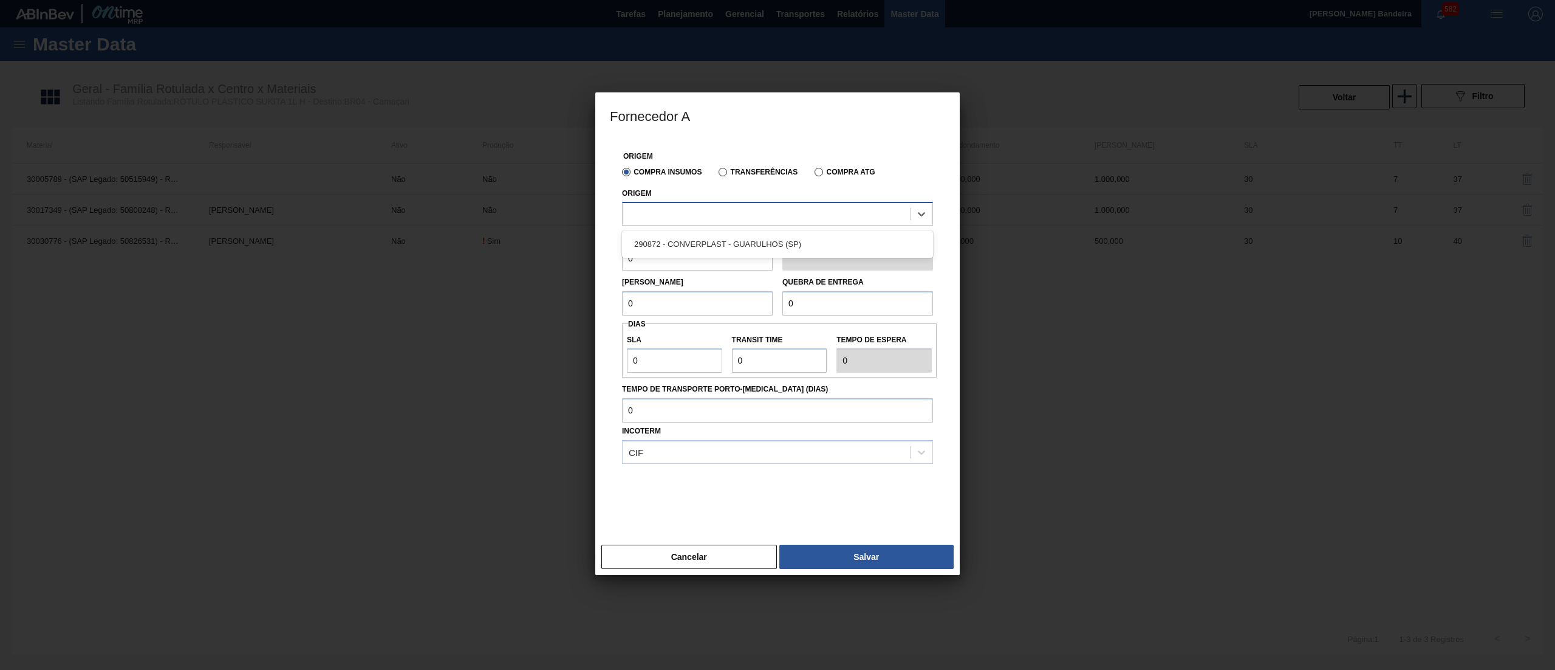
click at [744, 211] on div at bounding box center [766, 214] width 287 height 18
click at [744, 238] on div "290872 - CONVERPLAST - GUARULHOS (SP)" at bounding box center [777, 244] width 311 height 22
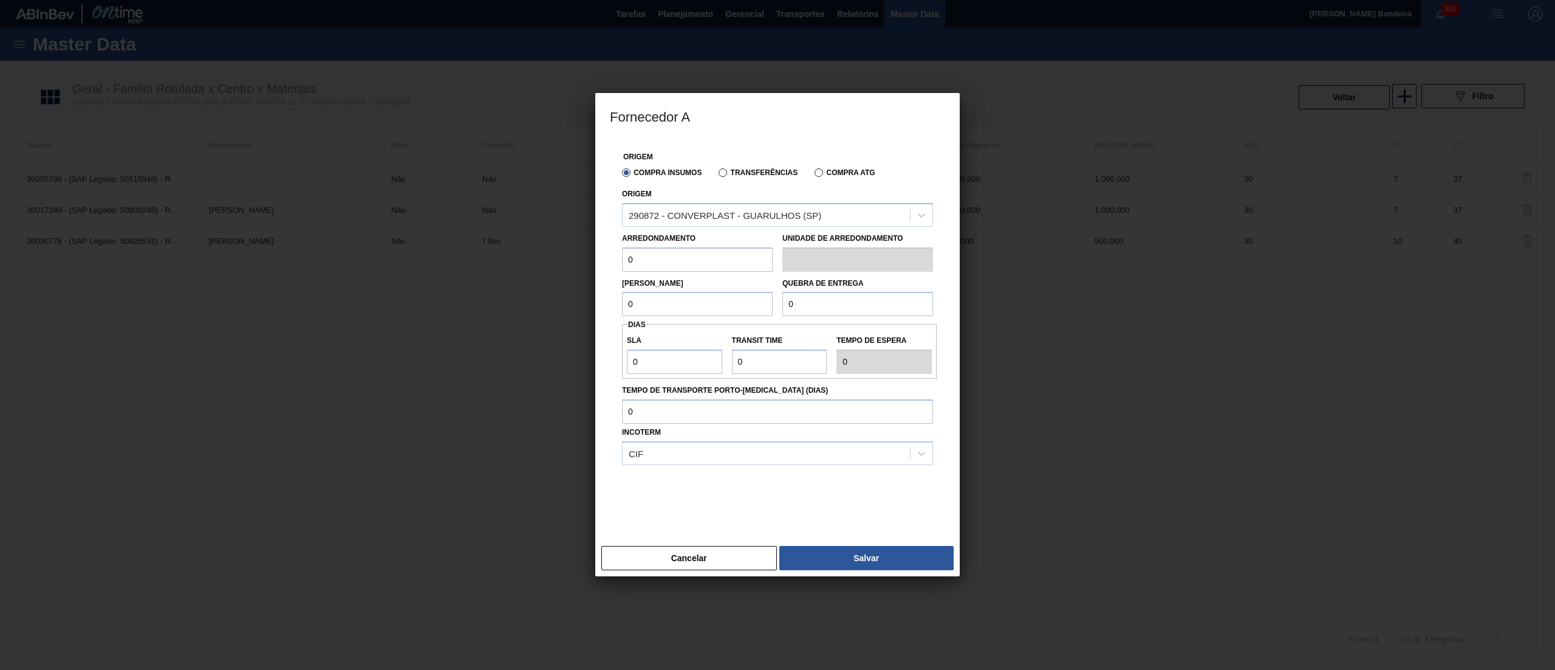
drag, startPoint x: 696, startPoint y: 250, endPoint x: 518, endPoint y: 254, distance: 178.7
click at [518, 254] on div "Fornecedor A Origem Compra Insumos Transferências Compra ATG Origem 290872 - CO…" at bounding box center [777, 335] width 1555 height 670
paste input "NaN"
drag, startPoint x: 683, startPoint y: 262, endPoint x: 490, endPoint y: 260, distance: 193.2
click at [490, 260] on div "Fornecedor A Origem Compra Insumos Transferências Compra ATG Origem 290872 - CO…" at bounding box center [777, 335] width 1555 height 670
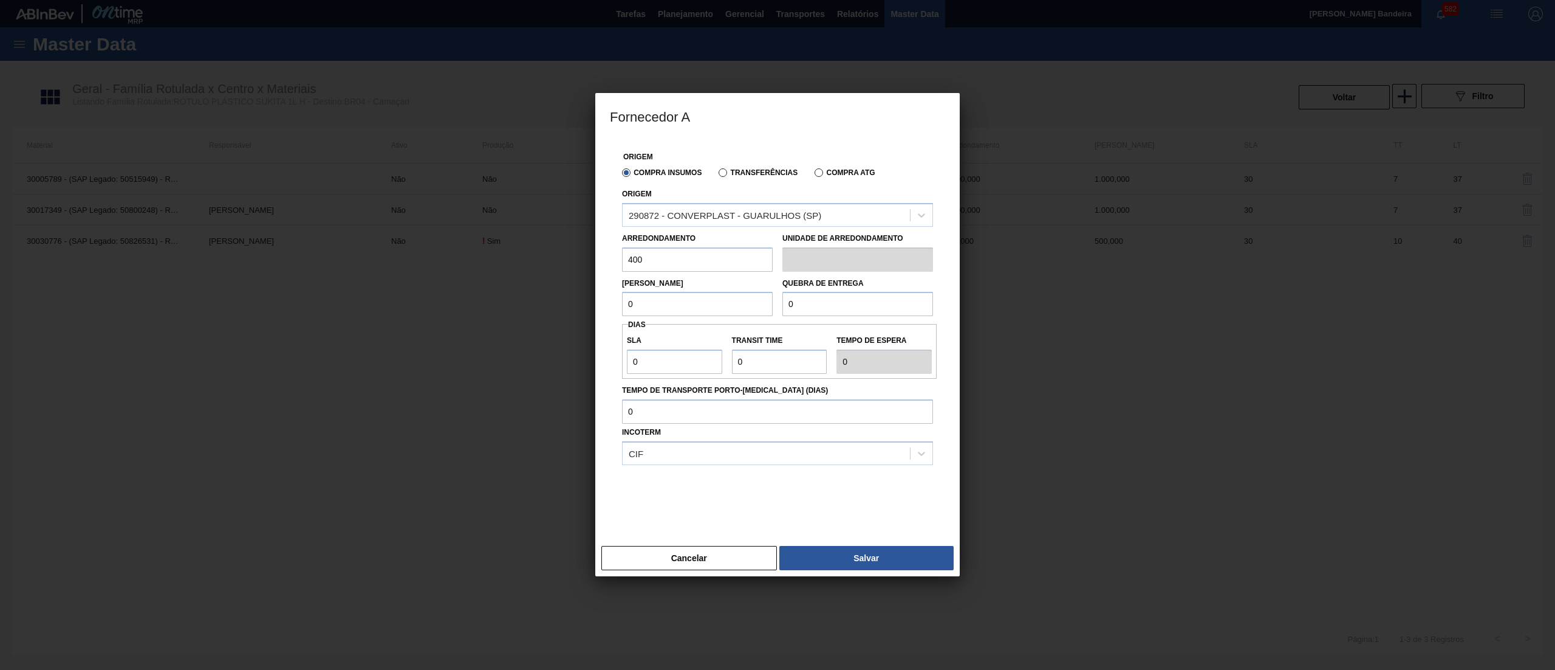
drag, startPoint x: 663, startPoint y: 262, endPoint x: 497, endPoint y: 240, distance: 167.9
click at [497, 240] on div "Fornecedor A Origem Compra Insumos Transferências Compra ATG Origem 290872 - CO…" at bounding box center [777, 335] width 1555 height 670
drag, startPoint x: 668, startPoint y: 309, endPoint x: 553, endPoint y: 301, distance: 115.7
click at [553, 301] on div "Fornecedor A Origem Compra Insumos Transferências Compra ATG Origem 290872 - CO…" at bounding box center [777, 335] width 1555 height 670
paste input "40"
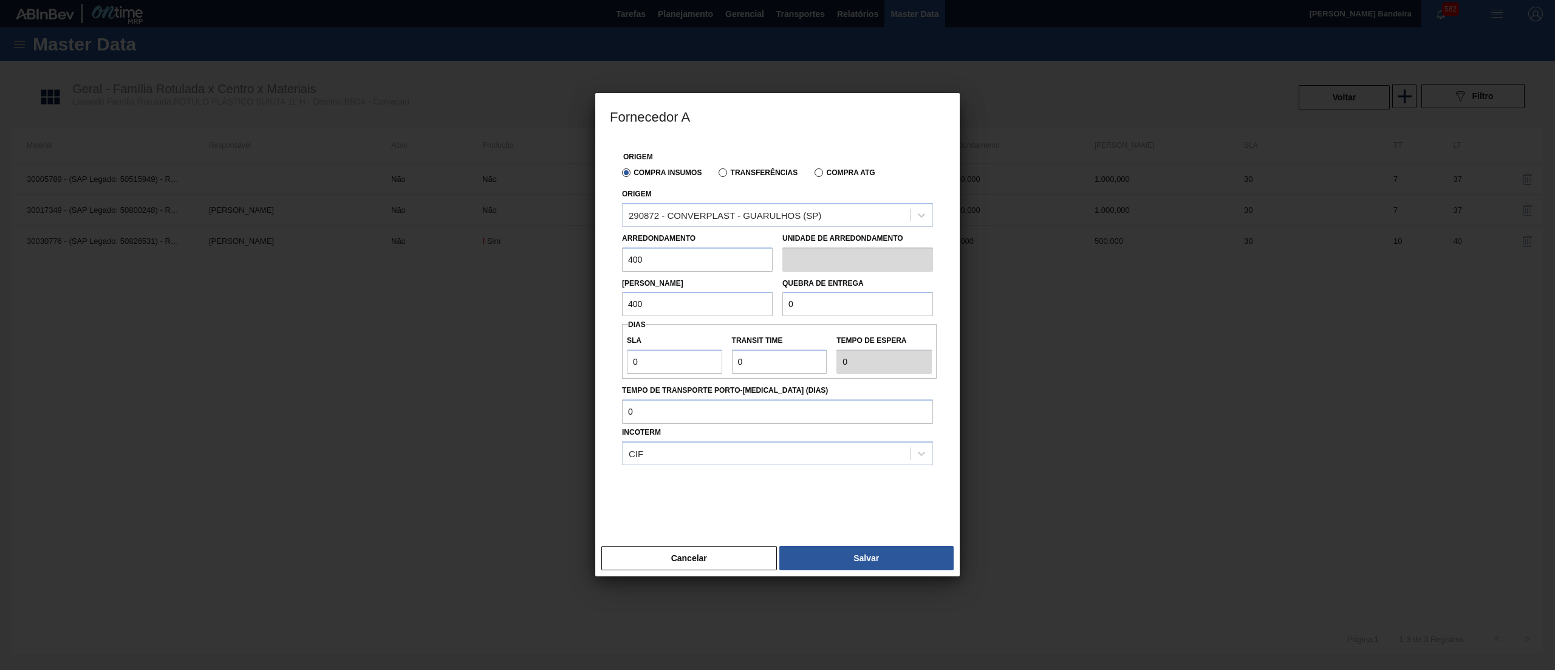
drag, startPoint x: 883, startPoint y: 310, endPoint x: 650, endPoint y: 281, distance: 235.1
click at [650, 281] on div "Lote Mínimo 400 Quebra de entrega 0" at bounding box center [777, 294] width 321 height 45
paste input "40"
drag, startPoint x: 655, startPoint y: 363, endPoint x: 565, endPoint y: 360, distance: 90.0
click at [565, 360] on div "Fornecedor A Origem Compra Insumos Transferências Compra ATG Origem 290872 - CO…" at bounding box center [777, 335] width 1555 height 670
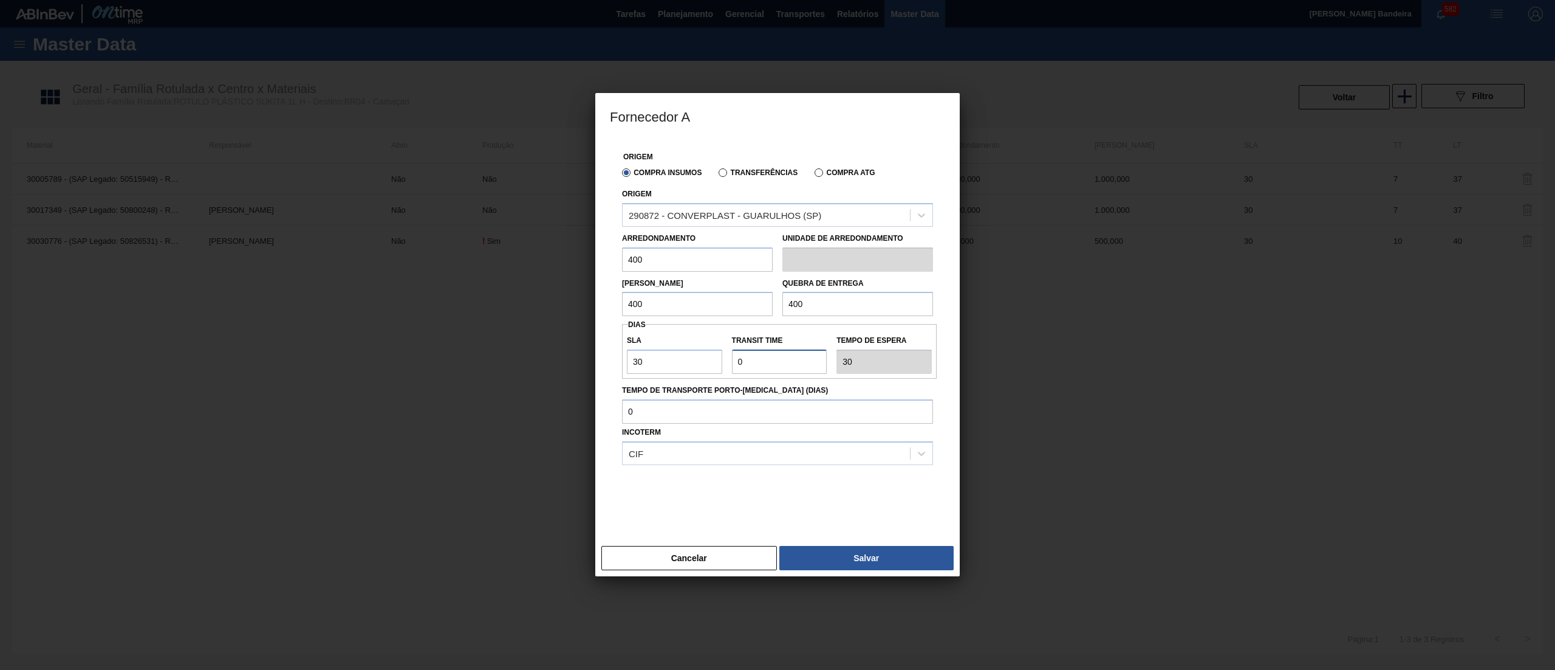
drag, startPoint x: 773, startPoint y: 364, endPoint x: 715, endPoint y: 354, distance: 58.5
click at [715, 354] on div "SLA 30 Transit Time Tempo de espera 30" at bounding box center [779, 351] width 315 height 45
click at [877, 552] on button "Salvar" at bounding box center [867, 558] width 174 height 24
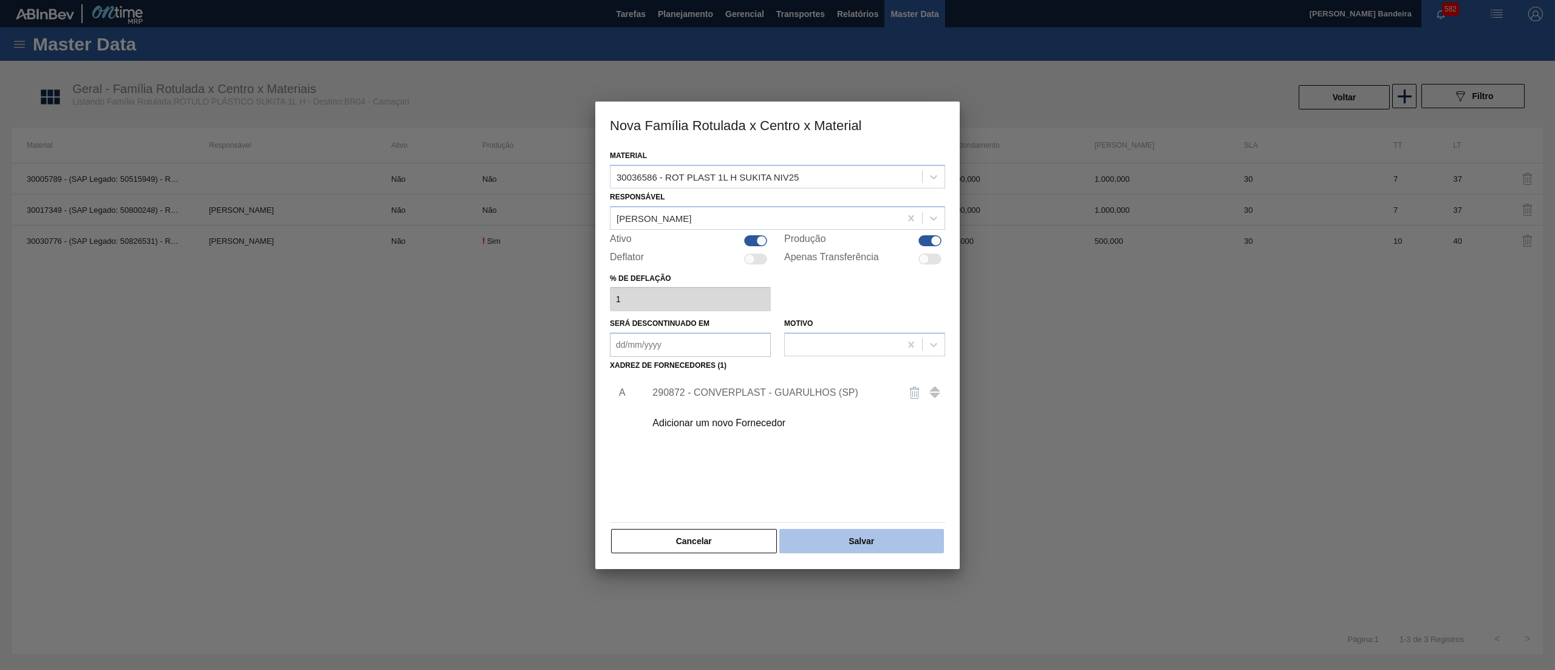
click at [869, 535] on button "Salvar" at bounding box center [862, 541] width 165 height 24
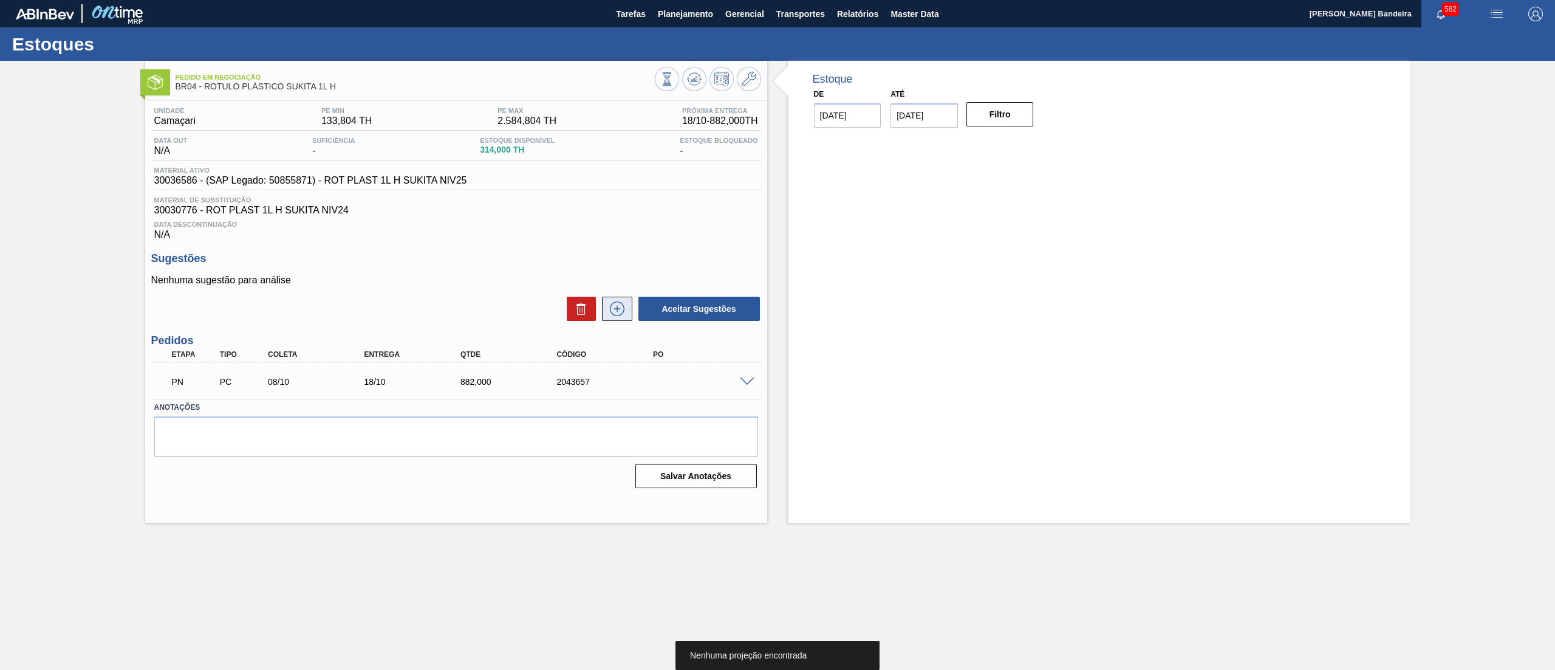
click at [619, 304] on icon at bounding box center [617, 308] width 15 height 15
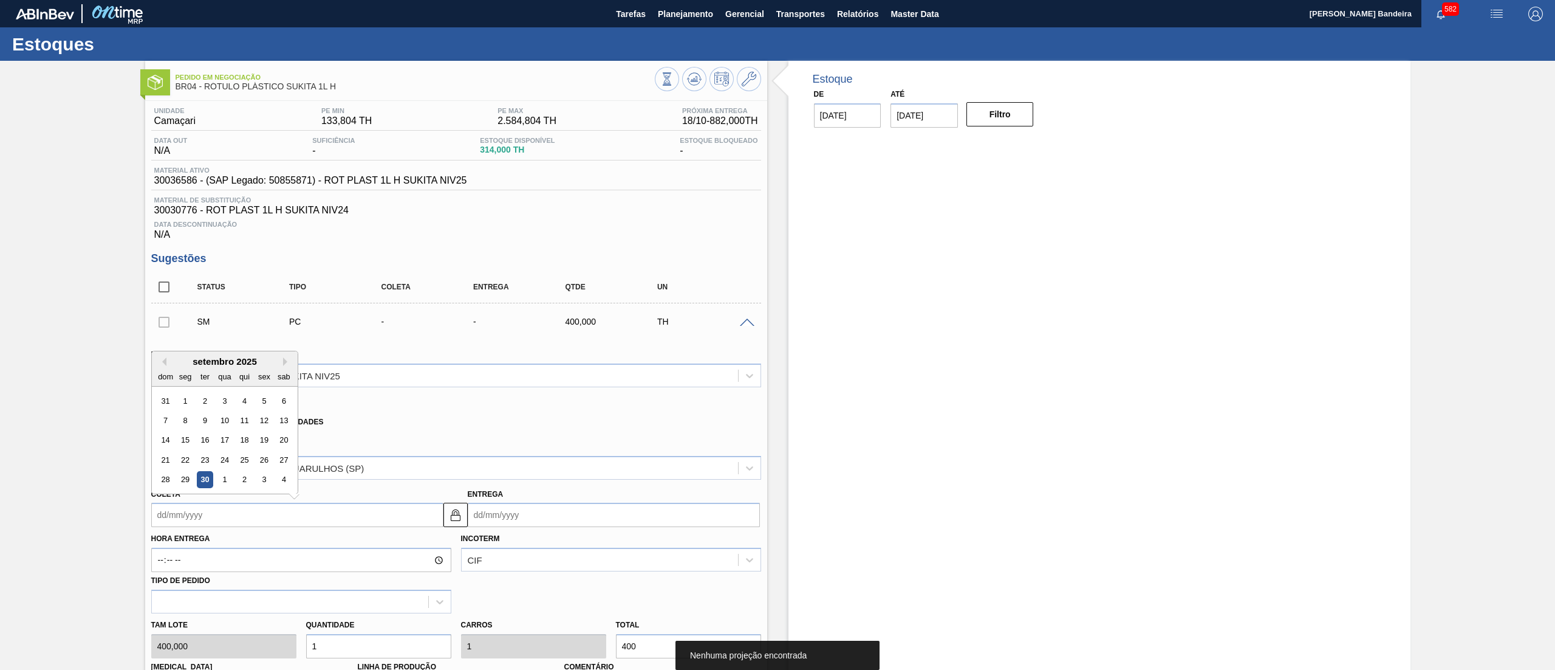
click at [290, 514] on input "Coleta" at bounding box center [297, 514] width 292 height 24
click at [288, 362] on button "Next Month" at bounding box center [287, 361] width 9 height 9
click at [186, 456] on div "20" at bounding box center [185, 459] width 16 height 16
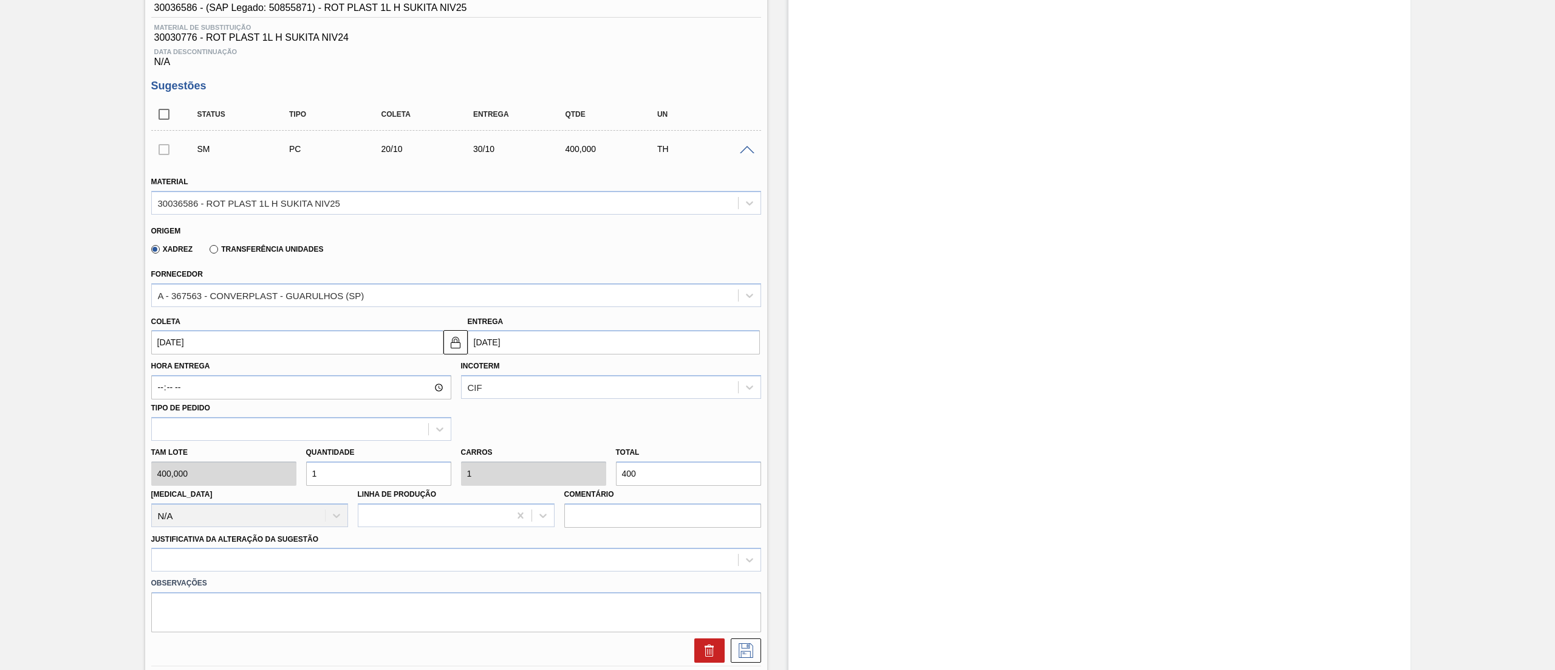
scroll to position [180, 0]
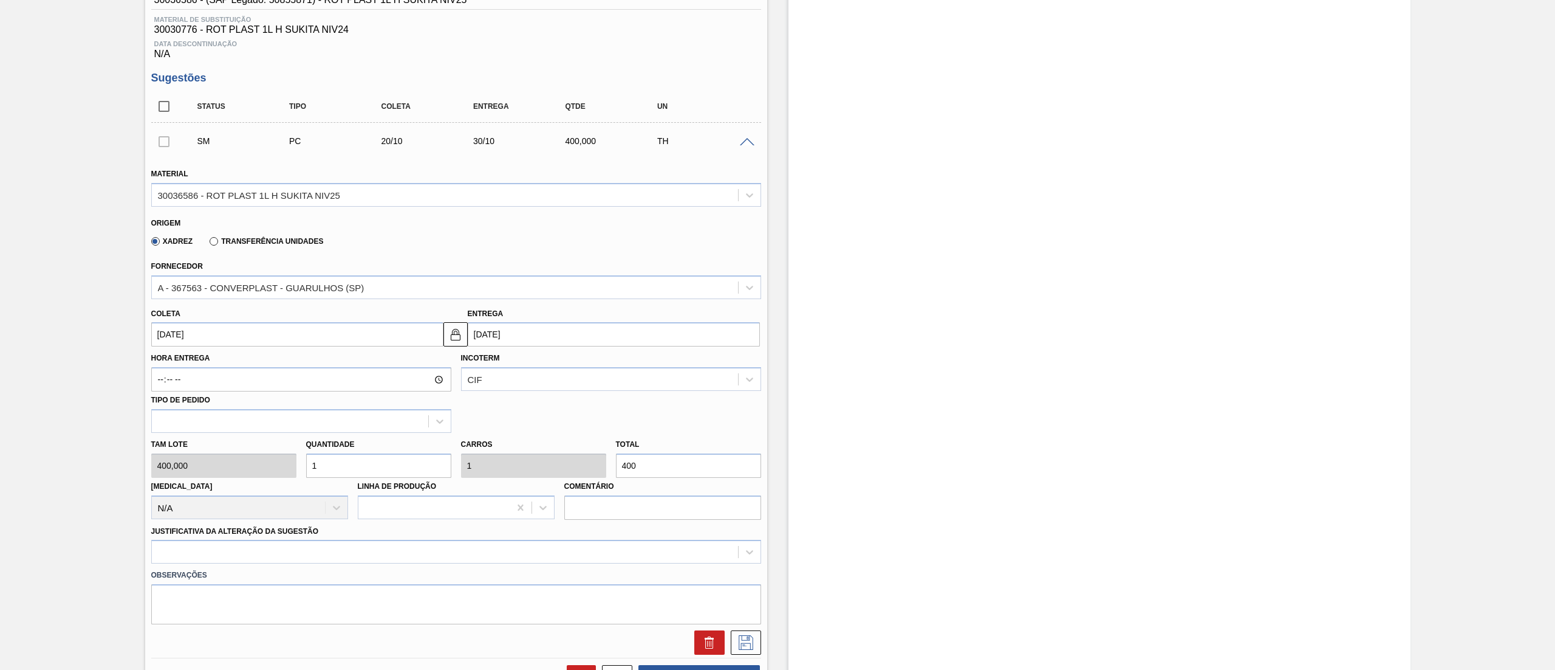
click at [205, 464] on div "Tam lote 400,000 Quantidade 1 Carros 1 Total 400 Doca N/A Linha de Produção Com…" at bounding box center [456, 476] width 620 height 87
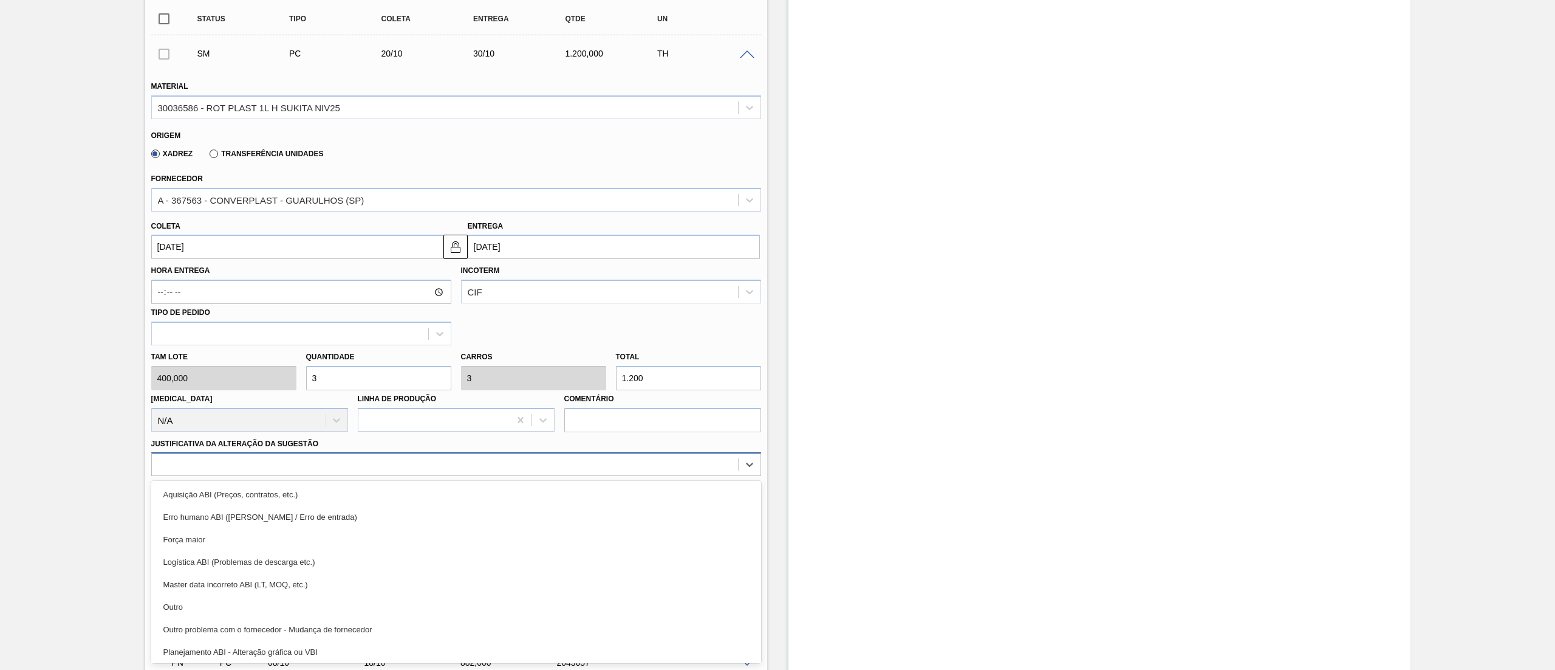
click at [297, 476] on div "option Logística ABI (Problemas de descarga etc.) focused, 4 of 18. 18 results …" at bounding box center [456, 464] width 610 height 24
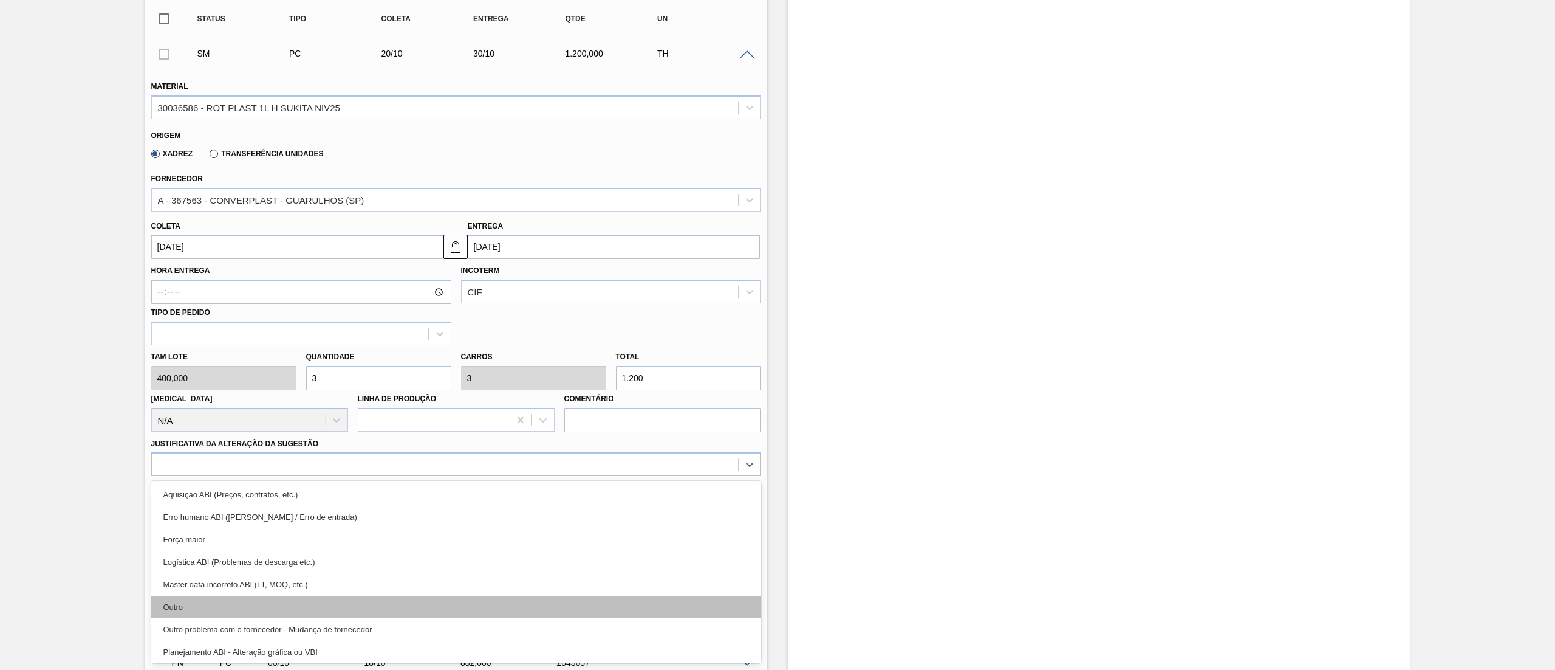
click at [300, 605] on div "Outro" at bounding box center [456, 606] width 610 height 22
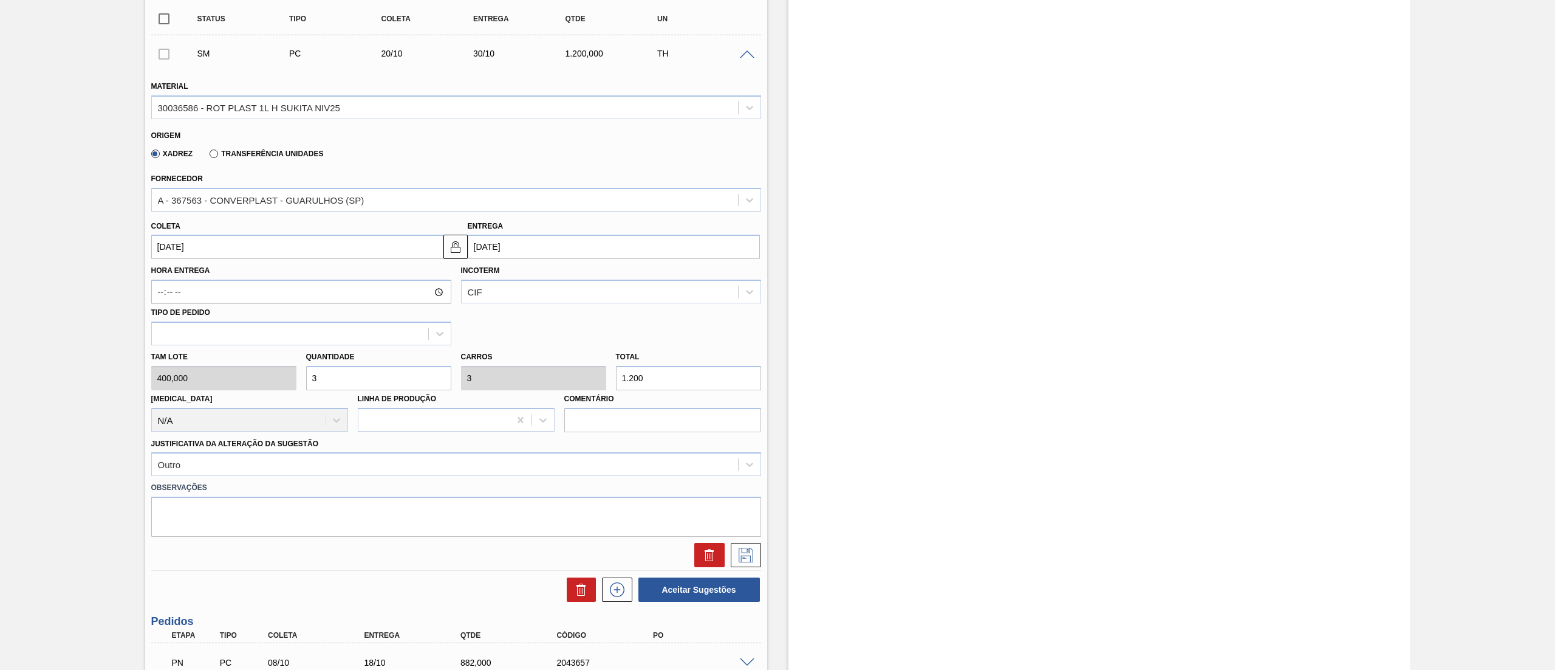
drag, startPoint x: 352, startPoint y: 379, endPoint x: 187, endPoint y: 350, distance: 167.7
click at [187, 350] on div "Tam lote 400,000 Quantidade 3 Carros 3 Total 1.200 Doca N/A Linha de Produção C…" at bounding box center [456, 388] width 620 height 87
click at [746, 548] on icon at bounding box center [745, 554] width 19 height 15
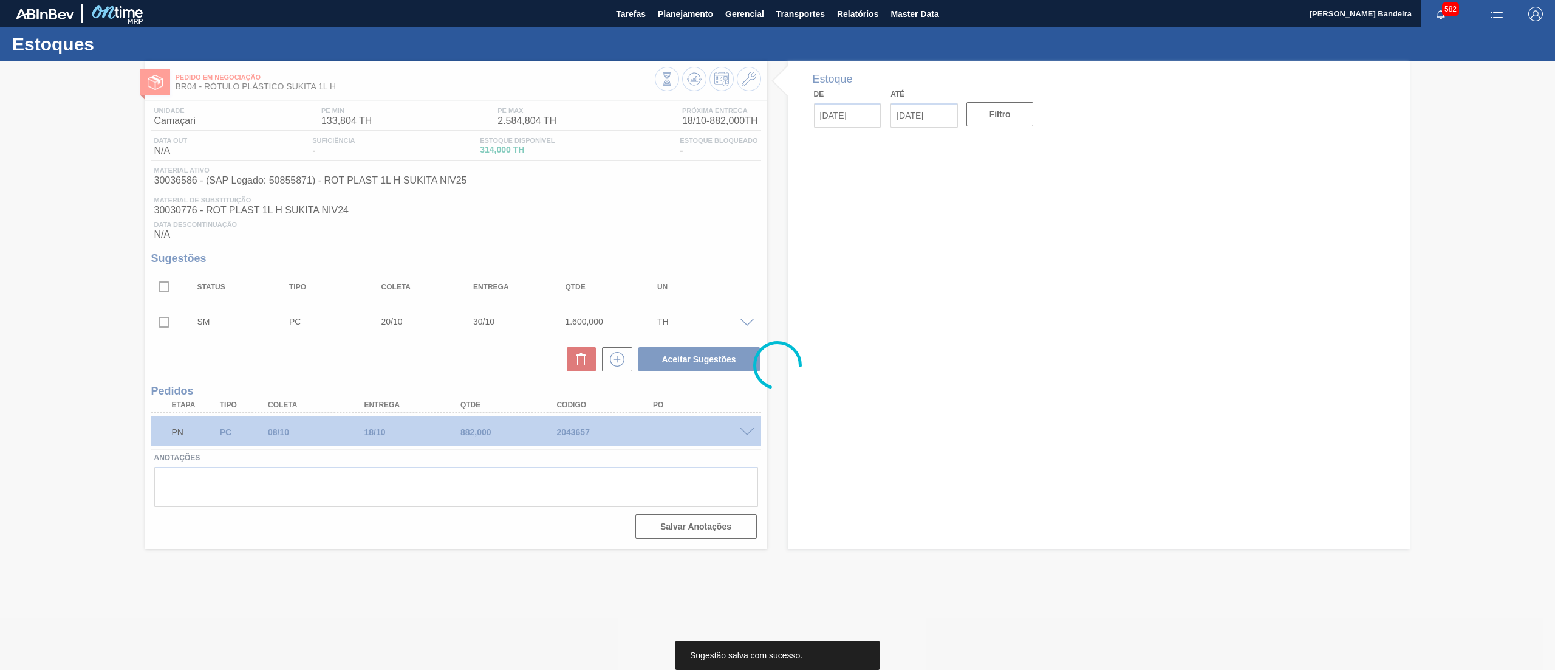
scroll to position [0, 0]
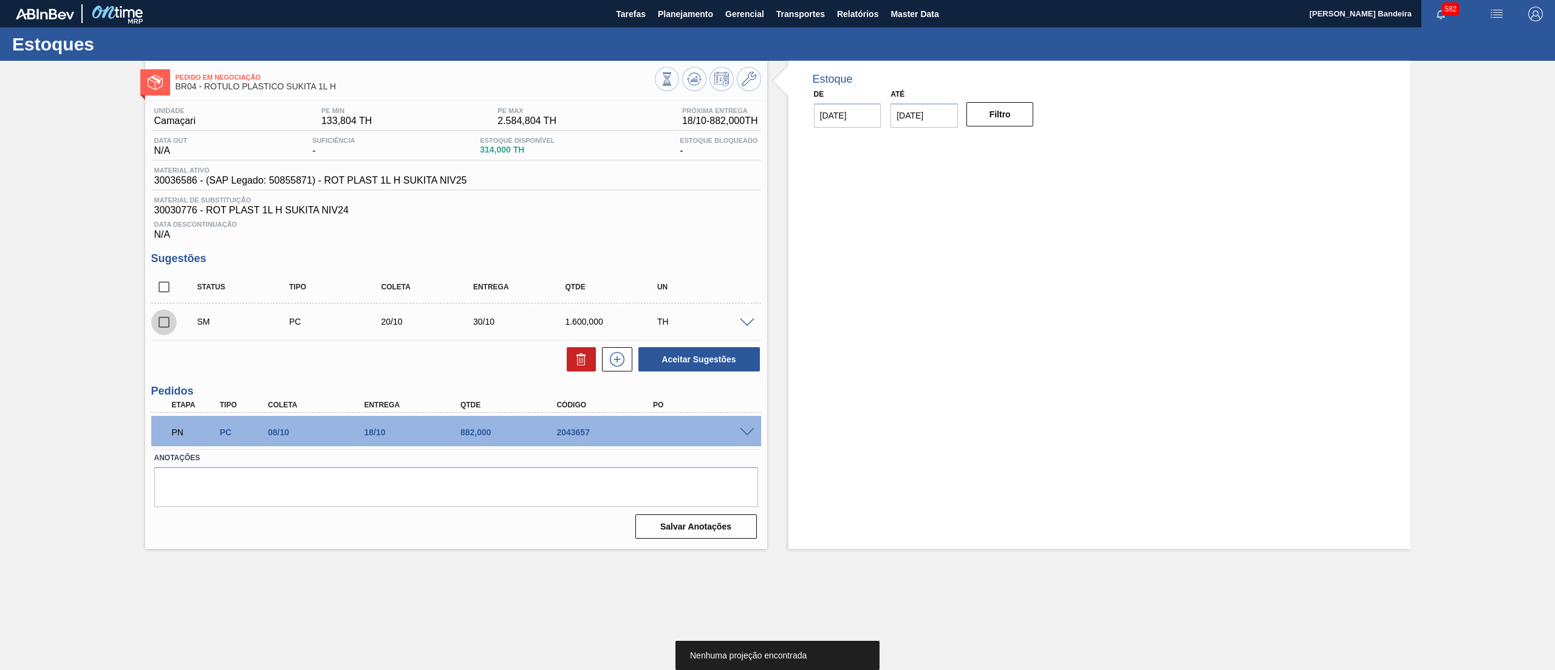
click at [168, 326] on input "checkbox" at bounding box center [164, 322] width 26 height 26
click at [698, 362] on button "Aceitar Sugestões" at bounding box center [700, 359] width 122 height 24
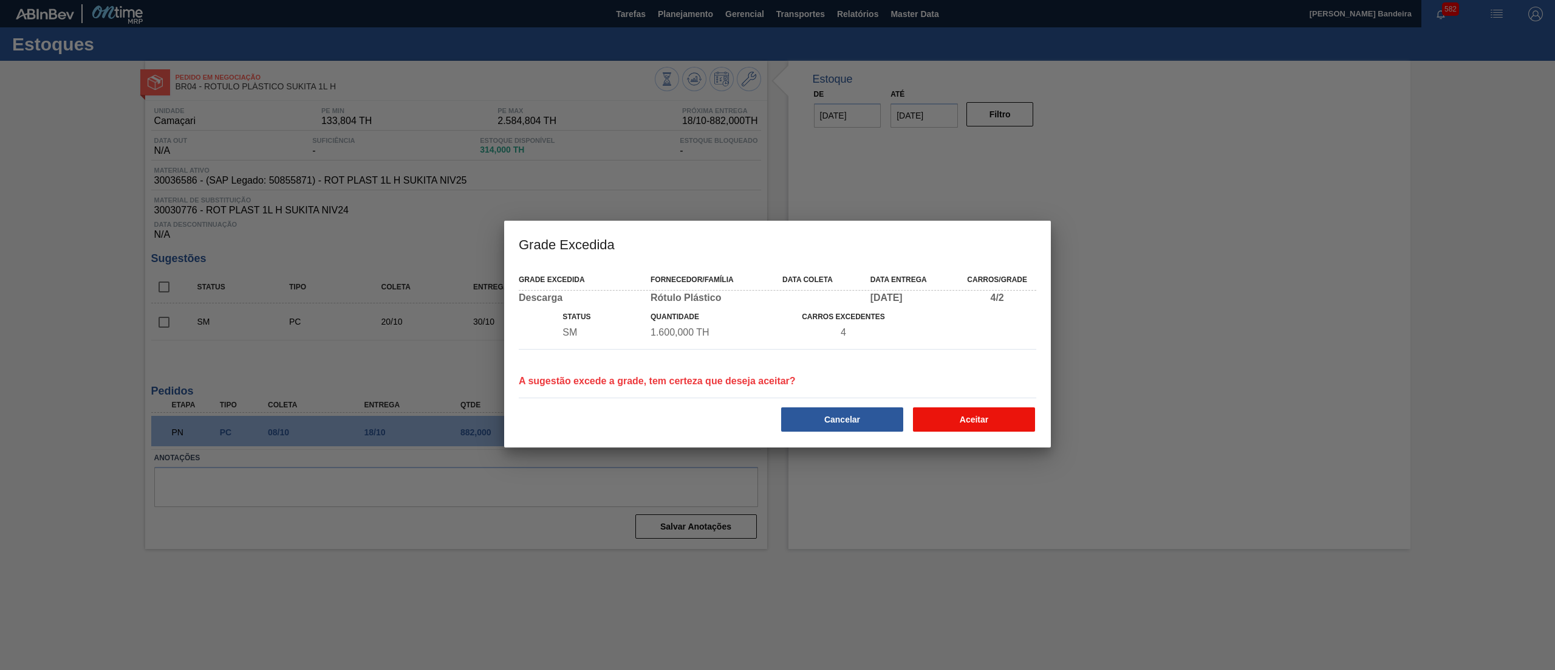
click at [934, 420] on button "Aceitar" at bounding box center [974, 419] width 122 height 24
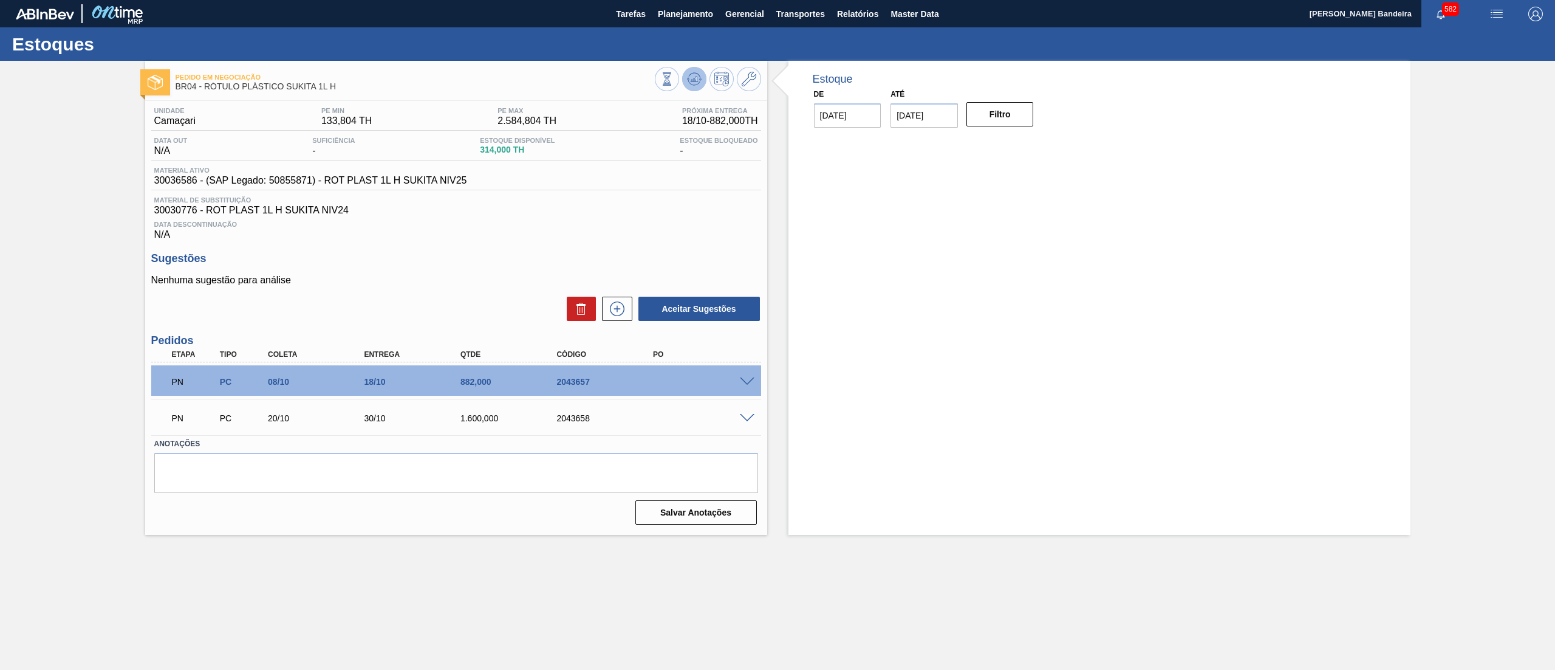
click at [698, 85] on icon at bounding box center [694, 79] width 15 height 15
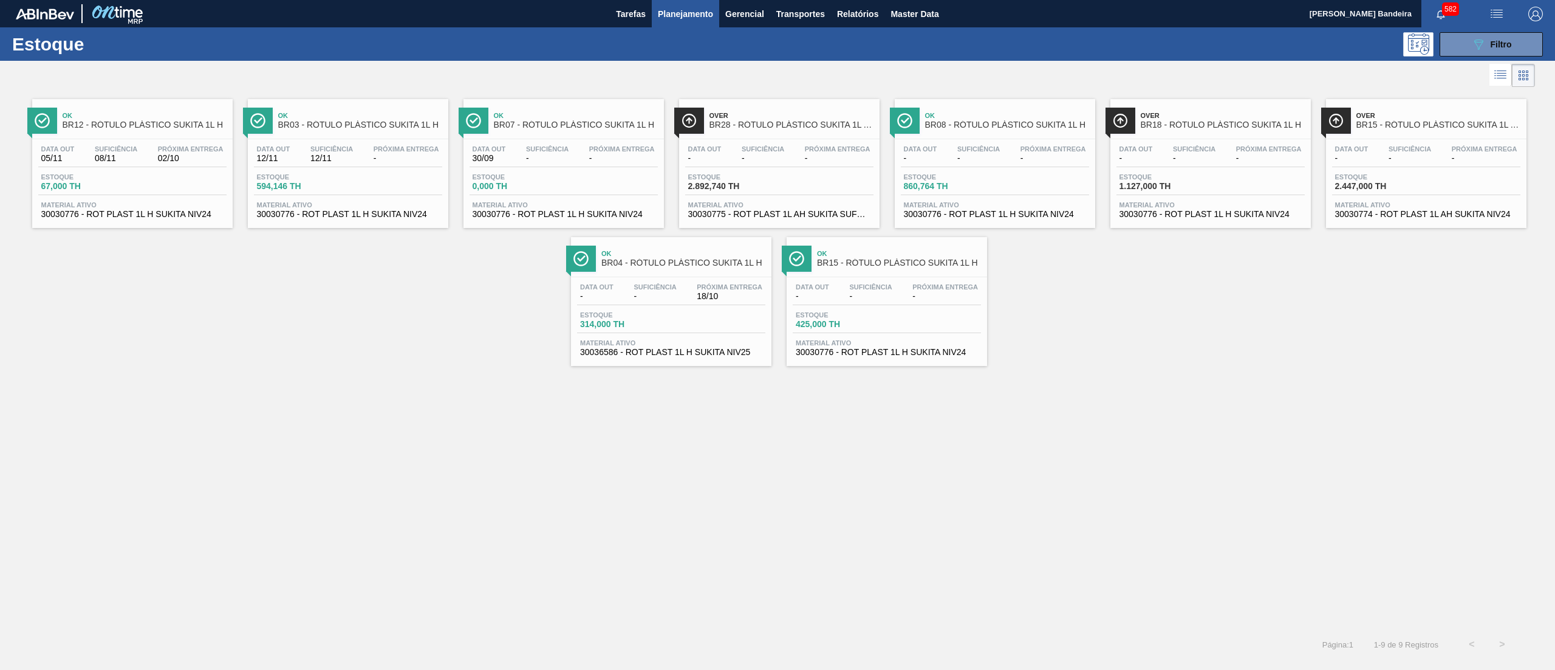
click at [408, 219] on span "30030776 - ROT PLAST 1L H SUKITA NIV24" at bounding box center [348, 214] width 182 height 9
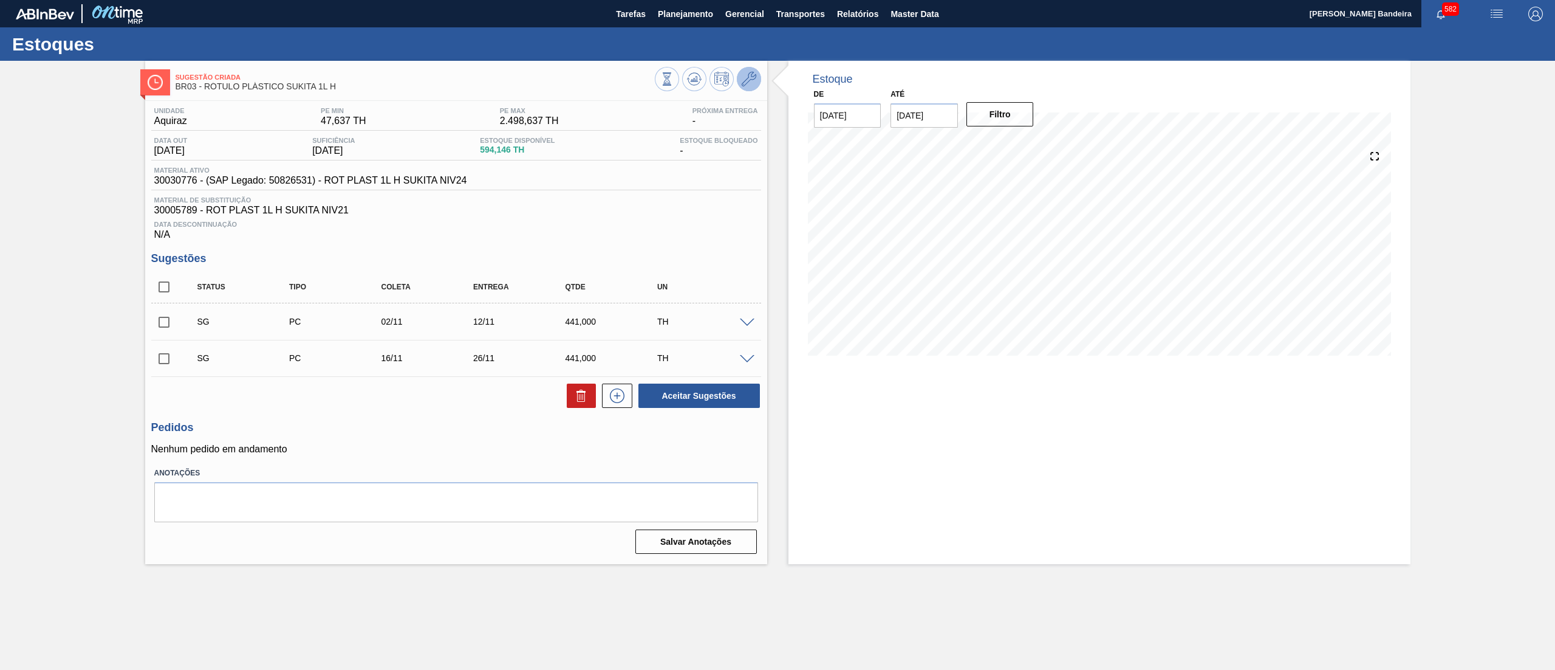
click at [749, 87] on button at bounding box center [749, 79] width 24 height 24
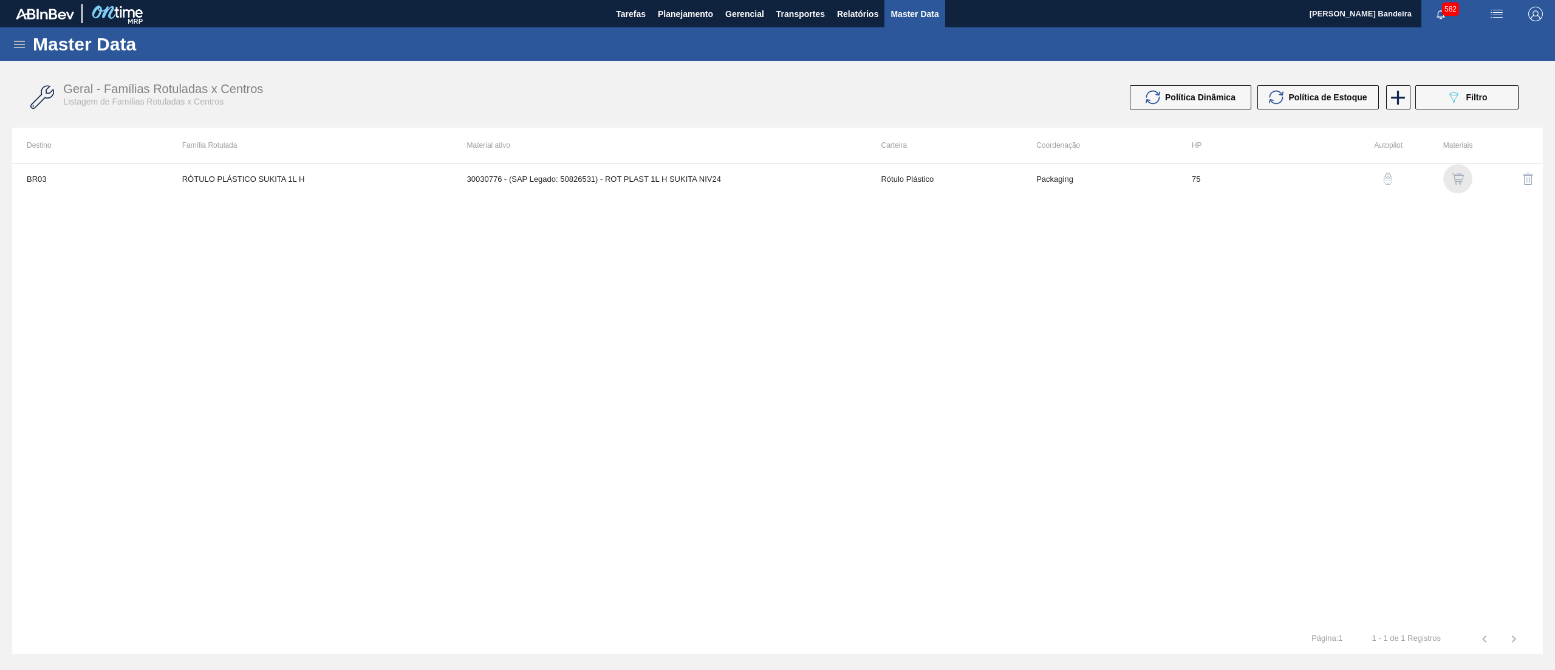
click at [1459, 182] on img "button" at bounding box center [1458, 179] width 12 height 12
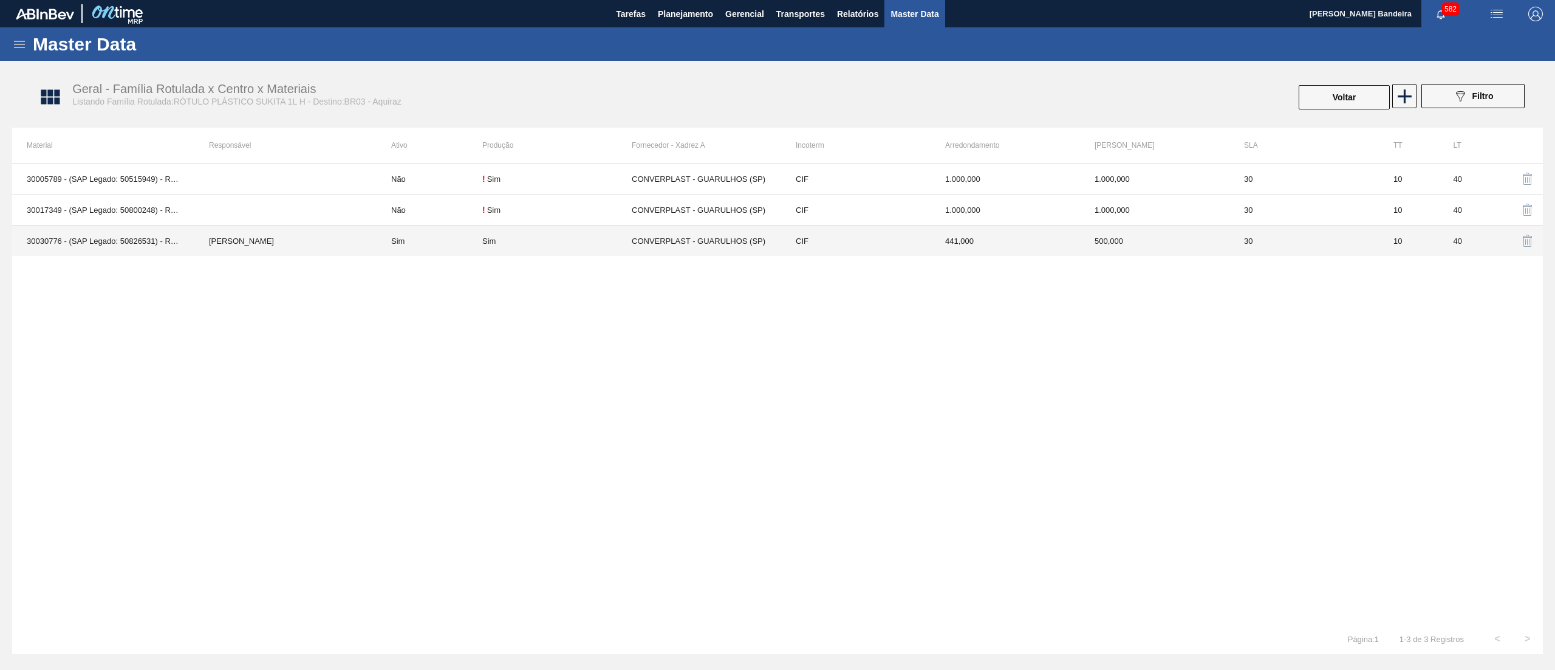
click at [583, 238] on div "Sim" at bounding box center [556, 240] width 149 height 9
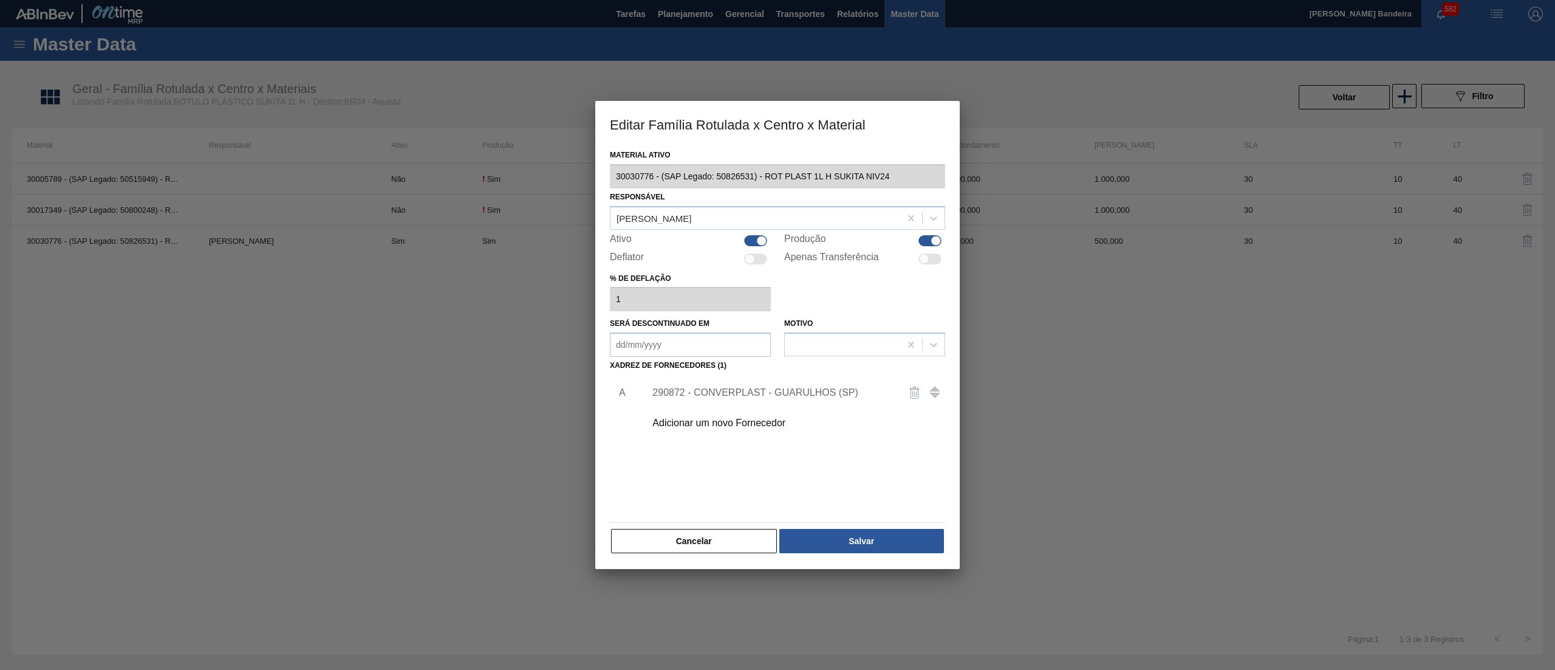
click at [749, 235] on div at bounding box center [755, 240] width 23 height 11
click at [887, 541] on button "Salvar" at bounding box center [862, 541] width 165 height 24
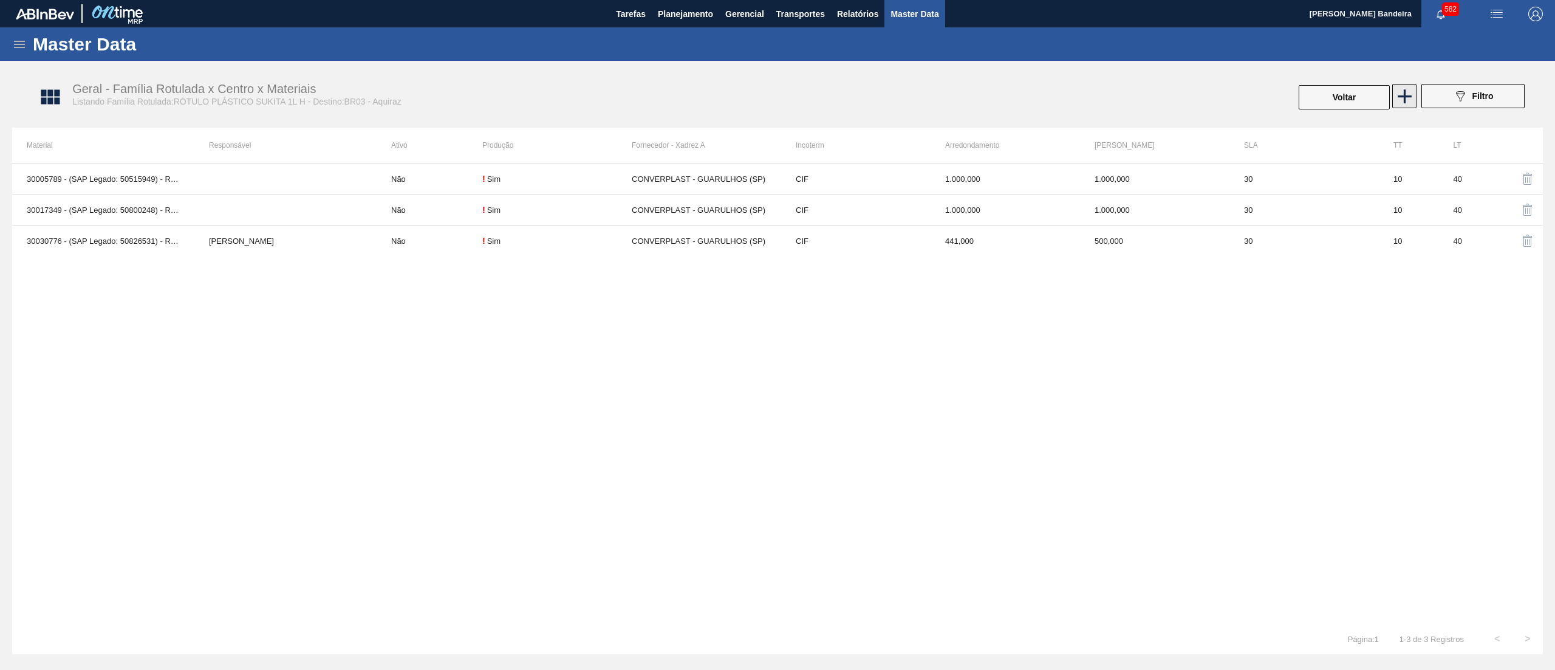
click at [1402, 98] on icon at bounding box center [1405, 96] width 24 height 24
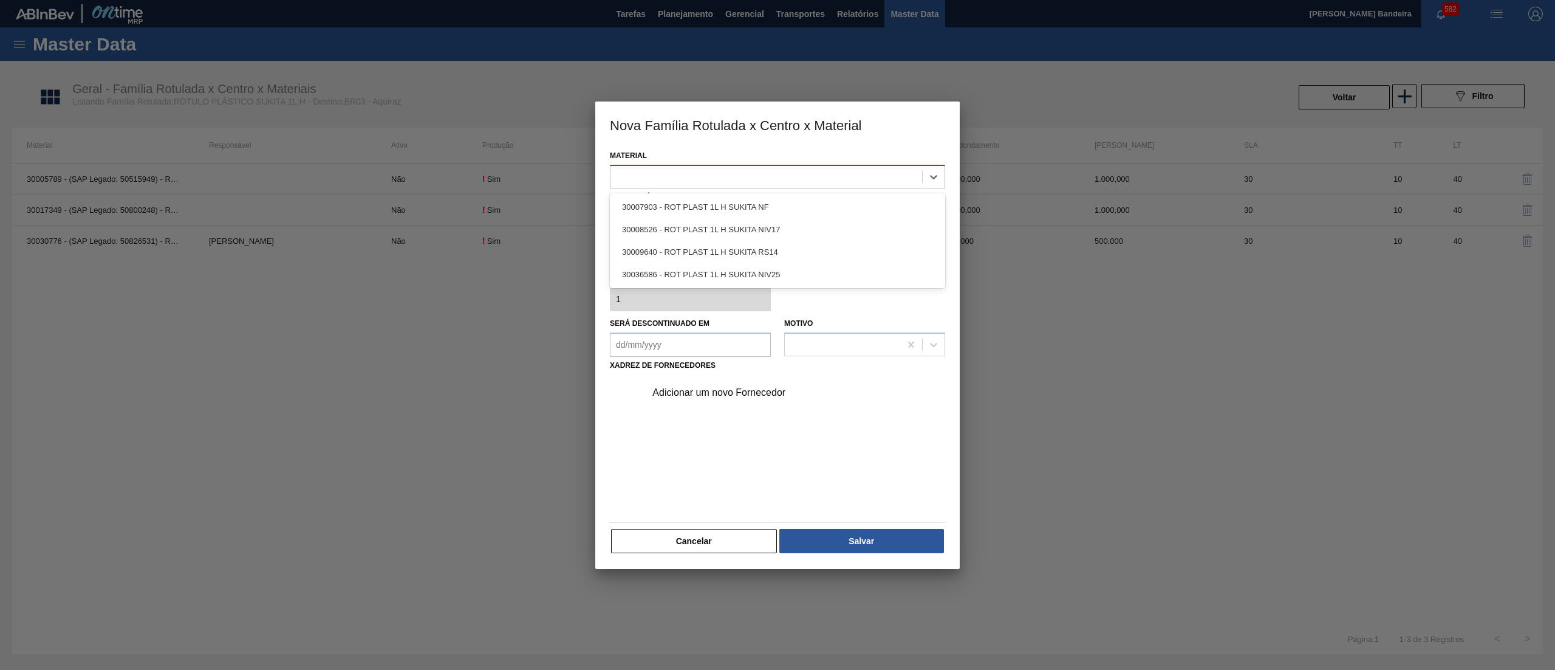
click at [817, 176] on div at bounding box center [767, 177] width 312 height 18
click at [769, 271] on div "30036586 - ROT PLAST 1L H SUKITA NIV25" at bounding box center [777, 274] width 335 height 22
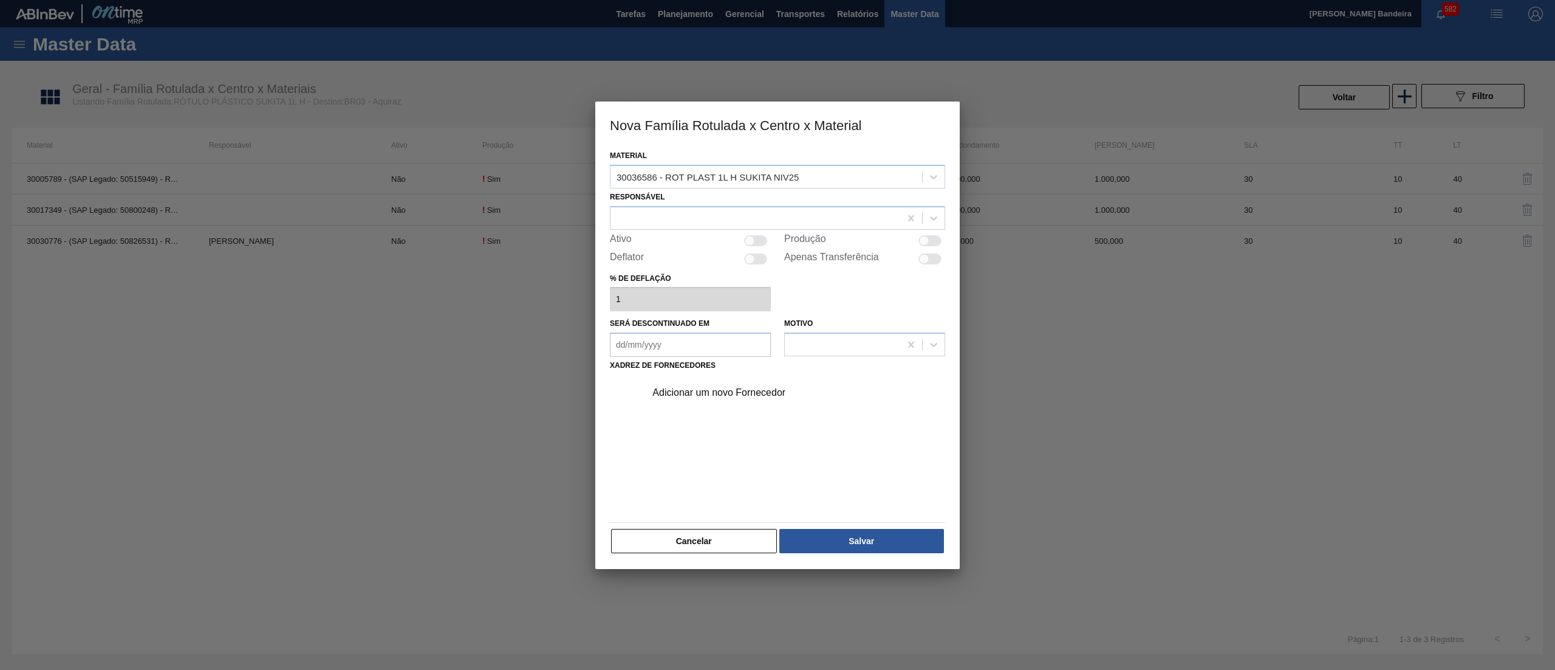
click at [742, 204] on div "Responsável" at bounding box center [777, 208] width 335 height 41
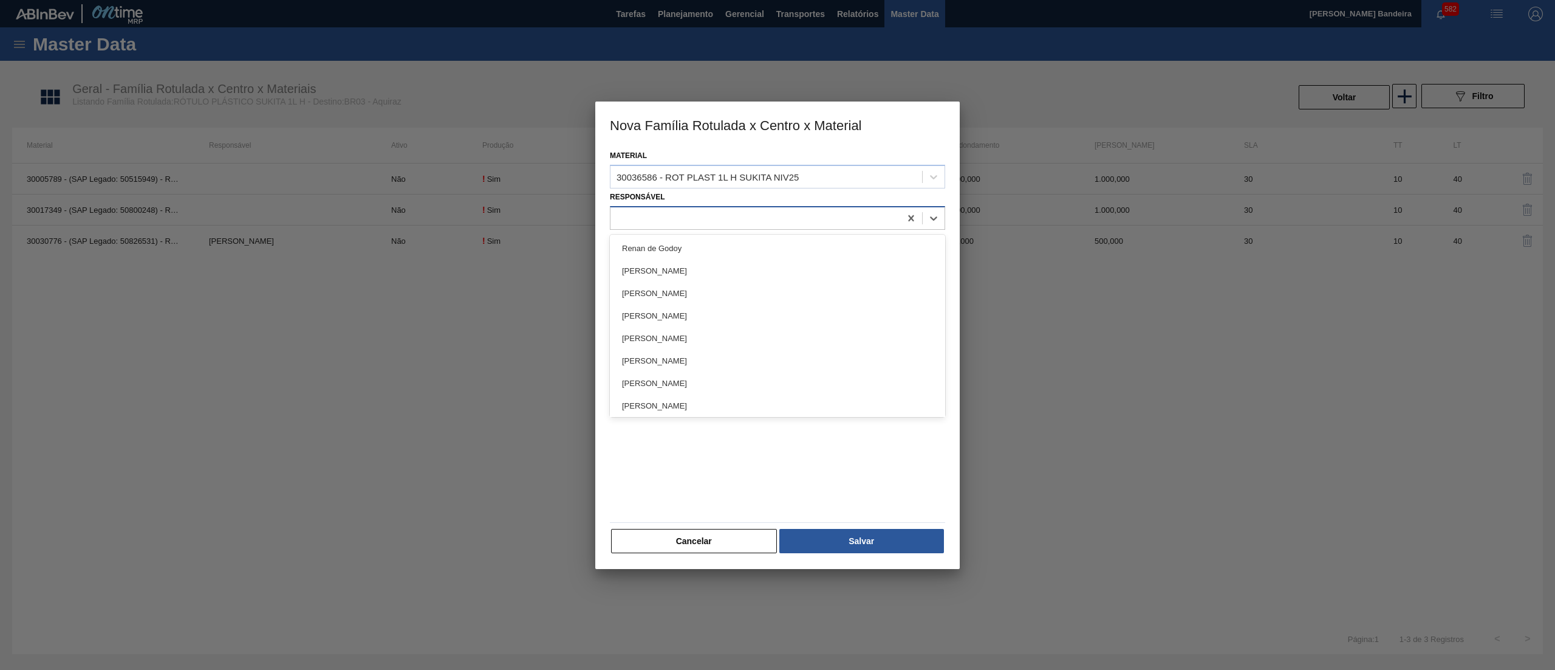
click at [744, 220] on div at bounding box center [756, 218] width 290 height 18
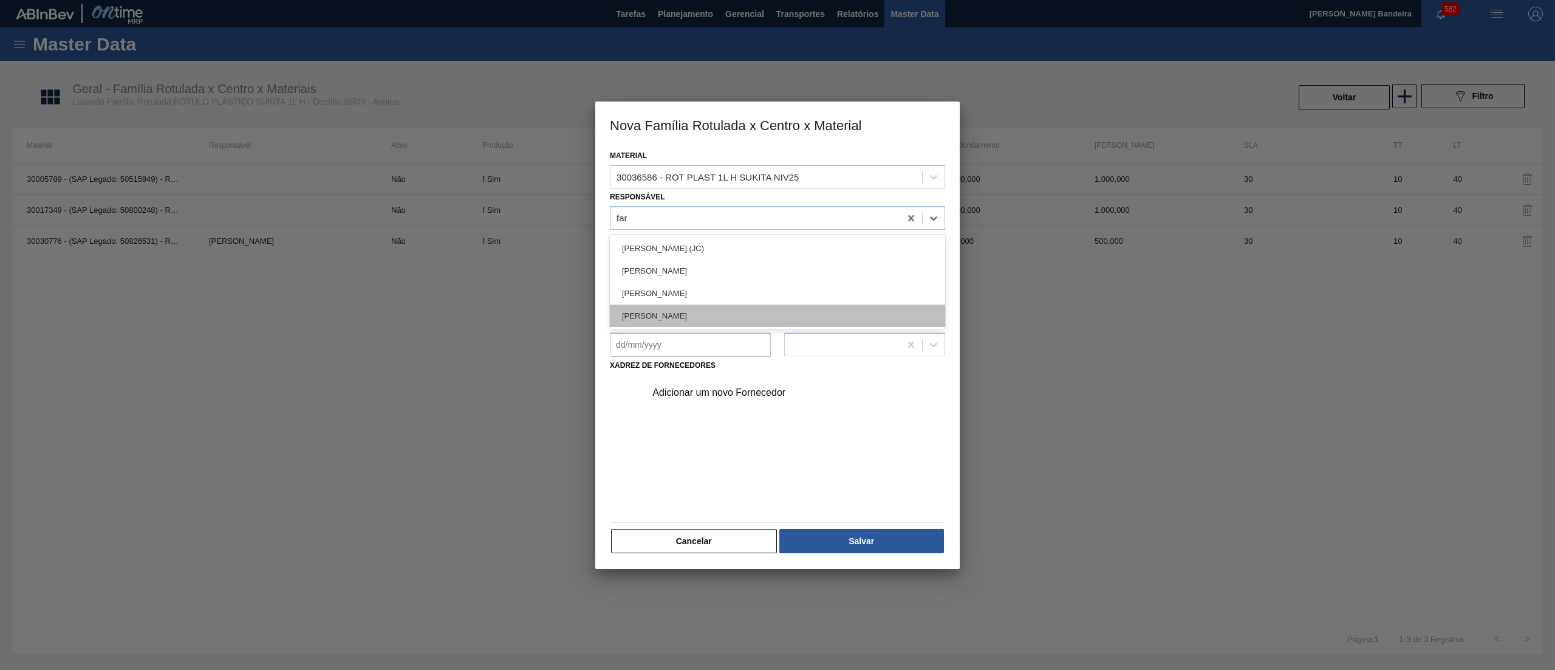
click at [715, 315] on div "[PERSON_NAME]" at bounding box center [777, 315] width 335 height 22
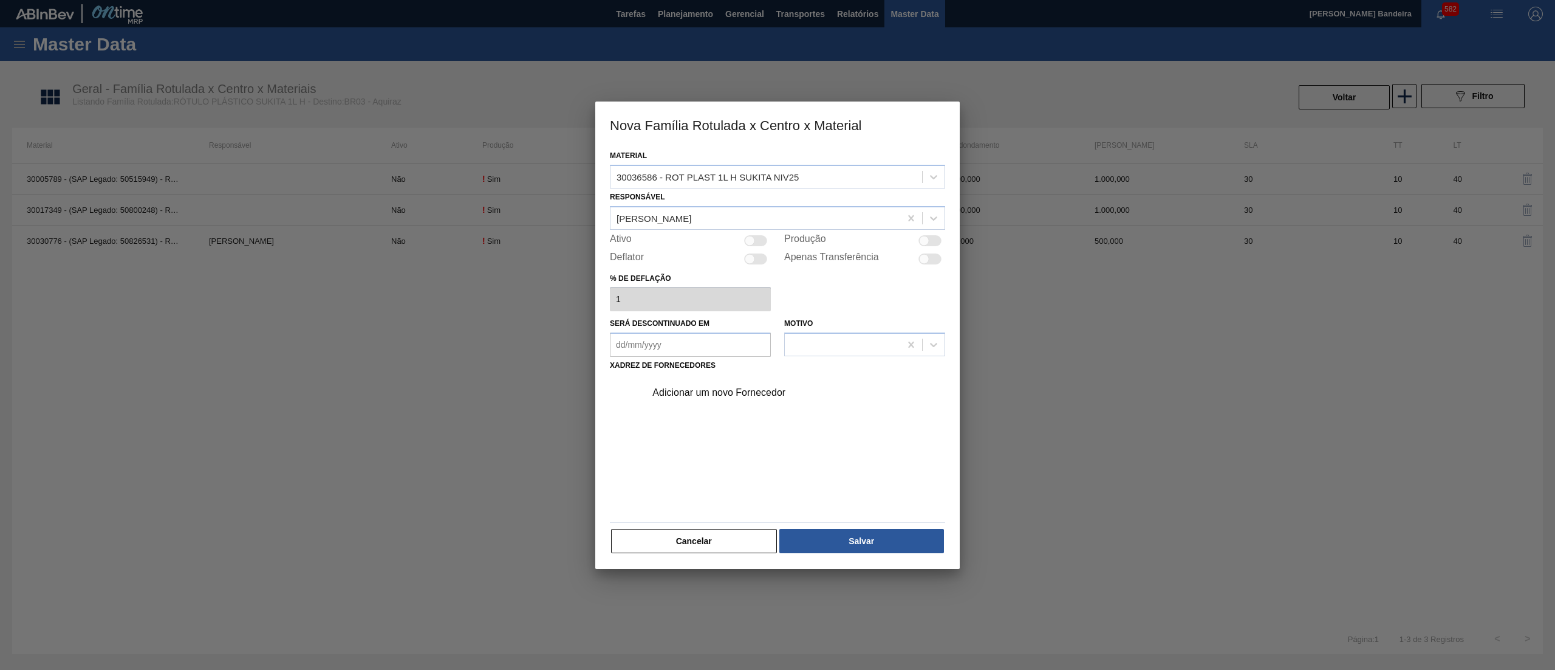
click at [761, 240] on div at bounding box center [755, 240] width 23 height 11
click at [719, 390] on div "Adicionar um novo Fornecedor" at bounding box center [772, 392] width 238 height 11
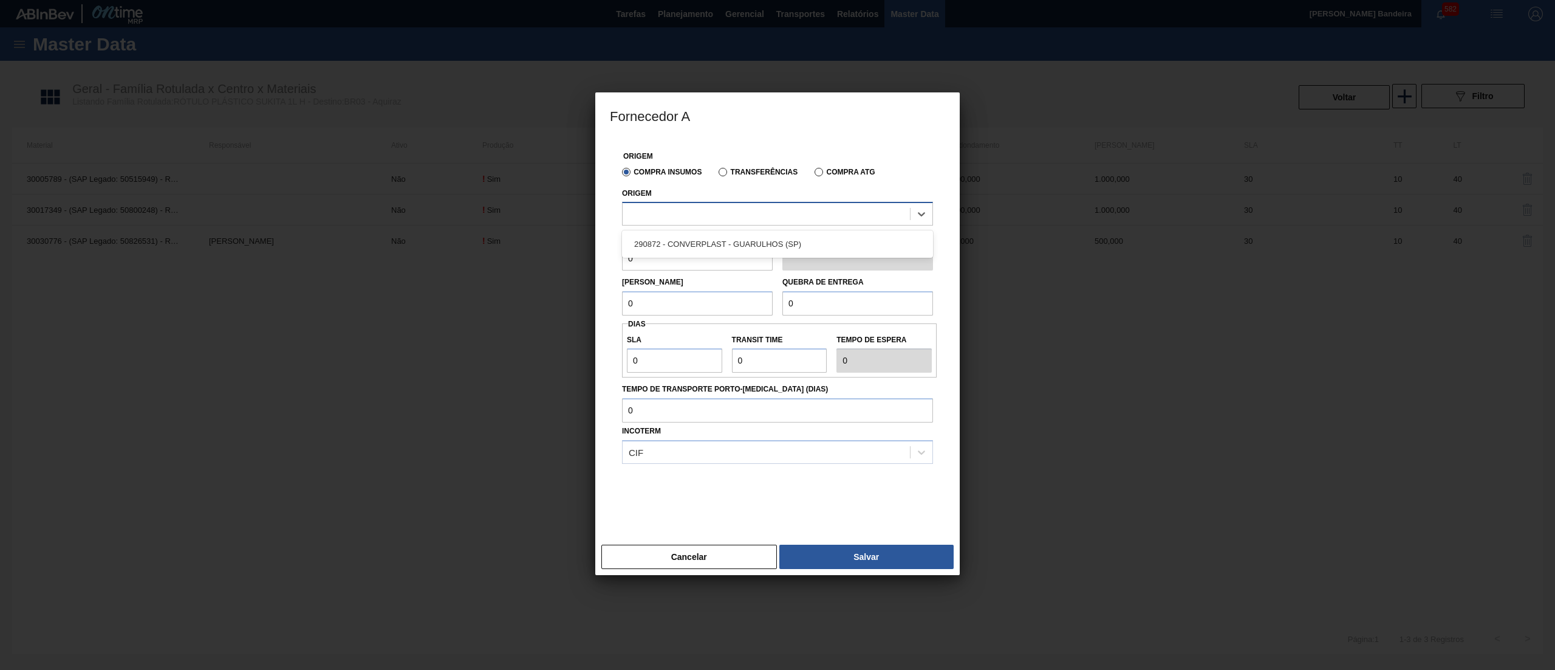
click at [715, 219] on div at bounding box center [766, 214] width 287 height 18
click at [716, 249] on div "290872 - CONVERPLAST - GUARULHOS (SP)" at bounding box center [777, 244] width 311 height 22
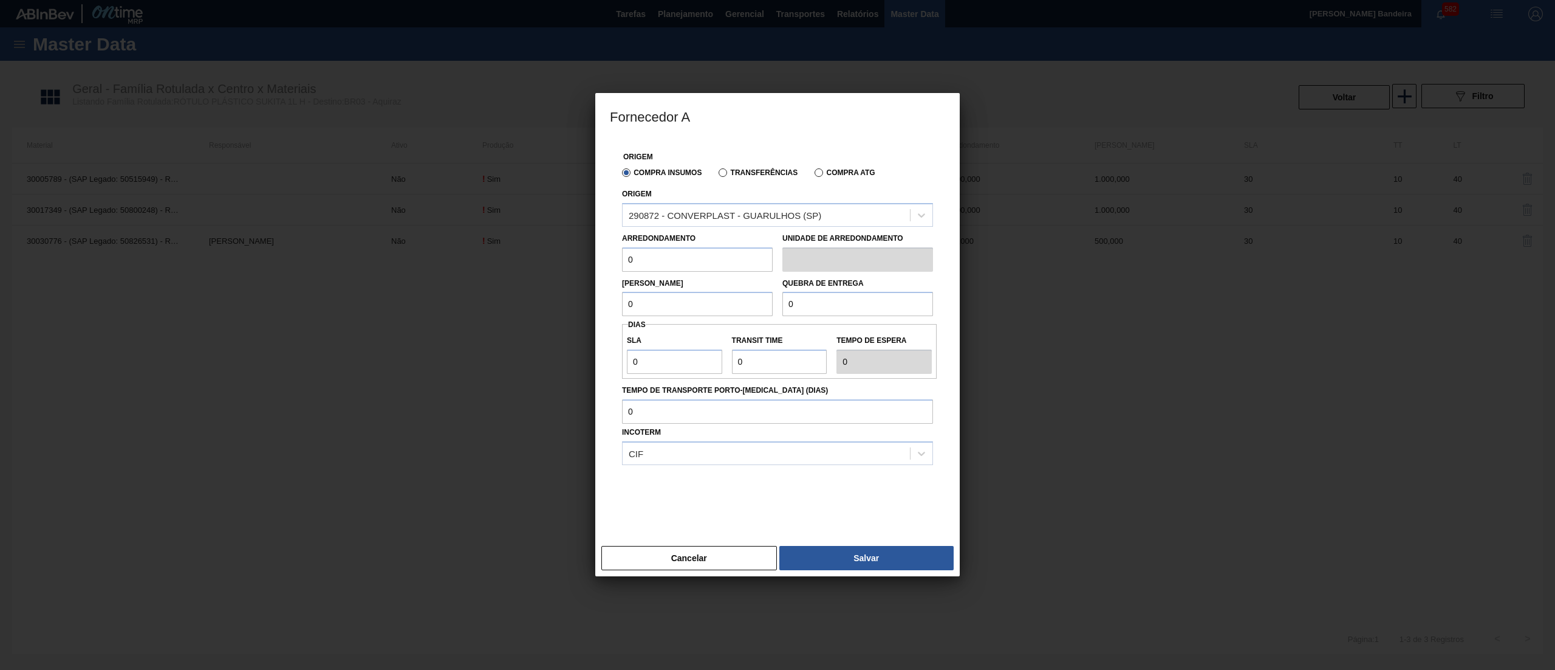
drag, startPoint x: 688, startPoint y: 259, endPoint x: 503, endPoint y: 240, distance: 186.3
click at [503, 240] on div "Fornecedor A Origem Compra Insumos Transferências Compra ATG Origem 290872 - CO…" at bounding box center [777, 335] width 1555 height 670
paste input "40"
drag, startPoint x: 645, startPoint y: 295, endPoint x: 571, endPoint y: 288, distance: 73.9
click at [571, 288] on div "Fornecedor A Origem Compra Insumos Transferências Compra ATG Origem 290872 - CO…" at bounding box center [777, 335] width 1555 height 670
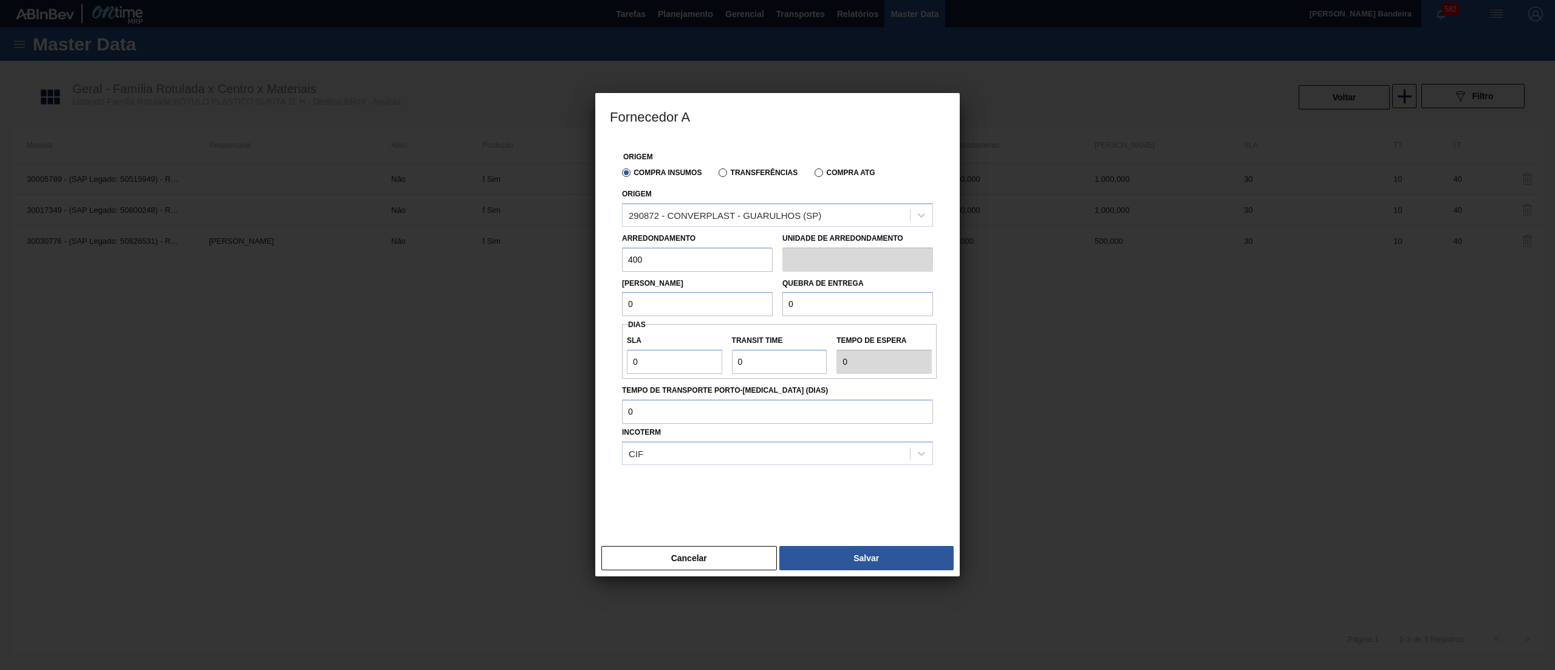
paste input "40"
click at [815, 301] on input "0" at bounding box center [858, 304] width 151 height 24
drag, startPoint x: 803, startPoint y: 301, endPoint x: 653, endPoint y: 301, distance: 150.7
click at [653, 301] on div "Lote Mínimo 400 Quebra de entrega 0" at bounding box center [777, 294] width 321 height 45
paste input "40"
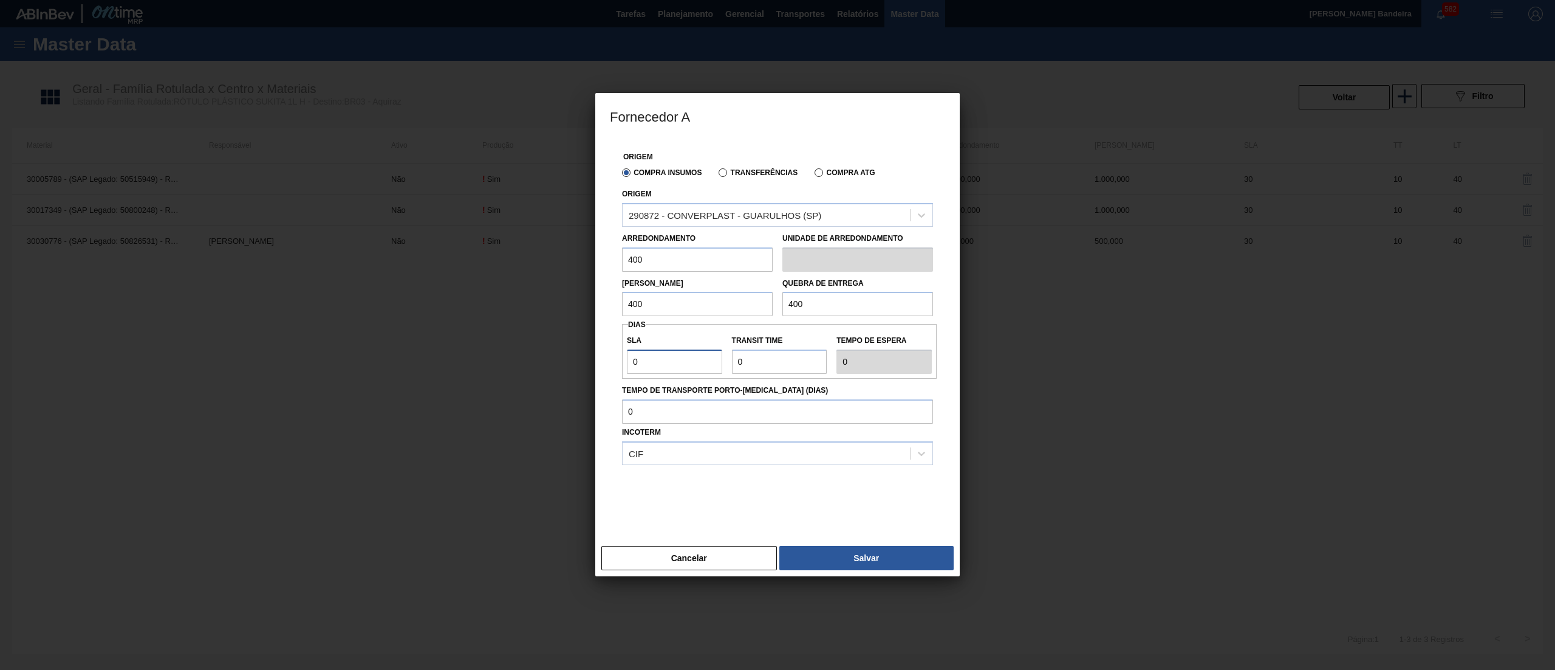
drag, startPoint x: 659, startPoint y: 369, endPoint x: 588, endPoint y: 374, distance: 70.6
click at [588, 374] on div "Fornecedor A Origem Compra Insumos Transferências Compra ATG Origem 290872 - CO…" at bounding box center [777, 335] width 1555 height 670
drag, startPoint x: 795, startPoint y: 369, endPoint x: 632, endPoint y: 366, distance: 162.9
click at [632, 366] on div "SLA 30 Transit Time Tempo de espera 30" at bounding box center [779, 351] width 315 height 45
click at [842, 552] on button "Salvar" at bounding box center [867, 558] width 174 height 24
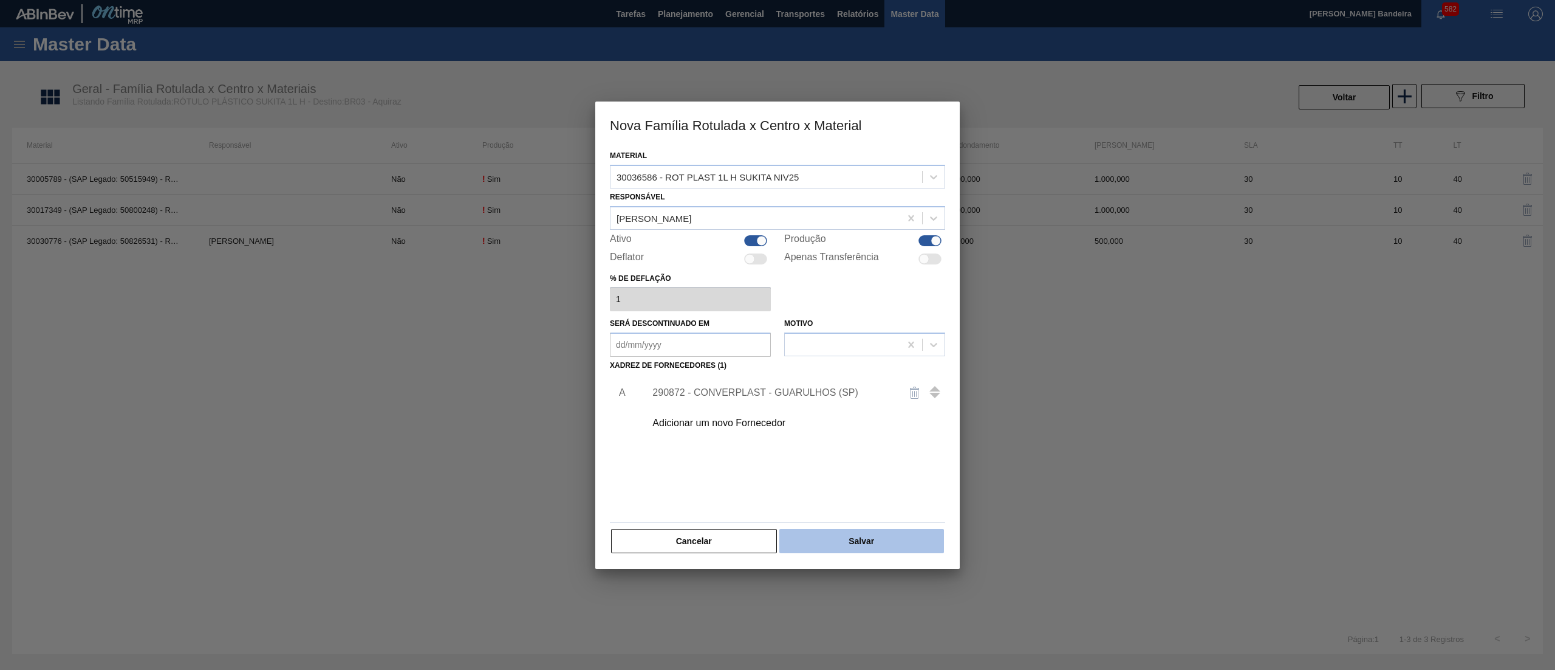
click at [858, 537] on button "Salvar" at bounding box center [862, 541] width 165 height 24
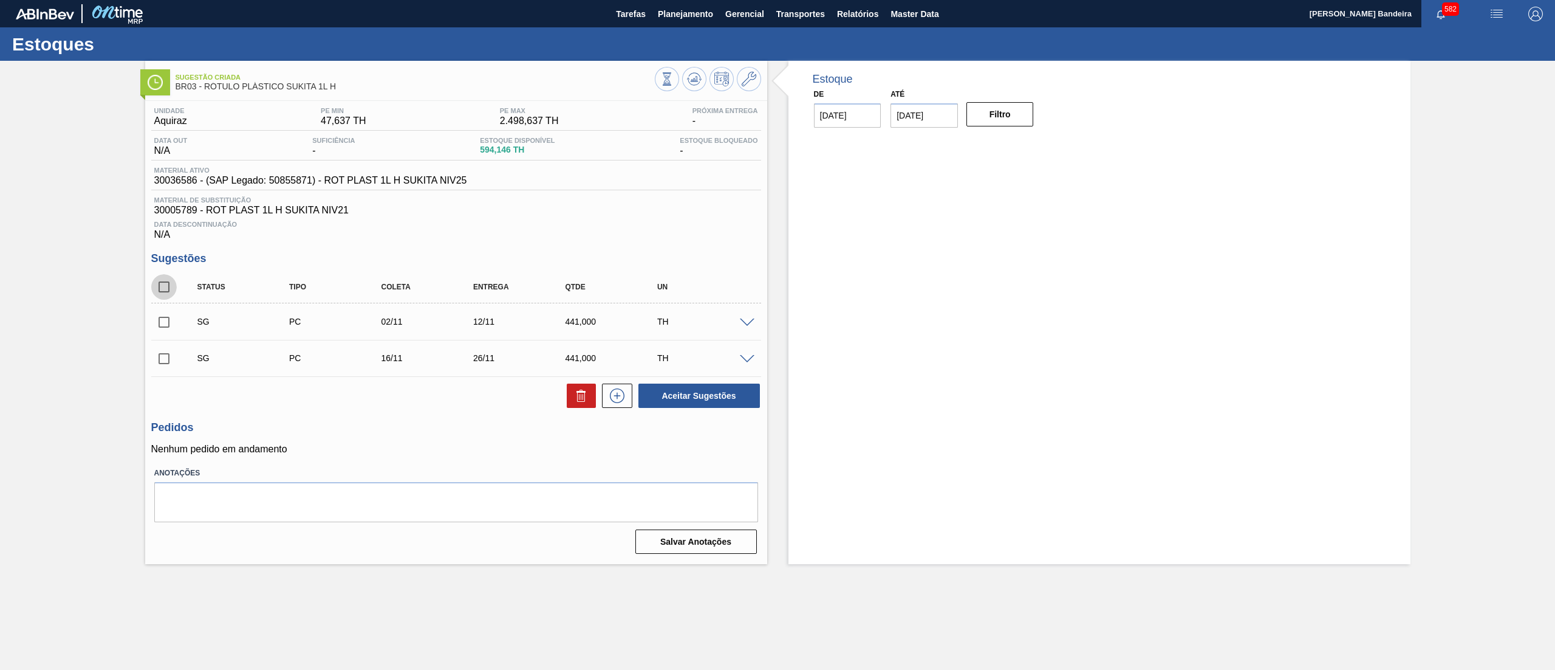
click at [161, 289] on input "checkbox" at bounding box center [164, 287] width 26 height 26
click at [581, 400] on icon at bounding box center [581, 395] width 15 height 15
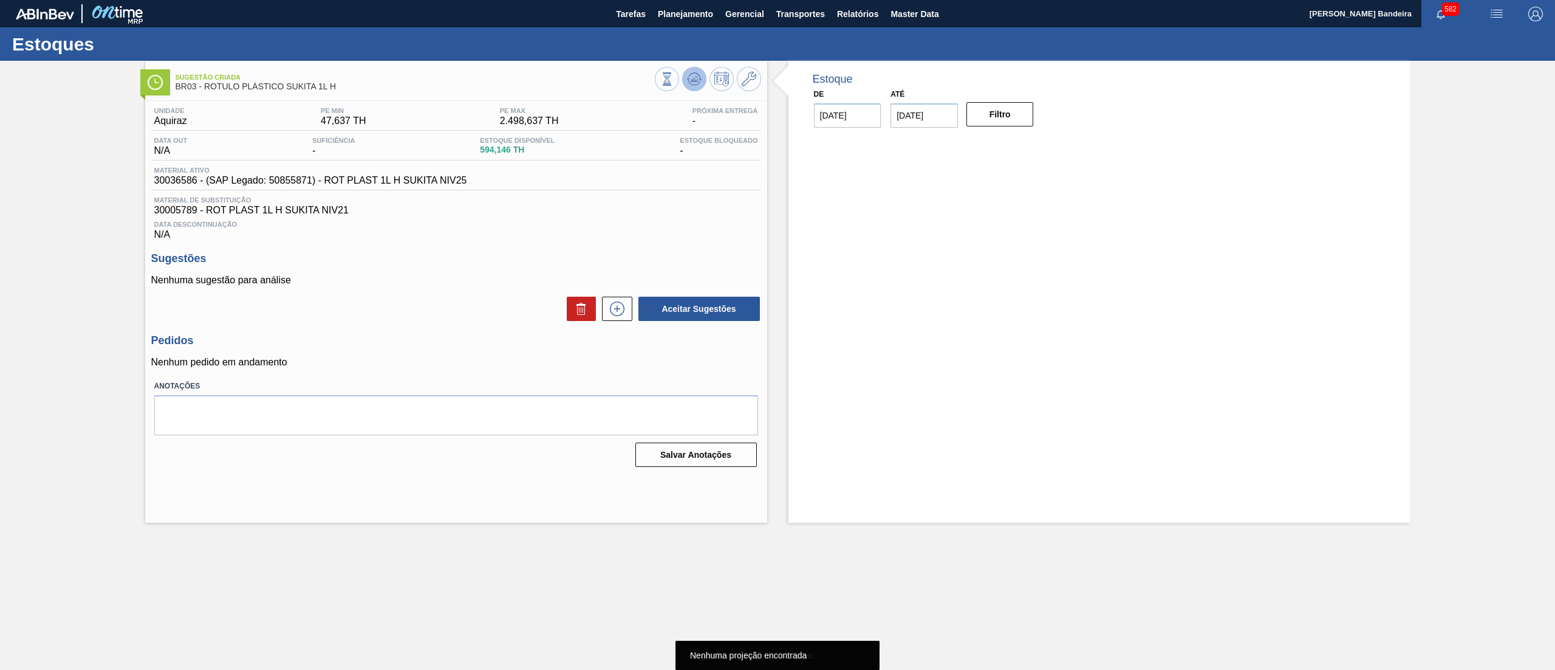
click at [687, 89] on button at bounding box center [694, 79] width 24 height 24
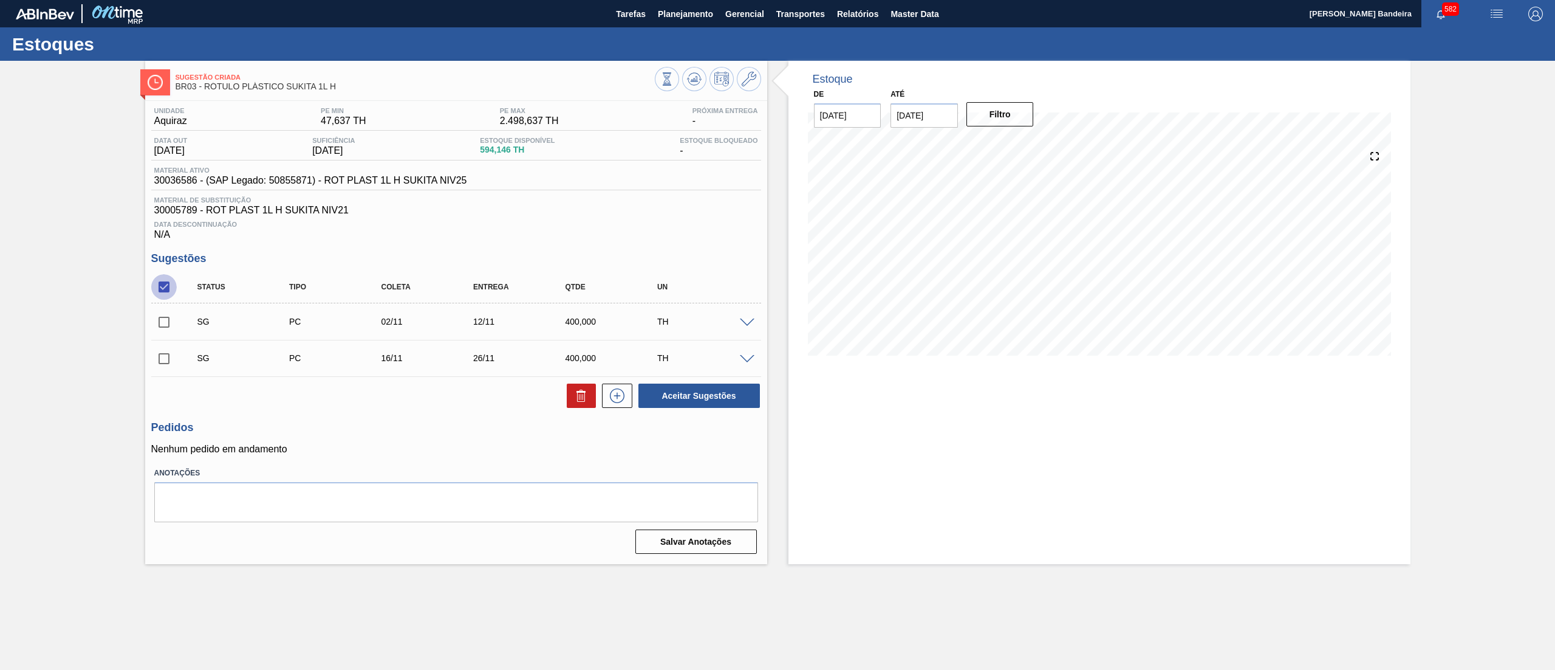
click at [173, 298] on input "checkbox" at bounding box center [164, 287] width 26 height 26
click at [159, 292] on input "checkbox" at bounding box center [164, 287] width 26 height 26
click at [672, 391] on button "Aceitar Sugestões" at bounding box center [700, 395] width 122 height 24
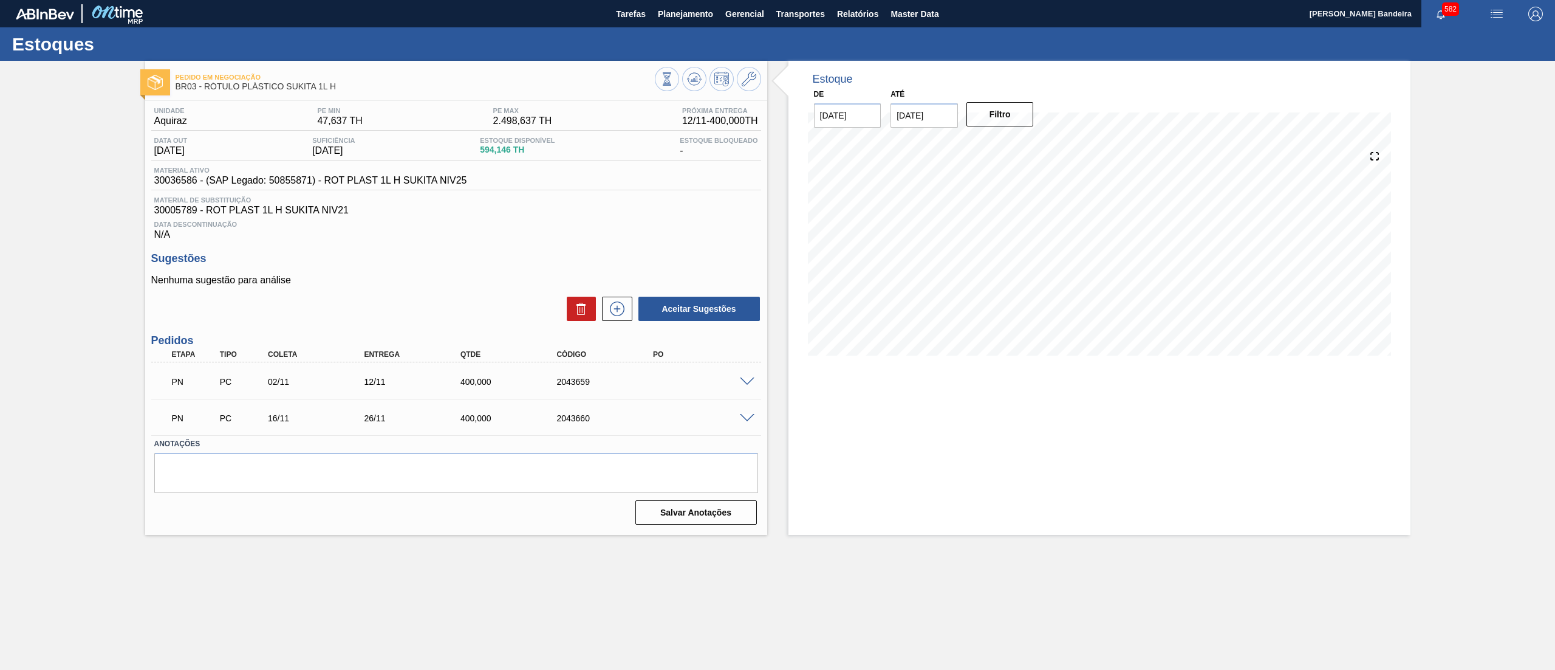
click at [751, 382] on span at bounding box center [747, 381] width 15 height 9
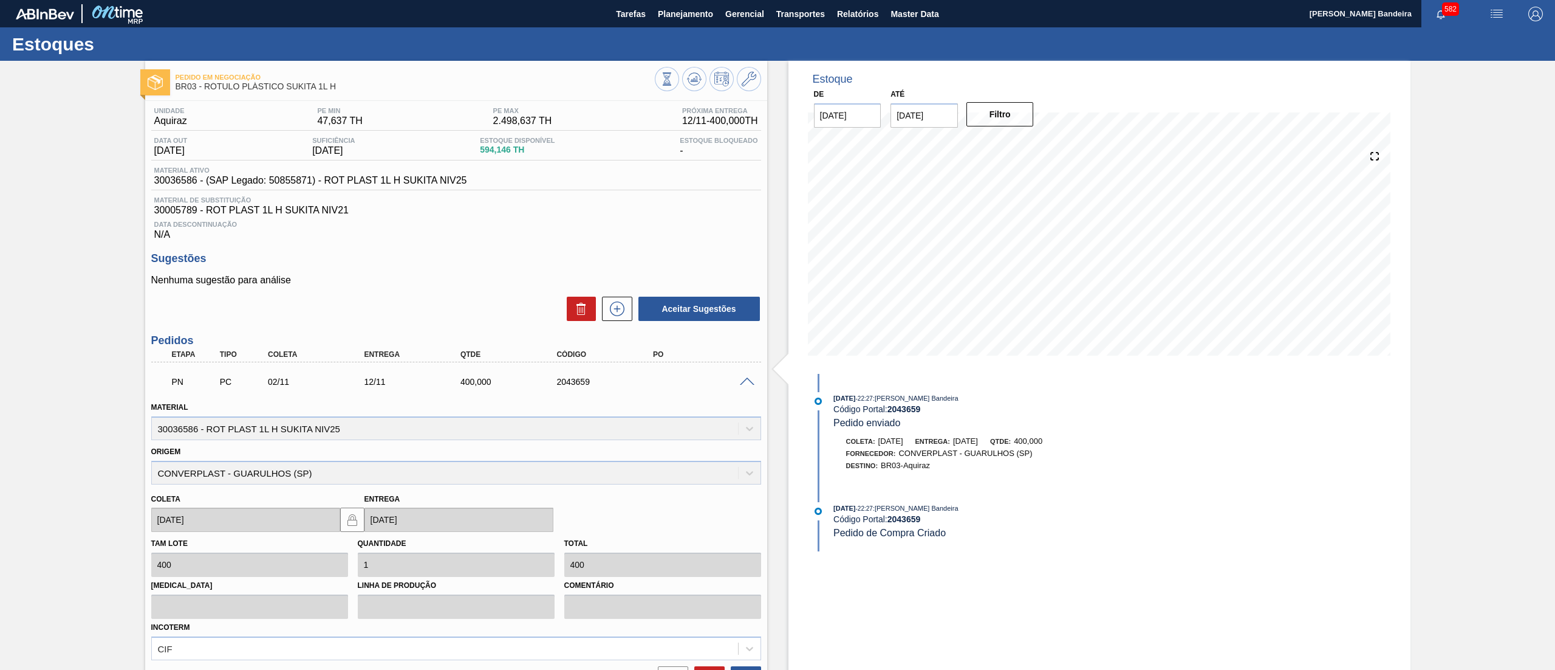
click at [751, 382] on span at bounding box center [747, 381] width 15 height 9
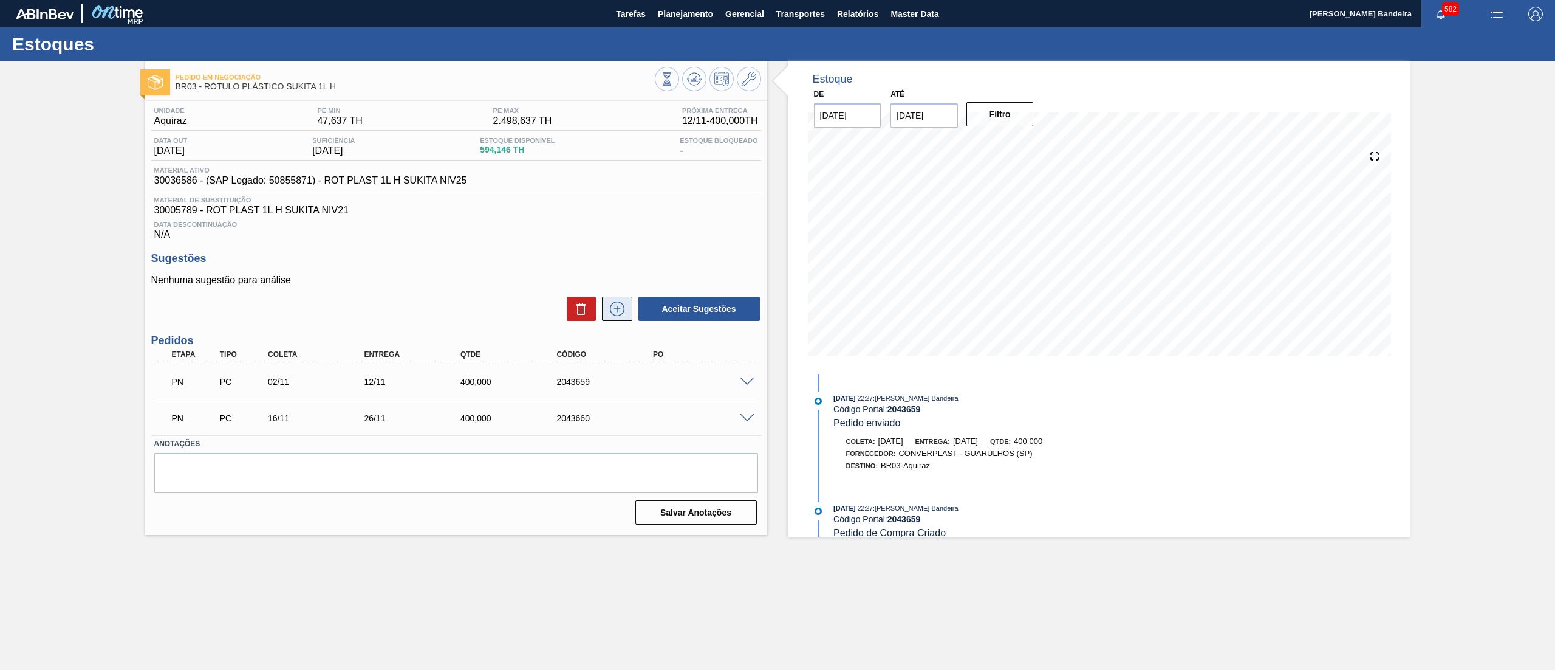
click at [620, 316] on icon at bounding box center [617, 308] width 19 height 15
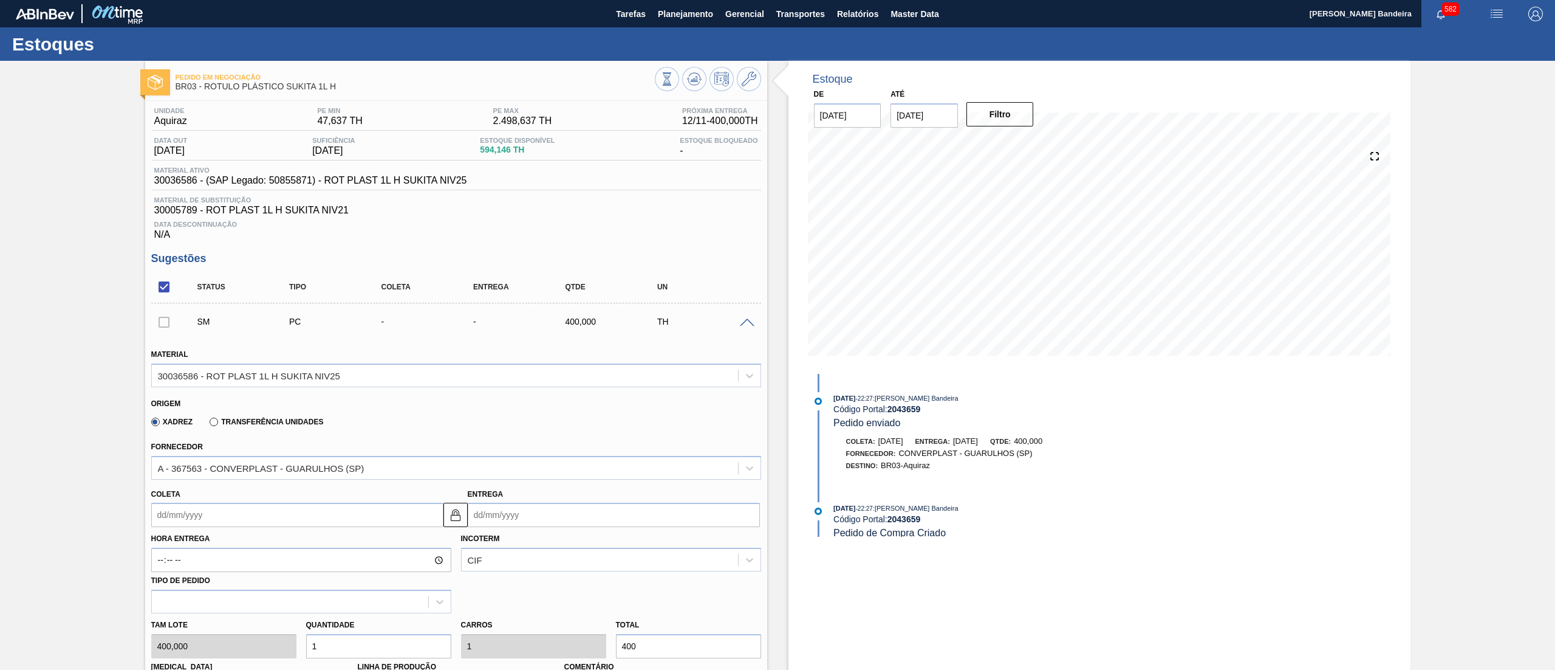
click at [318, 515] on input "Coleta" at bounding box center [297, 514] width 292 height 24
click at [285, 361] on button "Next Month" at bounding box center [287, 361] width 9 height 9
click at [181, 456] on div "20" at bounding box center [185, 459] width 16 height 16
drag, startPoint x: 355, startPoint y: 645, endPoint x: 176, endPoint y: 629, distance: 180.5
click at [176, 629] on div "Tam lote 400,000 Quantidade 1 Carros 1 Total 400 Doca N/A Linha de Produção Com…" at bounding box center [456, 656] width 620 height 87
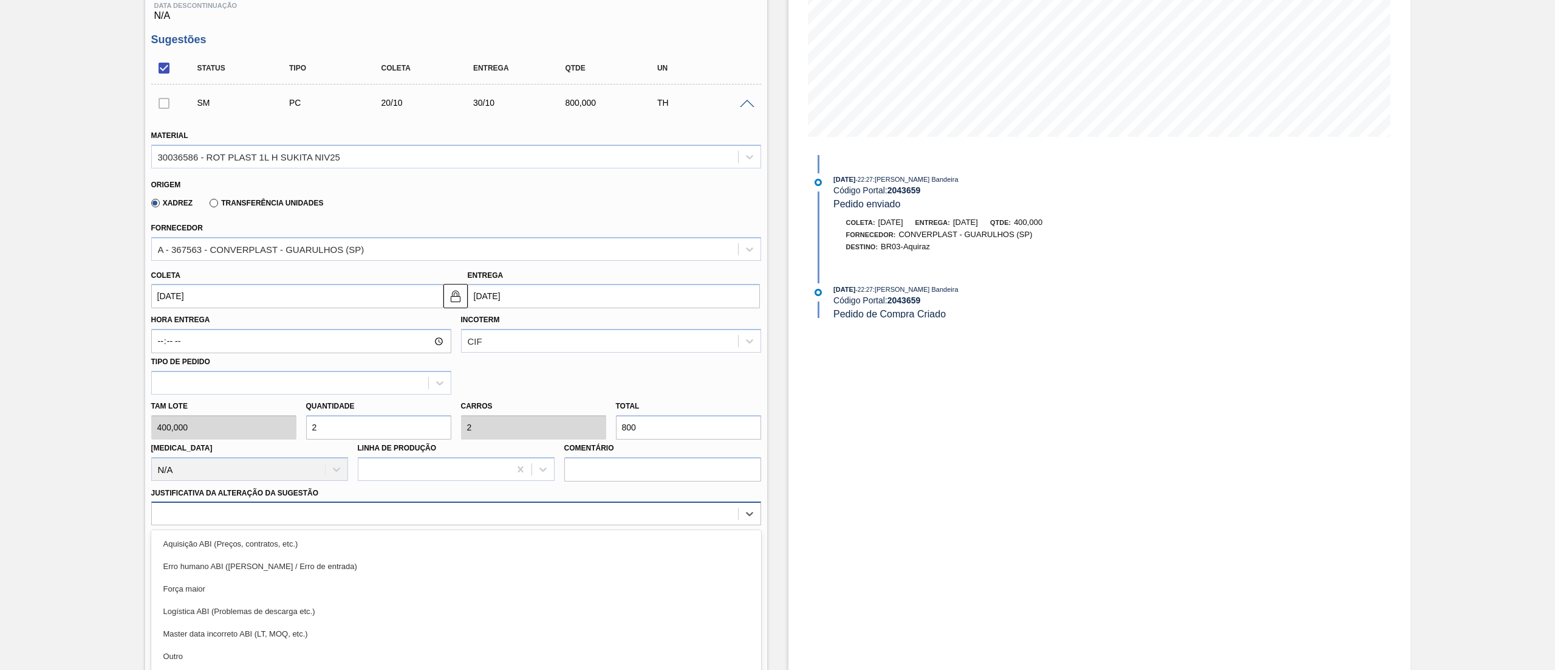
scroll to position [268, 0]
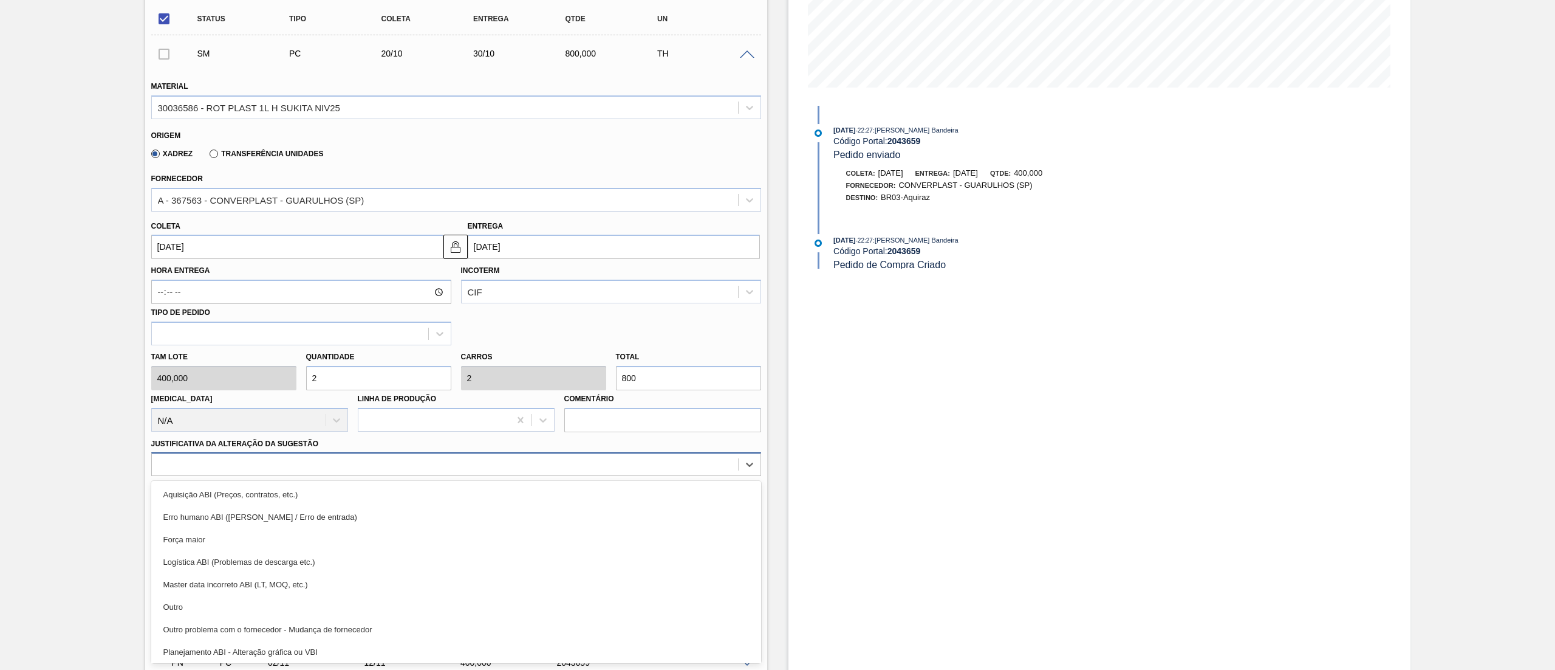
click at [462, 476] on div "option Erro humano ABI (Cálculo / Erro de entrada) focused, 2 of 18. 18 results…" at bounding box center [456, 464] width 610 height 24
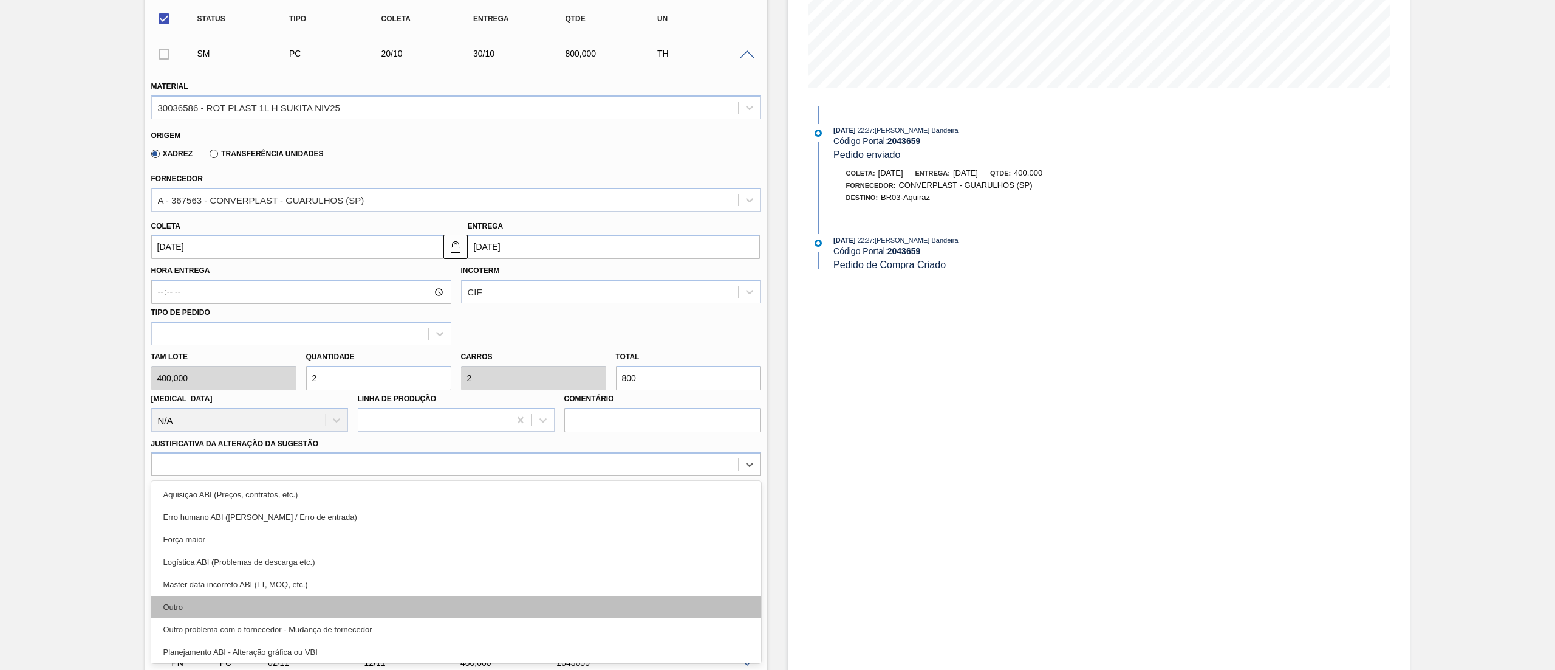
click at [414, 609] on div "Outro" at bounding box center [456, 606] width 610 height 22
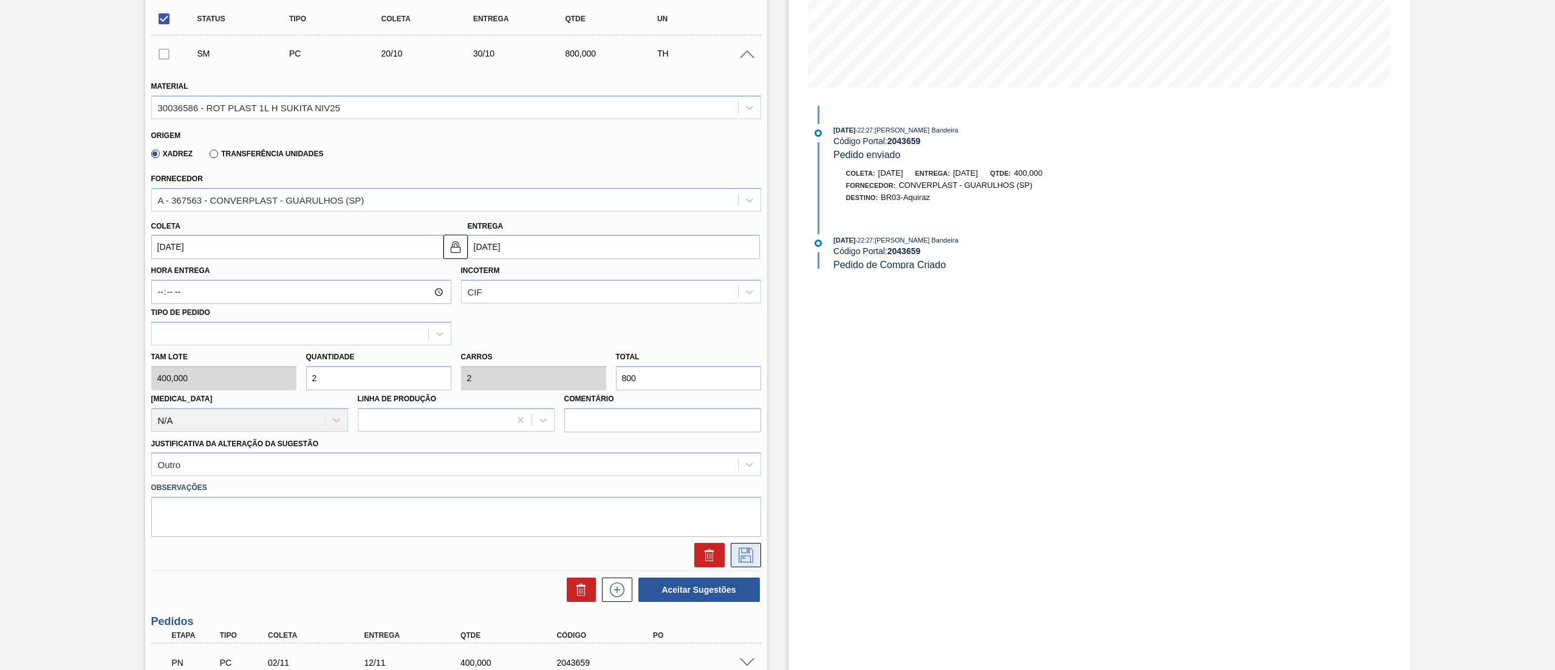
click at [740, 553] on icon at bounding box center [745, 554] width 19 height 15
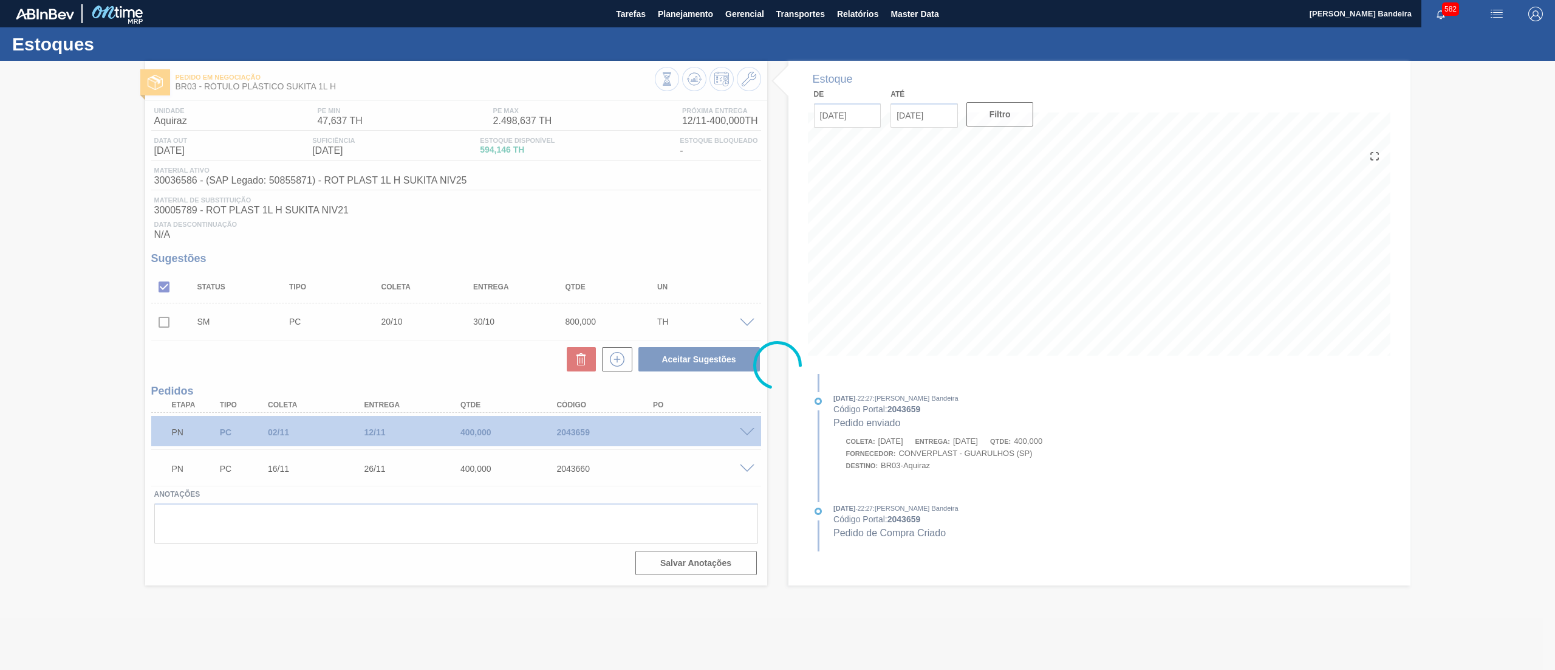
scroll to position [0, 0]
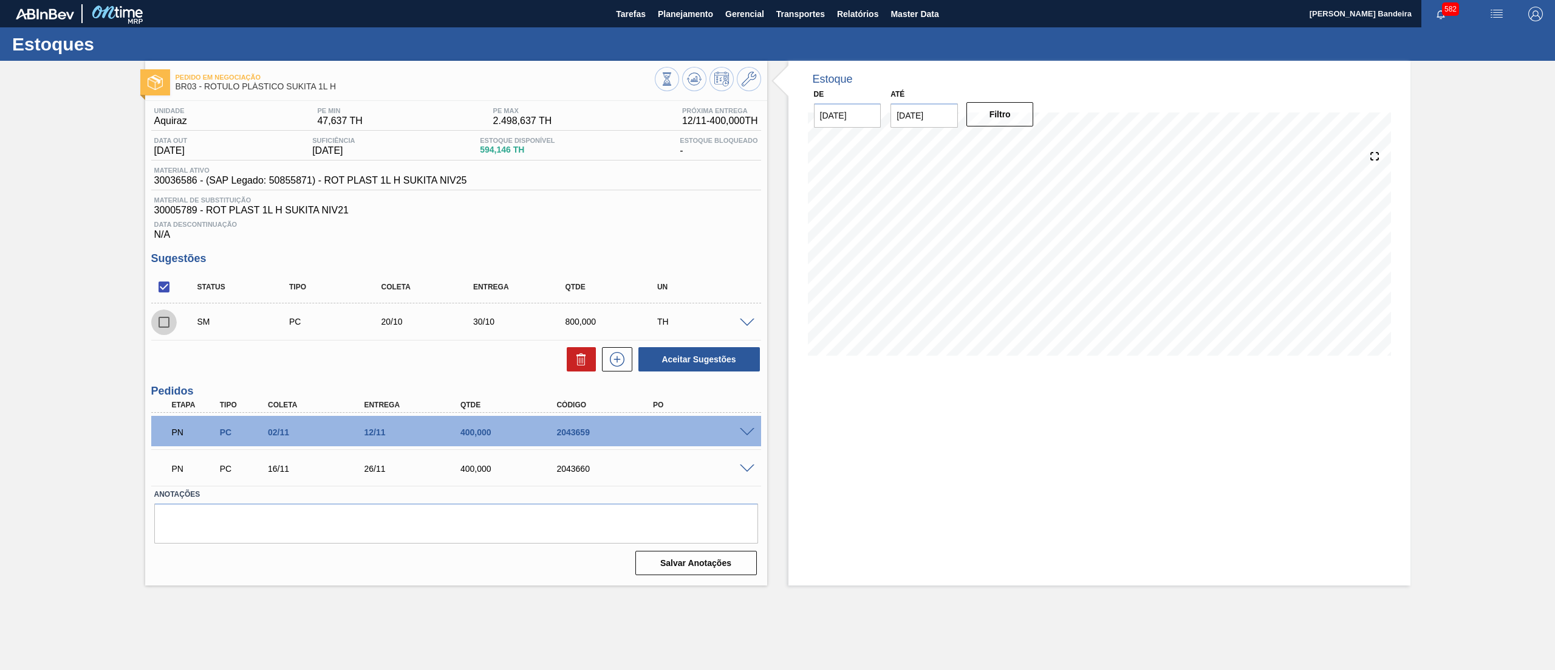
click at [174, 320] on input "checkbox" at bounding box center [164, 322] width 26 height 26
click at [671, 364] on button "Aceitar Sugestões" at bounding box center [700, 359] width 122 height 24
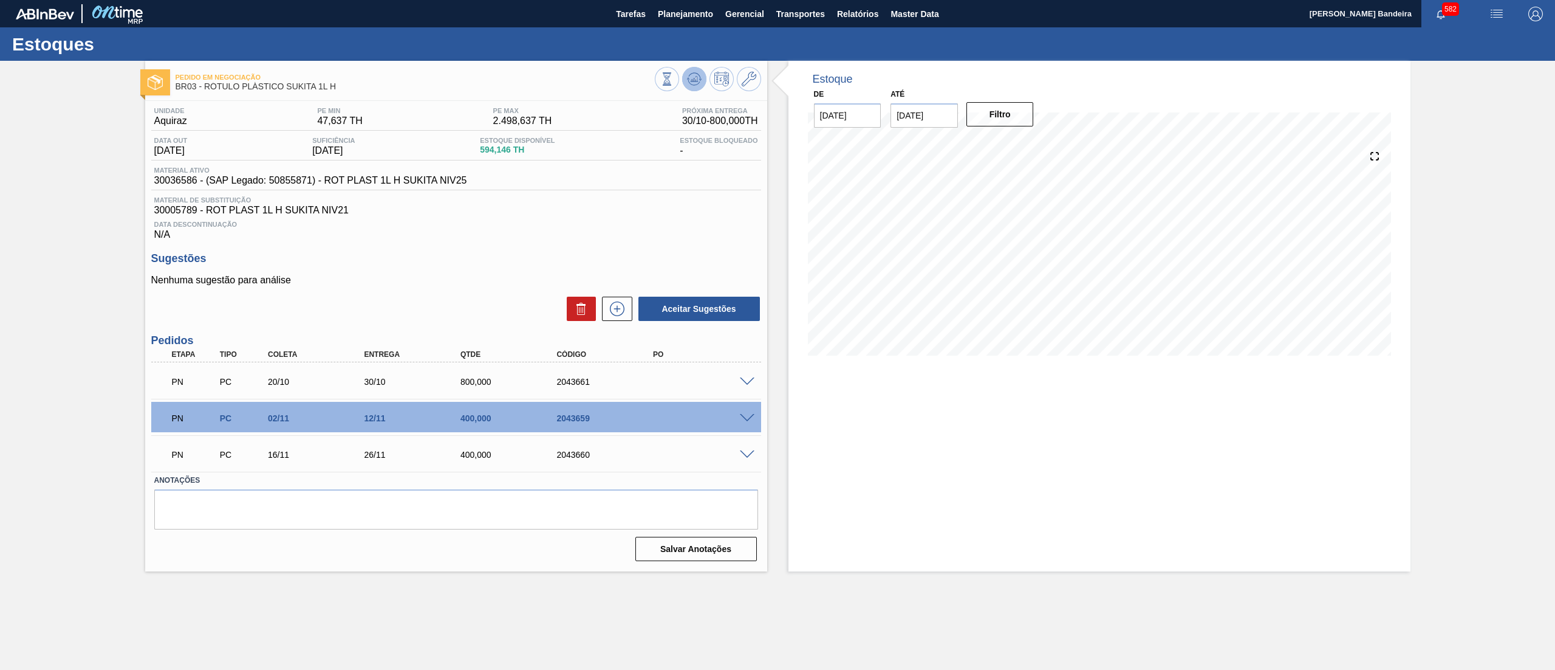
click at [696, 69] on button at bounding box center [694, 79] width 24 height 24
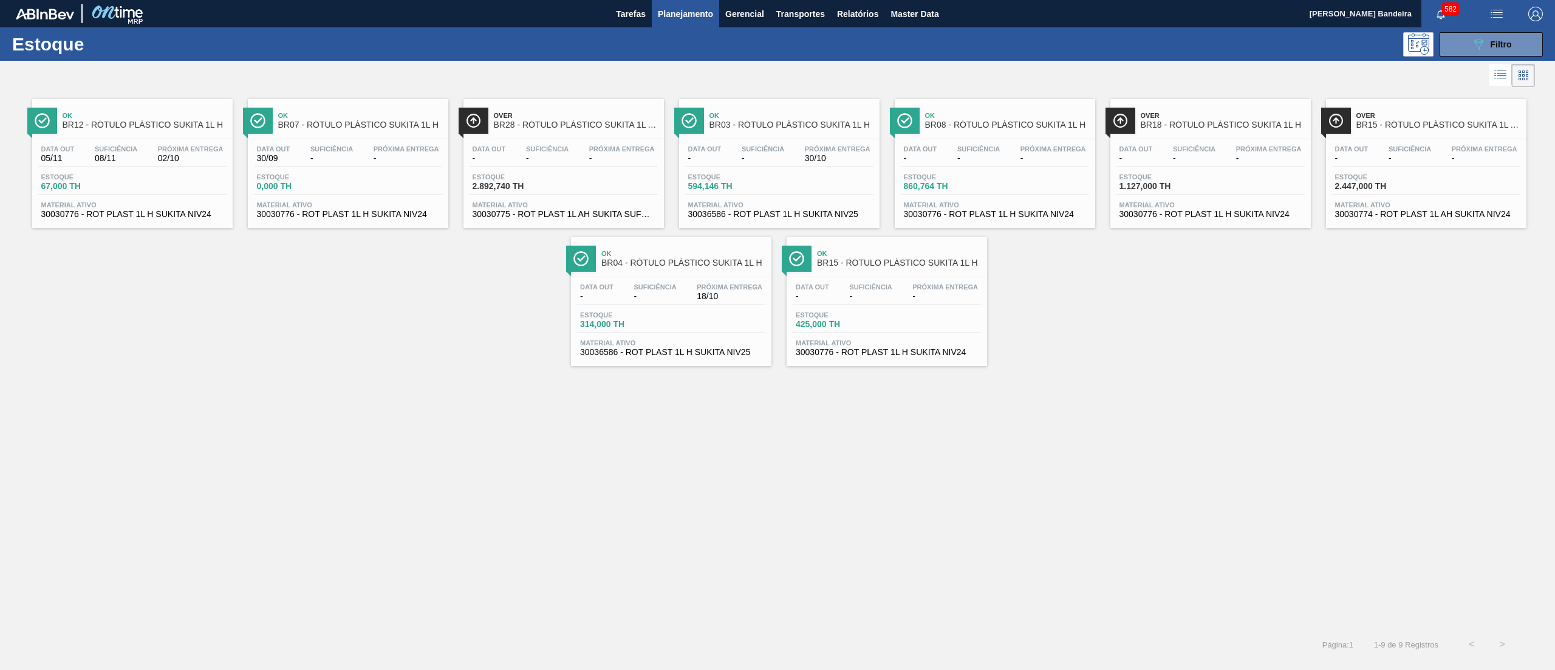
click at [602, 205] on span "Material ativo" at bounding box center [564, 204] width 182 height 7
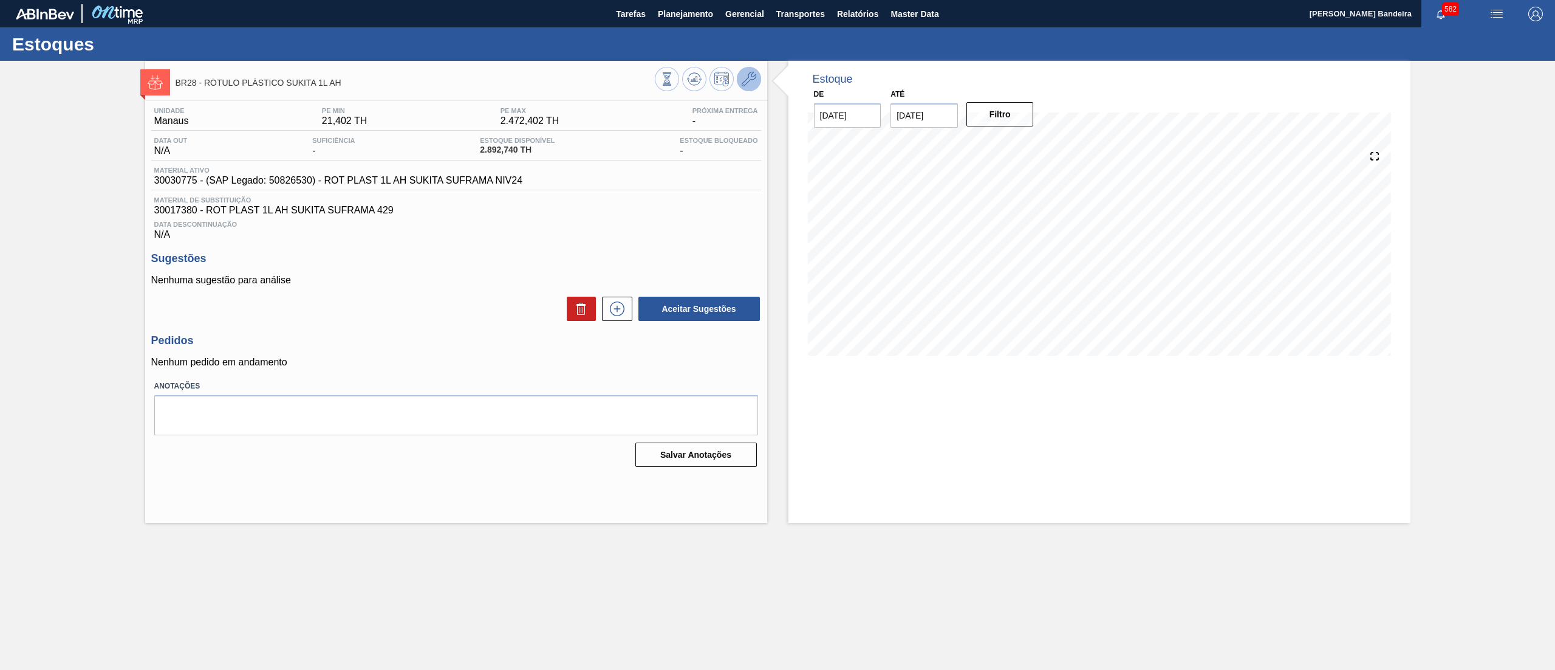
click at [747, 84] on icon at bounding box center [749, 79] width 15 height 15
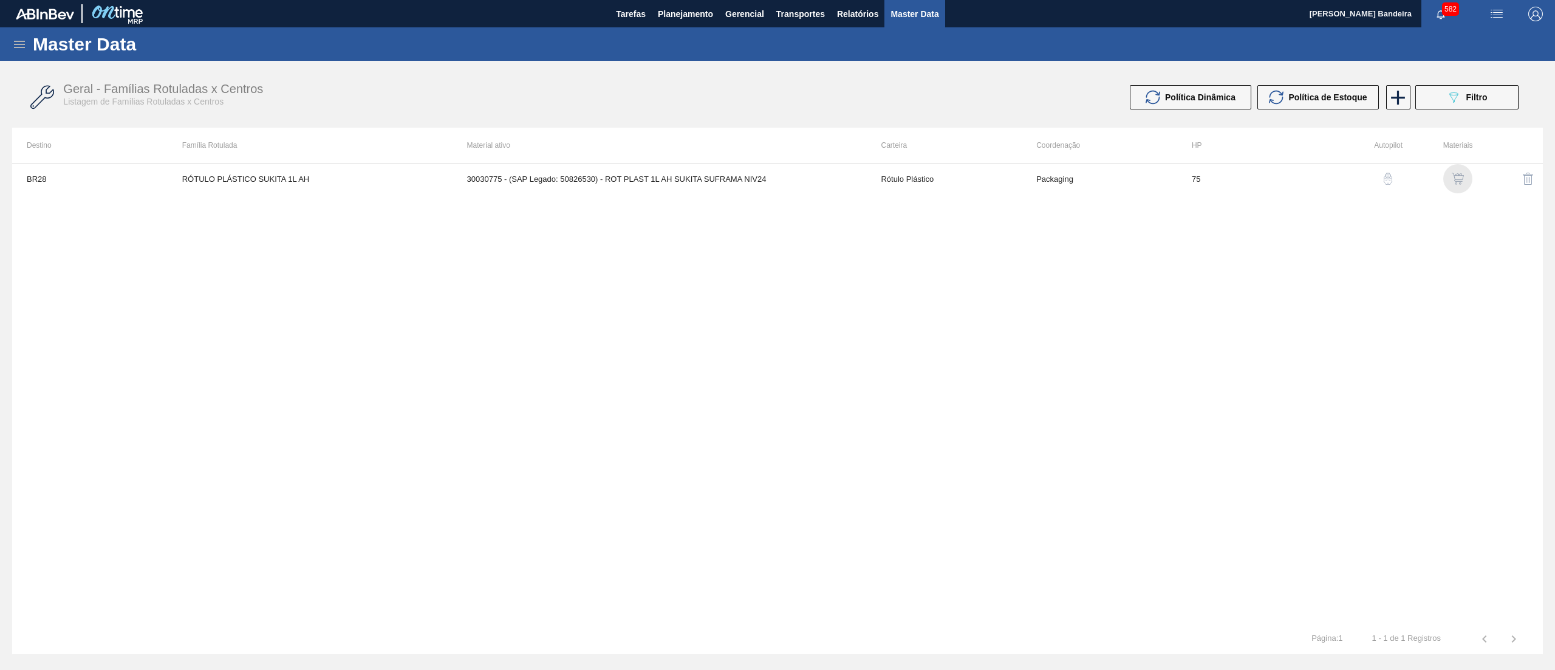
click at [1461, 173] on img "button" at bounding box center [1458, 179] width 12 height 12
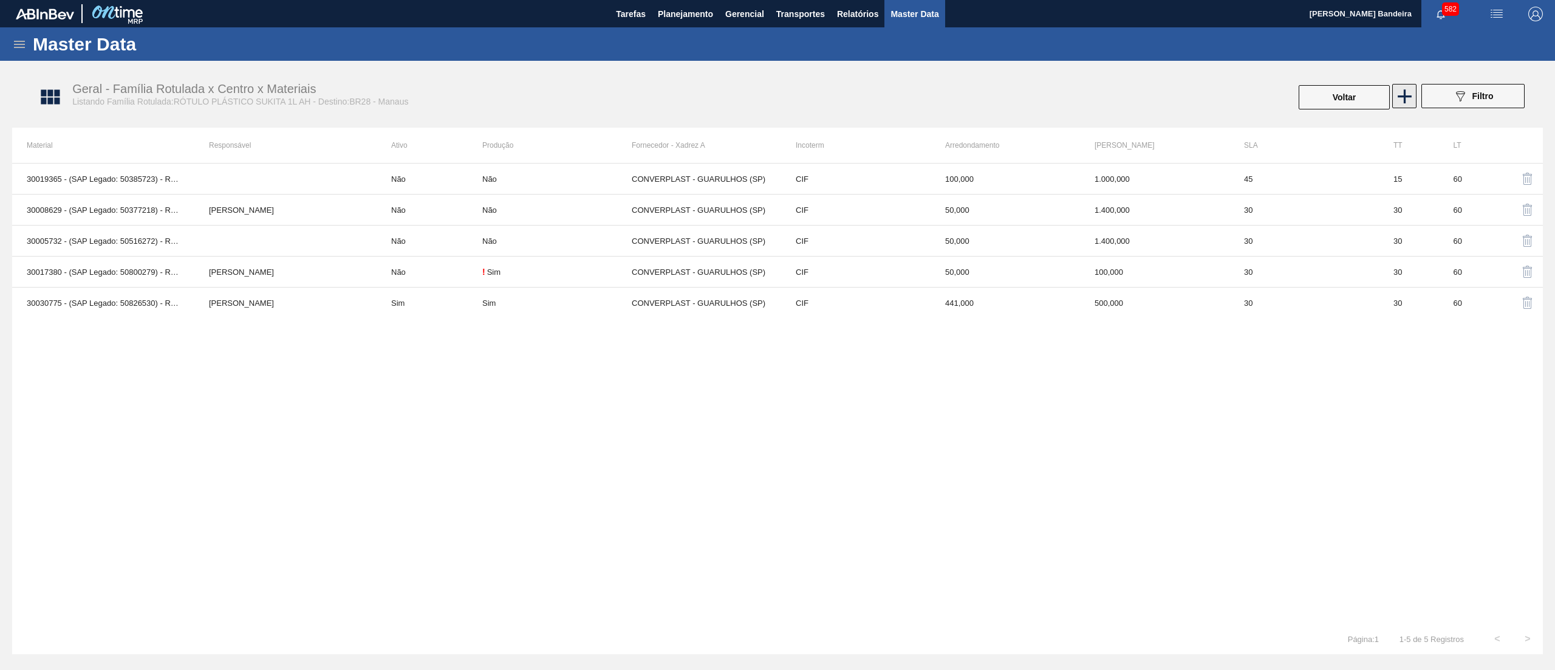
click at [1410, 100] on icon at bounding box center [1405, 96] width 24 height 24
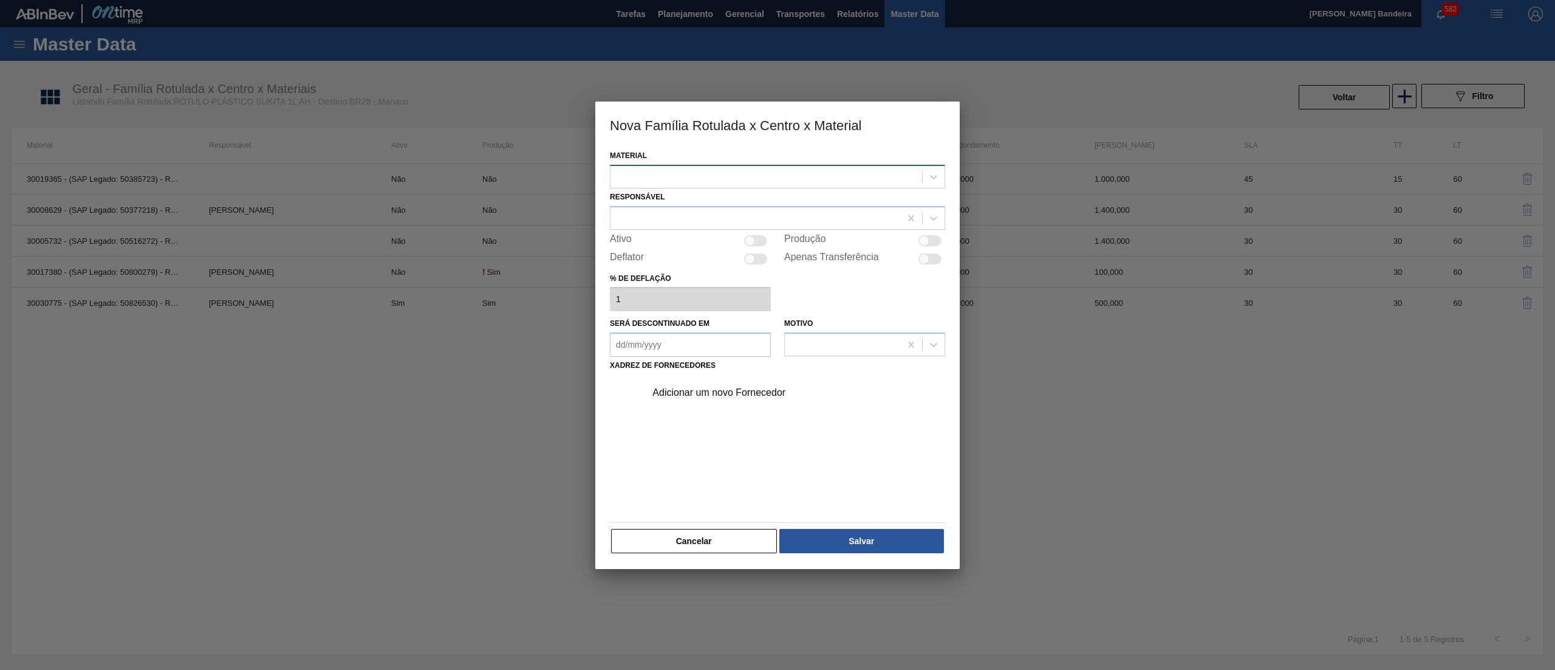
click at [728, 185] on div at bounding box center [777, 177] width 335 height 24
click at [710, 532] on button "Cancelar" at bounding box center [694, 541] width 166 height 24
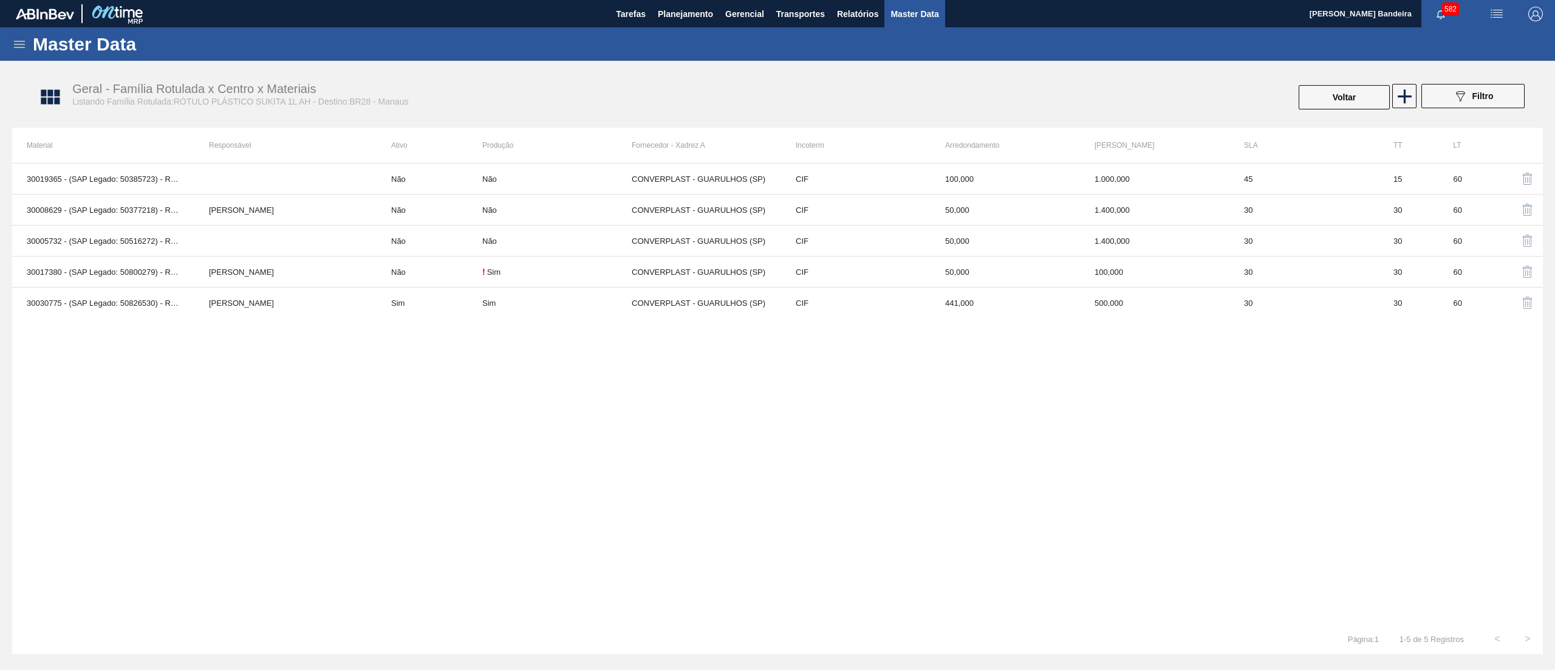
click at [565, 413] on div "30019365 - (SAP Legado: 50385723) - ROT PLAST 1L AH SUKITA SUFRAMA NIV17 Não Nã…" at bounding box center [777, 393] width 1531 height 461
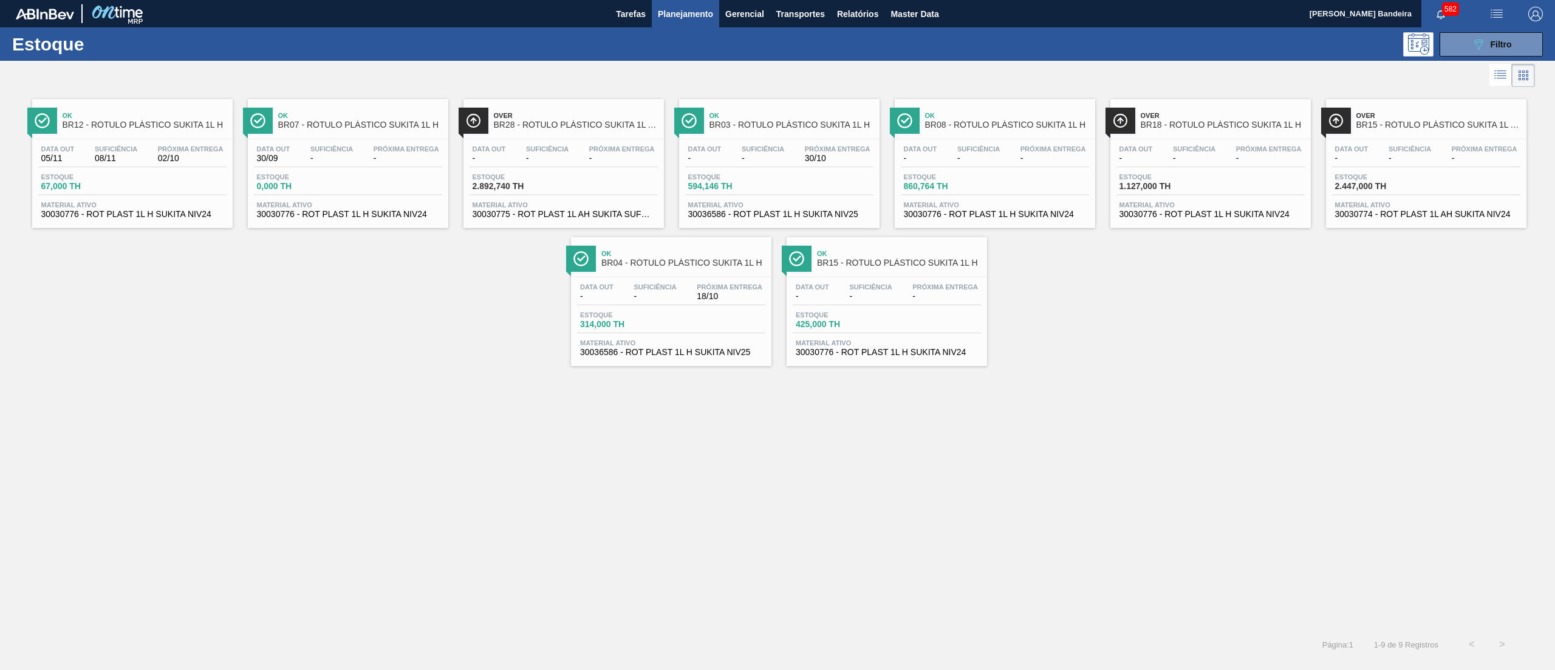
click at [1024, 221] on div "Data out - Suficiência - Próxima Entrega - Estoque 860,764 TH Material ativo 30…" at bounding box center [995, 180] width 201 height 83
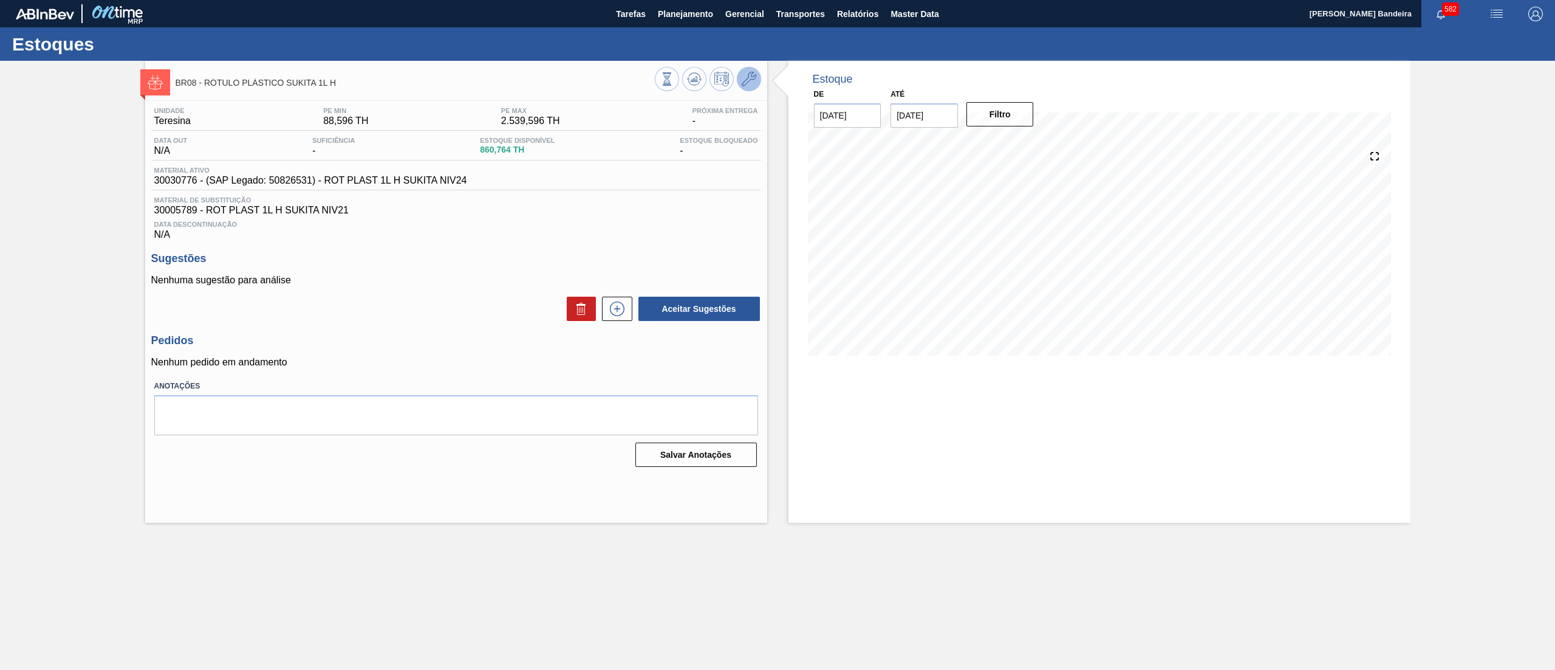
click at [758, 77] on button at bounding box center [749, 79] width 24 height 24
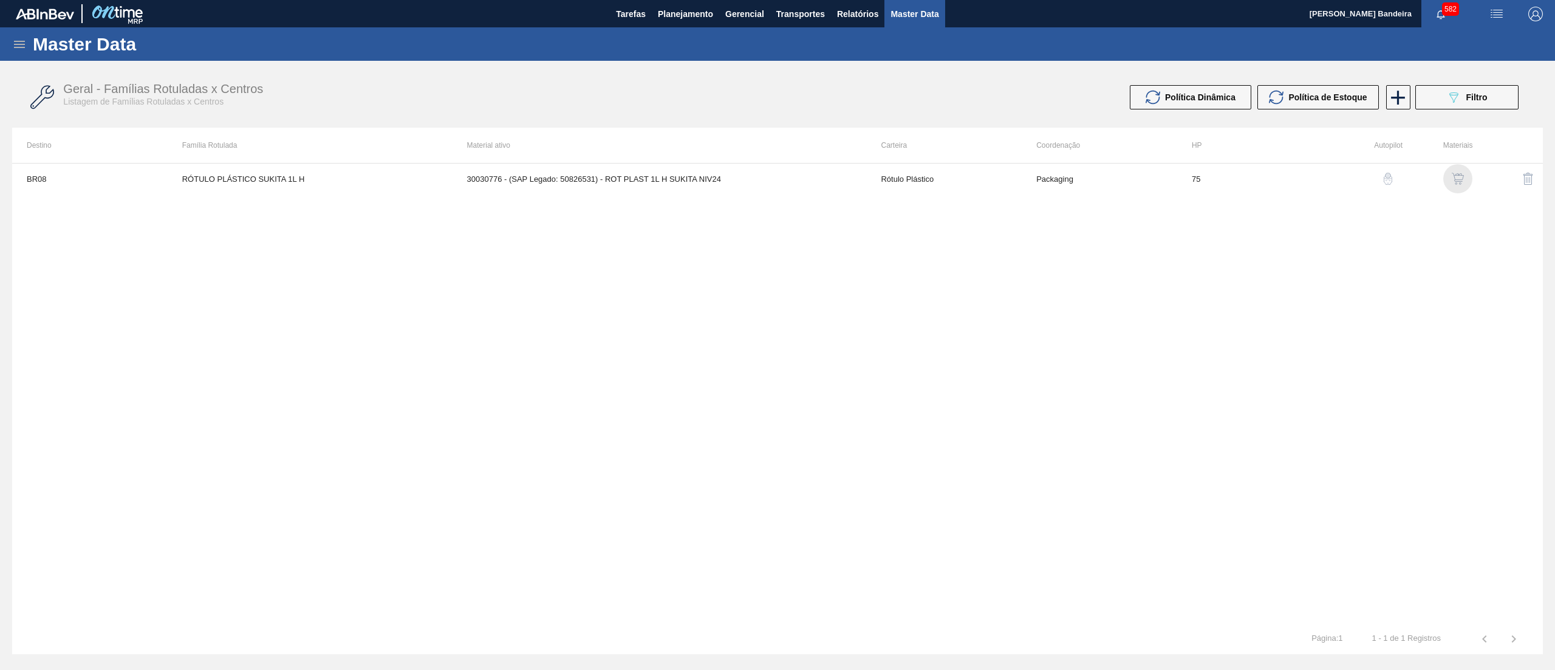
click at [1463, 179] on img "button" at bounding box center [1458, 179] width 12 height 12
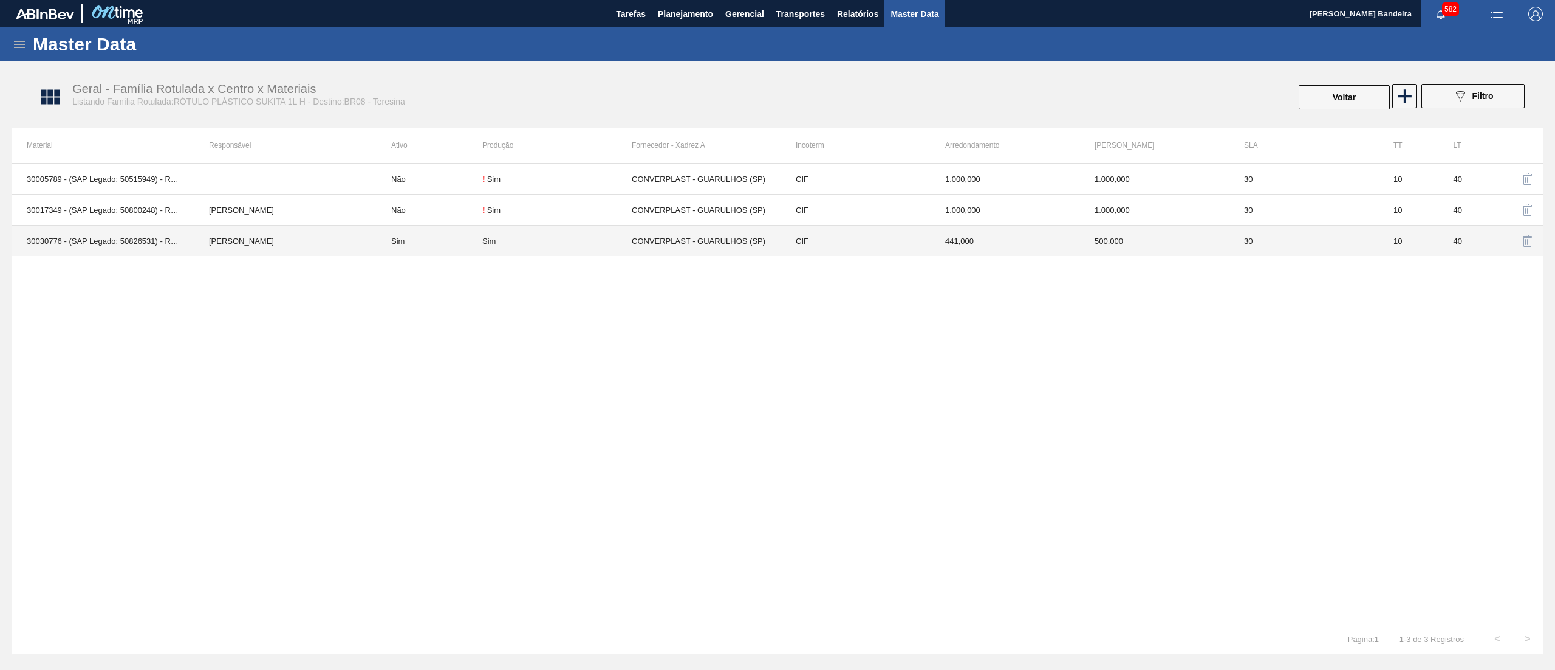
click at [570, 242] on div "Sim" at bounding box center [556, 240] width 149 height 9
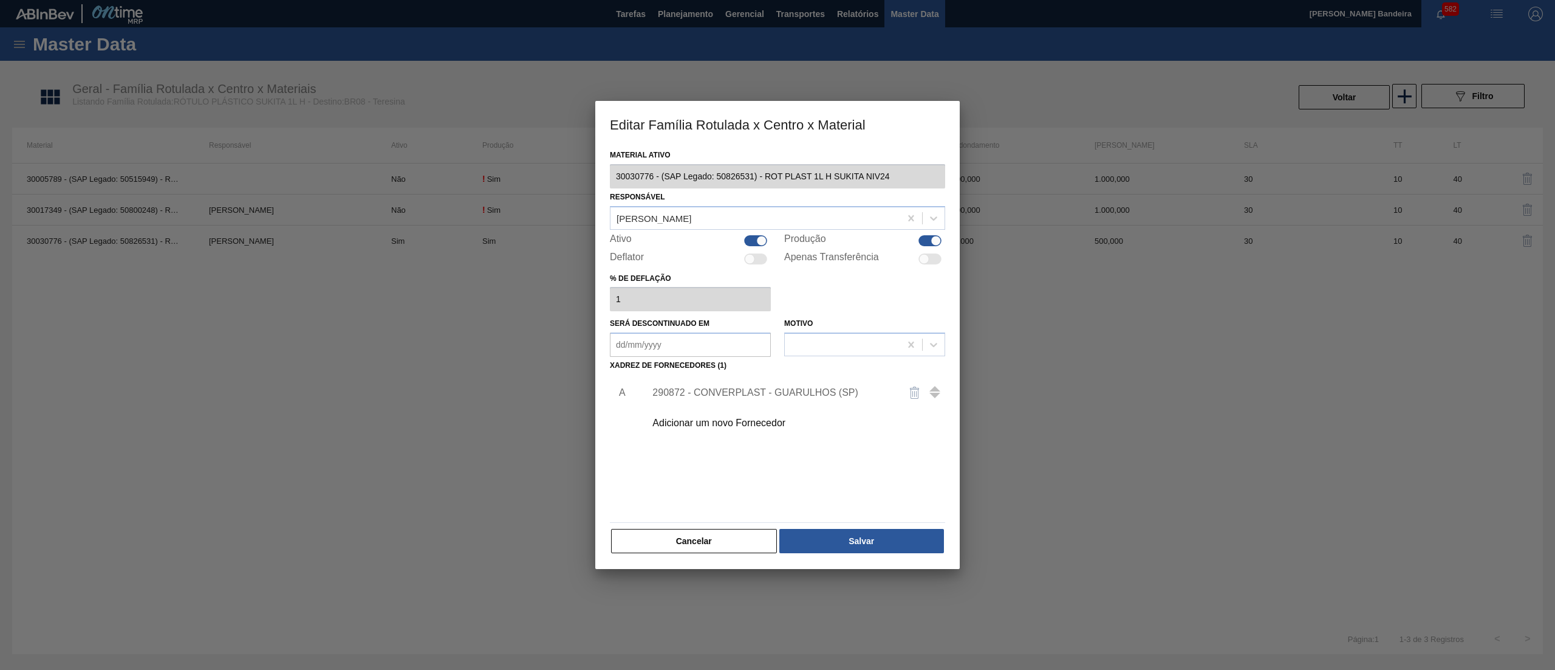
click at [756, 242] on div at bounding box center [761, 240] width 10 height 10
click at [881, 541] on button "Salvar" at bounding box center [862, 541] width 165 height 24
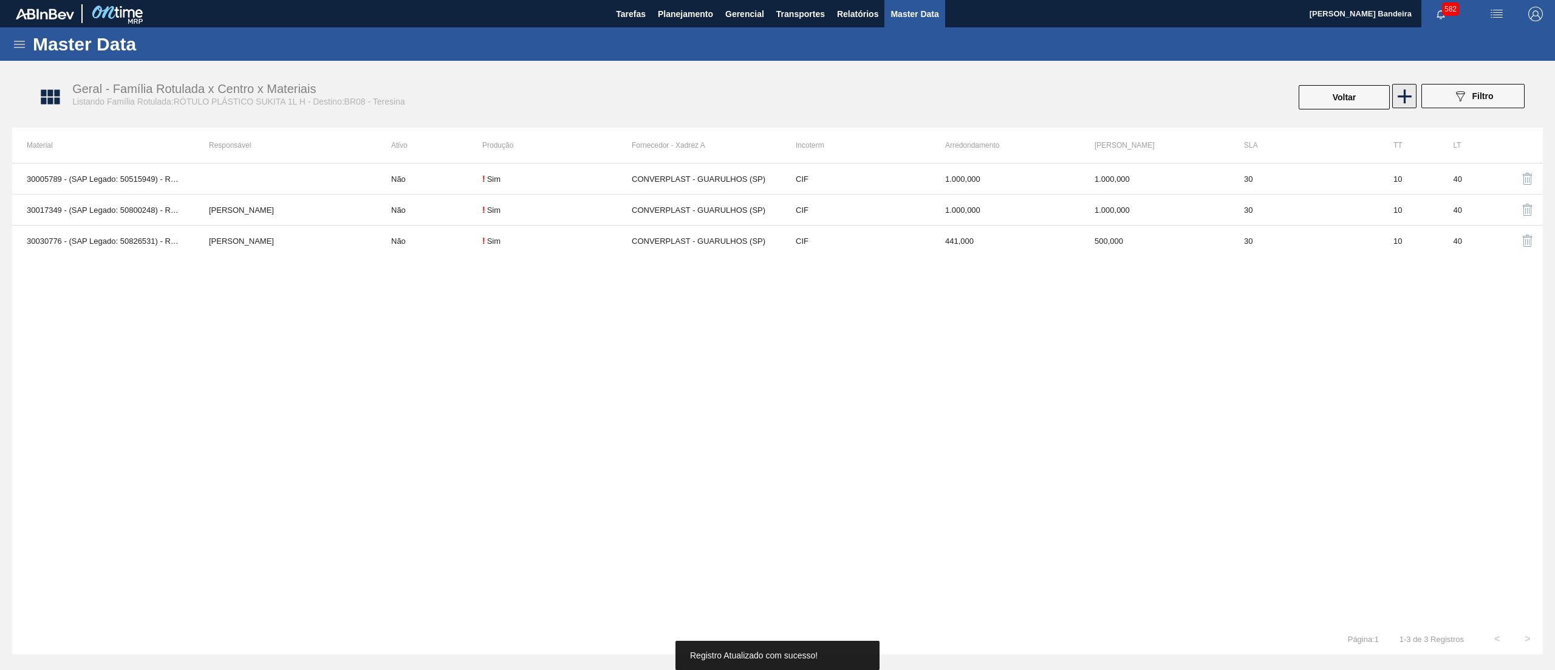
click at [1405, 92] on icon at bounding box center [1405, 96] width 14 height 14
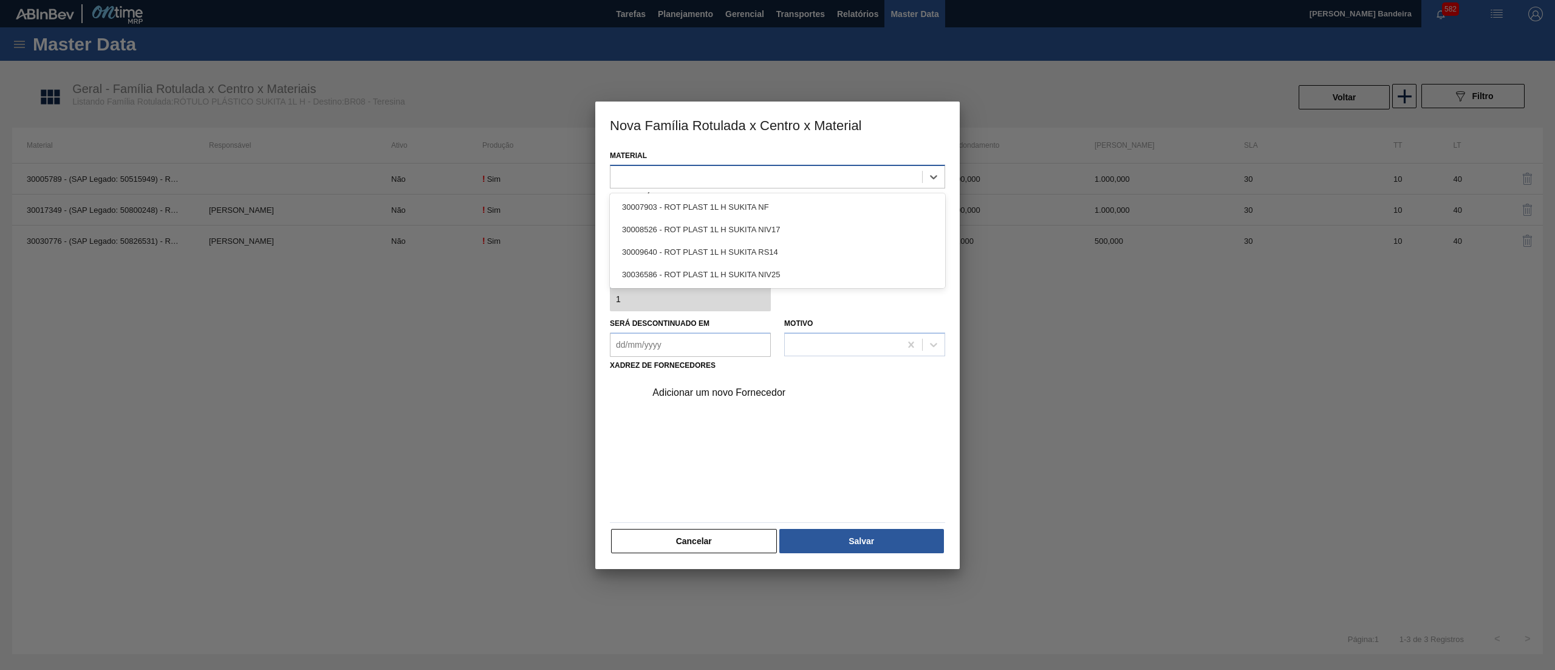
click at [857, 177] on div at bounding box center [767, 177] width 312 height 18
click at [793, 272] on div "30036586 - ROT PLAST 1L H SUKITA NIV25" at bounding box center [777, 274] width 335 height 22
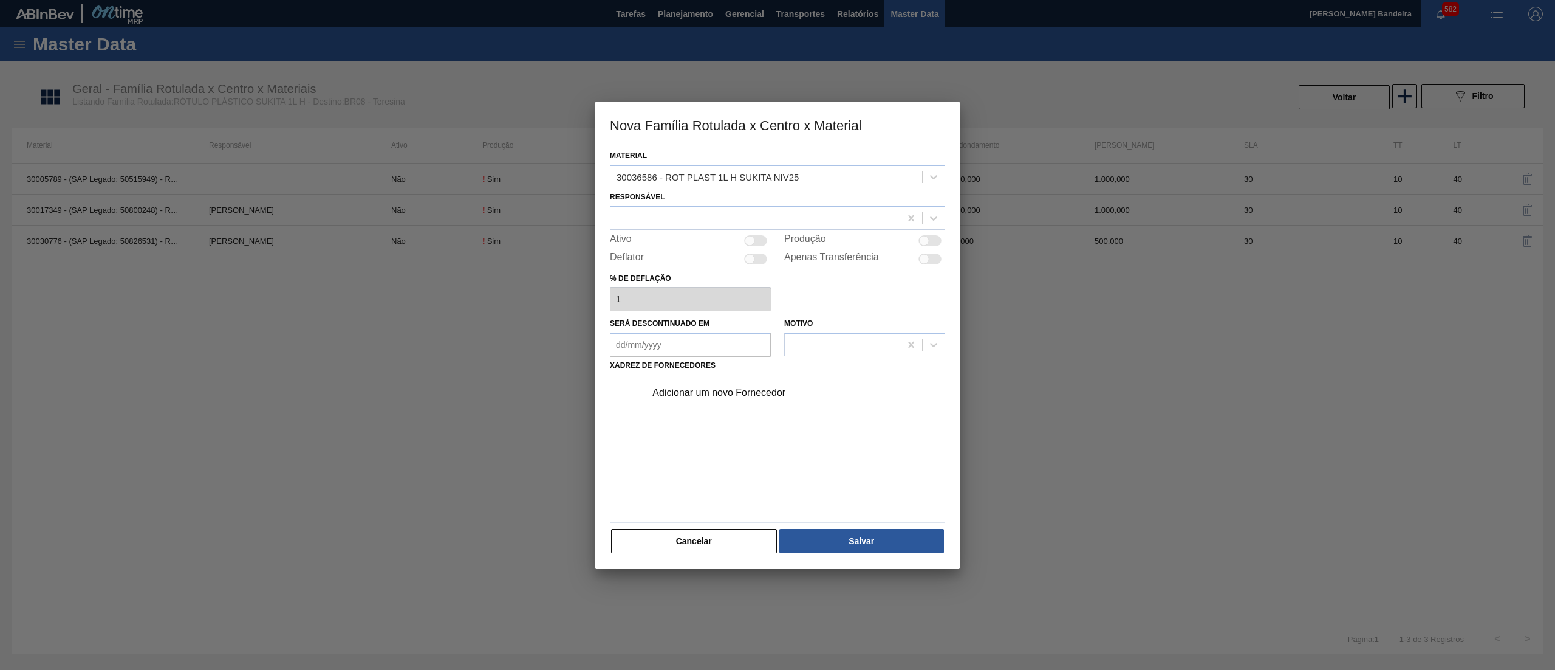
click at [762, 237] on div at bounding box center [755, 240] width 23 height 11
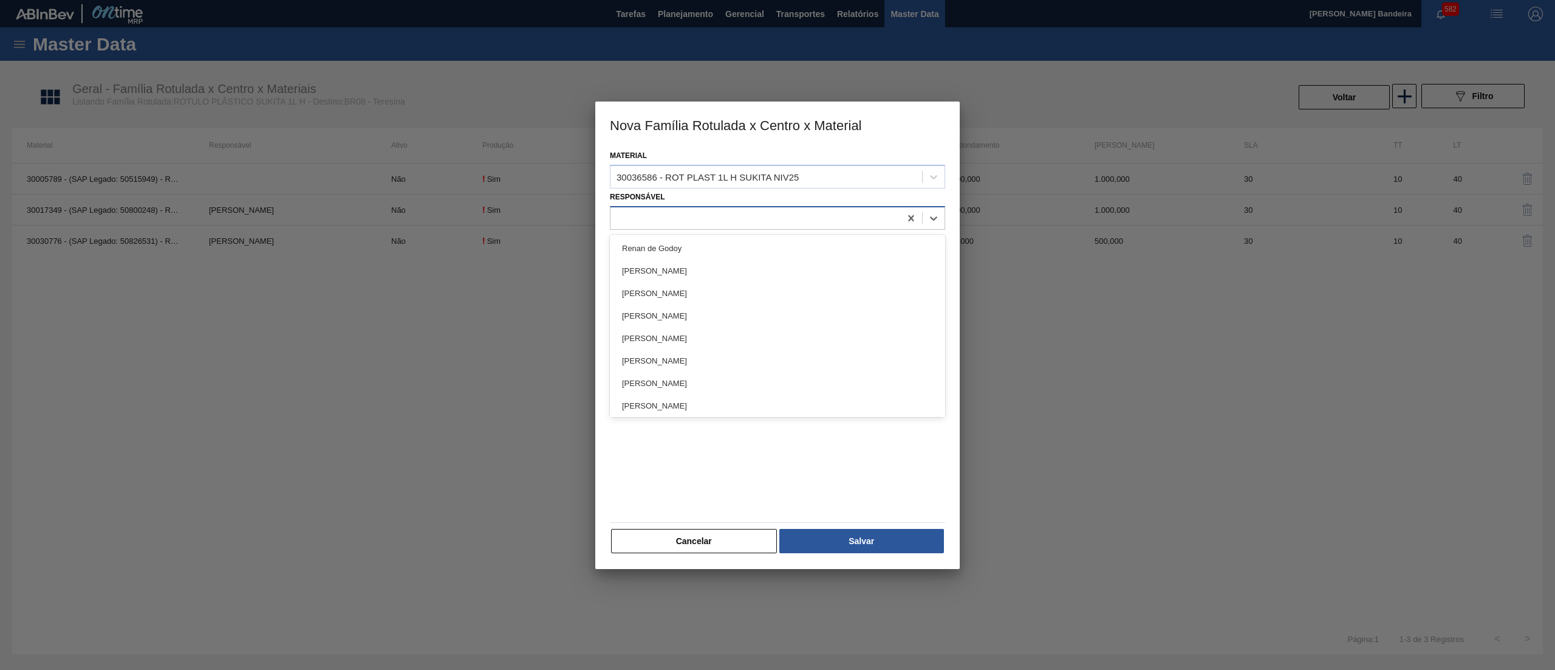
click at [735, 221] on div at bounding box center [756, 218] width 290 height 18
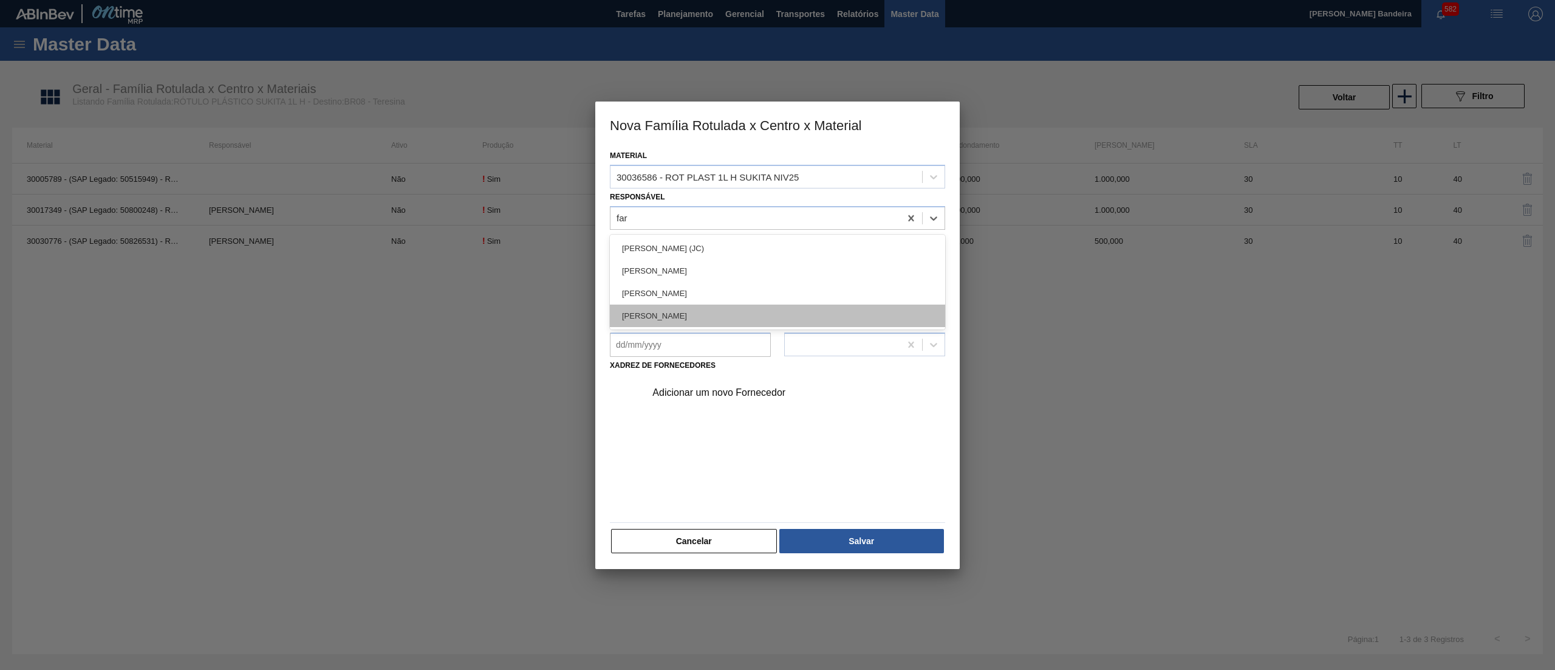
click at [745, 312] on div "[PERSON_NAME]" at bounding box center [777, 315] width 335 height 22
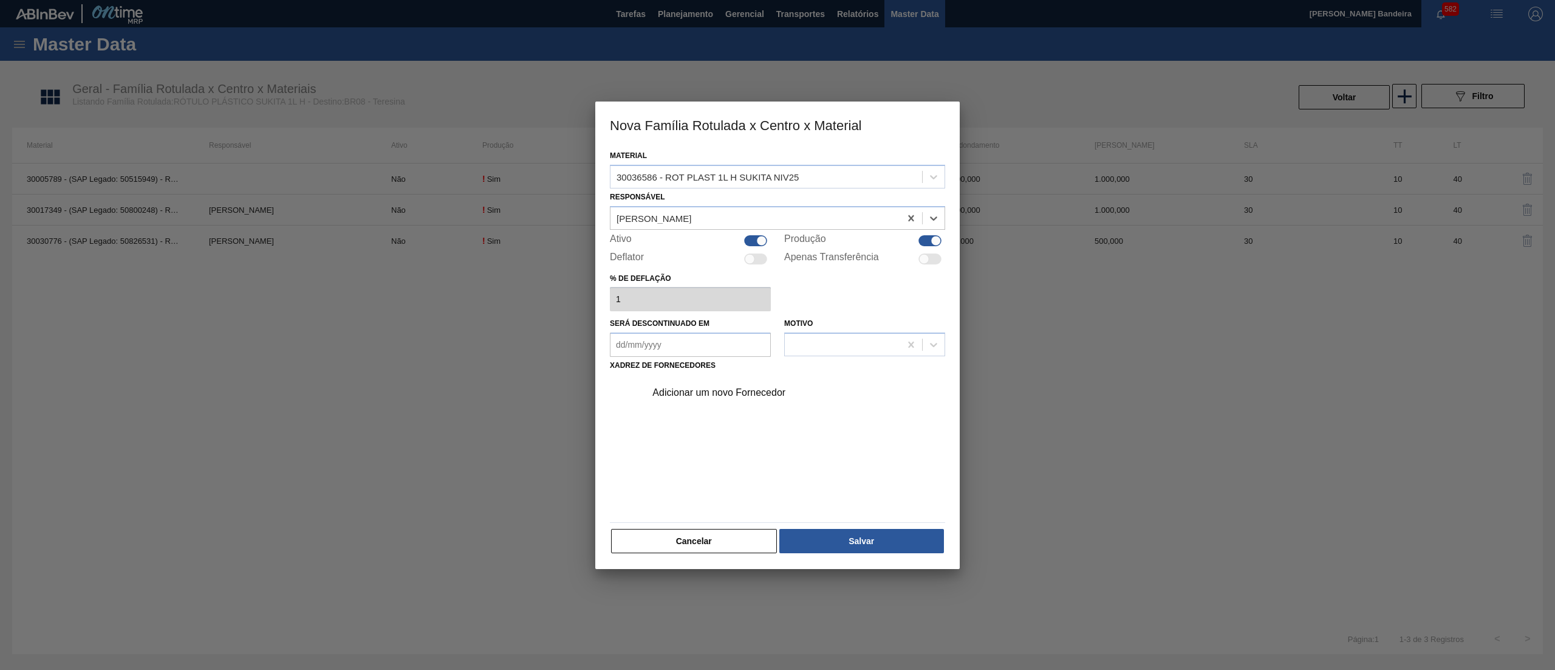
click at [752, 382] on div "Adicionar um novo Fornecedor" at bounding box center [792, 392] width 307 height 30
click at [752, 396] on div "Adicionar um novo Fornecedor" at bounding box center [772, 392] width 238 height 11
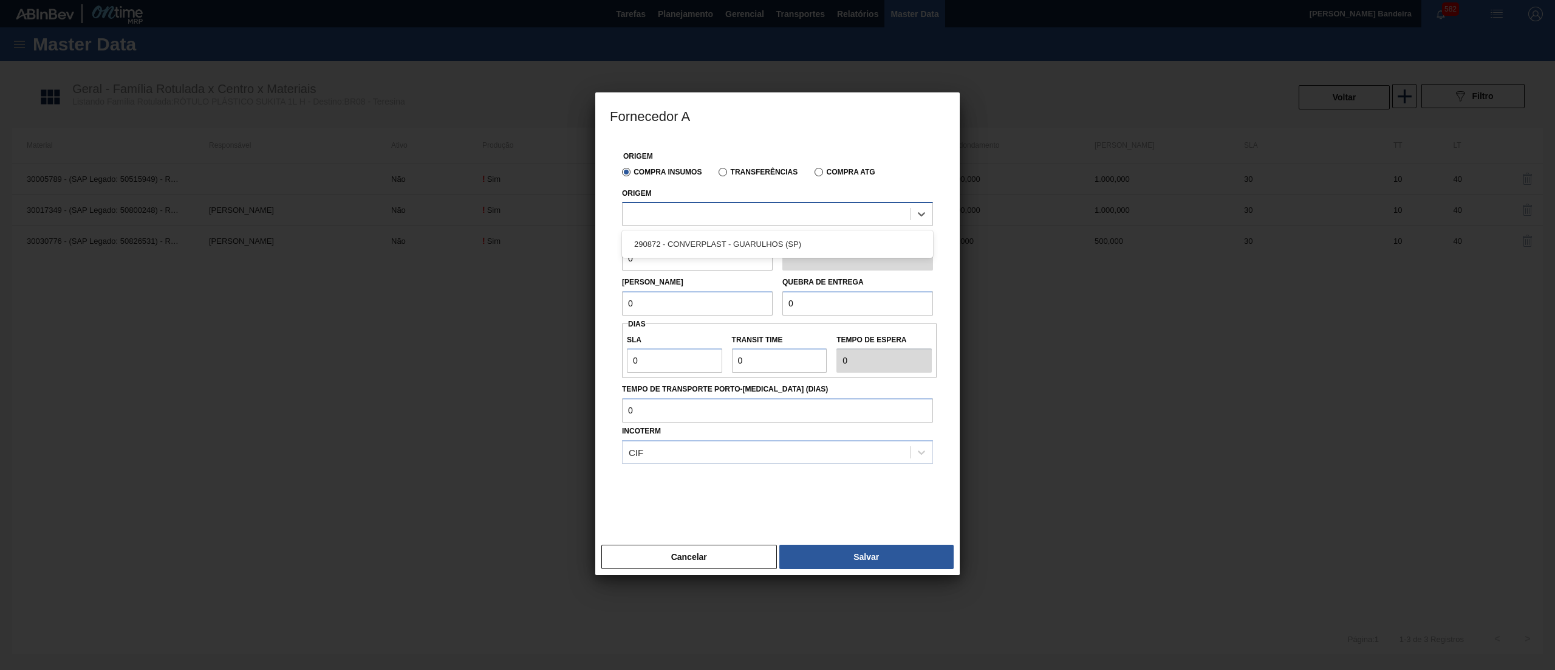
click at [722, 204] on div at bounding box center [777, 214] width 311 height 24
click at [718, 236] on div "290872 - CONVERPLAST - GUARULHOS (SP)" at bounding box center [777, 244] width 311 height 22
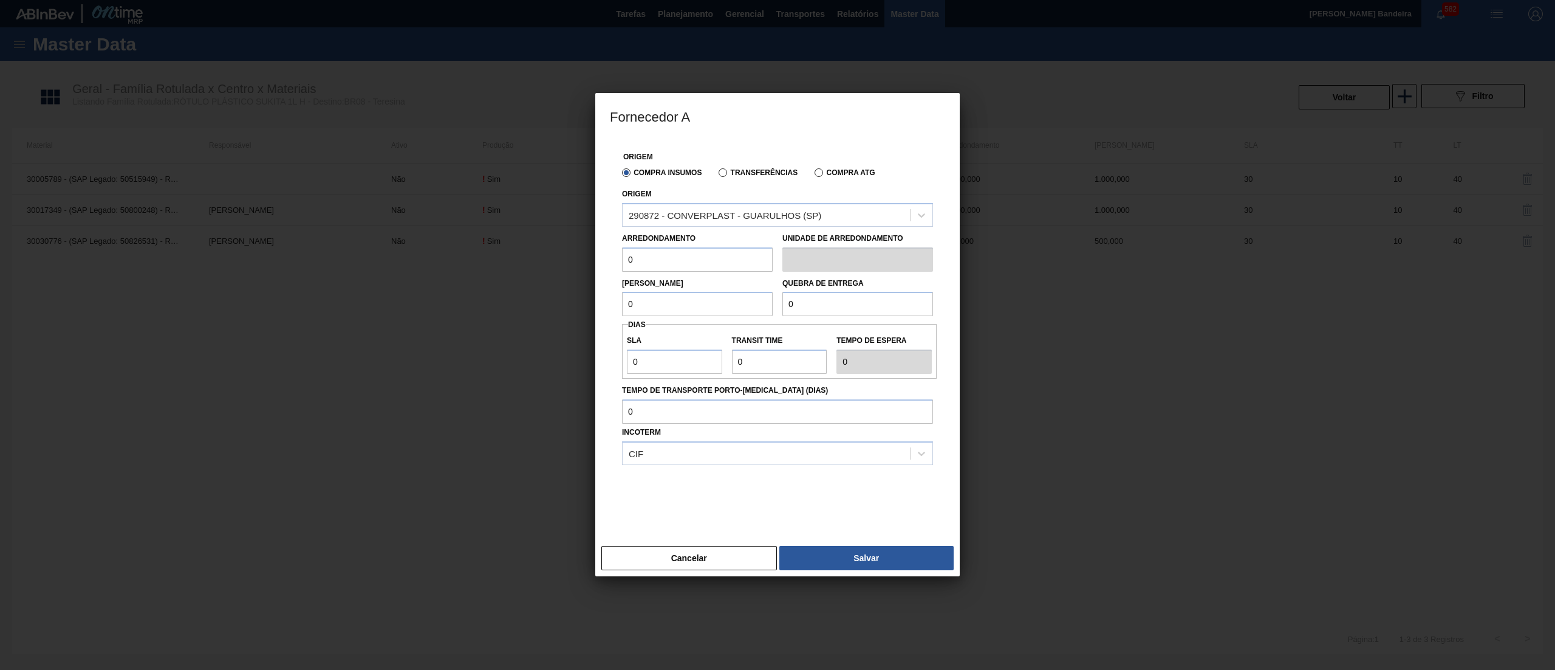
drag, startPoint x: 681, startPoint y: 255, endPoint x: 526, endPoint y: 254, distance: 155.5
click at [526, 254] on div "Fornecedor A Origem Compra Insumos Transferências Compra ATG Origem 290872 - CO…" at bounding box center [777, 335] width 1555 height 670
paste input "40"
drag, startPoint x: 710, startPoint y: 296, endPoint x: 553, endPoint y: 293, distance: 156.8
click at [553, 293] on div "Fornecedor A Origem Compra Insumos Transferências Compra ATG Origem 290872 - CO…" at bounding box center [777, 335] width 1555 height 670
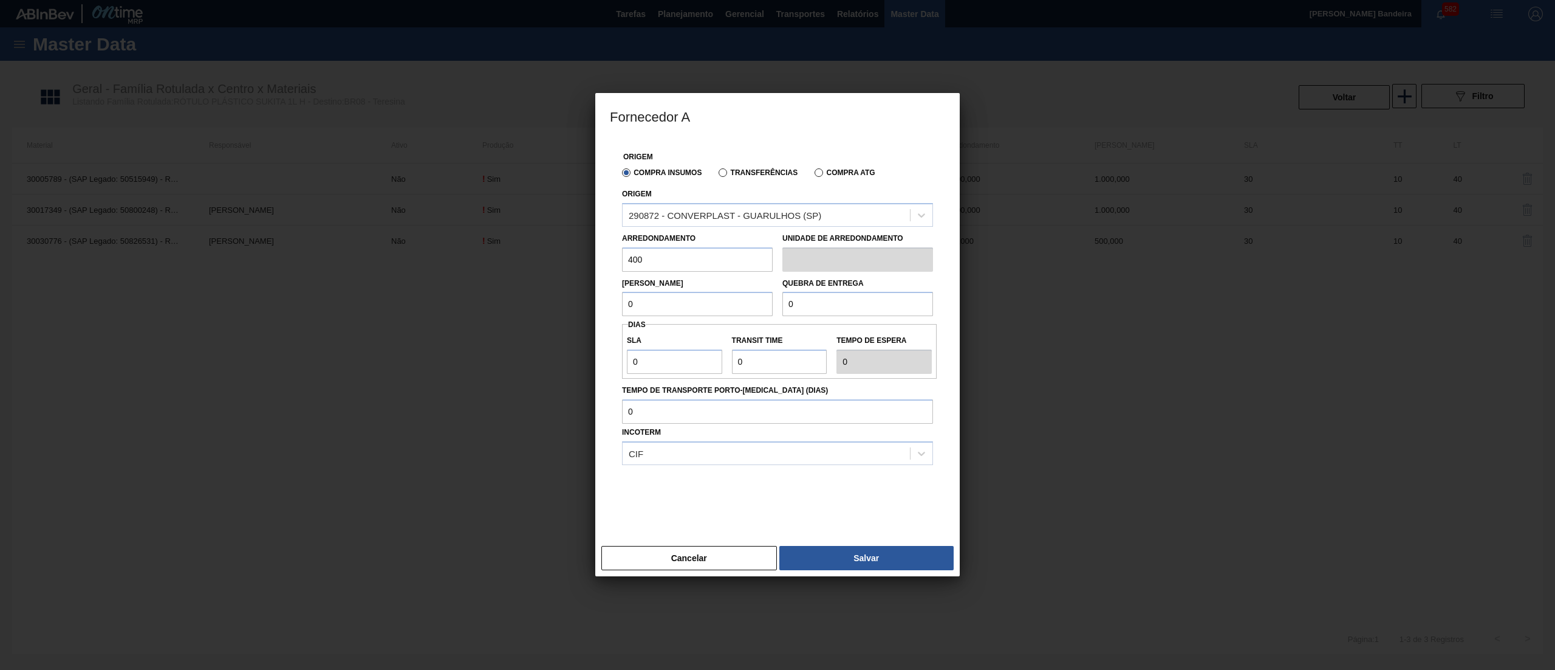
paste input "40"
drag, startPoint x: 817, startPoint y: 300, endPoint x: 695, endPoint y: 284, distance: 122.6
click at [695, 284] on div "Lote Mínimo 400 Quebra de entrega 0" at bounding box center [777, 294] width 321 height 45
paste input "40"
drag, startPoint x: 669, startPoint y: 357, endPoint x: 547, endPoint y: 350, distance: 122.3
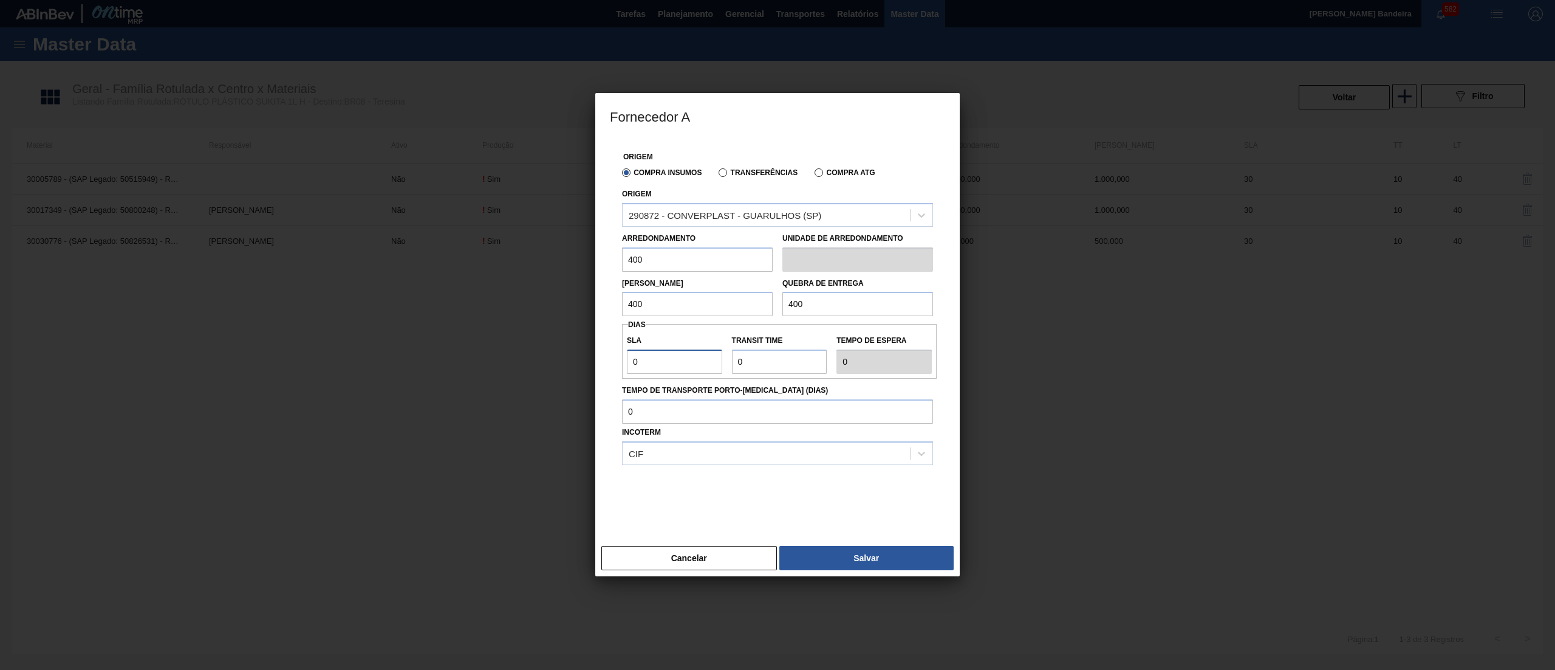
click at [547, 350] on div "Fornecedor A Origem Compra Insumos Transferências Compra ATG Origem 290872 - CO…" at bounding box center [777, 335] width 1555 height 670
drag, startPoint x: 759, startPoint y: 362, endPoint x: 600, endPoint y: 352, distance: 159.5
click at [600, 352] on div "Origem Compra Insumos Transferências Compra ATG Origem 290872 - CONVERPLAST - G…" at bounding box center [777, 340] width 365 height 402
click at [868, 549] on button "Salvar" at bounding box center [867, 558] width 174 height 24
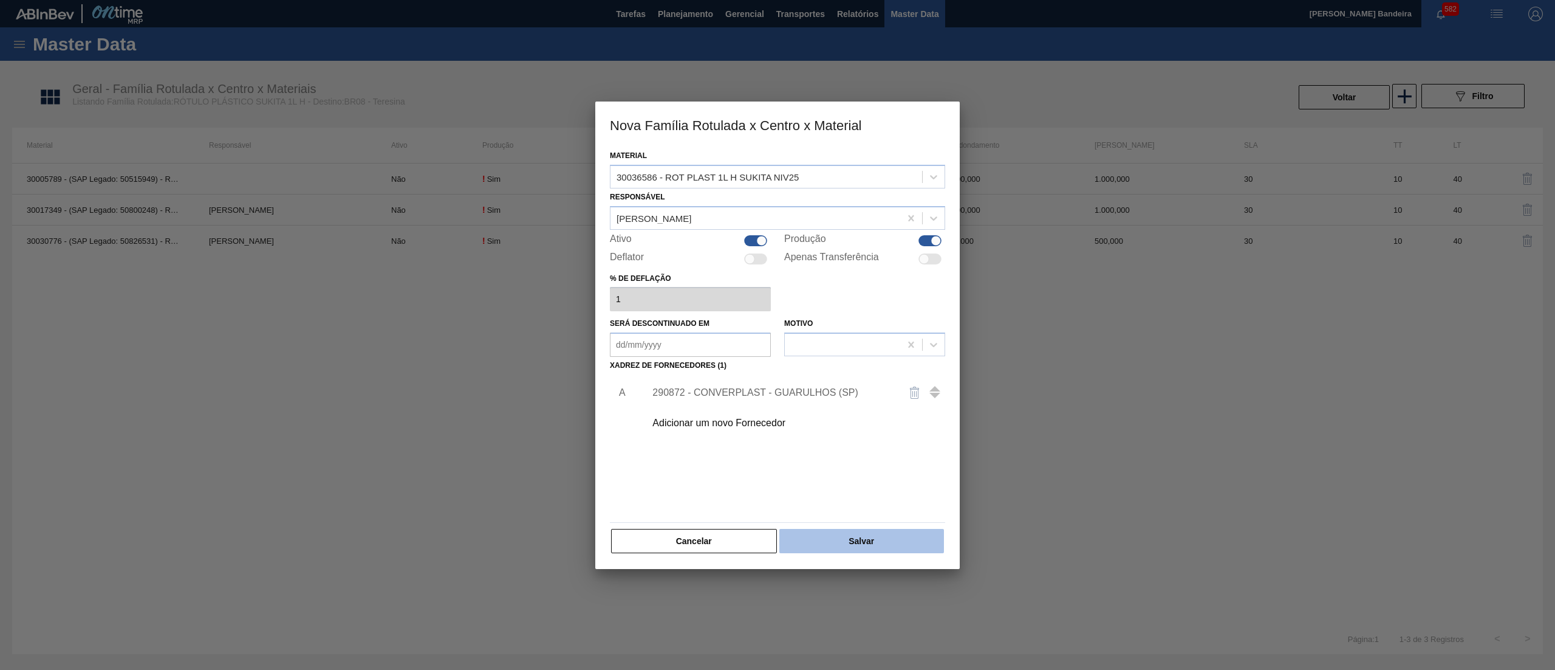
click at [868, 546] on button "Salvar" at bounding box center [862, 541] width 165 height 24
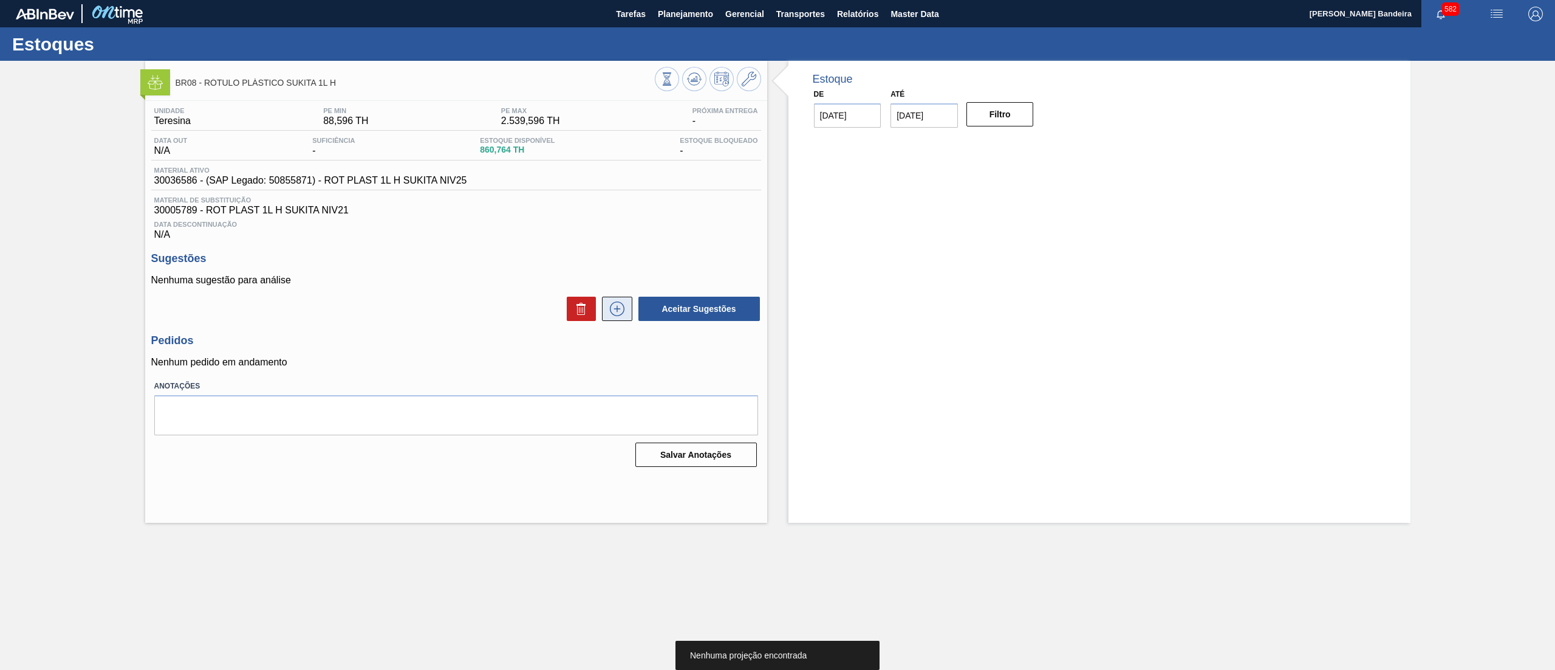
click at [628, 315] on button at bounding box center [617, 308] width 30 height 24
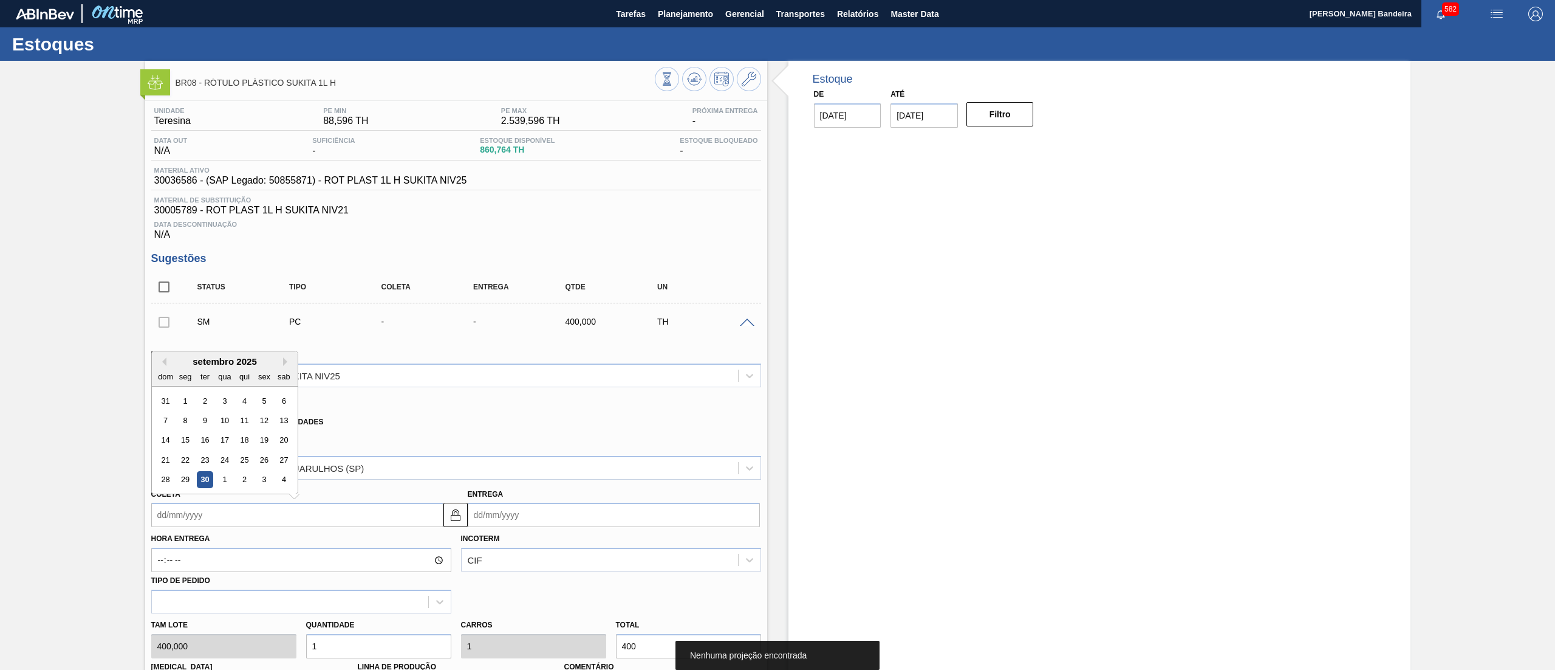
click at [273, 523] on input "Coleta" at bounding box center [297, 514] width 292 height 24
click at [288, 365] on button "Next Month" at bounding box center [287, 361] width 9 height 9
click at [188, 464] on div "20" at bounding box center [185, 459] width 16 height 16
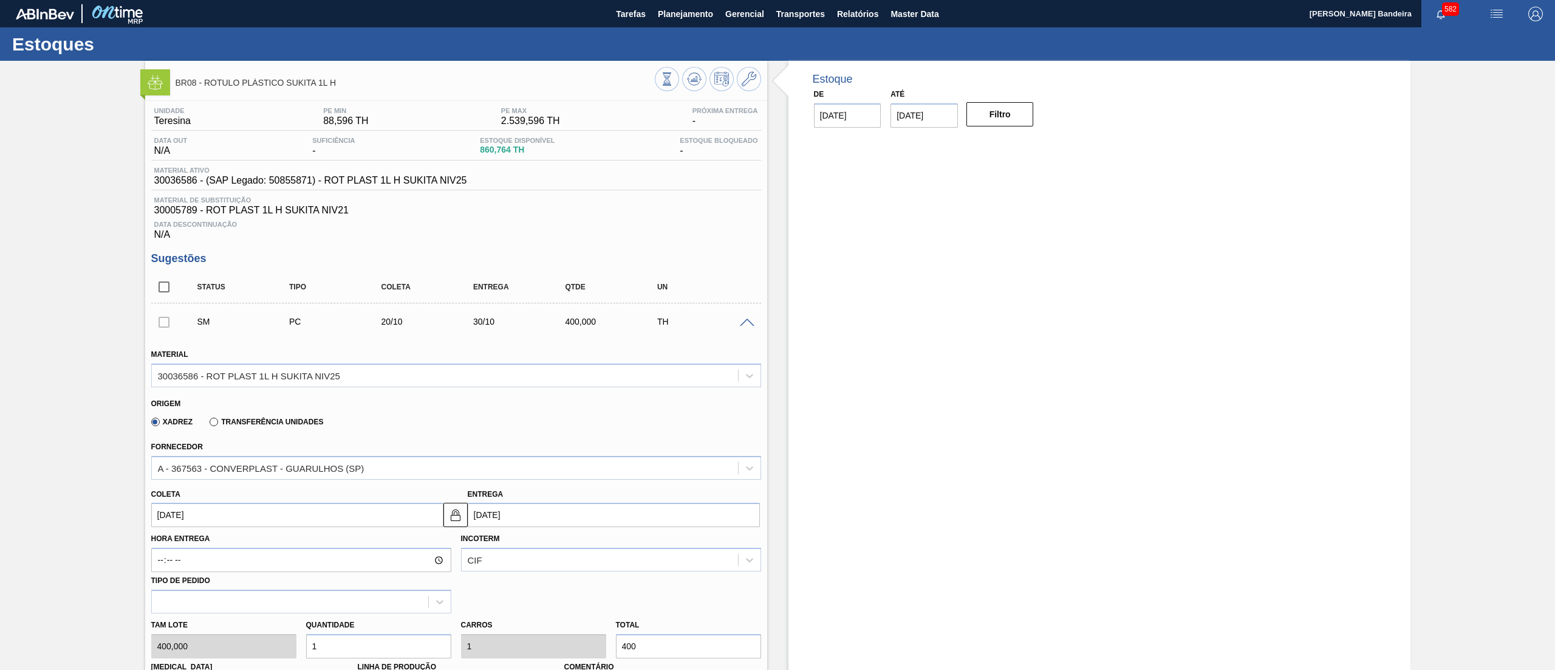
drag, startPoint x: 383, startPoint y: 648, endPoint x: 168, endPoint y: 663, distance: 215.0
click at [168, 663] on div "Material 30036586 - ROT PLAST 1L H SUKITA NIV25 Origem Xadrez Transferência Uni…" at bounding box center [456, 586] width 610 height 498
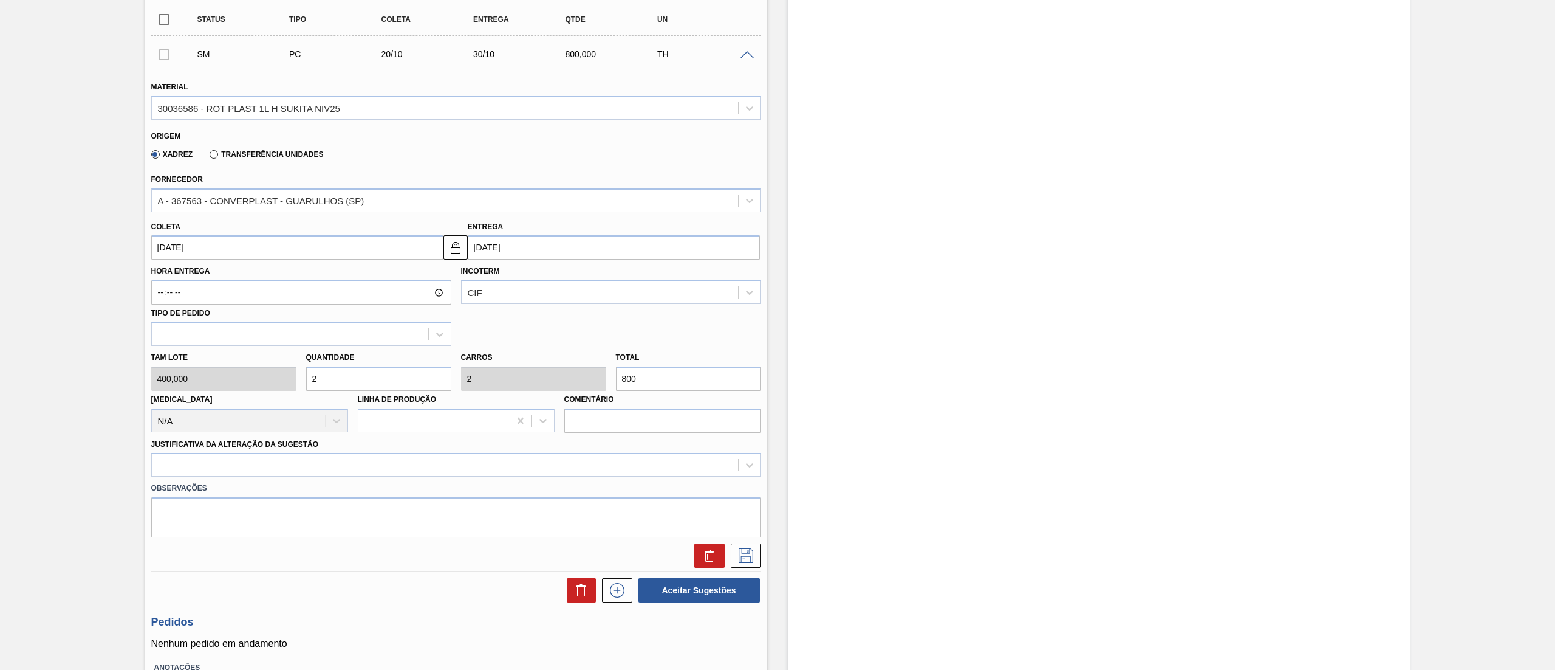
scroll to position [275, 0]
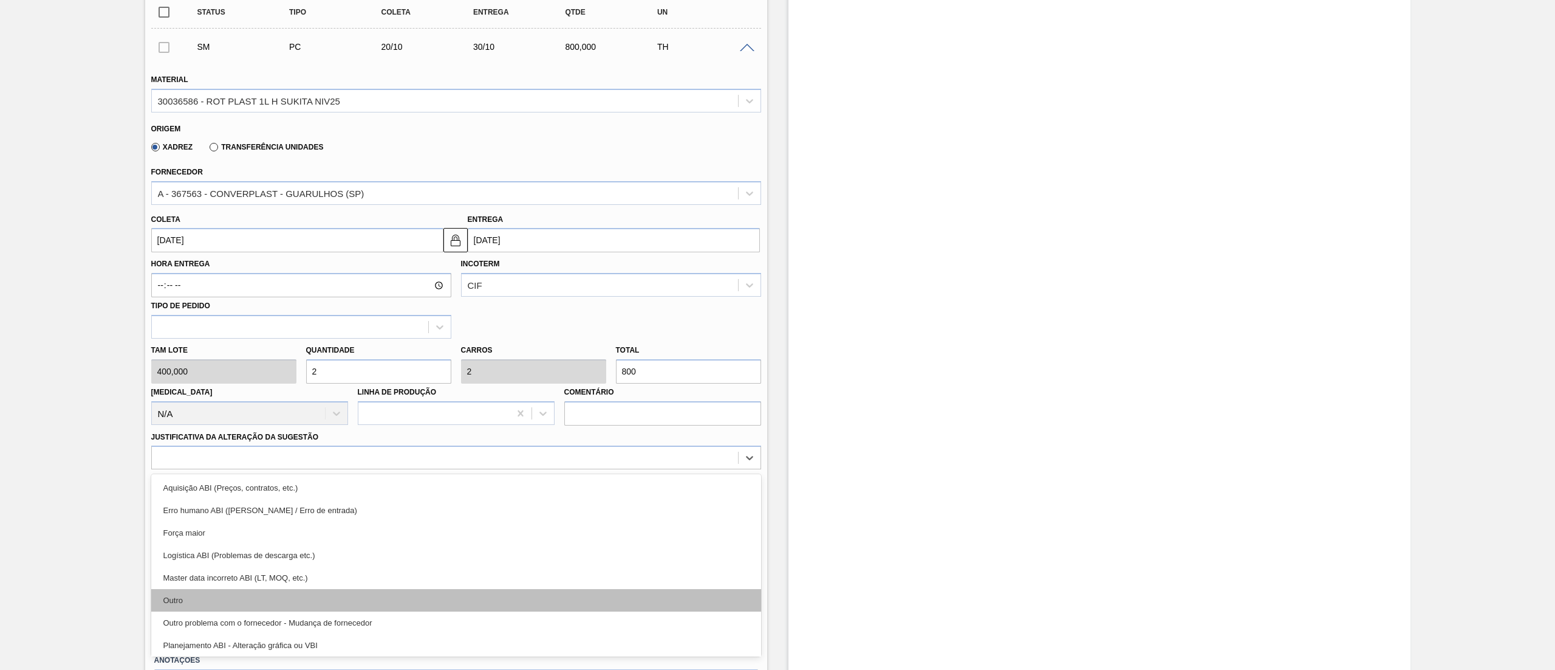
drag, startPoint x: 416, startPoint y: 464, endPoint x: 369, endPoint y: 602, distance: 144.9
click at [369, 469] on div "option Outro focused, 6 of 18. 18 results available. Use Up and Down to choose …" at bounding box center [456, 457] width 610 height 24
click at [369, 602] on div "Outro" at bounding box center [456, 600] width 610 height 22
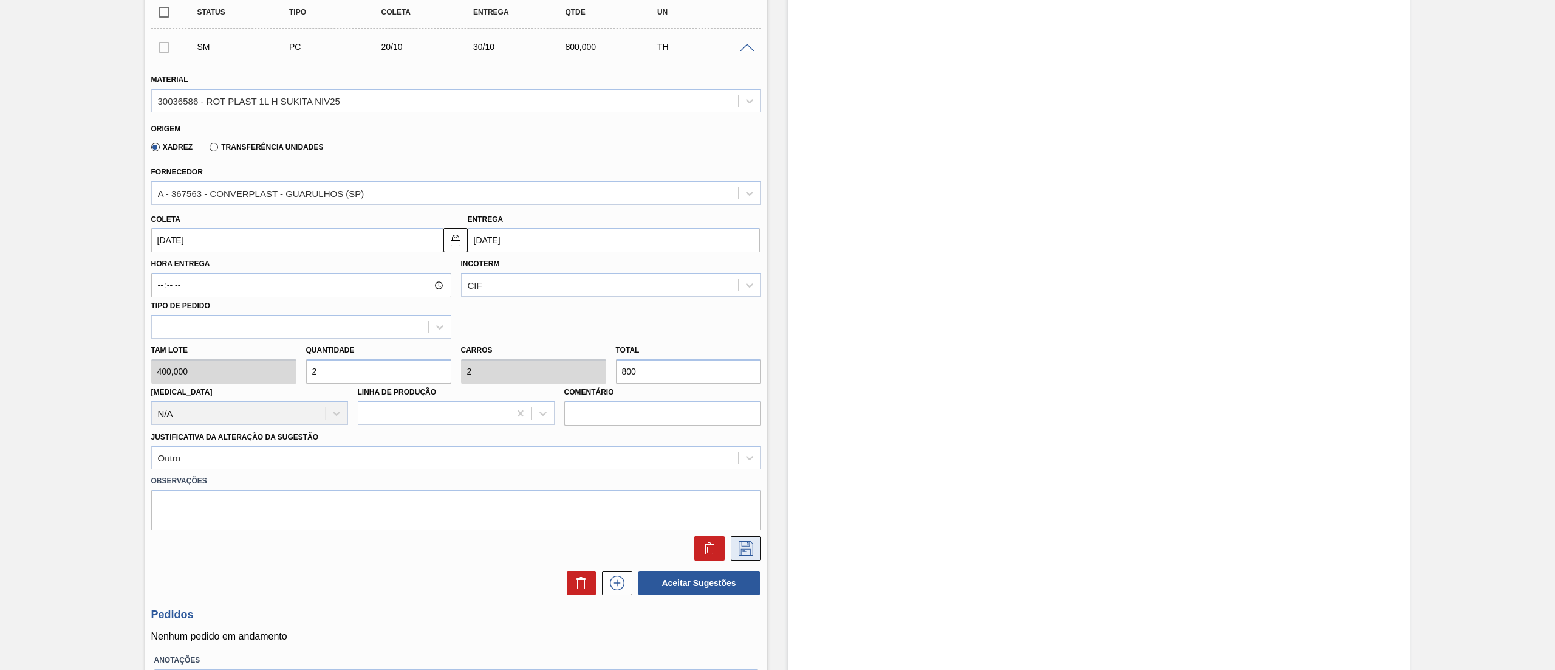
click at [751, 540] on button at bounding box center [746, 548] width 30 height 24
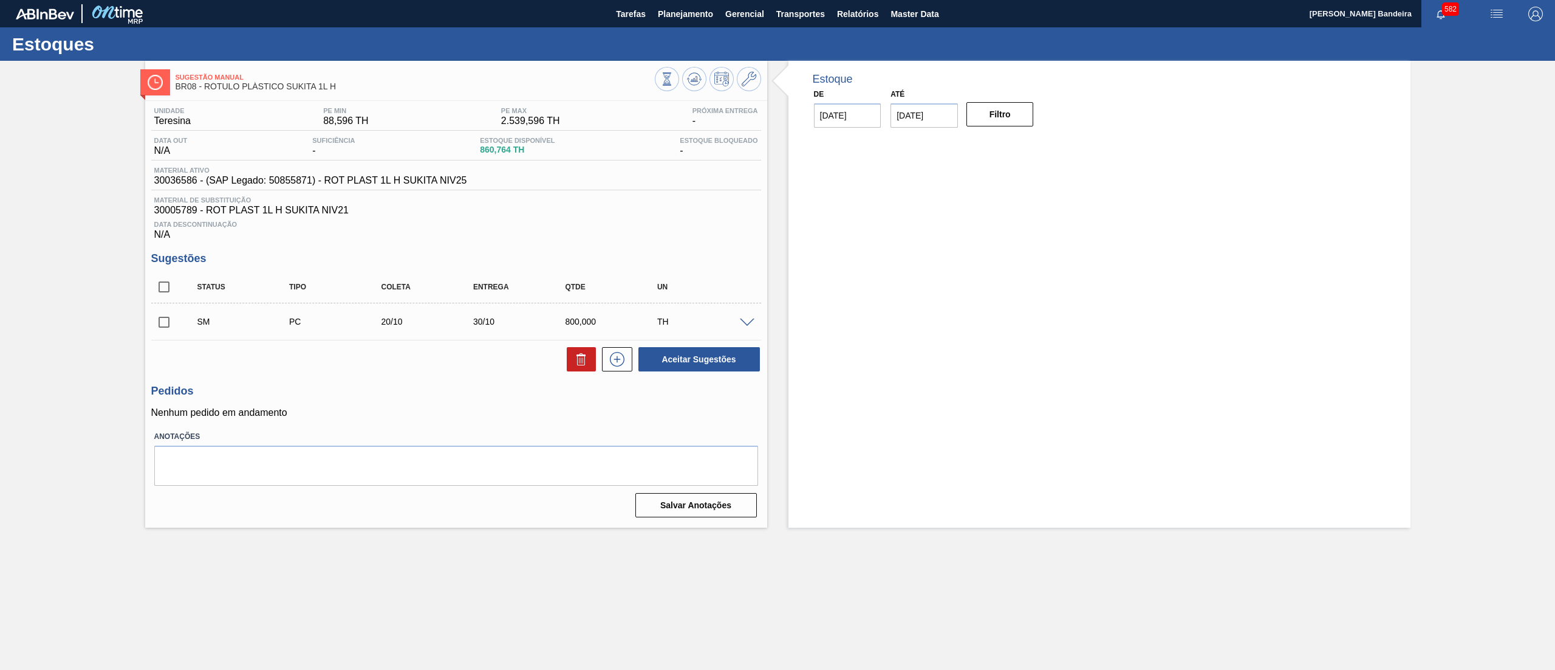
scroll to position [0, 0]
click at [166, 324] on input "checkbox" at bounding box center [164, 322] width 26 height 26
click at [683, 365] on button "Aceitar Sugestões" at bounding box center [700, 359] width 122 height 24
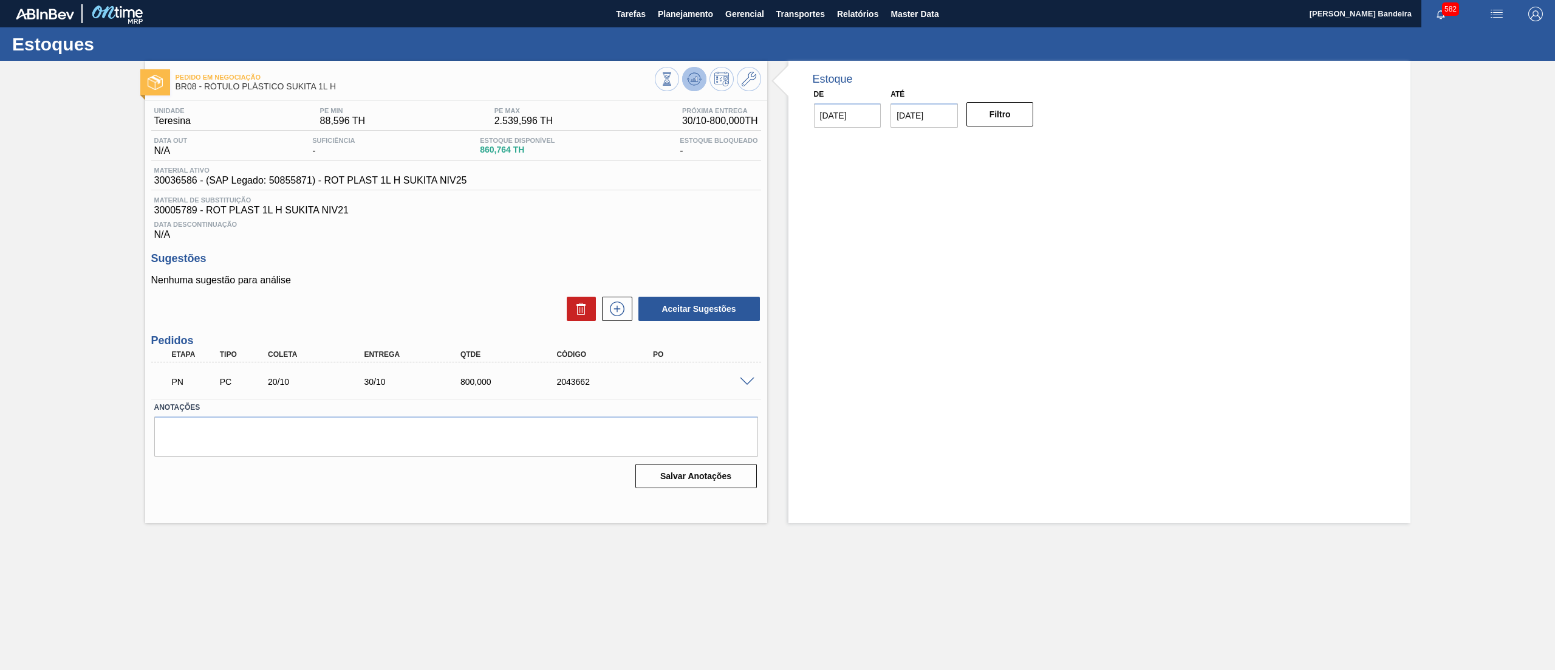
click at [705, 80] on button at bounding box center [694, 79] width 24 height 24
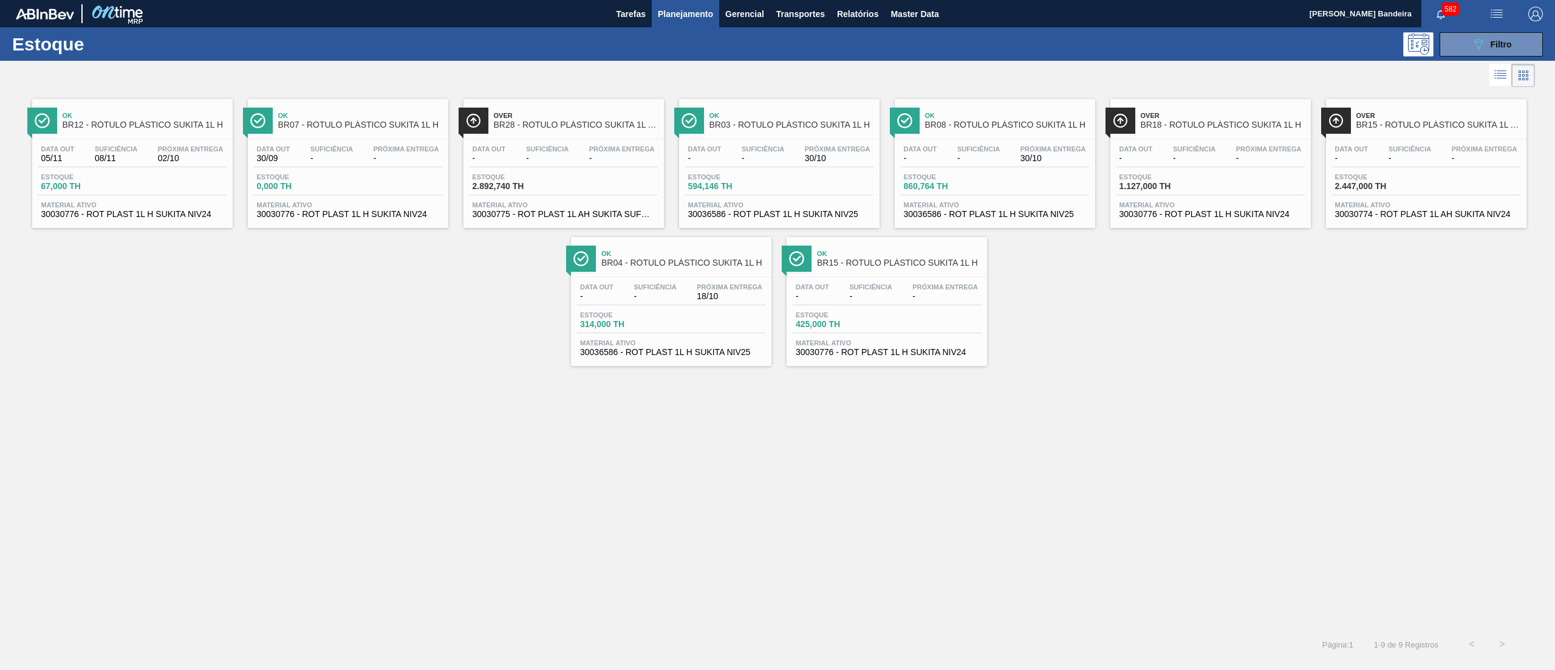
click at [203, 218] on span "30030776 - ROT PLAST 1L H SUKITA NIV24" at bounding box center [132, 214] width 182 height 9
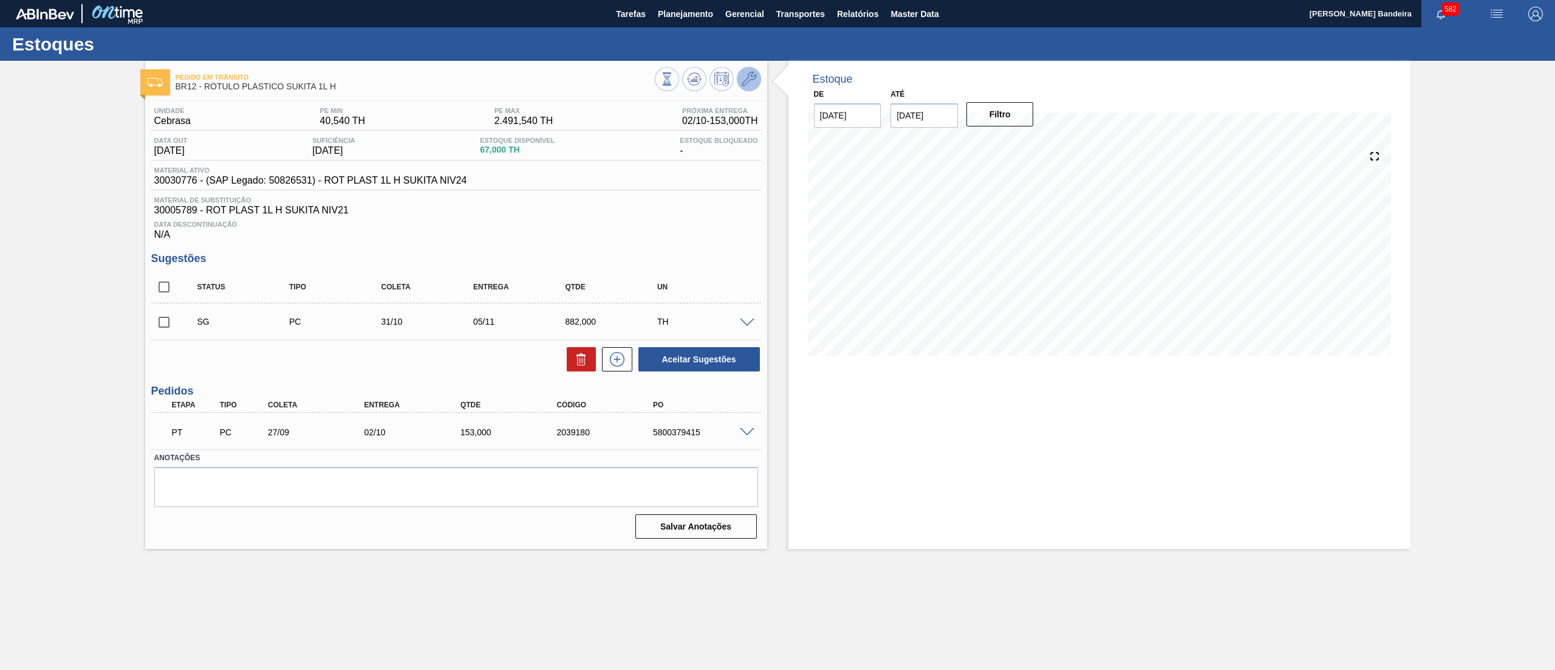
click at [749, 70] on button at bounding box center [749, 79] width 24 height 24
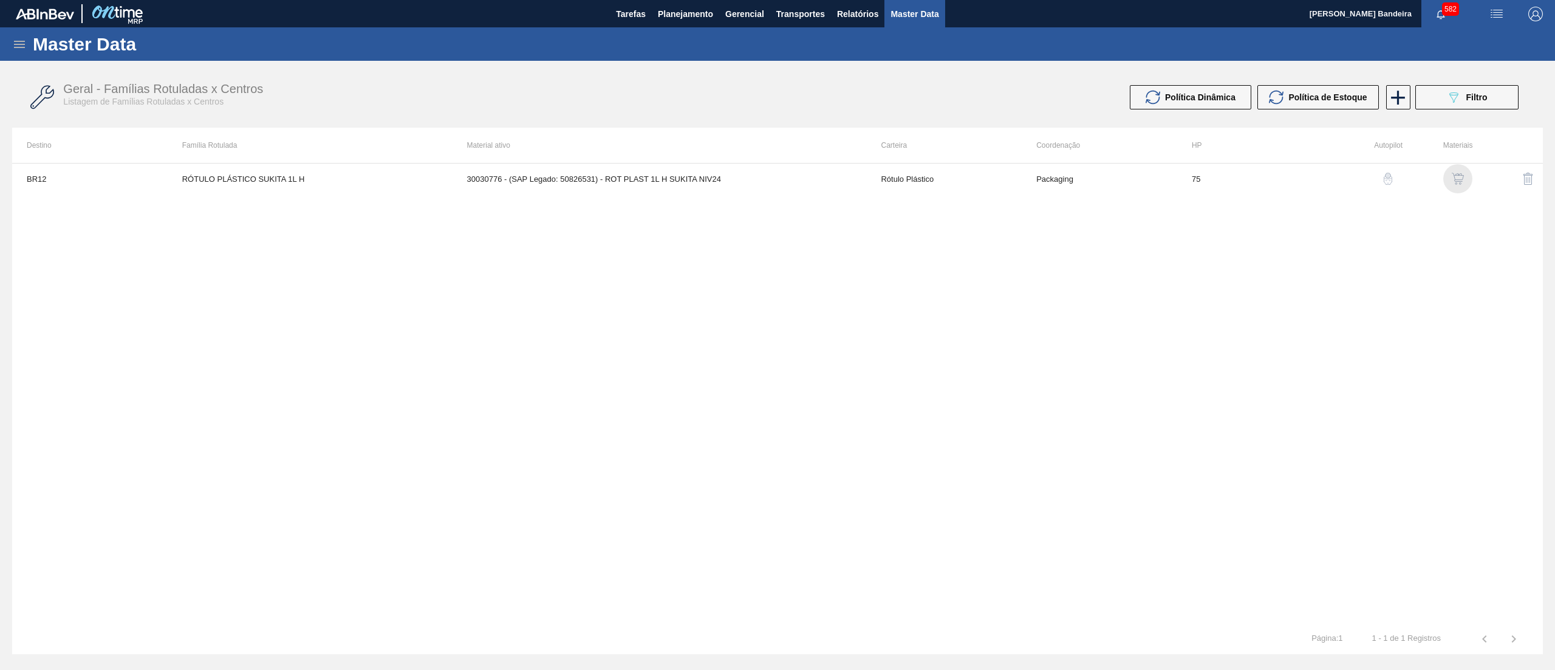
click at [1453, 180] on img "button" at bounding box center [1458, 179] width 12 height 12
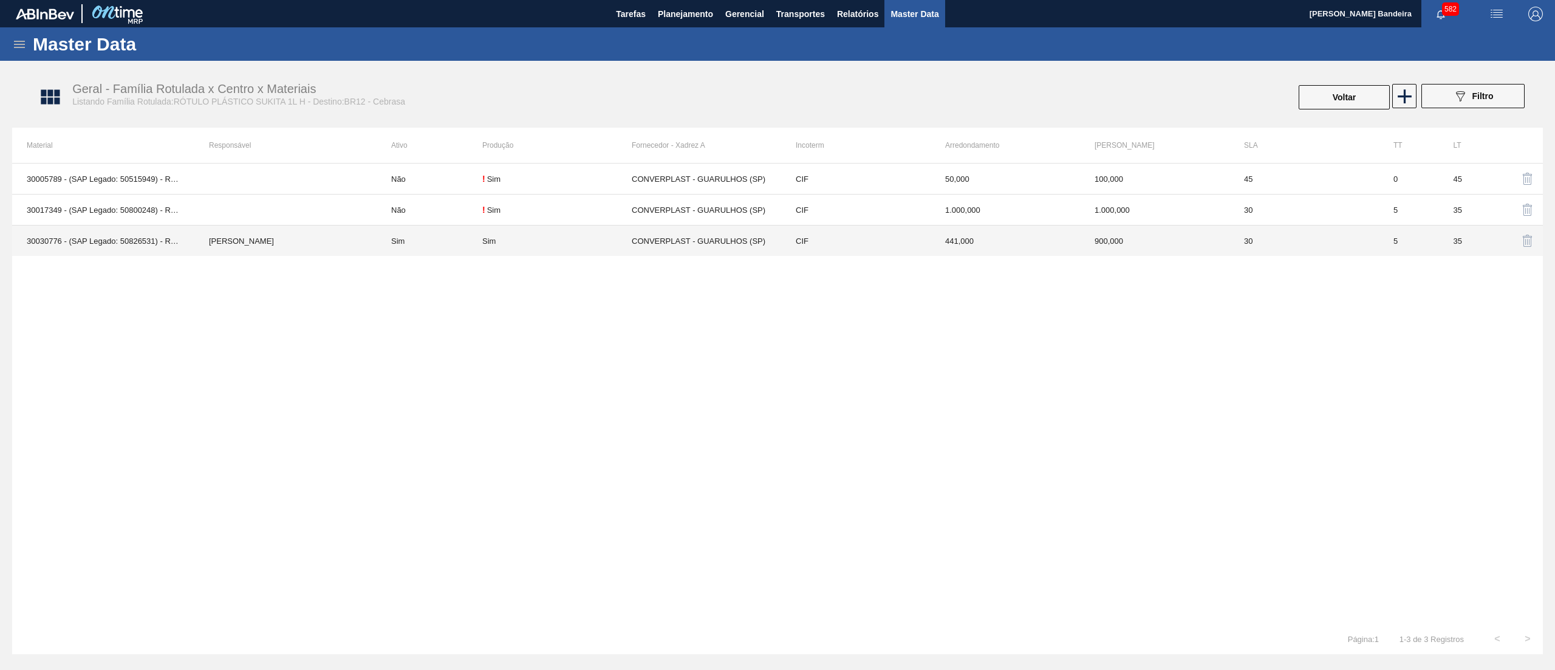
click at [559, 253] on td "Sim" at bounding box center [556, 240] width 149 height 31
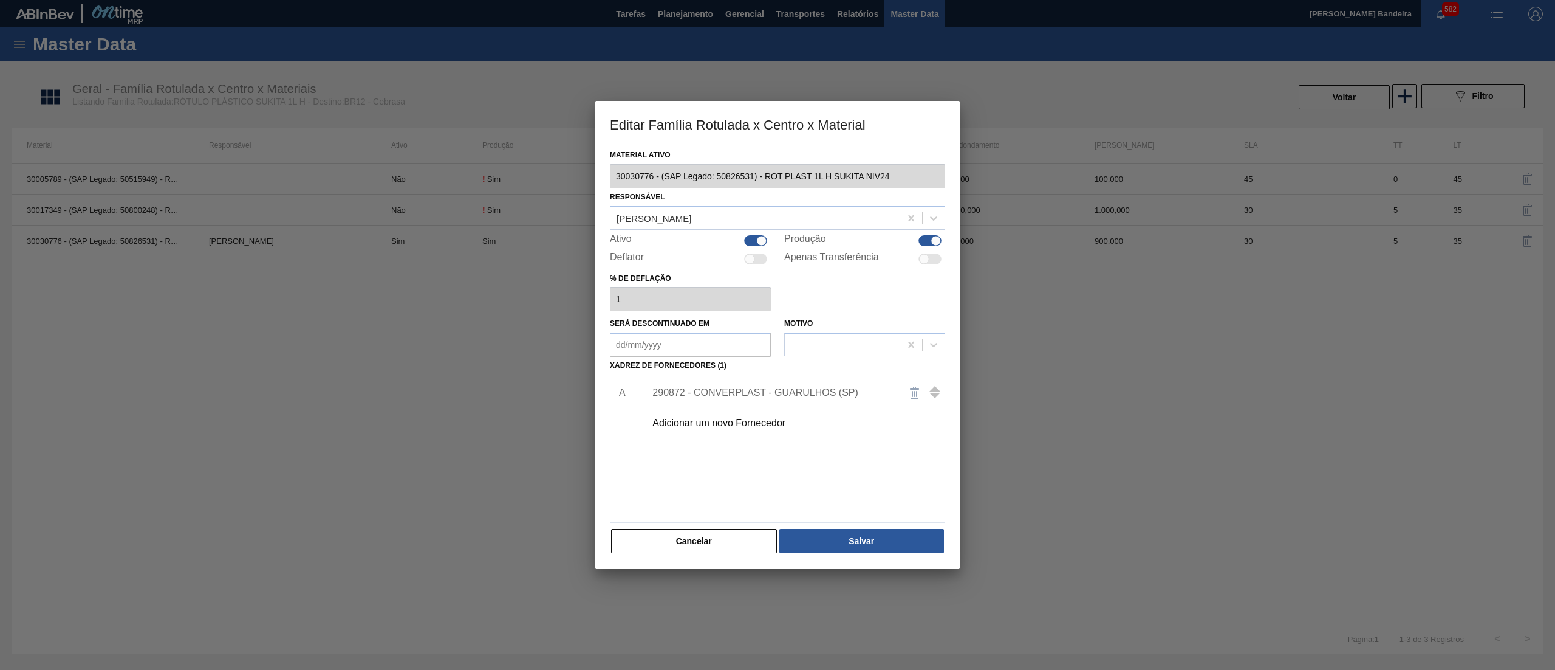
click at [757, 238] on div at bounding box center [761, 240] width 10 height 10
click at [900, 538] on button "Salvar" at bounding box center [862, 541] width 165 height 24
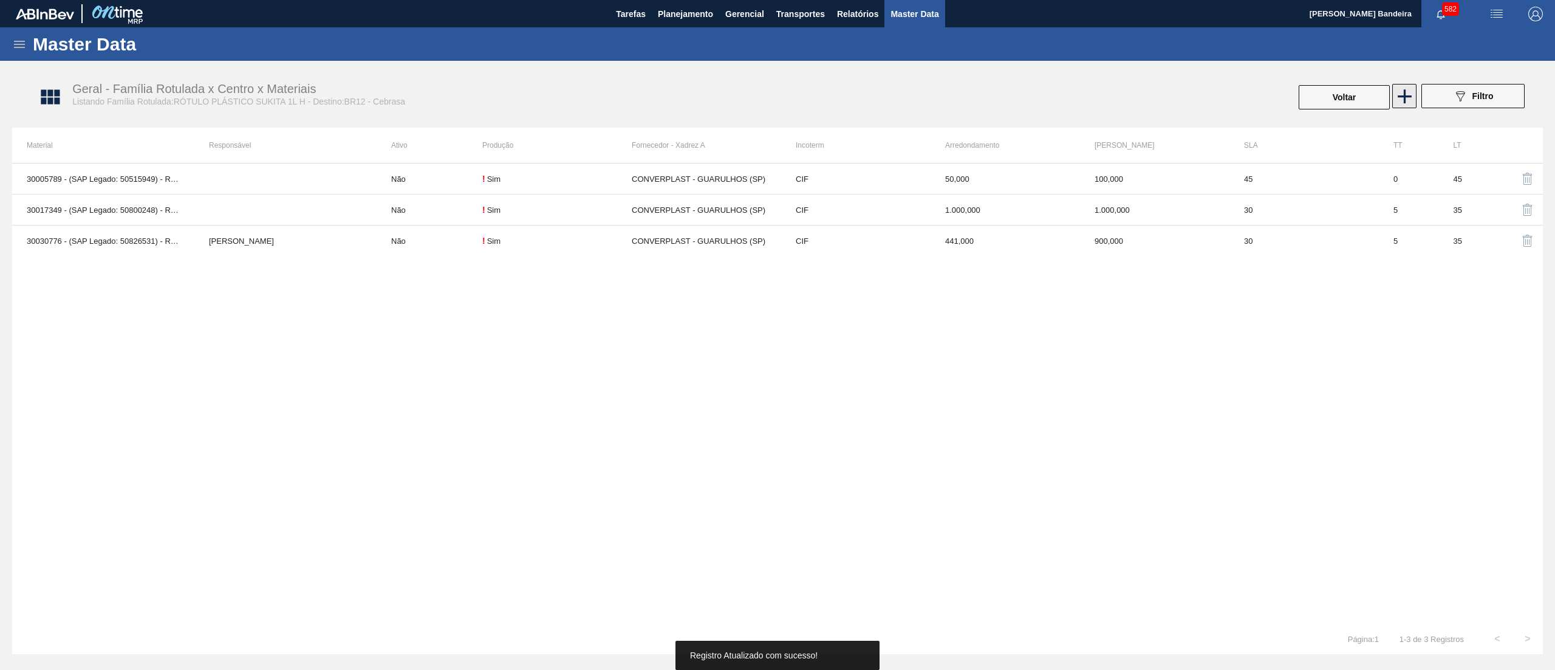
click at [1405, 105] on icon at bounding box center [1405, 96] width 24 height 24
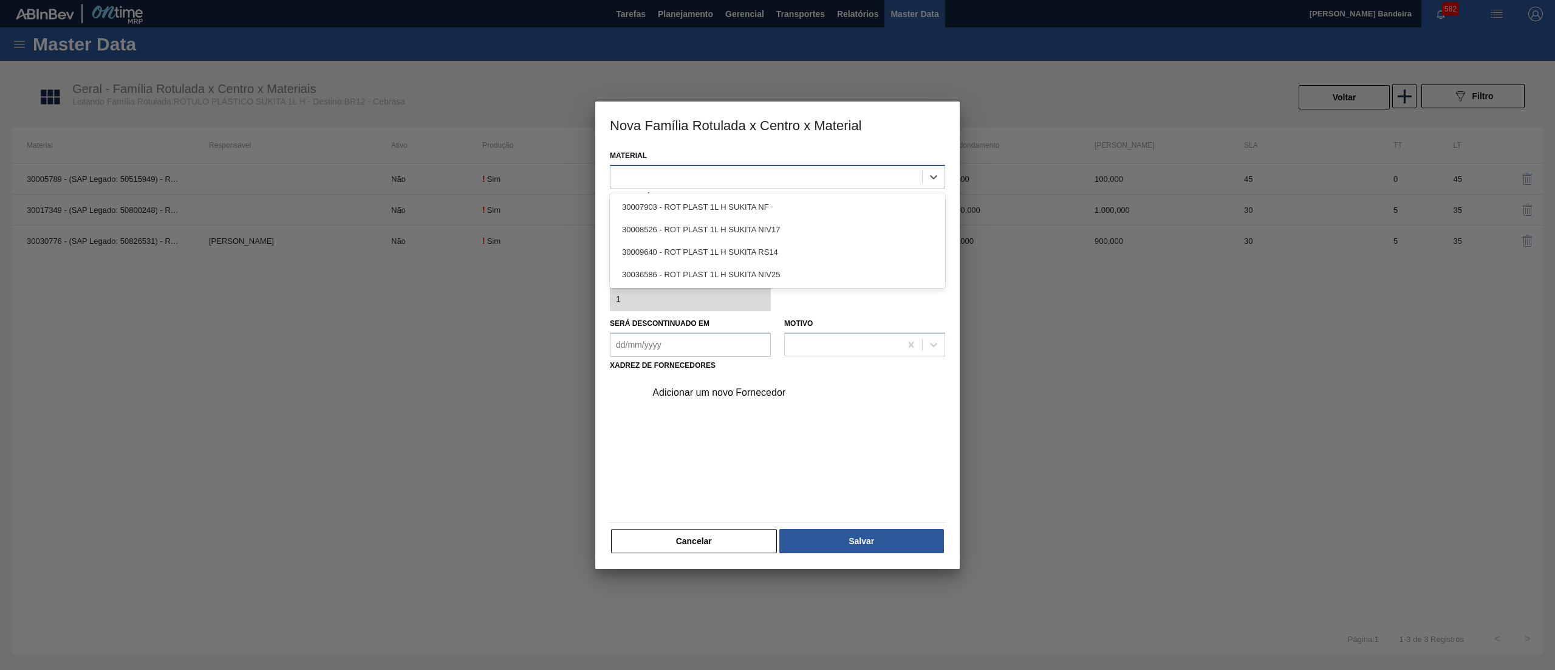
click at [727, 180] on div at bounding box center [767, 177] width 312 height 18
click at [742, 276] on div "30036586 - ROT PLAST 1L H SUKITA NIV25" at bounding box center [777, 274] width 335 height 22
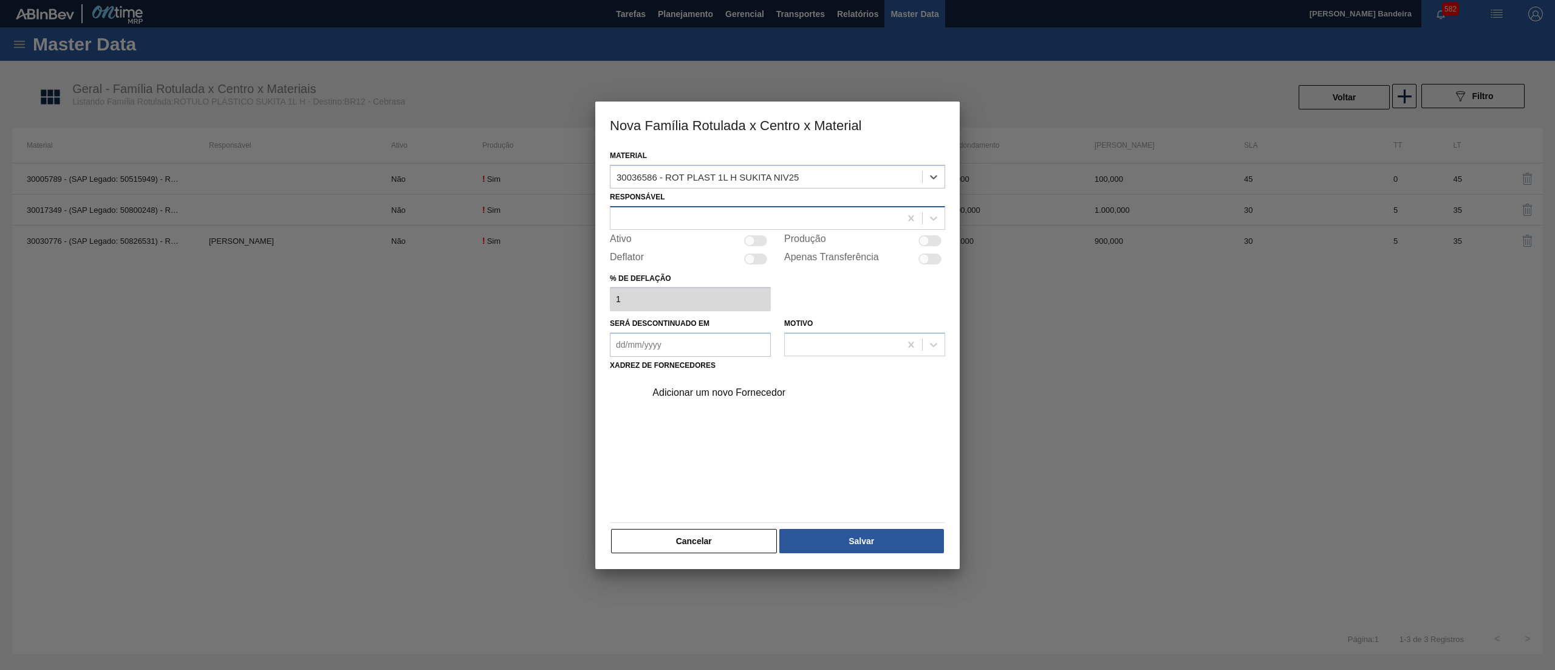
click at [745, 208] on div at bounding box center [777, 218] width 335 height 24
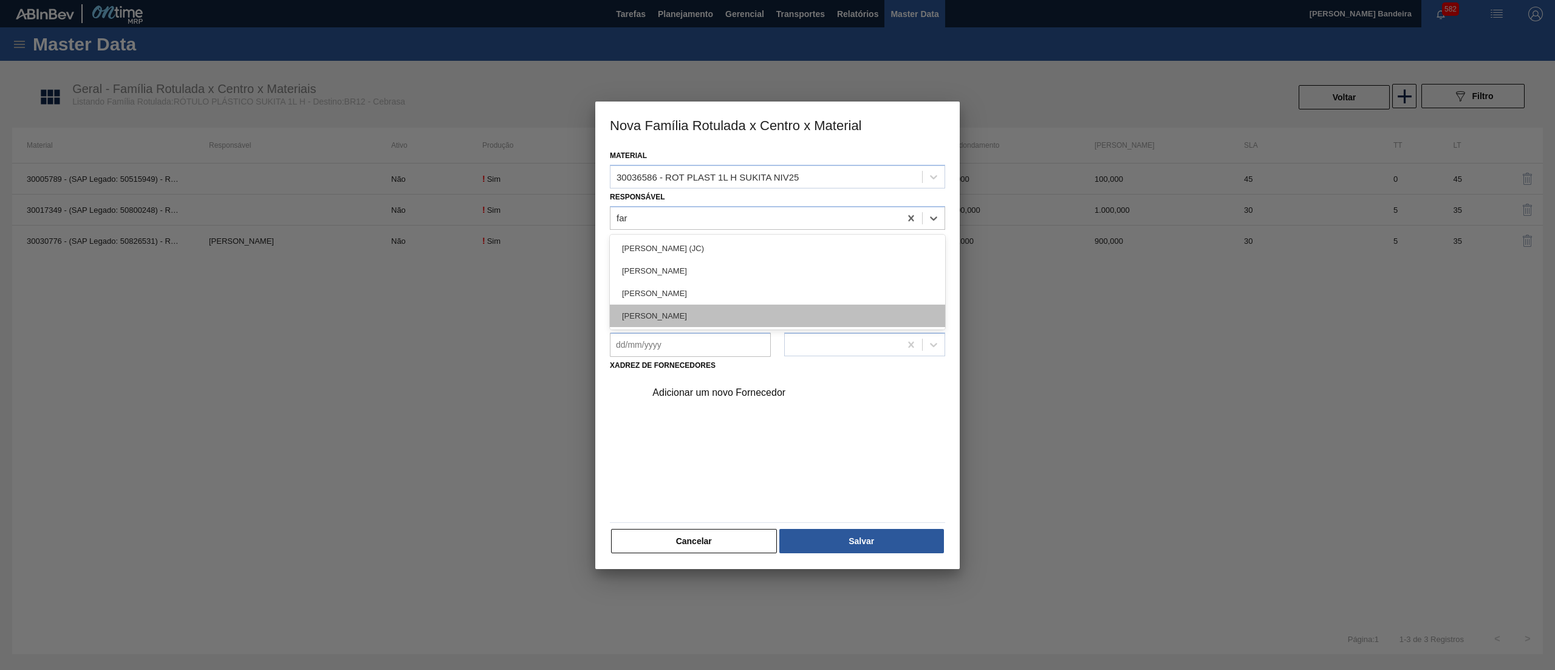
click at [727, 315] on div "[PERSON_NAME]" at bounding box center [777, 315] width 335 height 22
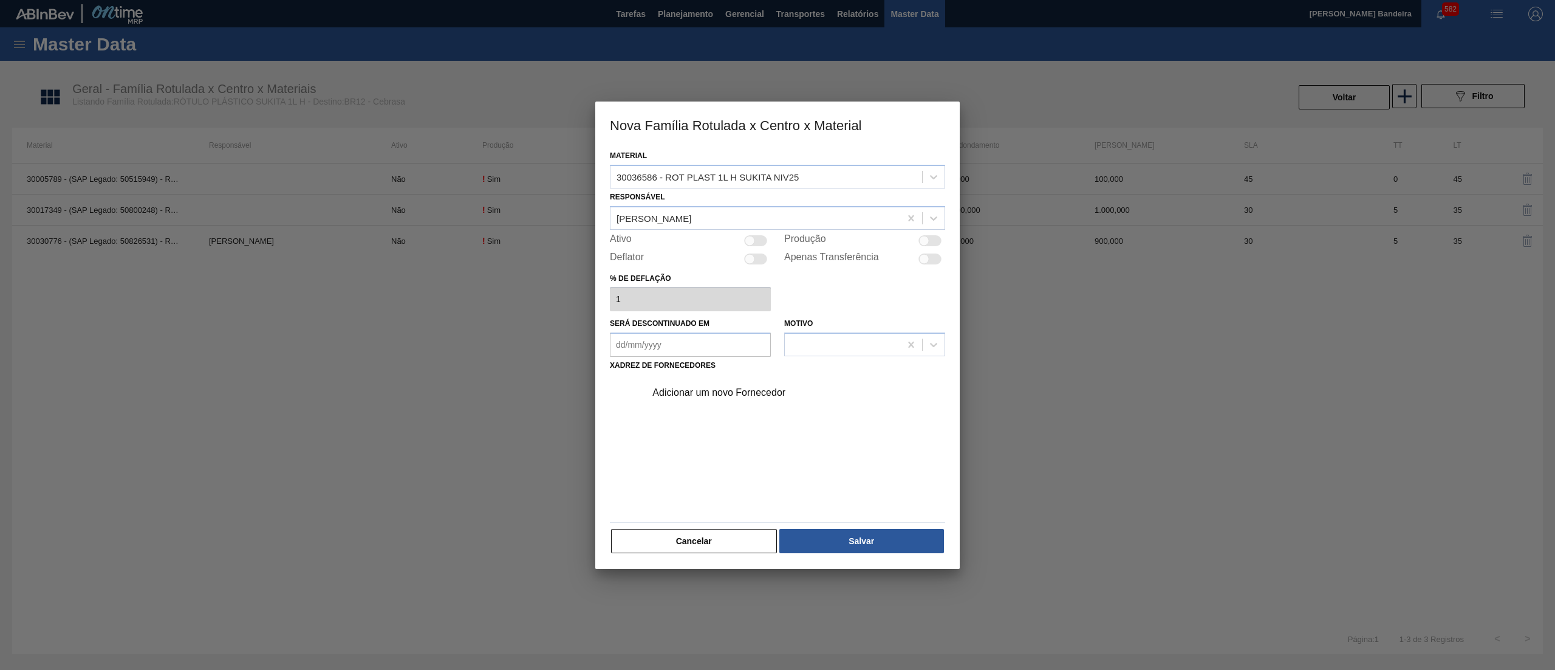
click at [749, 241] on div at bounding box center [750, 240] width 10 height 10
click at [717, 390] on div "Adicionar um novo Fornecedor" at bounding box center [772, 392] width 238 height 11
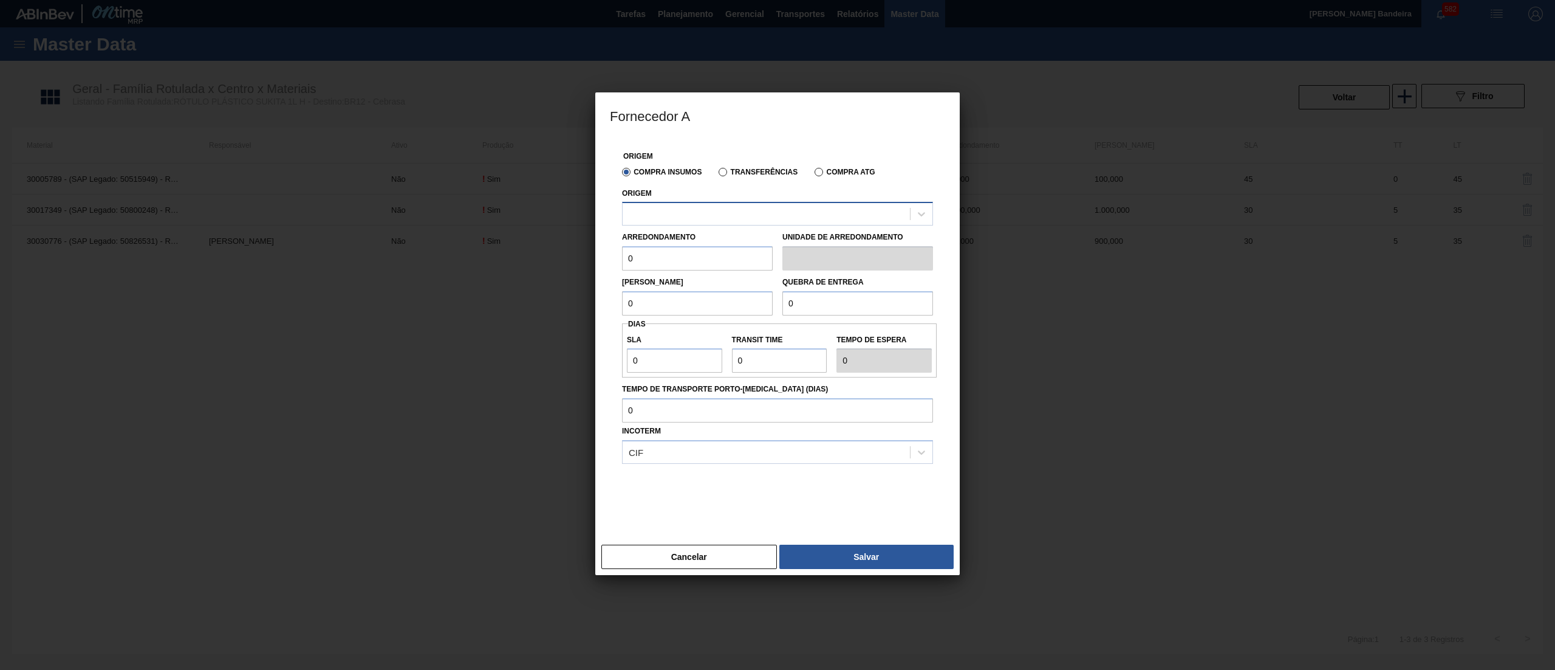
click at [769, 215] on div at bounding box center [766, 214] width 287 height 18
click at [753, 244] on div "290872 - CONVERPLAST - GUARULHOS (SP)" at bounding box center [777, 244] width 311 height 22
drag, startPoint x: 718, startPoint y: 256, endPoint x: 487, endPoint y: 243, distance: 231.3
click at [487, 243] on div "Fornecedor A Origem Compra Insumos Transferências Compra ATG Origem 290872 - CO…" at bounding box center [777, 335] width 1555 height 670
paste input "40"
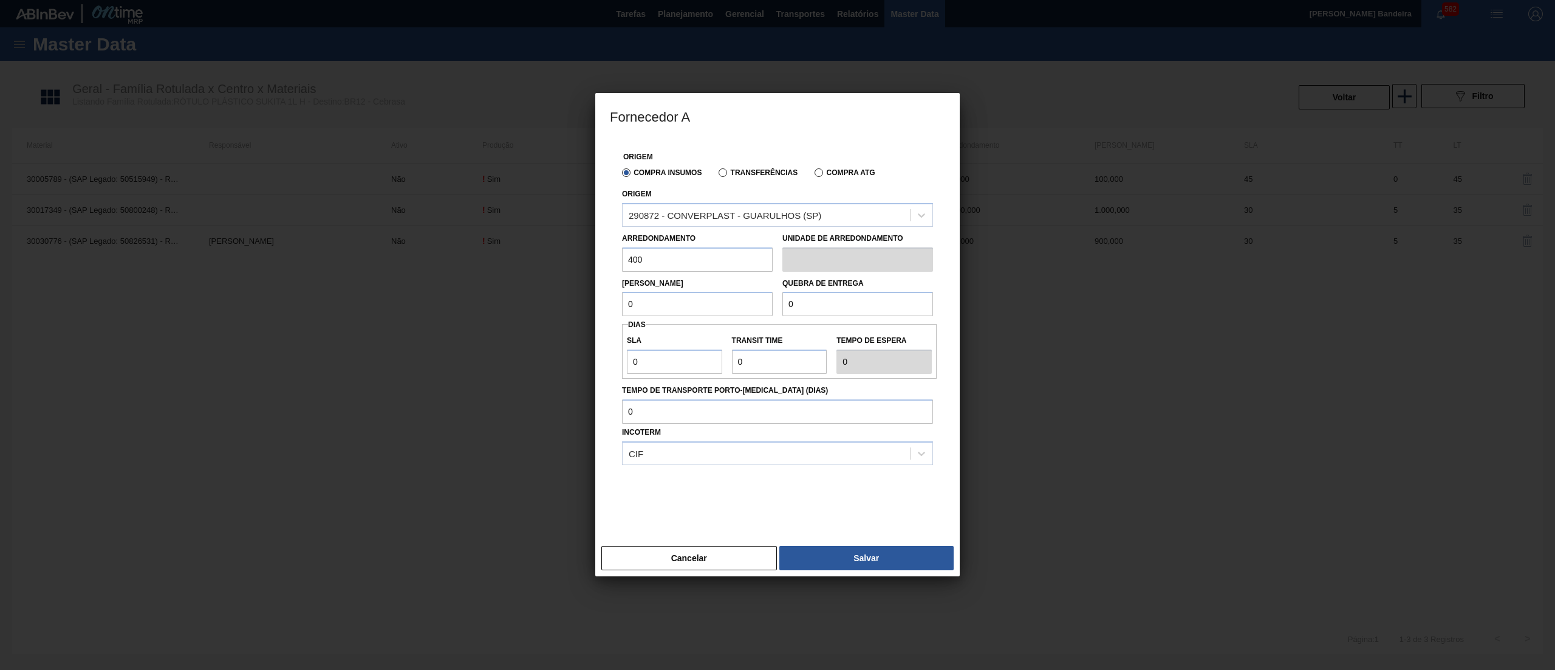
drag, startPoint x: 664, startPoint y: 310, endPoint x: 509, endPoint y: 306, distance: 155.6
click at [509, 306] on div "Fornecedor A Origem Compra Insumos Transferências Compra ATG Origem 290872 - CO…" at bounding box center [777, 335] width 1555 height 670
paste input "40"
drag, startPoint x: 819, startPoint y: 313, endPoint x: 686, endPoint y: 316, distance: 133.1
click at [686, 316] on div "Lote Mínimo 400 Quebra de entrega 0" at bounding box center [777, 294] width 321 height 45
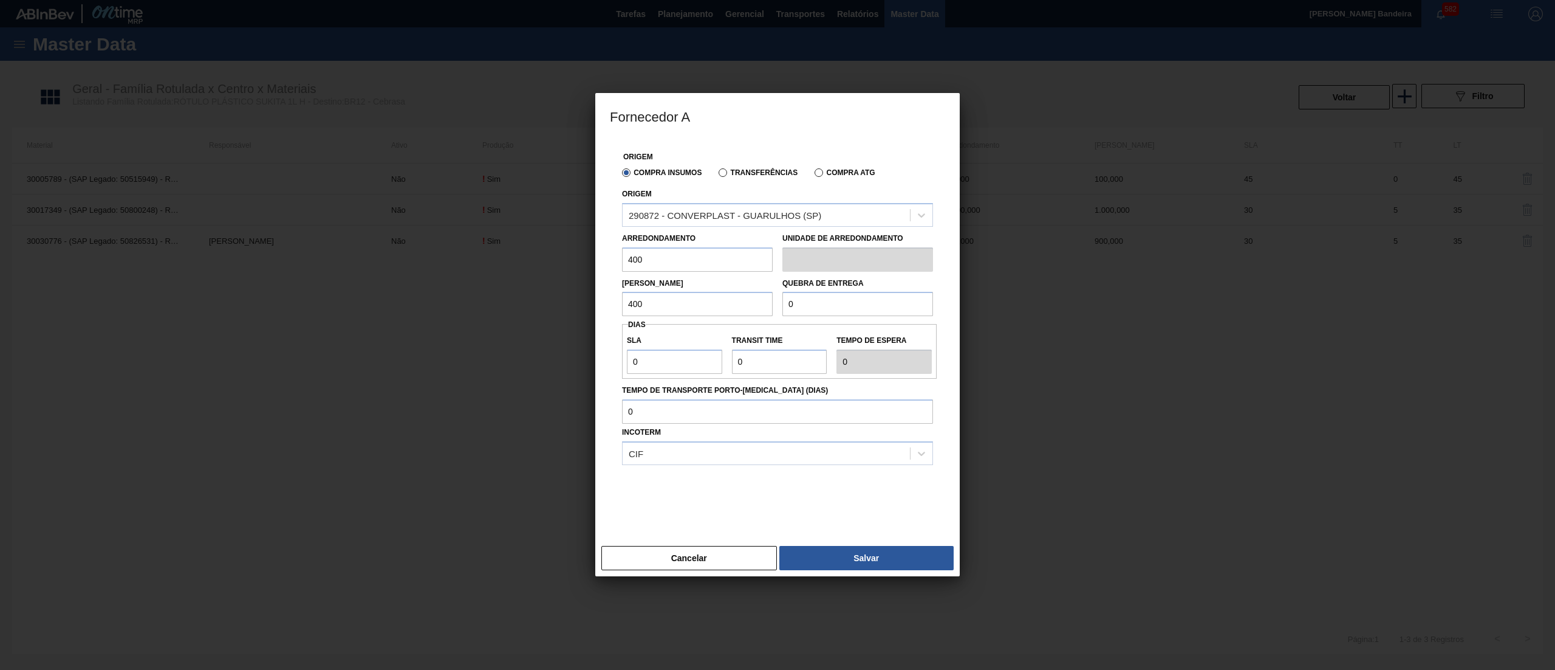
paste input "40"
drag, startPoint x: 674, startPoint y: 360, endPoint x: 584, endPoint y: 354, distance: 90.1
click at [584, 354] on div "Fornecedor A Origem Compra Insumos Transferências Compra ATG Origem 290872 - CO…" at bounding box center [777, 335] width 1555 height 670
drag, startPoint x: 764, startPoint y: 356, endPoint x: 700, endPoint y: 359, distance: 64.5
click at [700, 359] on div "SLA 30 Transit Time Tempo de espera 30" at bounding box center [779, 351] width 315 height 45
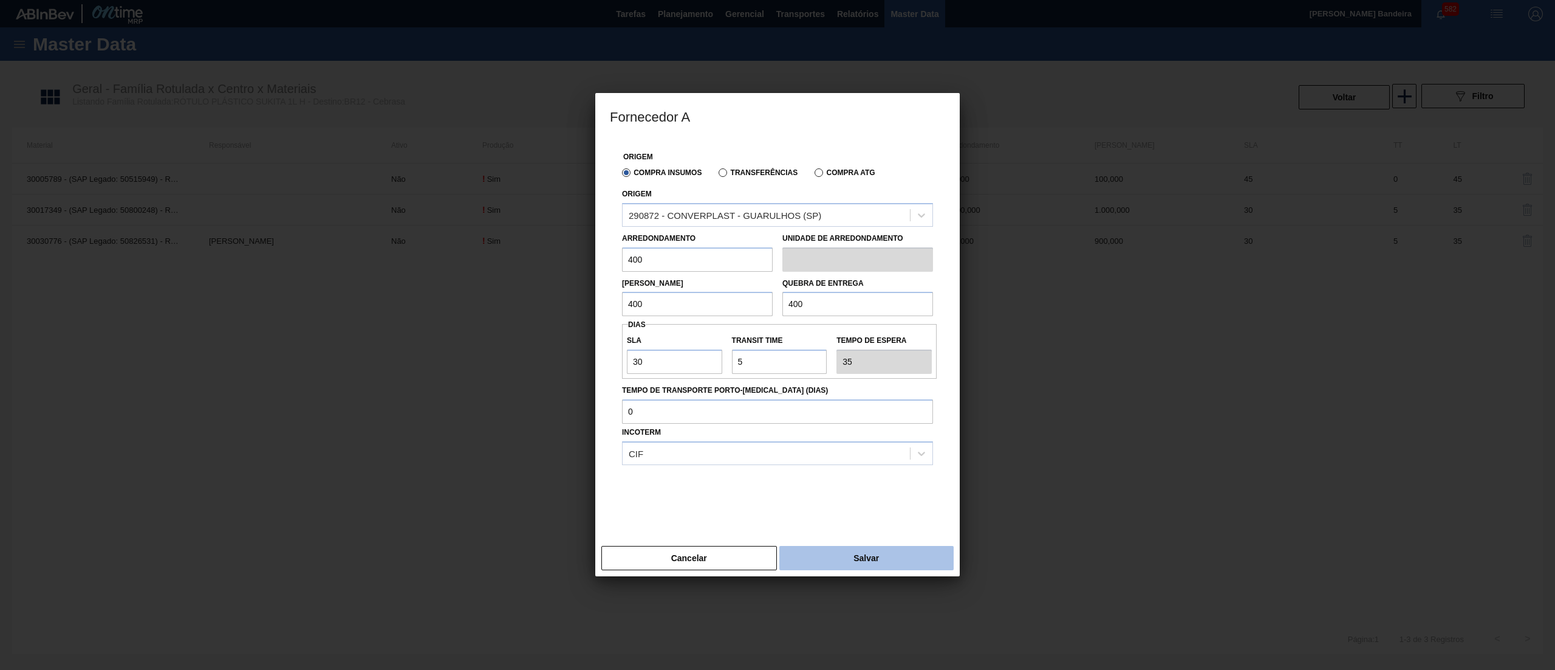
click at [859, 555] on button "Salvar" at bounding box center [867, 558] width 174 height 24
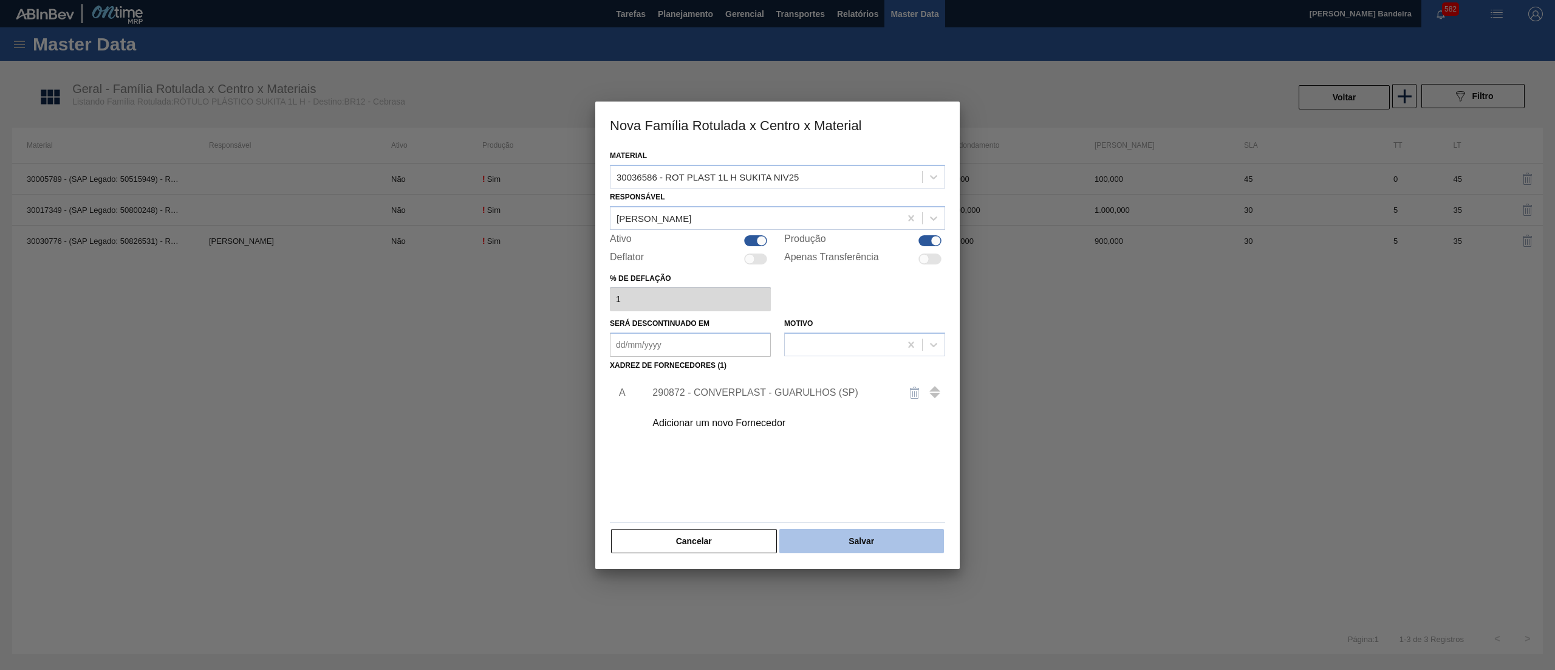
click at [882, 543] on button "Salvar" at bounding box center [862, 541] width 165 height 24
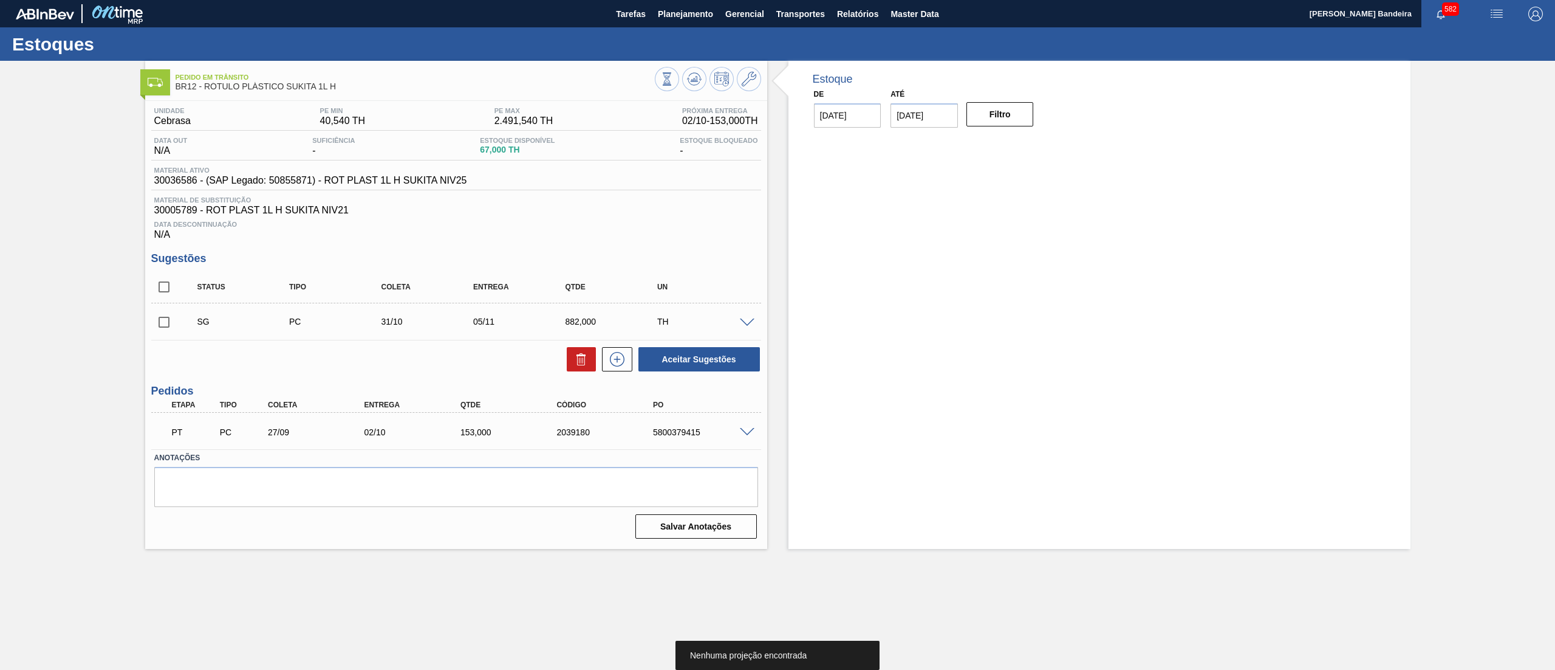
click at [752, 320] on span at bounding box center [747, 322] width 15 height 9
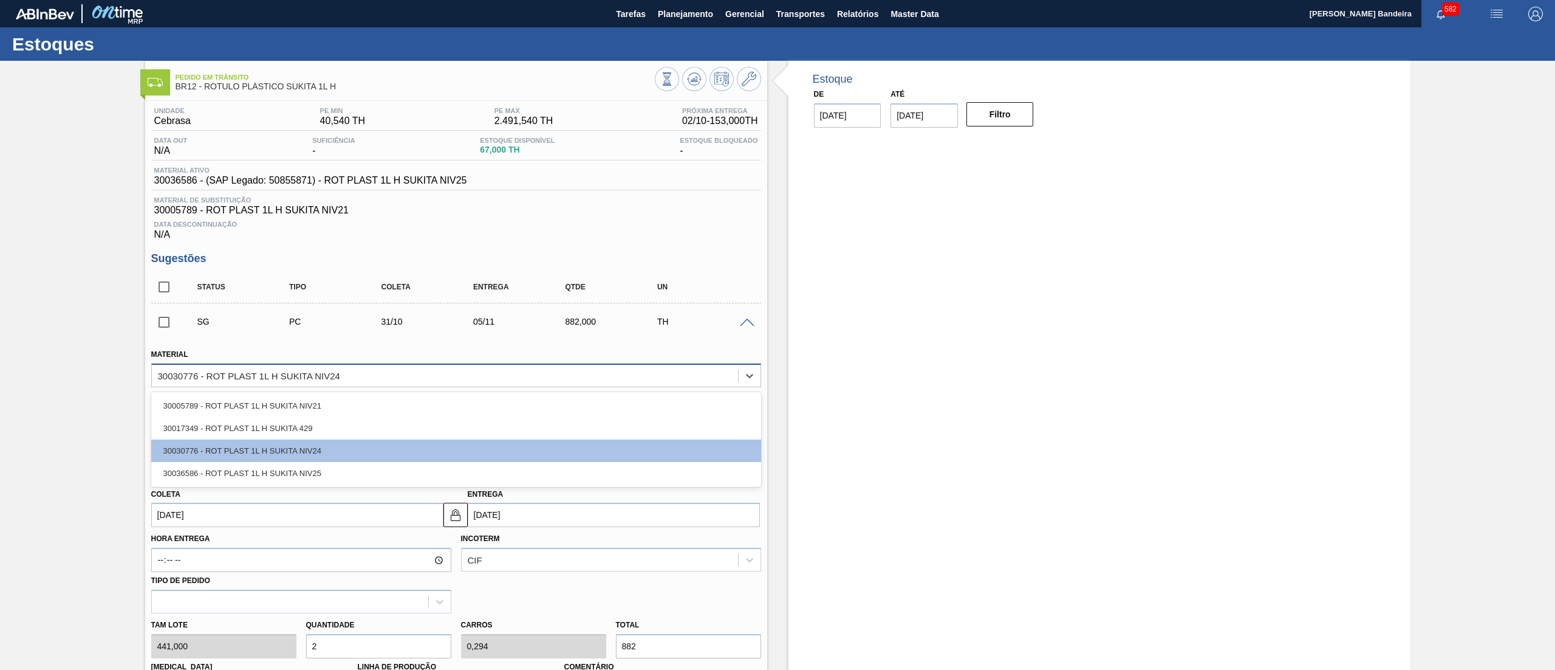
click at [331, 384] on div "30030776 - ROT PLAST 1L H SUKITA NIV24" at bounding box center [445, 375] width 586 height 18
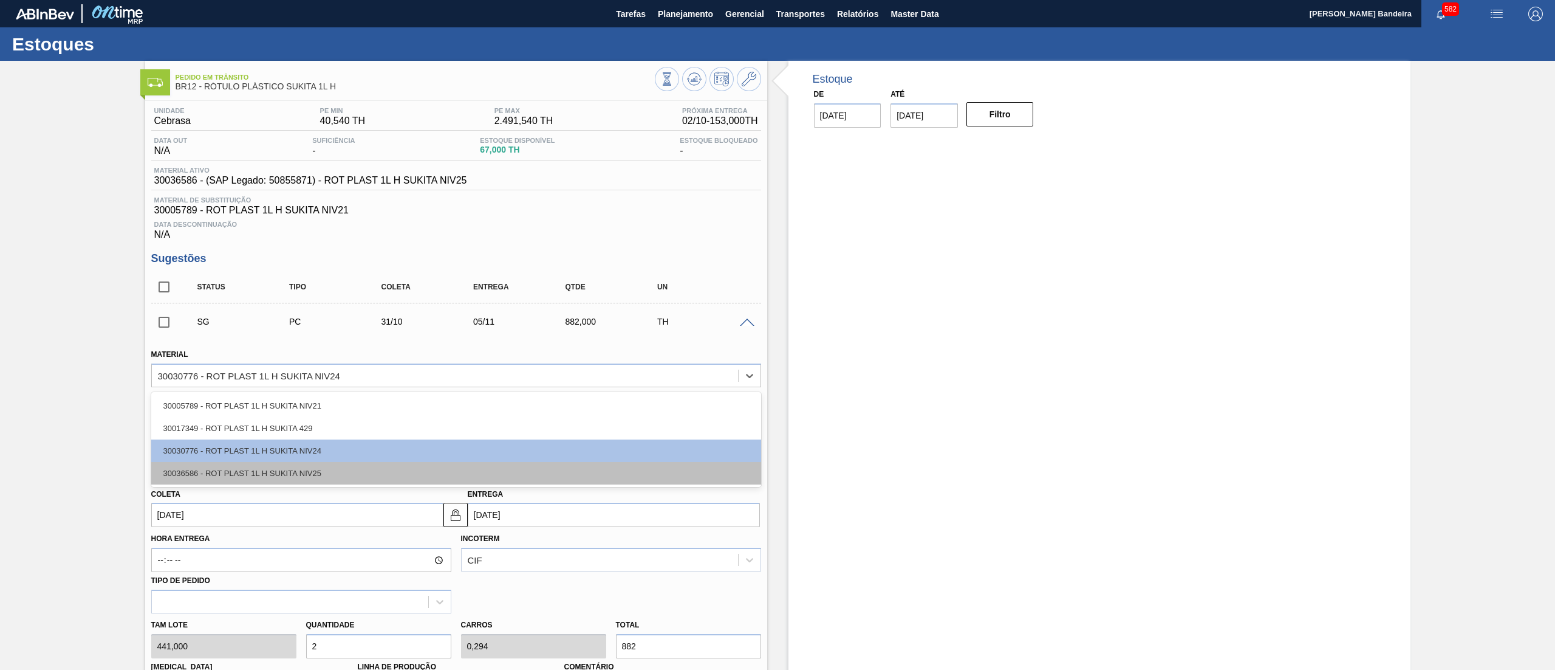
click at [329, 476] on div "30036586 - ROT PLAST 1L H SUKITA NIV25" at bounding box center [456, 473] width 610 height 22
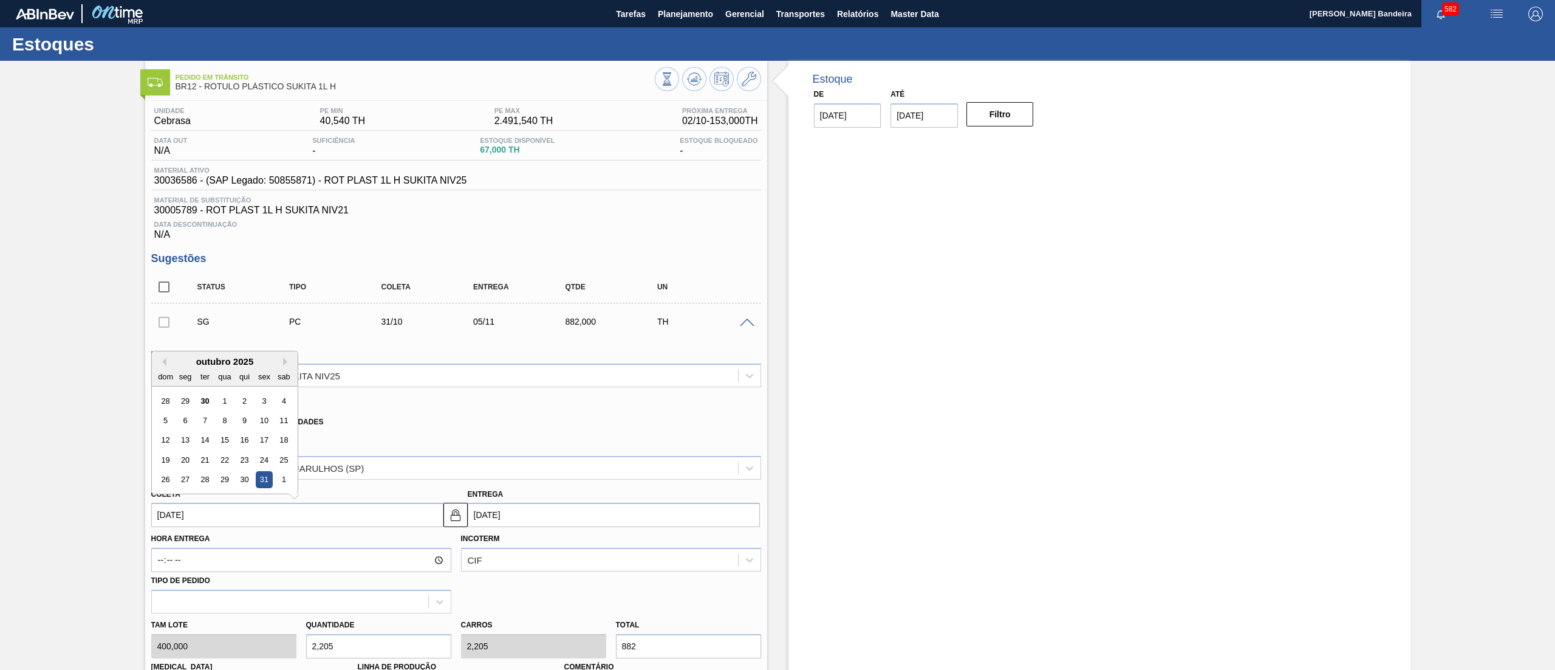
click at [288, 518] on input "31/10/2025" at bounding box center [297, 514] width 292 height 24
click at [182, 484] on div "27" at bounding box center [185, 479] width 16 height 16
click at [309, 524] on input "27/10/2025" at bounding box center [297, 514] width 292 height 24
click at [268, 463] on div "24" at bounding box center [264, 459] width 16 height 16
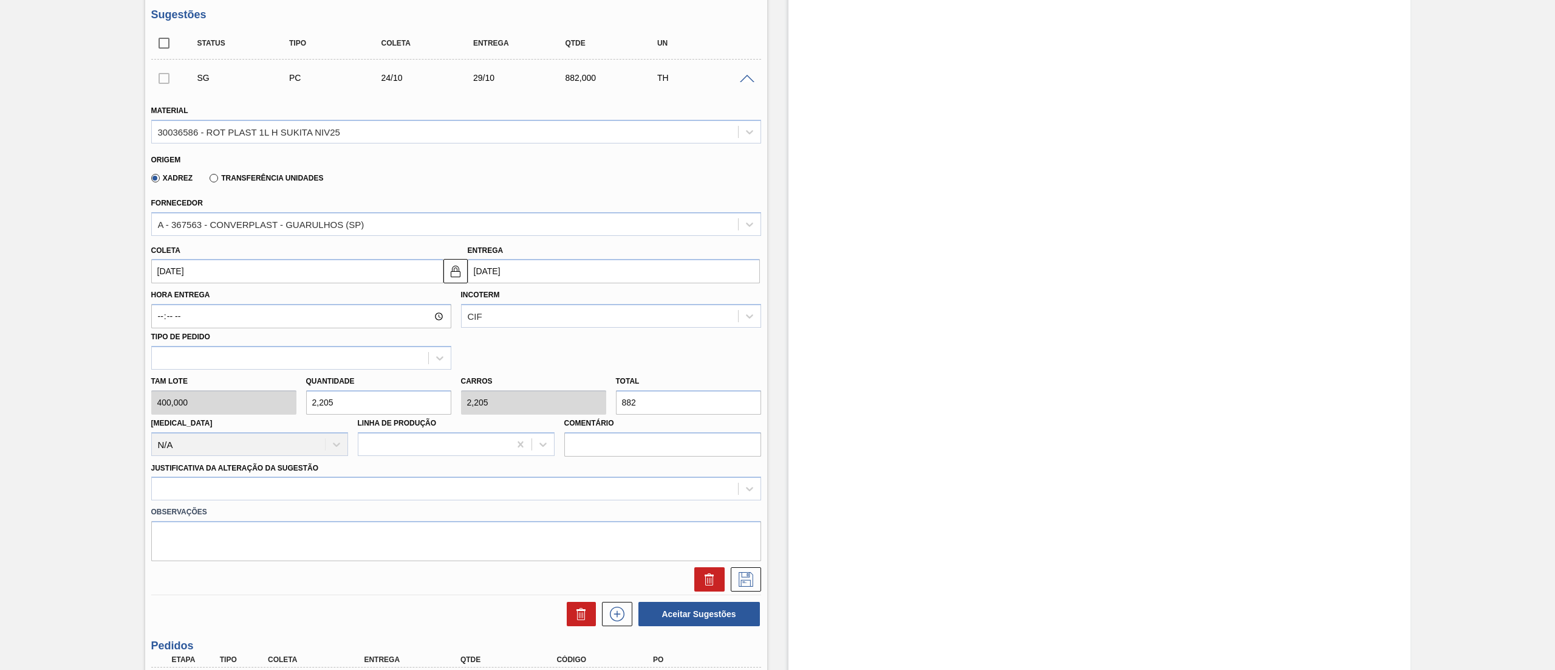
scroll to position [287, 0]
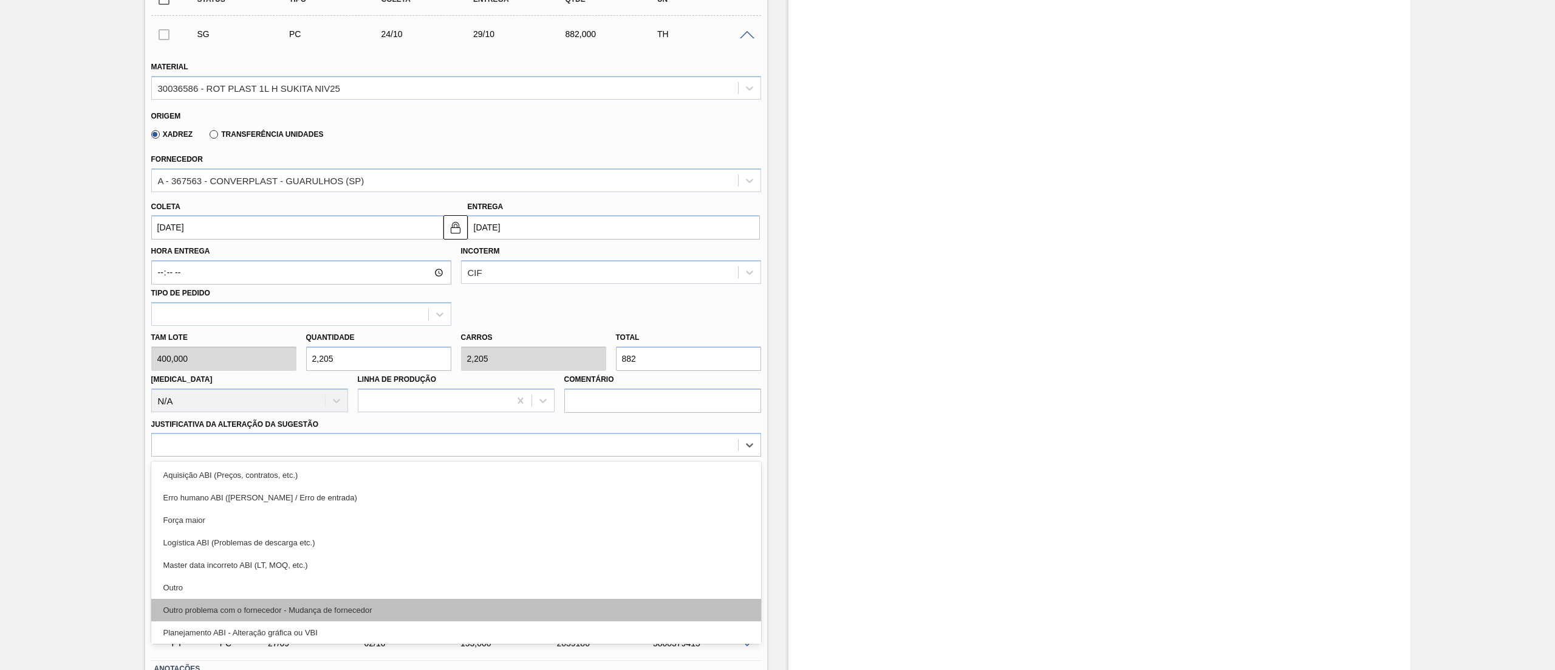
drag, startPoint x: 407, startPoint y: 451, endPoint x: 375, endPoint y: 600, distance: 151.7
click at [375, 456] on div "option Outro focused, 6 of 18. 18 results available. Use Up and Down to choose …" at bounding box center [456, 445] width 610 height 24
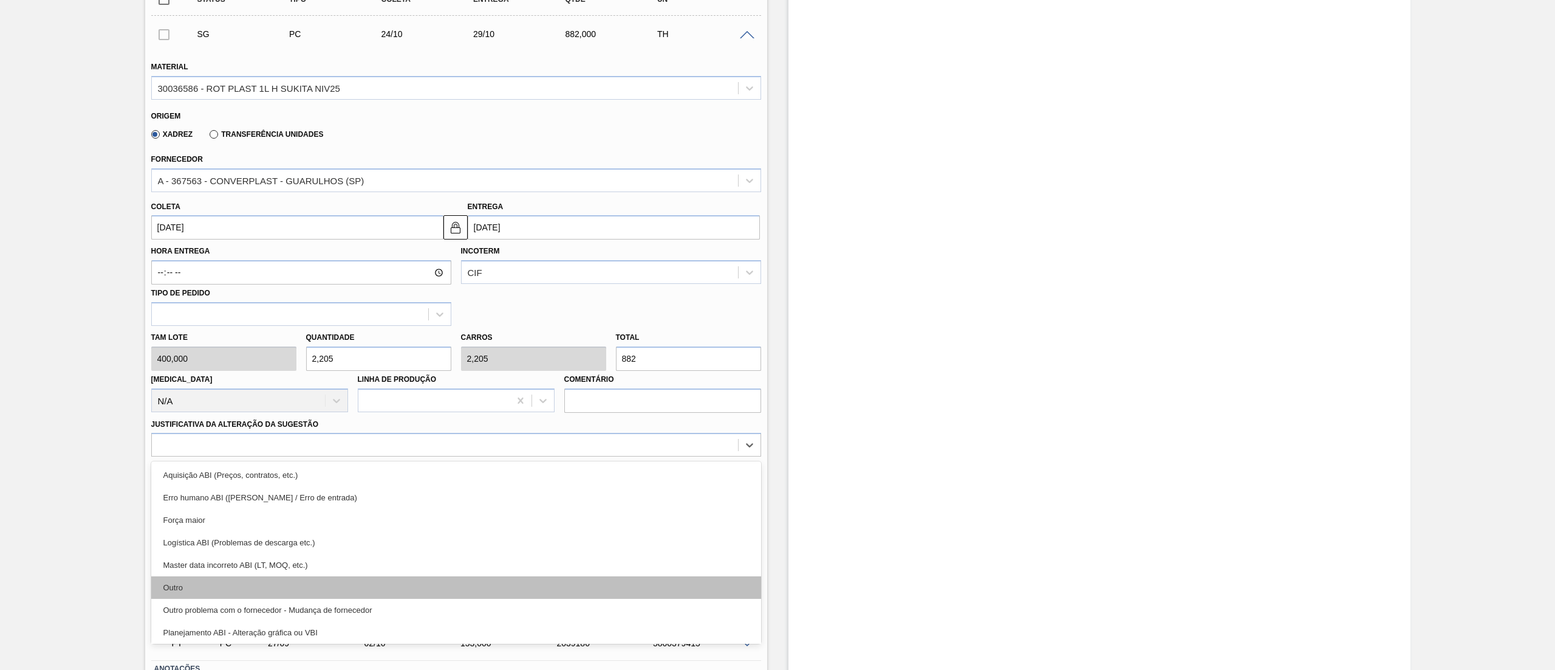
click at [375, 587] on div "Outro" at bounding box center [456, 587] width 610 height 22
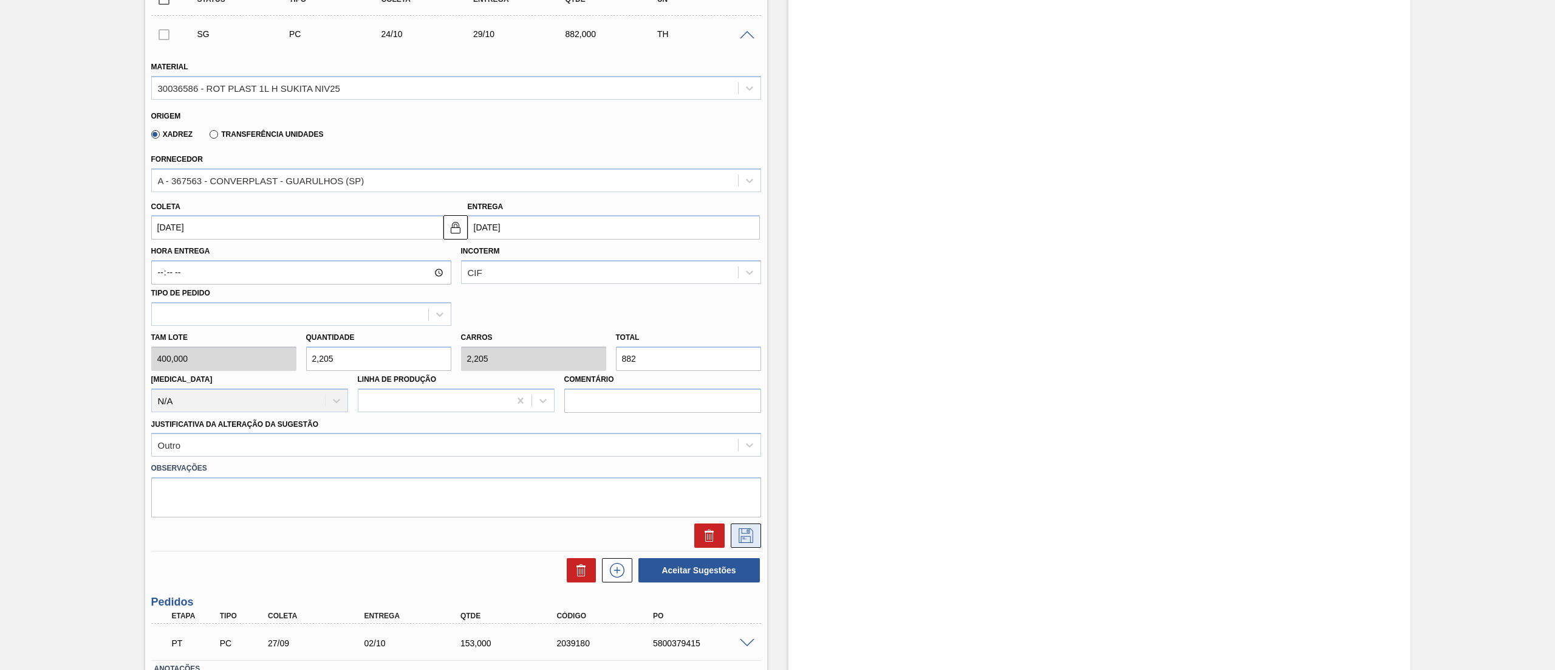
click at [733, 542] on button at bounding box center [746, 535] width 30 height 24
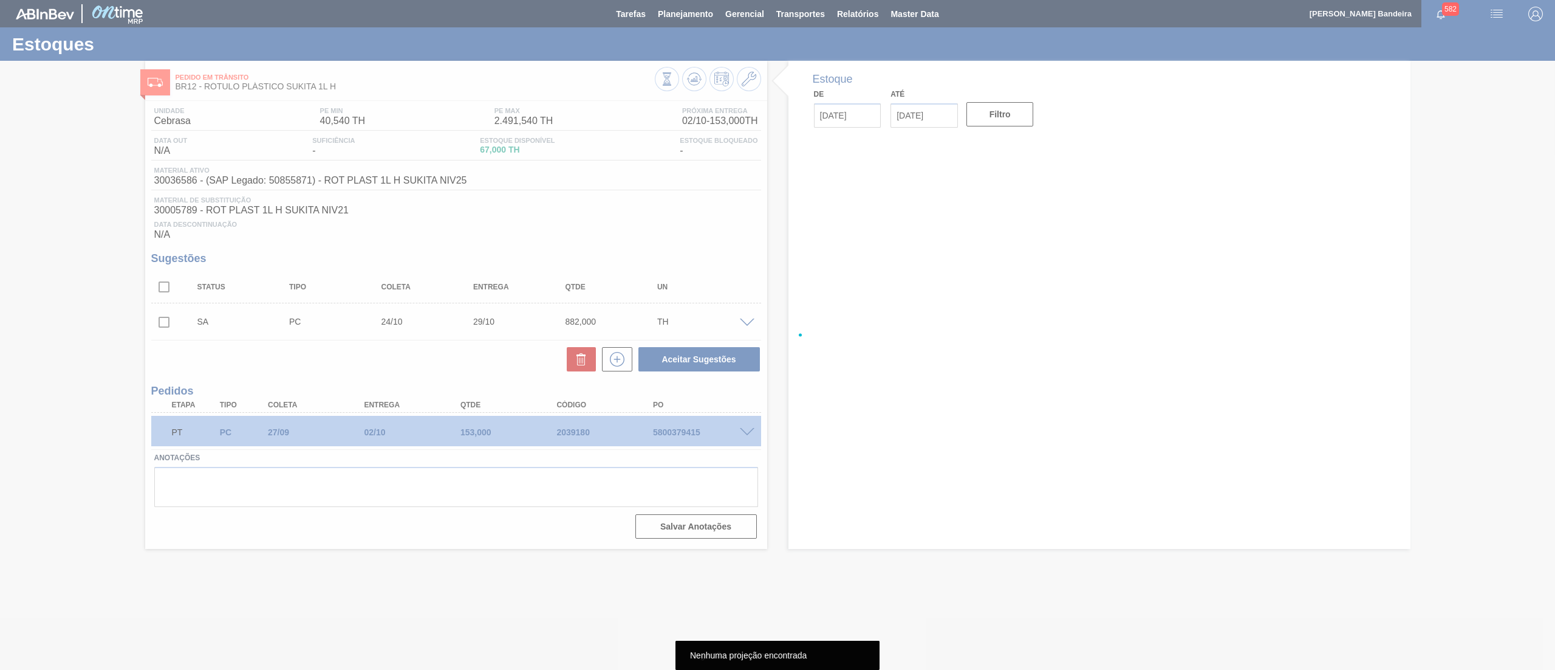
scroll to position [0, 0]
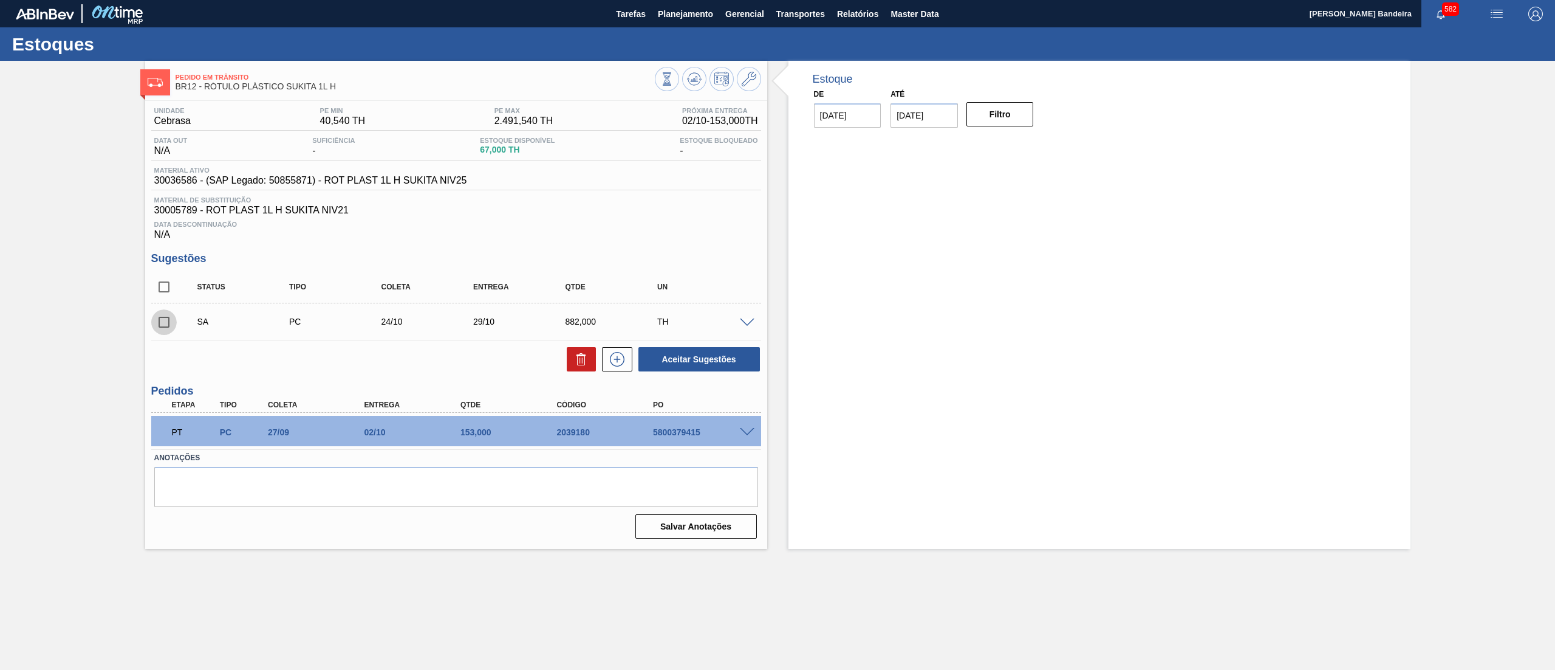
click at [162, 329] on input "checkbox" at bounding box center [164, 322] width 26 height 26
click at [667, 360] on button "Aceitar Sugestões" at bounding box center [700, 359] width 122 height 24
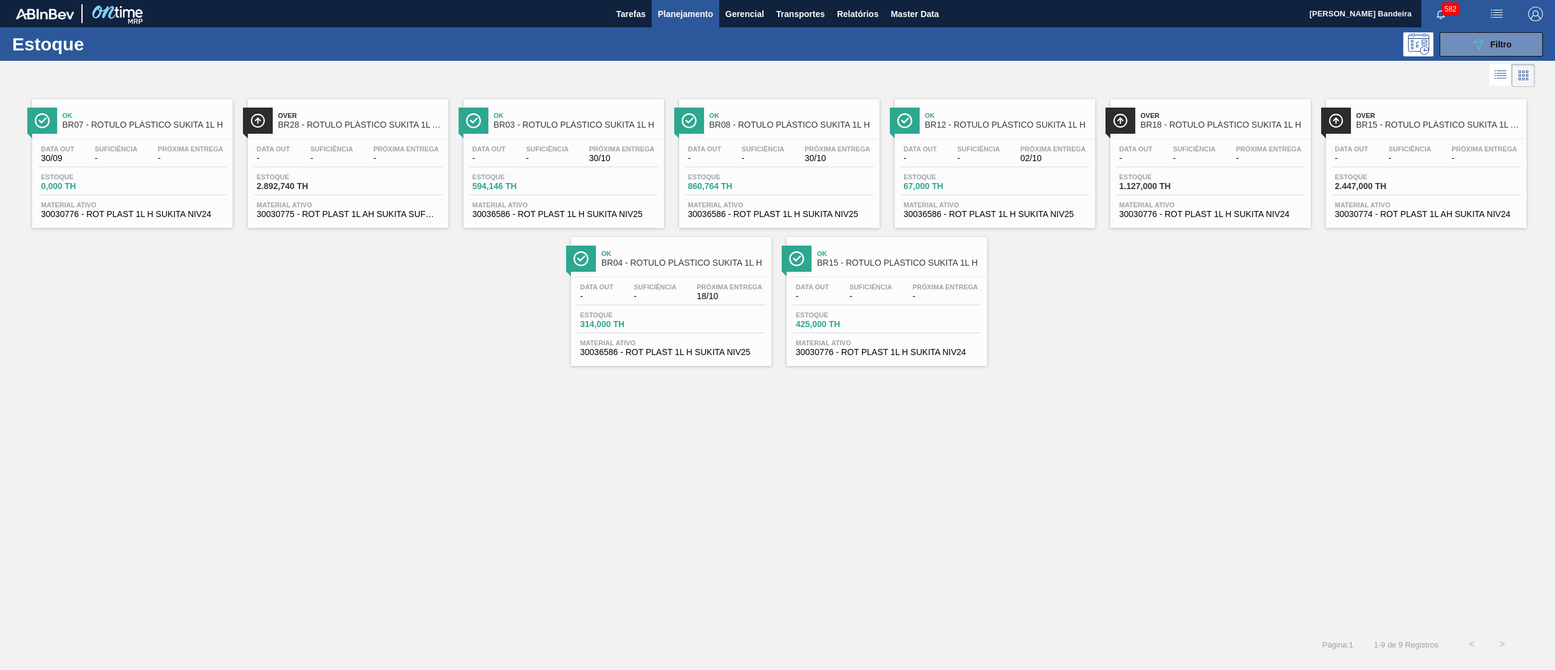
click at [1243, 213] on span "30030776 - ROT PLAST 1L H SUKITA NIV24" at bounding box center [1211, 214] width 182 height 9
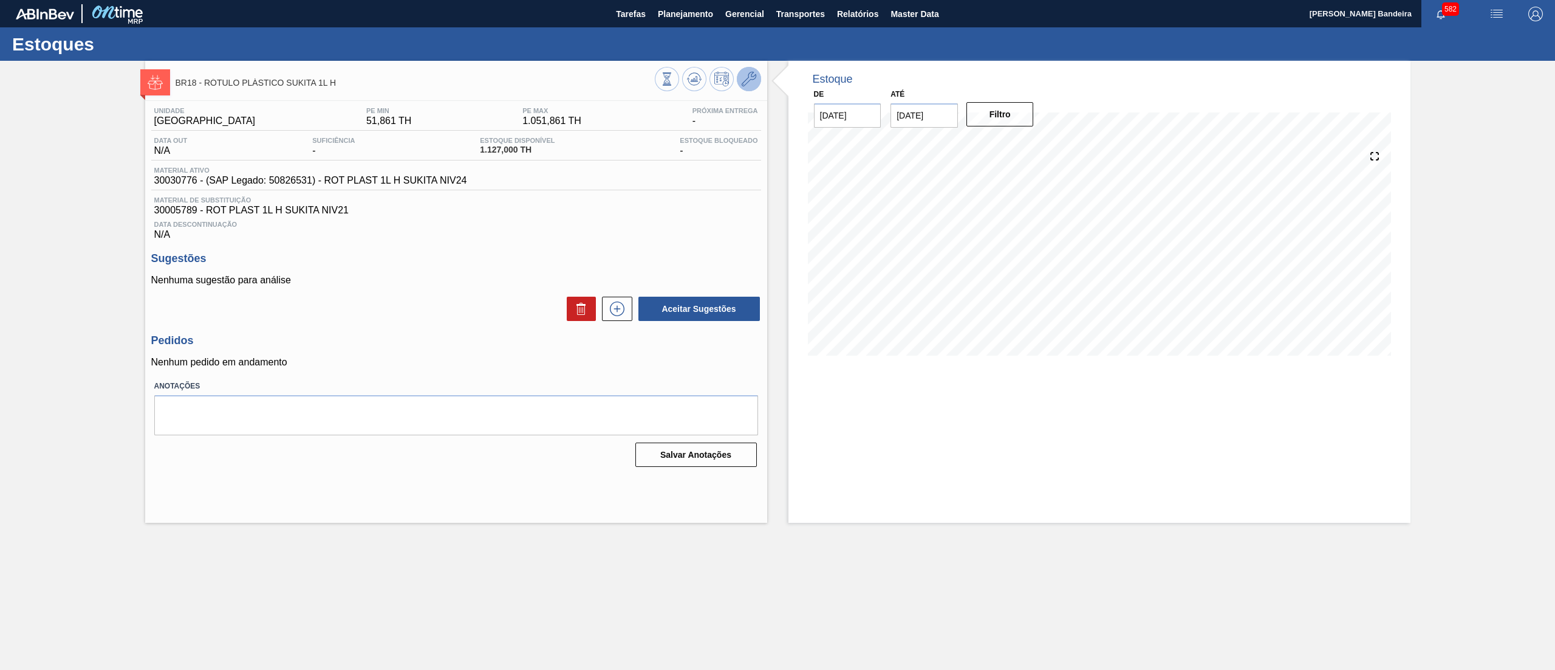
click at [755, 81] on icon at bounding box center [749, 79] width 15 height 15
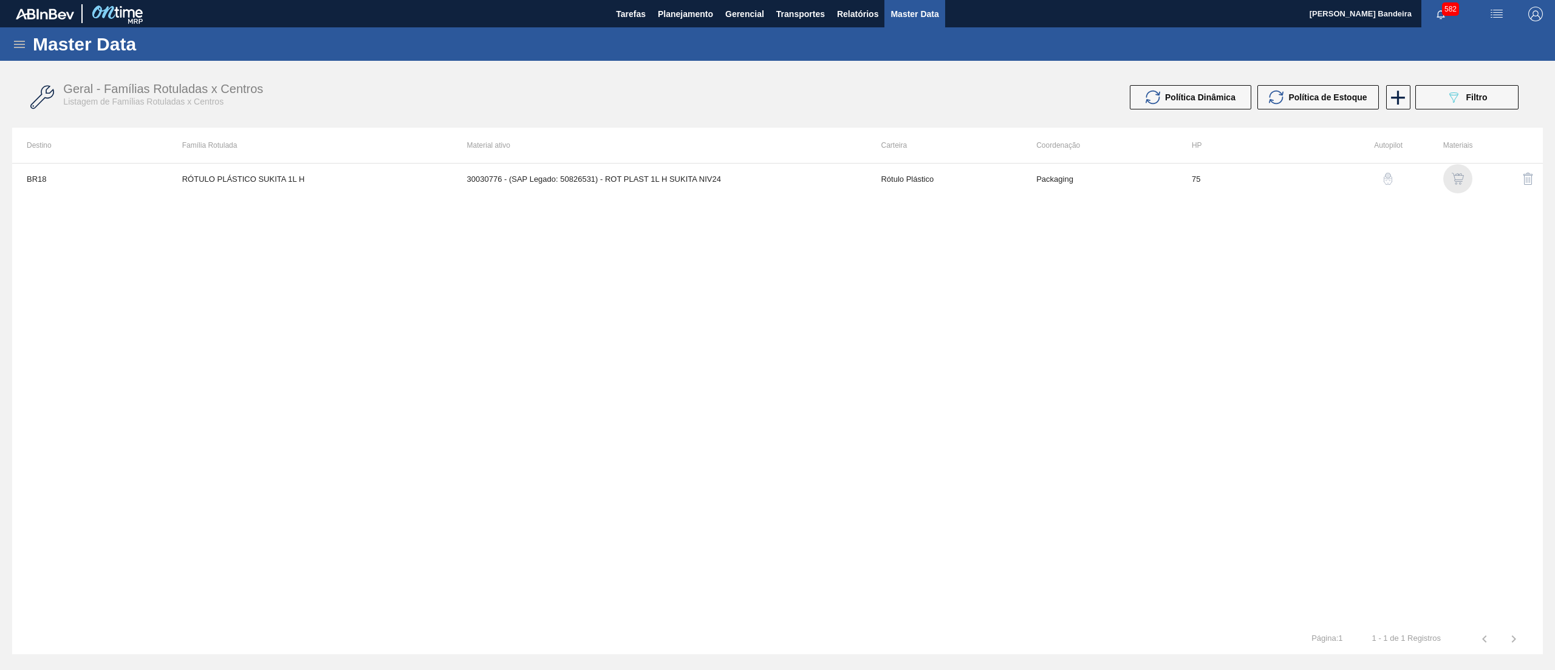
click at [1461, 179] on img "button" at bounding box center [1458, 179] width 12 height 12
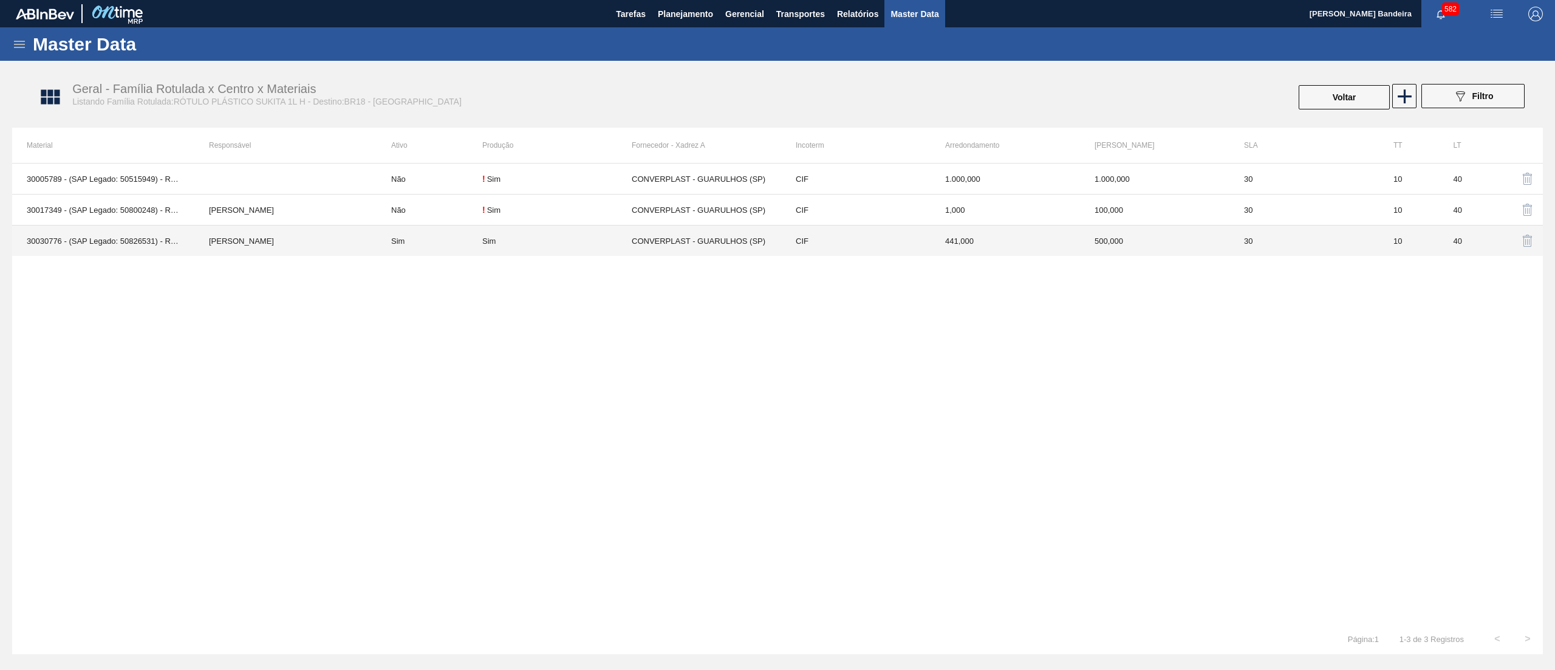
click at [589, 242] on div "Sim" at bounding box center [556, 240] width 149 height 9
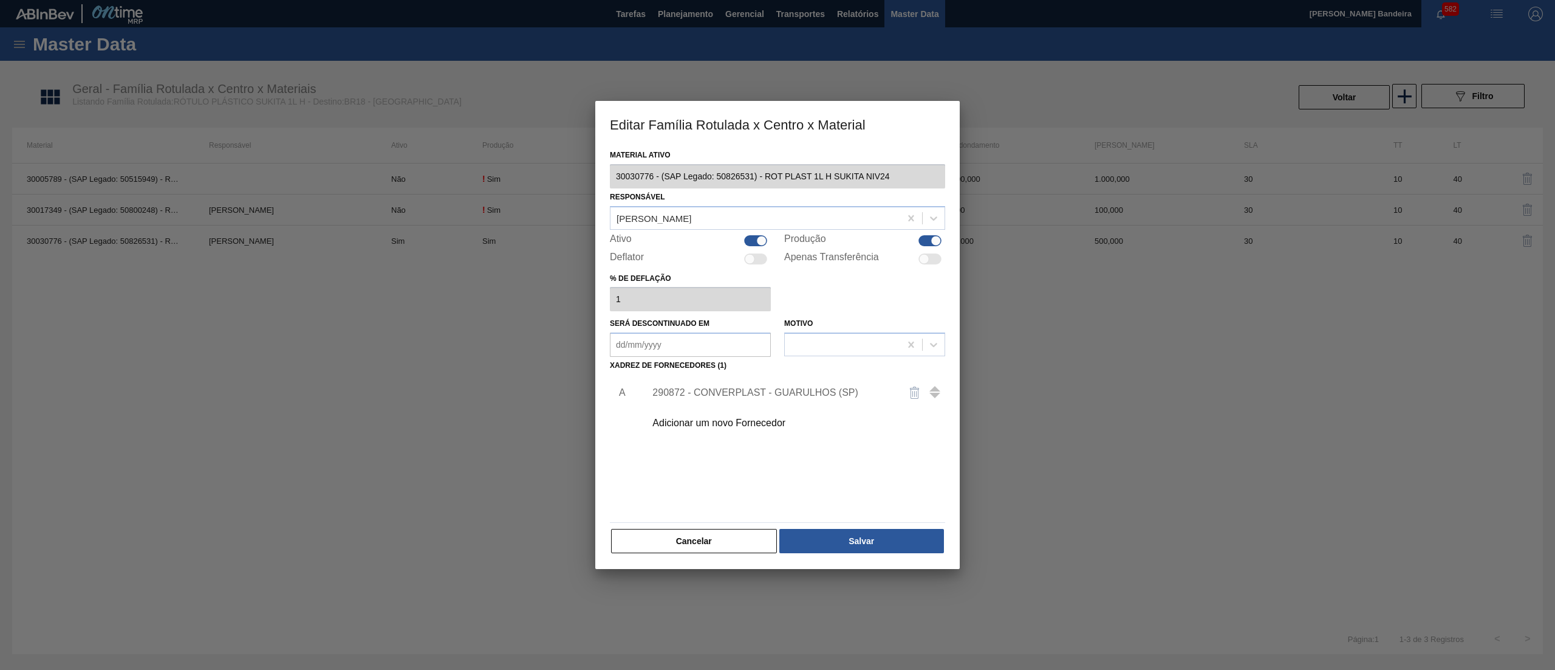
click at [750, 238] on div at bounding box center [755, 240] width 23 height 11
click at [888, 529] on button "Salvar" at bounding box center [862, 541] width 165 height 24
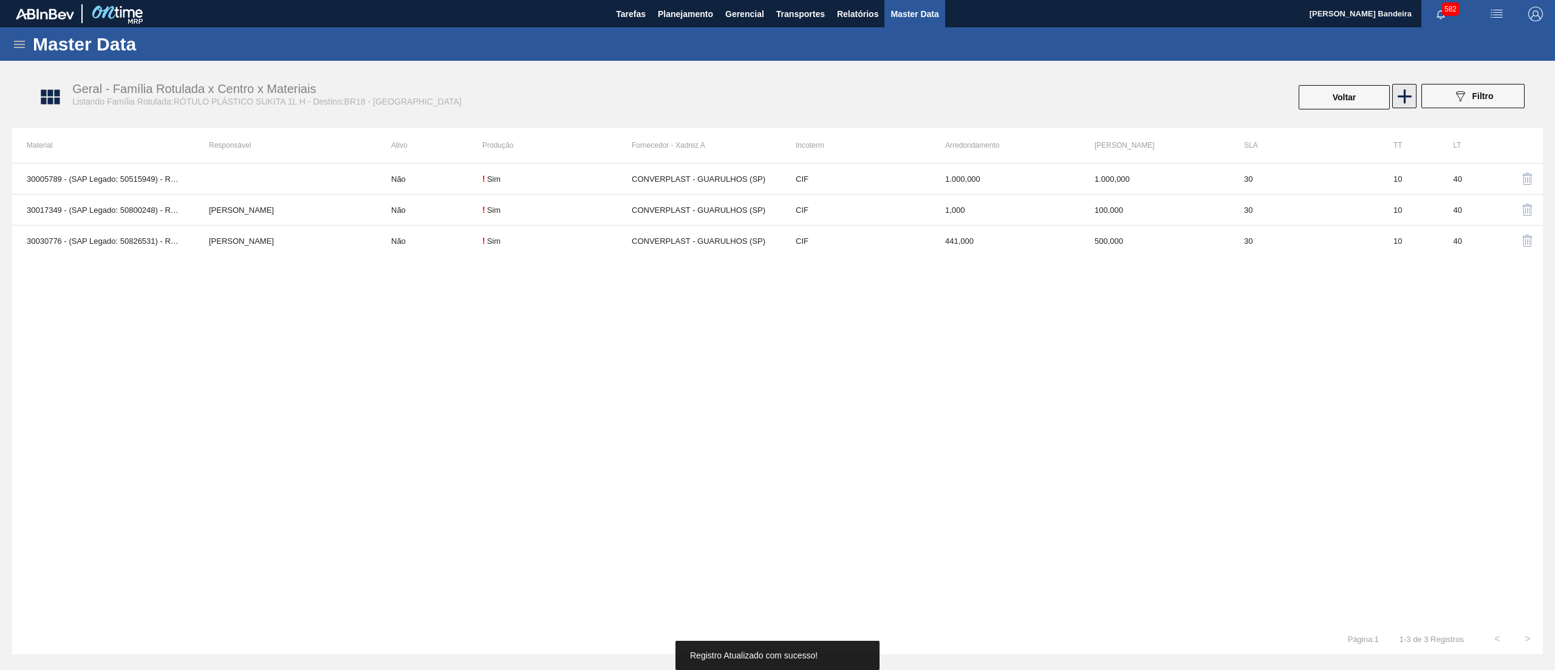
click at [1402, 103] on icon at bounding box center [1405, 96] width 24 height 24
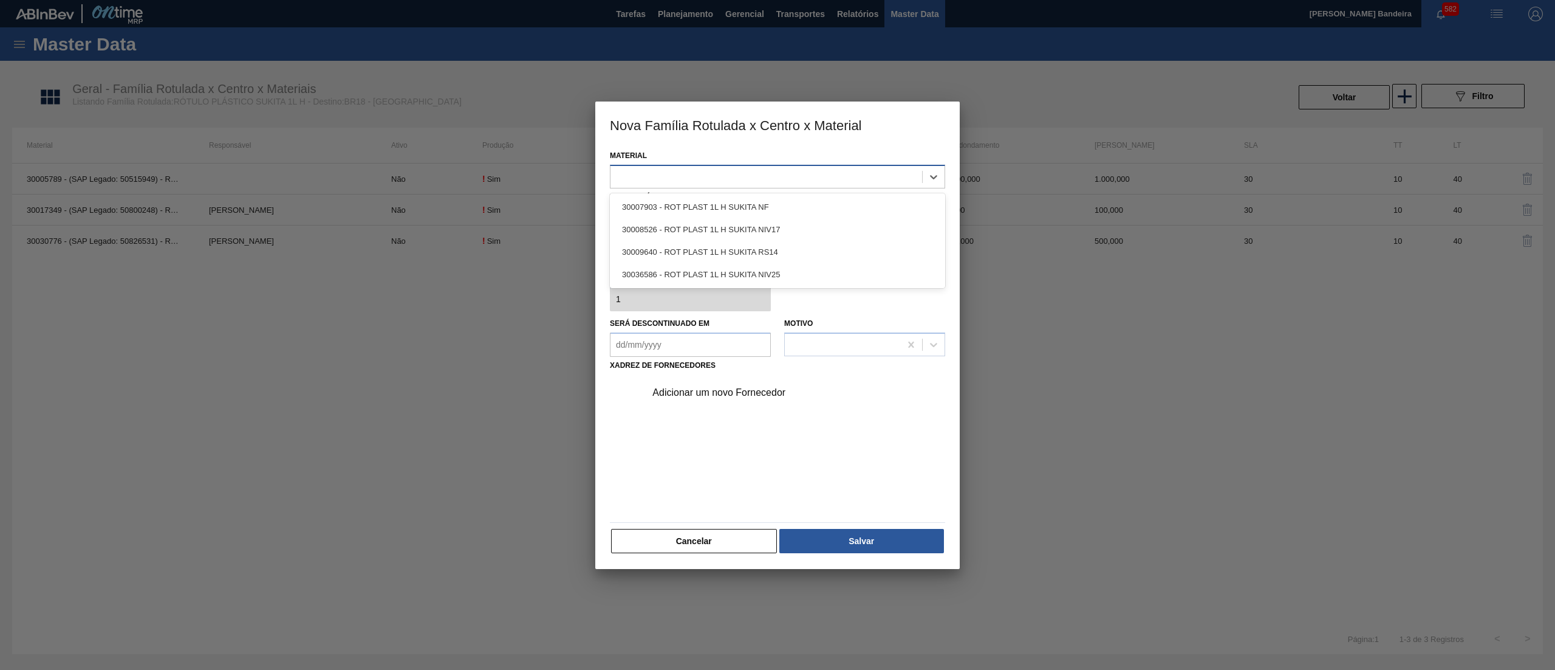
click at [801, 176] on div at bounding box center [767, 177] width 312 height 18
click at [784, 273] on div "30036586 - ROT PLAST 1L H SUKITA NIV25" at bounding box center [777, 274] width 335 height 22
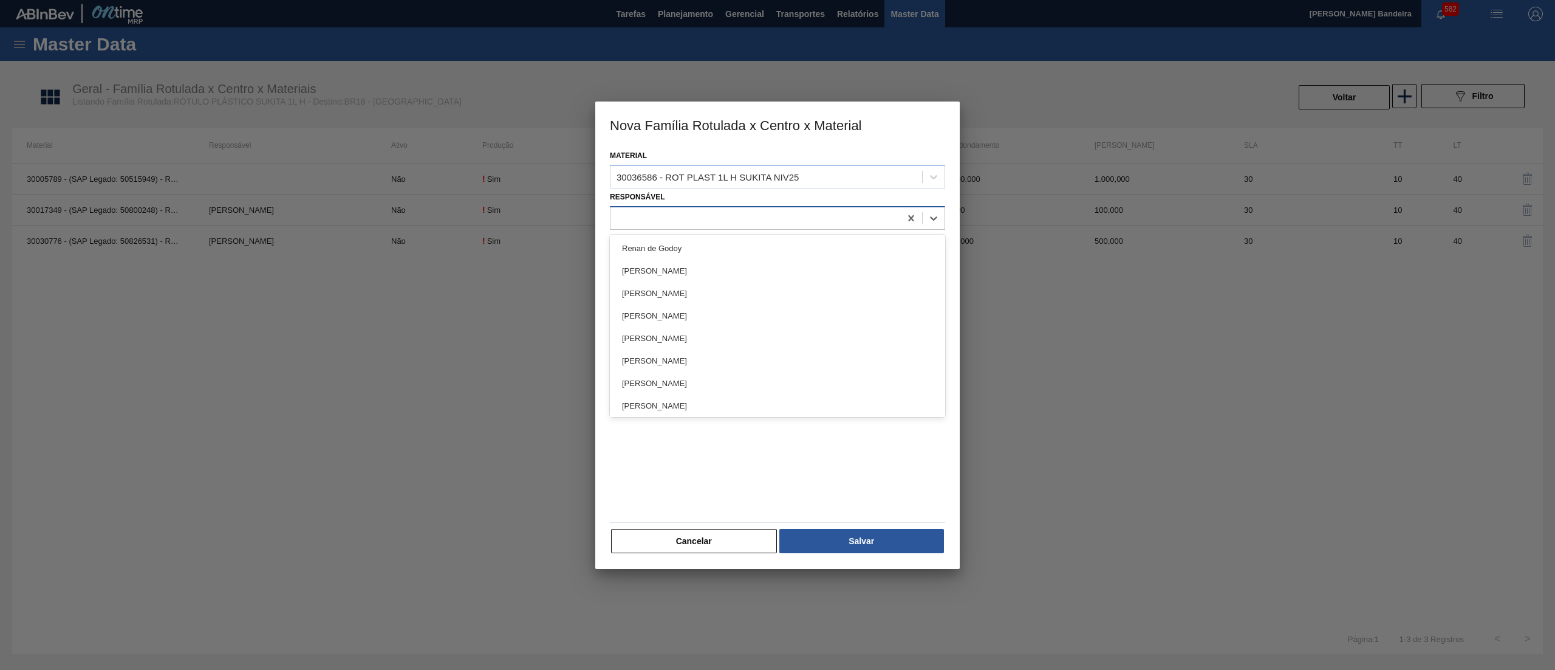
click at [764, 216] on div at bounding box center [756, 218] width 290 height 18
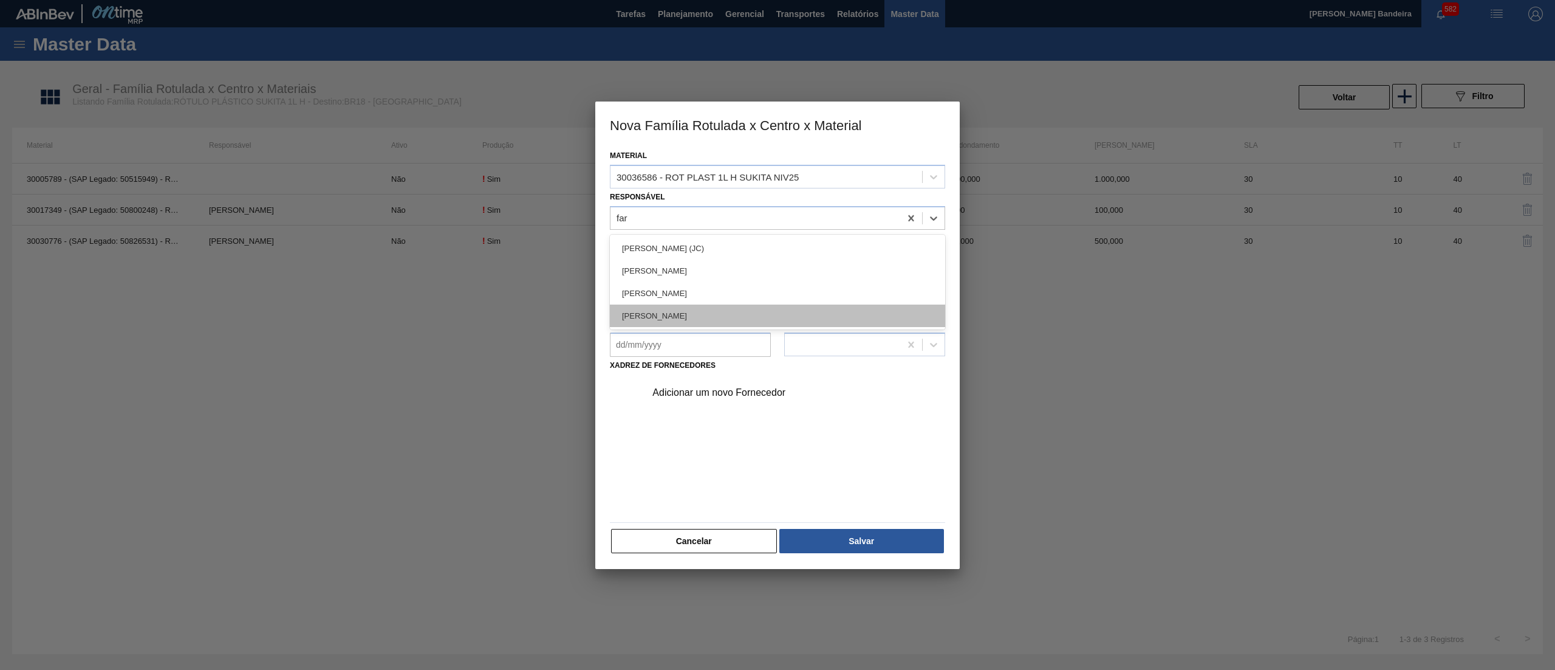
click at [772, 314] on div "[PERSON_NAME]" at bounding box center [777, 315] width 335 height 22
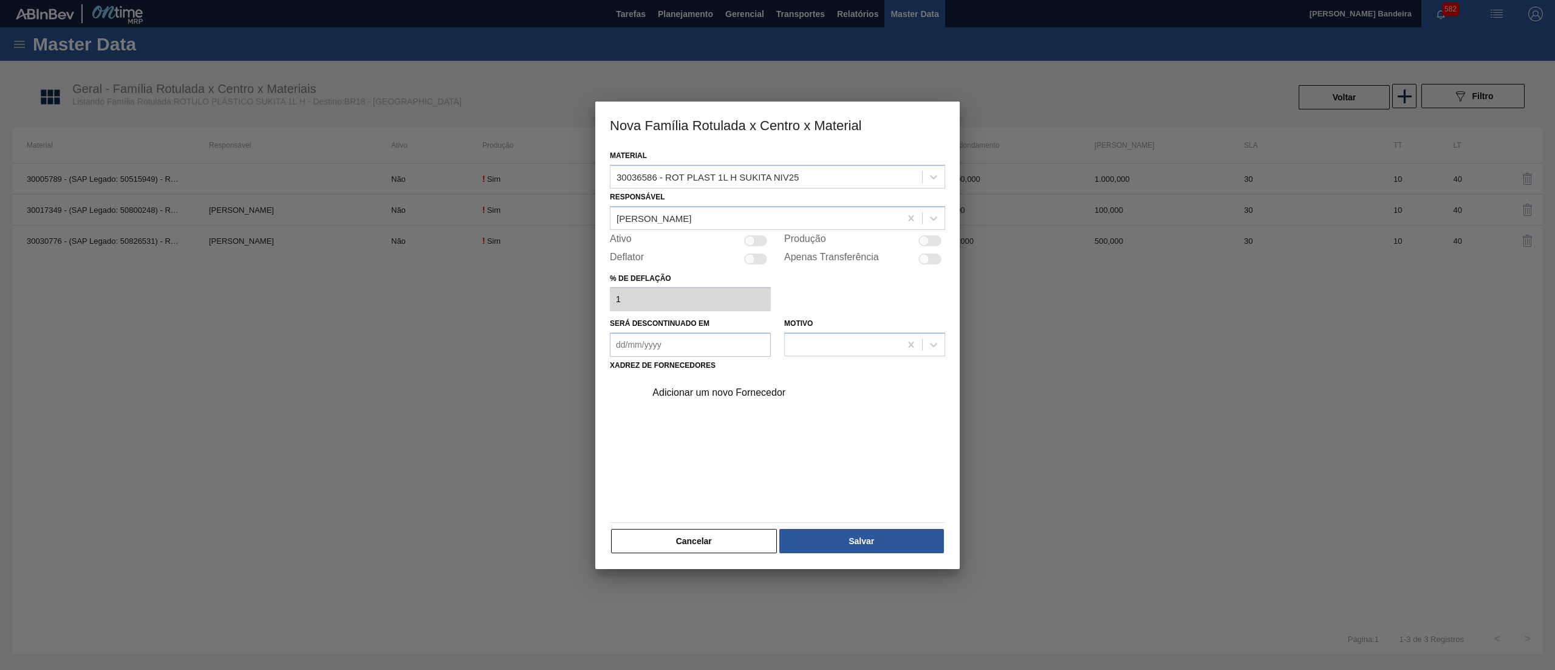
click at [749, 238] on div at bounding box center [750, 240] width 10 height 10
click at [732, 392] on div "Adicionar um novo Fornecedor" at bounding box center [772, 392] width 238 height 11
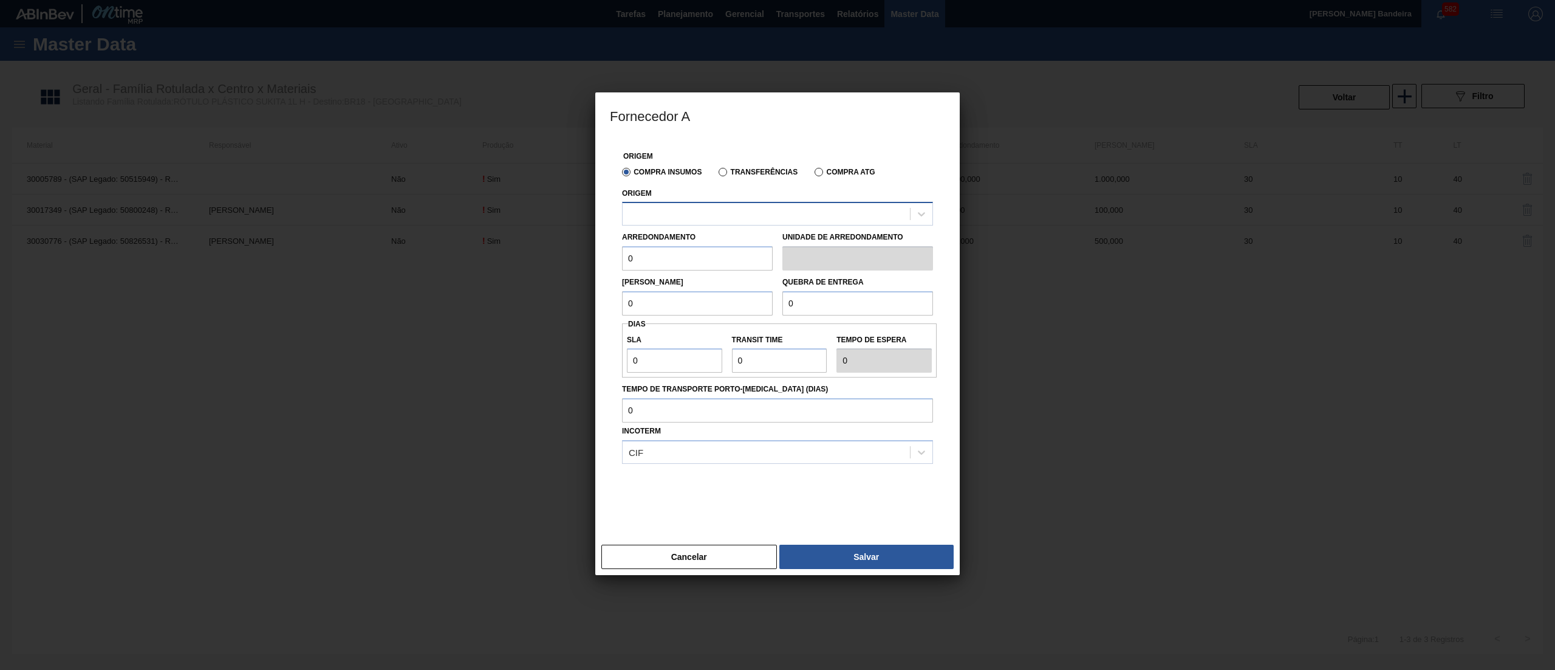
click at [749, 216] on div at bounding box center [766, 214] width 287 height 18
click at [753, 238] on div "290872 - CONVERPLAST - GUARULHOS (SP)" at bounding box center [777, 244] width 311 height 22
drag, startPoint x: 706, startPoint y: 250, endPoint x: 506, endPoint y: 238, distance: 200.9
click at [506, 238] on div "Fornecedor A Origem Compra Insumos Transferências Compra ATG Origem 290872 - CO…" at bounding box center [777, 335] width 1555 height 670
paste input "40"
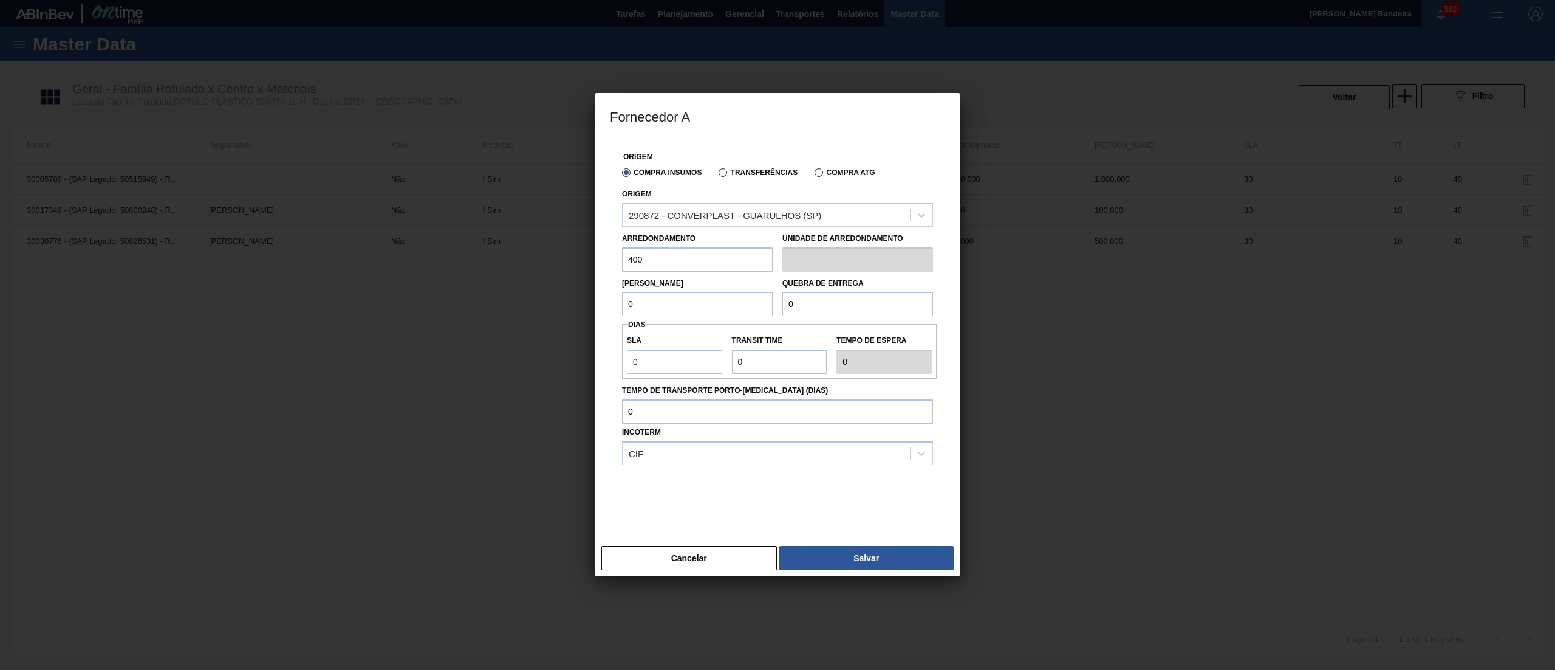
drag, startPoint x: 721, startPoint y: 315, endPoint x: 485, endPoint y: 272, distance: 239.8
click at [485, 272] on div "Fornecedor A Origem Compra Insumos Transferências Compra ATG Origem 290872 - CO…" at bounding box center [777, 335] width 1555 height 670
paste input "40"
drag, startPoint x: 796, startPoint y: 301, endPoint x: 662, endPoint y: 288, distance: 134.3
click at [662, 288] on div "Lote Mínimo 400 Quebra de entrega 0" at bounding box center [777, 294] width 321 height 45
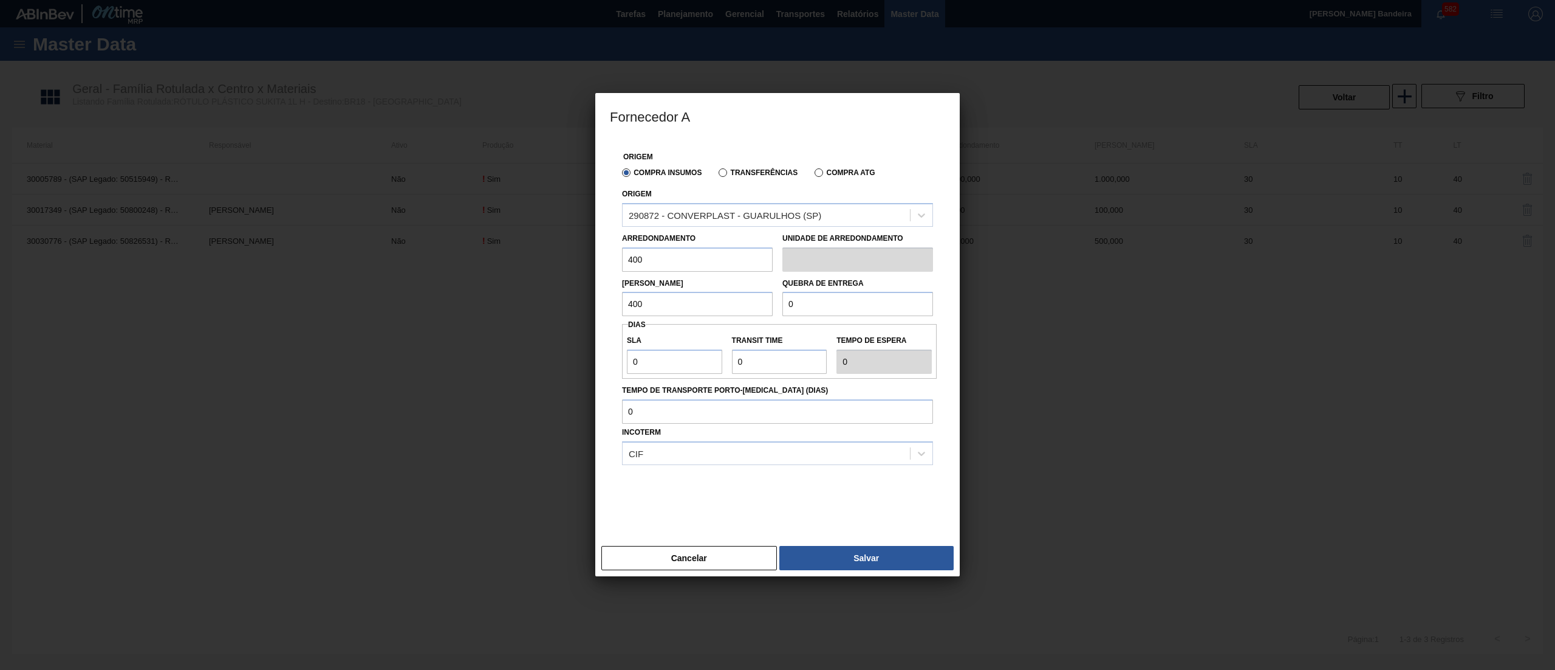
paste input "40"
drag, startPoint x: 661, startPoint y: 362, endPoint x: 547, endPoint y: 343, distance: 115.3
click at [547, 343] on div "Fornecedor A Origem Compra Insumos Transferências Compra ATG Origem 290872 - CO…" at bounding box center [777, 335] width 1555 height 670
drag, startPoint x: 783, startPoint y: 367, endPoint x: 684, endPoint y: 347, distance: 101.0
click at [684, 347] on div "SLA 30 Transit Time Tempo de espera 30" at bounding box center [779, 351] width 315 height 45
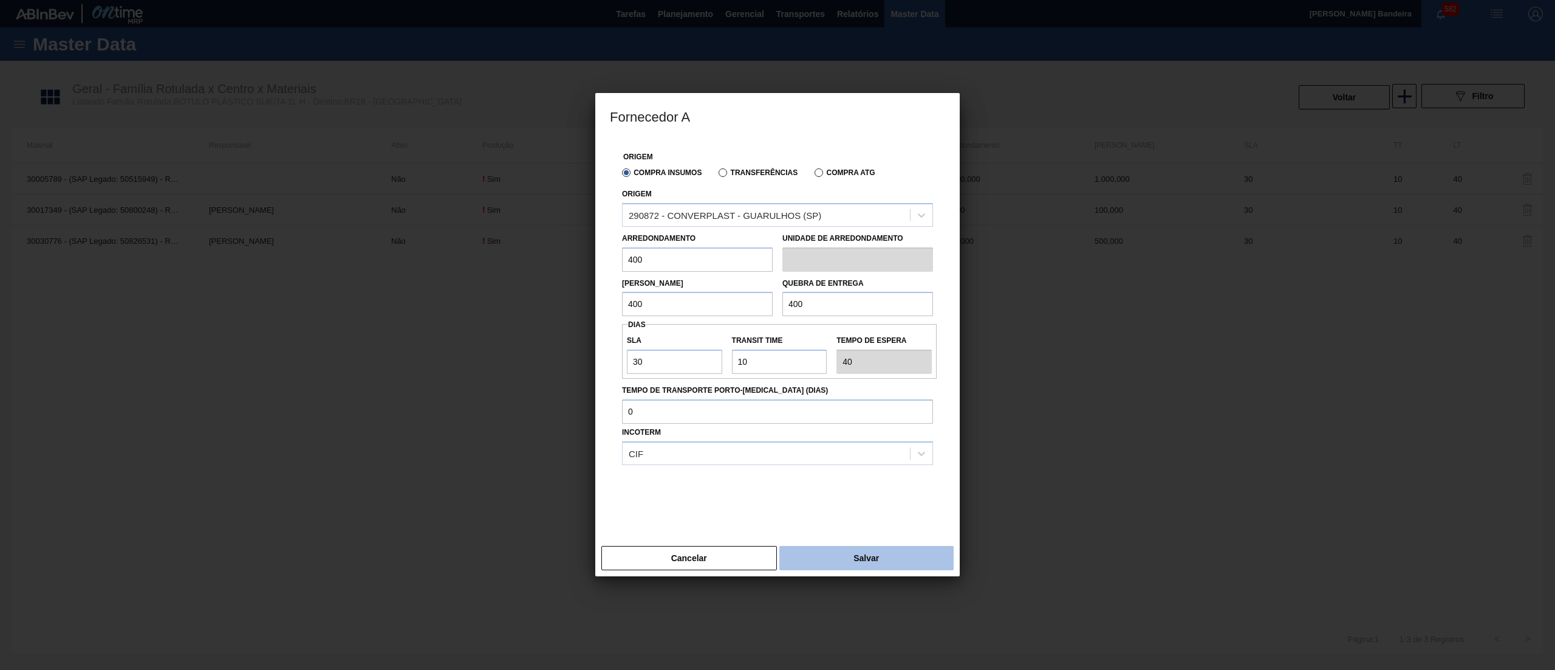
click at [849, 554] on button "Salvar" at bounding box center [867, 558] width 174 height 24
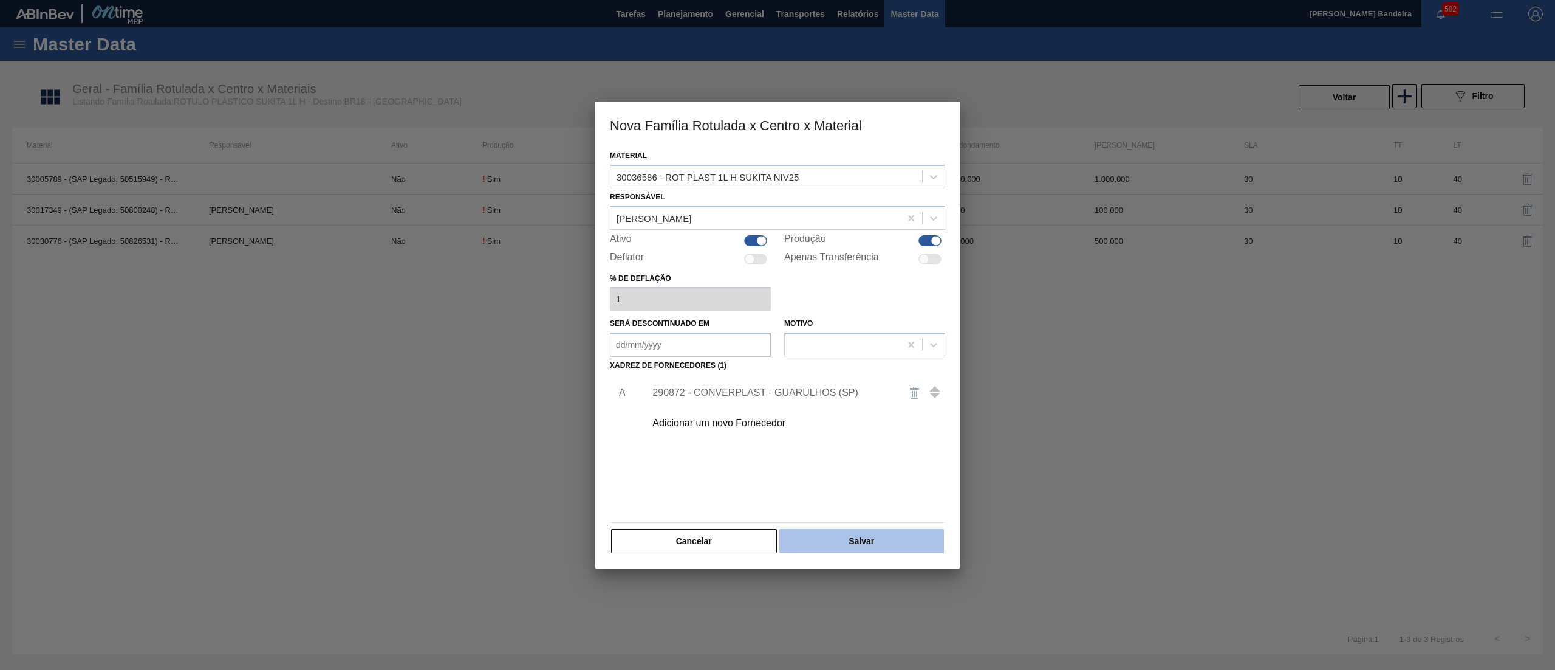
click at [863, 548] on button "Salvar" at bounding box center [862, 541] width 165 height 24
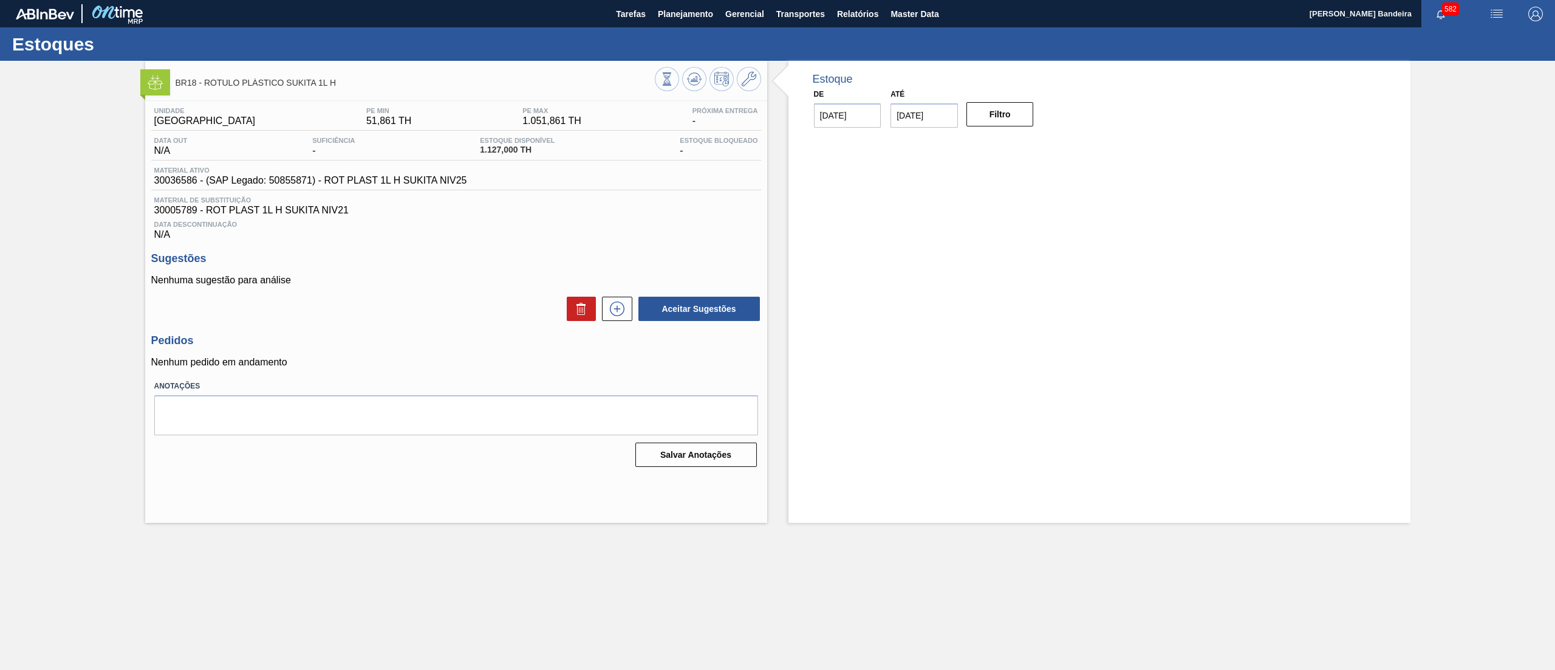
click at [696, 65] on div "BR18 - RÓTULO PLÁSTICO SUKITA 1L H" at bounding box center [456, 77] width 622 height 33
click at [698, 77] on icon at bounding box center [694, 79] width 15 height 15
click at [752, 78] on icon at bounding box center [749, 79] width 15 height 15
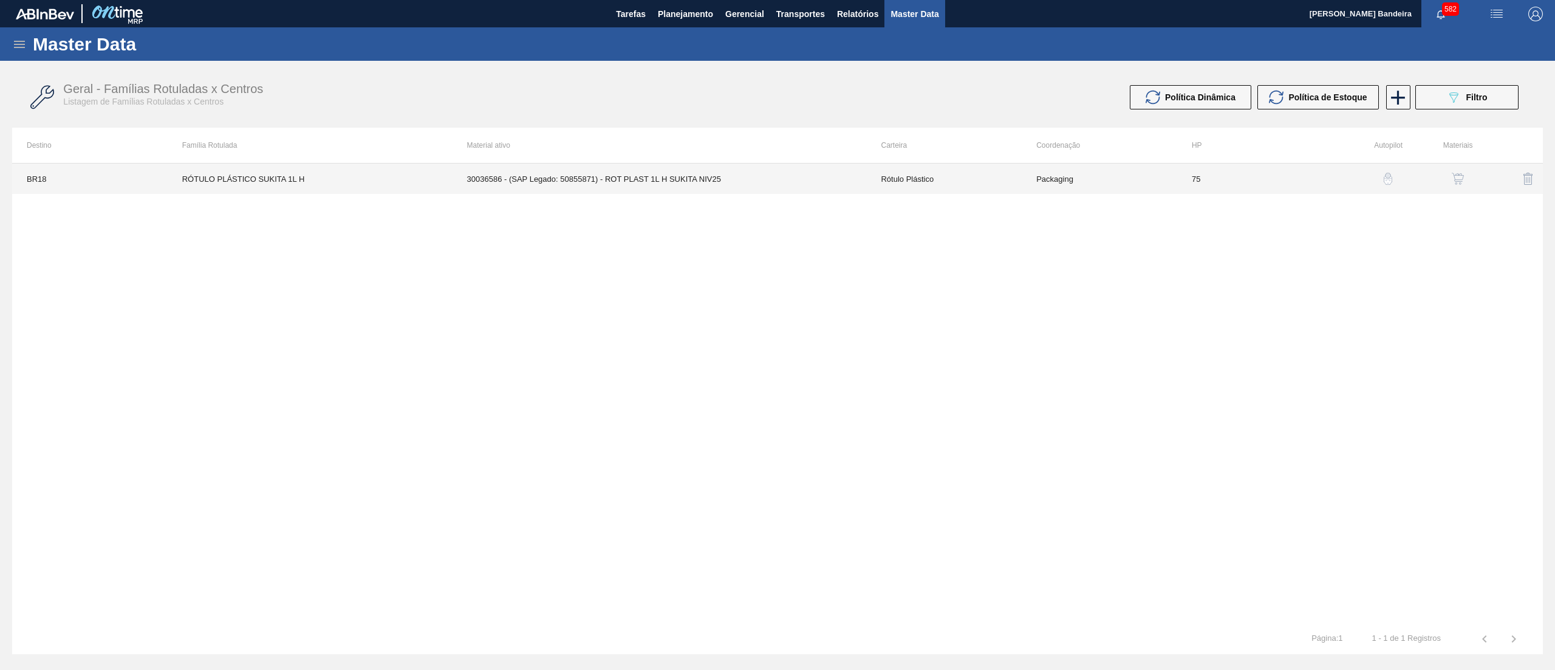
click at [832, 179] on td "30036586 - (SAP Legado: 50855871) - ROT PLAST 1L H SUKITA NIV25" at bounding box center [660, 178] width 414 height 30
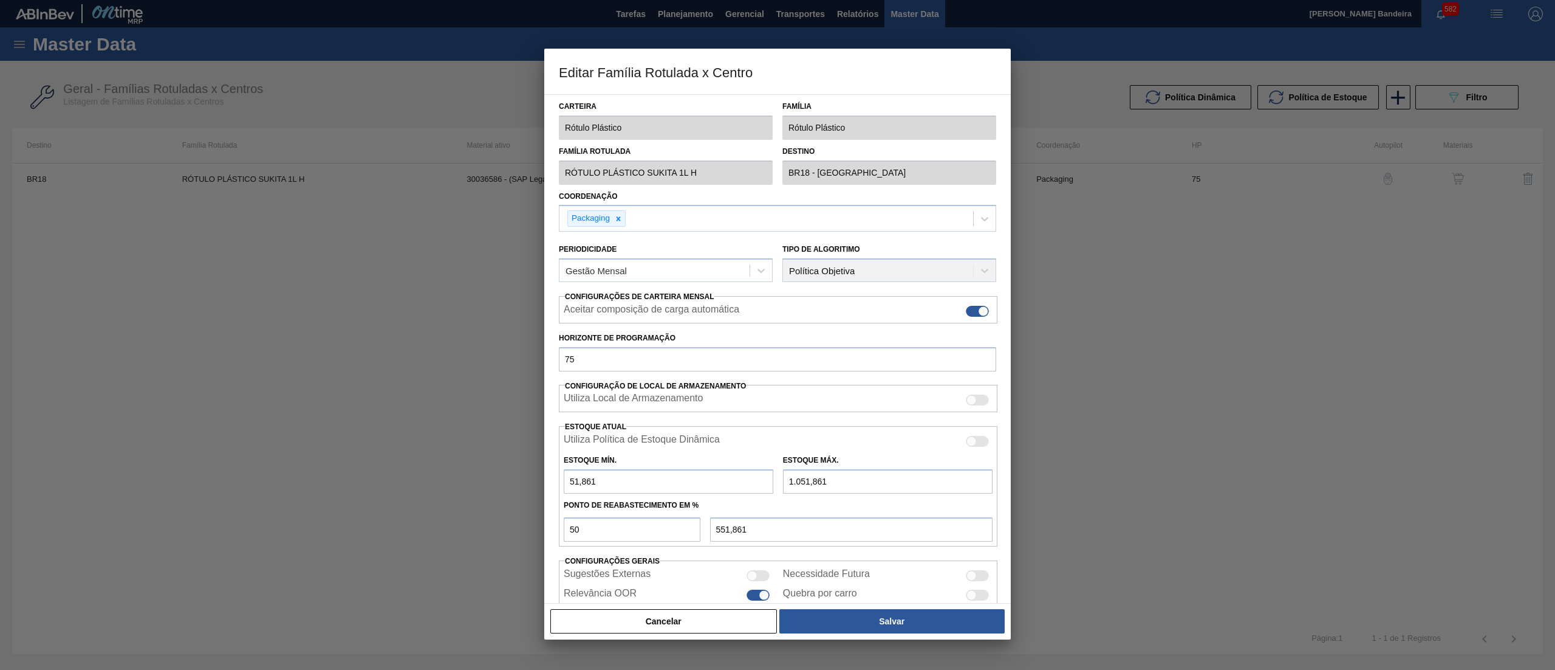
click at [803, 488] on input "1.051,861" at bounding box center [888, 481] width 210 height 24
click at [798, 487] on input "1.051,861" at bounding box center [888, 481] width 210 height 24
drag, startPoint x: 864, startPoint y: 483, endPoint x: 708, endPoint y: 480, distance: 155.6
click at [708, 480] on div "Estoque Mín. 51,861 Estoque Máx. 151,861" at bounding box center [778, 470] width 439 height 45
click at [865, 612] on button "Salvar" at bounding box center [892, 621] width 225 height 24
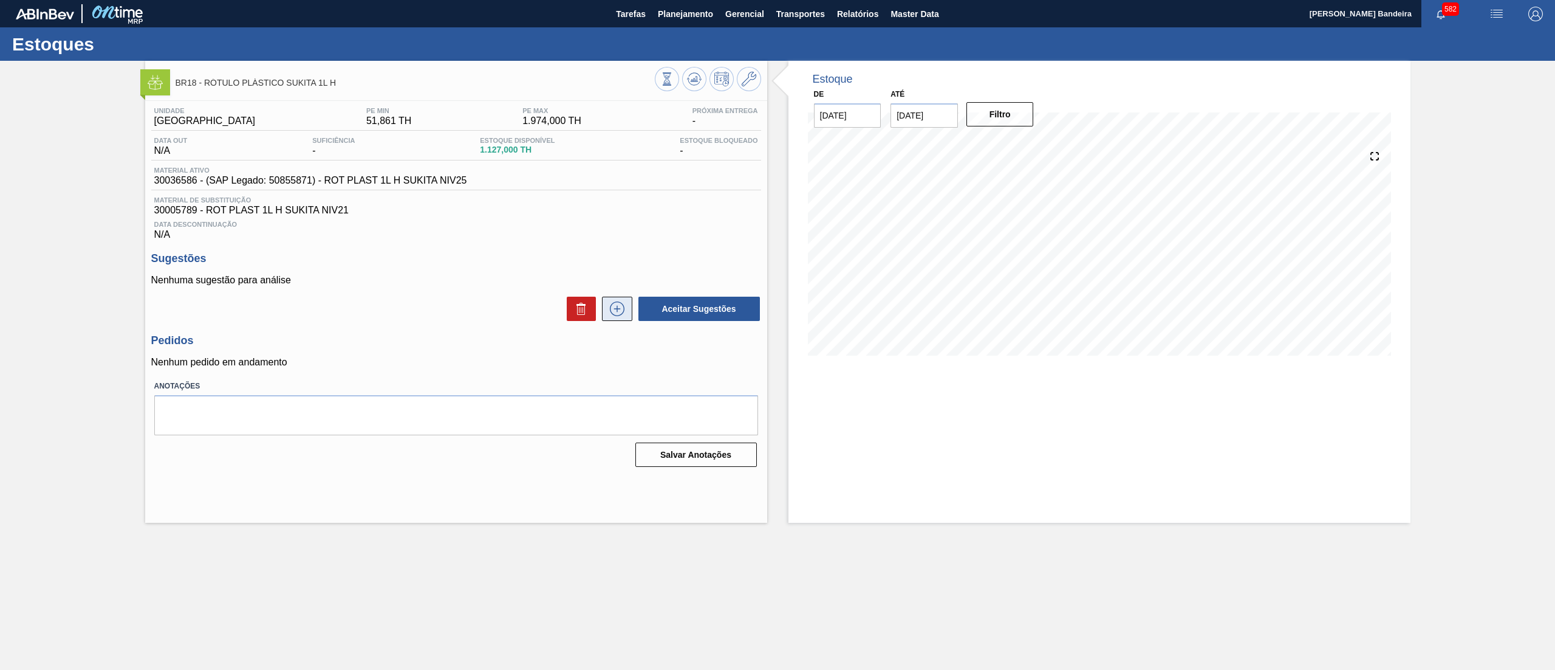
click at [611, 315] on icon at bounding box center [617, 308] width 15 height 15
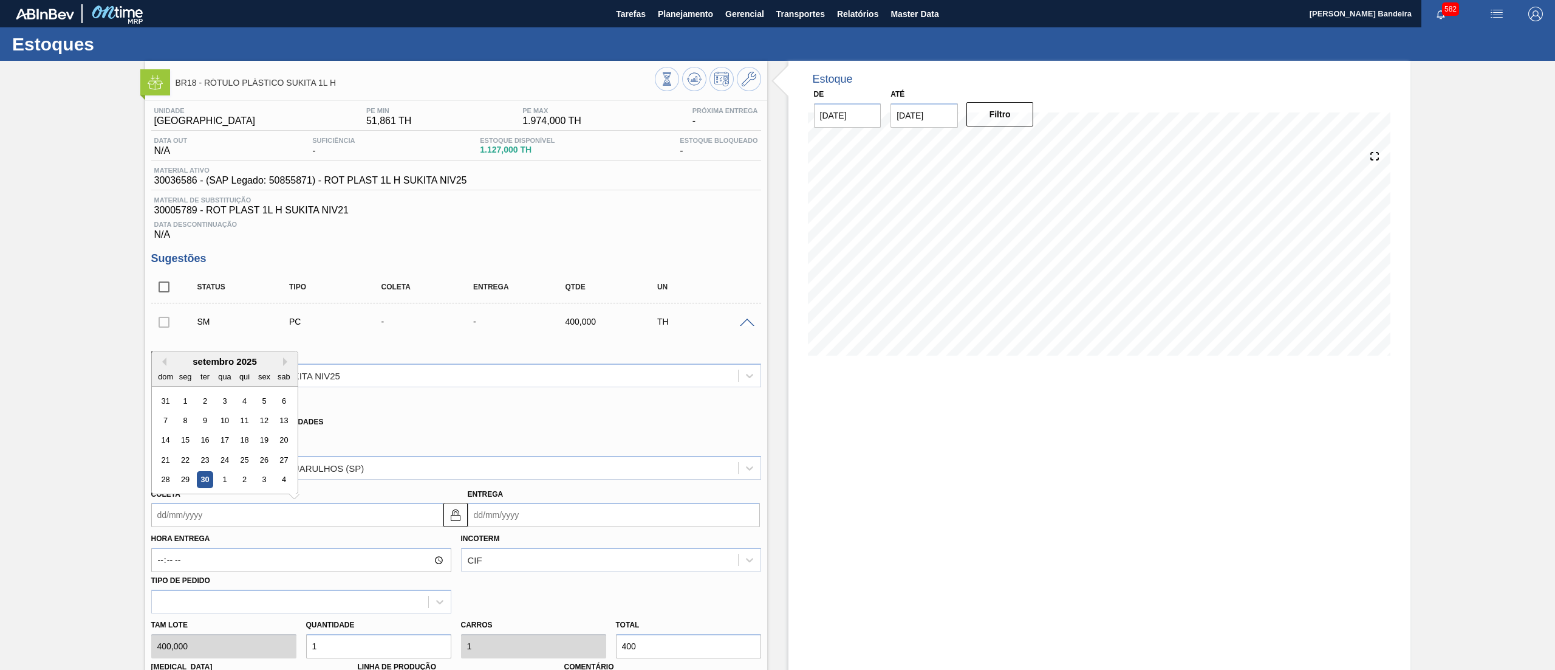
click at [320, 524] on input "Coleta" at bounding box center [297, 514] width 292 height 24
click at [286, 364] on button "Next Month" at bounding box center [287, 361] width 9 height 9
click at [186, 456] on div "20" at bounding box center [185, 459] width 16 height 16
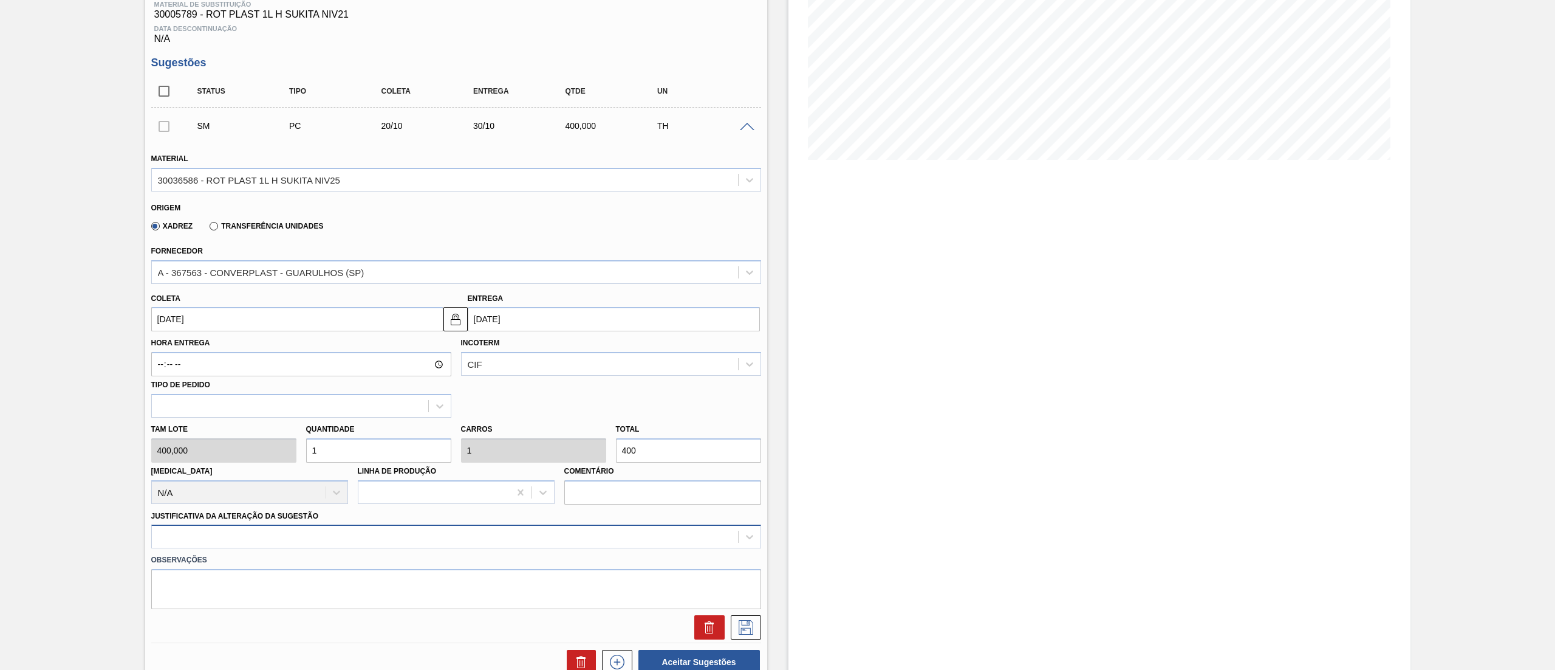
scroll to position [268, 0]
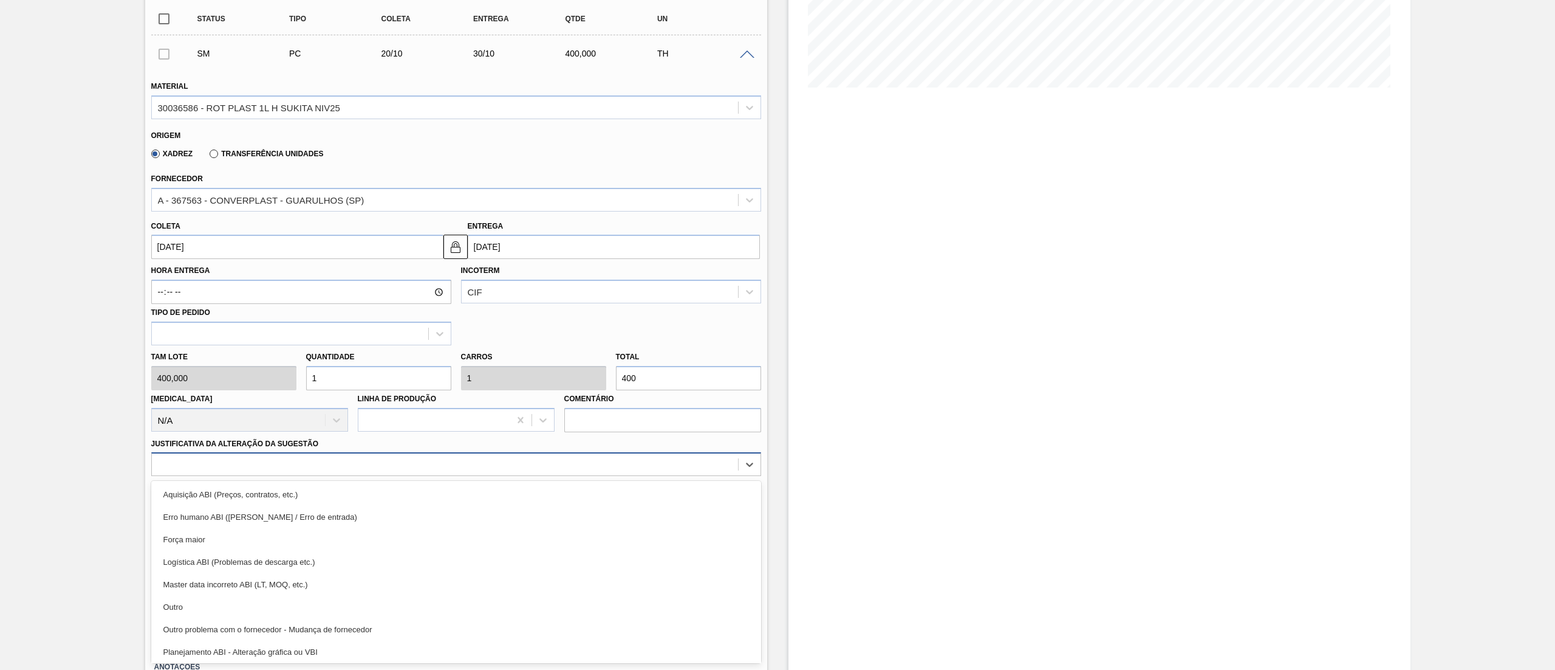
click at [467, 476] on div "option Erro humano ABI (Cálculo / Erro de entrada) focused, 2 of 18. 18 results…" at bounding box center [456, 464] width 610 height 24
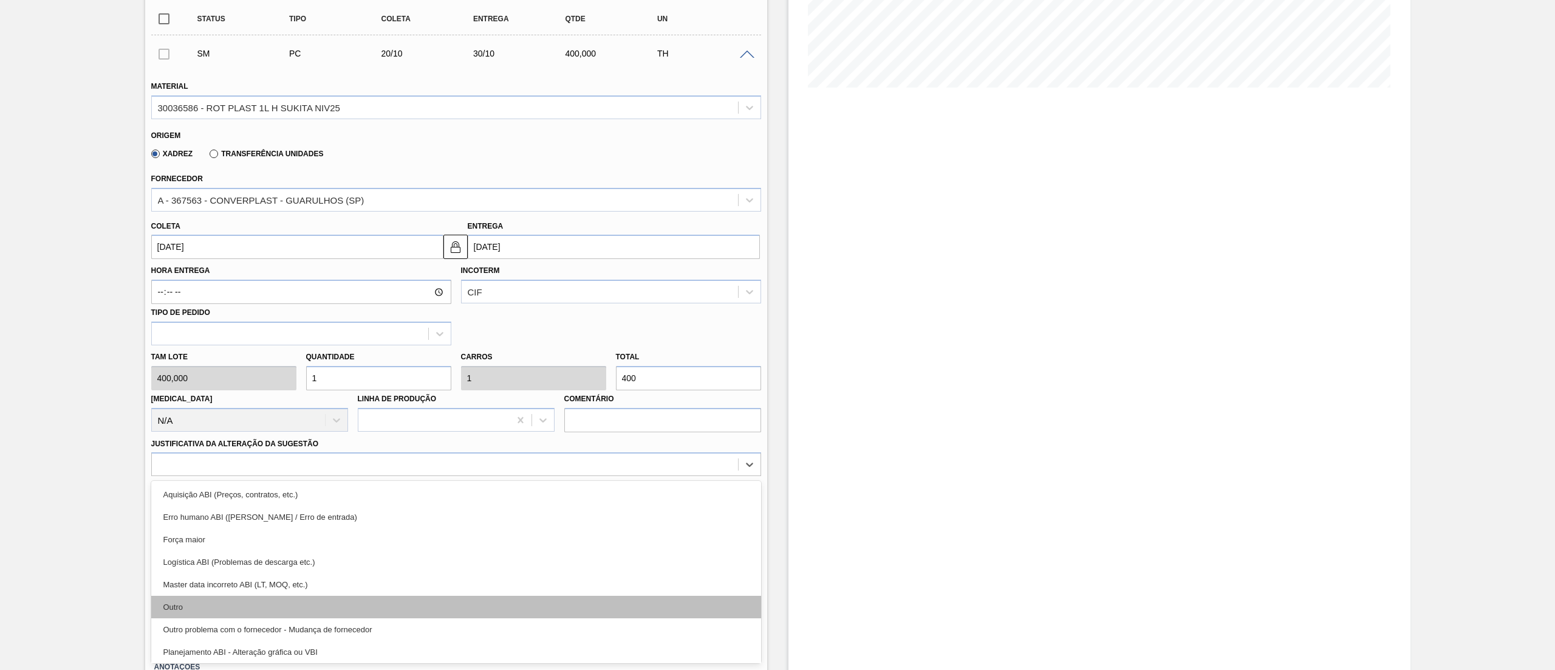
click at [428, 604] on div "Outro" at bounding box center [456, 606] width 610 height 22
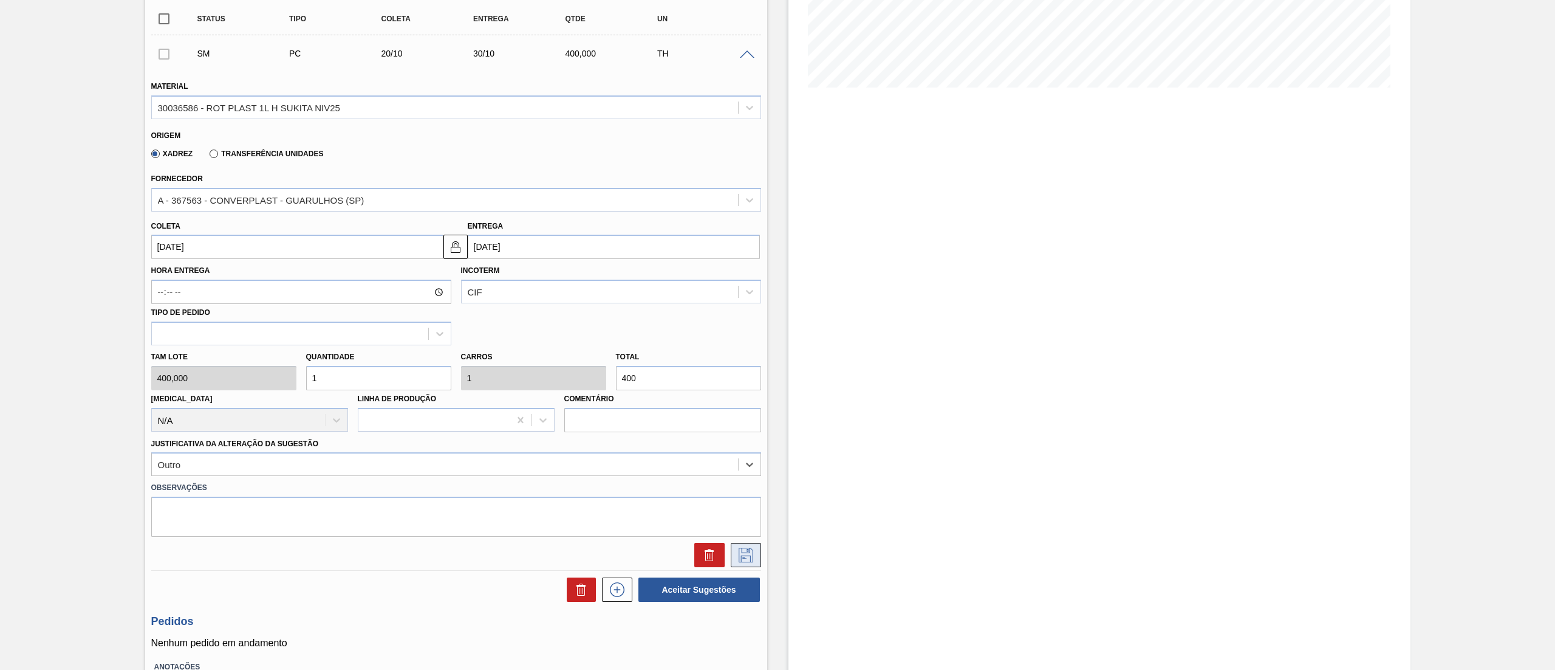
click at [750, 566] on button at bounding box center [746, 555] width 30 height 24
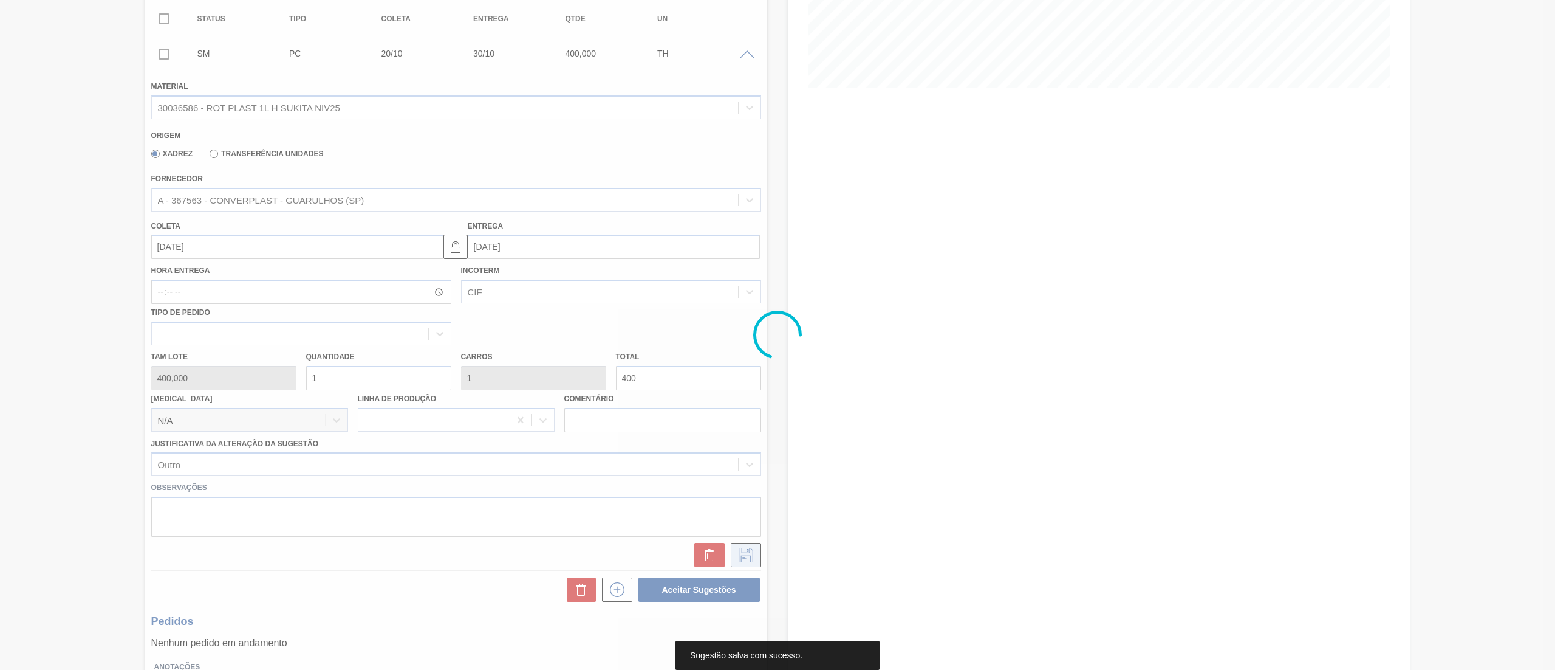
scroll to position [0, 0]
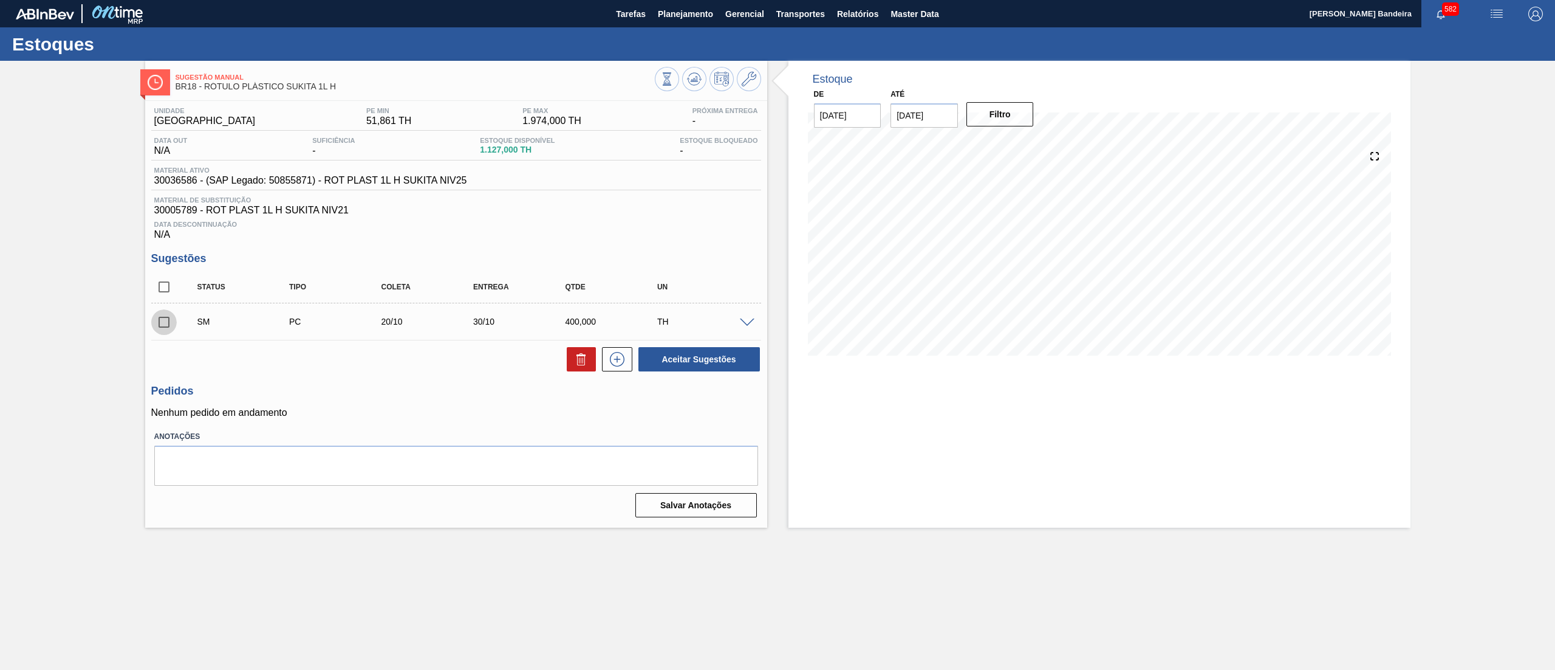
click at [168, 318] on input "checkbox" at bounding box center [164, 322] width 26 height 26
click at [679, 369] on button "Aceitar Sugestões" at bounding box center [700, 359] width 122 height 24
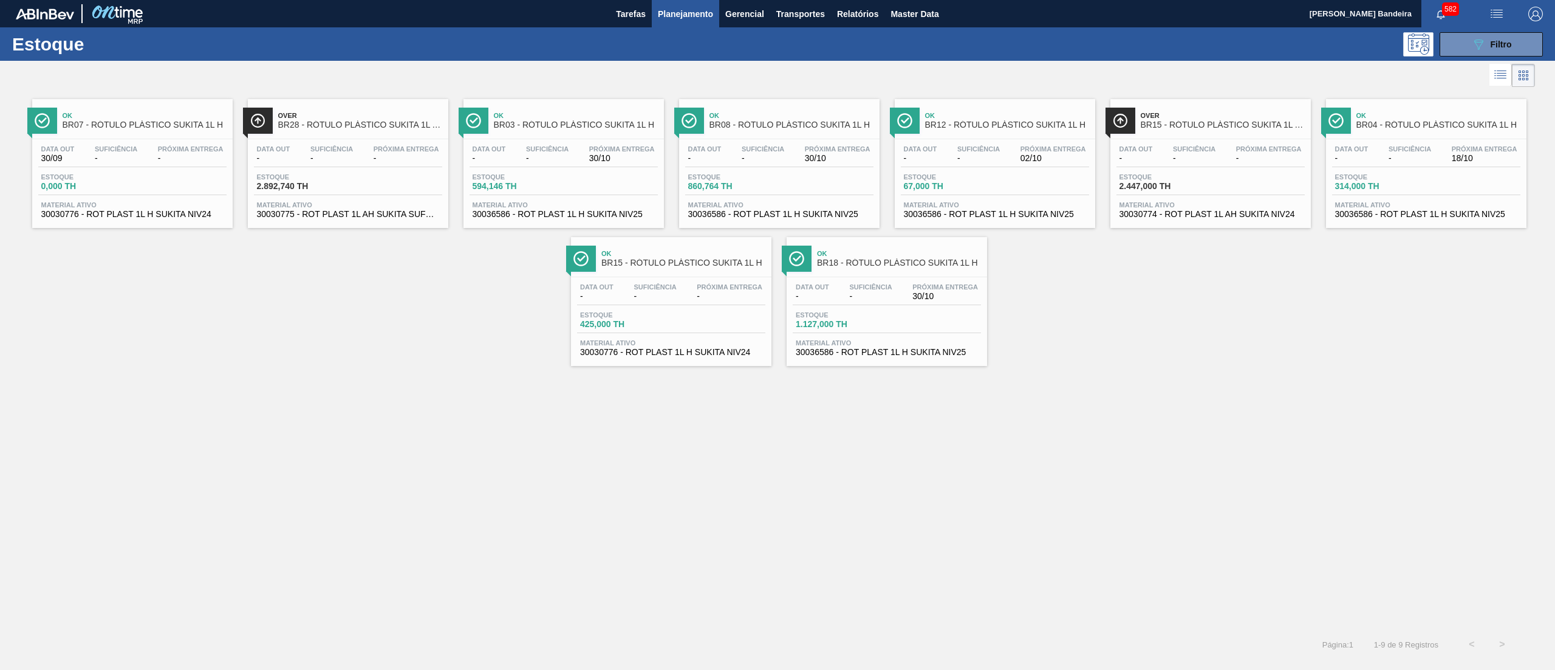
click at [1194, 216] on span "30030774 - ROT PLAST 1L AH SUKITA NIV24" at bounding box center [1211, 214] width 182 height 9
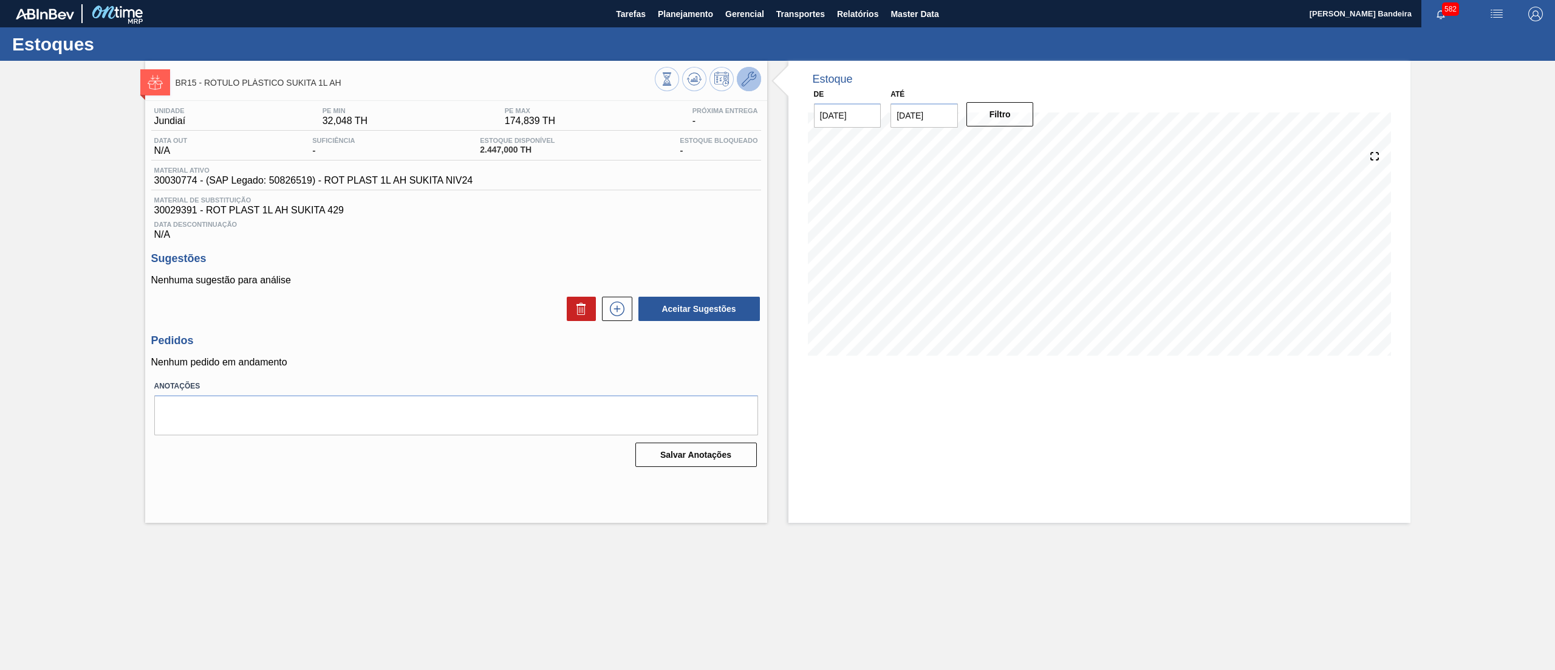
click at [753, 80] on icon at bounding box center [749, 79] width 15 height 15
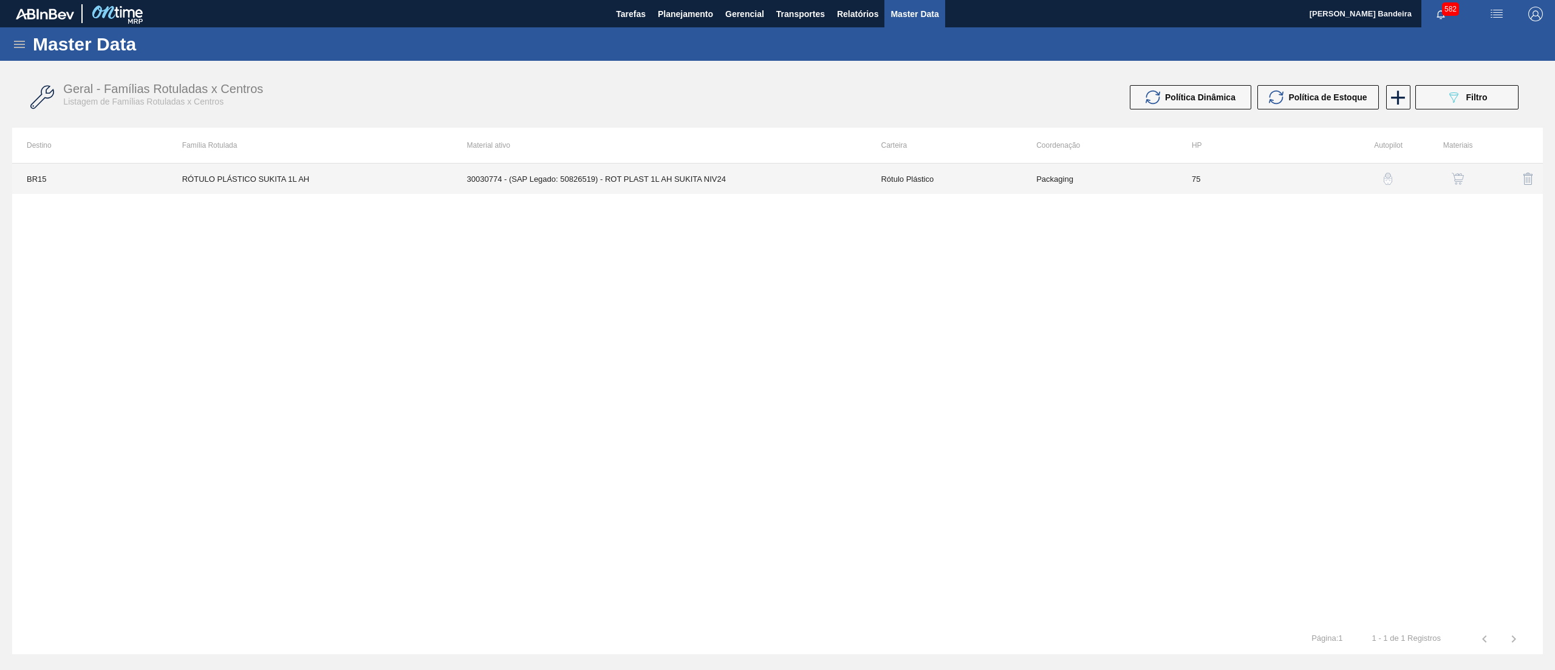
click at [831, 181] on td "30030774 - (SAP Legado: 50826519) - ROT PLAST 1L AH SUKITA NIV24" at bounding box center [660, 178] width 414 height 30
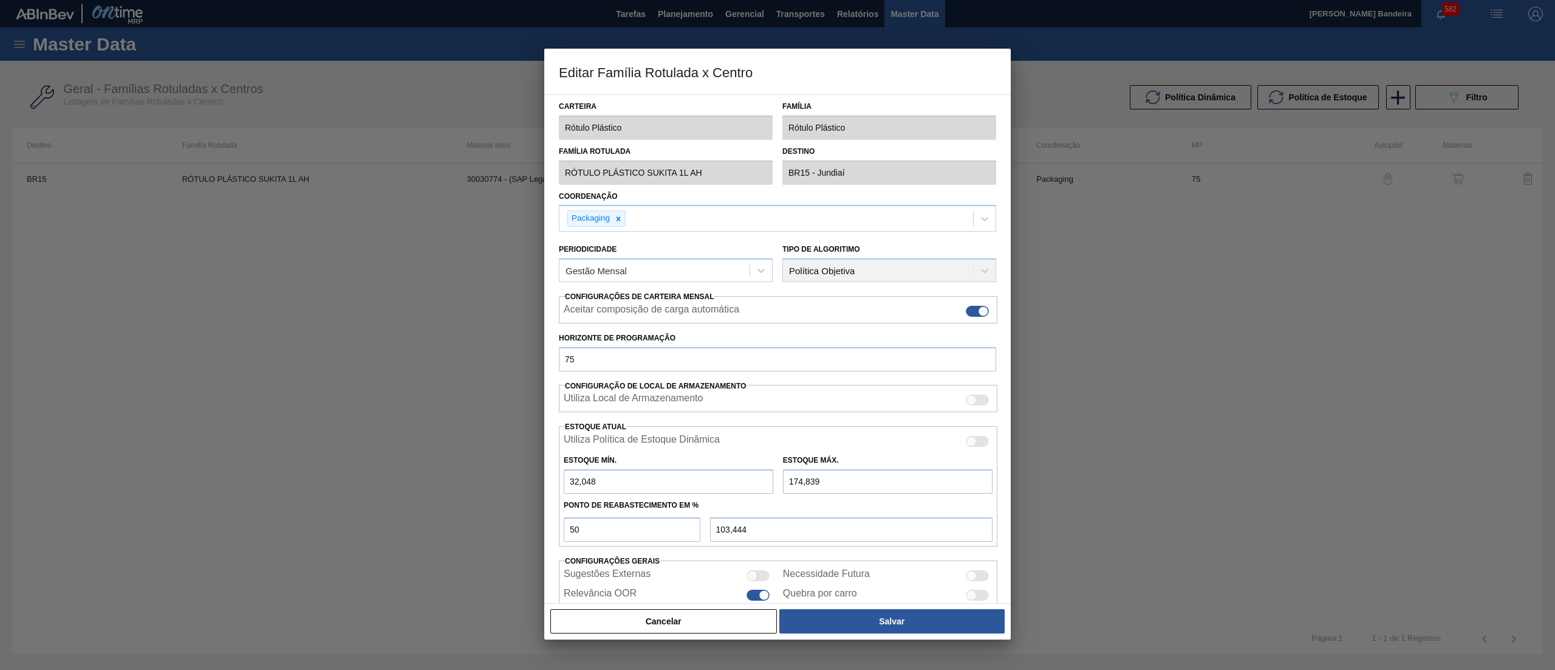
drag, startPoint x: 792, startPoint y: 482, endPoint x: 769, endPoint y: 485, distance: 23.9
click at [769, 485] on div "Estoque Mín. 32,048 Estoque Máx. 174,839" at bounding box center [778, 470] width 439 height 45
click at [823, 483] on input "274,839" at bounding box center [888, 481] width 210 height 24
click at [854, 623] on button "Salvar" at bounding box center [892, 621] width 225 height 24
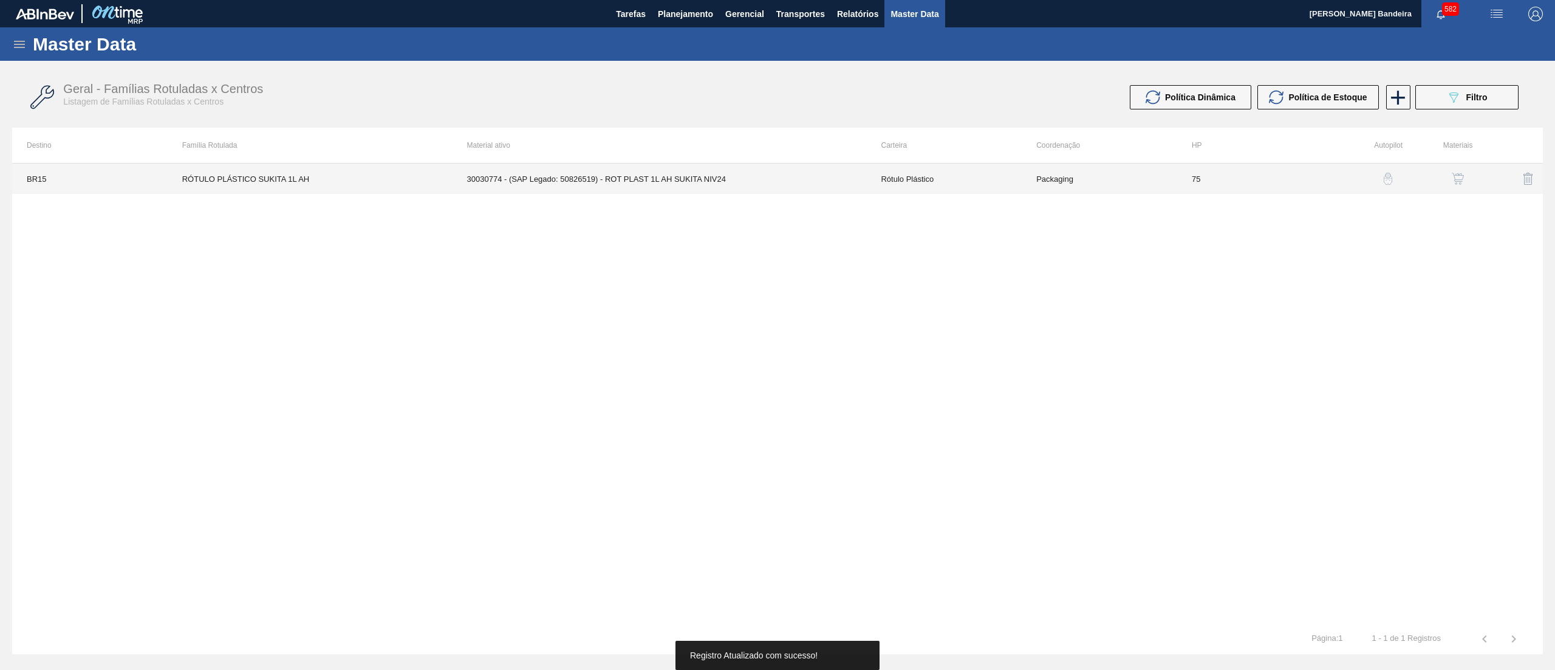
click at [819, 180] on td "30030774 - (SAP Legado: 50826519) - ROT PLAST 1L AH SUKITA NIV24" at bounding box center [660, 178] width 414 height 30
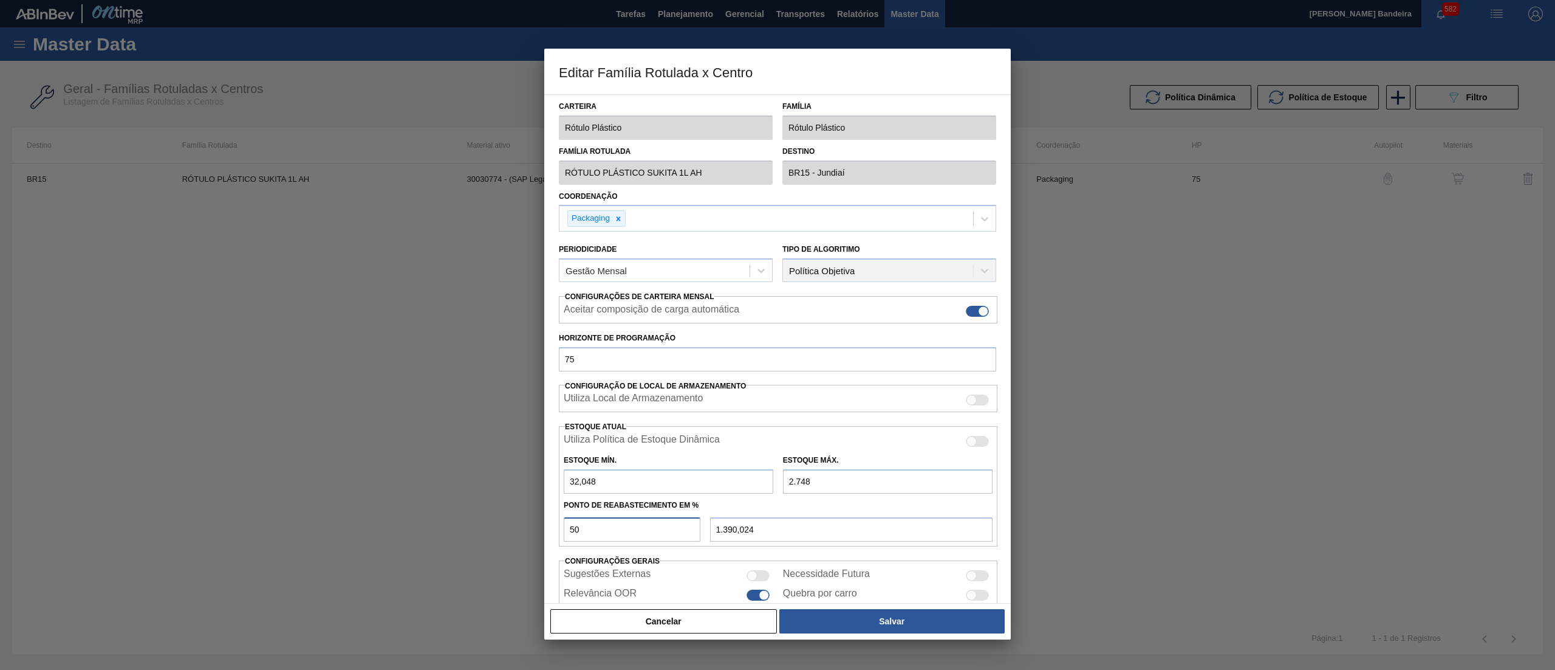
drag, startPoint x: 625, startPoint y: 541, endPoint x: 478, endPoint y: 496, distance: 153.8
click at [478, 496] on div "Editar Família Rotulada x Centro Carteira Rótulo Plástico Família Rótulo Plásti…" at bounding box center [777, 335] width 1555 height 670
click at [859, 624] on button "Salvar" at bounding box center [892, 621] width 225 height 24
drag, startPoint x: 654, startPoint y: 473, endPoint x: 498, endPoint y: 456, distance: 157.1
click at [498, 456] on div "Editar Família Rotulada x Centro Carteira Rótulo Plástico Família Rótulo Plásti…" at bounding box center [777, 335] width 1555 height 670
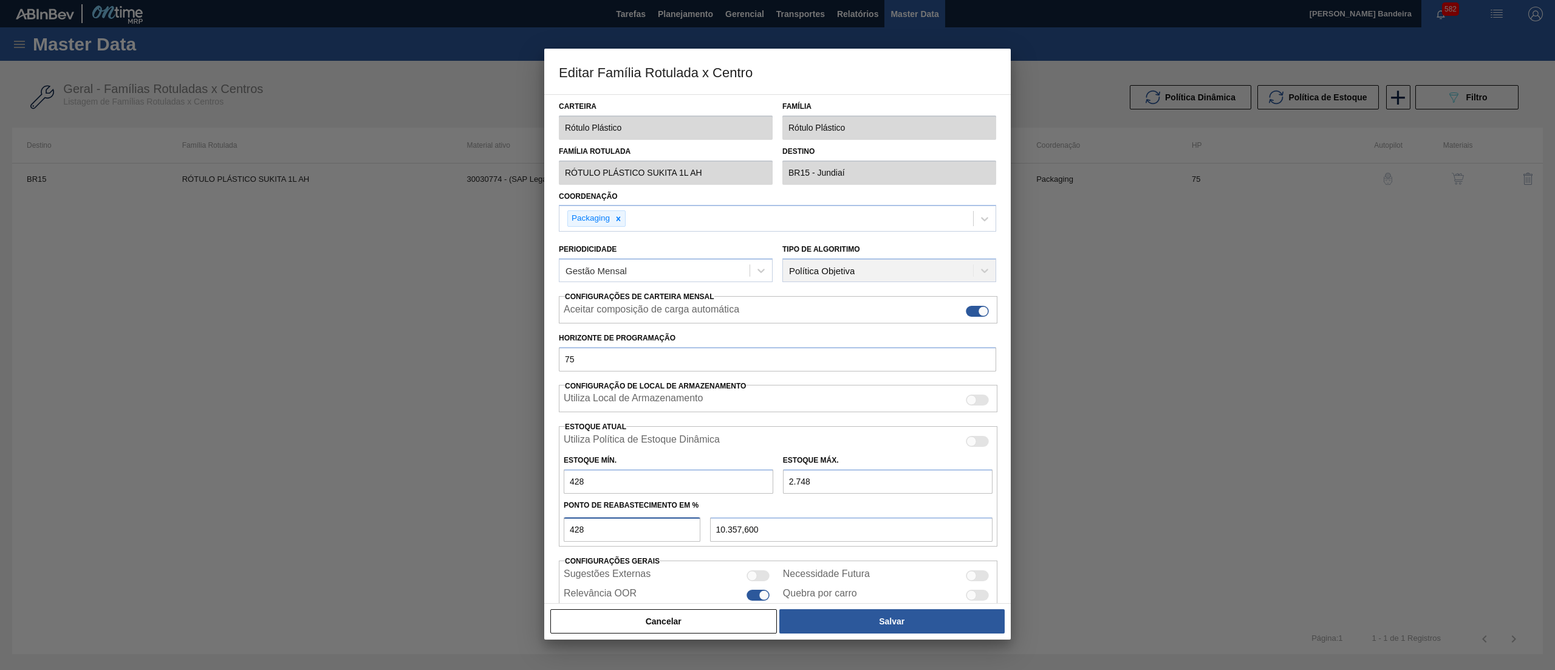
drag, startPoint x: 595, startPoint y: 533, endPoint x: 453, endPoint y: 516, distance: 143.8
click at [453, 516] on div "Editar Família Rotulada x Centro Carteira Rótulo Plástico Família Rótulo Plásti…" at bounding box center [777, 335] width 1555 height 670
click at [837, 626] on button "Salvar" at bounding box center [892, 621] width 225 height 24
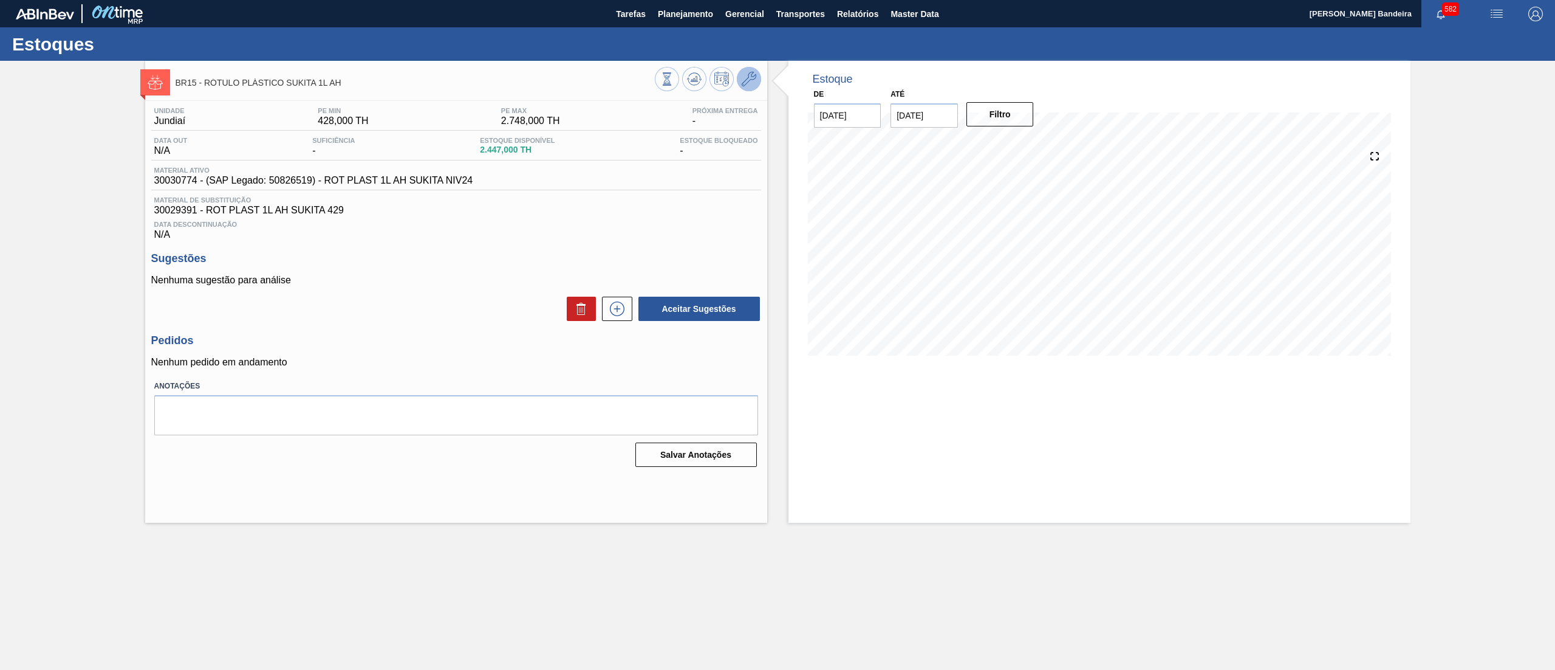
click at [752, 87] on button at bounding box center [749, 79] width 24 height 24
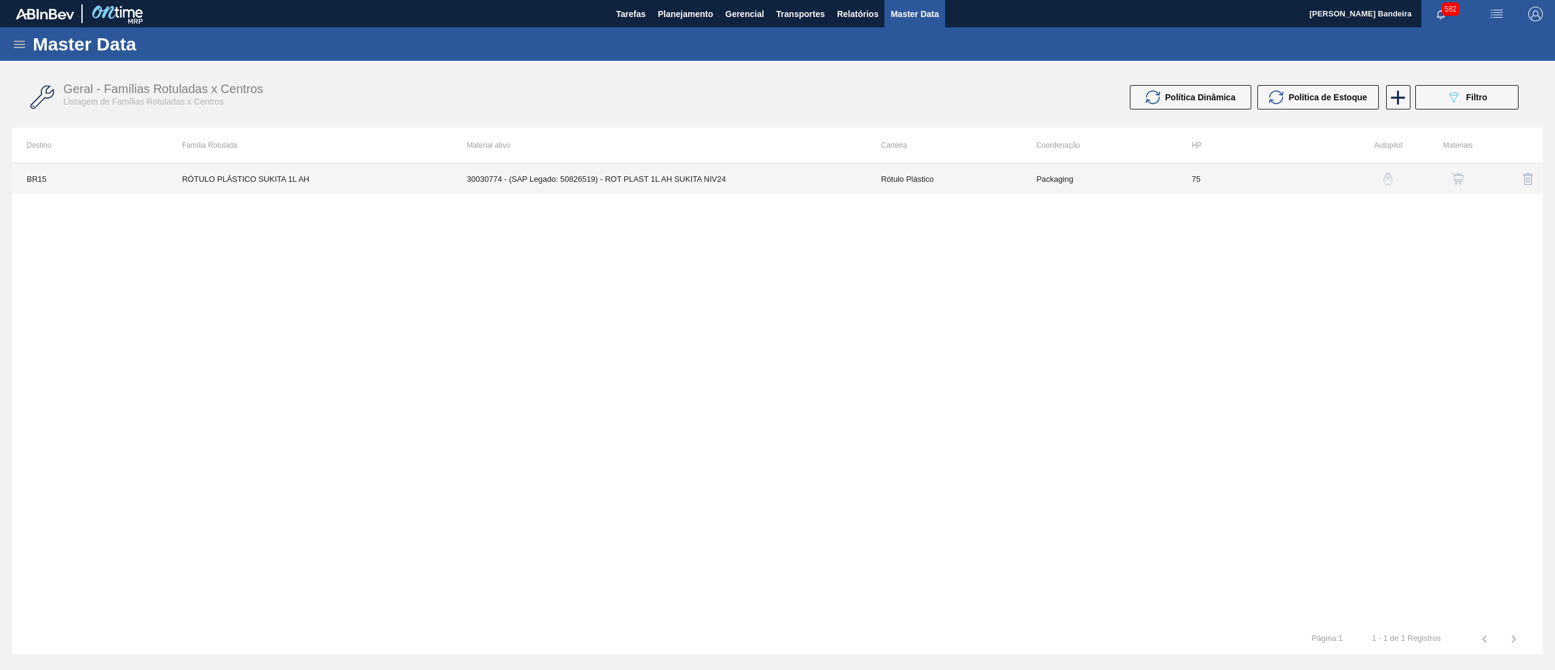
click at [778, 175] on td "30030774 - (SAP Legado: 50826519) - ROT PLAST 1L AH SUKITA NIV24" at bounding box center [660, 178] width 414 height 30
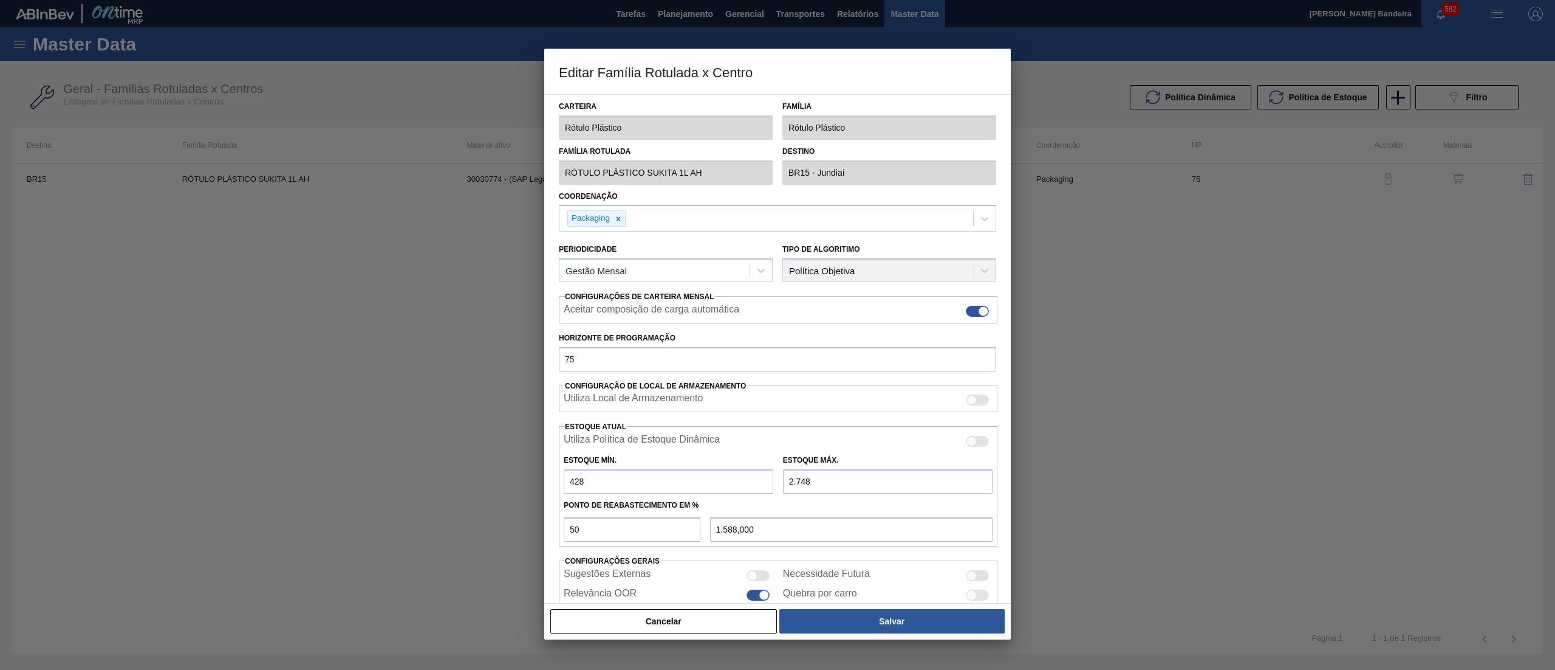
click at [796, 481] on input "2.748" at bounding box center [888, 481] width 210 height 24
click at [800, 481] on input "2.748" at bounding box center [888, 481] width 210 height 24
click at [854, 623] on button "Salvar" at bounding box center [892, 621] width 225 height 24
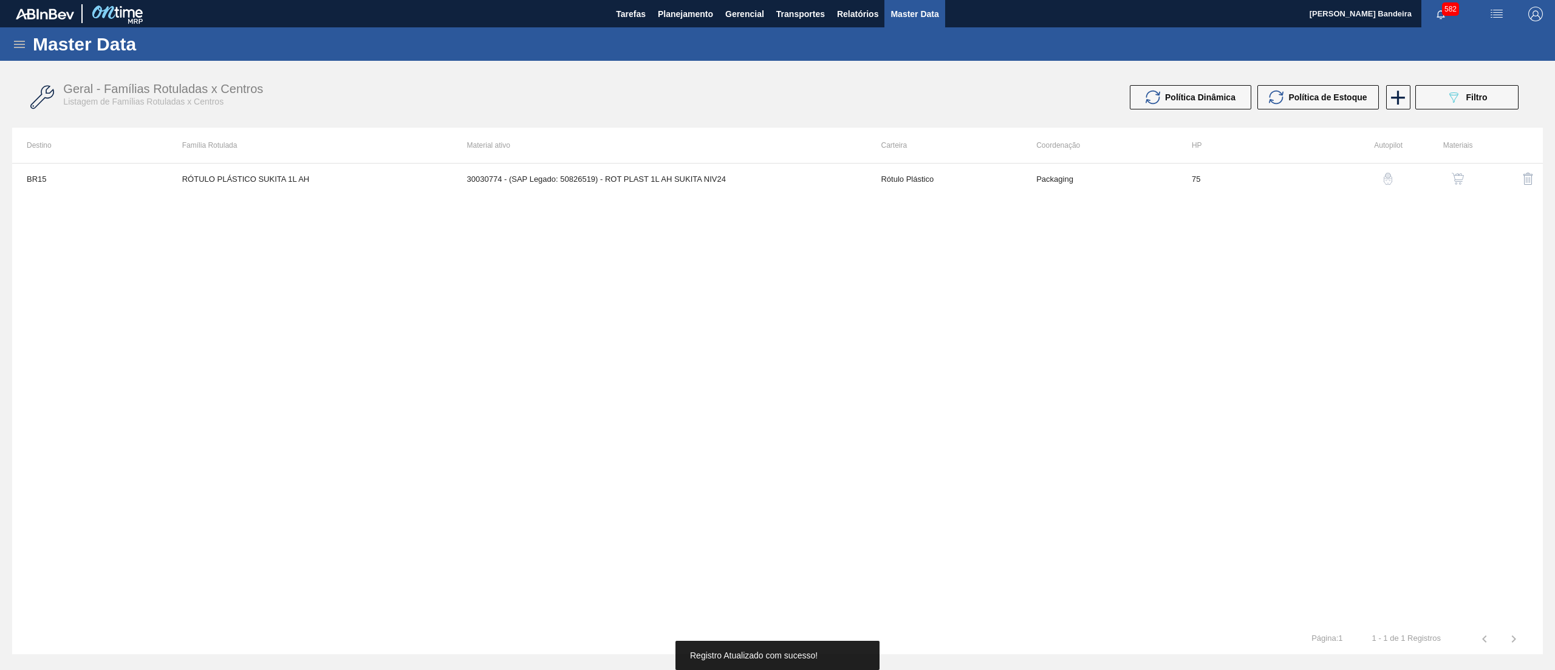
click at [1462, 176] on img "button" at bounding box center [1458, 179] width 12 height 12
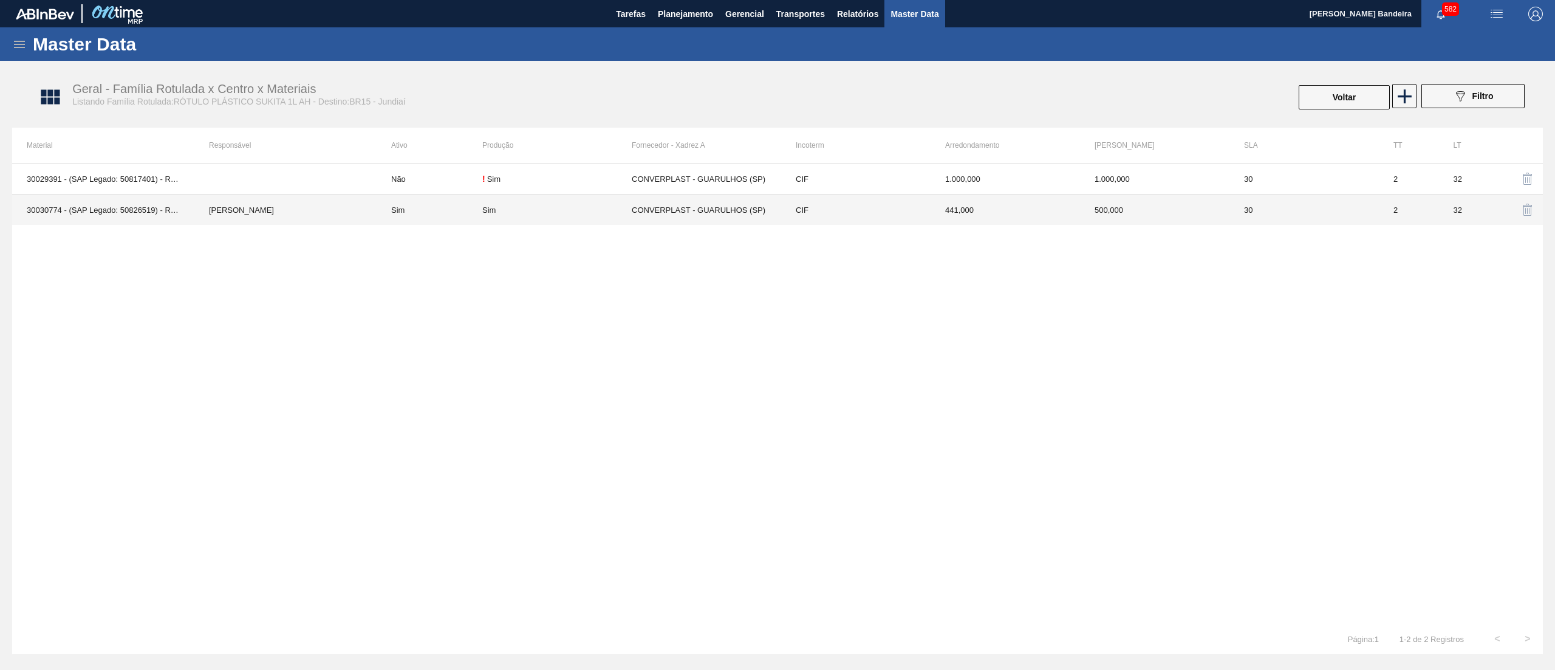
click at [519, 210] on div "Sim" at bounding box center [556, 209] width 149 height 9
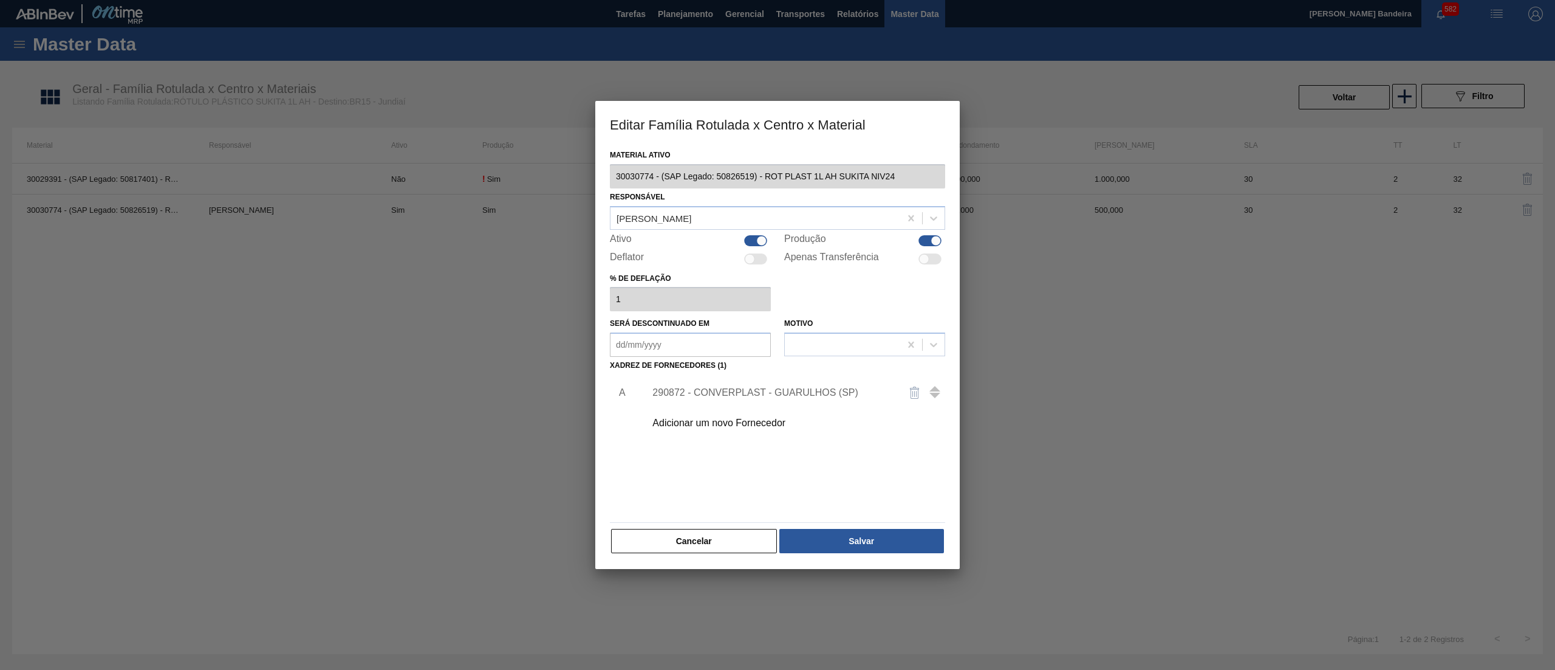
click at [759, 241] on div at bounding box center [761, 240] width 10 height 10
click at [840, 541] on button "Salvar" at bounding box center [862, 541] width 165 height 24
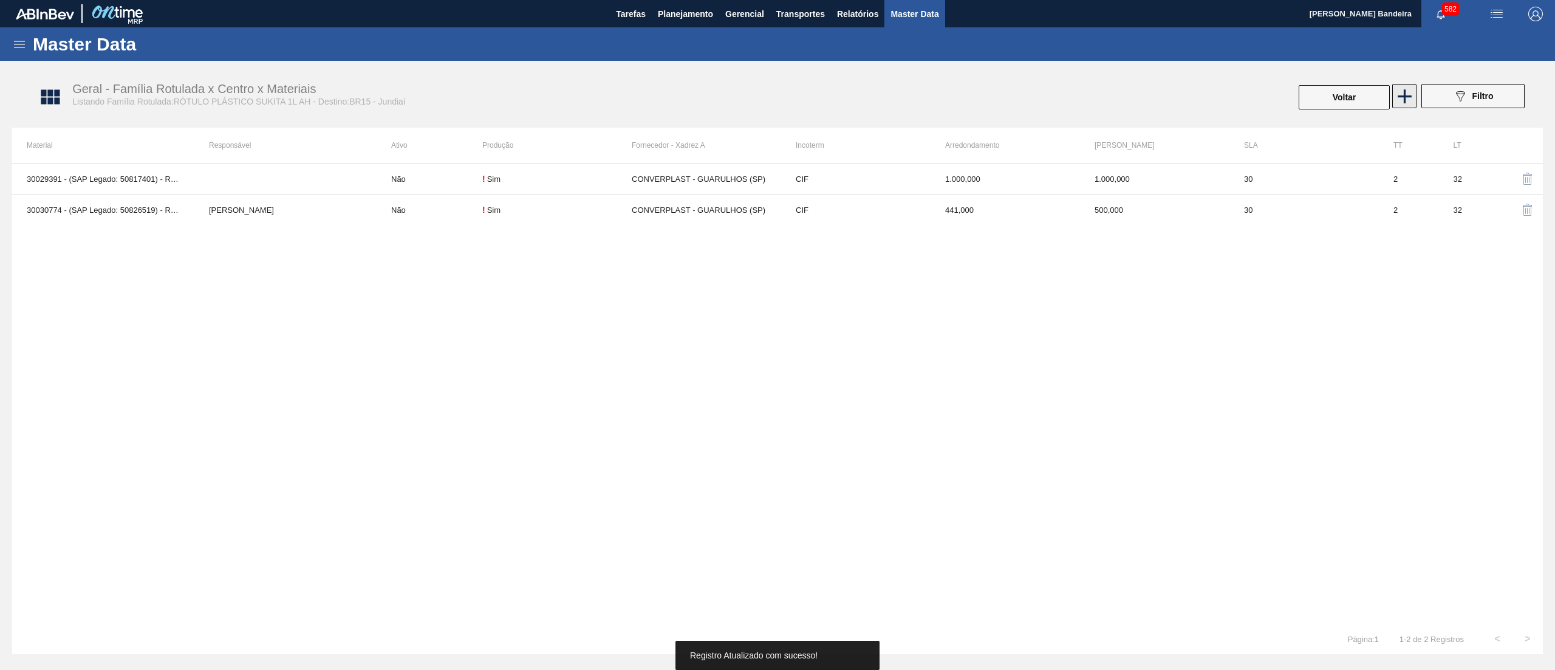
click at [1405, 102] on icon at bounding box center [1405, 96] width 14 height 14
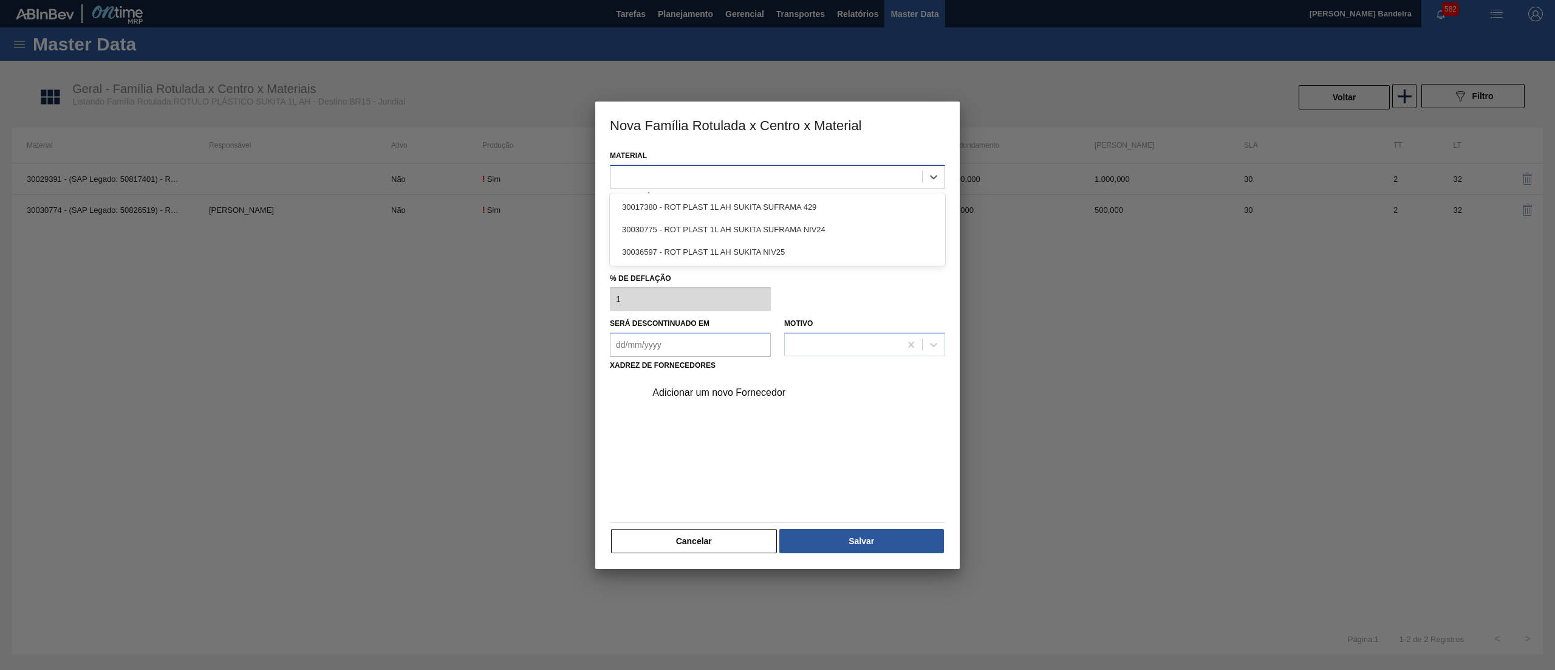
click at [766, 177] on div at bounding box center [767, 177] width 312 height 18
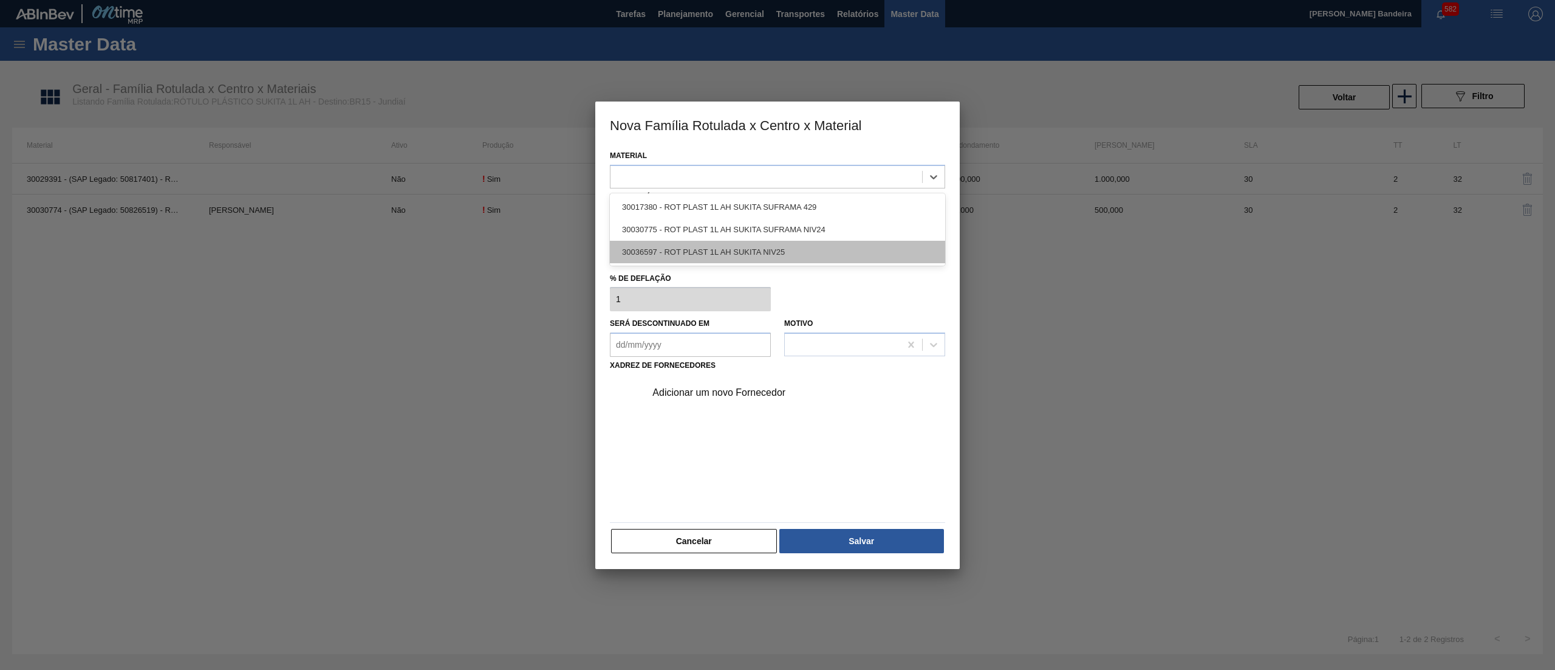
click at [856, 249] on div "30036597 - ROT PLAST 1L AH SUKITA NIV25" at bounding box center [777, 252] width 335 height 22
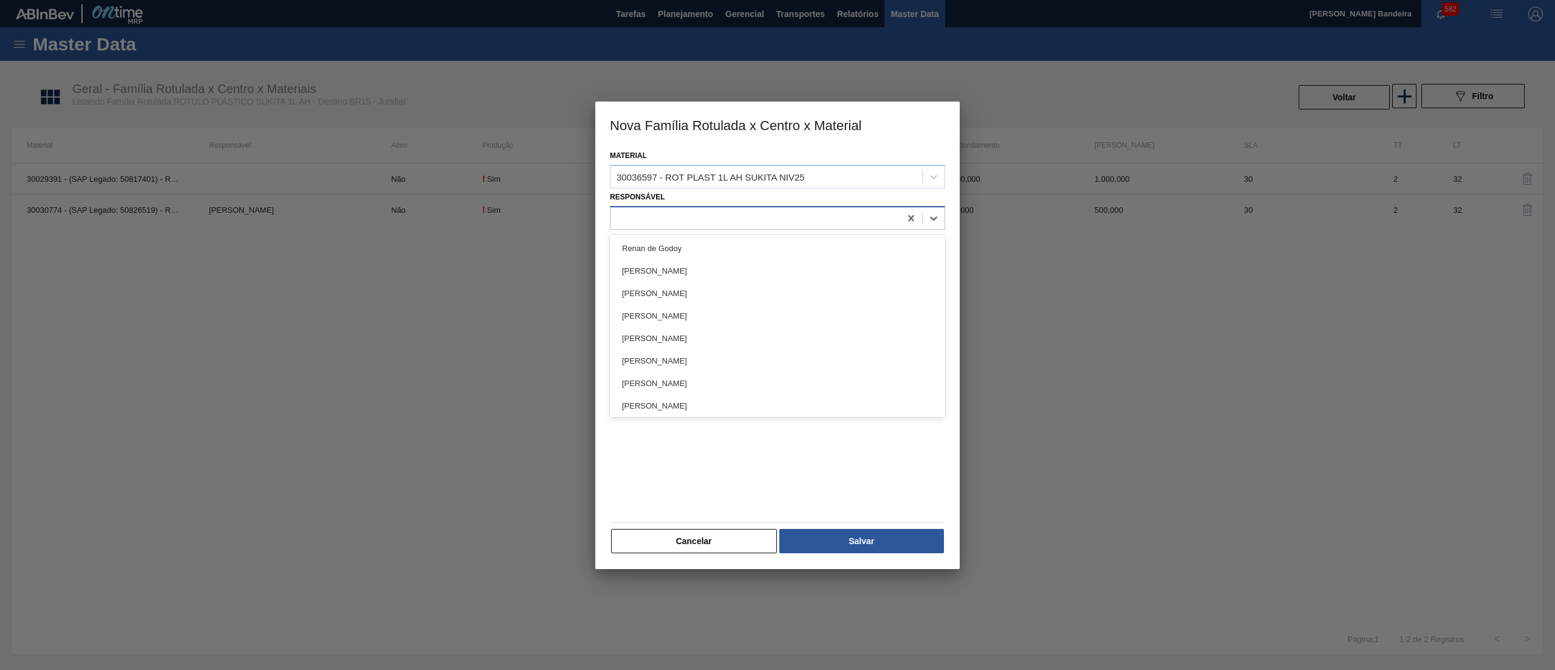
click at [821, 223] on div at bounding box center [756, 218] width 290 height 18
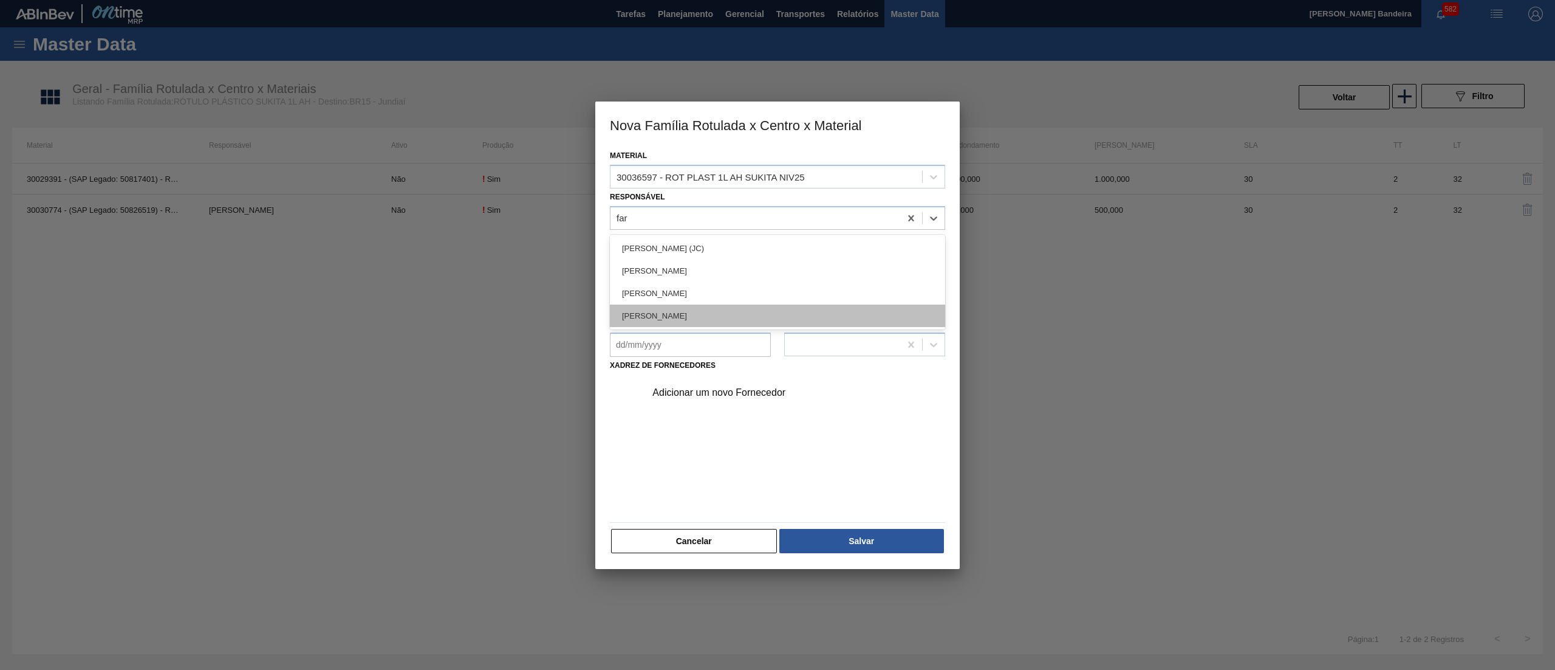
click at [810, 310] on div "[PERSON_NAME]" at bounding box center [777, 315] width 335 height 22
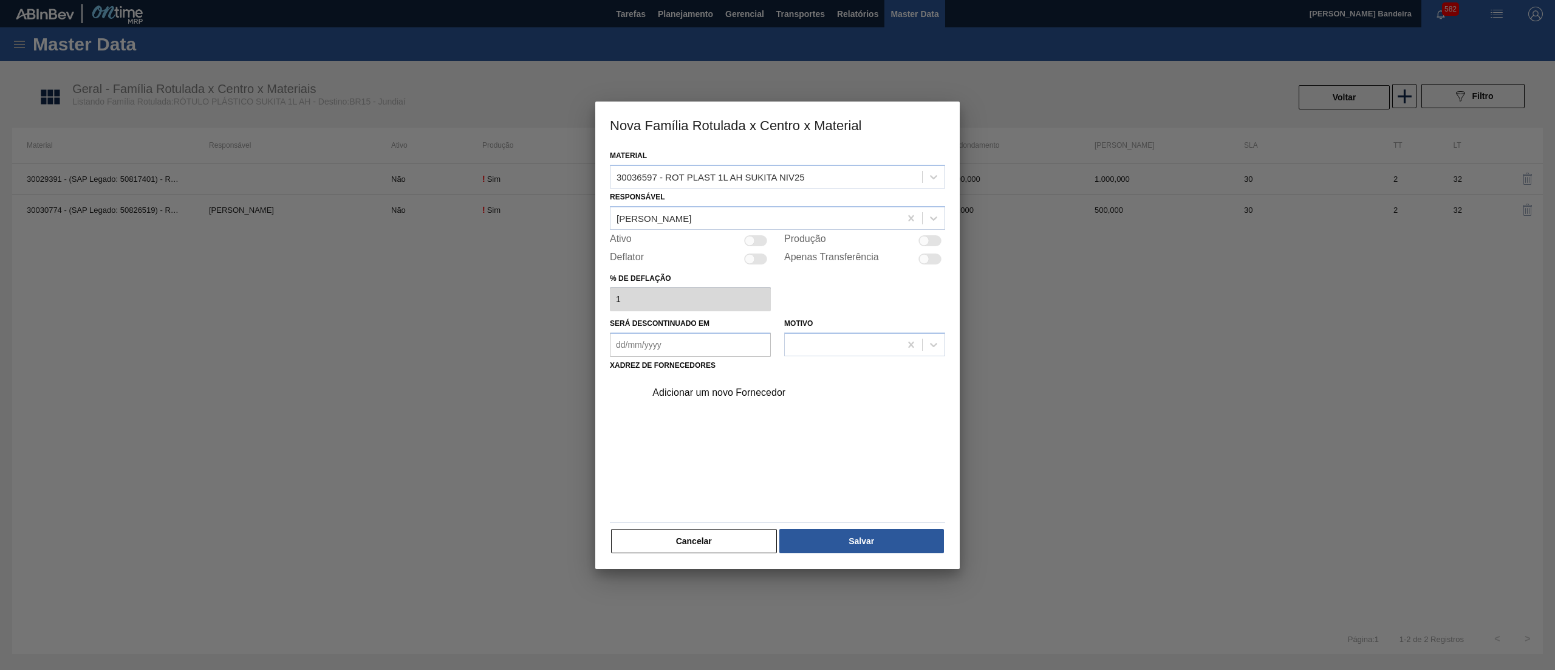
click at [757, 238] on div at bounding box center [755, 240] width 23 height 11
click at [734, 396] on div "Adicionar um novo Fornecedor" at bounding box center [772, 392] width 238 height 11
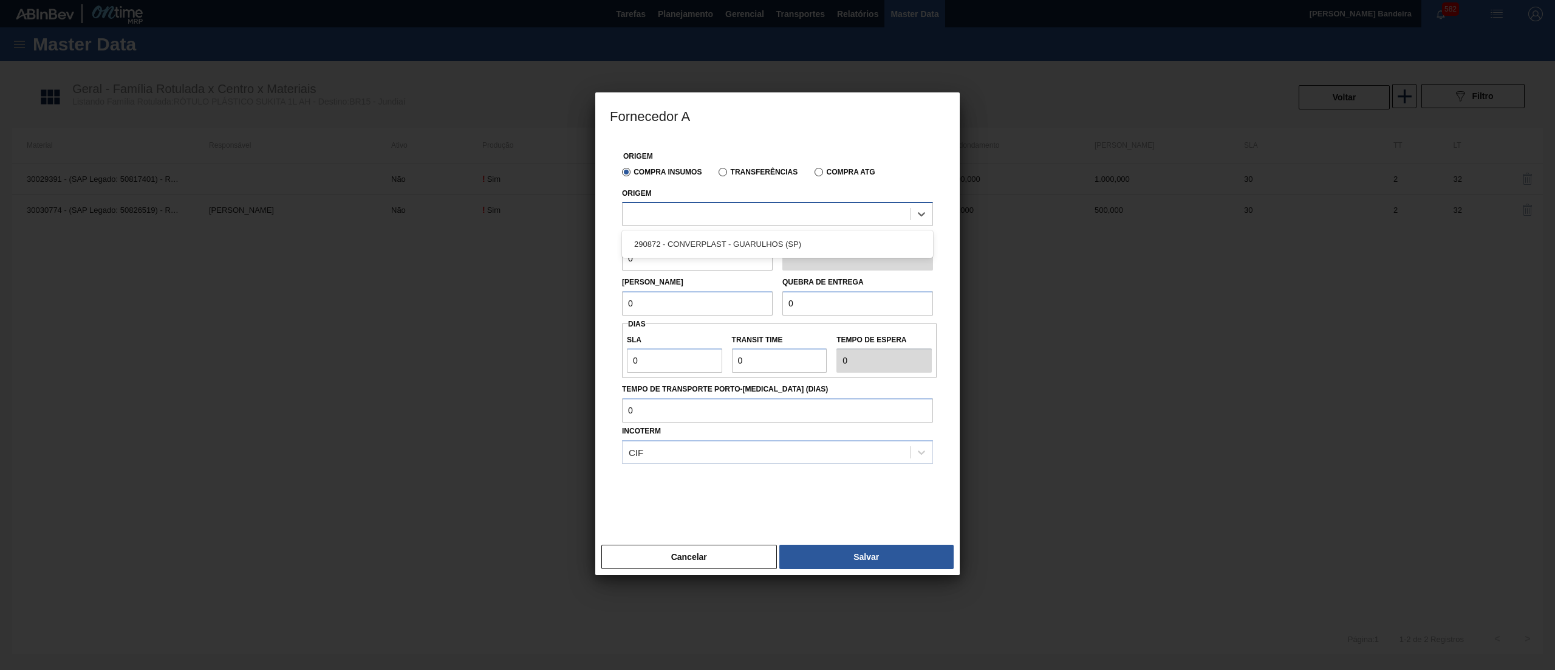
click at [783, 209] on div at bounding box center [766, 214] width 287 height 18
click at [784, 235] on div "290872 - CONVERPLAST - GUARULHOS (SP)" at bounding box center [777, 244] width 311 height 22
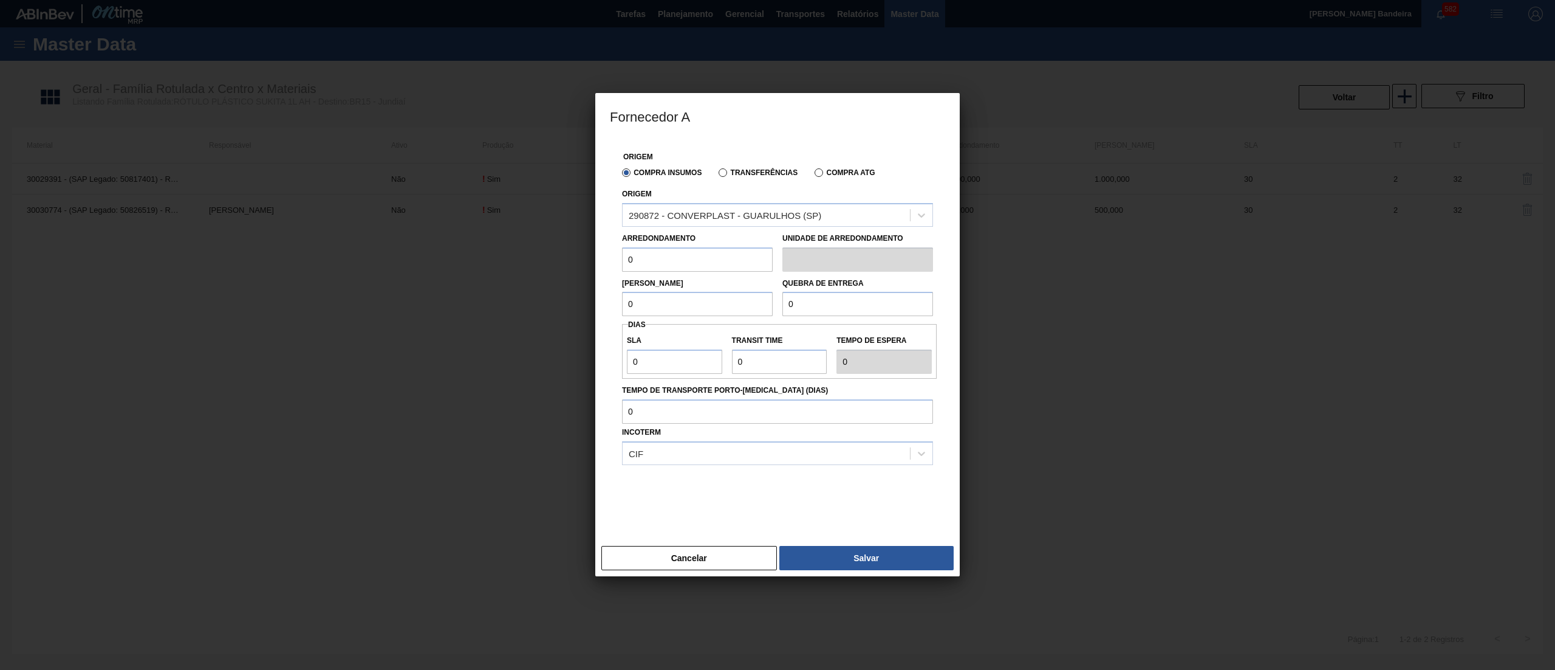
drag, startPoint x: 667, startPoint y: 260, endPoint x: 443, endPoint y: 269, distance: 223.8
click at [443, 269] on div "Fornecedor A Origem Compra Insumos Transferências Compra ATG Origem 290872 - CO…" at bounding box center [777, 335] width 1555 height 670
drag, startPoint x: 659, startPoint y: 254, endPoint x: 547, endPoint y: 238, distance: 112.3
click at [547, 238] on div "Fornecedor A Origem Compra Insumos Transferências Compra ATG Origem 290872 - CO…" at bounding box center [777, 335] width 1555 height 670
drag, startPoint x: 646, startPoint y: 300, endPoint x: 557, endPoint y: 293, distance: 89.6
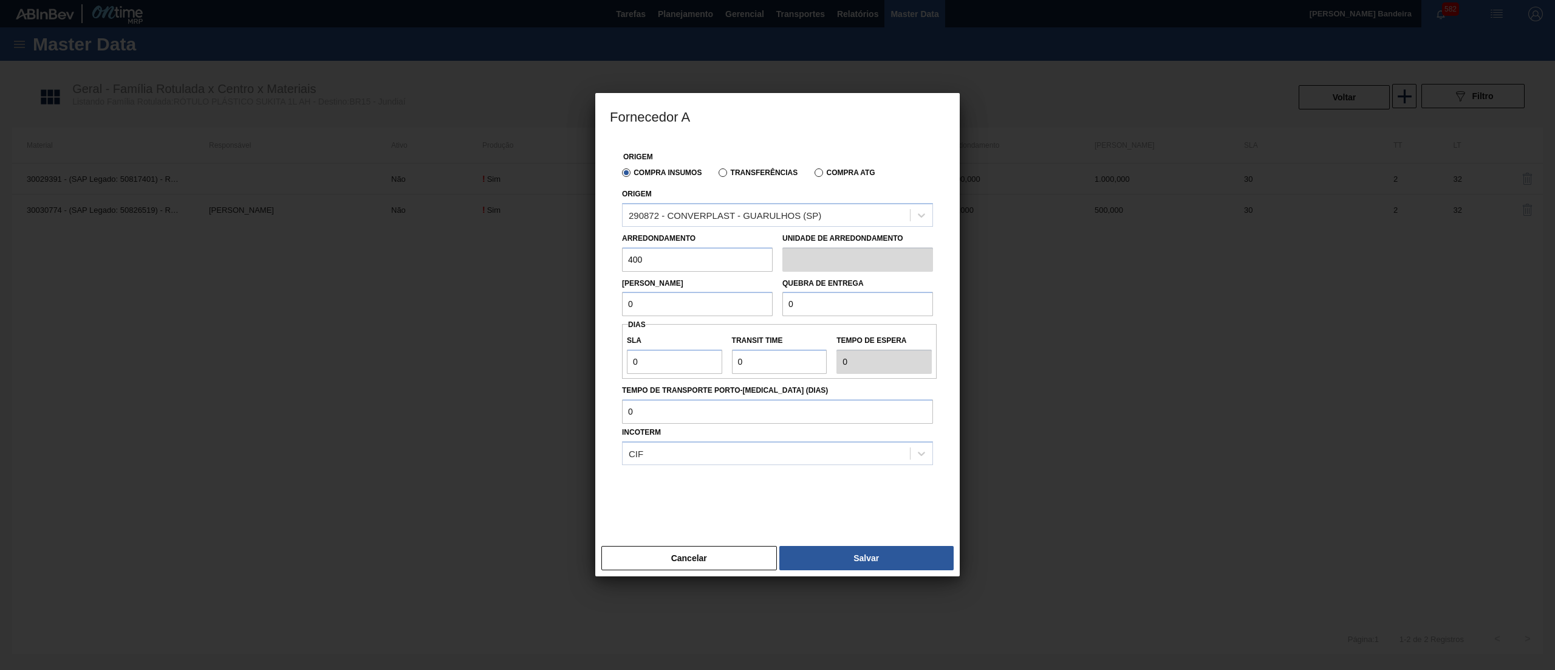
click at [557, 293] on div "Fornecedor A Origem Compra Insumos Transferências Compra ATG Origem 290872 - CO…" at bounding box center [777, 335] width 1555 height 670
paste input "40"
drag, startPoint x: 863, startPoint y: 315, endPoint x: 693, endPoint y: 308, distance: 170.3
click at [693, 308] on div "Lote Mínimo 400 Quebra de entrega 0" at bounding box center [777, 294] width 321 height 45
paste input "40"
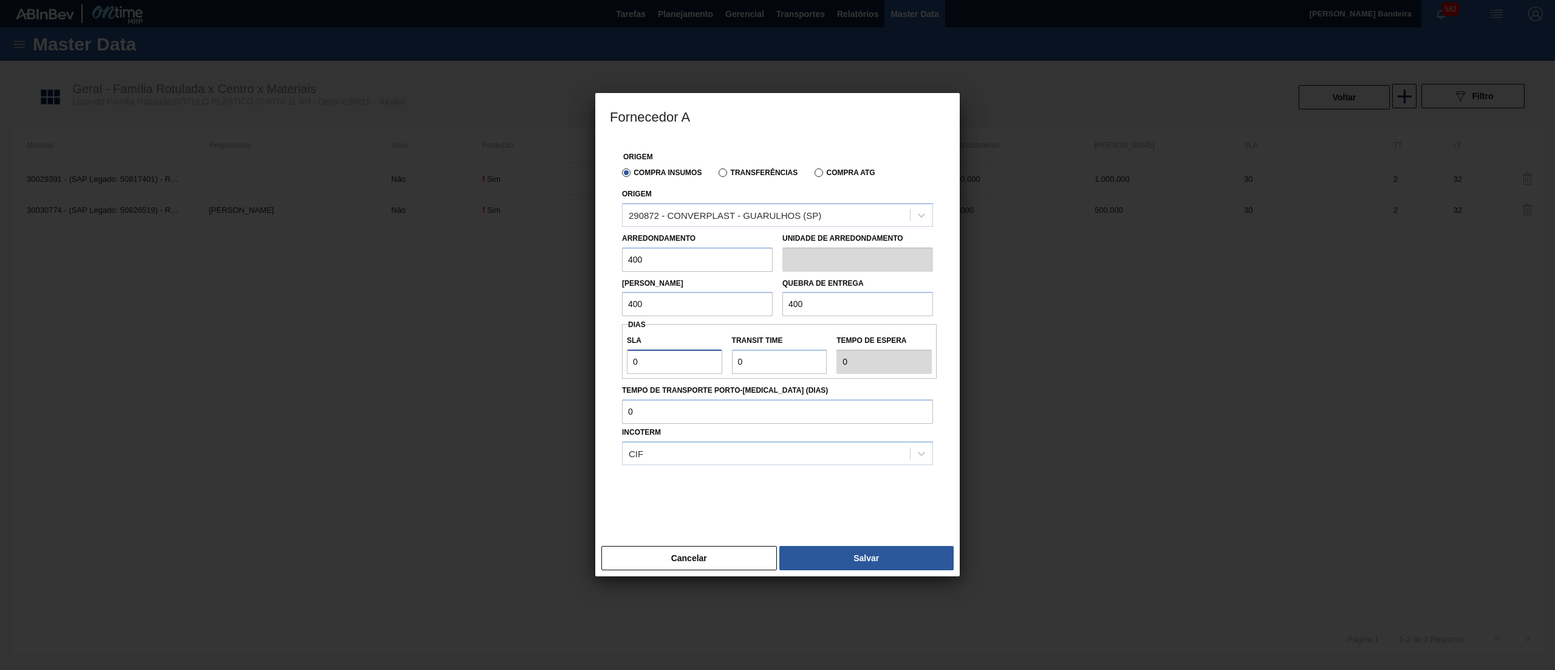
drag, startPoint x: 687, startPoint y: 361, endPoint x: 442, endPoint y: 327, distance: 246.5
click at [442, 327] on div "Fornecedor A Origem Compra Insumos Transferências Compra ATG Origem 290872 - CO…" at bounding box center [777, 335] width 1555 height 670
drag, startPoint x: 767, startPoint y: 362, endPoint x: 632, endPoint y: 358, distance: 134.3
click at [632, 358] on div "SLA 30 Transit Time Tempo de espera 30" at bounding box center [779, 351] width 315 height 45
click at [858, 557] on button "Salvar" at bounding box center [867, 558] width 174 height 24
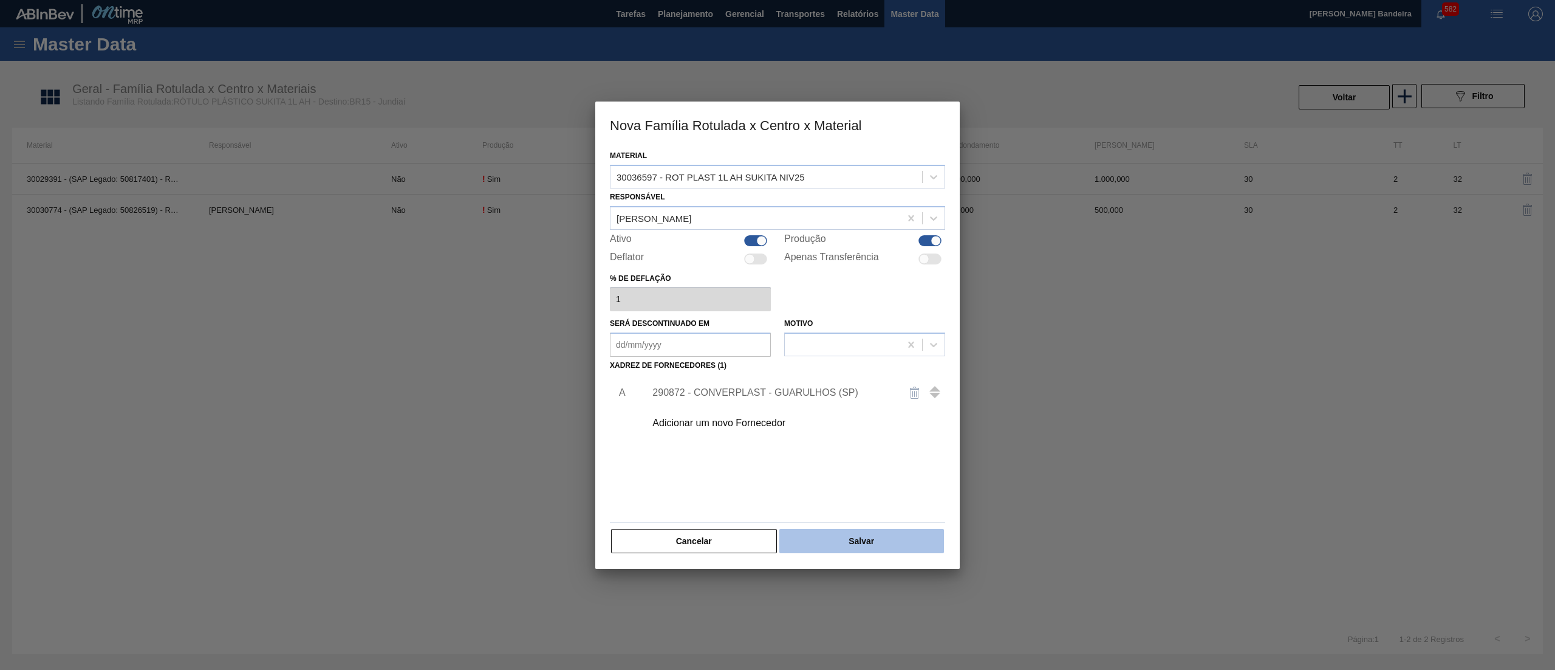
click at [880, 547] on button "Salvar" at bounding box center [862, 541] width 165 height 24
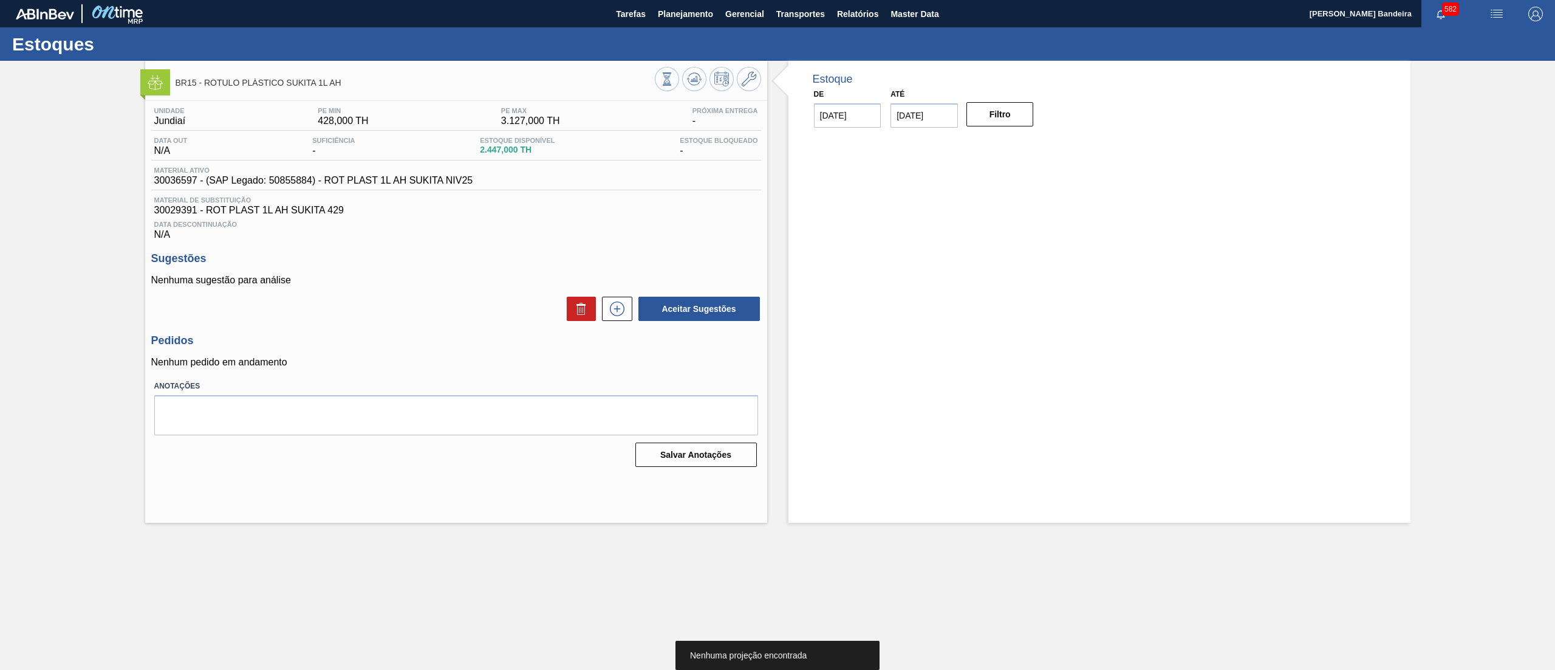
click at [707, 72] on div at bounding box center [708, 80] width 106 height 27
click at [702, 75] on button at bounding box center [694, 79] width 24 height 24
click at [610, 308] on icon at bounding box center [617, 308] width 19 height 15
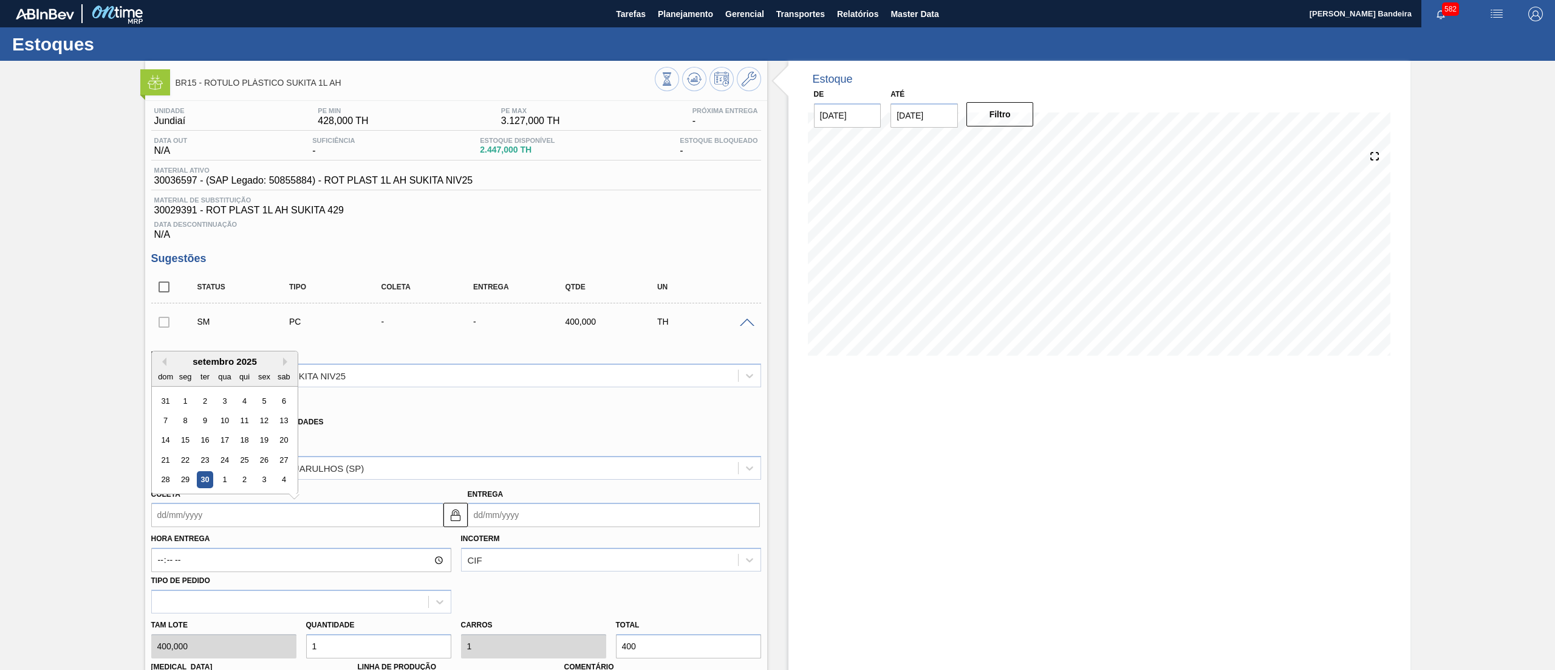
click at [334, 510] on input "Coleta" at bounding box center [297, 514] width 292 height 24
click at [287, 359] on button "Next Month" at bounding box center [287, 361] width 9 height 9
click at [183, 458] on div "20" at bounding box center [185, 459] width 16 height 16
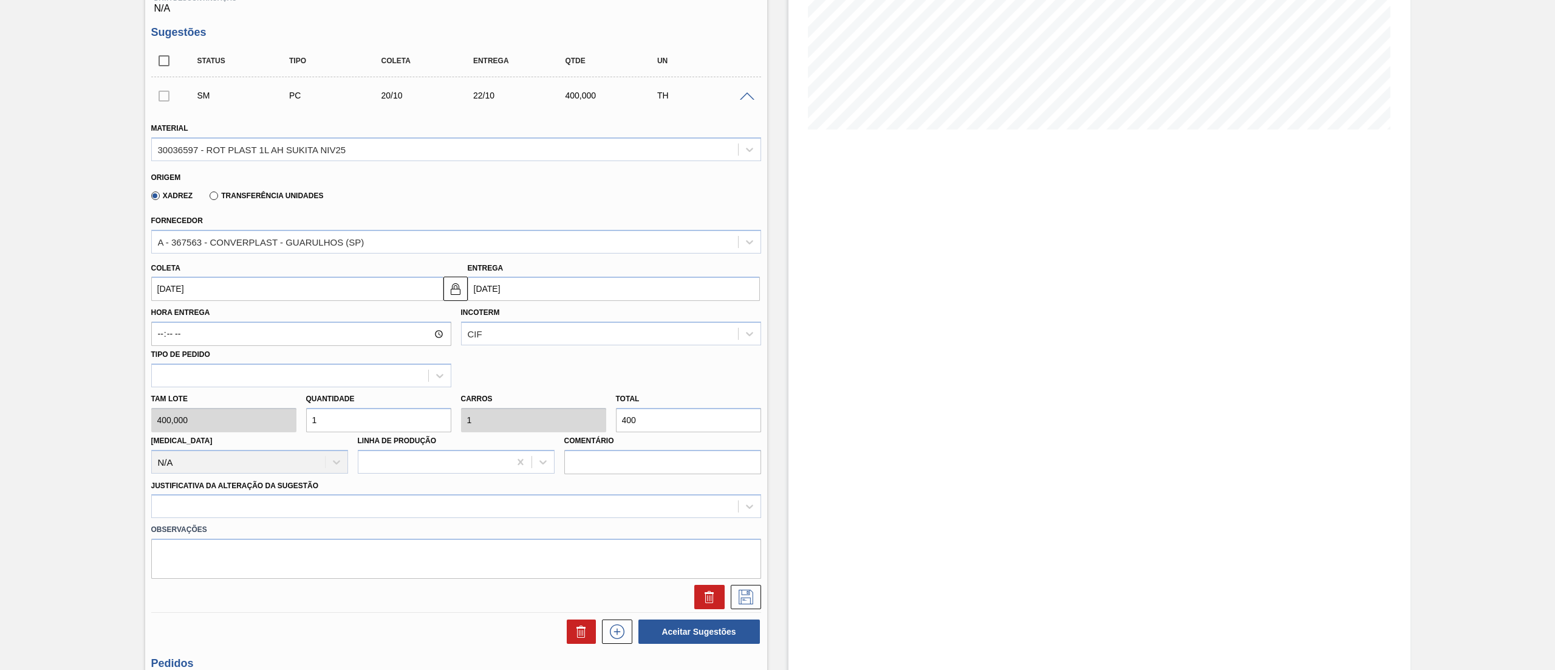
scroll to position [300, 0]
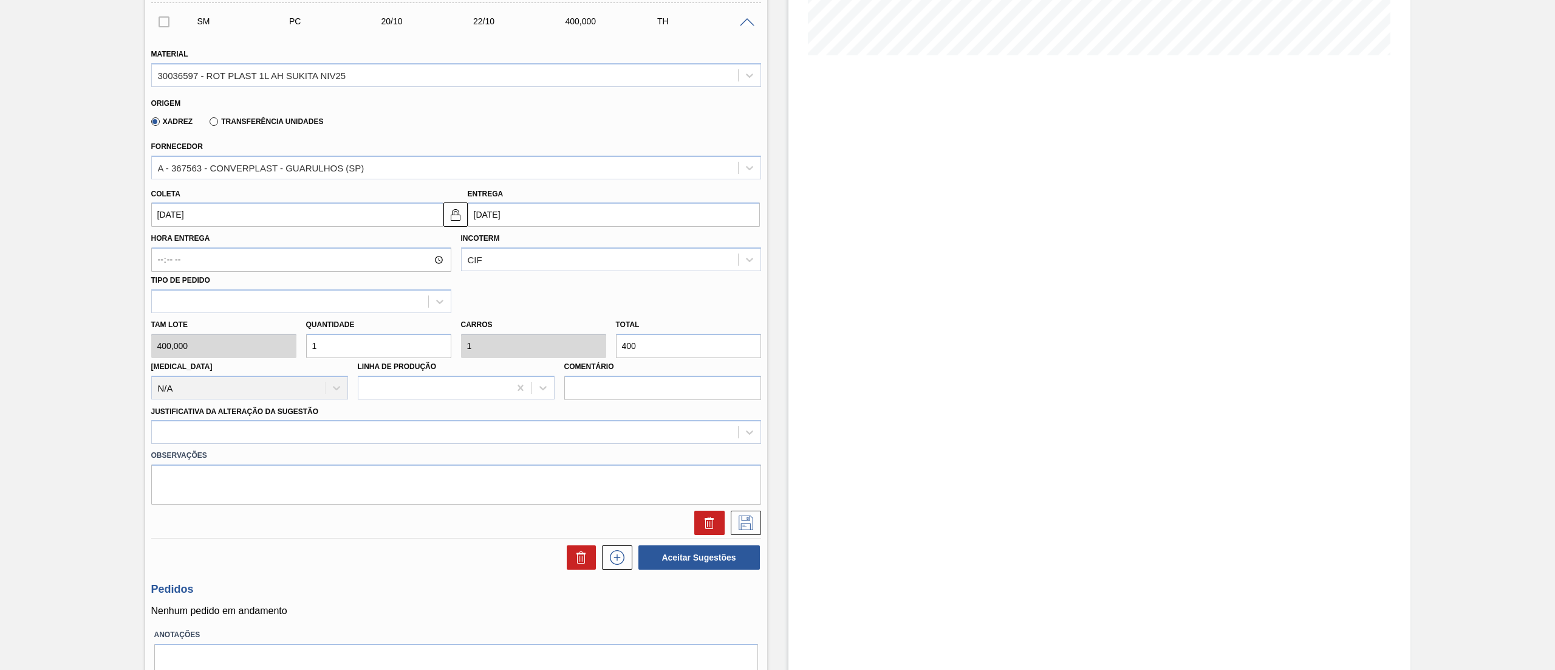
click at [329, 342] on input "1" at bounding box center [378, 346] width 145 height 24
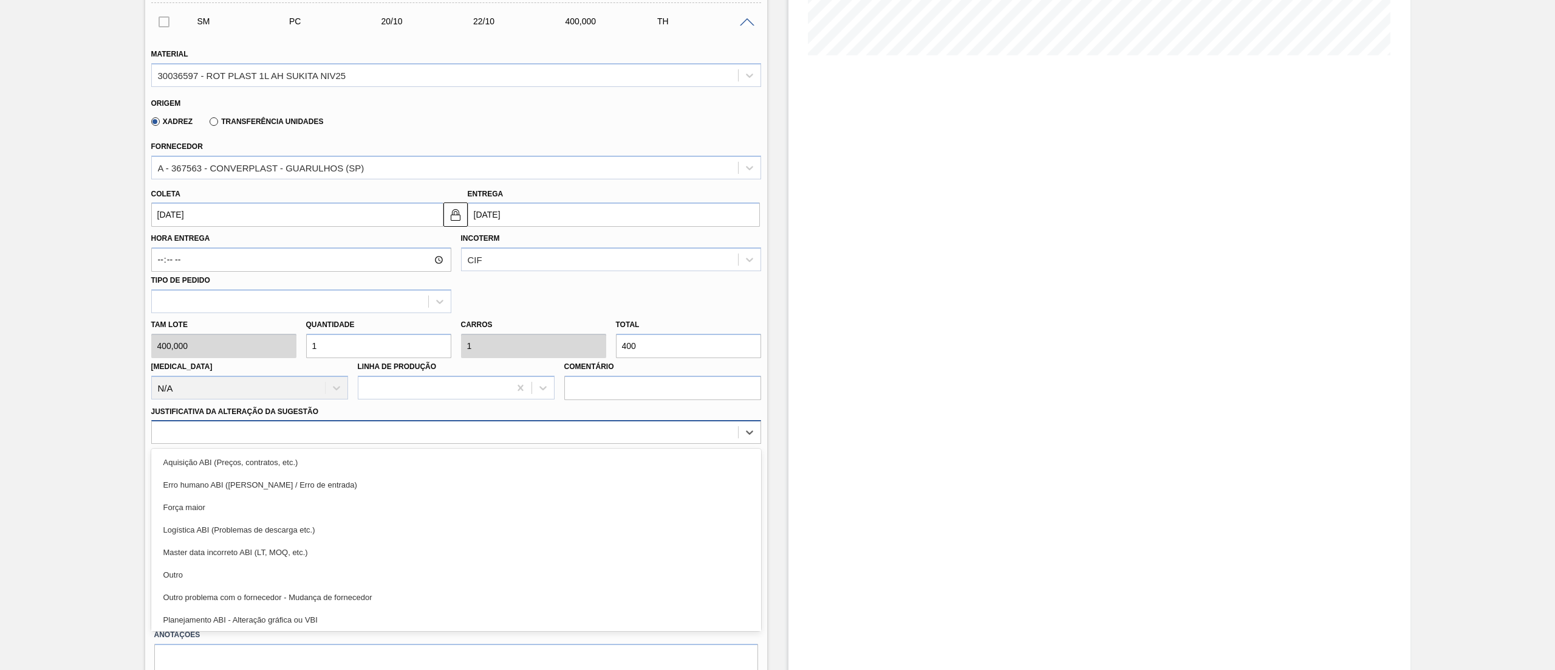
click at [324, 424] on div at bounding box center [445, 432] width 586 height 18
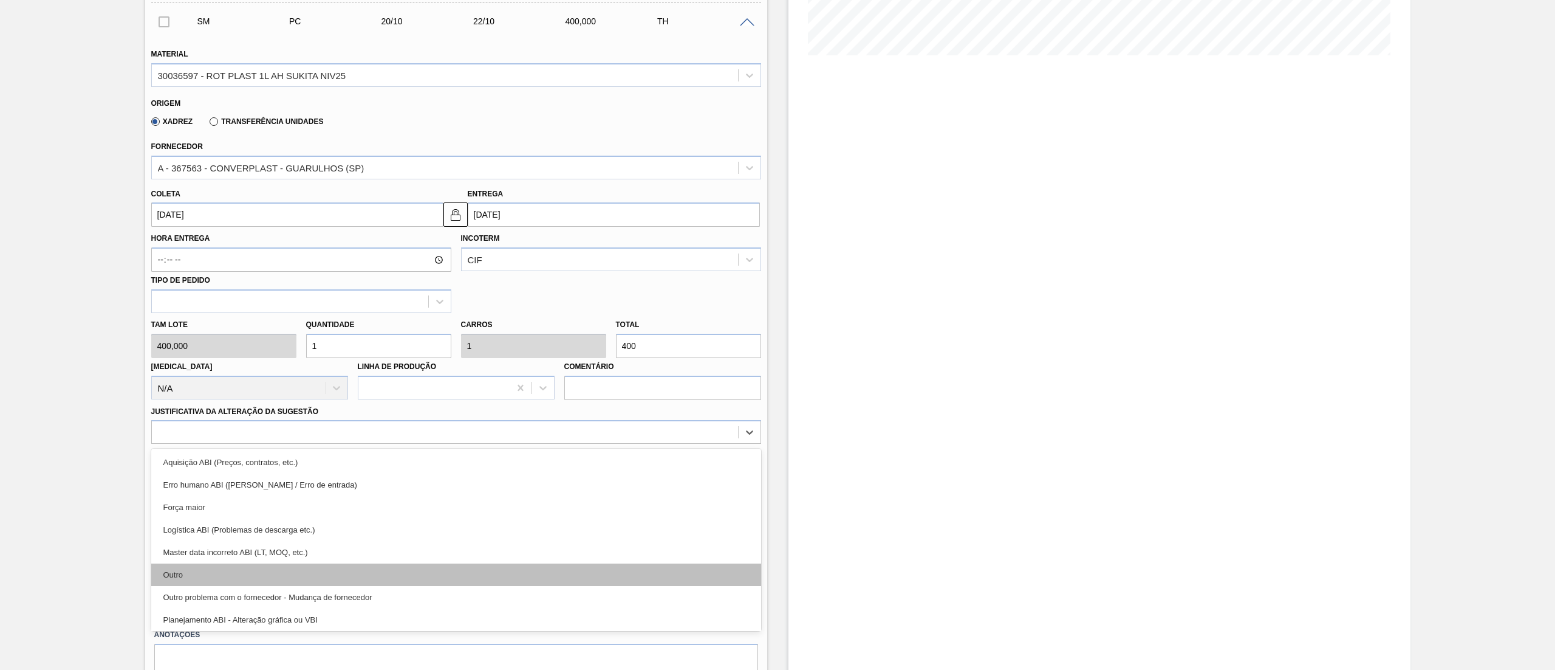
click at [346, 581] on div "Outro" at bounding box center [456, 574] width 610 height 22
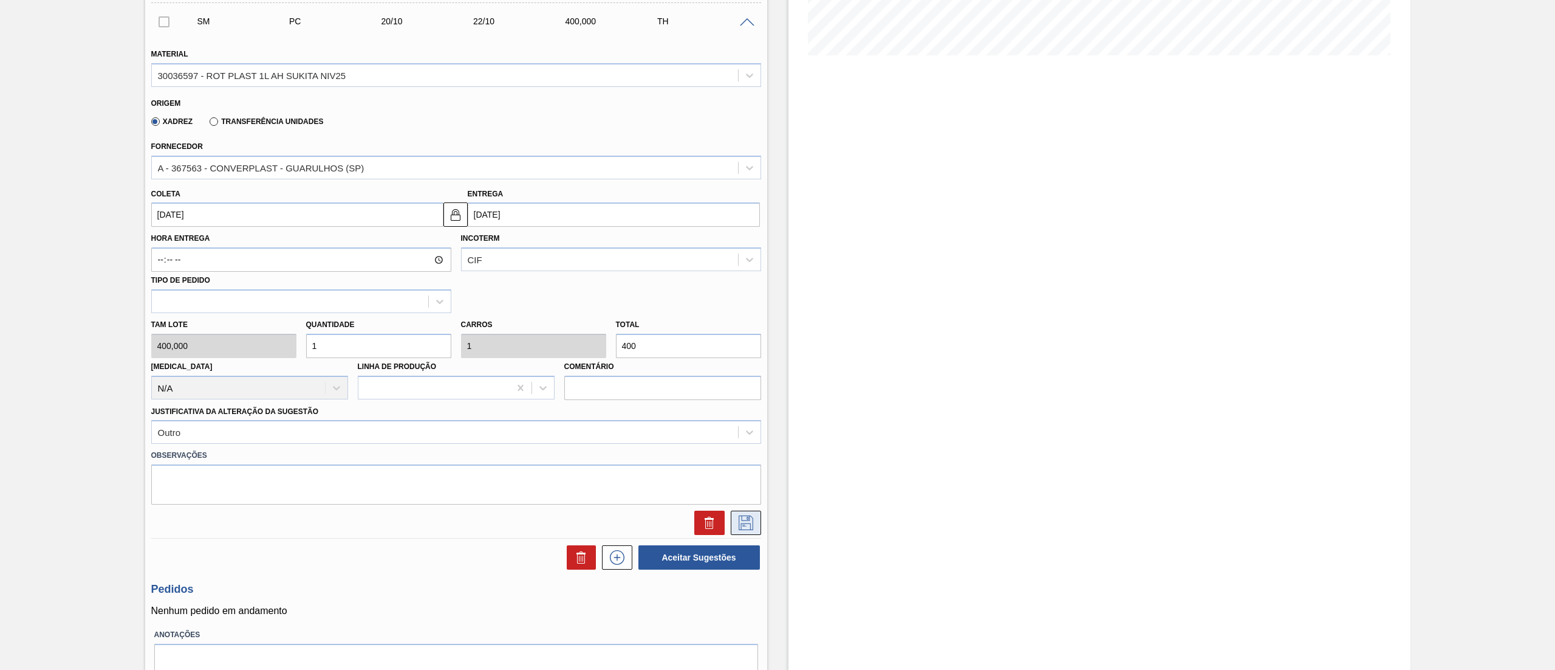
click at [752, 532] on button at bounding box center [746, 522] width 30 height 24
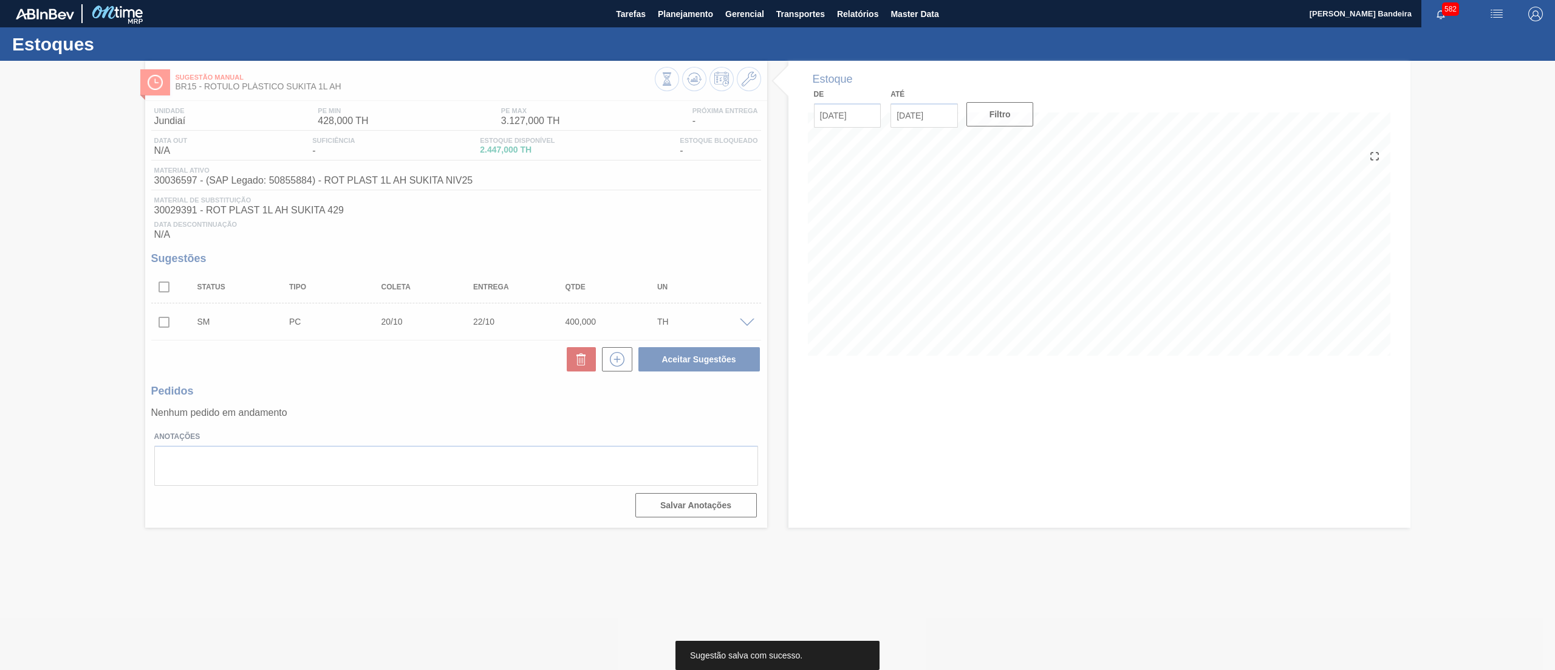
scroll to position [0, 0]
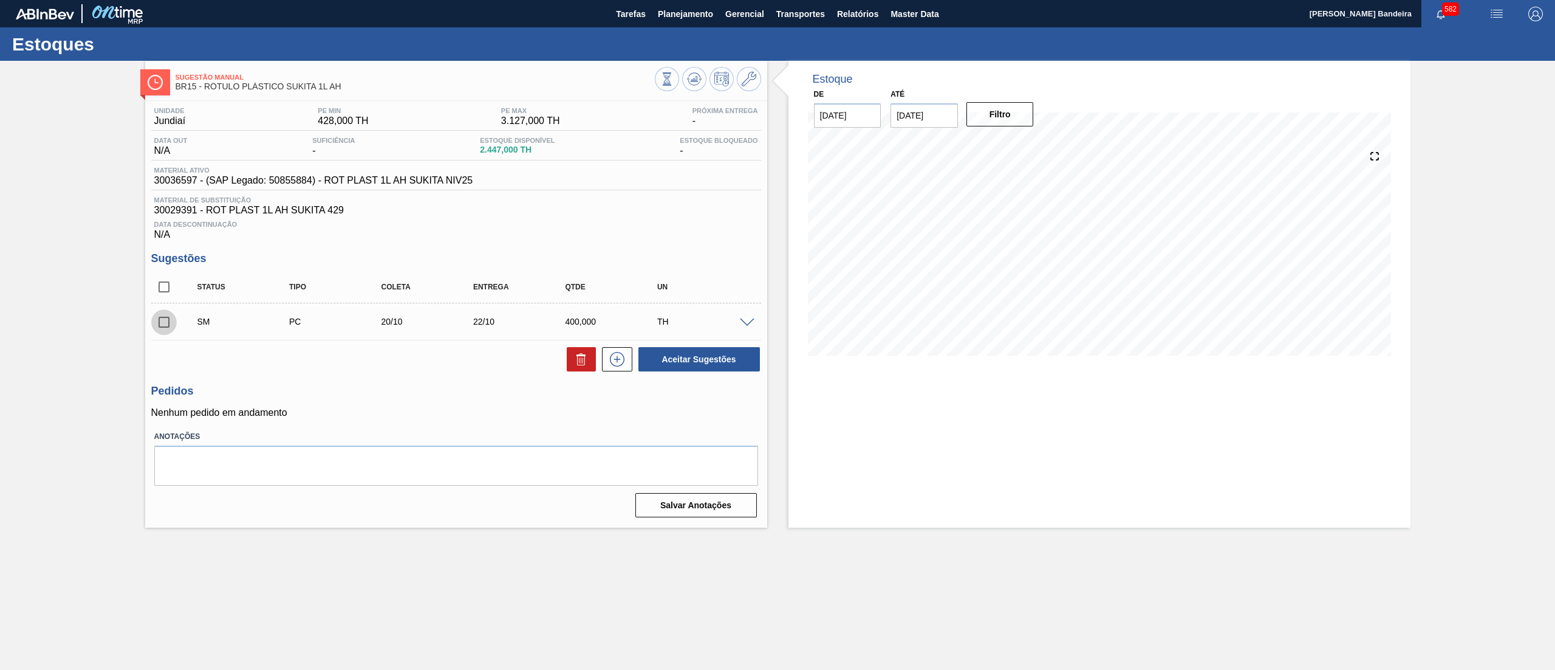
click at [163, 324] on input "checkbox" at bounding box center [164, 322] width 26 height 26
click at [678, 357] on button "Aceitar Sugestões" at bounding box center [700, 359] width 122 height 24
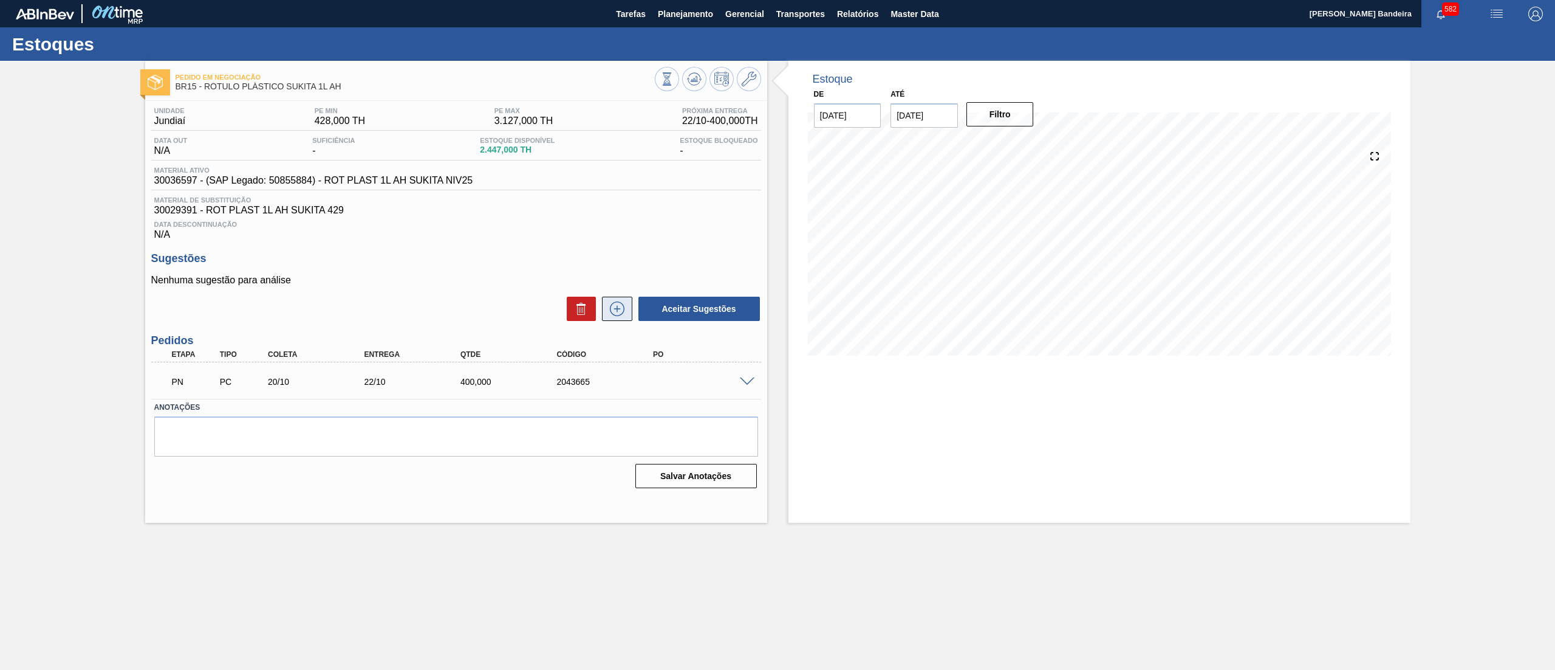
click at [625, 312] on icon at bounding box center [617, 308] width 19 height 15
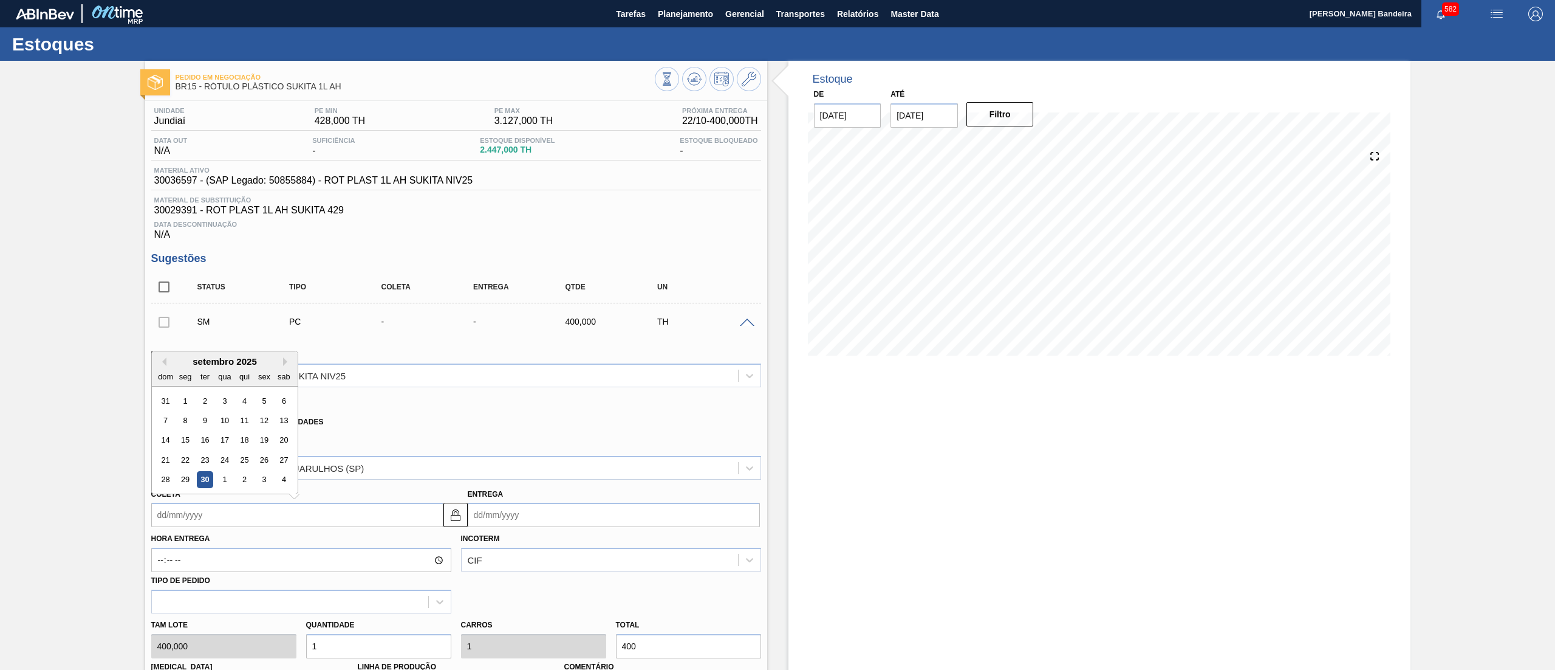
click at [302, 509] on input "Coleta" at bounding box center [297, 514] width 292 height 24
click at [285, 363] on button "Next Month" at bounding box center [287, 361] width 9 height 9
click at [185, 441] on div "10" at bounding box center [185, 440] width 16 height 16
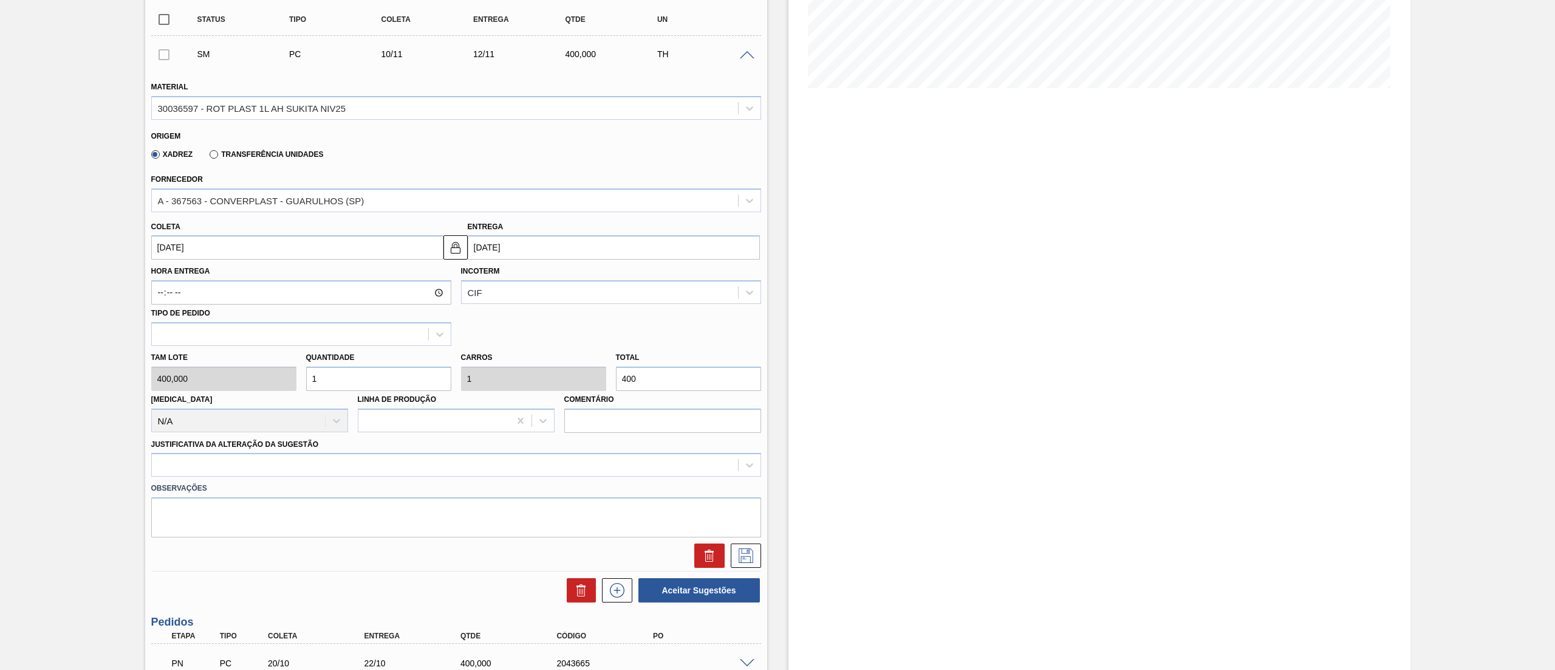
scroll to position [280, 0]
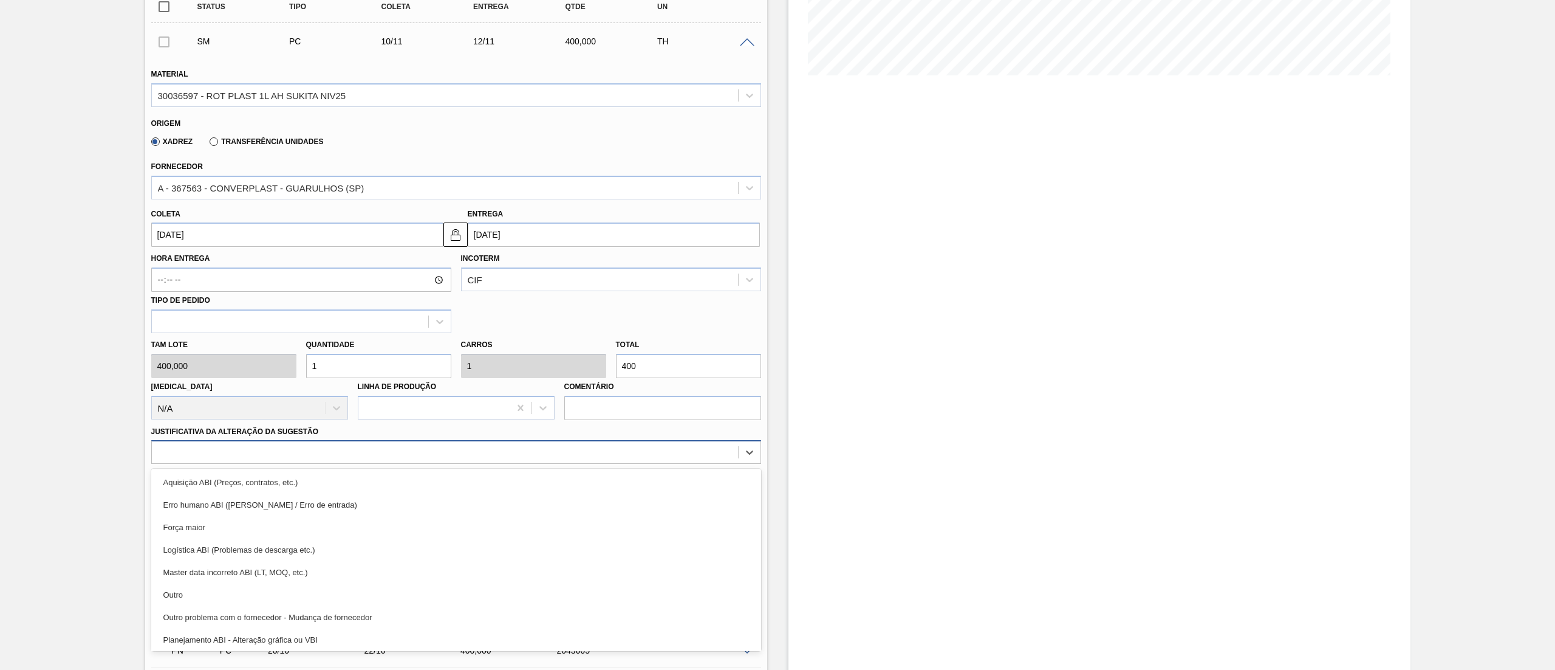
click at [523, 449] on div at bounding box center [445, 453] width 586 height 18
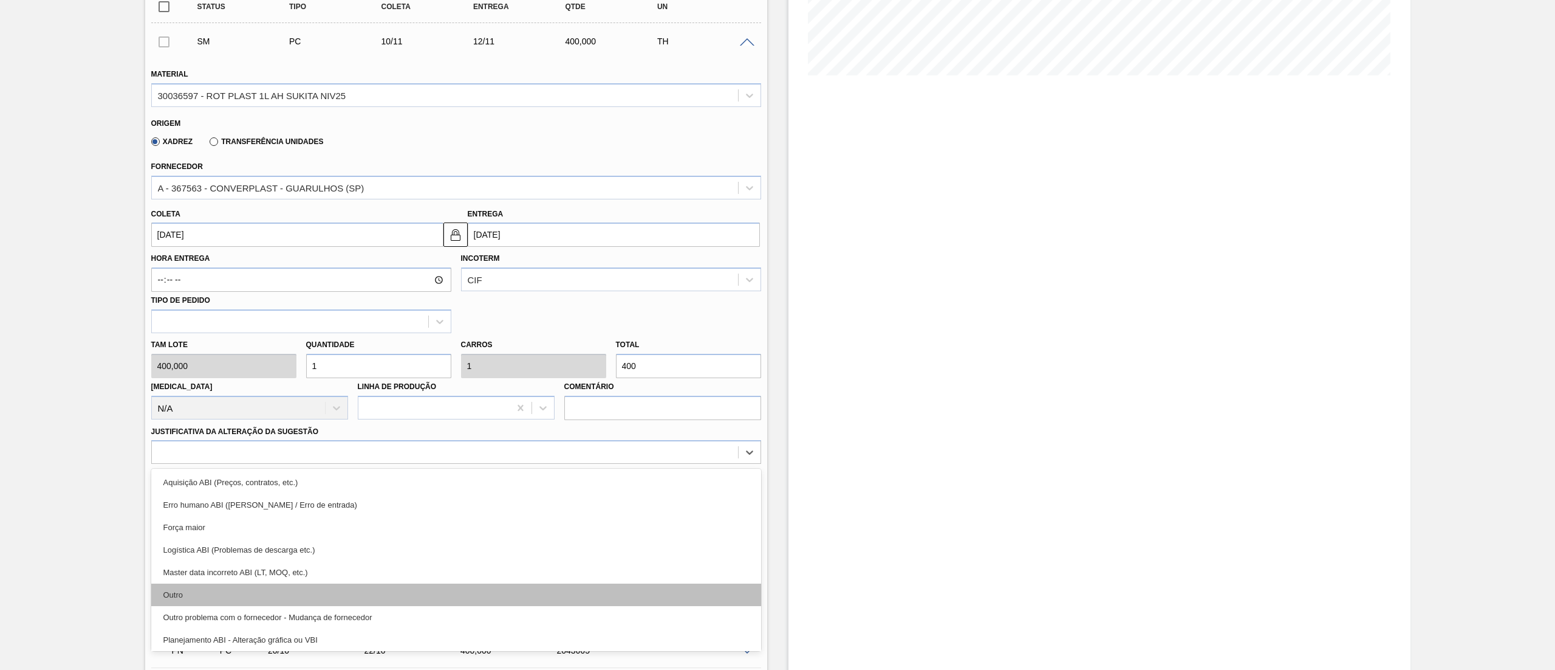
click at [487, 595] on div "Outro" at bounding box center [456, 594] width 610 height 22
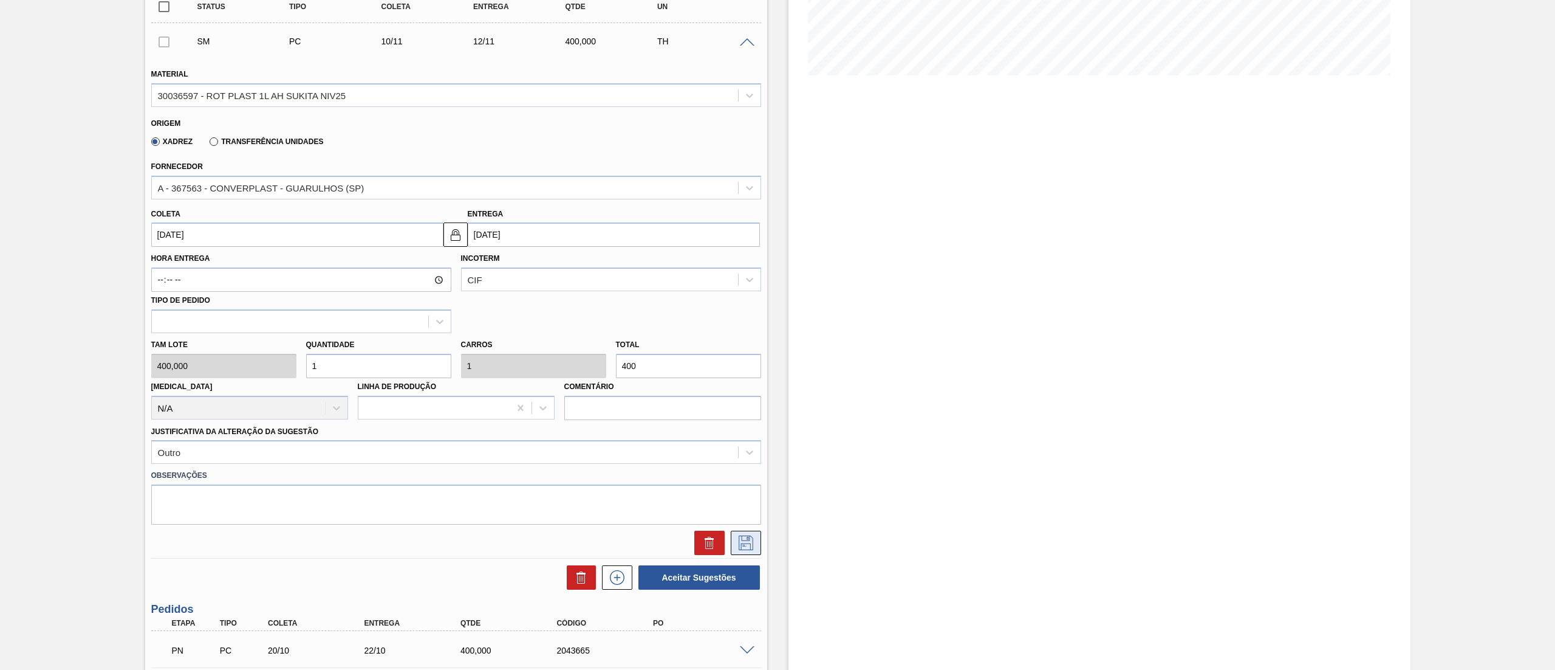
click at [747, 541] on icon at bounding box center [746, 542] width 15 height 15
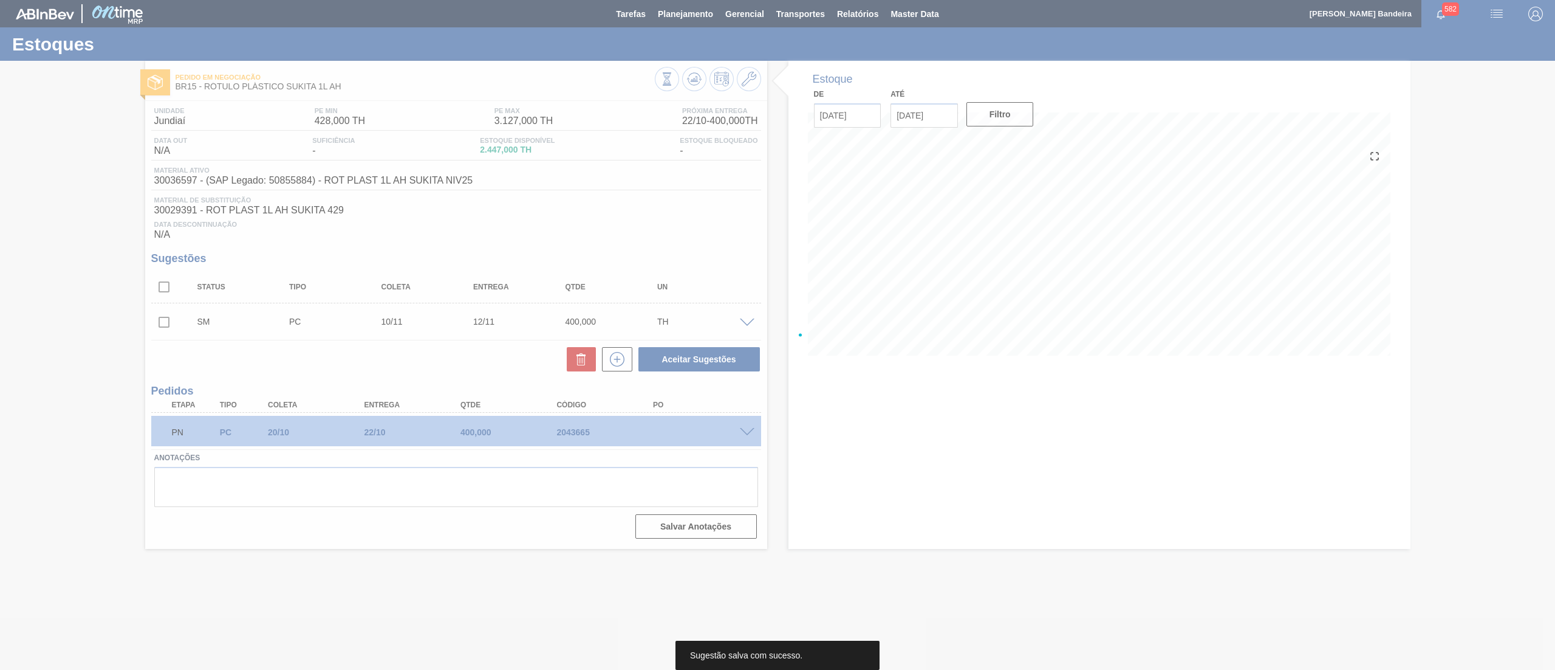
scroll to position [0, 0]
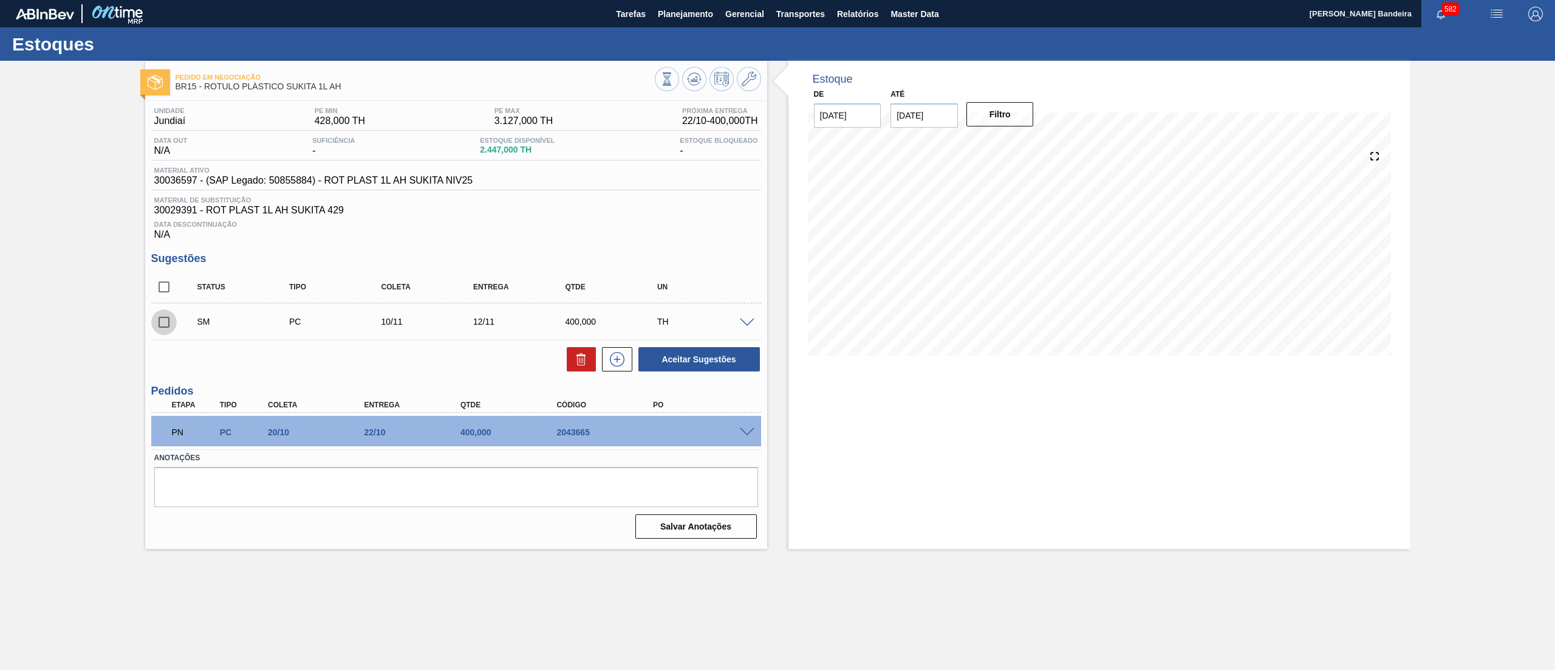
click at [173, 315] on input "checkbox" at bounding box center [164, 322] width 26 height 26
click at [685, 366] on button "Aceitar Sugestões" at bounding box center [700, 359] width 122 height 24
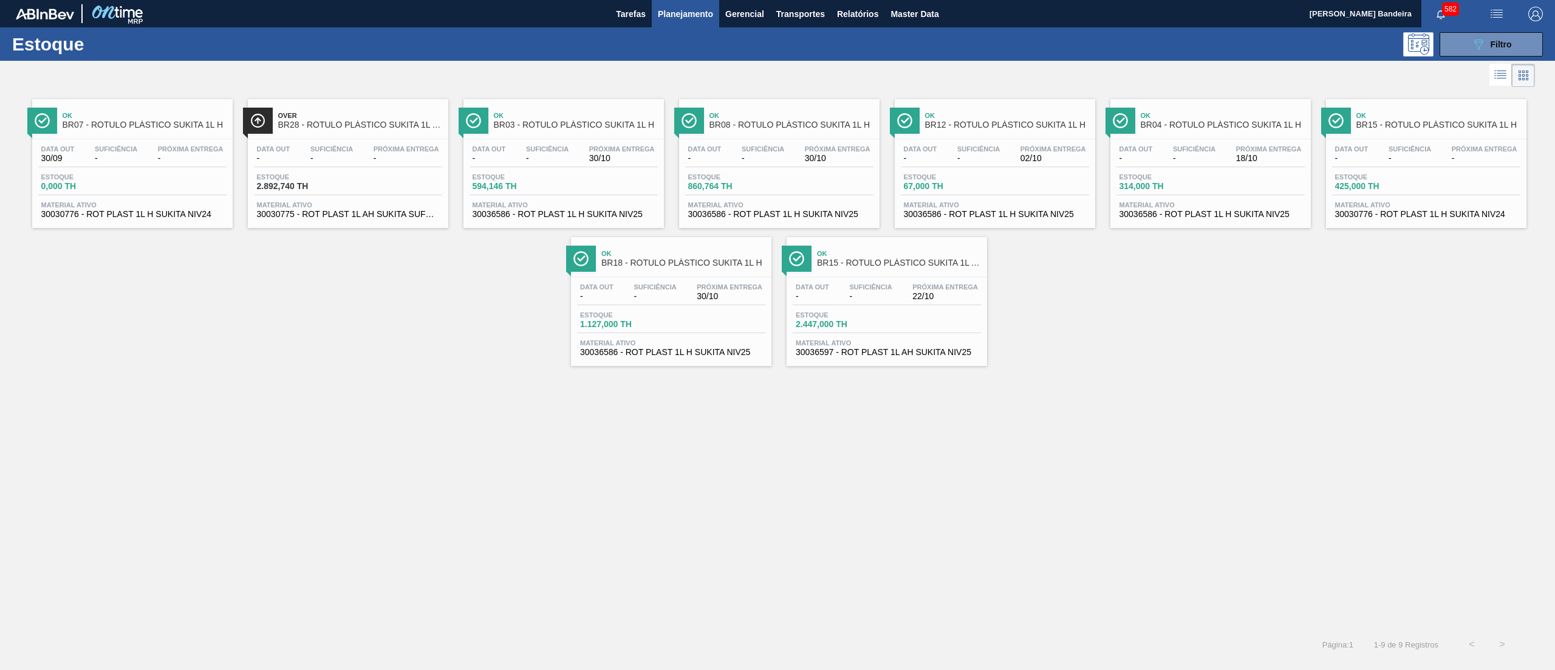
click at [1383, 216] on span "30030776 - ROT PLAST 1L H SUKITA NIV24" at bounding box center [1426, 214] width 182 height 9
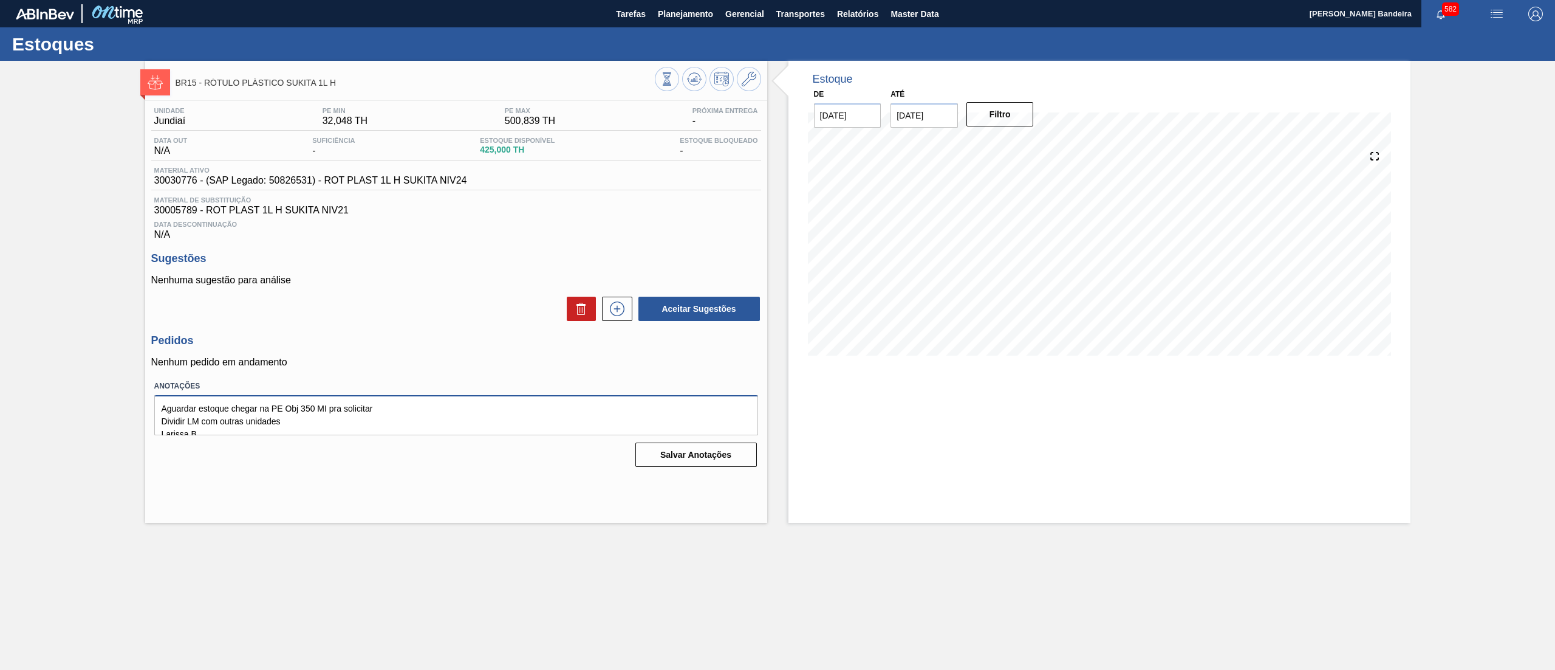
drag, startPoint x: 307, startPoint y: 433, endPoint x: 117, endPoint y: 371, distance: 199.2
click at [117, 371] on div "BR15 - RÓTULO PLÁSTICO SUKITA 1L H Unidade Jundiaí PE MIN 32,048 TH PE MAX 500,…" at bounding box center [777, 292] width 1555 height 462
click at [664, 454] on button "Salvar Anotações" at bounding box center [697, 454] width 122 height 24
click at [739, 89] on div at bounding box center [708, 80] width 106 height 27
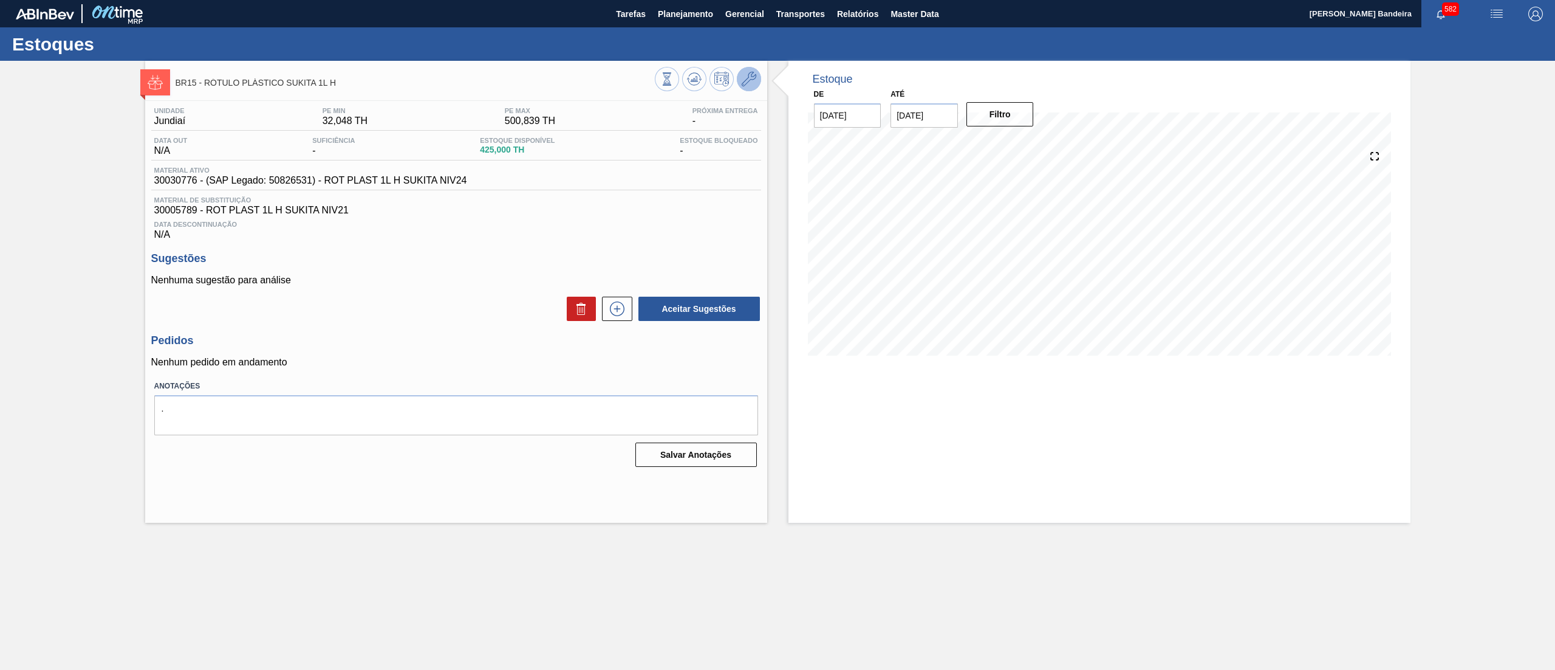
click at [749, 89] on button at bounding box center [749, 79] width 24 height 24
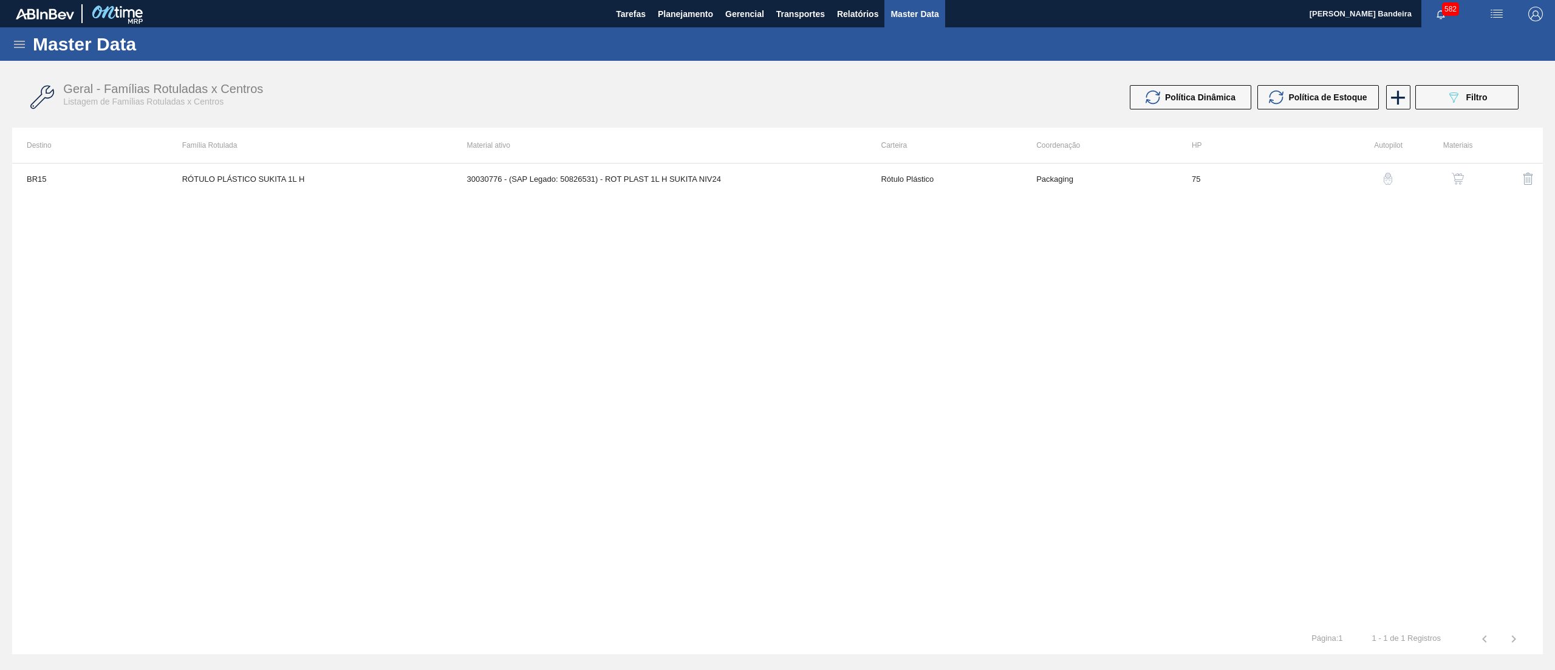
click at [1452, 175] on img "button" at bounding box center [1458, 179] width 12 height 12
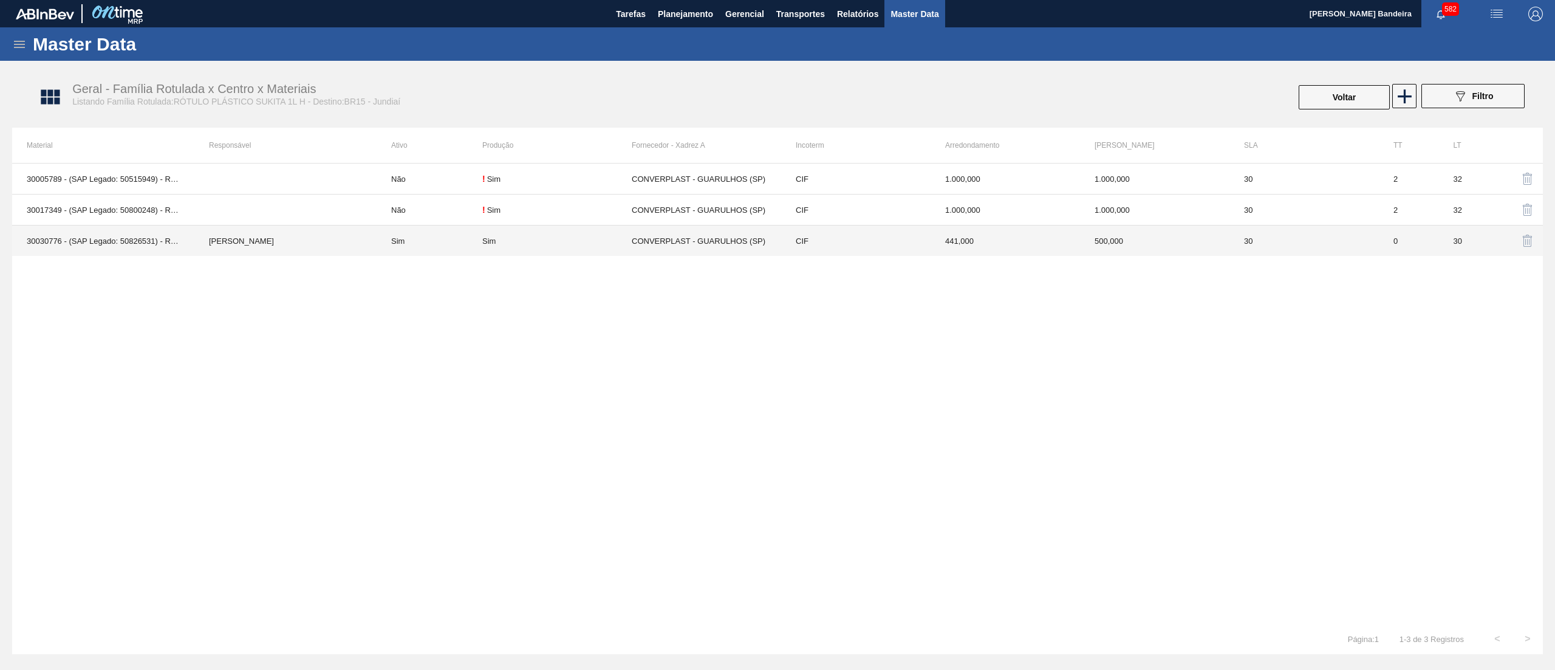
click at [554, 245] on div "Sim" at bounding box center [556, 240] width 149 height 9
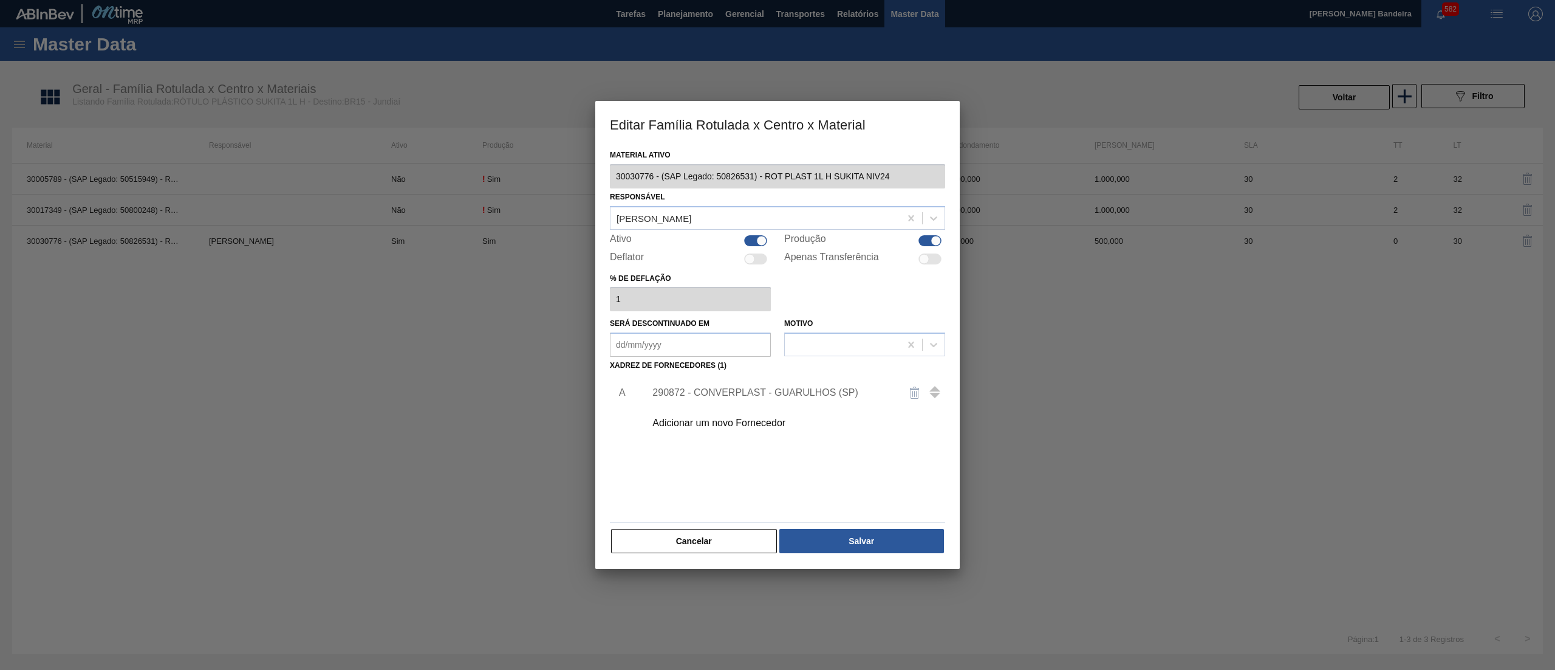
click at [745, 243] on div at bounding box center [755, 240] width 23 height 11
click at [868, 529] on button "Salvar" at bounding box center [862, 541] width 165 height 24
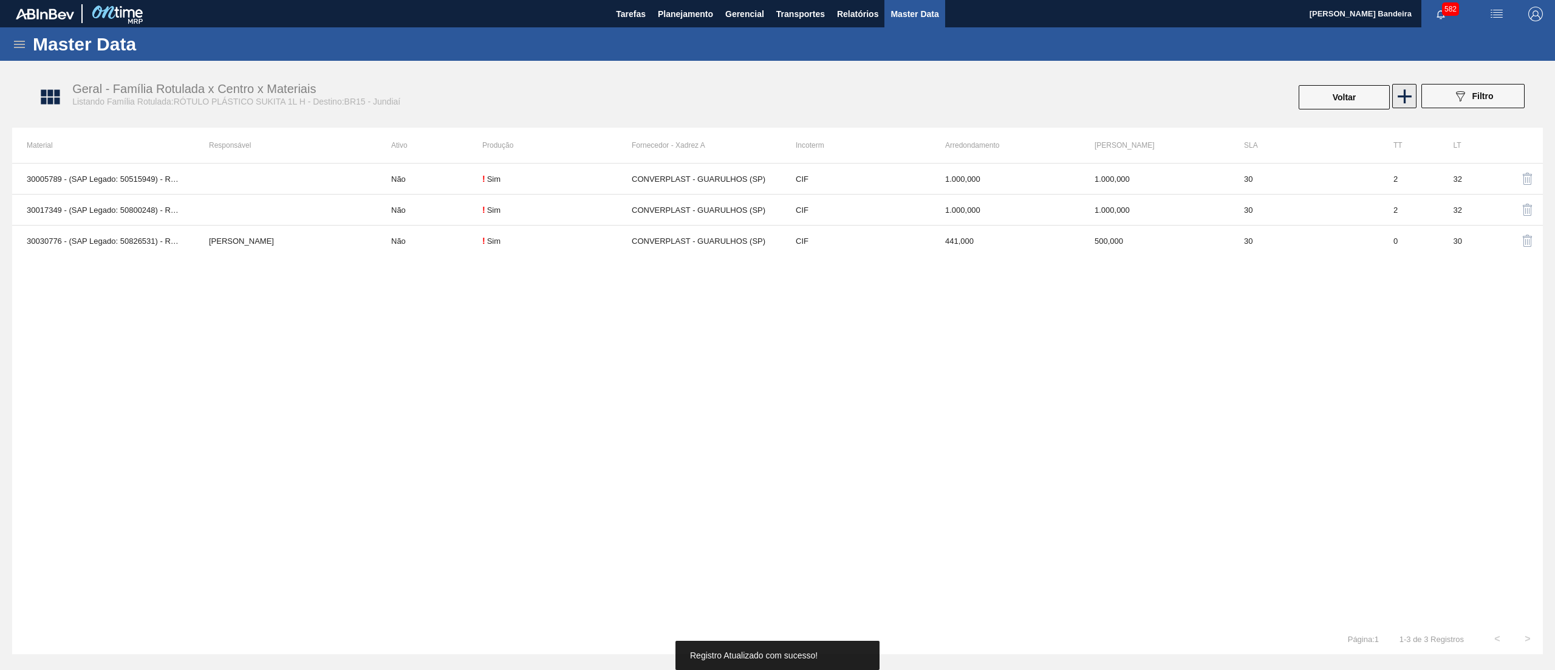
click at [1405, 94] on icon at bounding box center [1405, 96] width 14 height 14
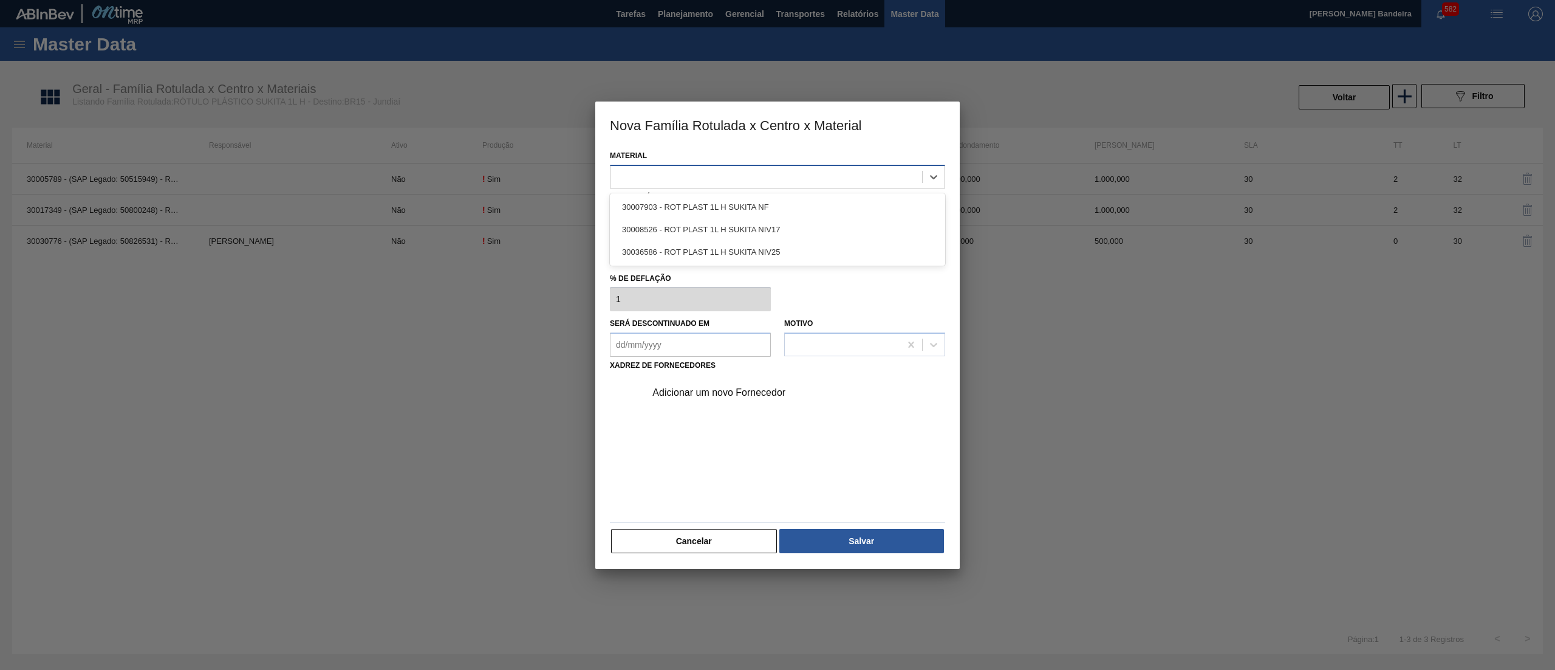
click at [814, 172] on div at bounding box center [767, 177] width 312 height 18
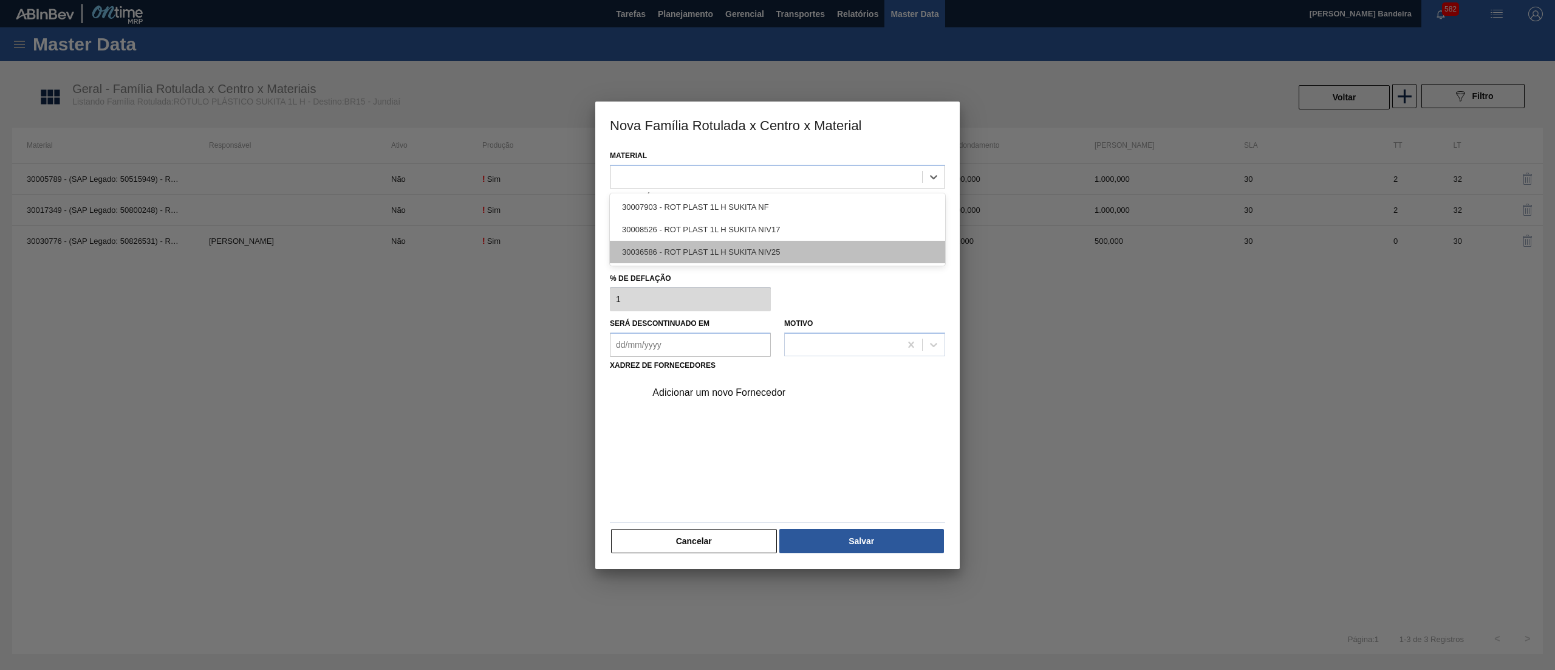
click at [775, 252] on div "30036586 - ROT PLAST 1L H SUKITA NIV25" at bounding box center [777, 252] width 335 height 22
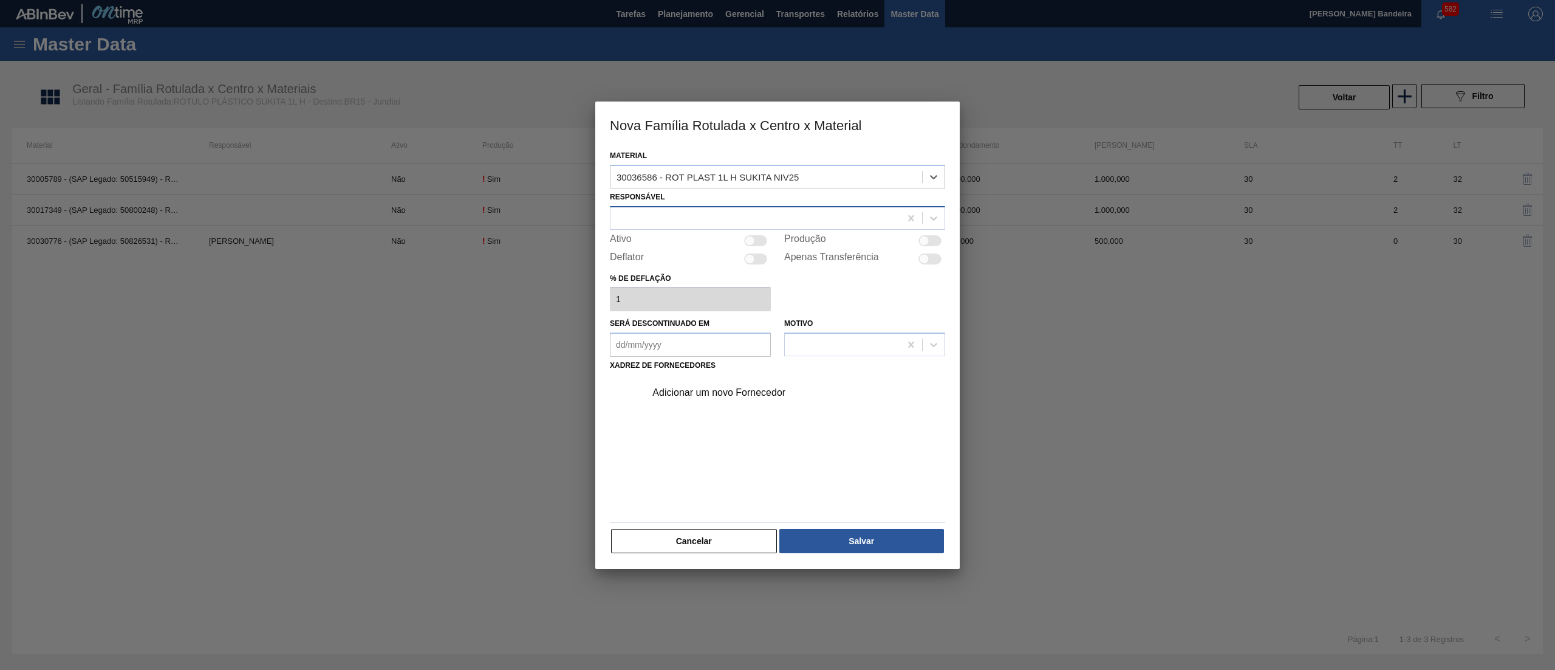
click at [749, 214] on div at bounding box center [756, 218] width 290 height 18
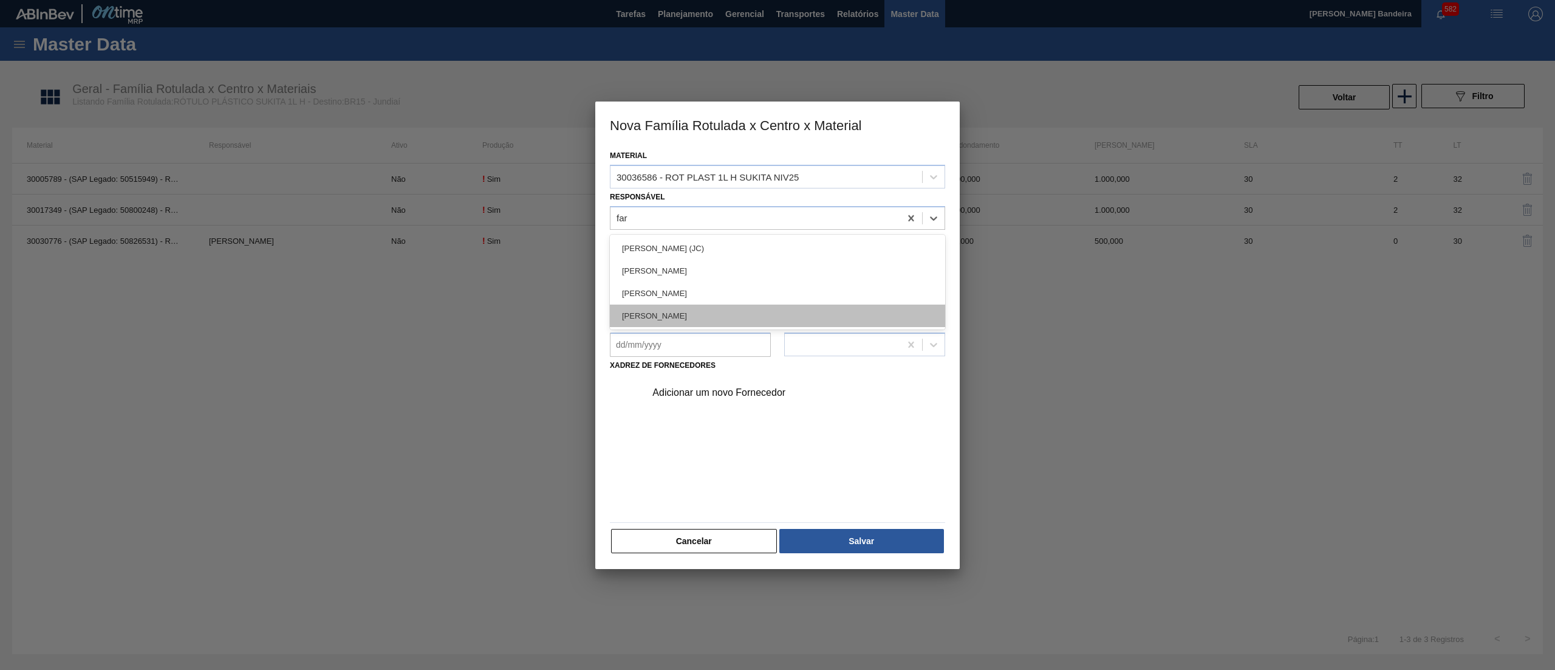
click at [761, 310] on div "[PERSON_NAME]" at bounding box center [777, 315] width 335 height 22
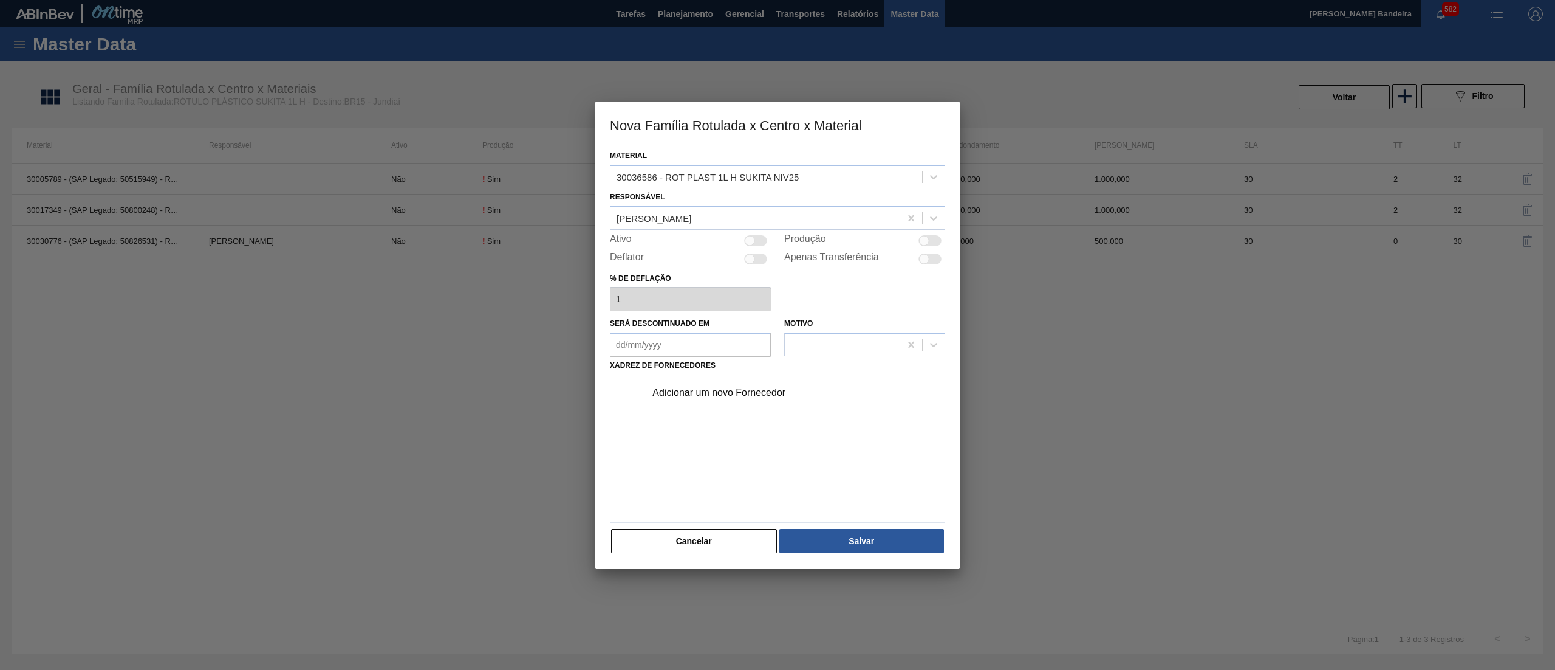
click at [752, 236] on div at bounding box center [750, 240] width 10 height 10
click at [717, 395] on div "Adicionar um novo Fornecedor" at bounding box center [772, 392] width 238 height 11
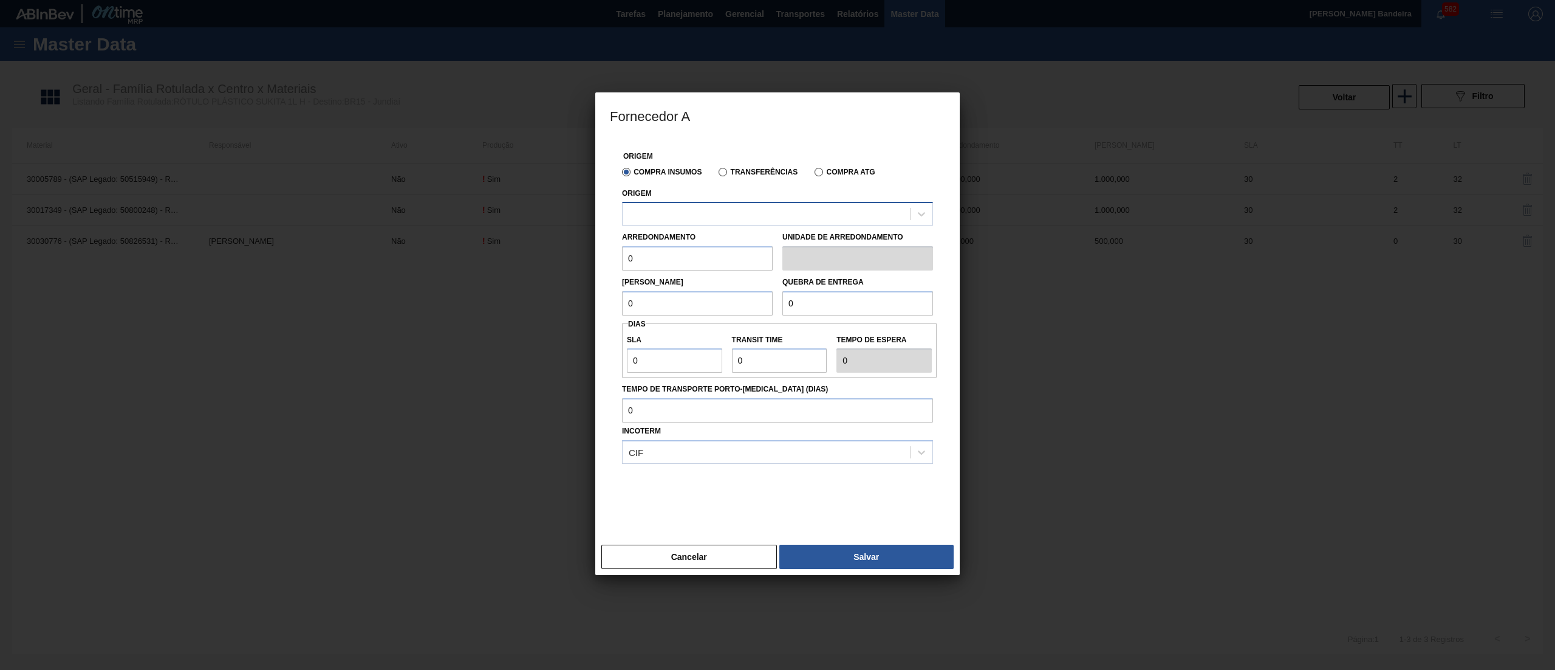
click at [747, 210] on div at bounding box center [766, 214] width 287 height 18
click at [753, 245] on div "290872 - CONVERPLAST - GUARULHOS (SP)" at bounding box center [777, 244] width 311 height 22
drag, startPoint x: 681, startPoint y: 262, endPoint x: 527, endPoint y: 237, distance: 155.7
click at [527, 237] on div "Fornecedor A Origem Compra Insumos Transferências Compra ATG Origem 290872 - CO…" at bounding box center [777, 335] width 1555 height 670
drag, startPoint x: 656, startPoint y: 259, endPoint x: 594, endPoint y: 255, distance: 62.1
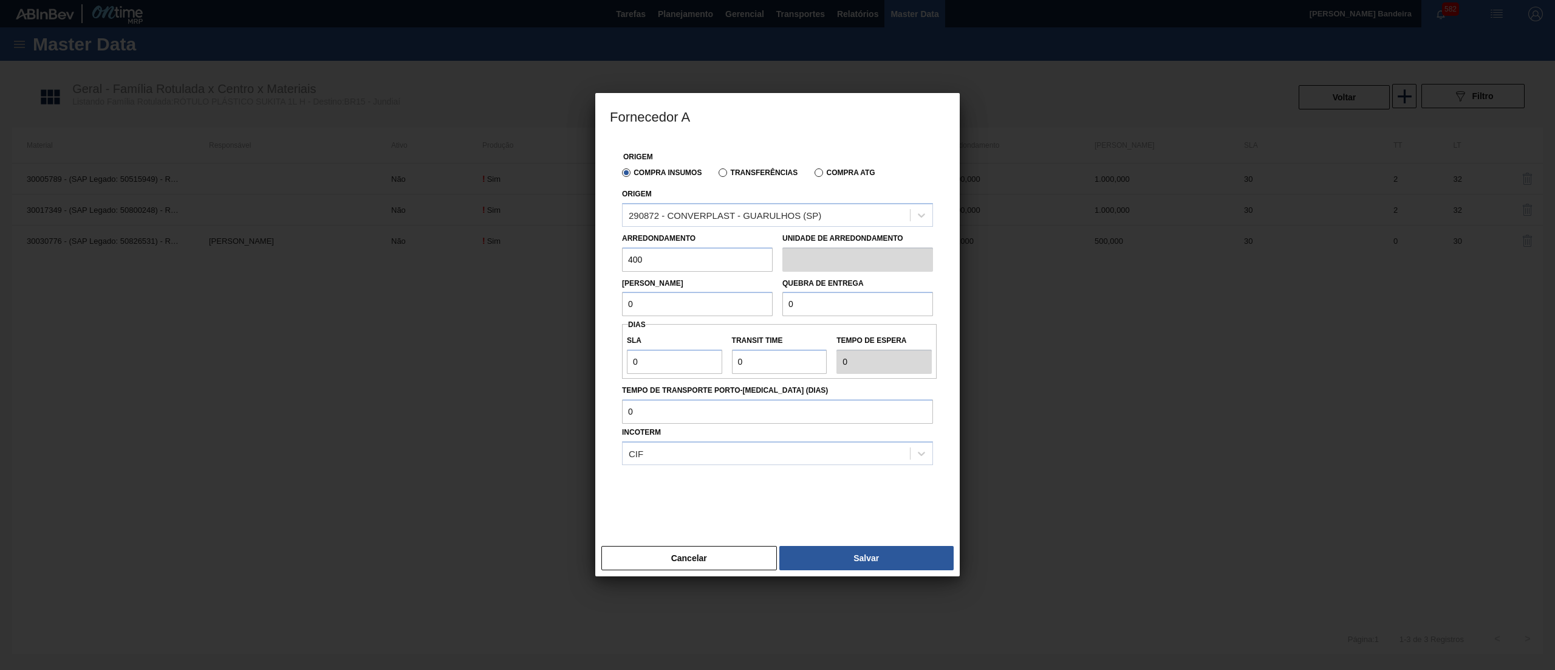
click at [594, 255] on div "Fornecedor A Origem Compra Insumos Transferências Compra ATG Origem 290872 - CO…" at bounding box center [777, 335] width 1555 height 670
drag, startPoint x: 693, startPoint y: 310, endPoint x: 565, endPoint y: 290, distance: 129.7
click at [565, 290] on div "Fornecedor A Origem Compra Insumos Transferências Compra ATG Origem 290872 - CO…" at bounding box center [777, 335] width 1555 height 670
paste input "40"
drag, startPoint x: 853, startPoint y: 310, endPoint x: 710, endPoint y: 278, distance: 147.0
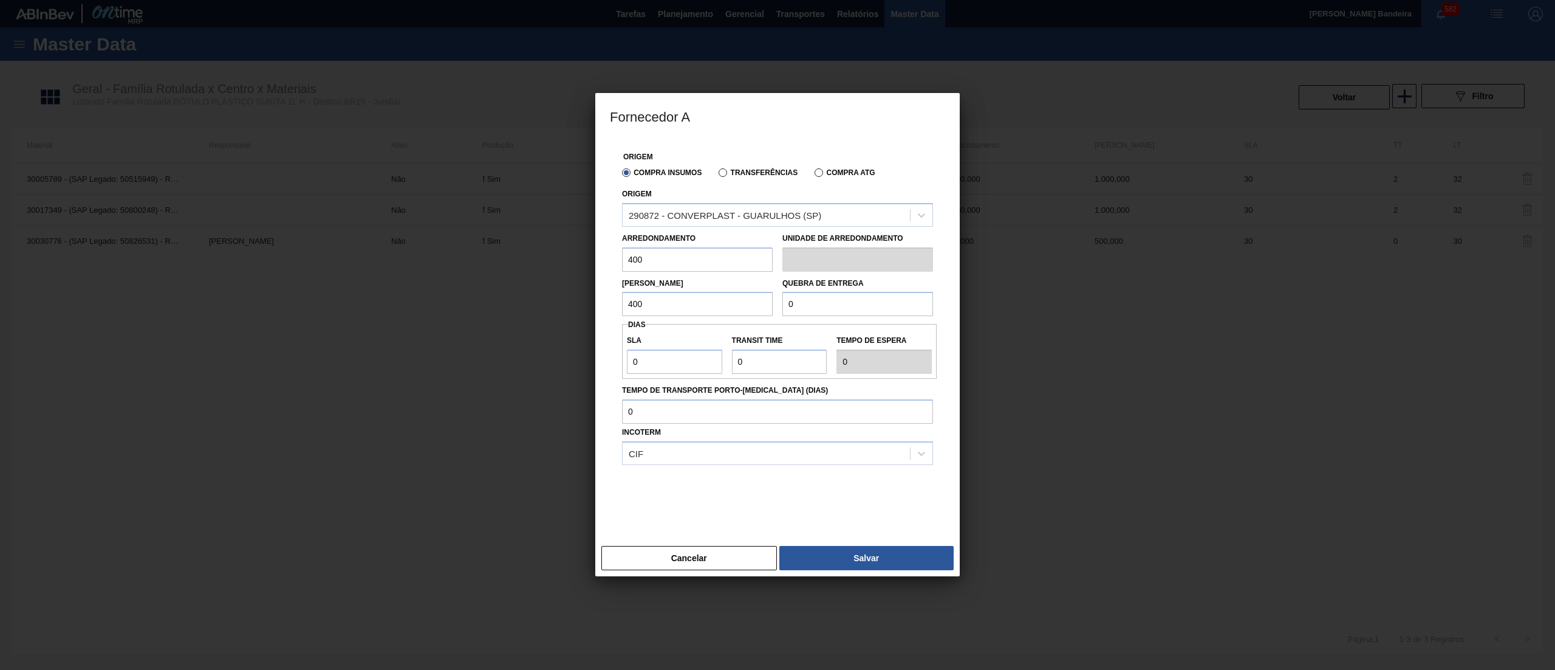
click at [710, 278] on div "Lote Mínimo 400 Quebra de entrega 0" at bounding box center [777, 294] width 321 height 45
paste input "40"
drag, startPoint x: 672, startPoint y: 363, endPoint x: 493, endPoint y: 327, distance: 182.2
click at [493, 327] on div "Fornecedor A Origem Compra Insumos Transferências Compra ATG Origem 290872 - CO…" at bounding box center [777, 335] width 1555 height 670
drag, startPoint x: 761, startPoint y: 358, endPoint x: 663, endPoint y: 362, distance: 97.9
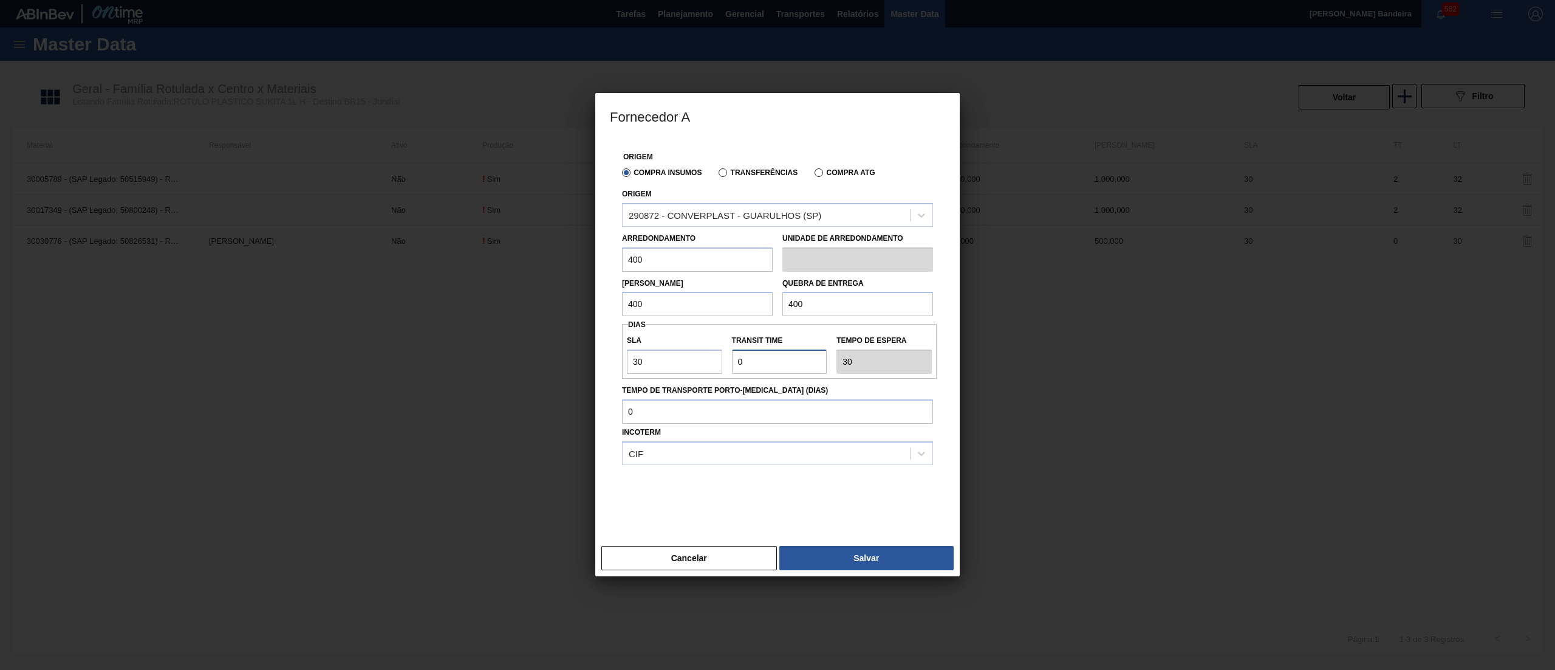
click at [663, 362] on div "SLA 30 Transit Time Tempo de espera 30" at bounding box center [779, 351] width 315 height 45
click at [840, 558] on button "Salvar" at bounding box center [867, 558] width 174 height 24
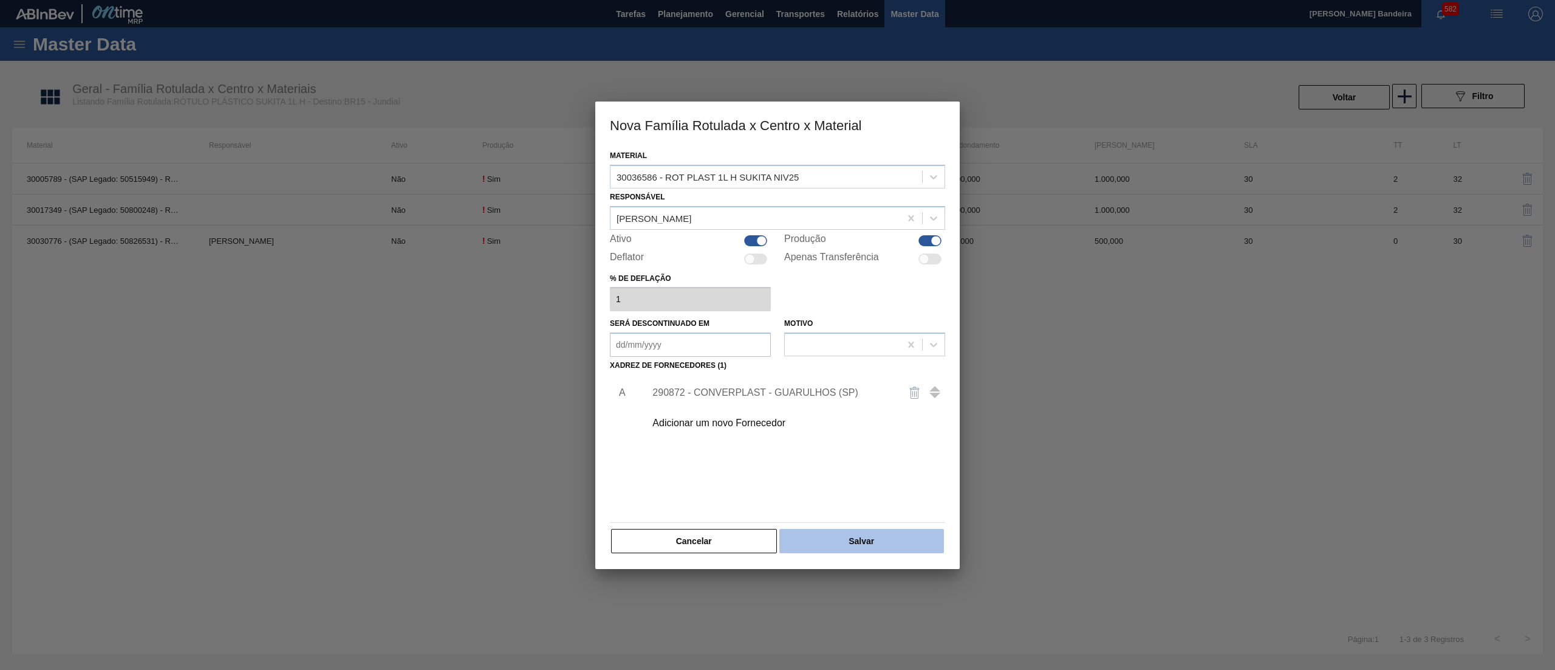
click at [881, 544] on button "Salvar" at bounding box center [862, 541] width 165 height 24
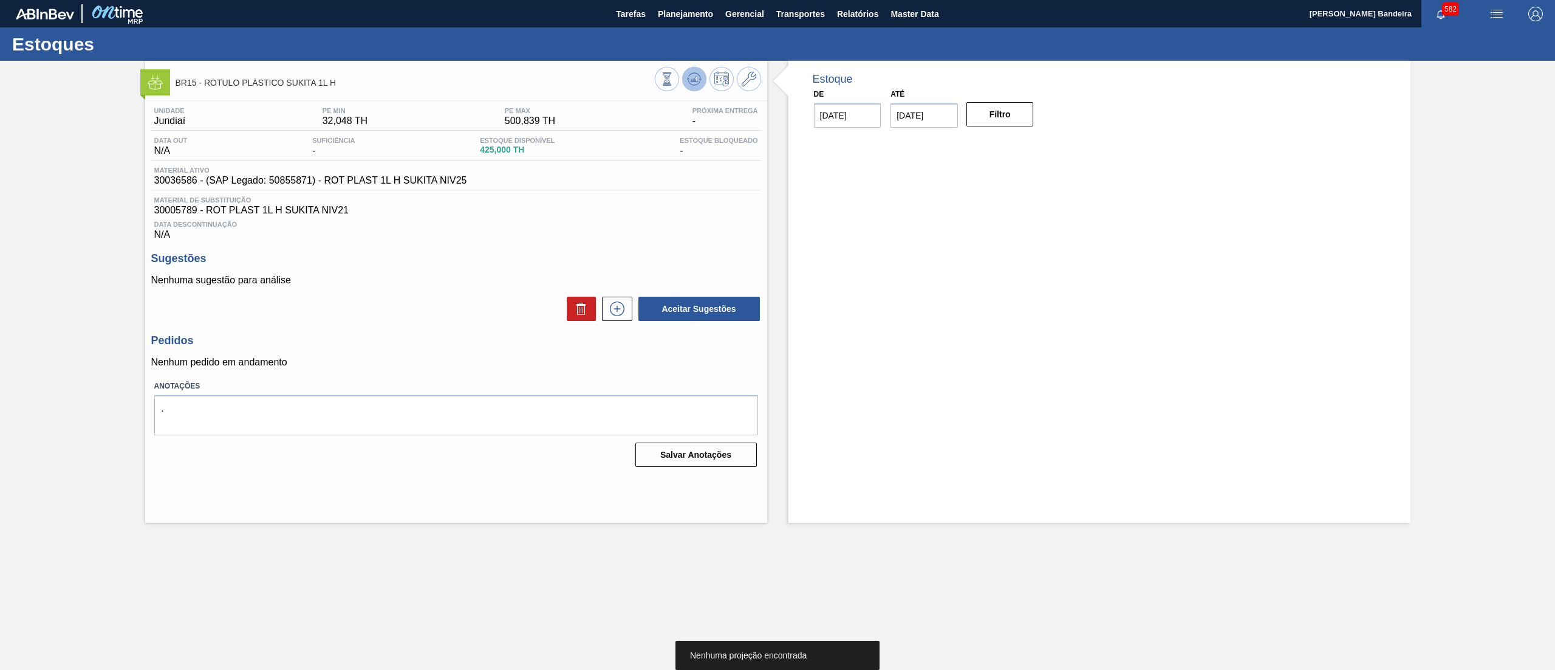
click at [701, 73] on icon at bounding box center [694, 79] width 15 height 15
click at [615, 309] on icon at bounding box center [617, 308] width 7 height 1
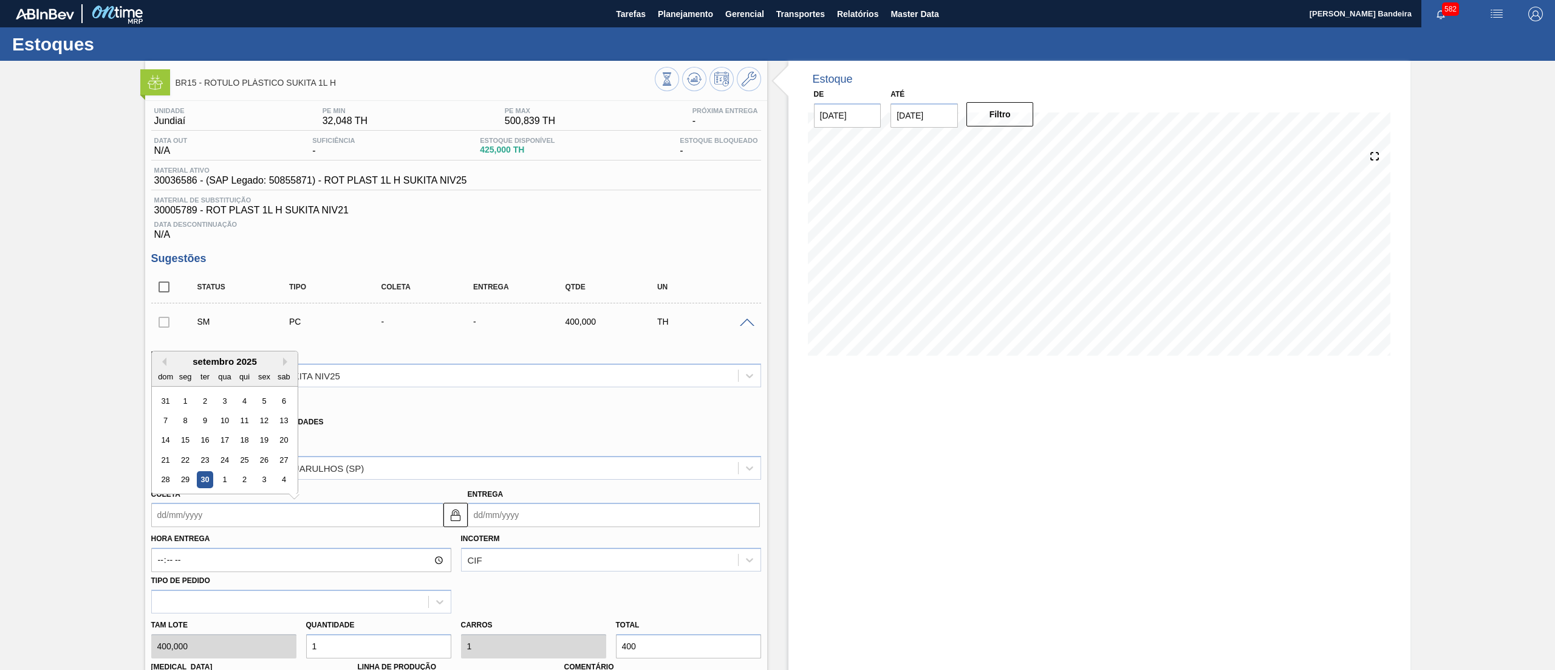
click at [271, 519] on input "Coleta" at bounding box center [297, 514] width 292 height 24
click at [284, 359] on button "Next Month" at bounding box center [287, 361] width 9 height 9
click at [185, 462] on div "20" at bounding box center [185, 459] width 16 height 16
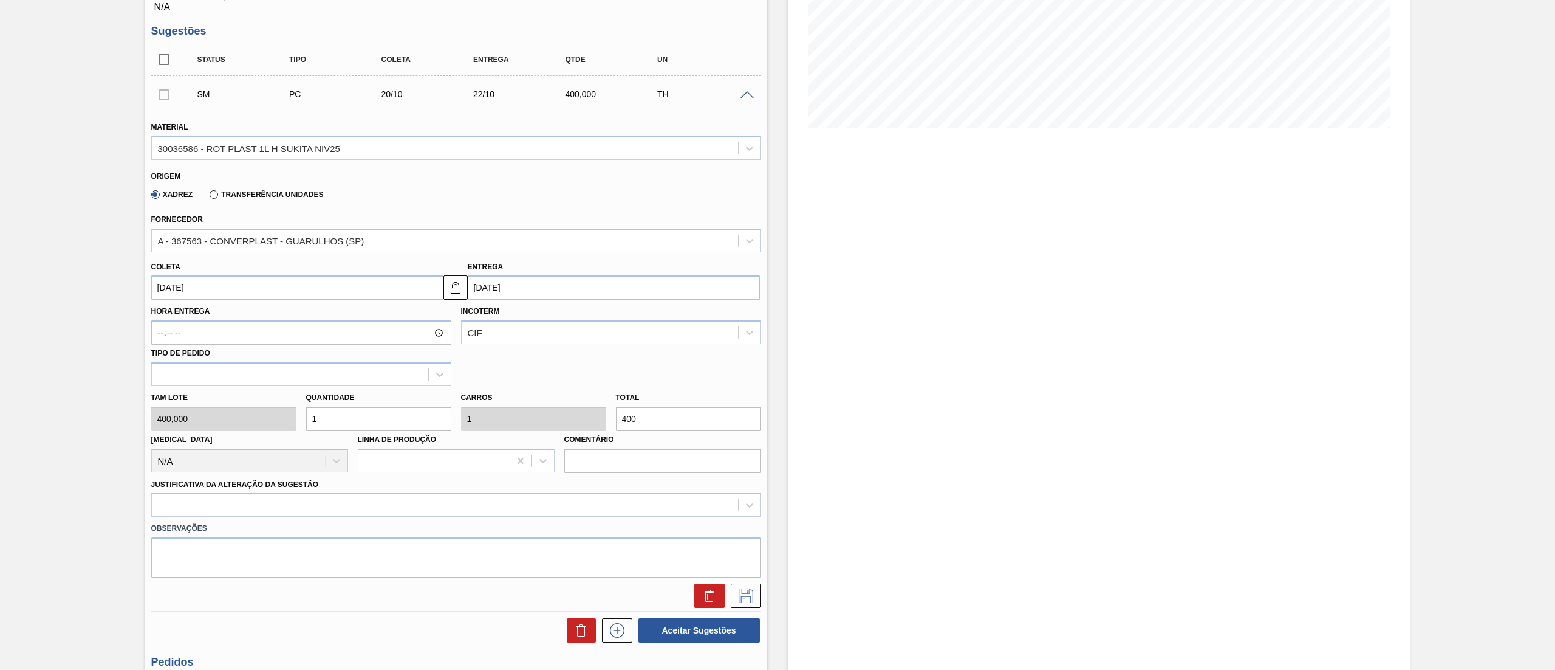
scroll to position [281, 0]
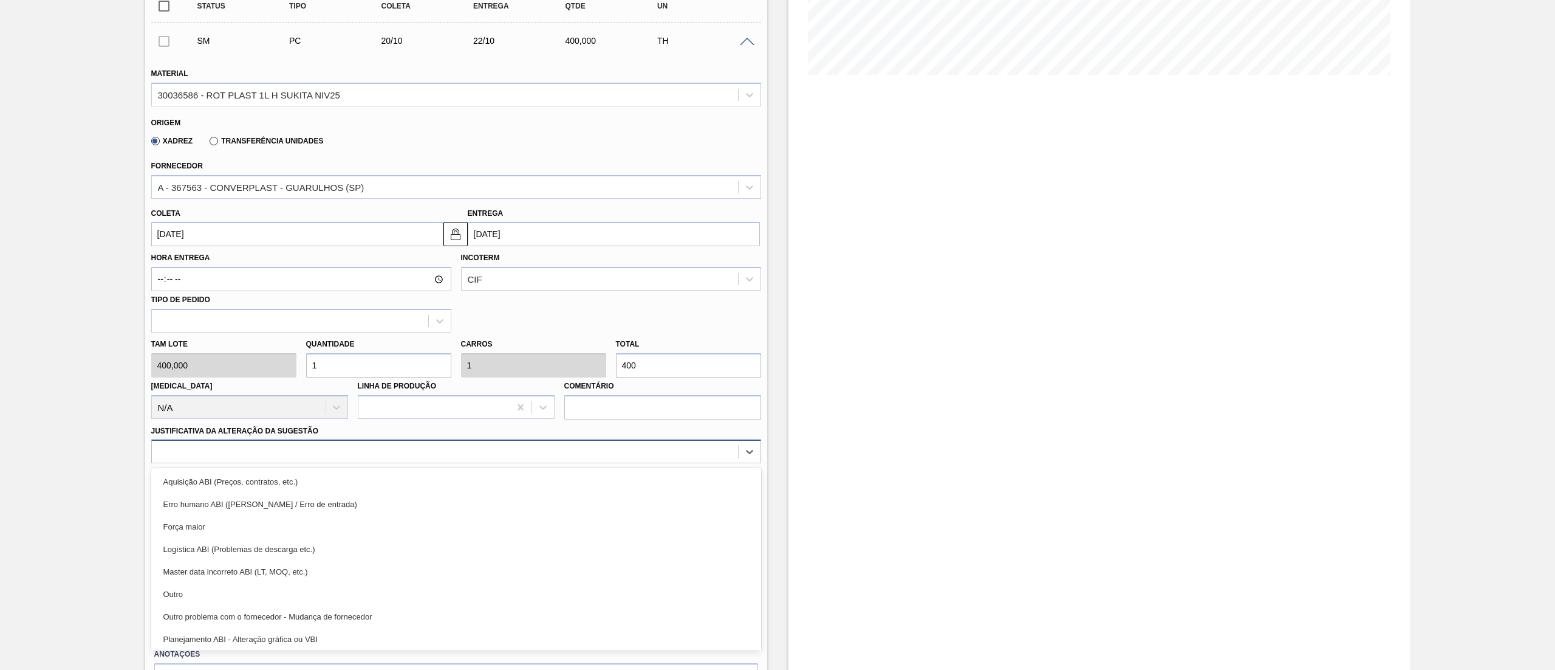
click at [558, 447] on div at bounding box center [445, 452] width 586 height 18
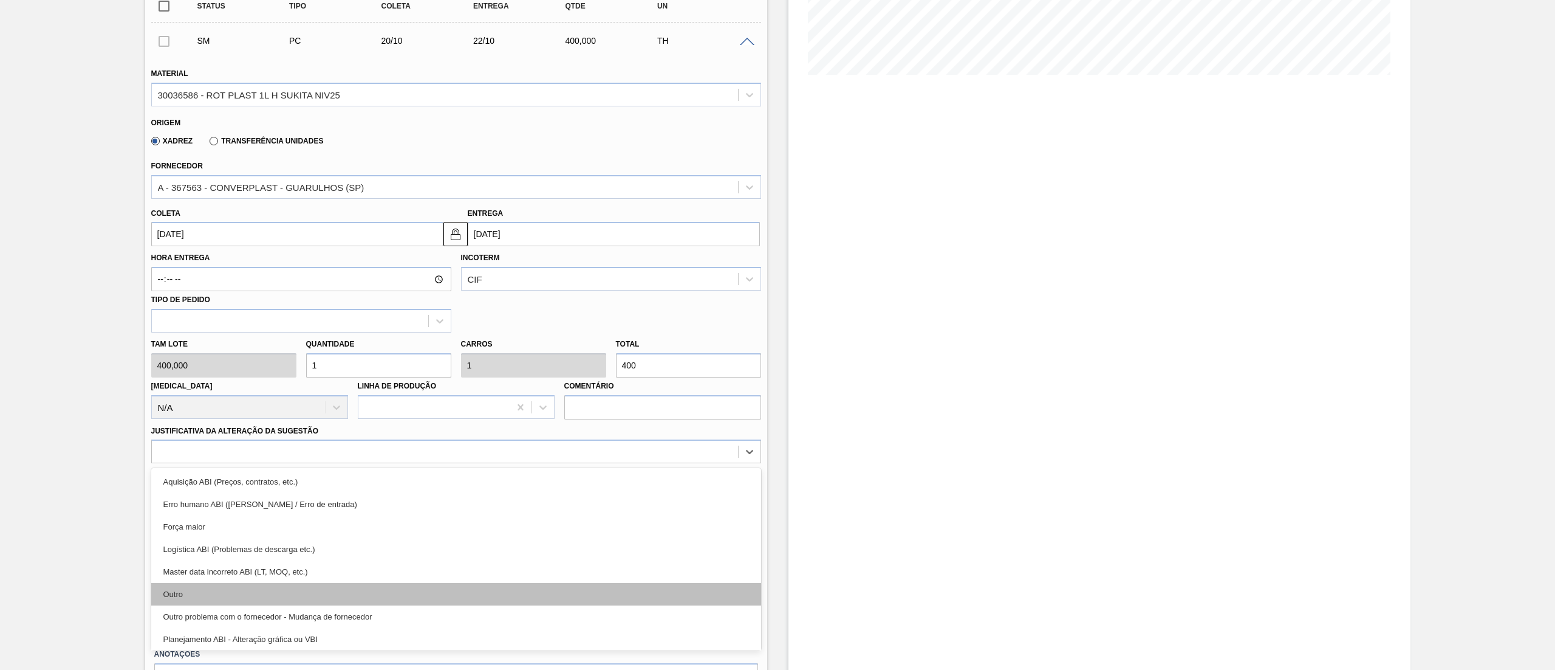
click at [447, 600] on div "Outro" at bounding box center [456, 594] width 610 height 22
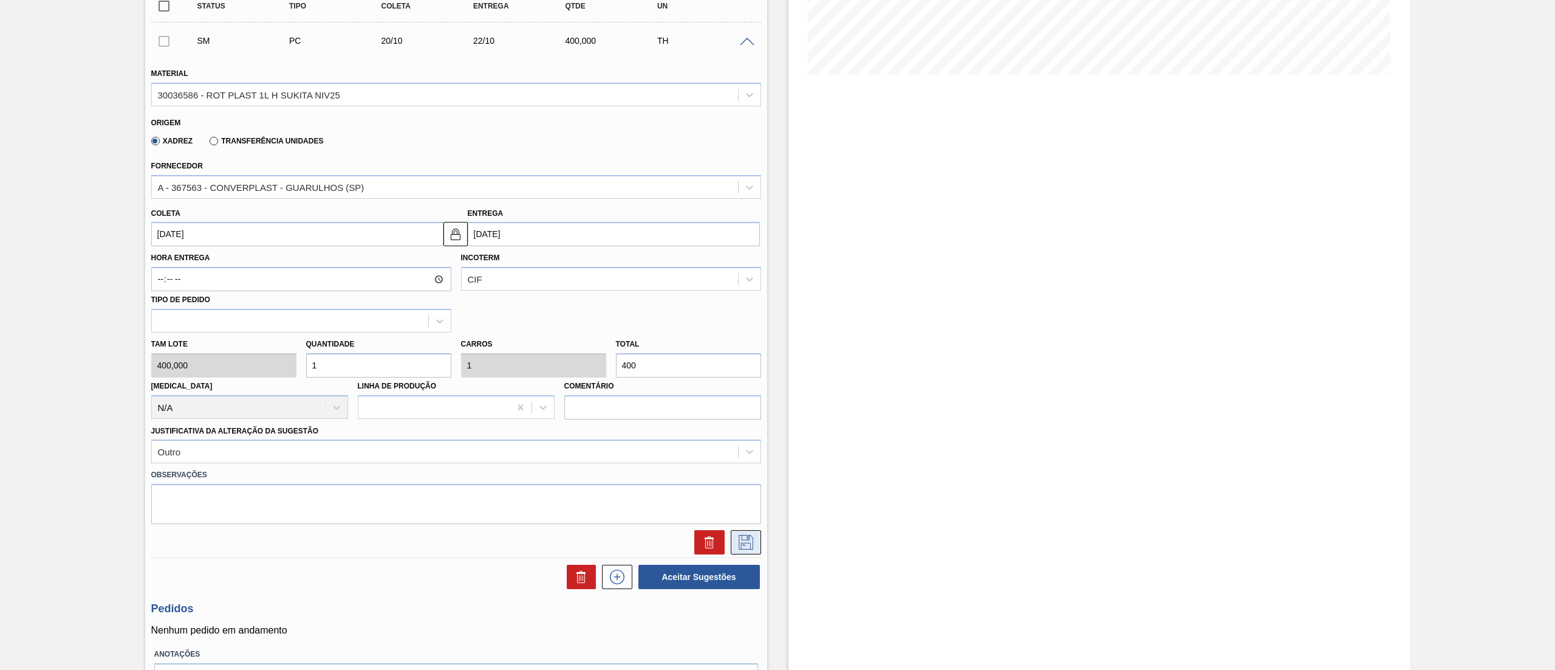
click at [747, 546] on icon at bounding box center [745, 542] width 19 height 15
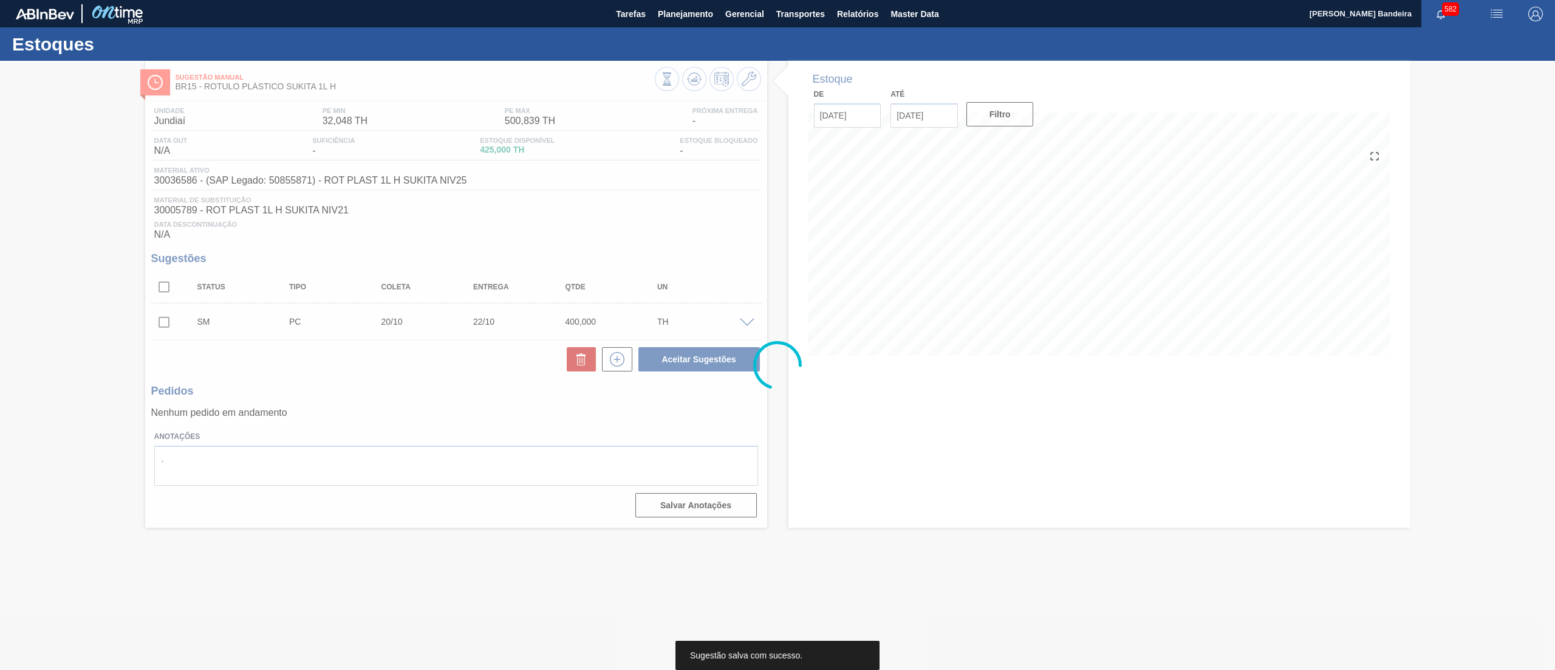
scroll to position [0, 0]
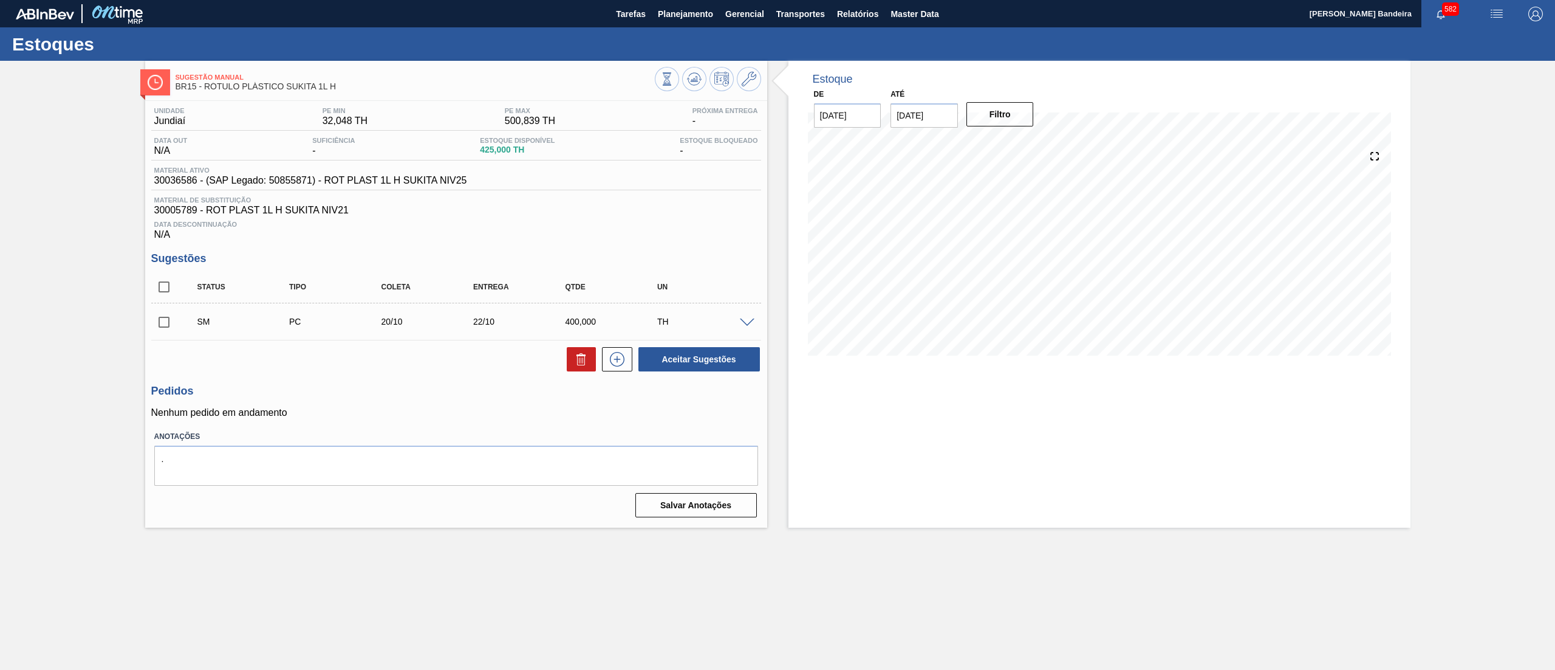
click at [742, 323] on span at bounding box center [747, 322] width 15 height 9
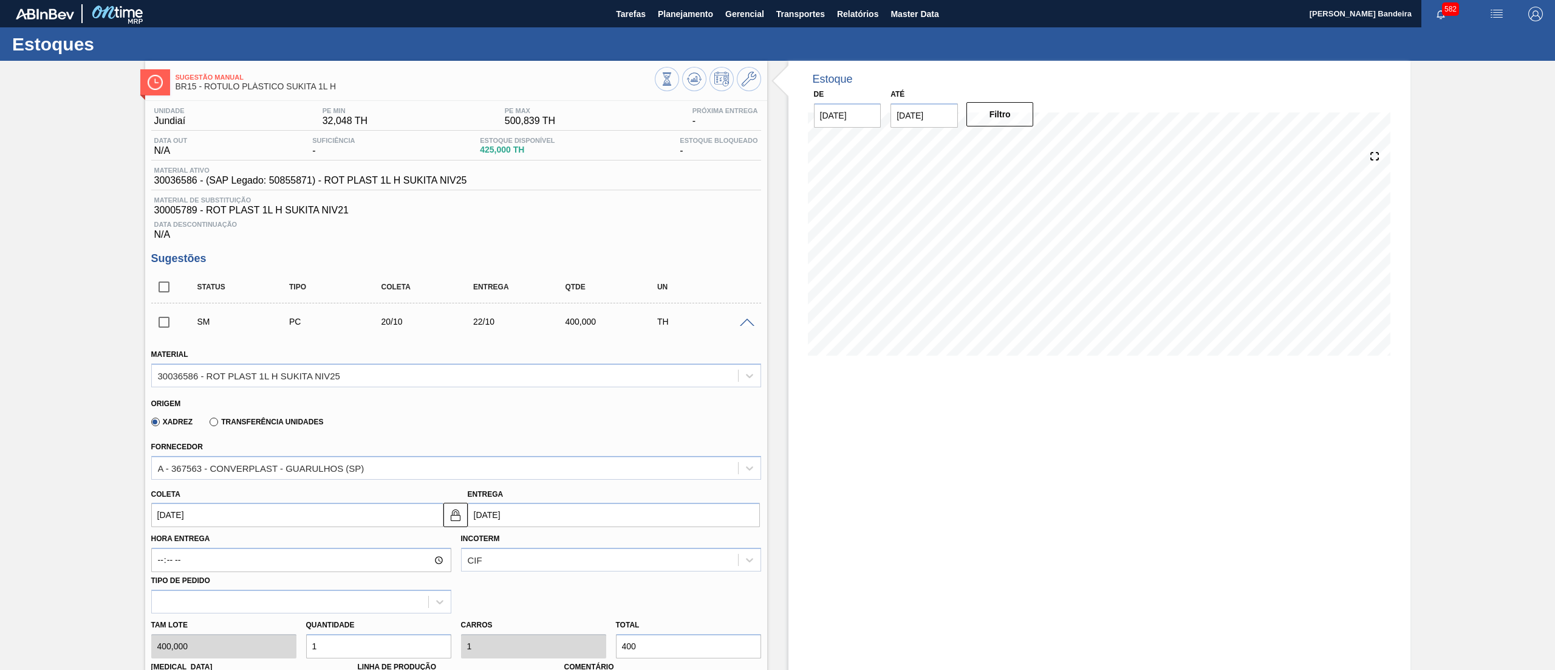
click at [209, 643] on div "Tam lote 400,000 Quantidade 1 Carros 1 Total 400 Doca N/A Linha de Produção Com…" at bounding box center [456, 656] width 620 height 87
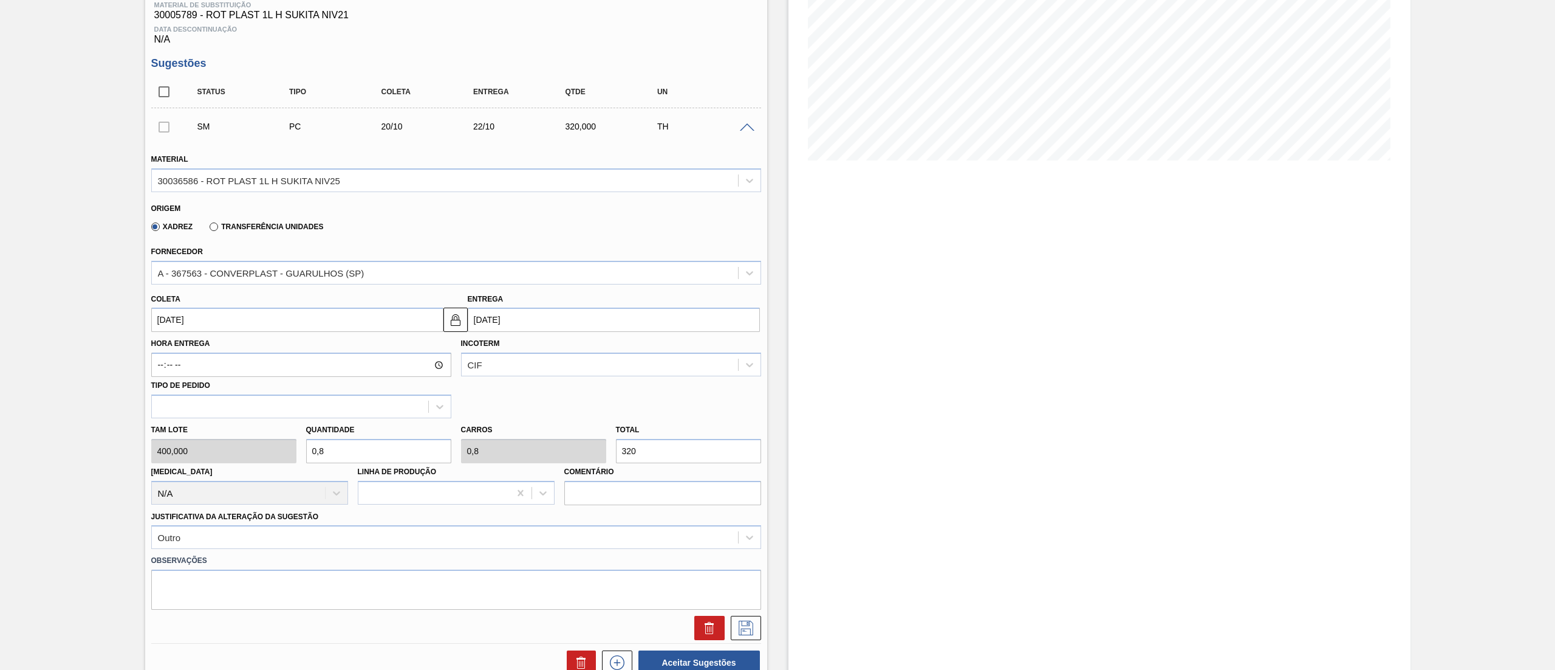
scroll to position [197, 0]
click at [742, 631] on icon at bounding box center [745, 625] width 19 height 15
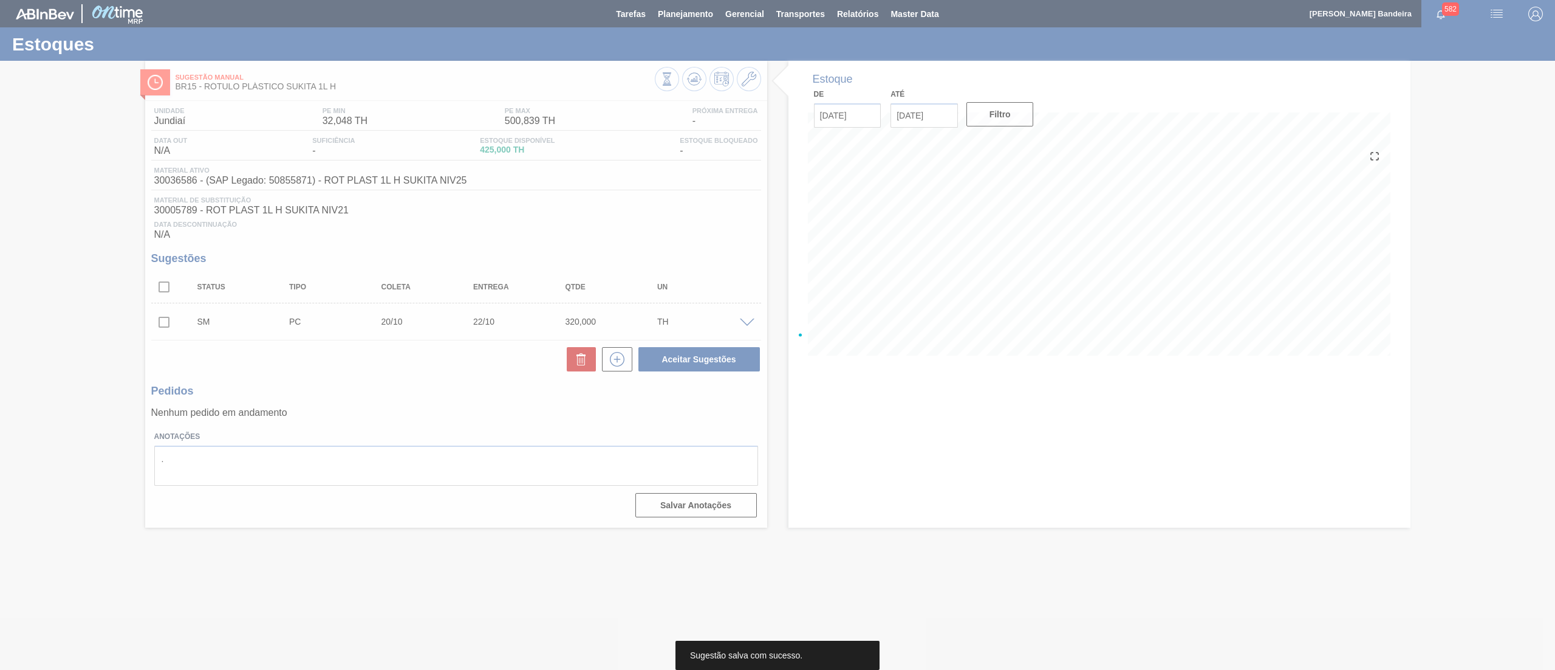
scroll to position [0, 0]
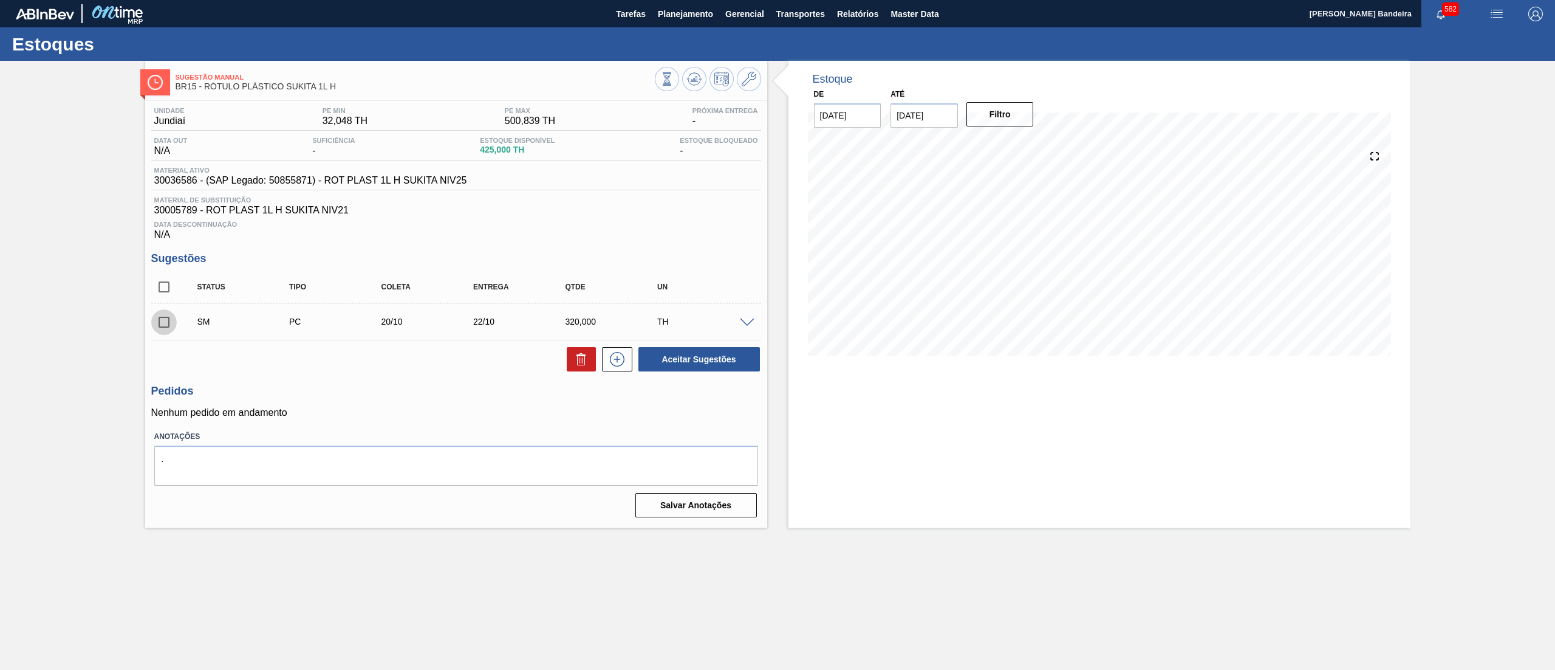
click at [157, 322] on input "checkbox" at bounding box center [164, 322] width 26 height 26
click at [679, 371] on button "Aceitar Sugestões" at bounding box center [700, 359] width 122 height 24
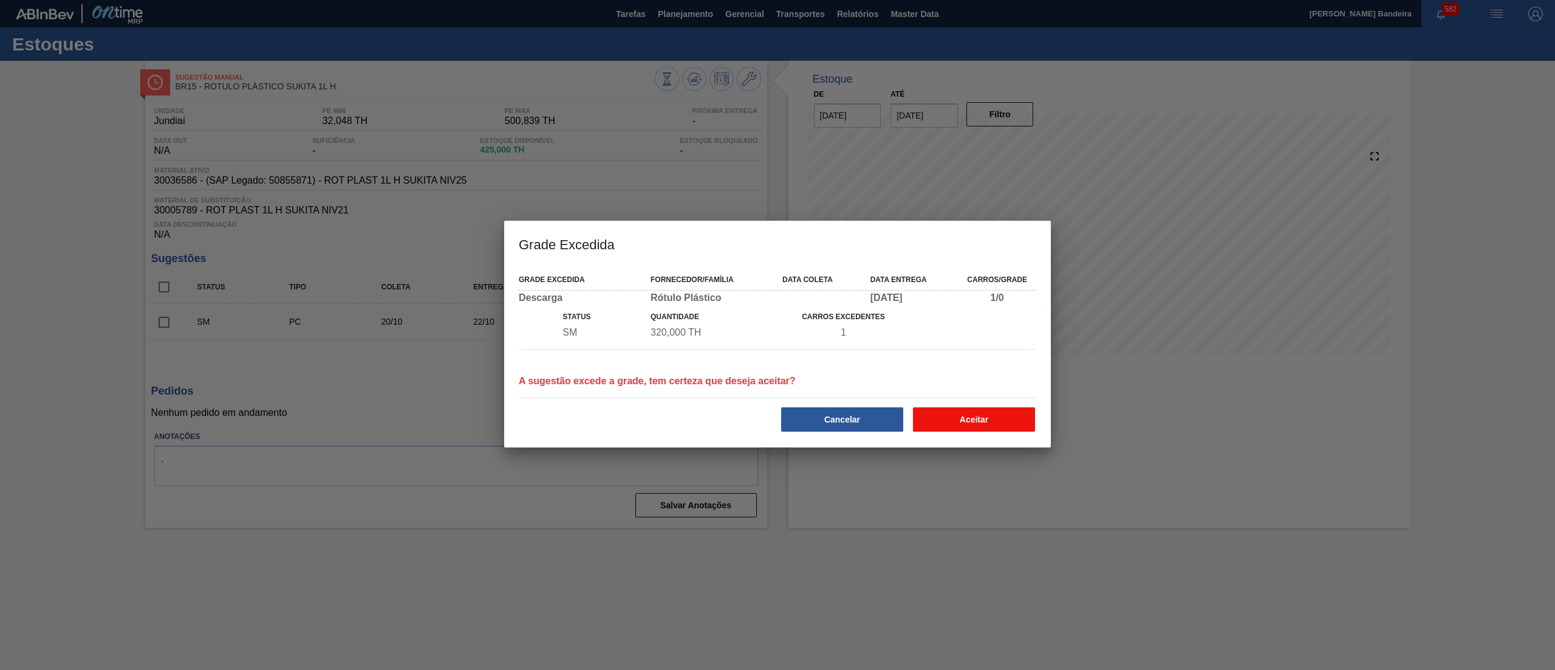
click at [954, 417] on button "Aceitar" at bounding box center [974, 419] width 122 height 24
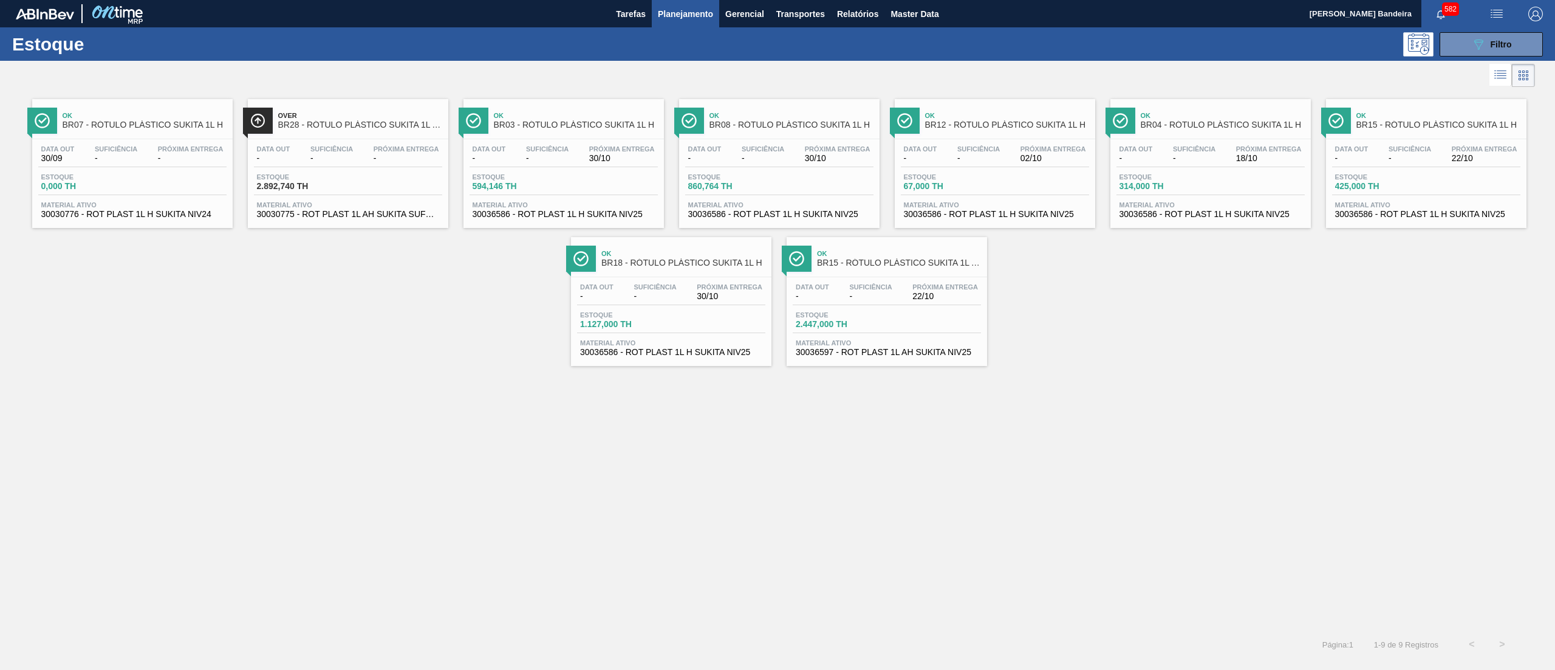
click at [185, 223] on div "Ok BR07 - RÓTULO PLÁSTICO SUKITA 1L H Data out 30/09 Suficiência - Próxima Entr…" at bounding box center [132, 163] width 201 height 129
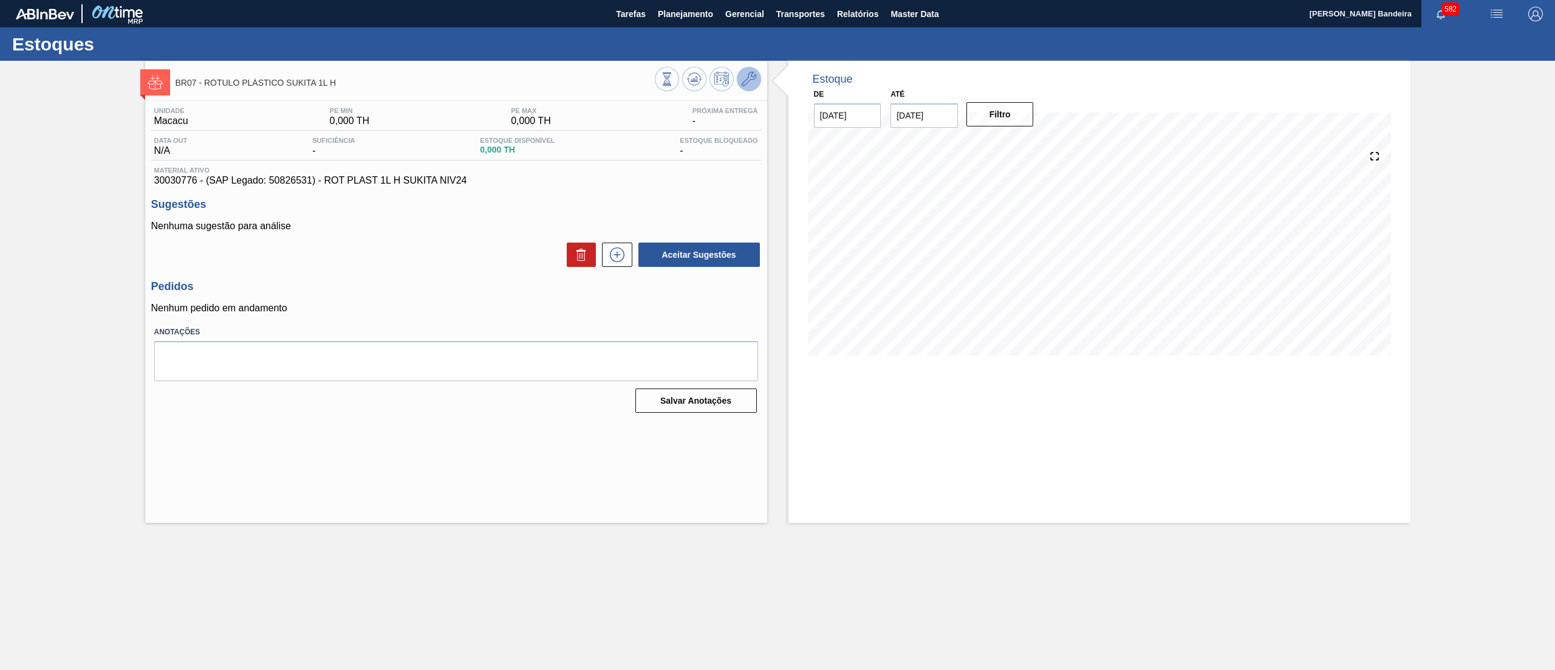
click at [749, 72] on icon at bounding box center [749, 79] width 15 height 15
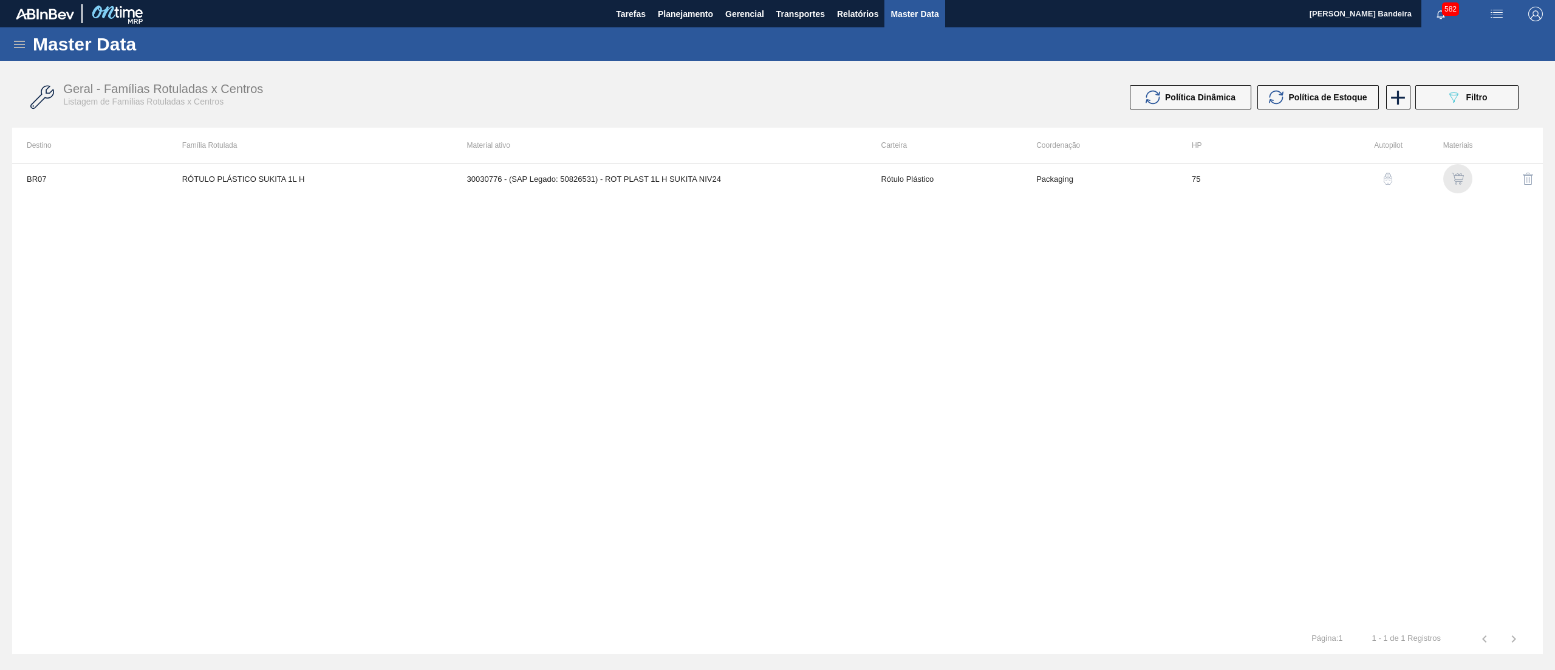
click at [1456, 182] on img "button" at bounding box center [1458, 179] width 12 height 12
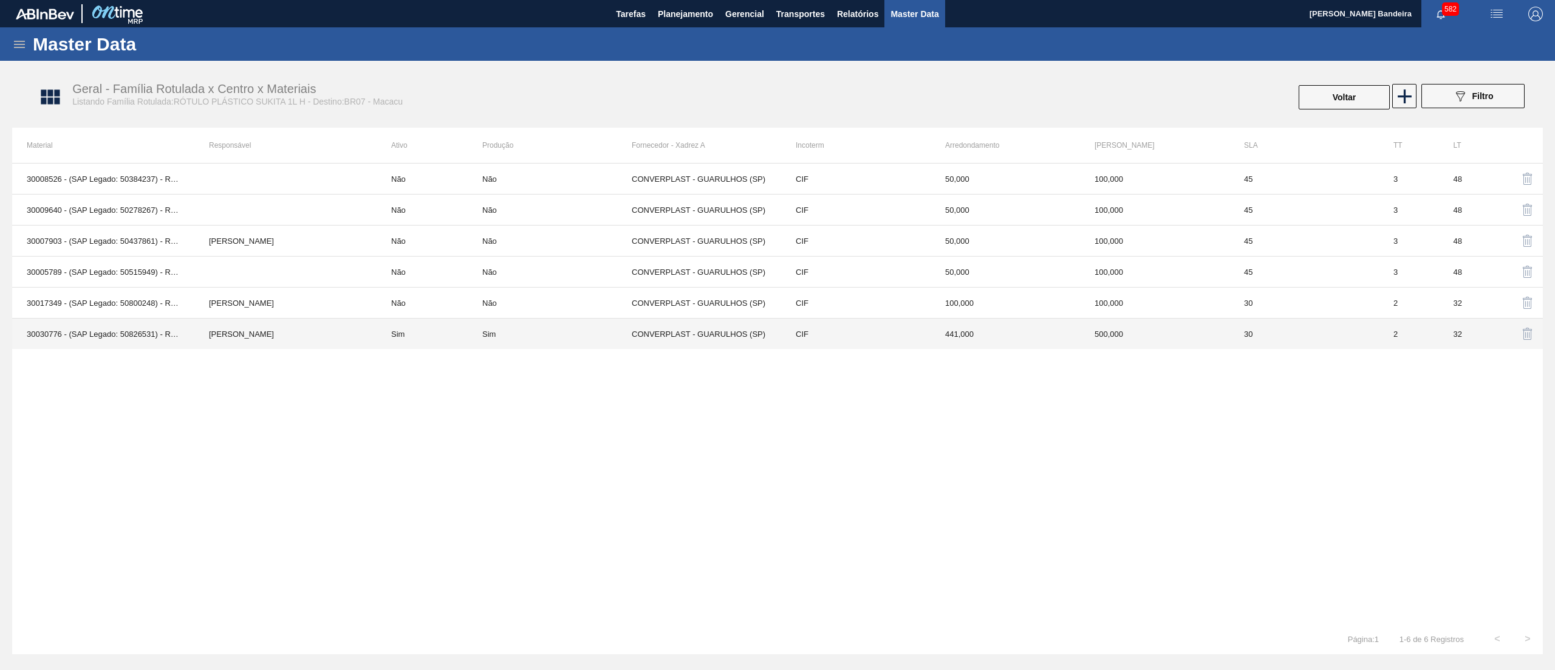
click at [545, 347] on td "Sim" at bounding box center [556, 333] width 149 height 31
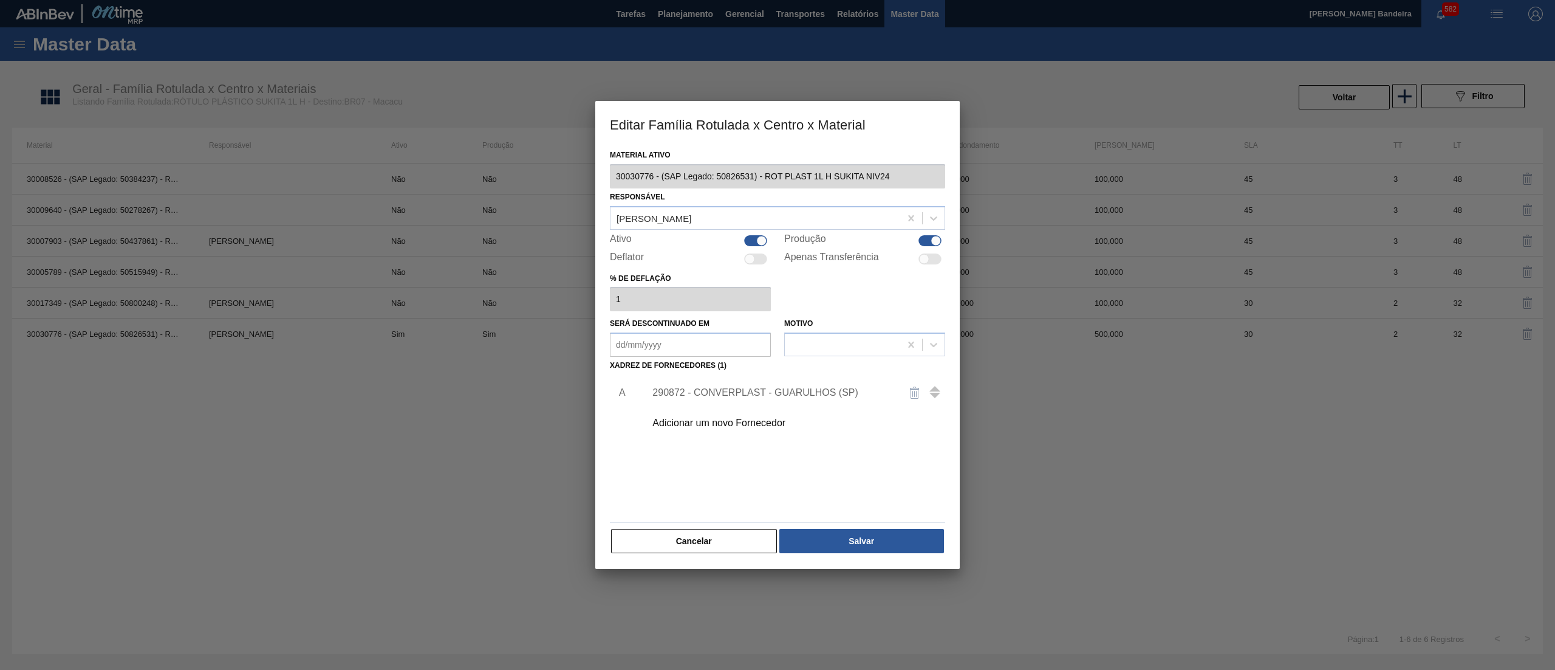
click at [753, 238] on div at bounding box center [755, 240] width 23 height 11
click at [888, 547] on button "Salvar" at bounding box center [862, 541] width 165 height 24
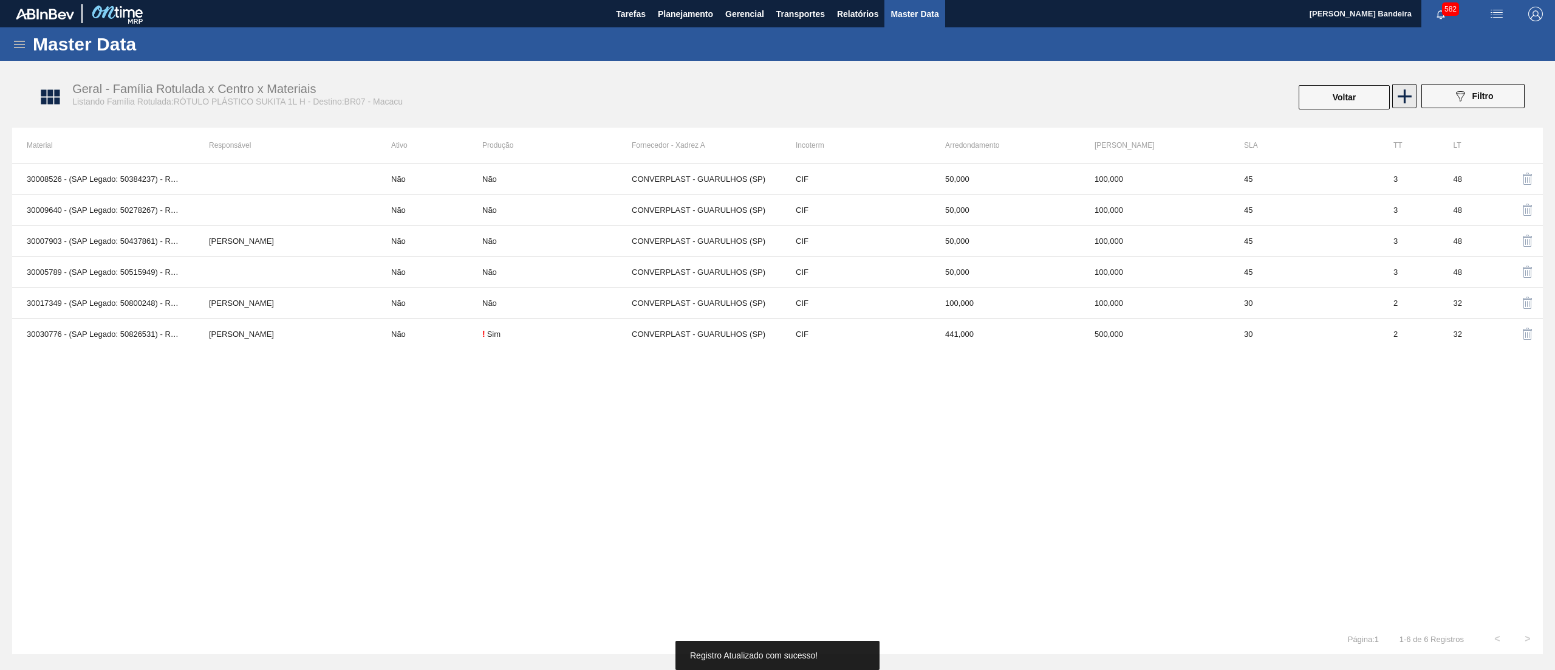
click at [1408, 95] on icon at bounding box center [1405, 96] width 14 height 14
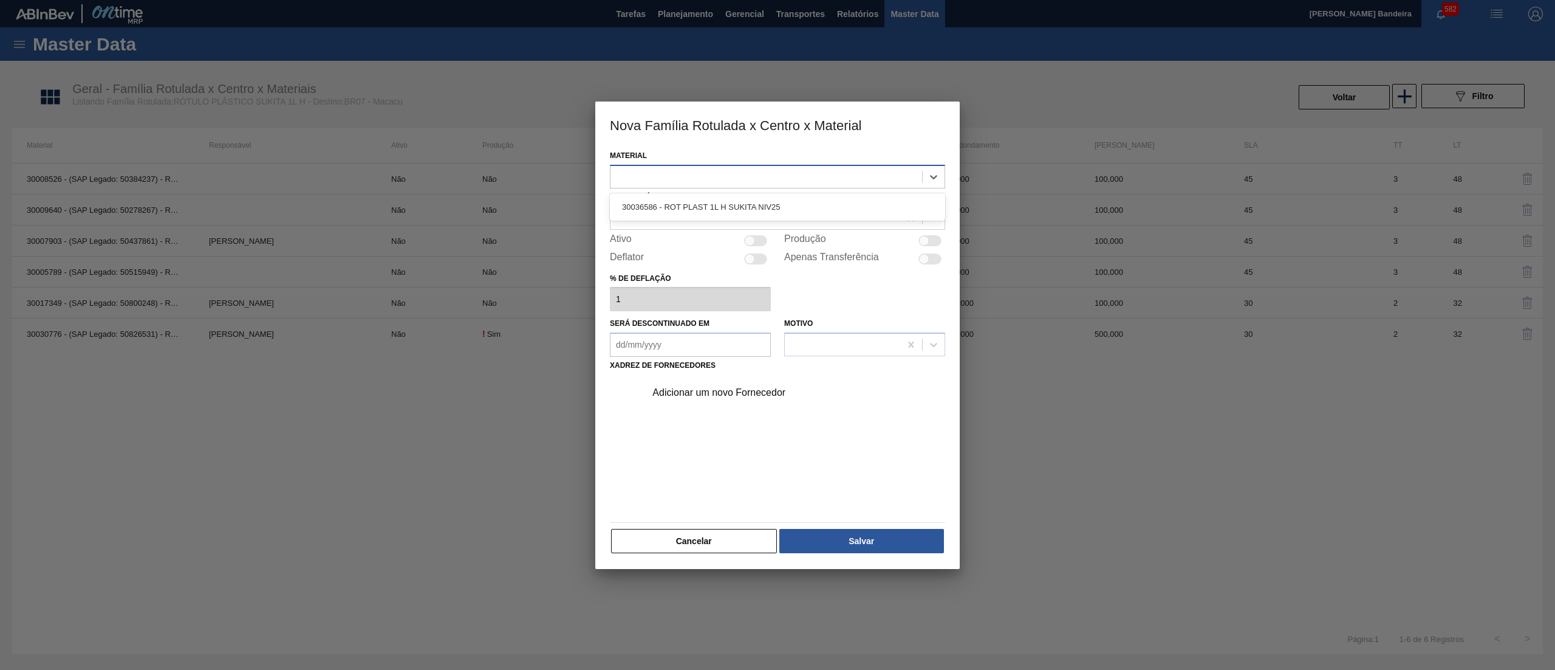
click at [676, 174] on div at bounding box center [767, 177] width 312 height 18
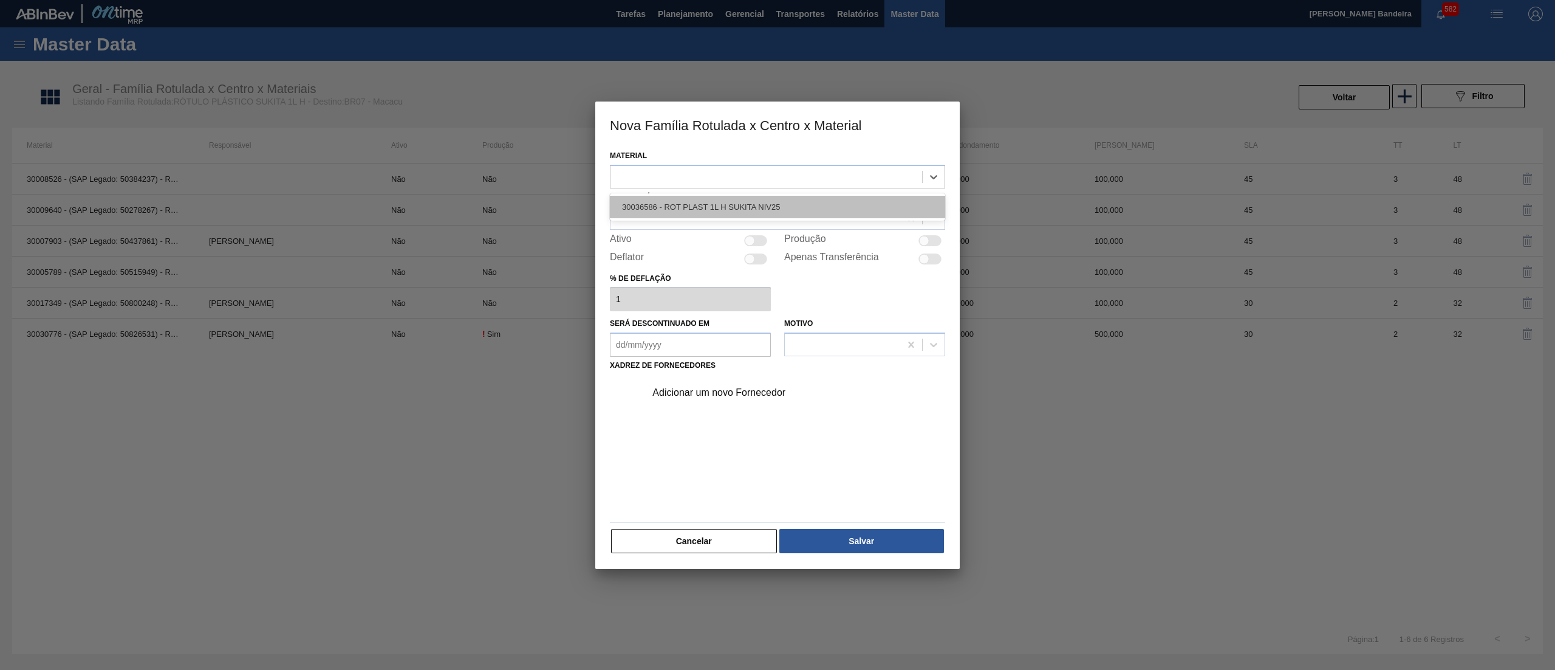
click at [686, 202] on div "30036586 - ROT PLAST 1L H SUKITA NIV25" at bounding box center [777, 207] width 335 height 22
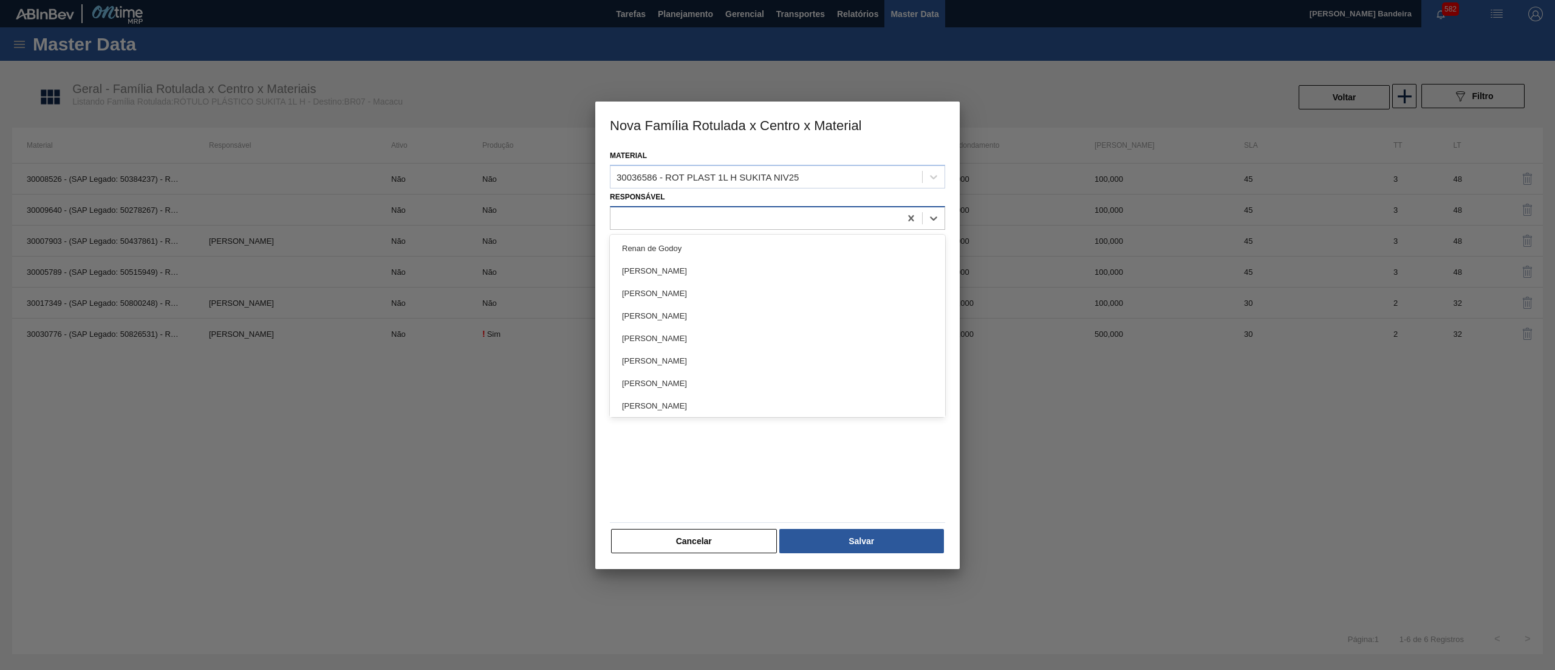
click at [688, 213] on div at bounding box center [756, 218] width 290 height 18
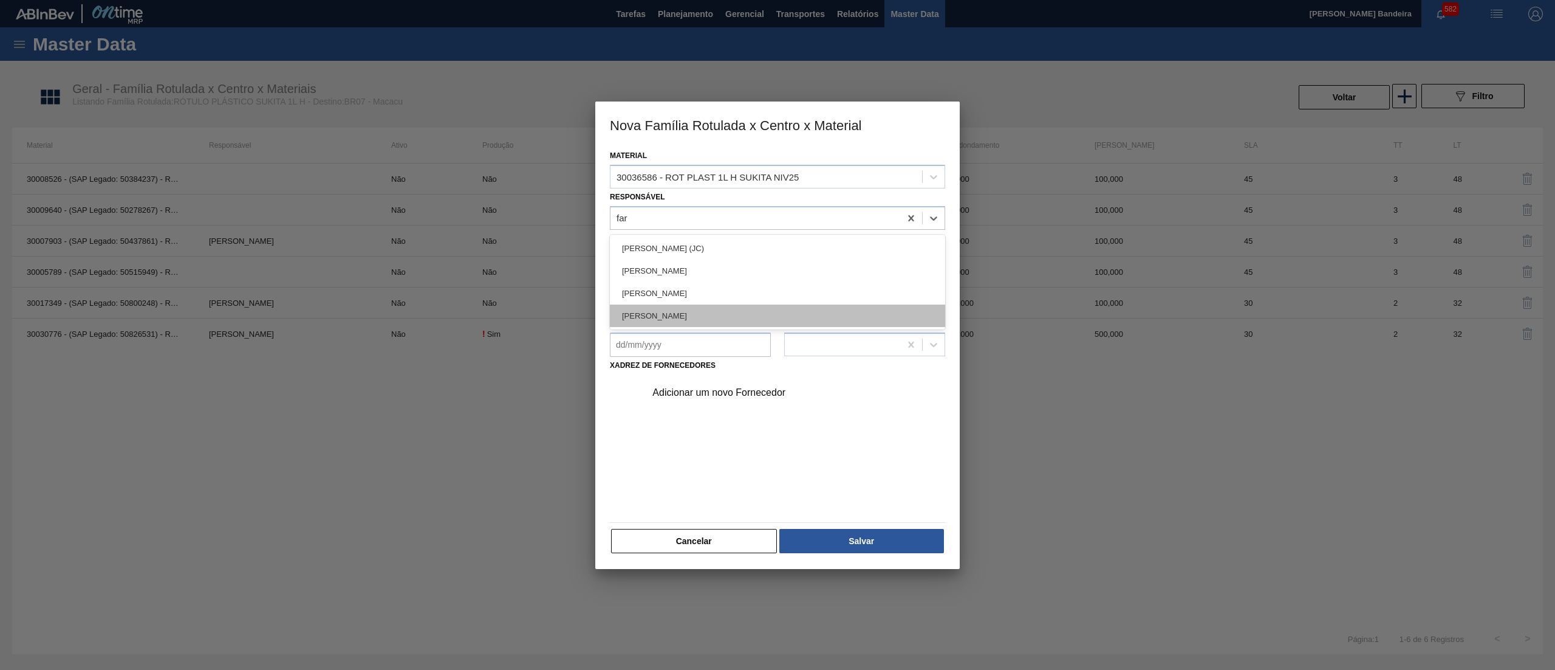
click at [728, 310] on div "[PERSON_NAME]" at bounding box center [777, 315] width 335 height 22
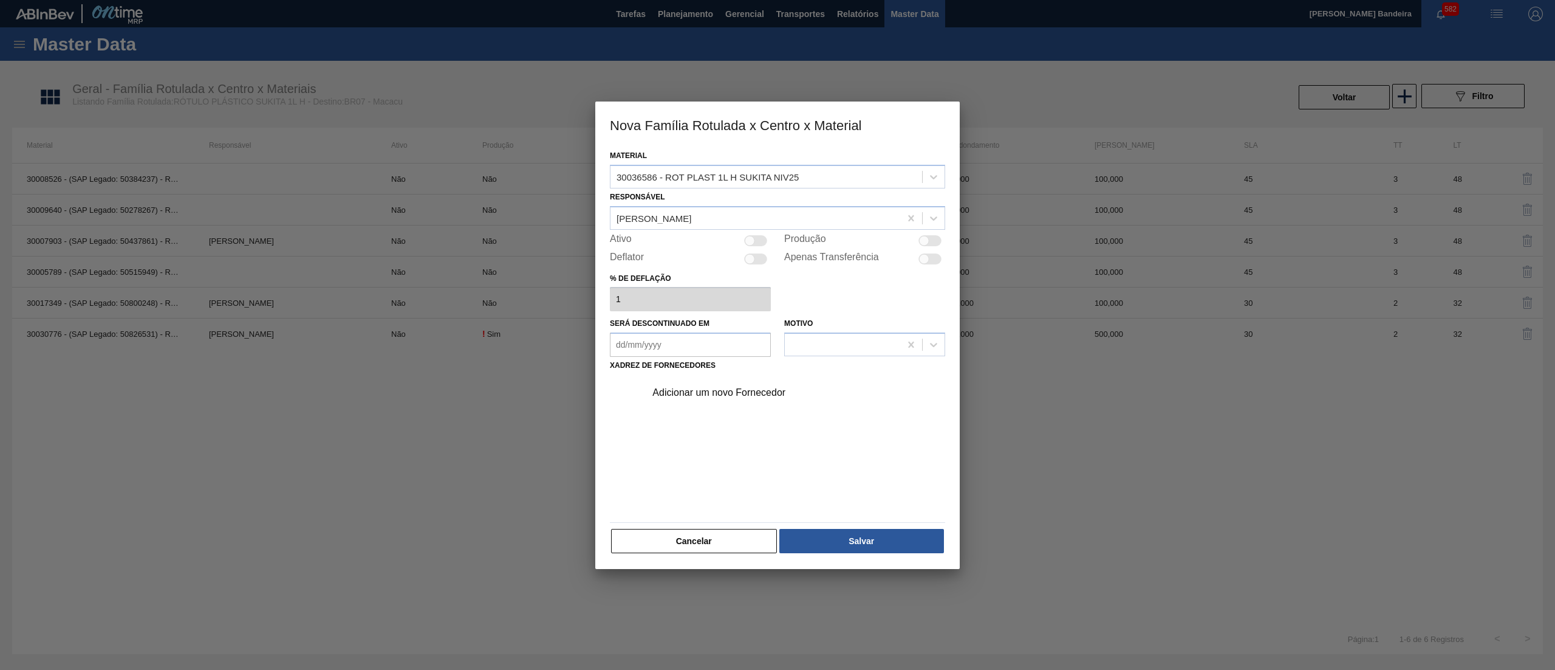
click at [751, 242] on div at bounding box center [750, 240] width 10 height 10
click at [732, 388] on div "Adicionar um novo Fornecedor" at bounding box center [772, 392] width 238 height 11
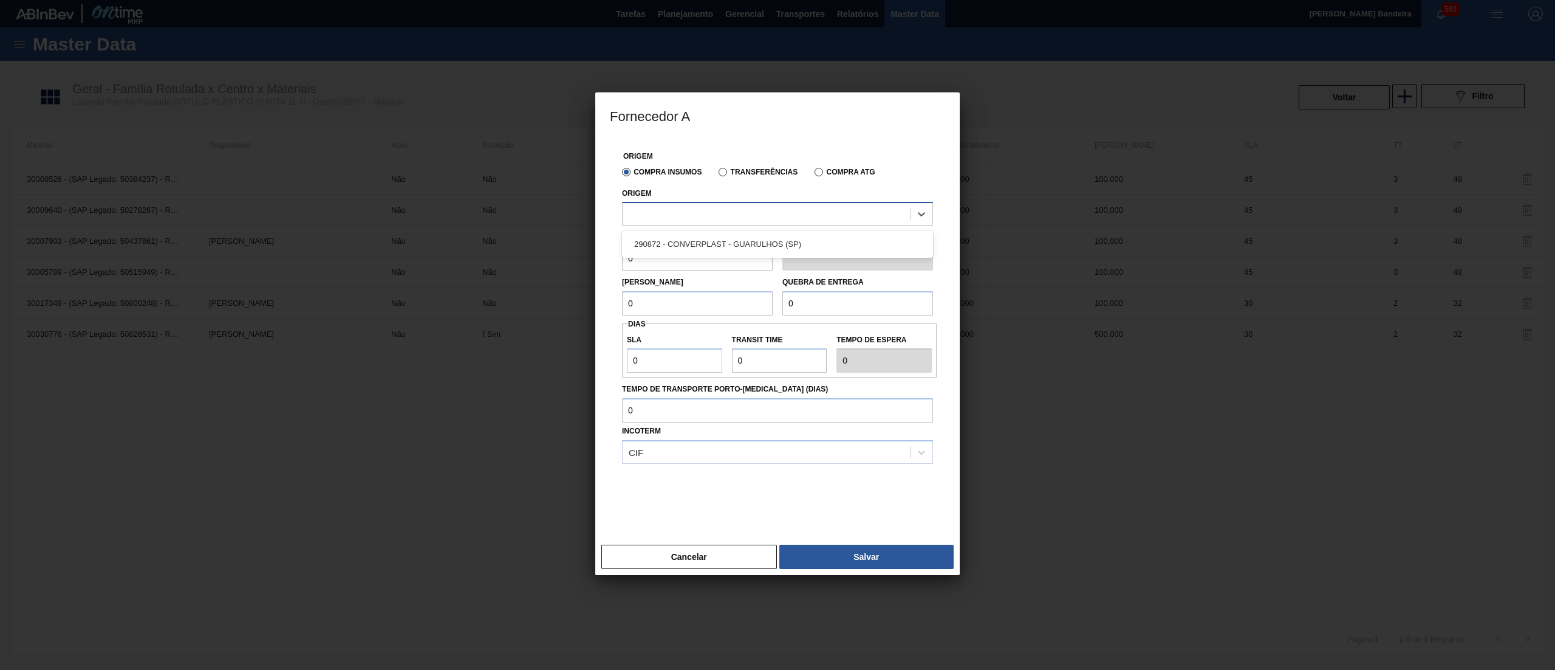
click at [738, 211] on div at bounding box center [766, 214] width 287 height 18
click at [742, 235] on div "290872 - CONVERPLAST - GUARULHOS (SP)" at bounding box center [777, 244] width 311 height 22
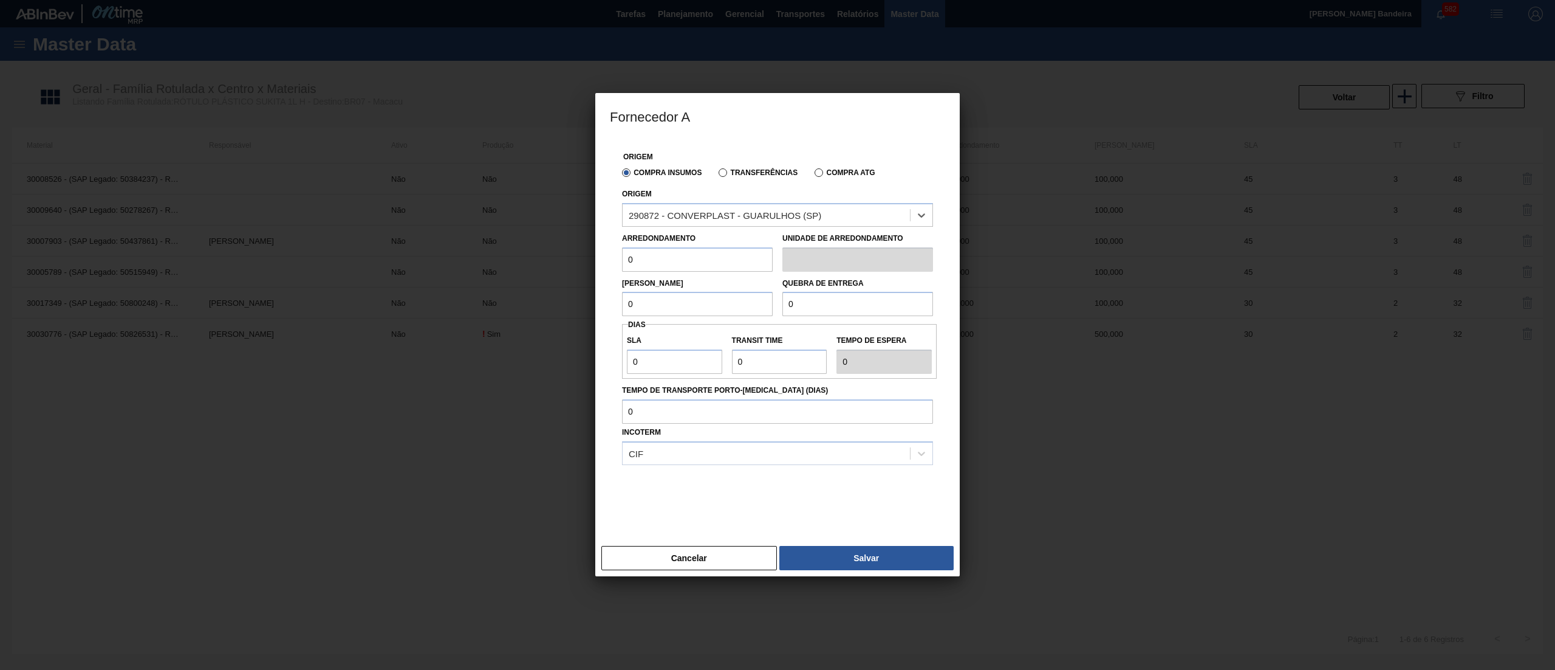
paste input "400"
click at [648, 190] on label "Origem" at bounding box center [637, 194] width 30 height 9
click at [630, 210] on input "Origem" at bounding box center [629, 215] width 1 height 10
drag, startPoint x: 650, startPoint y: 255, endPoint x: 559, endPoint y: 250, distance: 91.3
click at [559, 250] on div "Fornecedor A Origem Compra Insumos Transferências Compra ATG Origem 290872 - CO…" at bounding box center [777, 335] width 1555 height 670
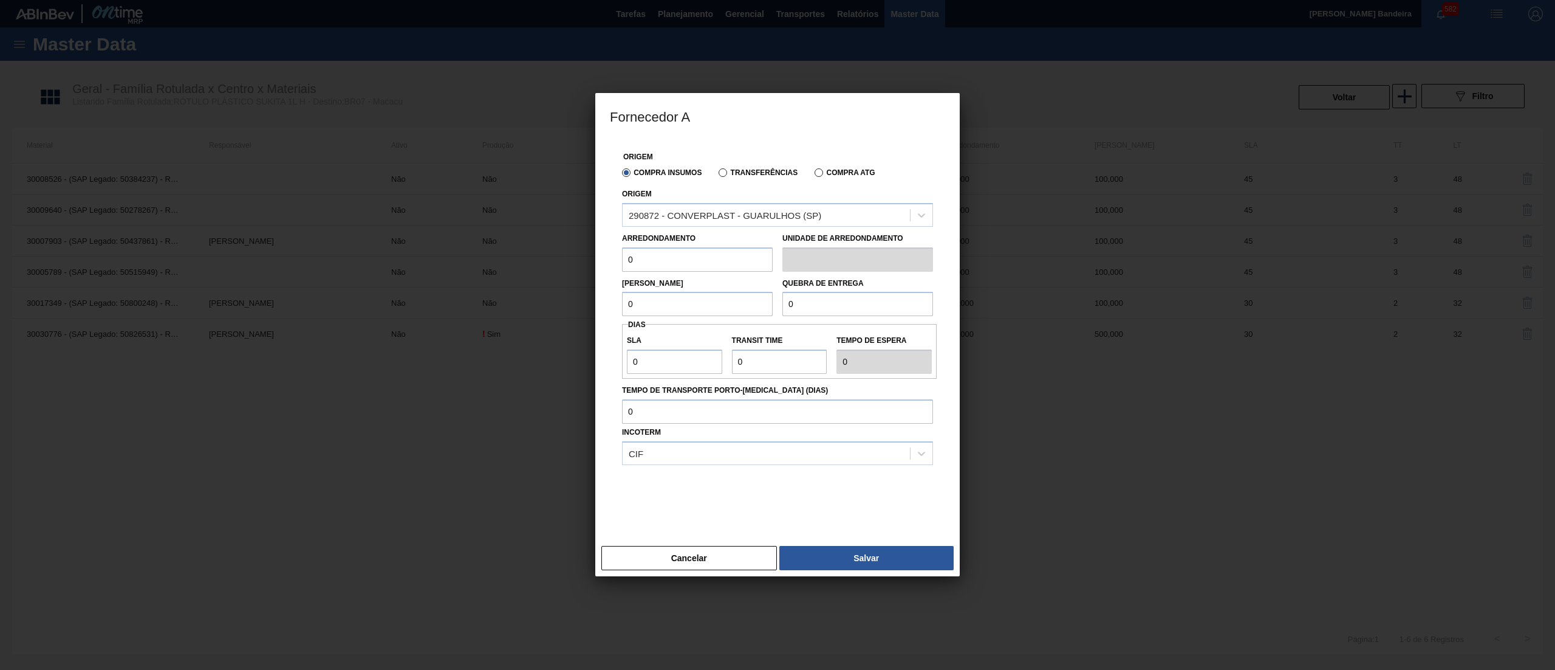
paste input "40"
drag, startPoint x: 660, startPoint y: 296, endPoint x: 574, endPoint y: 298, distance: 85.7
click at [574, 298] on div "Fornecedor A Origem Compra Insumos Transferências Compra ATG Origem 290872 - CO…" at bounding box center [777, 335] width 1555 height 670
paste input "40"
drag, startPoint x: 882, startPoint y: 292, endPoint x: 744, endPoint y: 289, distance: 137.9
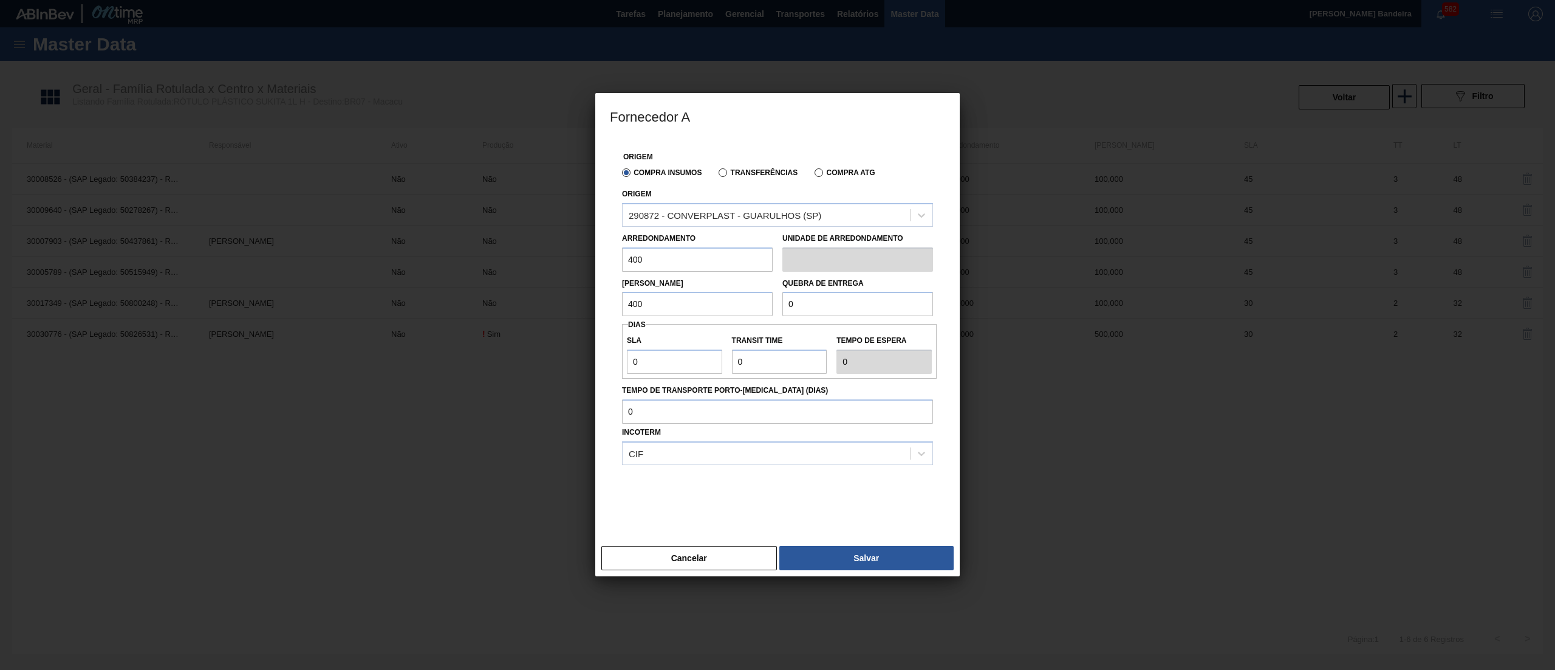
click at [744, 289] on div "Lote Mínimo 400 Quebra de entrega 0" at bounding box center [777, 294] width 321 height 45
paste input "40"
drag, startPoint x: 693, startPoint y: 362, endPoint x: 564, endPoint y: 352, distance: 129.2
click at [564, 352] on div "Fornecedor A Origem Compra Insumos Transferências Compra ATG Origem 290872 - CO…" at bounding box center [777, 335] width 1555 height 670
drag, startPoint x: 781, startPoint y: 366, endPoint x: 713, endPoint y: 366, distance: 68.7
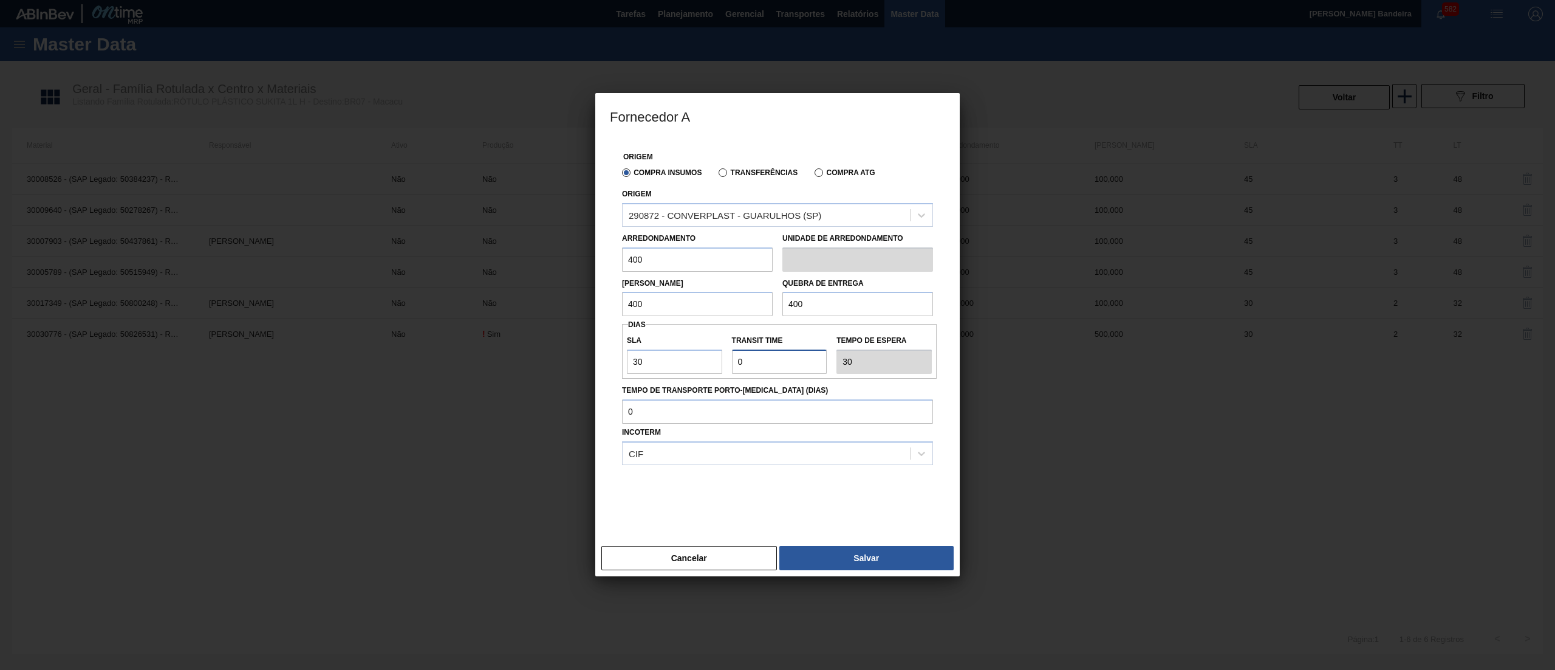
click at [713, 366] on div "SLA 30 Transit Time Tempo de espera 30" at bounding box center [779, 351] width 315 height 45
click at [841, 559] on button "Salvar" at bounding box center [867, 558] width 174 height 24
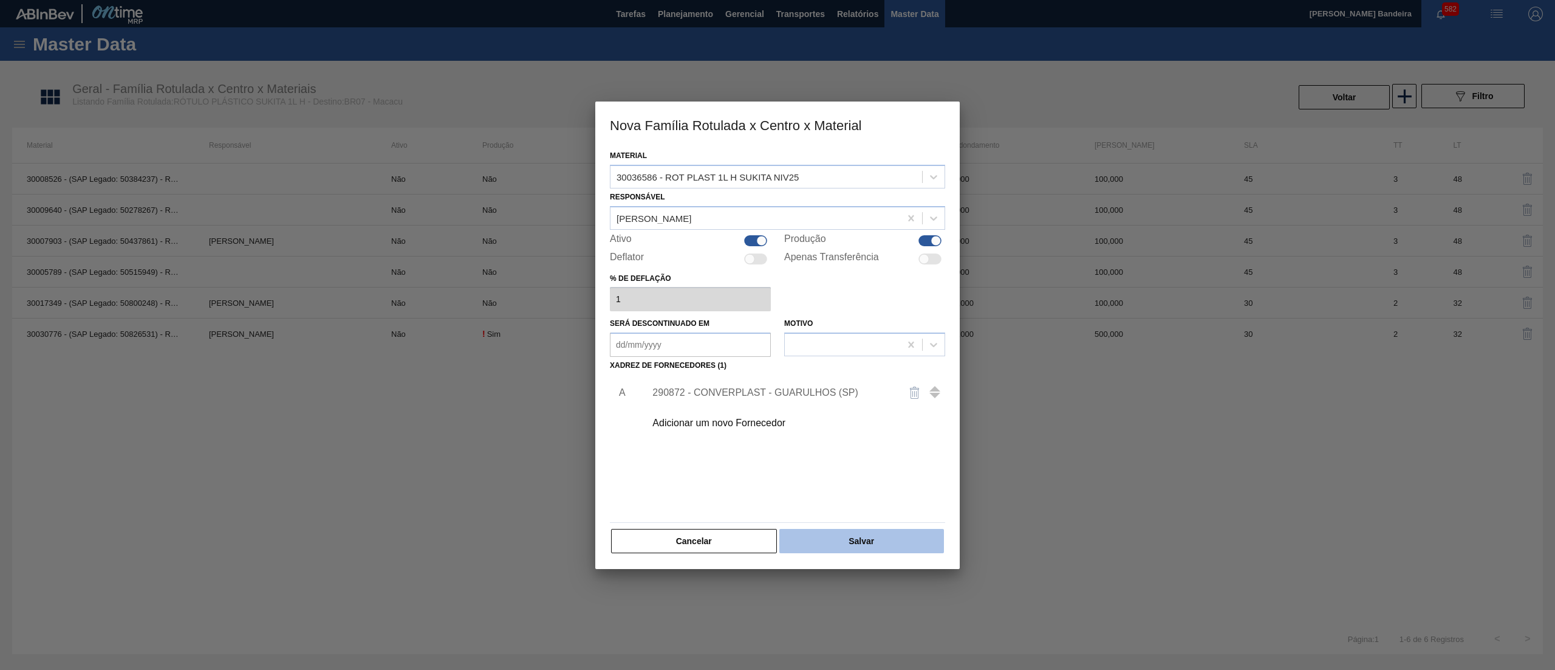
click at [860, 541] on button "Salvar" at bounding box center [862, 541] width 165 height 24
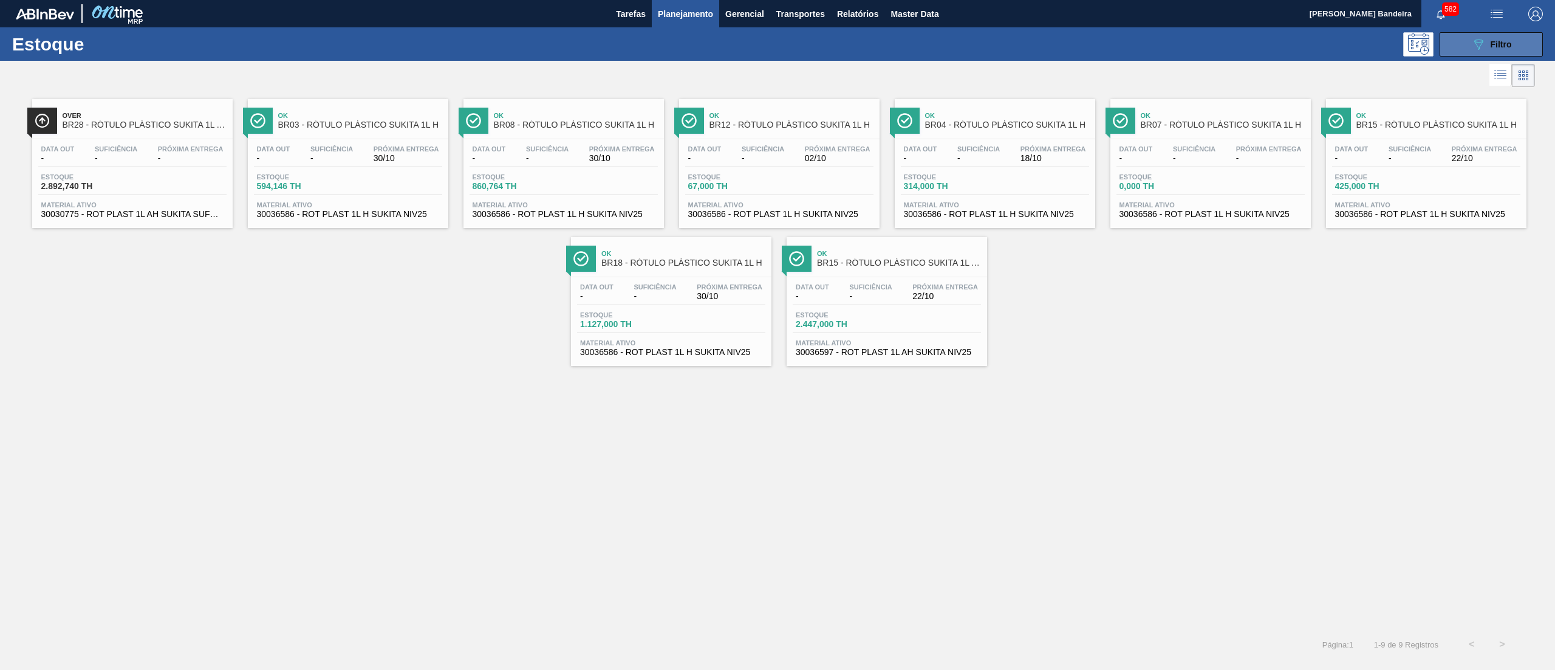
click at [1509, 43] on span "Filtro" at bounding box center [1501, 44] width 21 height 10
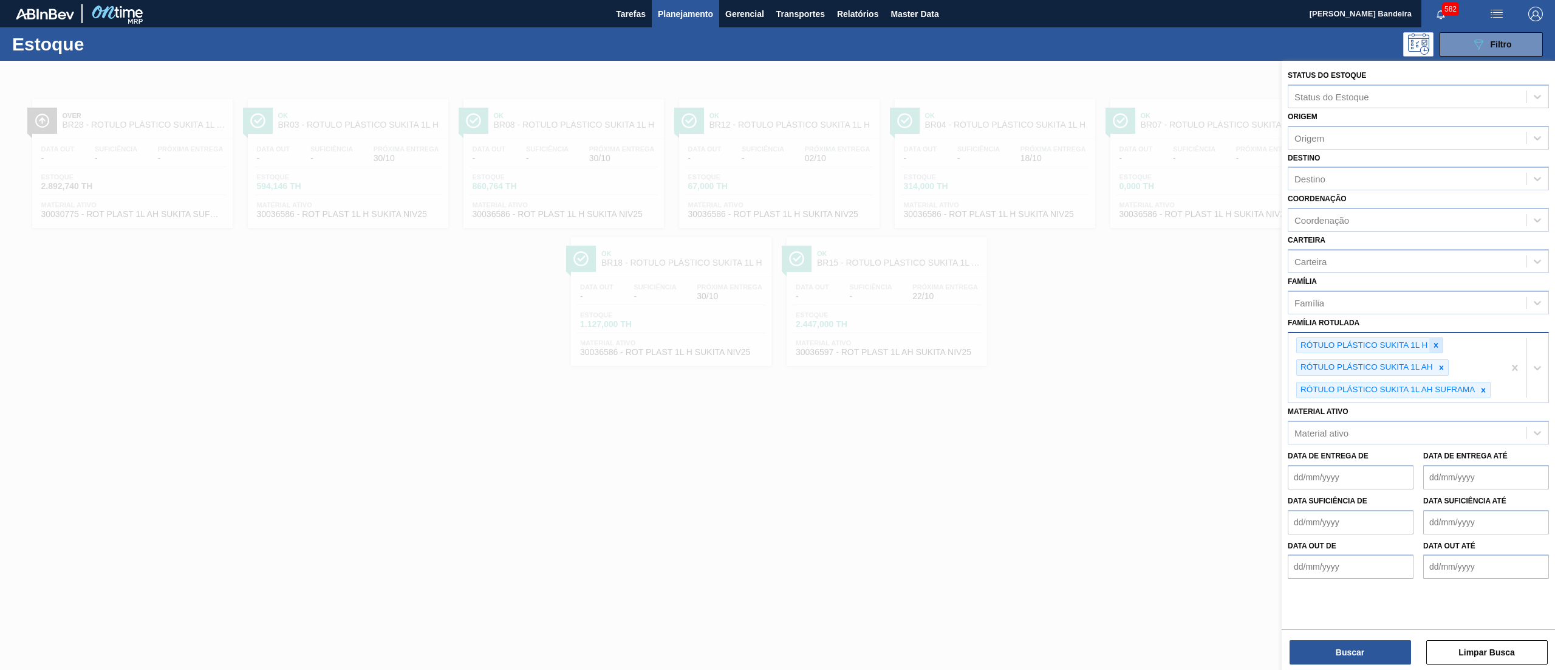
click at [1434, 344] on icon at bounding box center [1436, 345] width 9 height 9
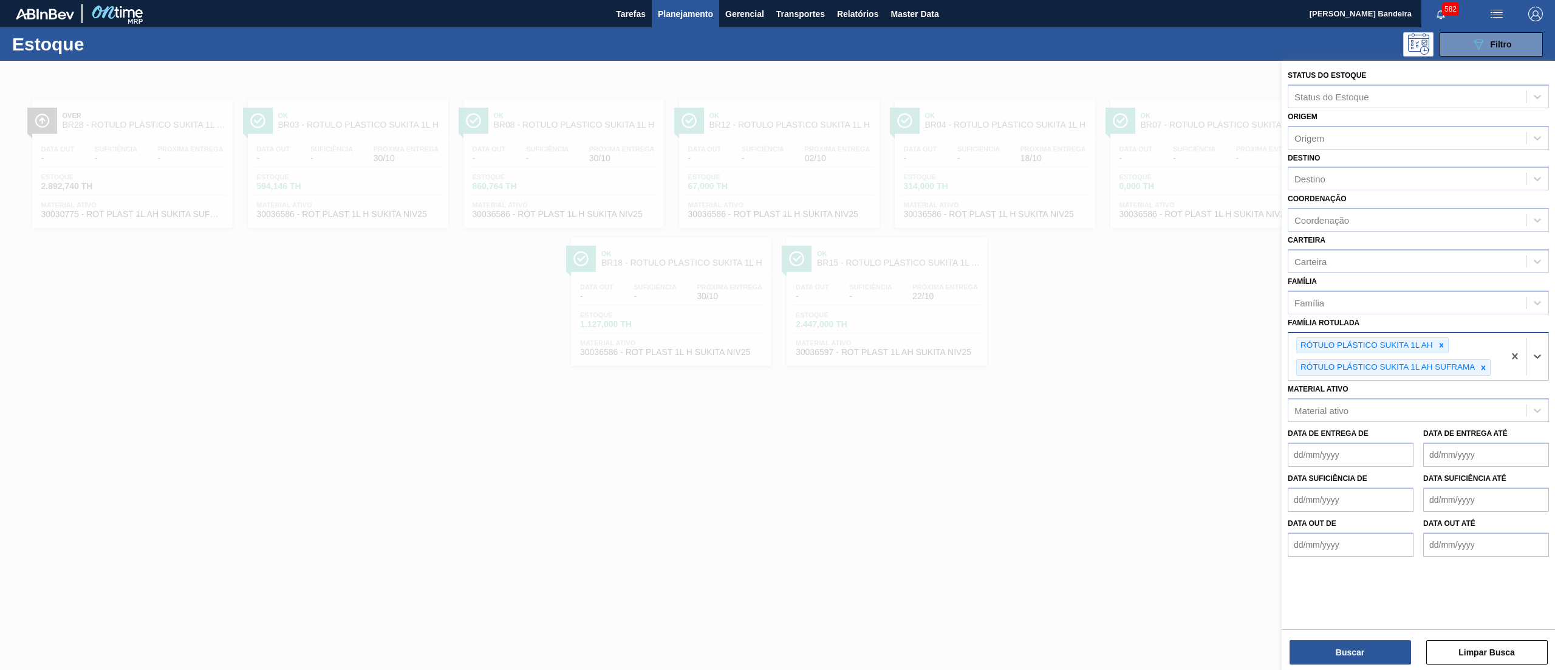
click at [1435, 344] on div at bounding box center [1441, 345] width 13 height 15
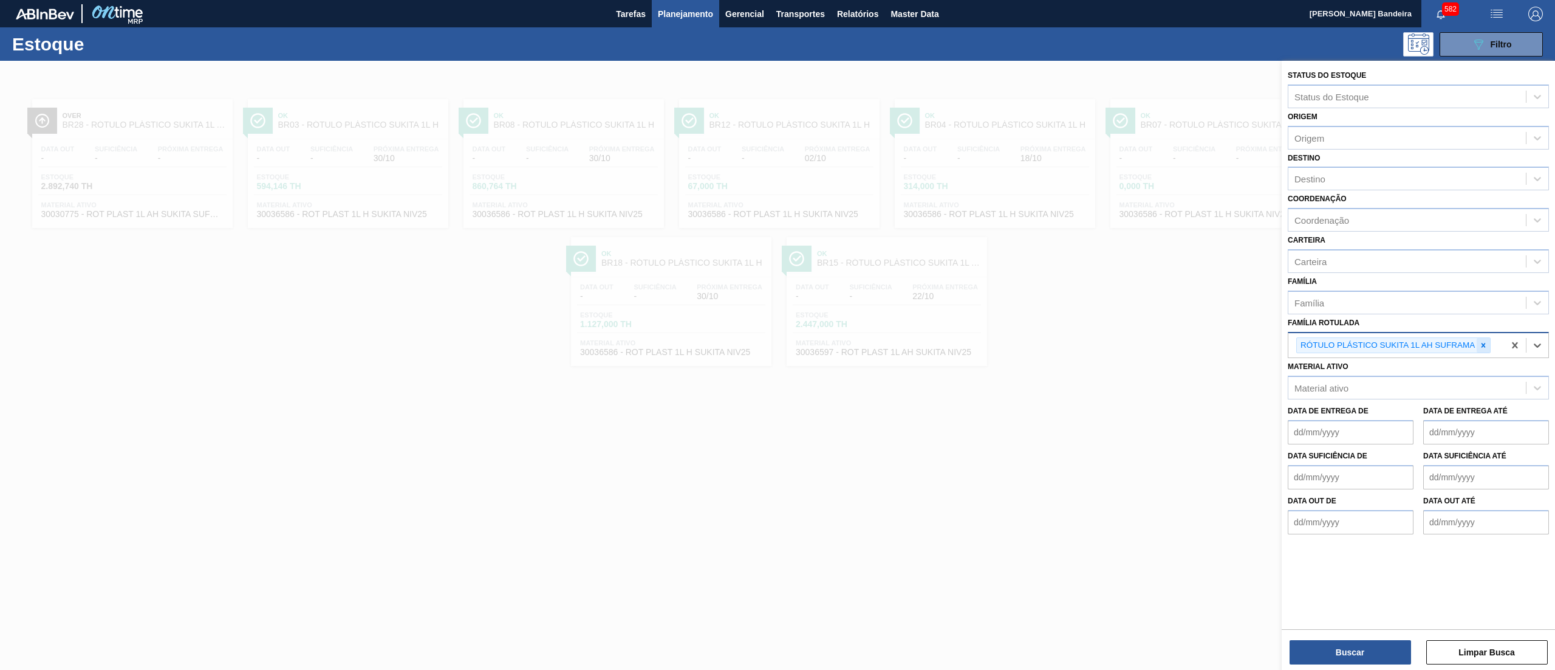
click at [1486, 344] on icon at bounding box center [1483, 345] width 9 height 9
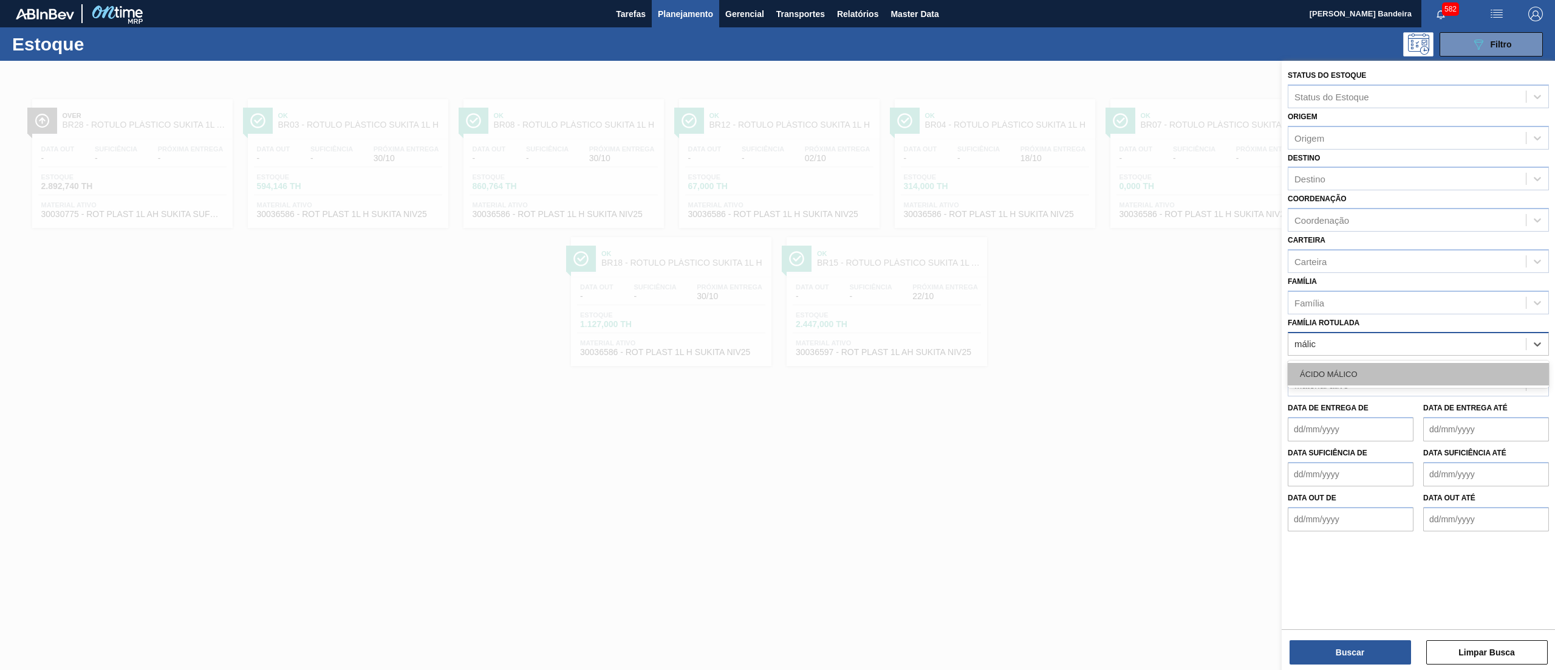
click at [1428, 367] on div "ÁCIDO MÁLICO" at bounding box center [1418, 374] width 261 height 22
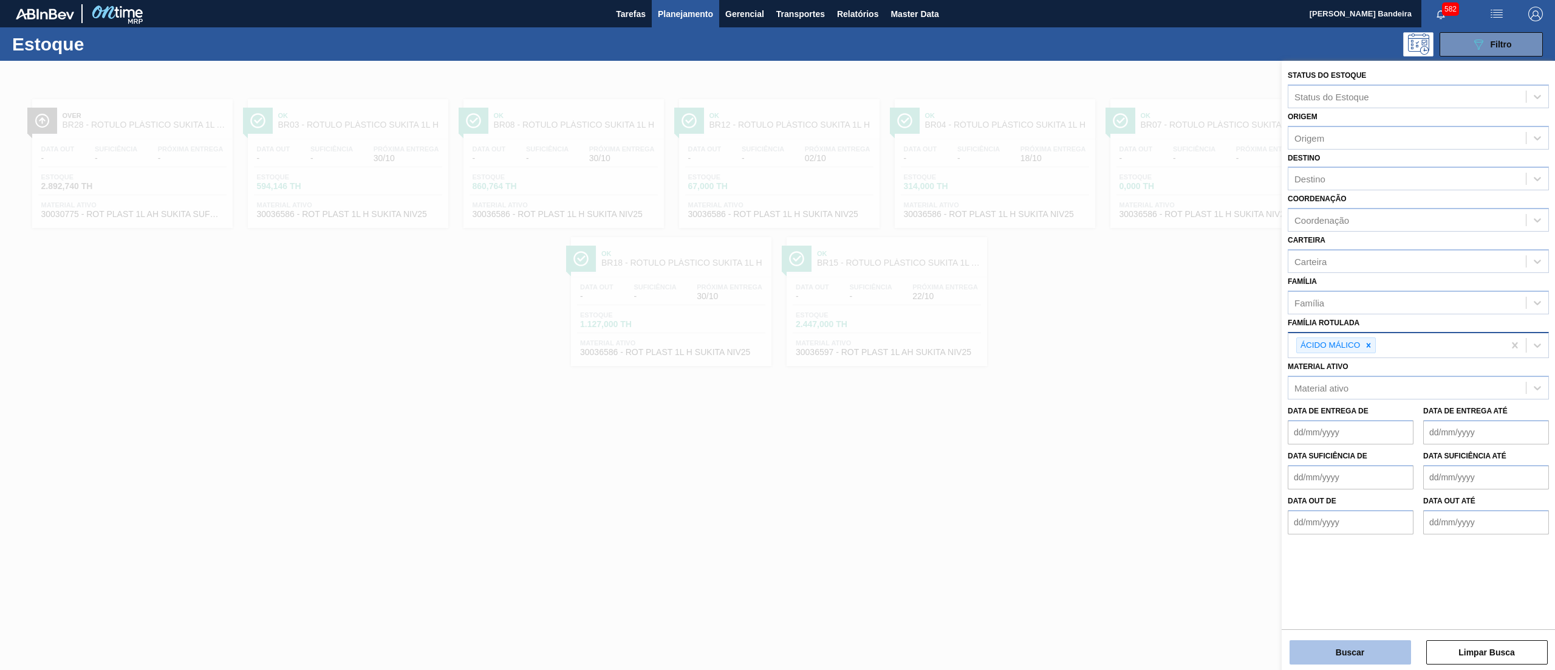
click at [1315, 648] on button "Buscar" at bounding box center [1351, 652] width 122 height 24
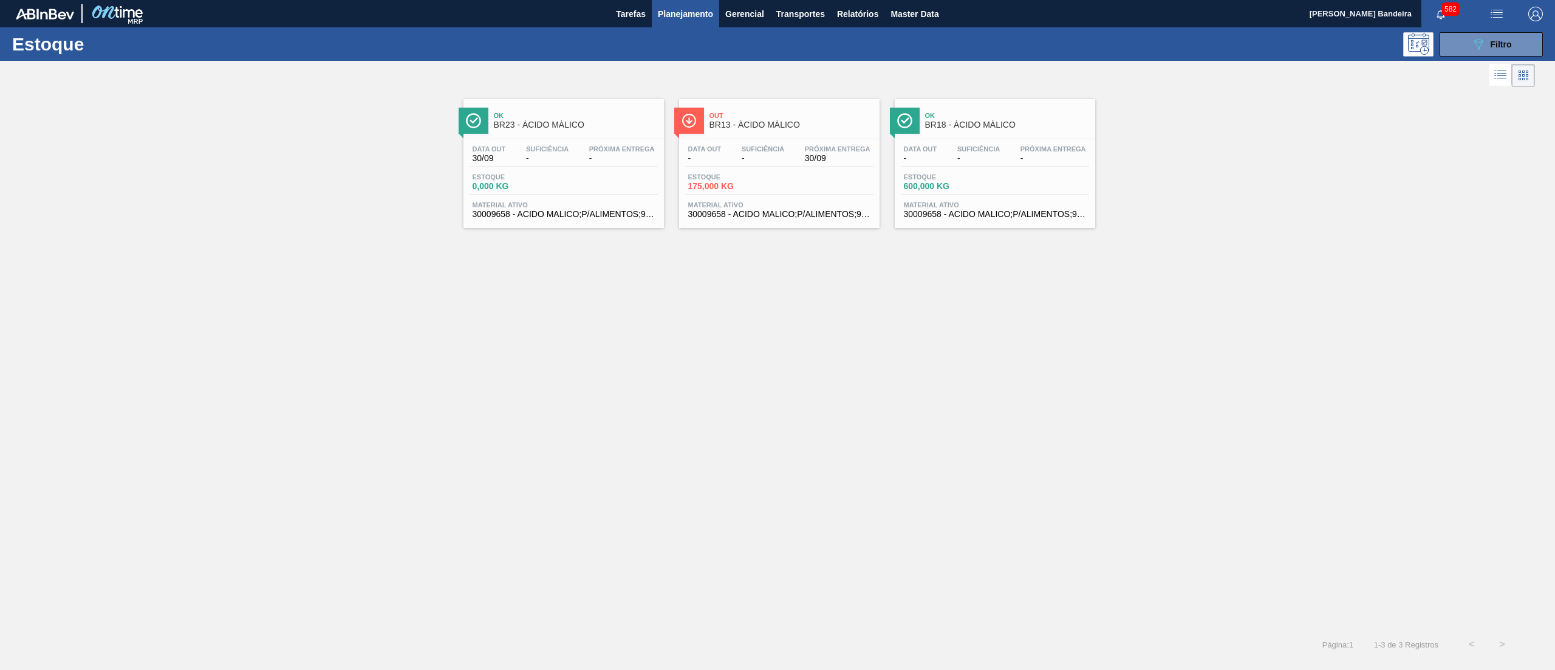
click at [797, 211] on span "30009658 - ACIDO MALICO;P/ALIMENTOS;99-100,5PCT" at bounding box center [779, 214] width 182 height 9
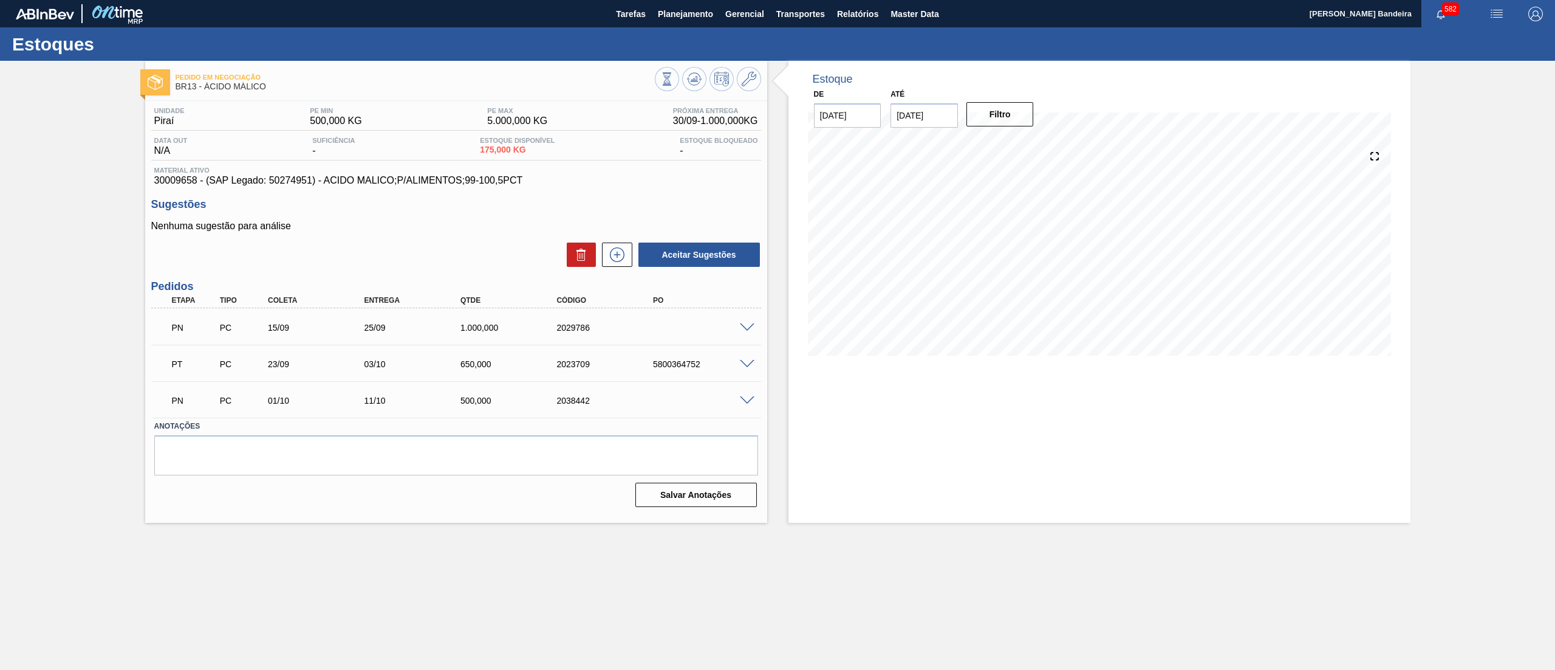
click at [747, 324] on span at bounding box center [747, 327] width 15 height 9
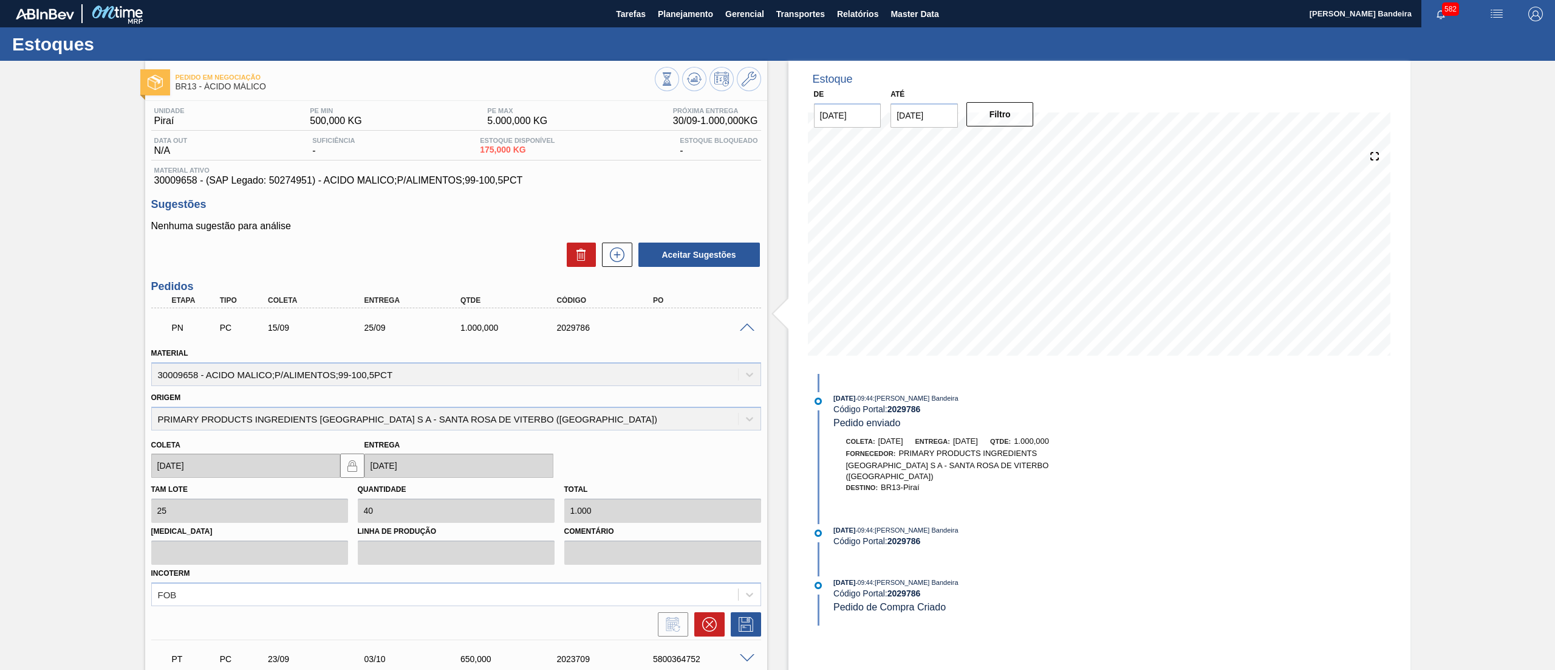
click at [747, 324] on span at bounding box center [747, 327] width 15 height 9
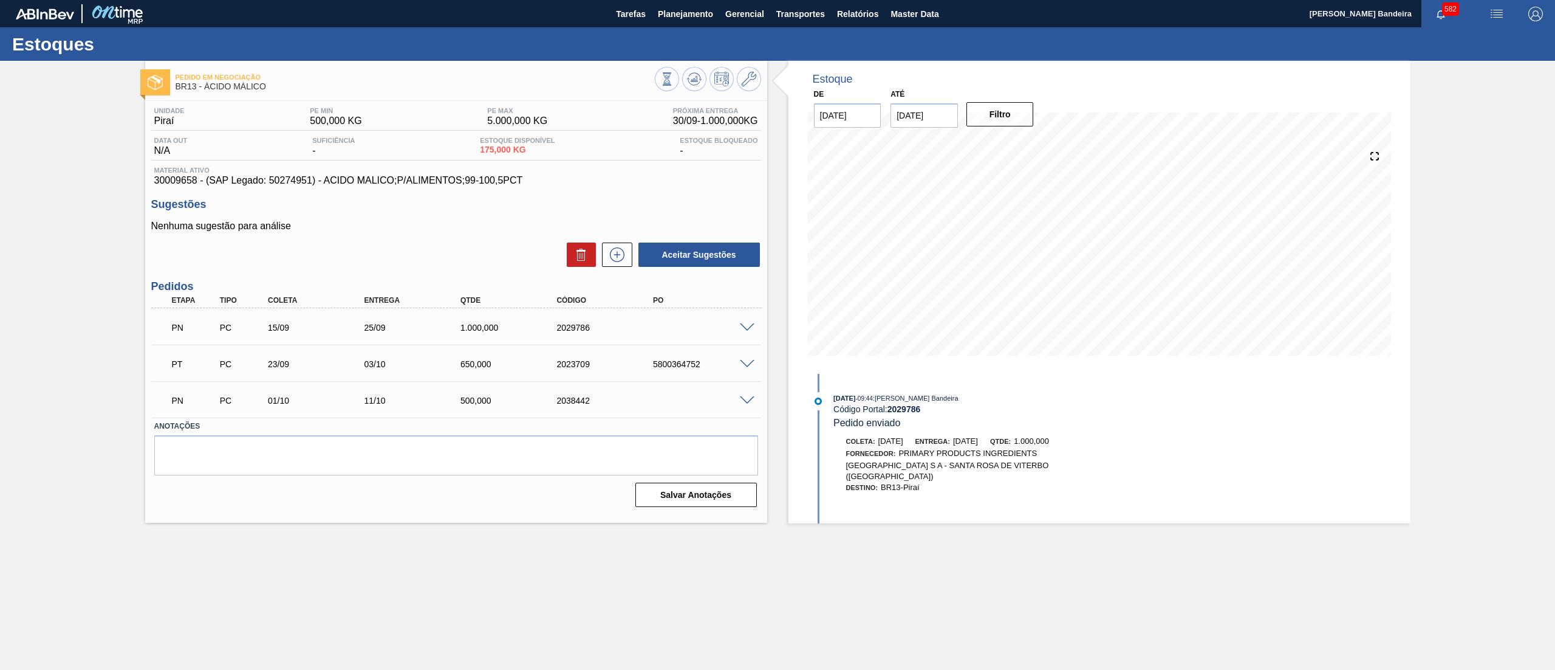
click at [744, 401] on span at bounding box center [747, 400] width 15 height 9
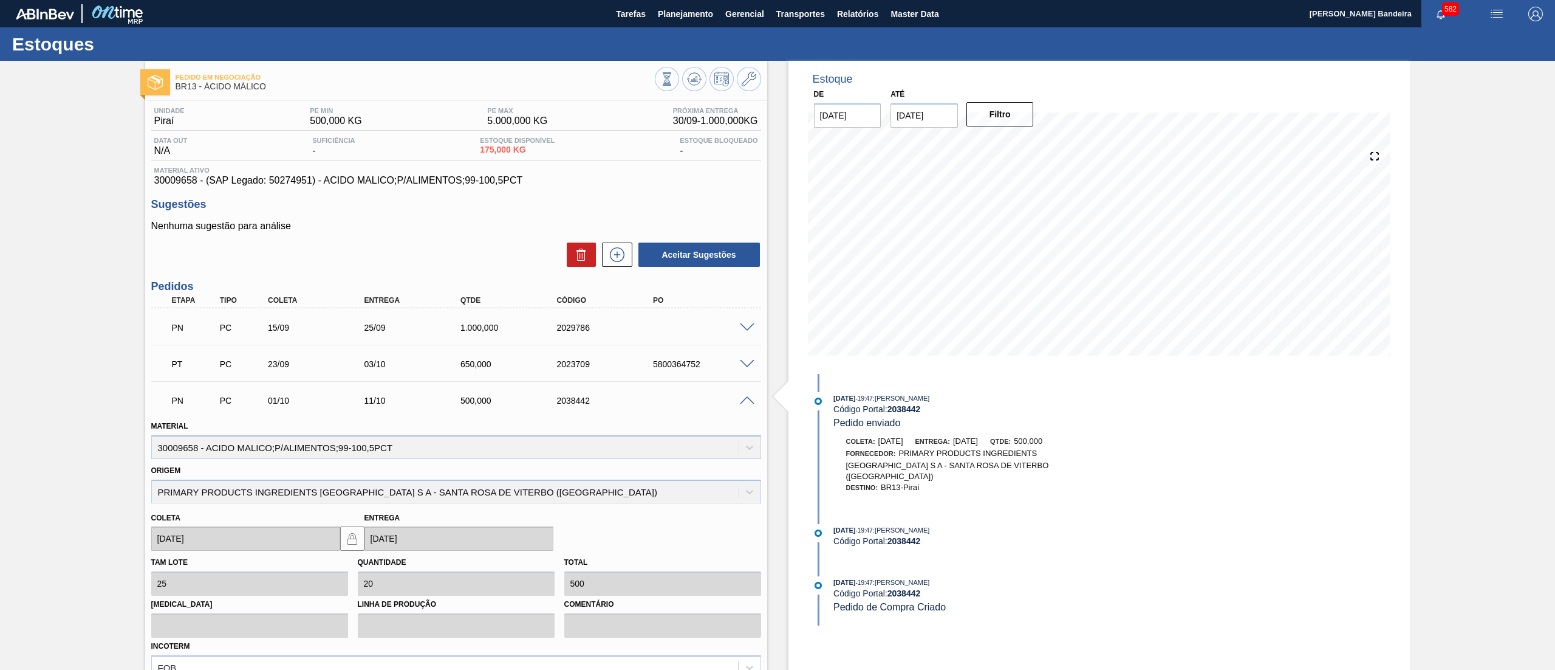
click at [744, 401] on span at bounding box center [747, 400] width 15 height 9
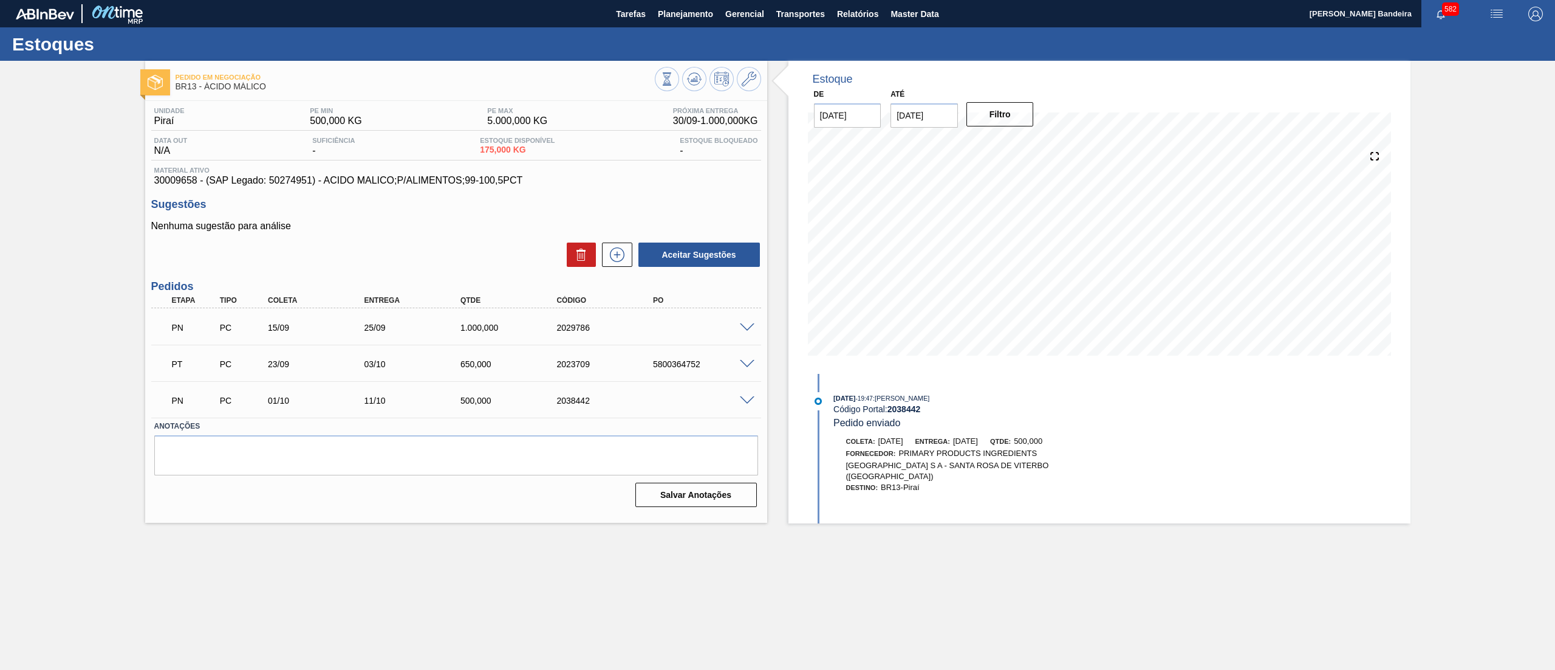
click at [747, 358] on div at bounding box center [749, 362] width 24 height 9
click at [750, 364] on span at bounding box center [747, 364] width 15 height 9
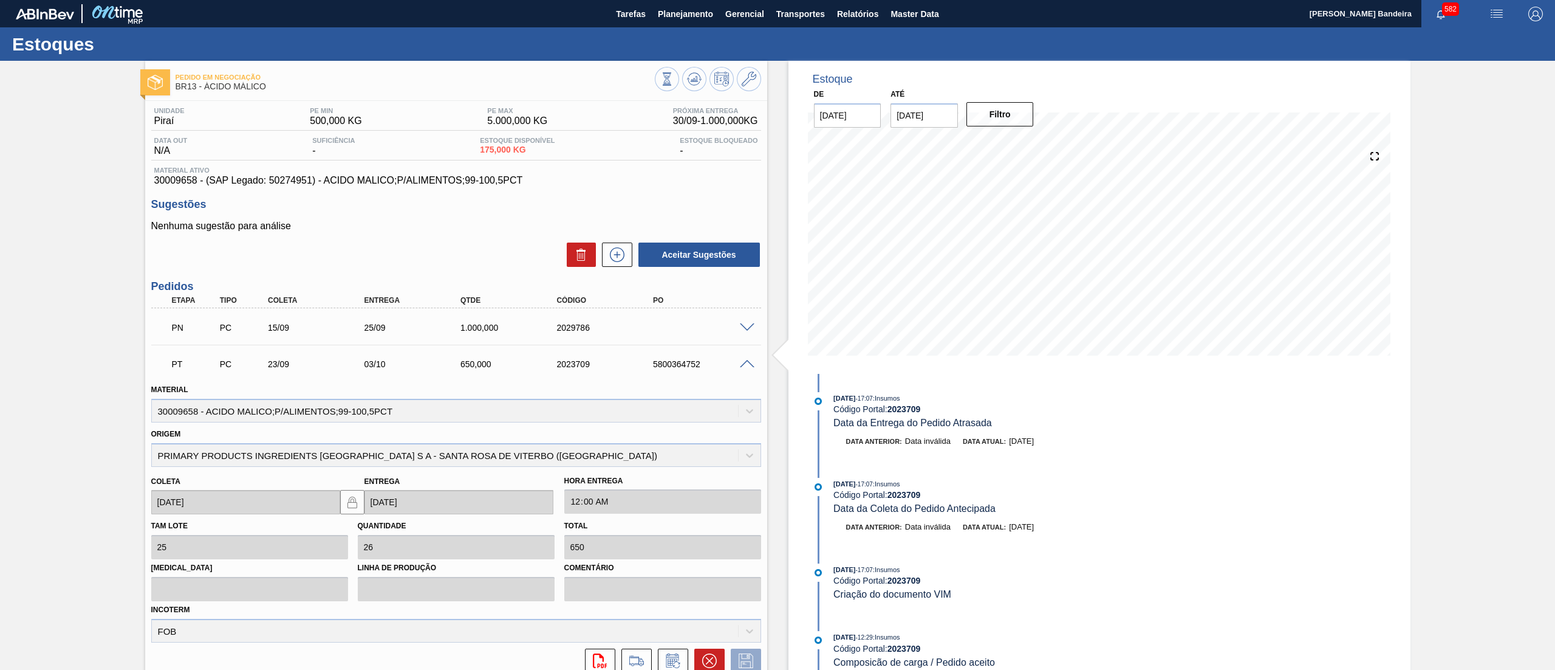
drag, startPoint x: 1119, startPoint y: 447, endPoint x: 1108, endPoint y: 539, distance: 93.0
click at [1108, 539] on div "23/09/2025 - 17:07 : Insumos Código Portal: 2023709 Data da Entrega do Pedido A…" at bounding box center [966, 593] width 313 height 439
click at [750, 366] on span at bounding box center [747, 364] width 15 height 9
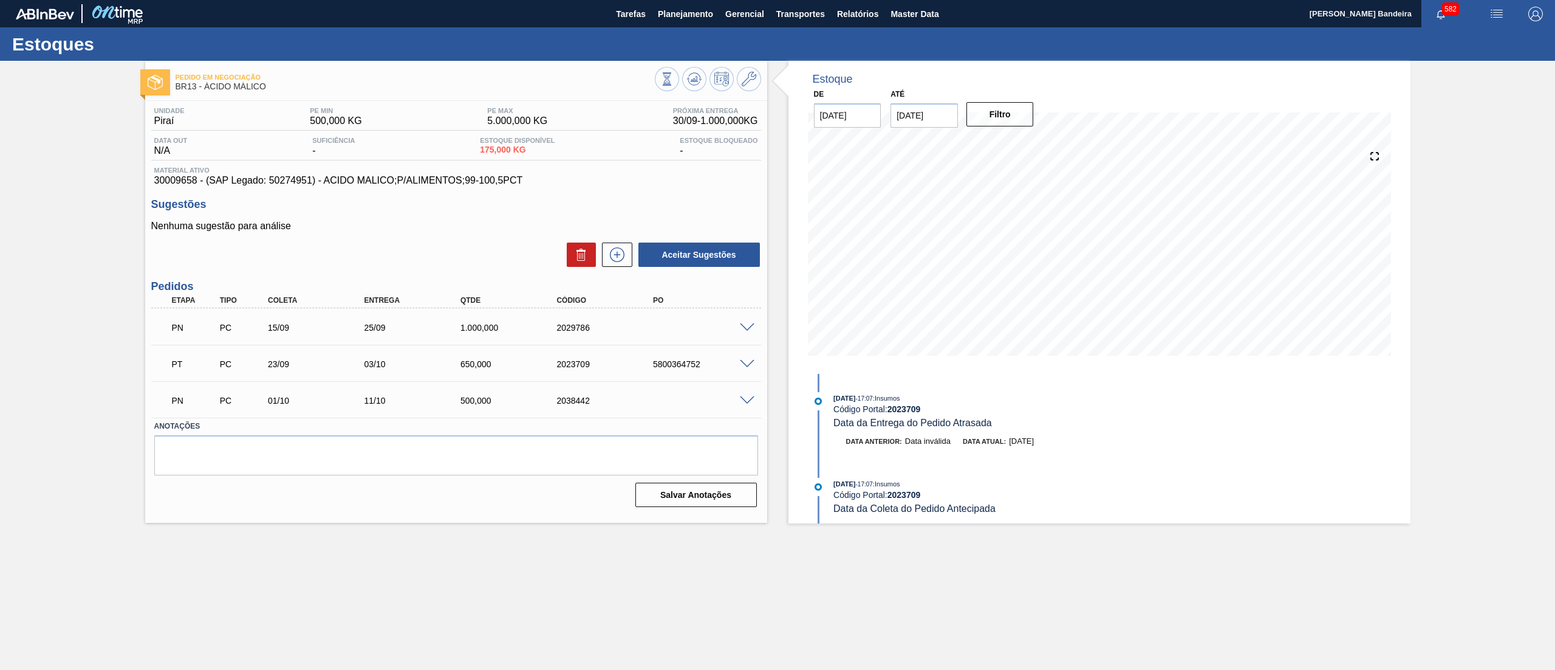
click at [778, 332] on div "Estoque De 30/09/2025 Até 27/12/2025 Filtro 23/09/2025 - 17:07 : Insumos Código…" at bounding box center [1088, 292] width 643 height 462
click at [745, 329] on span at bounding box center [747, 327] width 15 height 9
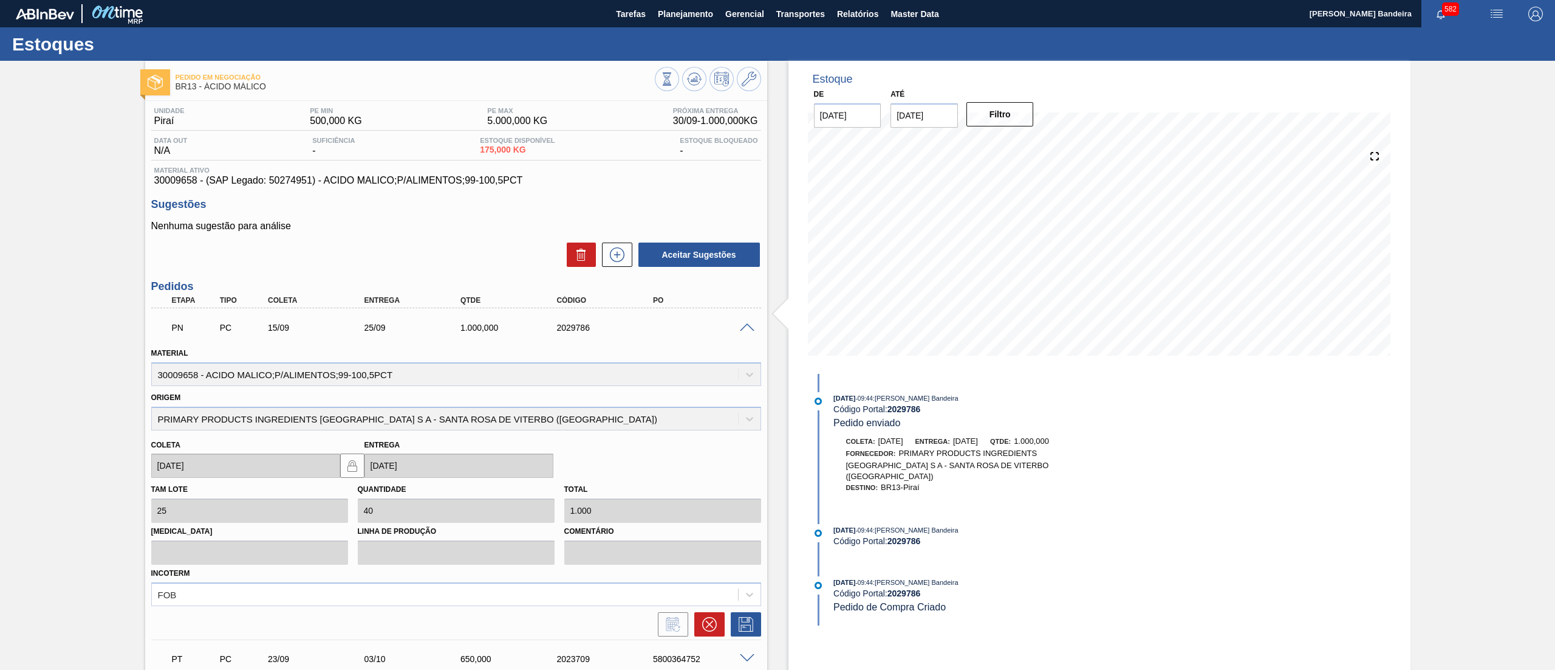
click at [745, 329] on span at bounding box center [747, 327] width 15 height 9
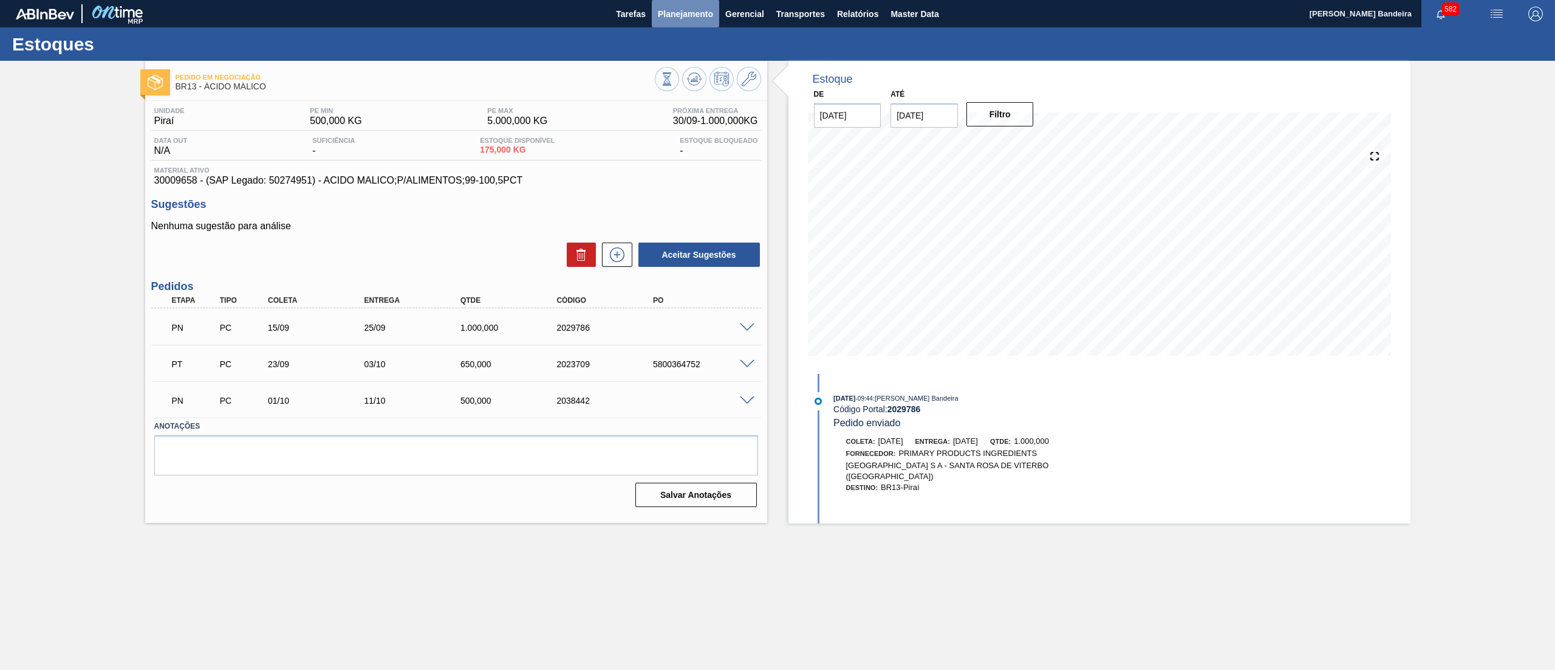
click at [671, 19] on span "Planejamento" at bounding box center [685, 14] width 55 height 15
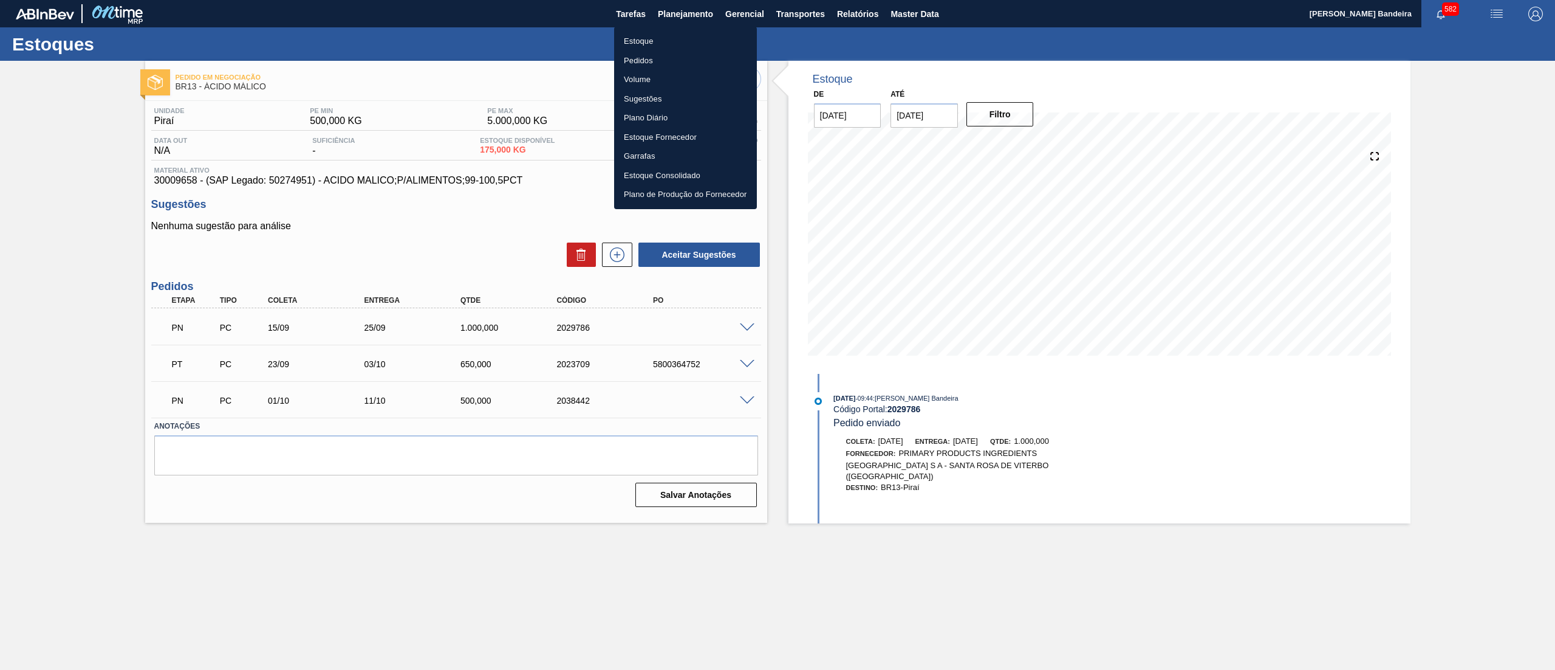
click at [667, 40] on li "Estoque" at bounding box center [685, 41] width 143 height 19
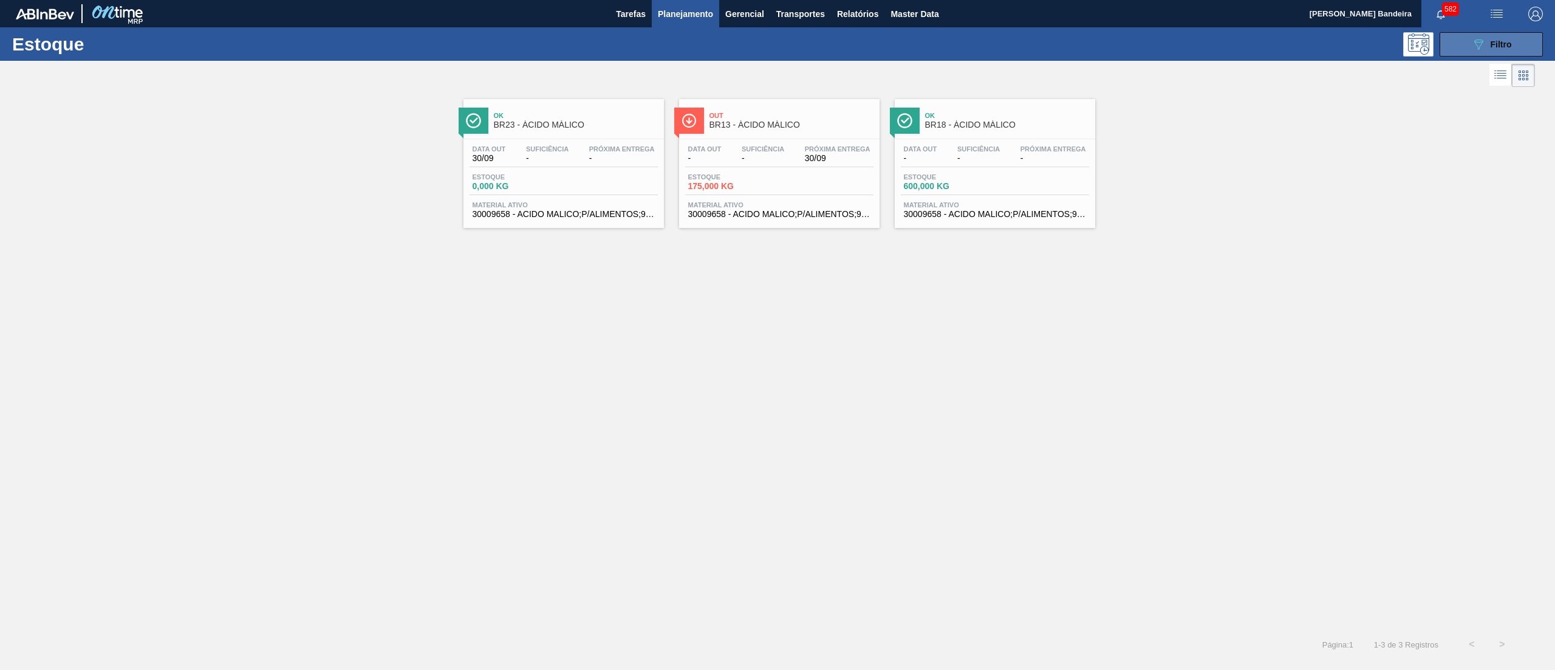
click at [1470, 40] on button "089F7B8B-B2A5-4AFE-B5C0-19BA573D28AC Filtro" at bounding box center [1491, 44] width 103 height 24
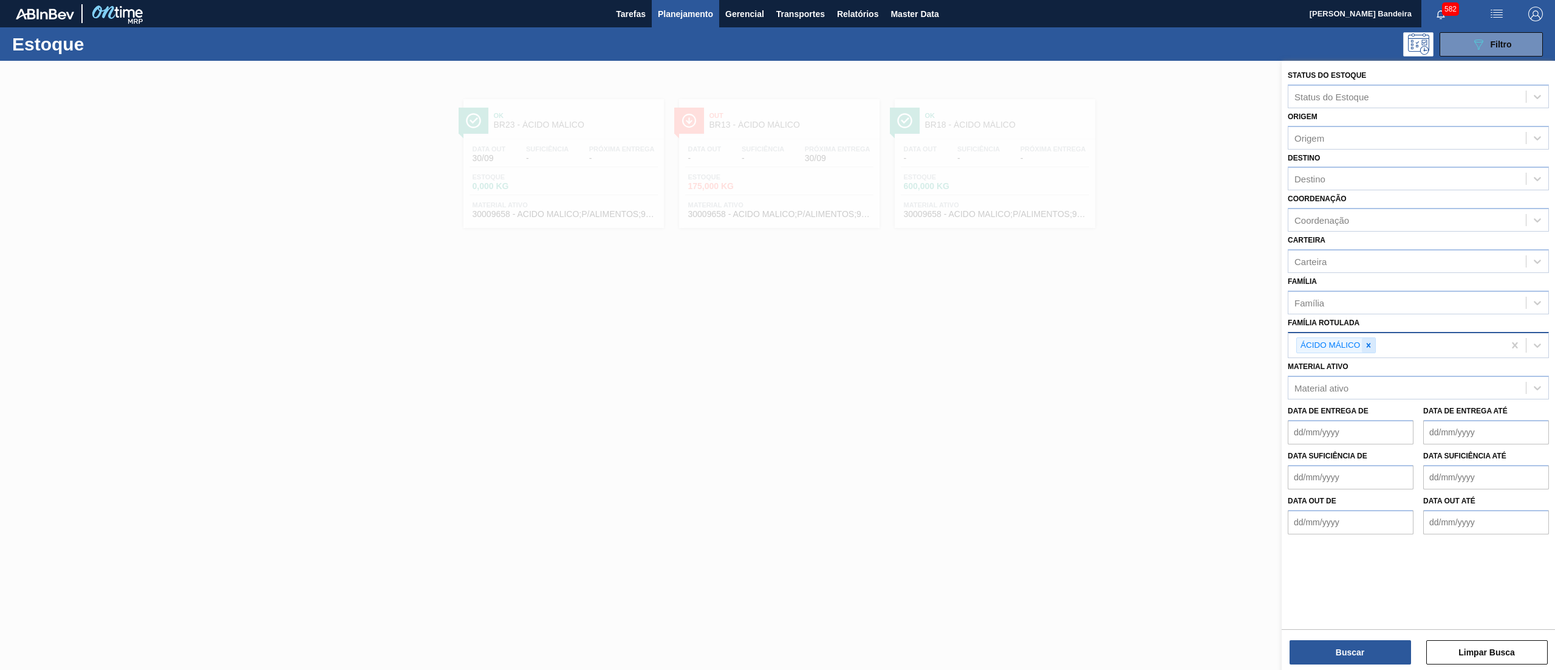
click at [1365, 344] on icon at bounding box center [1369, 345] width 9 height 9
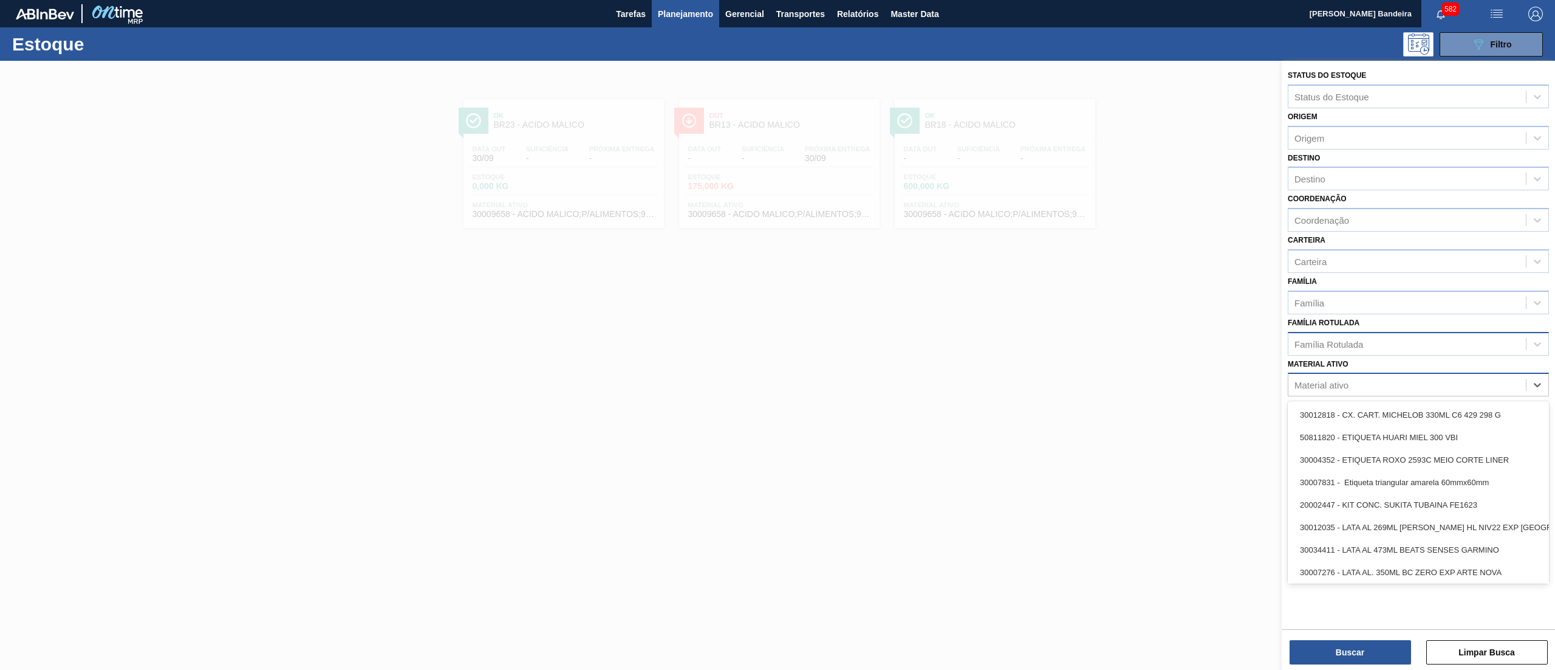
click at [1354, 386] on div "Material ativo" at bounding box center [1408, 385] width 238 height 18
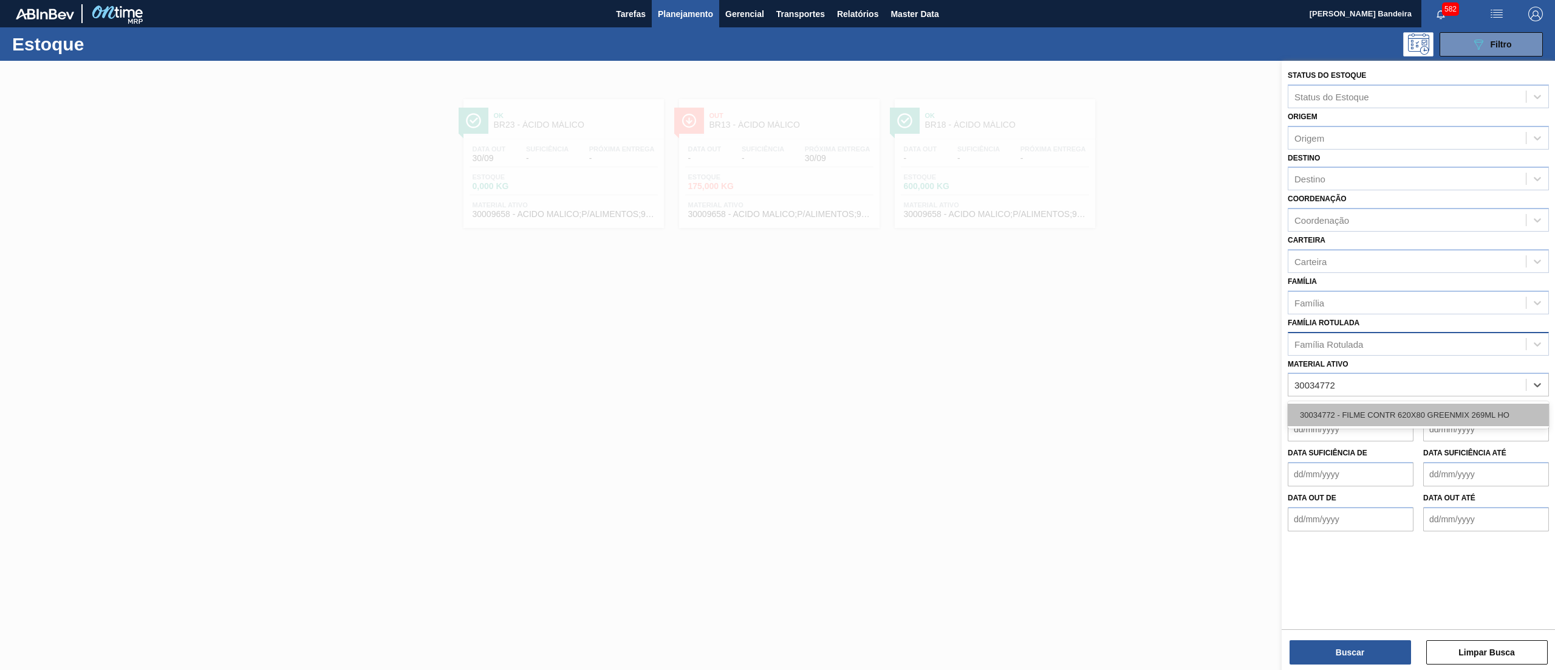
click at [1362, 407] on div "30034772 - FILME CONTR 620X80 GREENMIX 269ML HO" at bounding box center [1418, 414] width 261 height 22
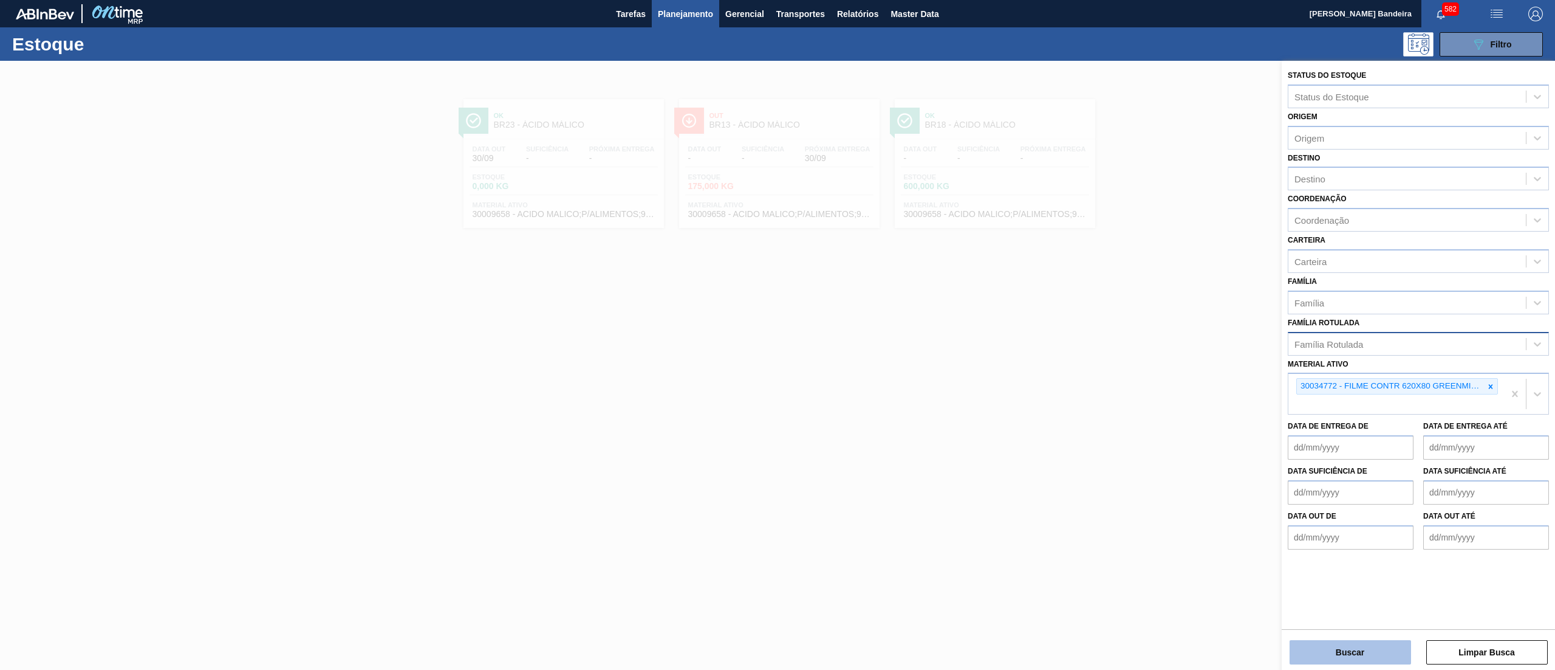
click at [1369, 648] on button "Buscar" at bounding box center [1351, 652] width 122 height 24
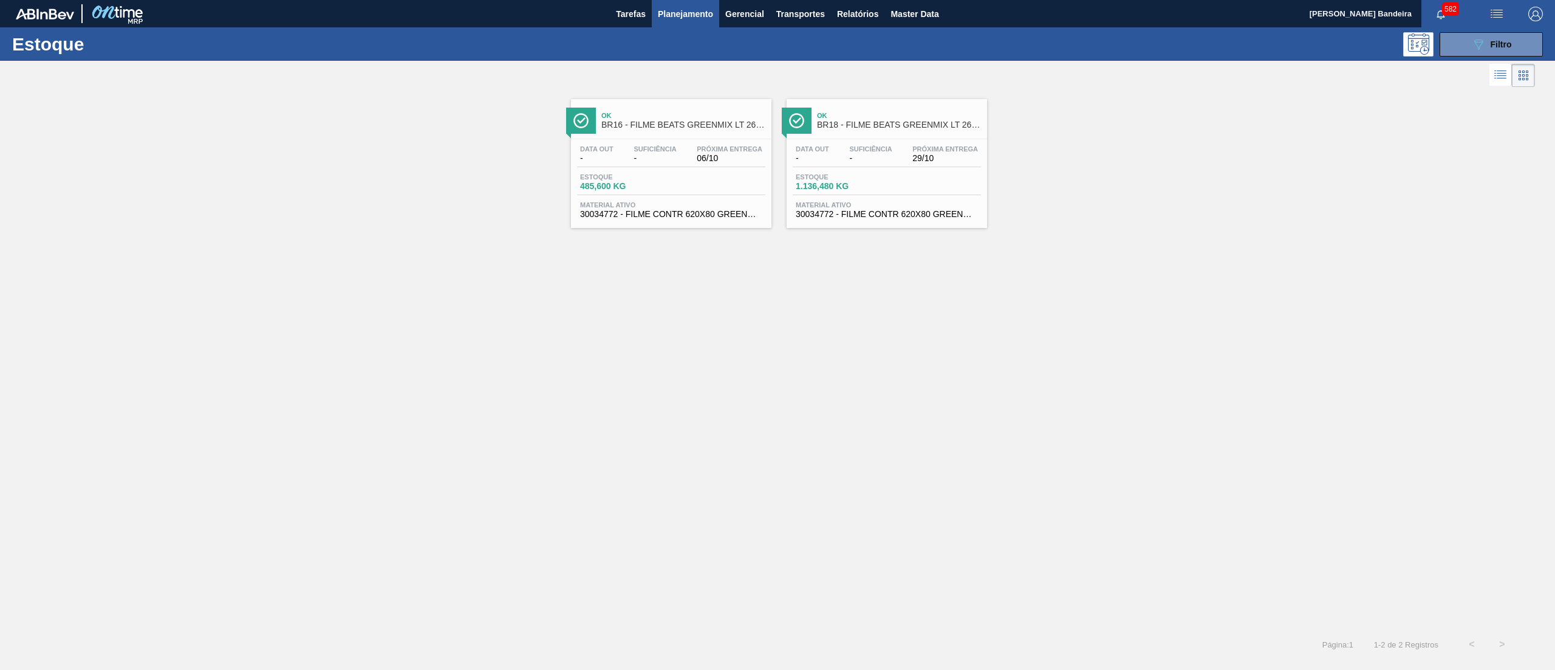
click at [891, 179] on div "Estoque 1.136,480 KG" at bounding box center [887, 184] width 188 height 22
click at [619, 157] on div "Data out - Suficiência - Próxima Entrega 06/10" at bounding box center [671, 156] width 188 height 22
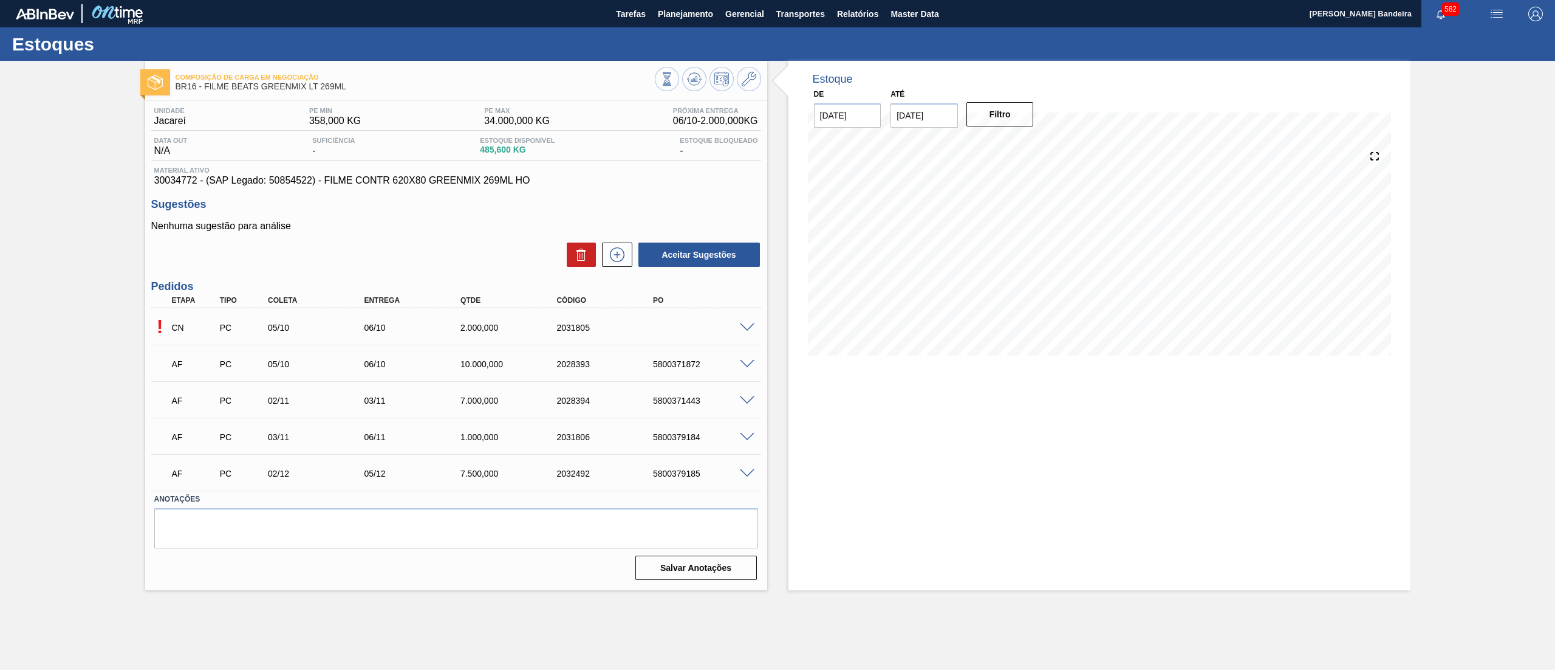
click at [747, 328] on span at bounding box center [747, 327] width 15 height 9
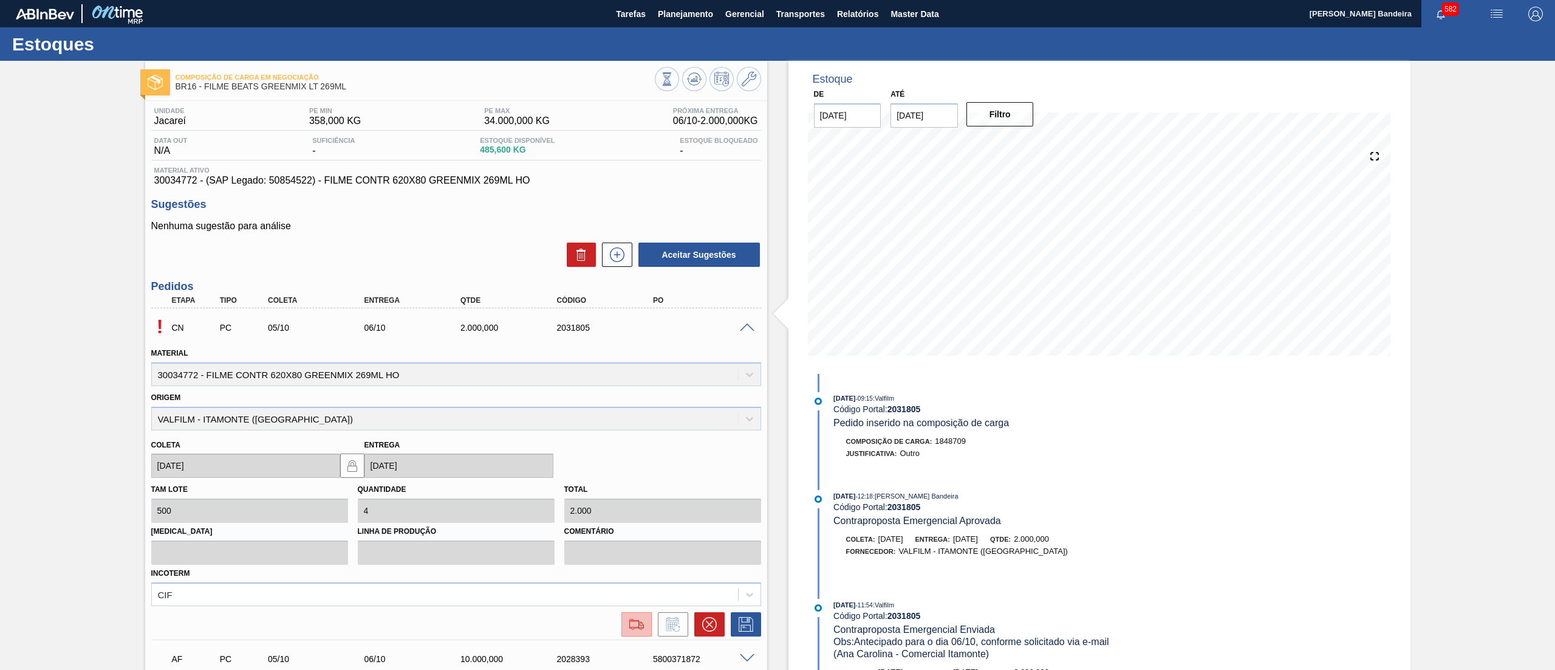
click at [634, 619] on img at bounding box center [636, 624] width 19 height 15
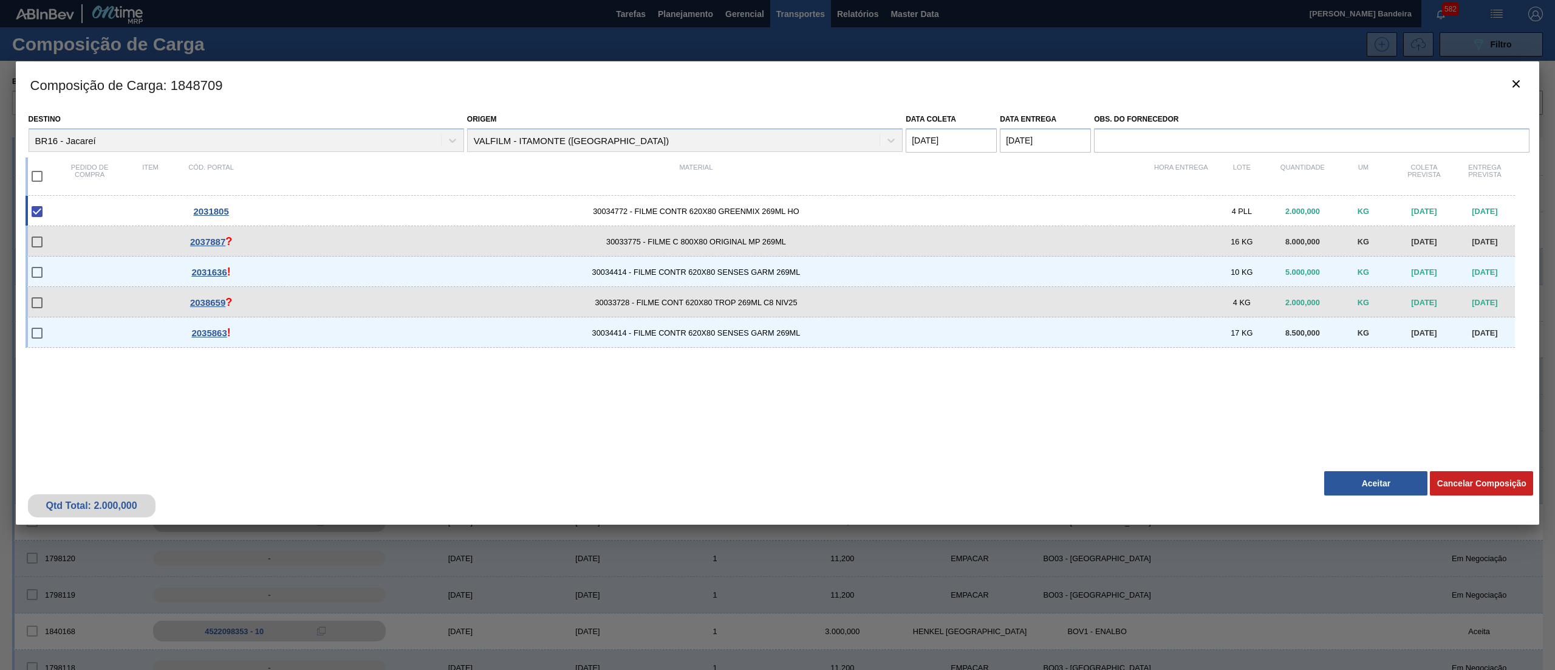
click at [1364, 484] on button "Aceitar" at bounding box center [1376, 483] width 103 height 24
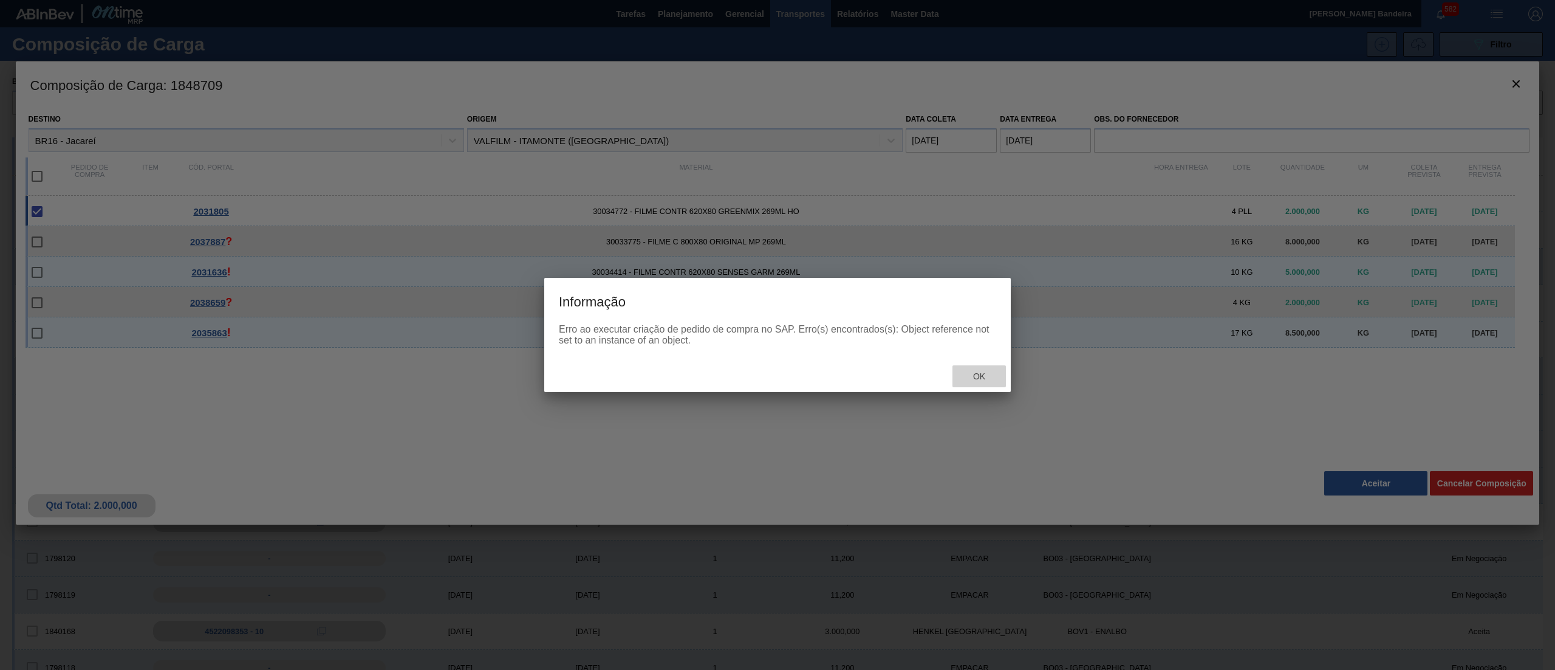
click at [997, 383] on div "Ok" at bounding box center [979, 376] width 53 height 22
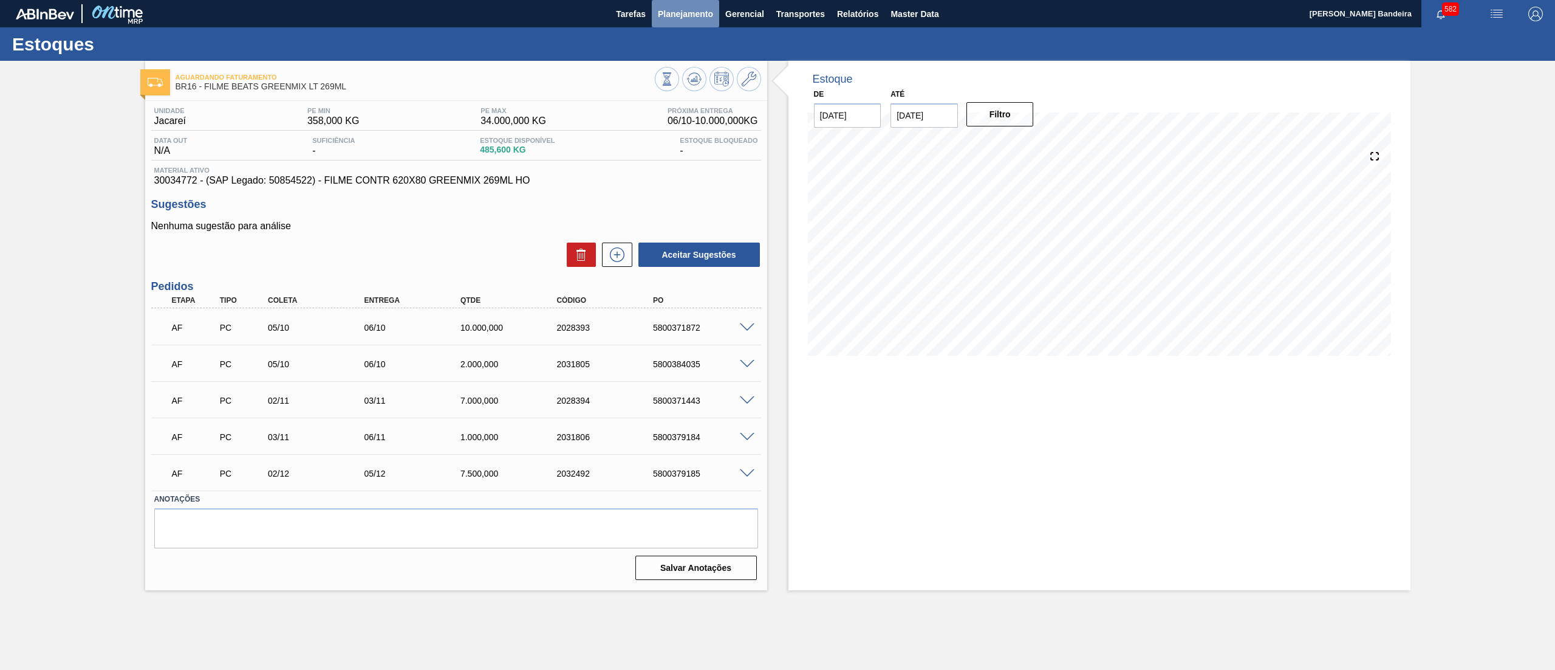
click at [685, 19] on span "Planejamento" at bounding box center [685, 14] width 55 height 15
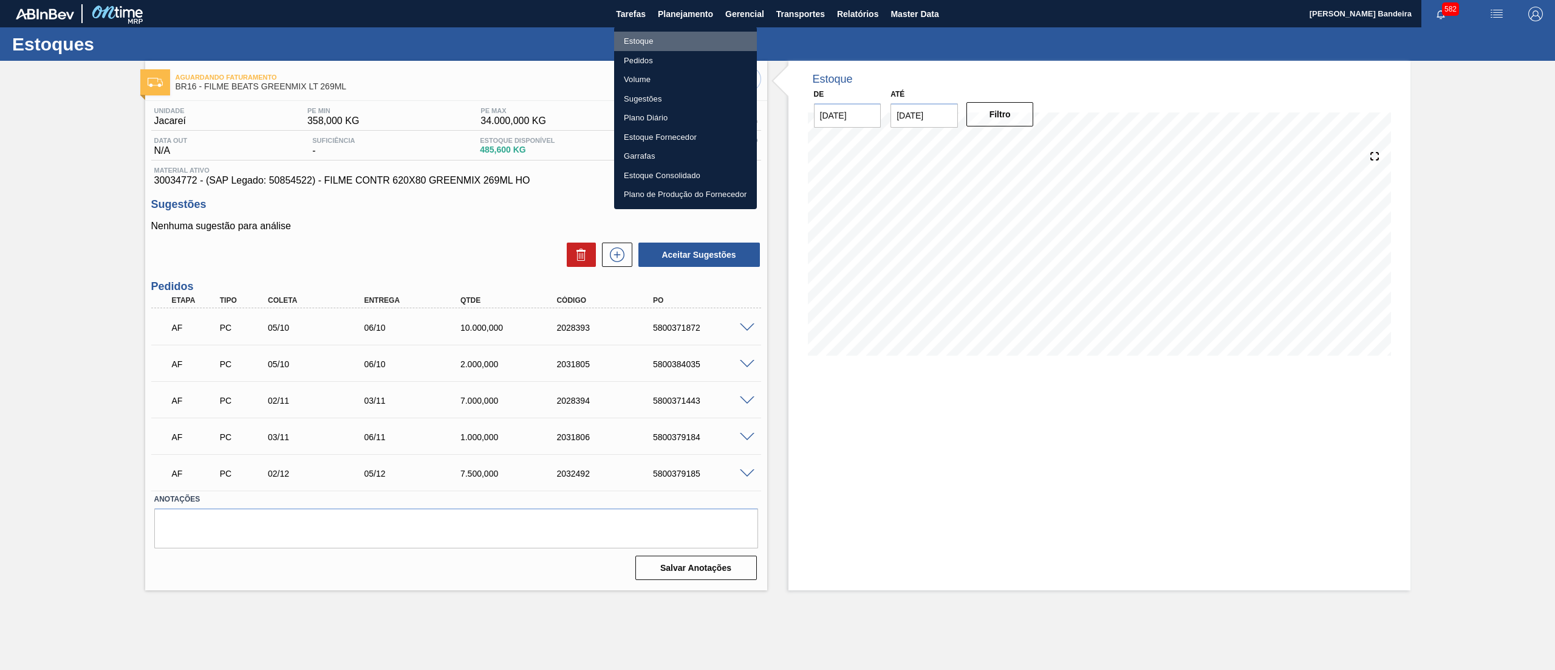
click at [685, 39] on li "Estoque" at bounding box center [685, 41] width 143 height 19
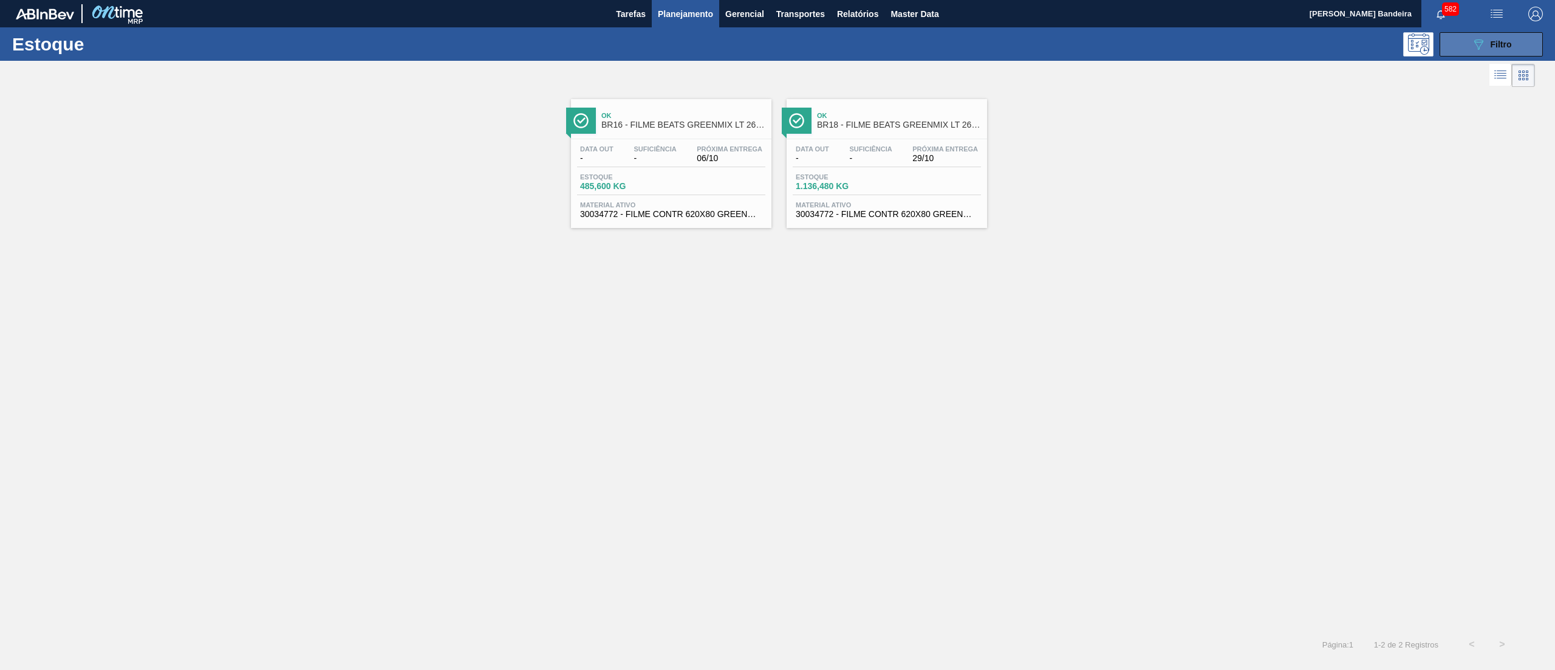
click at [1450, 45] on button "089F7B8B-B2A5-4AFE-B5C0-19BA573D28AC Filtro" at bounding box center [1491, 44] width 103 height 24
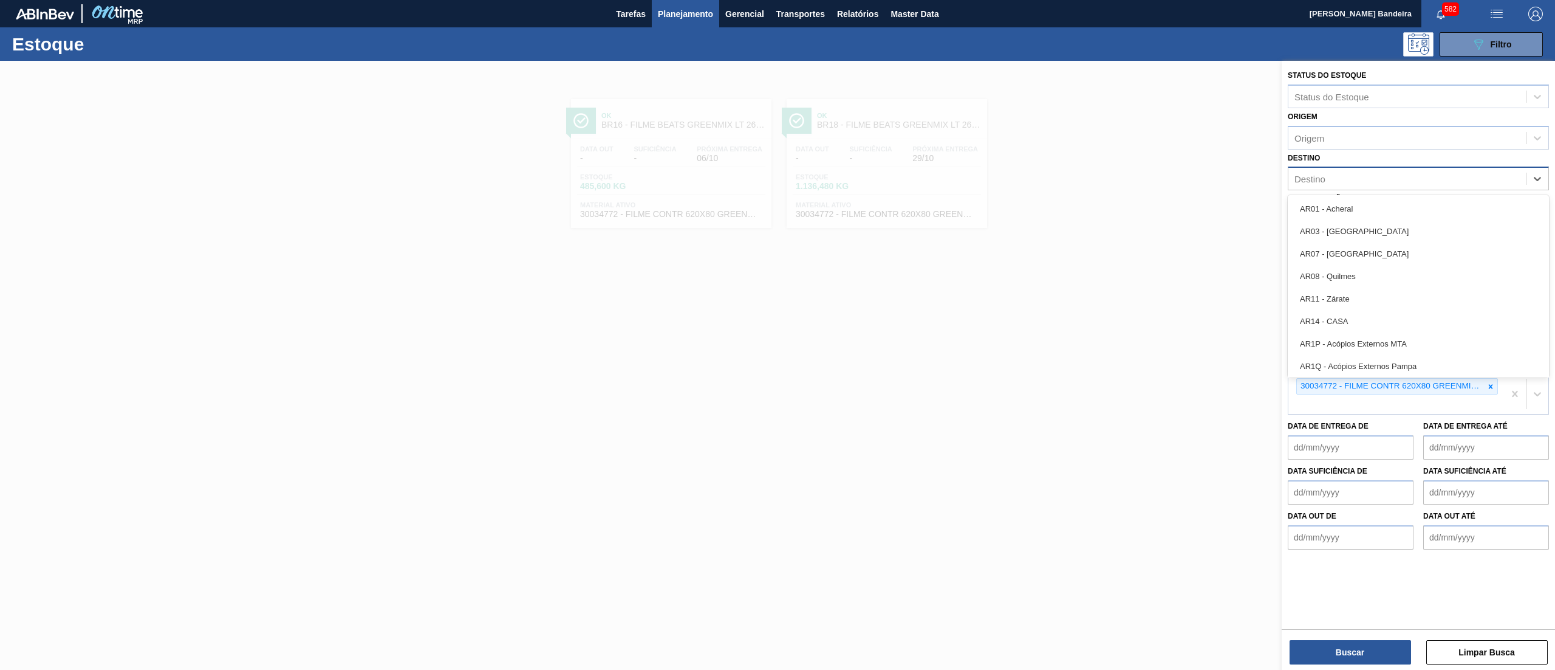
click at [1346, 177] on div "Destino" at bounding box center [1408, 179] width 238 height 18
type input "15"
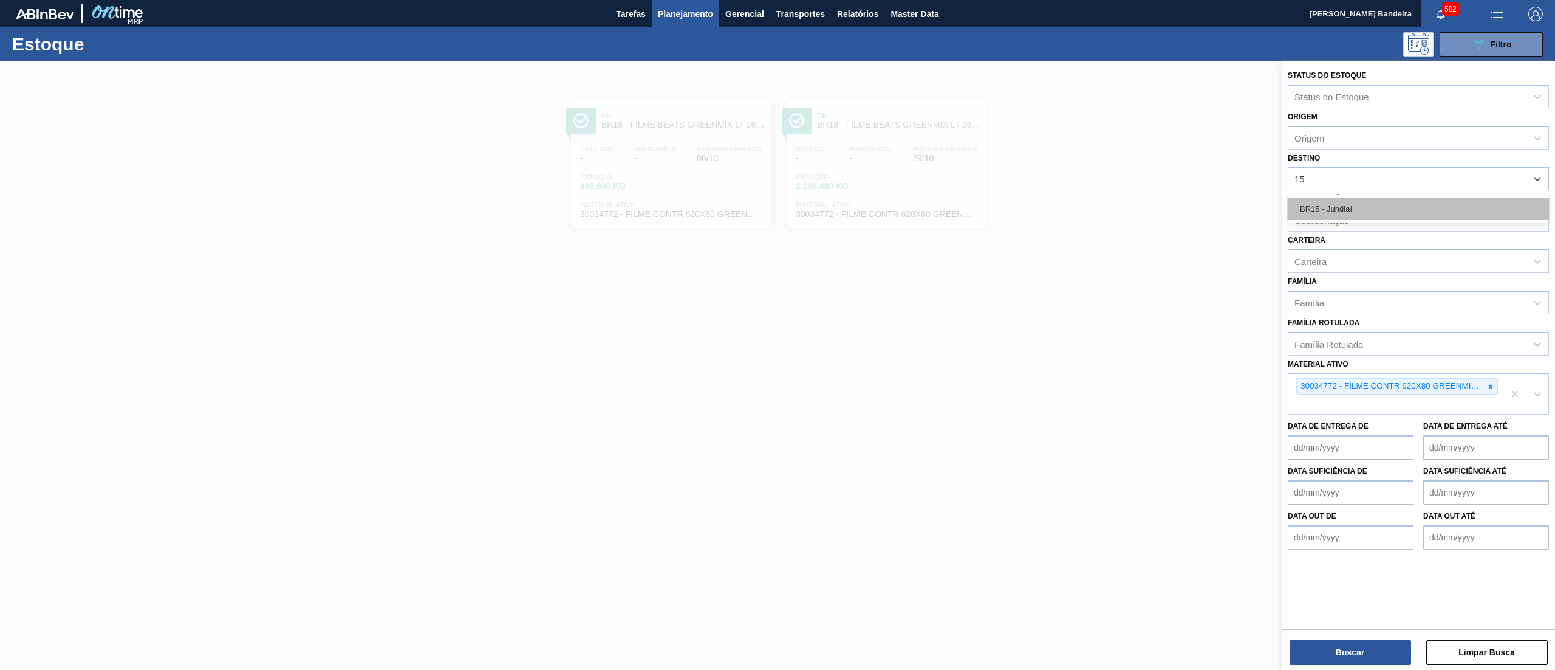
click at [1347, 201] on div "BR15 - Jundiaí" at bounding box center [1418, 208] width 261 height 22
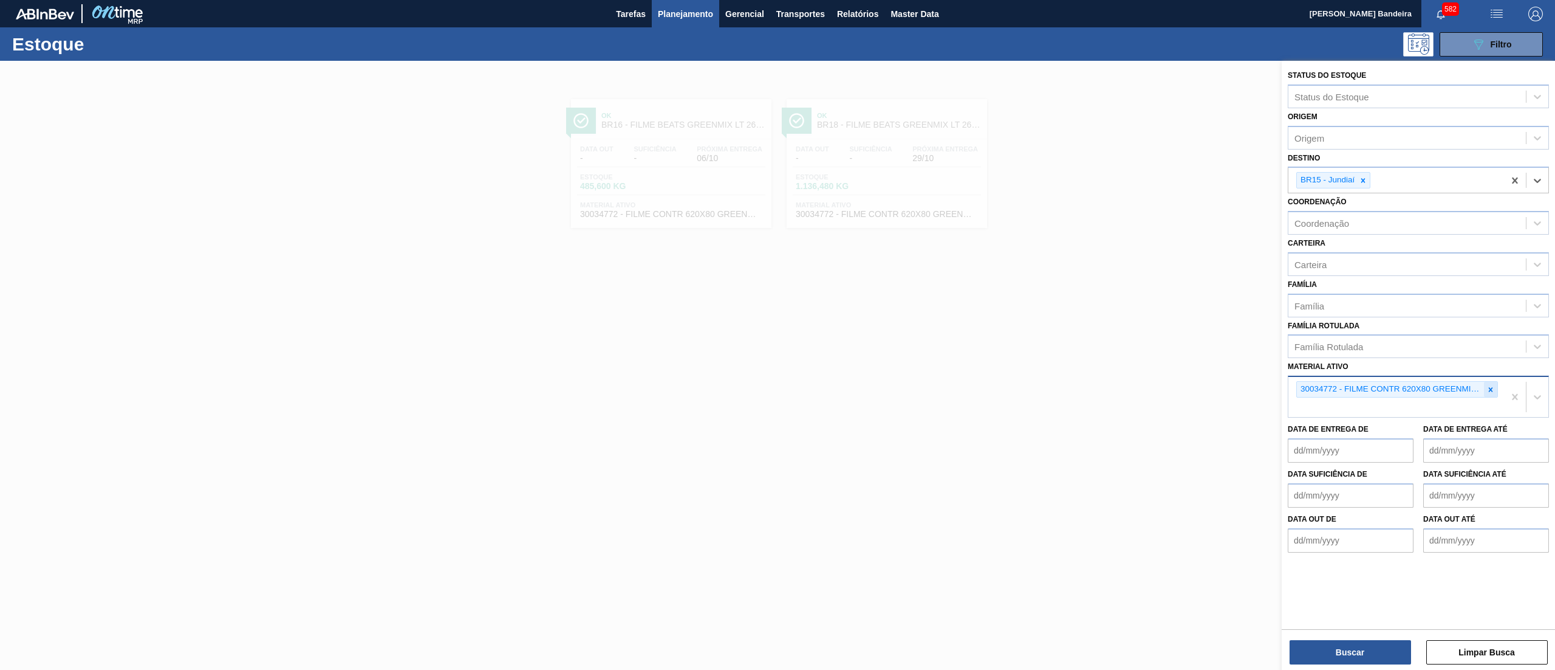
click at [1491, 388] on icon at bounding box center [1491, 389] width 4 height 4
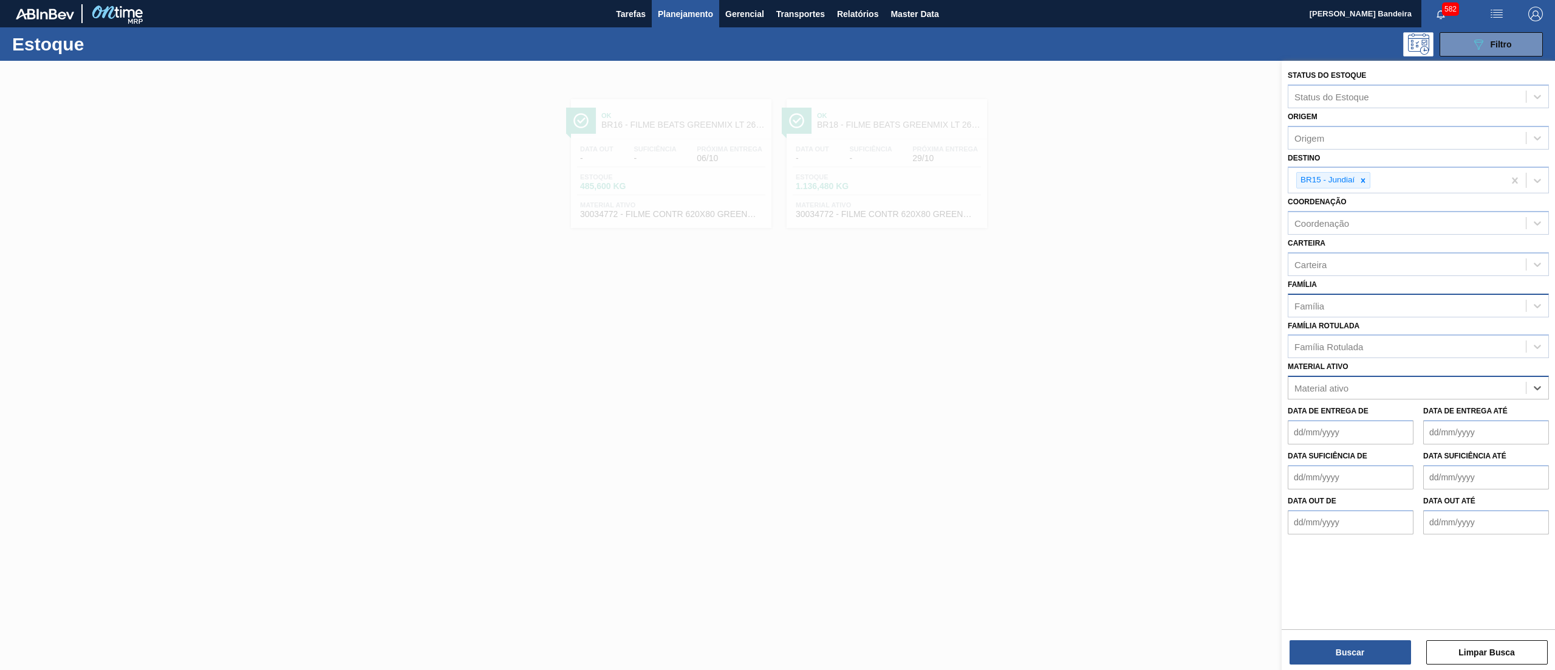
click at [1421, 307] on div "Família" at bounding box center [1408, 305] width 238 height 18
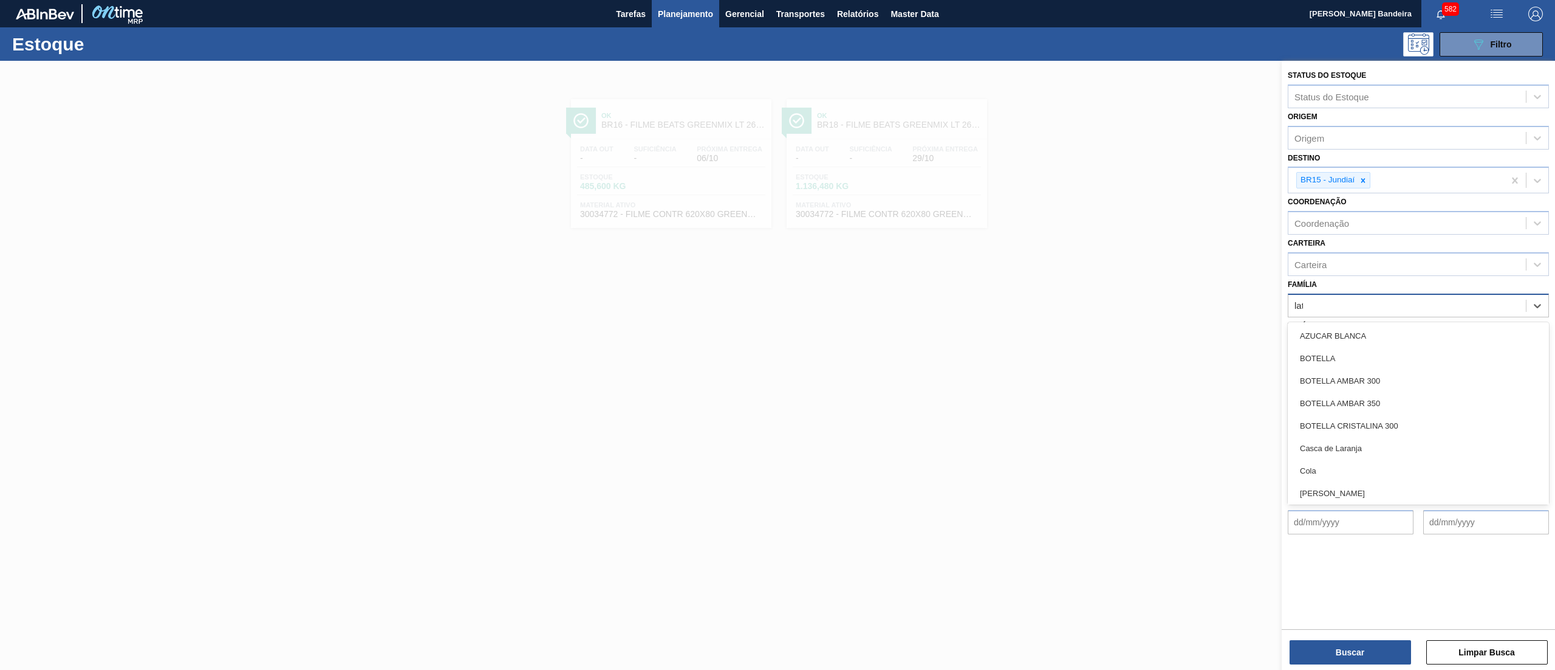
type input "lata"
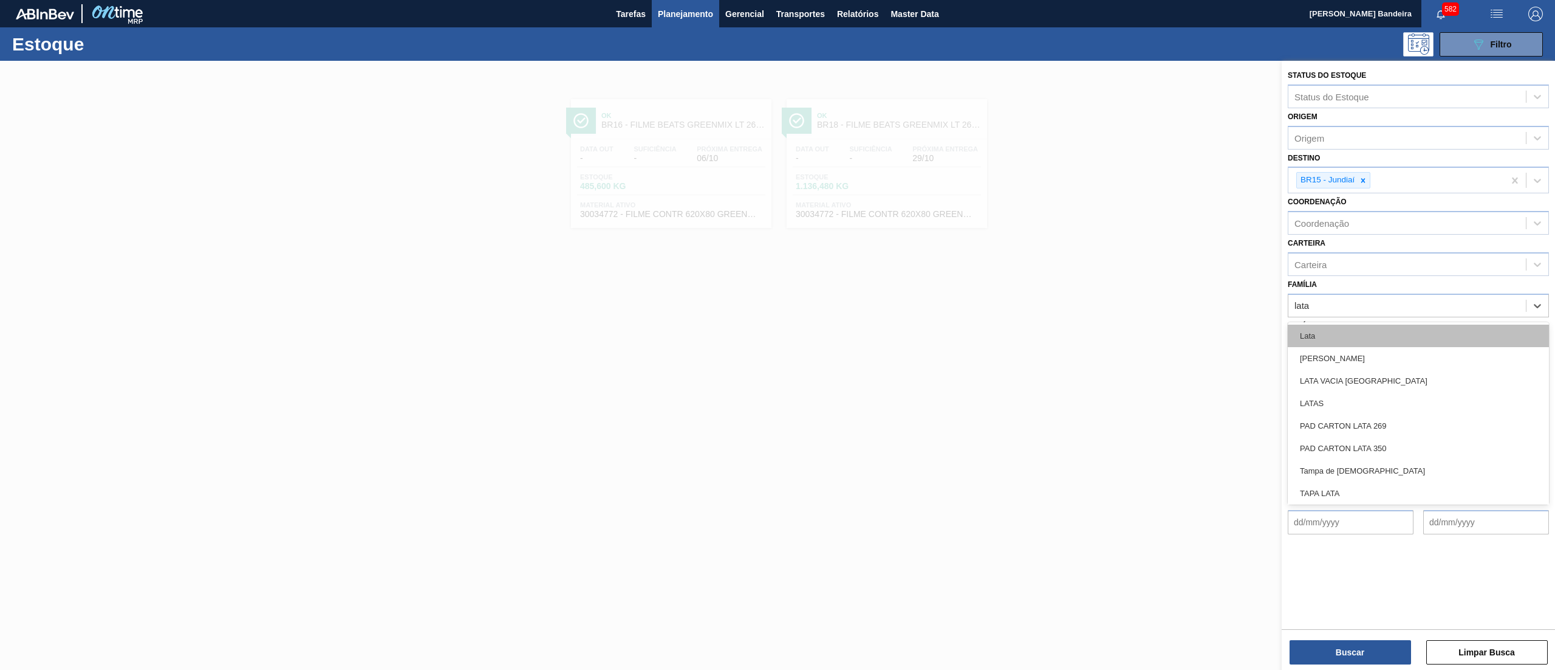
click at [1312, 332] on div "Lata" at bounding box center [1418, 335] width 261 height 22
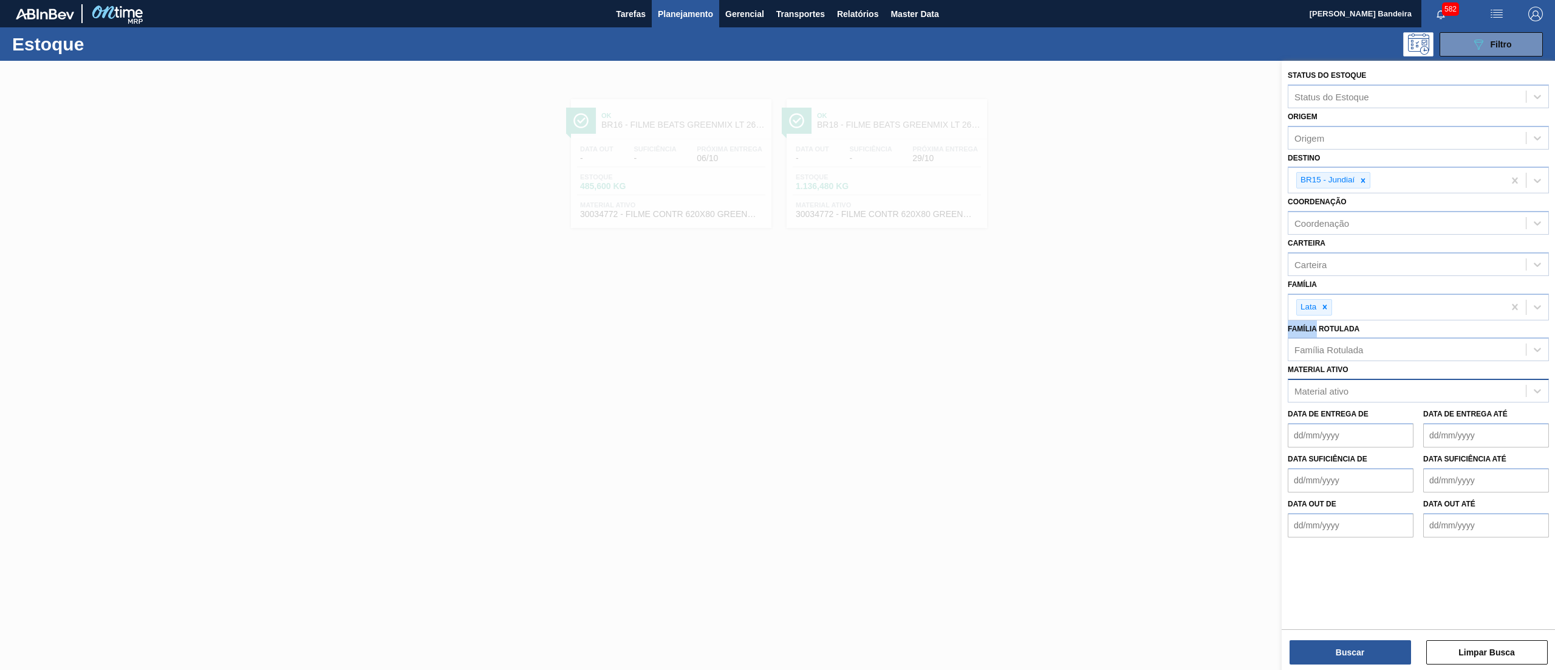
click at [1312, 332] on div "Família Rotulada Família Rotulada" at bounding box center [1418, 340] width 261 height 41
click at [1335, 654] on button "Buscar" at bounding box center [1351, 652] width 122 height 24
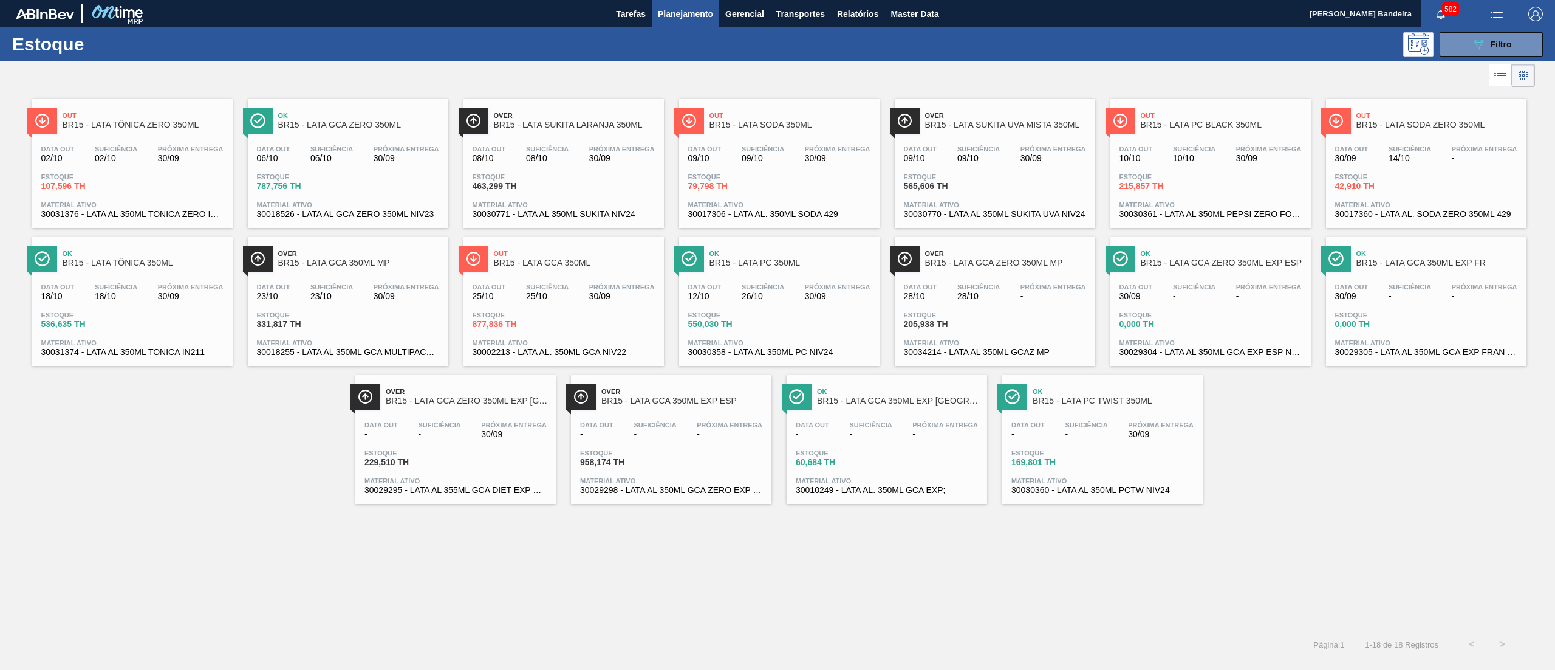
click at [1019, 140] on div "Data out 09/10 Suficiência 09/10 Próxima Entrega 30/09 Estoque 565,606 TH Mater…" at bounding box center [995, 180] width 201 height 83
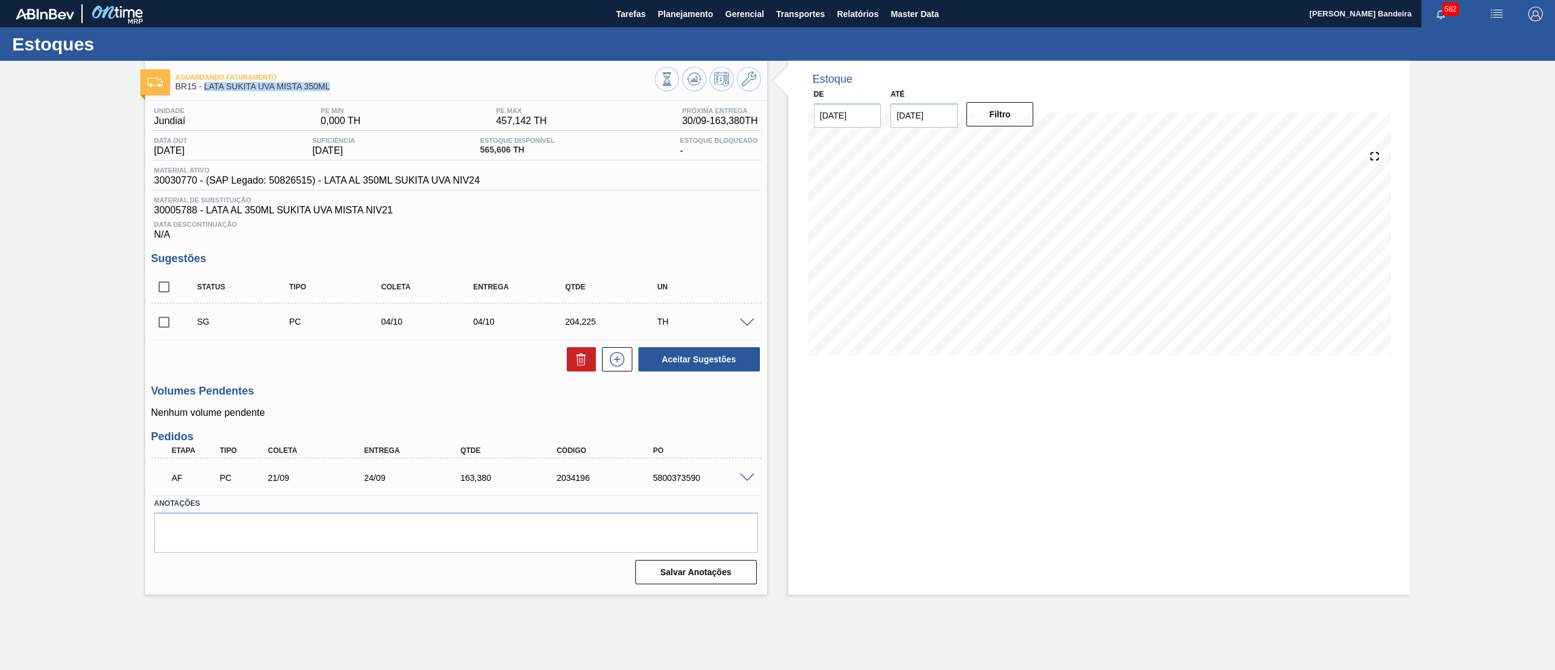
drag, startPoint x: 336, startPoint y: 89, endPoint x: 204, endPoint y: 87, distance: 131.9
click at [204, 87] on span "BR15 - LATA SUKITA UVA MISTA 350ML" at bounding box center [415, 86] width 479 height 9
copy span "LATA SUKITA UVA MISTA 350ML"
click at [693, 21] on span "Planejamento" at bounding box center [685, 14] width 55 height 15
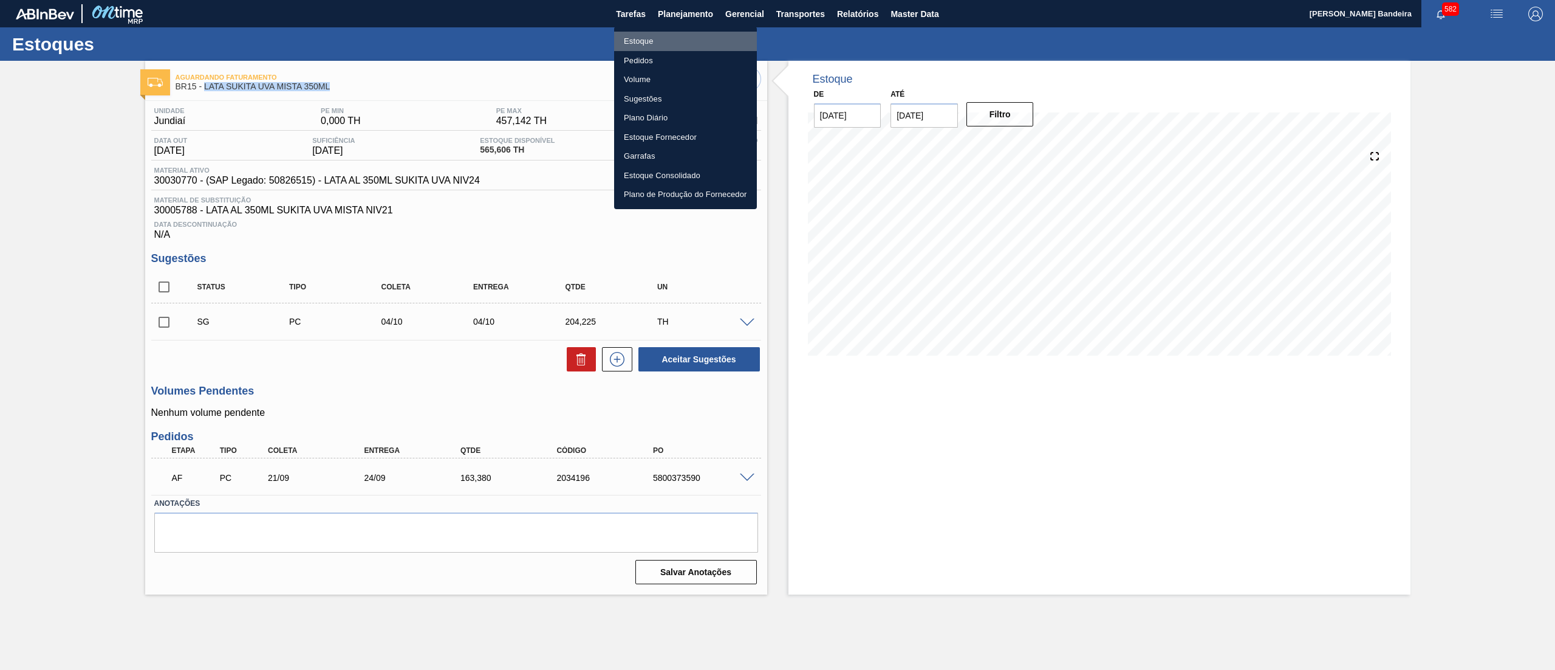
click at [684, 40] on li "Estoque" at bounding box center [685, 41] width 143 height 19
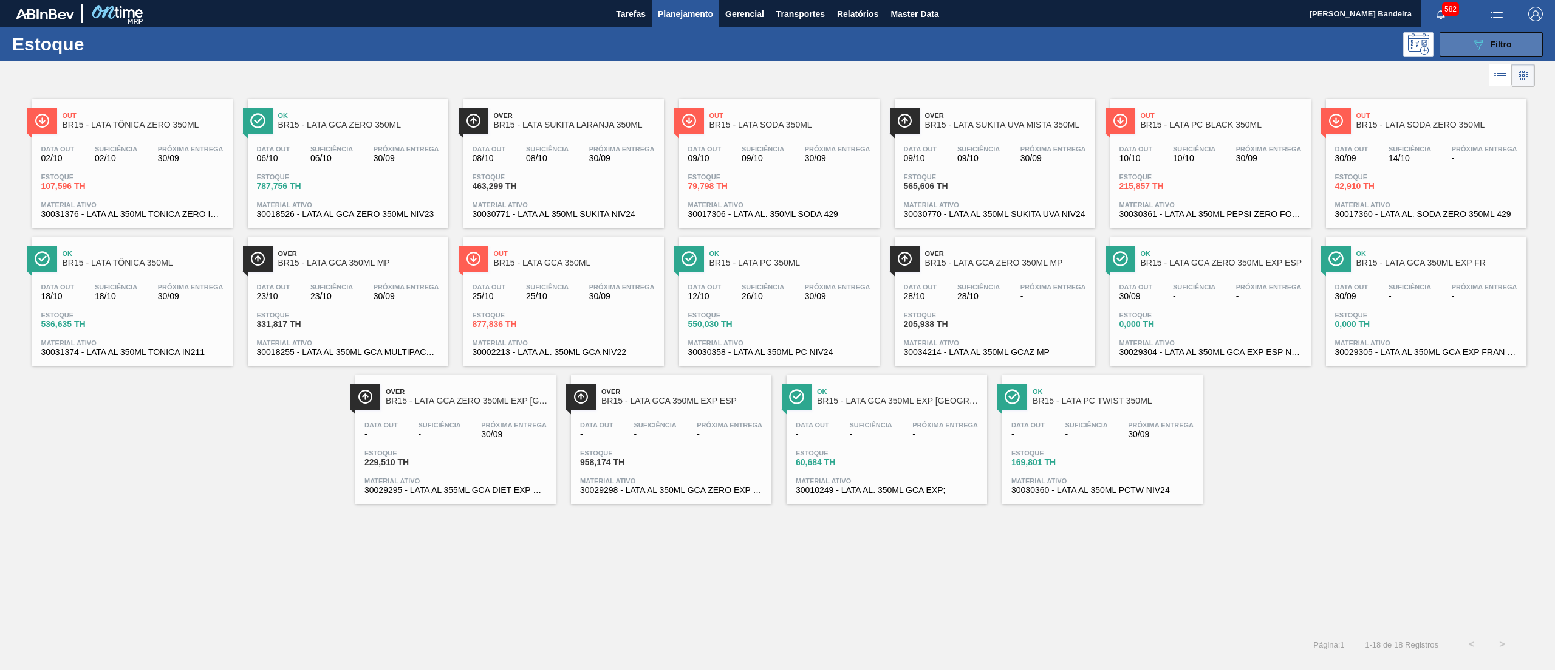
click at [1458, 44] on button "089F7B8B-B2A5-4AFE-B5C0-19BA573D28AC Filtro" at bounding box center [1491, 44] width 103 height 24
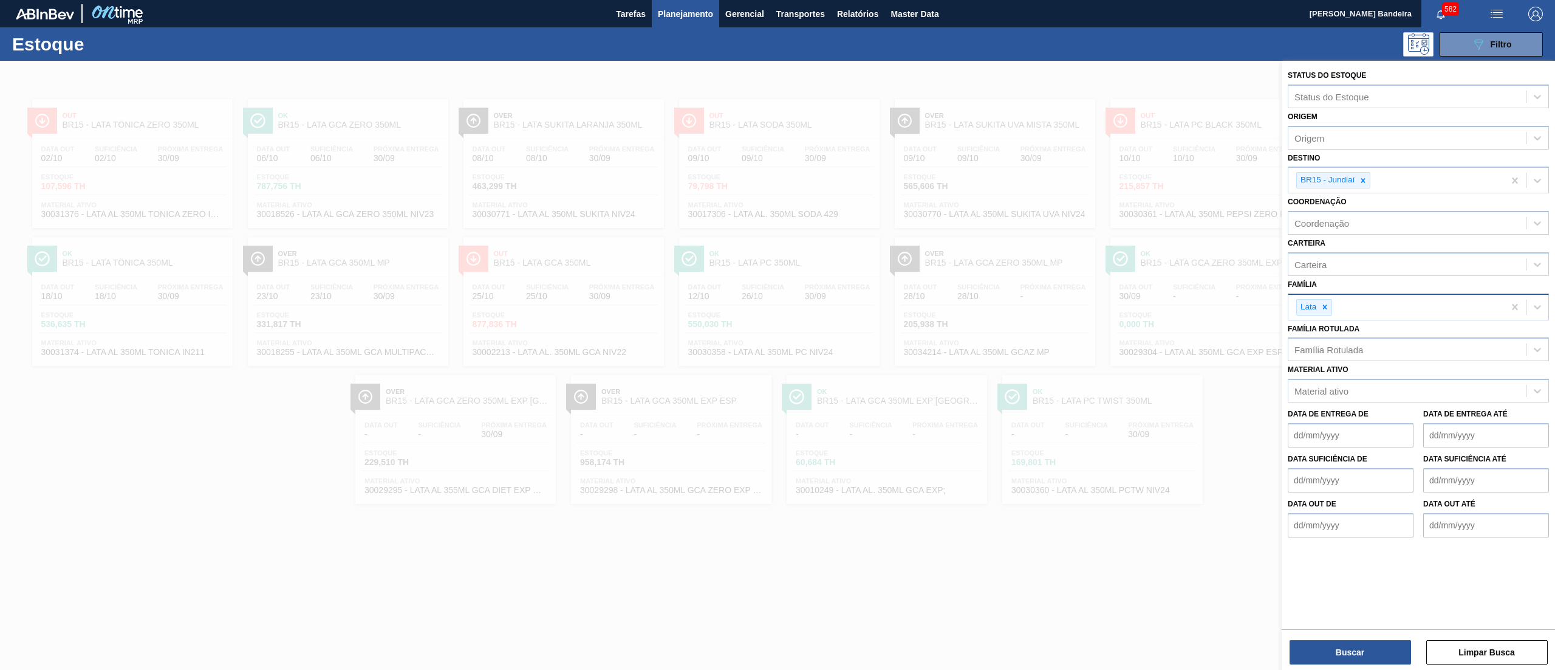
drag, startPoint x: 1328, startPoint y: 308, endPoint x: 1332, endPoint y: 315, distance: 7.9
click at [1332, 315] on div "Lata" at bounding box center [1397, 307] width 216 height 25
click at [1323, 310] on icon at bounding box center [1325, 307] width 9 height 9
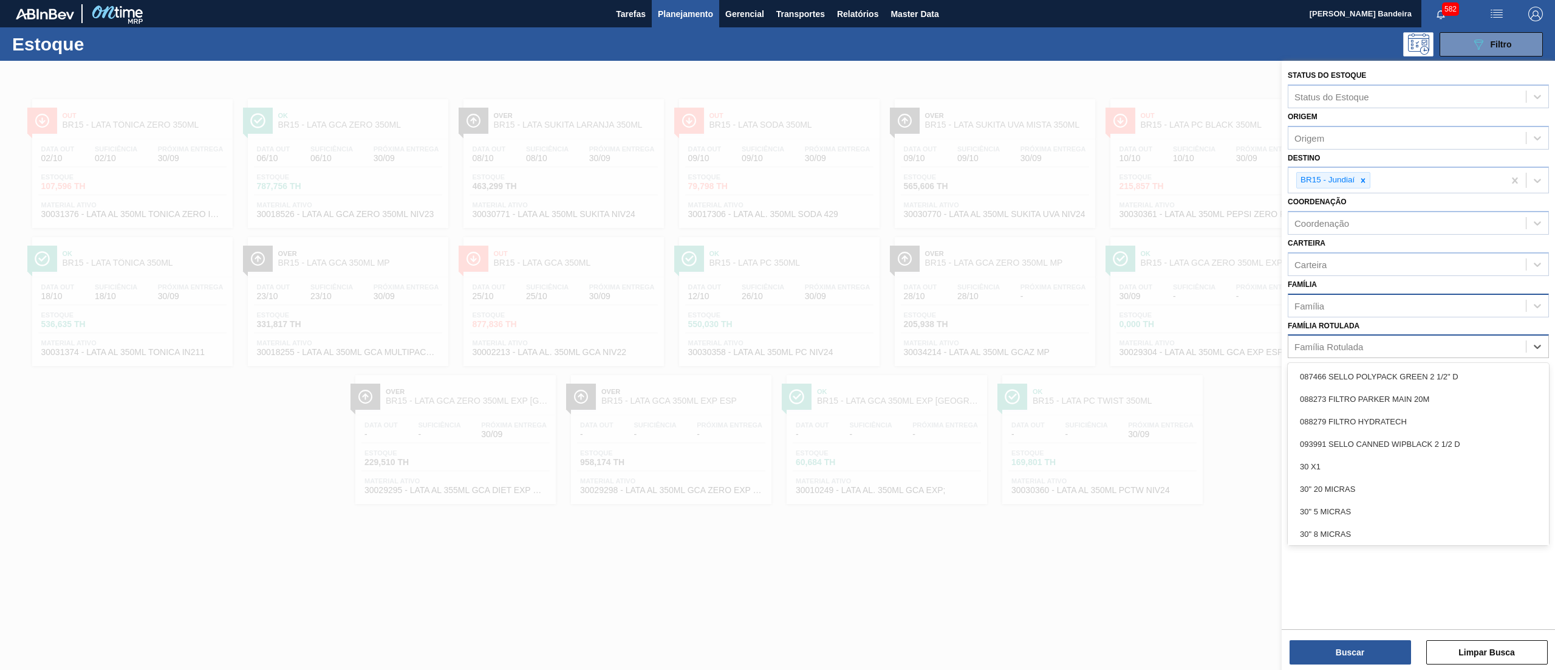
click at [1325, 346] on div "Família Rotulada" at bounding box center [1329, 346] width 69 height 10
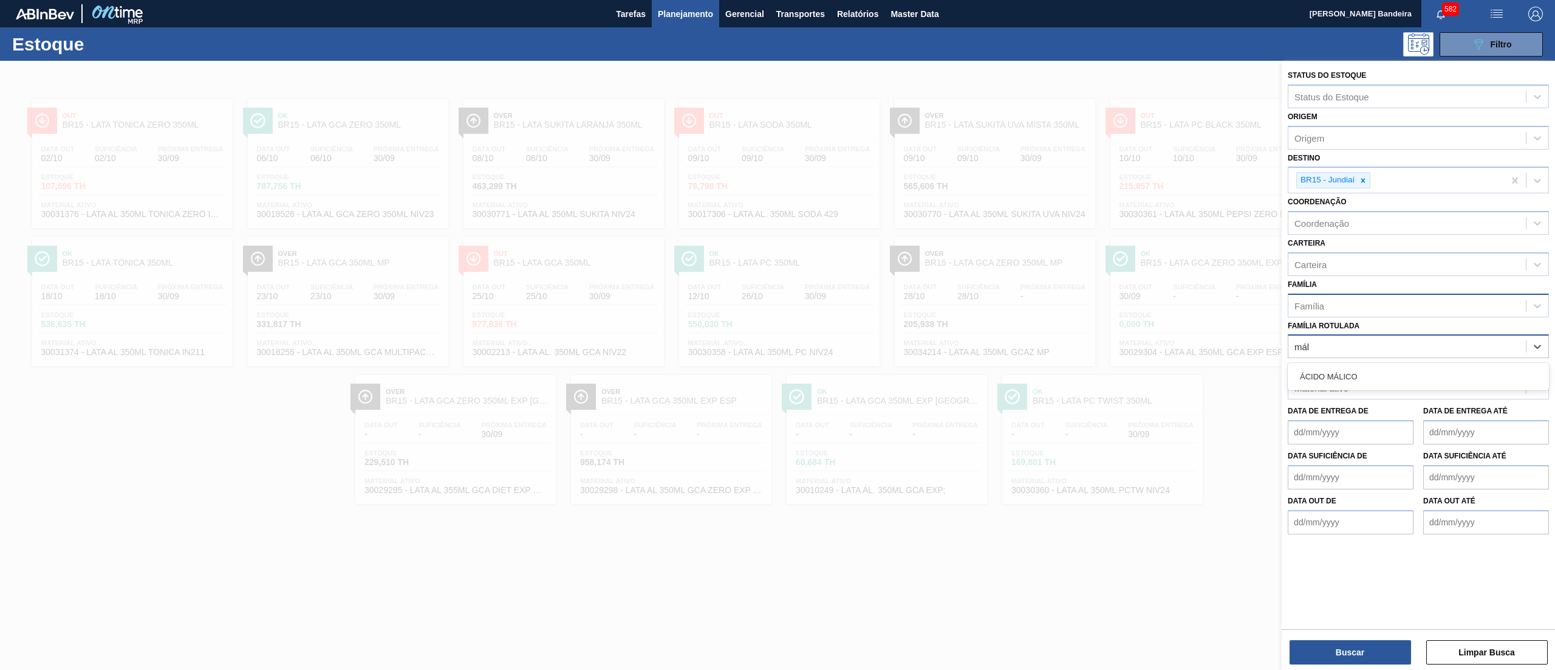
type Rotulada "máli"
click at [1334, 374] on div "ÁCIDO MÁLICO" at bounding box center [1418, 376] width 261 height 22
click at [1365, 184] on div at bounding box center [1363, 180] width 13 height 15
click at [1318, 649] on button "Buscar" at bounding box center [1351, 652] width 122 height 24
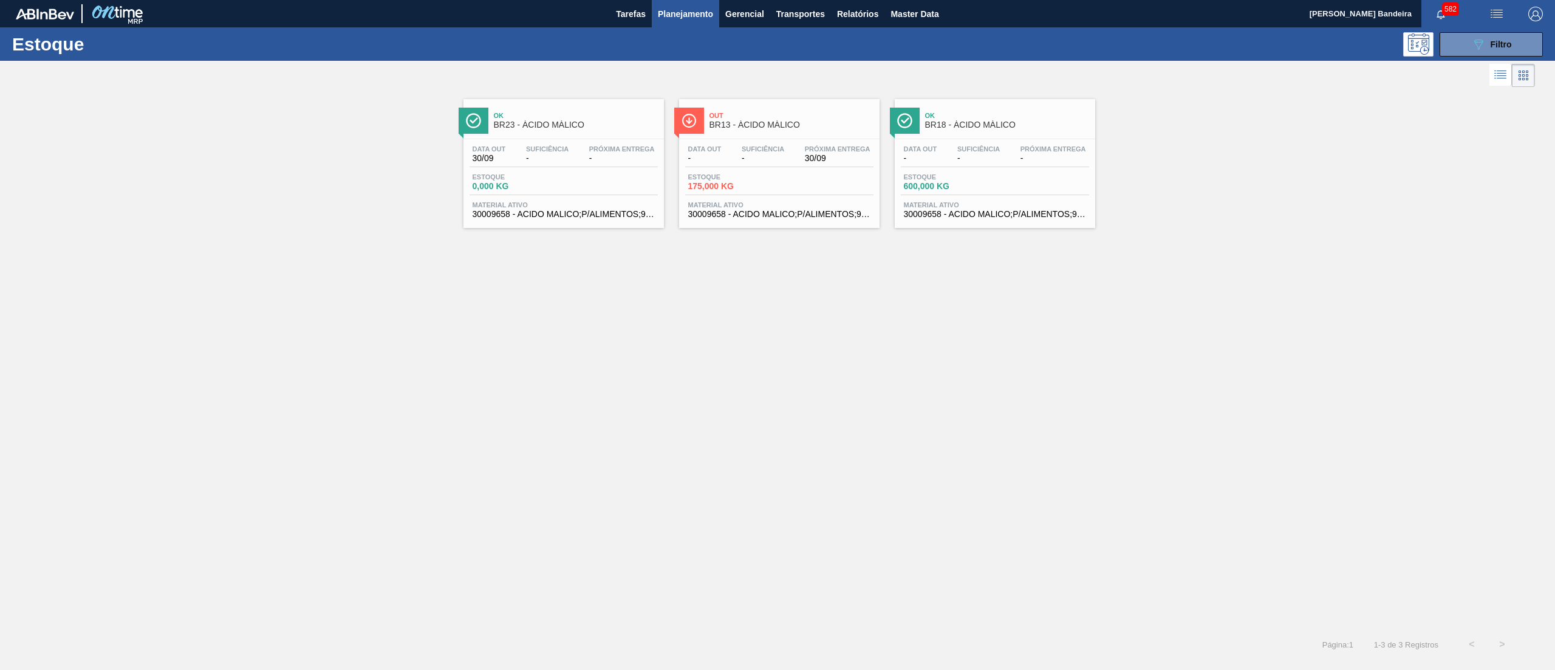
click at [775, 218] on span "30009658 - ACIDO MALICO;P/ALIMENTOS;99-100,5PCT" at bounding box center [779, 214] width 182 height 9
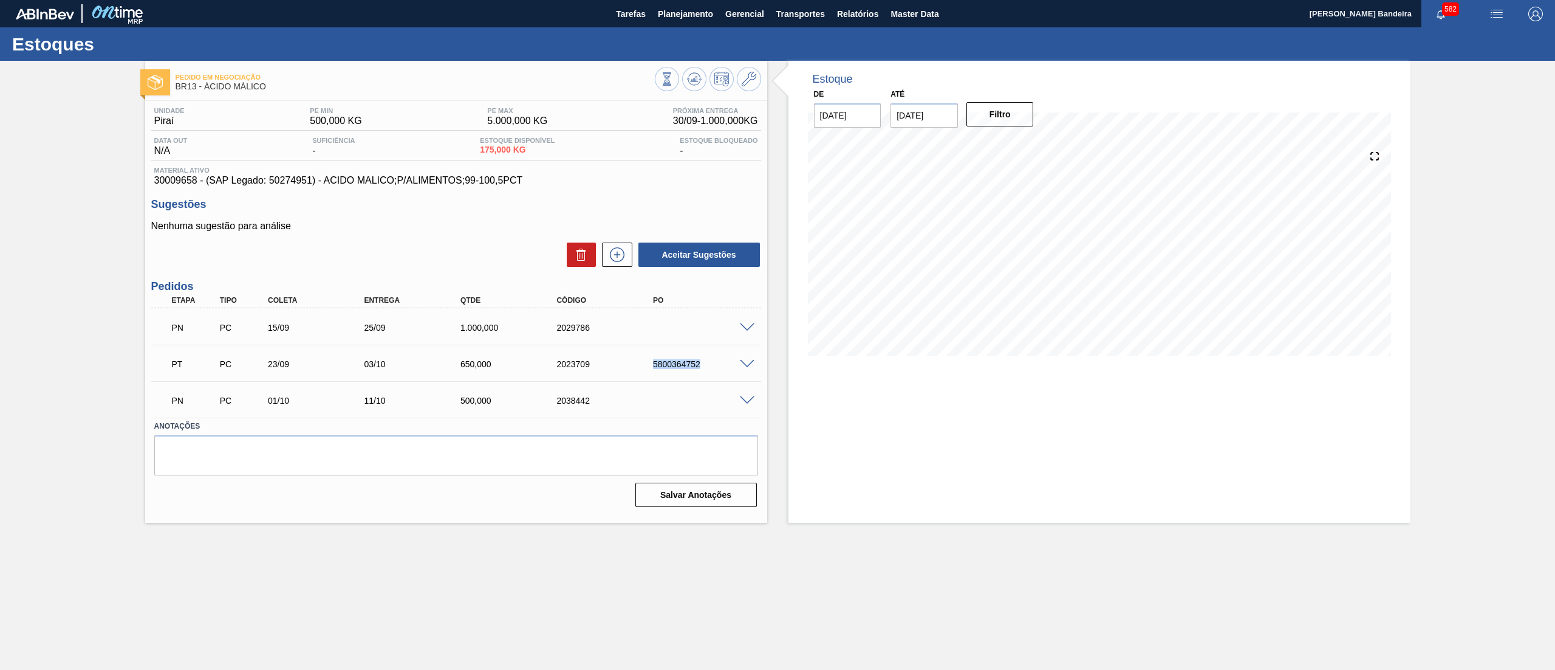
drag, startPoint x: 647, startPoint y: 366, endPoint x: 715, endPoint y: 373, distance: 68.4
click at [715, 373] on div "PT PC 23/09 03/10 650,000 2023709 5800364752" at bounding box center [453, 363] width 578 height 24
copy div "5800364752"
drag, startPoint x: 538, startPoint y: 183, endPoint x: 156, endPoint y: 182, distance: 382.8
click at [156, 182] on span "30009658 - (SAP Legado: 50274951) - ACIDO MALICO;P/ALIMENTOS;99-100,5PCT" at bounding box center [456, 180] width 604 height 11
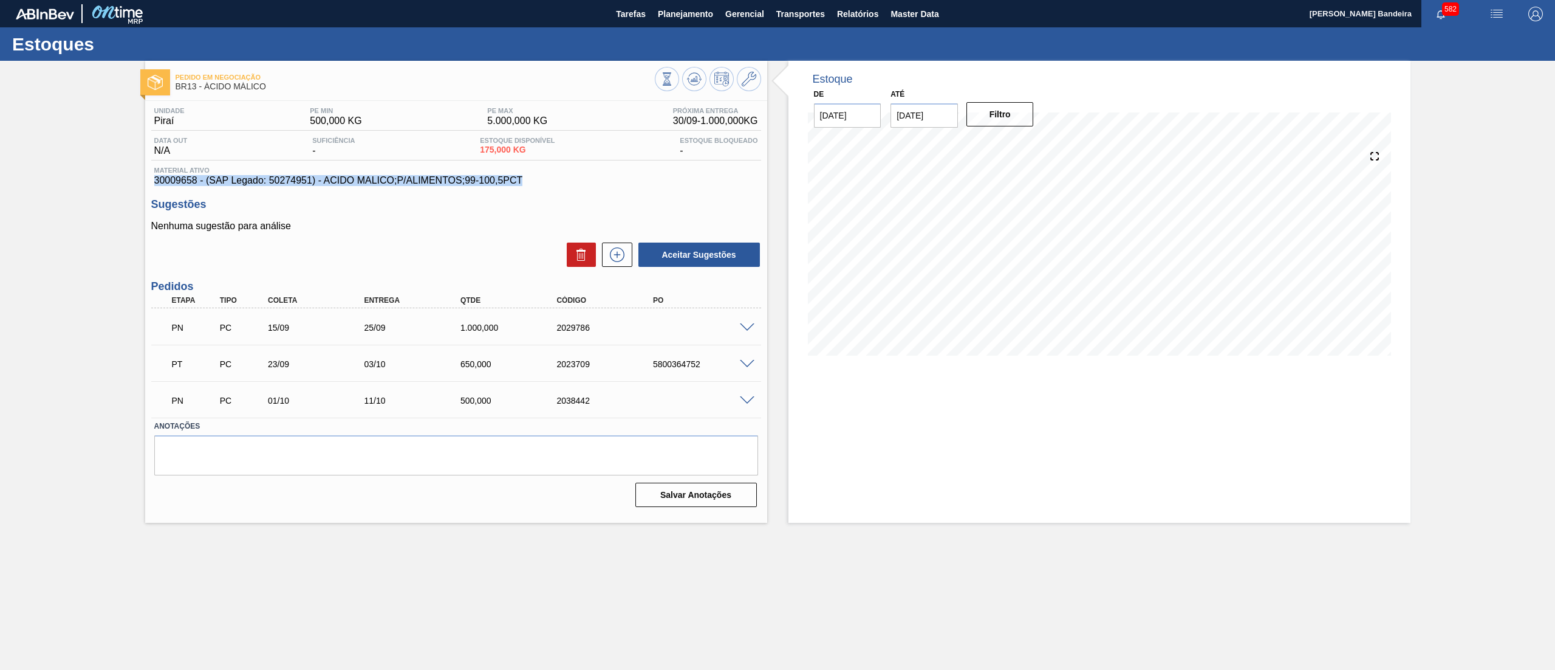
copy span "30009658 - (SAP Legado: 50274951) - ACIDO MALICO;P/ALIMENTOS;99-100,5PCT"
drag, startPoint x: 654, startPoint y: 360, endPoint x: 730, endPoint y: 363, distance: 76.6
click at [730, 363] on div "5800364752" at bounding box center [705, 364] width 110 height 10
copy div "5800364752"
click at [742, 87] on button at bounding box center [749, 79] width 24 height 24
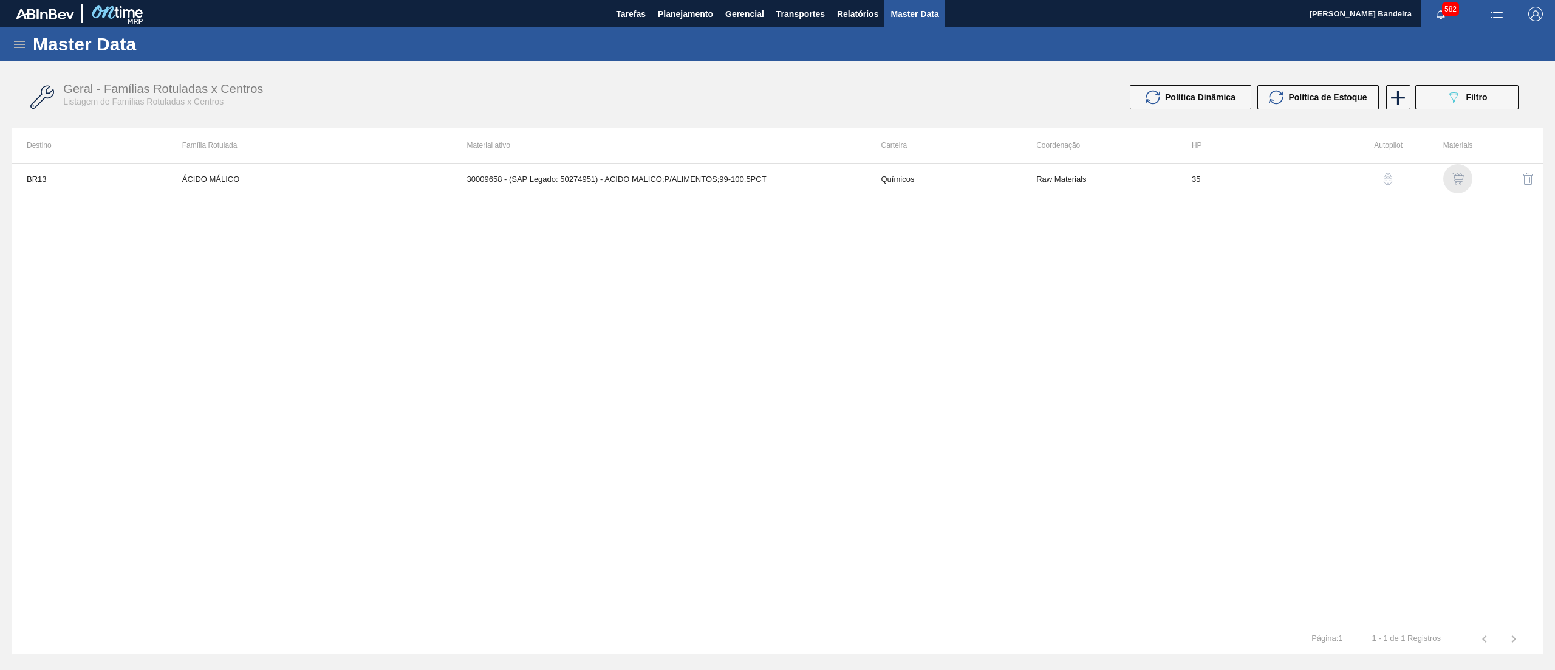
click at [1463, 181] on img "button" at bounding box center [1458, 179] width 12 height 12
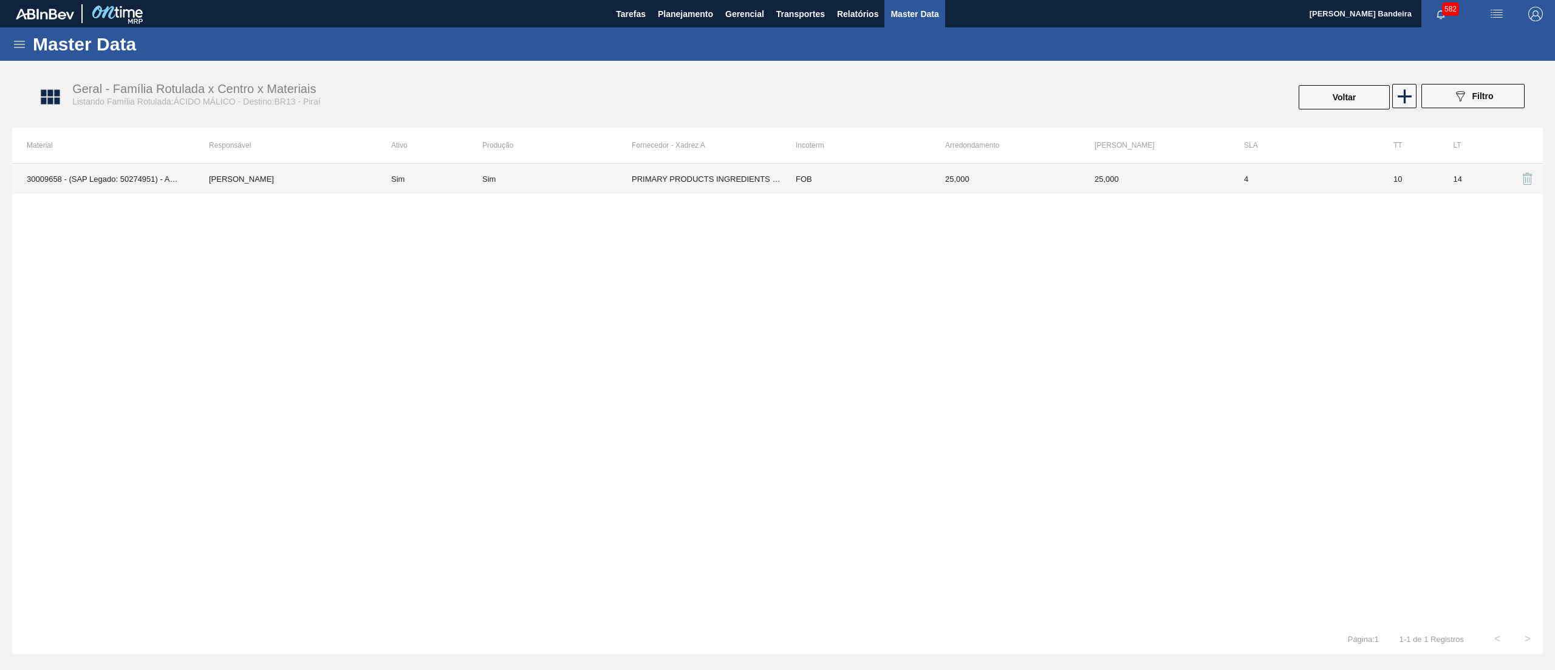
click at [713, 189] on td "PRIMARY PRODUCTS INGREDIENTS BRASIL S A - SANTA ROSA DE VITERBO (SP)" at bounding box center [706, 178] width 149 height 30
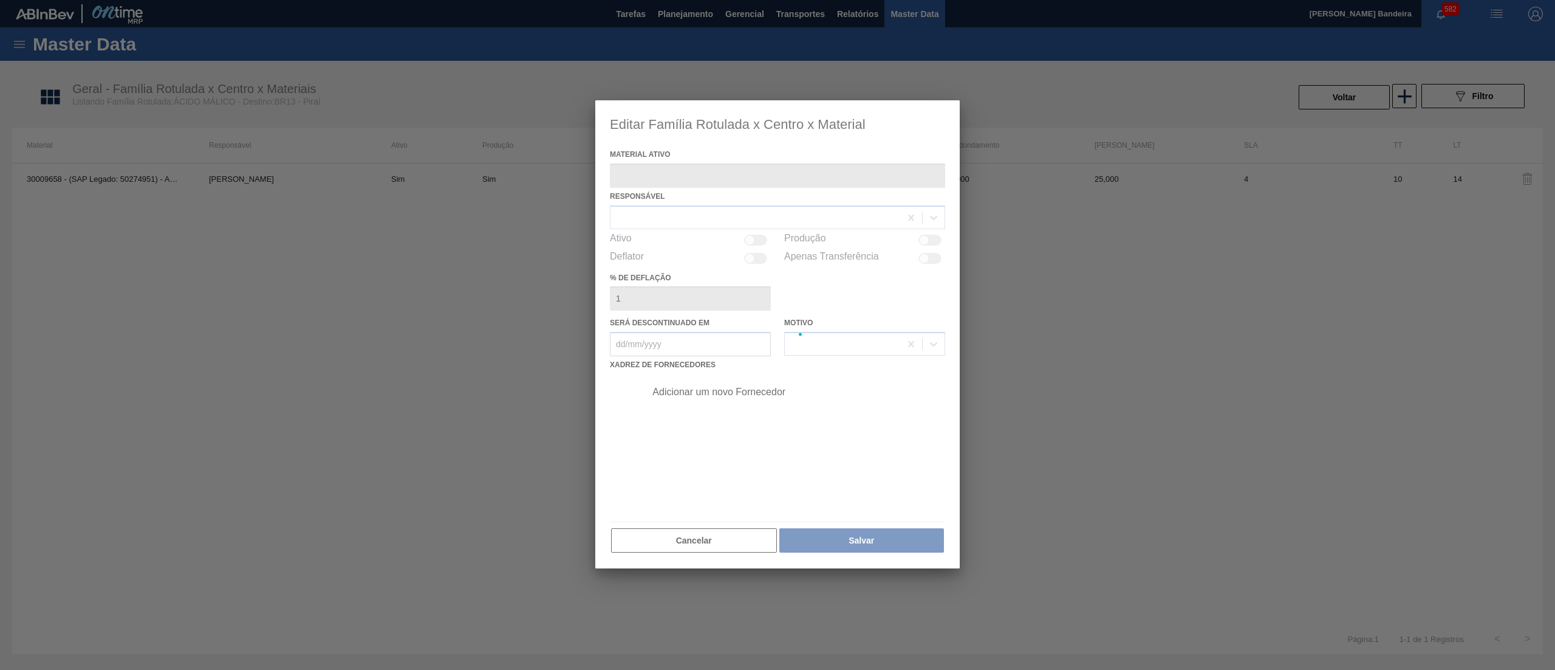
type ativo "30009658 - (SAP Legado: 50274951) - ACIDO MALICO;P/ALIMENTOS;99-100,5PCT"
checkbox input "true"
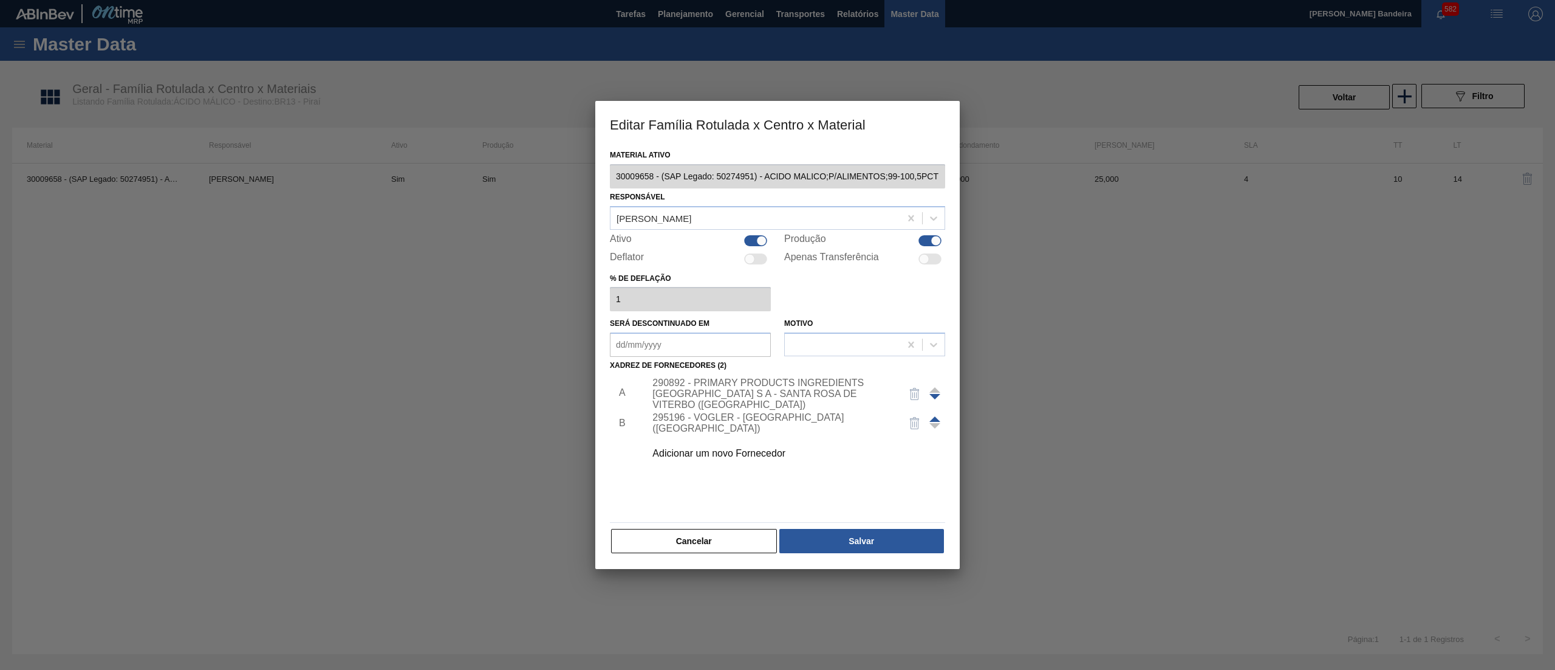
click at [759, 384] on div "290892 - PRIMARY PRODUCTS INGREDIENTS BRASIL S A - SANTA ROSA DE VITERBO (SP)" at bounding box center [772, 393] width 238 height 33
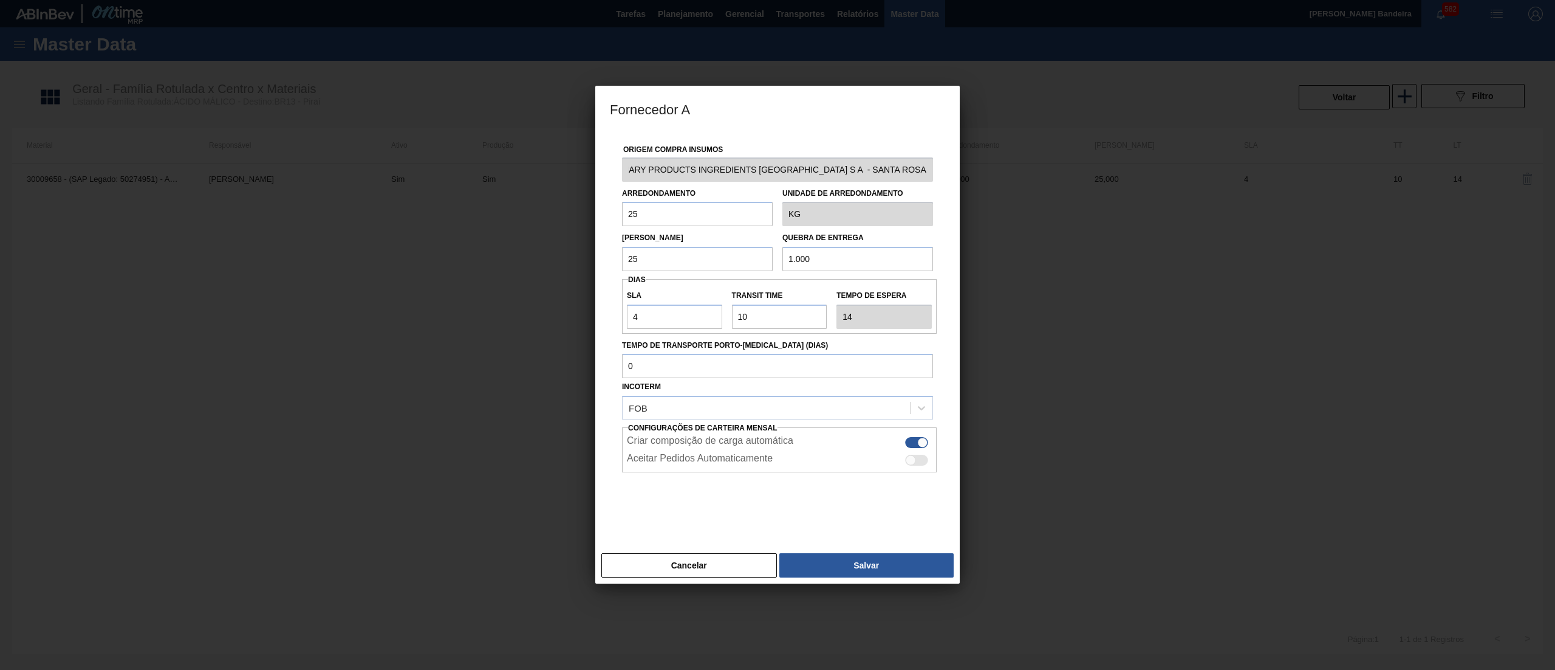
scroll to position [0, 69]
click at [934, 180] on div "290892 - PRIMARY PRODUCTS INGREDIENTS BRASIL S A - SANTA ROSA DE VITERBO (SP)" at bounding box center [777, 169] width 321 height 24
click at [693, 558] on button "Cancelar" at bounding box center [690, 565] width 176 height 24
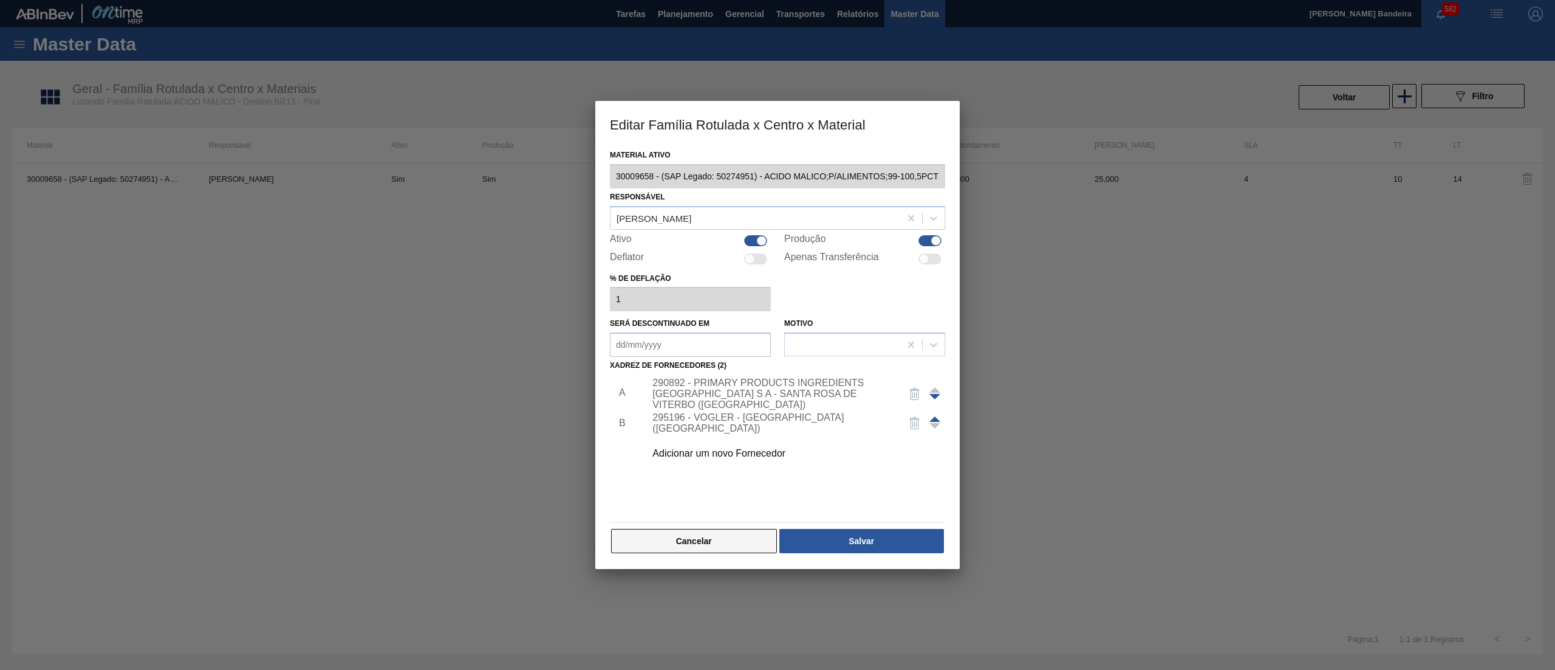
click at [702, 536] on button "Cancelar" at bounding box center [694, 541] width 166 height 24
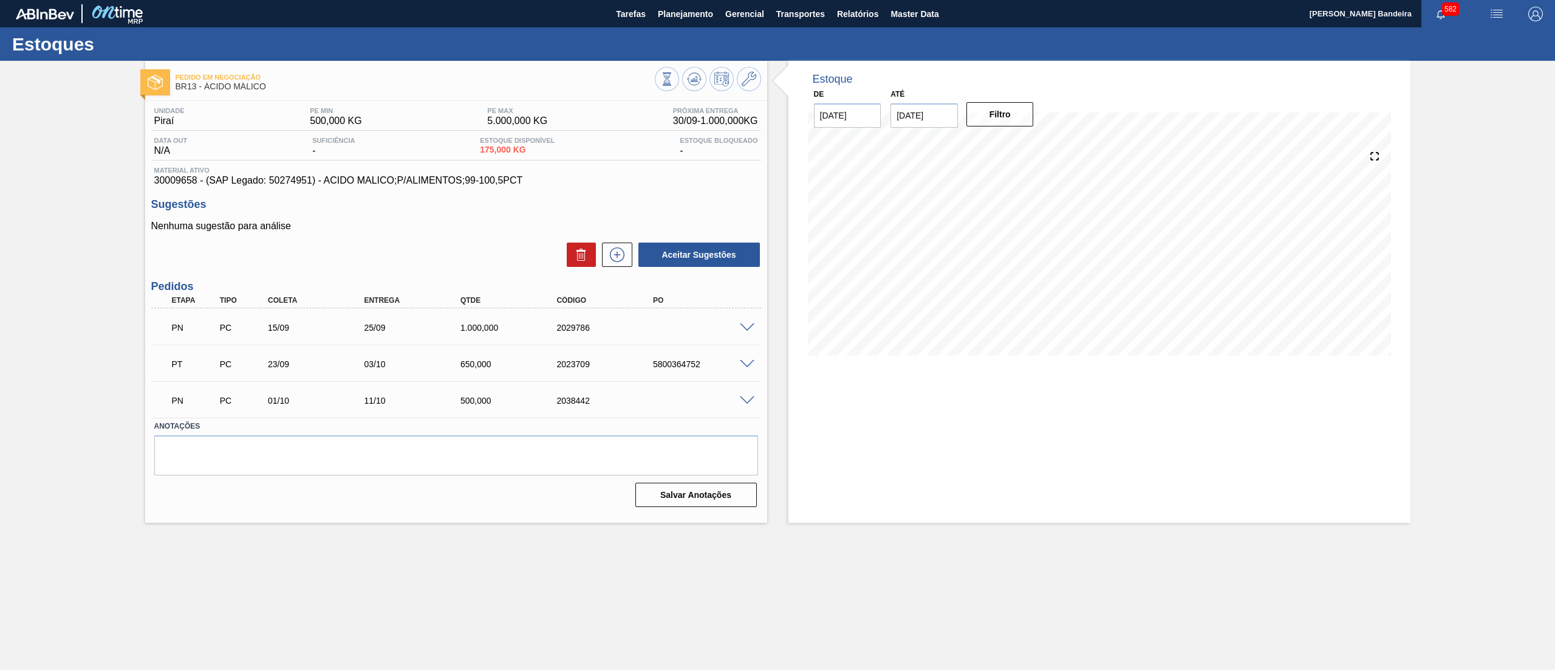
click at [749, 363] on span at bounding box center [747, 364] width 15 height 9
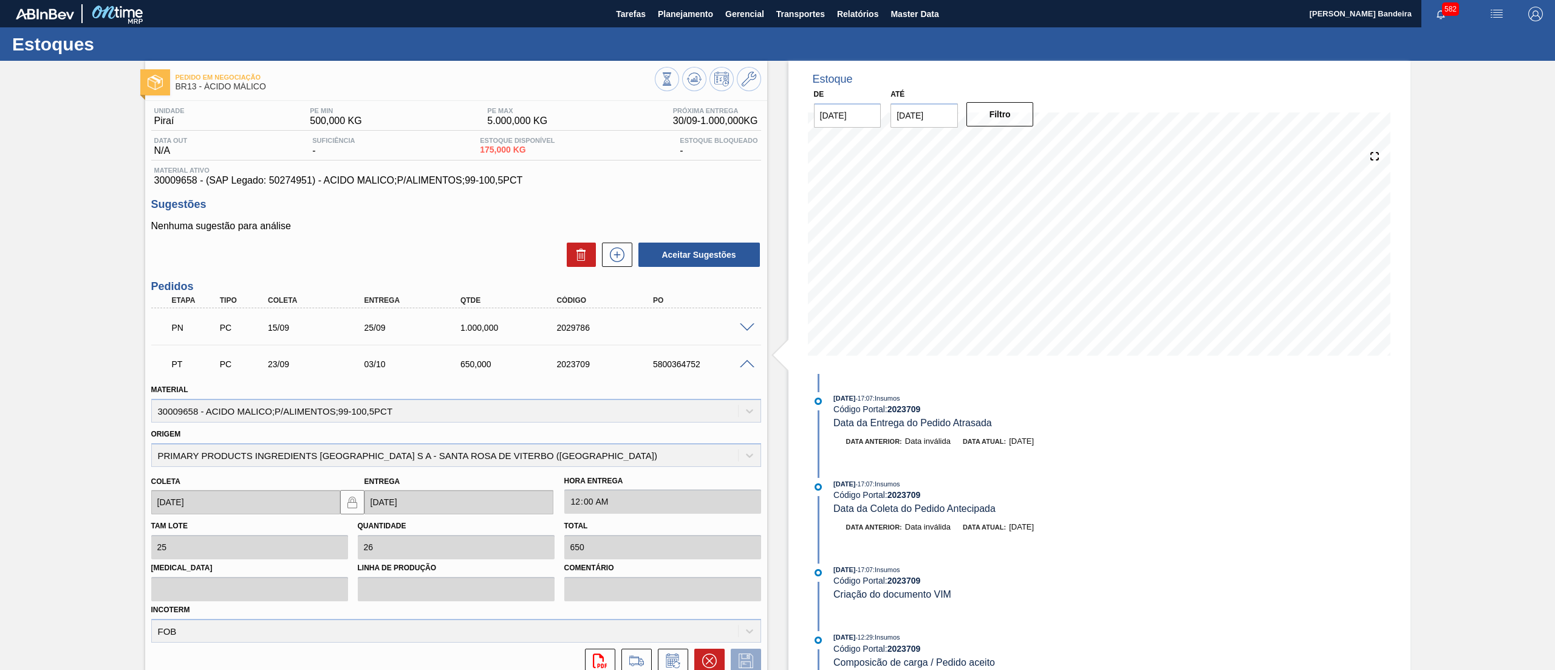
drag, startPoint x: 1125, startPoint y: 444, endPoint x: 1122, endPoint y: 478, distance: 34.8
click at [1122, 478] on div "Estoque De 30/09/2025 Até 27/12/2025 Filtro 23/09/2025 - 17:07 : Insumos Código…" at bounding box center [1100, 437] width 622 height 752
click at [1145, 520] on div "Estoque De 30/09/2025 Até 27/12/2025 Filtro 23/09/2025 - 17:07 : Insumos Código…" at bounding box center [1100, 437] width 622 height 752
drag, startPoint x: 1123, startPoint y: 520, endPoint x: 1119, endPoint y: 553, distance: 33.0
click at [1119, 553] on div "Estoque De 30/09/2025 Até 27/12/2025 Filtro 23/09/2025 - 17:07 : Insumos Código…" at bounding box center [1100, 437] width 622 height 752
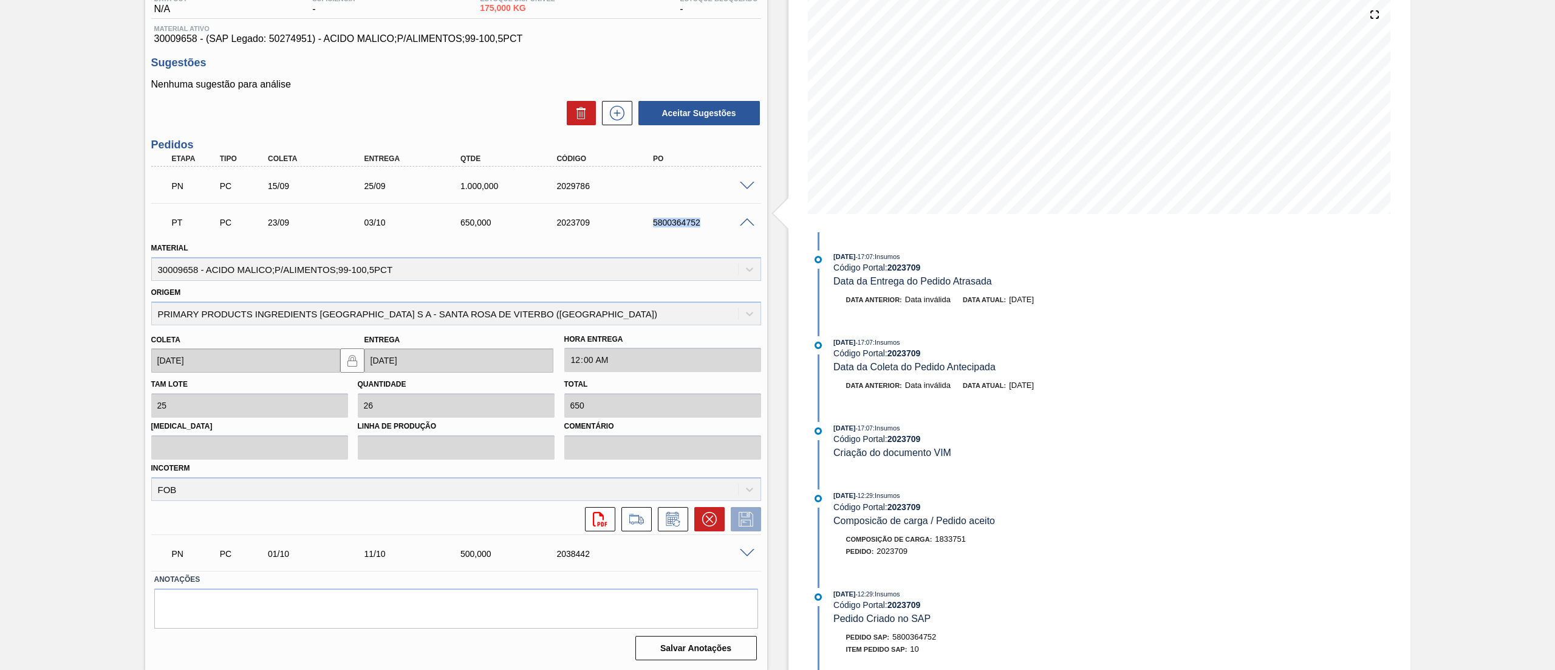
drag, startPoint x: 646, startPoint y: 223, endPoint x: 725, endPoint y: 222, distance: 79.0
click at [725, 222] on div "5800364752" at bounding box center [693, 223] width 96 height 10
copy div "5800364752"
click at [744, 221] on span at bounding box center [747, 222] width 15 height 9
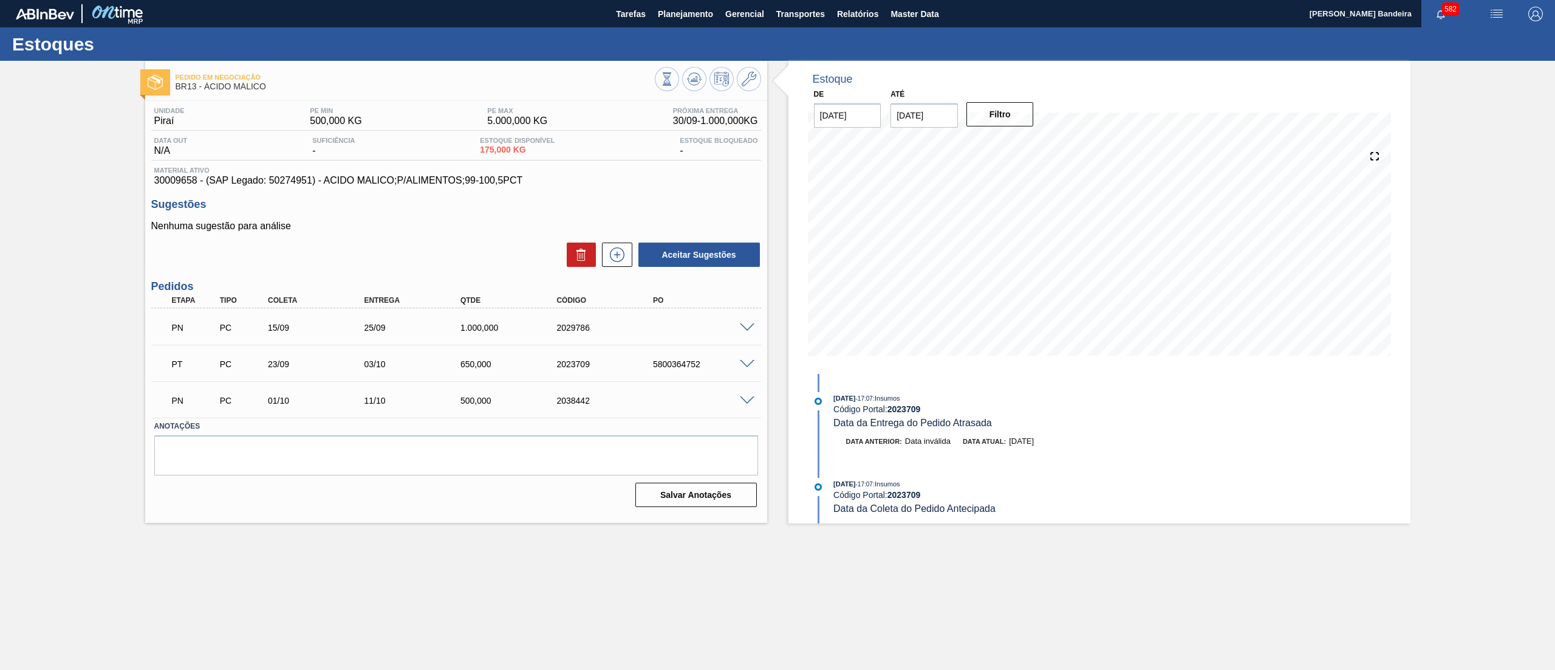
click at [750, 325] on span at bounding box center [747, 327] width 15 height 9
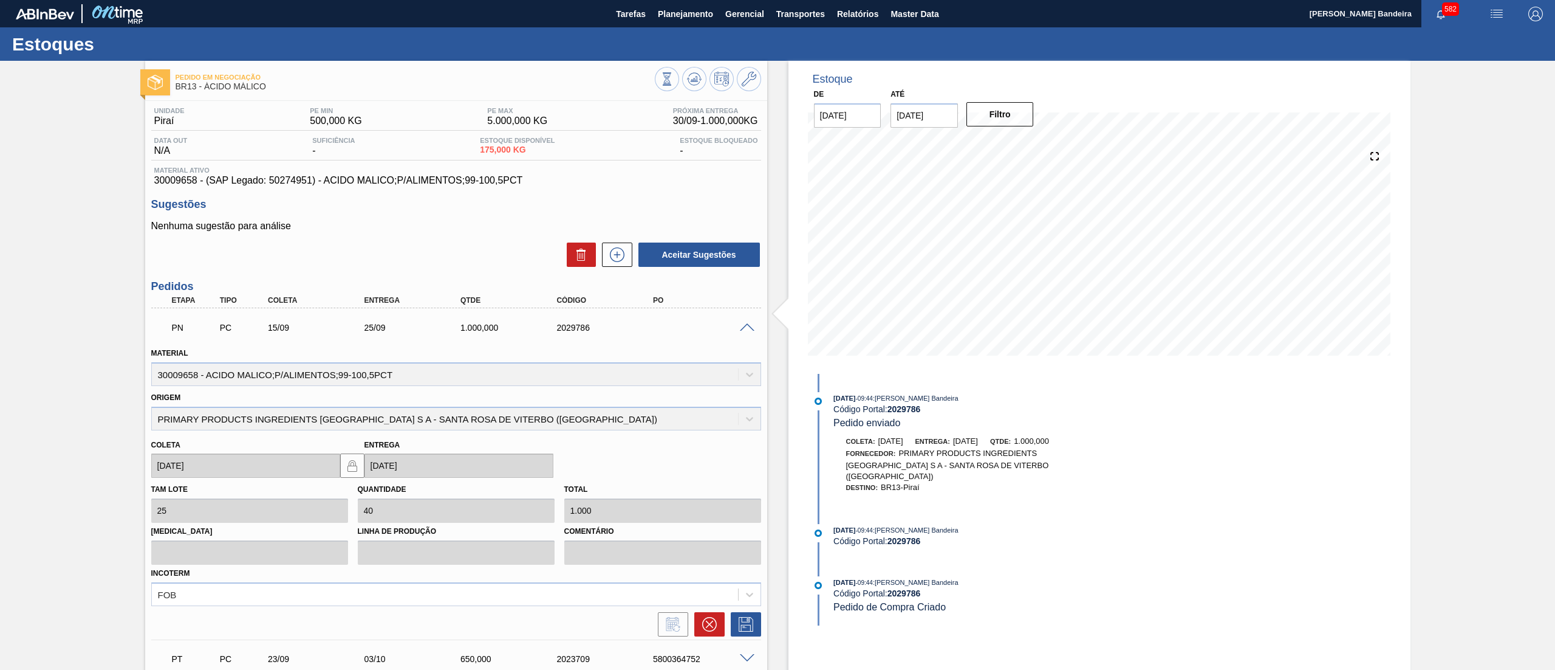
click at [750, 325] on span at bounding box center [747, 327] width 15 height 9
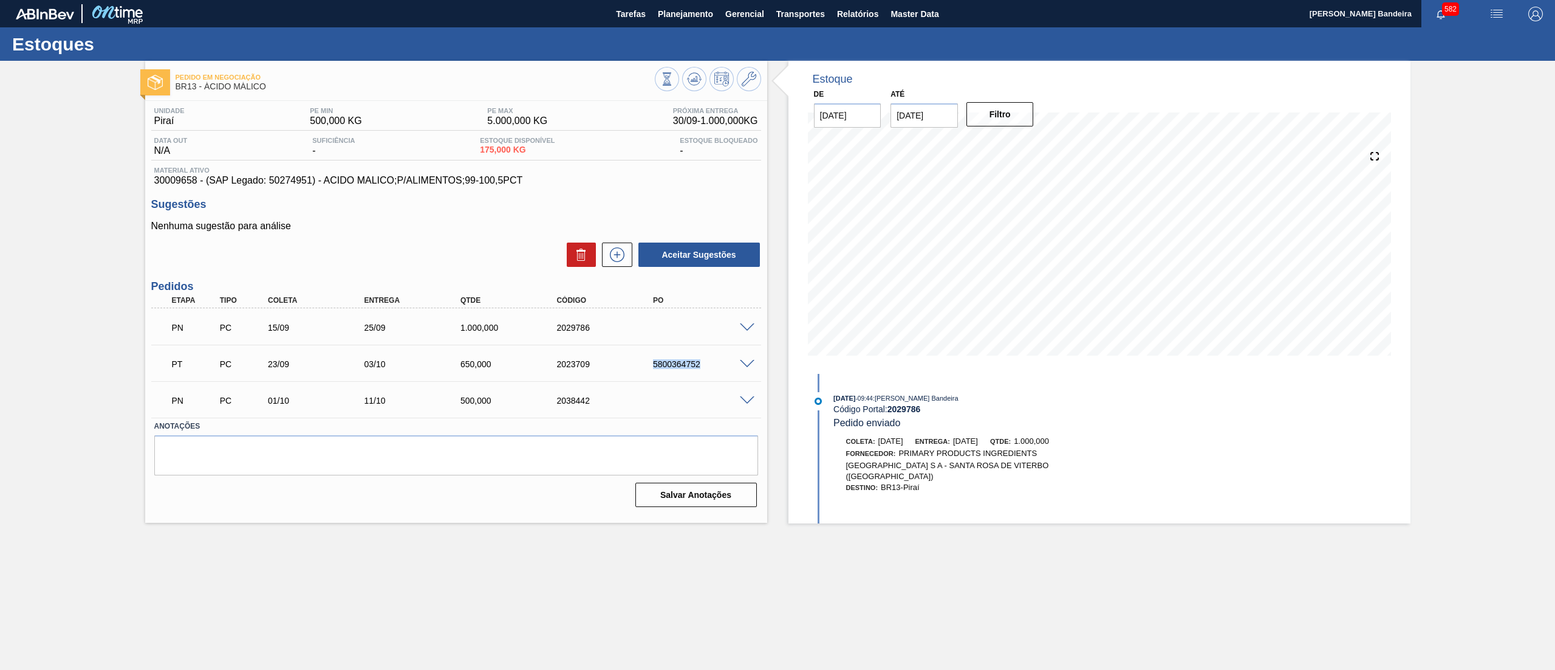
drag, startPoint x: 636, startPoint y: 362, endPoint x: 722, endPoint y: 344, distance: 87.9
click at [722, 344] on div "PT PC 23/09 03/10 650,000 2023709 5800364752 Material 30009658 - ACIDO MALICO;P…" at bounding box center [456, 362] width 610 height 36
copy div "5800364752"
click at [742, 362] on span at bounding box center [747, 364] width 15 height 9
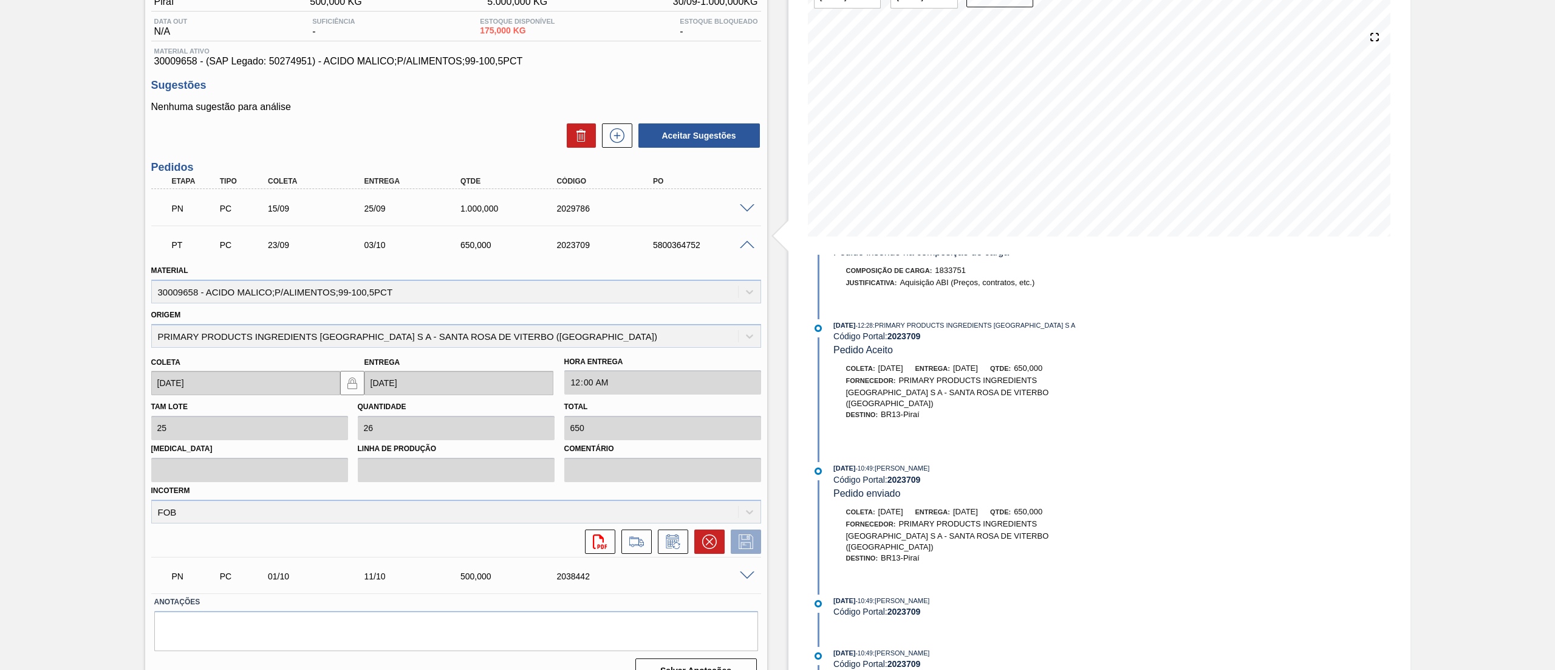
scroll to position [142, 0]
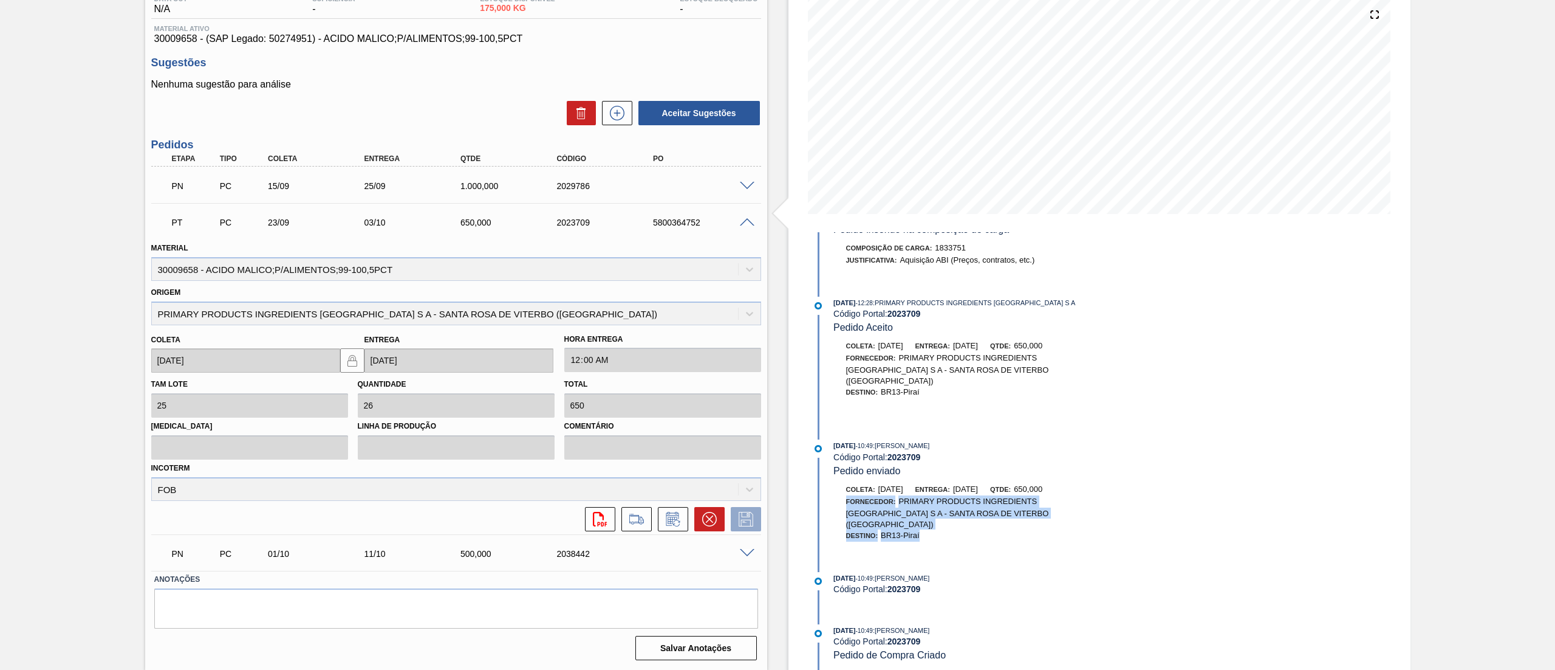
drag, startPoint x: 1119, startPoint y: 544, endPoint x: 1121, endPoint y: 490, distance: 53.5
click at [1121, 490] on div "23/09/2025 - 17:07 : Insumos Código Portal: 2023709 Data da Entrega do Pedido A…" at bounding box center [966, 451] width 313 height 439
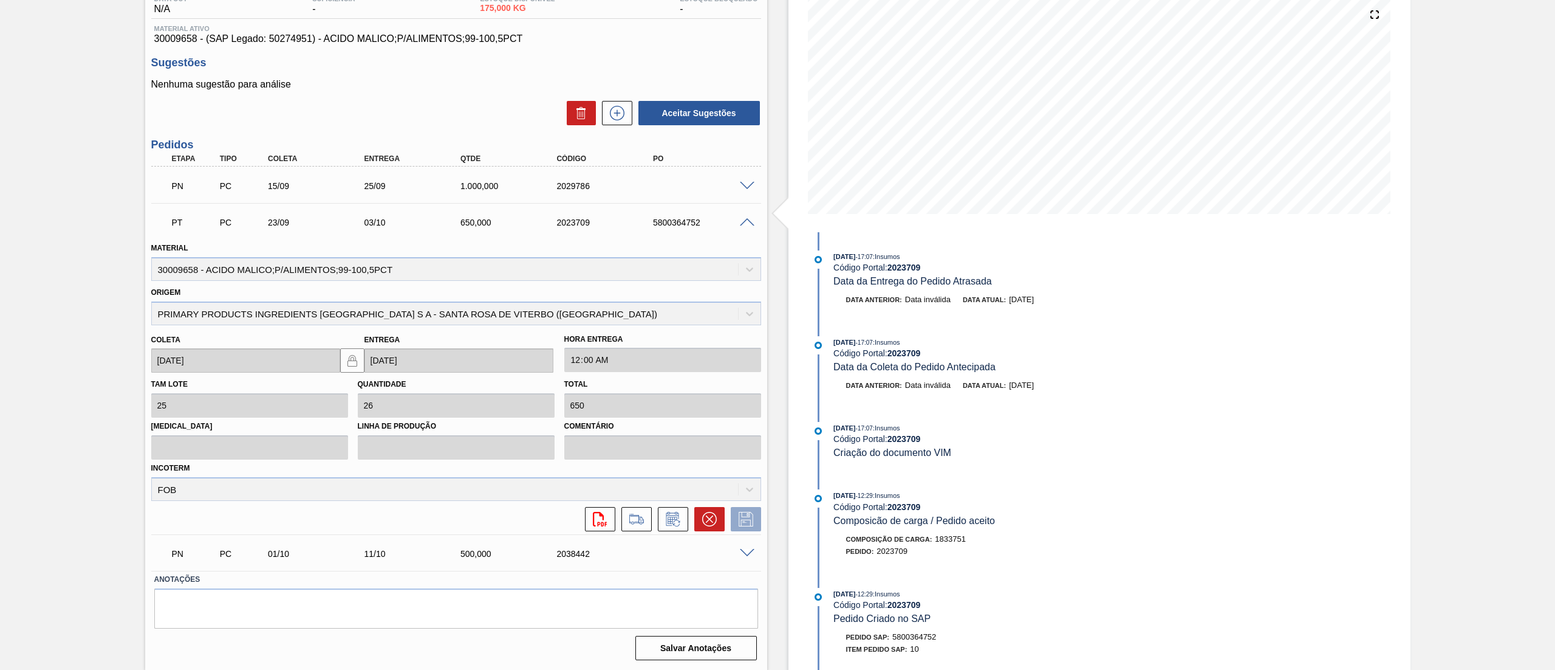
click at [742, 220] on span at bounding box center [747, 222] width 15 height 9
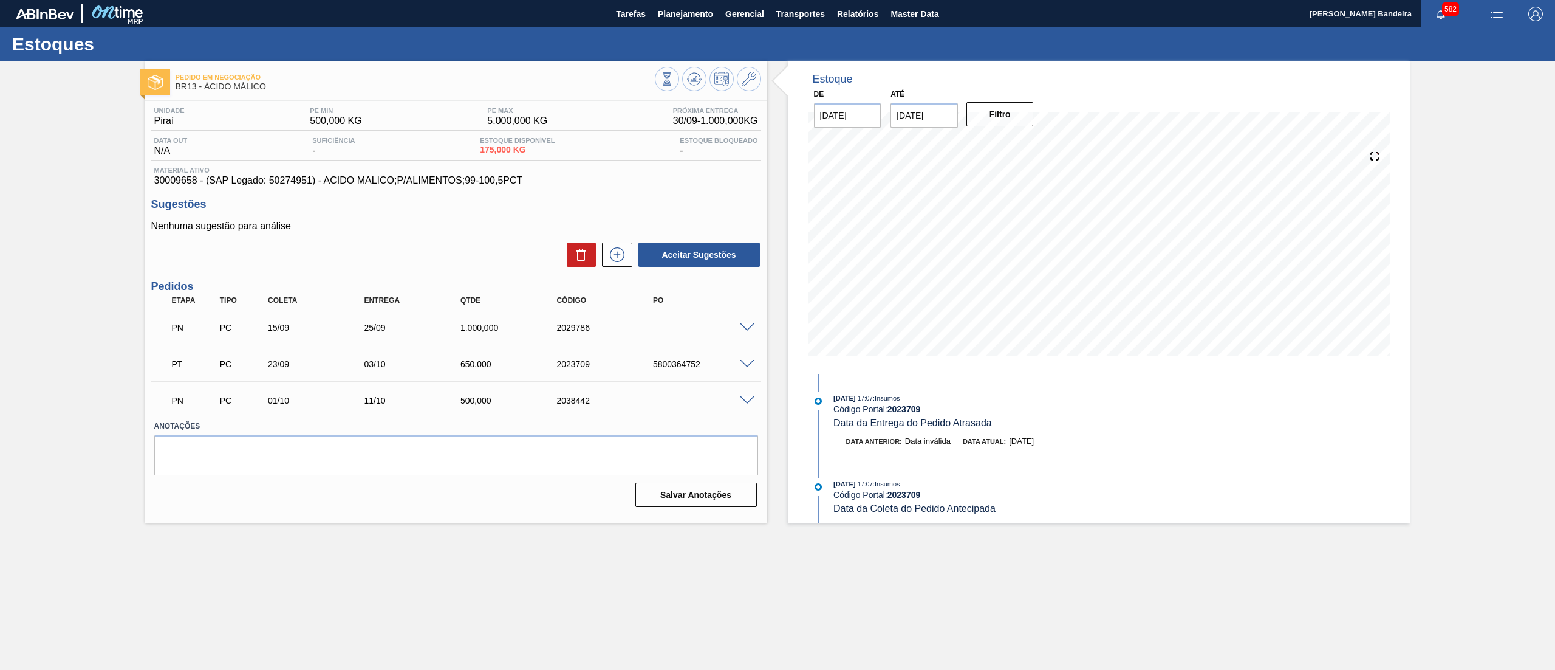
scroll to position [0, 0]
